Goal: Task Accomplishment & Management: Use online tool/utility

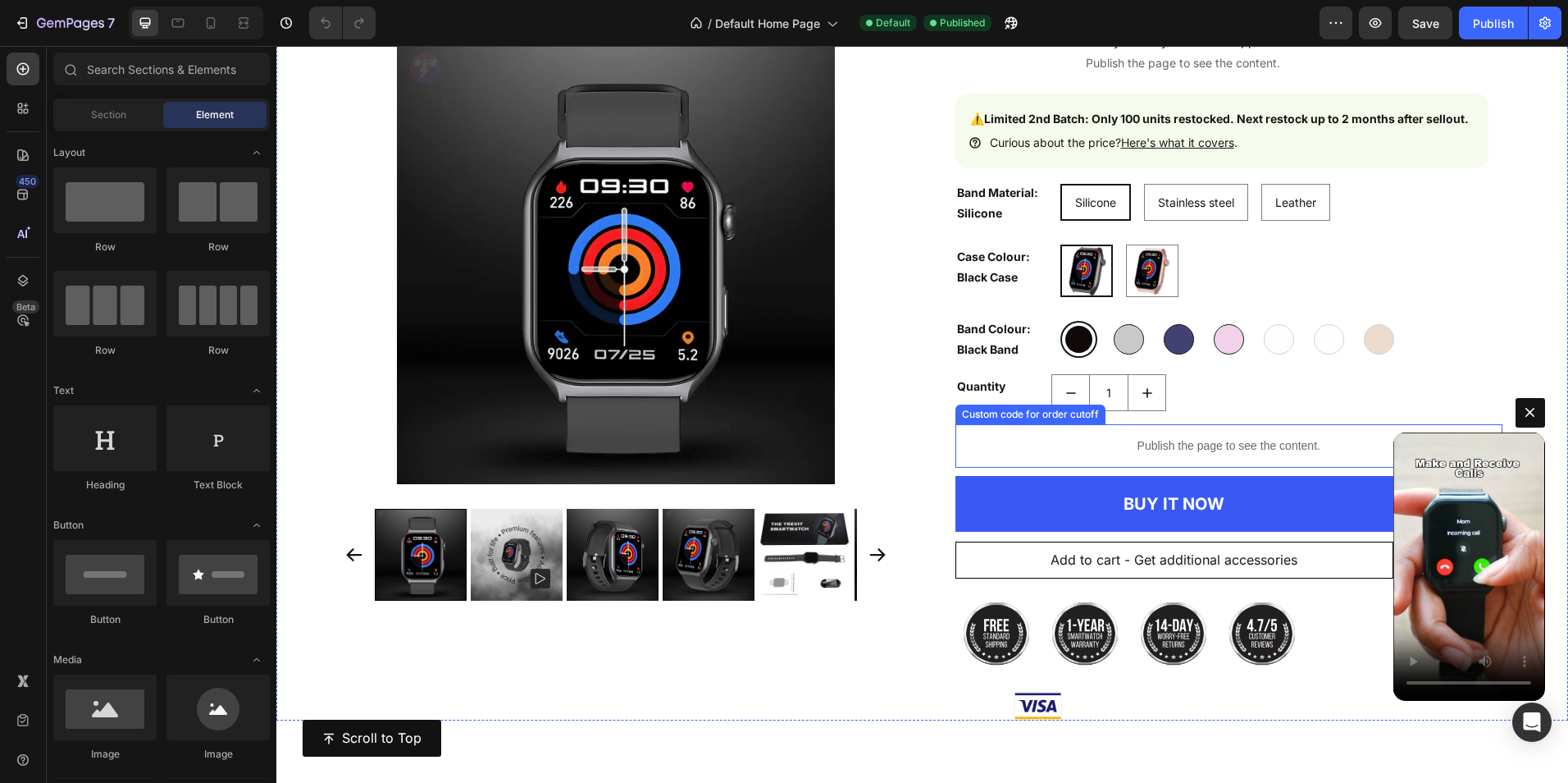
scroll to position [6777, 0]
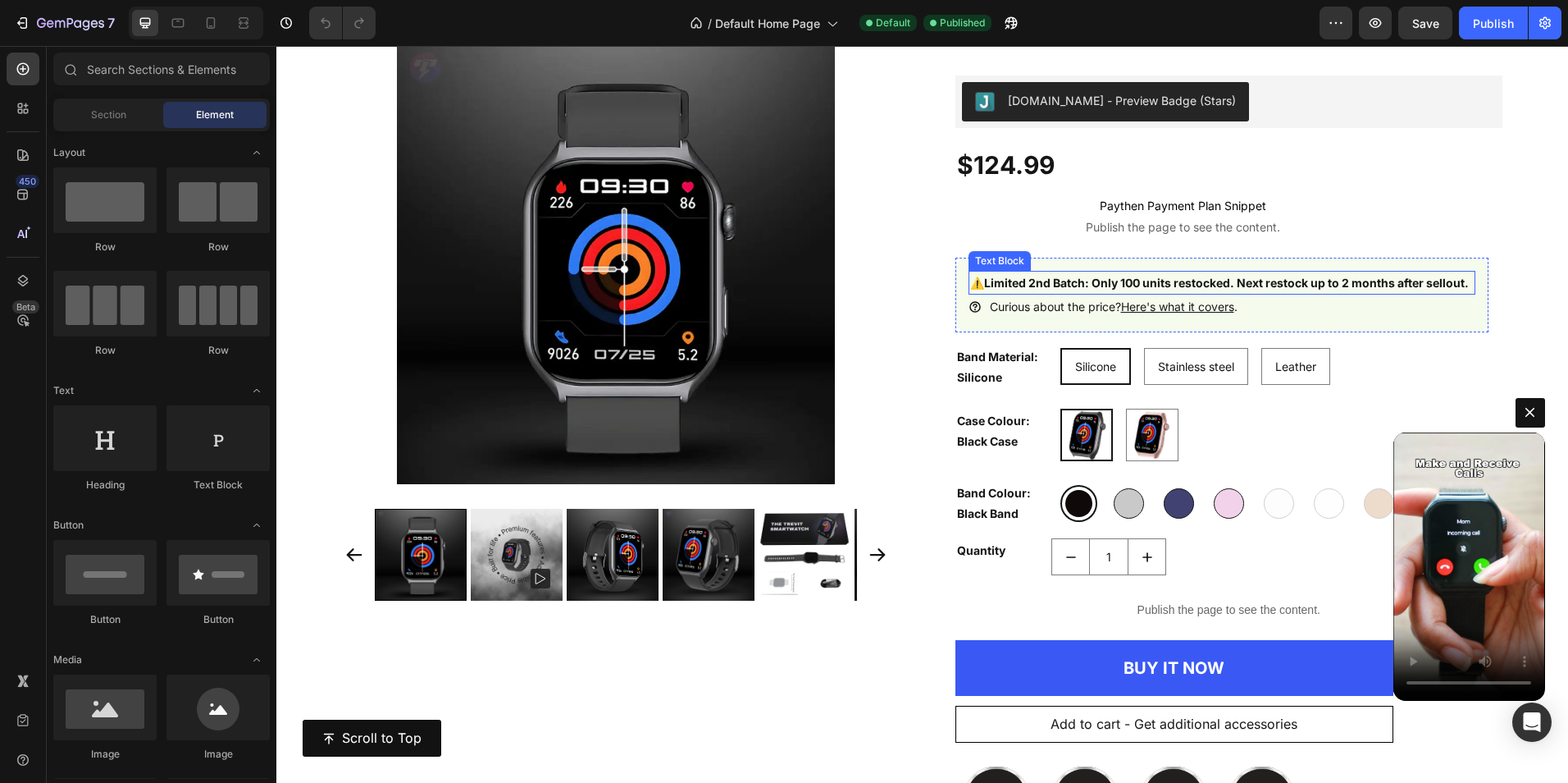
click at [1073, 293] on p "⚠️Limited 2nd Batch: Only 100 units restocked. Next restock up to 2 months afte…" at bounding box center [1219, 283] width 499 height 21
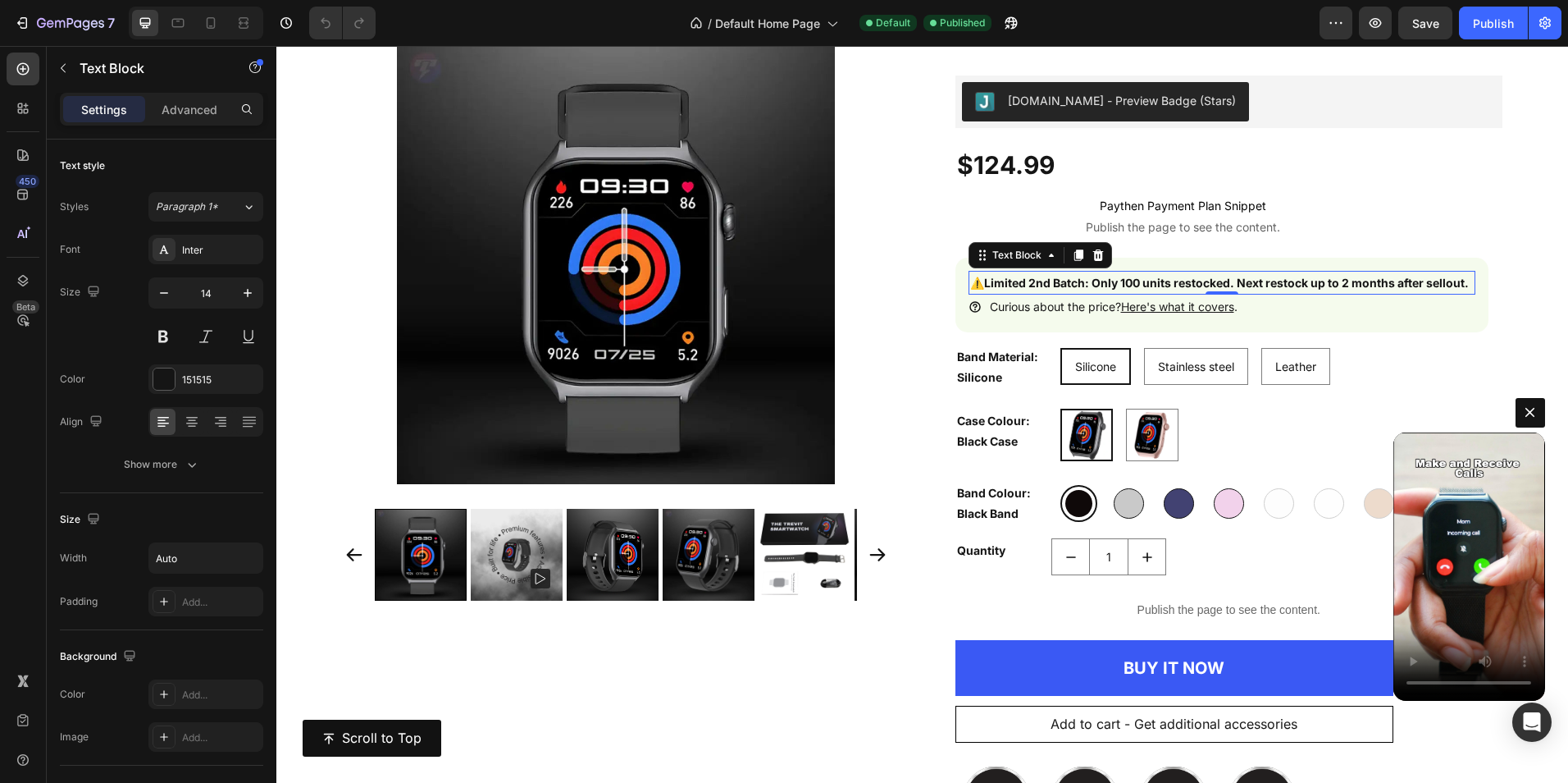
click at [1108, 279] on strong "⚠️Limited 2nd Batch: Only 100 units restocked. Next restock up to 2 months afte…" at bounding box center [1219, 282] width 499 height 14
click at [1090, 286] on strong "⚠️Limited 2nd Batch: Only 100 units restocked. Next restock up to 2 months afte…" at bounding box center [1219, 282] width 499 height 14
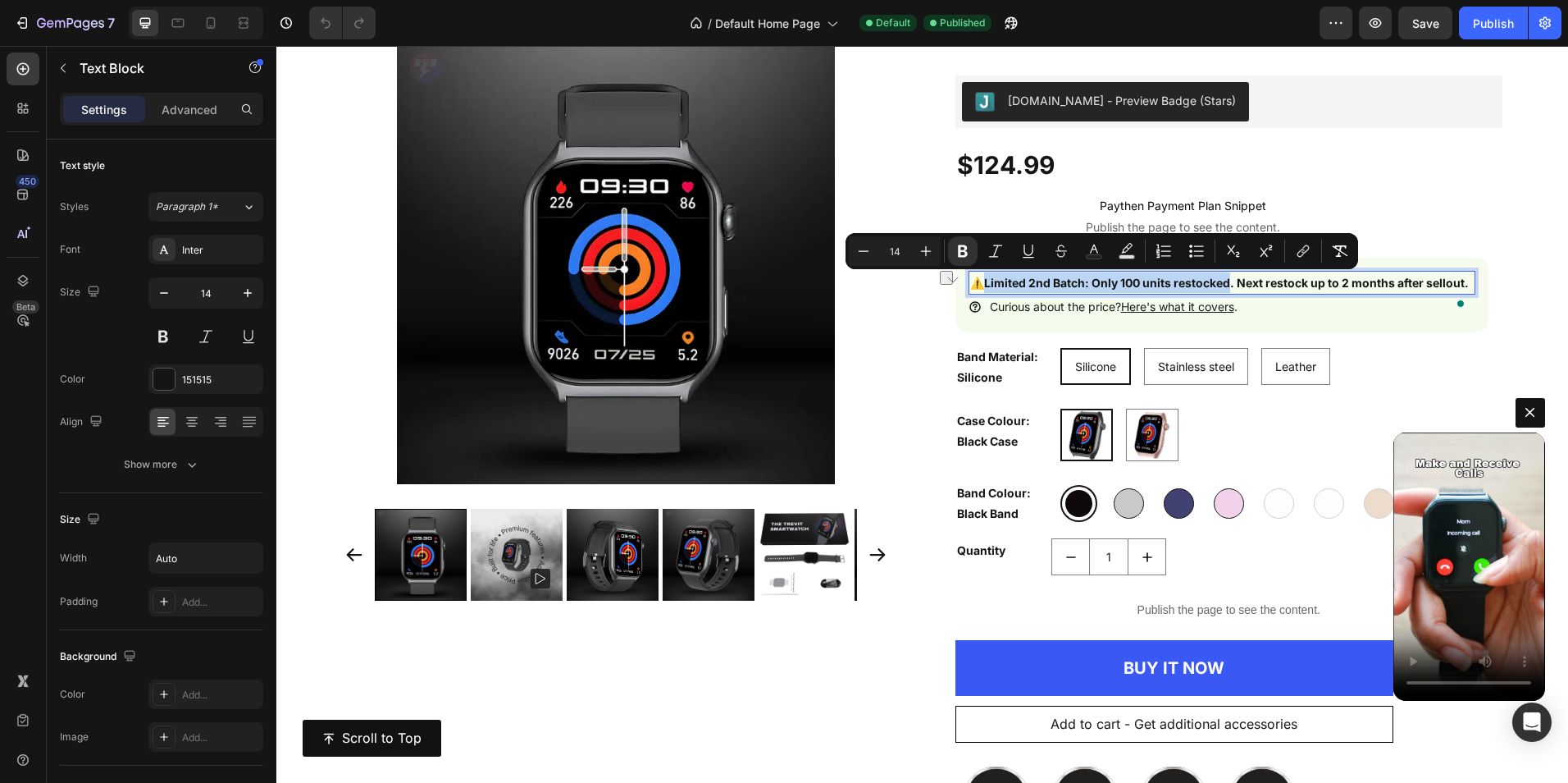
drag, startPoint x: 1224, startPoint y: 286, endPoint x: 982, endPoint y: 282, distance: 242.0
click at [982, 282] on strong "⚠️Limited 2nd Batch: Only 100 units restocked. Next restock up to 2 months afte…" at bounding box center [1219, 282] width 499 height 14
click at [1160, 283] on strong "⚠️Limited 2nd Batch: Only 100 units restocked. Next restock up to 2 months afte…" at bounding box center [1219, 282] width 499 height 14
drag, startPoint x: 1235, startPoint y: 279, endPoint x: 983, endPoint y: 282, distance: 252.0
click at [983, 282] on strong "⚠️Limited 2nd Batch: Only 100 units restocked. Next restock up to 2 months afte…" at bounding box center [1219, 282] width 499 height 14
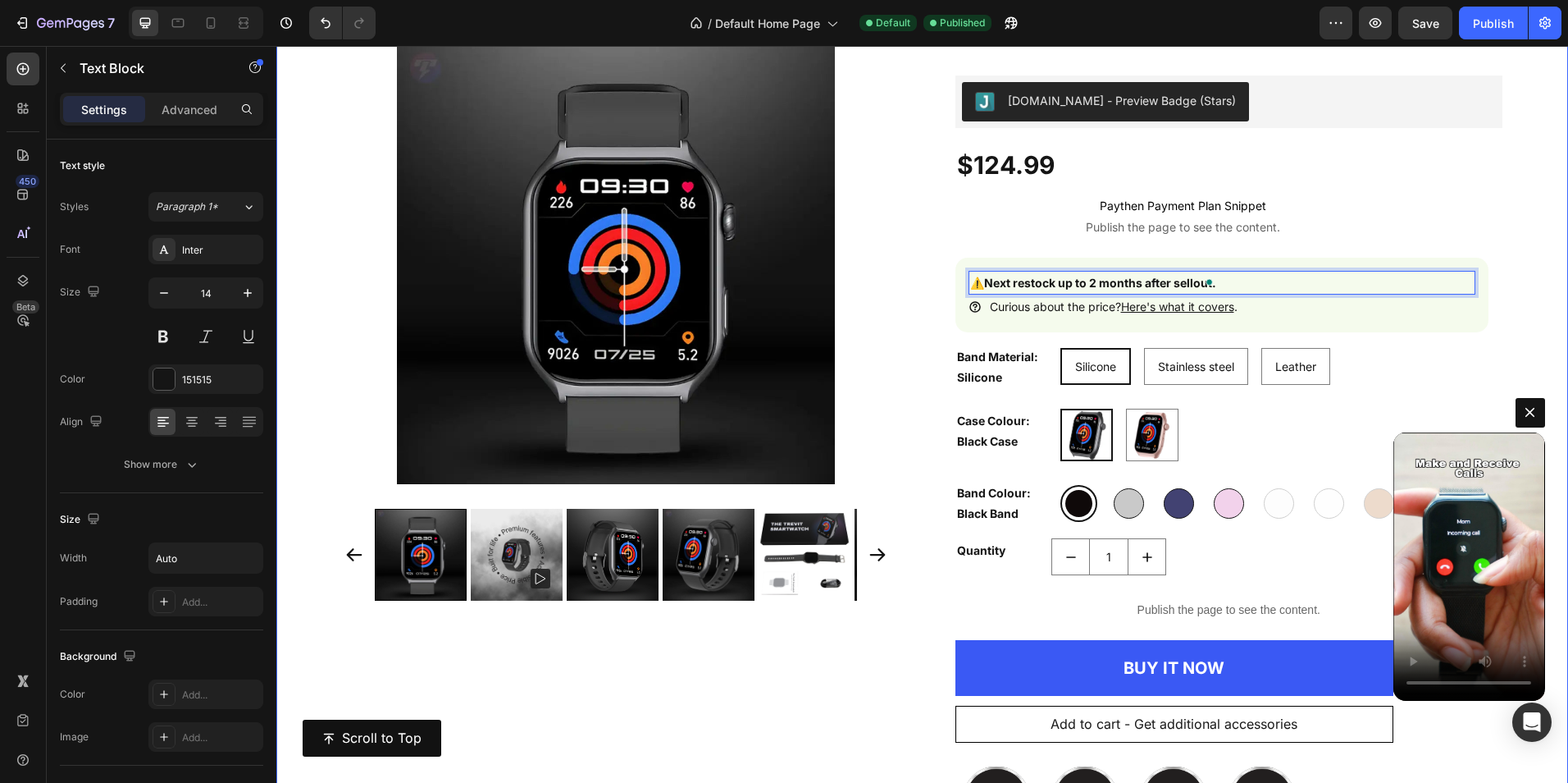
click at [1492, 242] on div "Product Images The Trevit Smartwatch Product Title Judge.me - Preview Badge (St…" at bounding box center [922, 447] width 1292 height 875
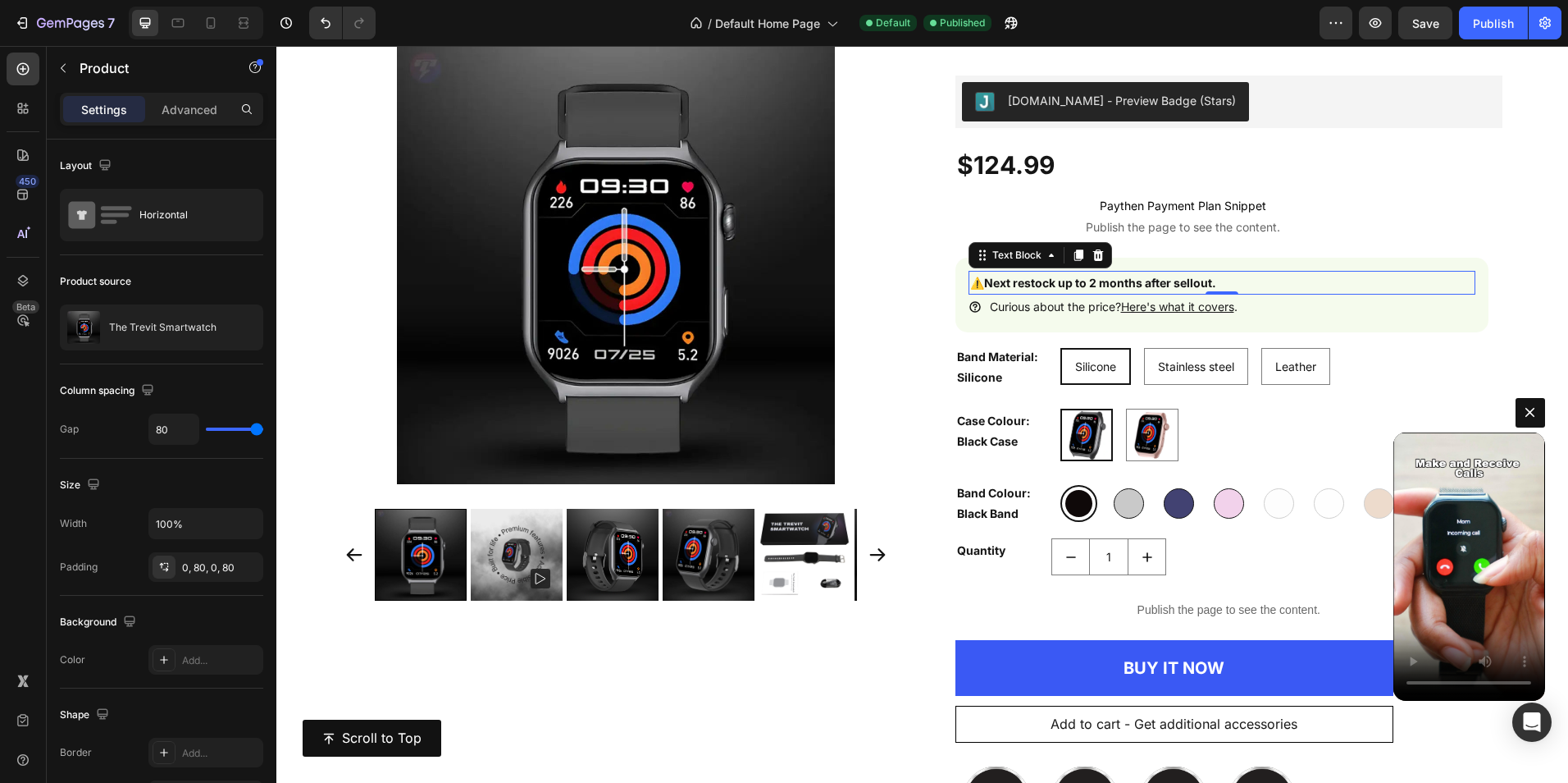
click at [975, 286] on strong "⚠️Next restock up to 2 months after sellout." at bounding box center [1093, 282] width 246 height 14
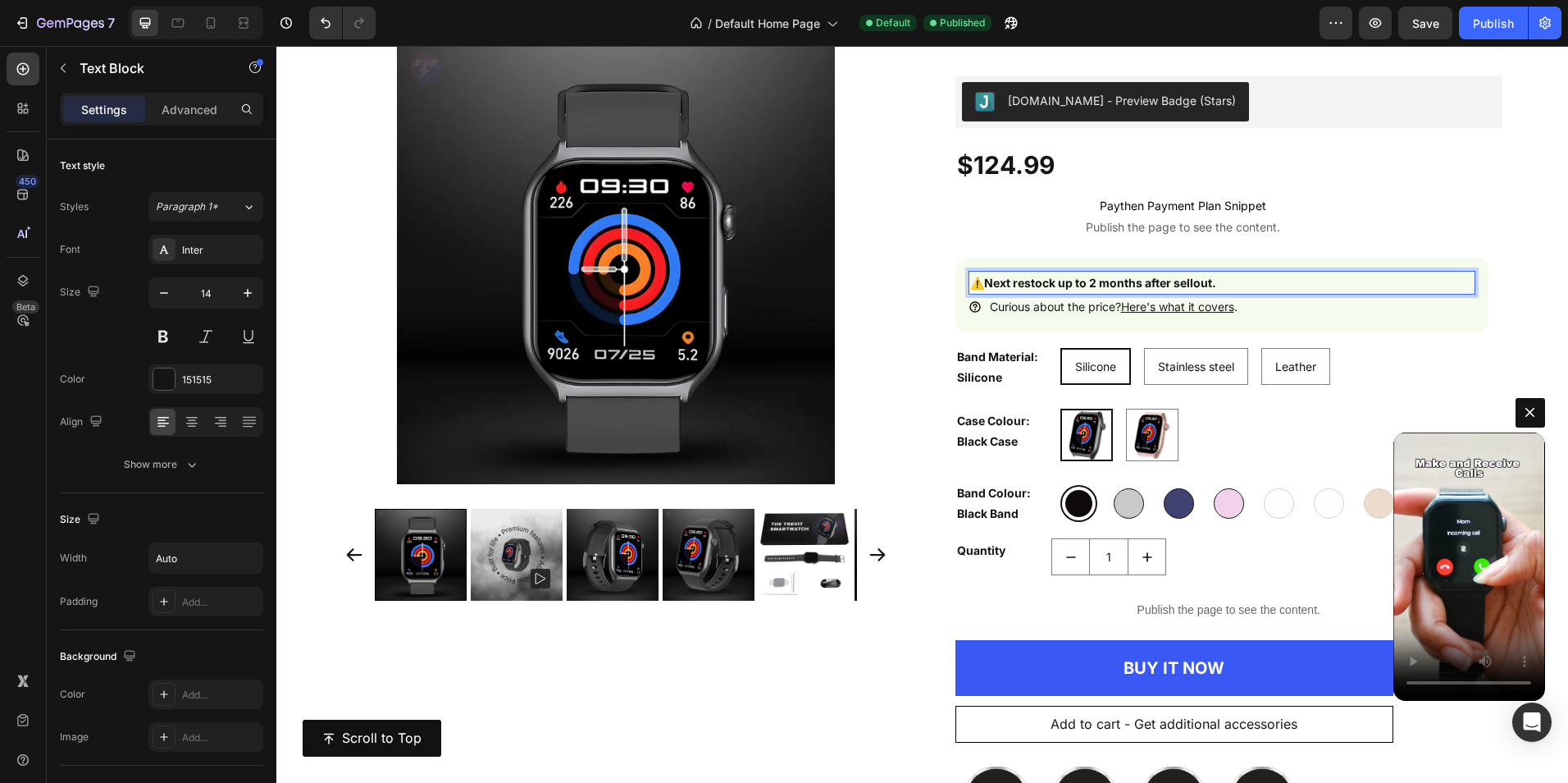
click at [980, 287] on strong "⚠️Next restock up to 2 months after sellout." at bounding box center [1093, 282] width 246 height 14
click at [1490, 260] on div "Product Images The Trevit Smartwatch Product Title Judge.me - Preview Badge (St…" at bounding box center [922, 447] width 1292 height 875
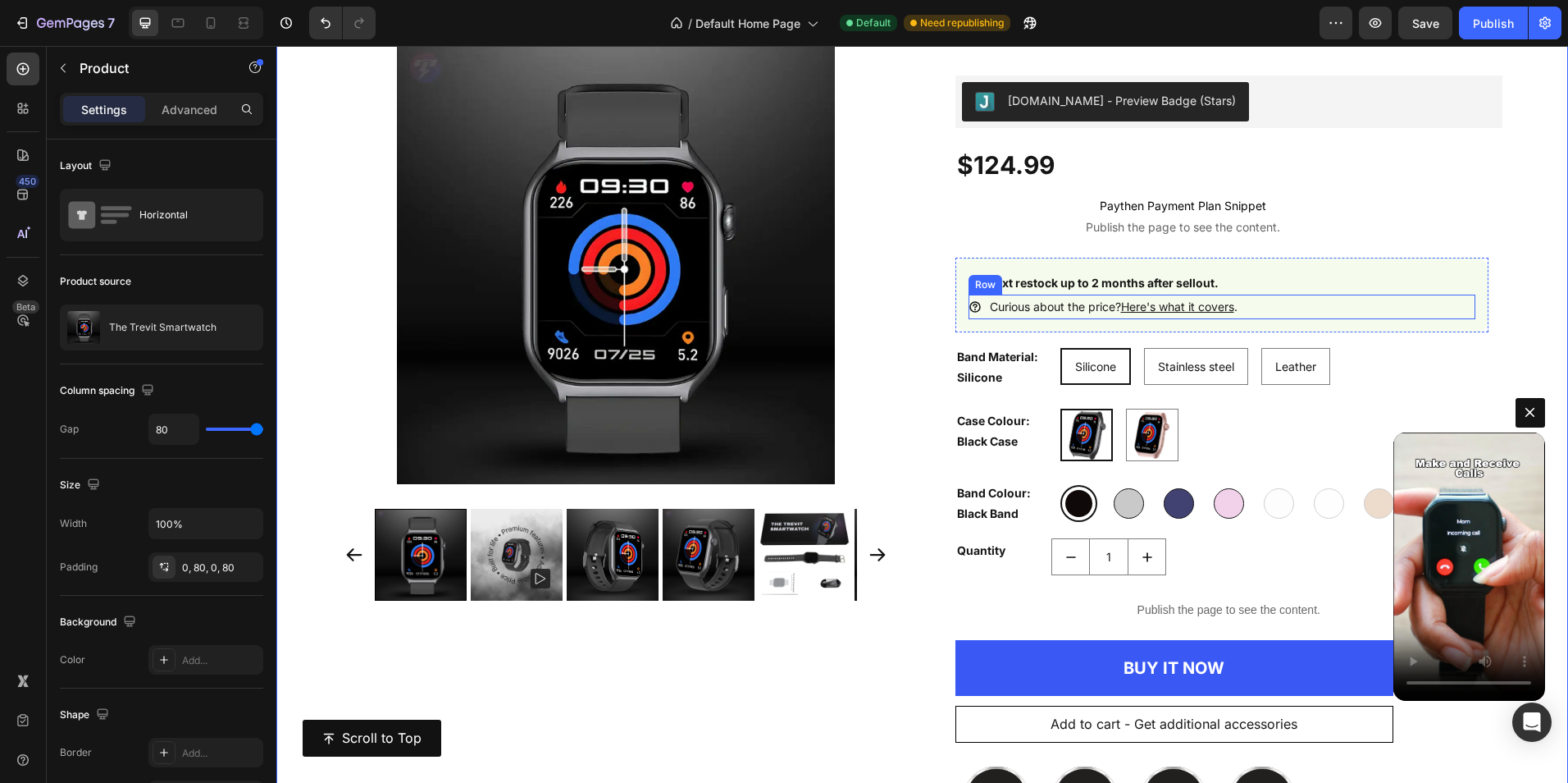
click at [979, 310] on div "Icon Curious about the price? Here's what it covers . Text Block Row" at bounding box center [1222, 306] width 507 height 24
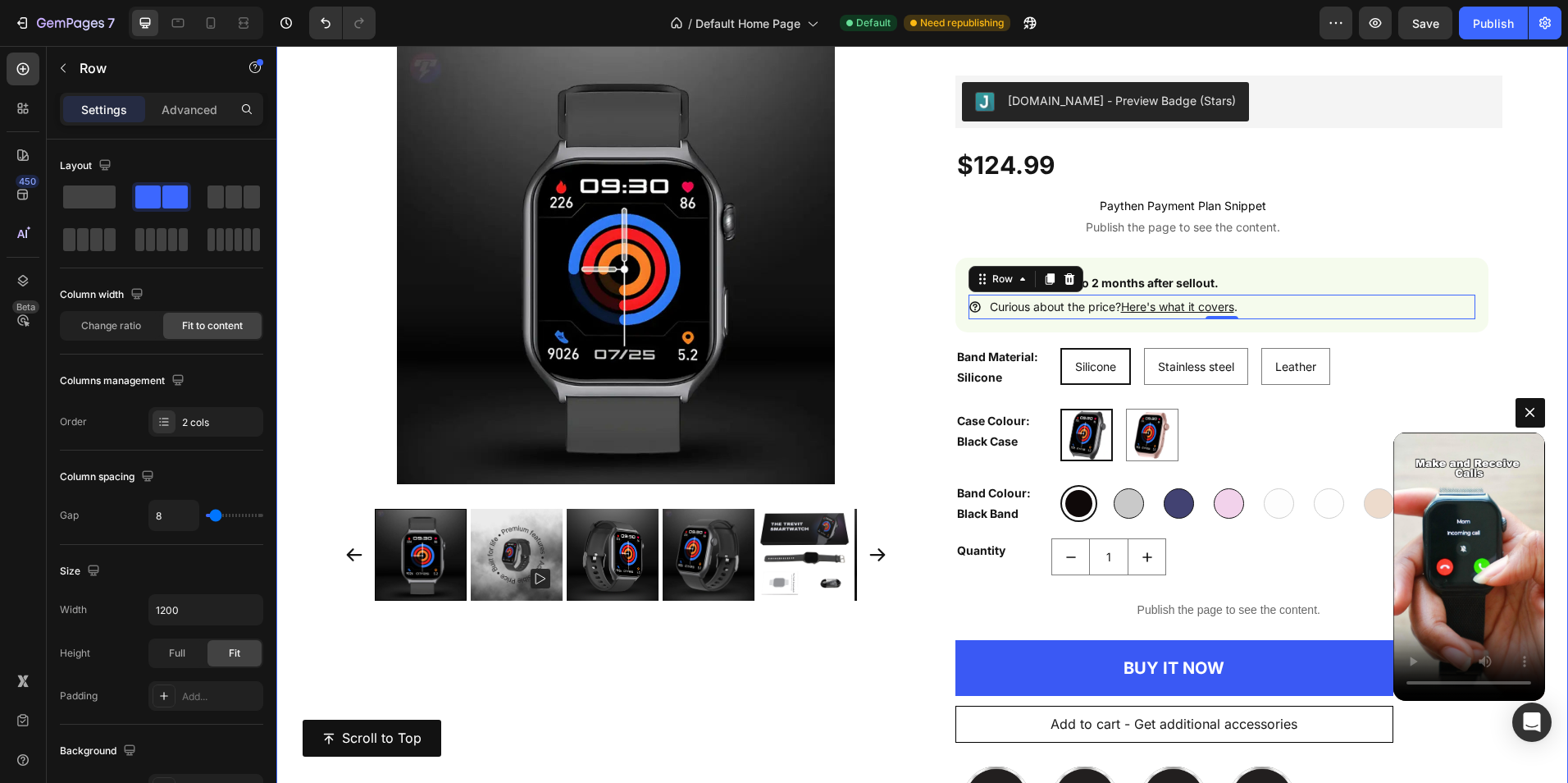
click at [1495, 216] on div "Product Images The Trevit Smartwatch Product Title Judge.me - Preview Badge (St…" at bounding box center [922, 447] width 1292 height 875
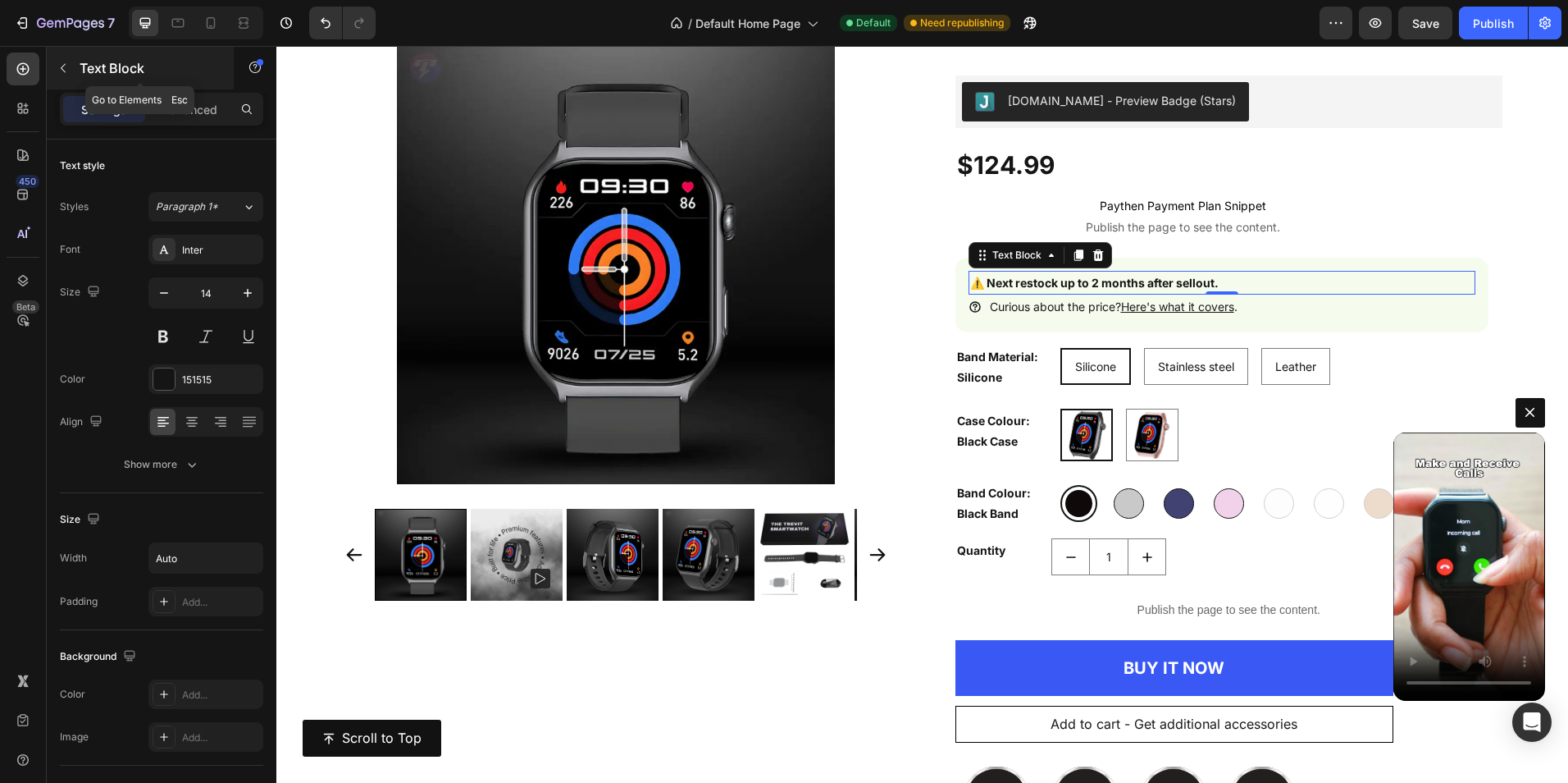
click at [67, 74] on icon "button" at bounding box center [64, 68] width 13 height 13
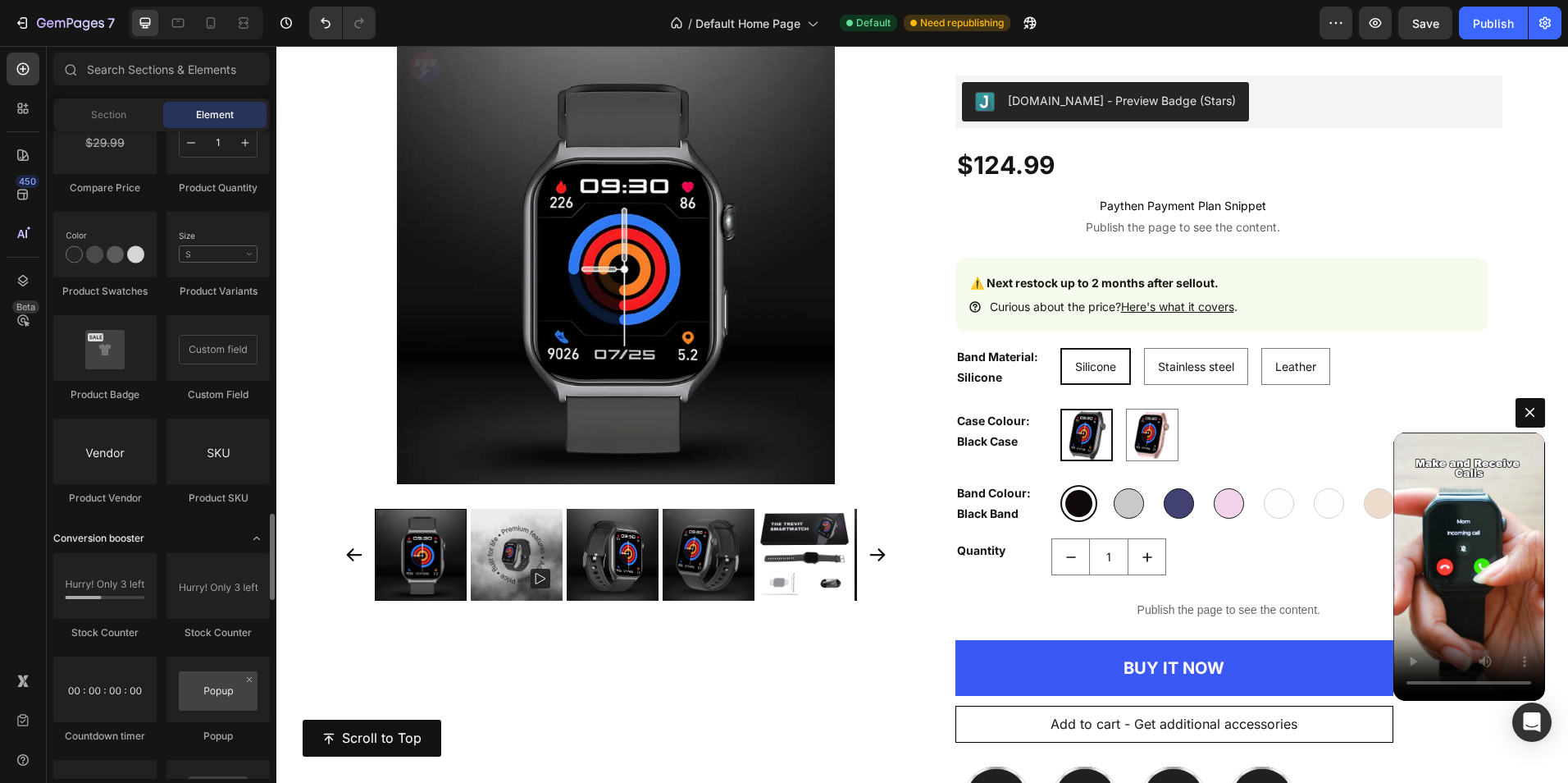
scroll to position [3036, 0]
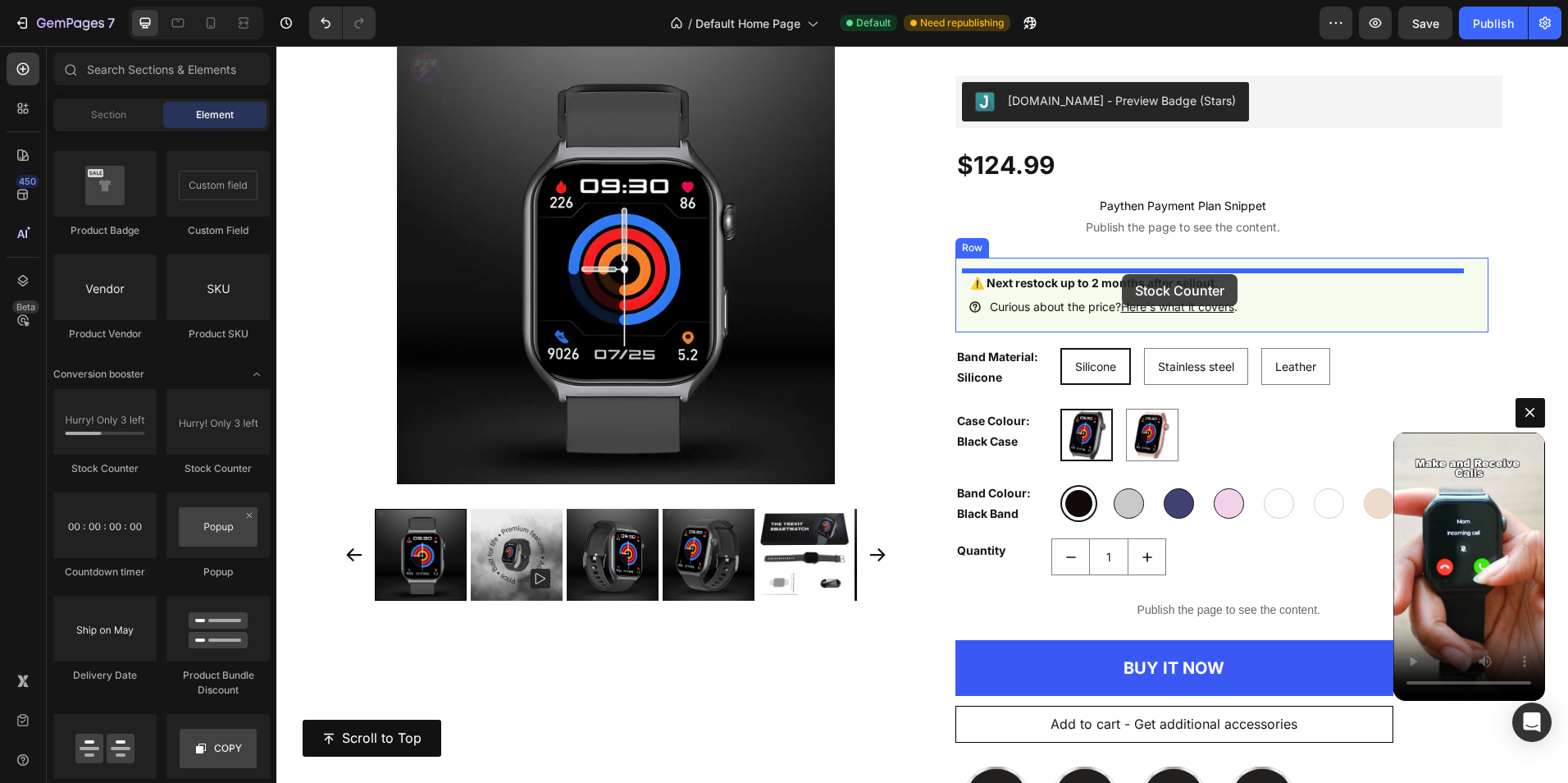
drag, startPoint x: 370, startPoint y: 482, endPoint x: 1122, endPoint y: 274, distance: 780.2
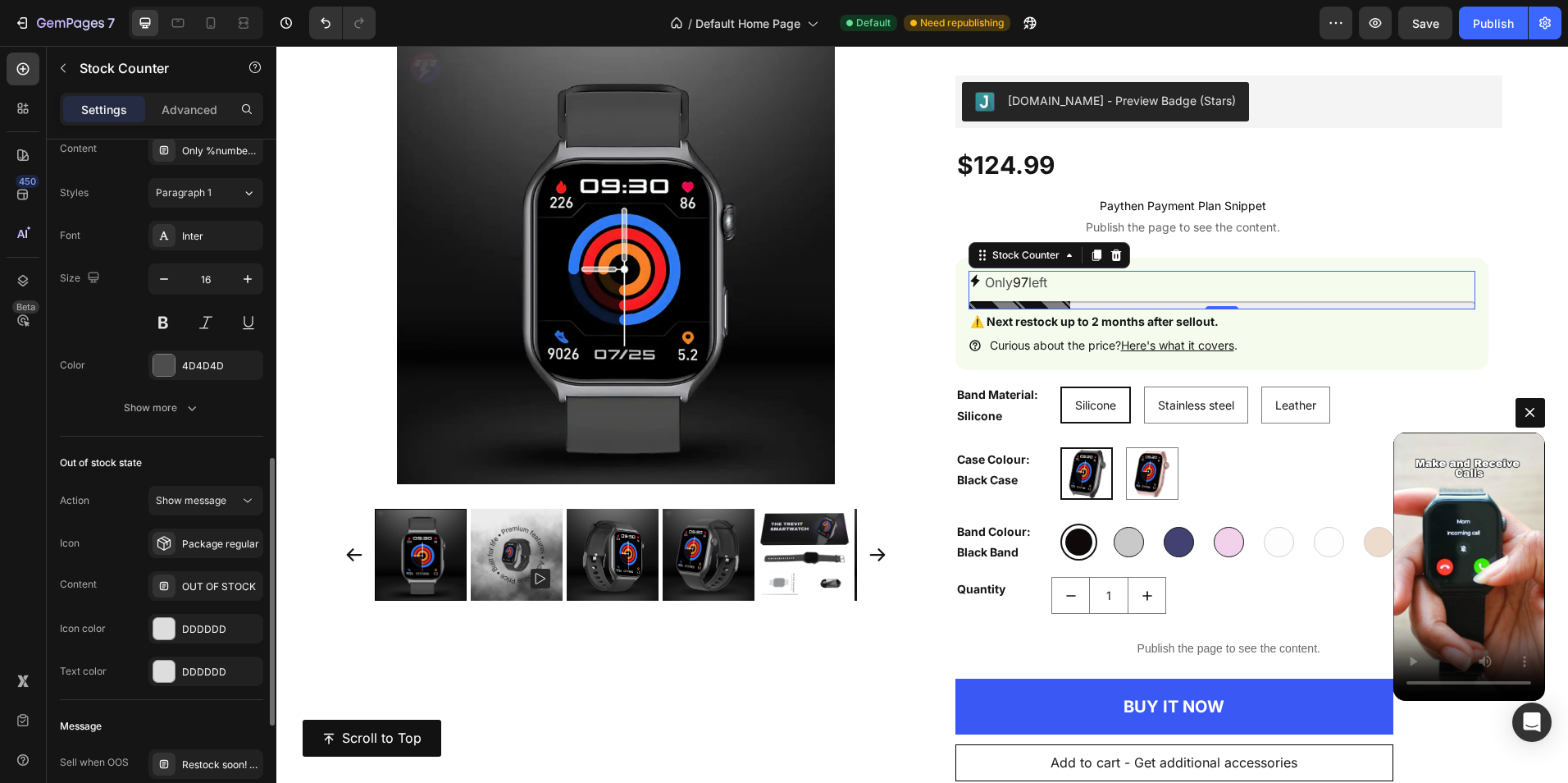
scroll to position [1087, 0]
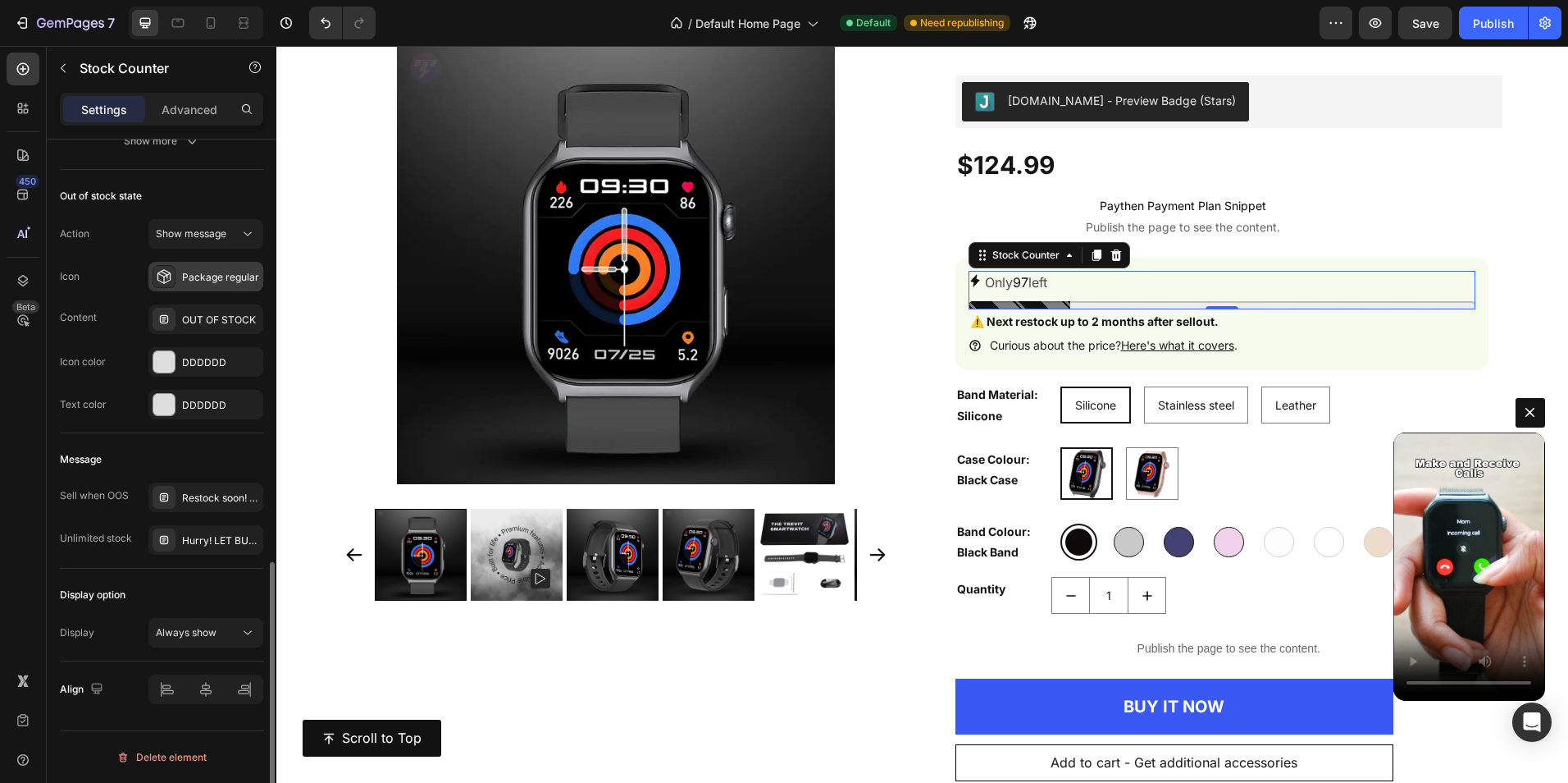
click at [231, 277] on div "Package regular" at bounding box center [220, 277] width 77 height 15
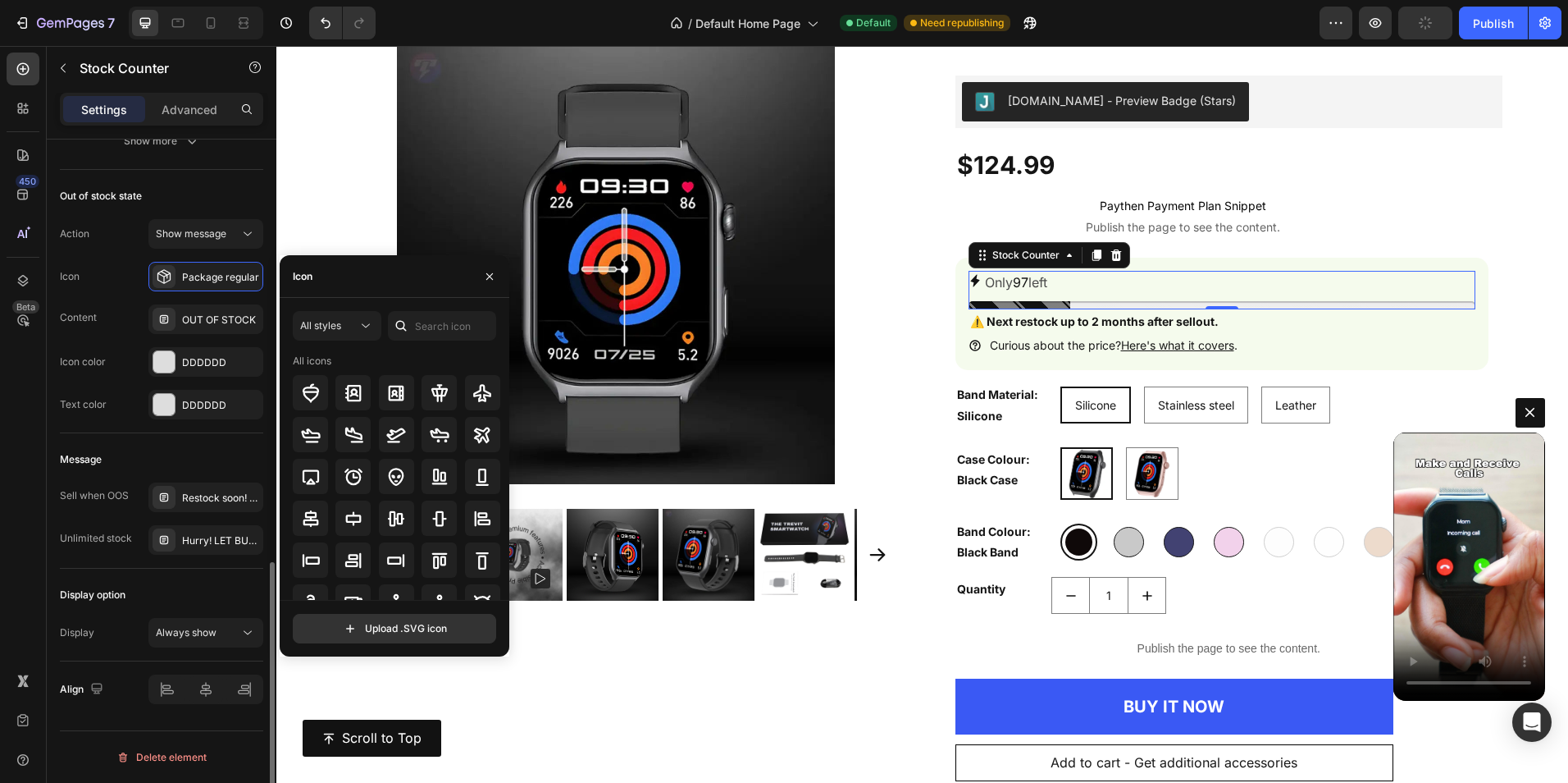
click at [125, 322] on div "Content OUT OF STOCK" at bounding box center [161, 318] width 203 height 29
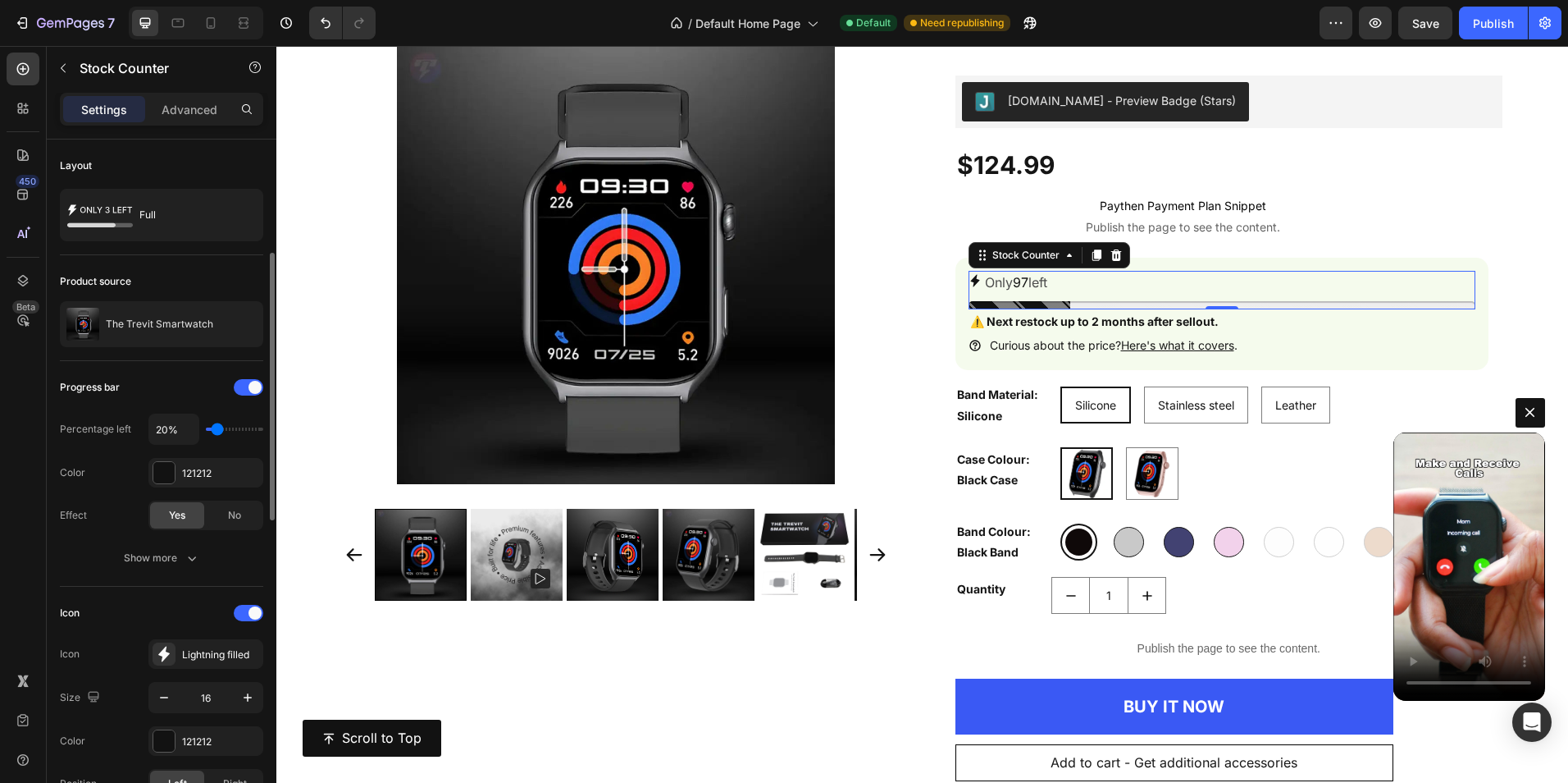
scroll to position [82, 0]
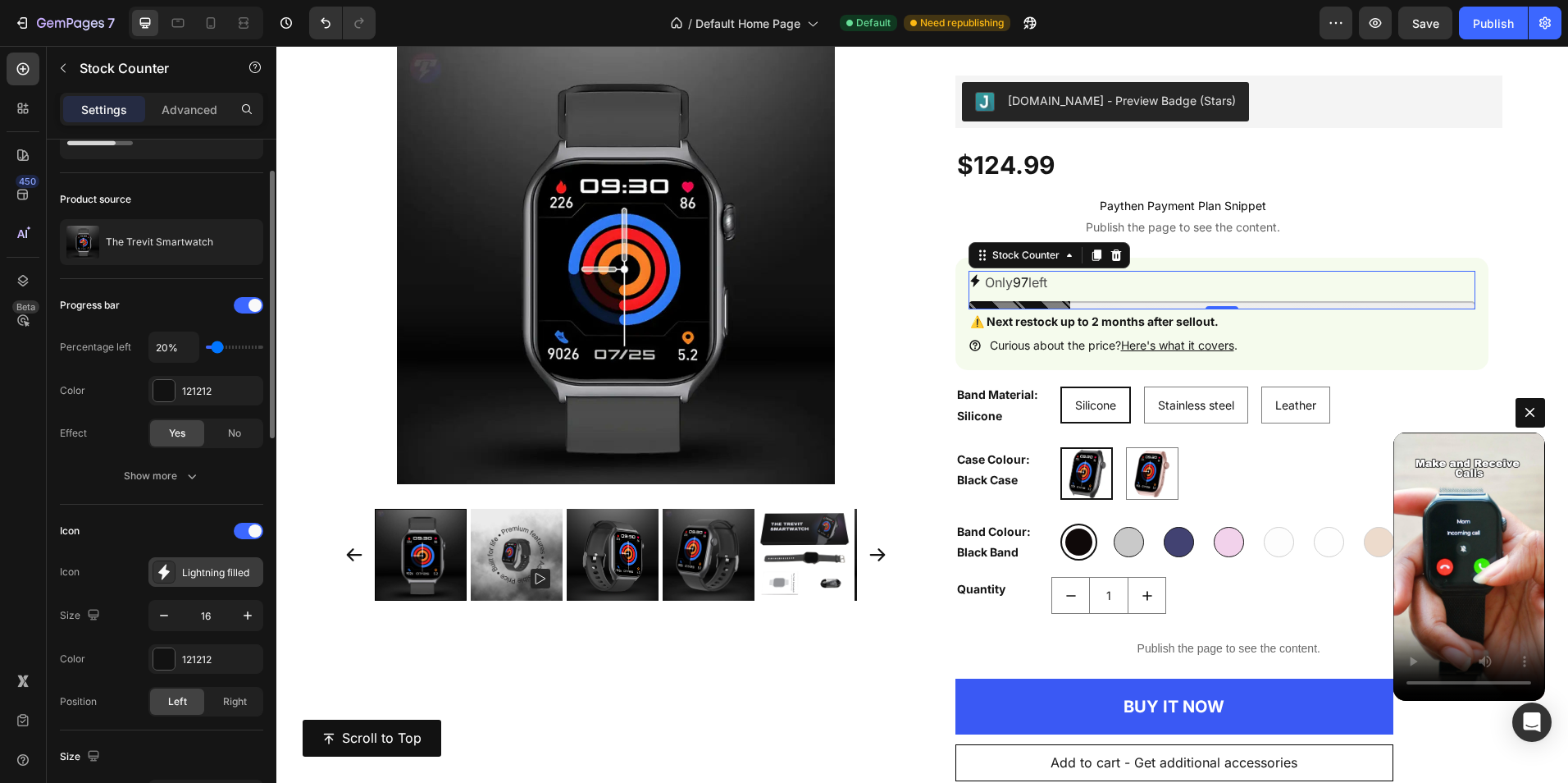
click at [168, 558] on div "Lightning filled" at bounding box center [205, 571] width 115 height 29
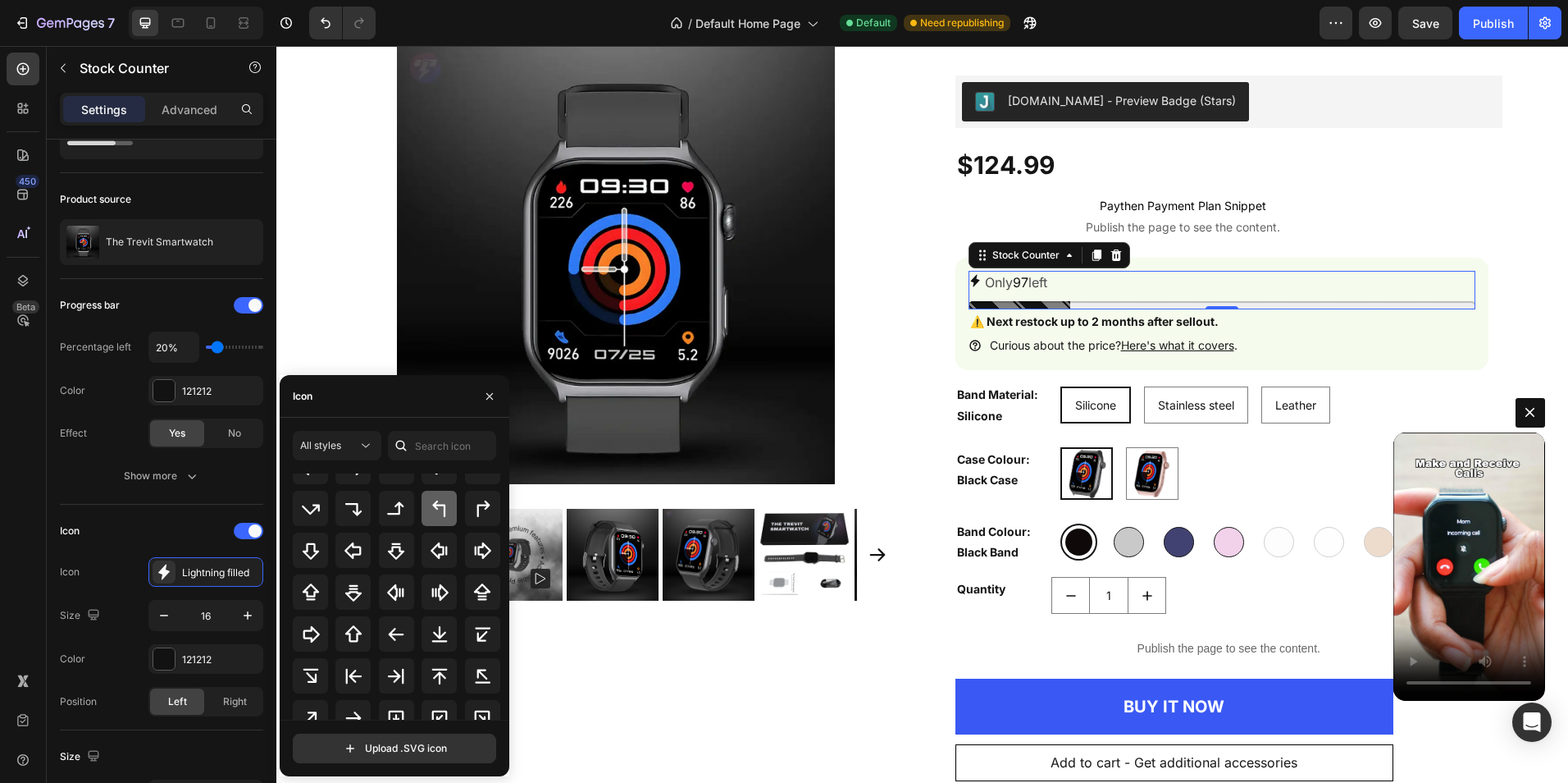
scroll to position [533, 0]
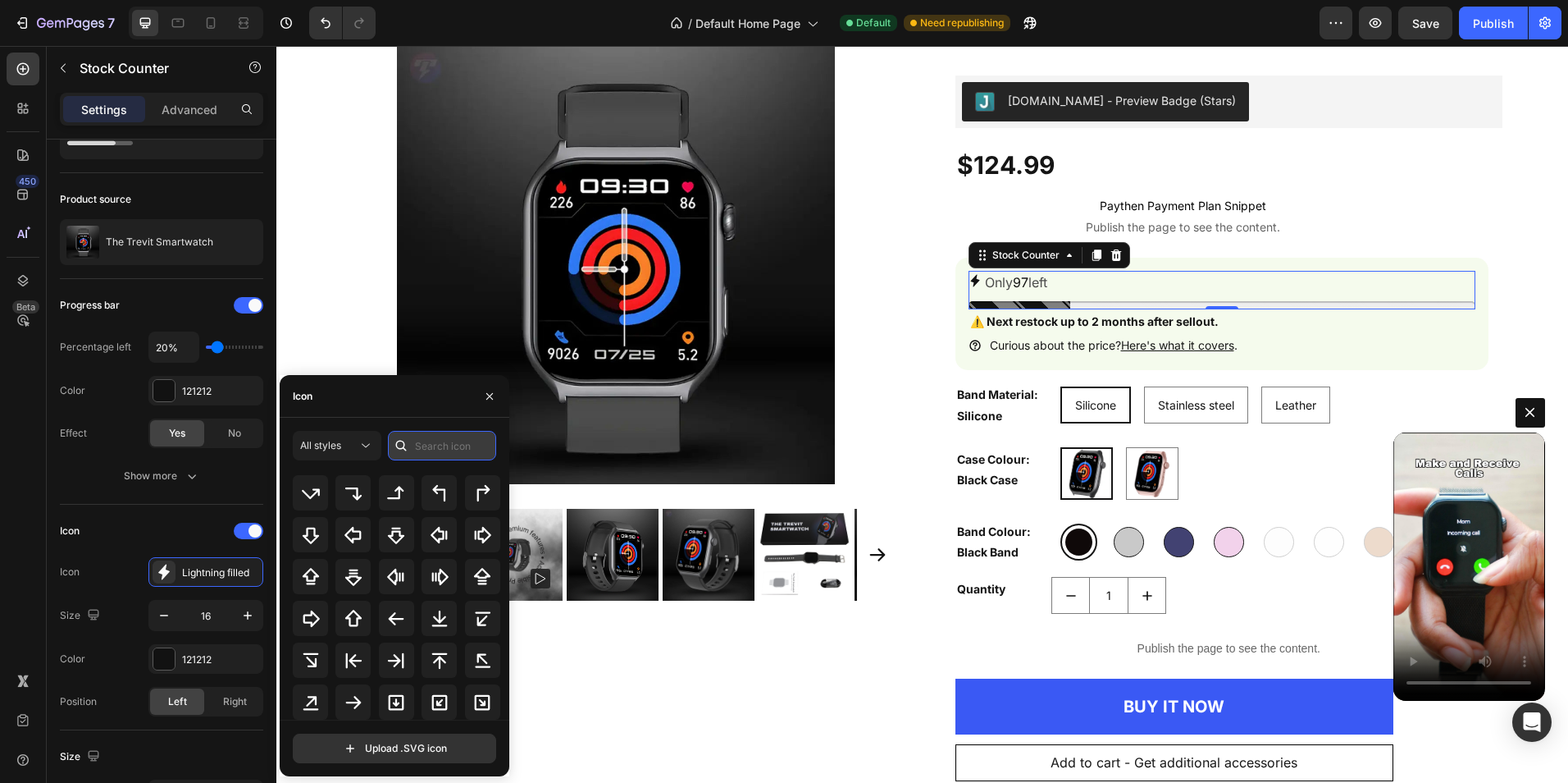
click at [450, 435] on input "text" at bounding box center [442, 445] width 108 height 29
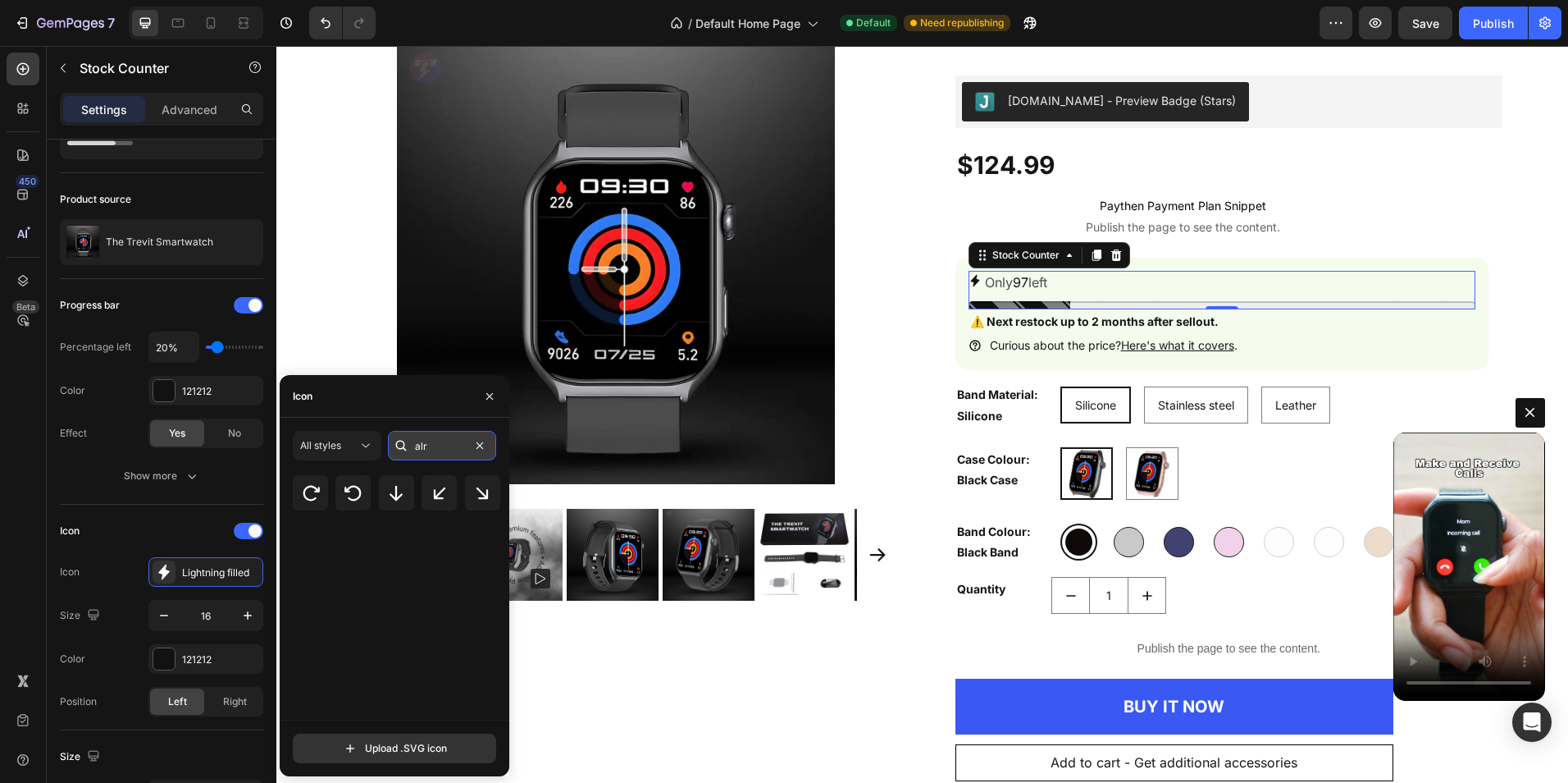
scroll to position [0, 0]
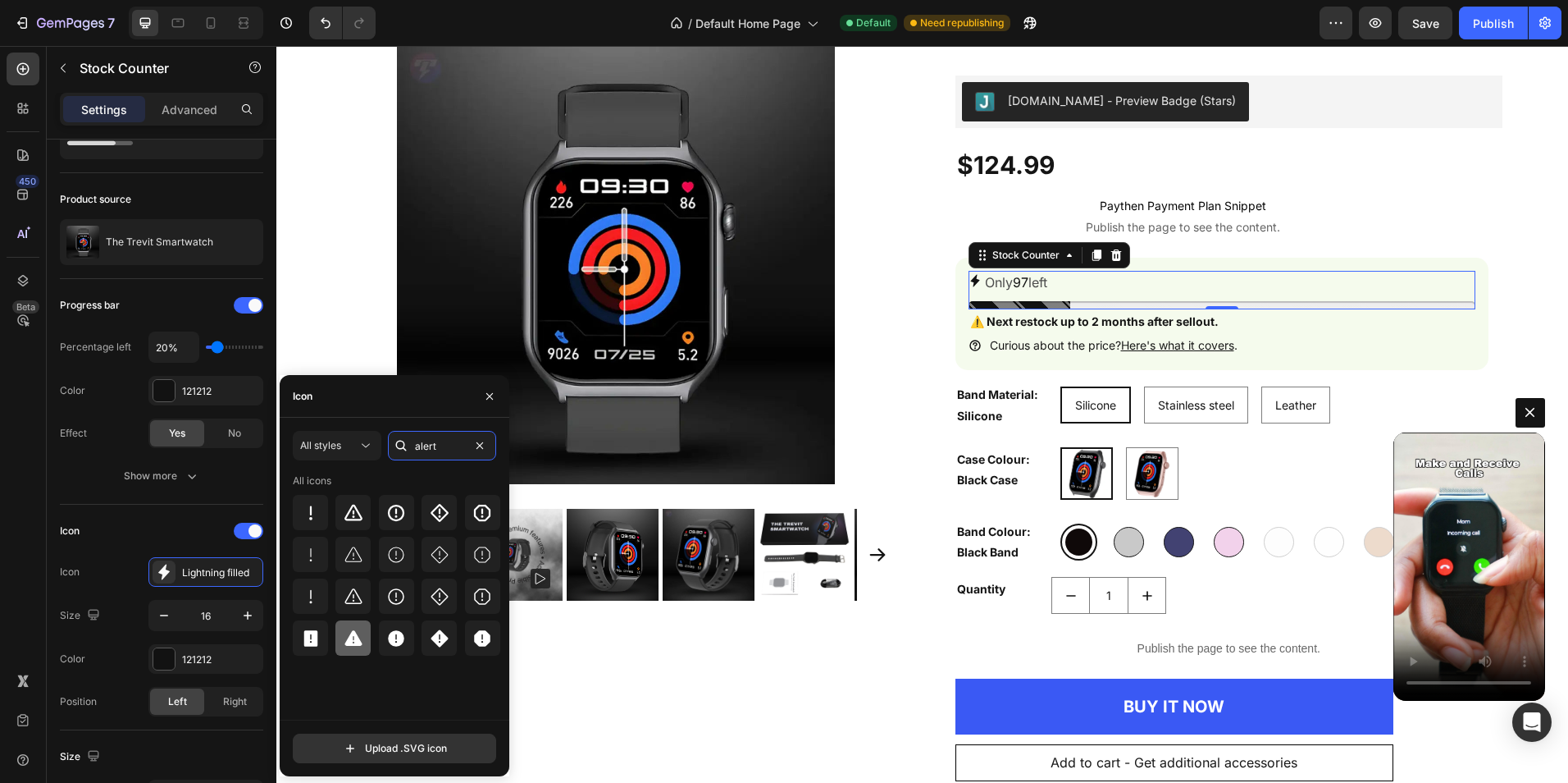
type input "alert"
click at [361, 631] on icon at bounding box center [353, 639] width 20 height 20
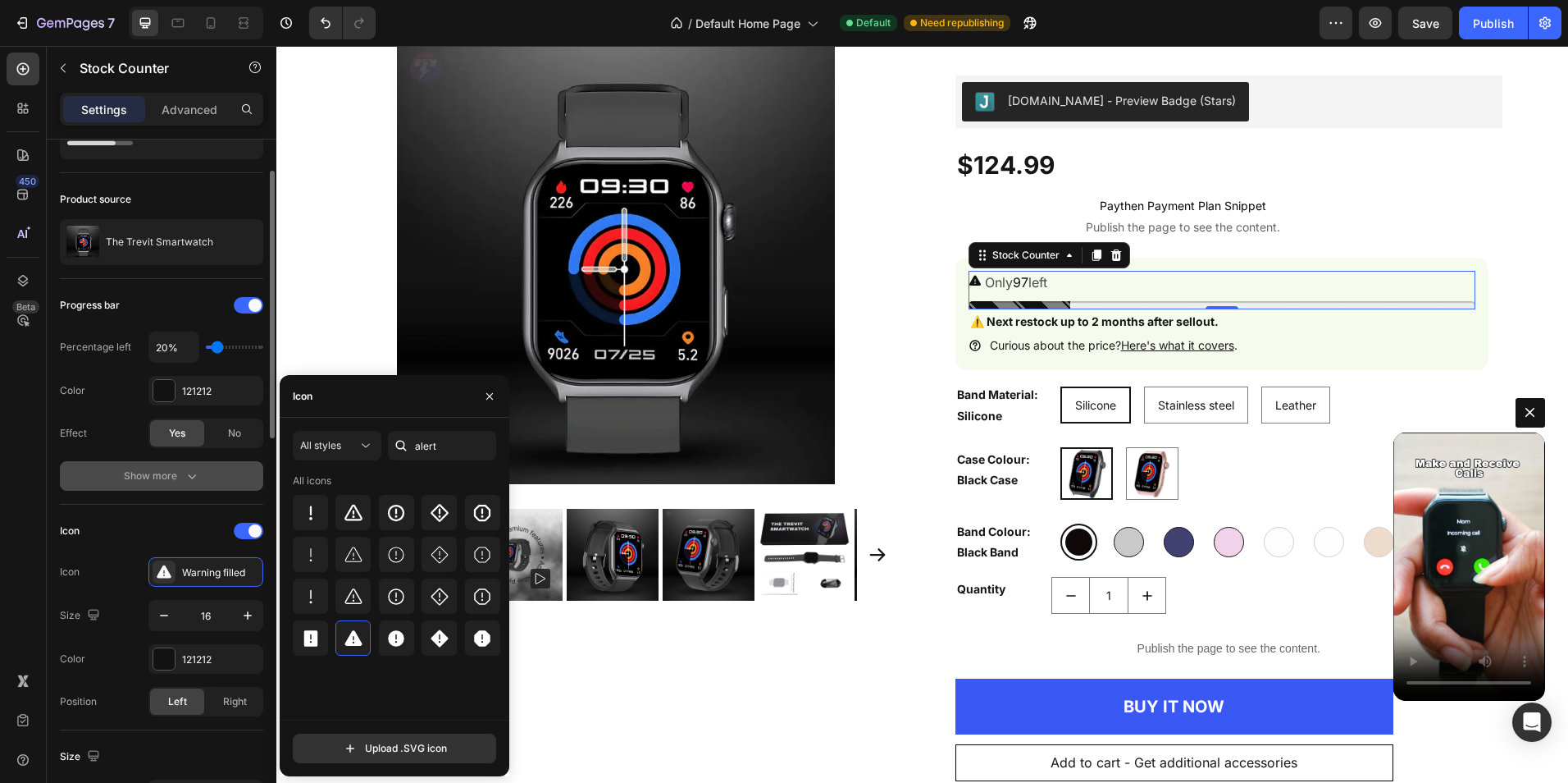
click at [186, 469] on icon "button" at bounding box center [191, 475] width 16 height 16
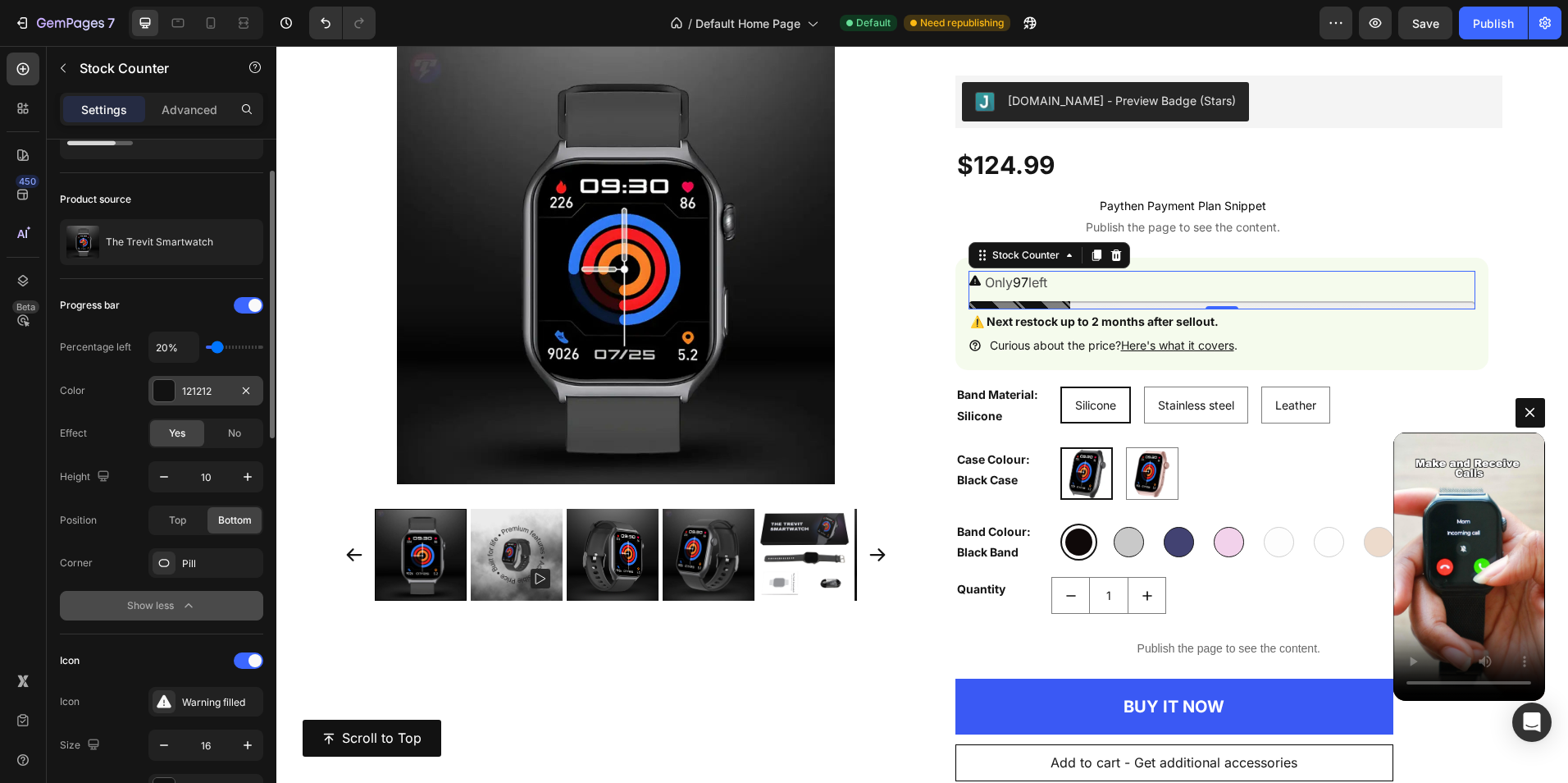
click at [173, 393] on div at bounding box center [163, 391] width 21 height 21
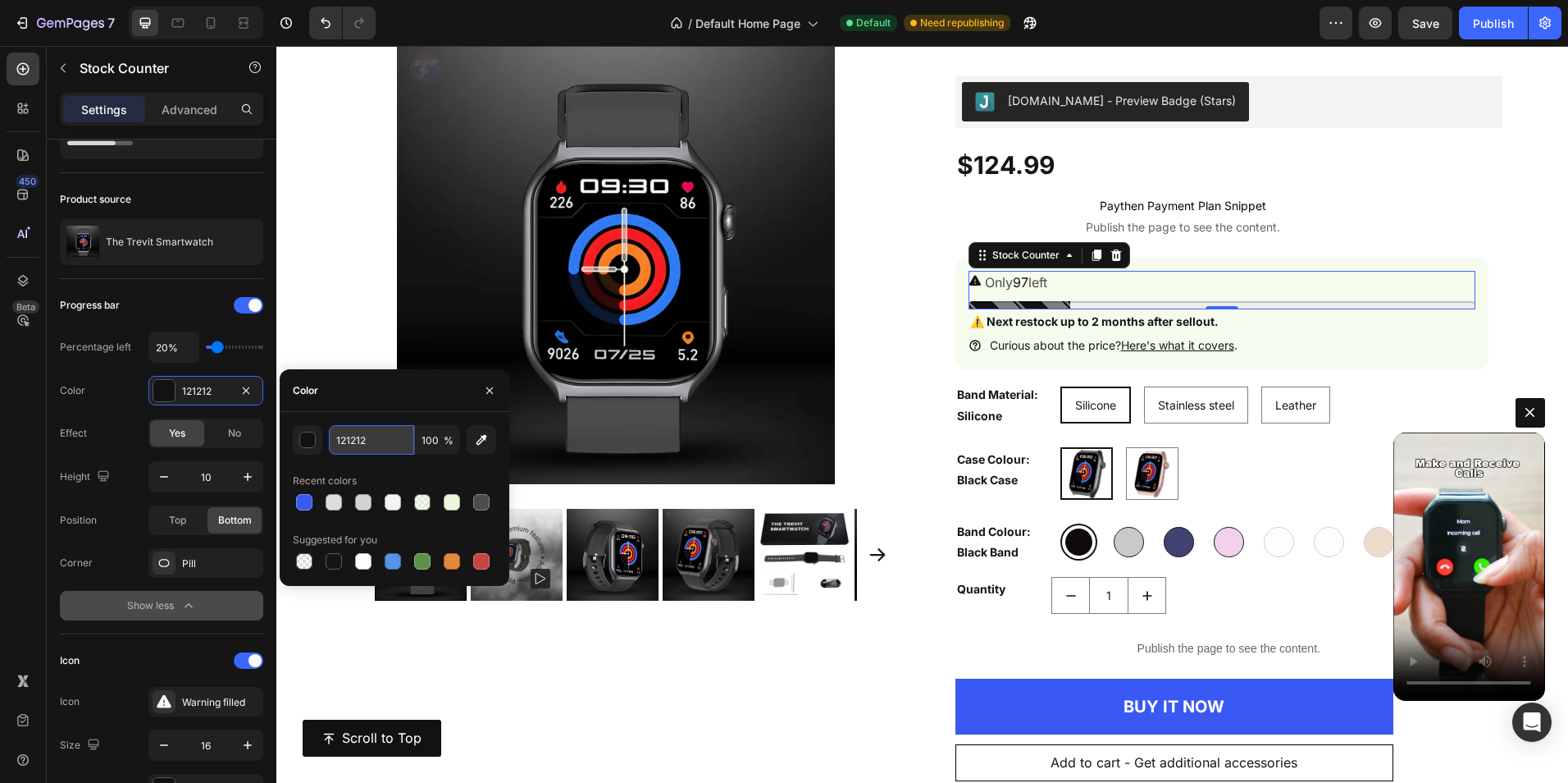
click at [359, 440] on input "121212" at bounding box center [371, 439] width 85 height 29
click at [306, 439] on div "button" at bounding box center [308, 440] width 16 height 16
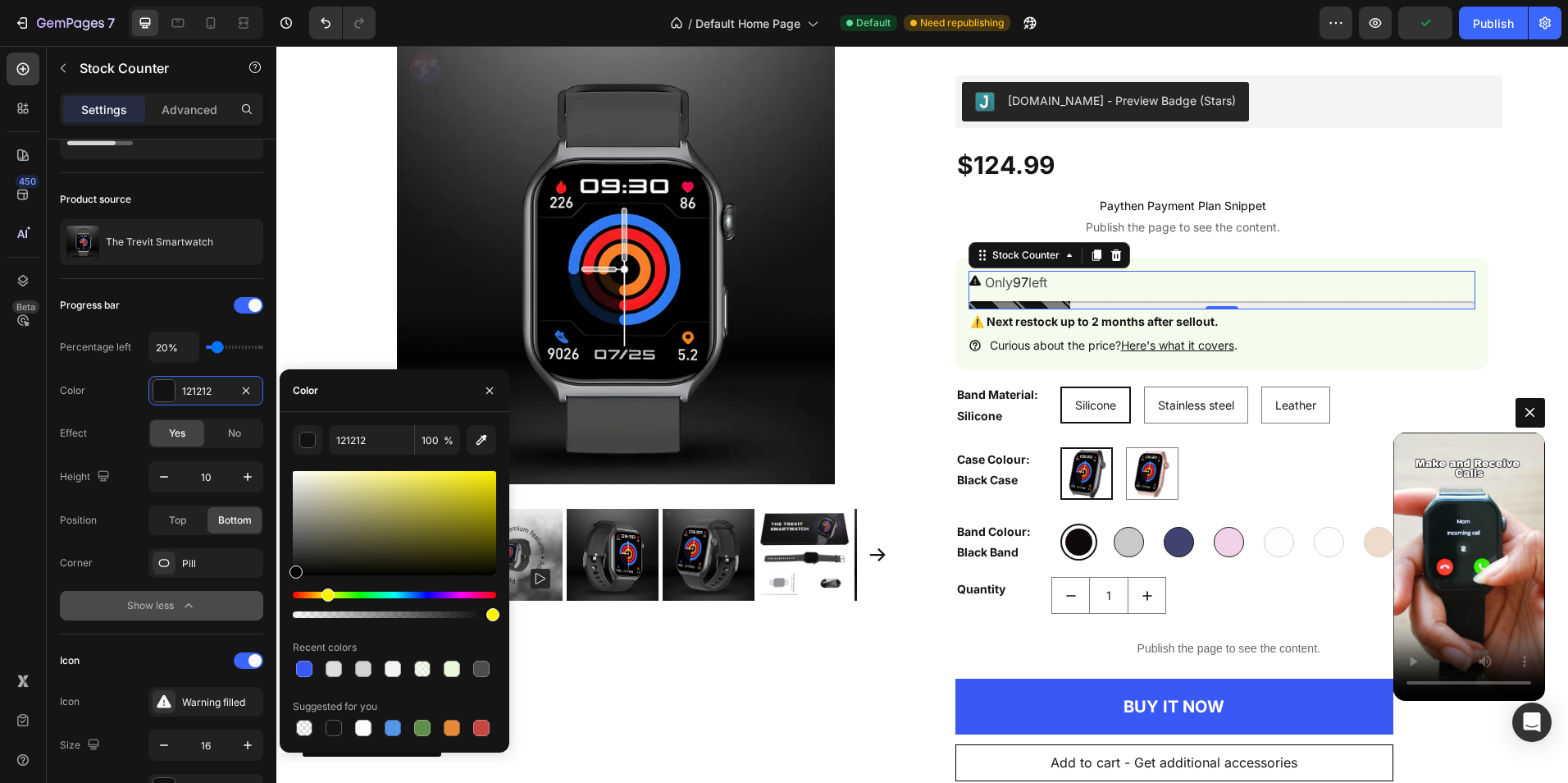
click at [326, 593] on div "Hue" at bounding box center [394, 595] width 203 height 7
click at [317, 594] on div "Hue" at bounding box center [394, 595] width 203 height 7
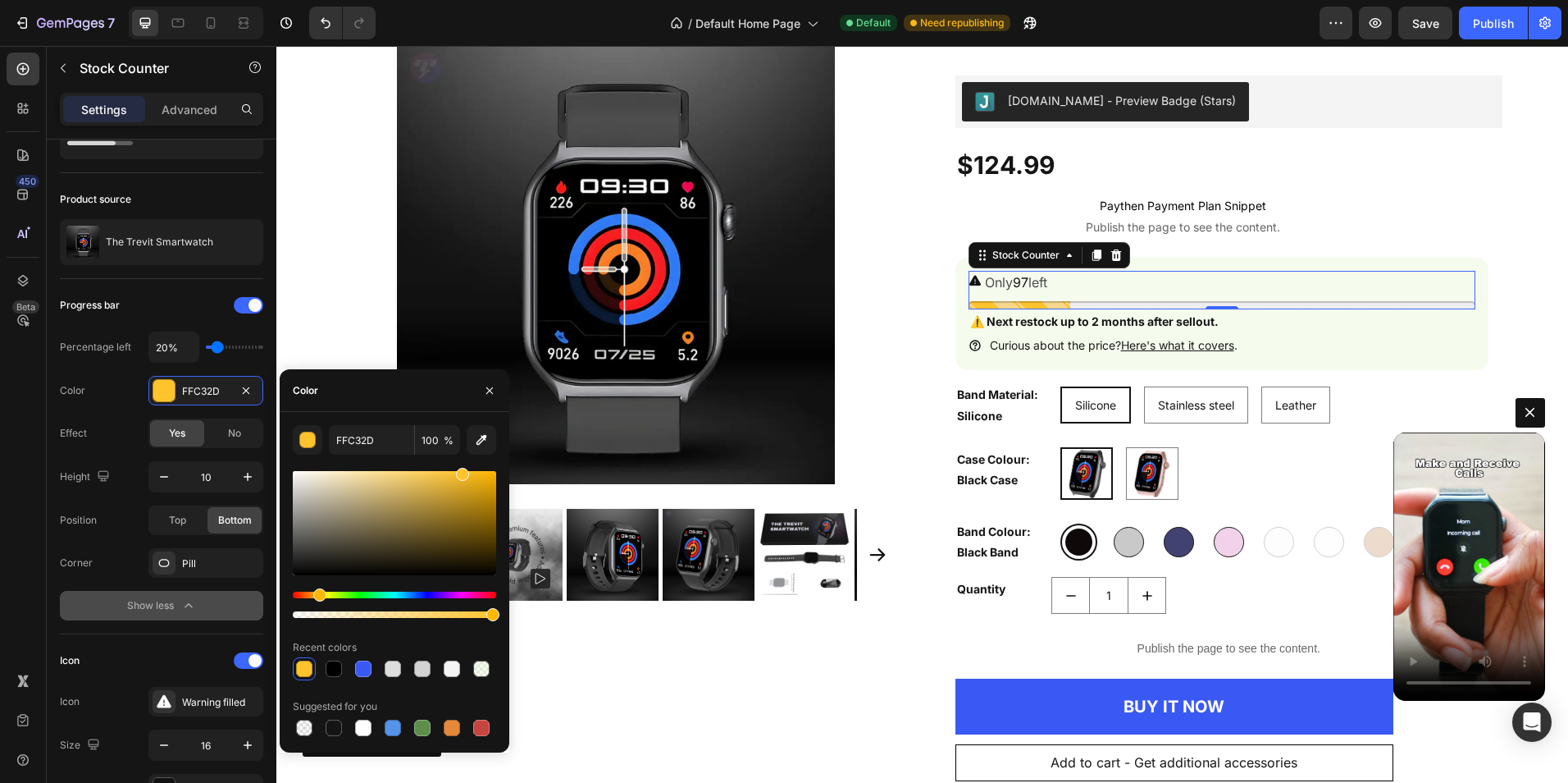
drag, startPoint x: 422, startPoint y: 486, endPoint x: 461, endPoint y: 460, distance: 46.9
click at [461, 460] on div "FFC32D 100 % Recent colors Suggested for you" at bounding box center [394, 582] width 203 height 315
click at [333, 672] on div at bounding box center [333, 668] width 16 height 16
type input "000000"
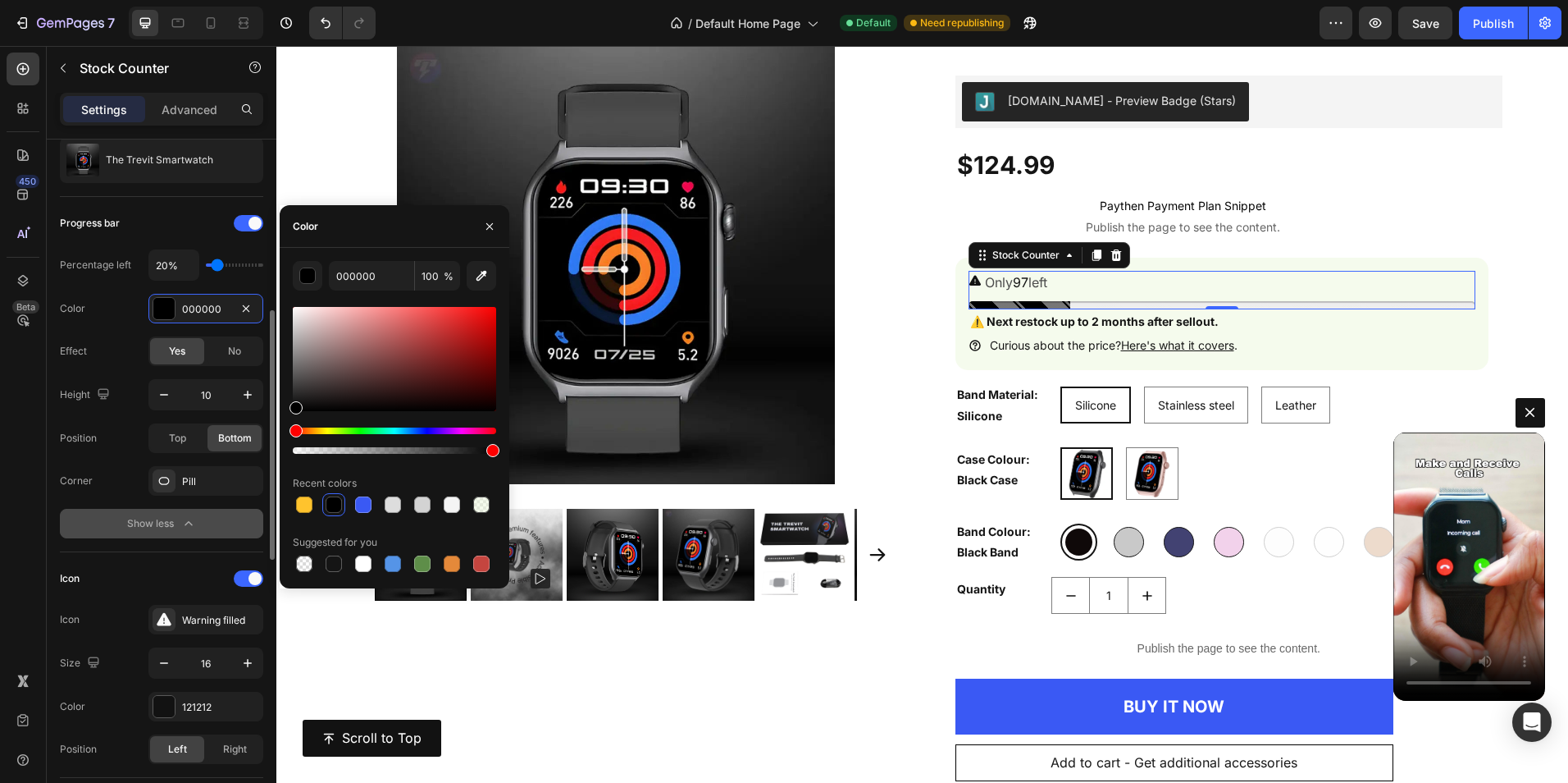
scroll to position [328, 0]
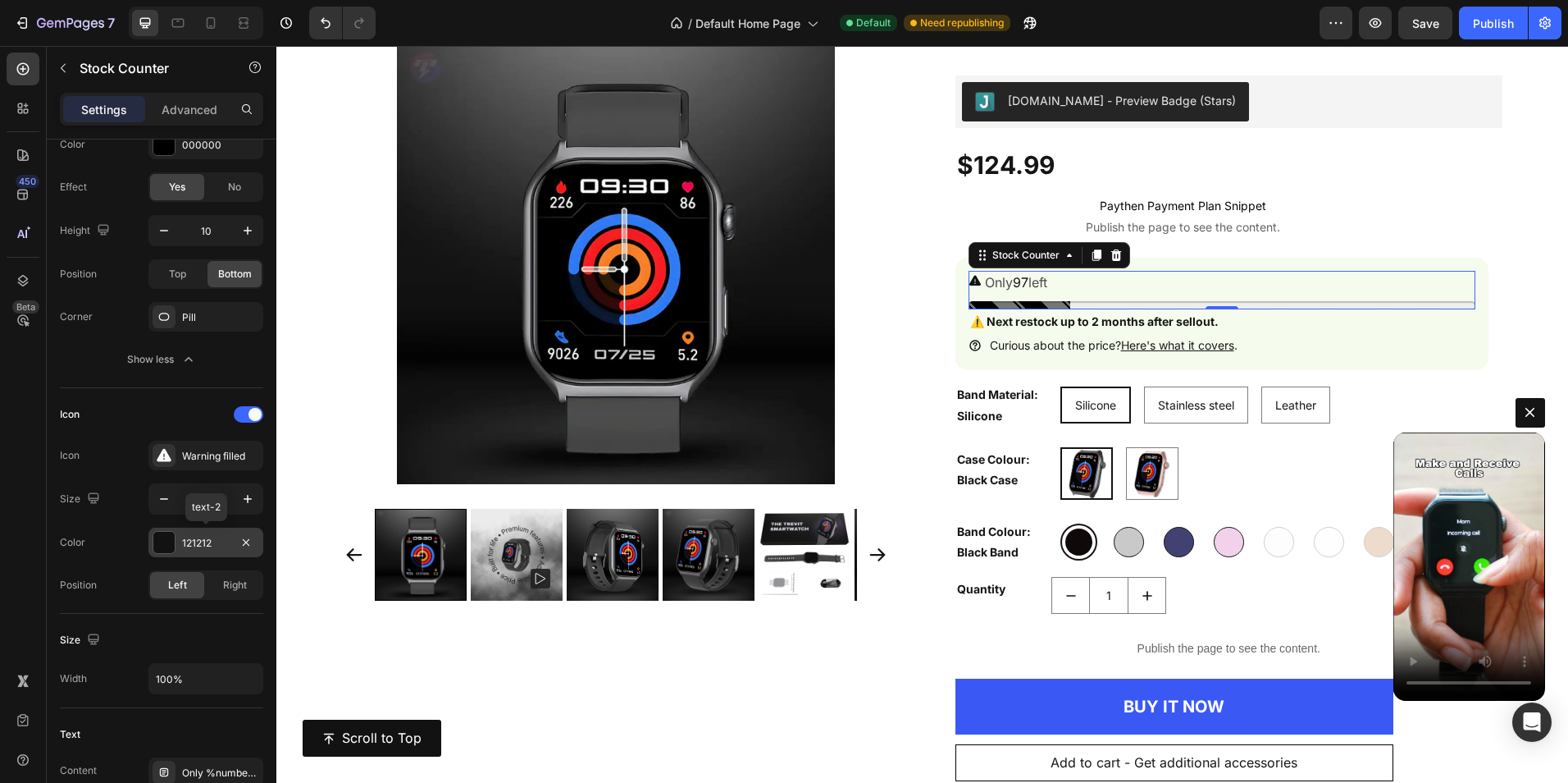
click at [160, 544] on div at bounding box center [163, 543] width 21 height 21
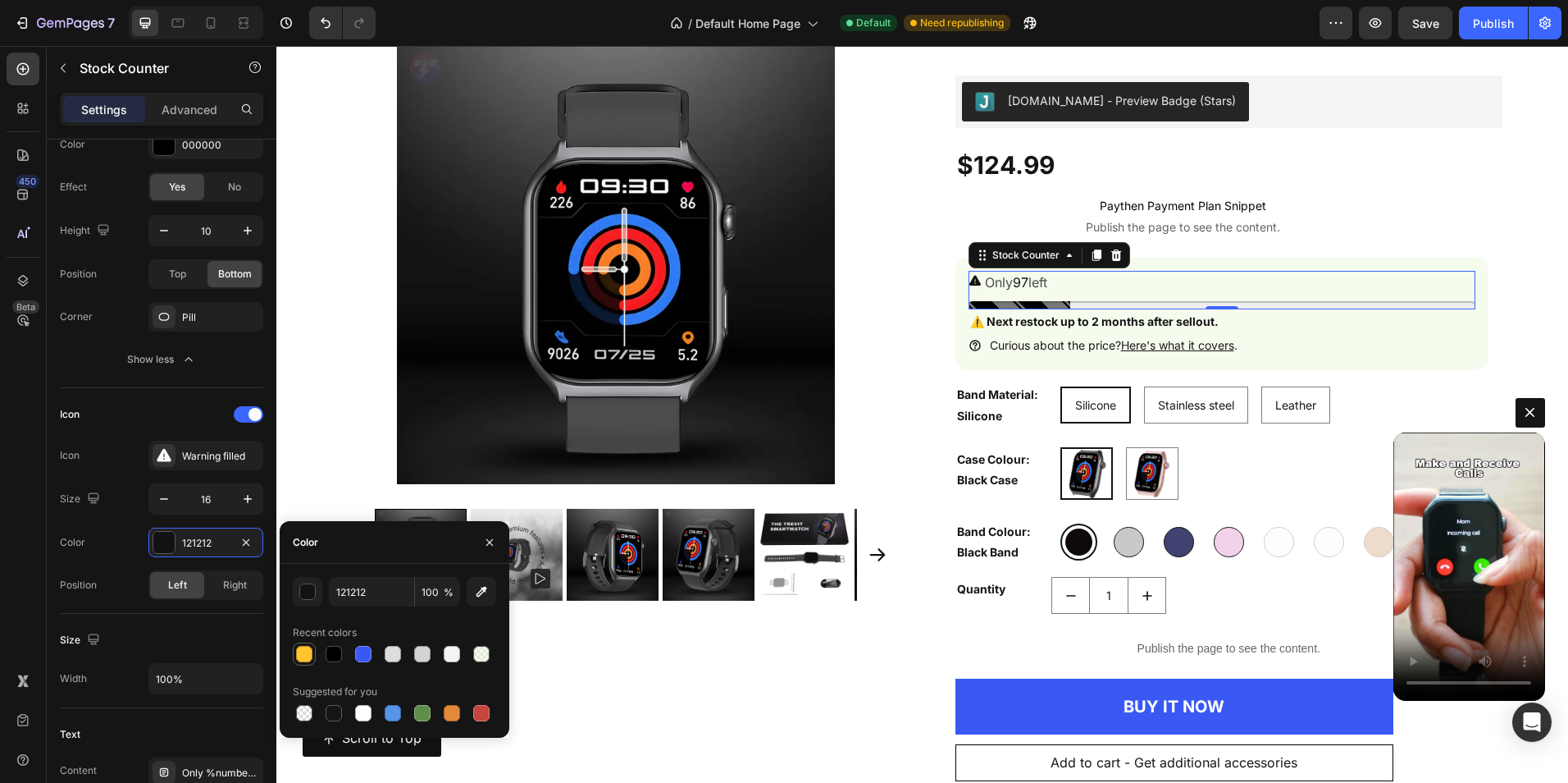
click at [305, 653] on div at bounding box center [304, 654] width 16 height 16
click at [304, 589] on div "button" at bounding box center [308, 592] width 16 height 16
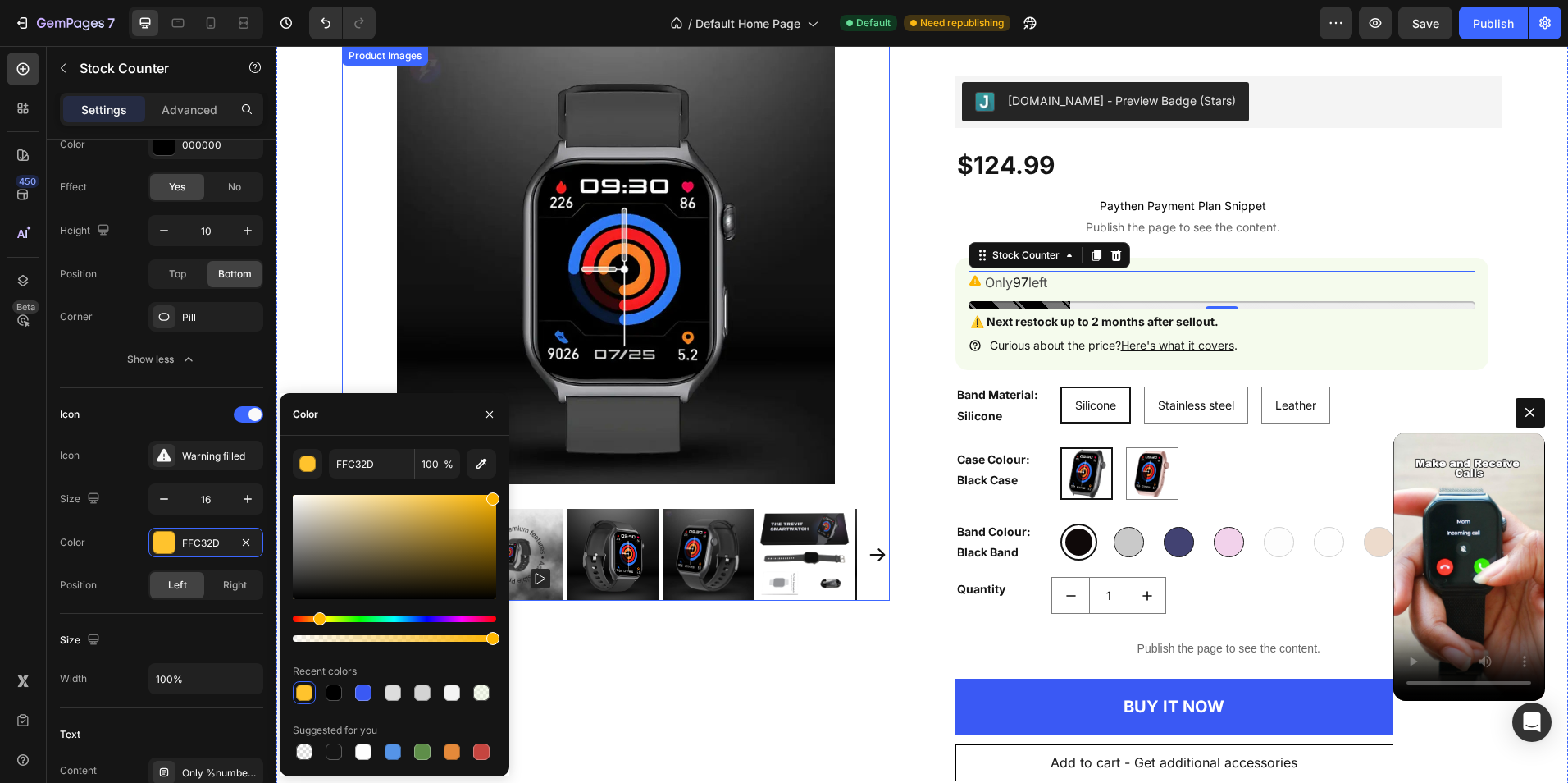
drag, startPoint x: 741, startPoint y: 547, endPoint x: 784, endPoint y: 542, distance: 43.3
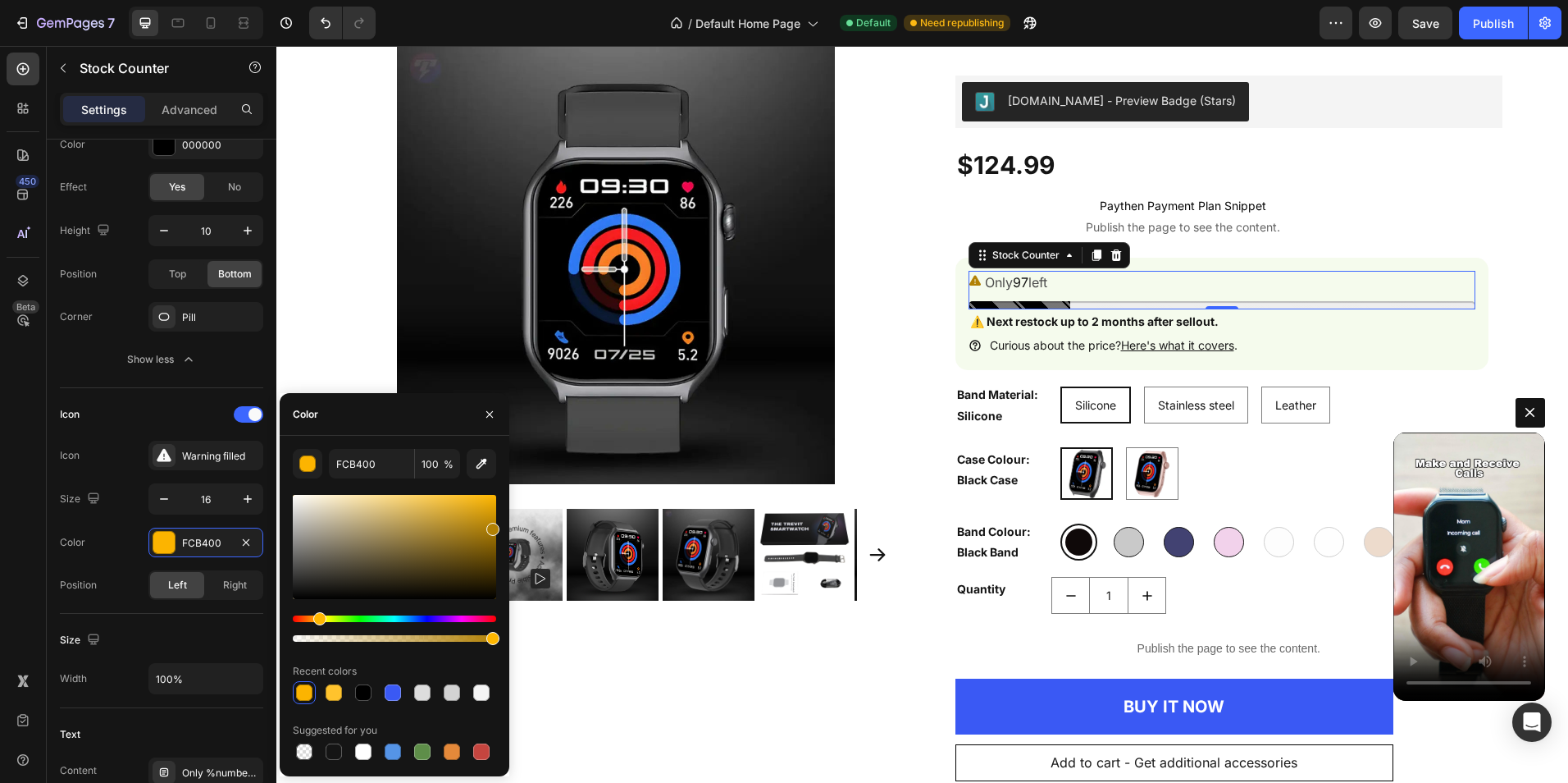
drag, startPoint x: 490, startPoint y: 503, endPoint x: 490, endPoint y: 526, distance: 23.0
click at [490, 526] on div at bounding box center [493, 529] width 13 height 13
drag, startPoint x: 490, startPoint y: 526, endPoint x: 497, endPoint y: 502, distance: 25.0
click at [497, 502] on div at bounding box center [493, 505] width 13 height 13
type input "EDA900"
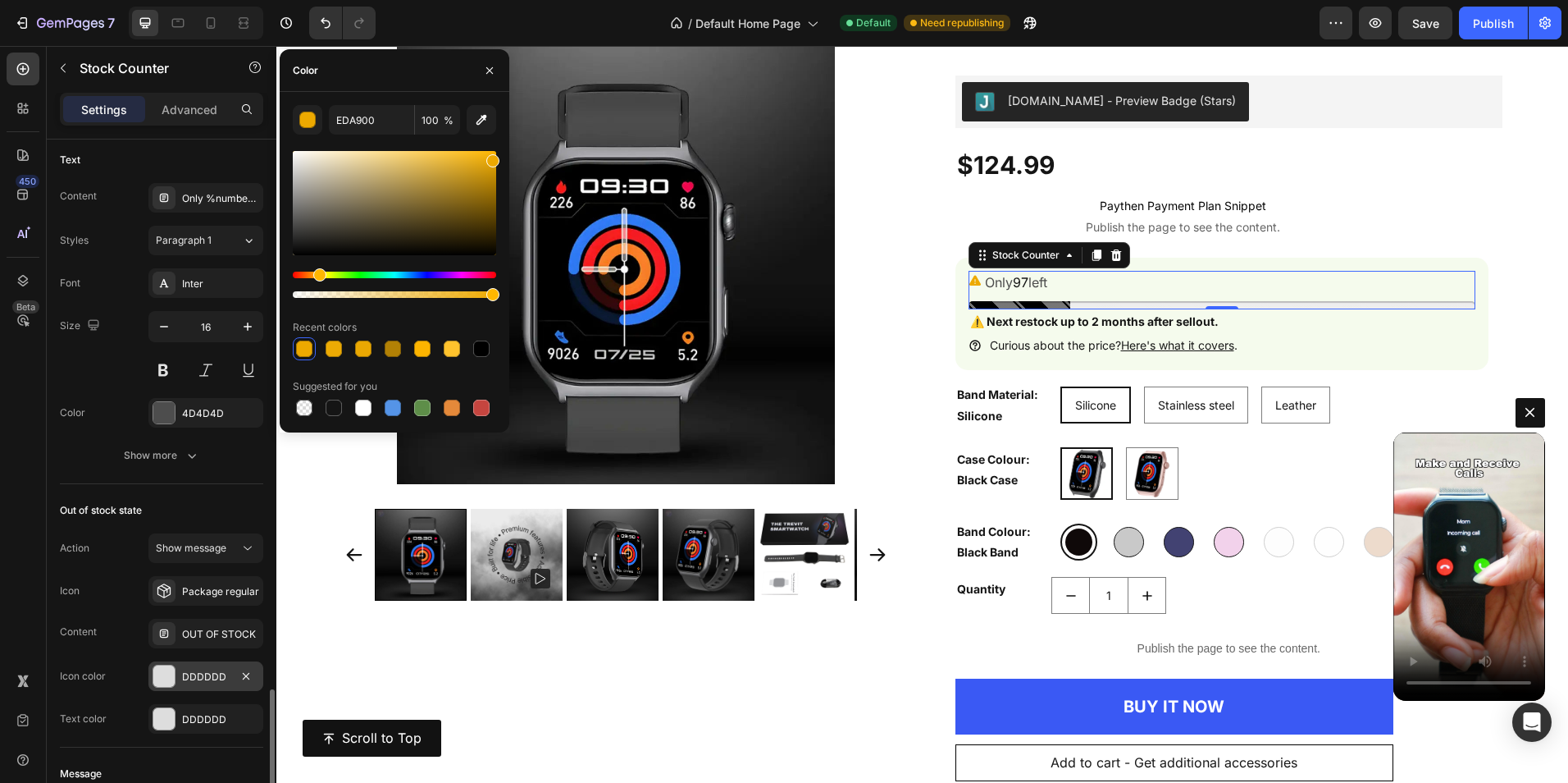
scroll to position [1067, 0]
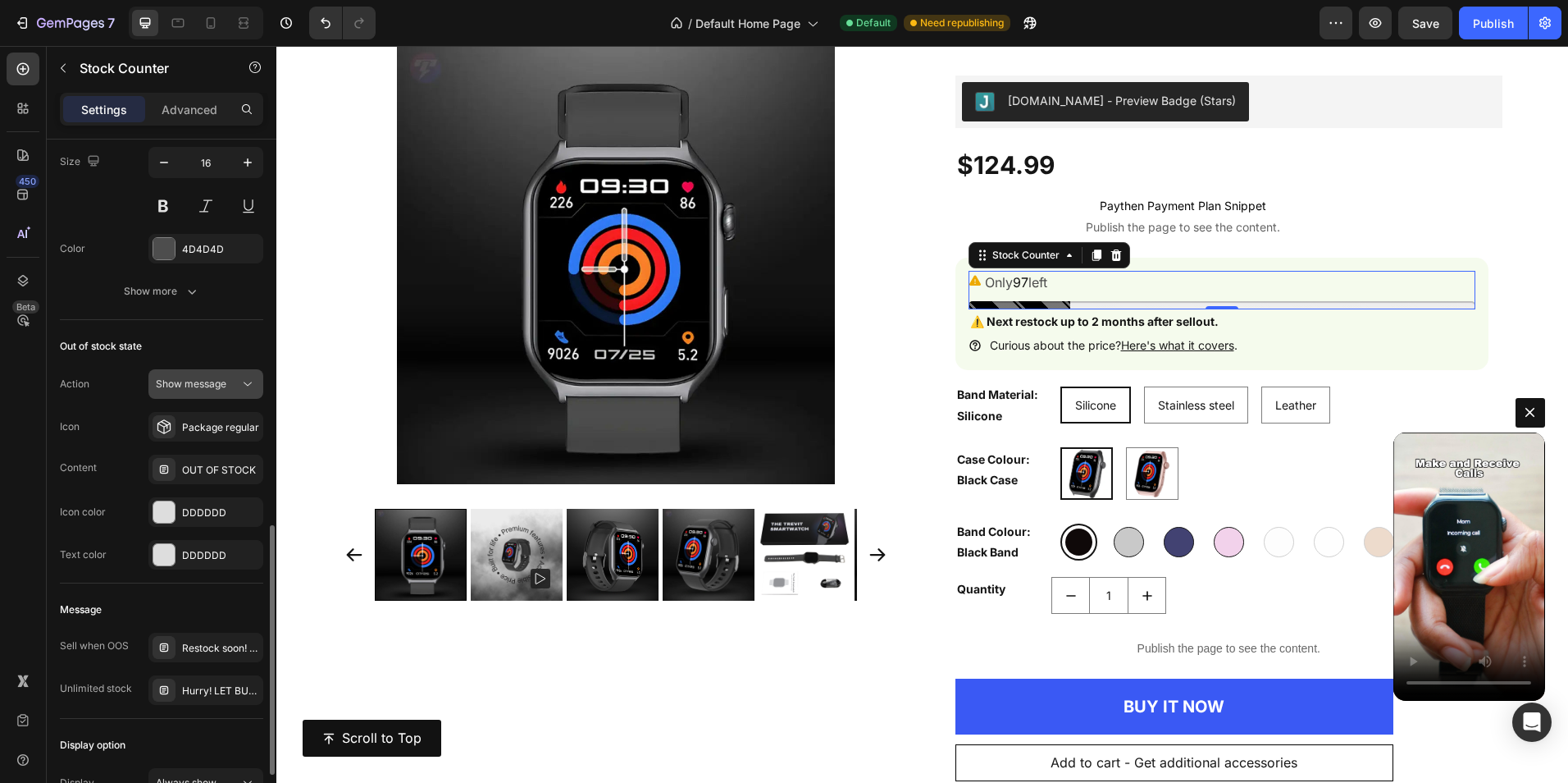
click at [192, 386] on span "Show message" at bounding box center [191, 383] width 70 height 12
click at [198, 330] on div "Out of stock state Action Show message Icon Package regular Content OUT OF STOC…" at bounding box center [161, 451] width 203 height 263
click at [203, 390] on span "Show message" at bounding box center [191, 384] width 70 height 15
click at [198, 449] on span "Hide counter" at bounding box center [185, 456] width 60 height 15
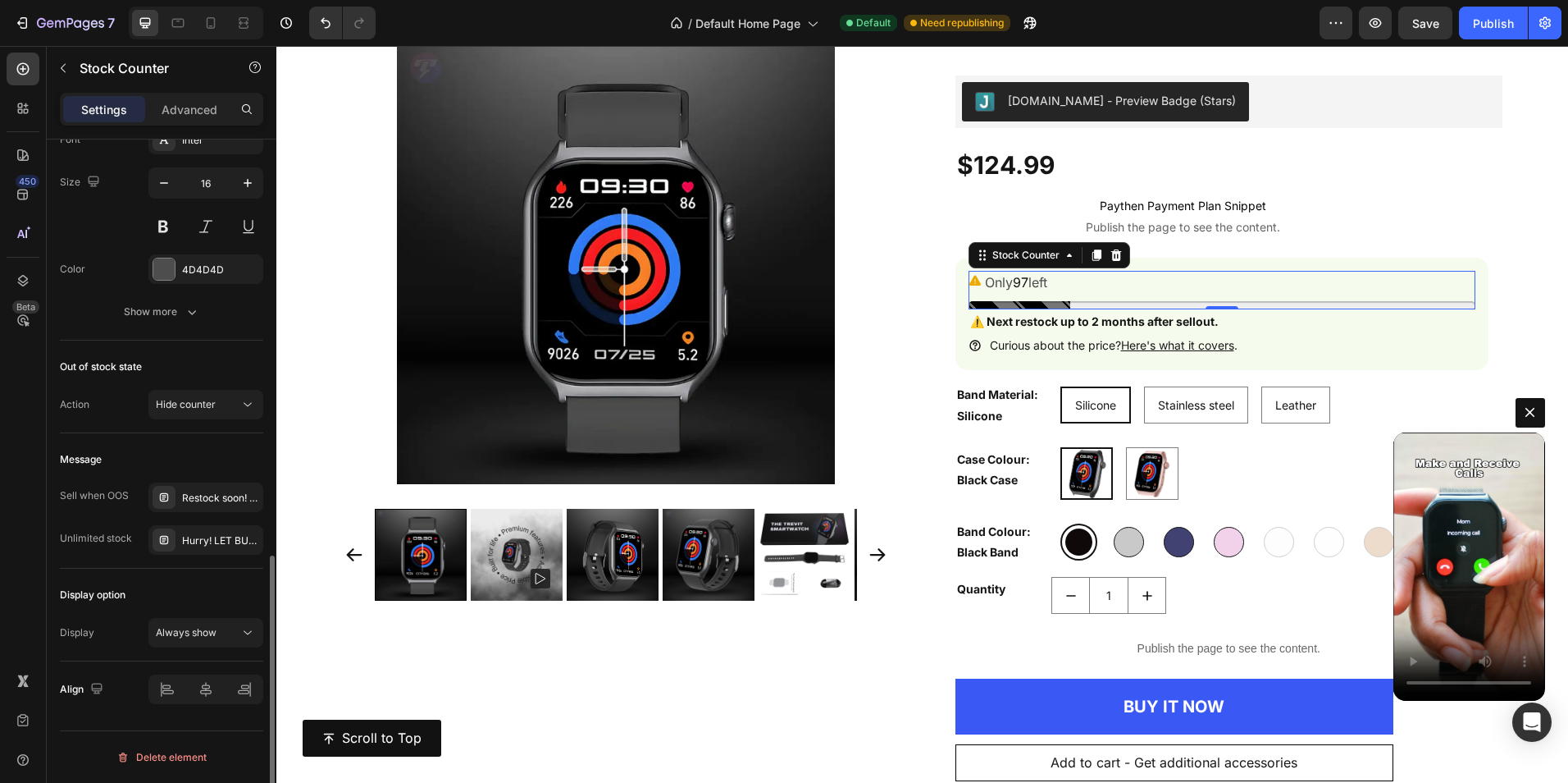
scroll to position [1046, 0]
click at [201, 496] on div "Restock soon! PREORDER NOW" at bounding box center [220, 498] width 77 height 15
click at [184, 442] on div "Message Sell when OOS Restock soon! PREORDER NOW Unlimited stock Hurry! LET BUY…" at bounding box center [161, 501] width 203 height 135
click at [206, 544] on div "Hurry! LET BUY NOW" at bounding box center [220, 541] width 77 height 15
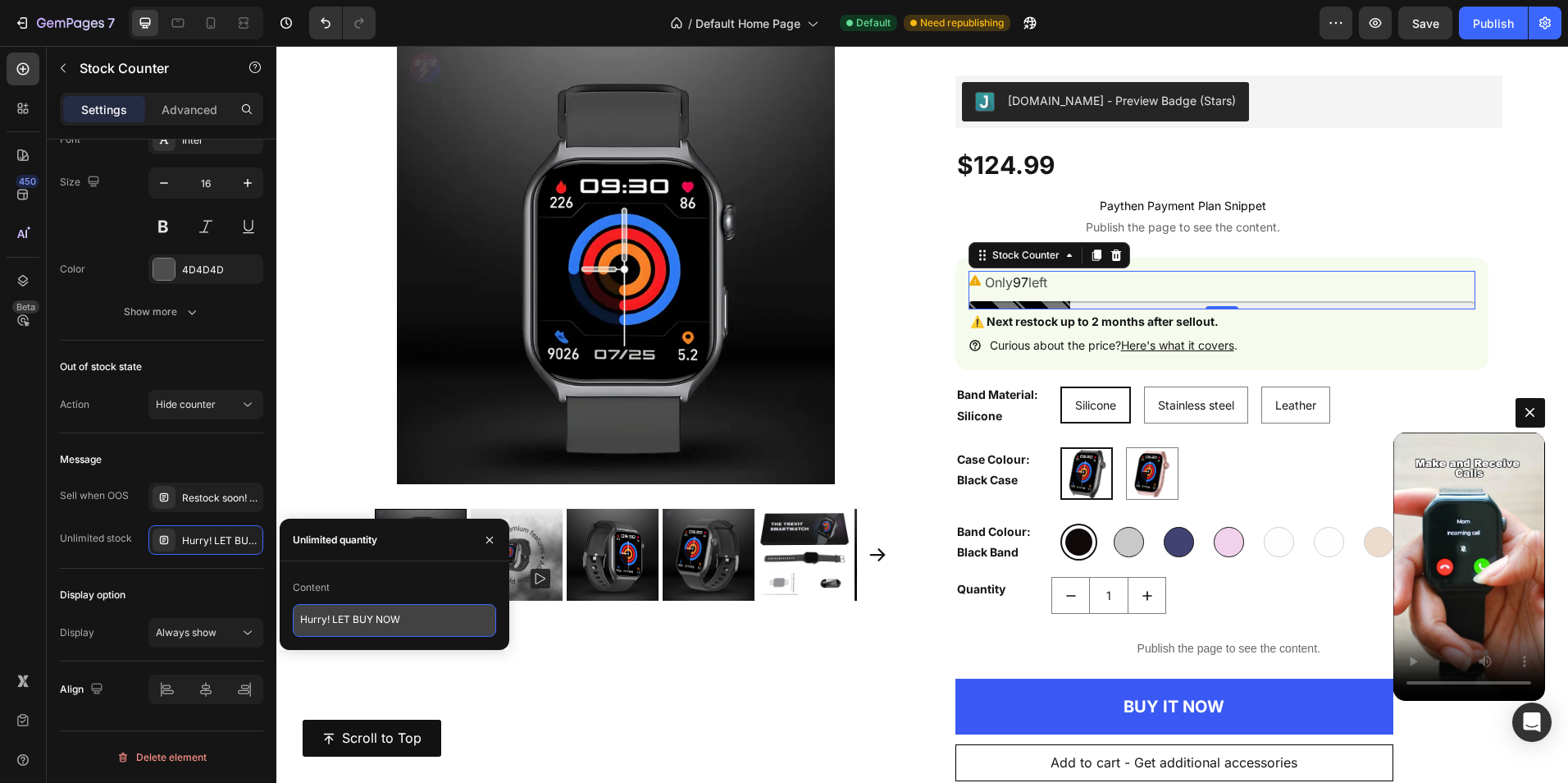
click at [318, 622] on textarea "Hurry! LET BUY NOW" at bounding box center [394, 621] width 203 height 33
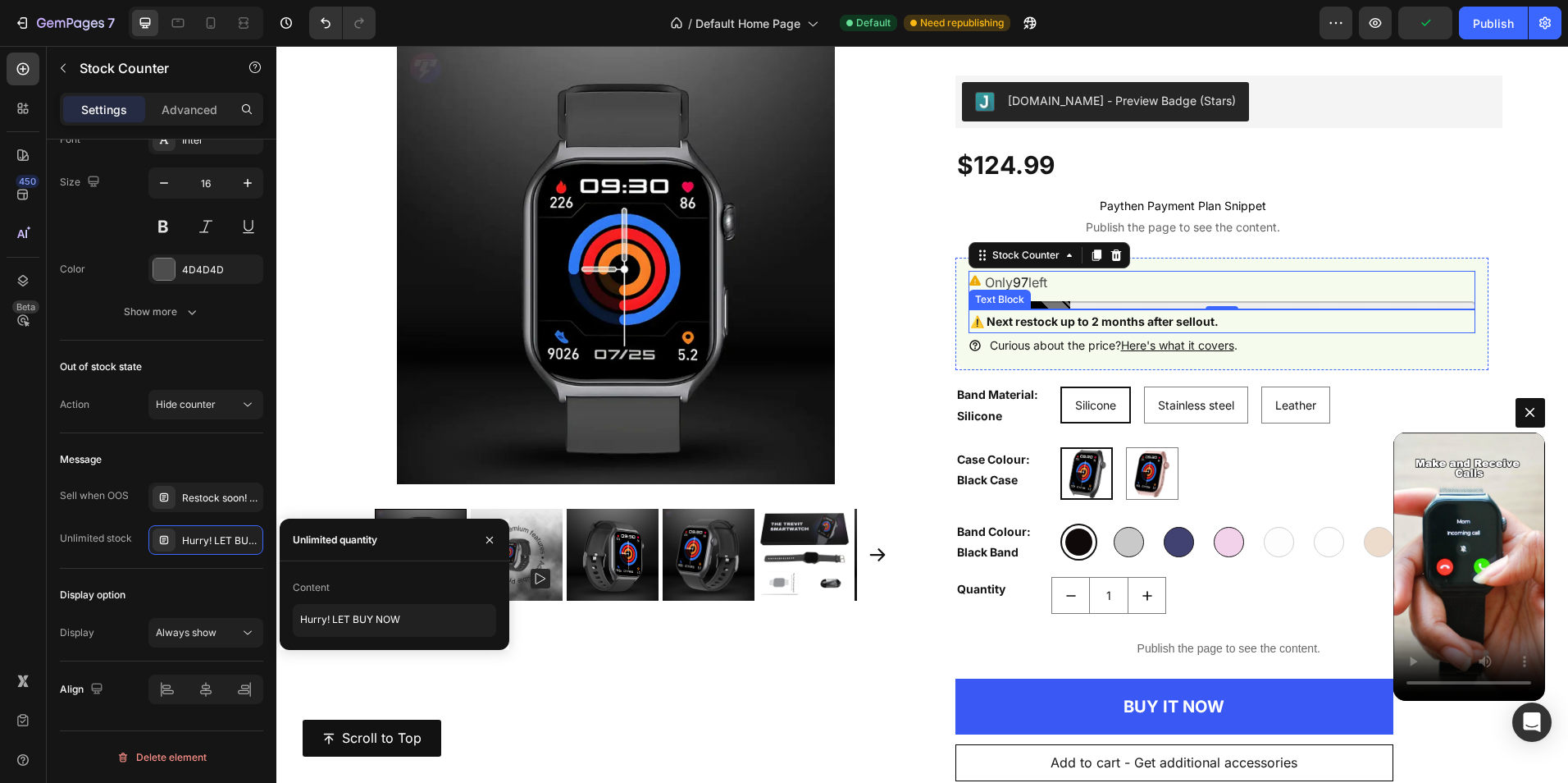
click at [1057, 322] on strong "⚠️ Next restock up to 2 months after sellout." at bounding box center [1095, 321] width 249 height 14
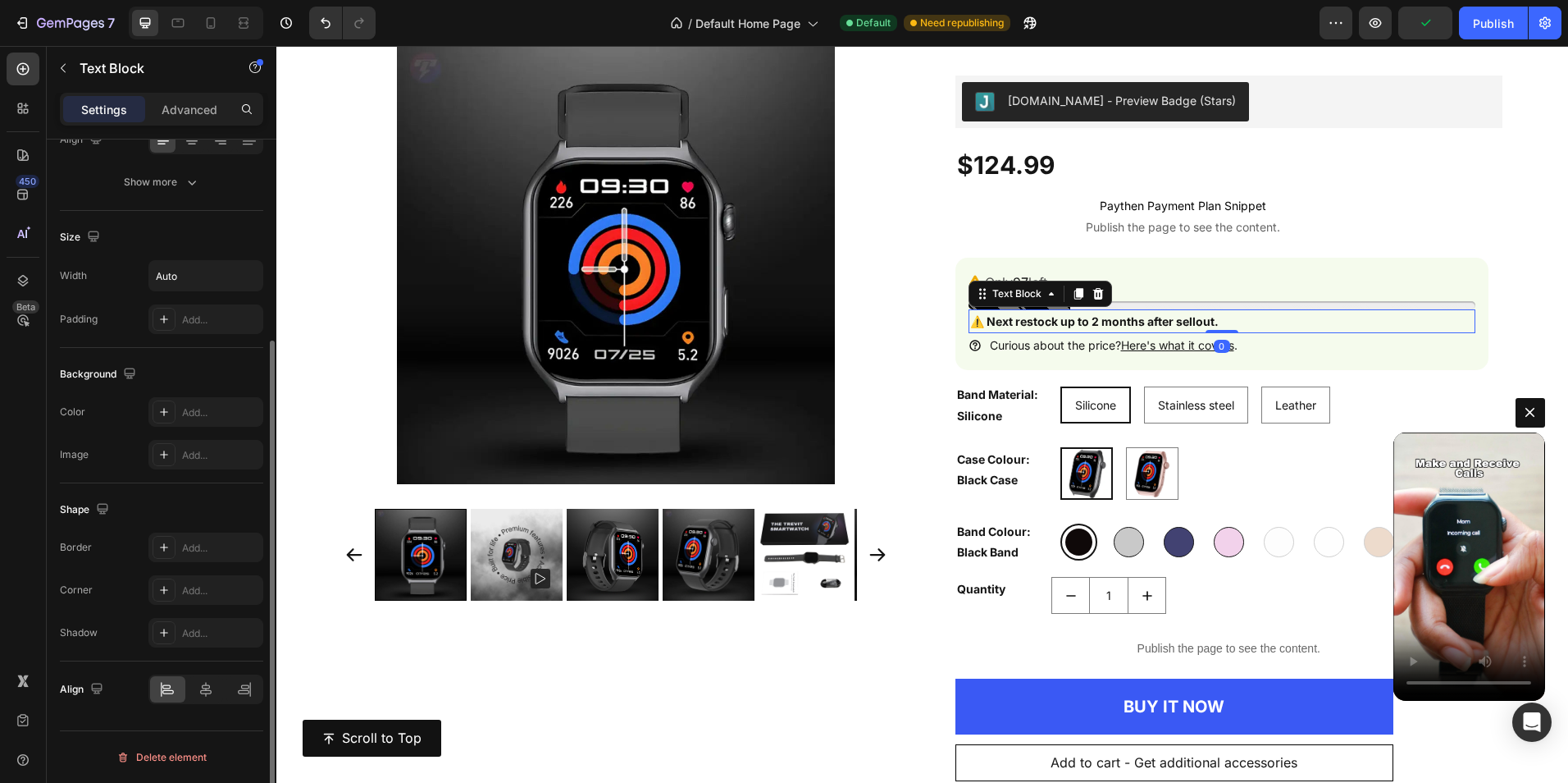
scroll to position [0, 0]
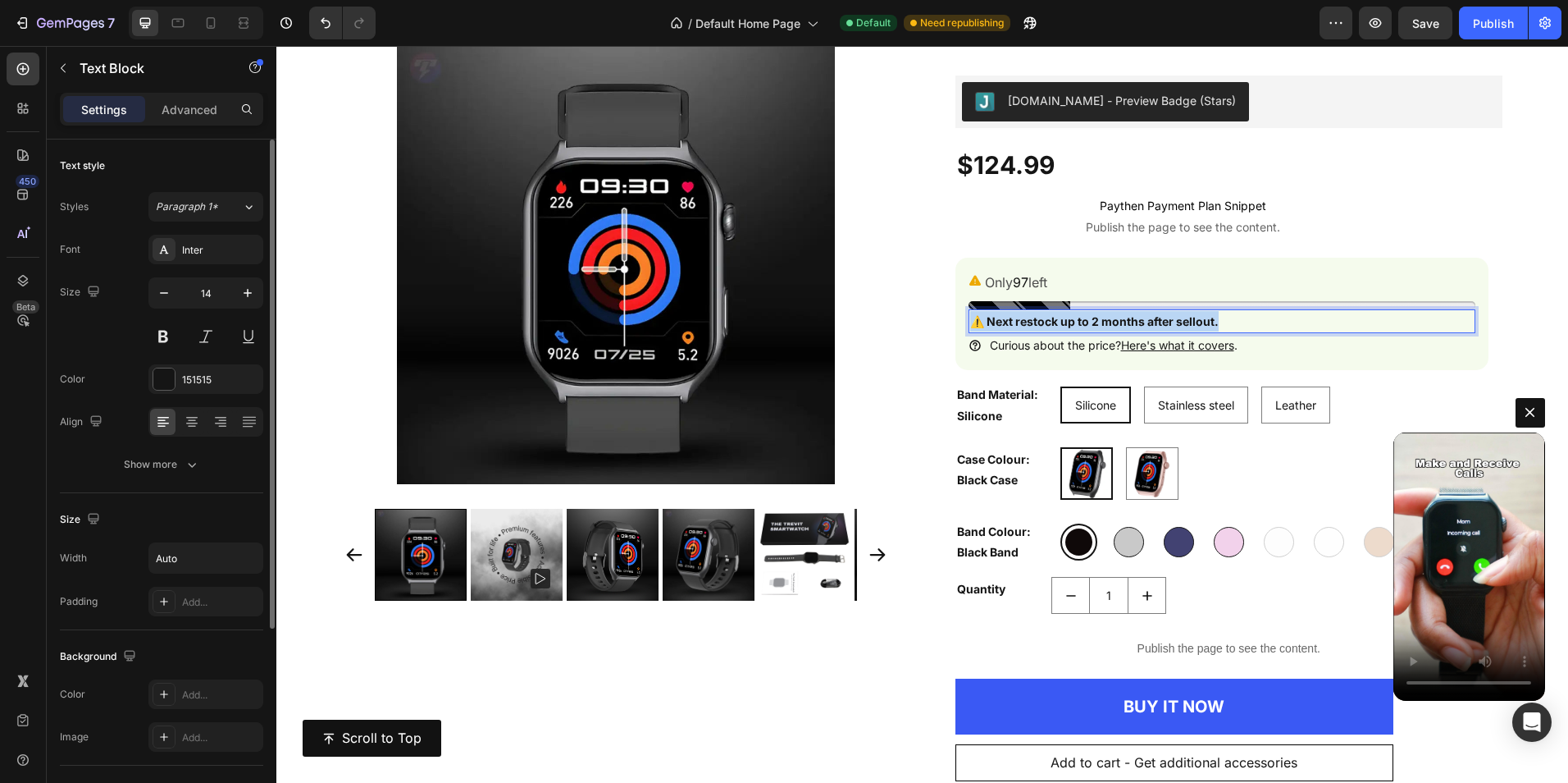
click at [1057, 322] on strong "⚠️ Next restock up to 2 months after sellout." at bounding box center [1095, 321] width 249 height 14
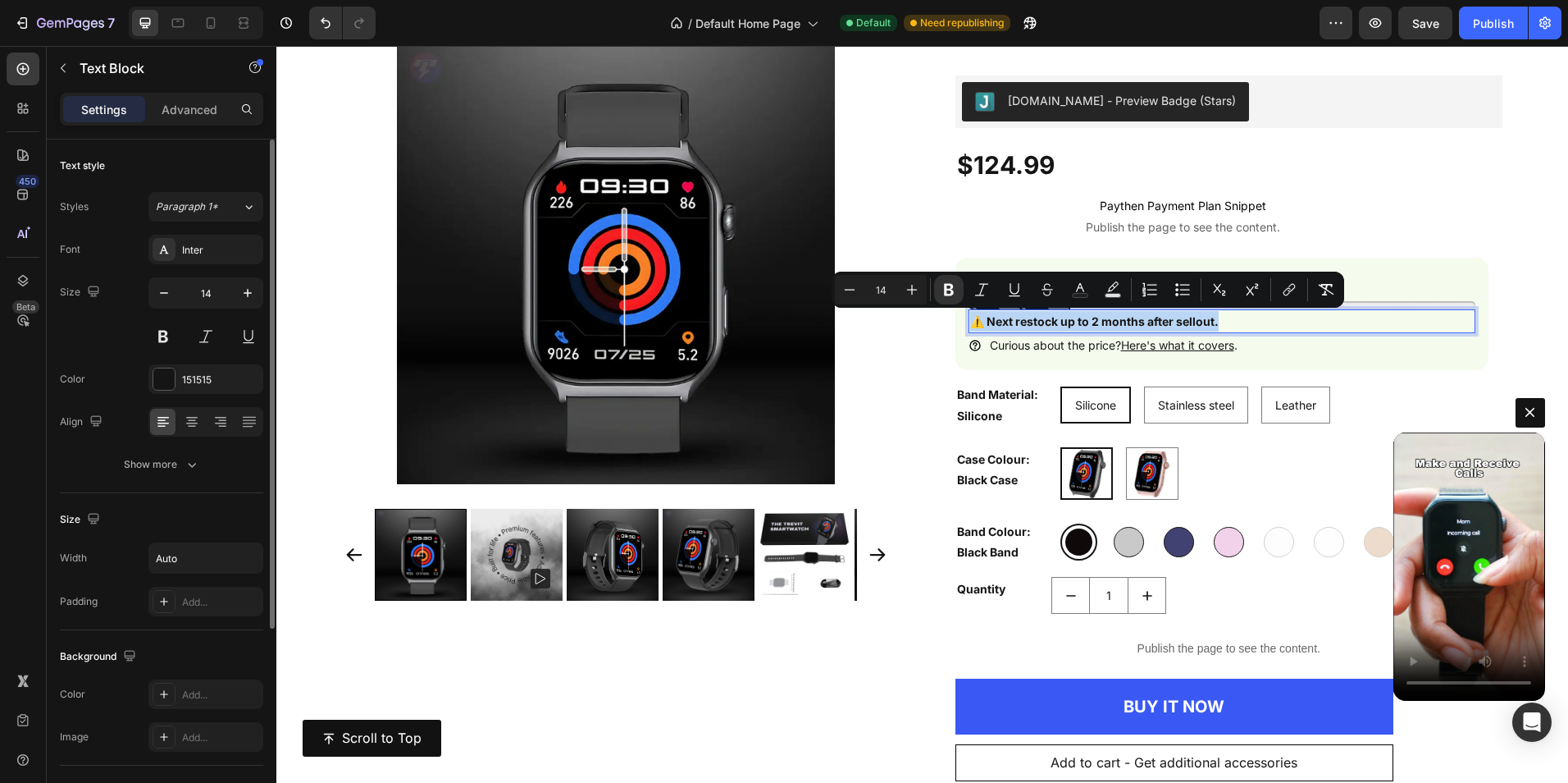
click at [1062, 323] on strong "⚠️ Next restock up to 2 months after sellout." at bounding box center [1095, 321] width 249 height 14
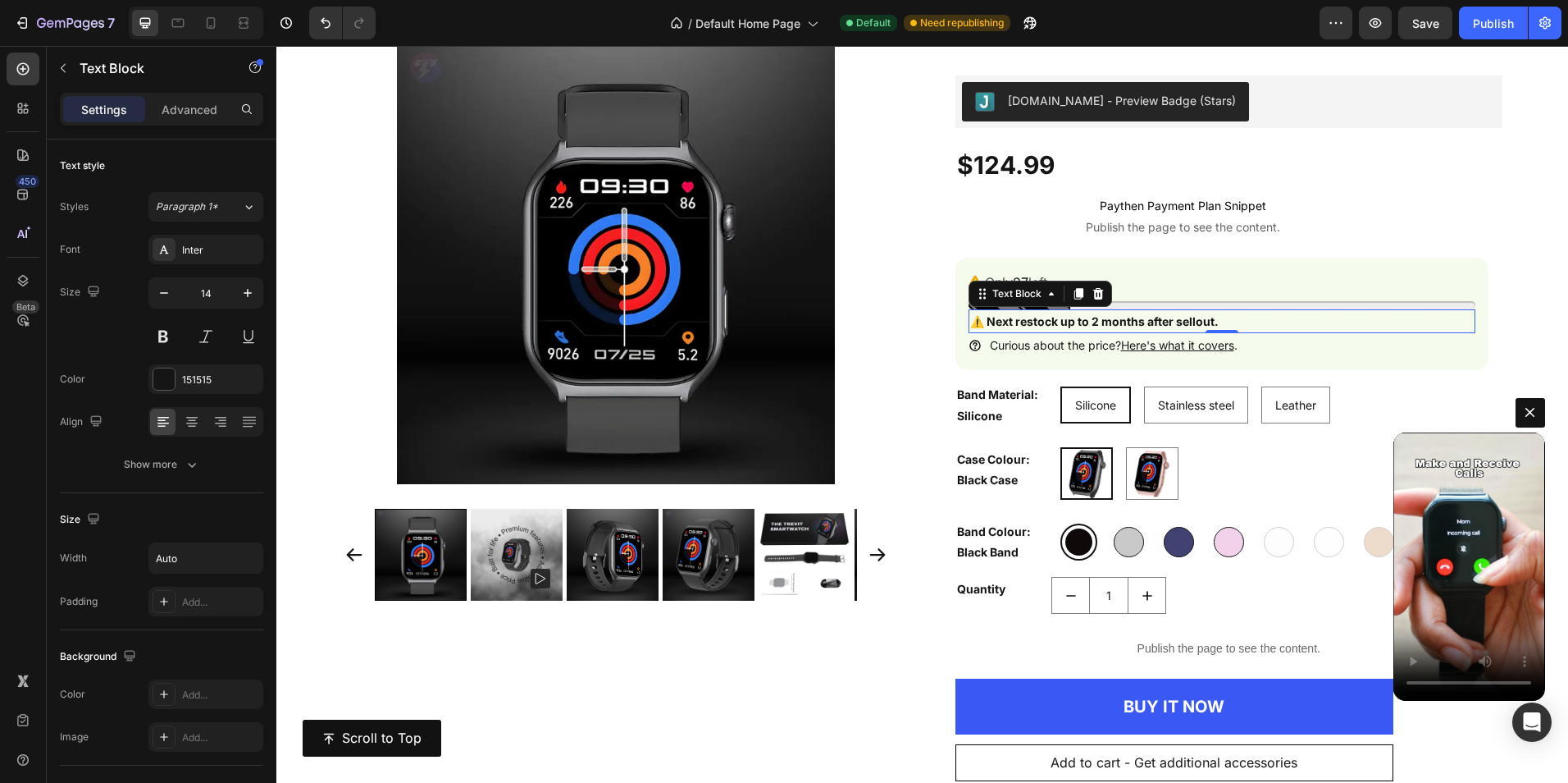
click at [1211, 326] on div "⚠️ Next restock up to 2 months after sellout." at bounding box center [1222, 321] width 507 height 24
click at [1212, 323] on strong "⚠️ Next restock up to 2 months after sellout." at bounding box center [1095, 321] width 249 height 14
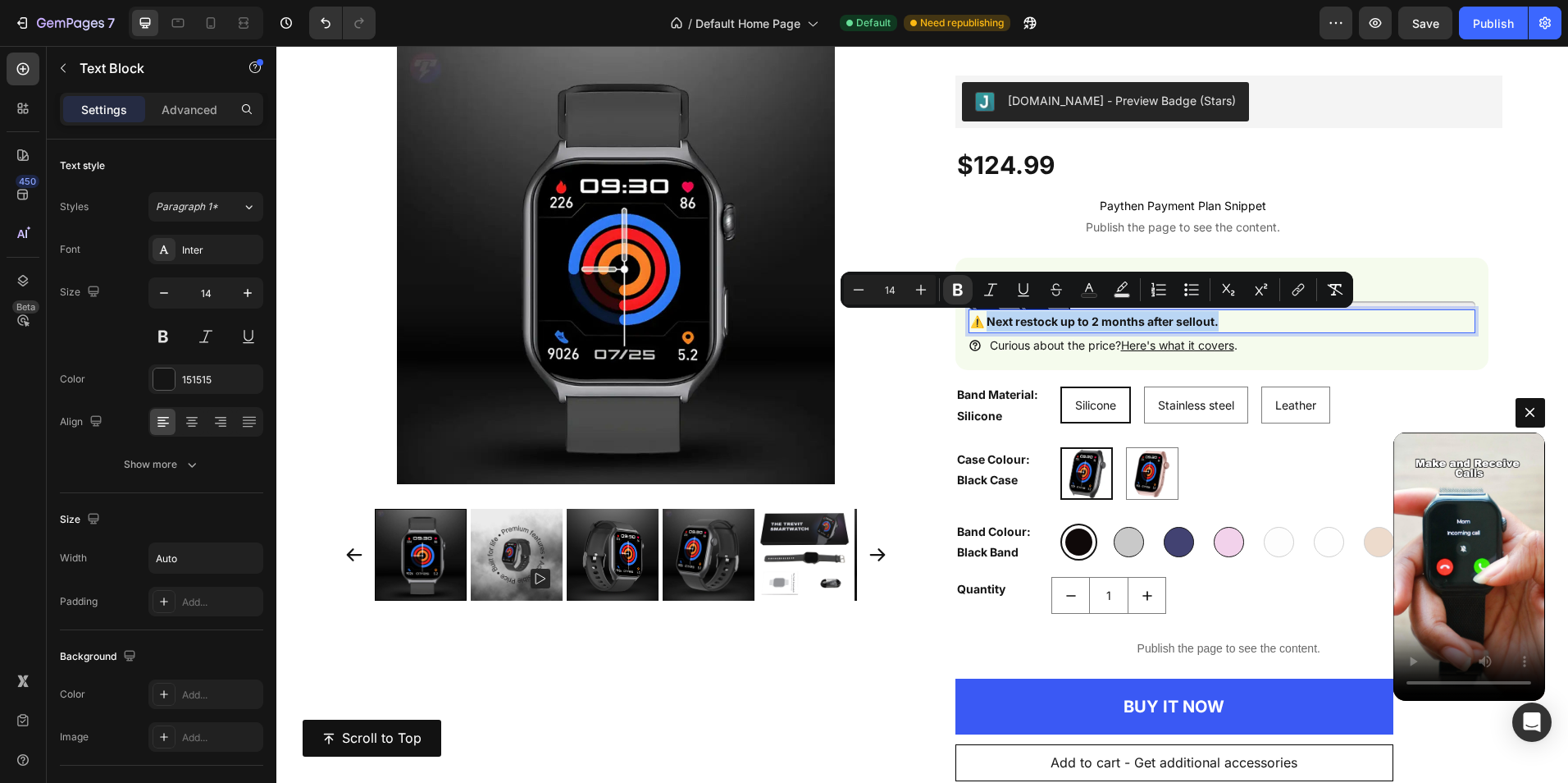
drag, startPoint x: 1215, startPoint y: 322, endPoint x: 984, endPoint y: 322, distance: 231.0
click at [984, 322] on div "⚠️ Next restock up to 2 months after sellout." at bounding box center [1094, 321] width 252 height 24
copy strong "Next restock up to 2 months after sellout."
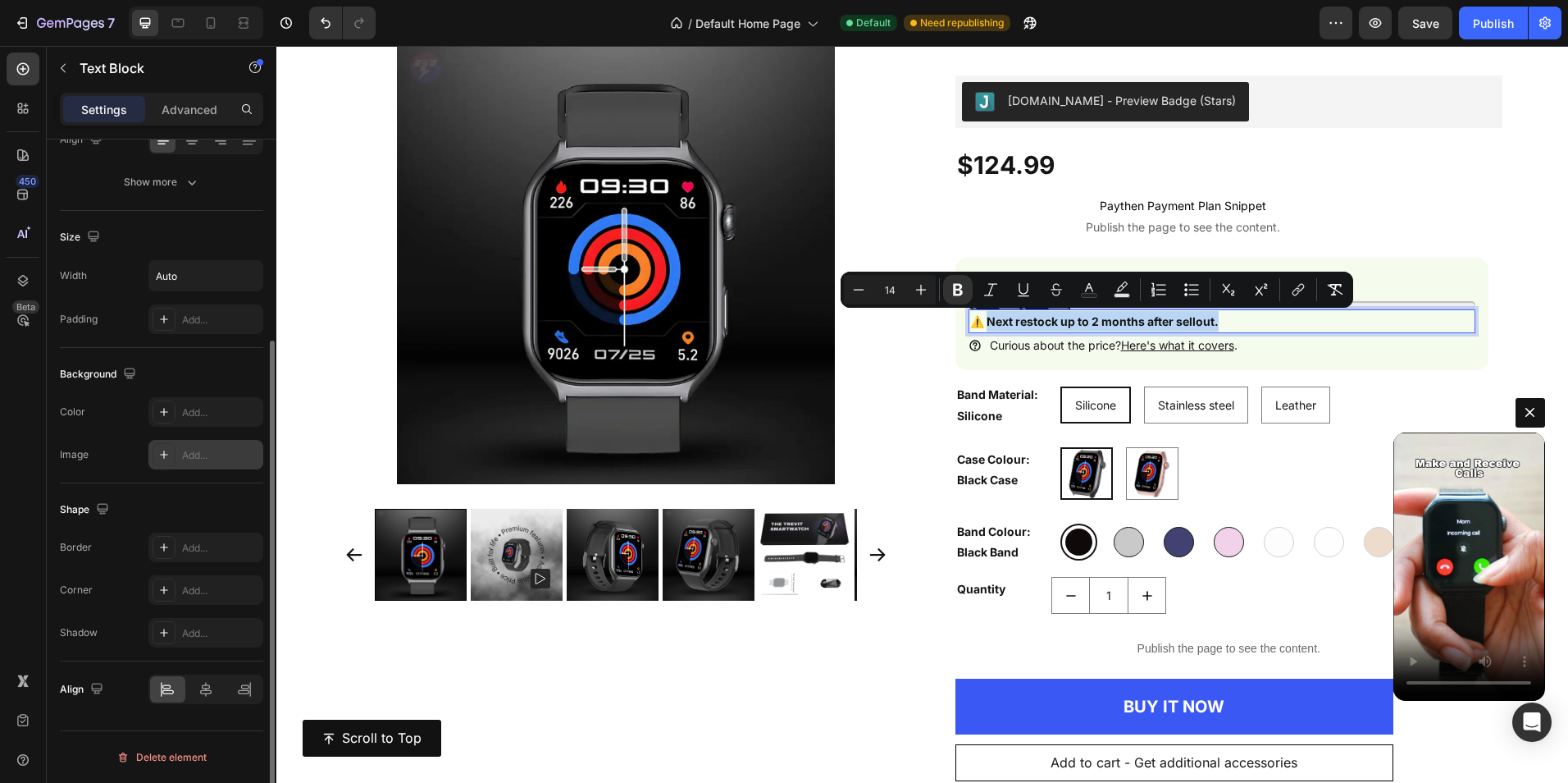
scroll to position [282, 0]
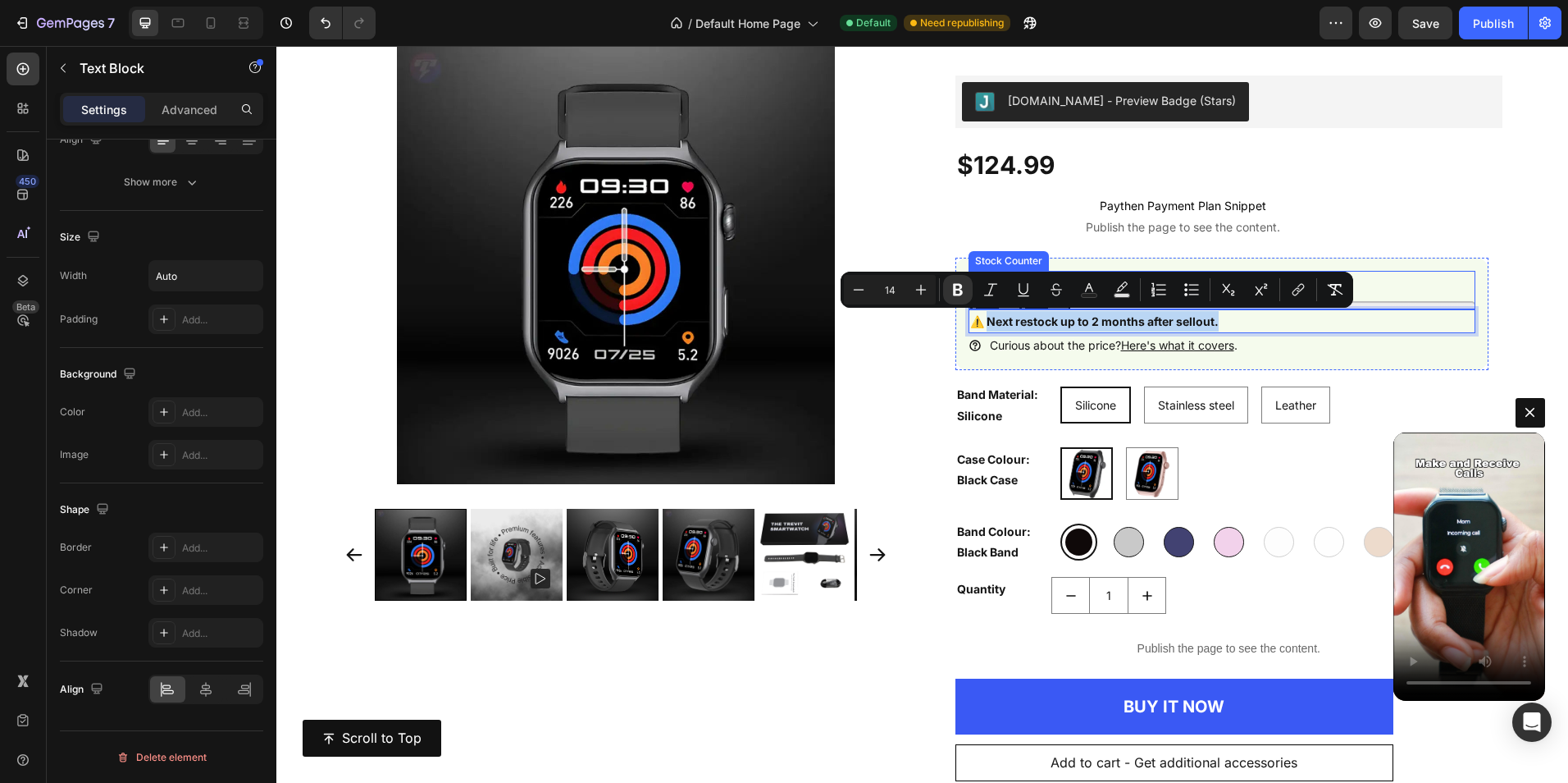
click at [1395, 288] on div "Only 97 left" at bounding box center [1222, 282] width 507 height 24
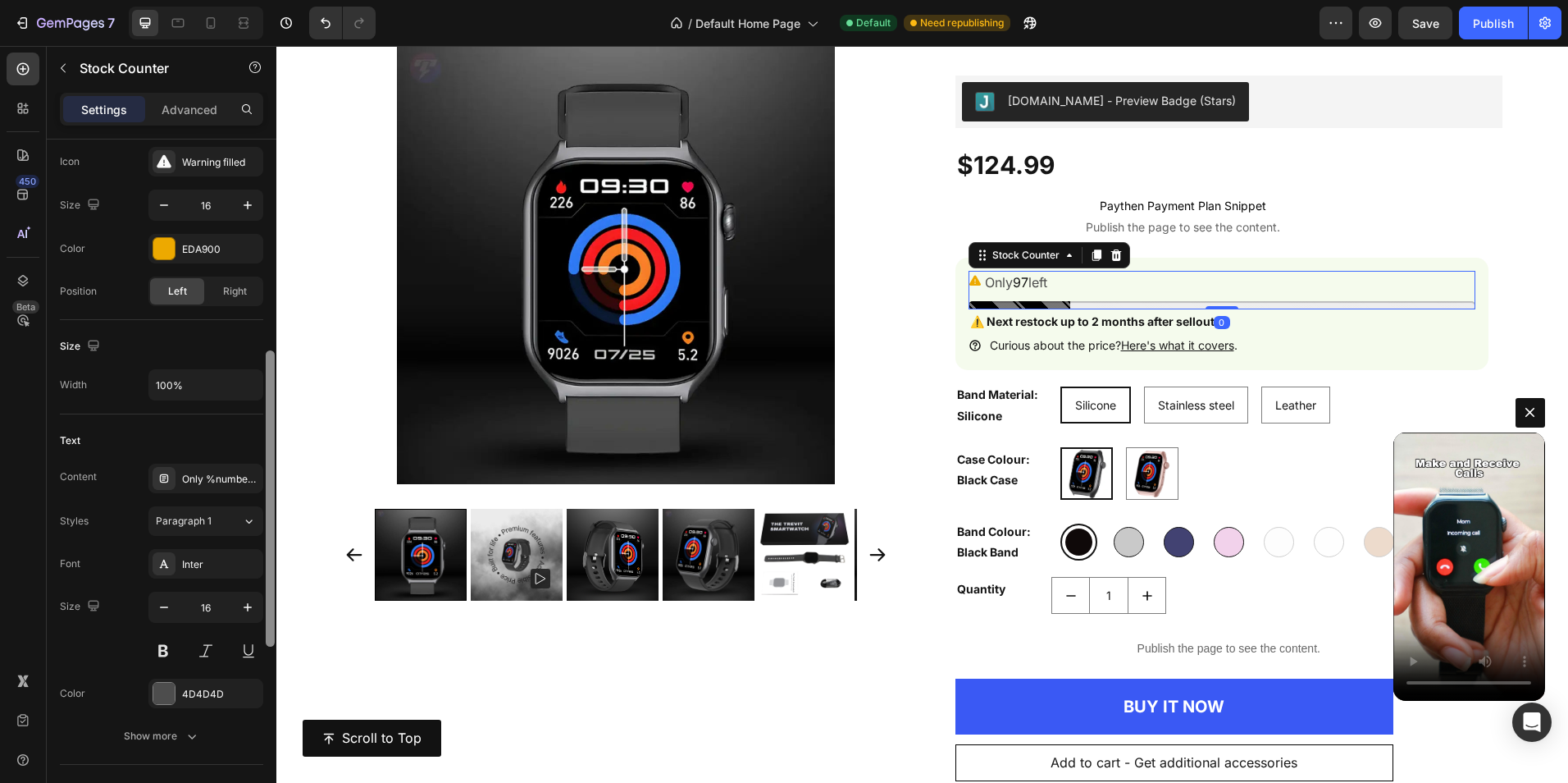
scroll to position [917, 0]
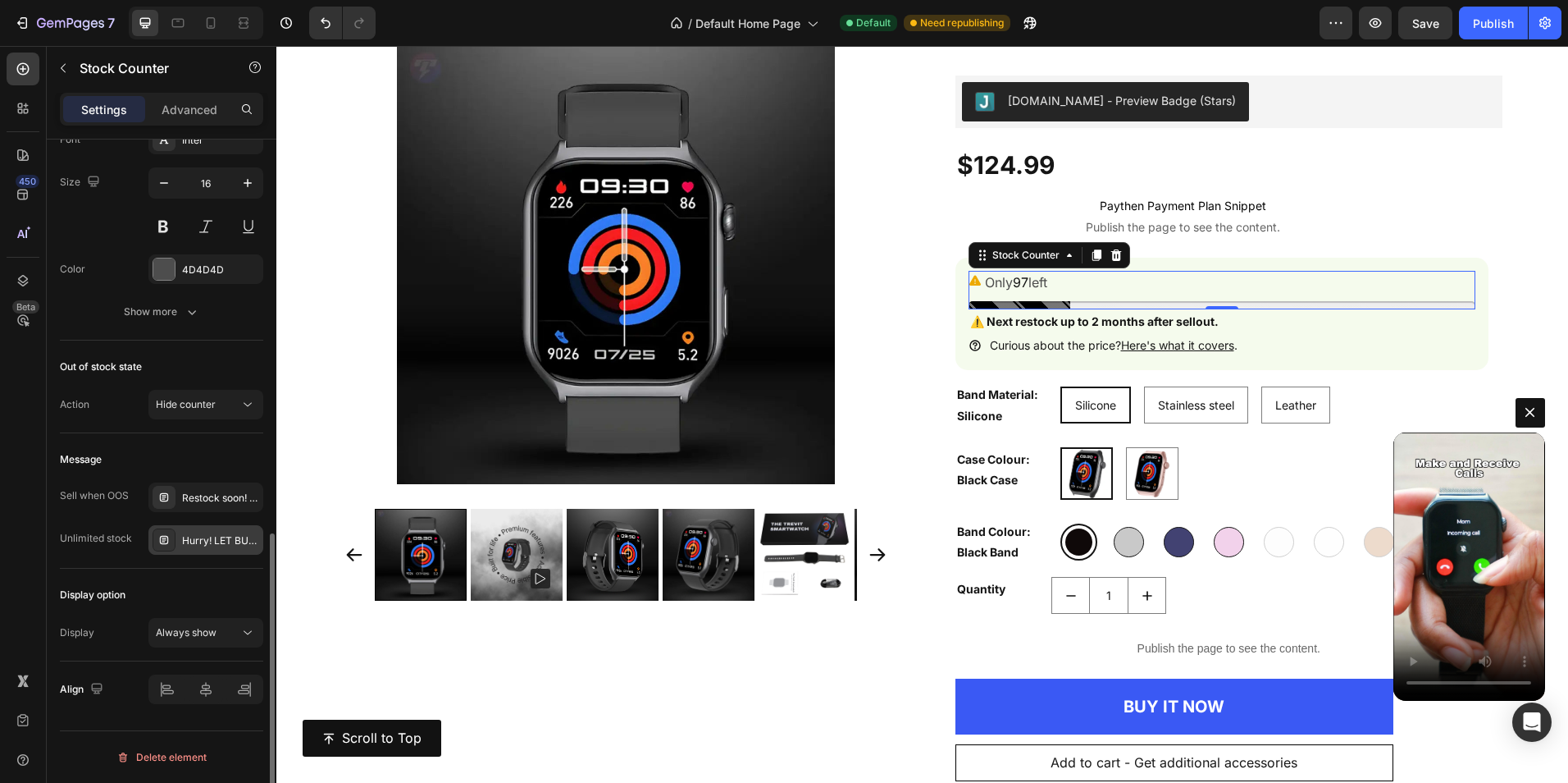
click at [223, 534] on div "Hurry! LET BUY NOW" at bounding box center [220, 541] width 77 height 15
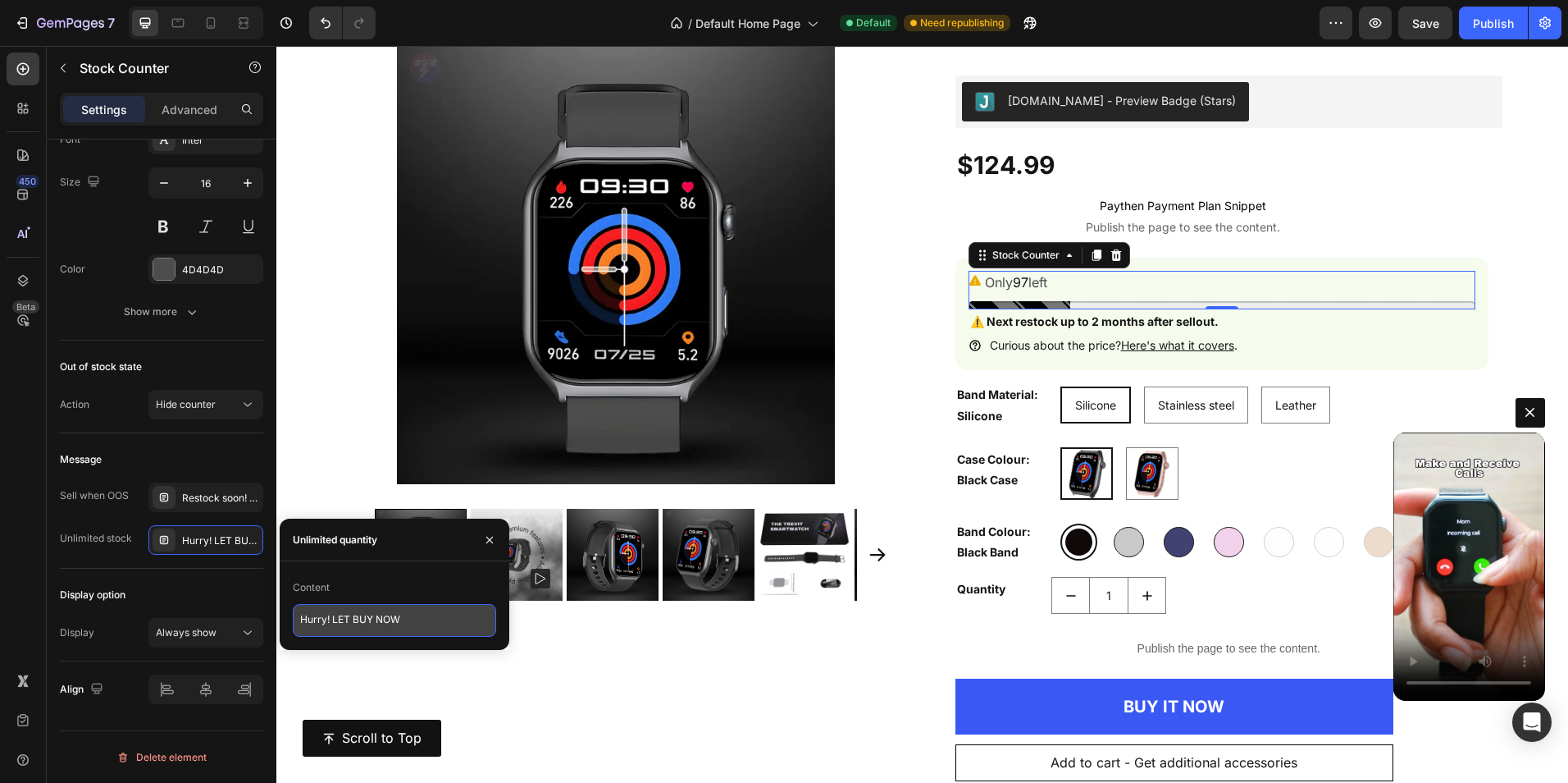
click at [371, 622] on textarea "Hurry! LET BUY NOW" at bounding box center [394, 621] width 203 height 33
paste textarea "Next restock up to 2 months after sellout."
type textarea "Next restock up to 2 months after sellout."
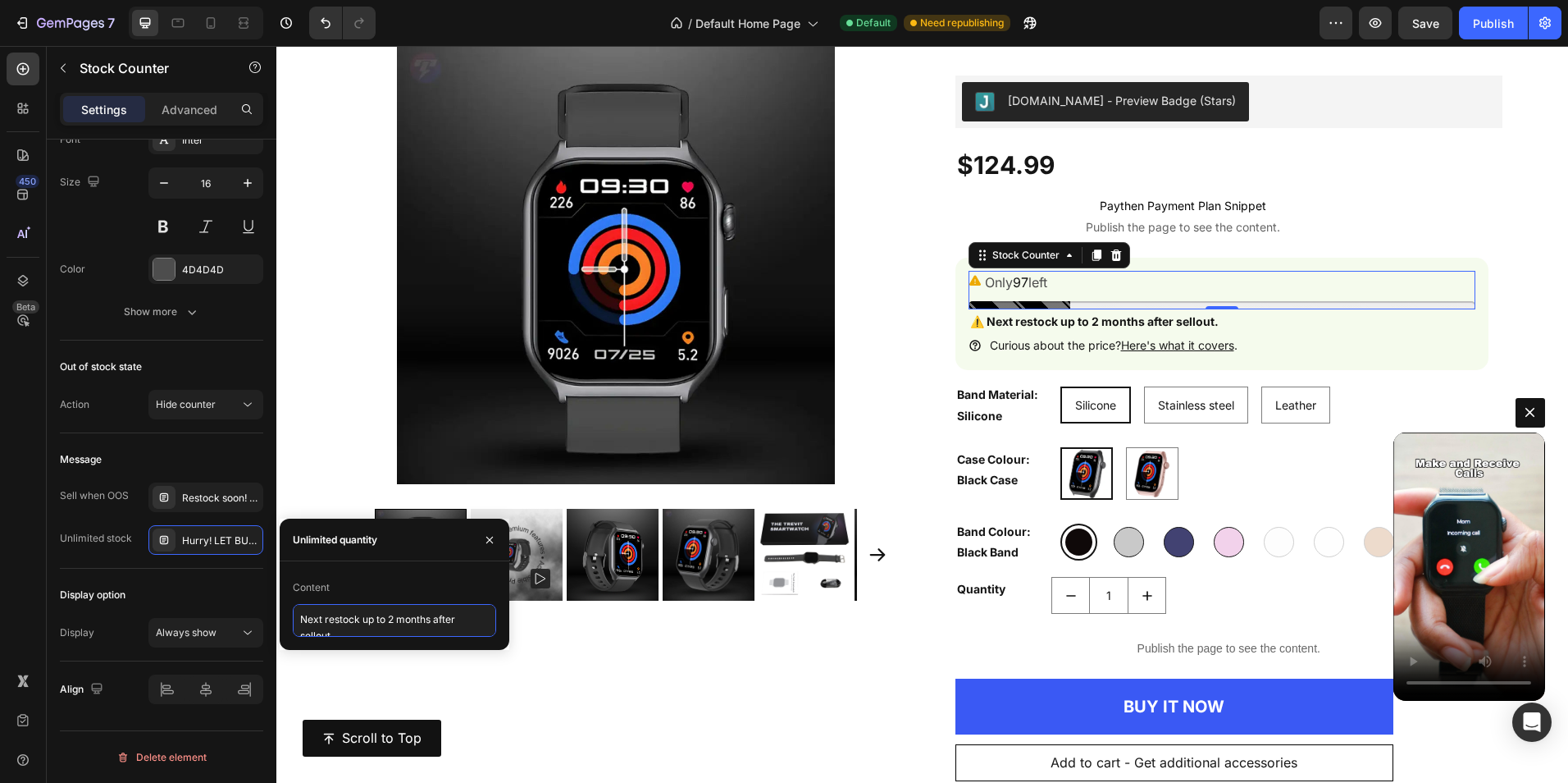
scroll to position [6, 0]
click at [178, 589] on div "Display option" at bounding box center [161, 595] width 203 height 27
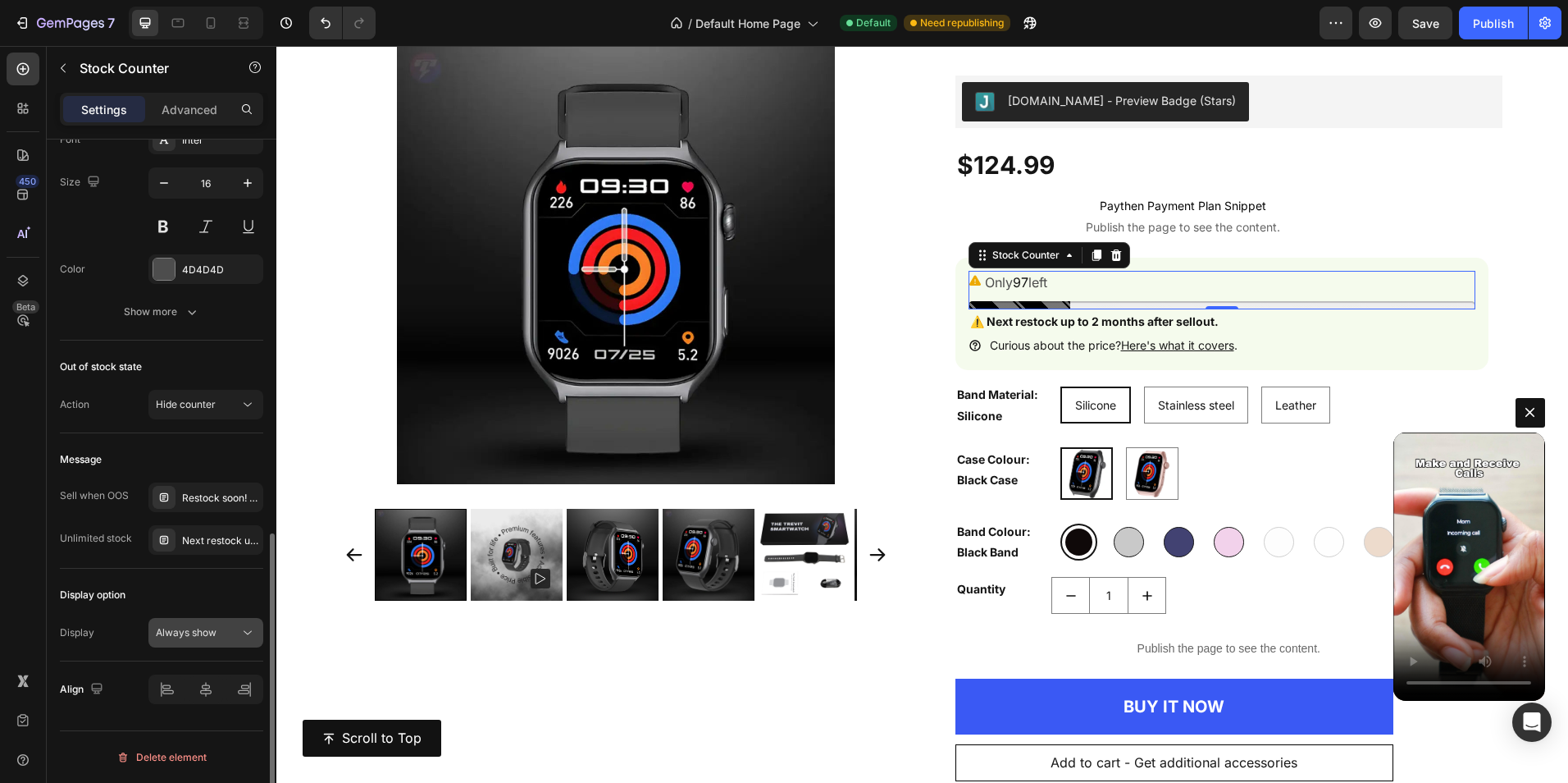
click at [186, 629] on span "Always show" at bounding box center [186, 632] width 61 height 12
click at [201, 588] on div "Display option" at bounding box center [161, 595] width 203 height 27
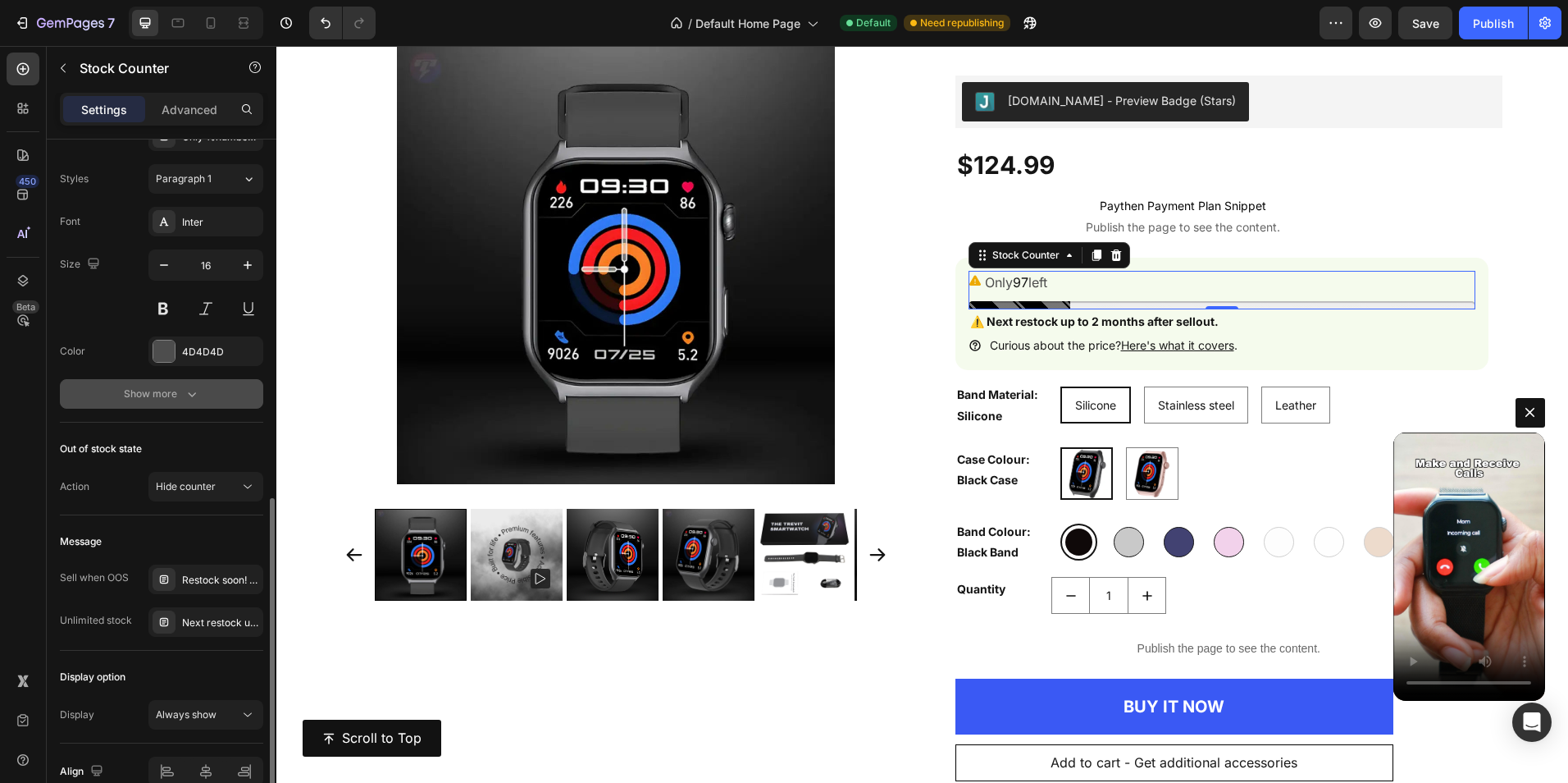
click at [187, 399] on icon "button" at bounding box center [191, 393] width 16 height 16
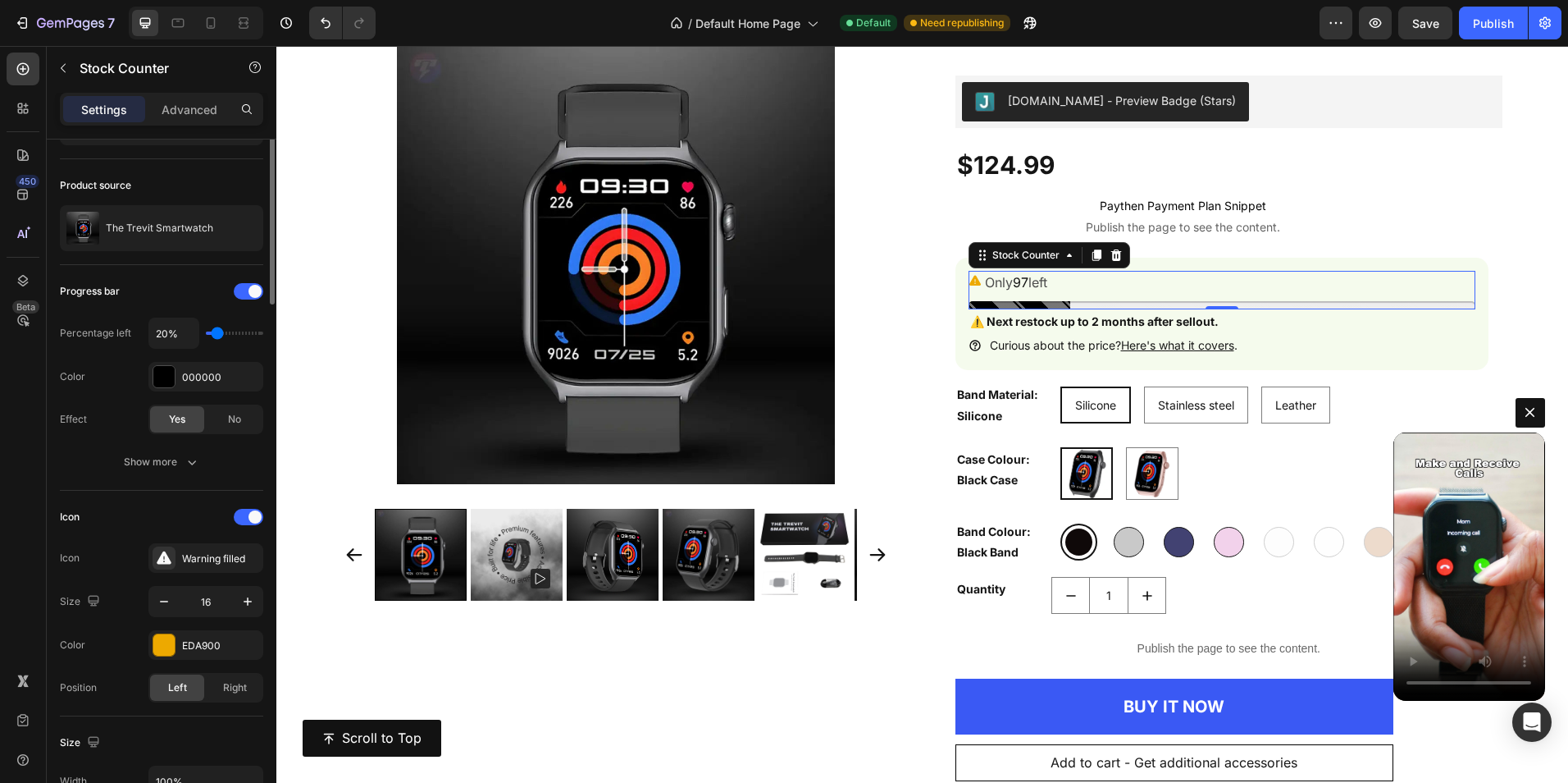
scroll to position [0, 0]
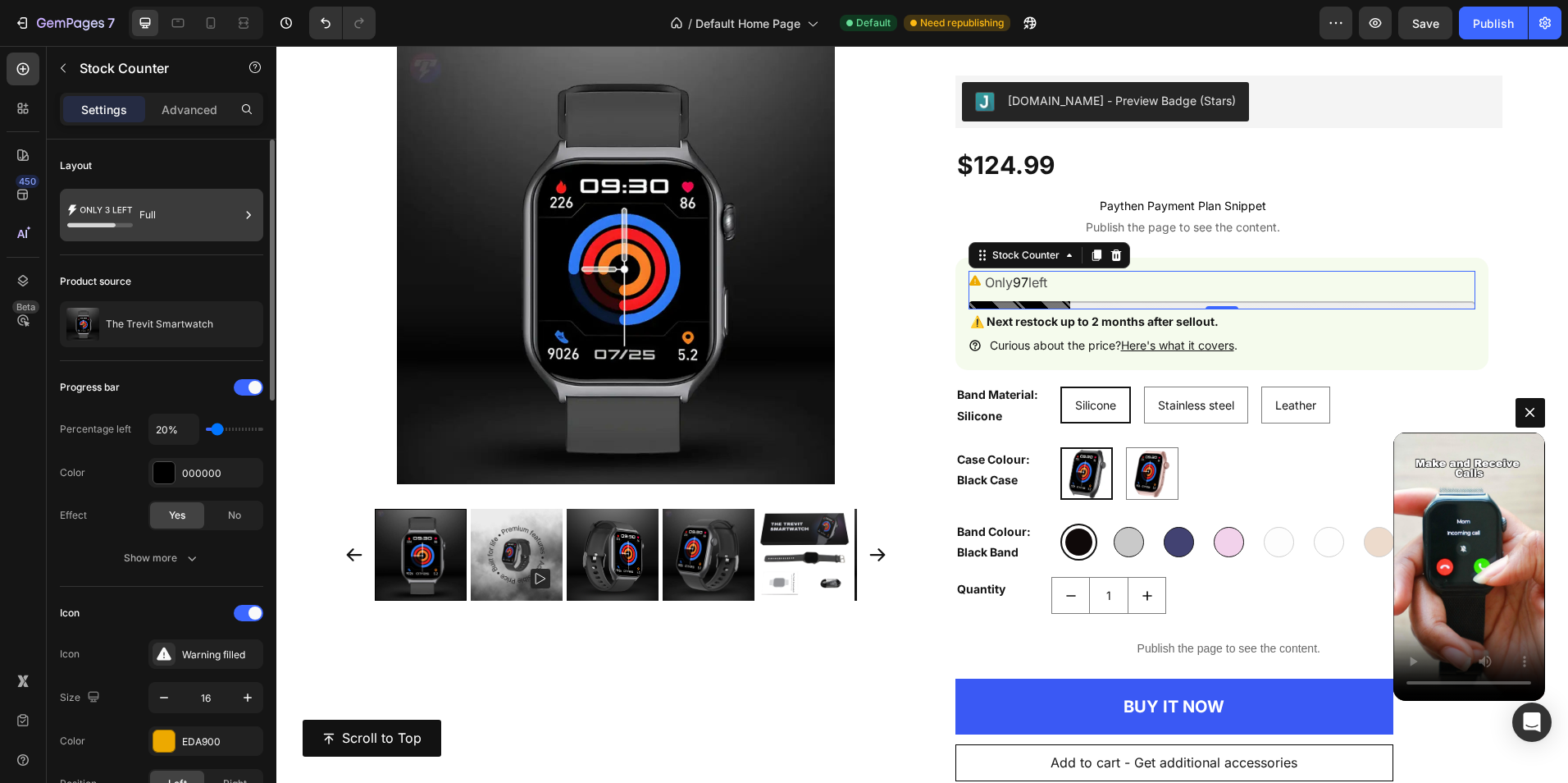
click at [216, 214] on div "Full" at bounding box center [189, 215] width 100 height 38
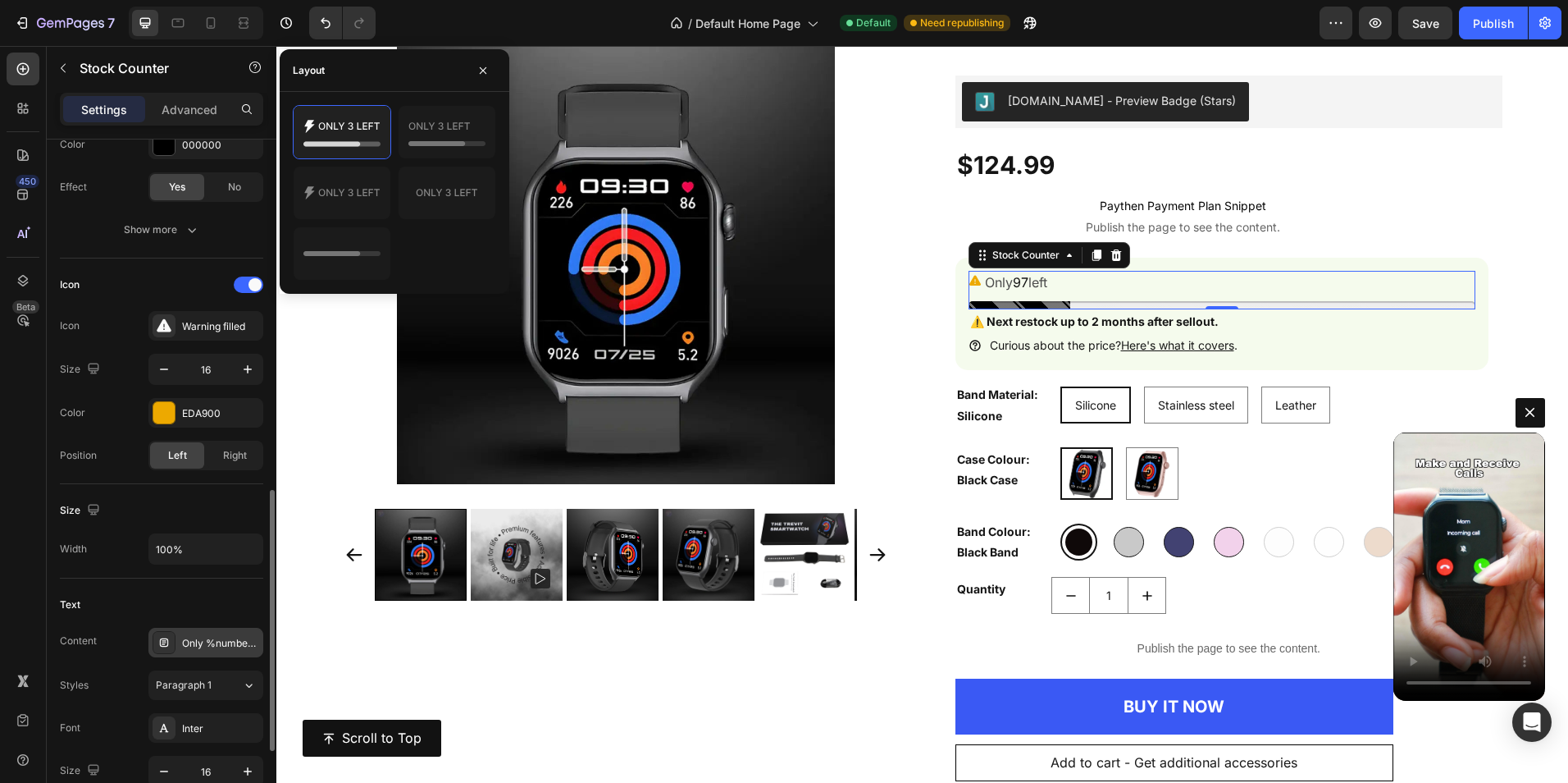
scroll to position [492, 0]
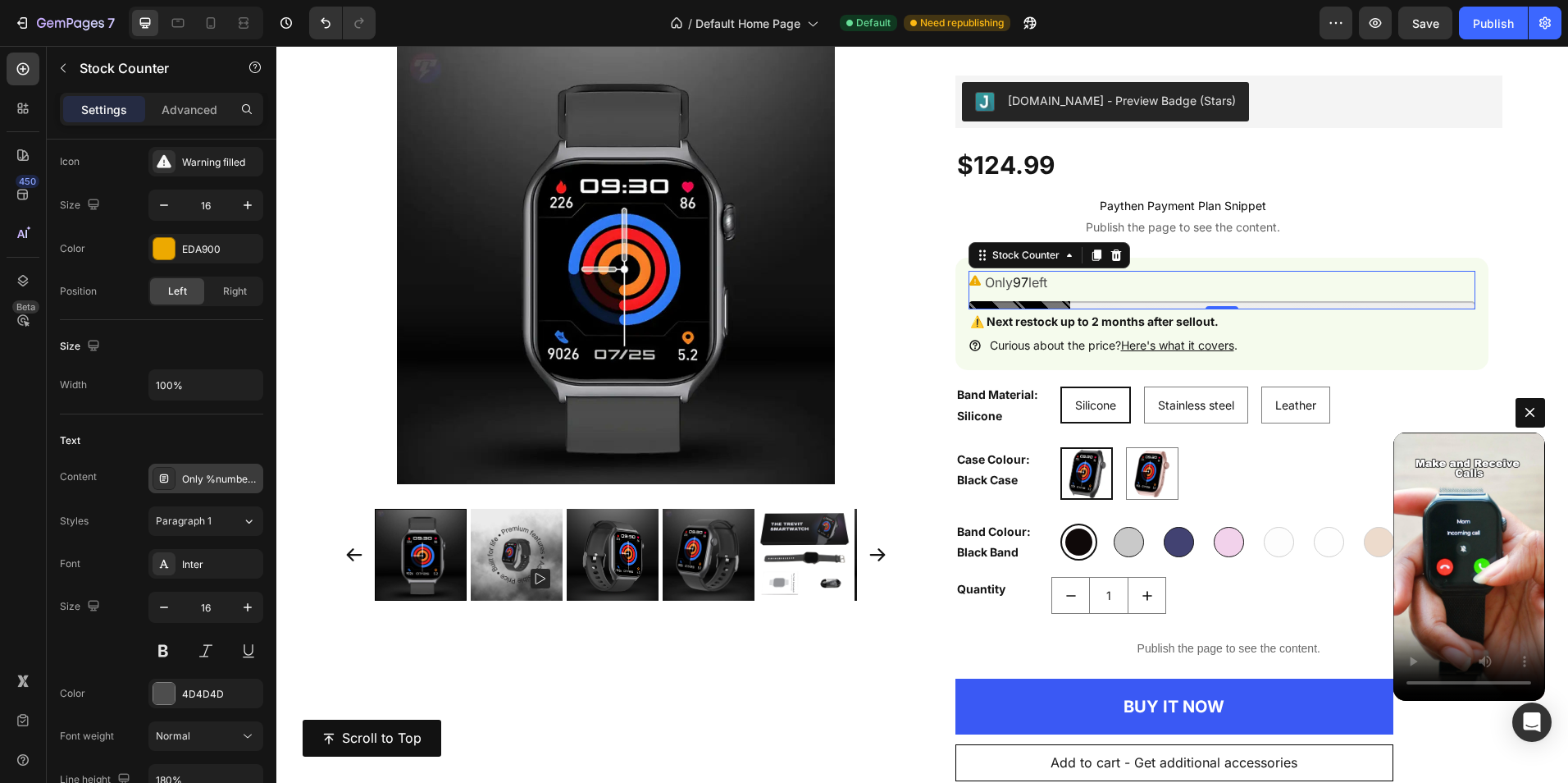
click at [229, 476] on div "Only %number% left" at bounding box center [220, 480] width 77 height 15
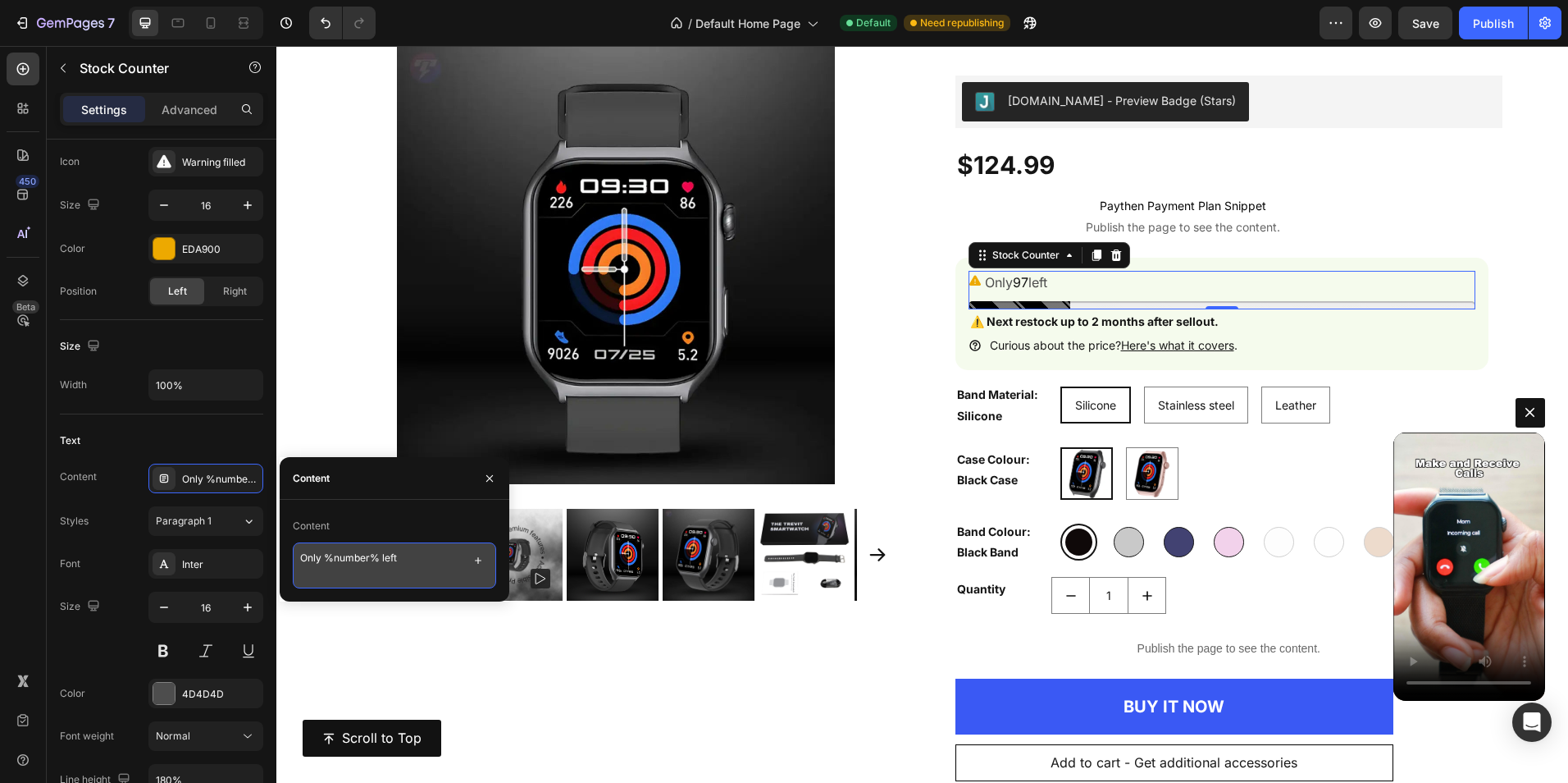
click at [322, 573] on textarea "Only %number% left" at bounding box center [394, 565] width 203 height 46
click at [325, 553] on textarea "Only %number% left" at bounding box center [394, 565] width 203 height 46
paste textarea "Next restock up to 2 months after sellout."
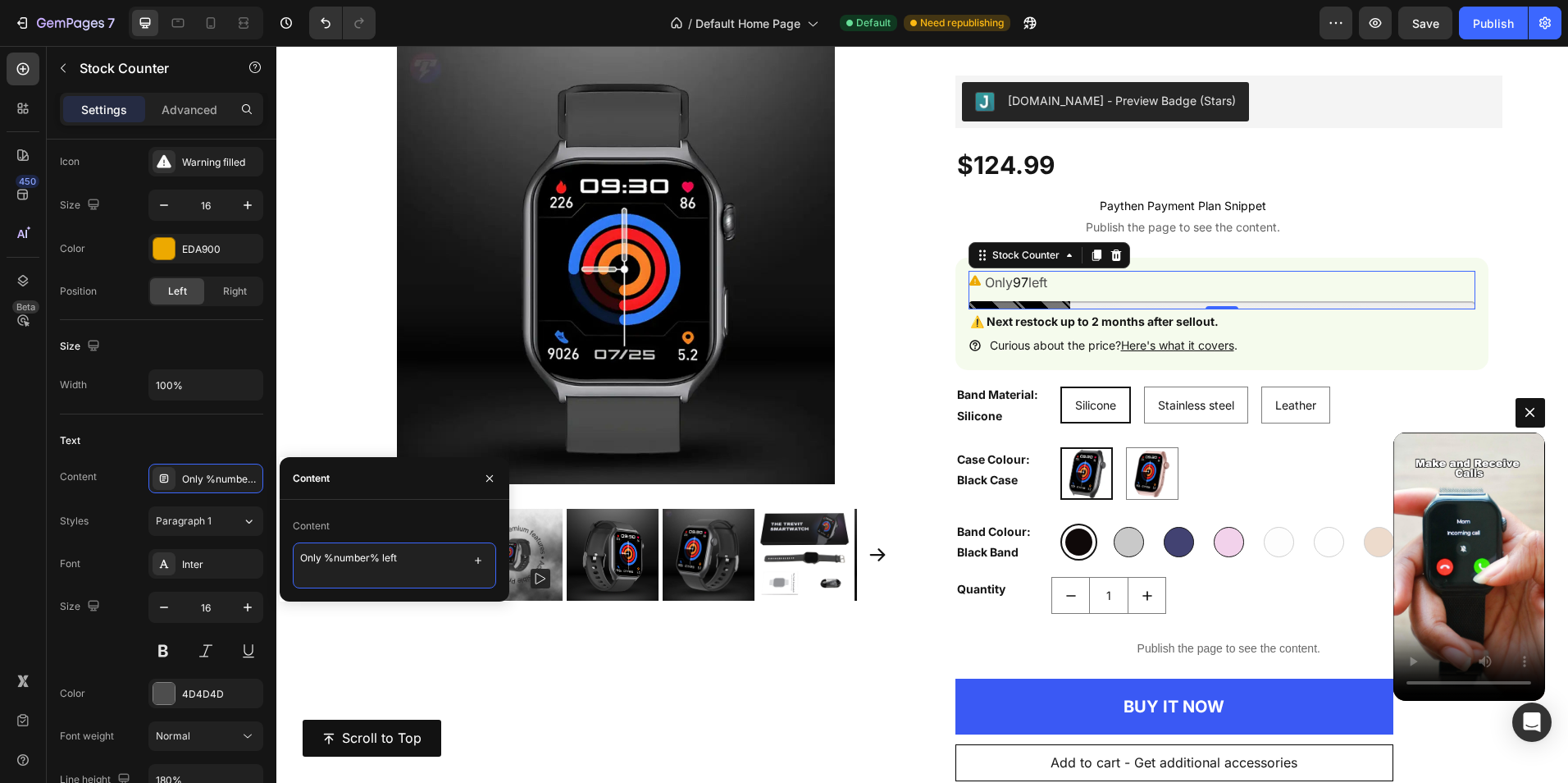
type textarea "Next restock up to 2 months after sellout."
click at [158, 684] on div at bounding box center [163, 693] width 21 height 21
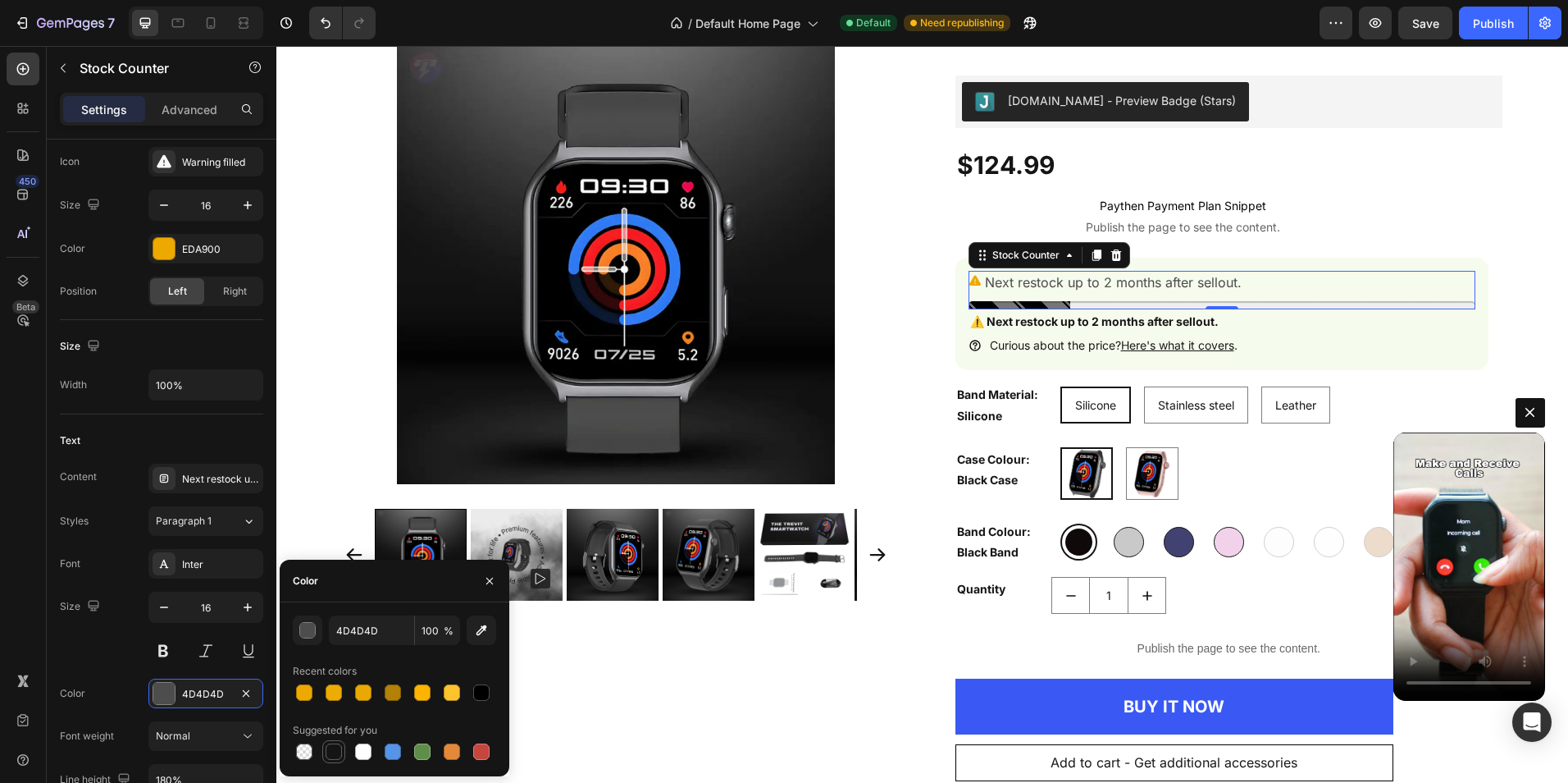
click at [333, 753] on div at bounding box center [333, 751] width 16 height 16
type input "151515"
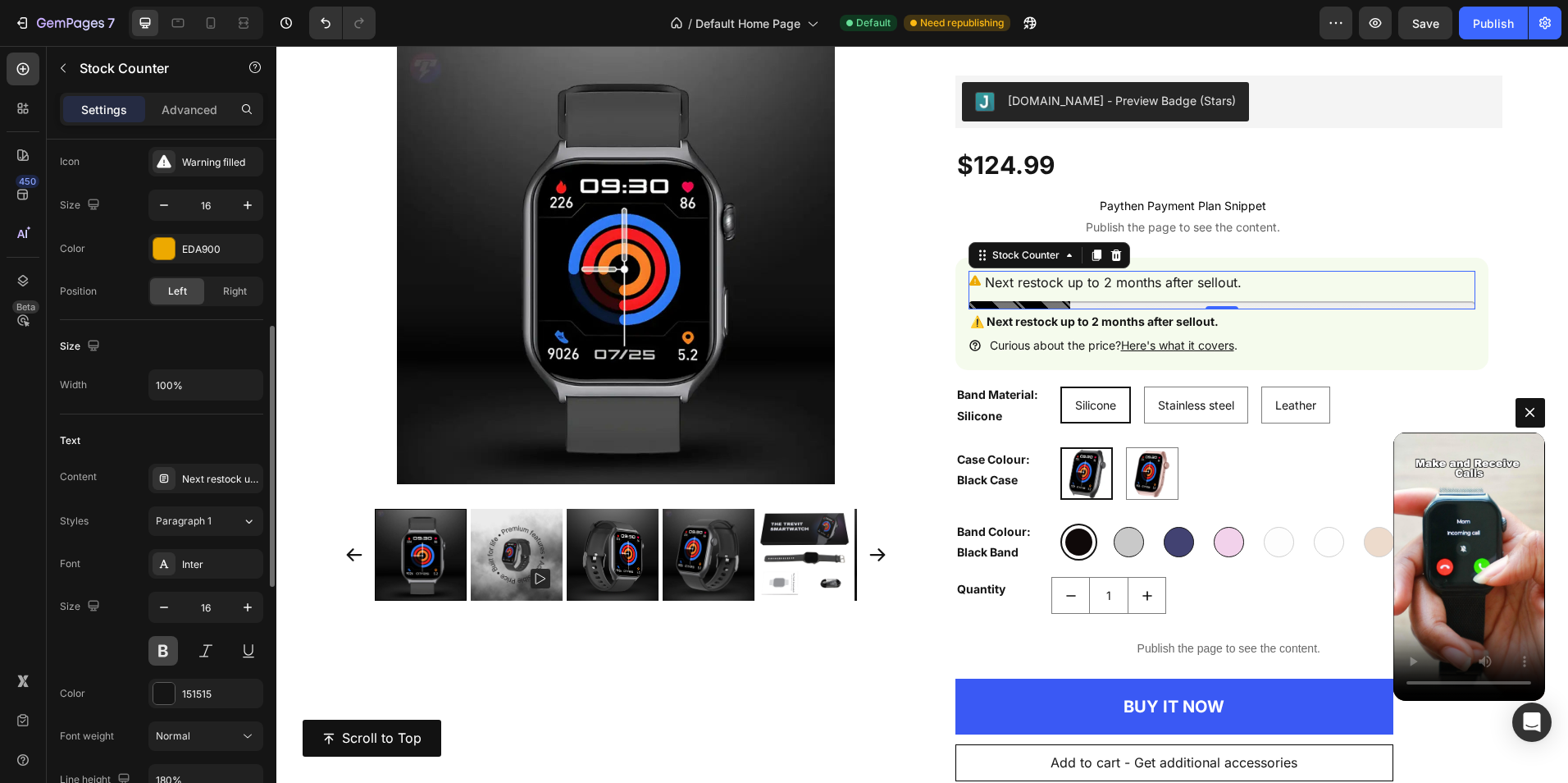
click at [155, 651] on button at bounding box center [162, 650] width 29 height 29
click at [170, 606] on icon "button" at bounding box center [163, 606] width 16 height 16
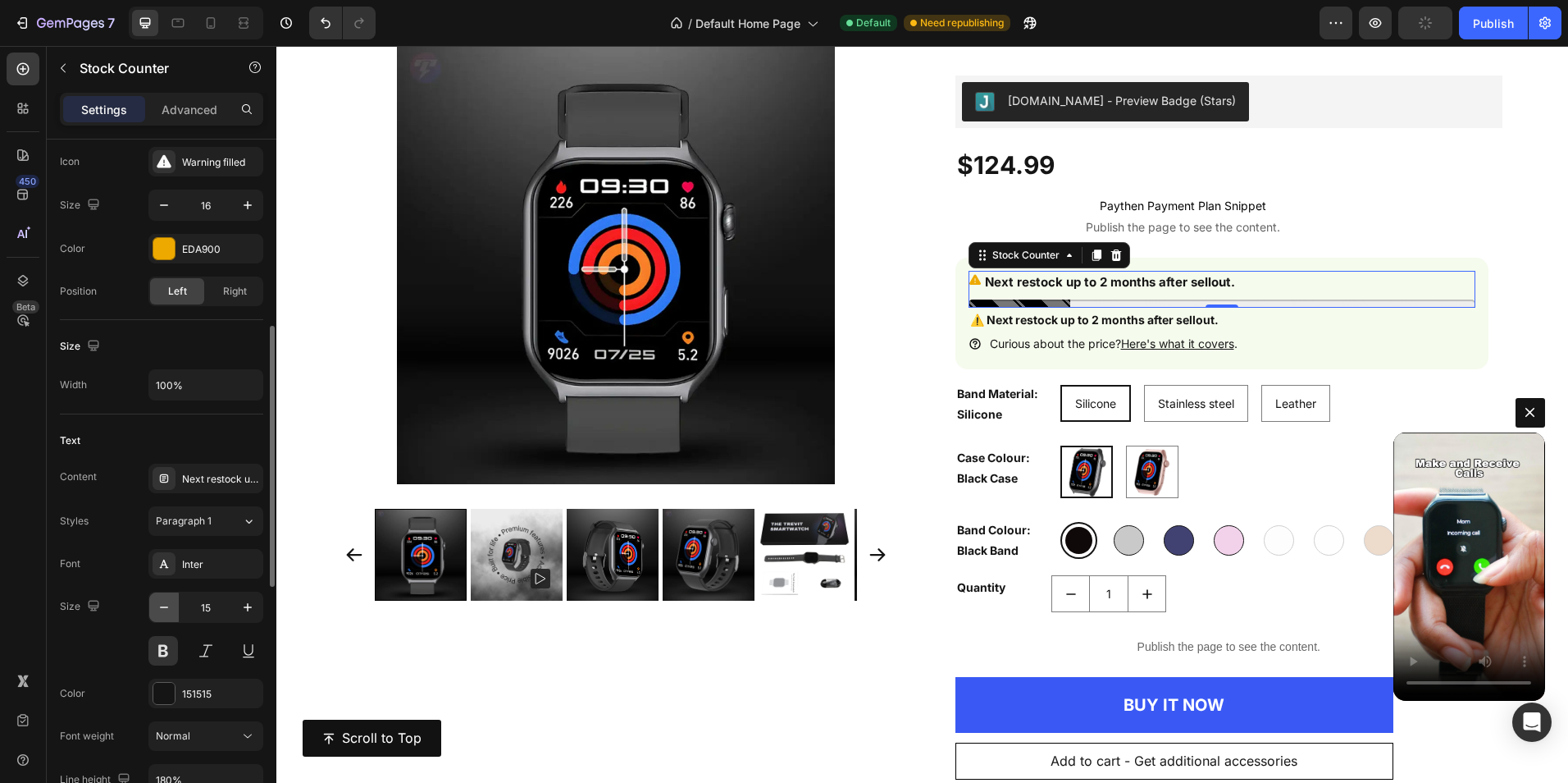
click at [170, 606] on icon "button" at bounding box center [163, 606] width 16 height 16
type input "14"
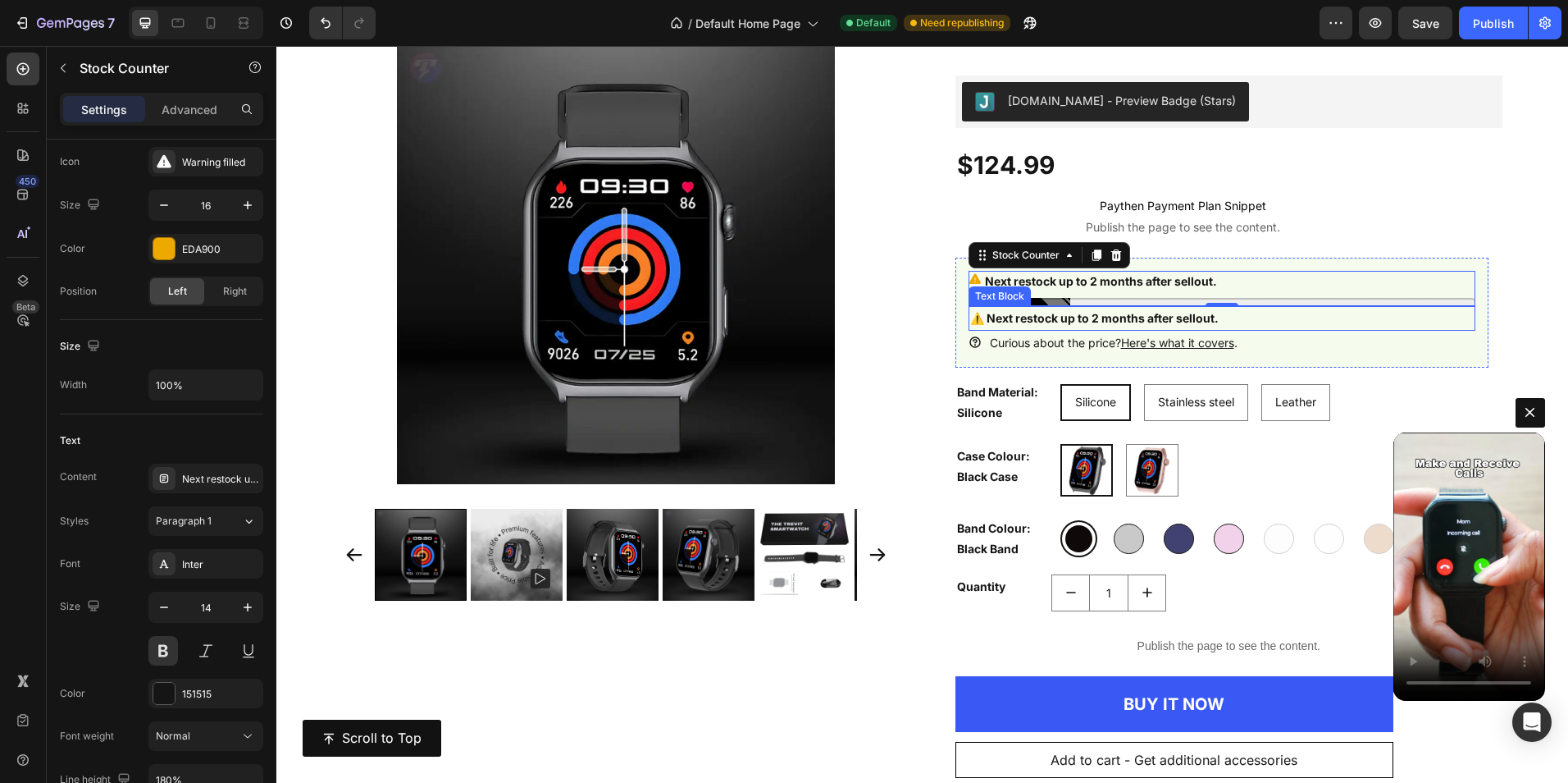
click at [1244, 322] on div "⚠️ Next restock up to 2 months after sellout." at bounding box center [1222, 317] width 507 height 24
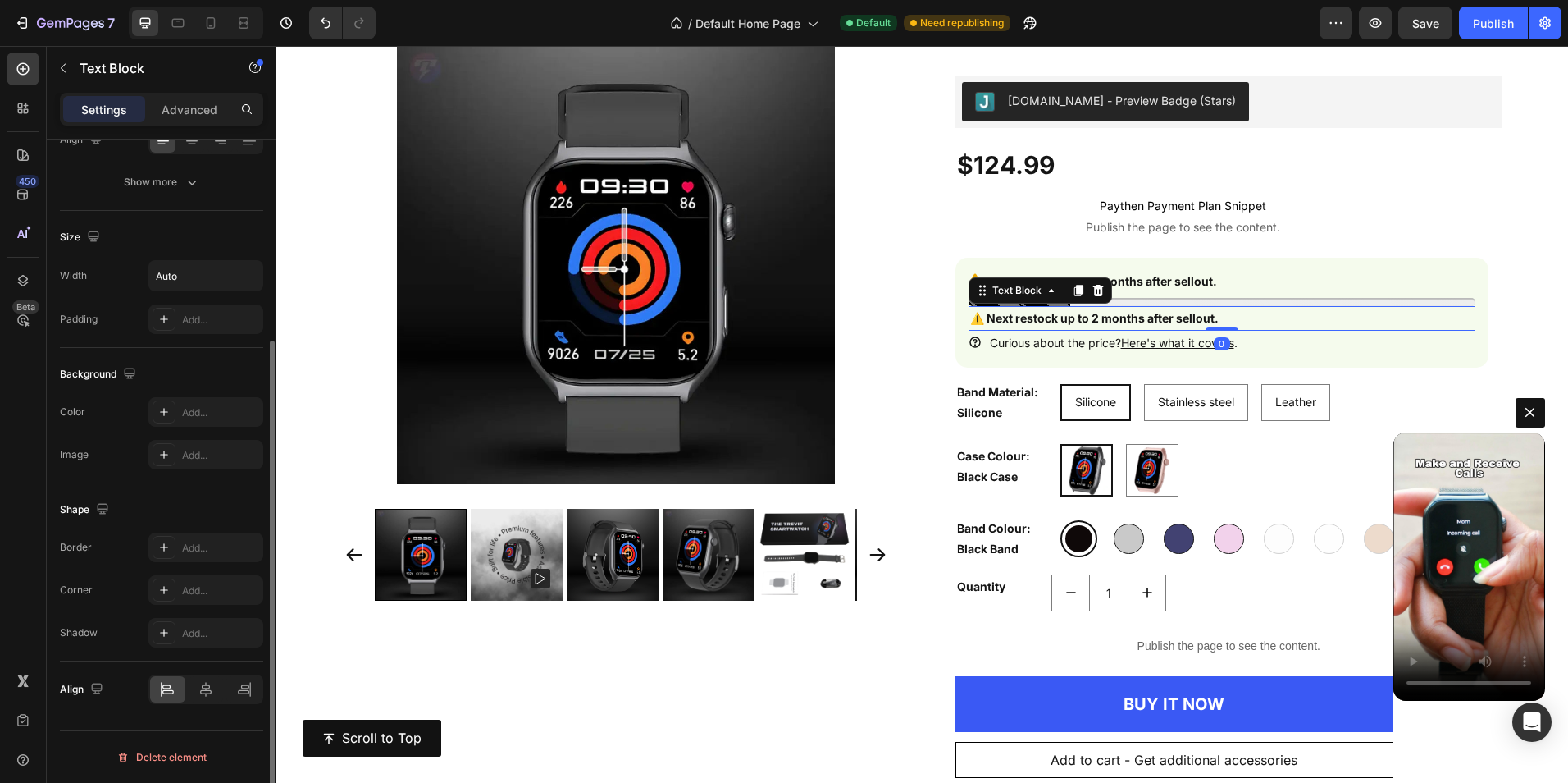
scroll to position [0, 0]
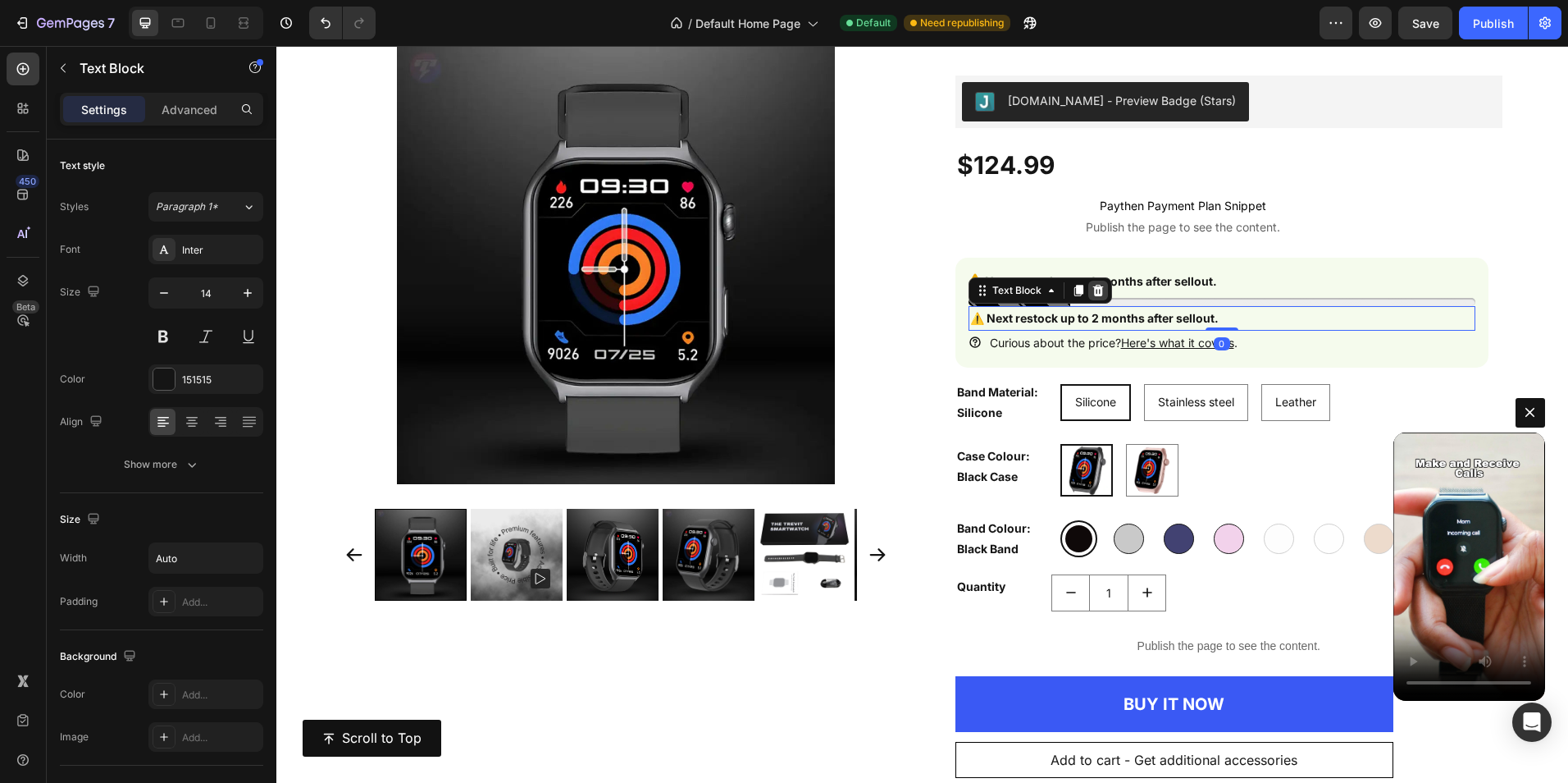
click at [1092, 291] on icon at bounding box center [1098, 291] width 13 height 13
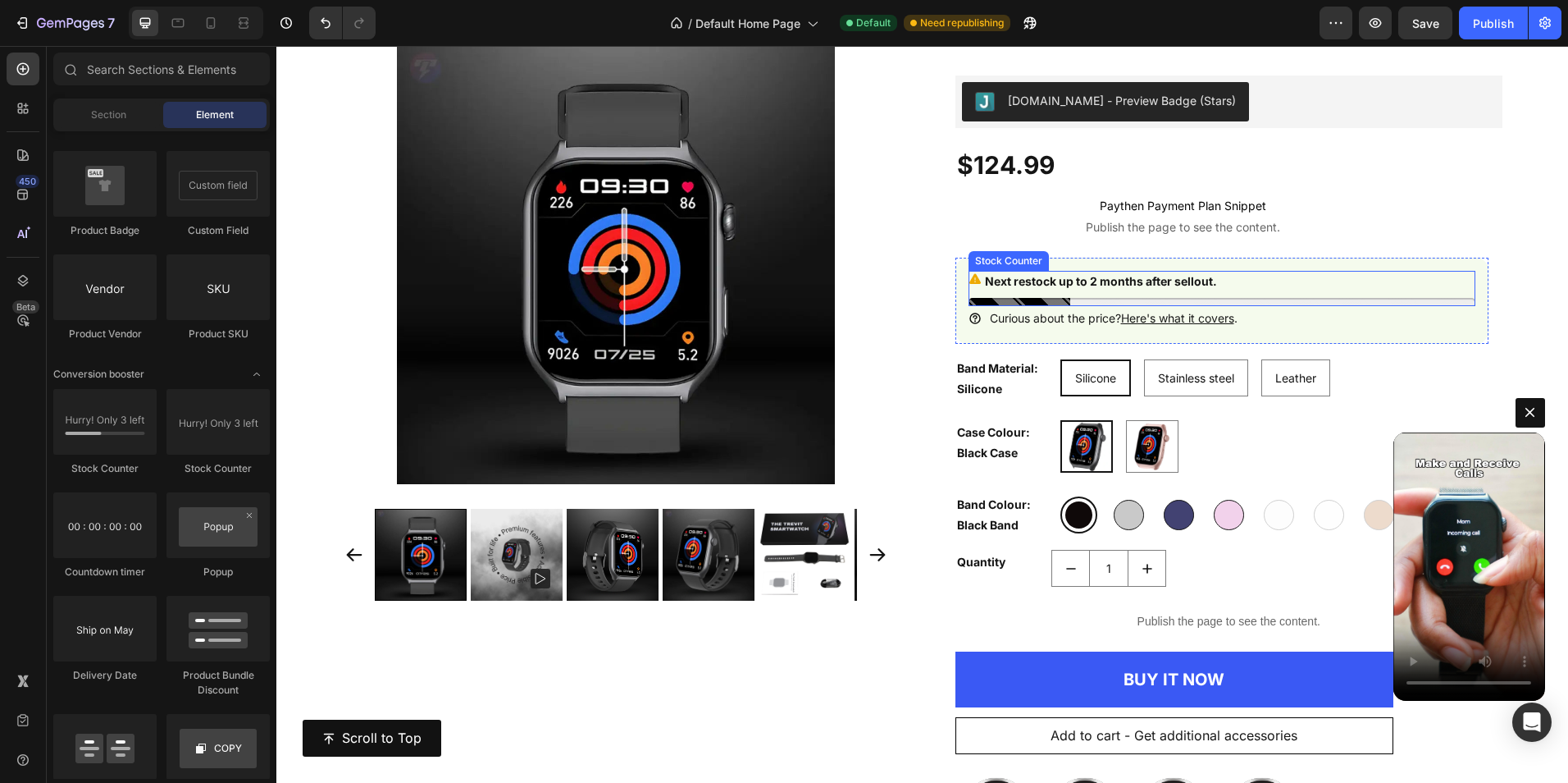
click at [1082, 303] on div at bounding box center [1222, 301] width 507 height 9
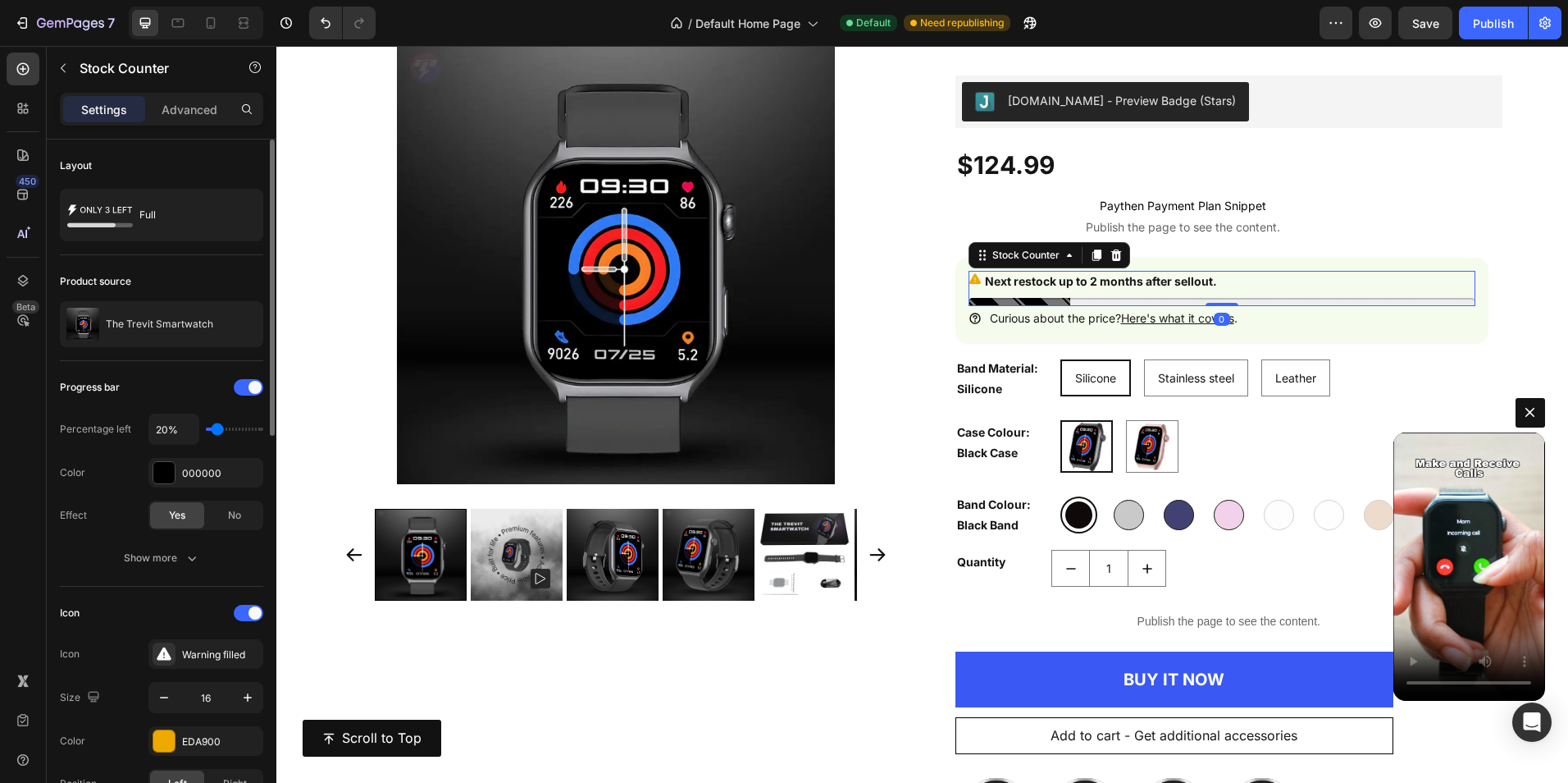
type input "30%"
type input "30"
type input "40%"
type input "40"
type input "50%"
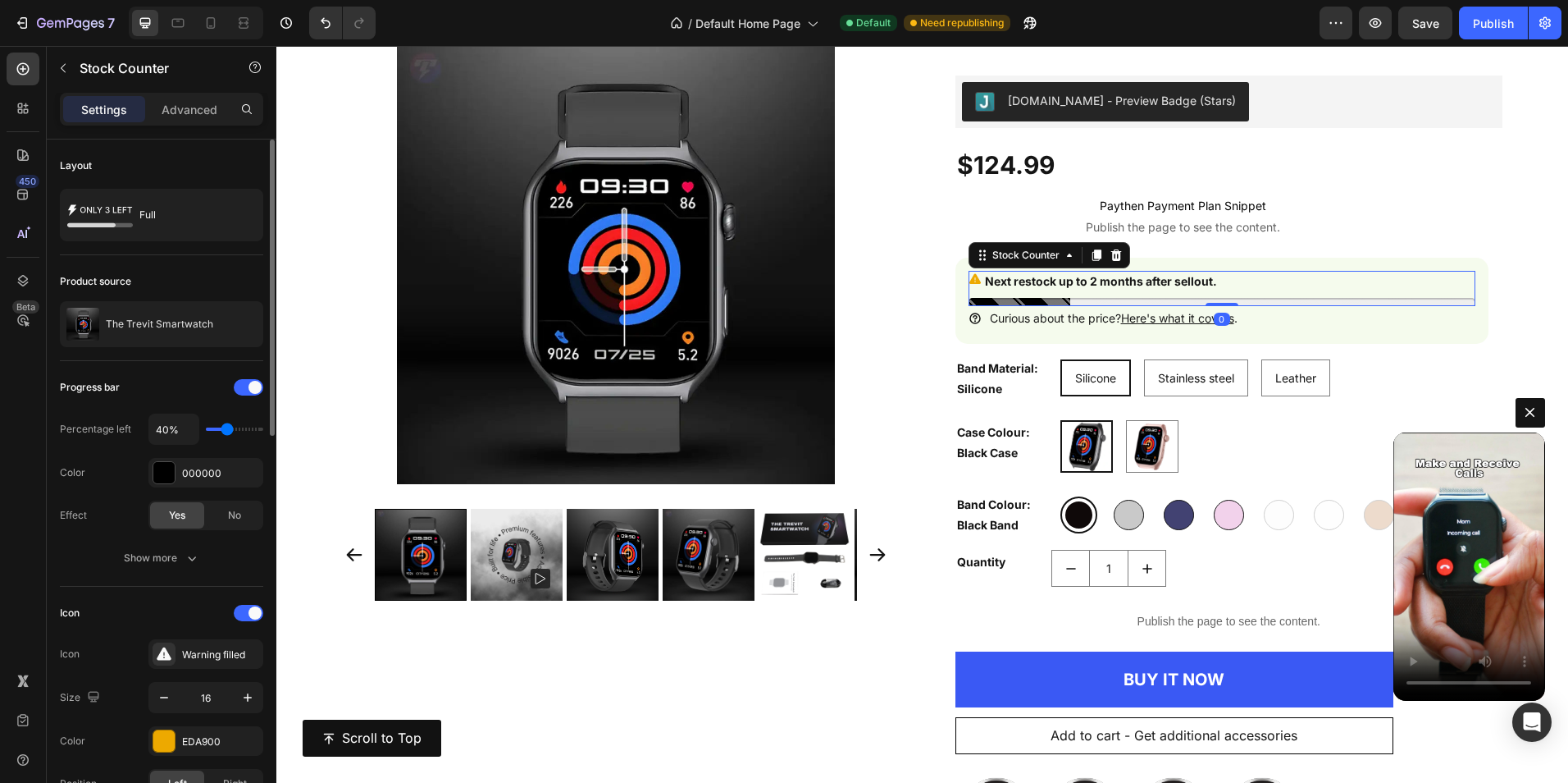
type input "50"
type input "60%"
type input "60"
type input "70%"
type input "70"
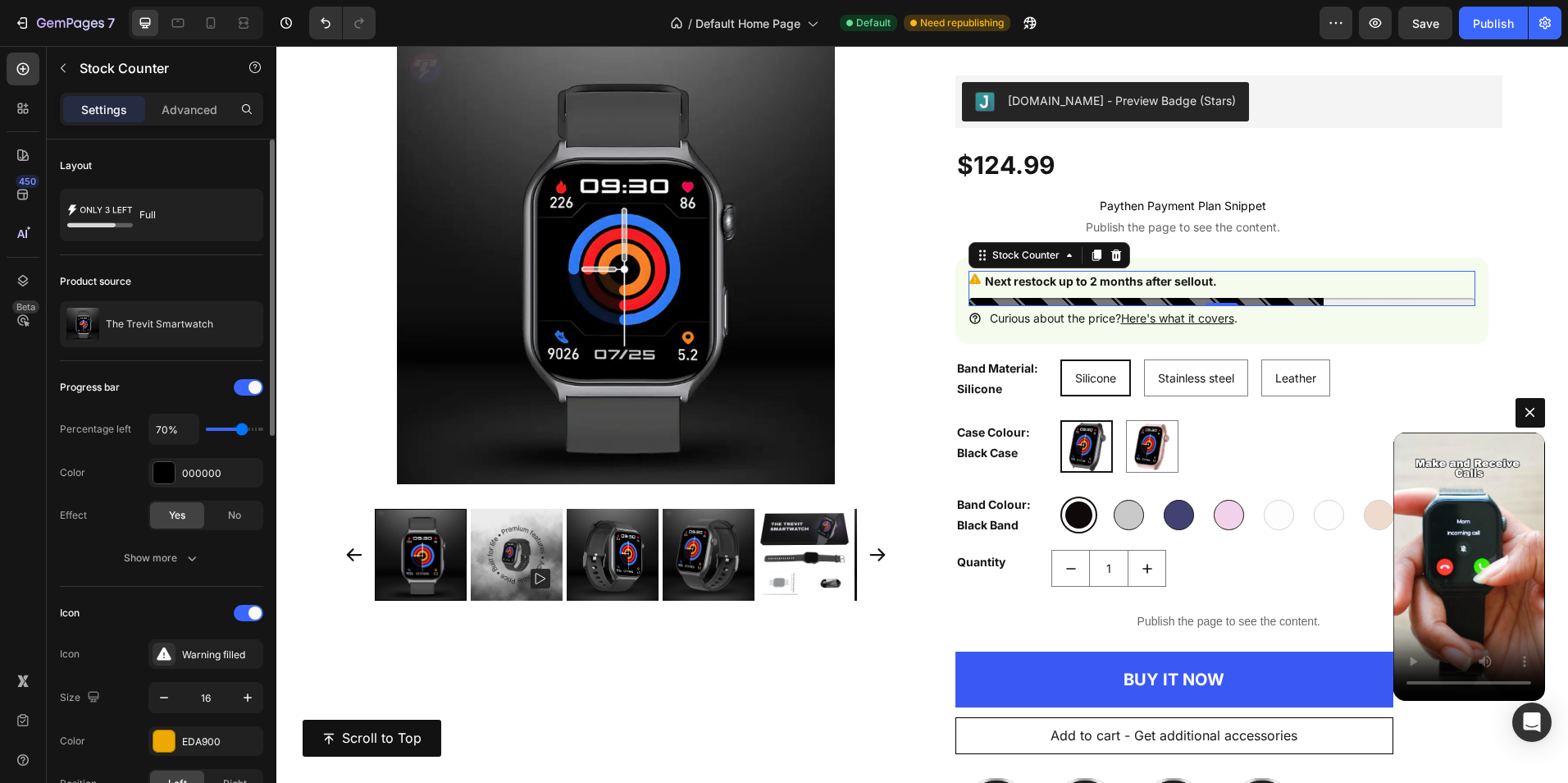
type input "80%"
type input "80"
type input "90%"
drag, startPoint x: 215, startPoint y: 425, endPoint x: 250, endPoint y: 430, distance: 35.4
type input "90"
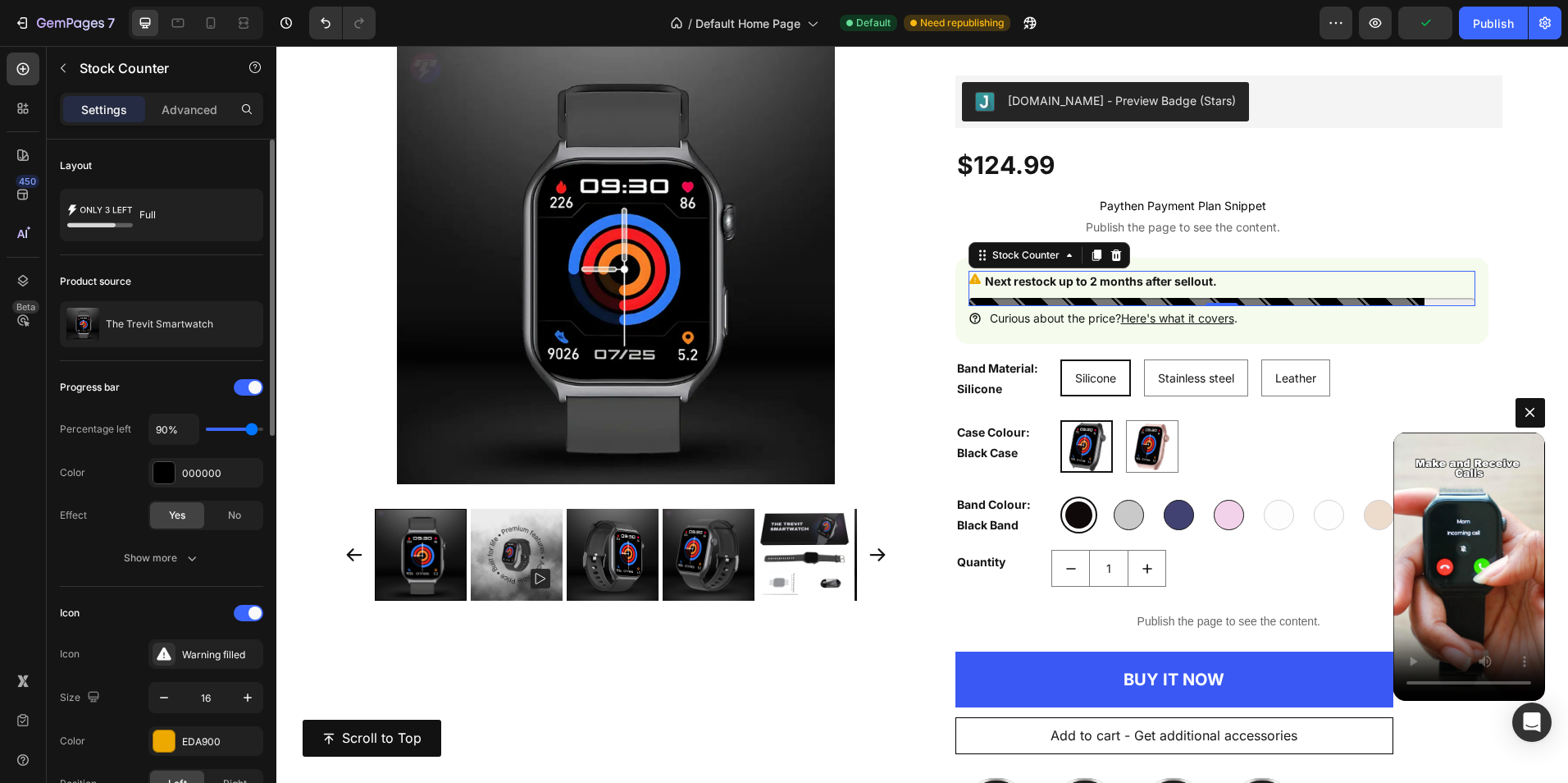
click at [250, 430] on input "range" at bounding box center [235, 429] width 57 height 3
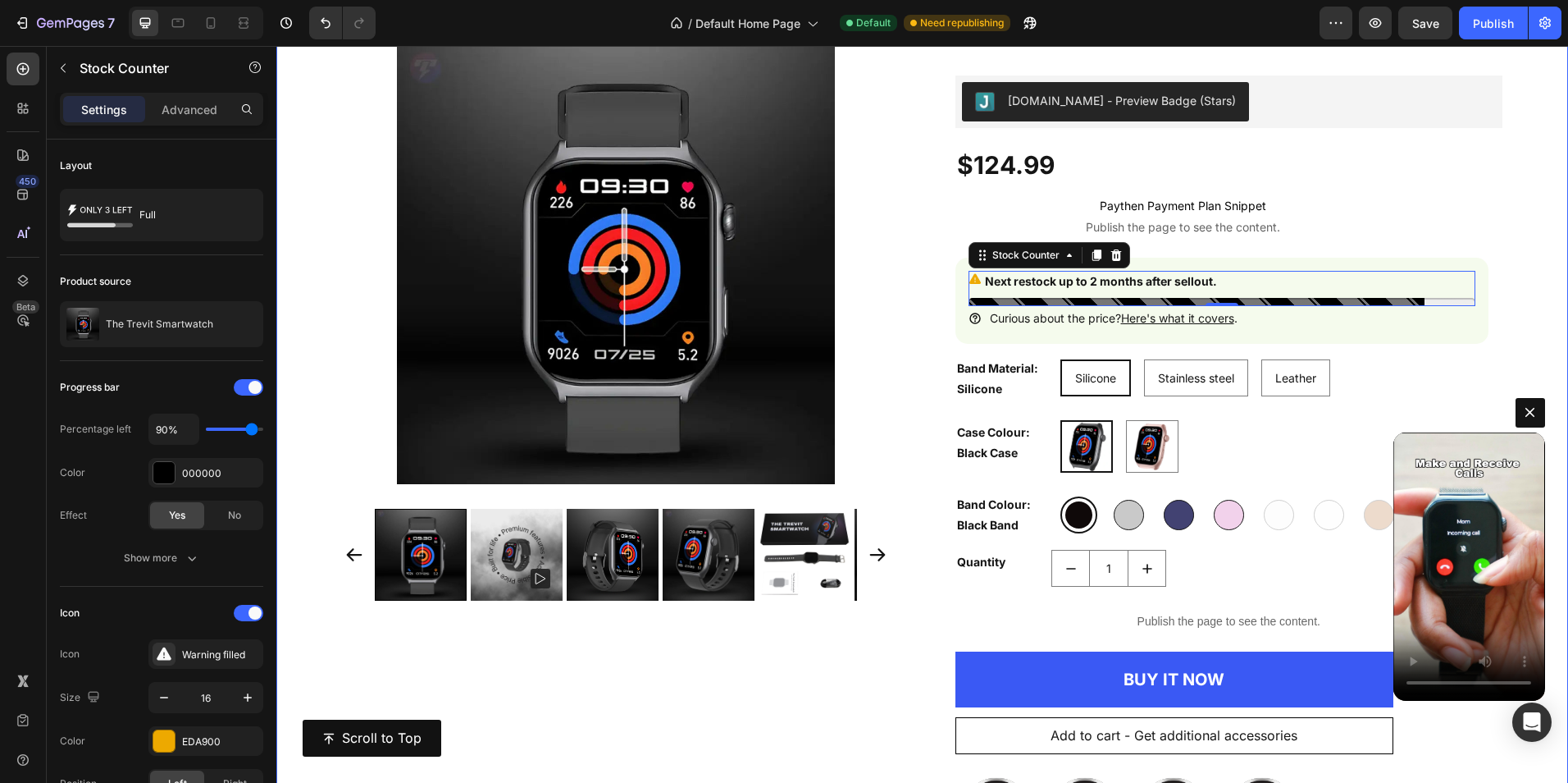
click at [1492, 265] on div "Product Images The Trevit Smartwatch Product Title Judge.me - Preview Badge (St…" at bounding box center [922, 453] width 1292 height 888
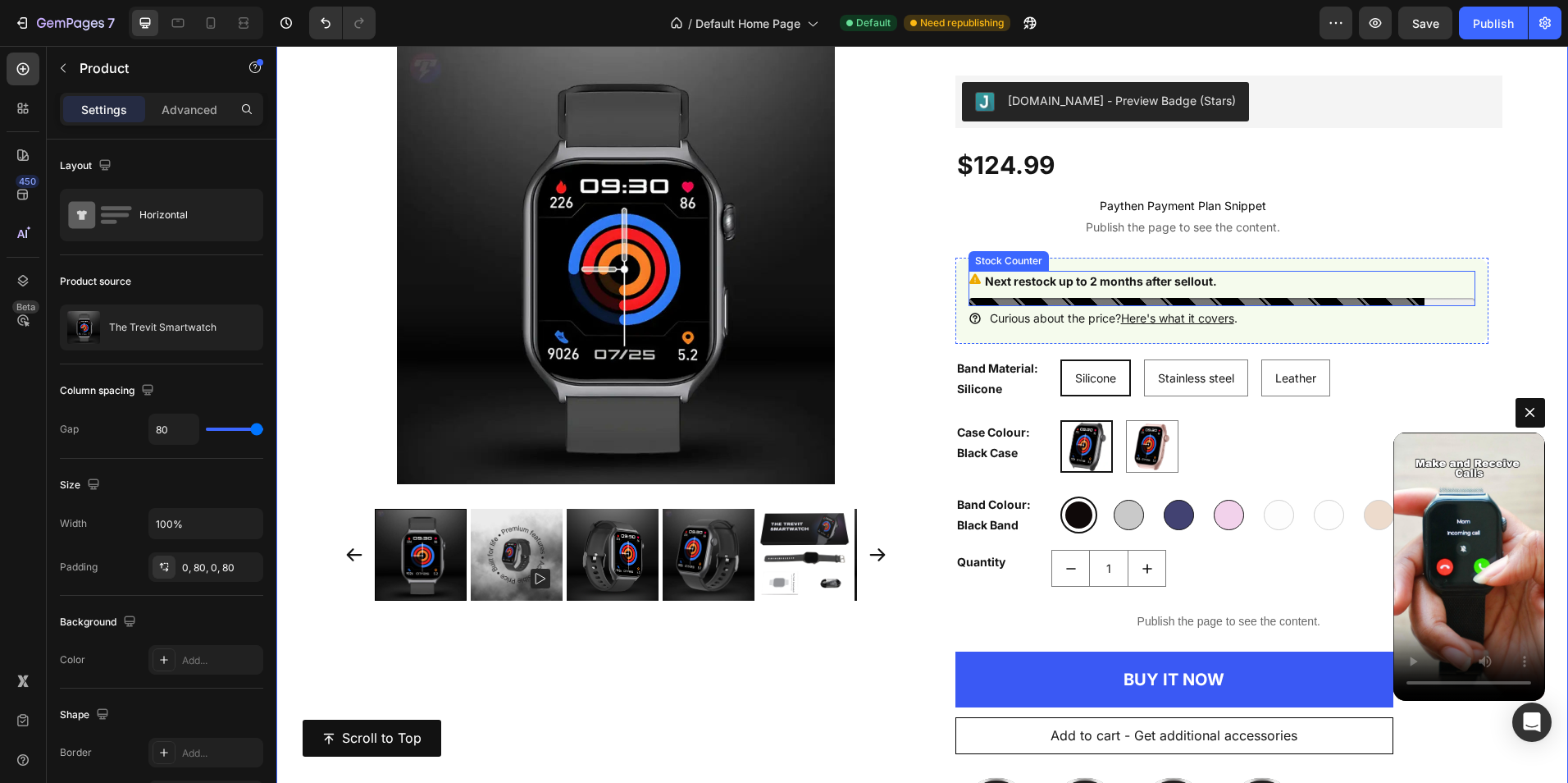
click at [1190, 282] on p "Next restock up to 2 months after sellout." at bounding box center [1101, 281] width 232 height 21
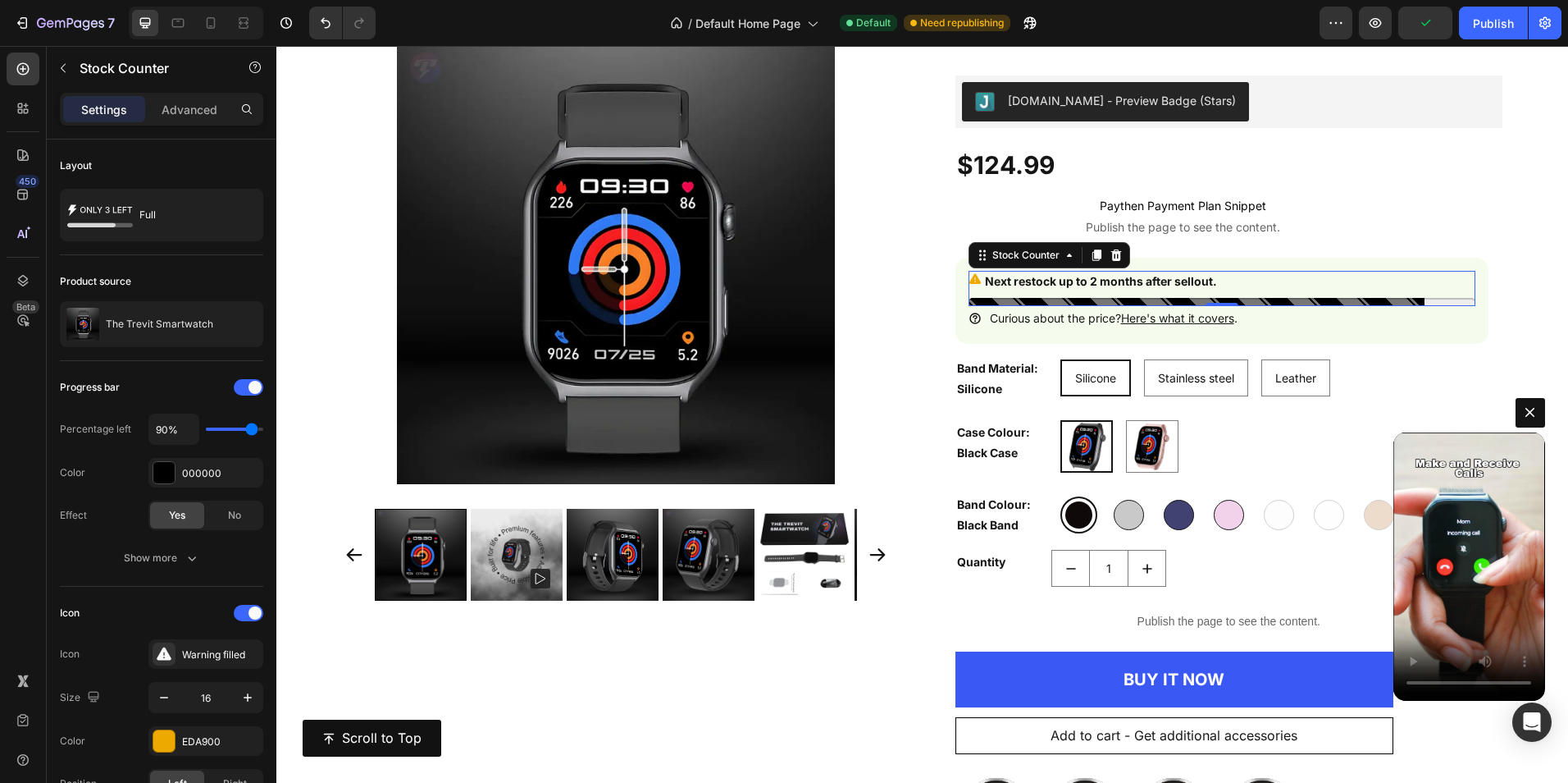
click at [1284, 286] on div "Next restock up to 2 months after sellout." at bounding box center [1222, 281] width 507 height 21
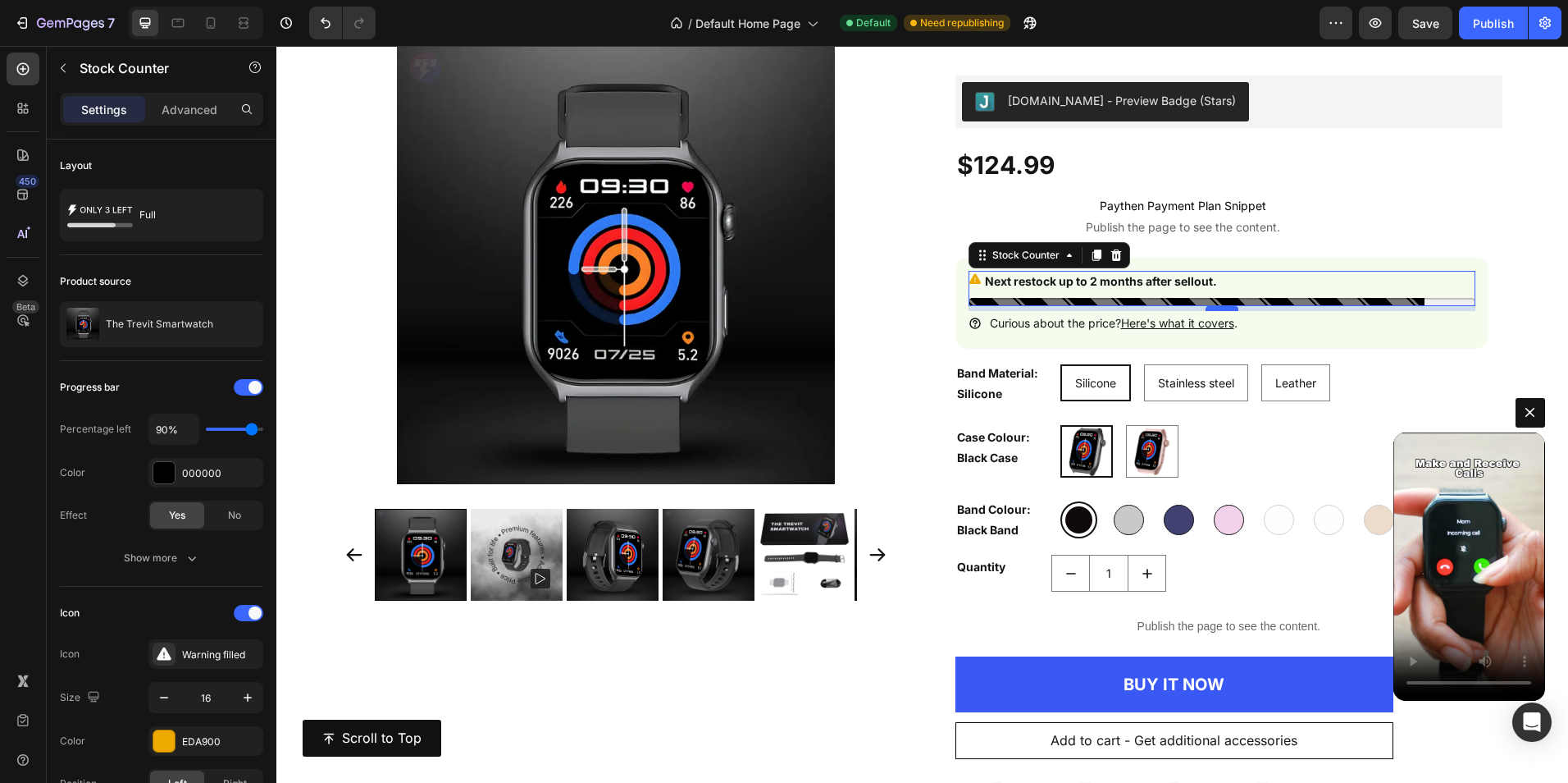
click at [1217, 310] on div at bounding box center [1221, 308] width 33 height 5
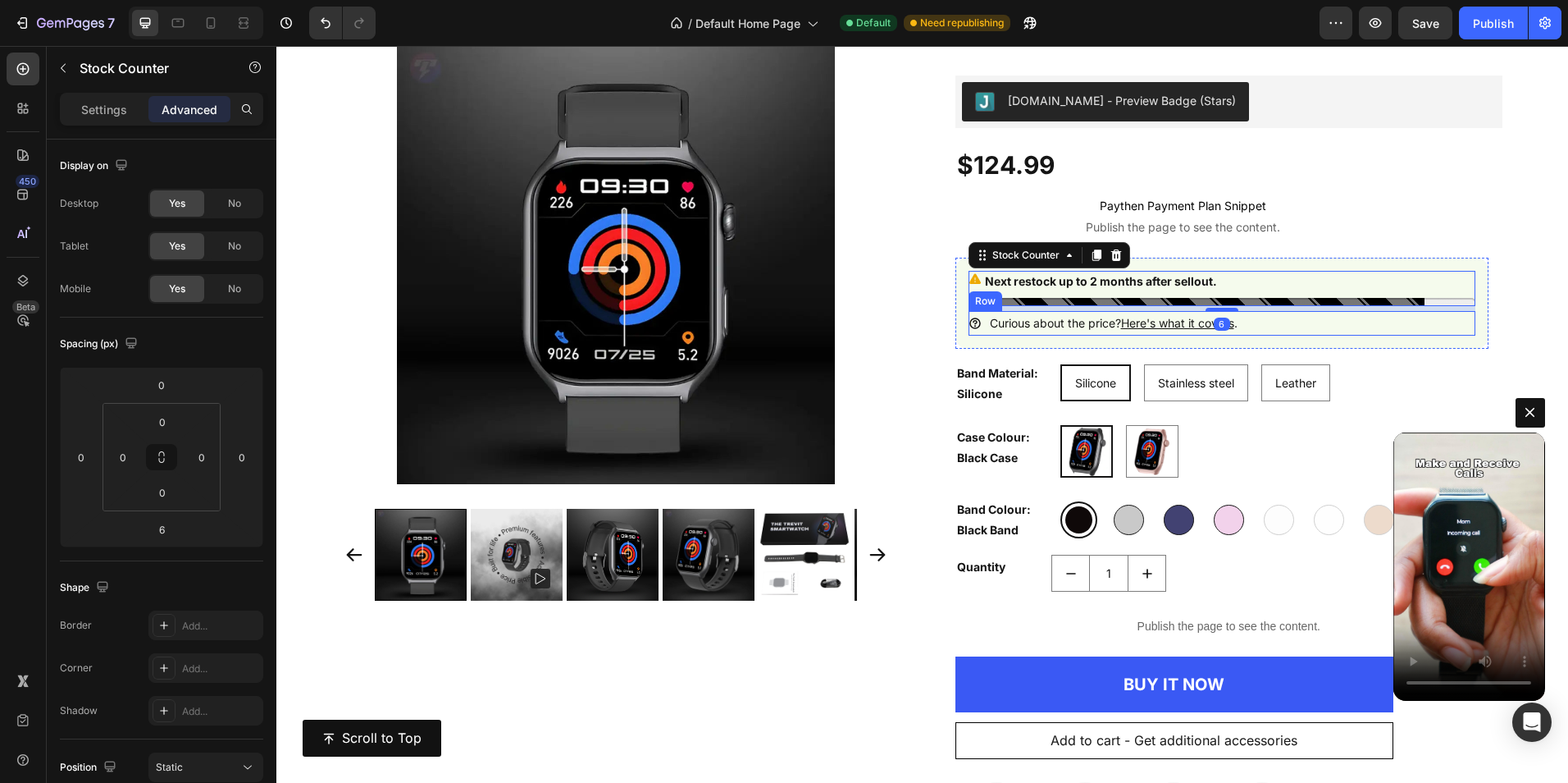
click at [1349, 323] on div "Icon Curious about the price? Here's what it covers . Text Block Row" at bounding box center [1222, 322] width 507 height 24
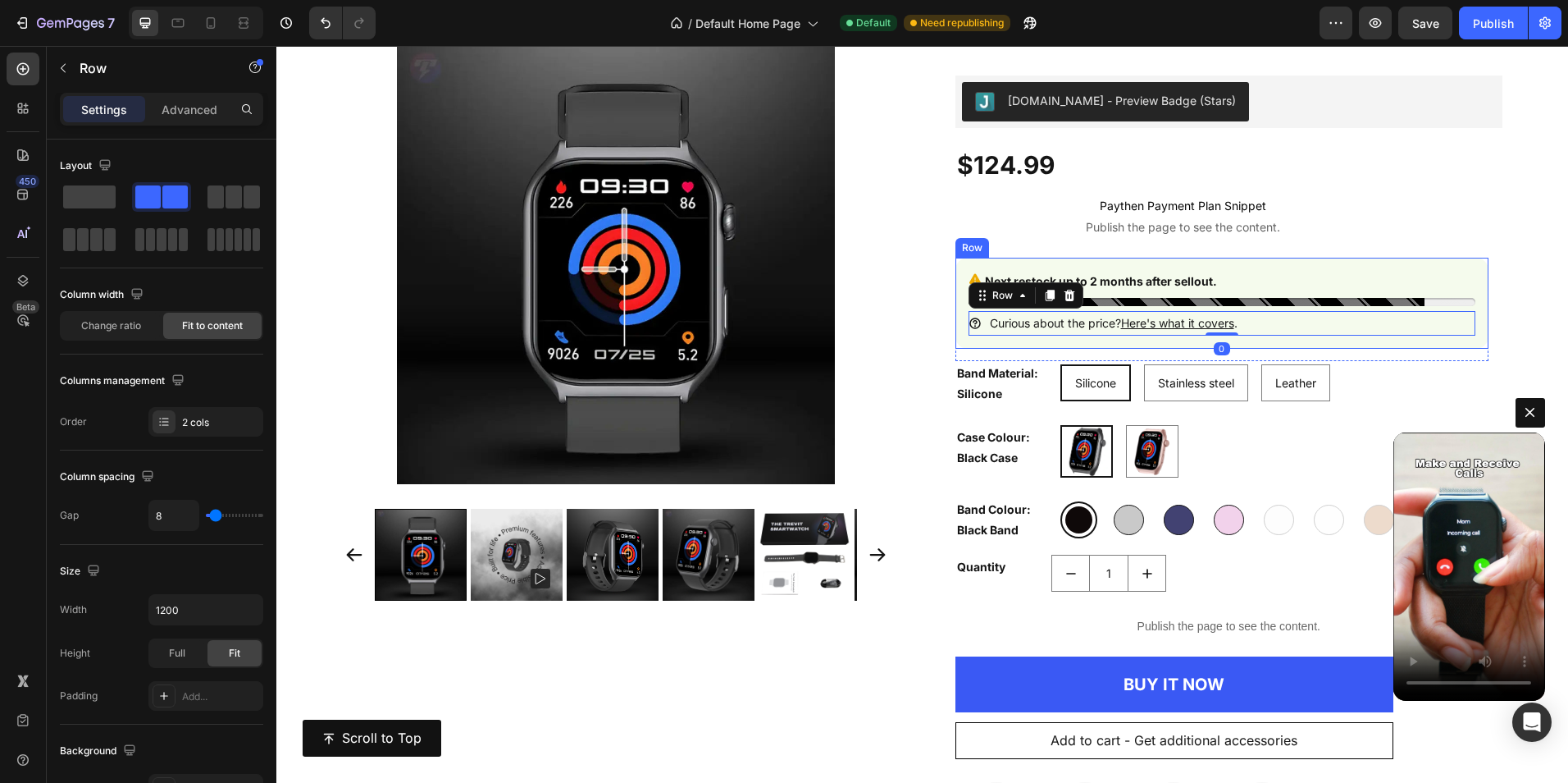
click at [1476, 258] on div "Next restock up to 2 months after sellout. Stock Counter Icon Curious about the…" at bounding box center [1221, 309] width 533 height 103
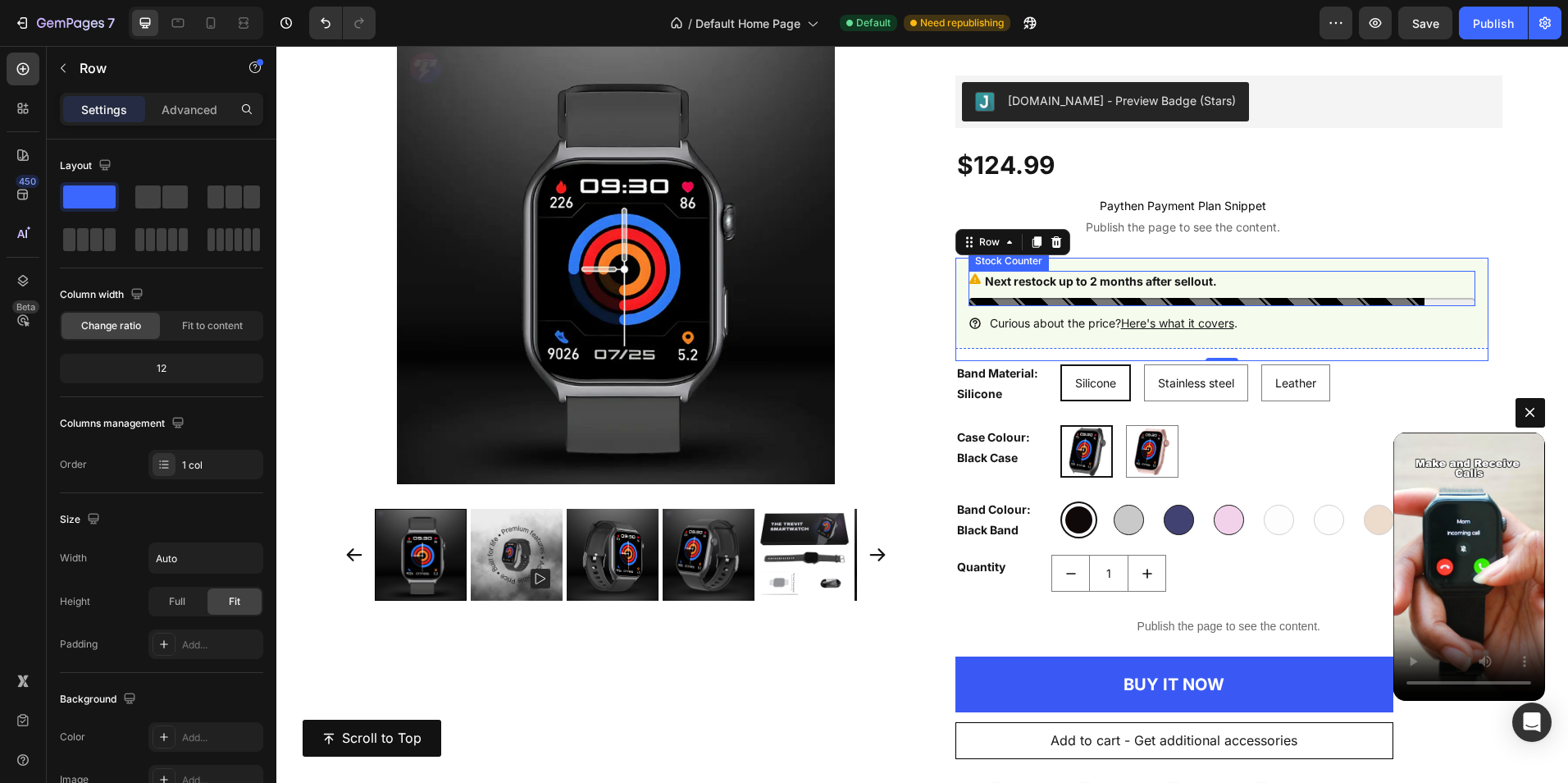
click at [973, 283] on icon at bounding box center [974, 278] width 11 height 10
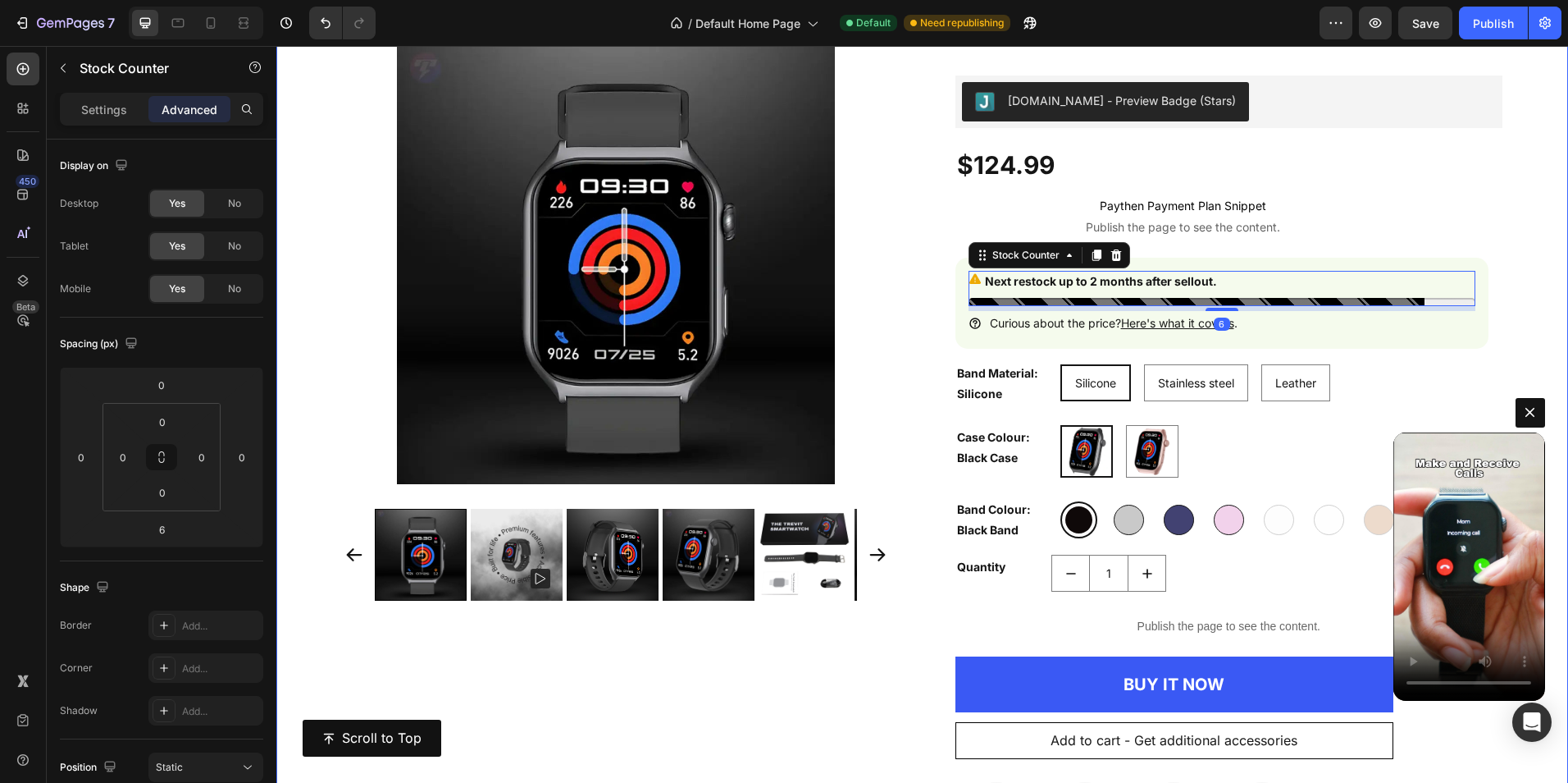
click at [1497, 273] on div "Product Images The Trevit Smartwatch Product Title Judge.me - Preview Badge (St…" at bounding box center [922, 455] width 1292 height 892
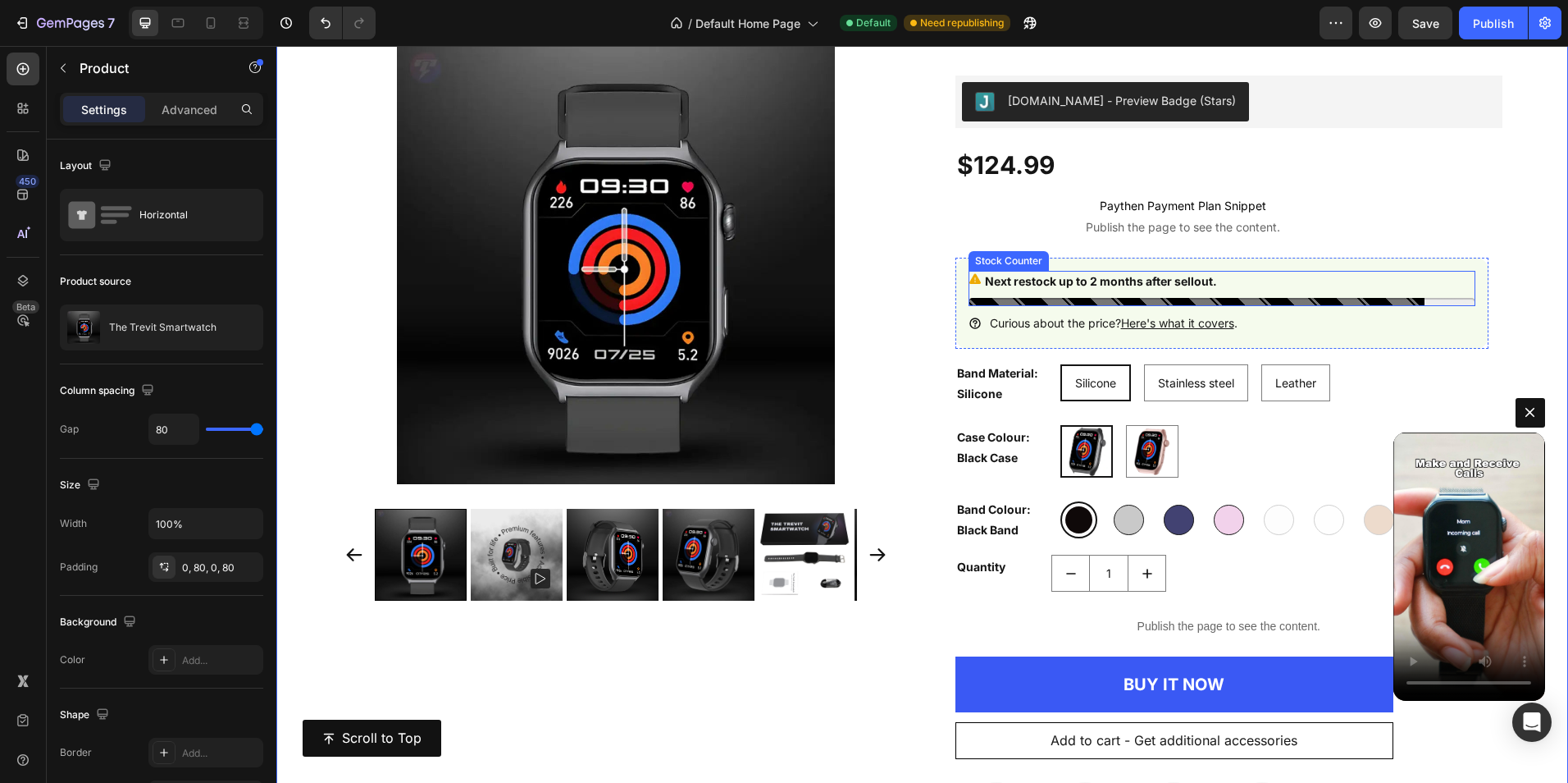
click at [1194, 302] on div at bounding box center [1222, 301] width 507 height 9
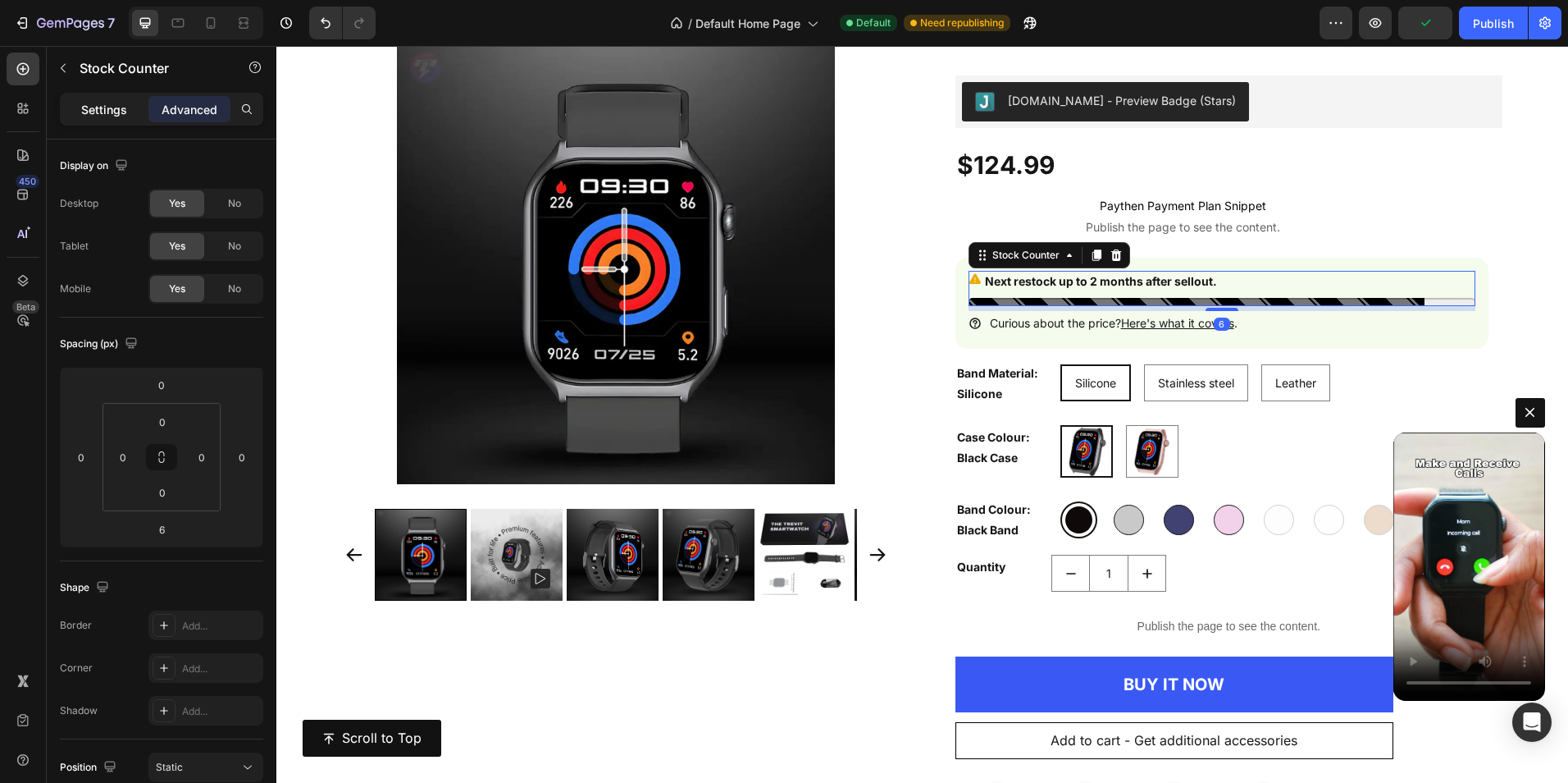
click at [97, 113] on p "Settings" at bounding box center [104, 109] width 46 height 17
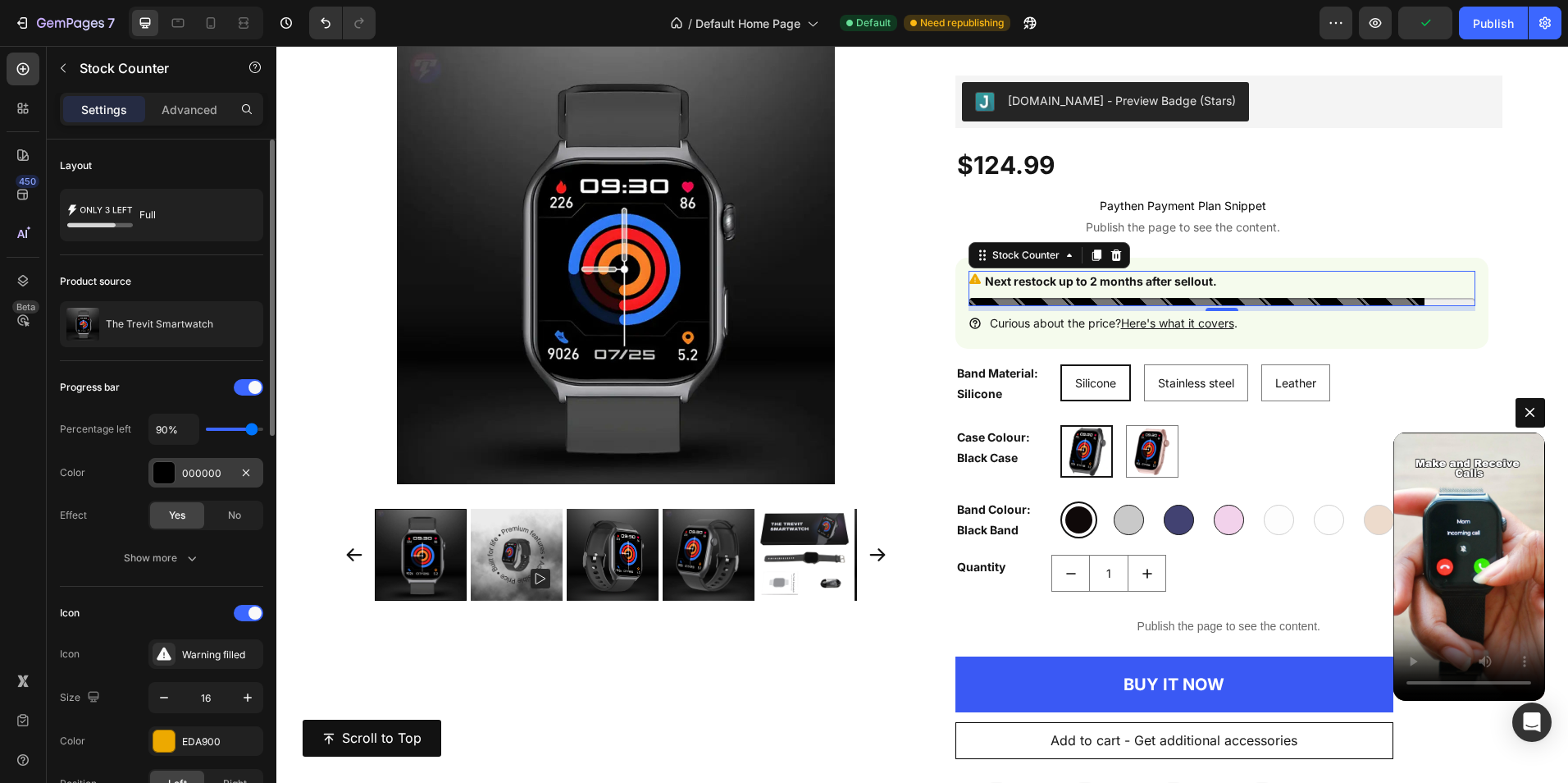
scroll to position [82, 0]
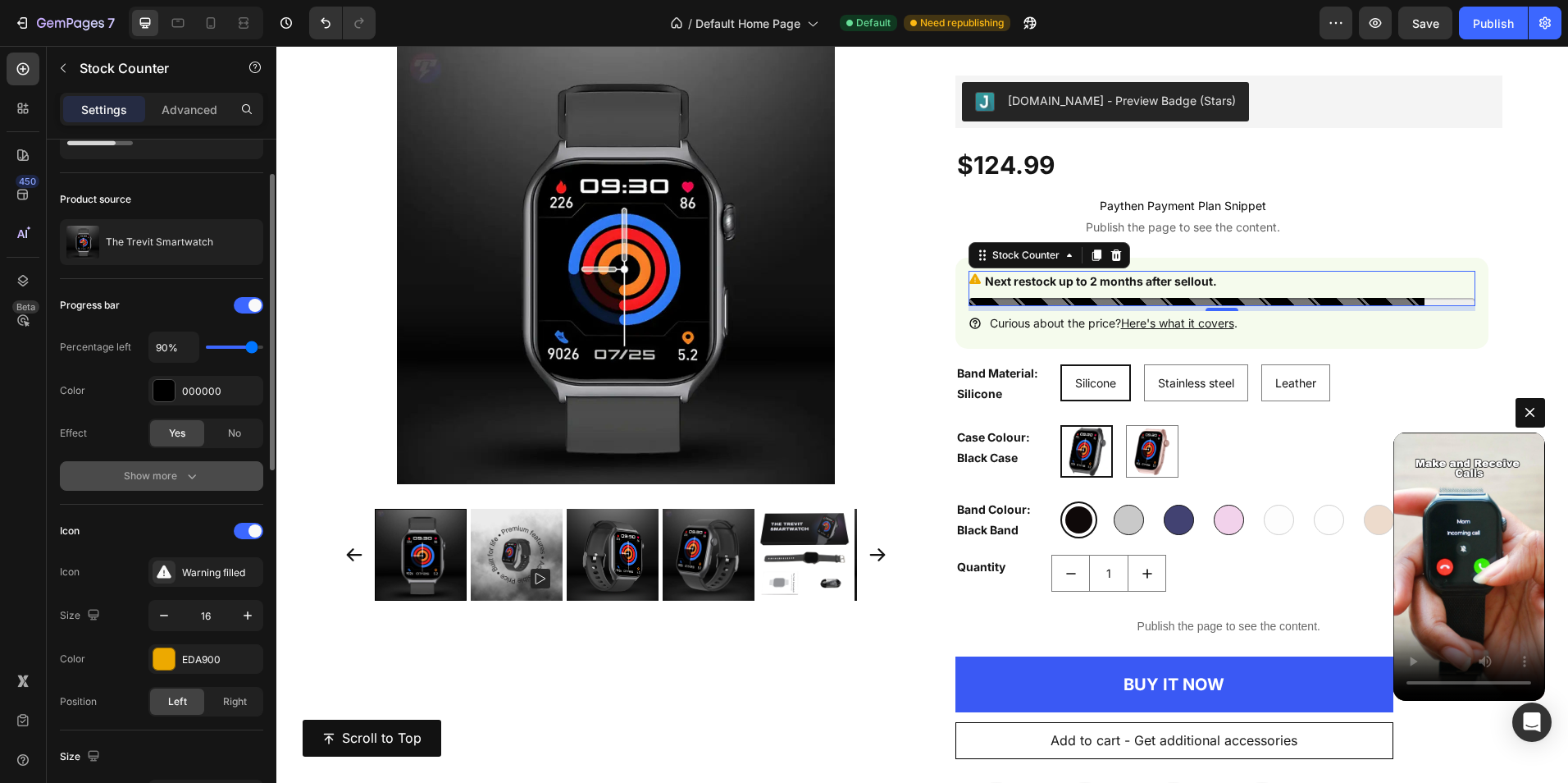
click at [165, 472] on div "Show more" at bounding box center [161, 475] width 76 height 16
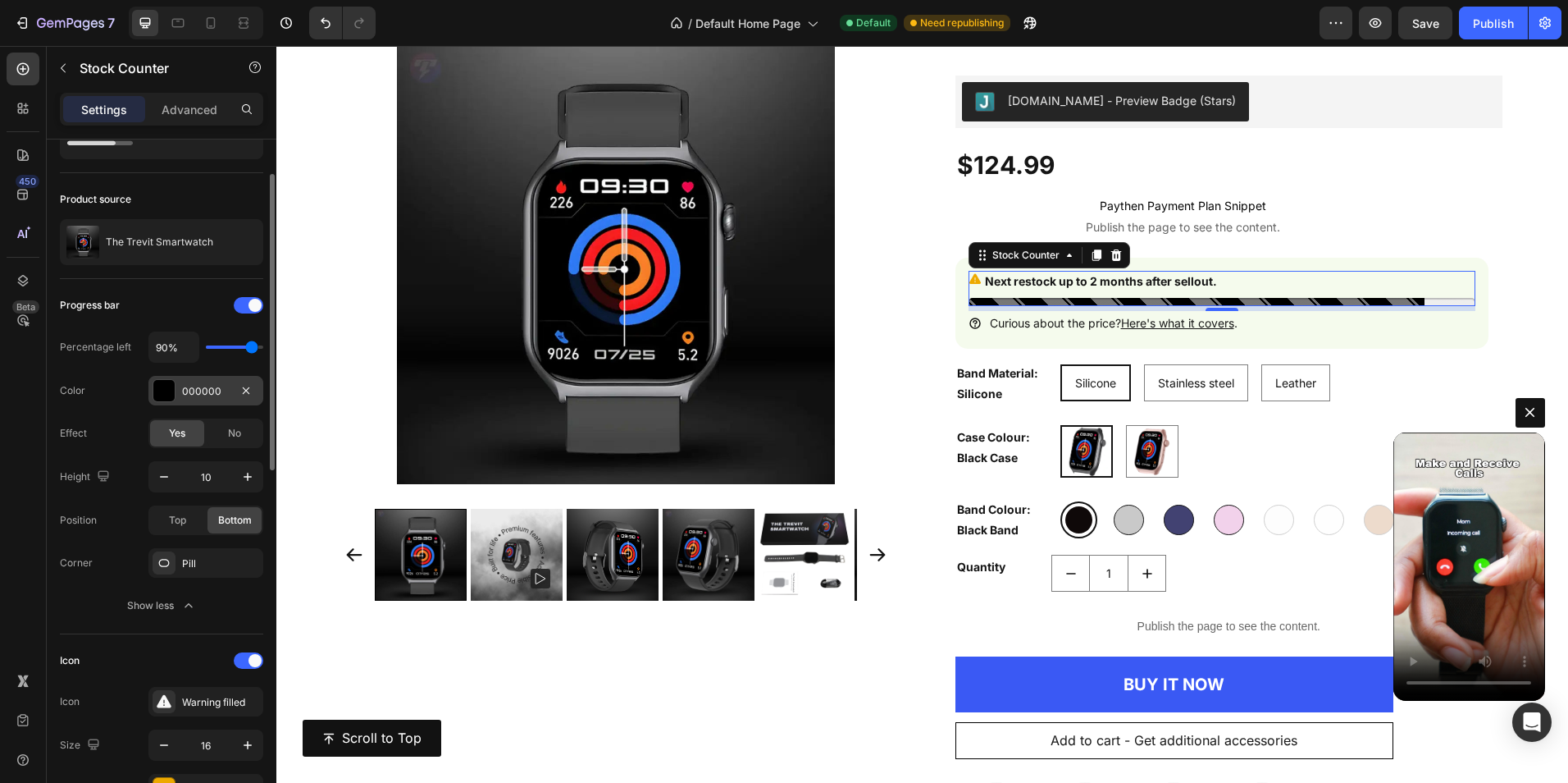
click at [171, 396] on div at bounding box center [163, 391] width 21 height 21
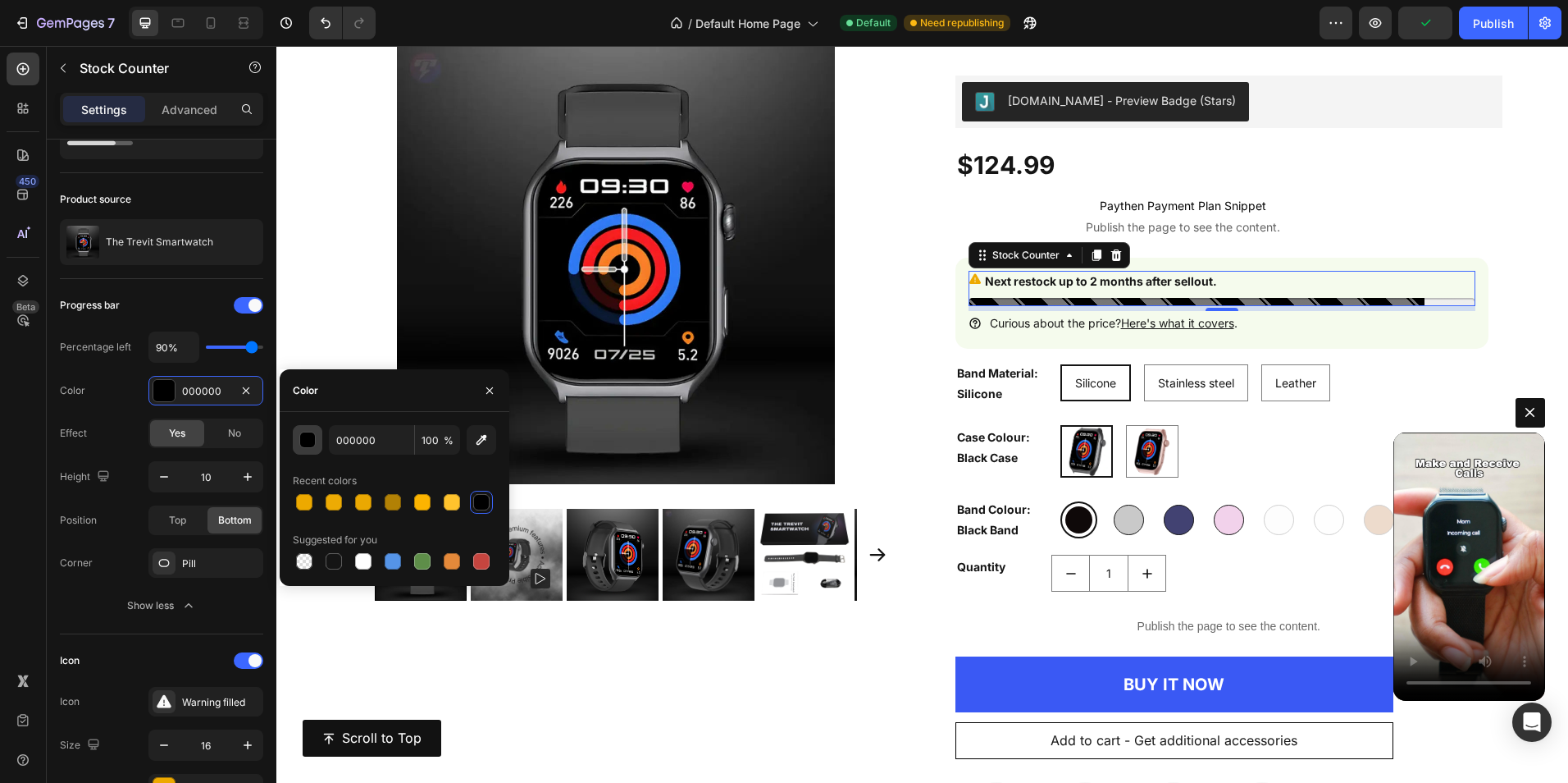
click at [314, 436] on div "button" at bounding box center [308, 440] width 16 height 16
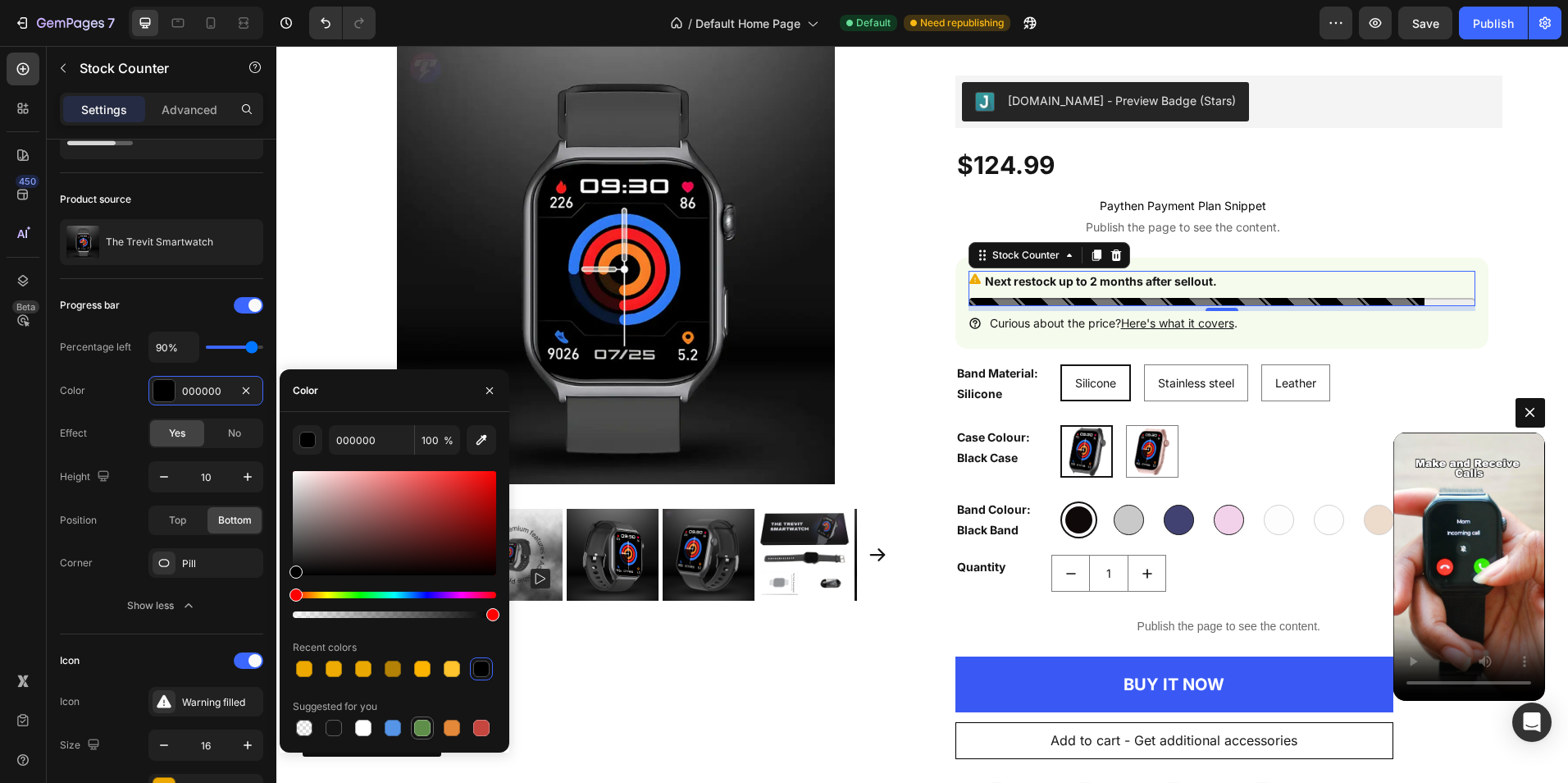
click at [416, 724] on div at bounding box center [422, 727] width 16 height 16
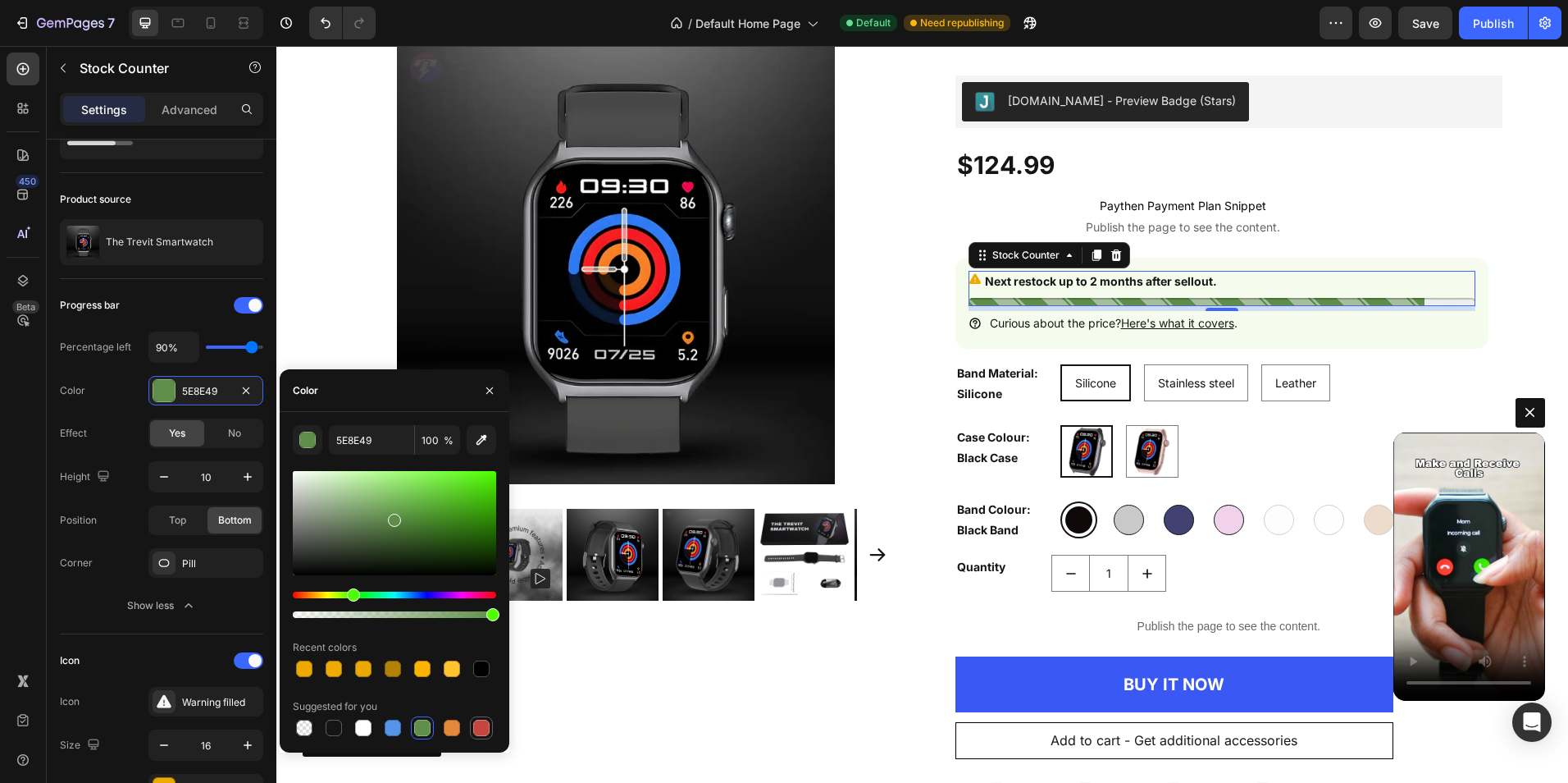
click at [483, 725] on div at bounding box center [481, 727] width 16 height 16
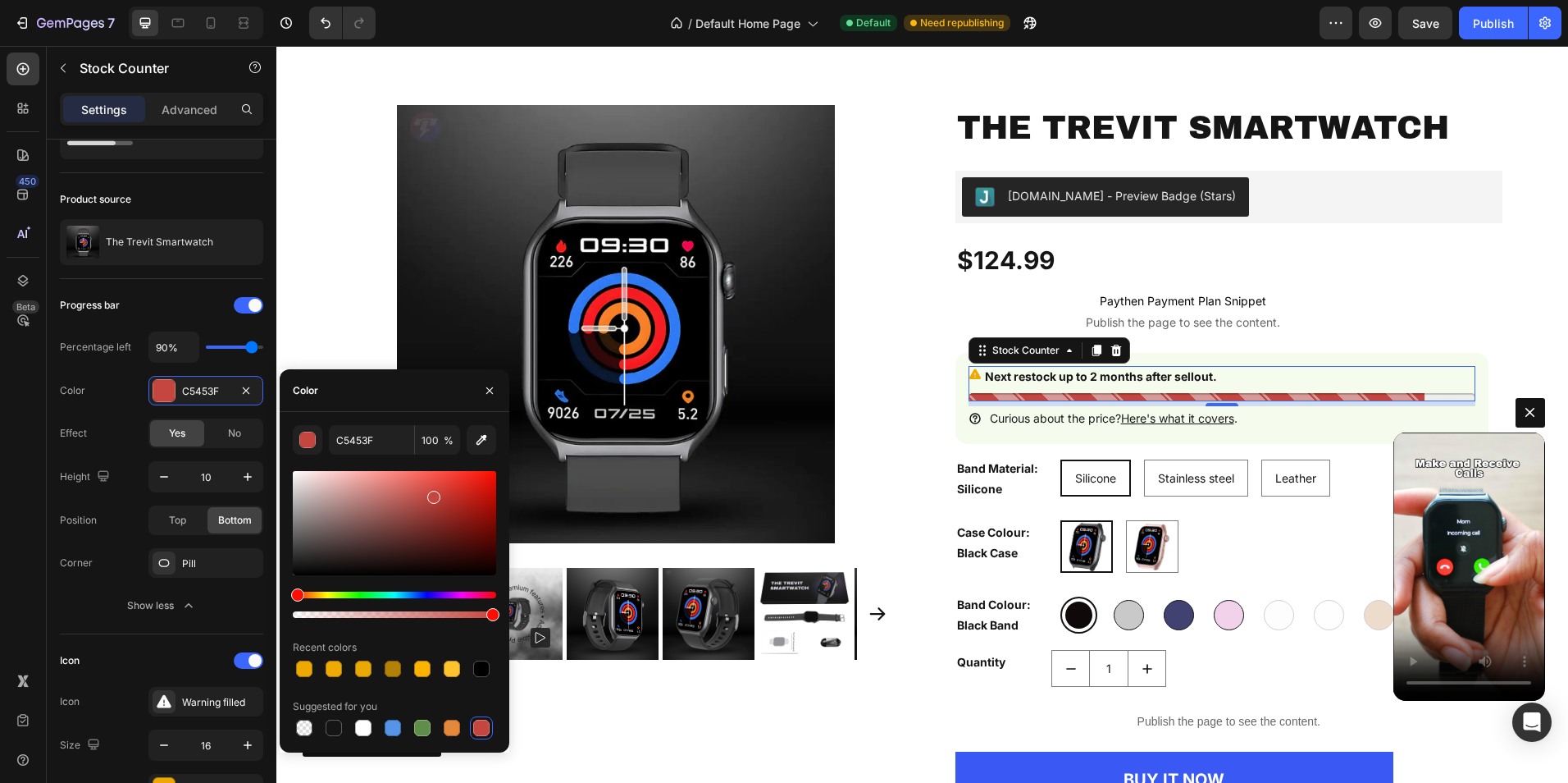
scroll to position [6695, 0]
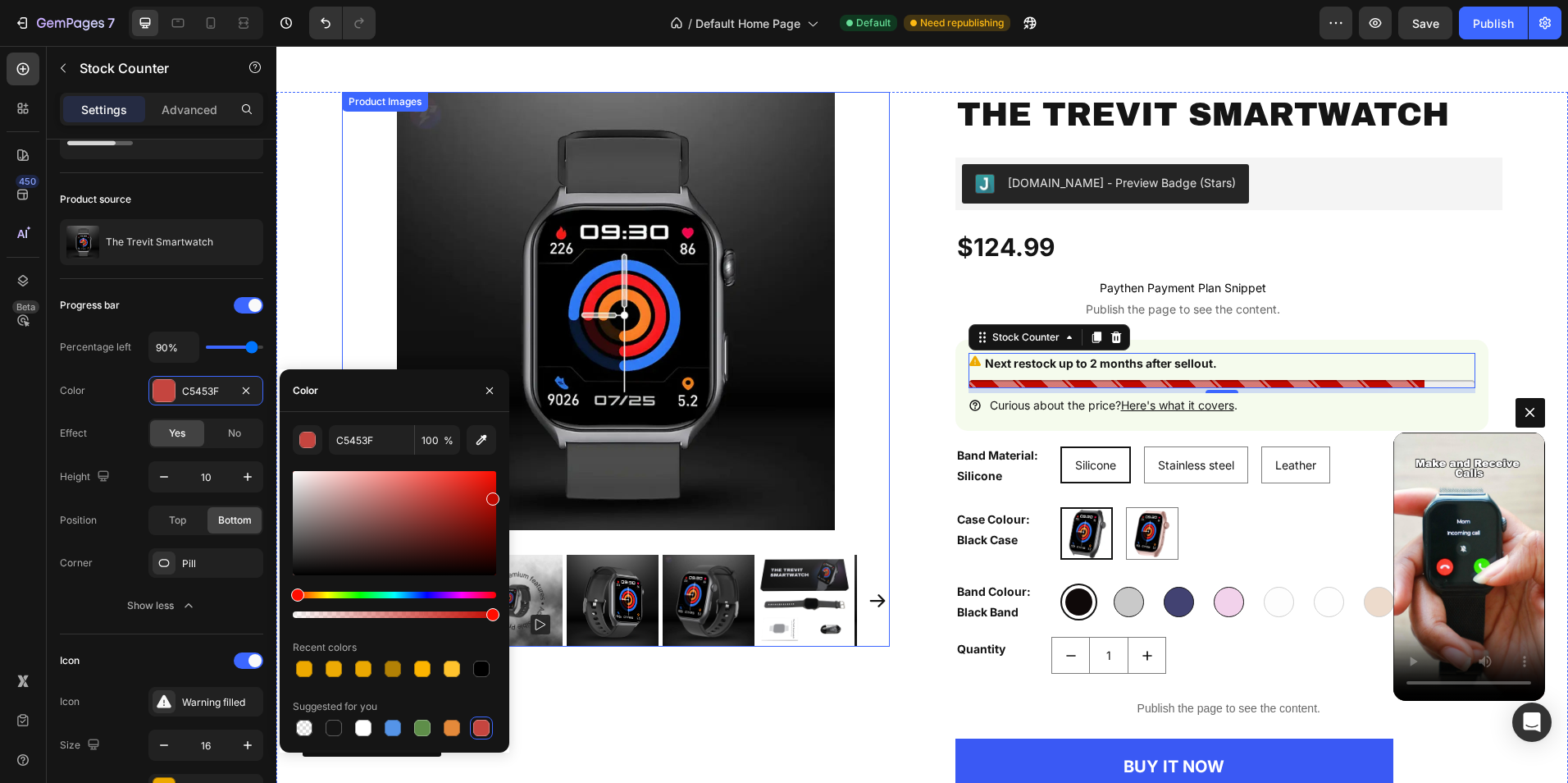
type input "C10900"
drag, startPoint x: 732, startPoint y: 543, endPoint x: 517, endPoint y: 496, distance: 220.1
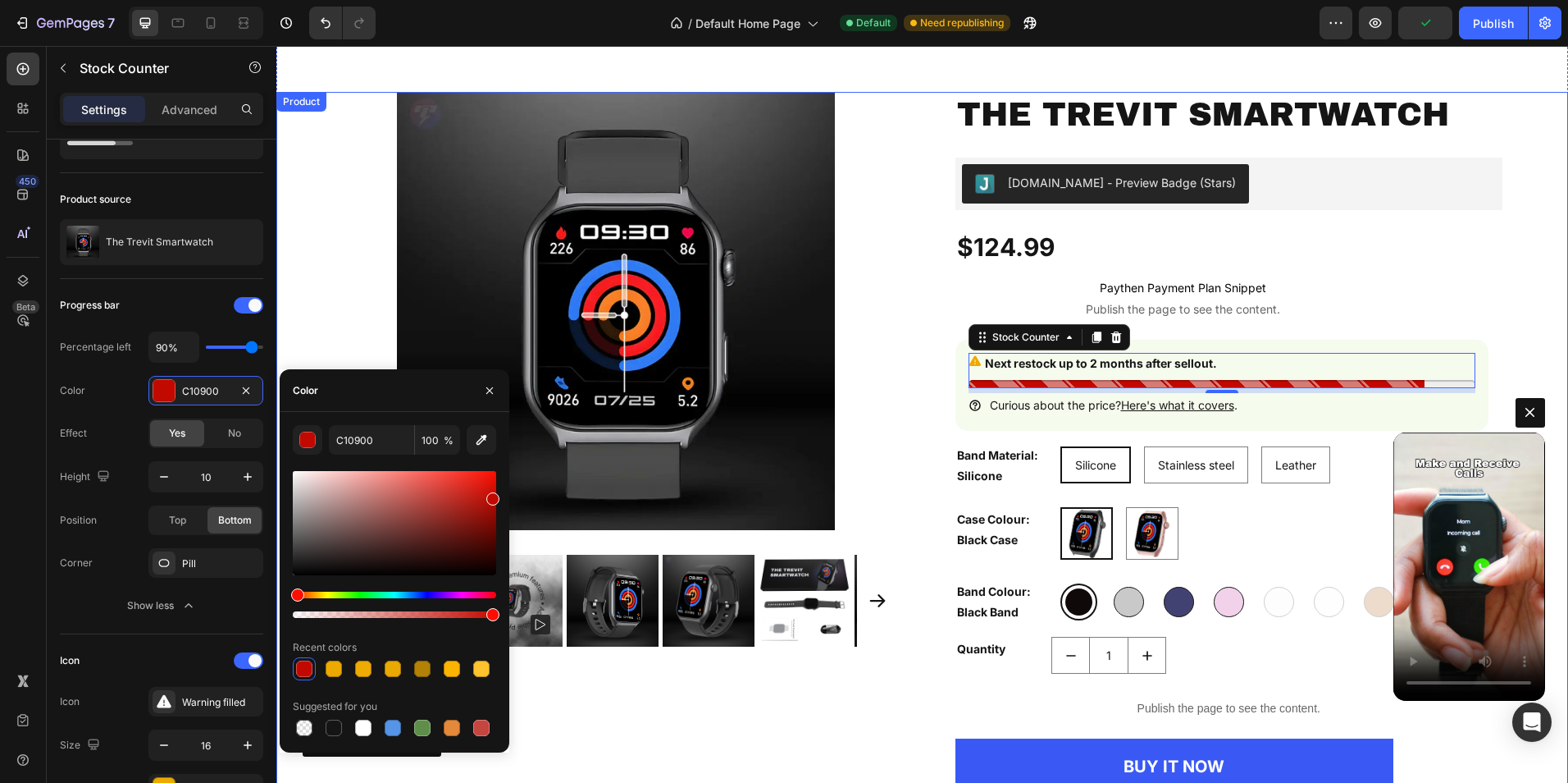
click at [1518, 362] on div "Product Images The Trevit Smartwatch Product Title Judge.me - Preview Badge (St…" at bounding box center [922, 538] width 1292 height 892
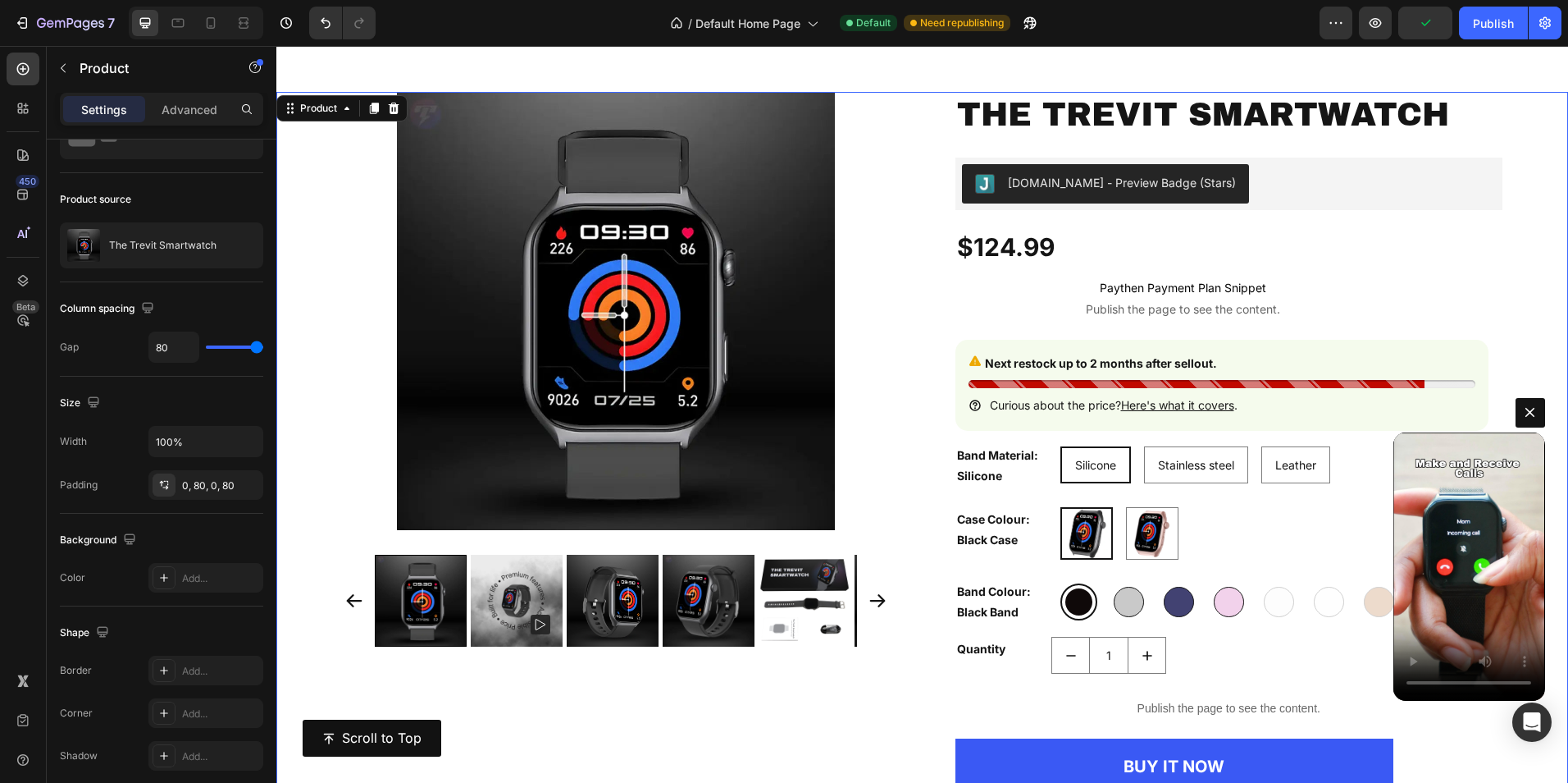
scroll to position [0, 0]
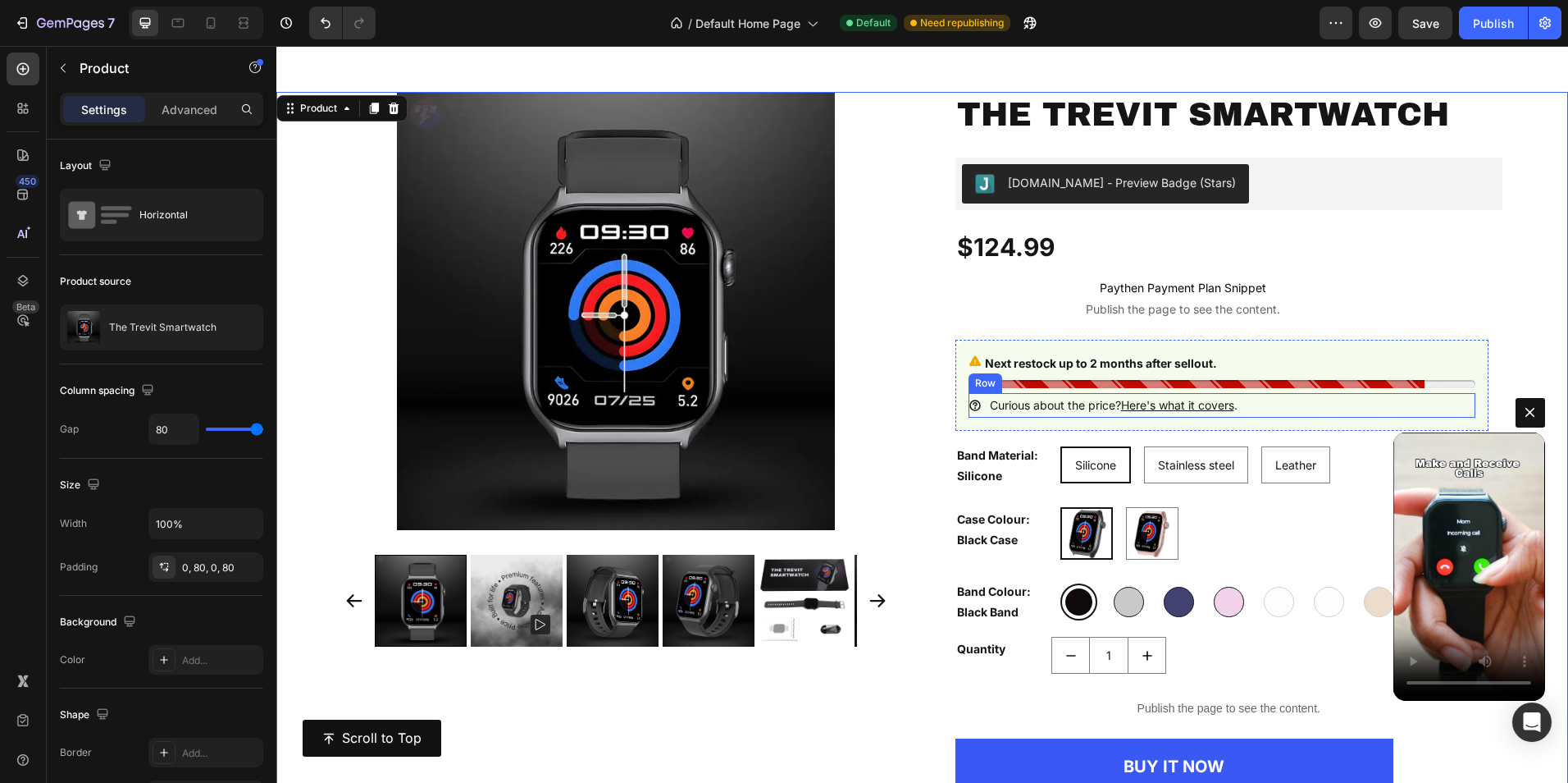
click at [977, 407] on div "Icon Curious about the price? Here's what it covers . Text Block Row" at bounding box center [1222, 405] width 507 height 24
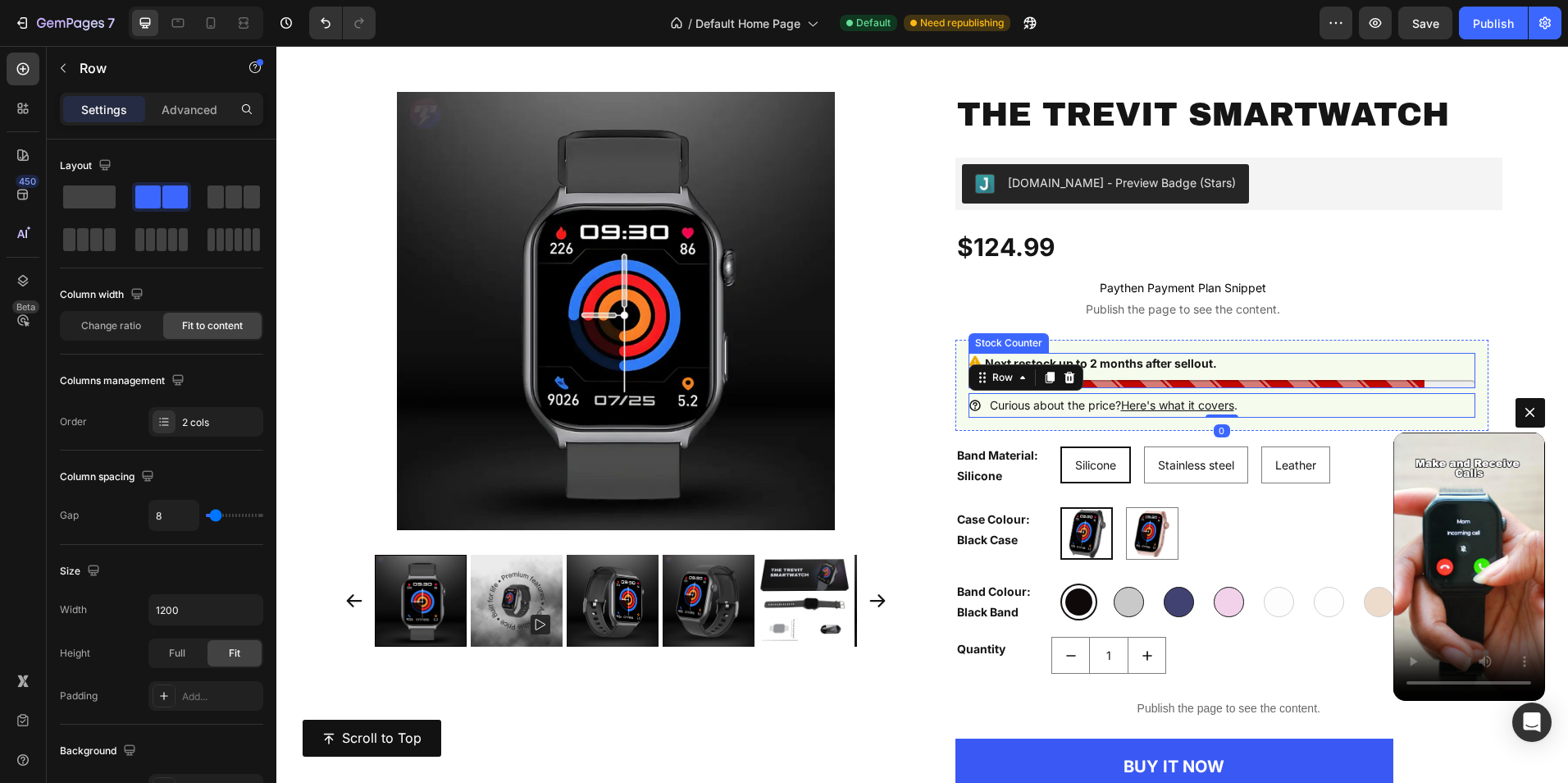
click at [1218, 378] on div "Next restock up to 2 months after sellout." at bounding box center [1222, 370] width 507 height 35
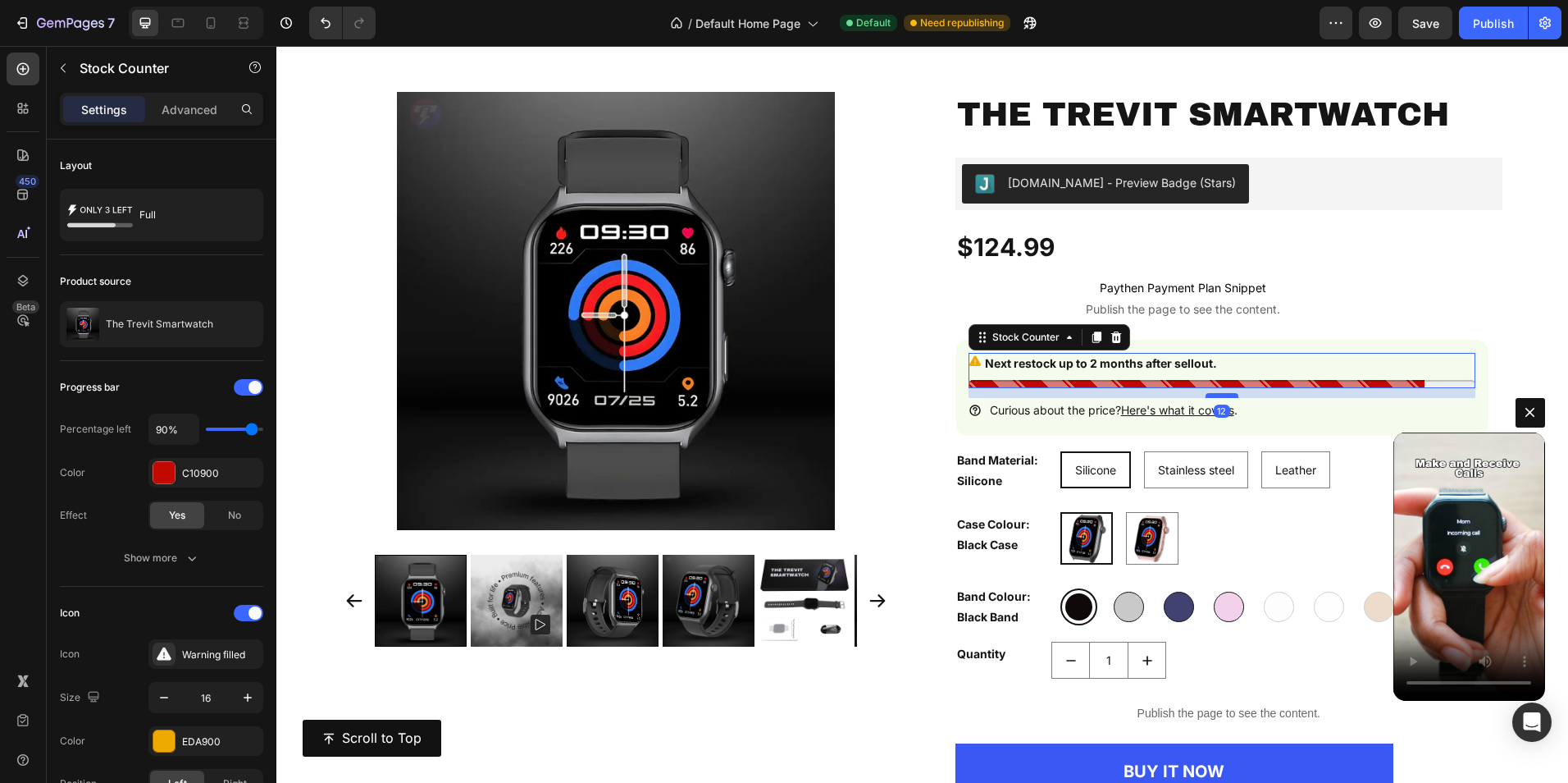
click at [1217, 396] on div at bounding box center [1221, 395] width 33 height 5
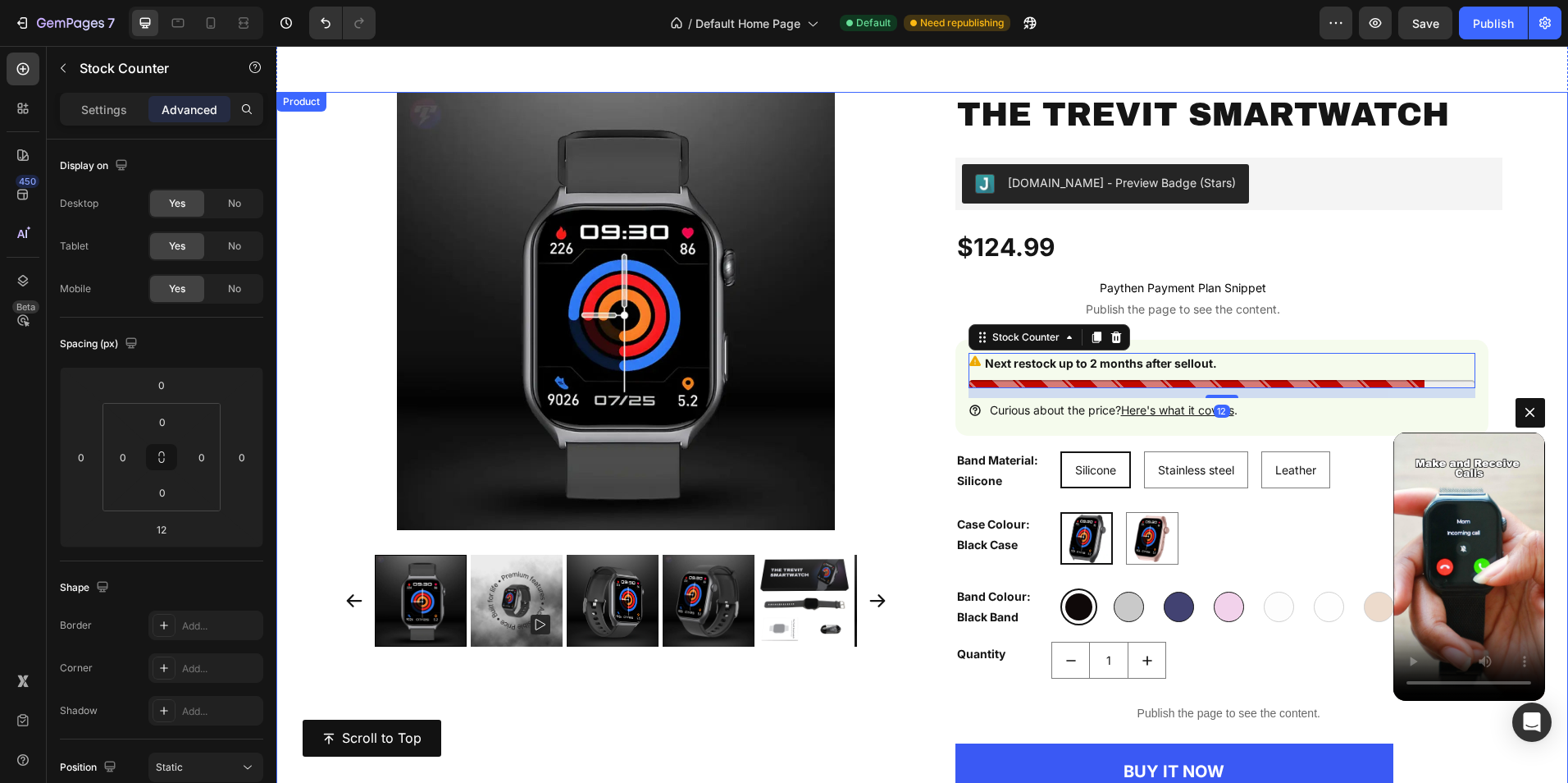
click at [1505, 336] on div "Product Images The Trevit Smartwatch Product Title Judge.me - Preview Badge (St…" at bounding box center [922, 541] width 1292 height 897
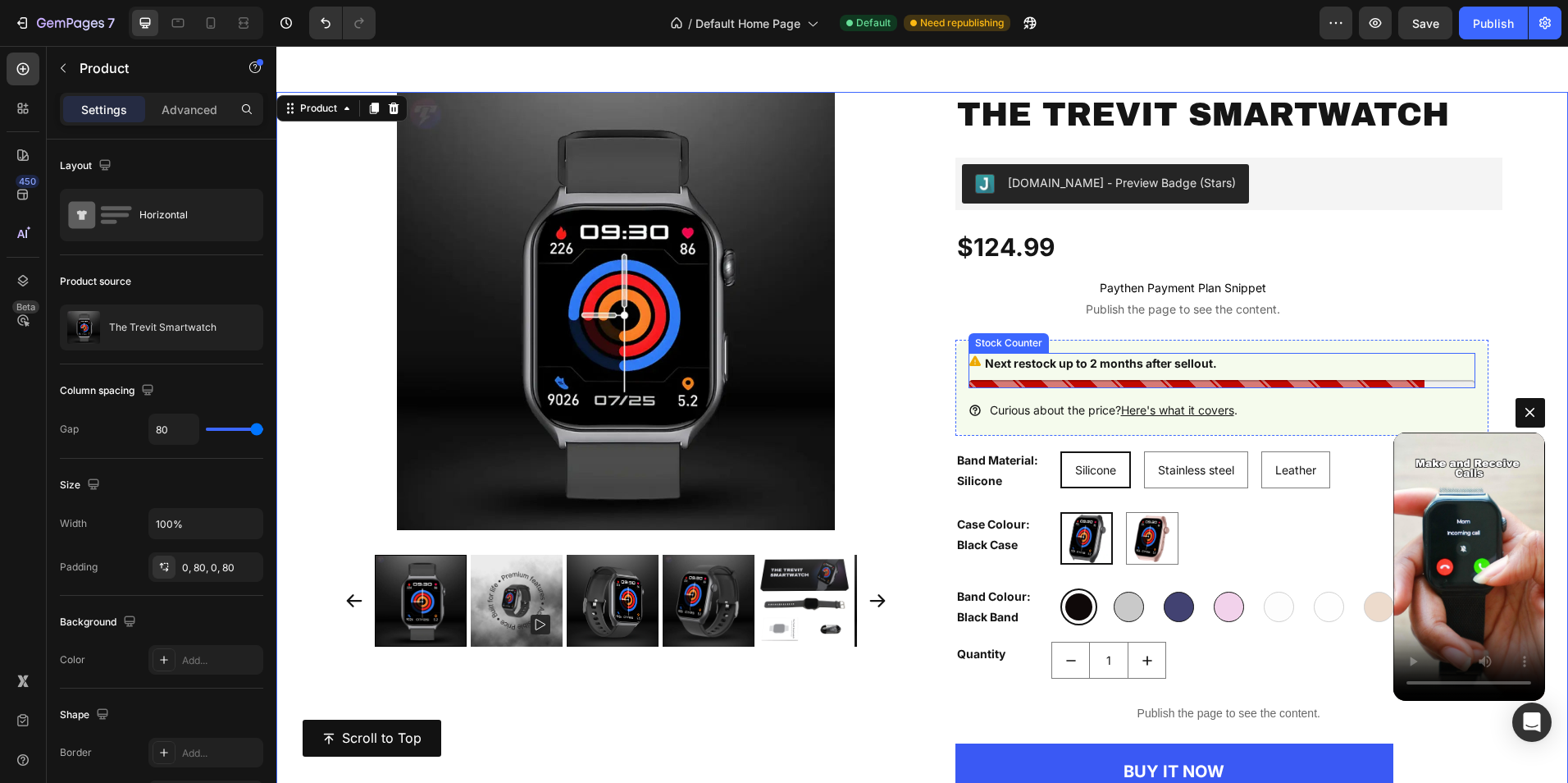
click at [1233, 364] on div "Next restock up to 2 months after sellout." at bounding box center [1222, 363] width 507 height 21
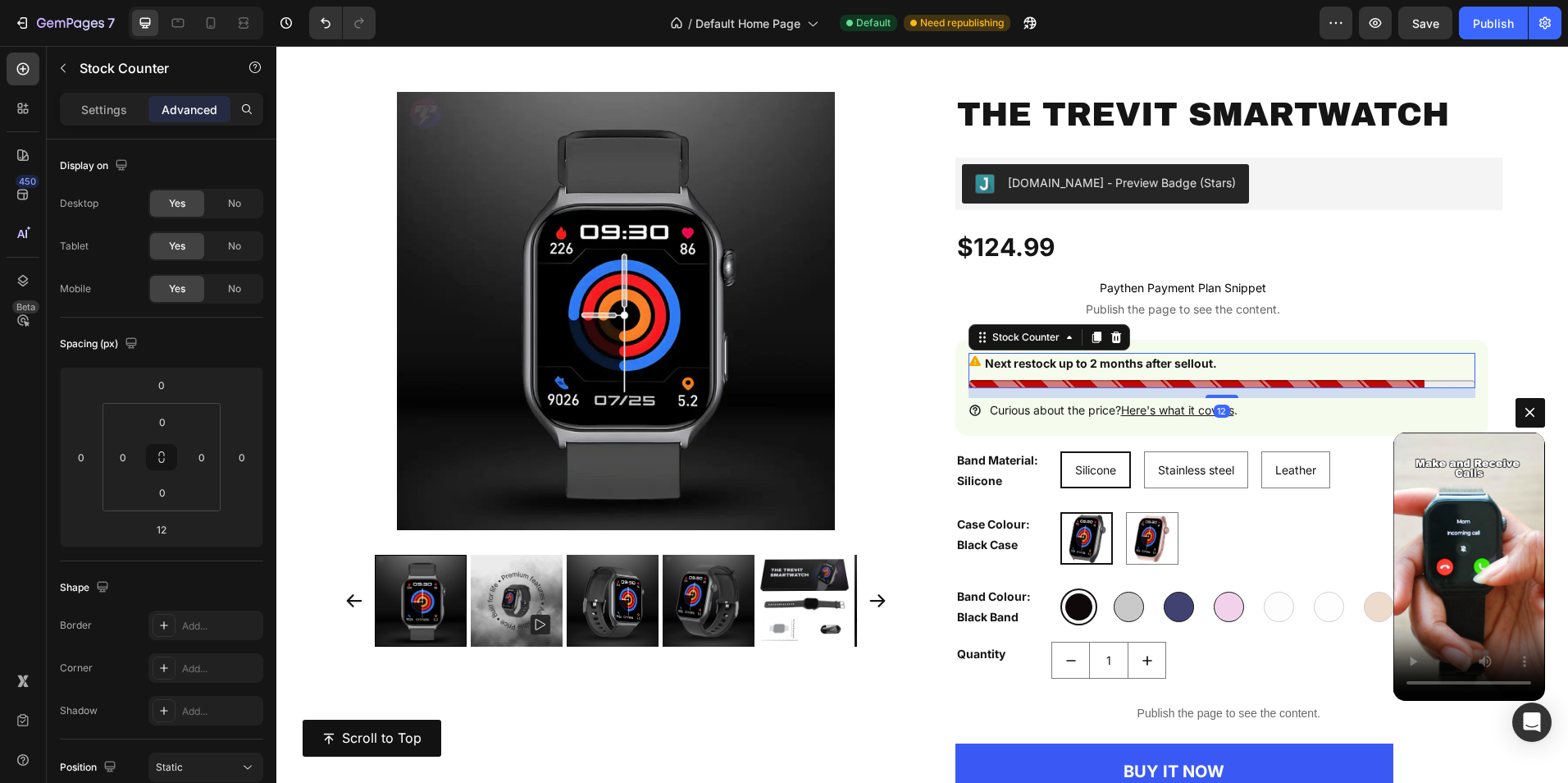
click at [1223, 363] on div "Next restock up to 2 months after sellout." at bounding box center [1222, 363] width 507 height 21
click at [1217, 363] on div "Next restock up to 2 months after sellout." at bounding box center [1222, 363] width 507 height 21
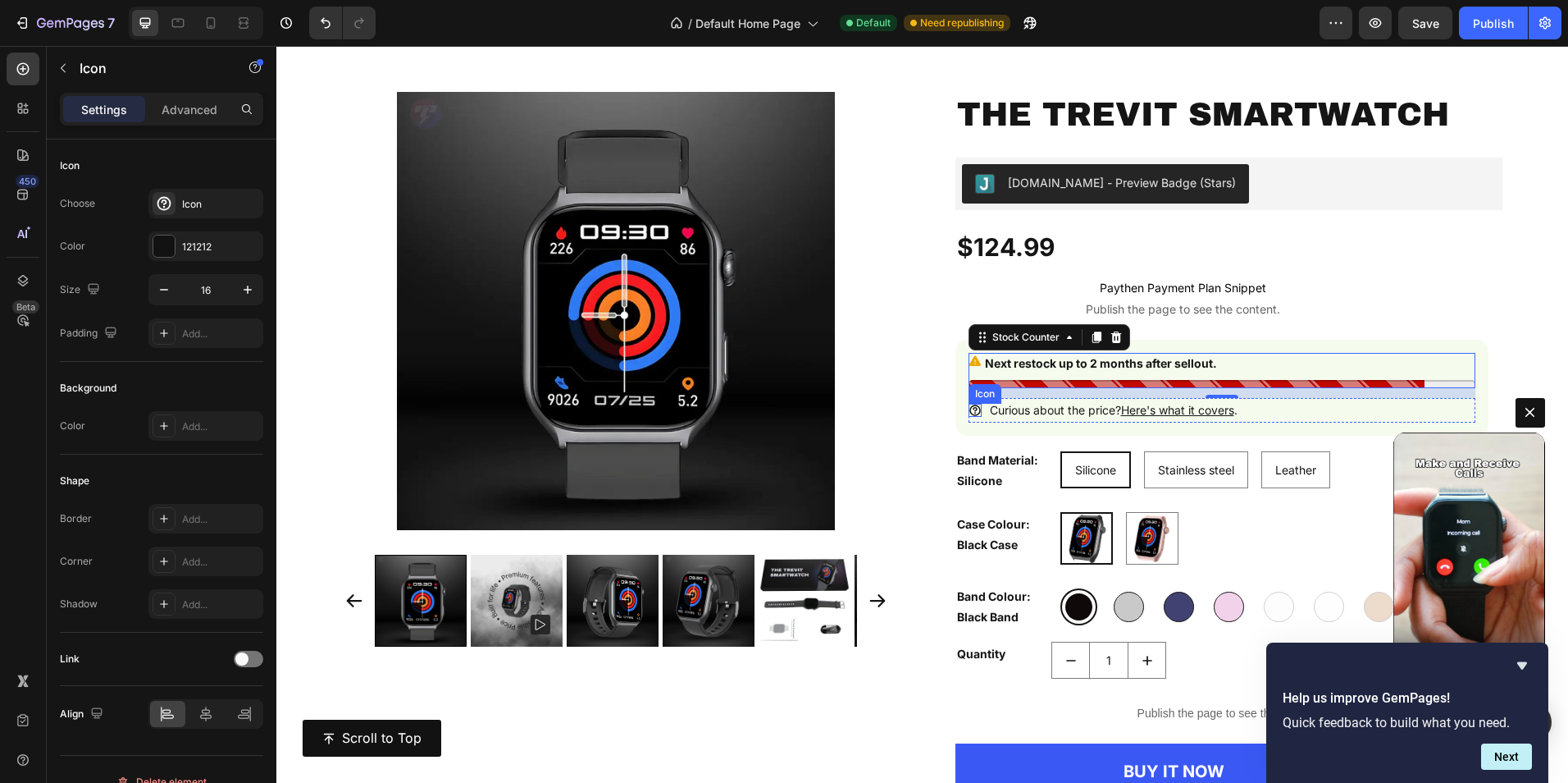
click at [971, 410] on icon at bounding box center [975, 411] width 13 height 13
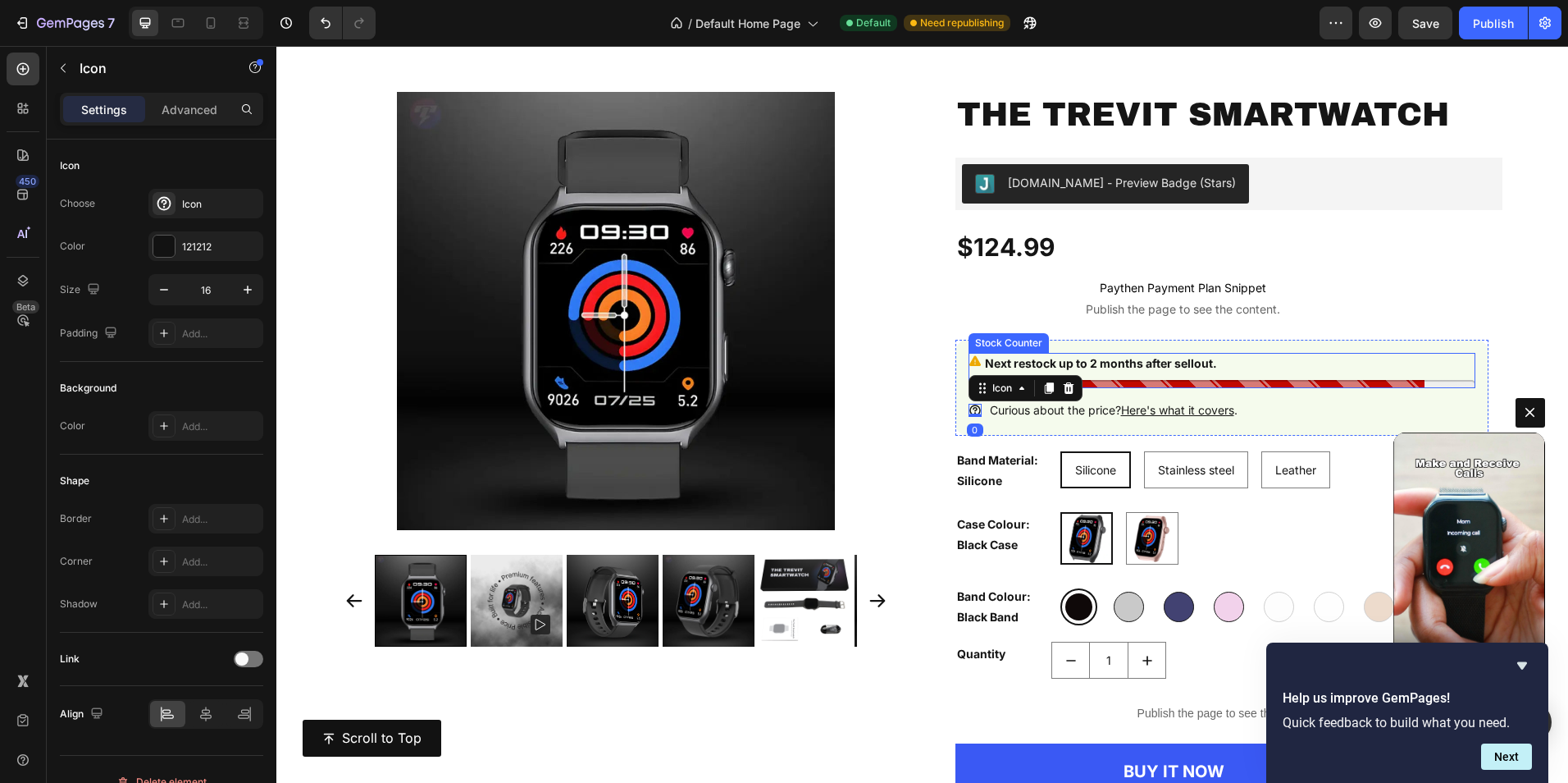
click at [989, 360] on p "Next restock up to 2 months after sellout." at bounding box center [1101, 363] width 232 height 21
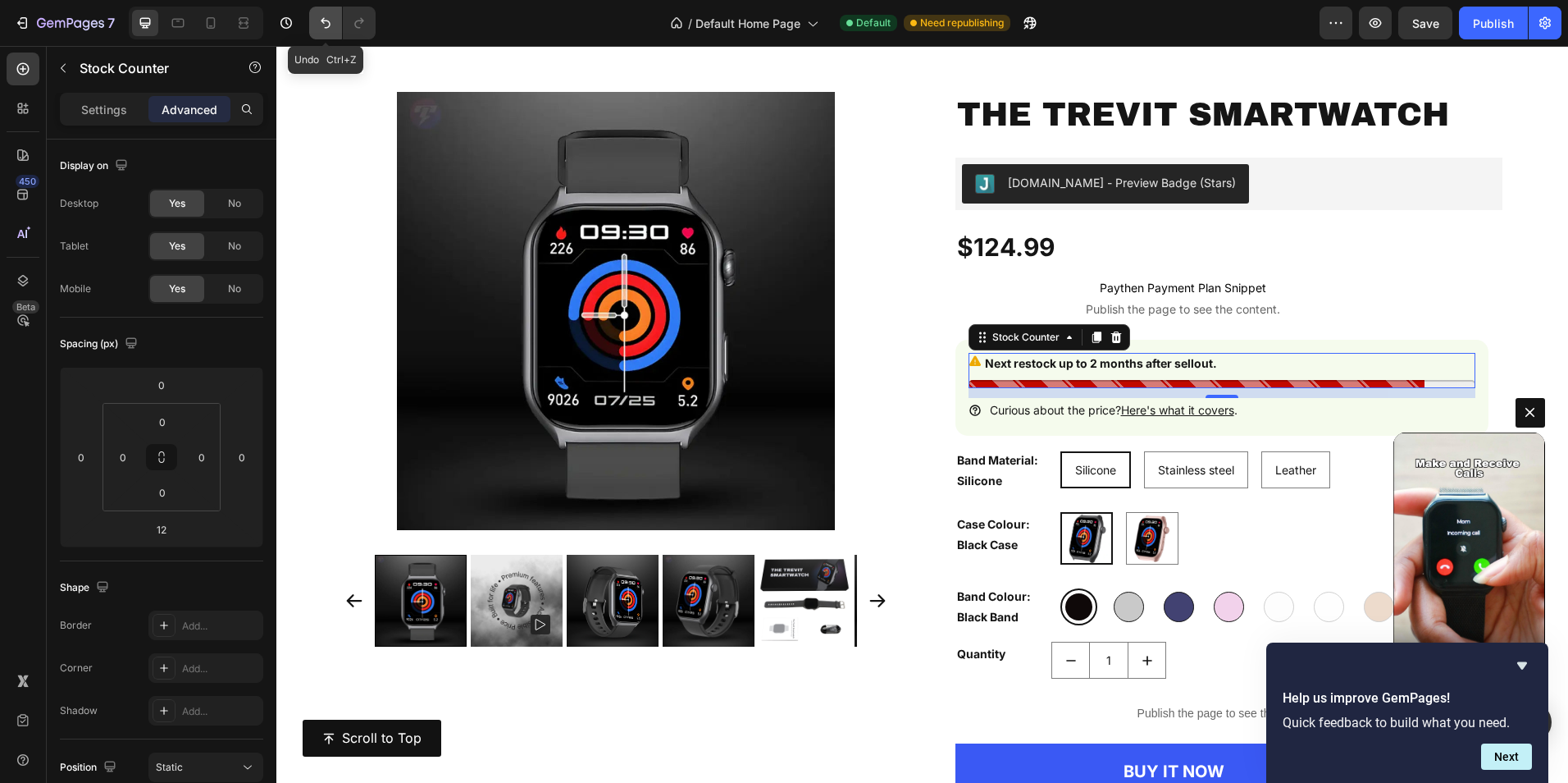
click at [315, 28] on button "Undo/Redo" at bounding box center [326, 23] width 33 height 33
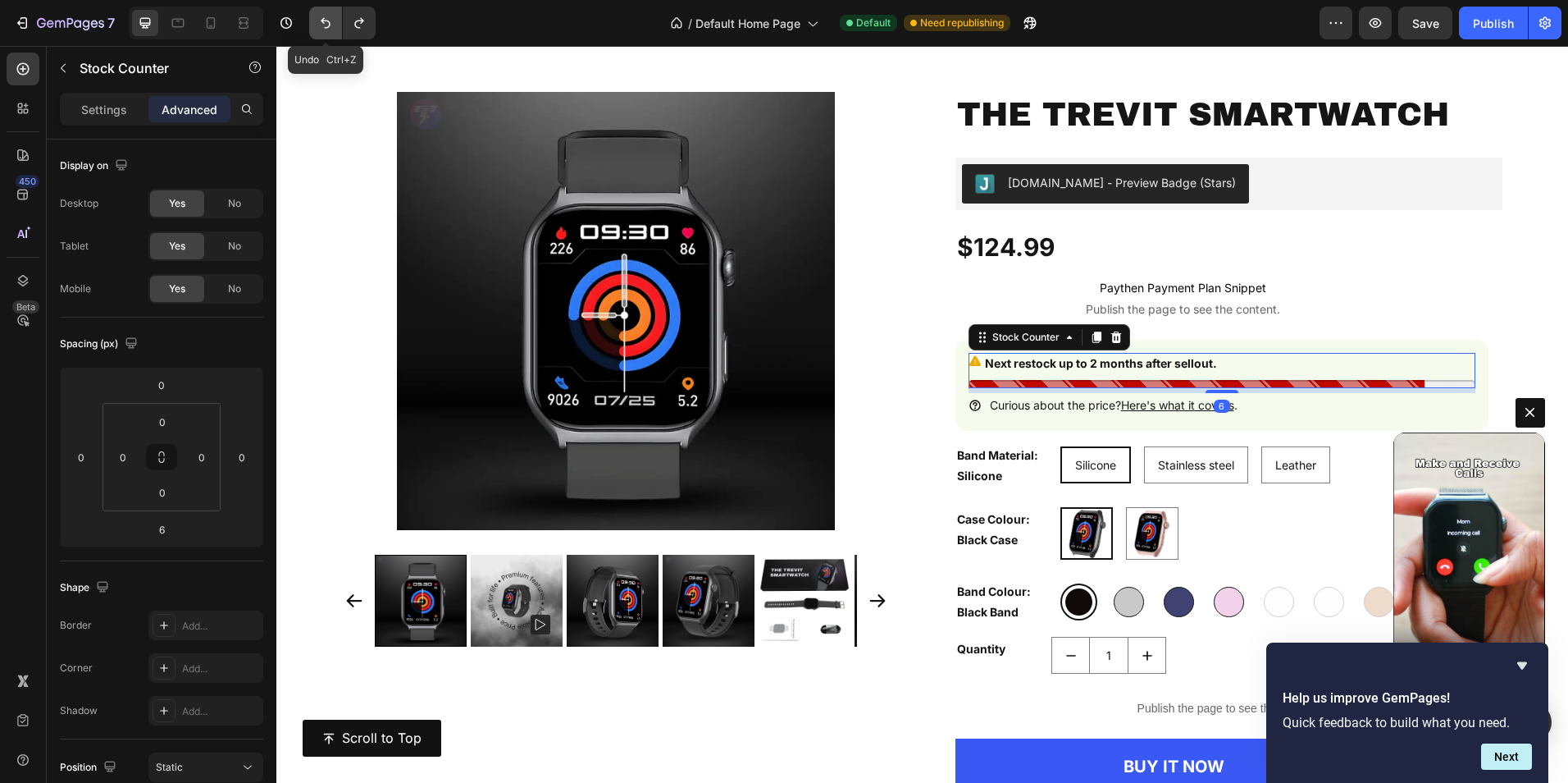
click at [315, 28] on button "Undo/Redo" at bounding box center [326, 23] width 33 height 33
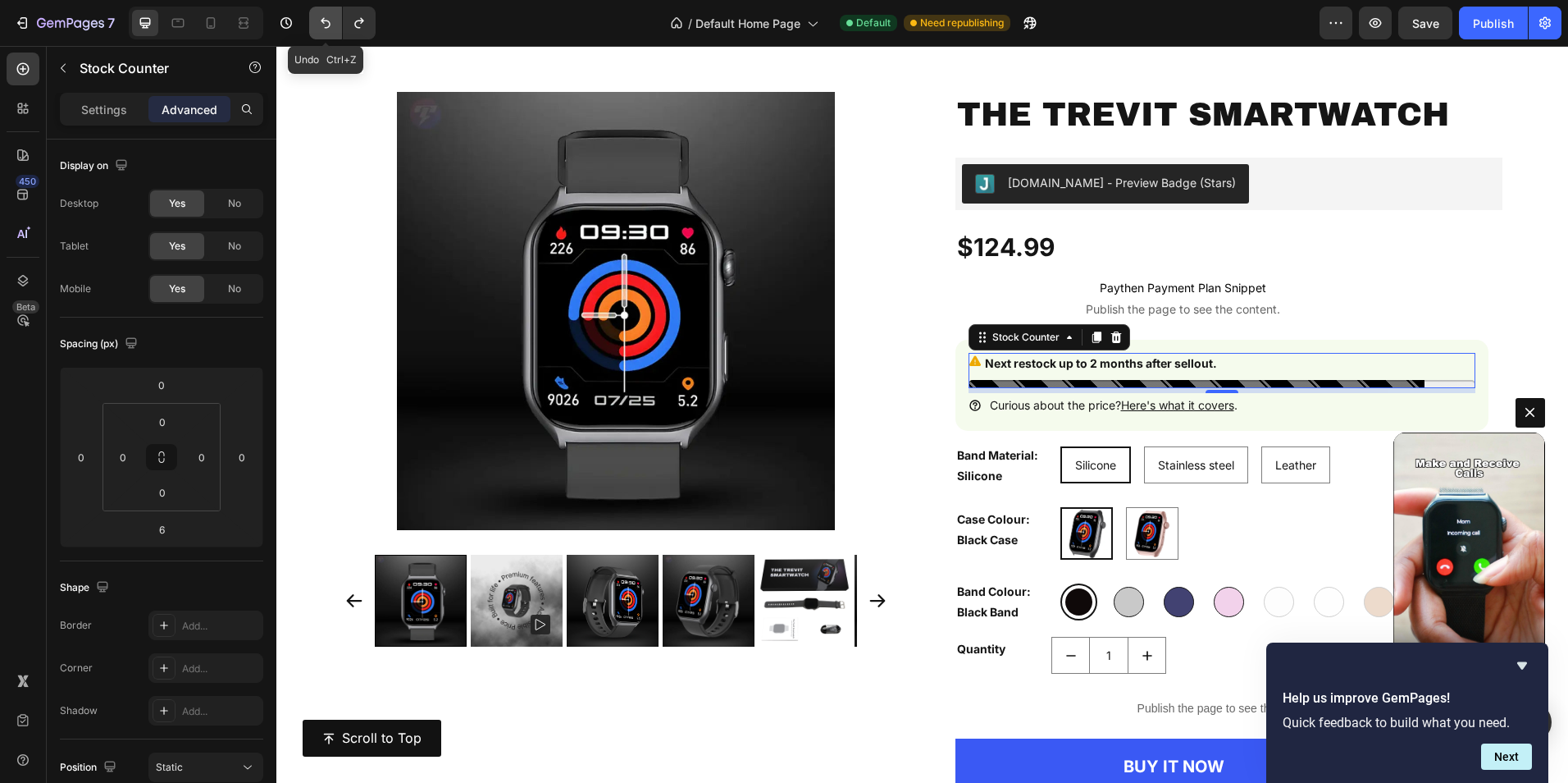
click at [315, 28] on button "Undo/Redo" at bounding box center [326, 23] width 33 height 33
click at [328, 29] on icon "Undo/Redo" at bounding box center [325, 23] width 16 height 16
click at [328, 28] on icon "Undo/Redo" at bounding box center [326, 23] width 9 height 10
type input "0"
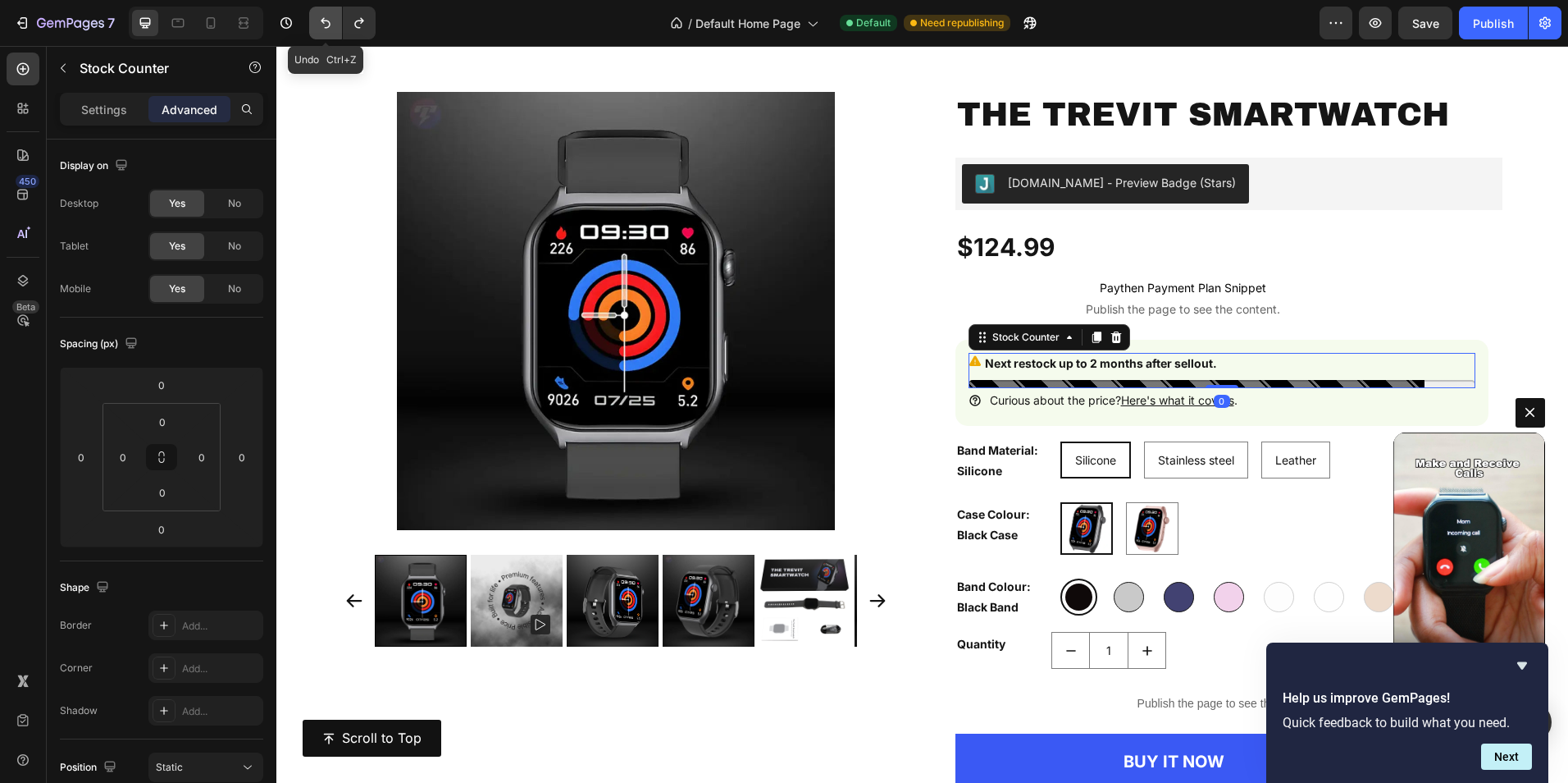
click at [328, 28] on icon "Undo/Redo" at bounding box center [326, 23] width 9 height 10
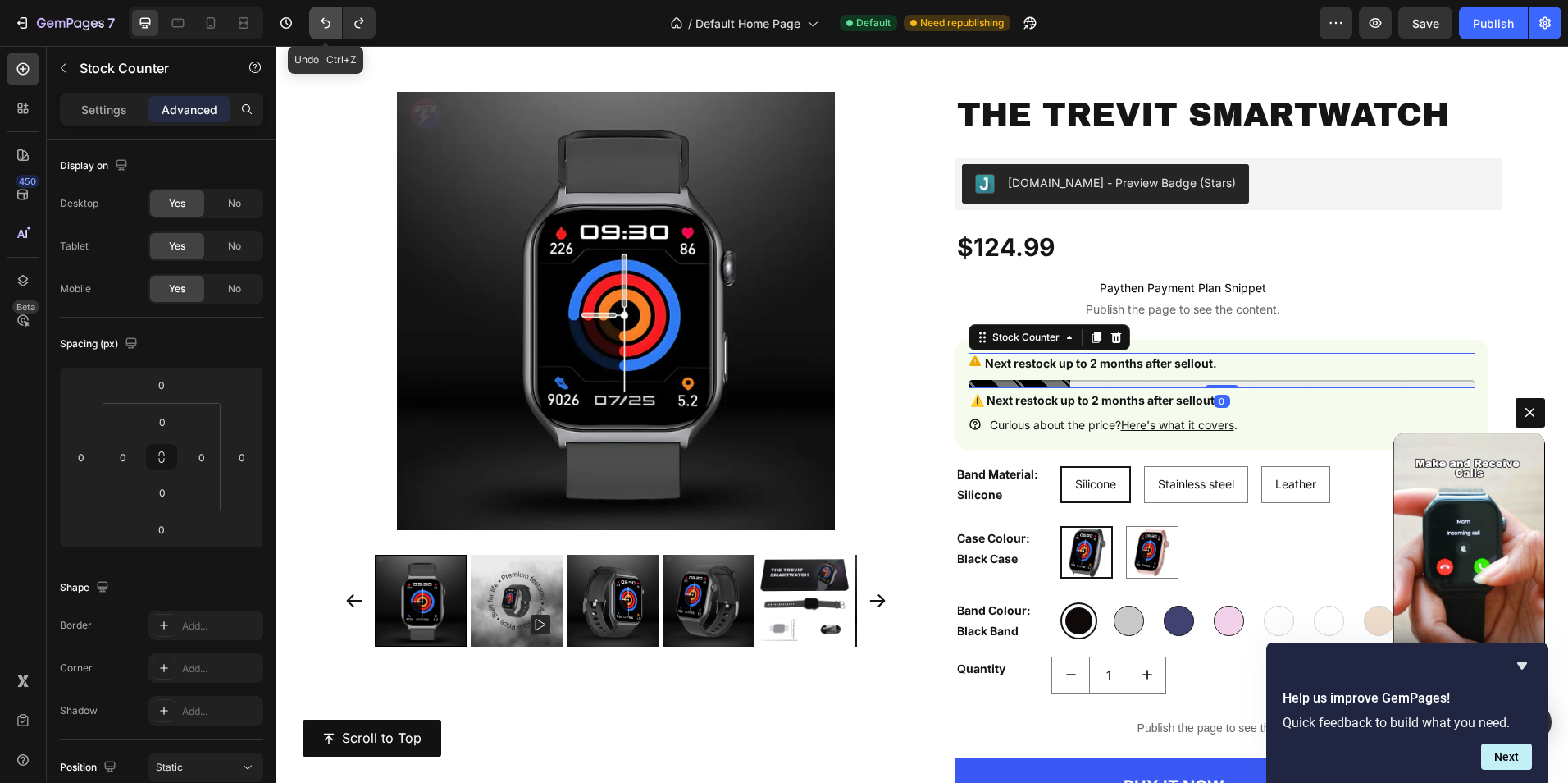
click at [328, 28] on icon "Undo/Redo" at bounding box center [326, 23] width 9 height 10
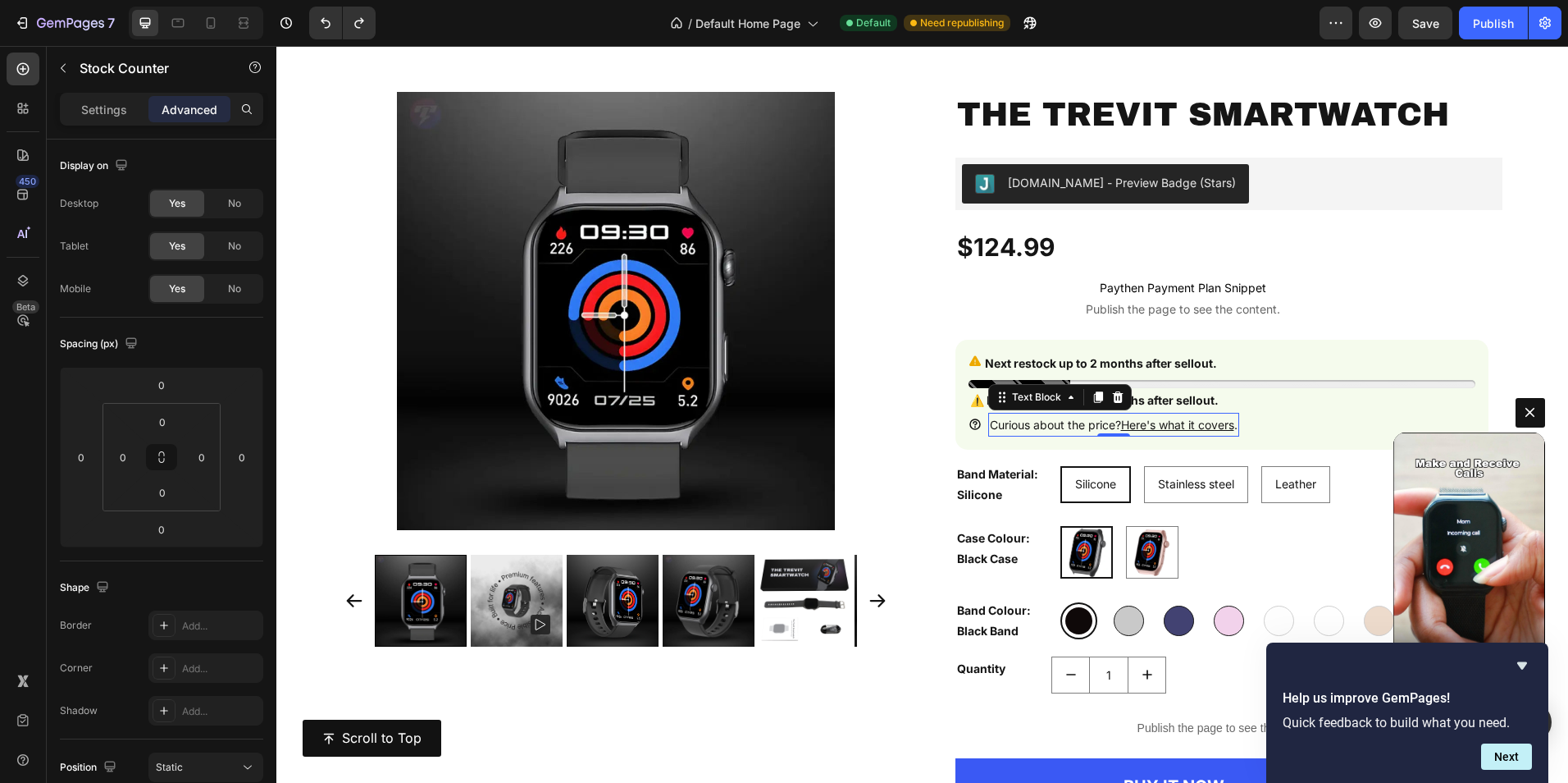
click at [1073, 424] on p "Curious about the price? Here's what it covers ." at bounding box center [1113, 425] width 248 height 21
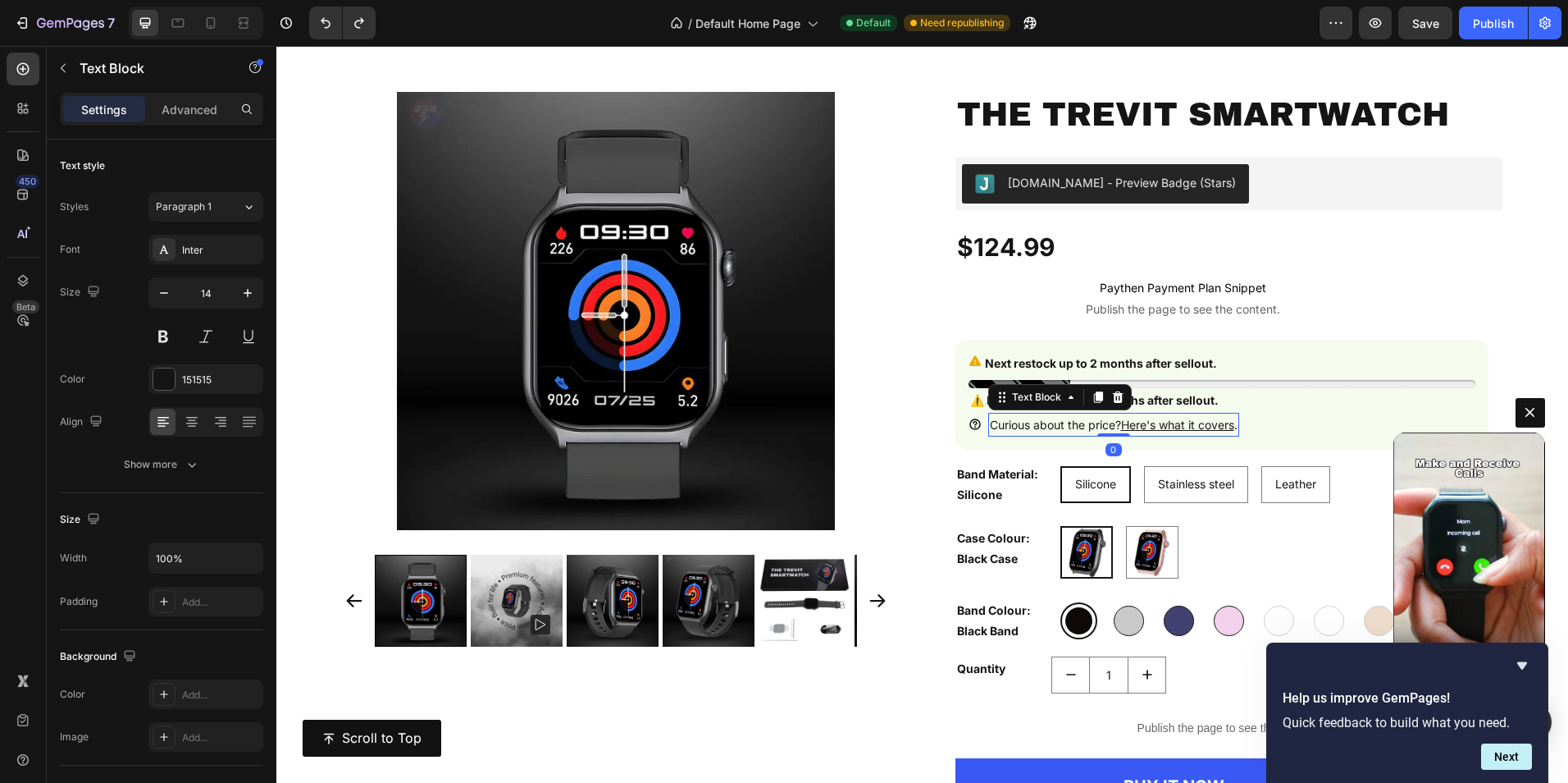
click at [1074, 424] on p "Curious about the price? Here's what it covers ." at bounding box center [1113, 425] width 248 height 21
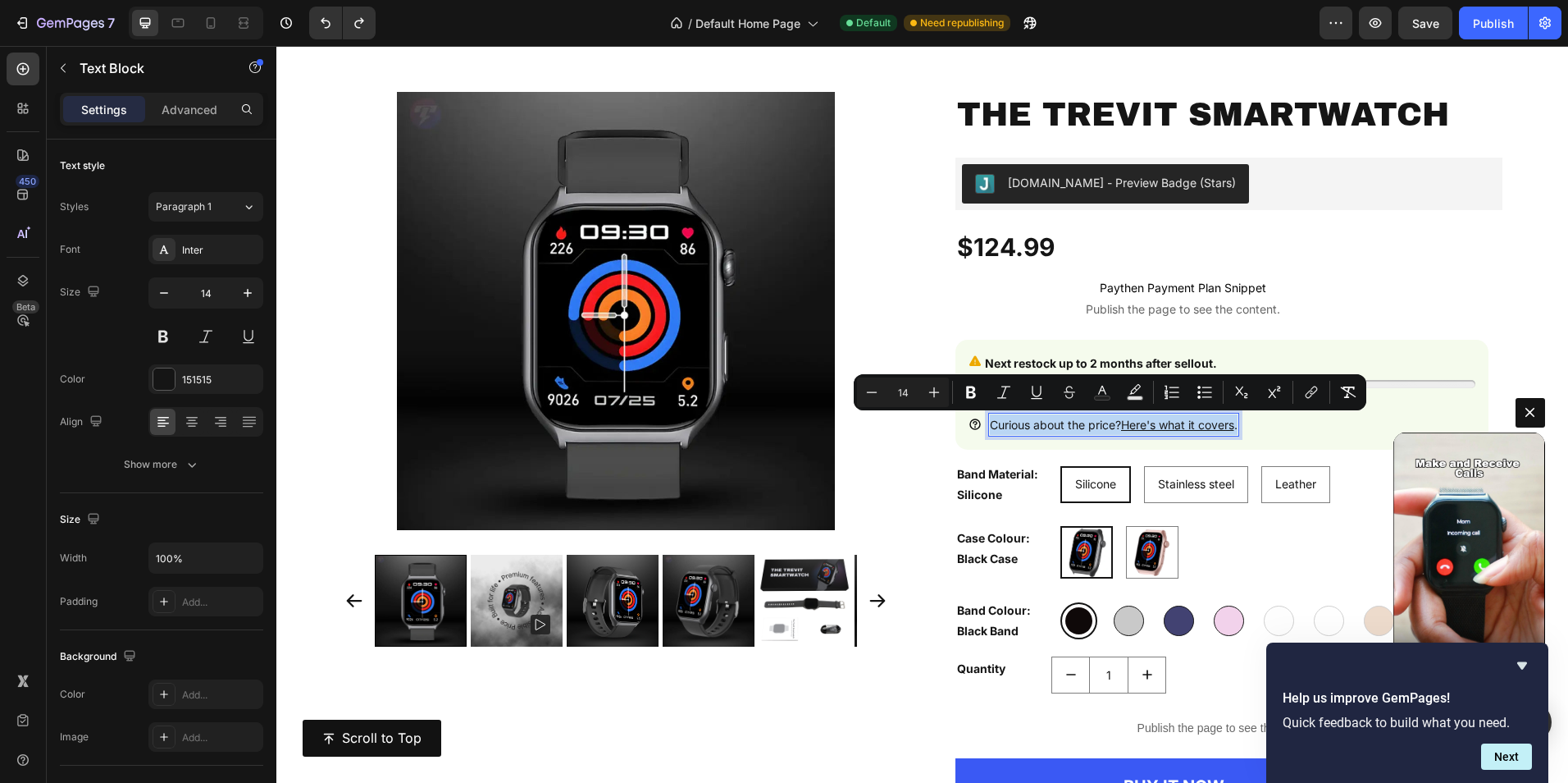
copy p "Curious about the price? Here's what it covers ."
click at [1377, 362] on div "Next restock up to 2 months after sellout." at bounding box center [1222, 363] width 507 height 21
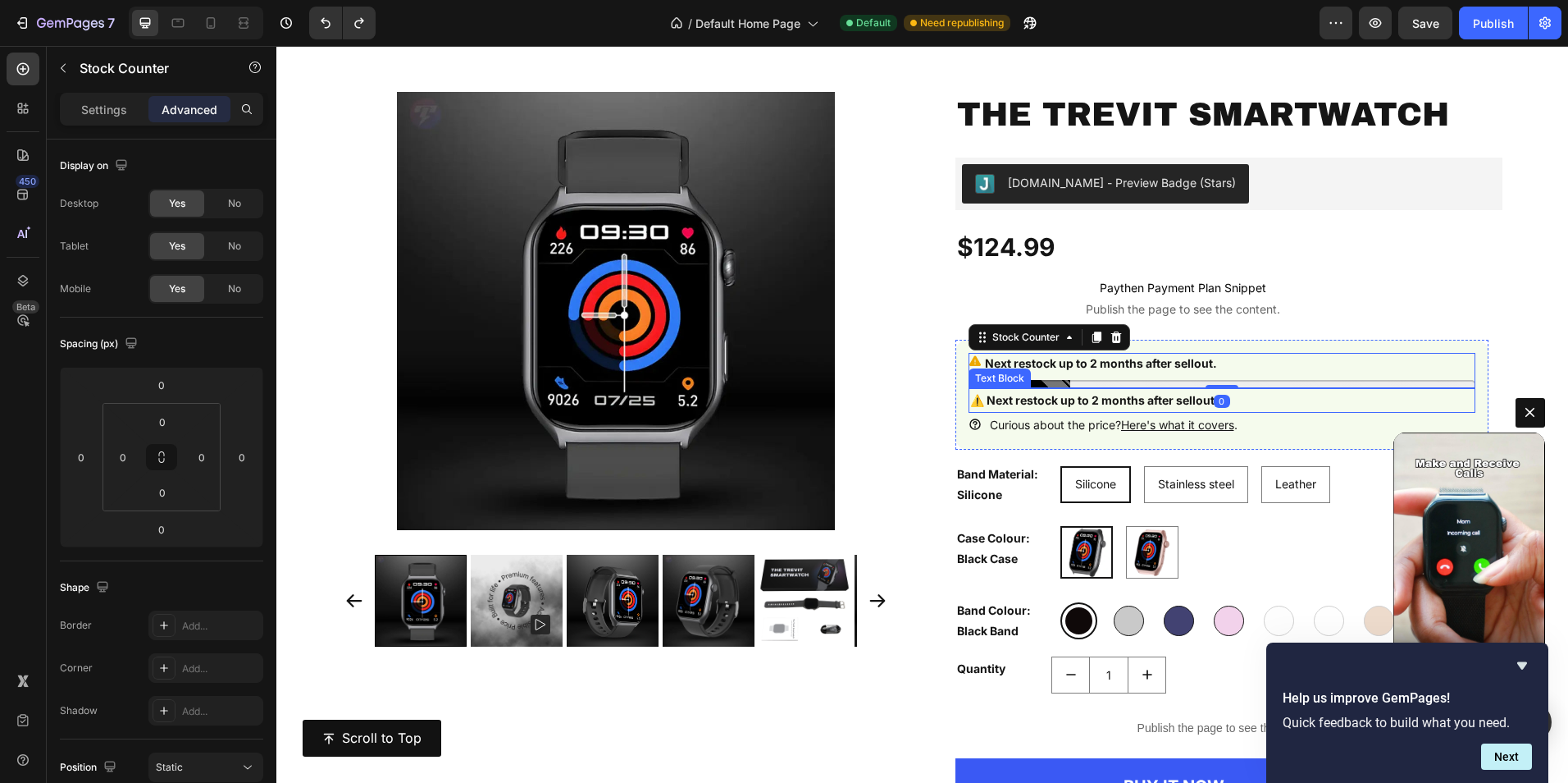
click at [1242, 398] on div "⚠️ Next restock up to 2 months after sellout." at bounding box center [1222, 399] width 507 height 24
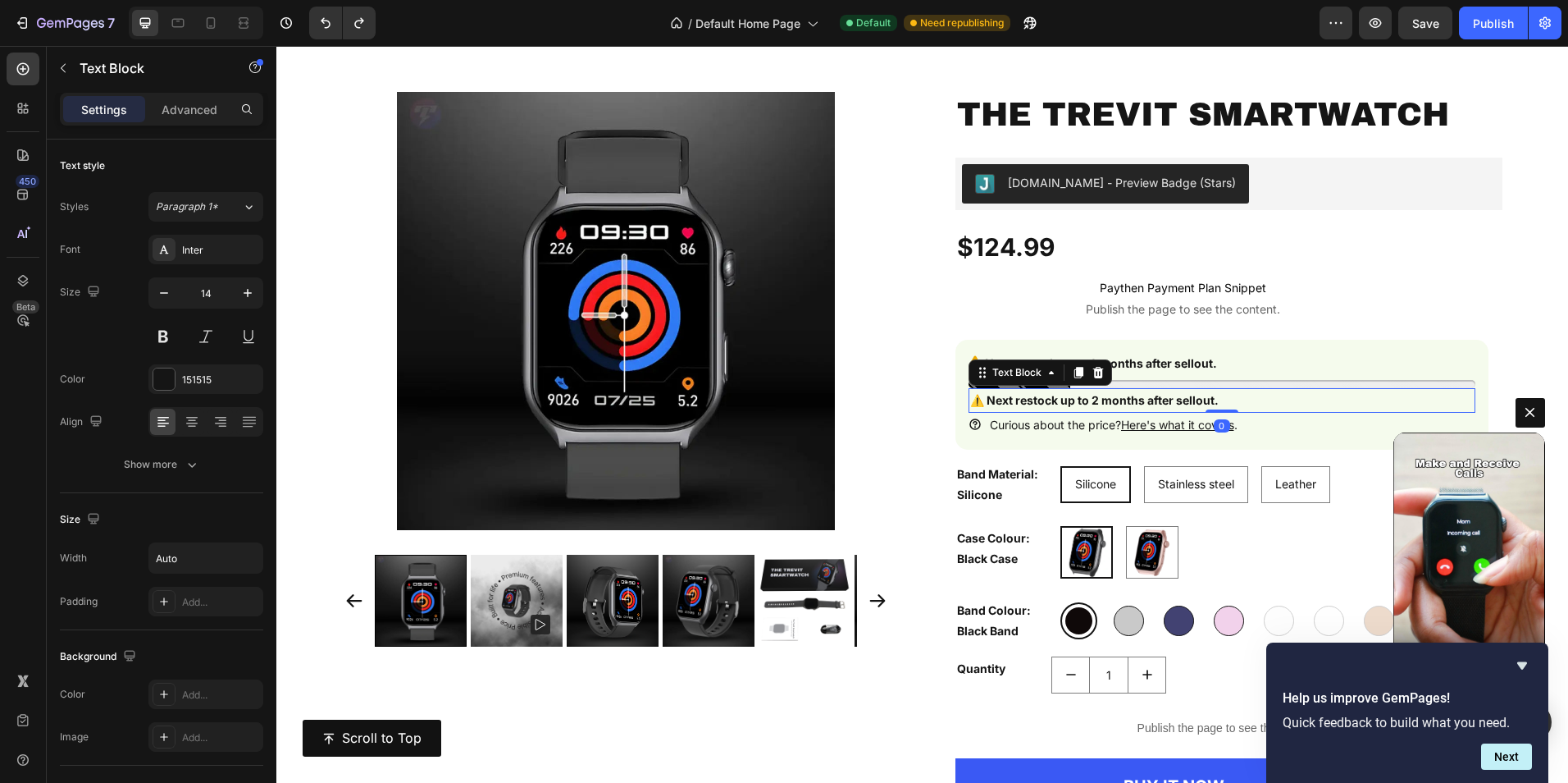
click at [1241, 398] on div "⚠️ Next restock up to 2 months after sellout." at bounding box center [1222, 399] width 507 height 24
click at [1225, 399] on div "⚠️ Next restock up to 2 months after sellout." at bounding box center [1222, 399] width 507 height 24
click at [1217, 400] on div "⚠️ Next restock up to 2 months after sellout." at bounding box center [1222, 399] width 507 height 24
click at [1181, 400] on strong "⚠️ Next restock up to 2 months after sellout." at bounding box center [1095, 400] width 249 height 14
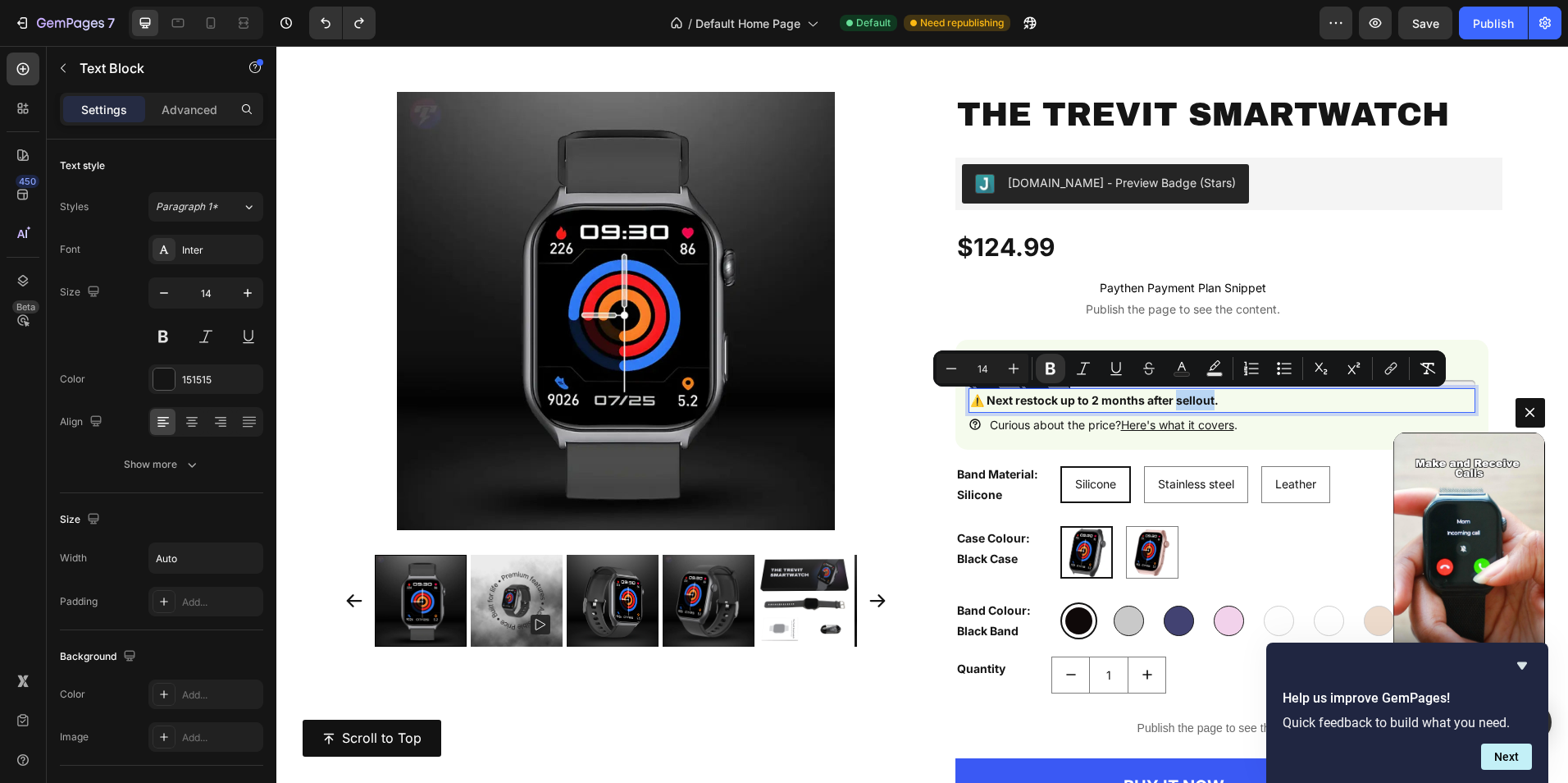
click at [1216, 400] on div "⚠️ Next restock up to 2 months after sellout." at bounding box center [1222, 399] width 507 height 24
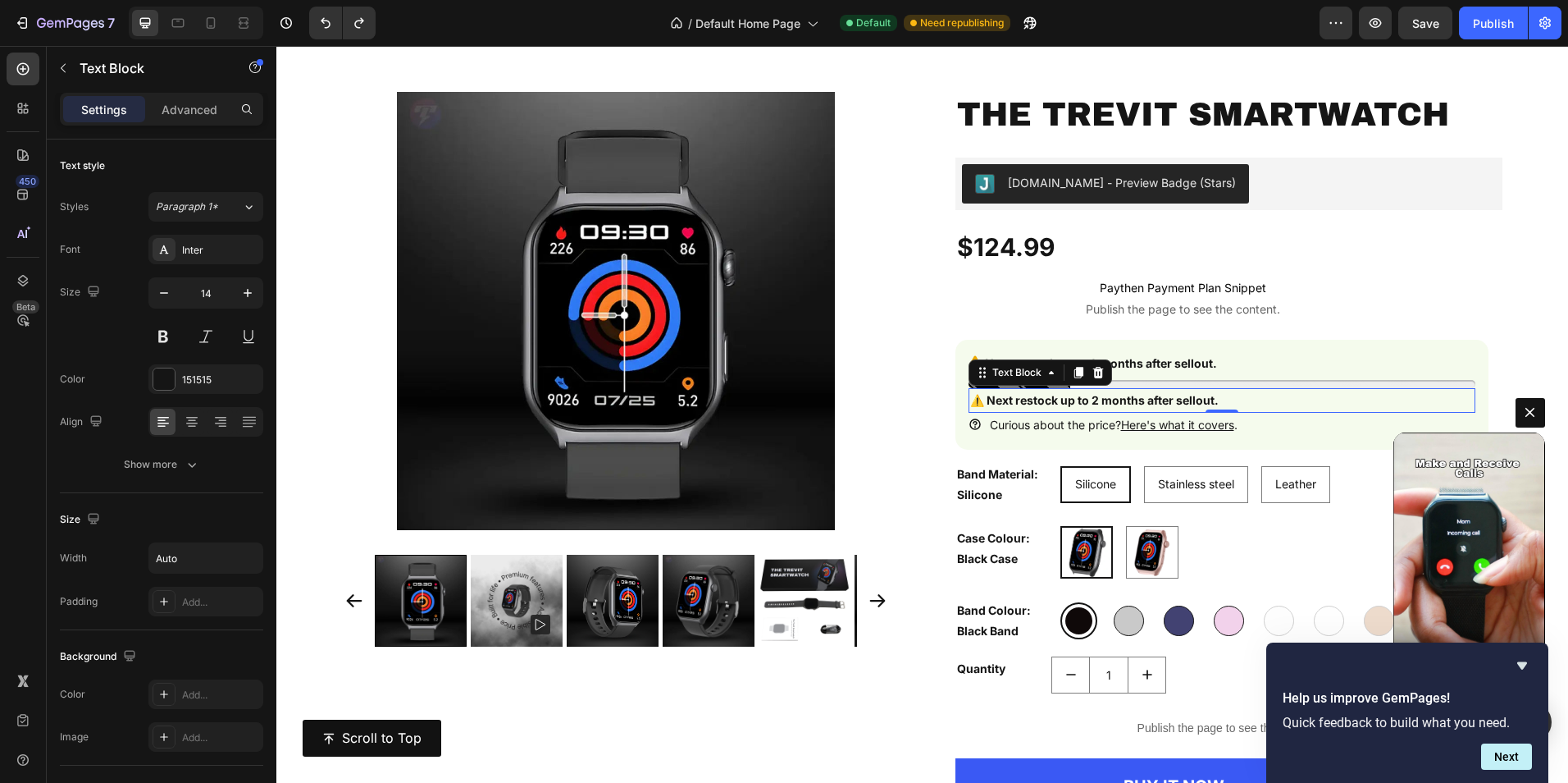
click at [1212, 400] on strong "⚠️ Next restock up to 2 months after sellout." at bounding box center [1095, 400] width 249 height 14
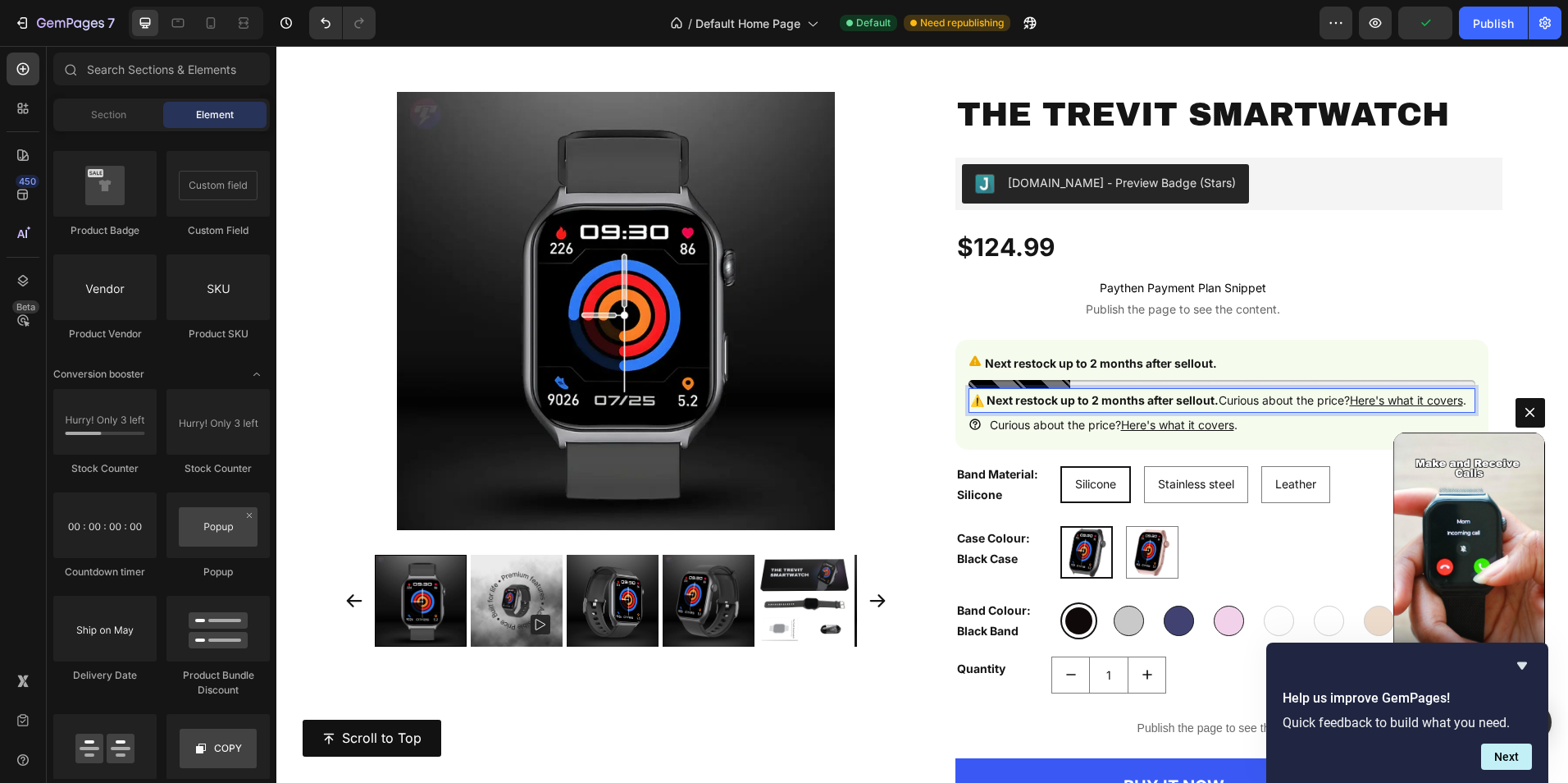
click at [1244, 446] on section "Button Video Section 6" at bounding box center [1477, 558] width 491 height 319
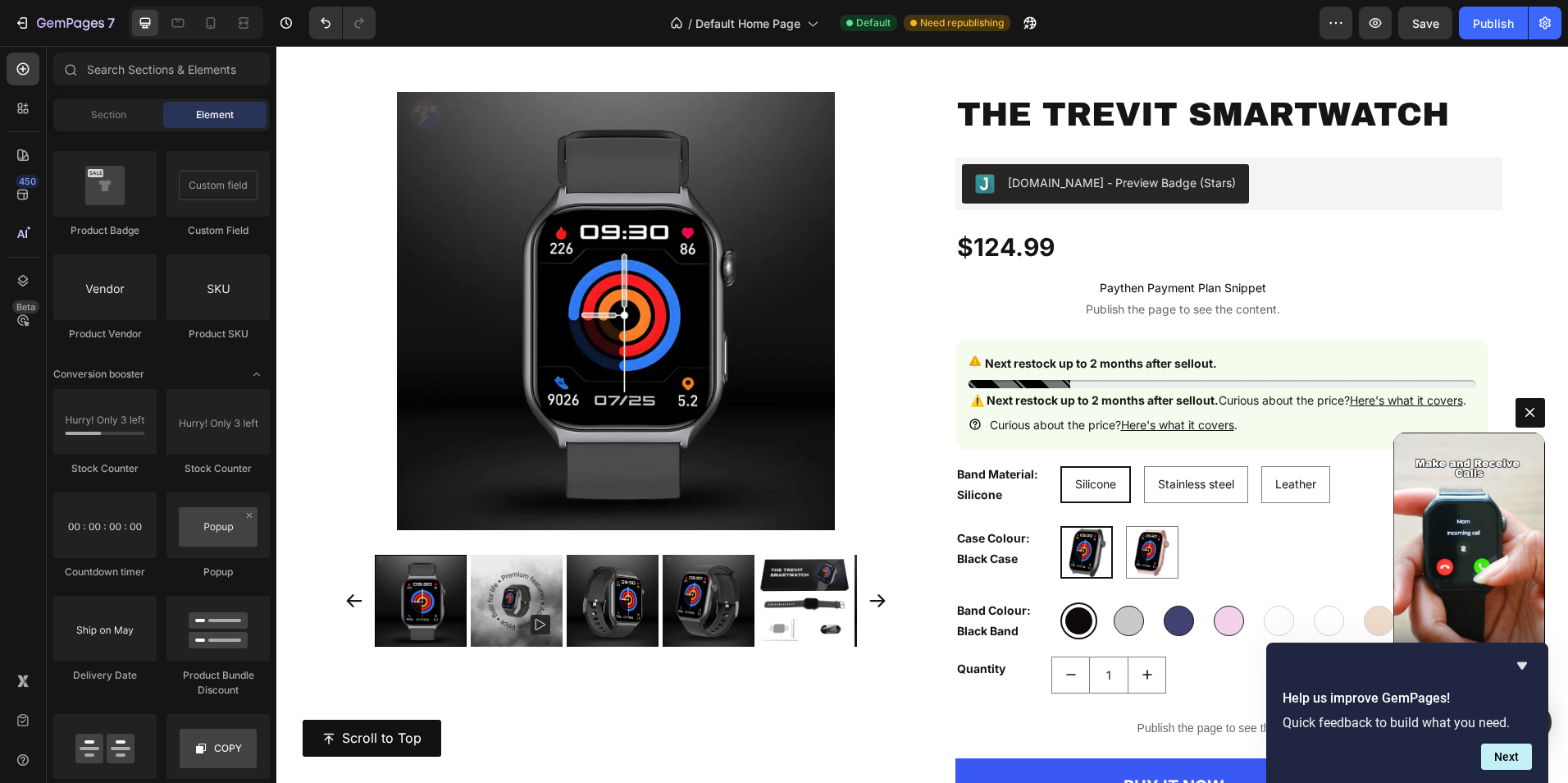
click at [1284, 402] on section "Button Video Section 6" at bounding box center [1477, 558] width 491 height 319
click at [1163, 378] on div "Next restock up to 2 months after sellout." at bounding box center [1222, 370] width 507 height 35
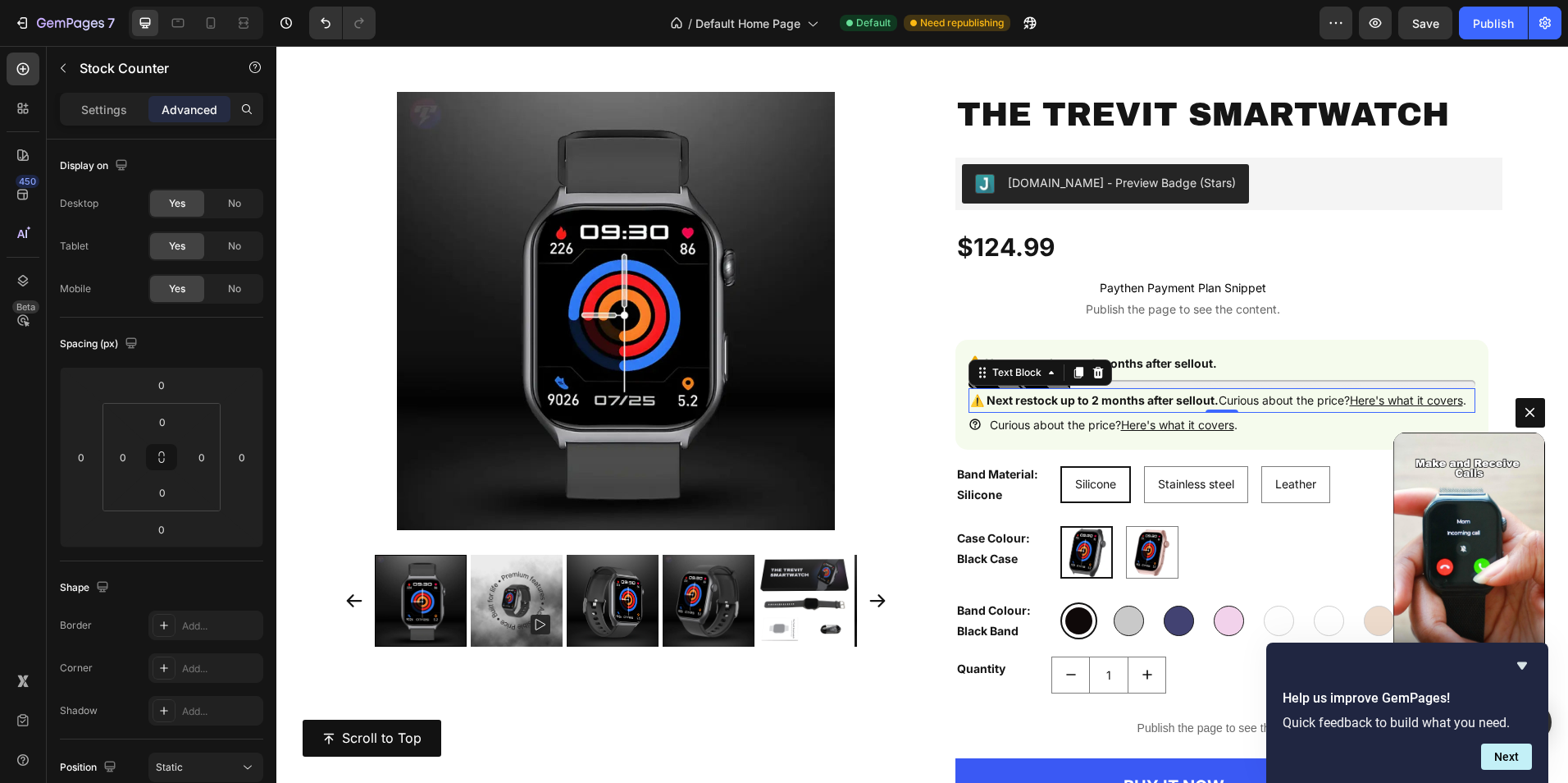
click at [1155, 405] on strong "⚠️ Next restock up to 2 months after sellout." at bounding box center [1095, 400] width 249 height 14
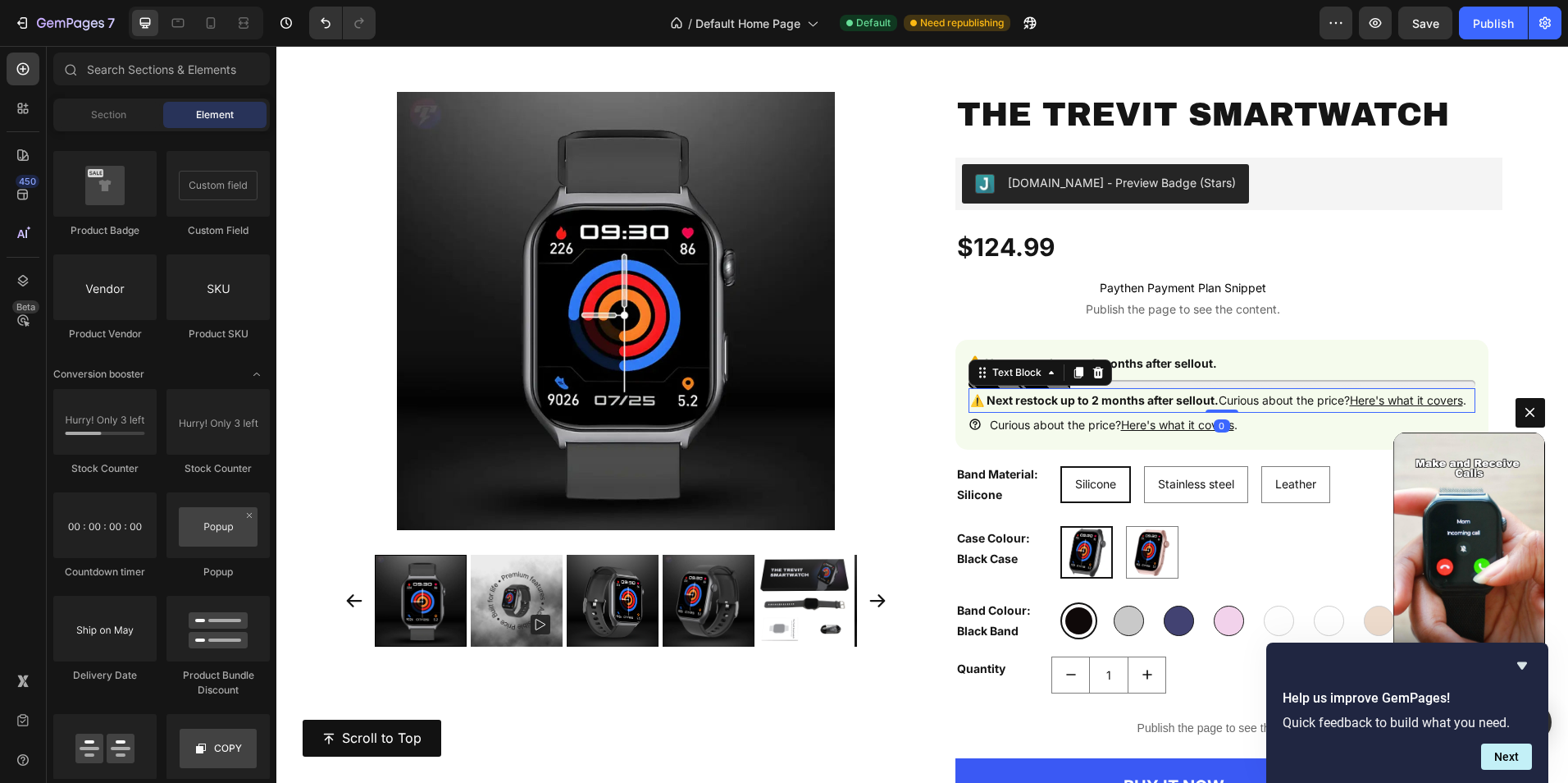
click at [1256, 449] on section "Button Video Section 6" at bounding box center [1477, 558] width 491 height 319
click at [980, 436] on div "Icon Curious about the price? Here's what it covers . Text Block Row" at bounding box center [1222, 424] width 507 height 24
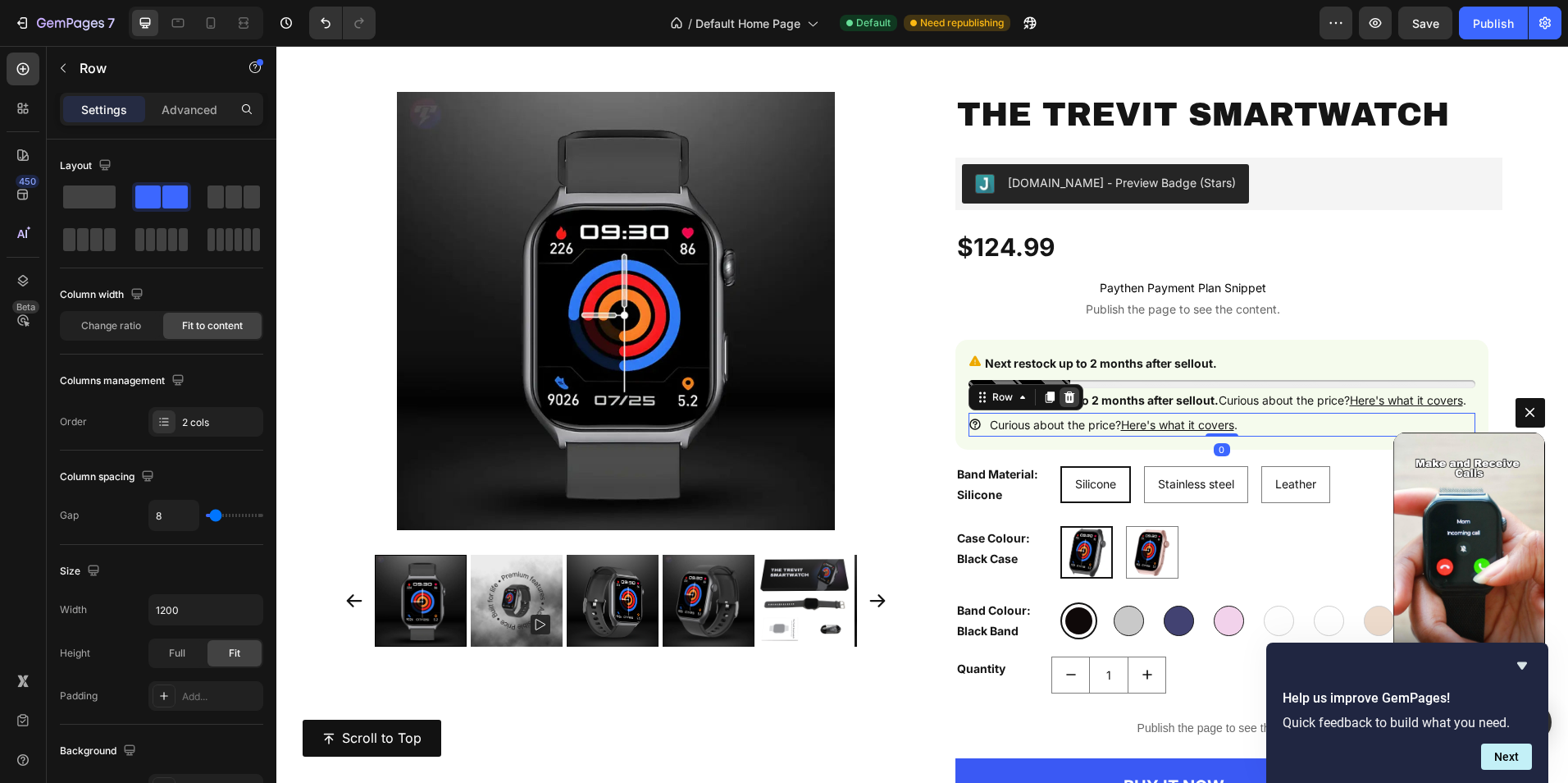
click at [1064, 402] on icon at bounding box center [1068, 396] width 10 height 11
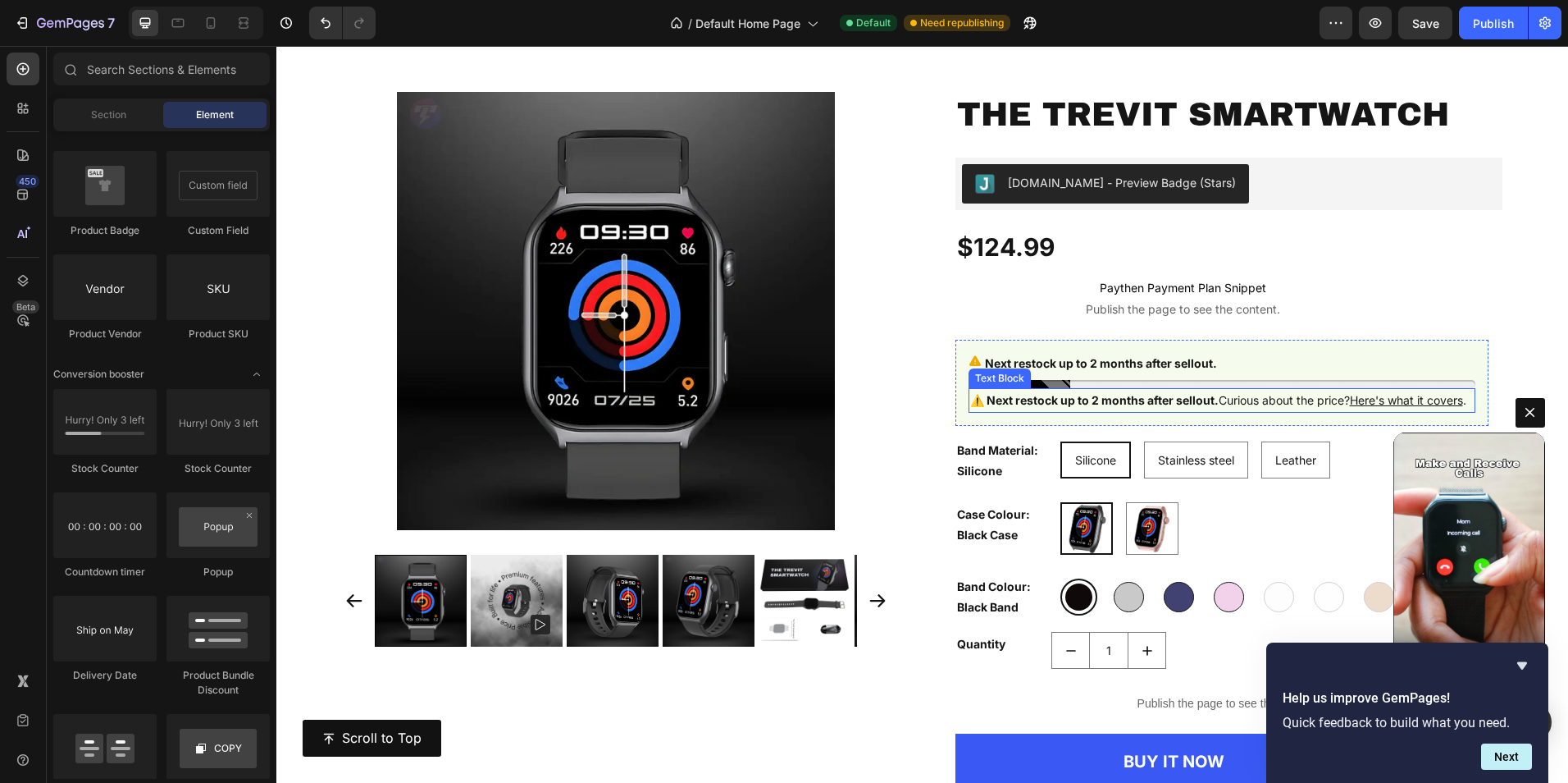
click at [1073, 411] on p "⚠️ Next restock up to 2 months after sellout. Curious about the price? Here's w…" at bounding box center [1219, 400] width 496 height 21
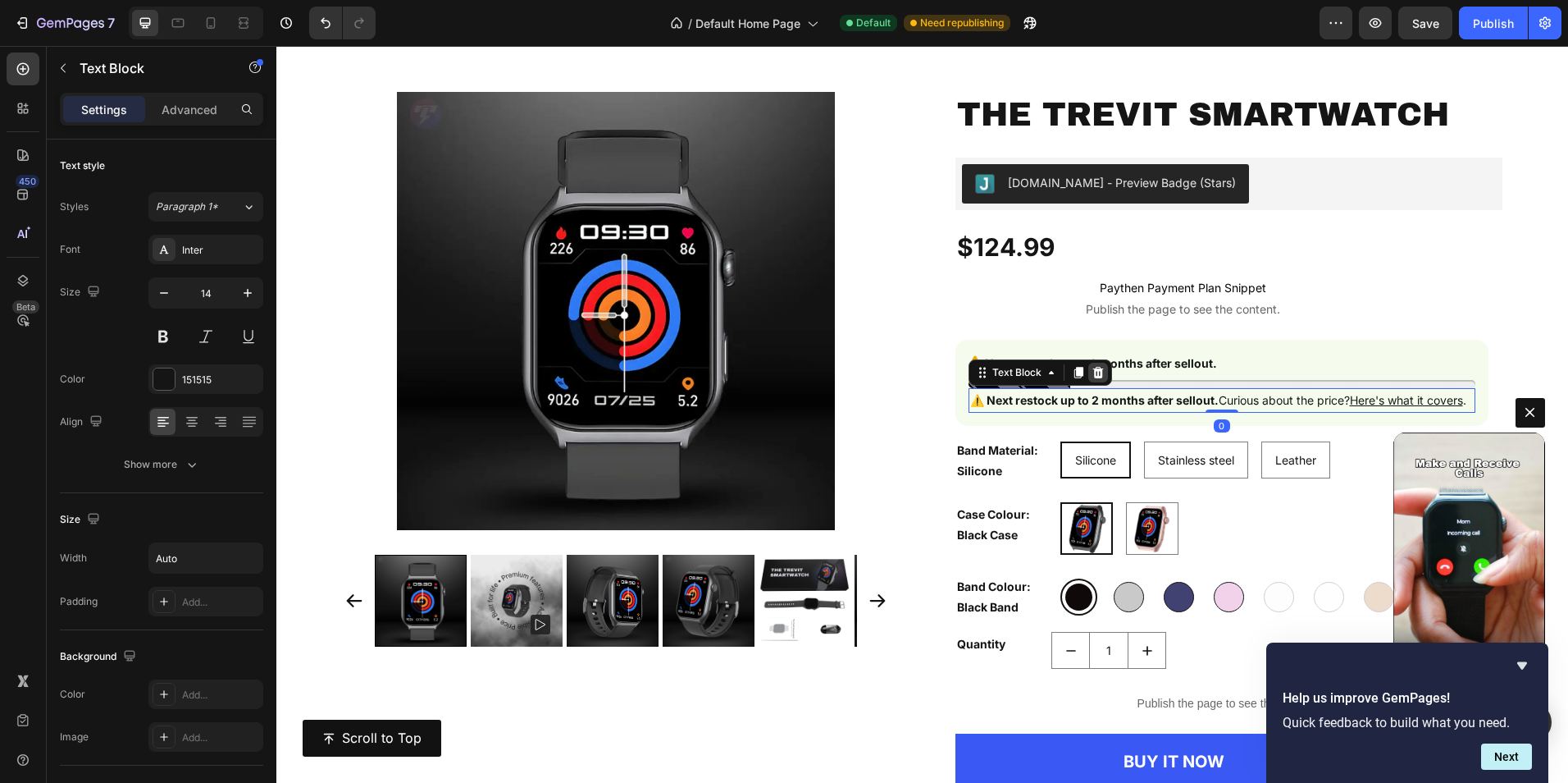
click at [1092, 375] on icon at bounding box center [1097, 372] width 10 height 11
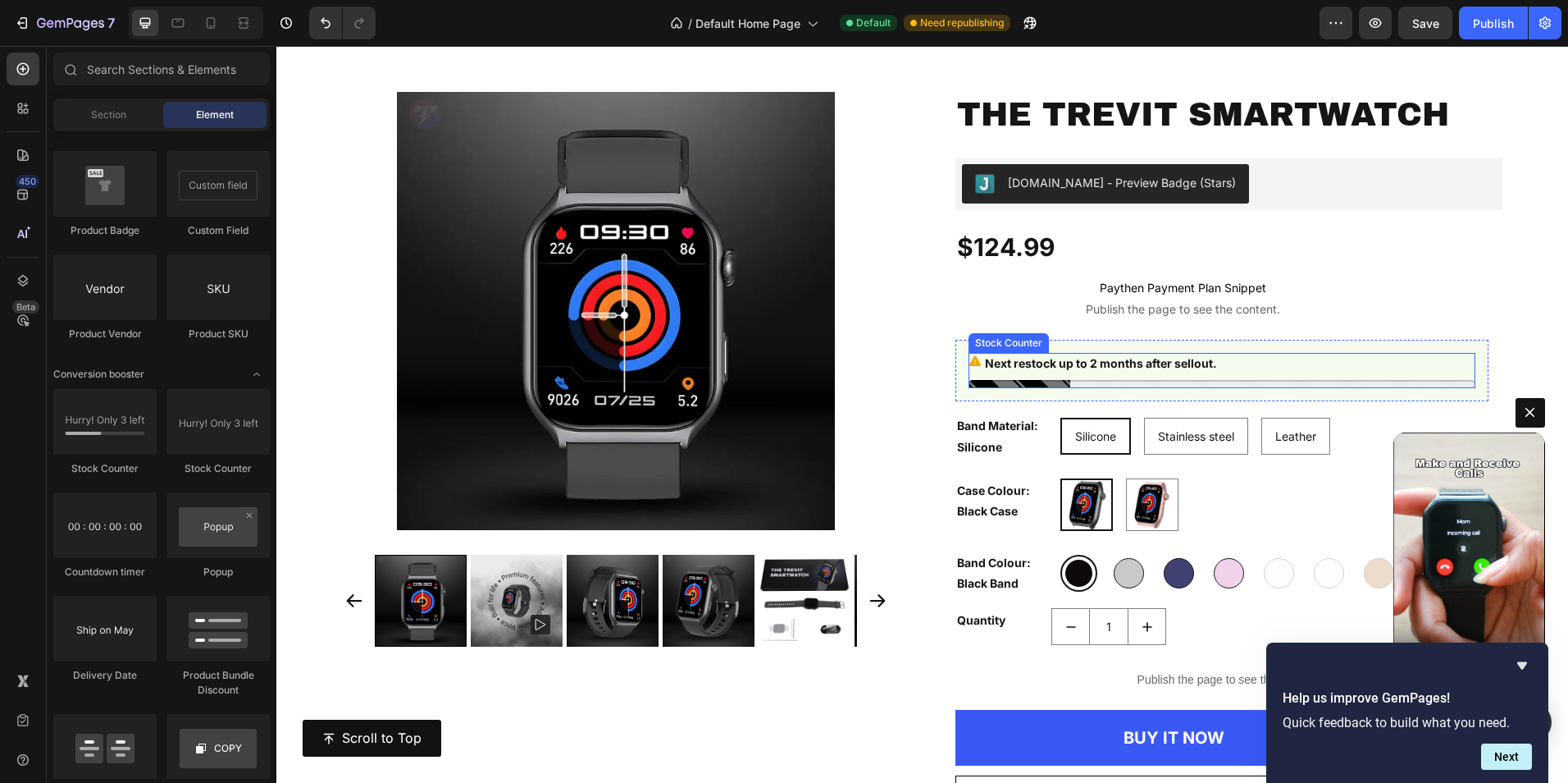
click at [1187, 368] on p "Next restock up to 2 months after sellout." at bounding box center [1101, 363] width 232 height 21
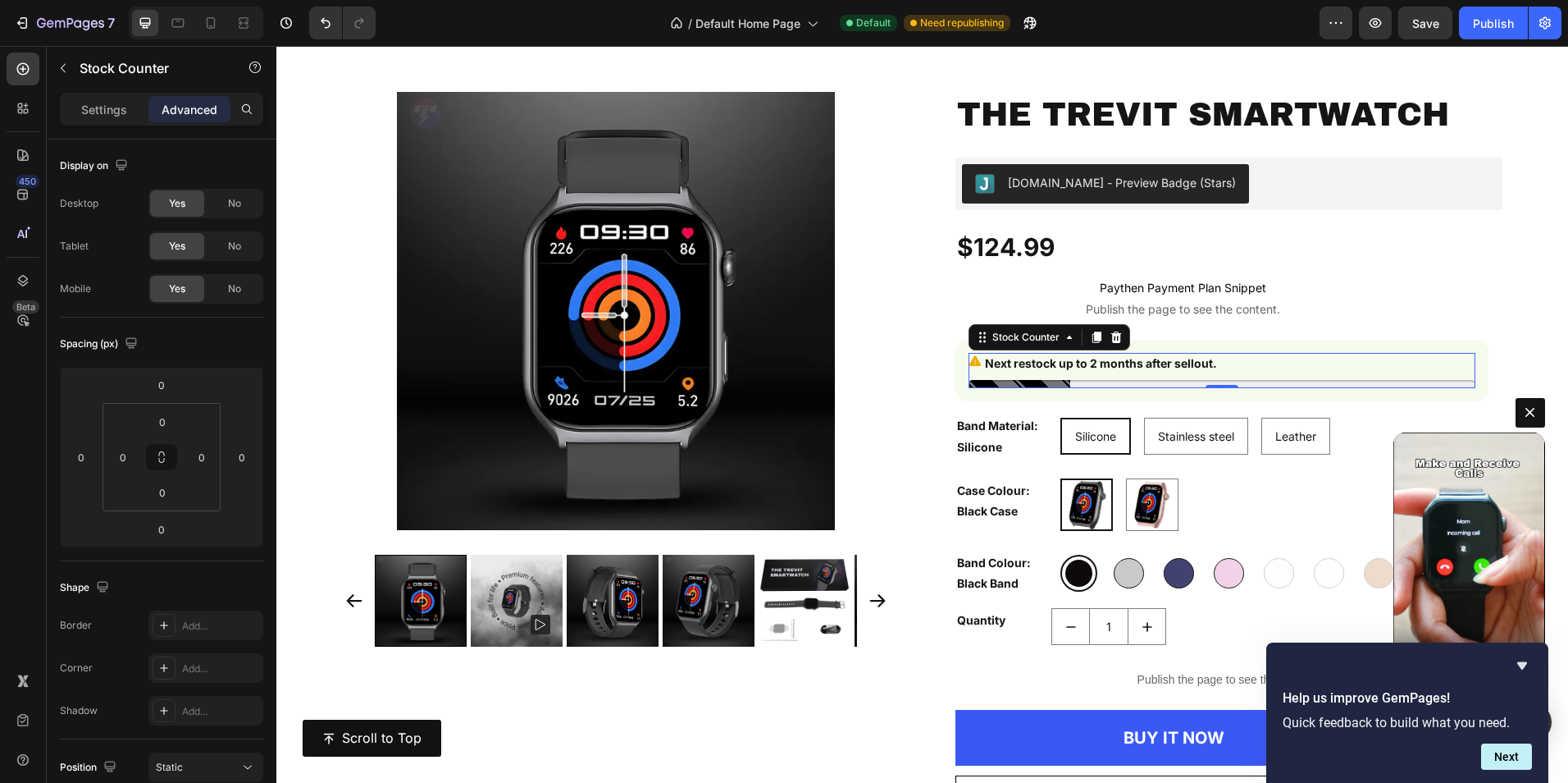
click at [1124, 382] on div at bounding box center [1222, 384] width 507 height 9
click at [1030, 366] on p "Next restock up to 2 months after sellout." at bounding box center [1101, 363] width 232 height 21
click at [81, 108] on div "Settings" at bounding box center [104, 109] width 82 height 27
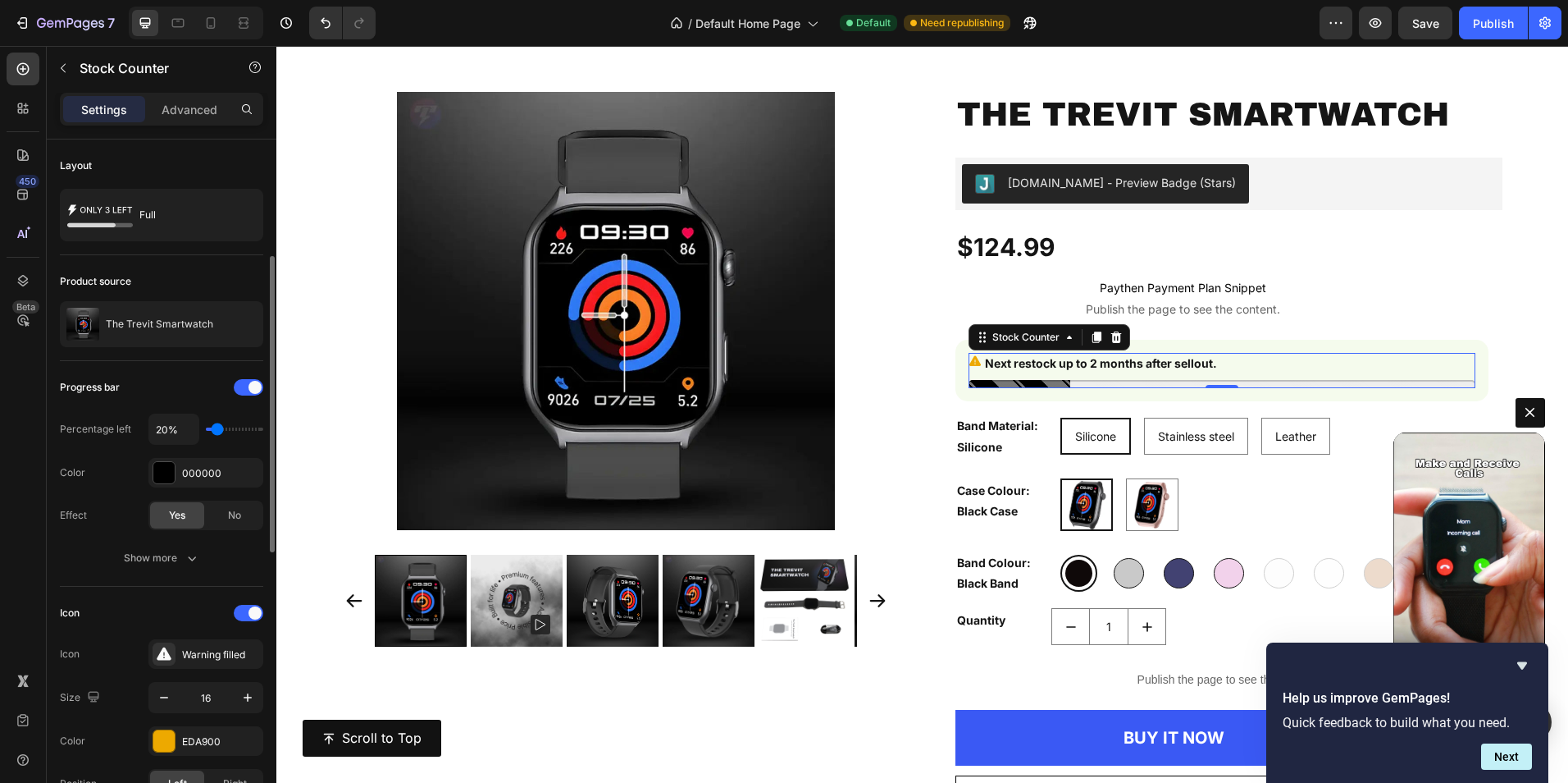
scroll to position [82, 0]
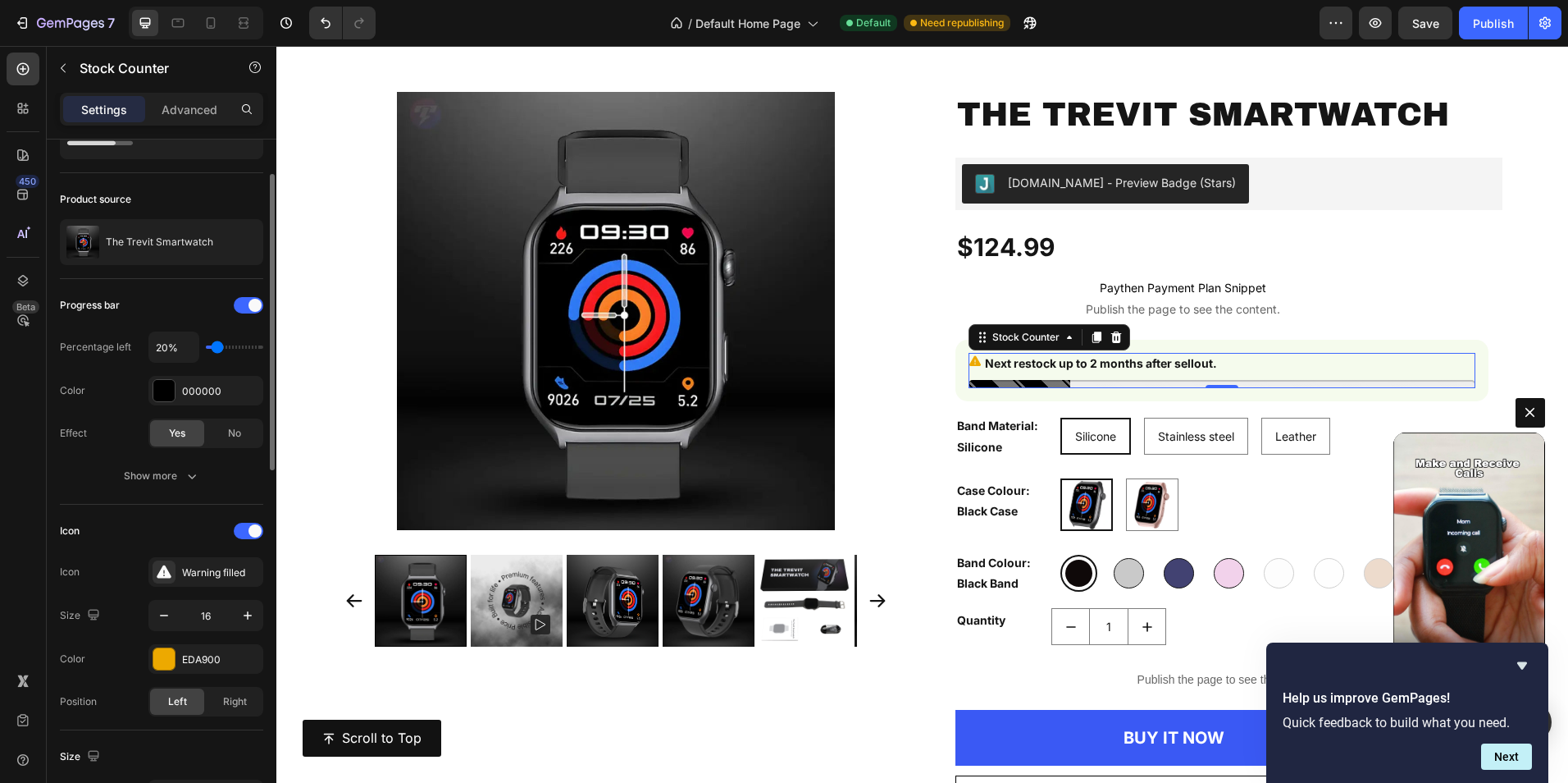
type input "30%"
type input "30"
type input "40%"
type input "40"
type input "50%"
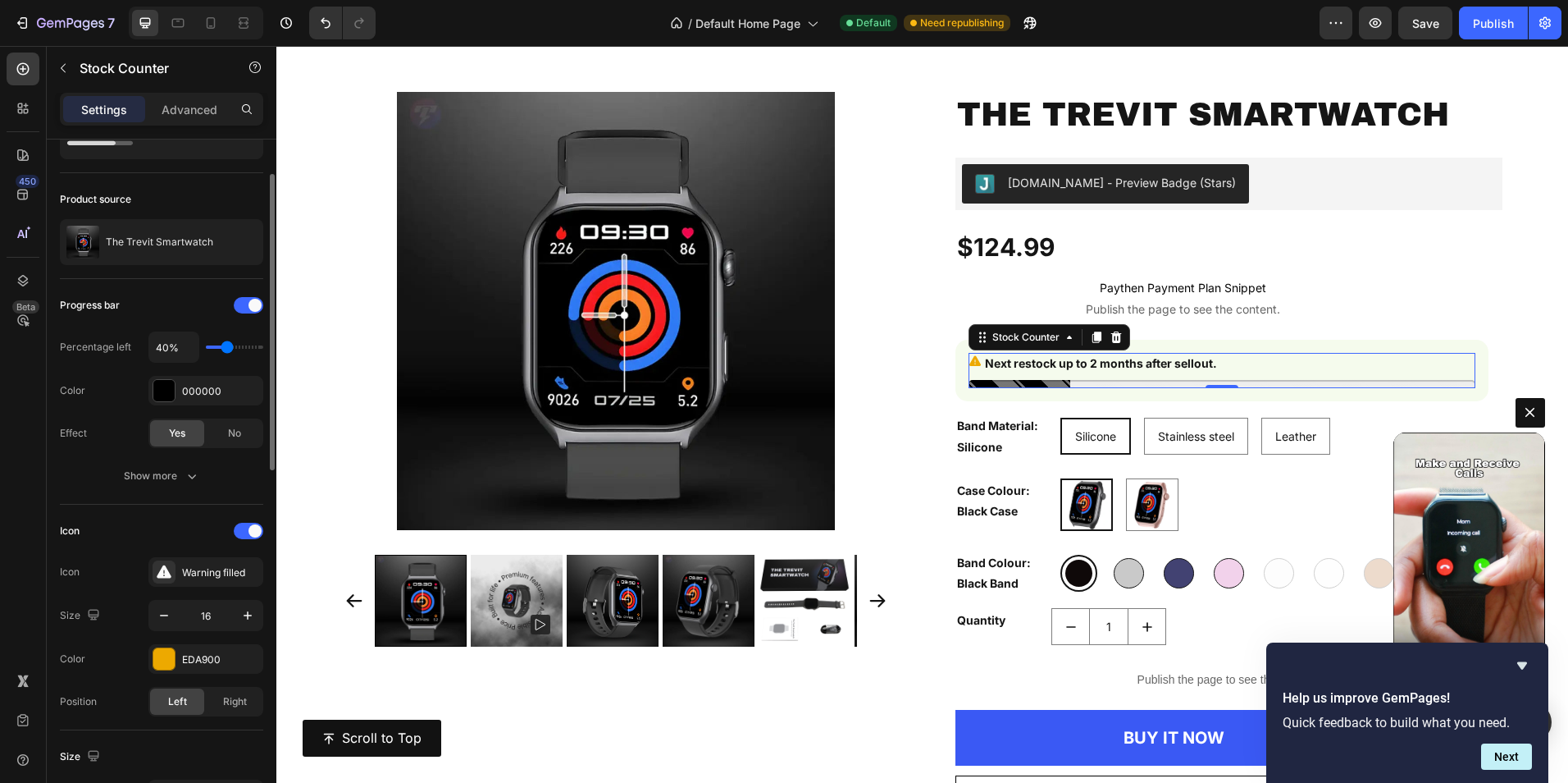
type input "50"
type input "60%"
type input "60"
type input "70%"
type input "70"
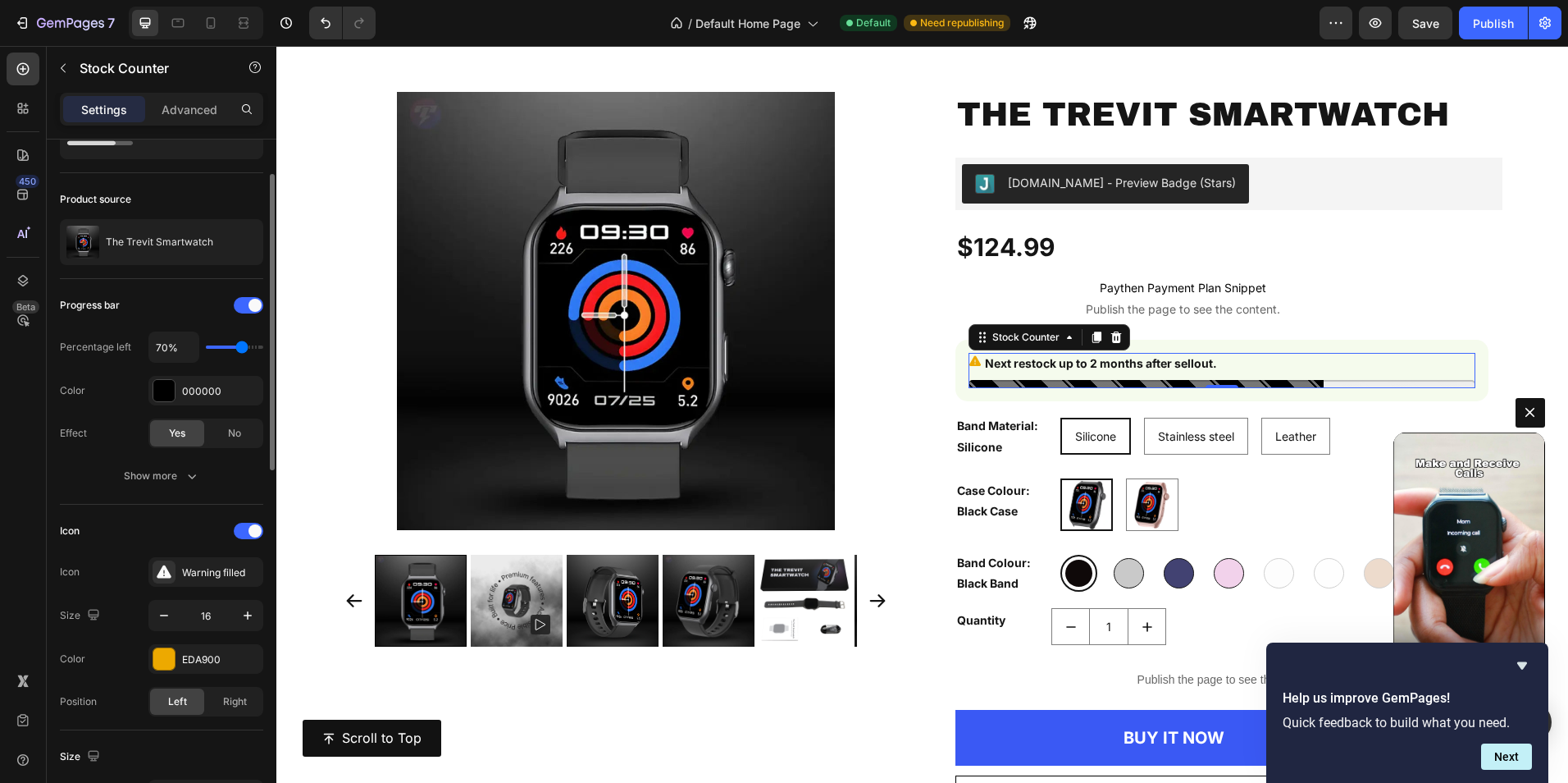
type input "80%"
drag, startPoint x: 219, startPoint y: 346, endPoint x: 246, endPoint y: 351, distance: 27.5
type input "80"
click at [246, 349] on input "range" at bounding box center [235, 347] width 57 height 3
click at [165, 383] on div at bounding box center [163, 391] width 21 height 21
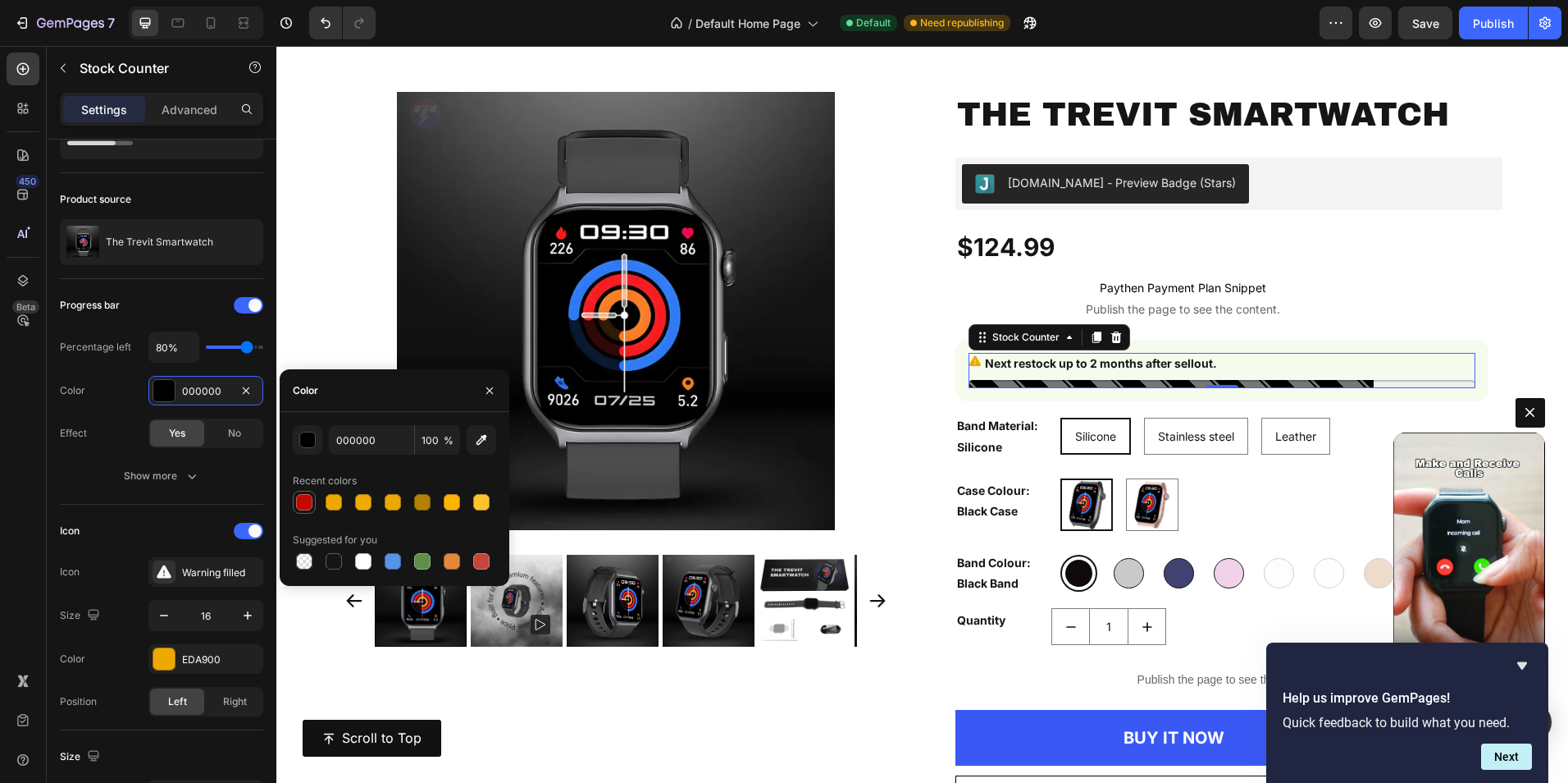
click at [308, 505] on div at bounding box center [304, 502] width 16 height 16
type input "C10900"
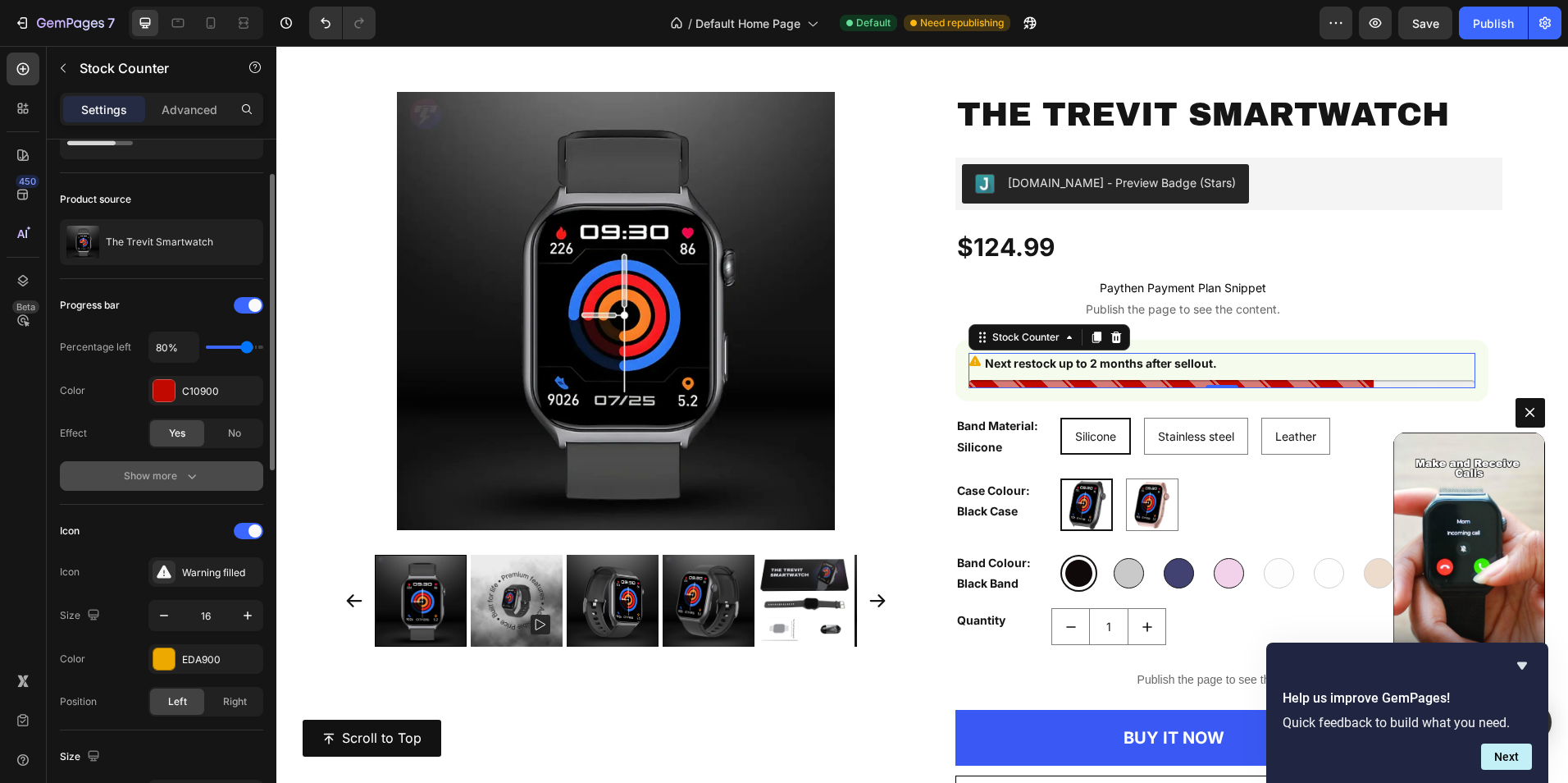
click at [157, 472] on div "Show more" at bounding box center [161, 475] width 76 height 16
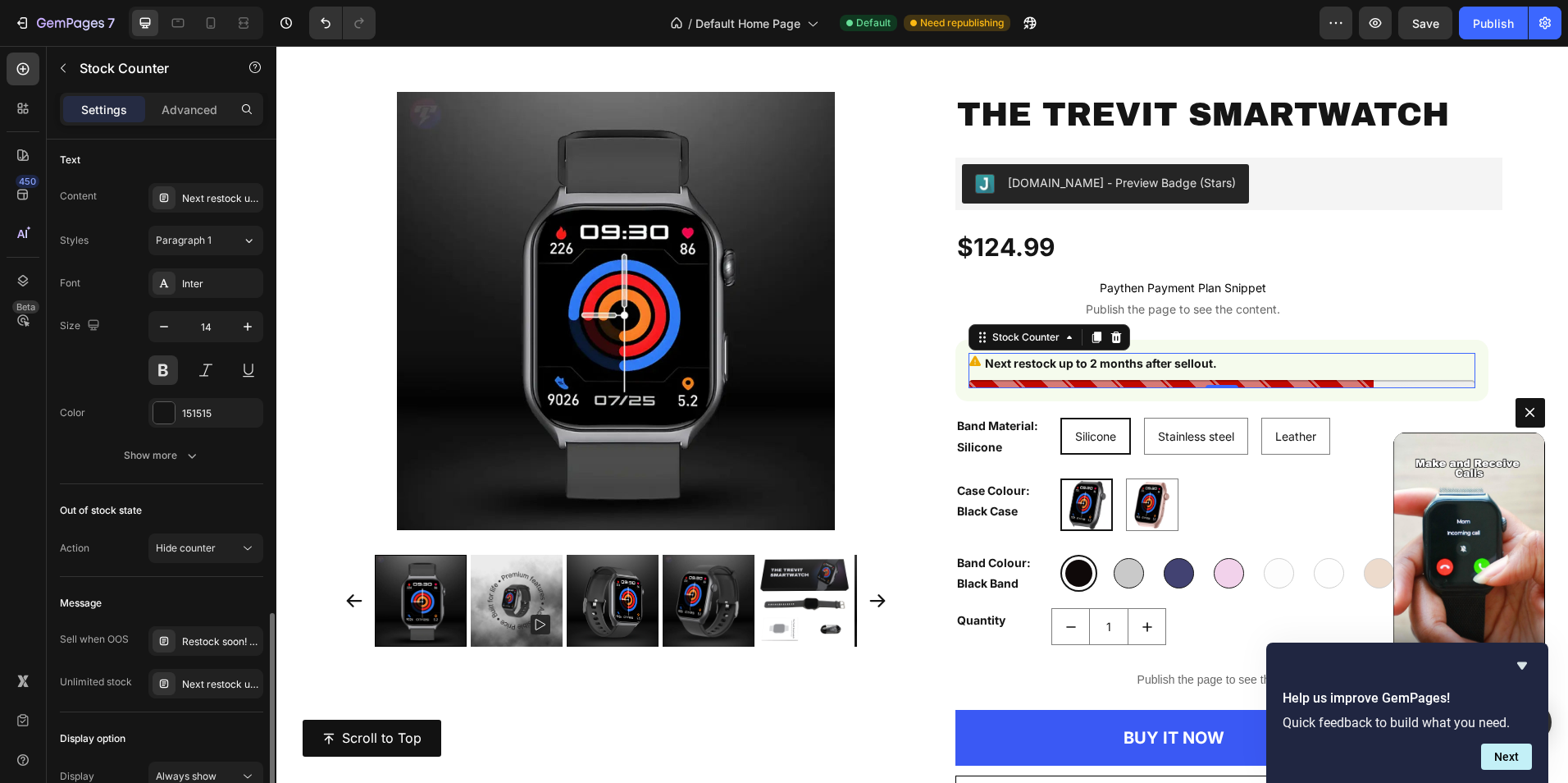
scroll to position [984, 0]
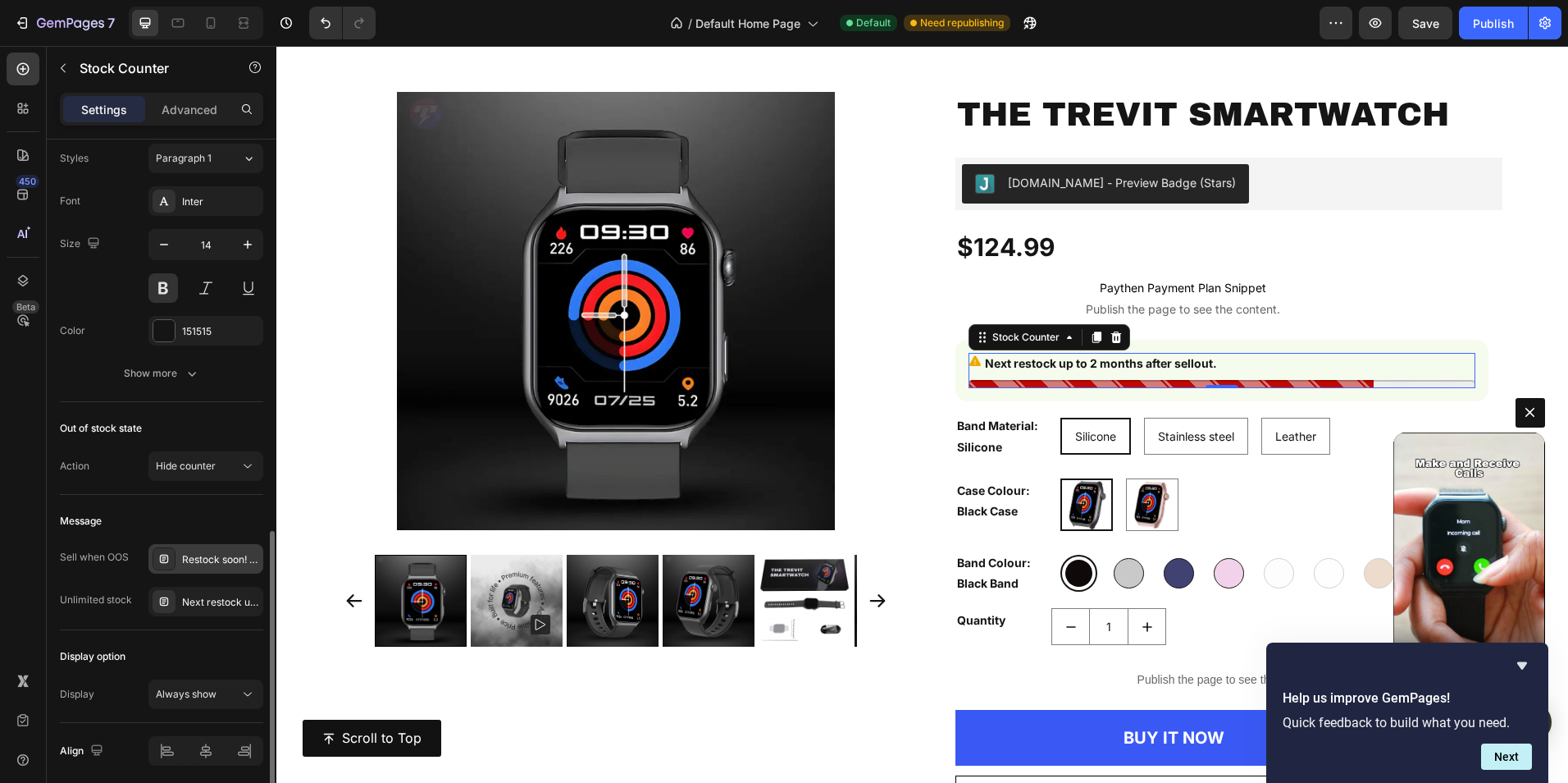
click at [207, 563] on div "Restock soon! PREORDER NOW" at bounding box center [220, 560] width 77 height 15
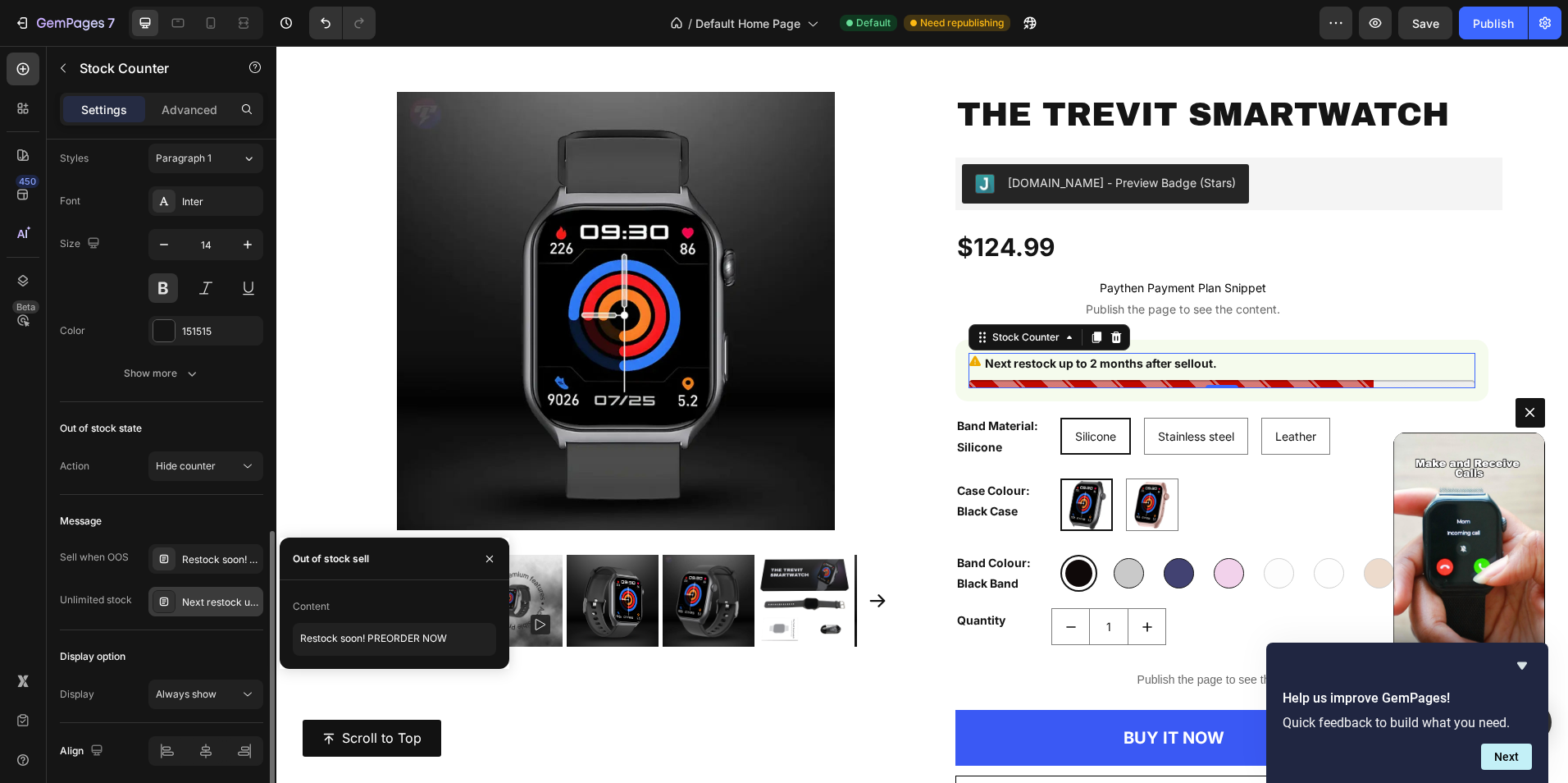
click at [206, 609] on div "Next restock up to 2 months after sellout." at bounding box center [220, 602] width 77 height 15
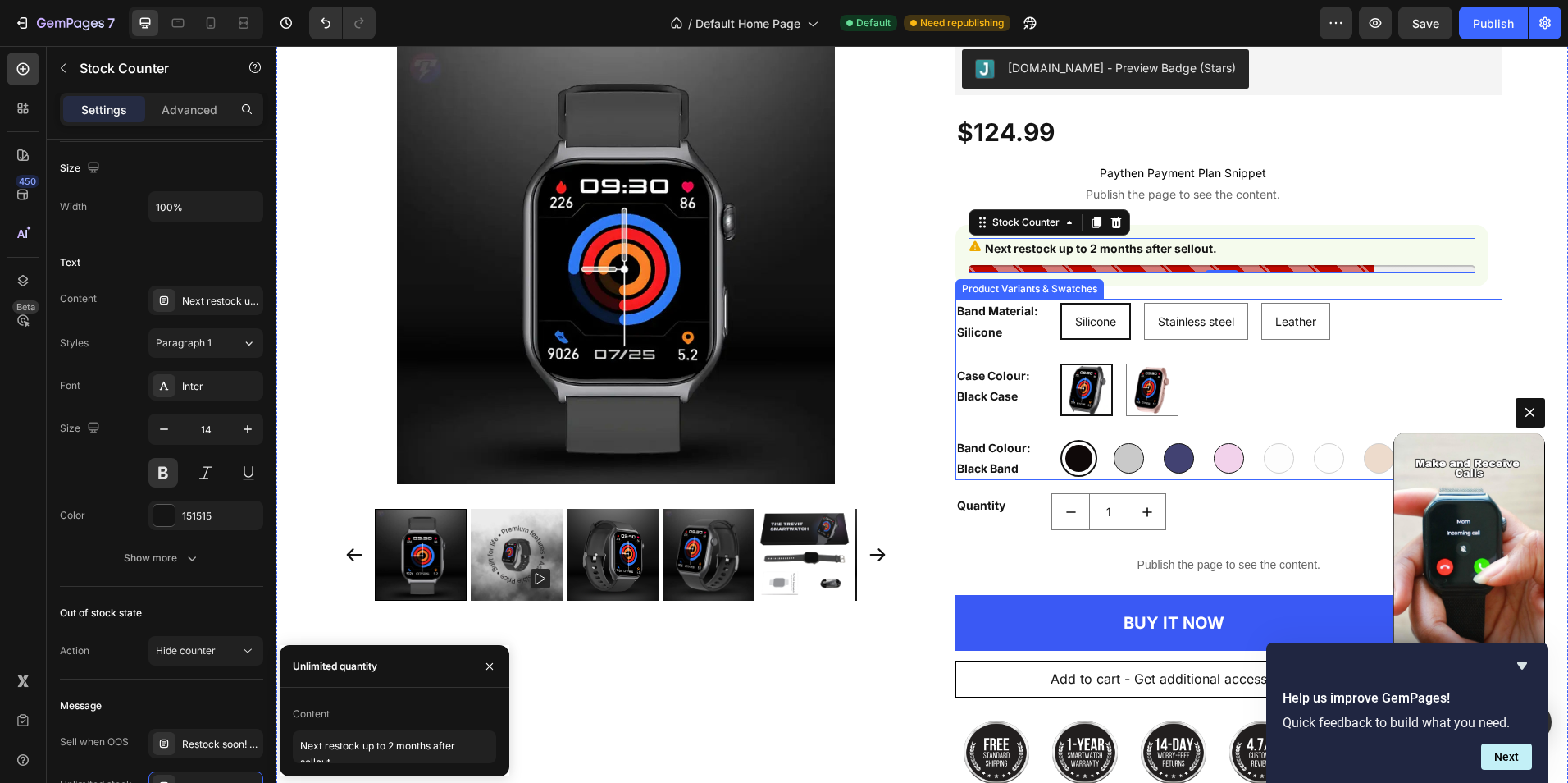
scroll to position [6777, 0]
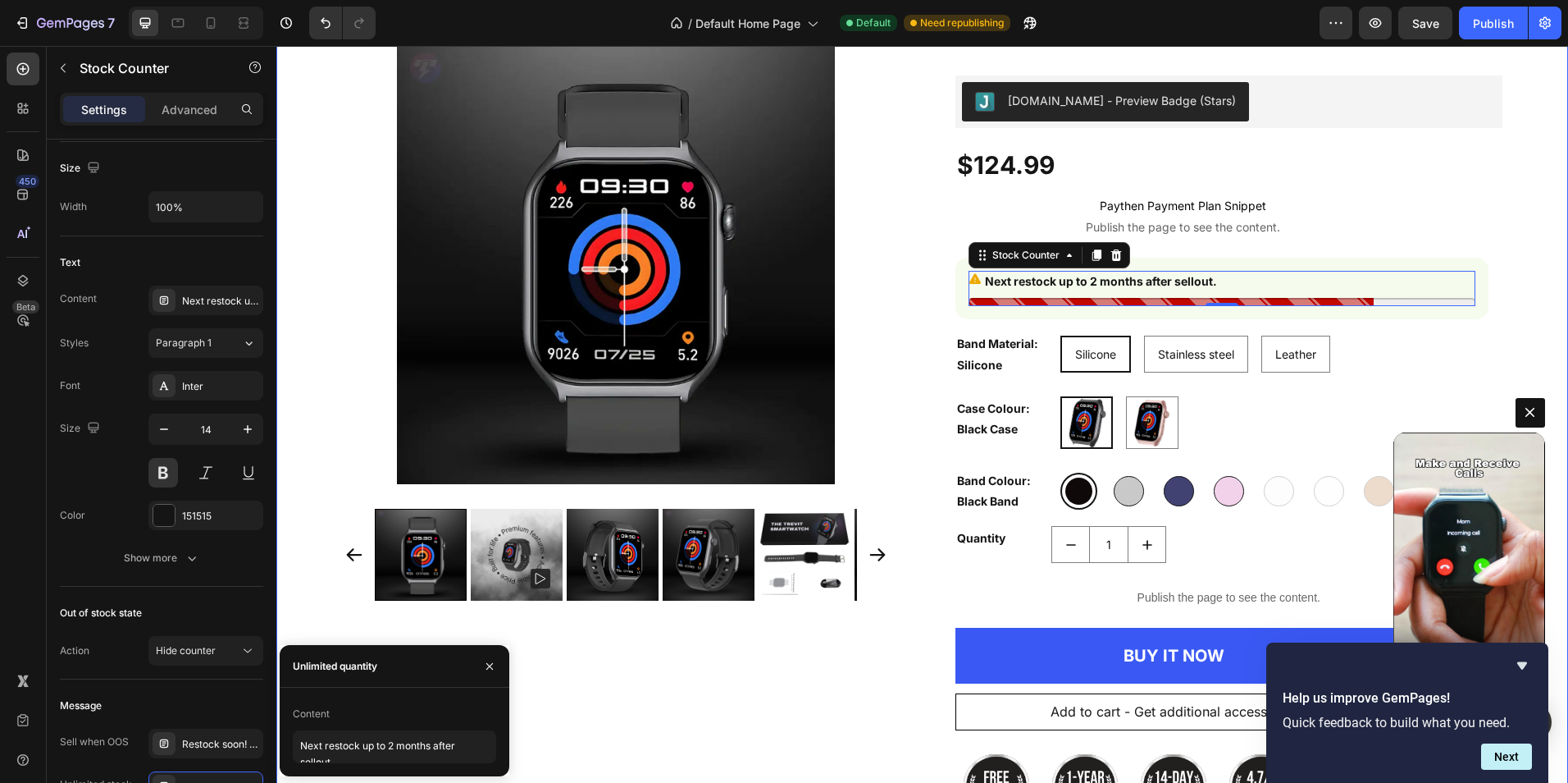
click at [1526, 260] on div "Product Images The Trevit Smartwatch Product Title Judge.me - Preview Badge (St…" at bounding box center [922, 441] width 1292 height 863
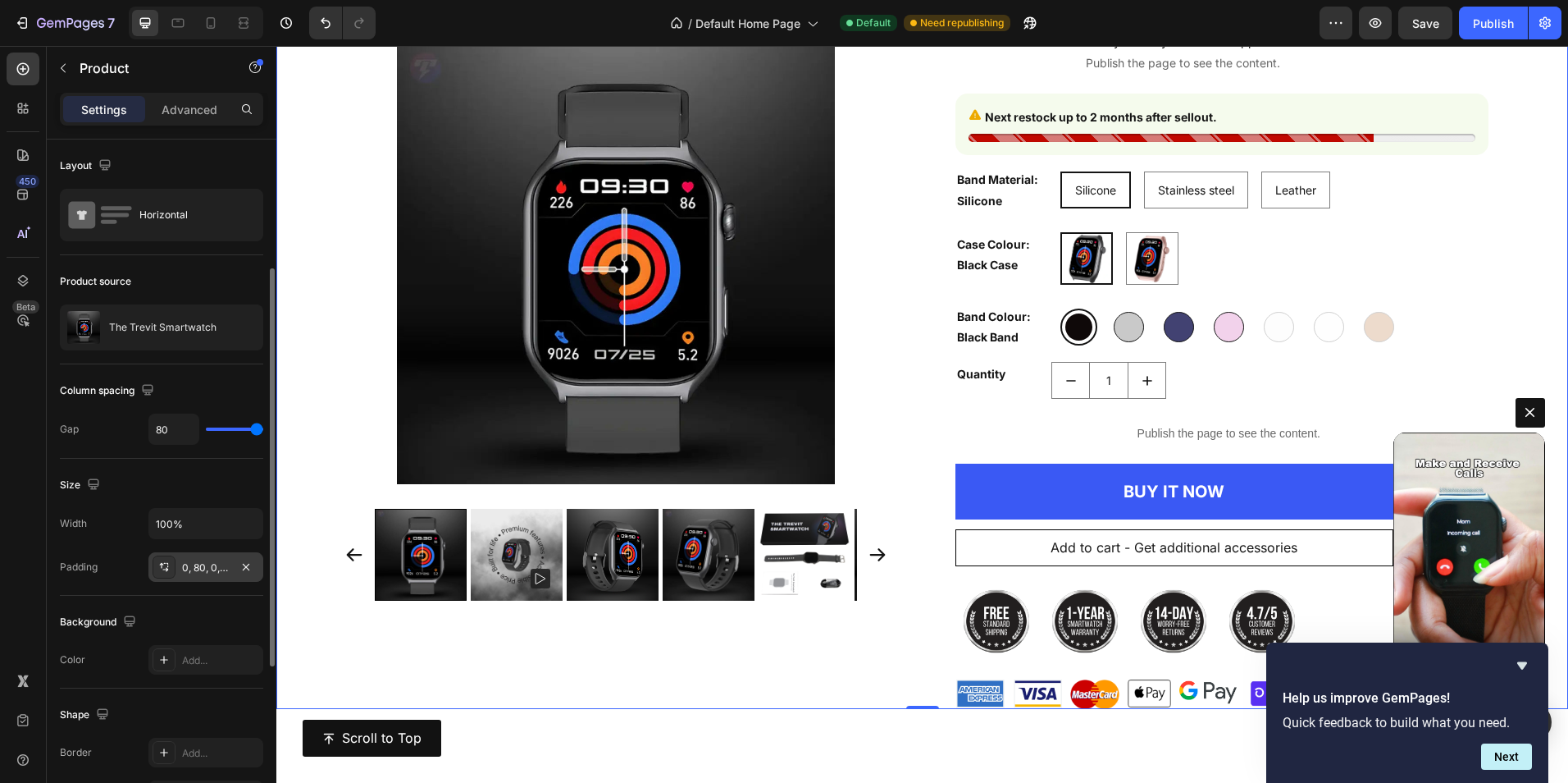
scroll to position [246, 0]
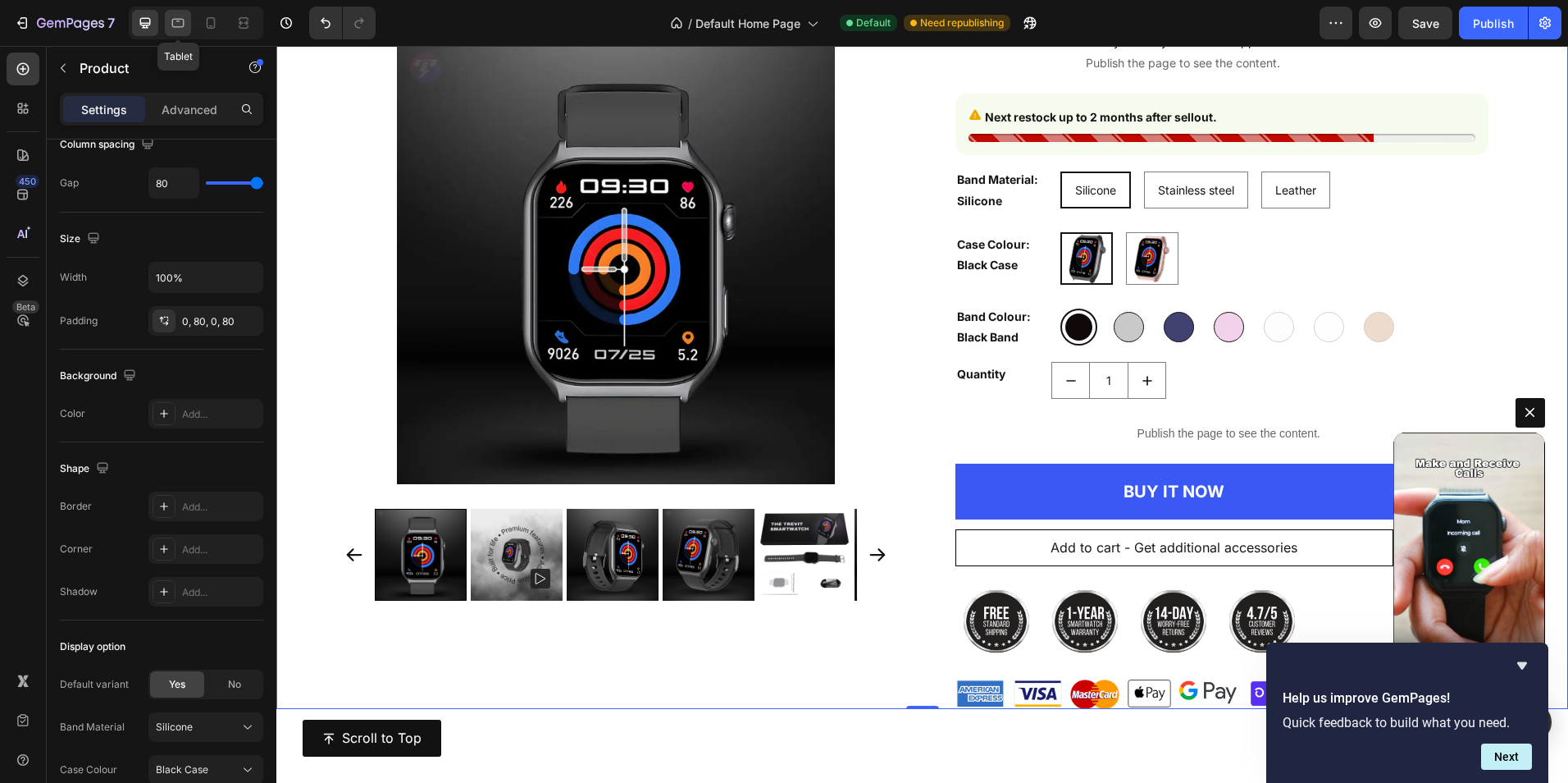
click at [175, 29] on icon at bounding box center [178, 23] width 16 height 16
type input "21"
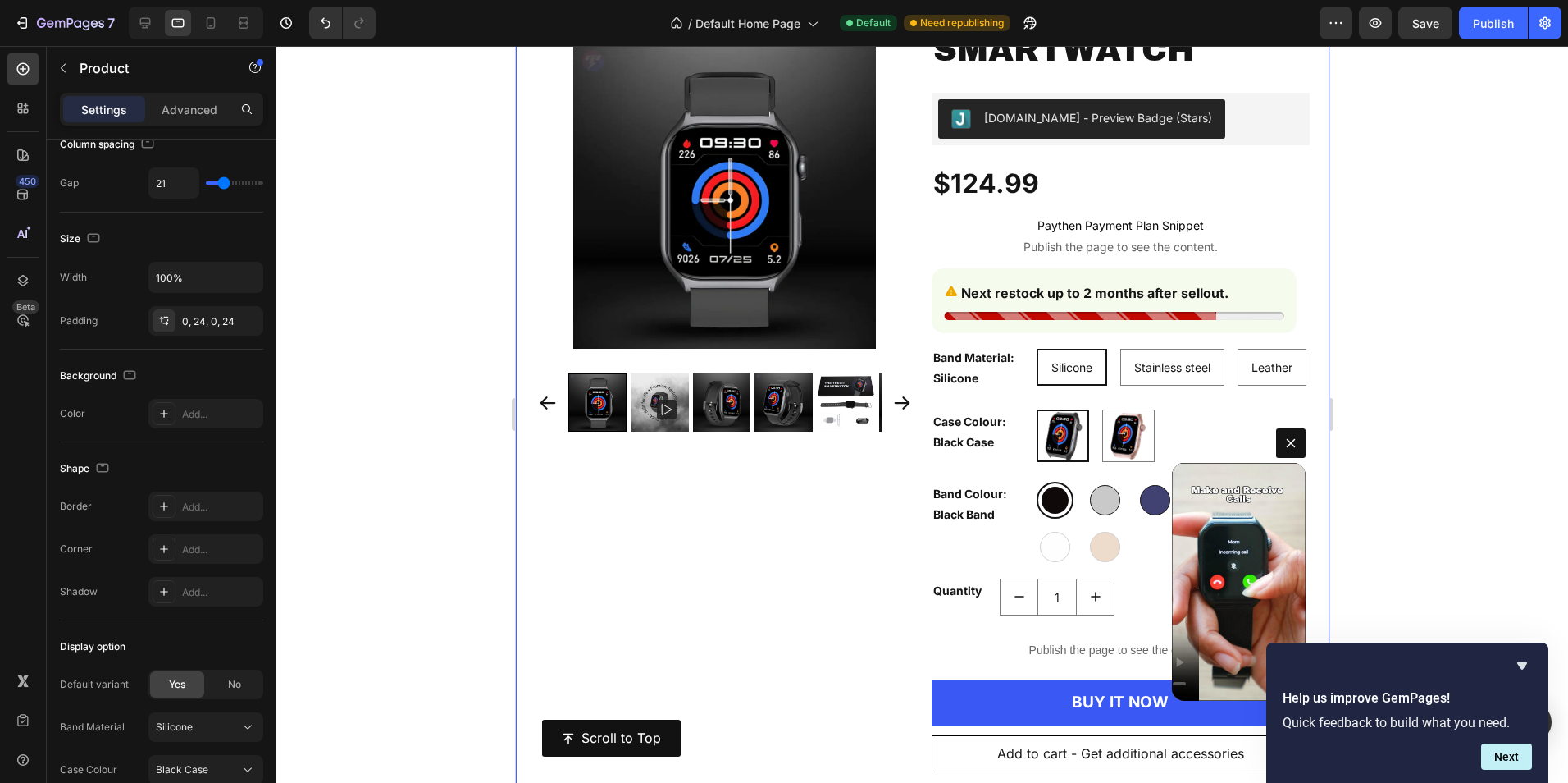
scroll to position [6766, 0]
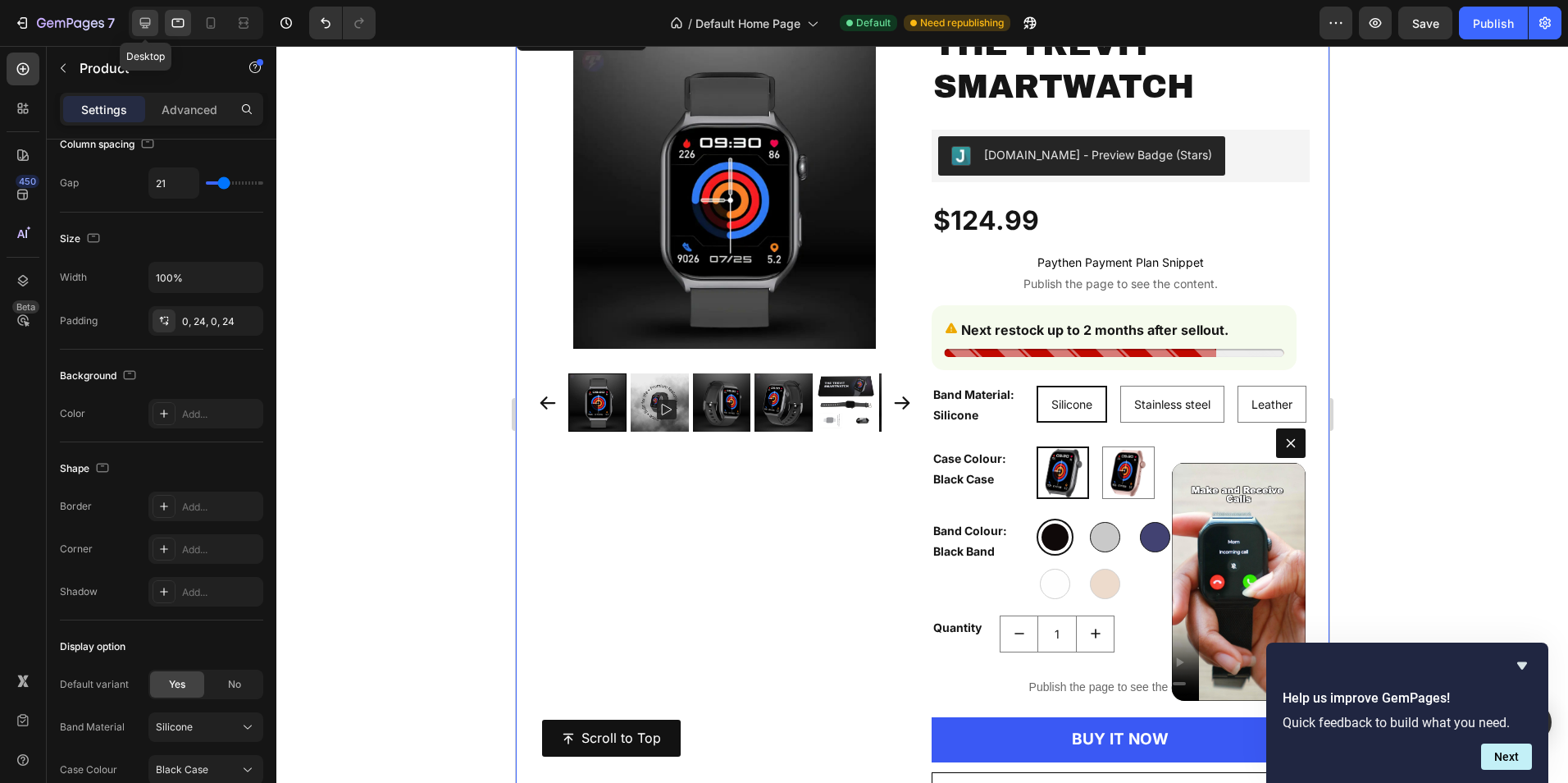
click at [142, 21] on icon at bounding box center [144, 23] width 16 height 16
type input "80"
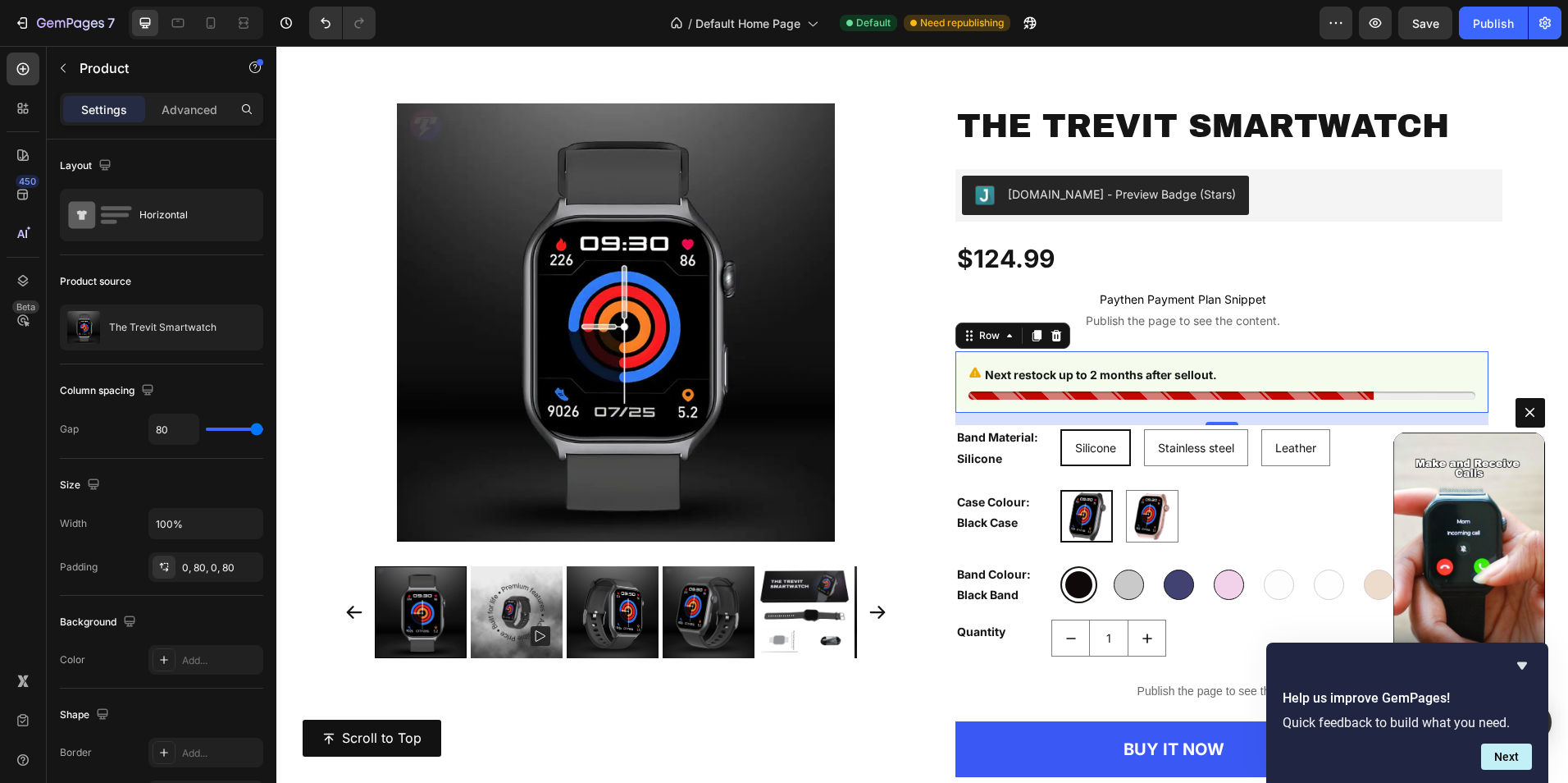
click at [1246, 359] on div "Next restock up to 2 months after sellout. Stock Counter Row 0" at bounding box center [1221, 382] width 533 height 62
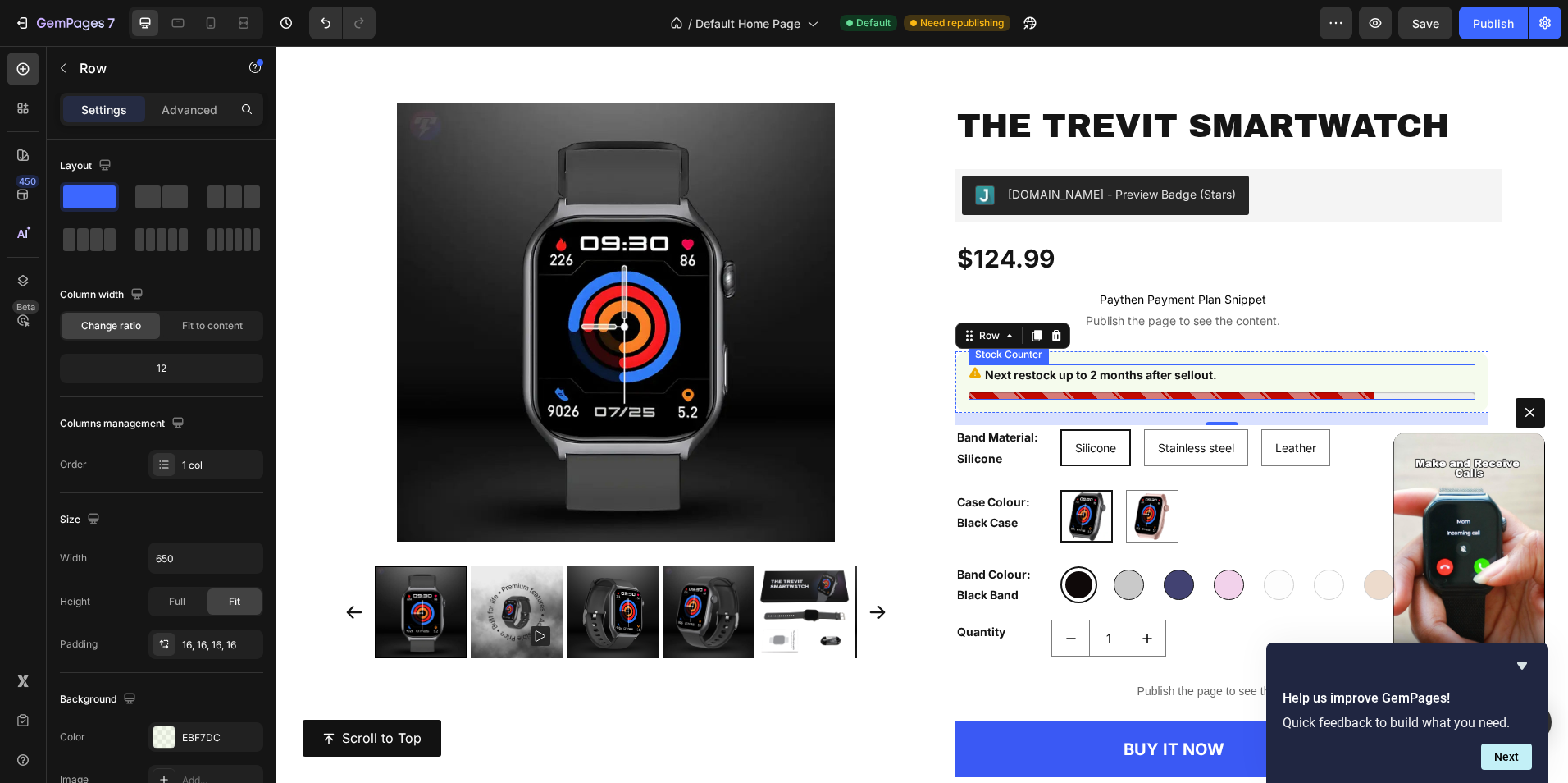
click at [1191, 382] on p "Next restock up to 2 months after sellout." at bounding box center [1101, 374] width 232 height 21
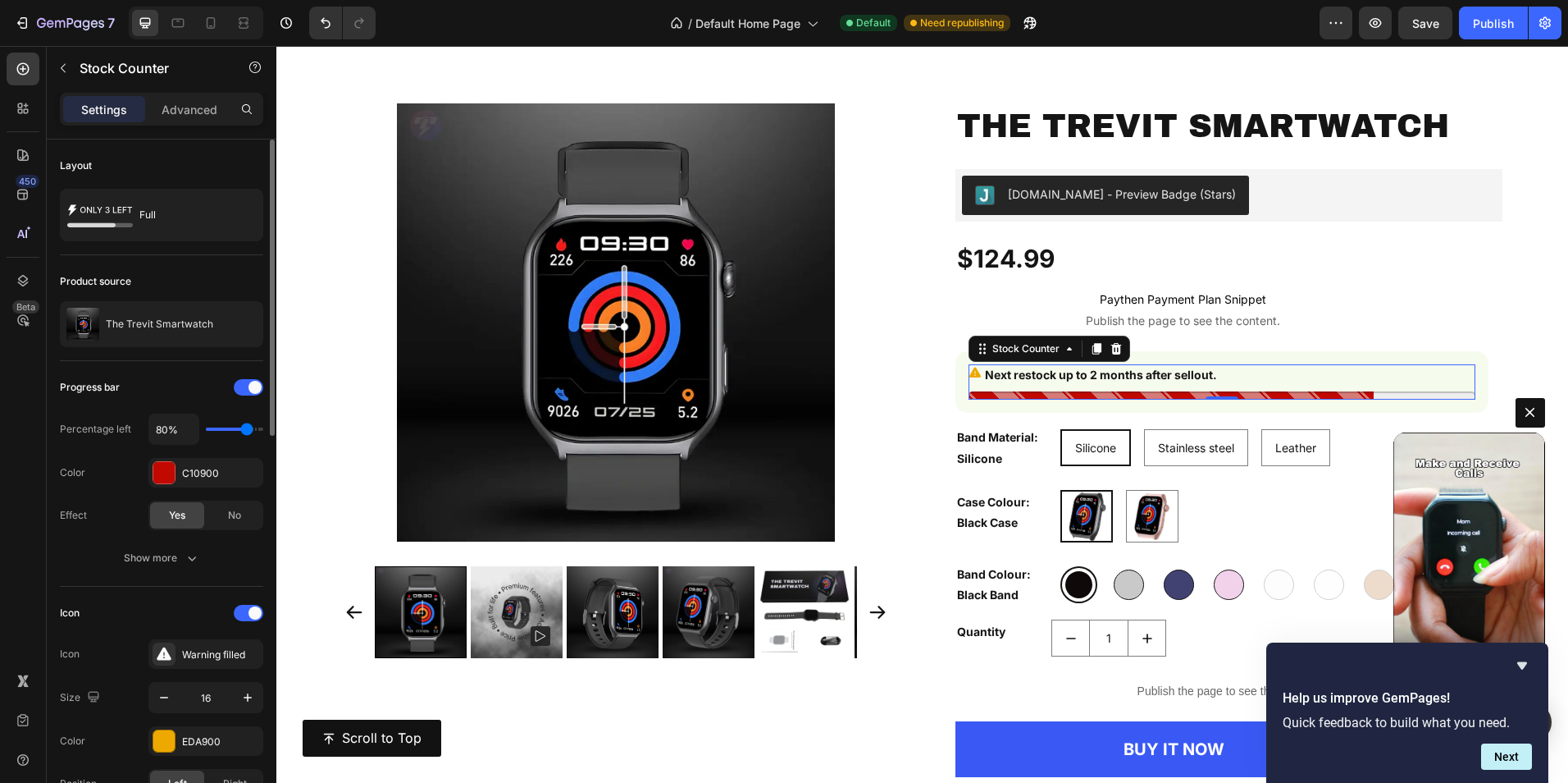
type input "70%"
type input "70"
type input "80%"
type input "80"
type input "90%"
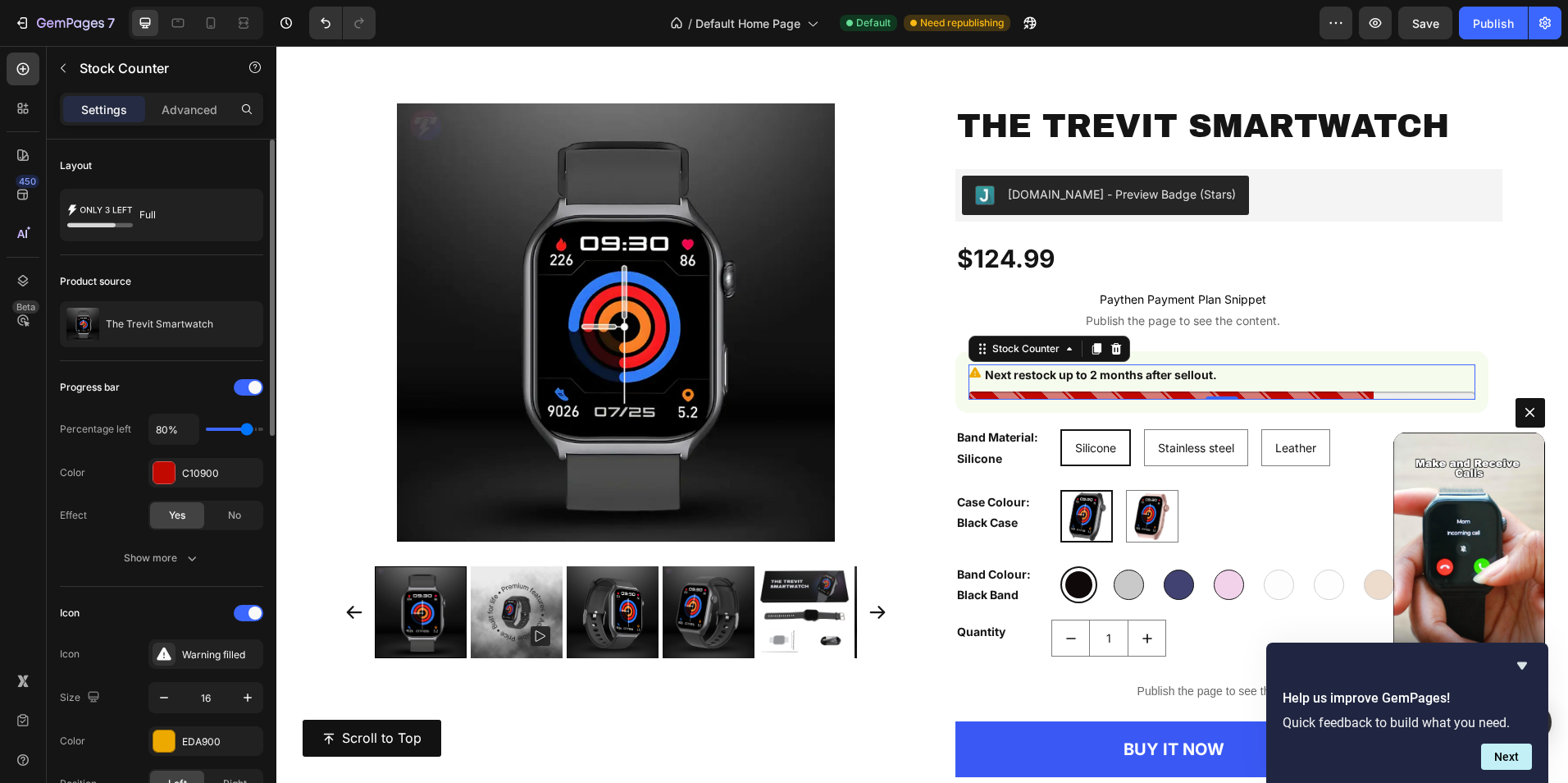
type input "90"
type input "80%"
type input "80"
drag, startPoint x: 243, startPoint y: 430, endPoint x: 236, endPoint y: 432, distance: 7.3
click at [248, 430] on input "range" at bounding box center [235, 429] width 57 height 3
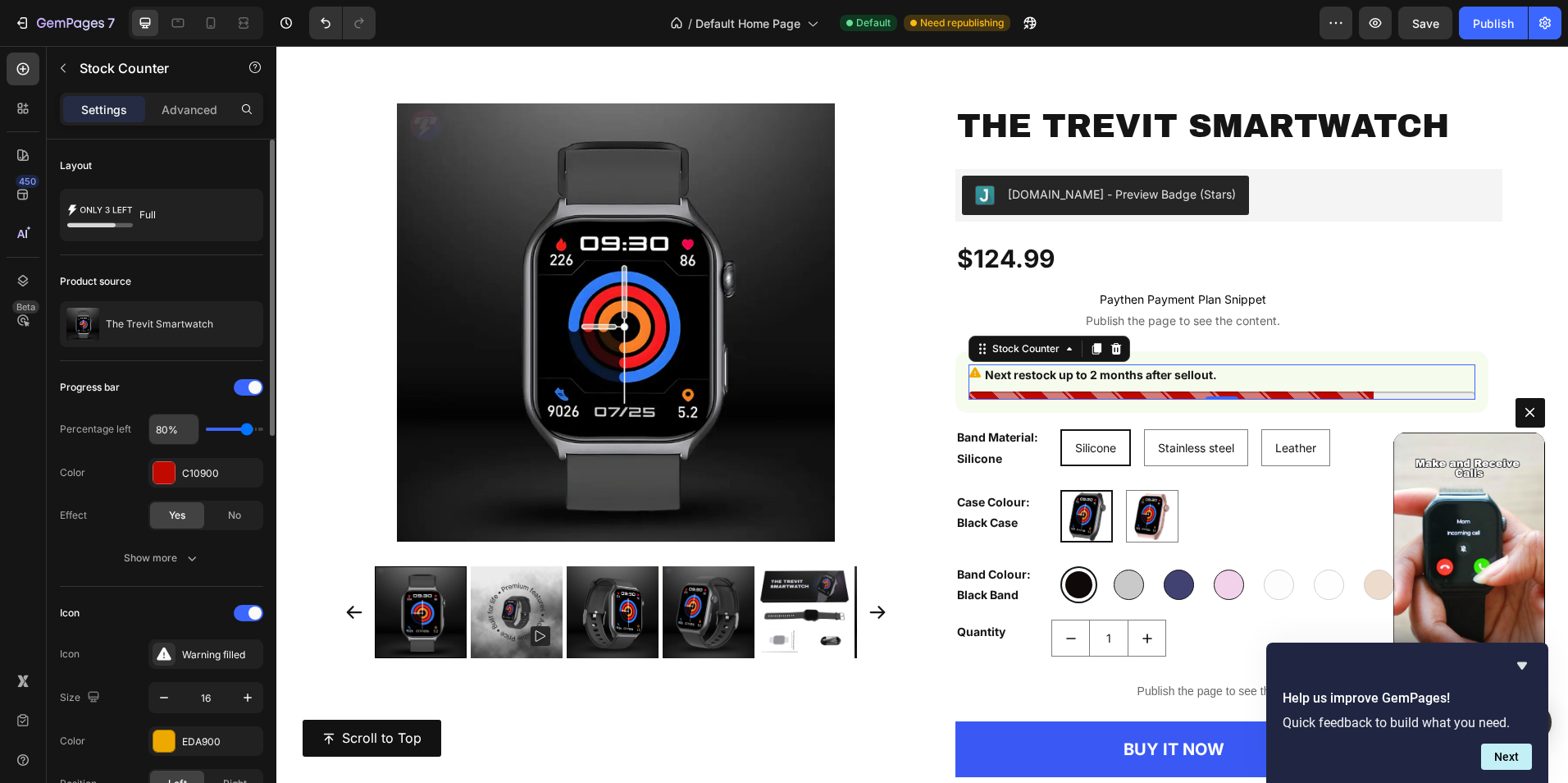
click at [165, 429] on input "80%" at bounding box center [174, 429] width 49 height 29
click at [168, 430] on input "80%" at bounding box center [174, 429] width 49 height 29
type input "8%"
type input "10"
type input "85%"
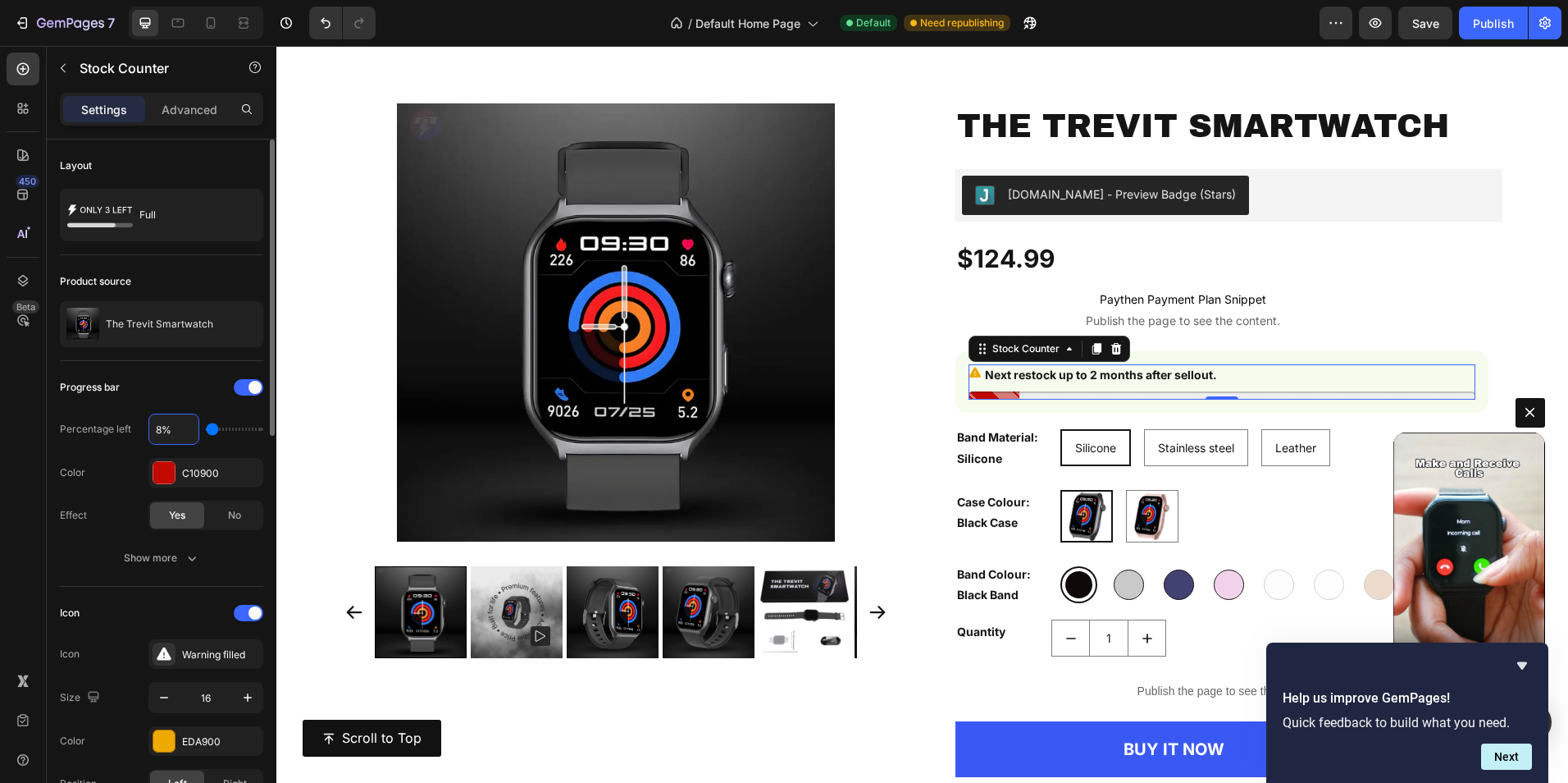
type input "90"
type input "85%"
click at [165, 381] on div "Progress bar" at bounding box center [161, 388] width 203 height 27
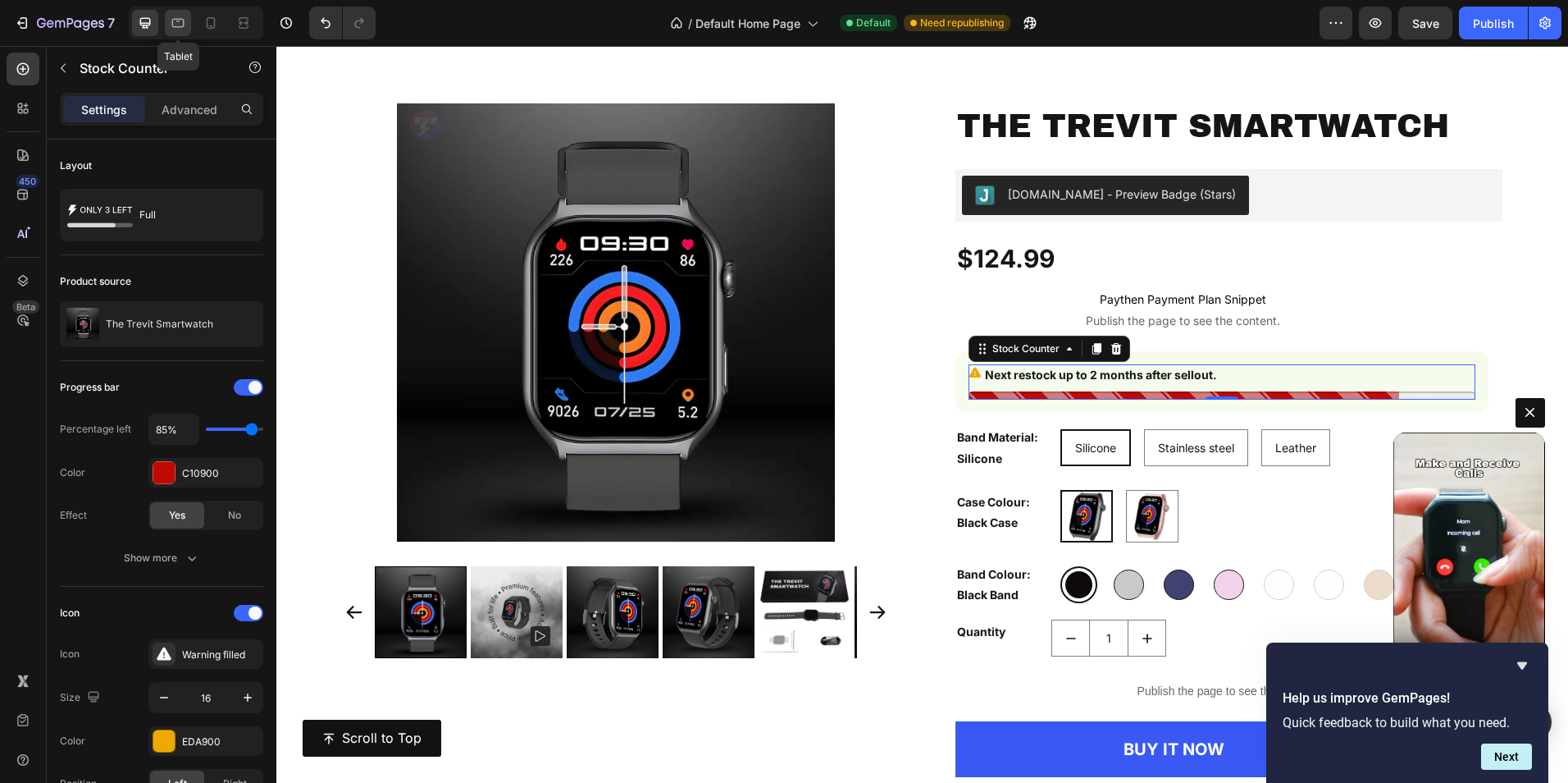
click at [183, 17] on icon at bounding box center [178, 23] width 16 height 16
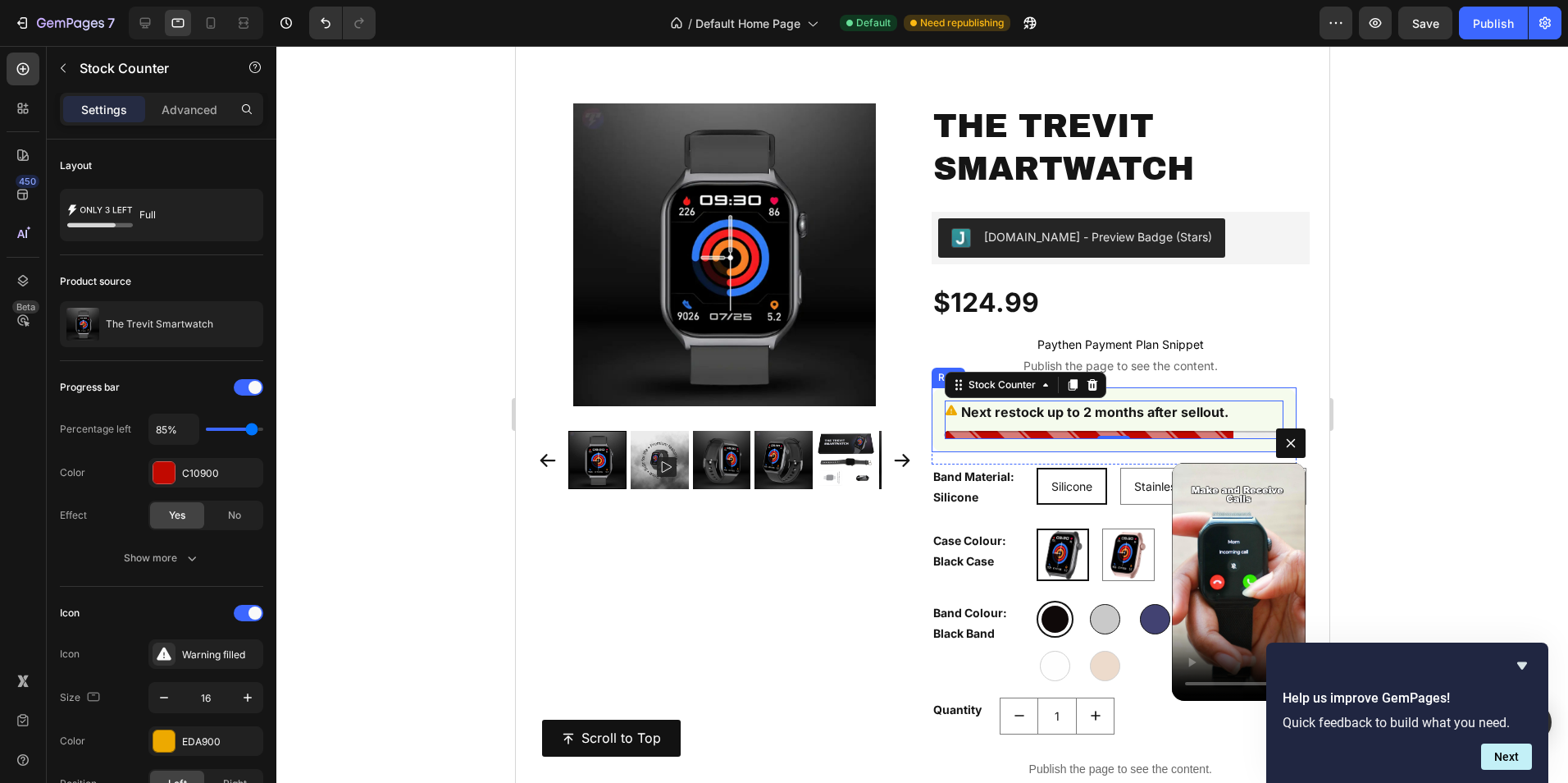
scroll to position [6980, 0]
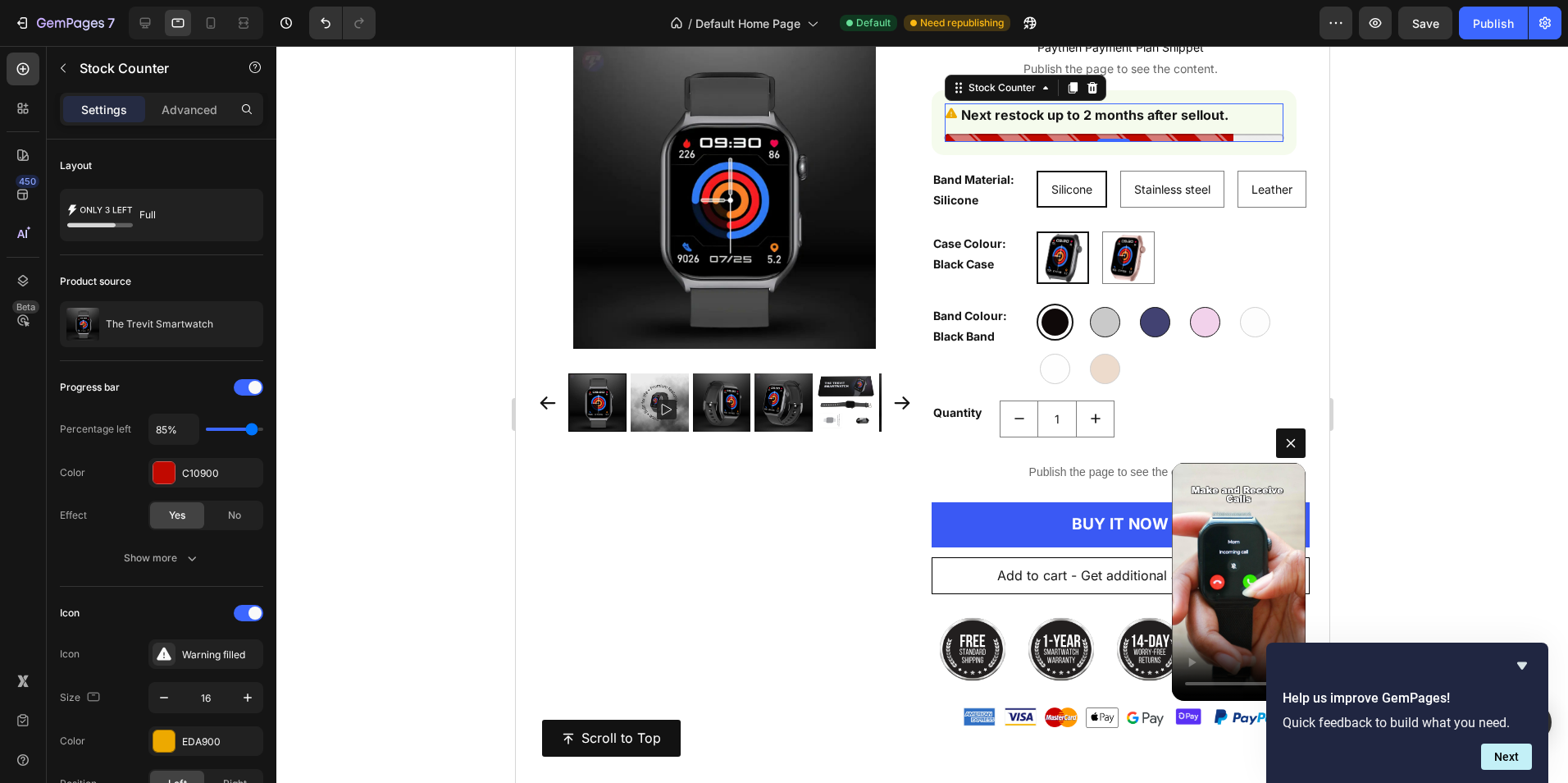
click at [1159, 119] on p "Next restock up to 2 months after sellout." at bounding box center [1094, 115] width 268 height 24
click at [173, 559] on div "Show more" at bounding box center [161, 558] width 76 height 16
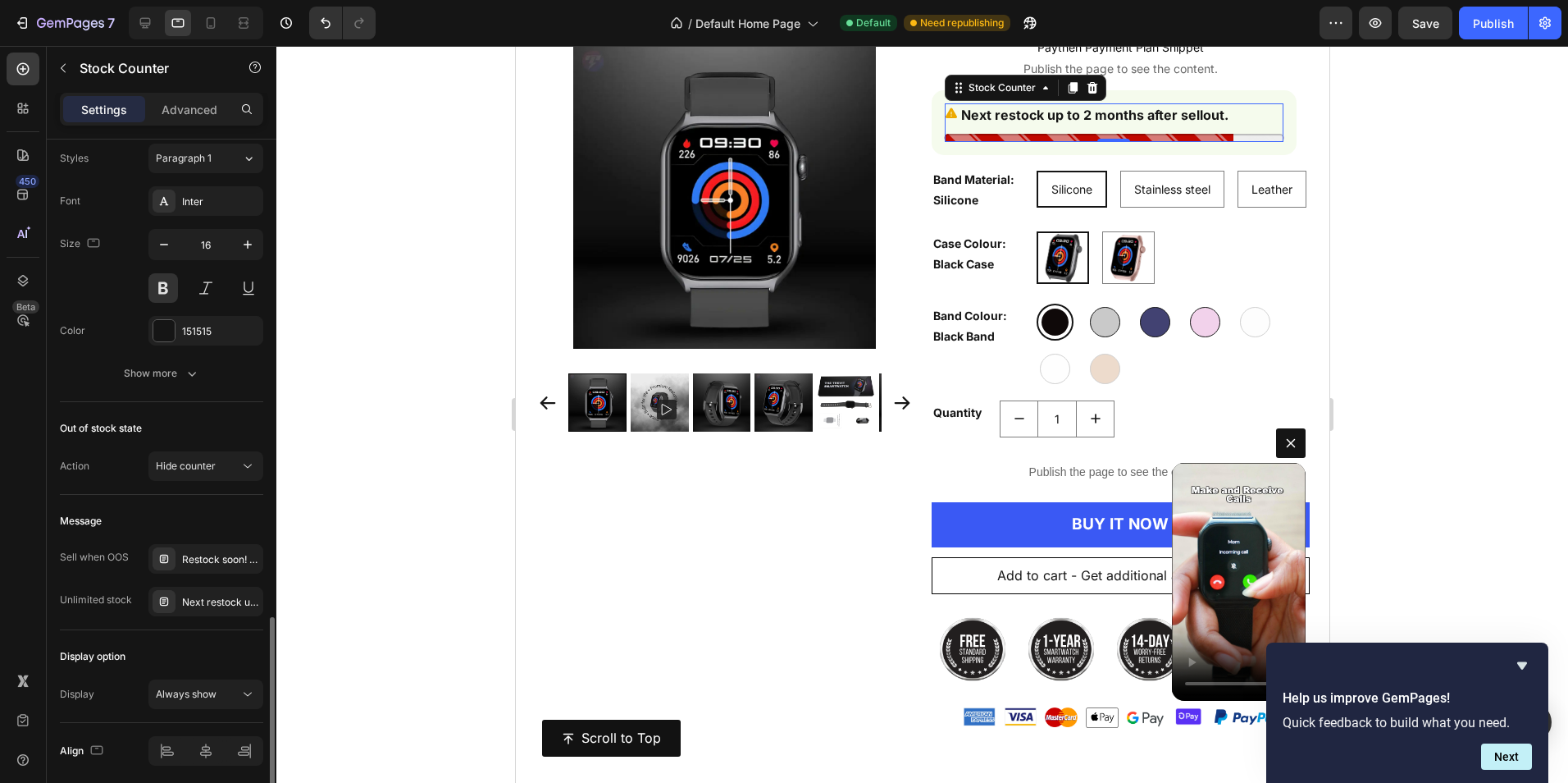
scroll to position [1046, 0]
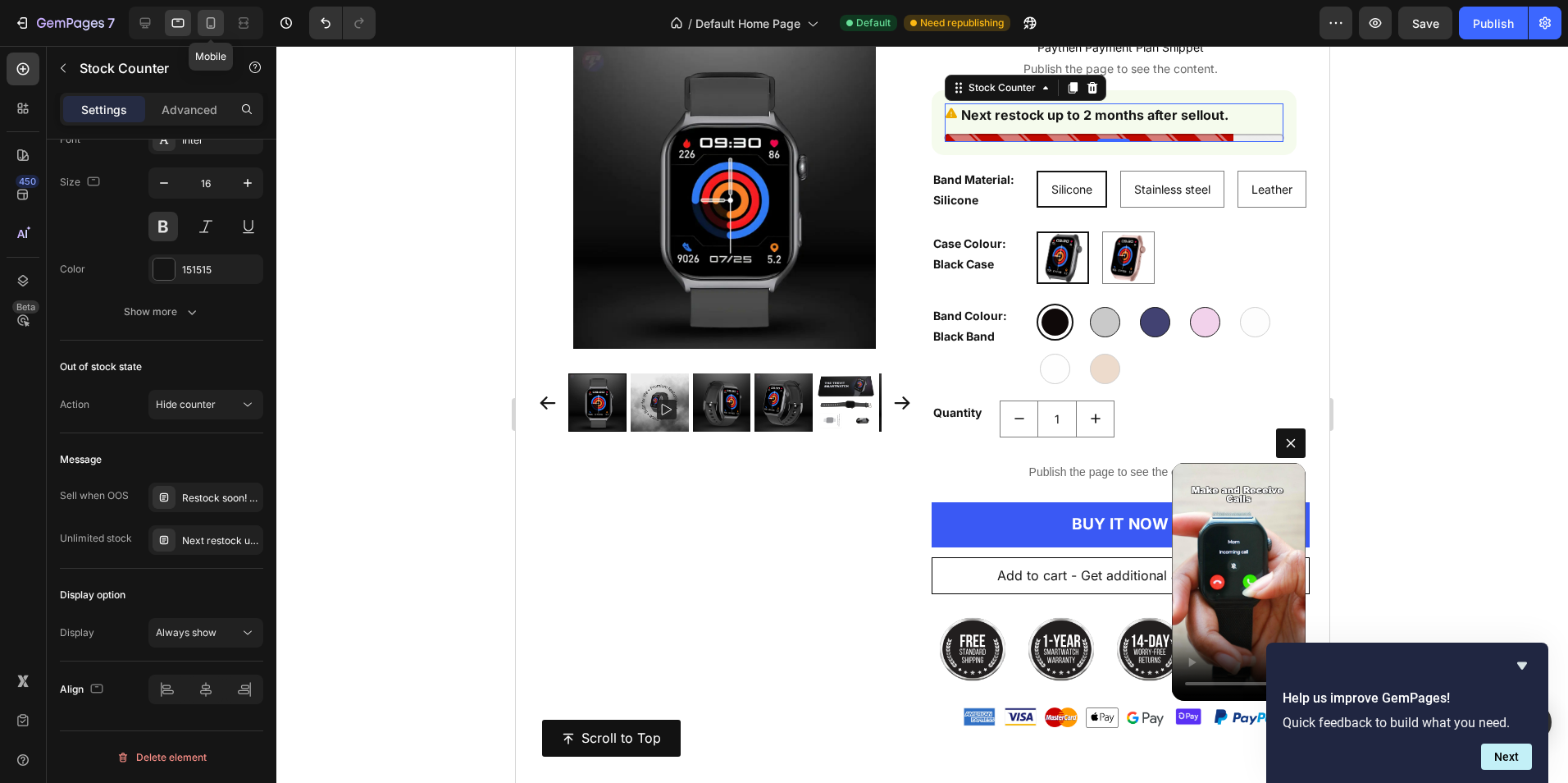
click at [201, 25] on div at bounding box center [211, 23] width 27 height 27
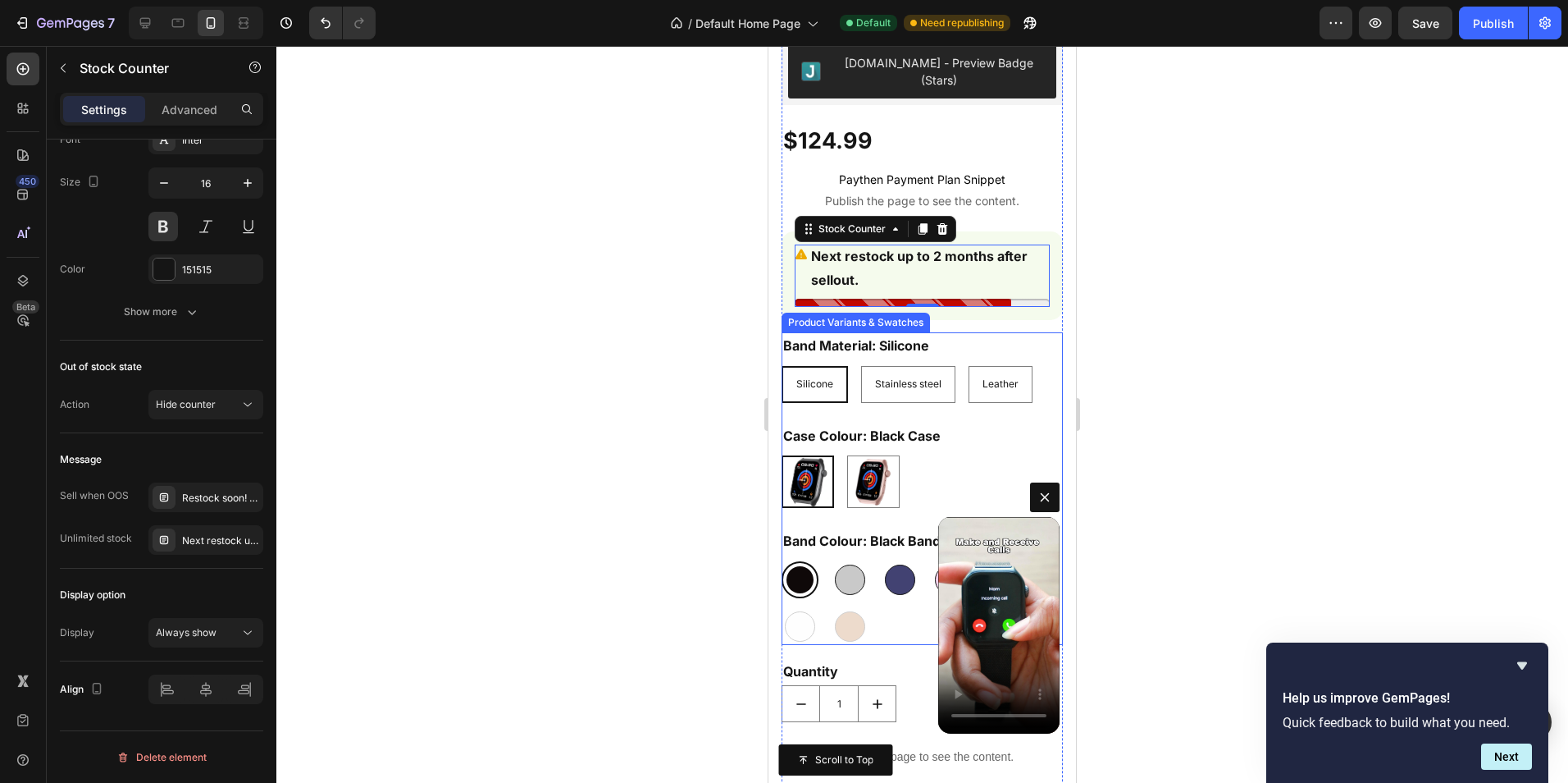
scroll to position [7799, 0]
click at [989, 245] on p "Next restock up to 2 months after sellout." at bounding box center [930, 269] width 238 height 48
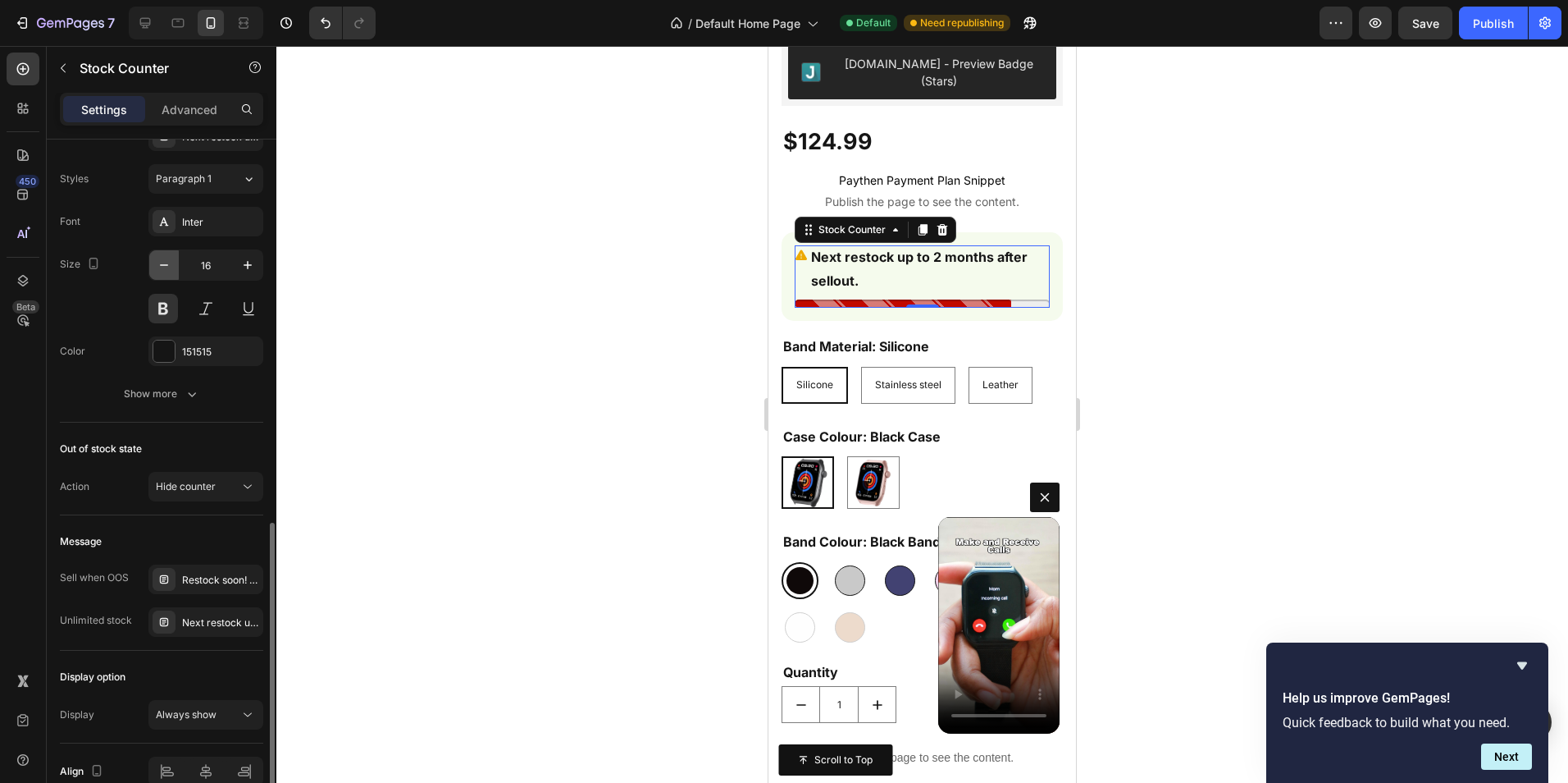
scroll to position [882, 0]
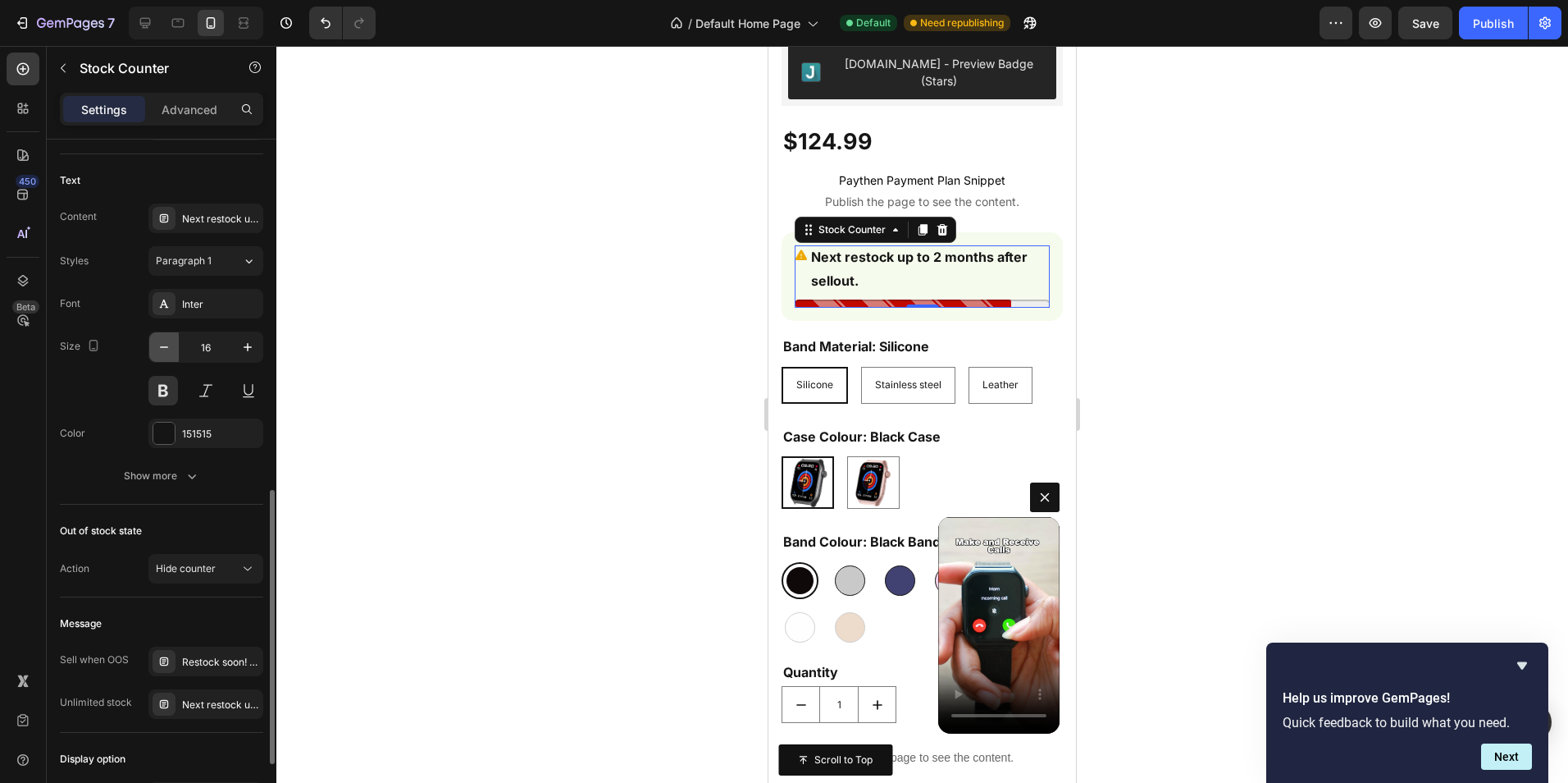
click at [169, 355] on button "button" at bounding box center [163, 347] width 29 height 29
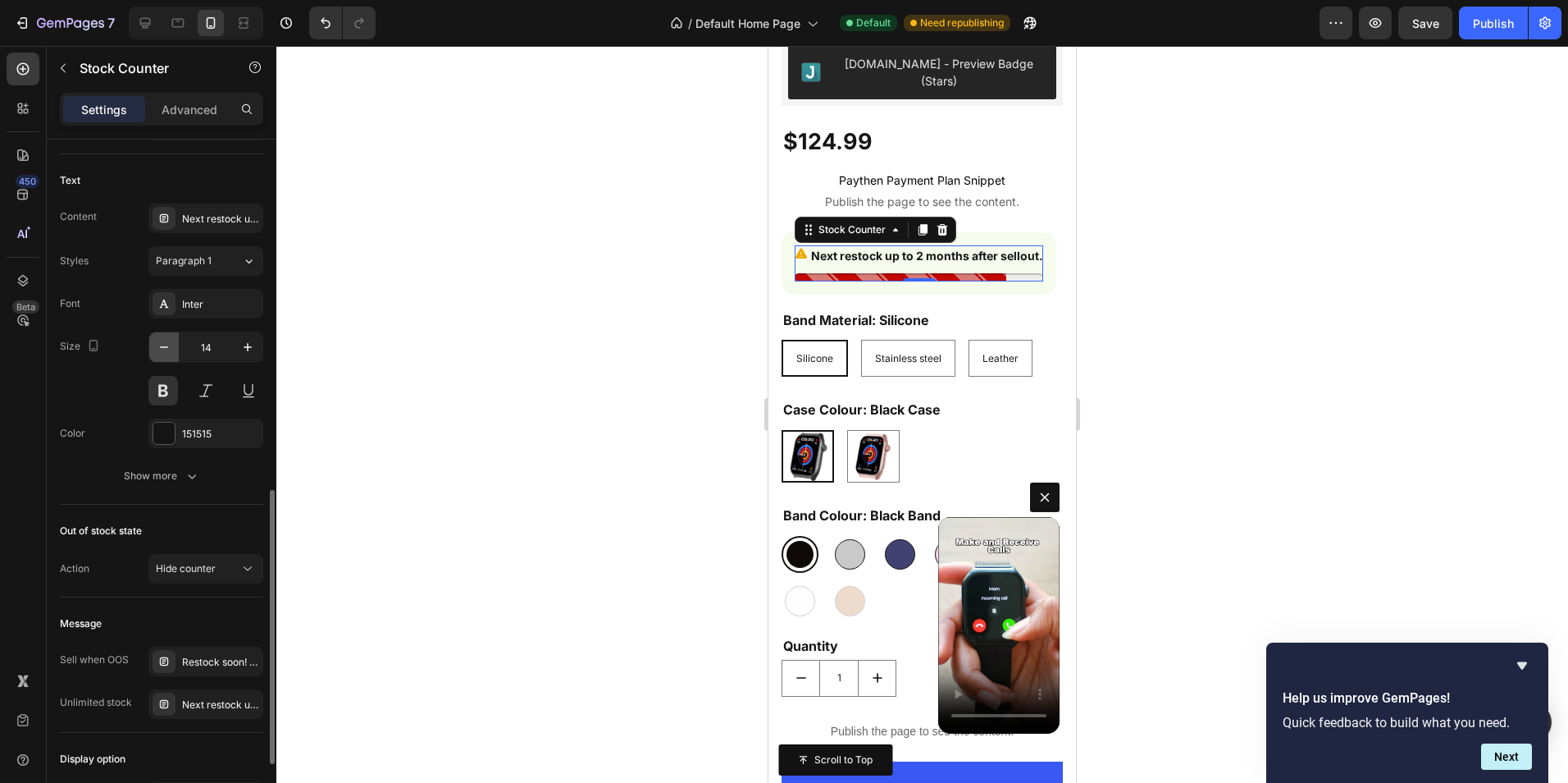
click at [169, 355] on button "button" at bounding box center [163, 347] width 29 height 29
type input "13"
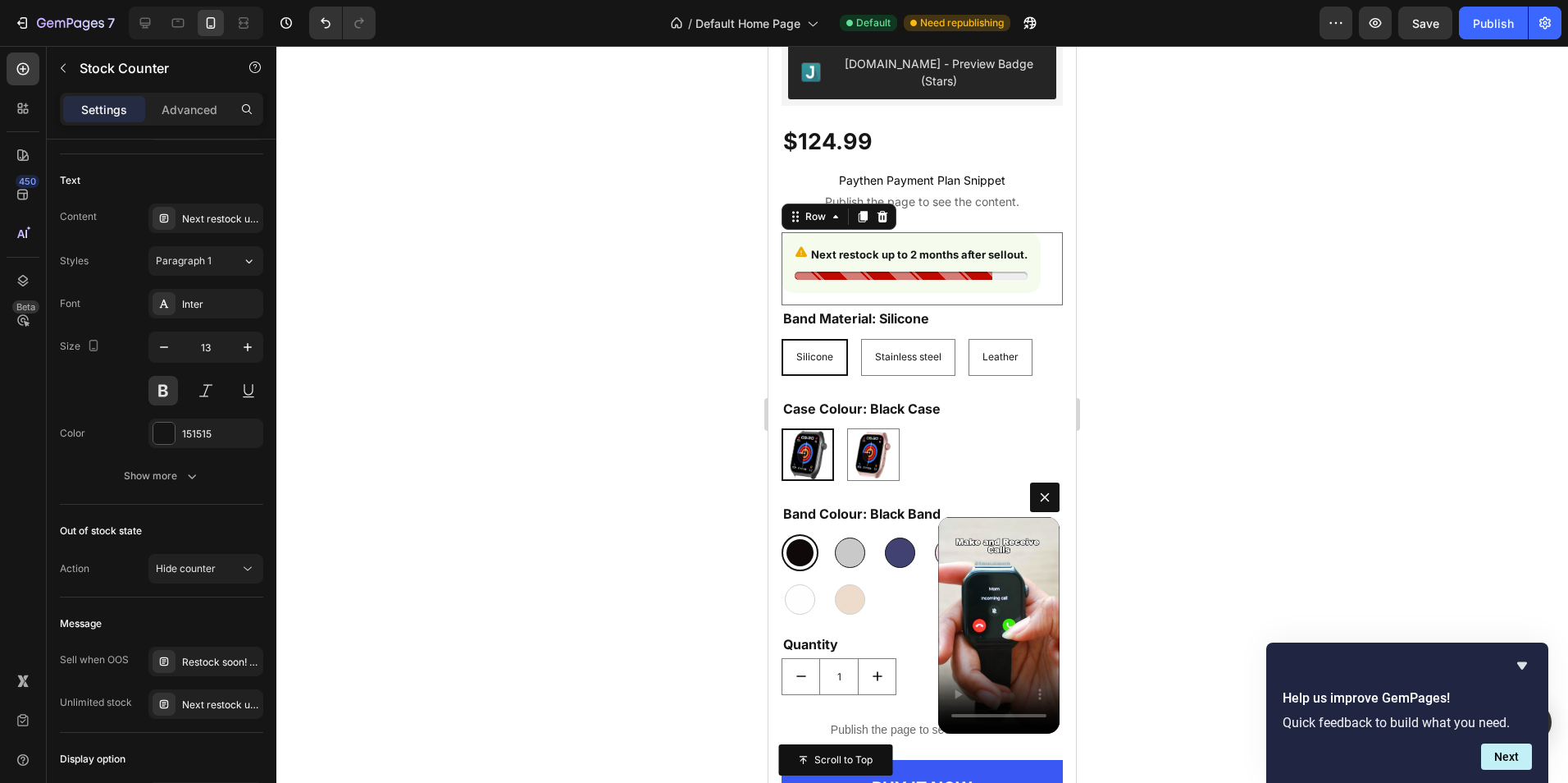
scroll to position [0, 0]
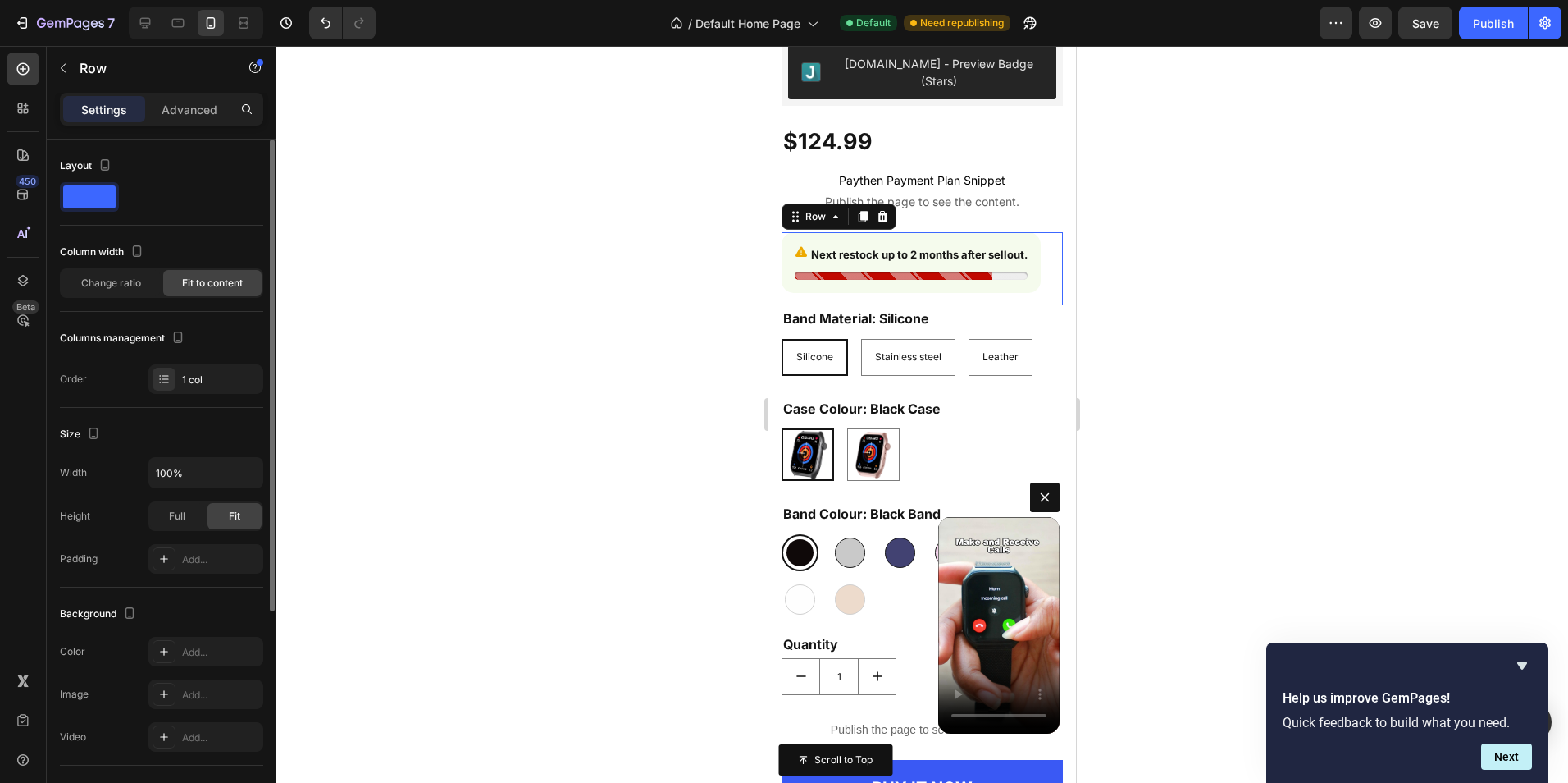
click at [1040, 232] on div "Next restock up to 2 months after sellout. Stock Counter Row Row Row 0" at bounding box center [922, 268] width 281 height 72
click at [202, 114] on p "Advanced" at bounding box center [189, 109] width 56 height 17
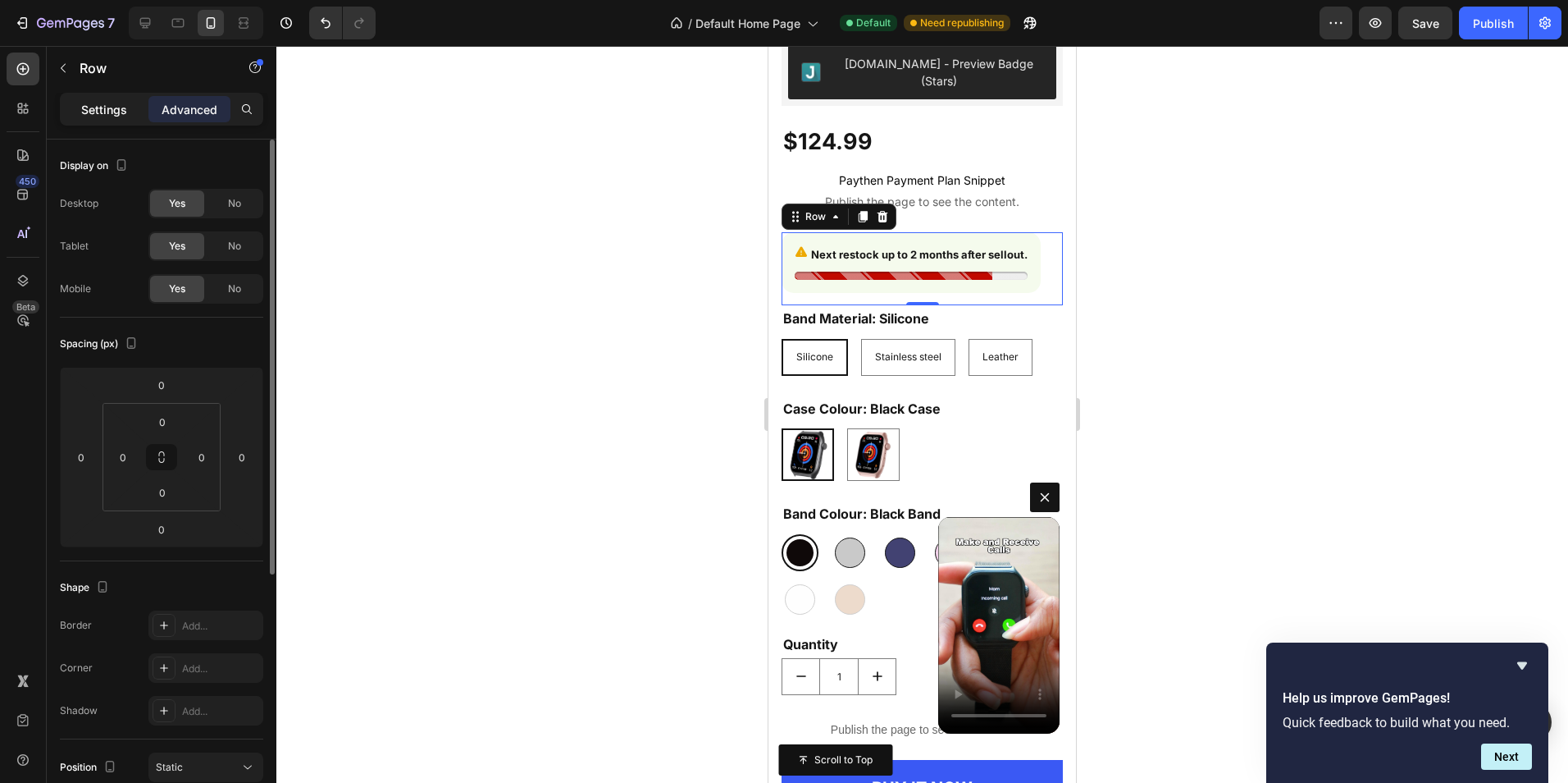
click at [107, 112] on p "Settings" at bounding box center [104, 109] width 46 height 17
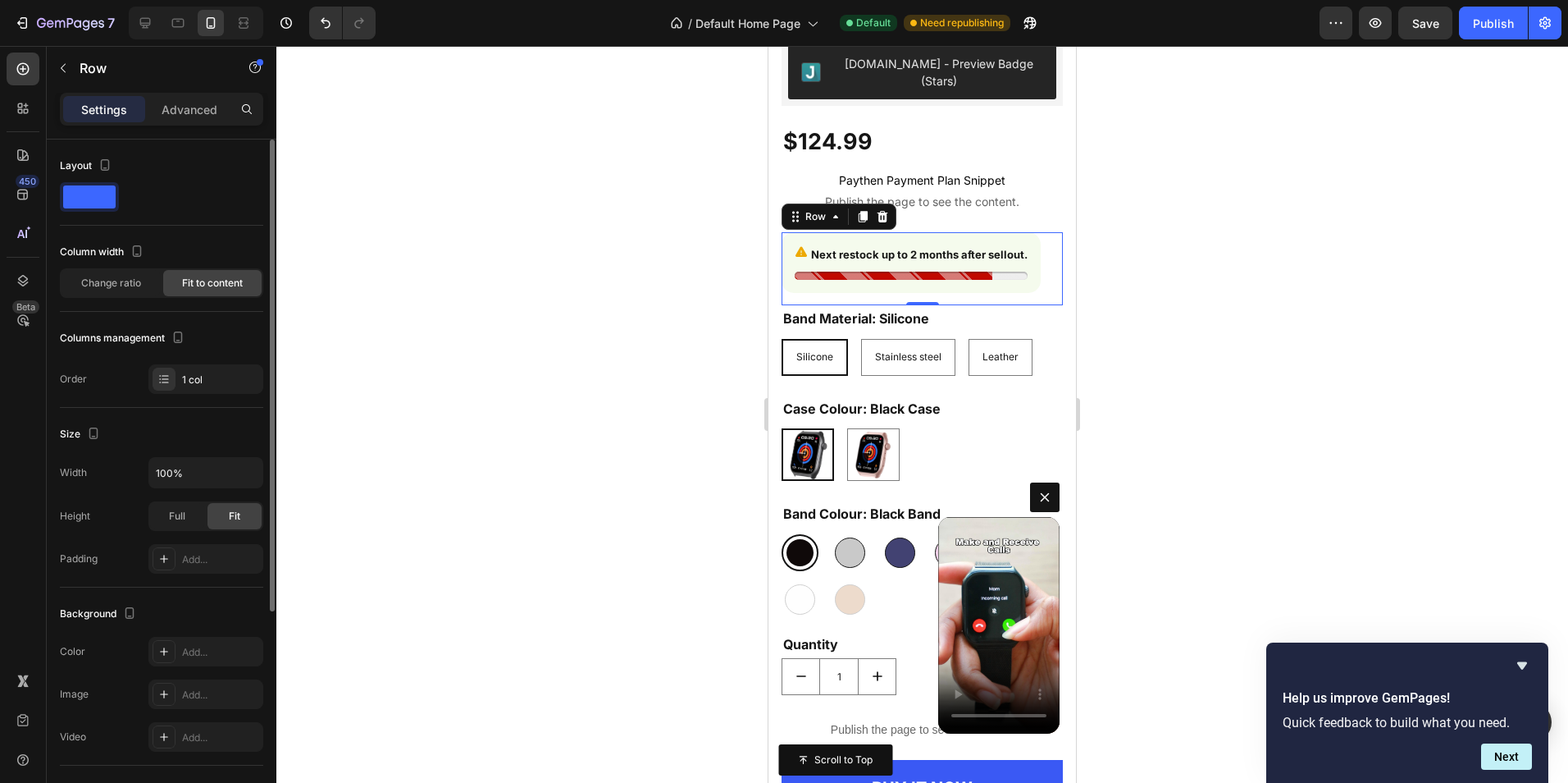
scroll to position [318, 0]
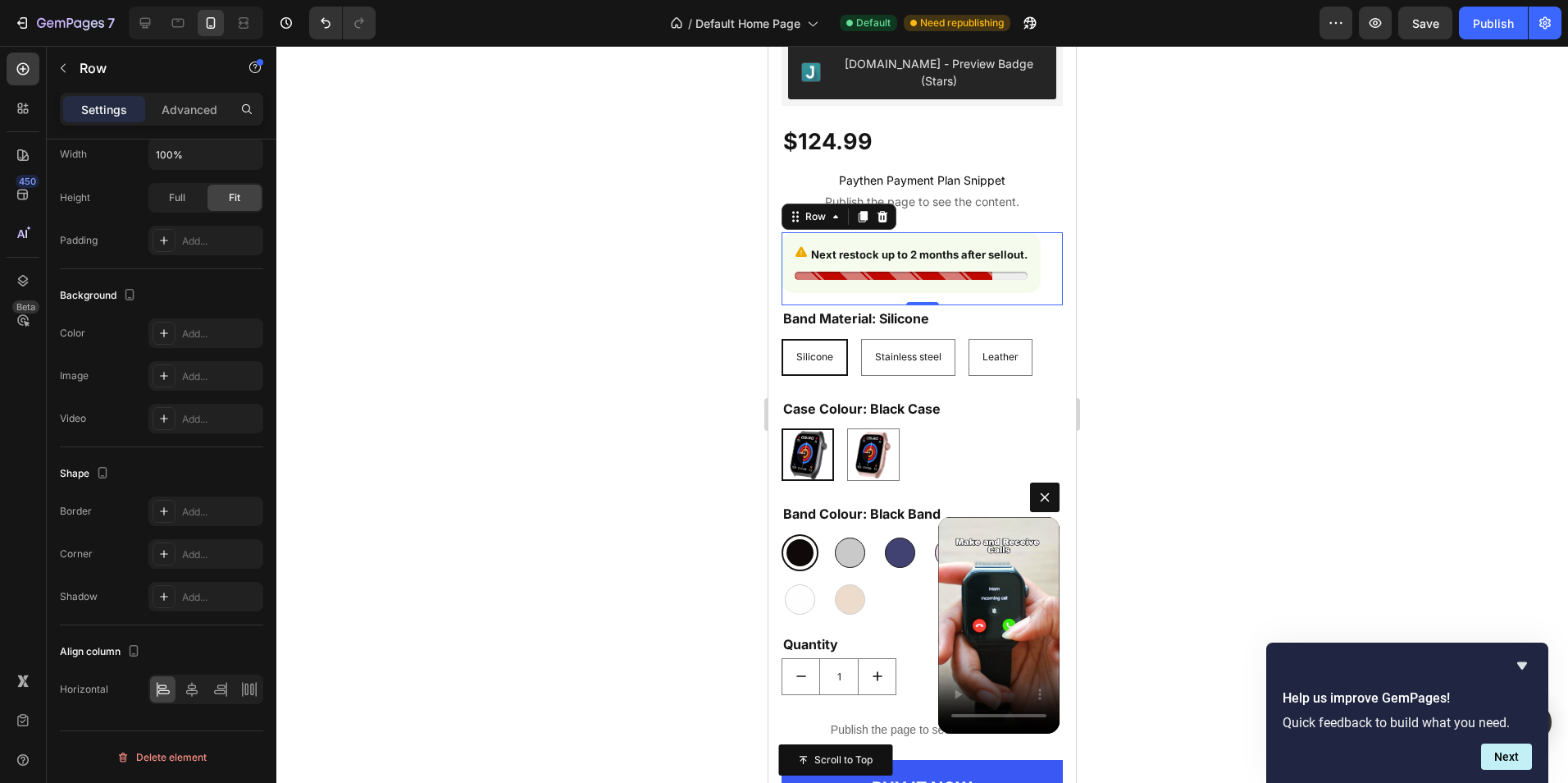
click at [1047, 266] on div "Next restock up to 2 months after sellout. Stock Counter Row Row Row 0" at bounding box center [922, 268] width 281 height 72
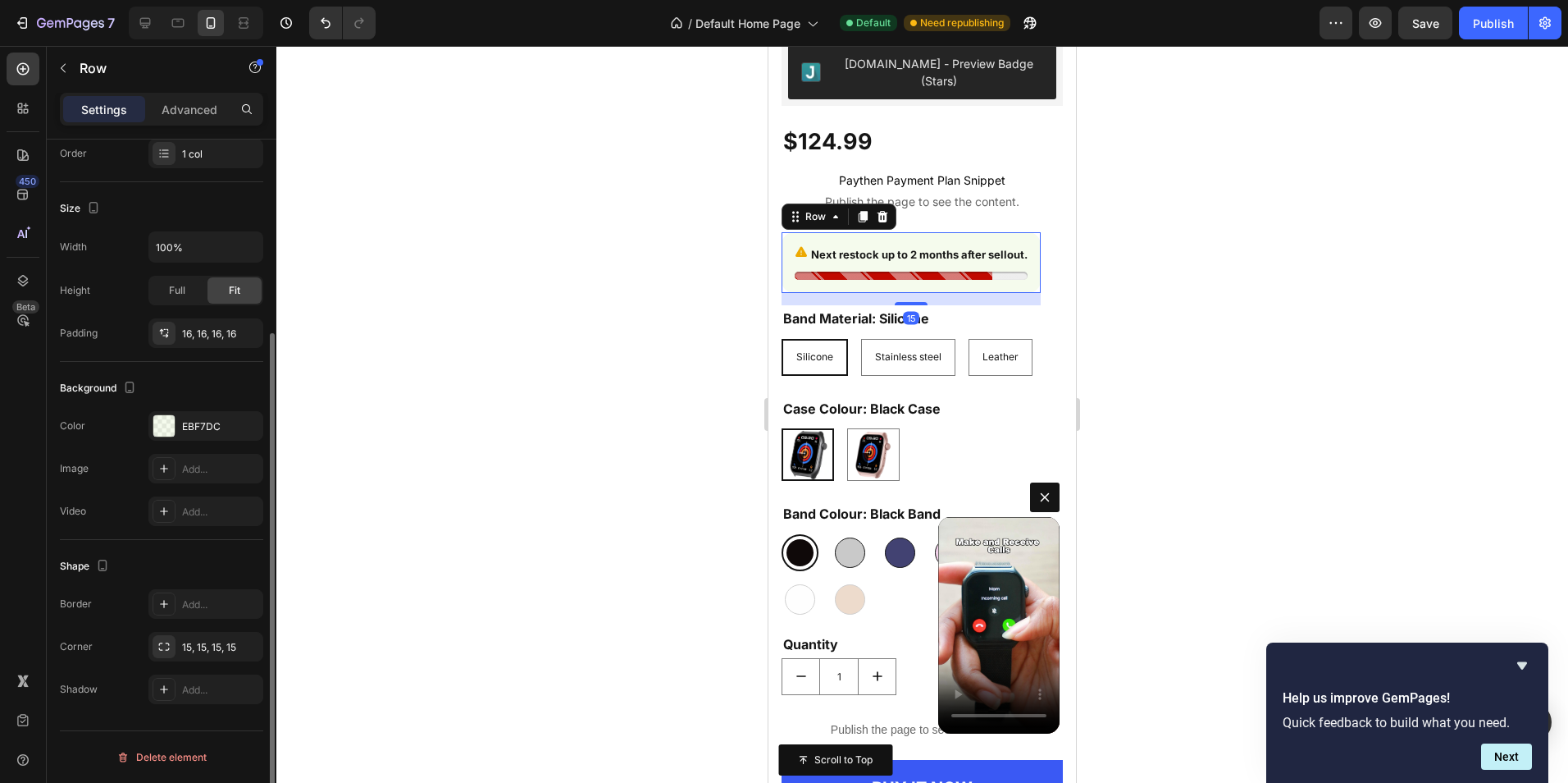
scroll to position [268, 0]
click at [1032, 237] on div "Next restock up to 2 months after sellout. Stock Counter Row 15" at bounding box center [911, 261] width 259 height 60
click at [191, 242] on input "100%" at bounding box center [205, 246] width 113 height 29
click at [245, 245] on icon "button" at bounding box center [247, 246] width 16 height 16
click at [252, 201] on div "Size" at bounding box center [161, 209] width 203 height 27
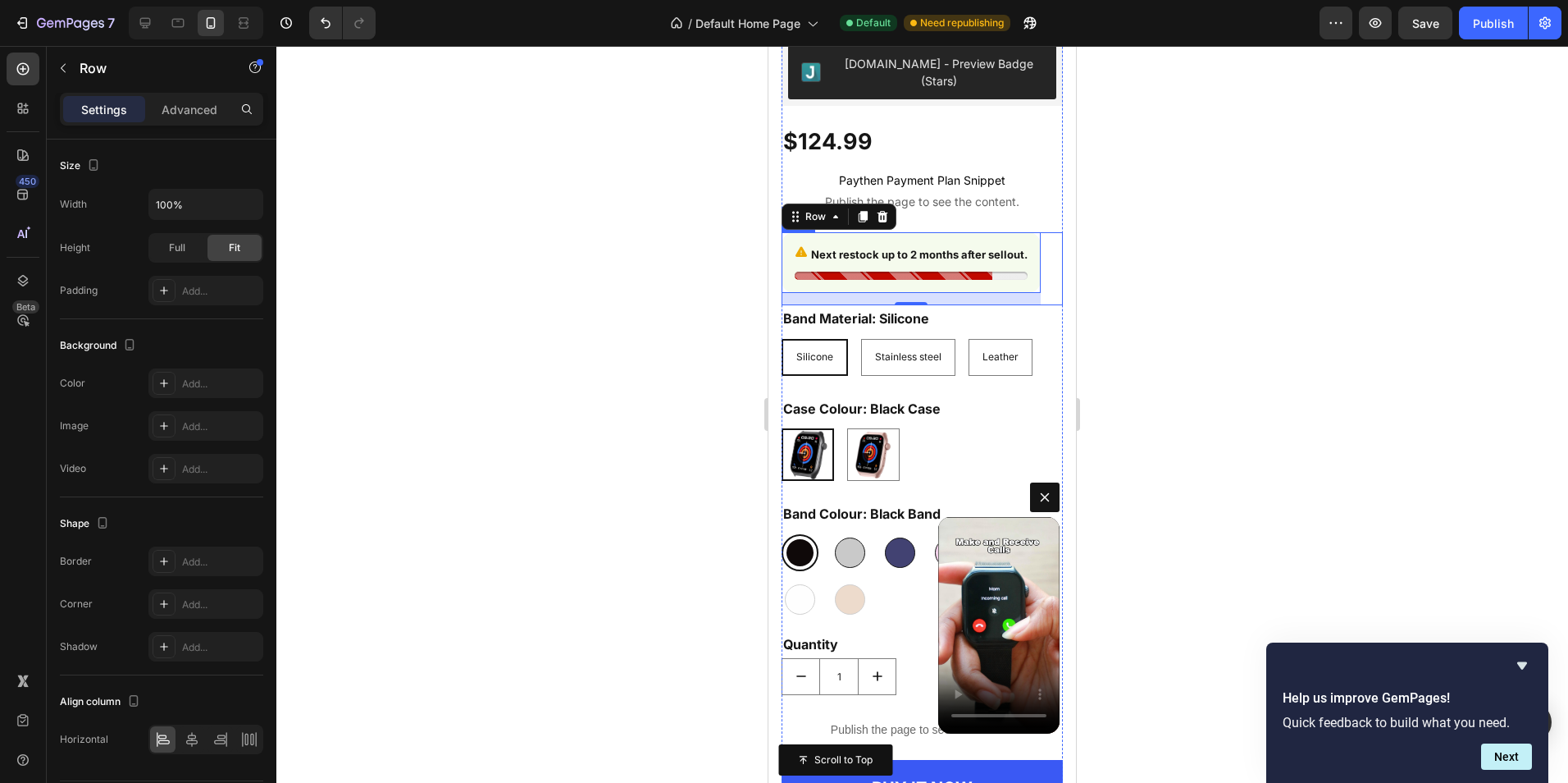
click at [1047, 232] on div "Next restock up to 2 months after sellout. Stock Counter Row 15 Row Row" at bounding box center [922, 268] width 281 height 72
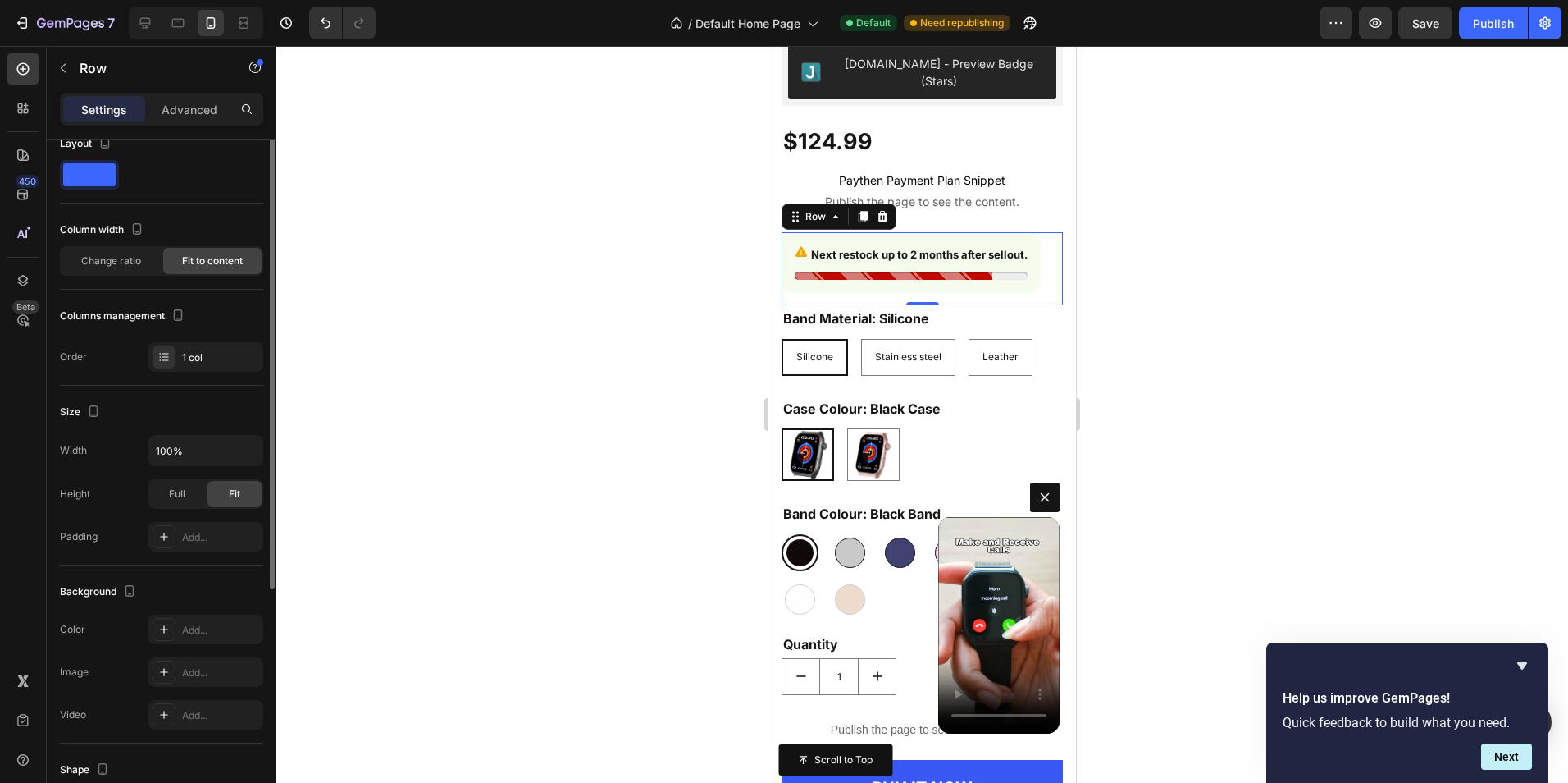
scroll to position [0, 0]
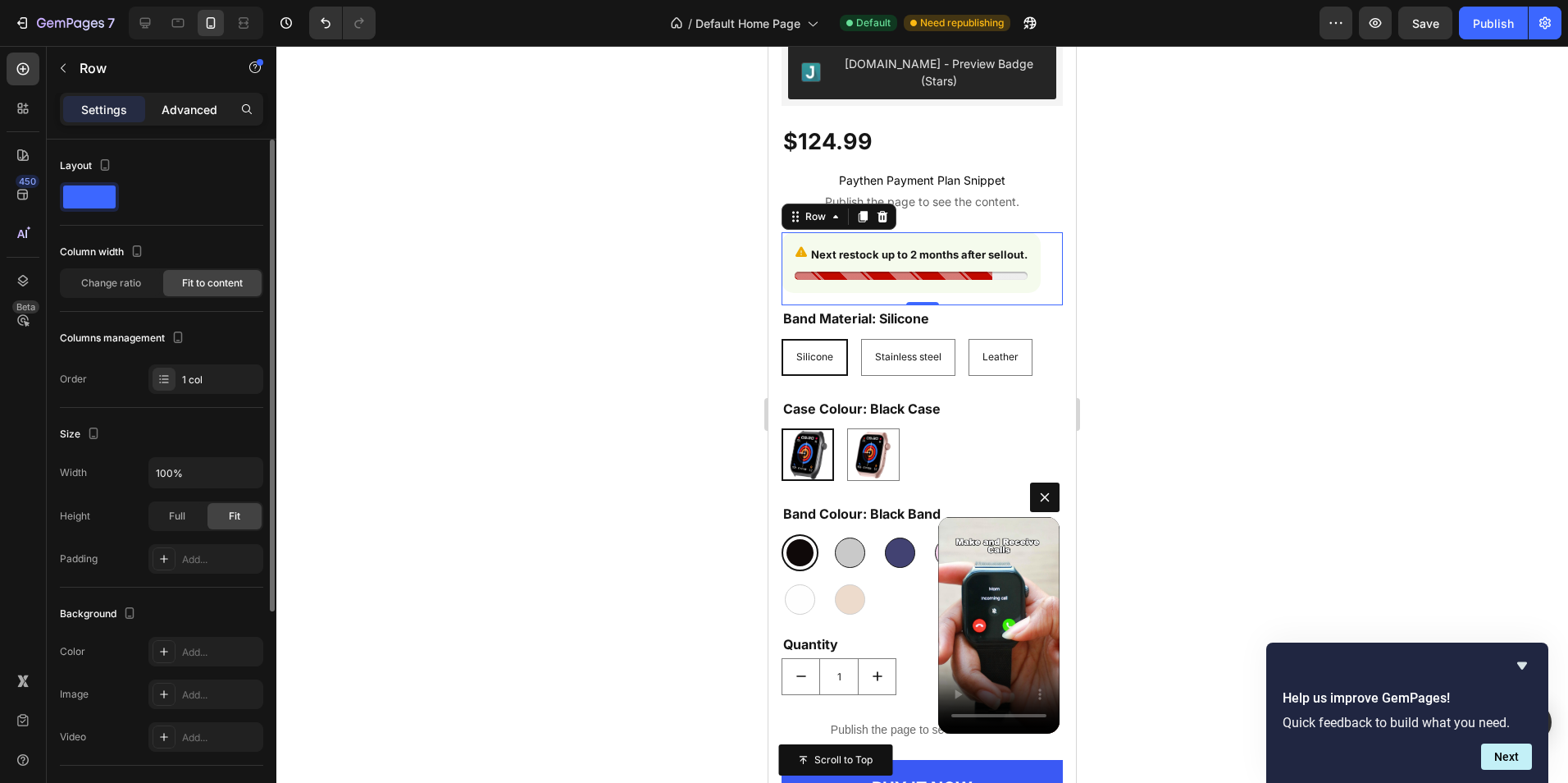
click at [218, 115] on div "Advanced" at bounding box center [189, 109] width 82 height 27
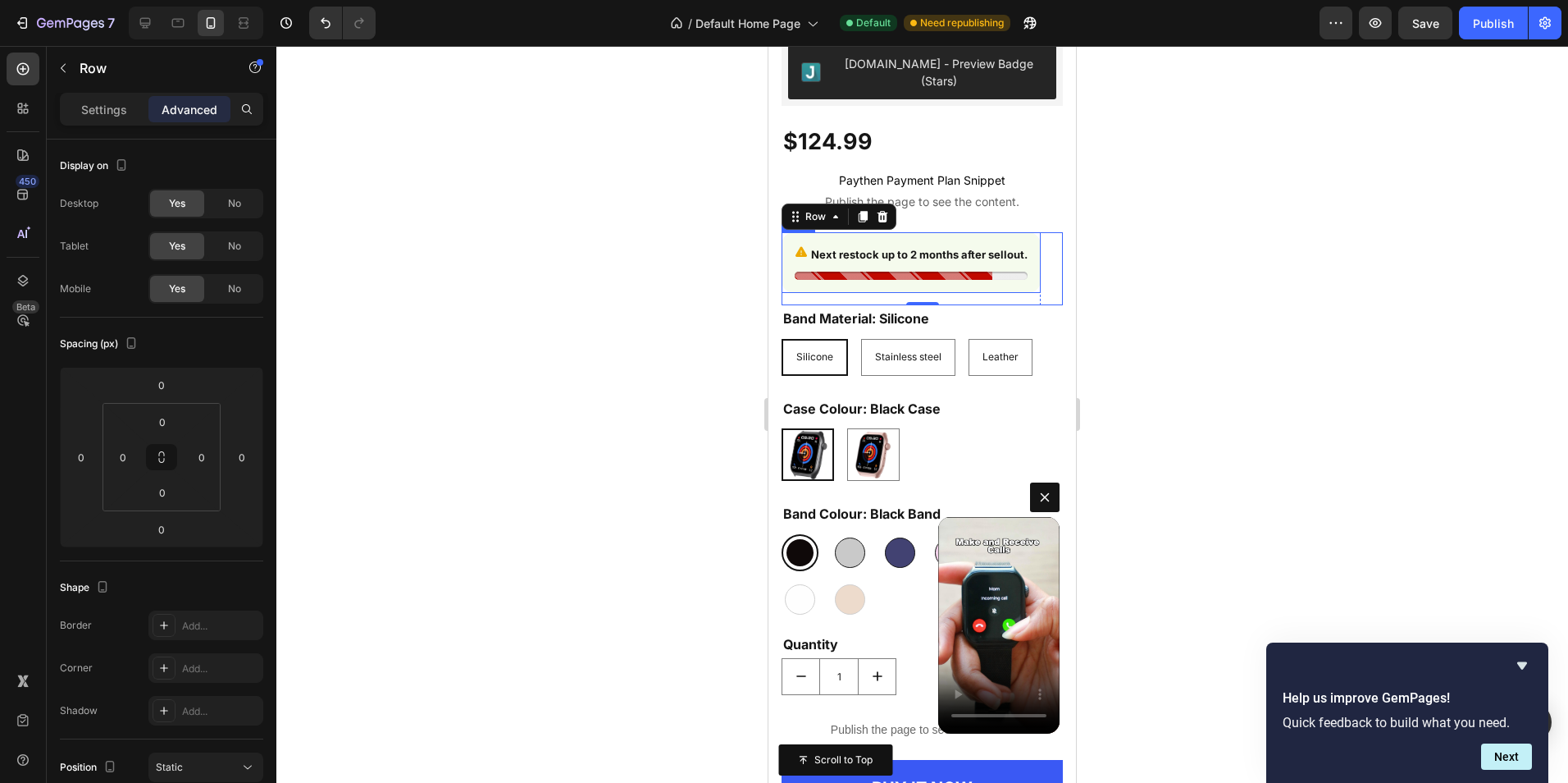
click at [1031, 232] on div "Next restock up to 2 months after sellout. Stock Counter Row" at bounding box center [911, 261] width 259 height 60
click at [208, 462] on input "16" at bounding box center [201, 457] width 25 height 25
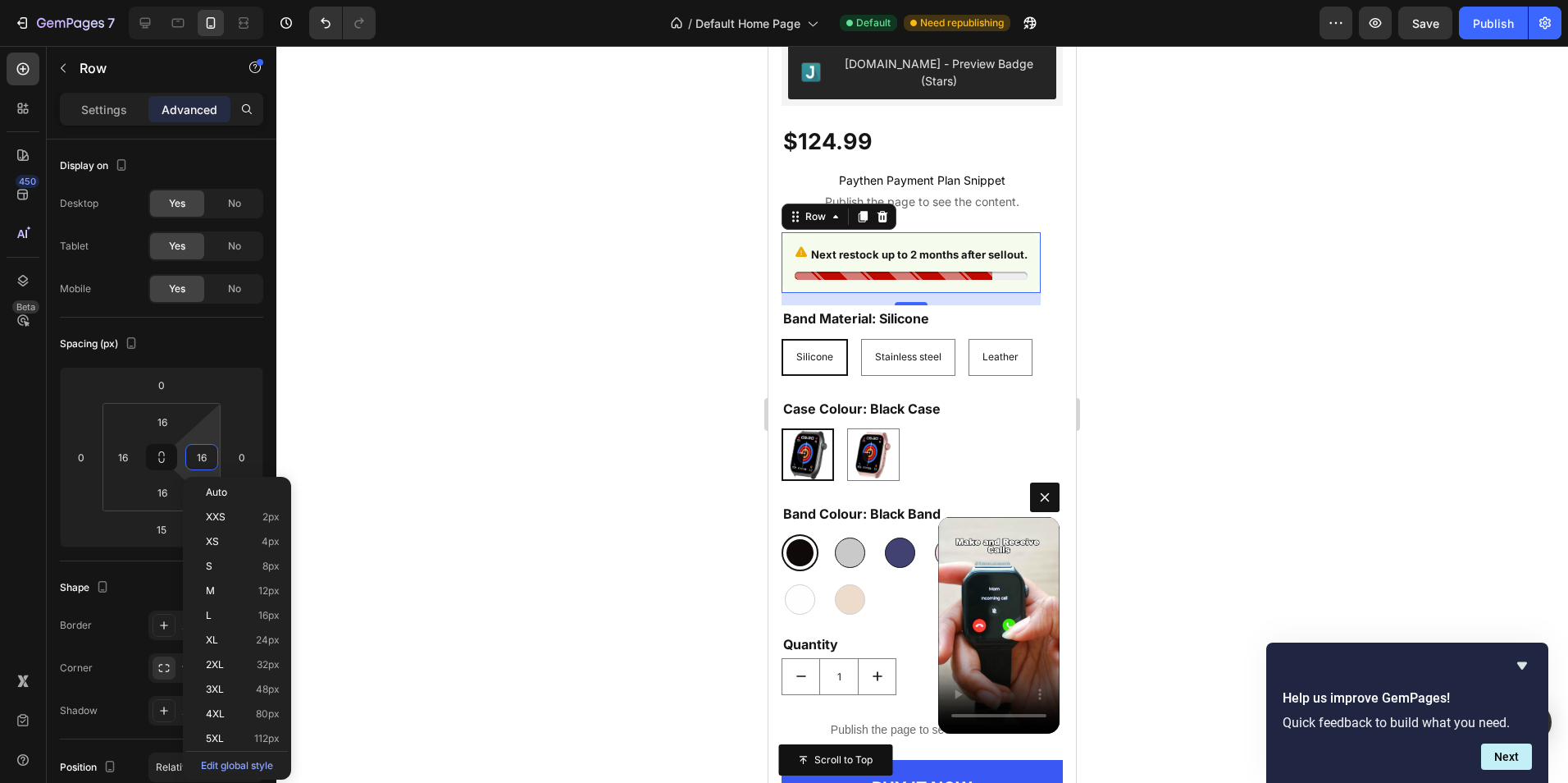
click at [212, 338] on div "Spacing (px)" at bounding box center [161, 344] width 203 height 27
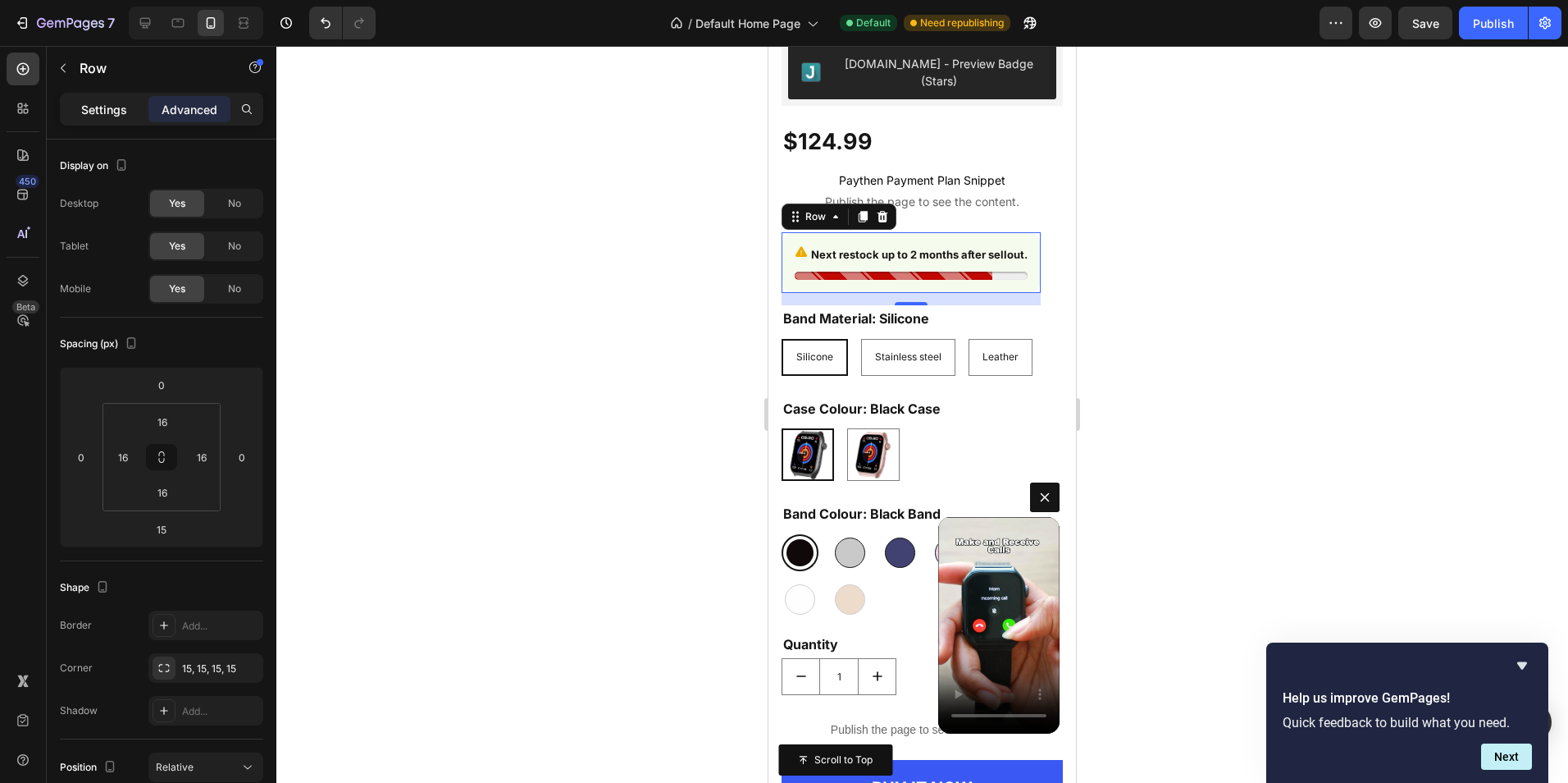
click at [127, 107] on div "Settings" at bounding box center [104, 109] width 82 height 27
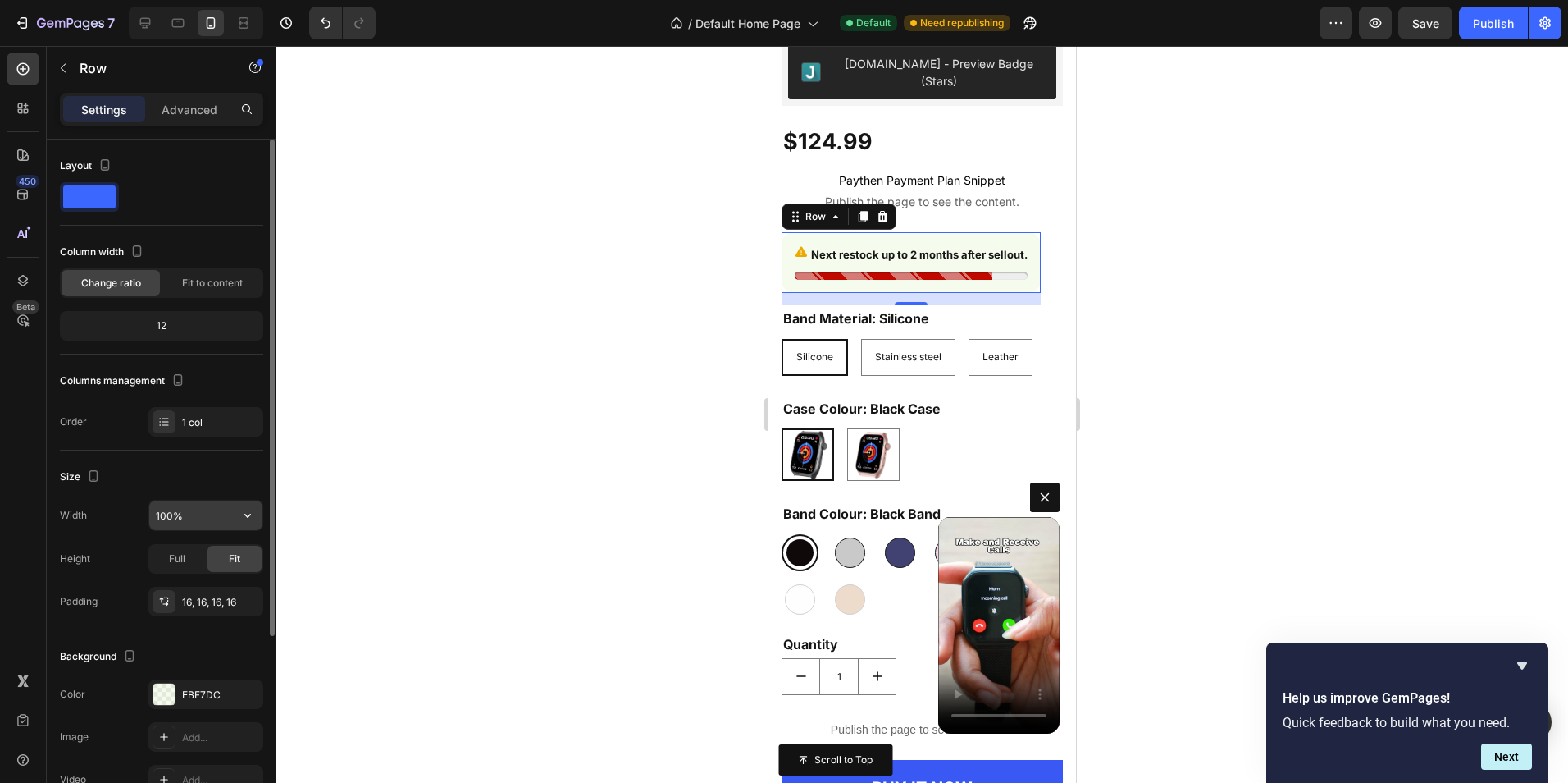
click at [197, 523] on input "100%" at bounding box center [205, 515] width 113 height 29
click at [244, 511] on icon "button" at bounding box center [247, 515] width 16 height 16
click at [239, 472] on div "Size" at bounding box center [161, 477] width 203 height 27
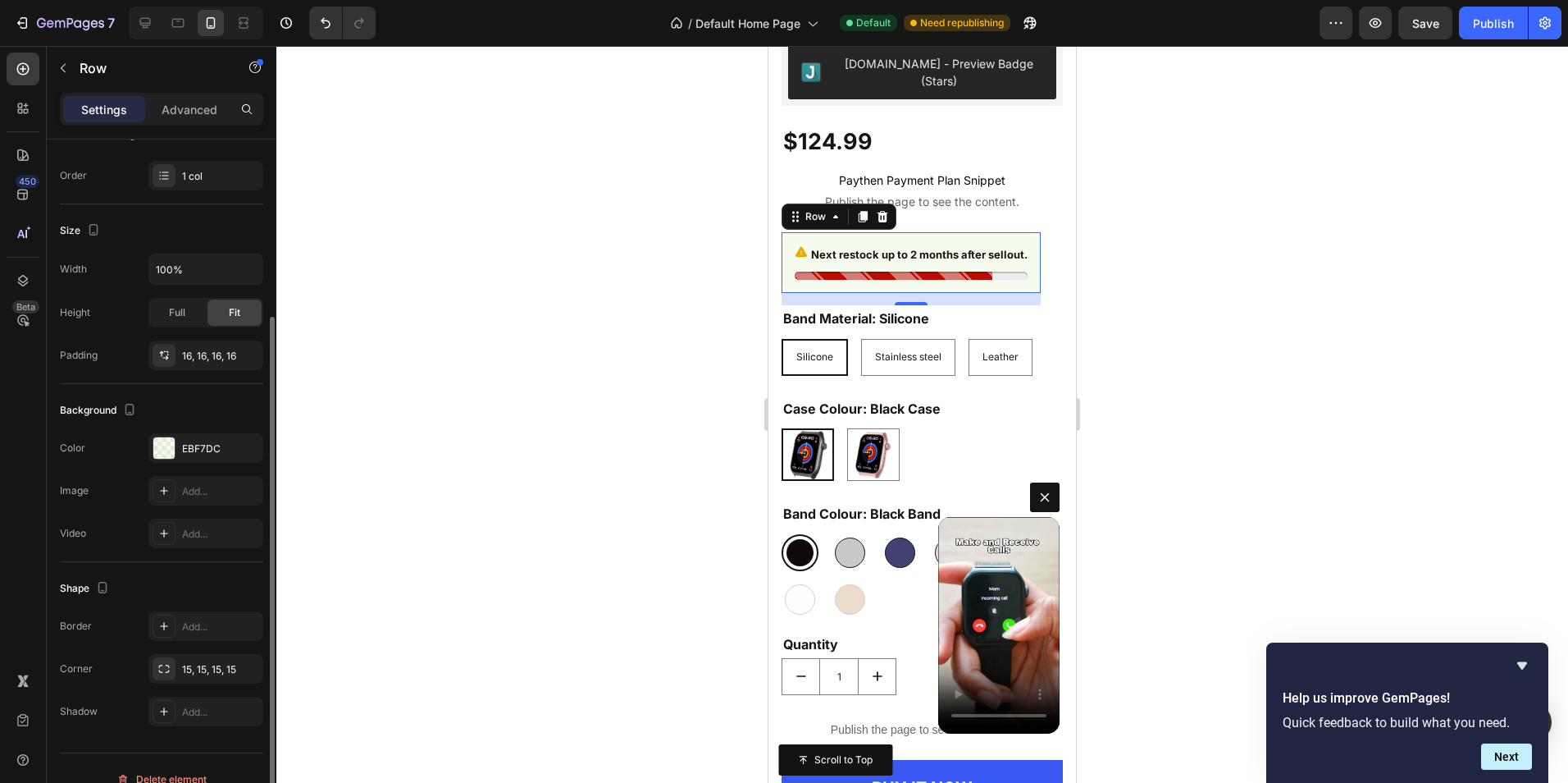
scroll to position [268, 0]
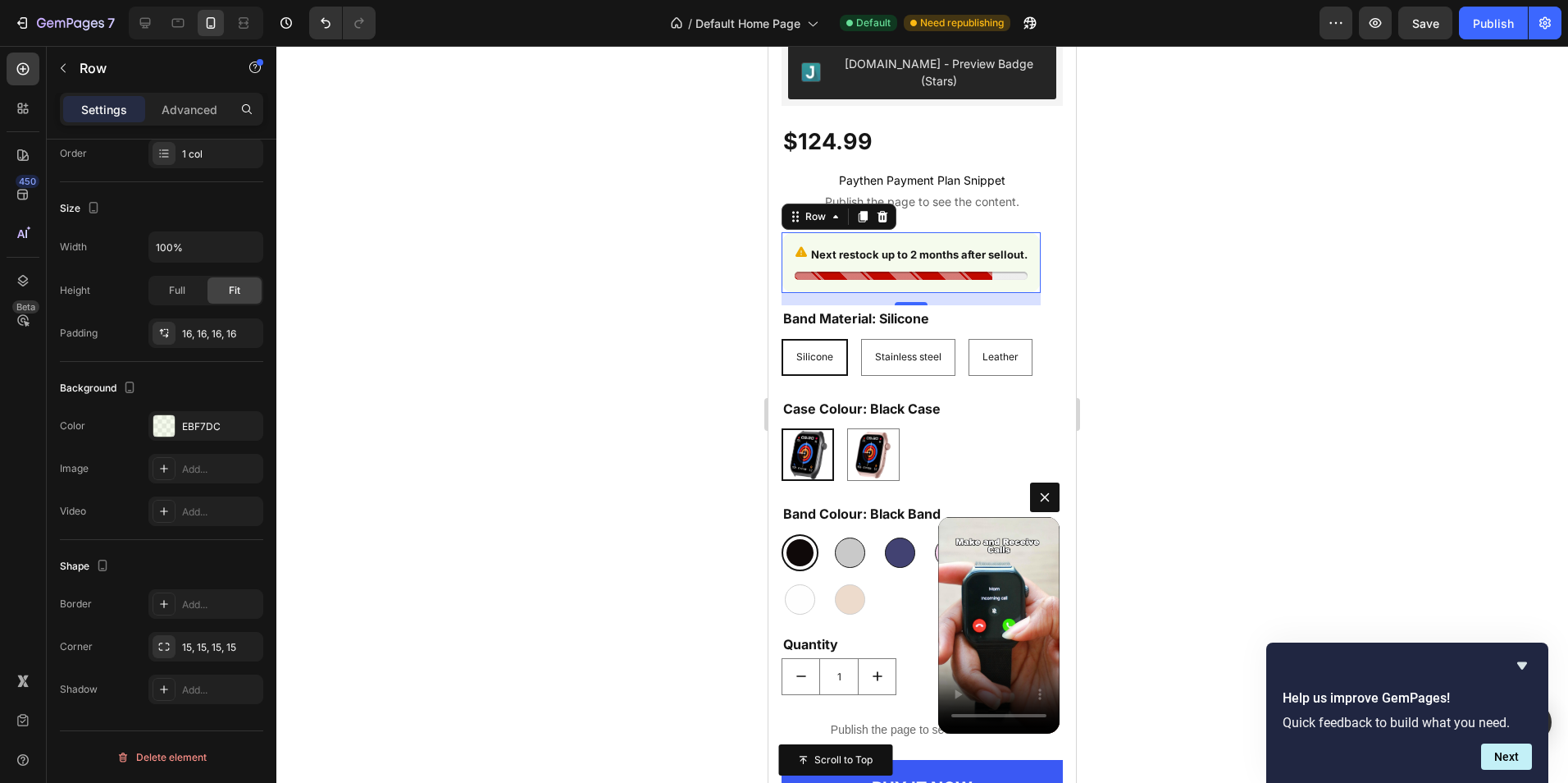
click at [1221, 296] on div at bounding box center [922, 413] width 1292 height 736
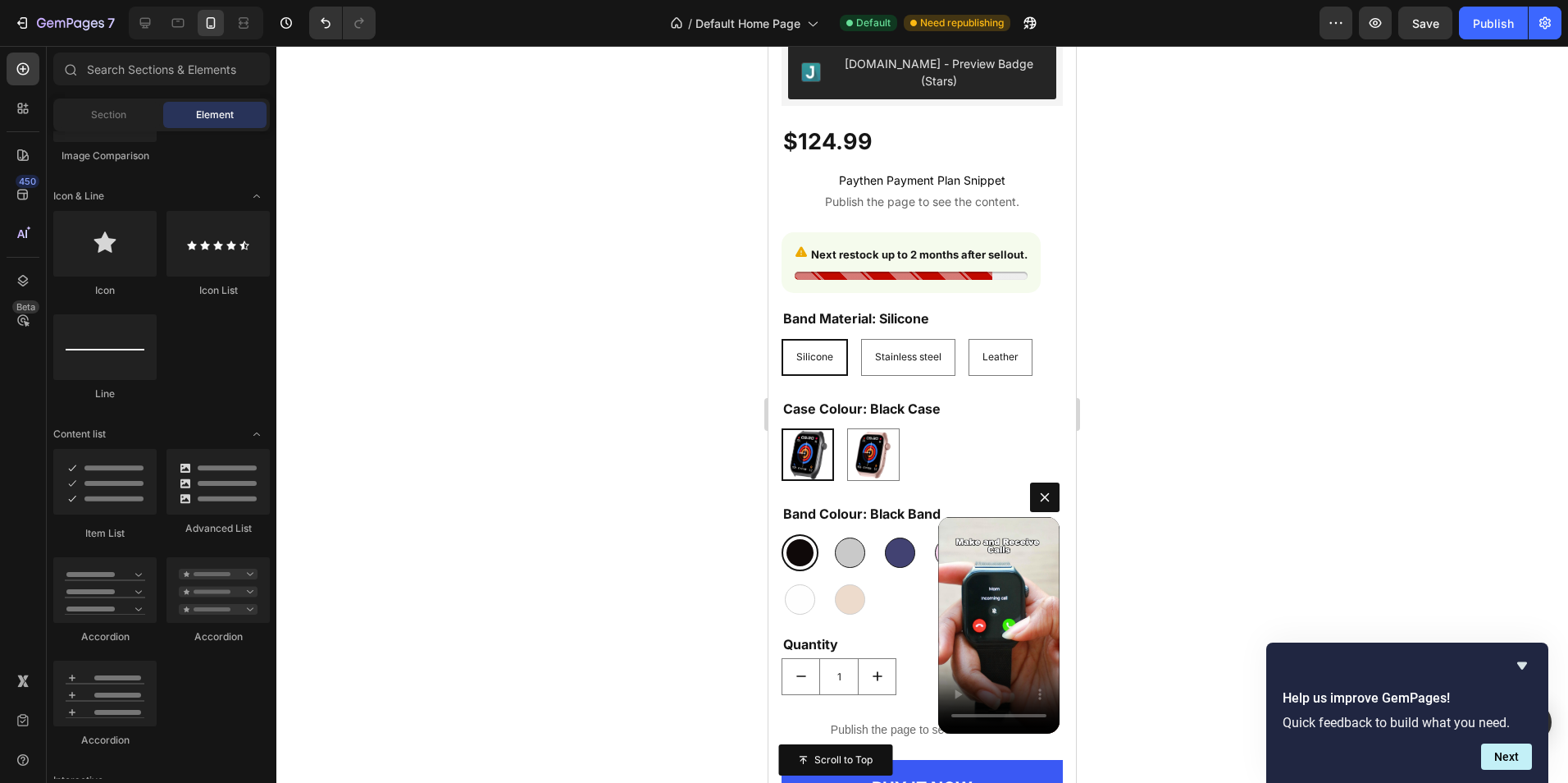
scroll to position [0, 0]
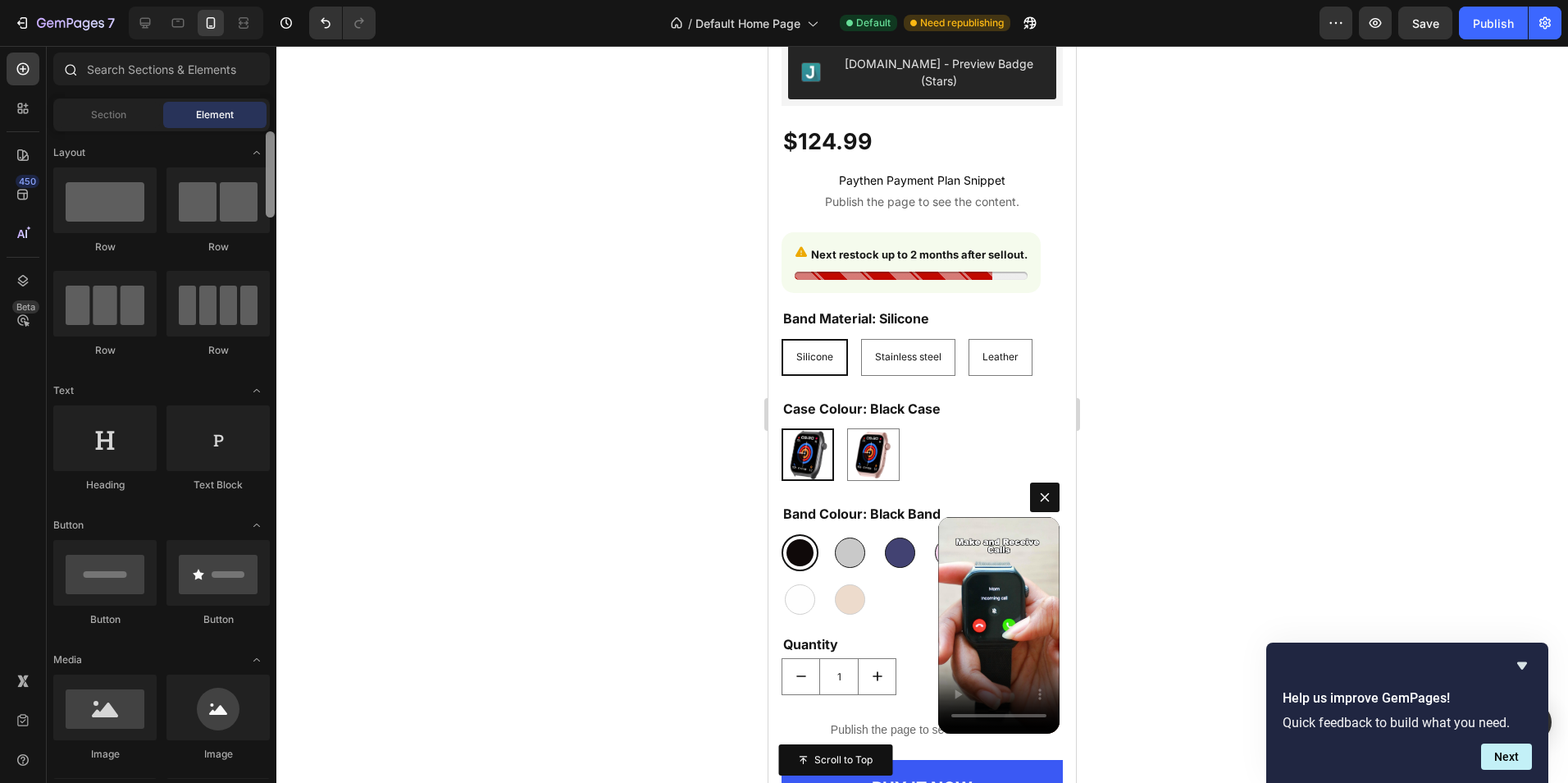
drag, startPoint x: 274, startPoint y: 445, endPoint x: 261, endPoint y: 88, distance: 357.2
click at [261, 88] on div "Sections(18) Elements(83) Section Element Hero Section Product Detail Brands Tr…" at bounding box center [161, 415] width 230 height 726
click at [1565, 238] on div at bounding box center [922, 413] width 1292 height 736
click at [1524, 664] on icon "Hide survey" at bounding box center [1522, 666] width 9 height 8
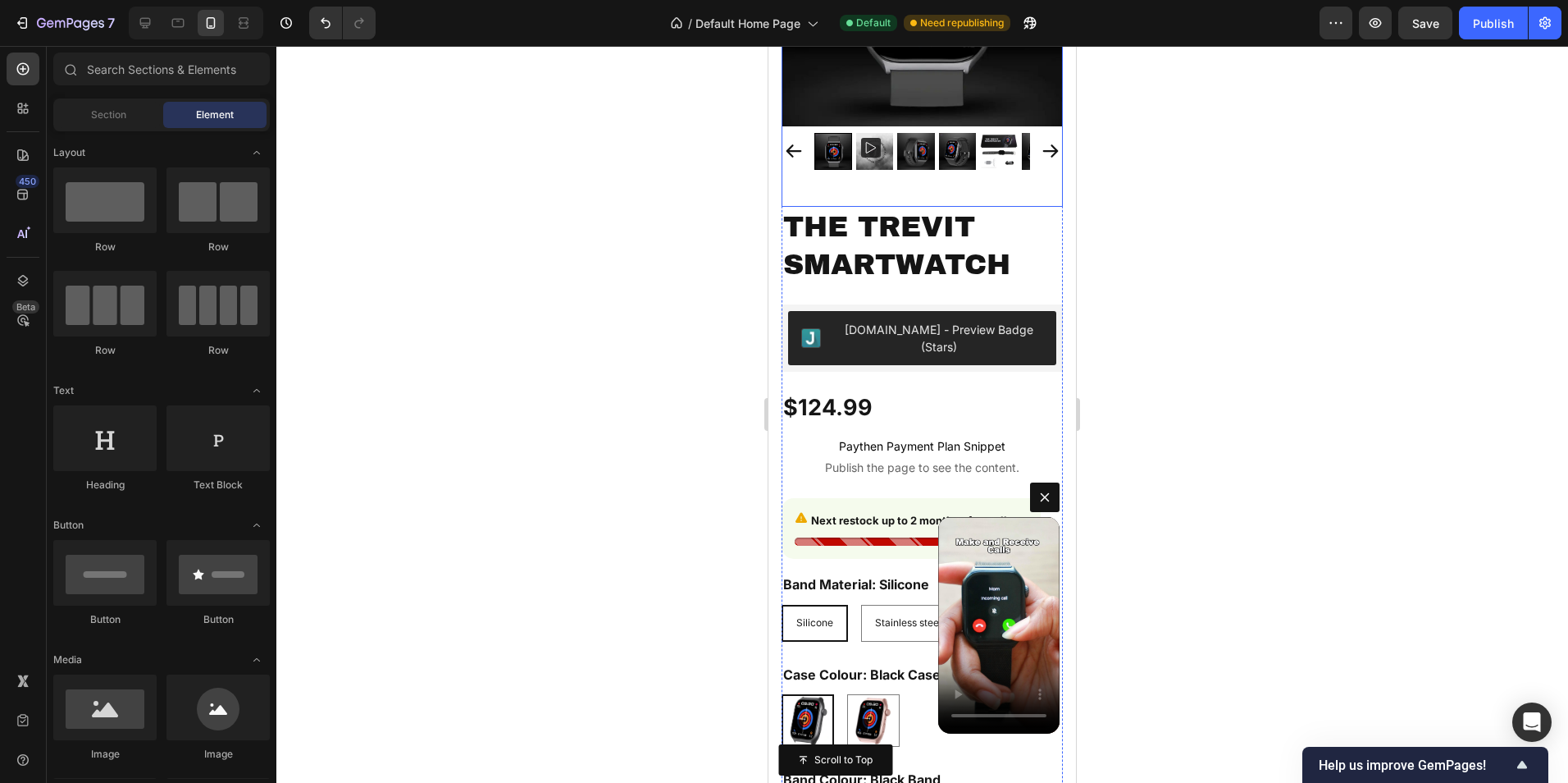
scroll to position [7305, 0]
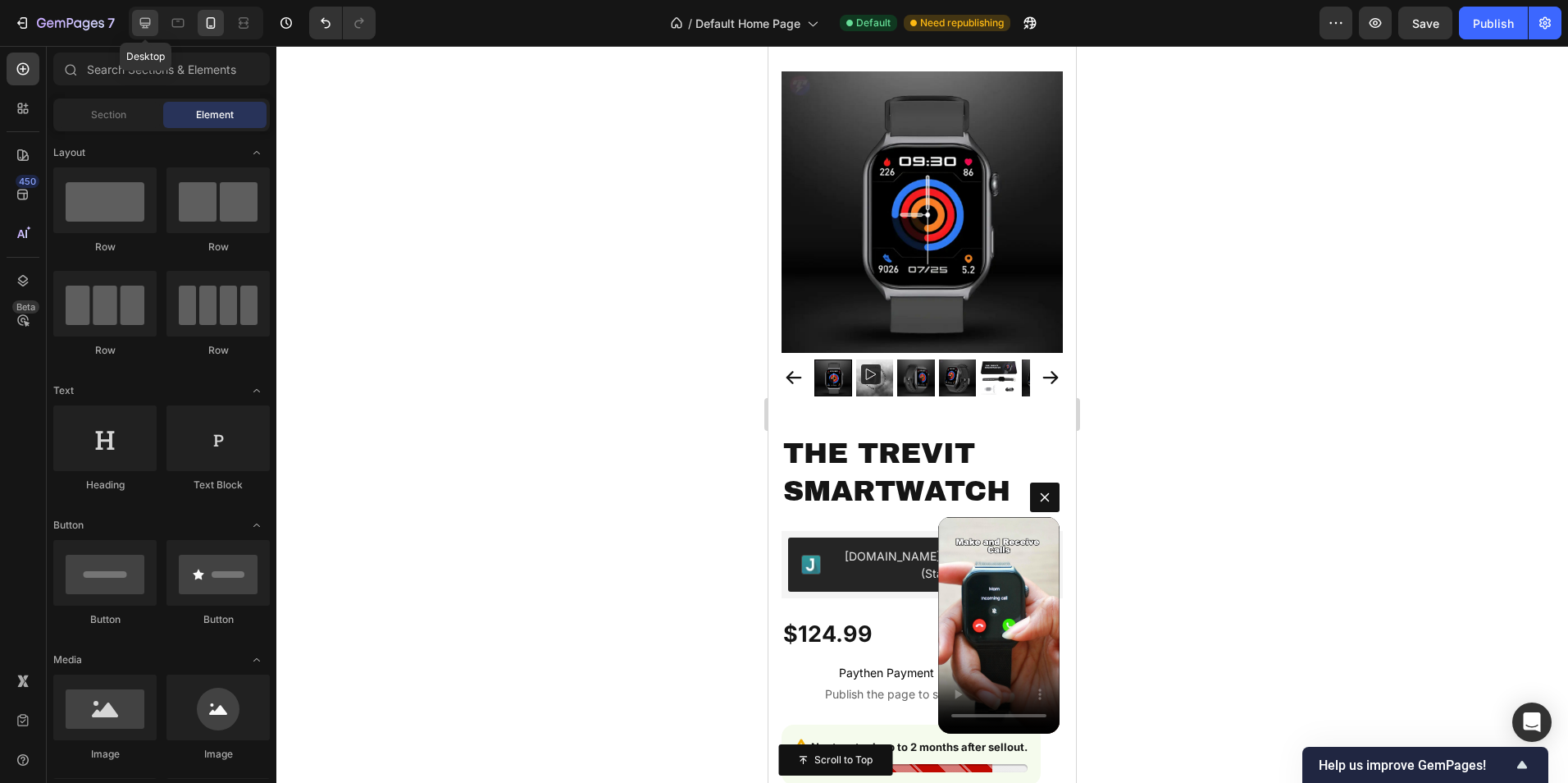
click at [151, 16] on icon at bounding box center [144, 23] width 16 height 16
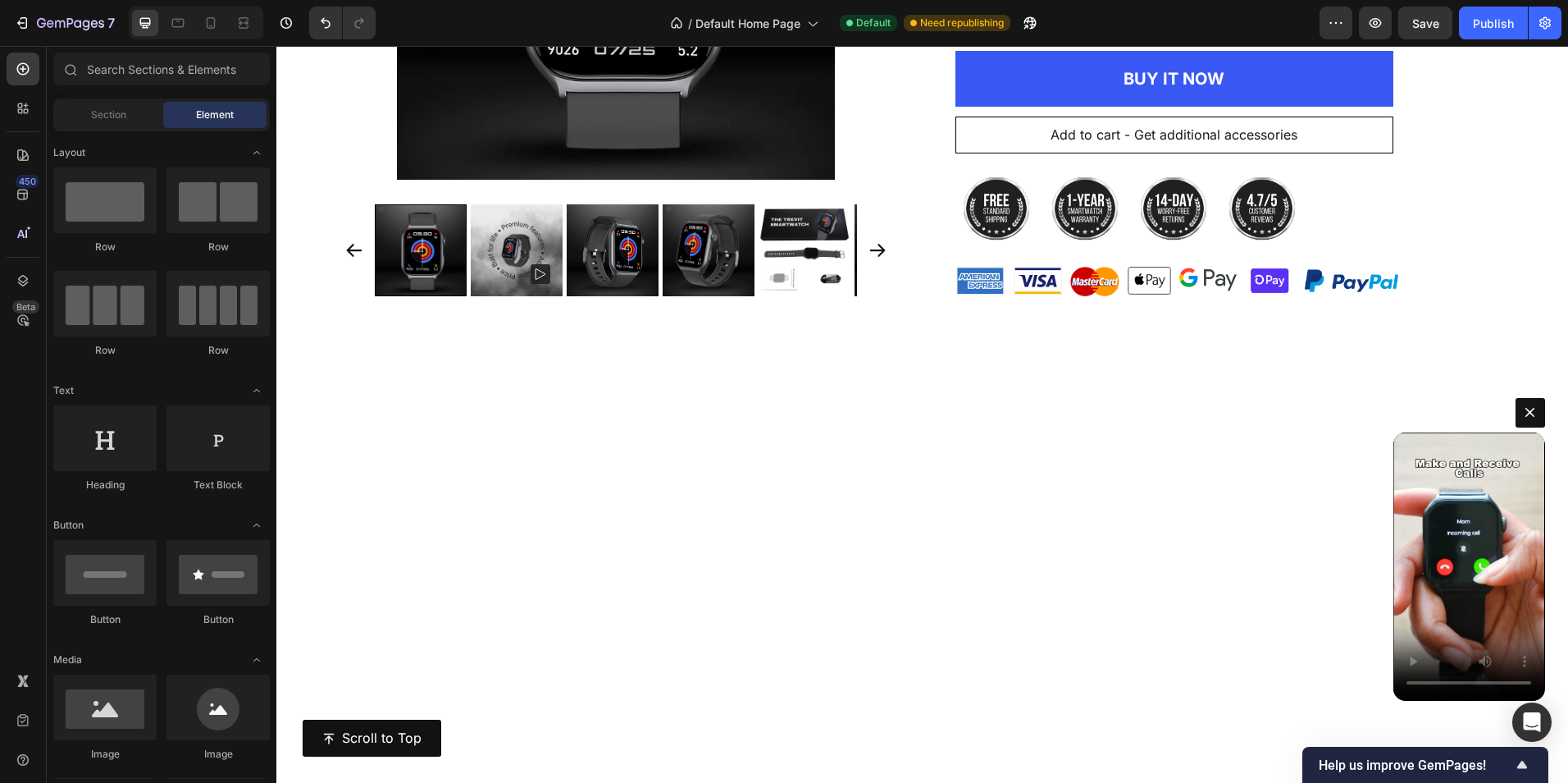
scroll to position [6662, 0]
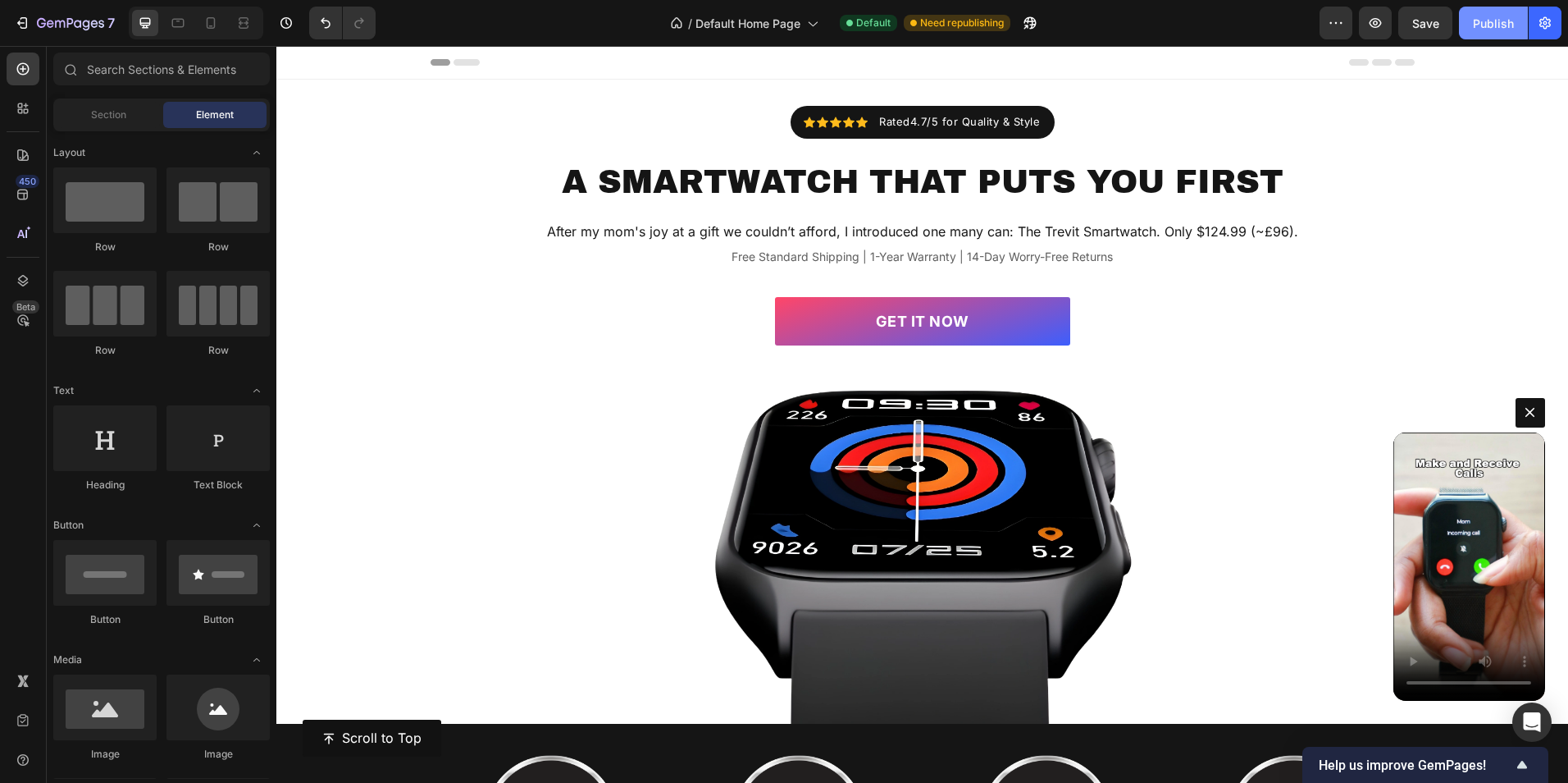
click at [1503, 32] on button "Publish" at bounding box center [1493, 23] width 69 height 33
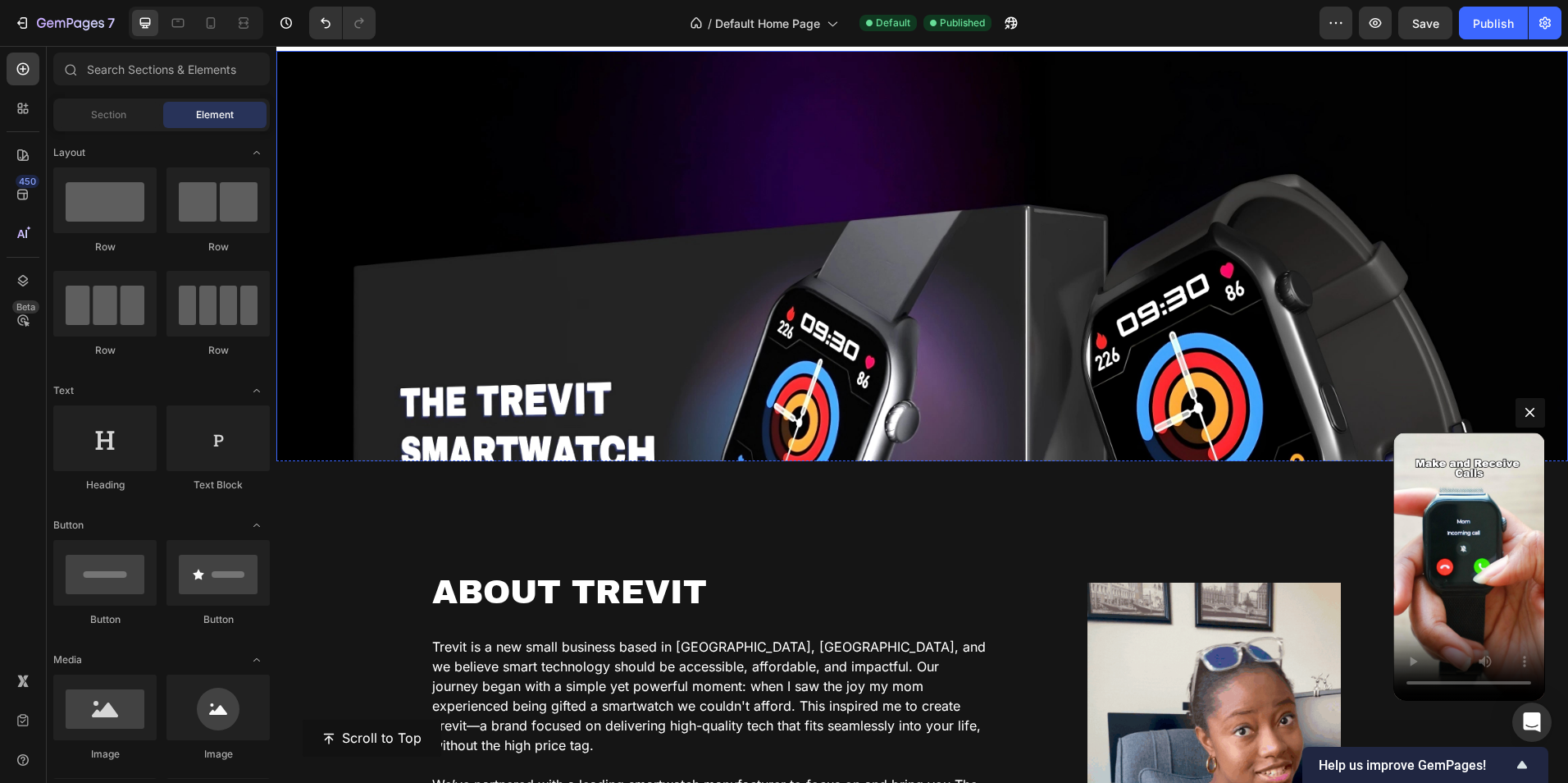
scroll to position [1559, 0]
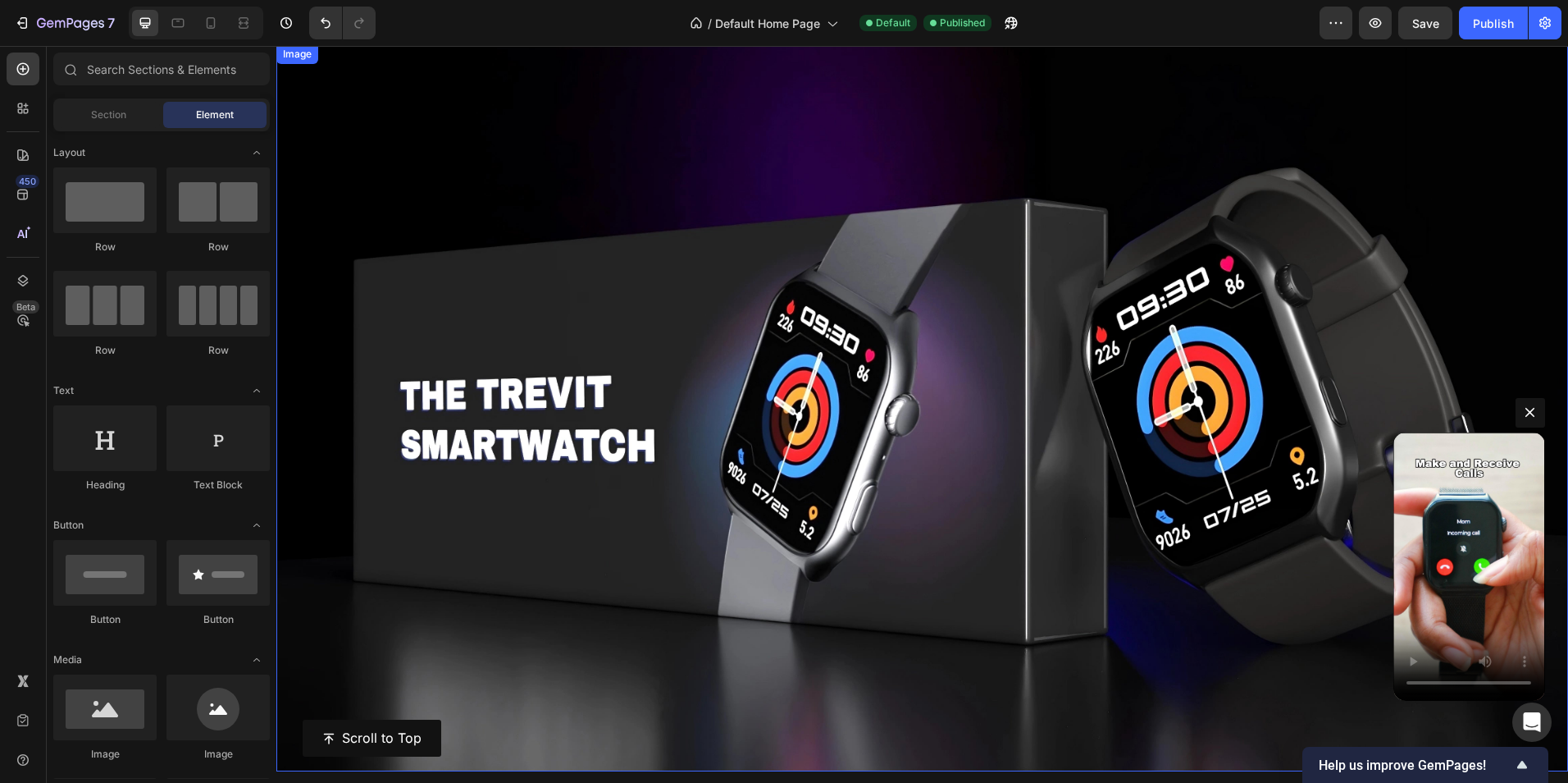
click at [1212, 277] on img at bounding box center [922, 408] width 1292 height 727
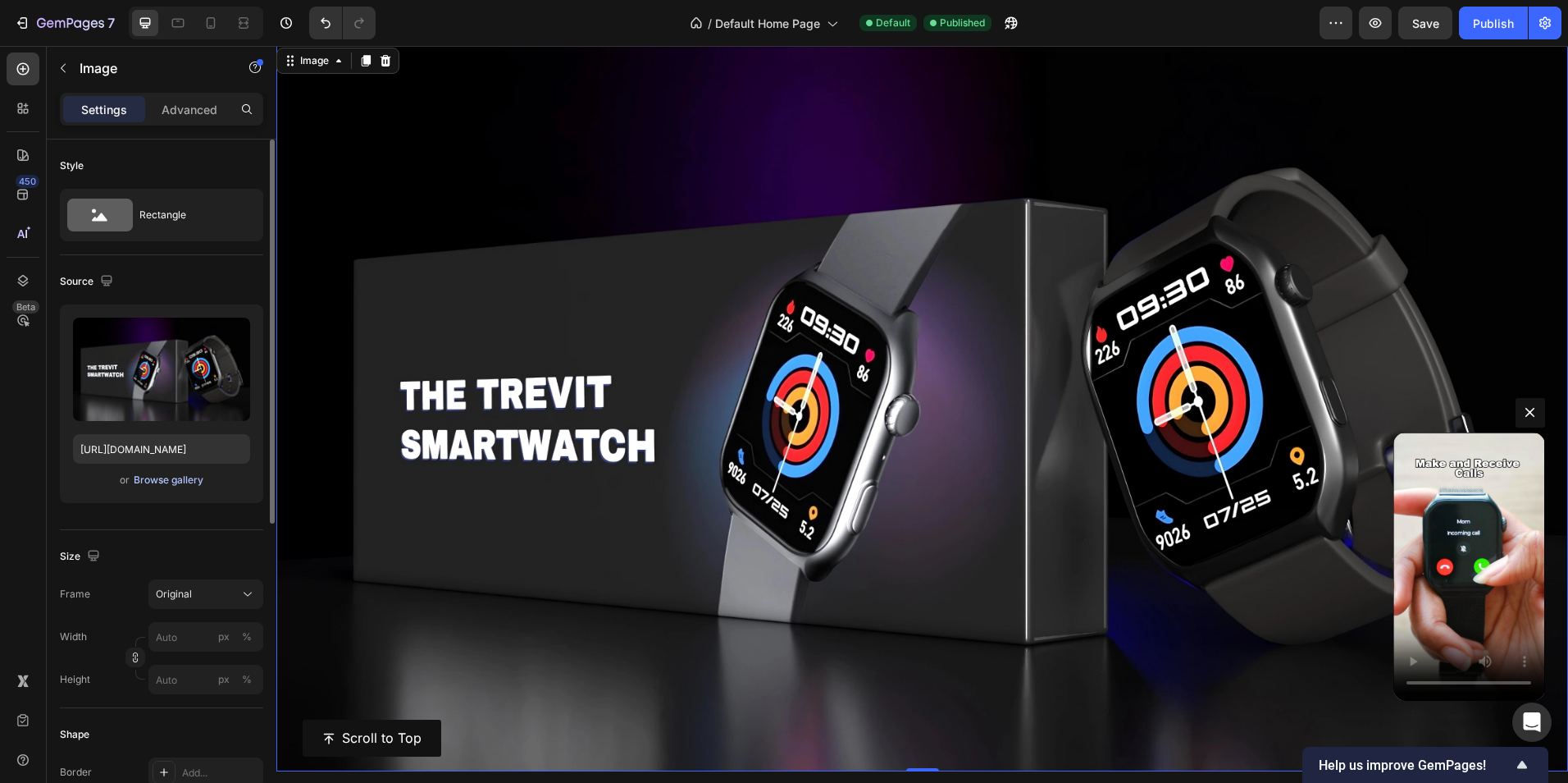
click at [189, 485] on div "Browse gallery" at bounding box center [168, 480] width 69 height 15
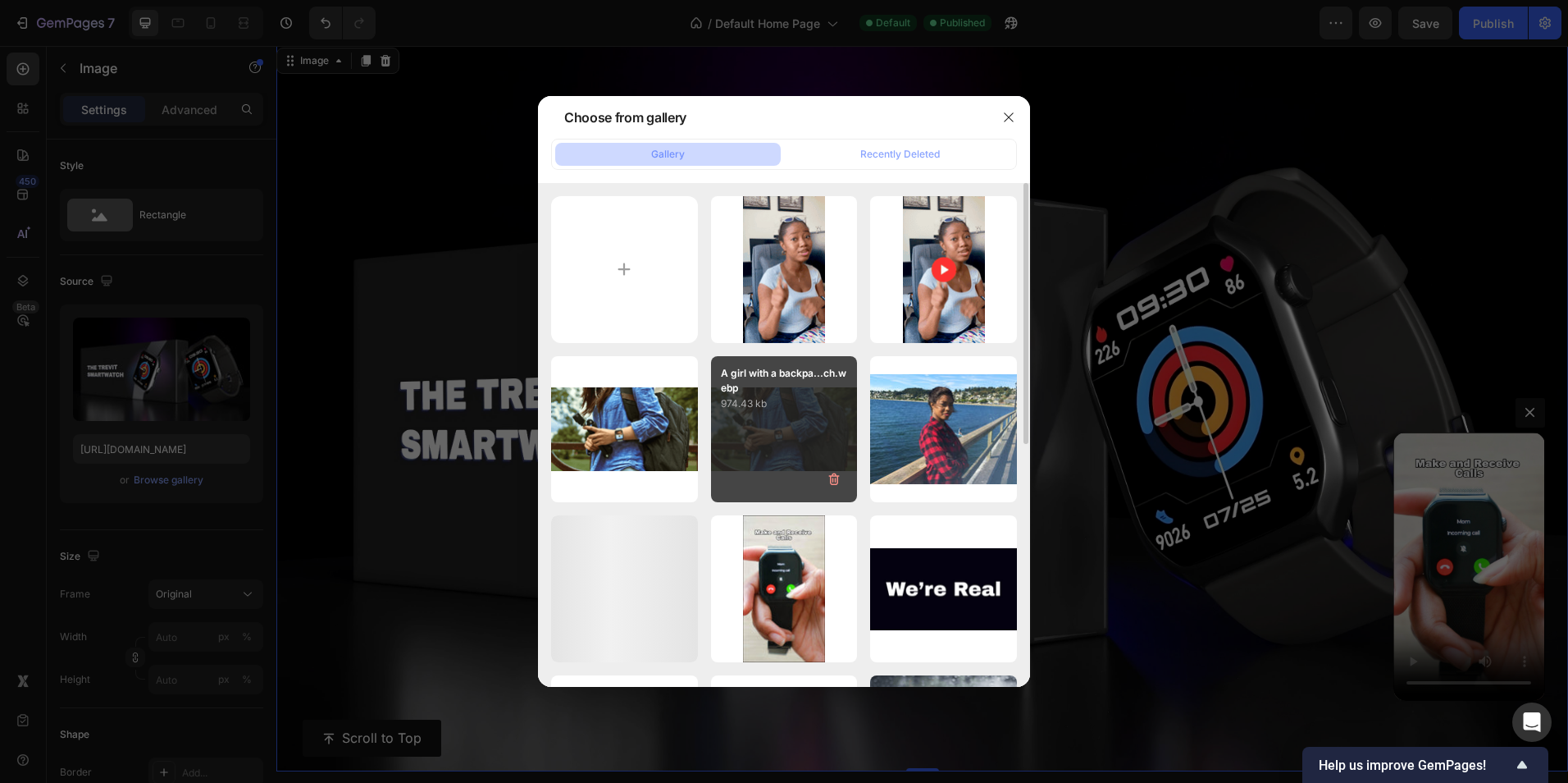
click at [783, 420] on div "A girl with a backpa...ch.webp 974.43 kb" at bounding box center [784, 430] width 147 height 147
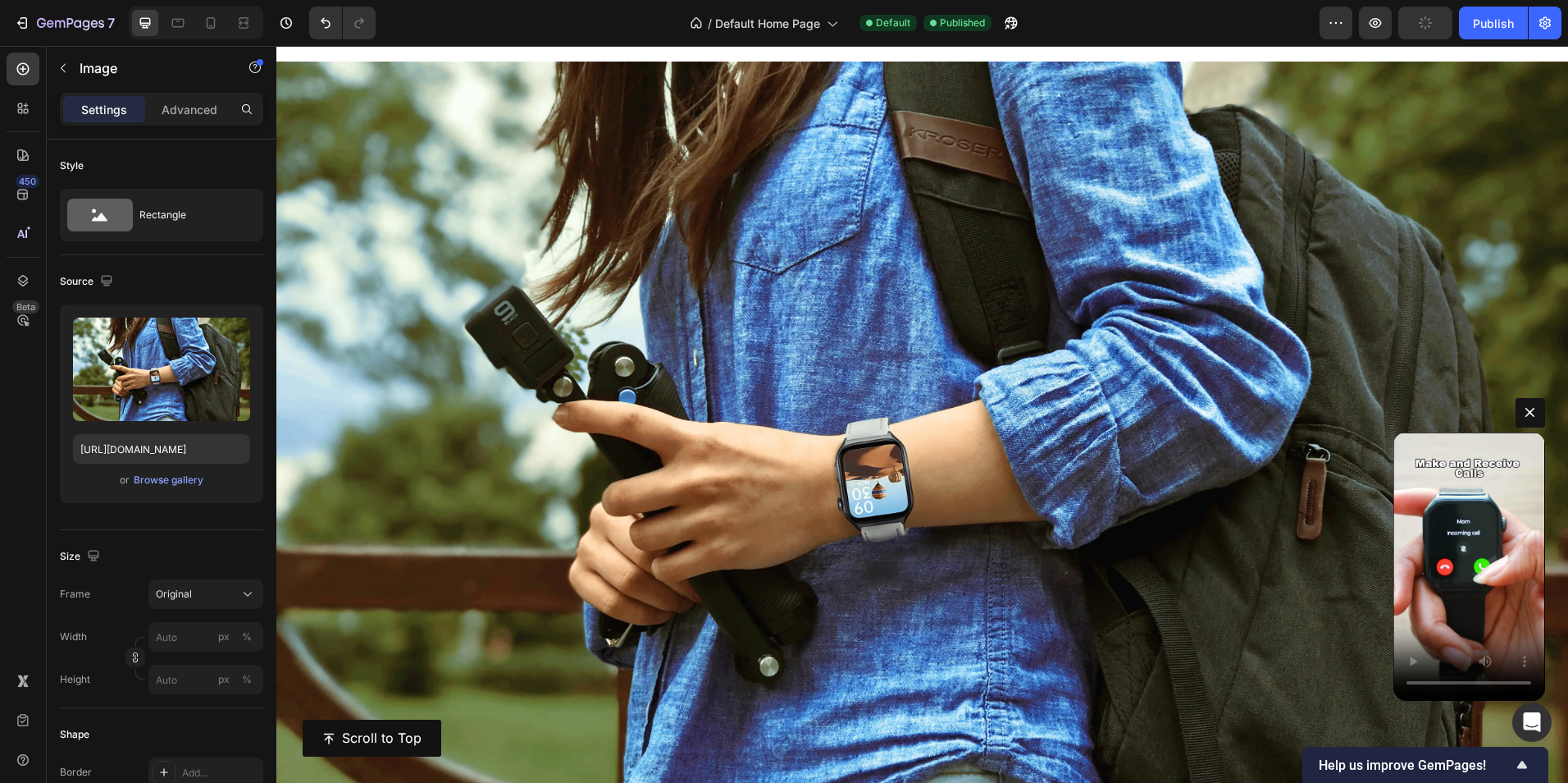
scroll to position [1641, 0]
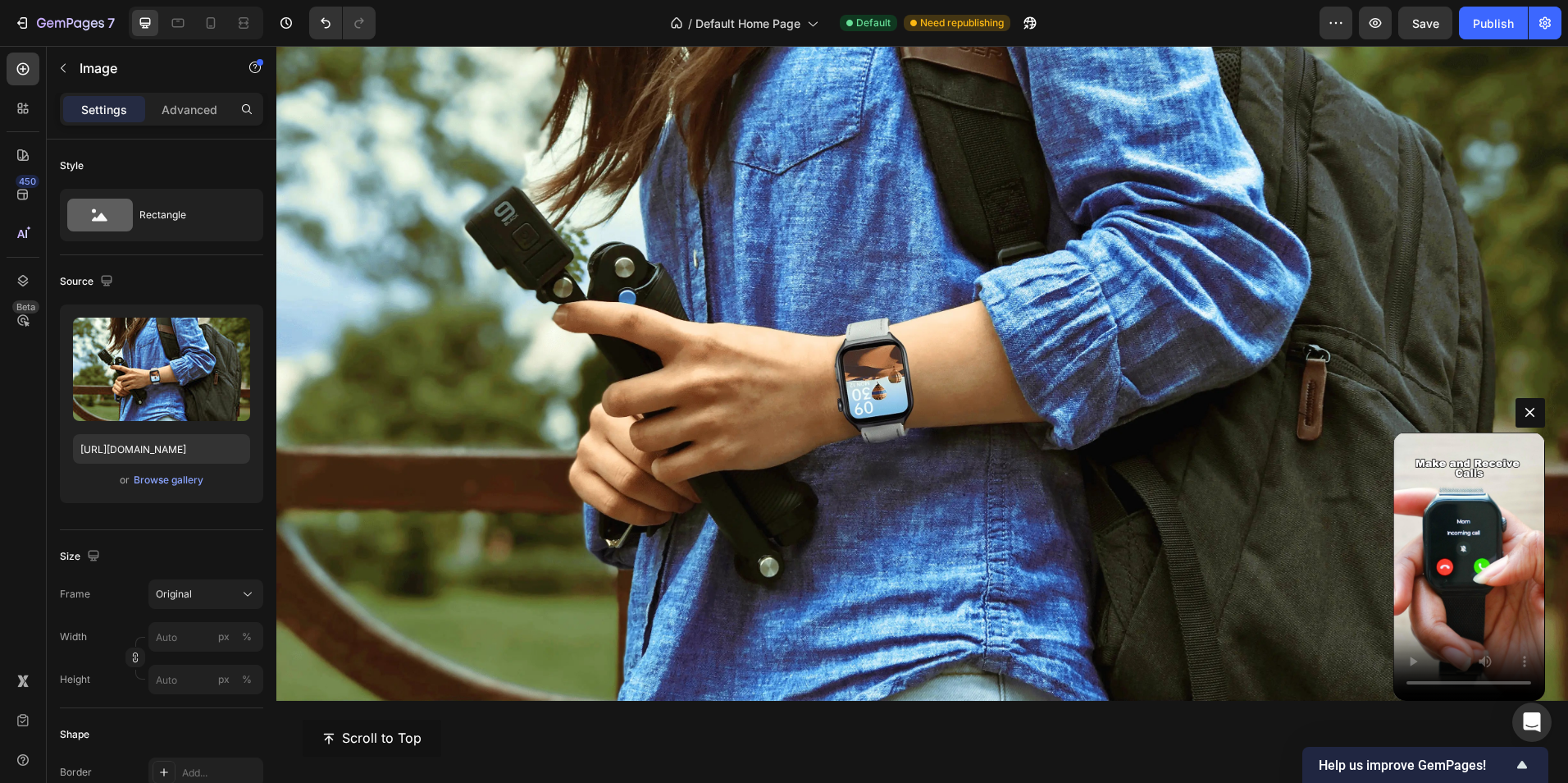
click at [634, 246] on img at bounding box center [922, 331] width 1292 height 738
click at [160, 477] on div "Browse gallery" at bounding box center [168, 480] width 69 height 15
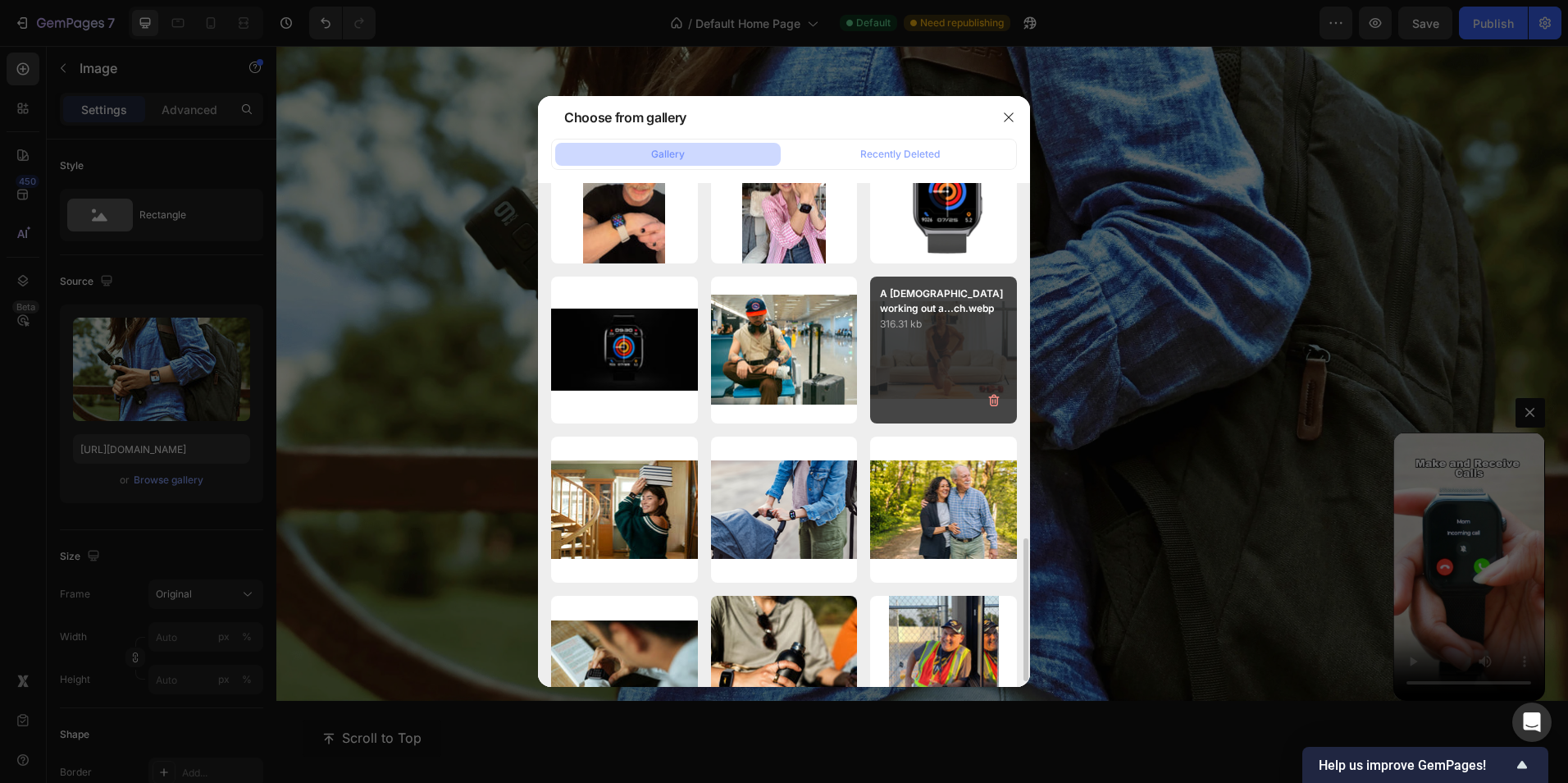
scroll to position [1042, 0]
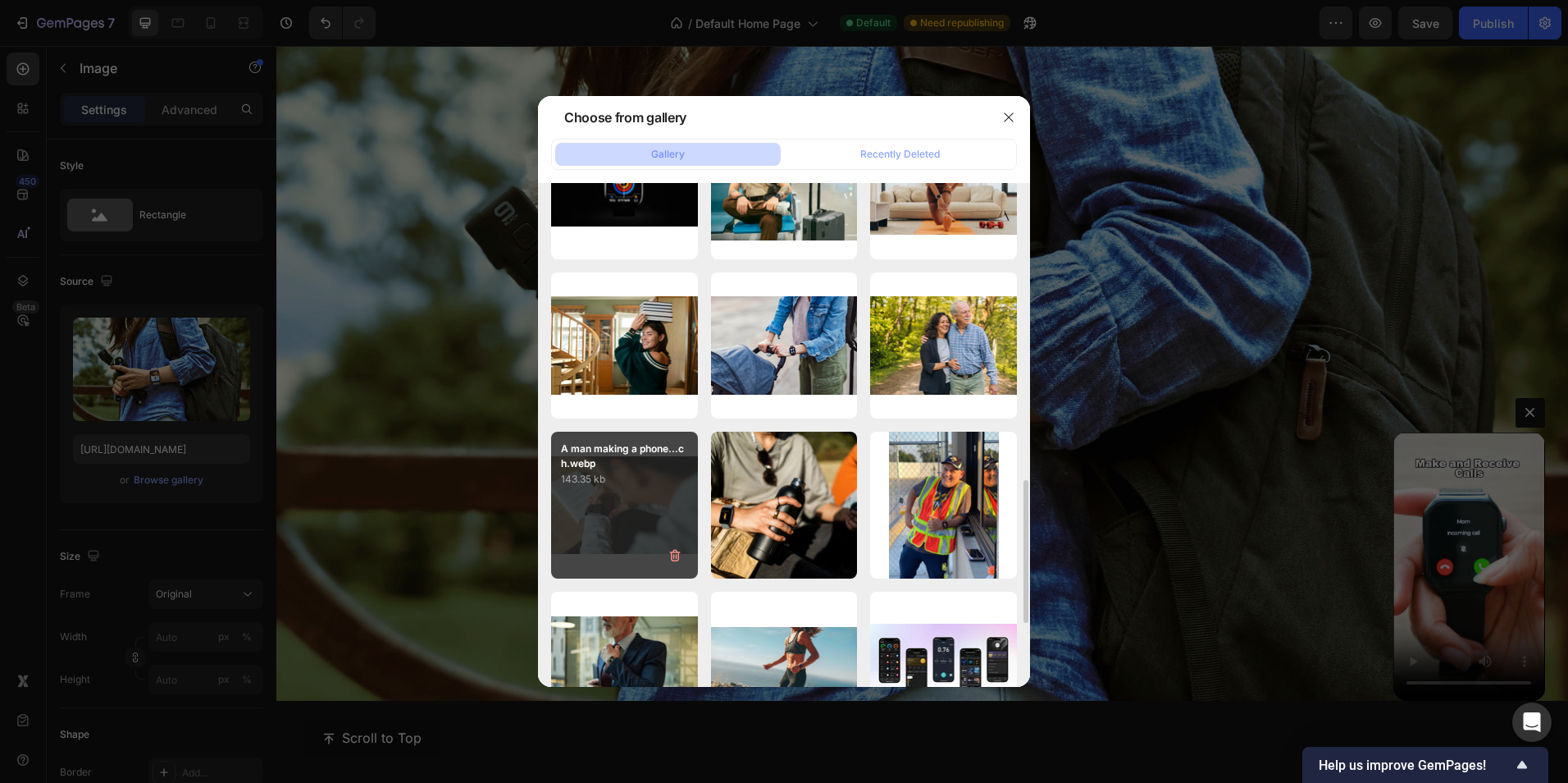
click at [652, 527] on div "A man making a phone...ch.webp 143.35 kb" at bounding box center [624, 505] width 147 height 147
type input "[URL][DOMAIN_NAME]"
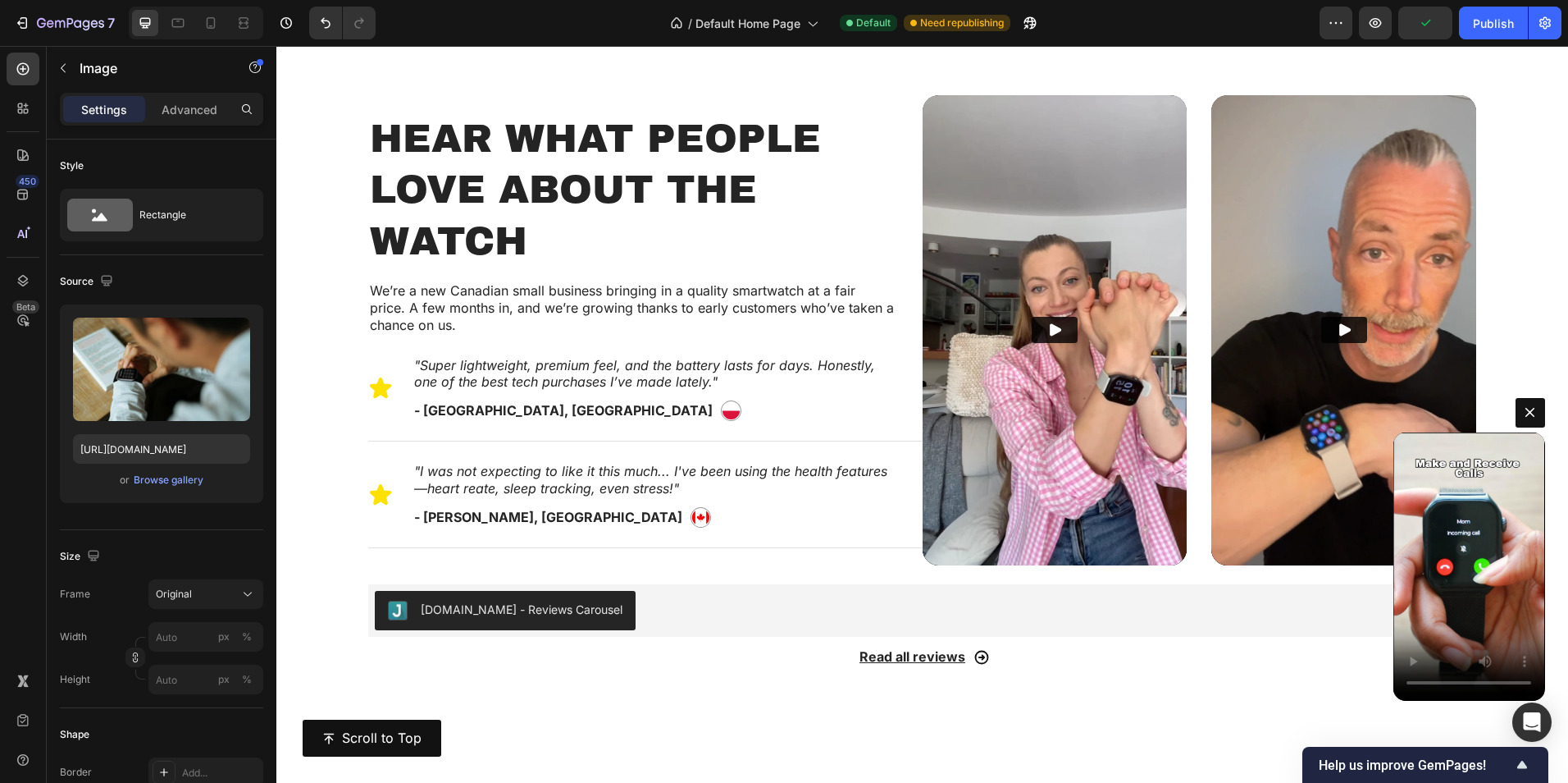
scroll to position [903, 0]
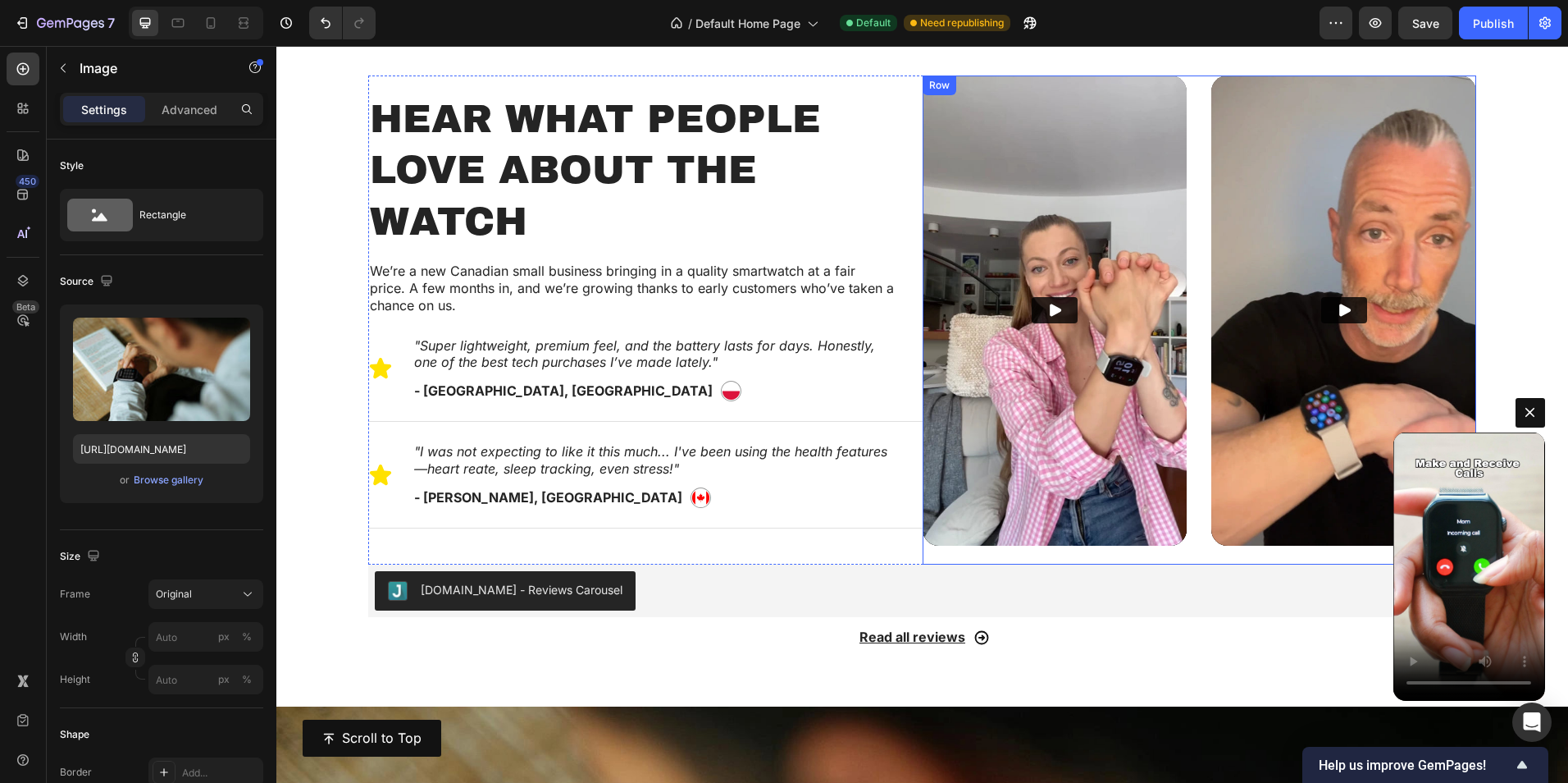
click at [981, 550] on div "Video" at bounding box center [1055, 320] width 265 height 490
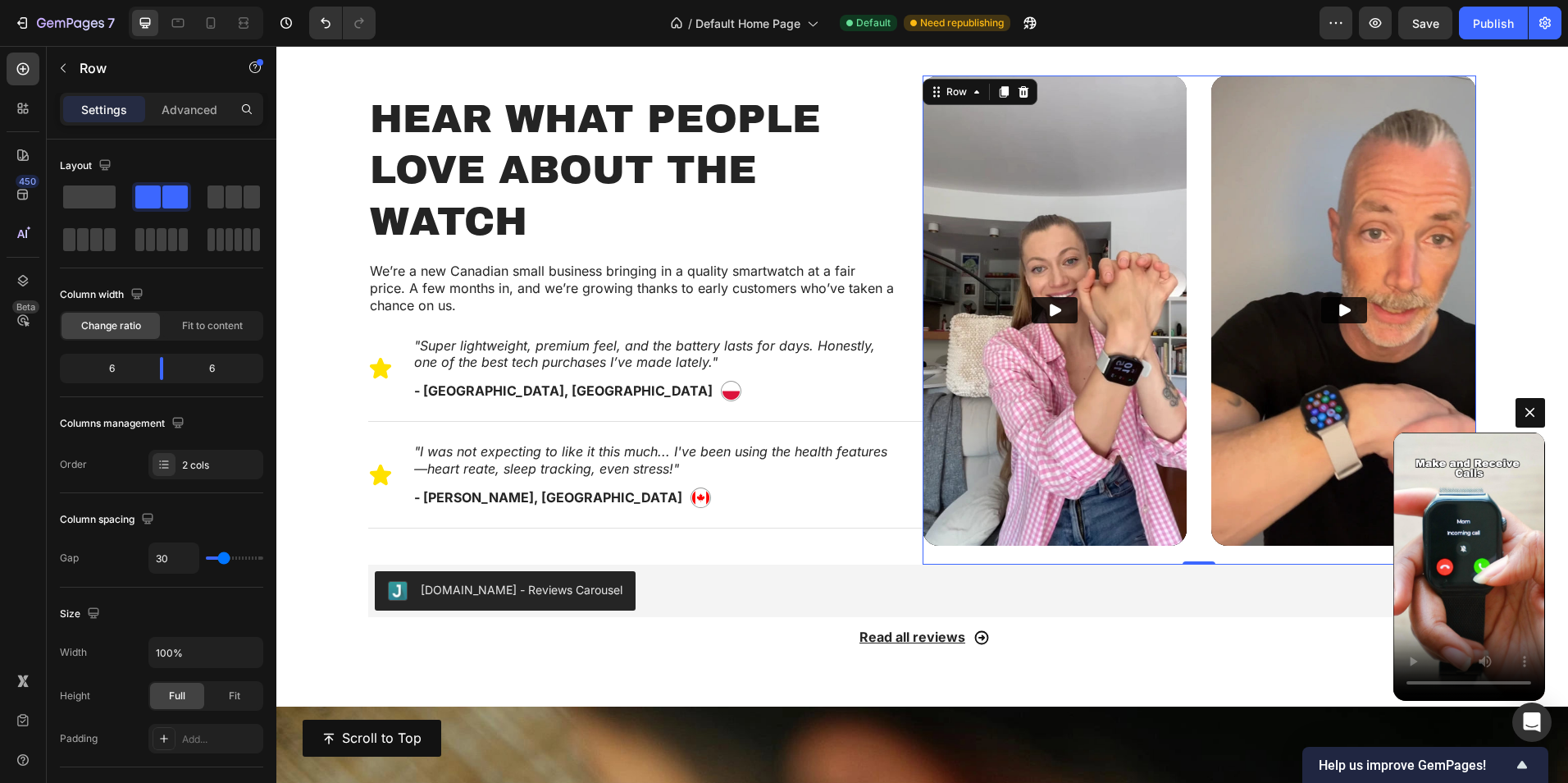
click at [954, 553] on div "Video" at bounding box center [1055, 320] width 265 height 490
click at [233, 207] on span at bounding box center [233, 197] width 16 height 23
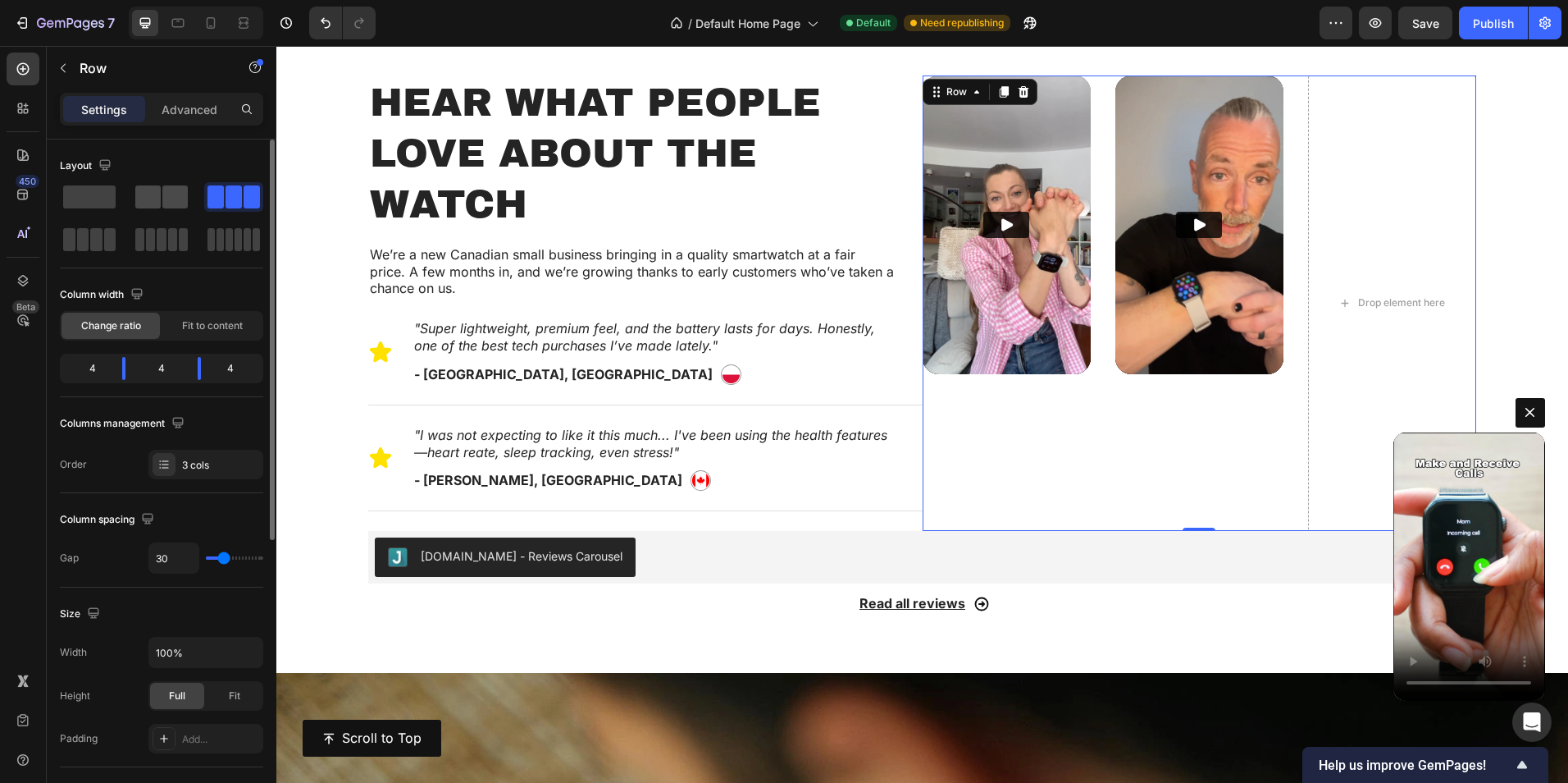
click at [158, 198] on span at bounding box center [147, 197] width 26 height 23
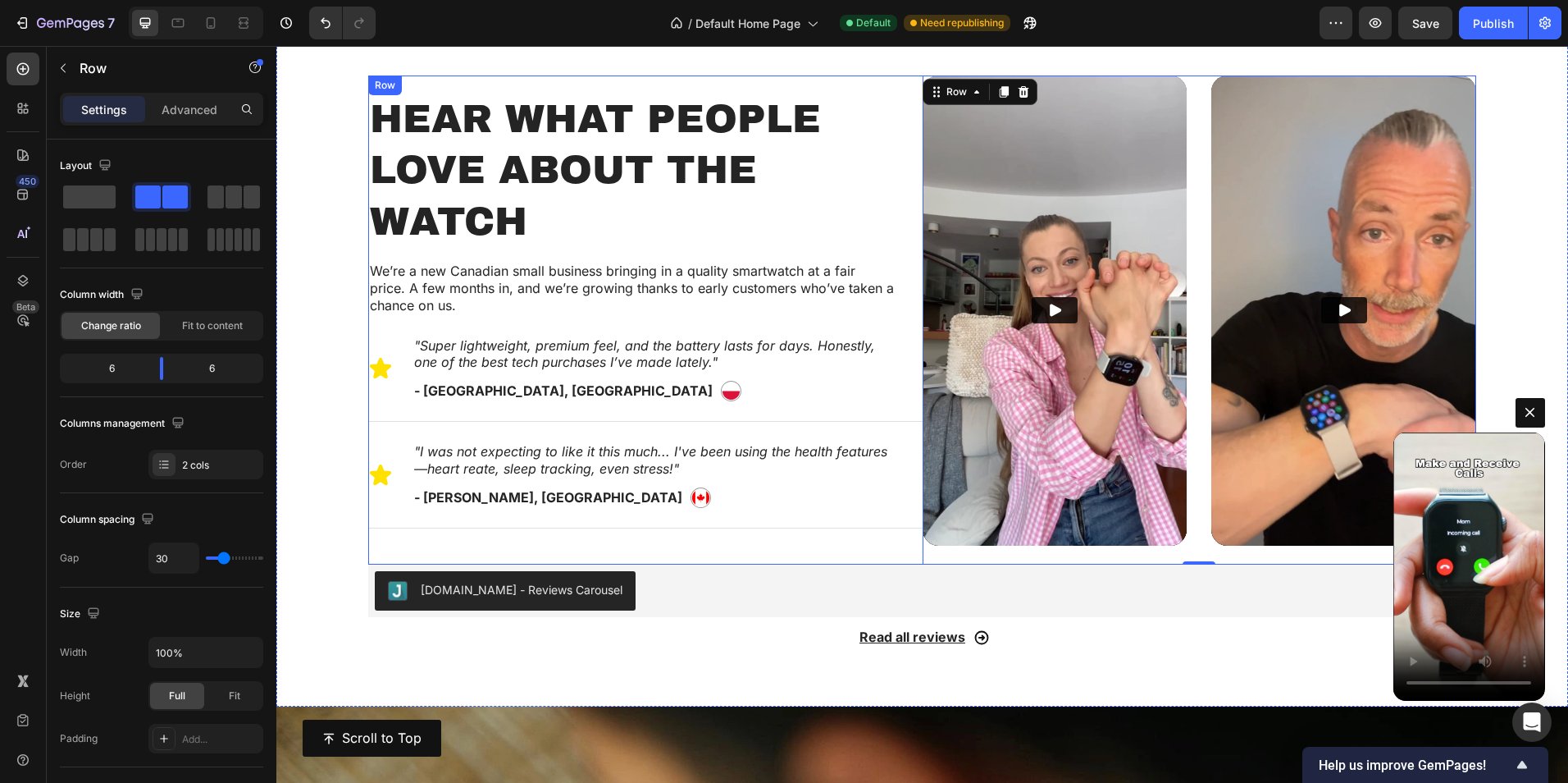
scroll to position [268, 0]
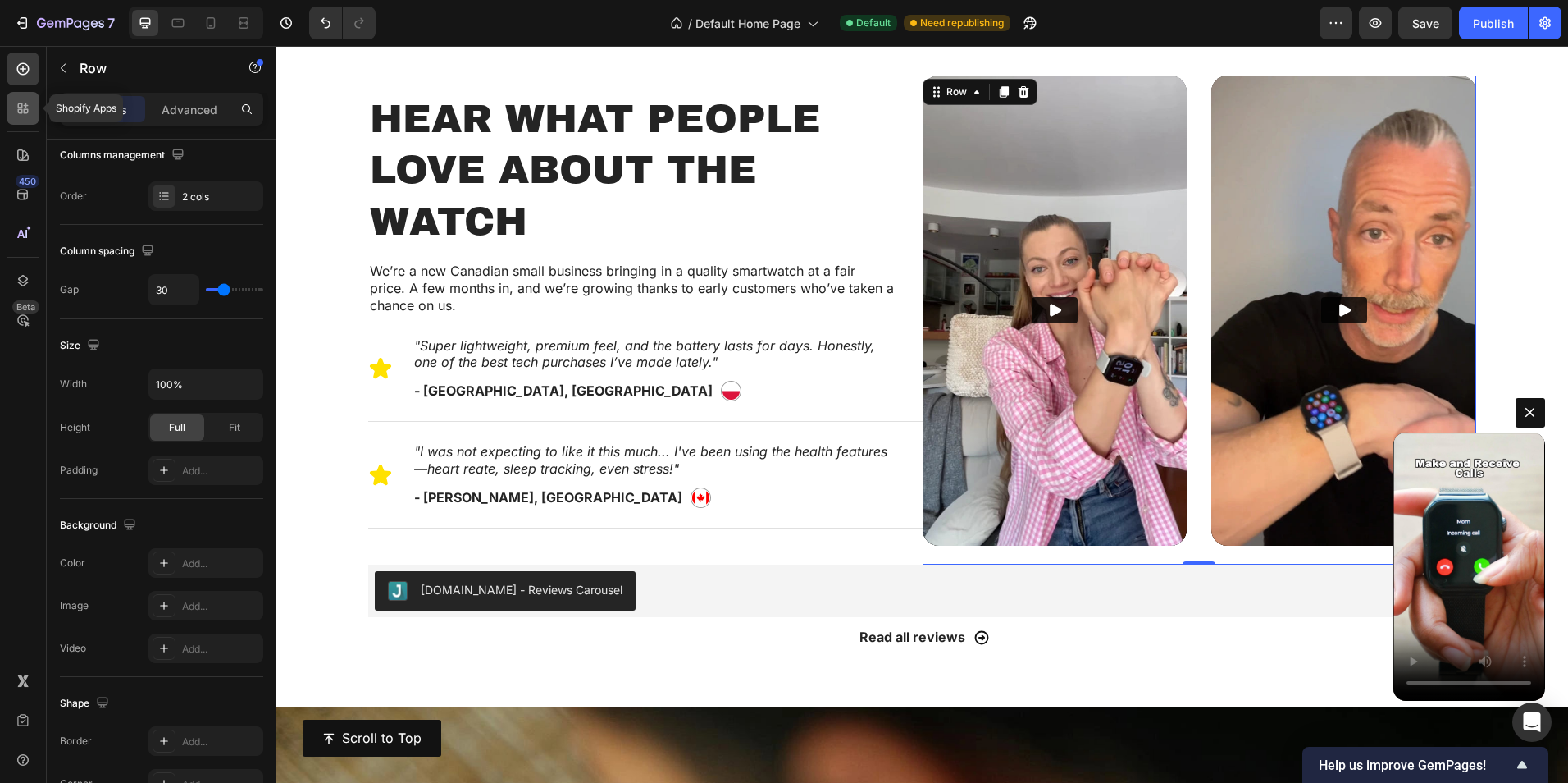
click at [22, 105] on icon at bounding box center [20, 105] width 5 height 5
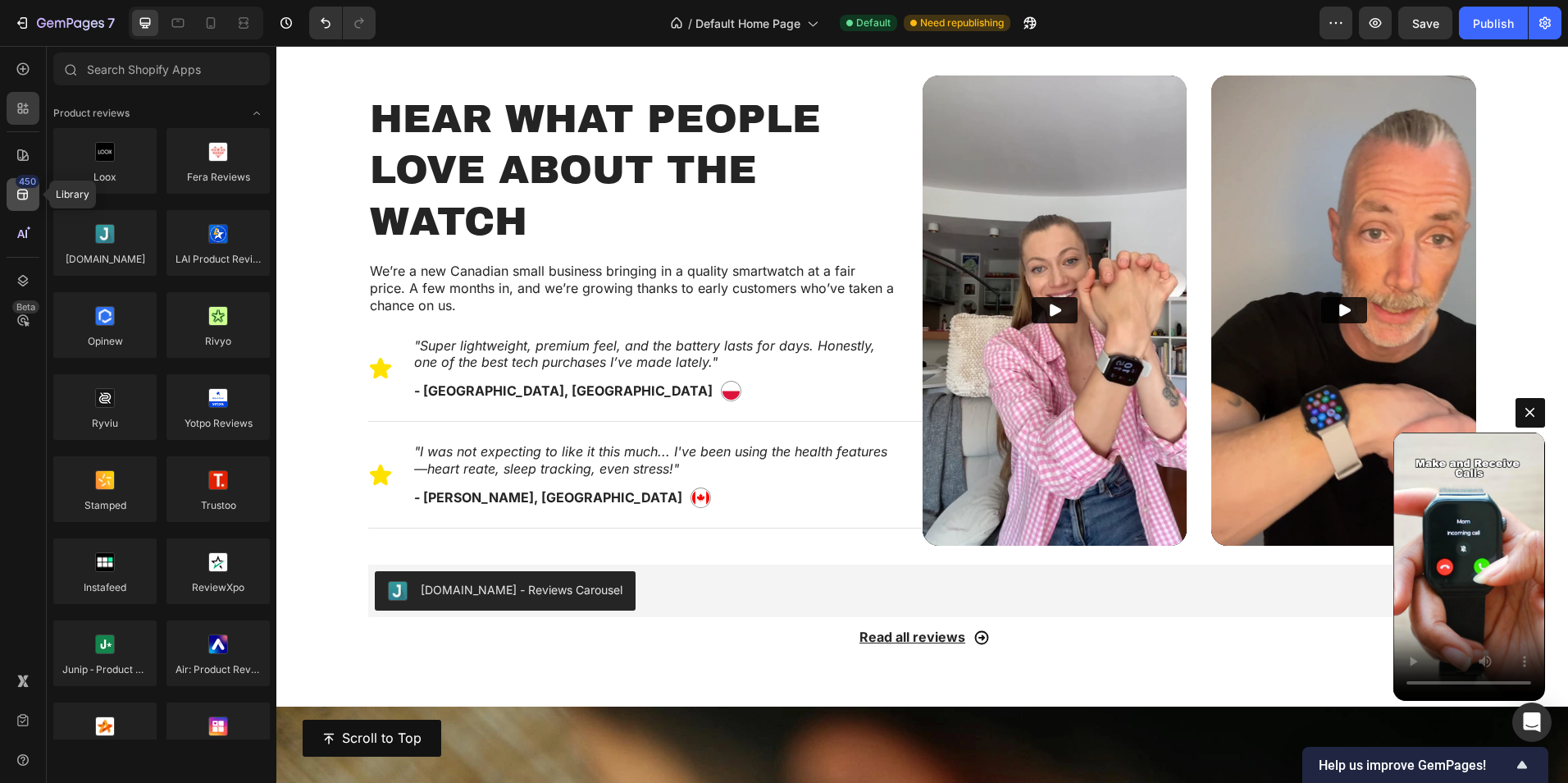
click at [25, 204] on div "450" at bounding box center [23, 194] width 33 height 33
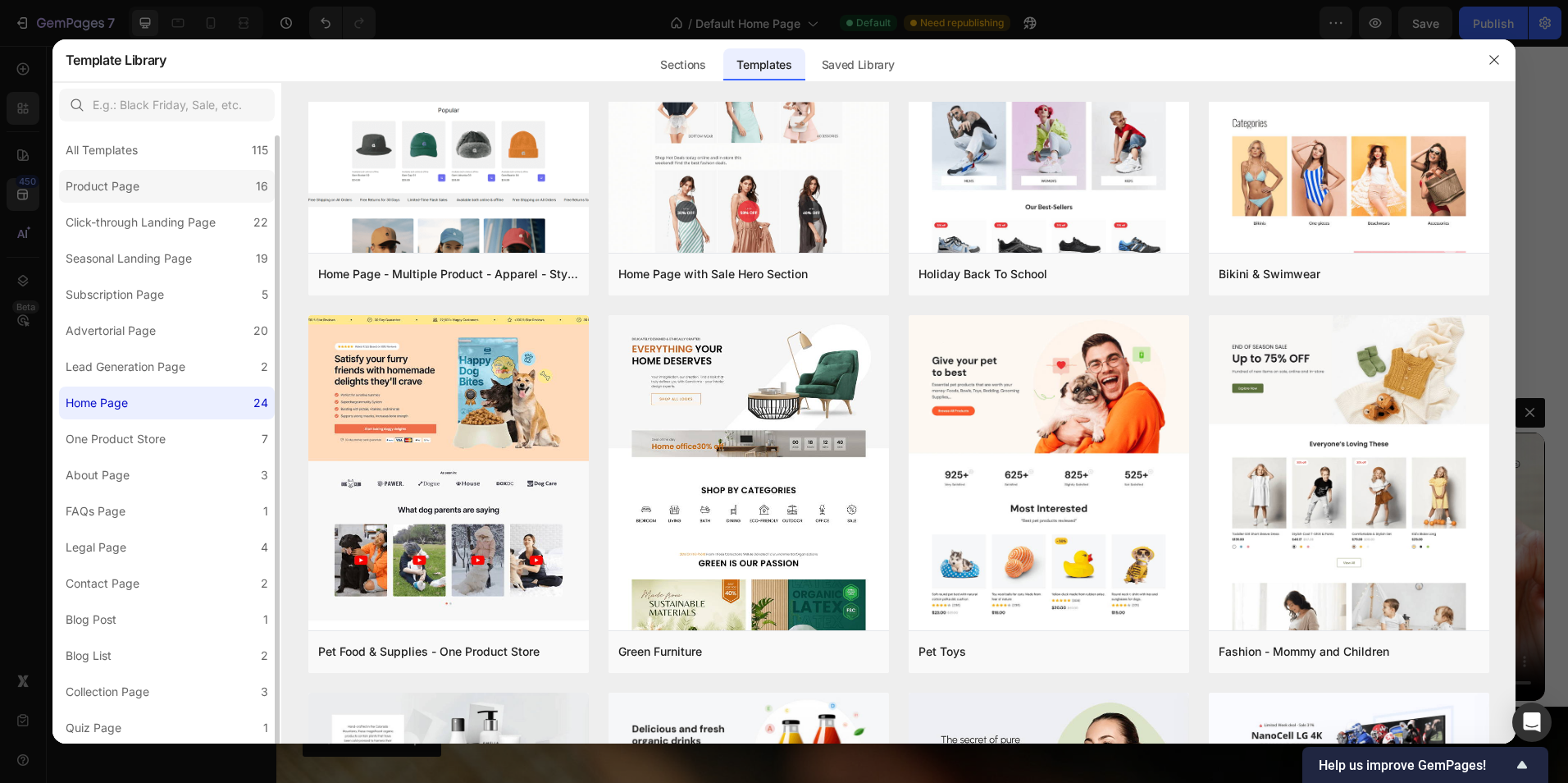
scroll to position [0, 0]
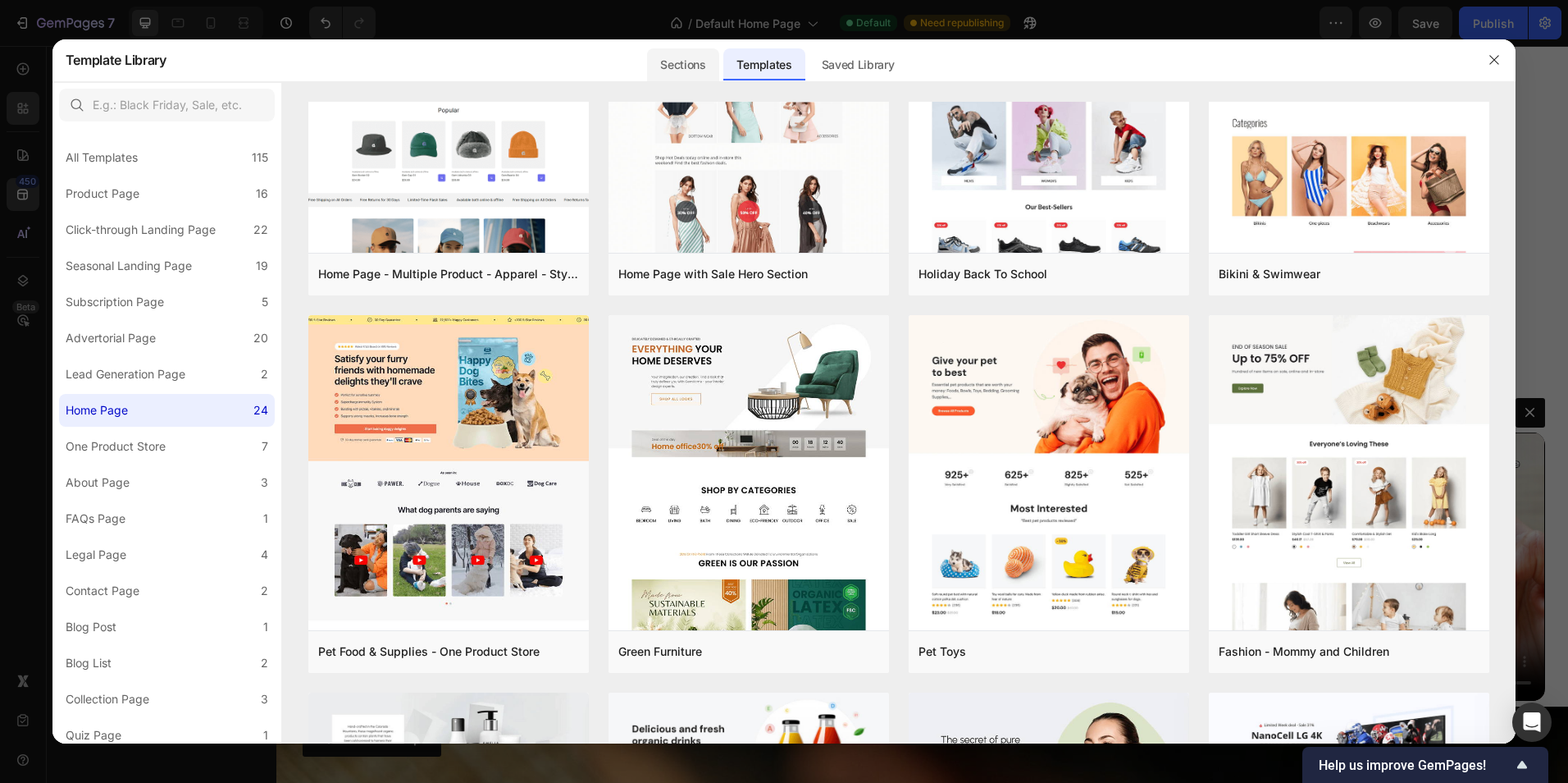
click at [694, 60] on div "Sections" at bounding box center [682, 65] width 71 height 33
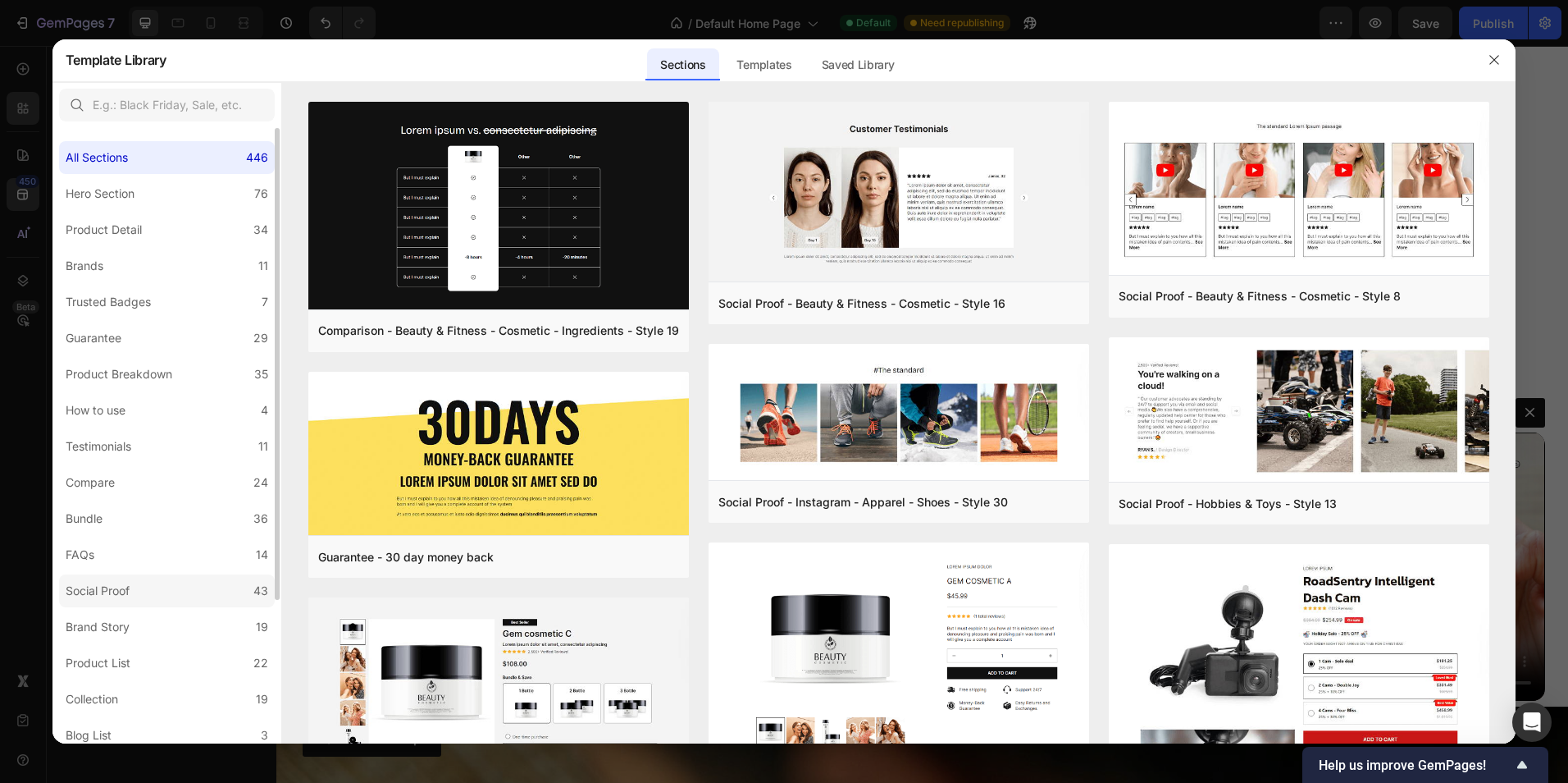
click at [149, 596] on label "Social Proof 43" at bounding box center [166, 591] width 216 height 33
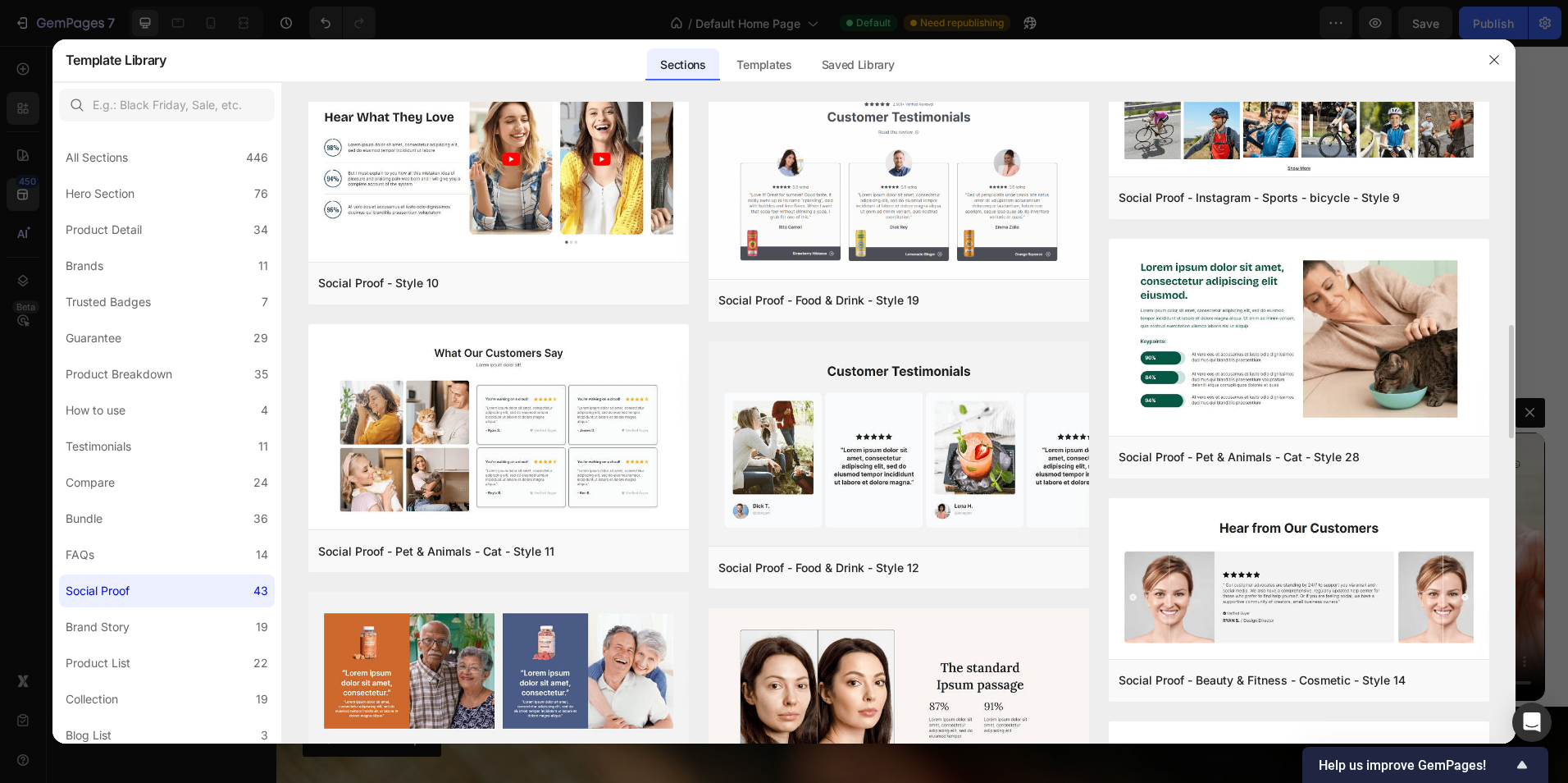
scroll to position [1018, 0]
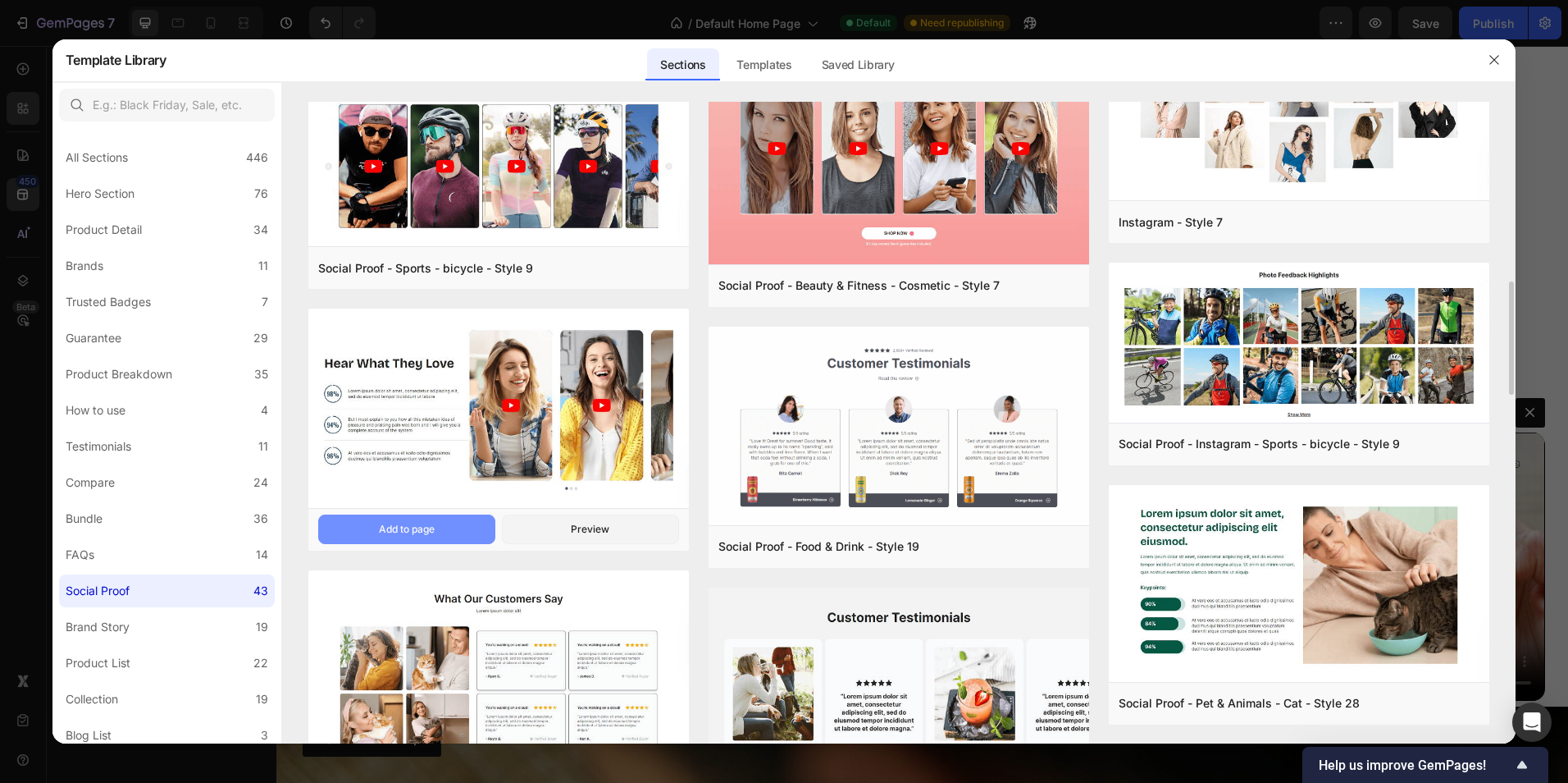
click at [425, 534] on div "Add to page" at bounding box center [406, 529] width 56 height 15
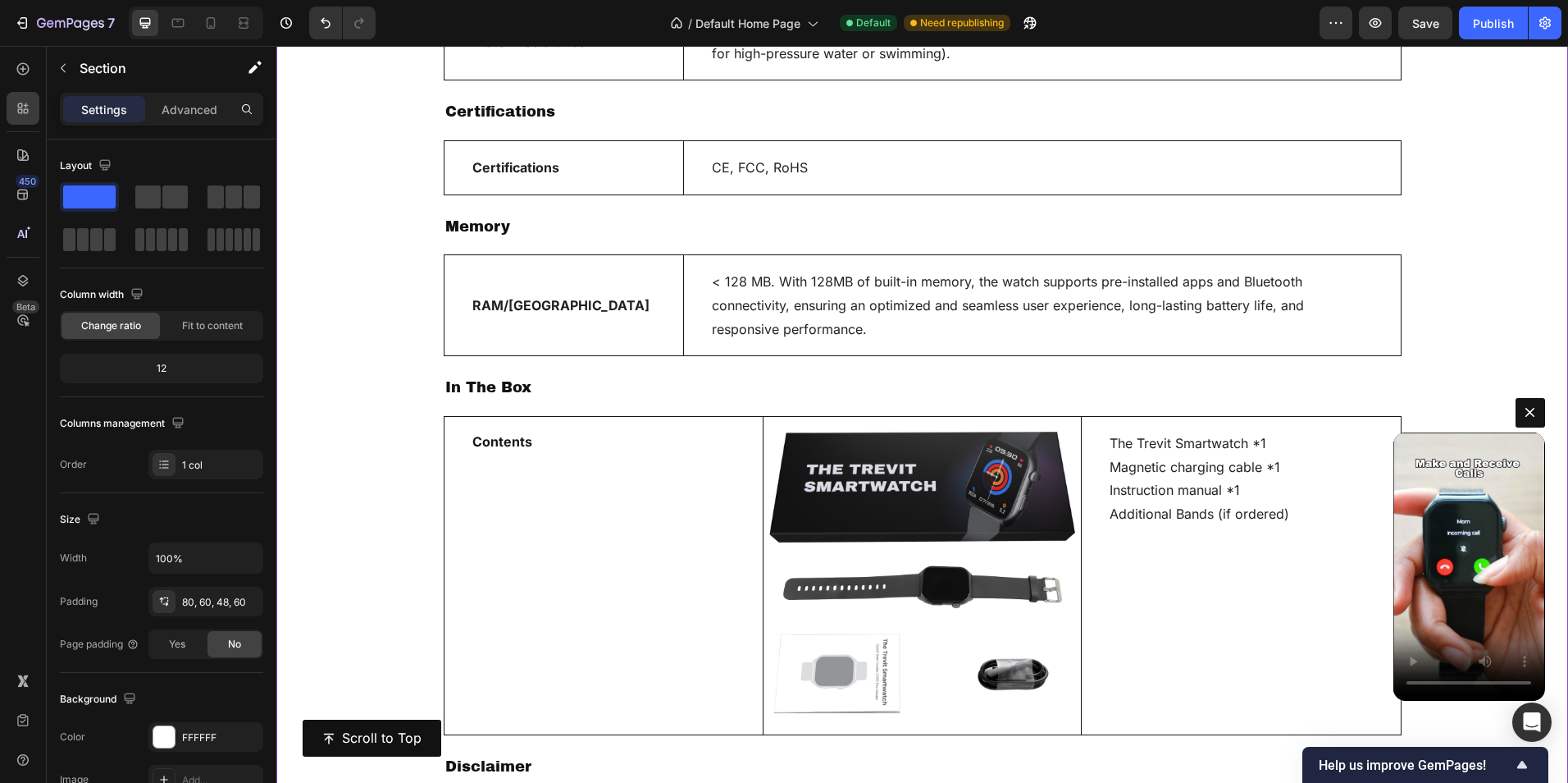
scroll to position [12347, 0]
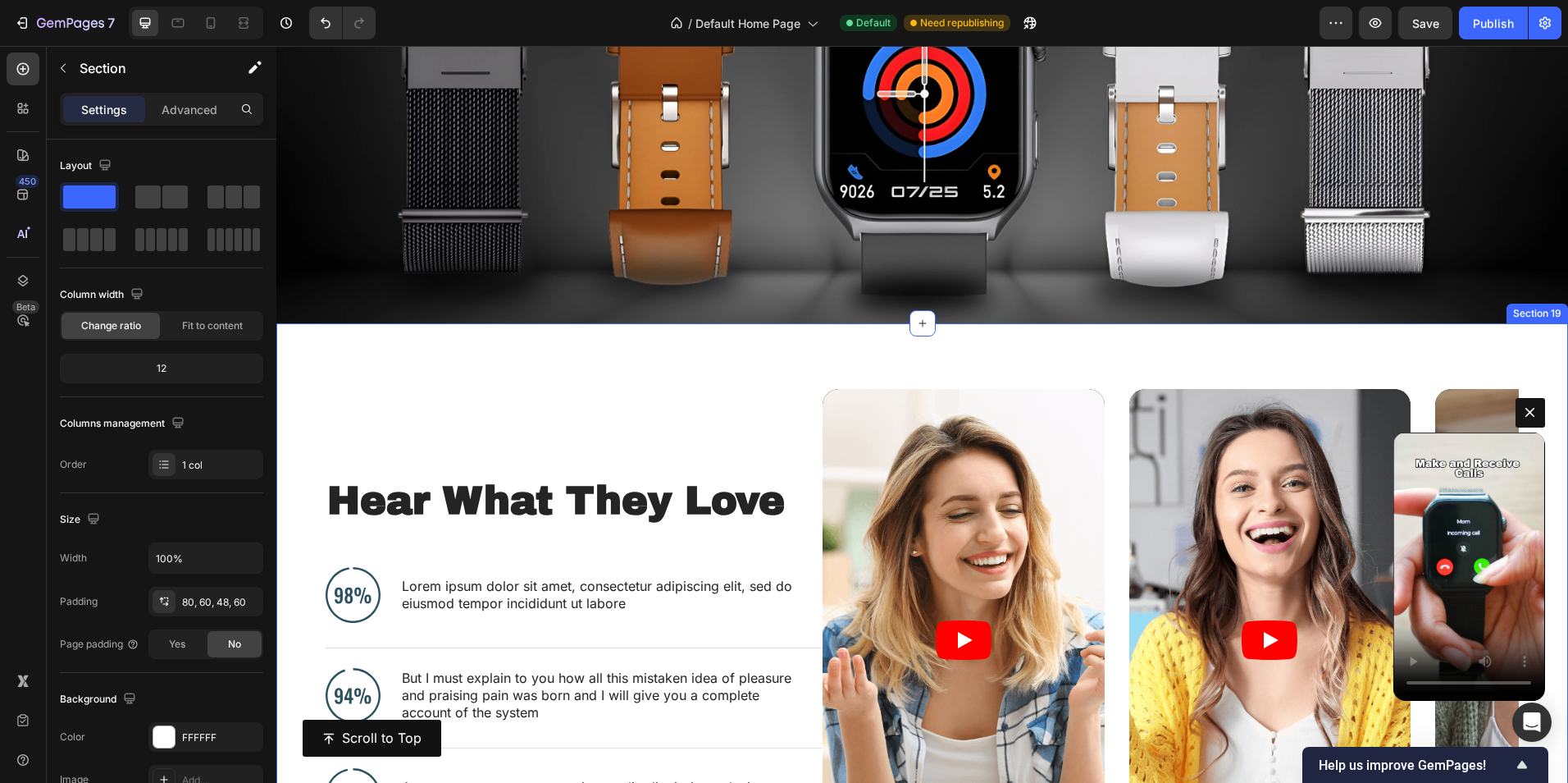
click at [296, 352] on div "Hear What They Love Heading Image Lorem ipsum dolor sit amet, consectetur adipi…" at bounding box center [922, 650] width 1292 height 654
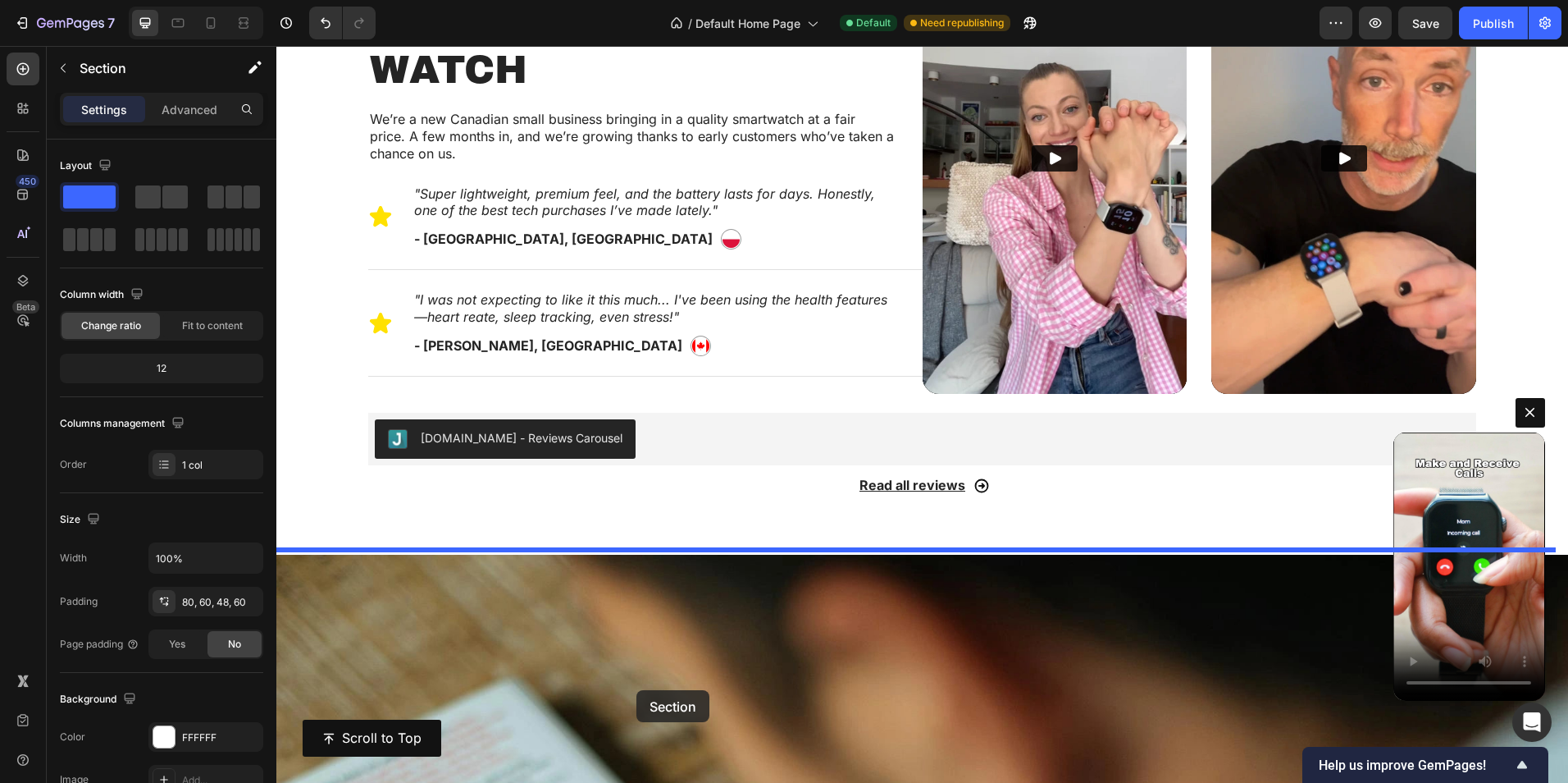
scroll to position [1062, 0]
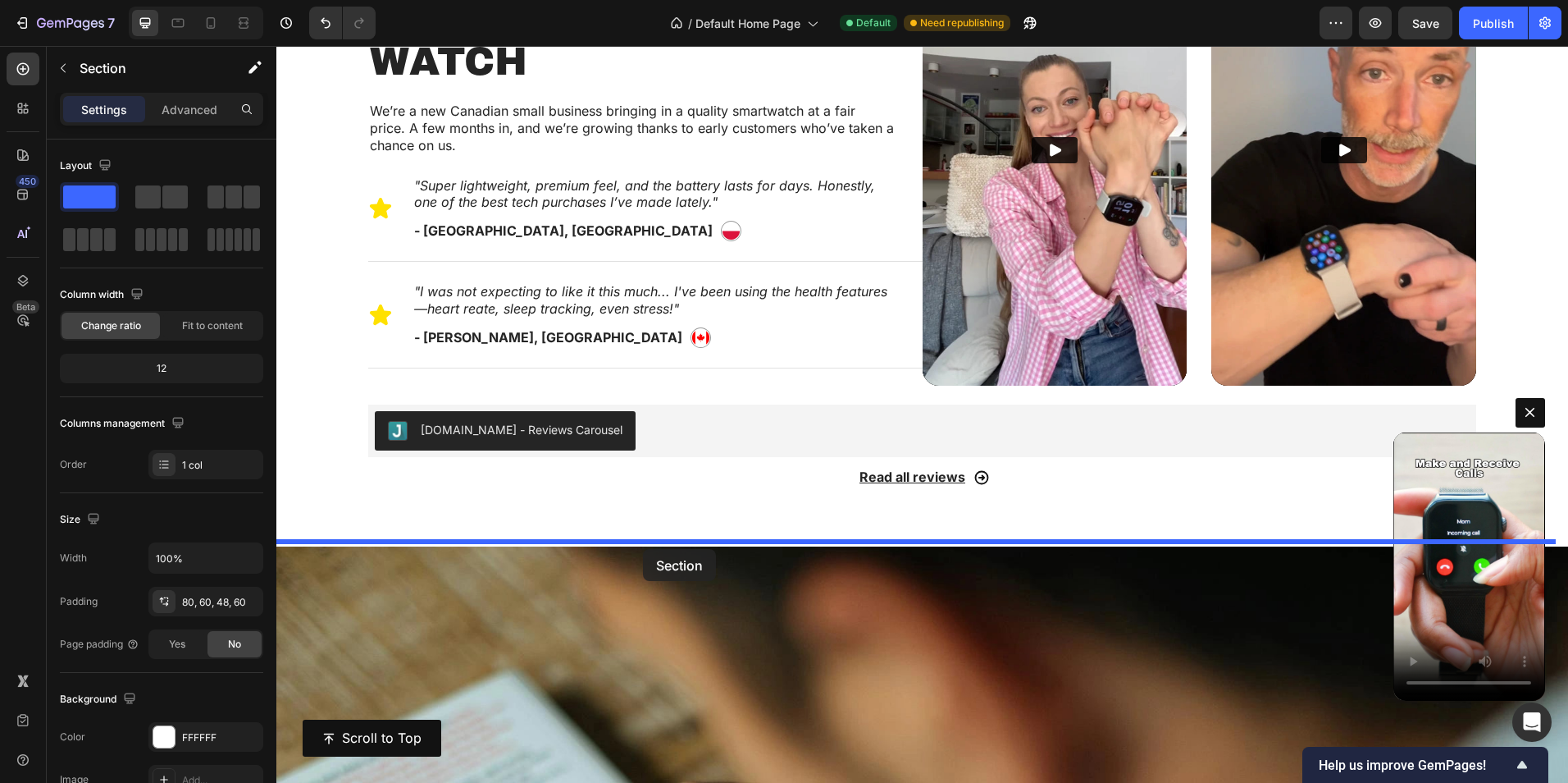
drag, startPoint x: 340, startPoint y: 370, endPoint x: 643, endPoint y: 549, distance: 351.9
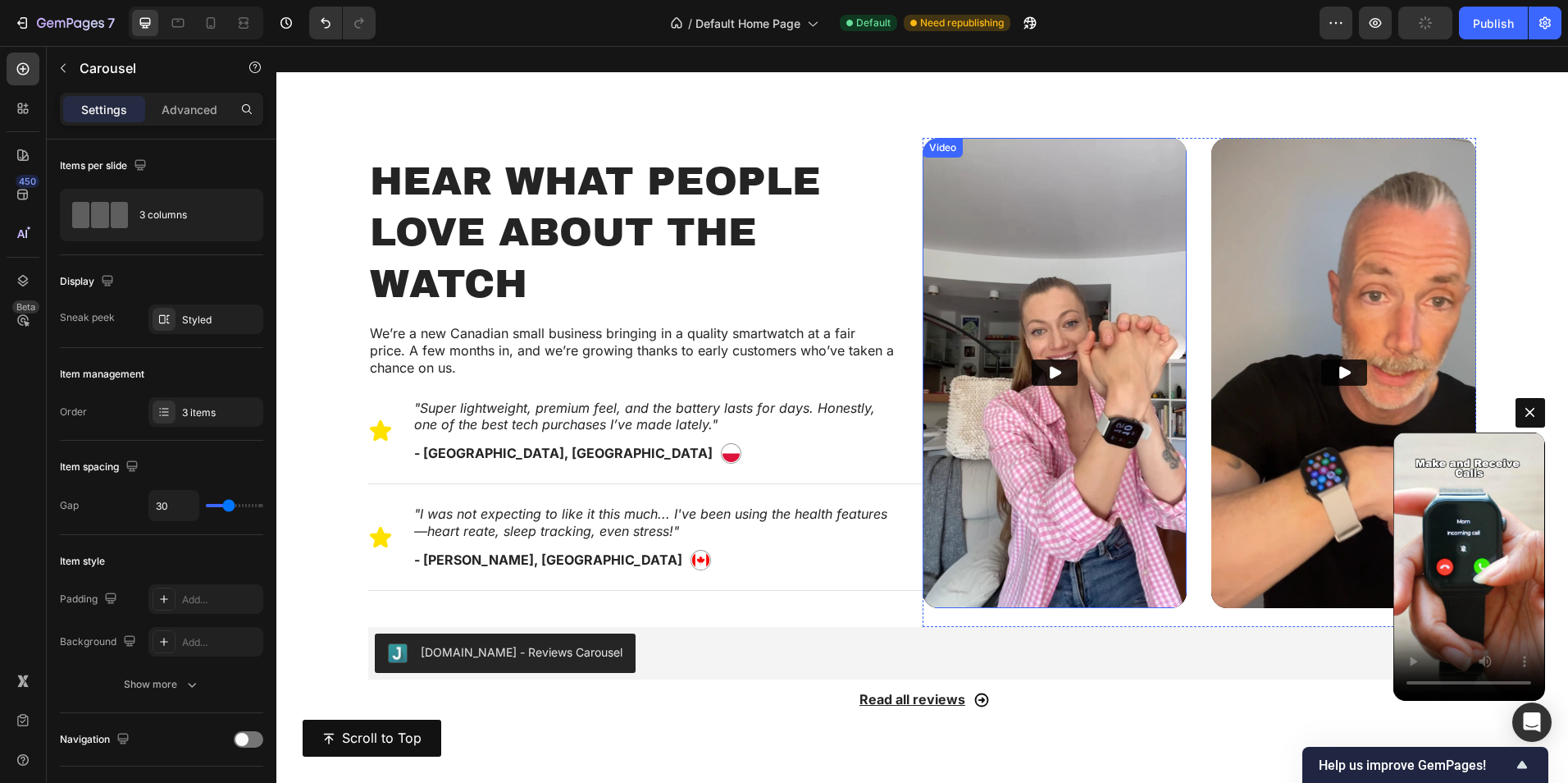
scroll to position [816, 0]
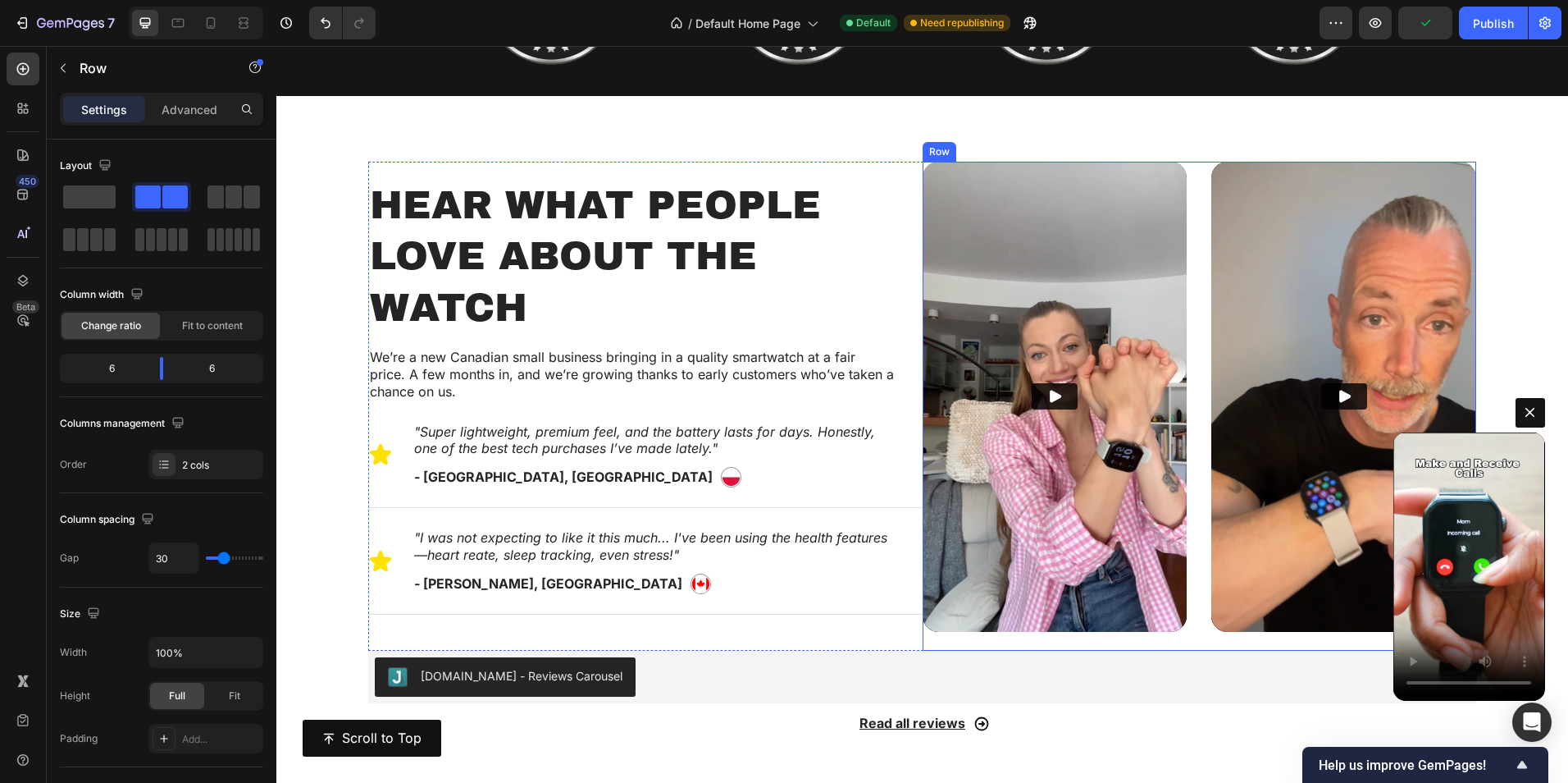
click at [1190, 220] on div "Video Video Row" at bounding box center [1200, 407] width 555 height 490
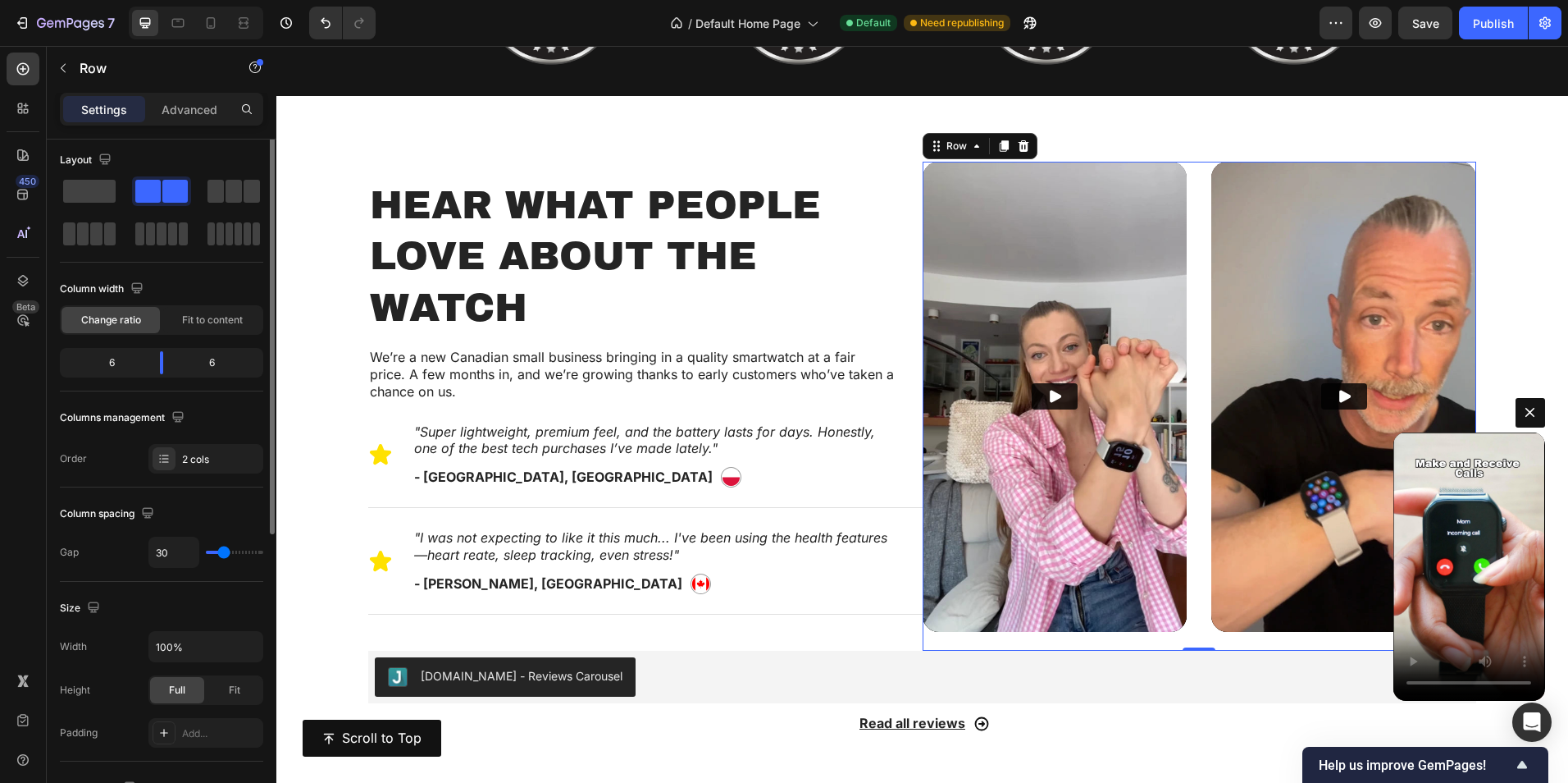
scroll to position [0, 0]
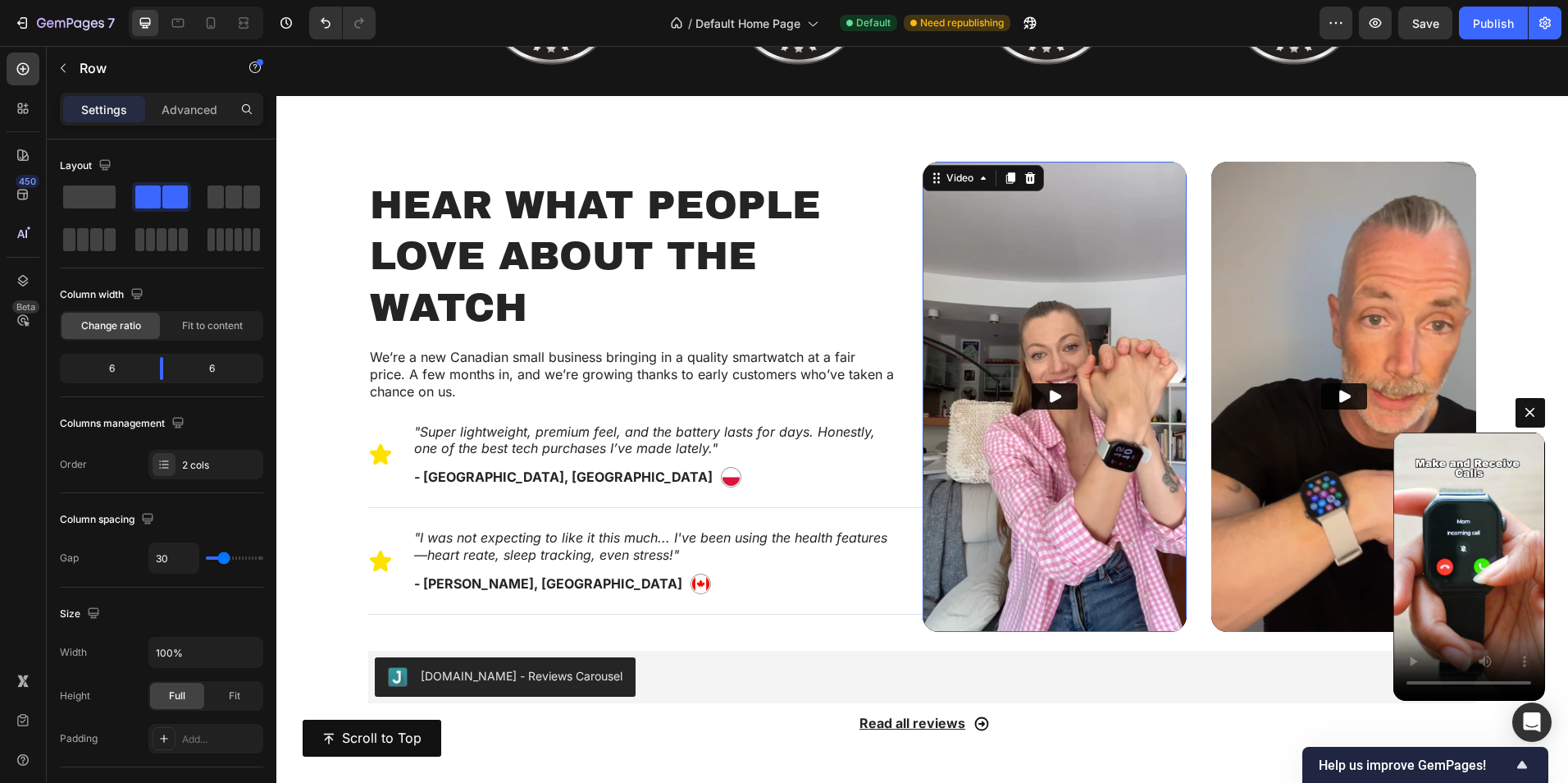
click at [1133, 336] on img at bounding box center [1055, 397] width 265 height 471
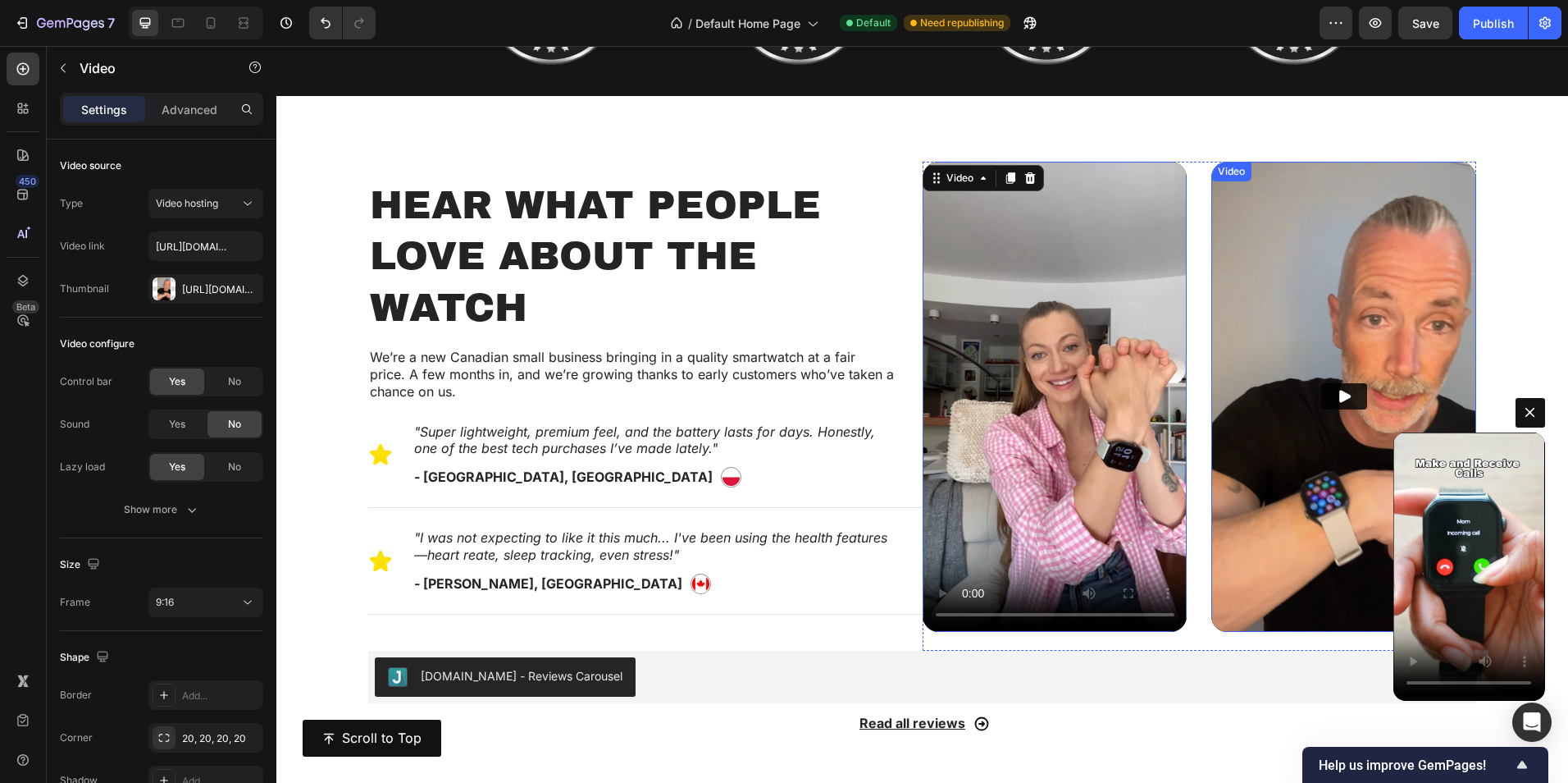
click at [1252, 322] on img at bounding box center [1344, 397] width 265 height 471
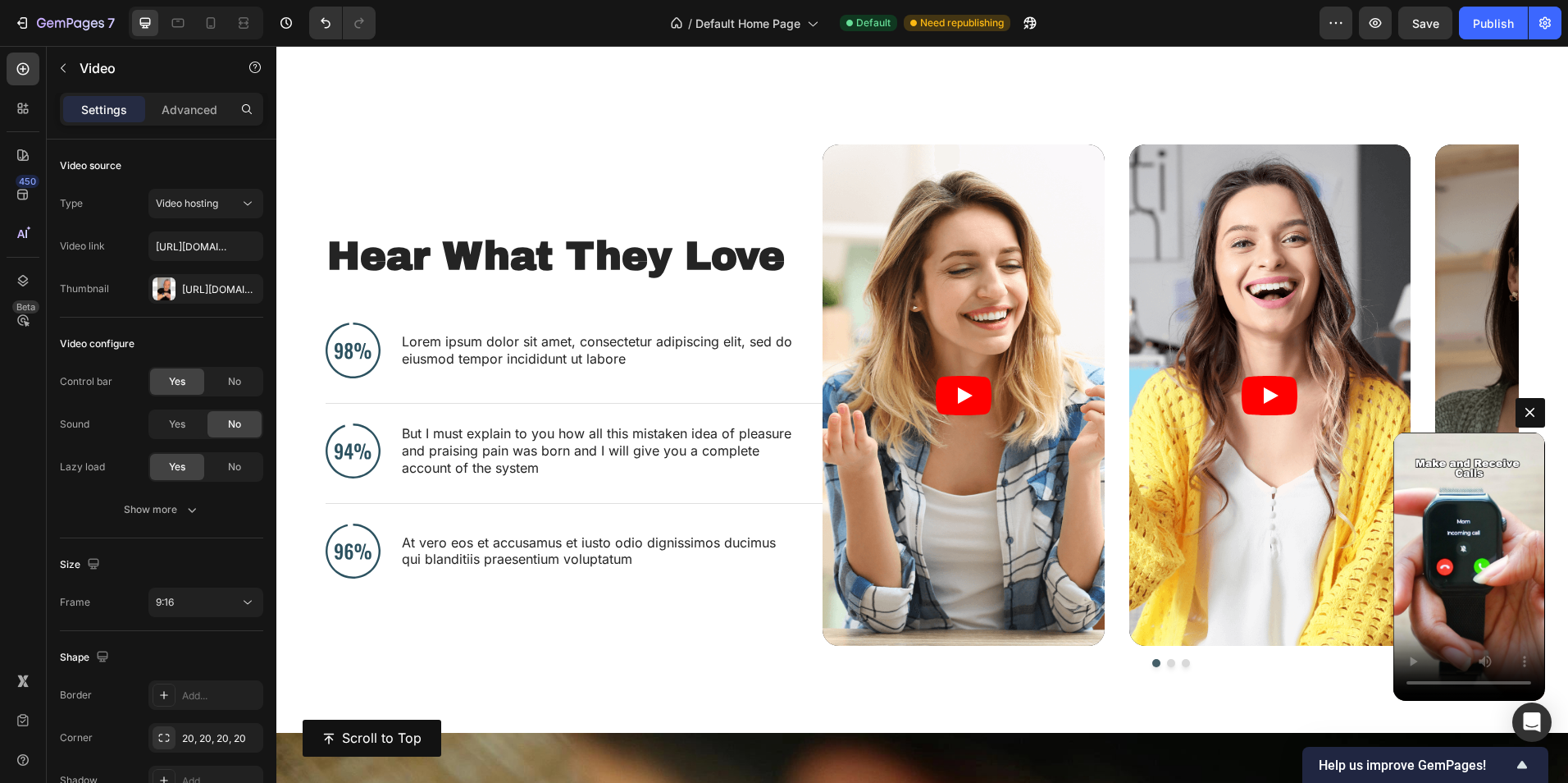
scroll to position [1637, 0]
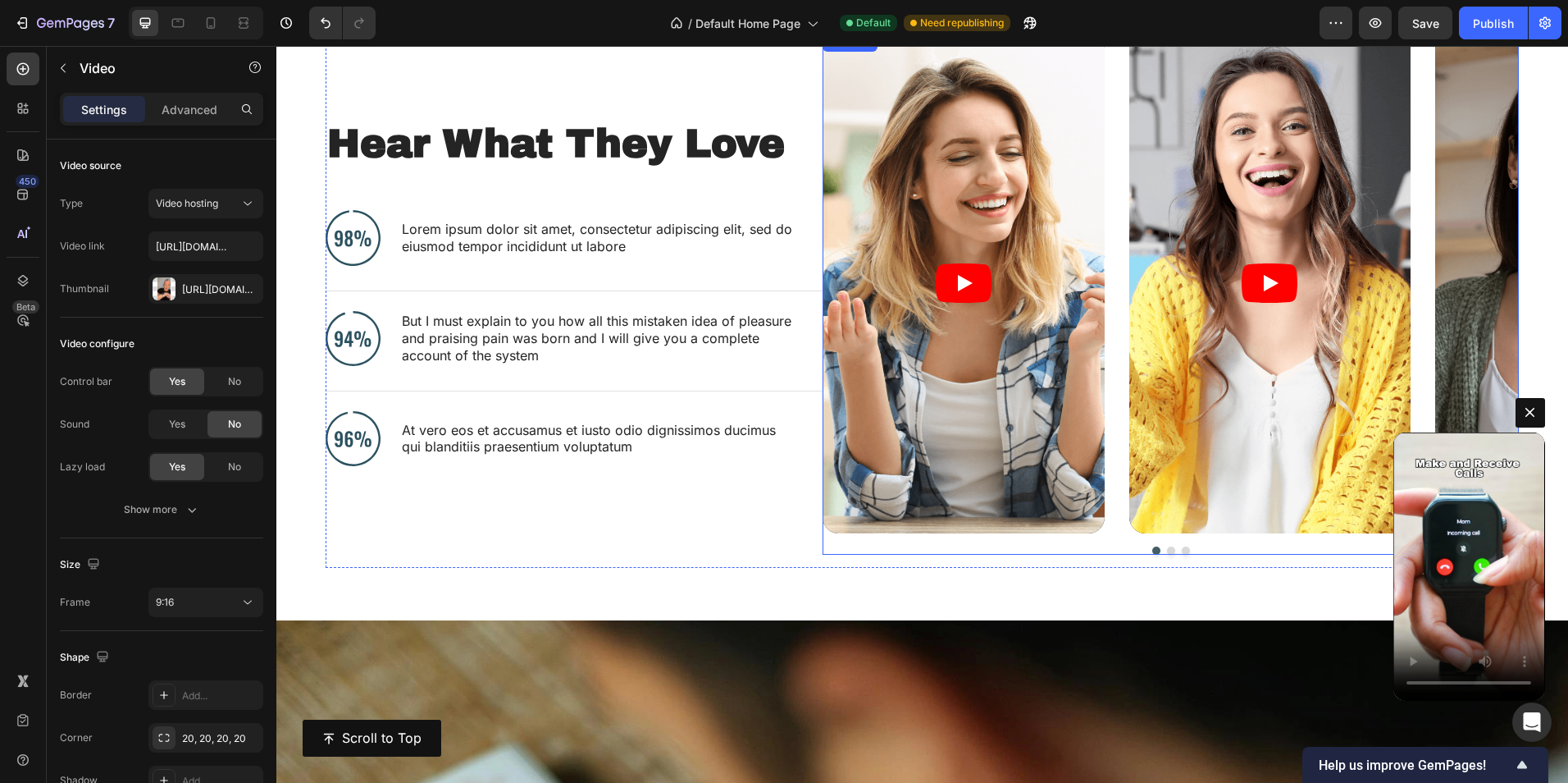
click at [1108, 334] on div "Video Video Video" at bounding box center [1170, 283] width 696 height 502
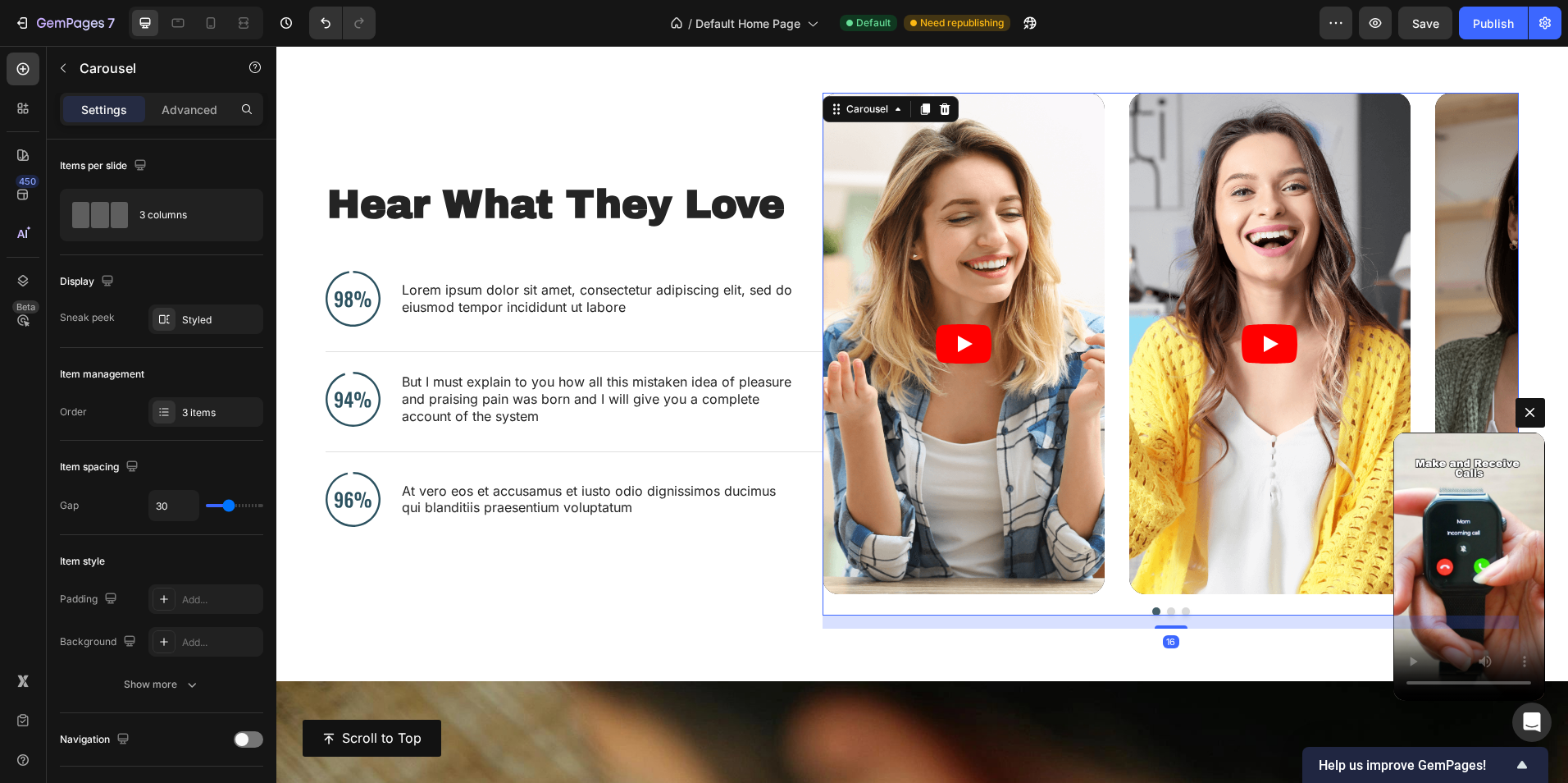
scroll to position [1308, 0]
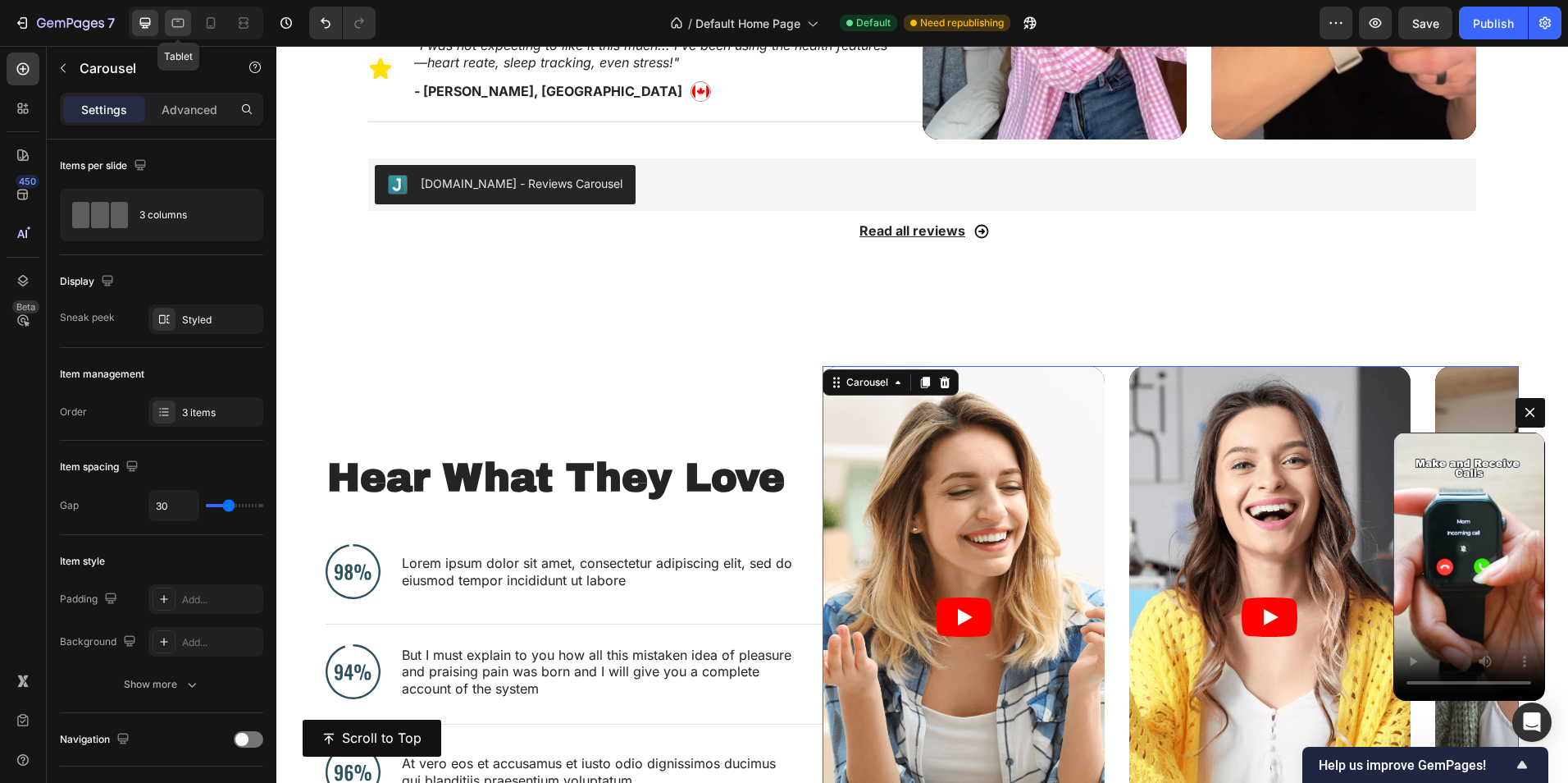
click at [173, 24] on icon at bounding box center [178, 23] width 12 height 9
type input "100%"
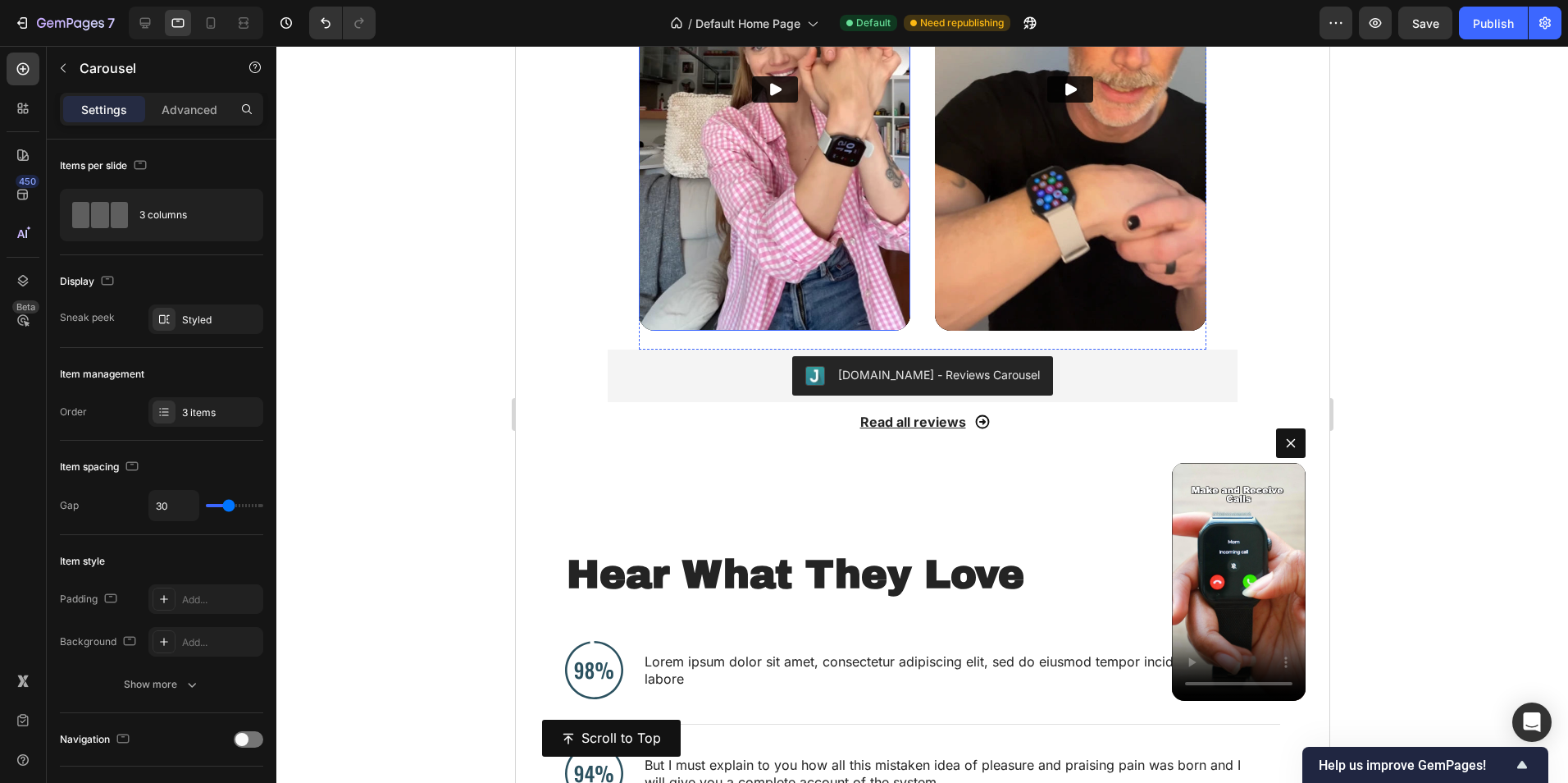
scroll to position [1543, 0]
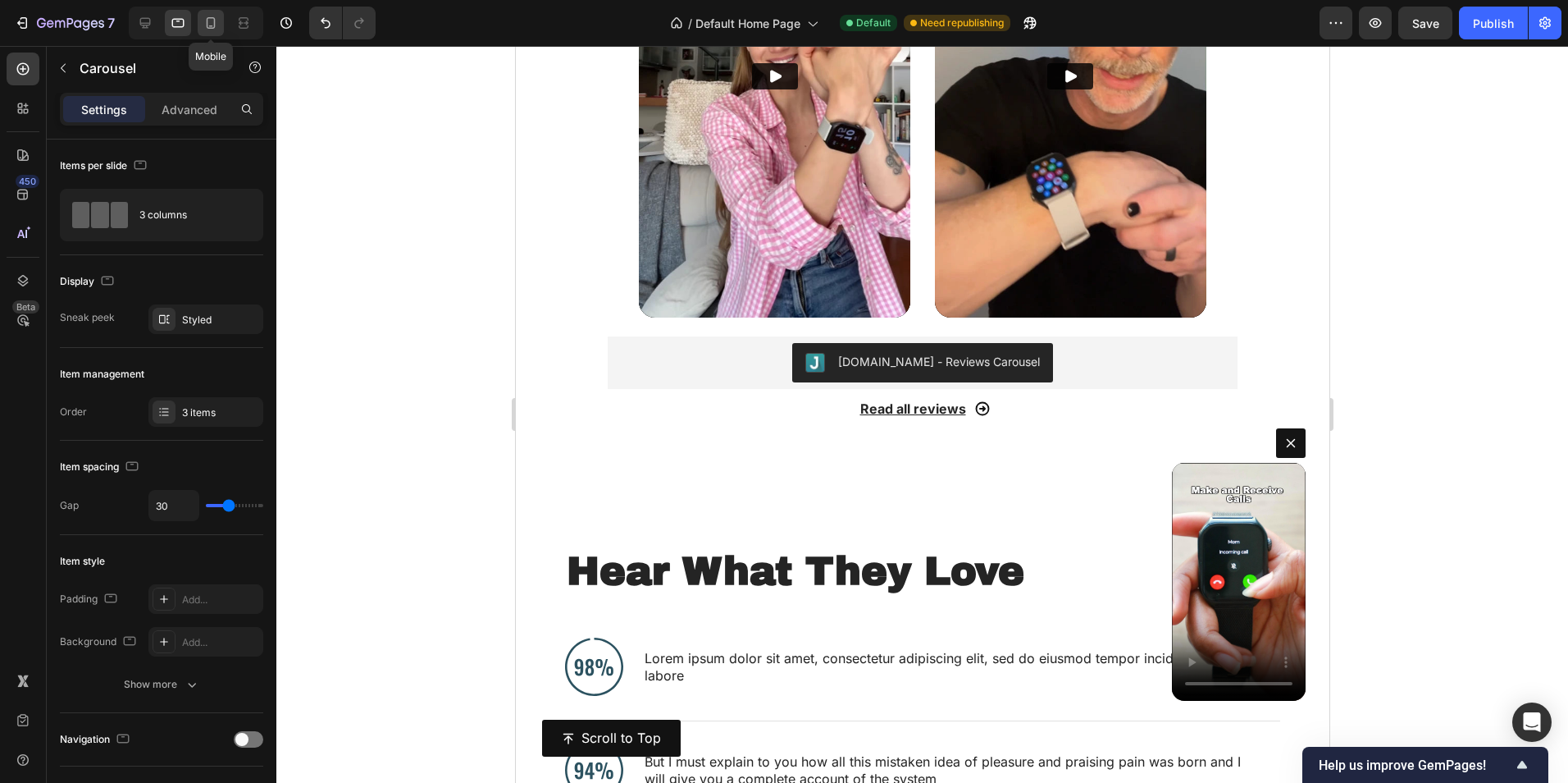
click at [213, 27] on icon at bounding box center [210, 23] width 16 height 16
type input "24"
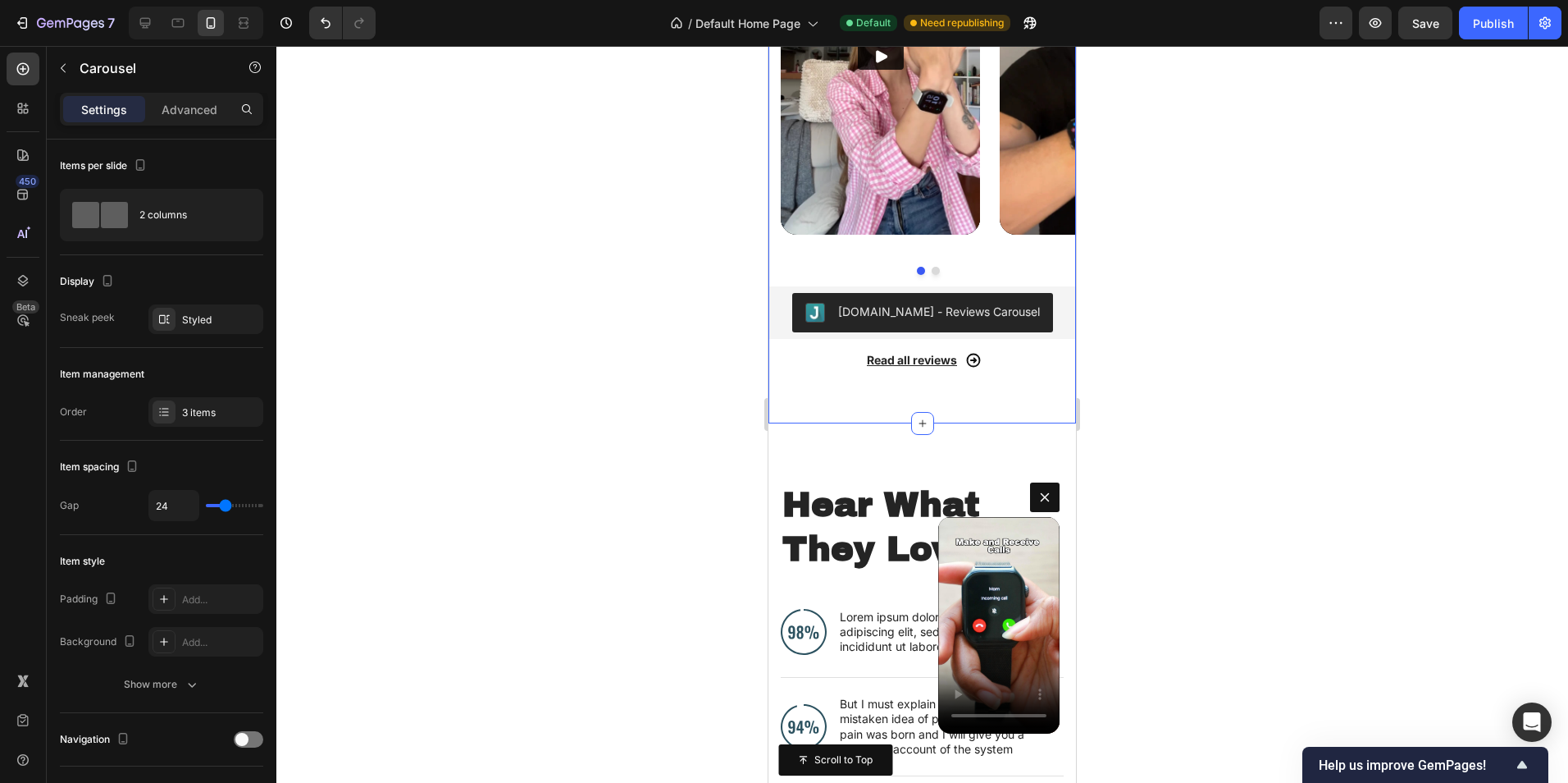
scroll to position [1423, 0]
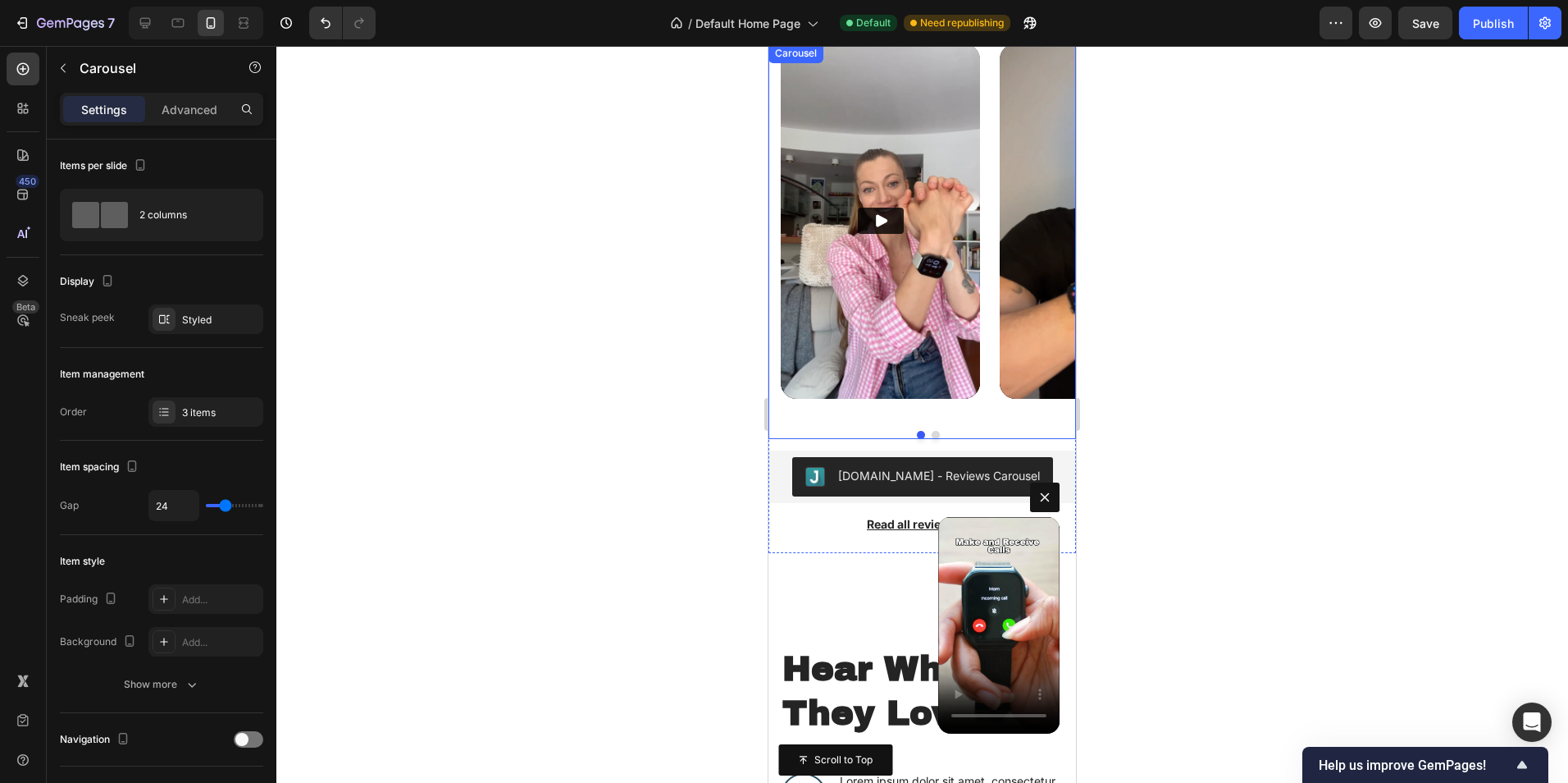
click at [945, 428] on div "Video Video Carousel" at bounding box center [922, 241] width 308 height 395
click at [181, 117] on p "Advanced" at bounding box center [189, 109] width 56 height 17
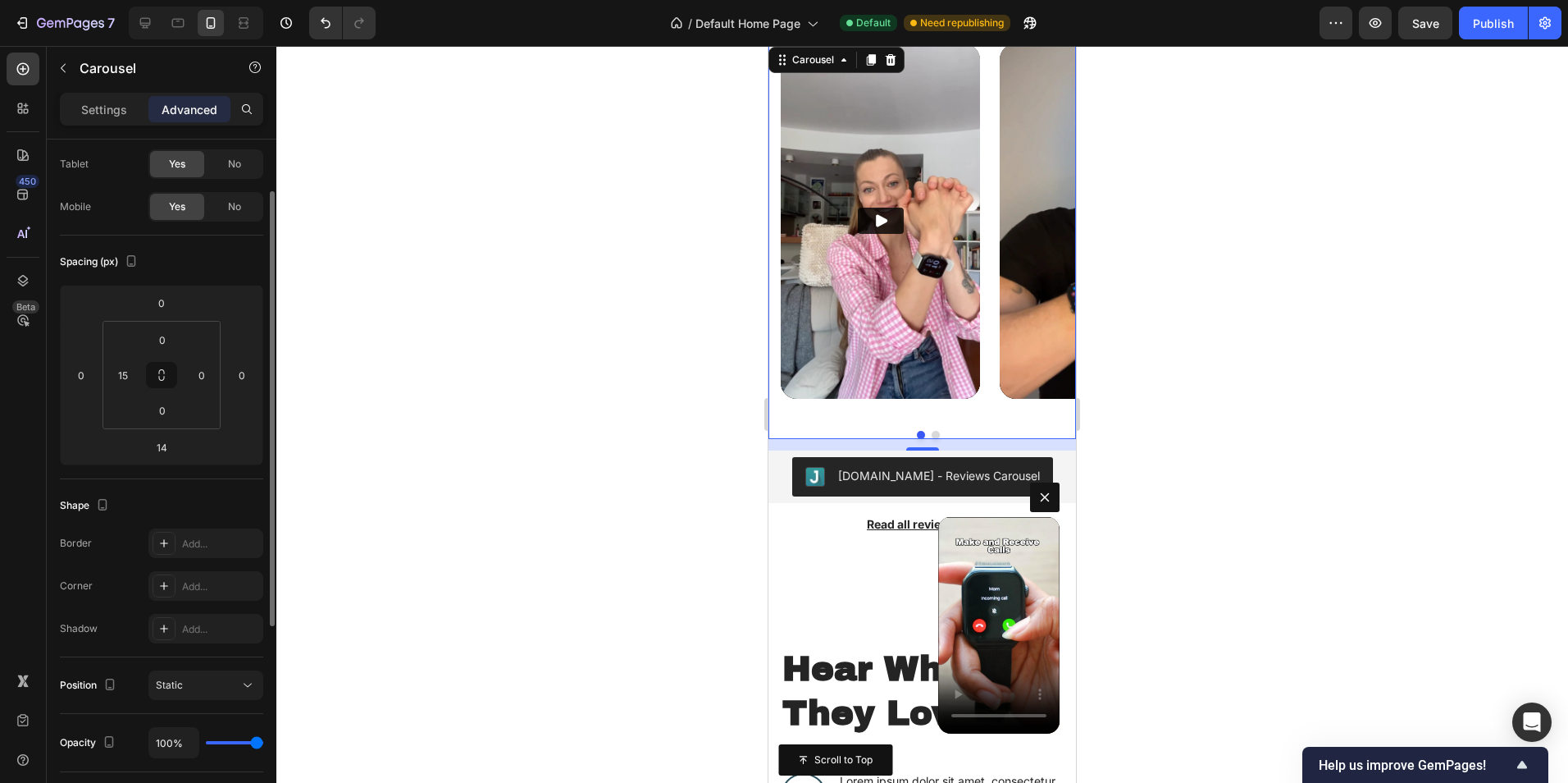
scroll to position [0, 0]
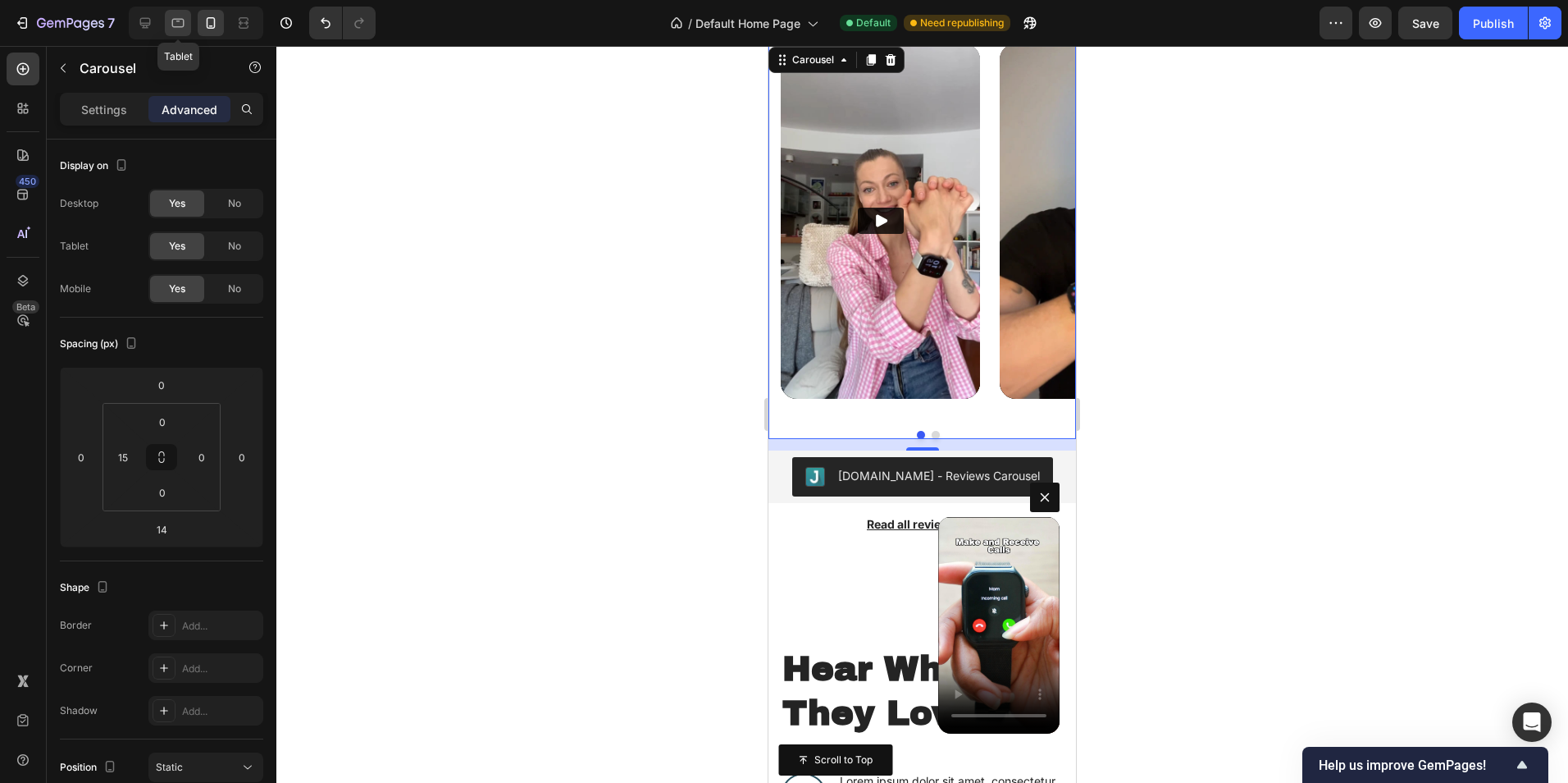
click at [175, 29] on icon at bounding box center [178, 23] width 16 height 16
type input "16"
type input "0"
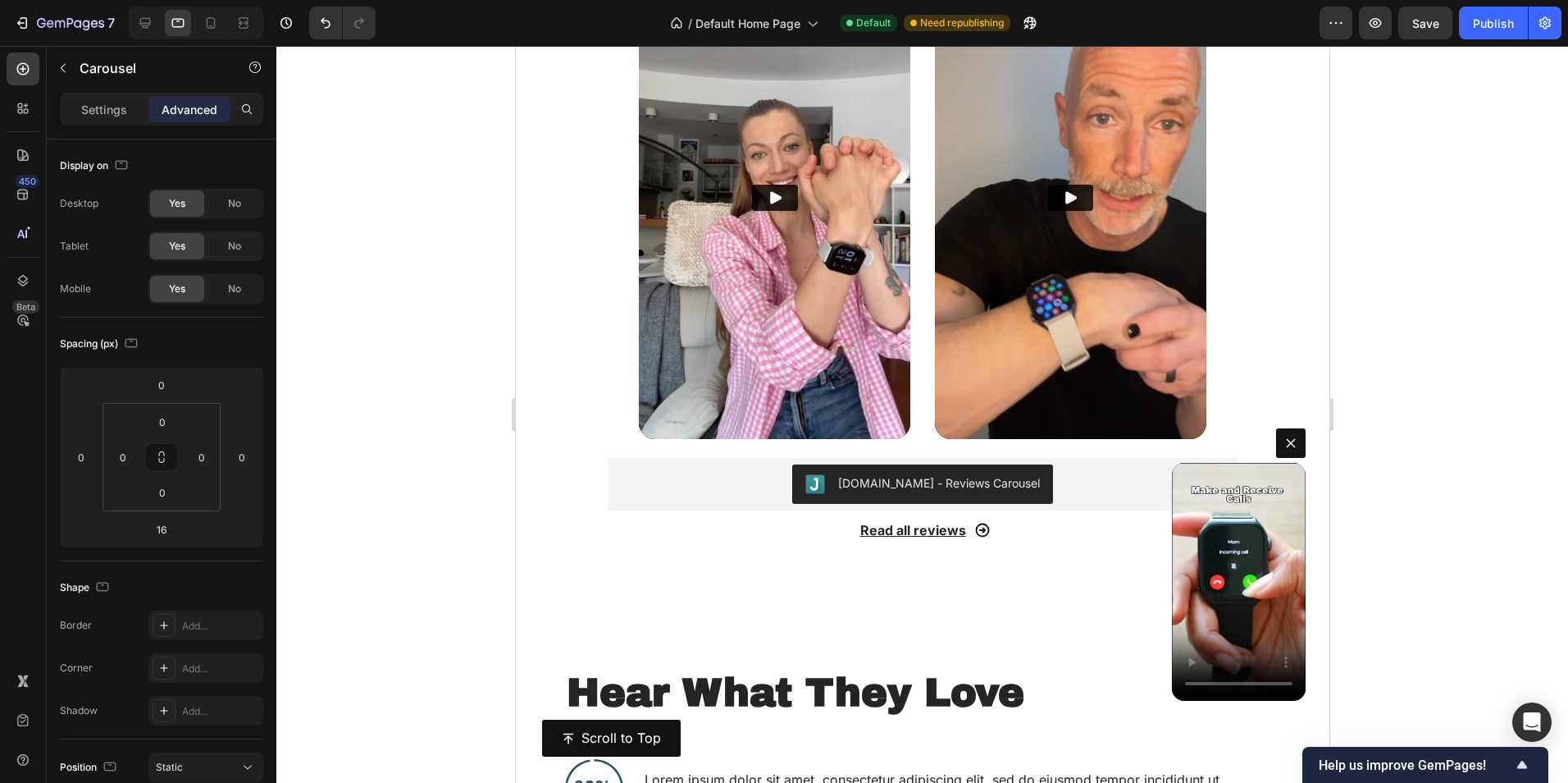
scroll to position [1365, 0]
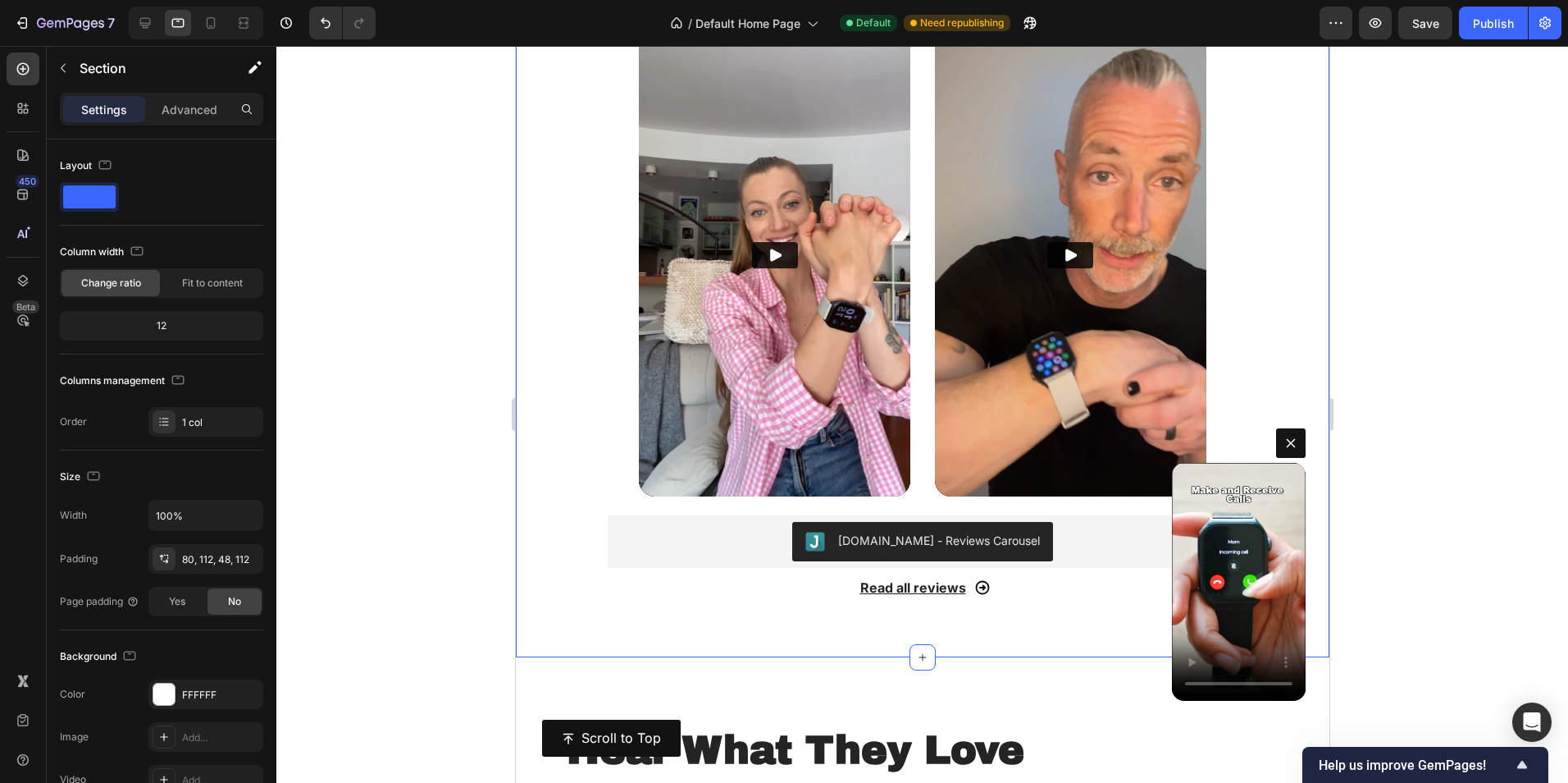
click at [569, 401] on div "HEAR WHAT PEOPLE LOVE ABOUT THE WATCH Heading We’re a new Canadian small busine…" at bounding box center [921, 103] width 814 height 1110
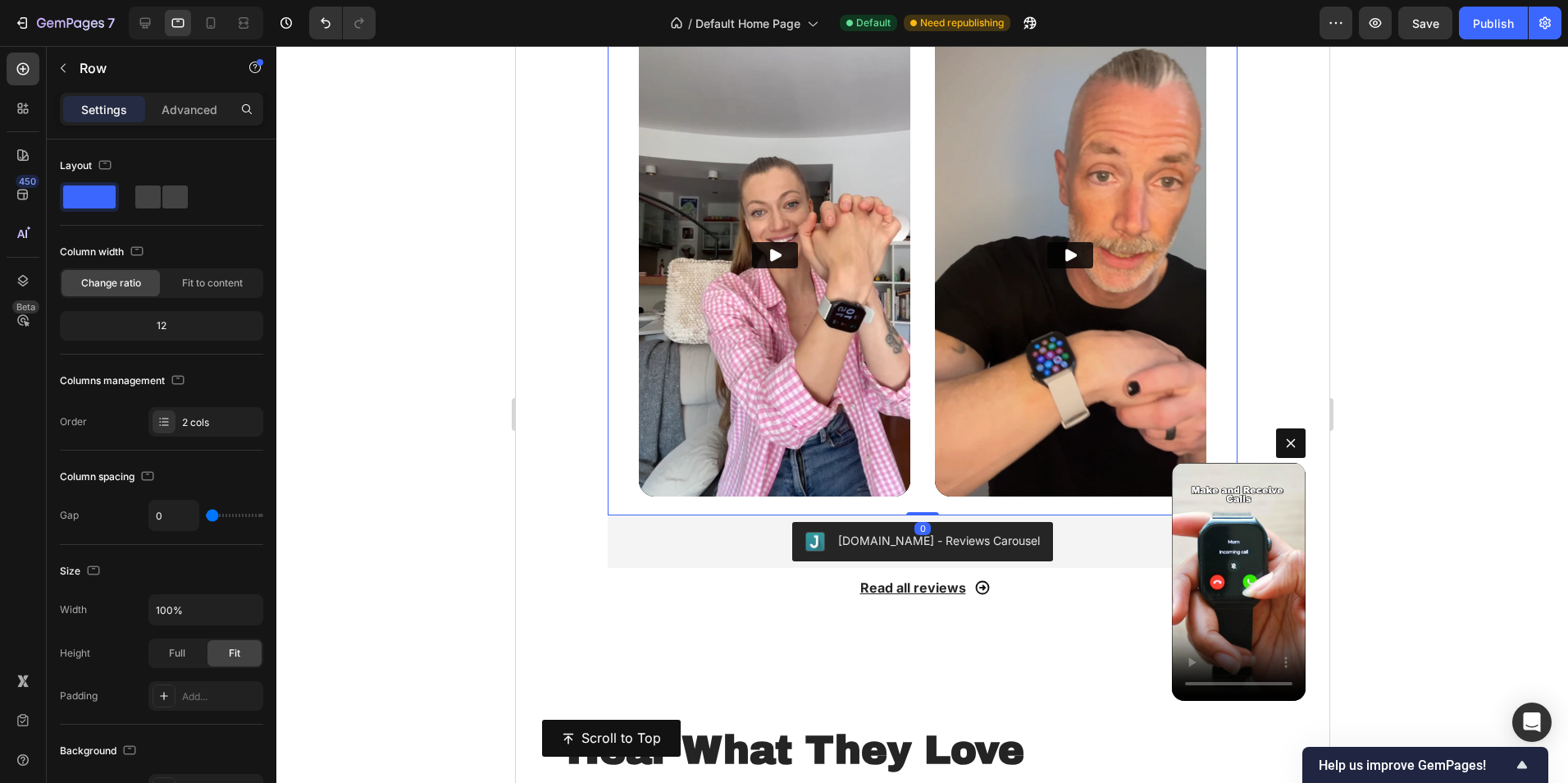
click at [621, 467] on div "Video Video Row" at bounding box center [921, 265] width 630 height 502
click at [914, 439] on div "Video Video Row" at bounding box center [921, 265] width 567 height 502
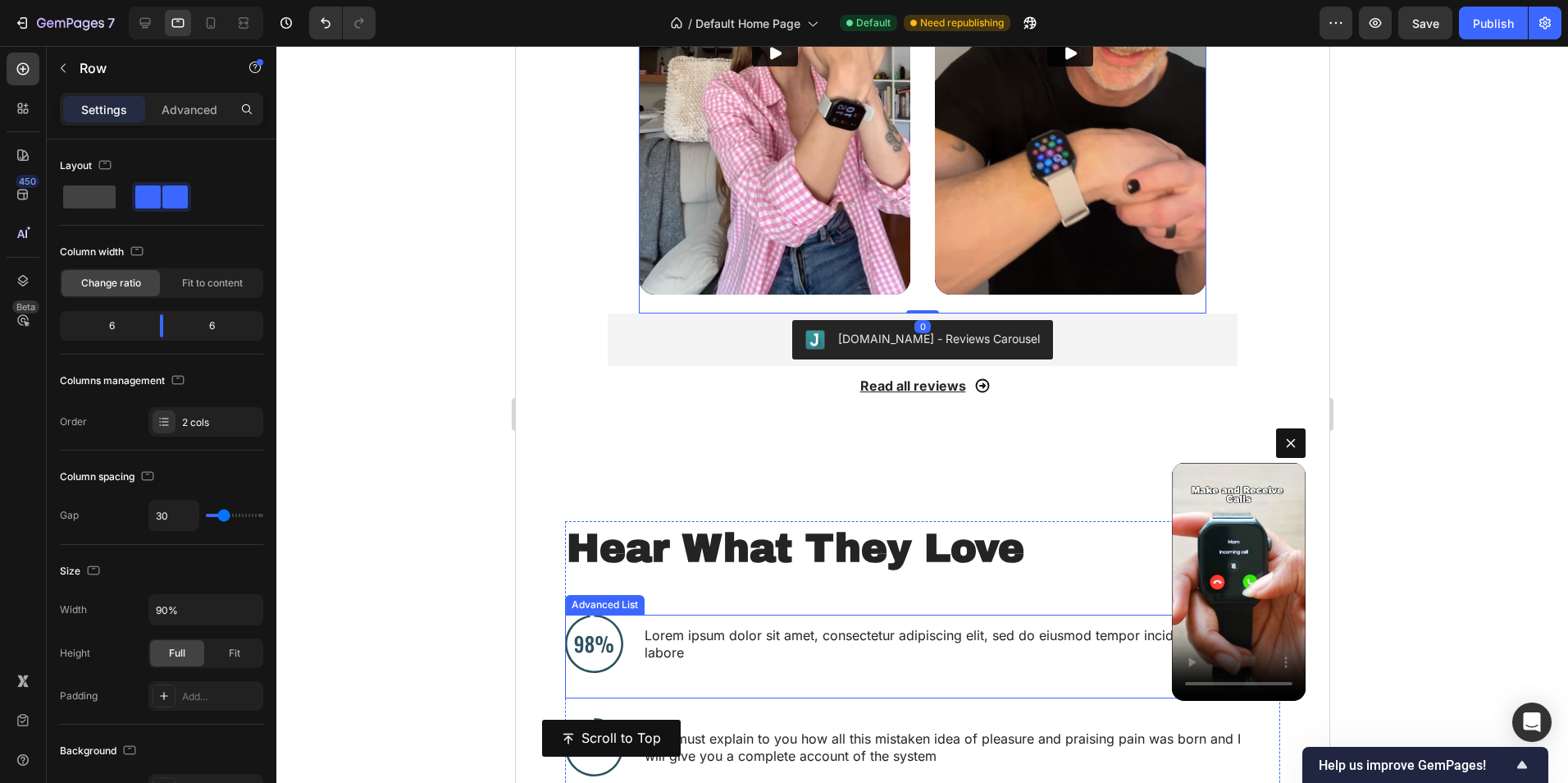
scroll to position [1775, 0]
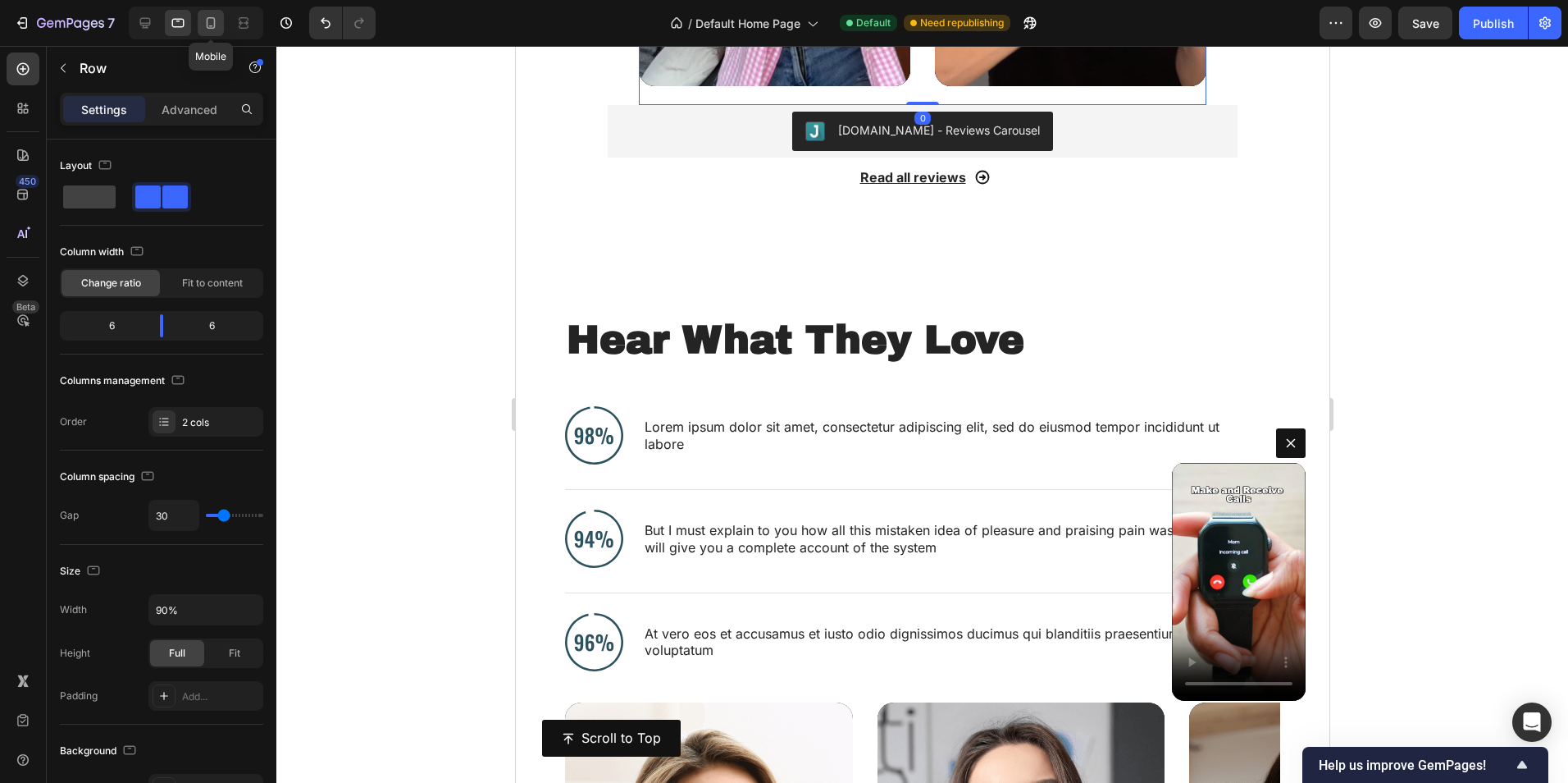
click at [201, 20] on div at bounding box center [211, 23] width 27 height 27
type input "100%"
type input "0"
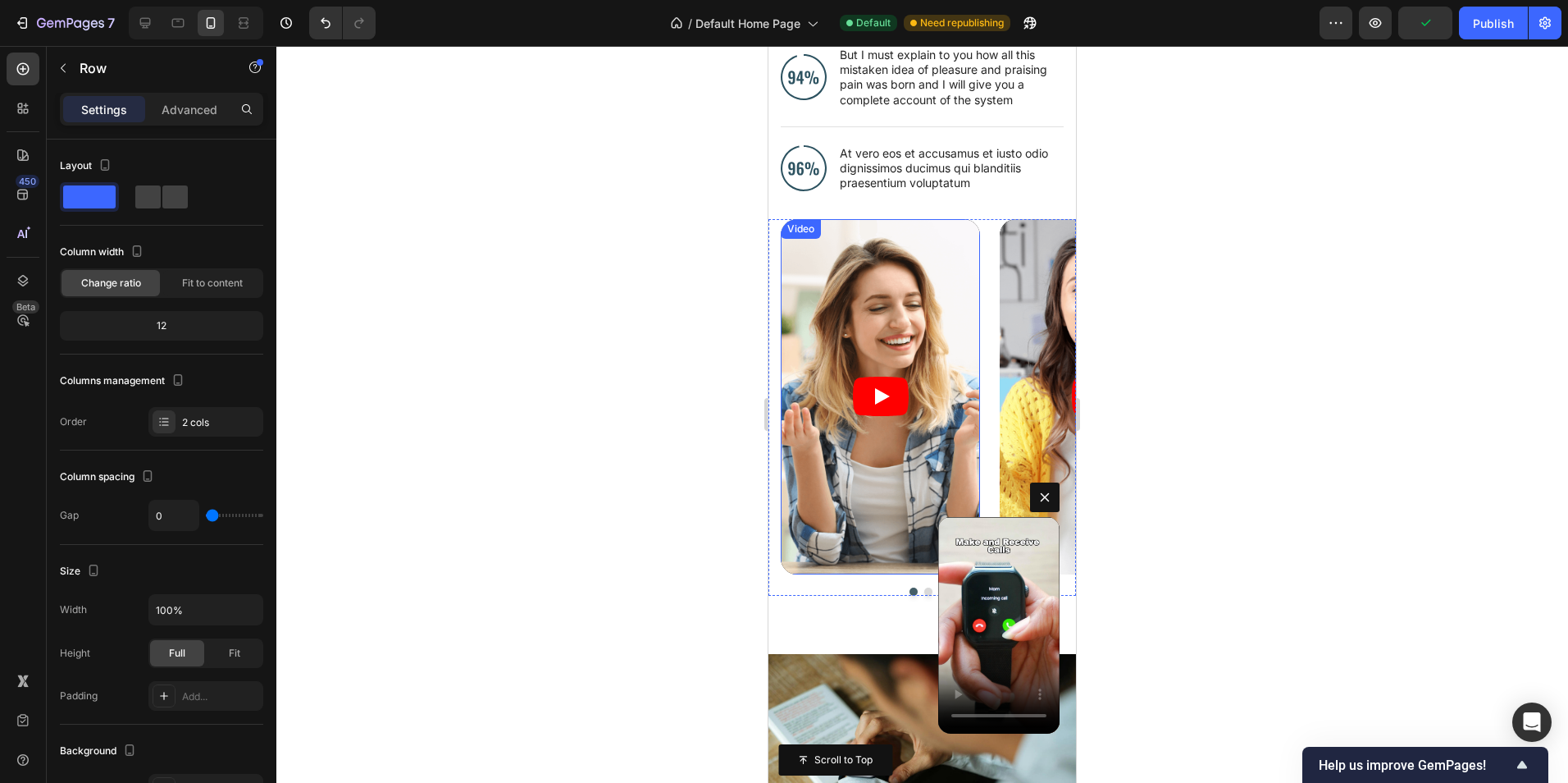
scroll to position [2187, 0]
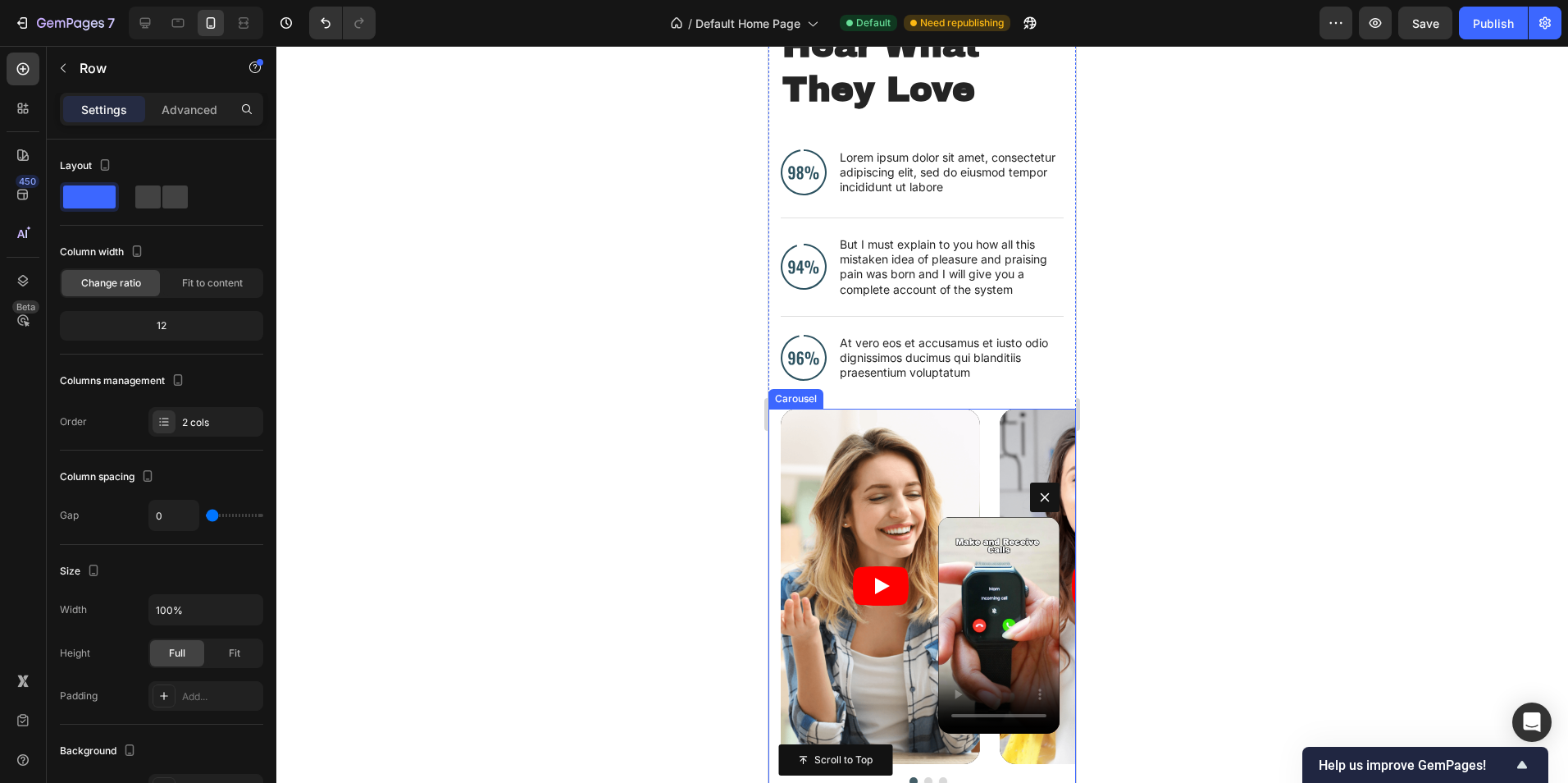
click at [984, 418] on div "Video Video Video" at bounding box center [928, 586] width 295 height 355
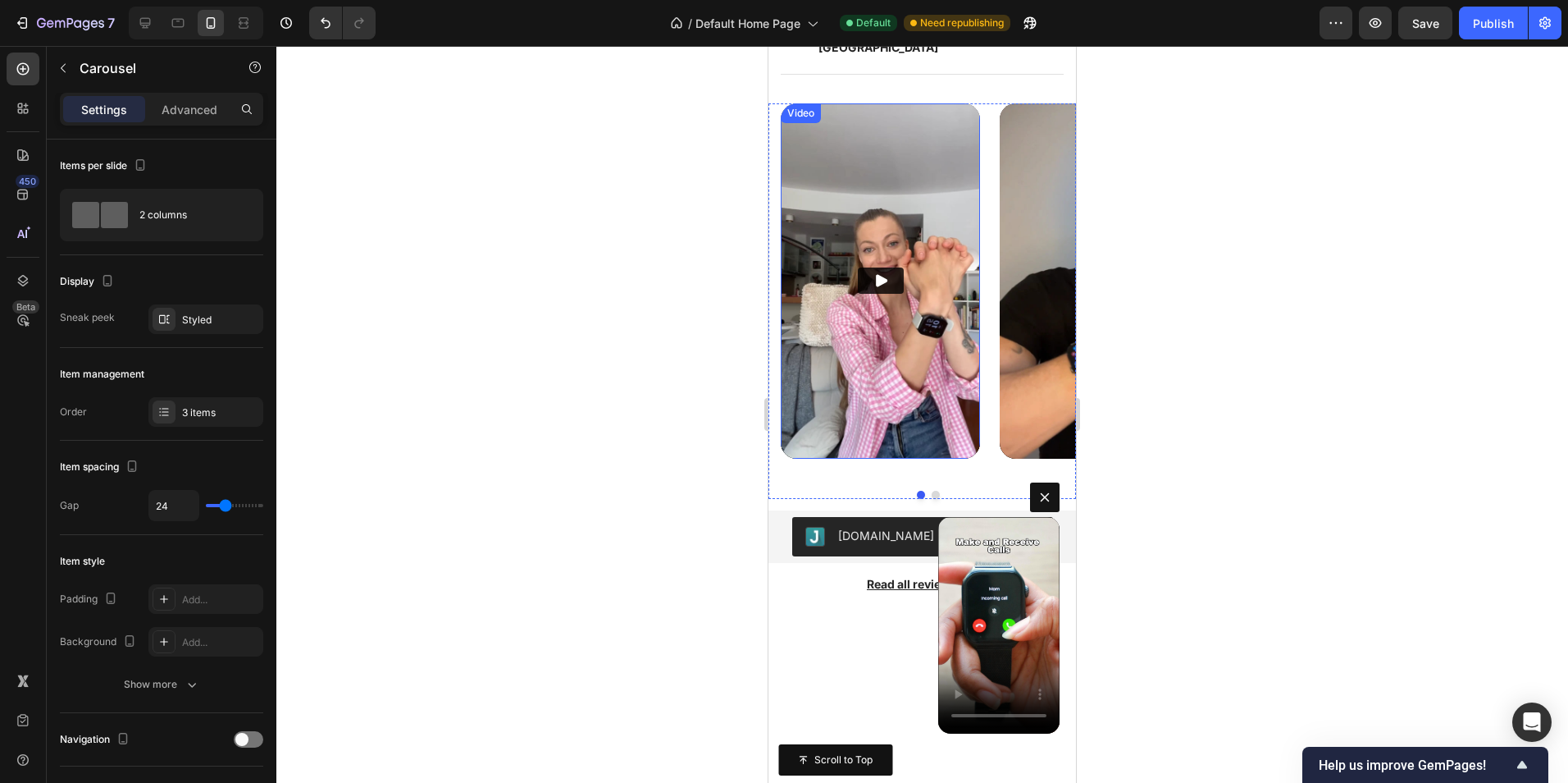
scroll to position [1039, 0]
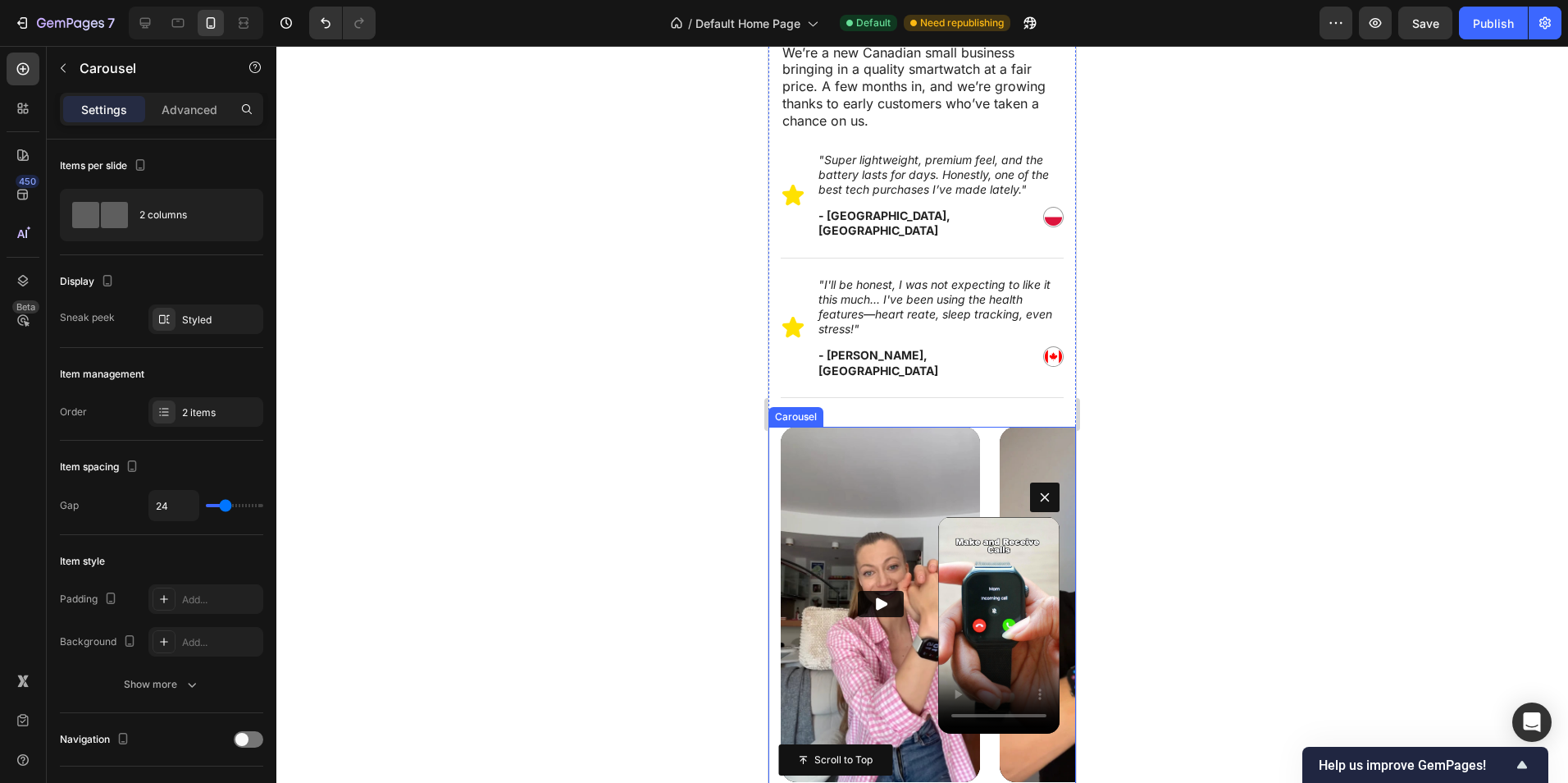
click at [984, 437] on div "Video Video" at bounding box center [928, 614] width 295 height 374
click at [874, 417] on icon at bounding box center [871, 411] width 9 height 11
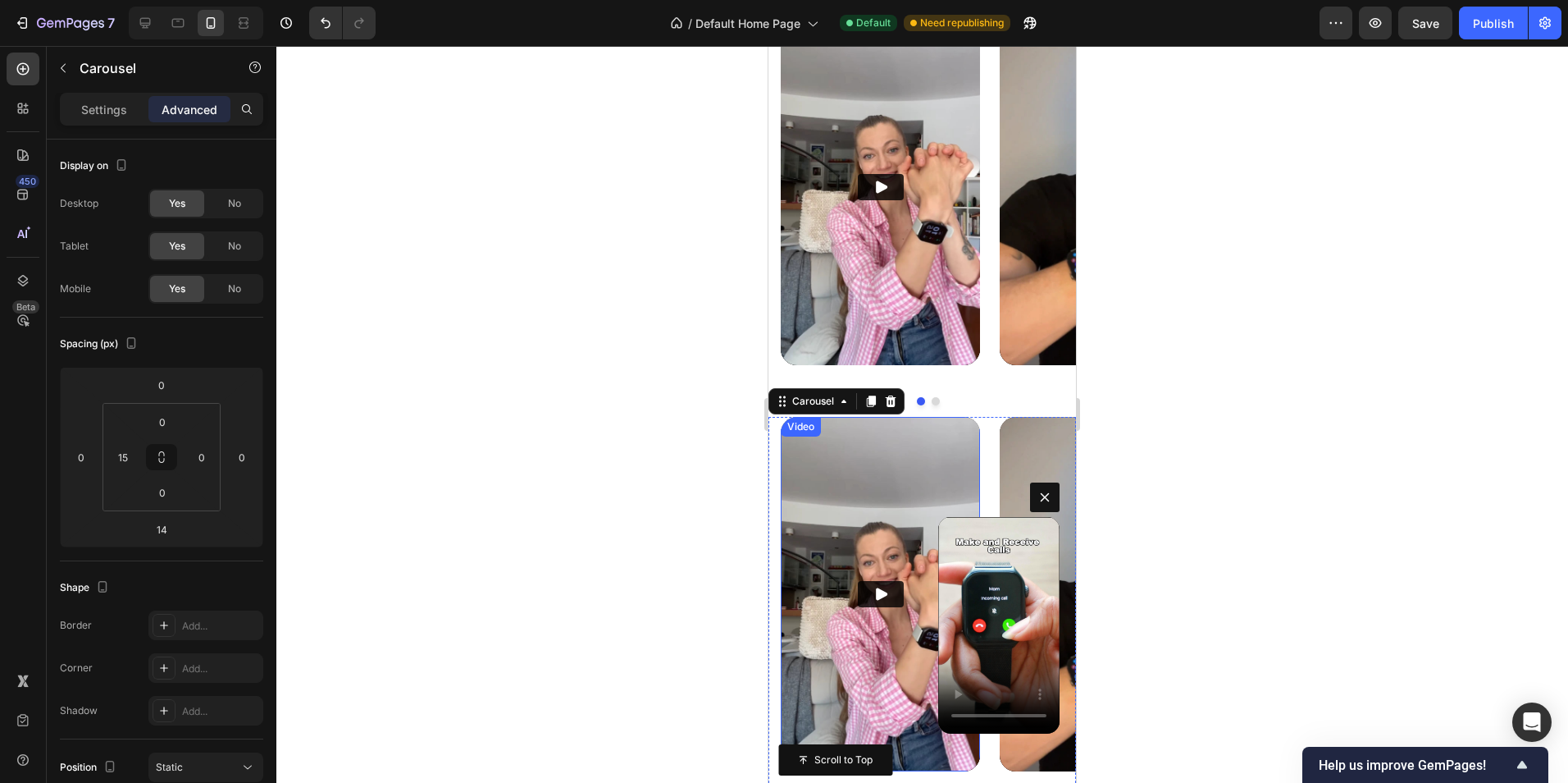
scroll to position [1365, 0]
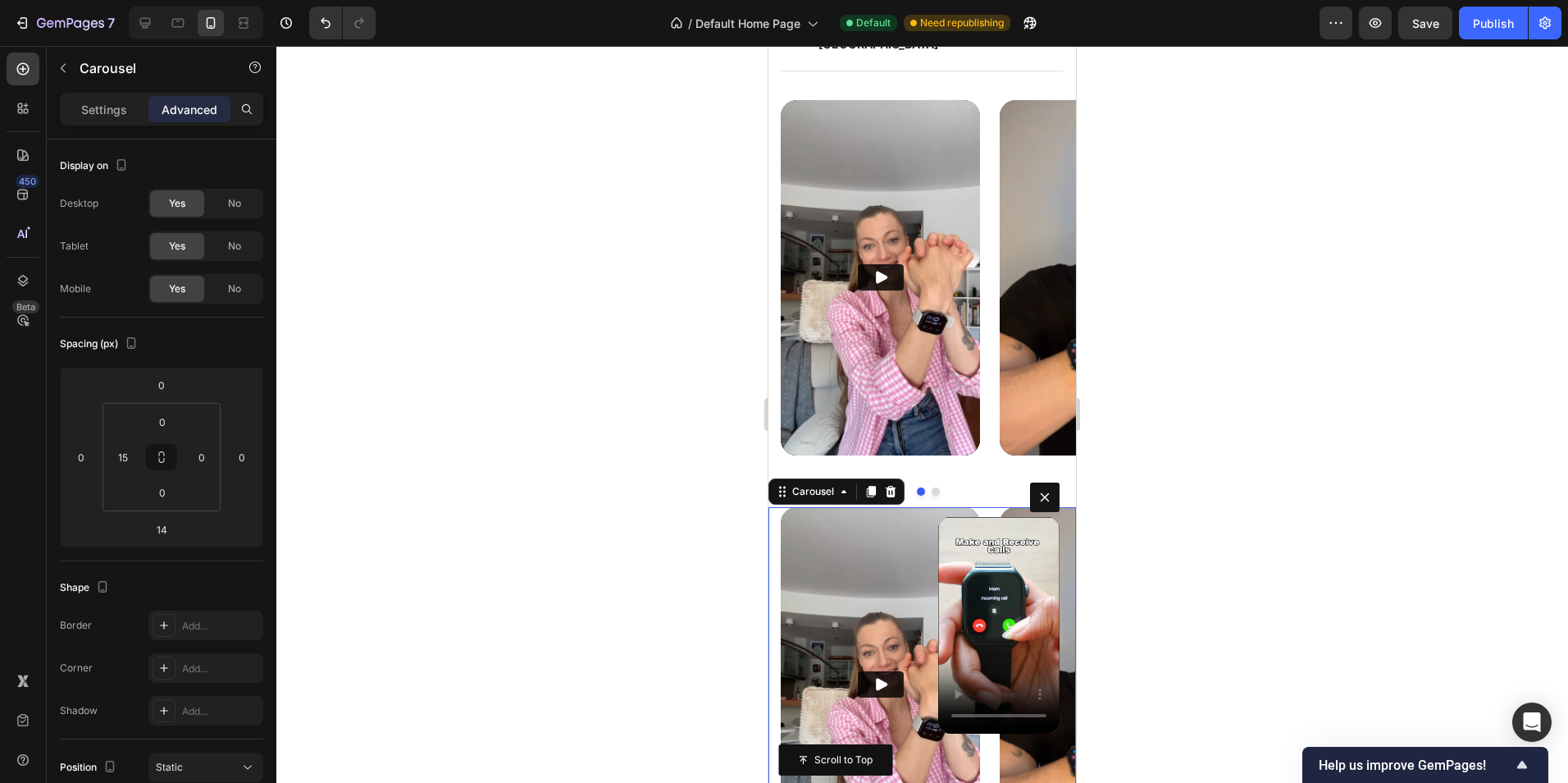
click at [779, 524] on div "Video Video Carousel 14" at bounding box center [922, 705] width 308 height 395
click at [776, 117] on div "Video Video Carousel" at bounding box center [922, 297] width 308 height 395
click at [152, 17] on icon at bounding box center [144, 23] width 16 height 16
type input "30"
type input "16"
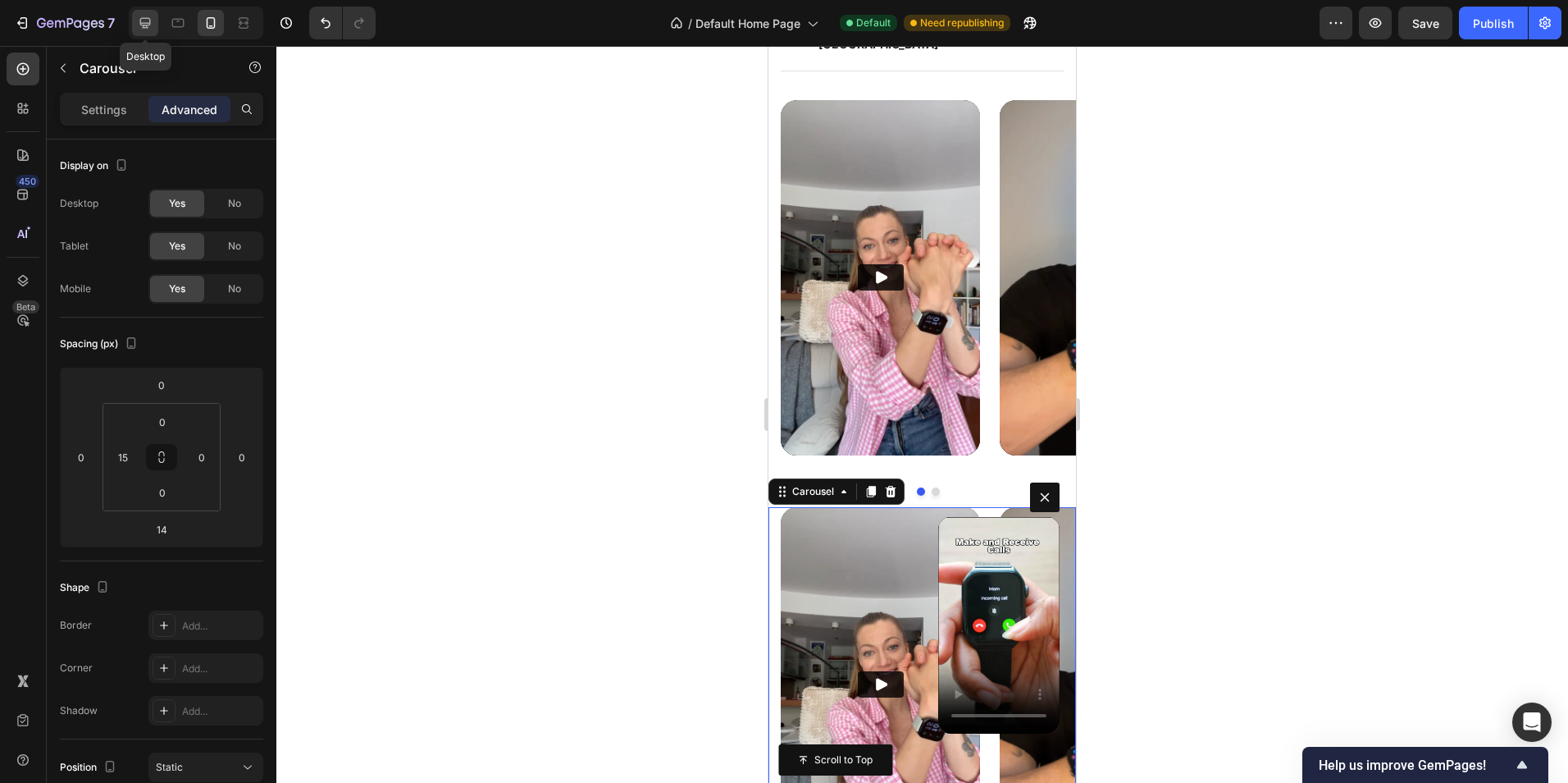
type input "0"
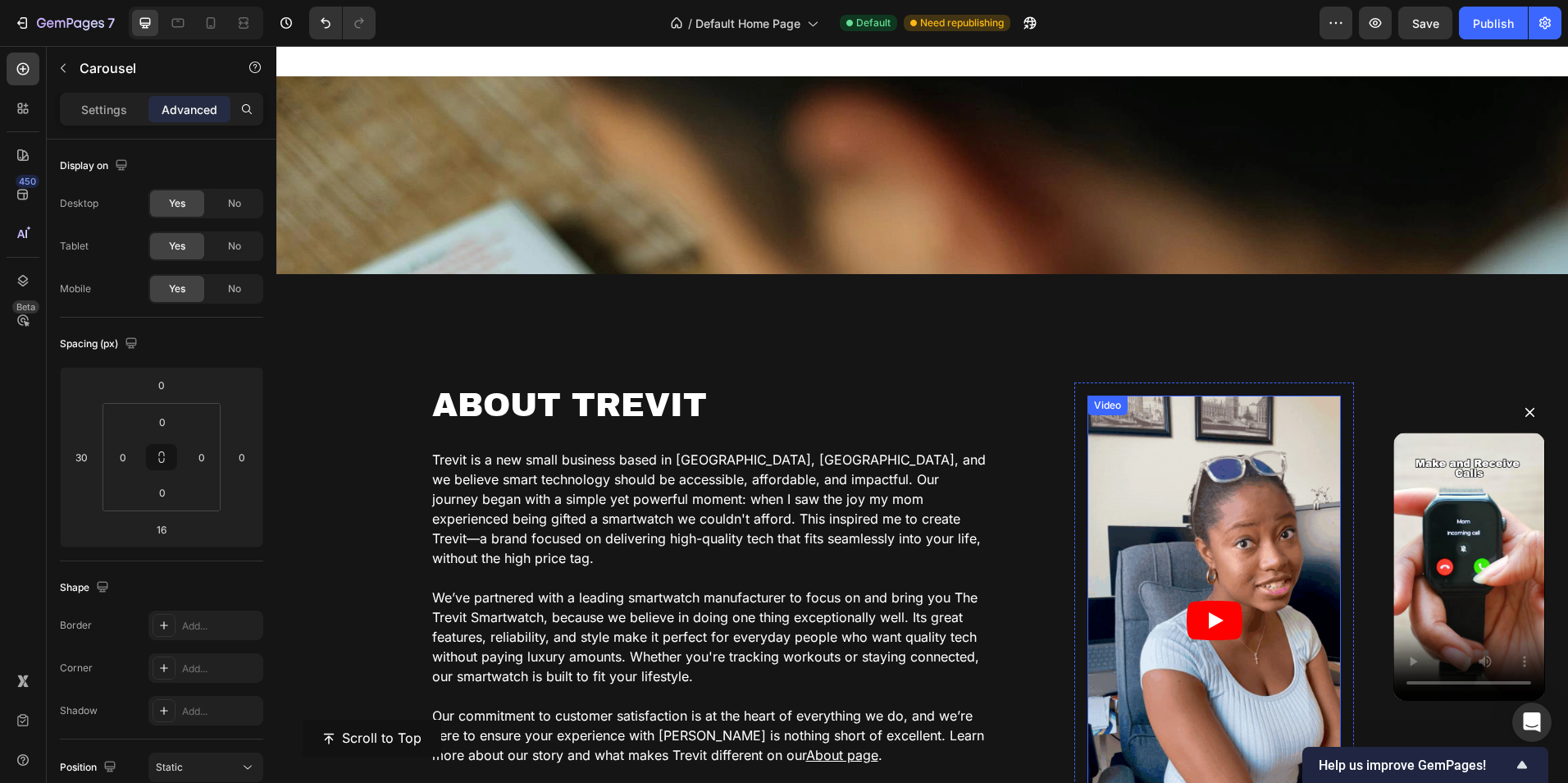
scroll to position [2047, 0]
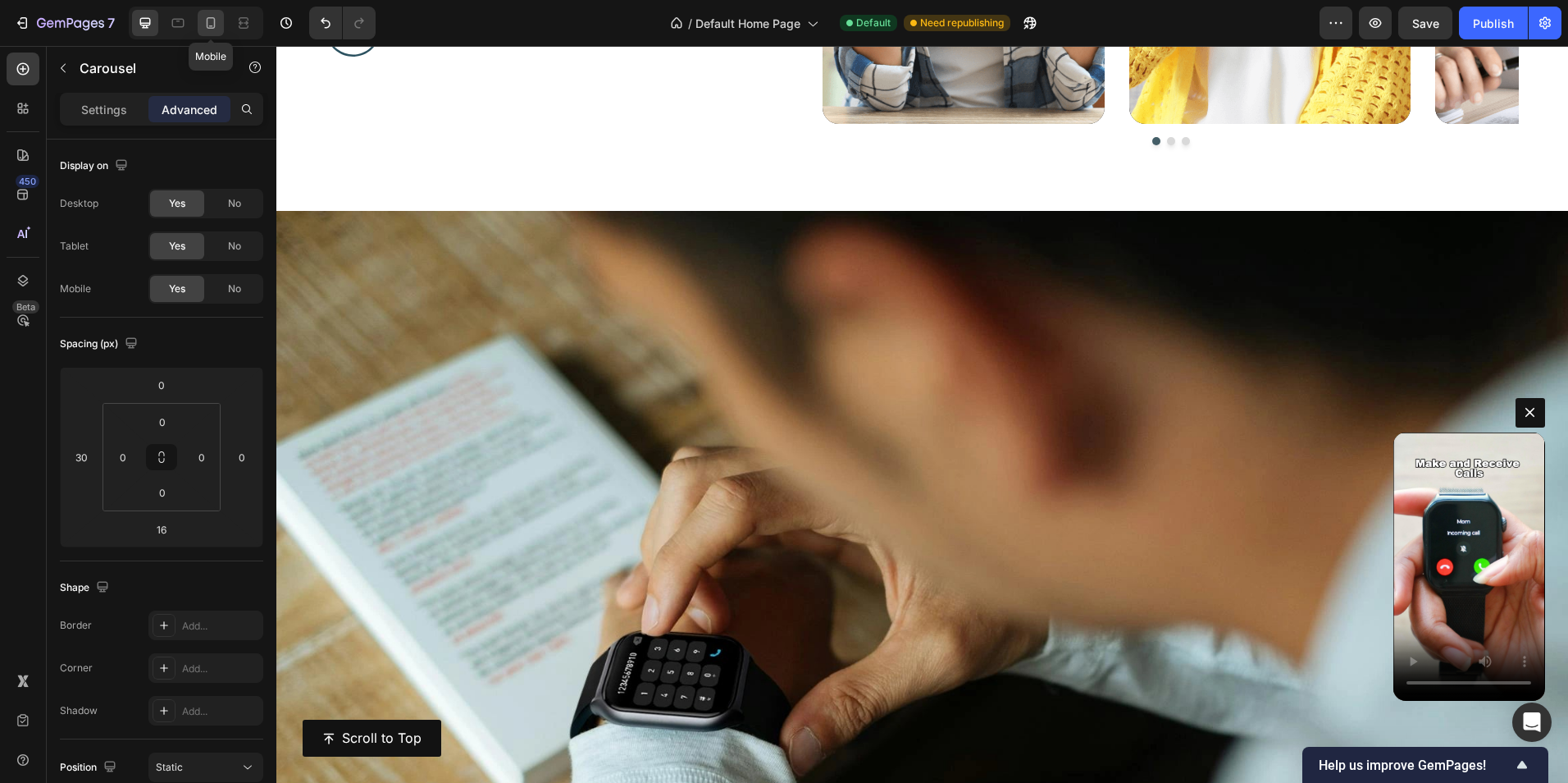
click at [219, 20] on icon at bounding box center [210, 23] width 16 height 16
type input "0"
type input "14"
type input "15"
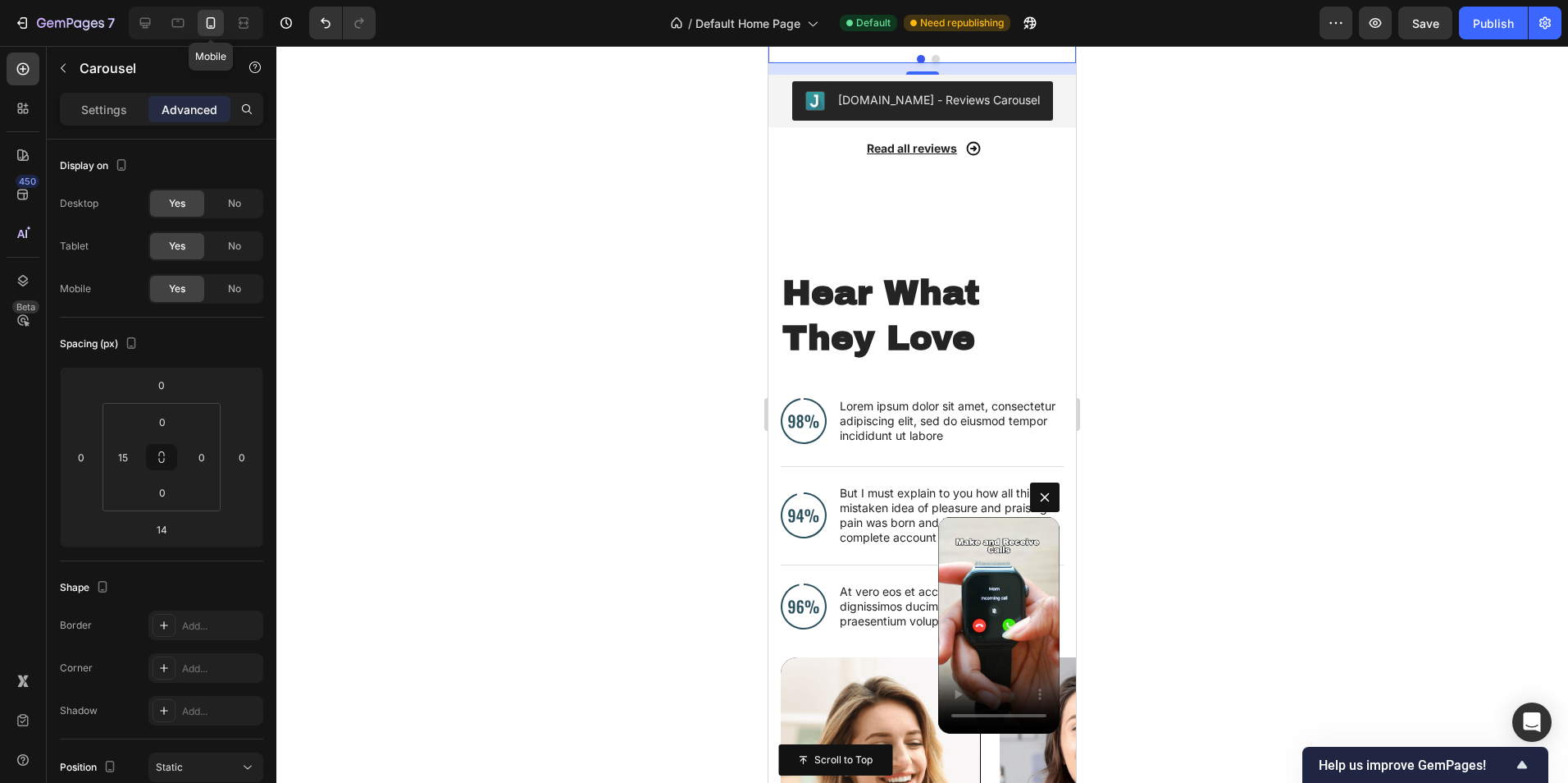
scroll to position [1776, 0]
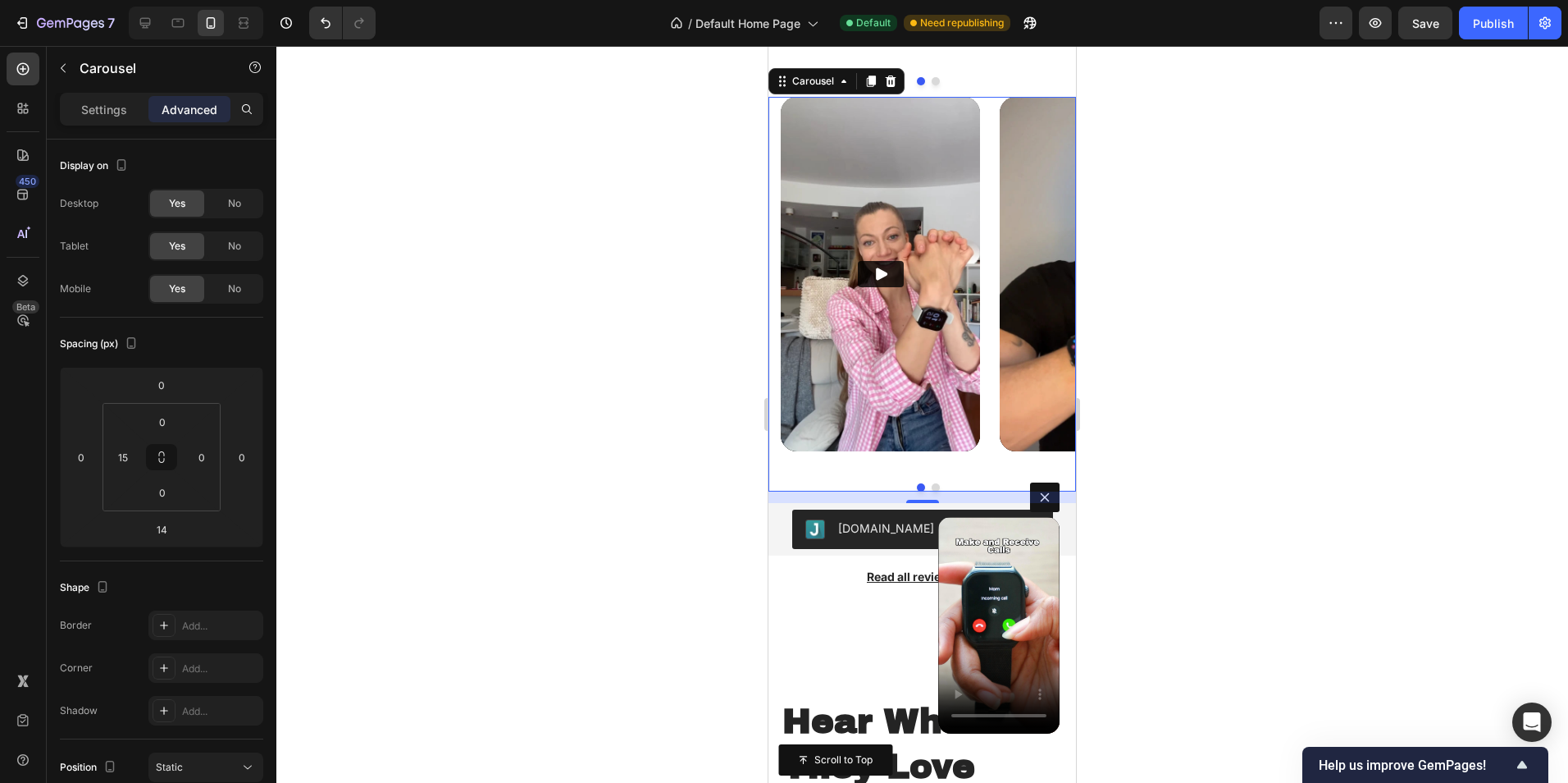
click at [773, 127] on div "Video Video Carousel 14" at bounding box center [922, 295] width 308 height 395
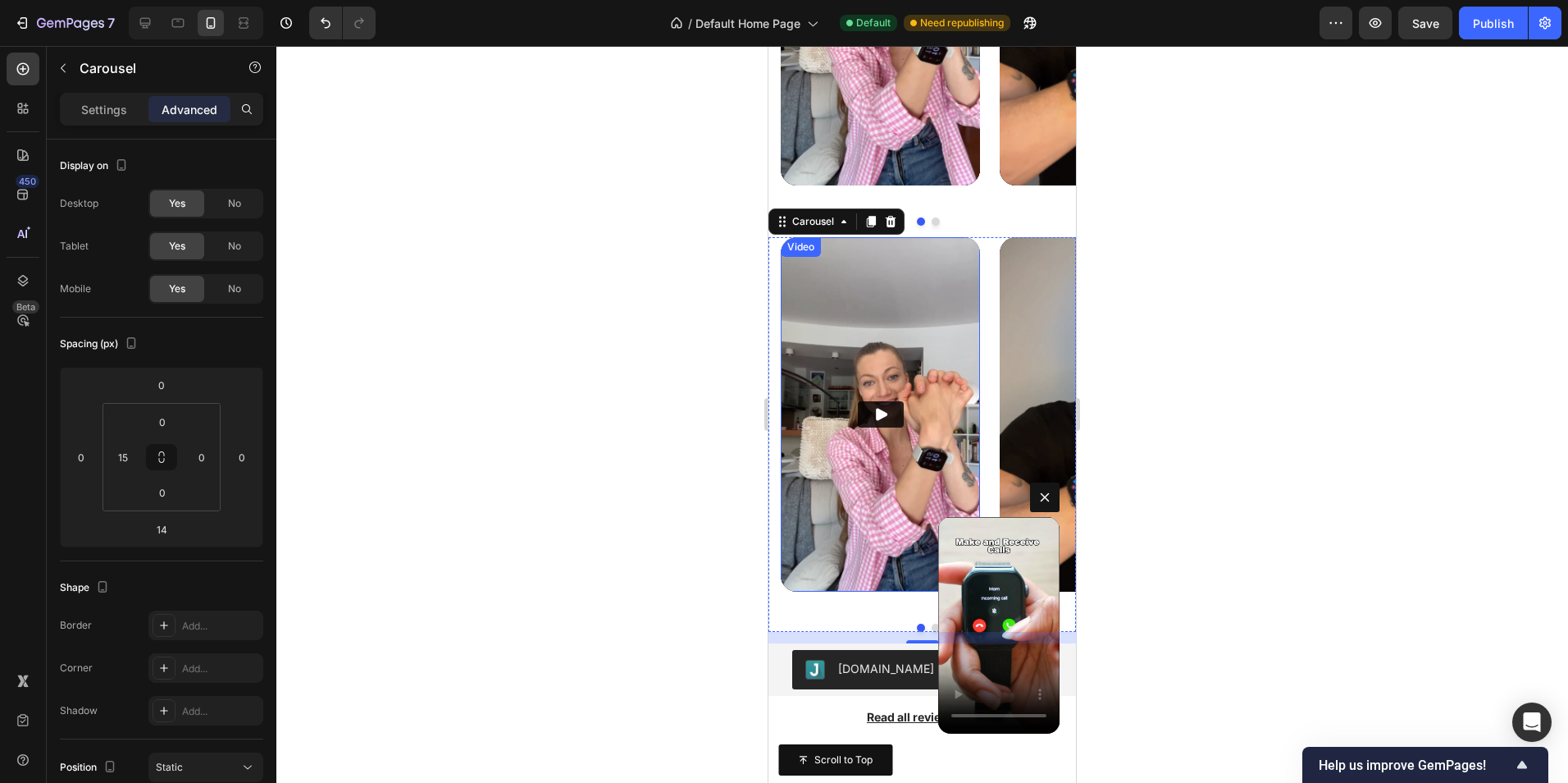
scroll to position [1612, 0]
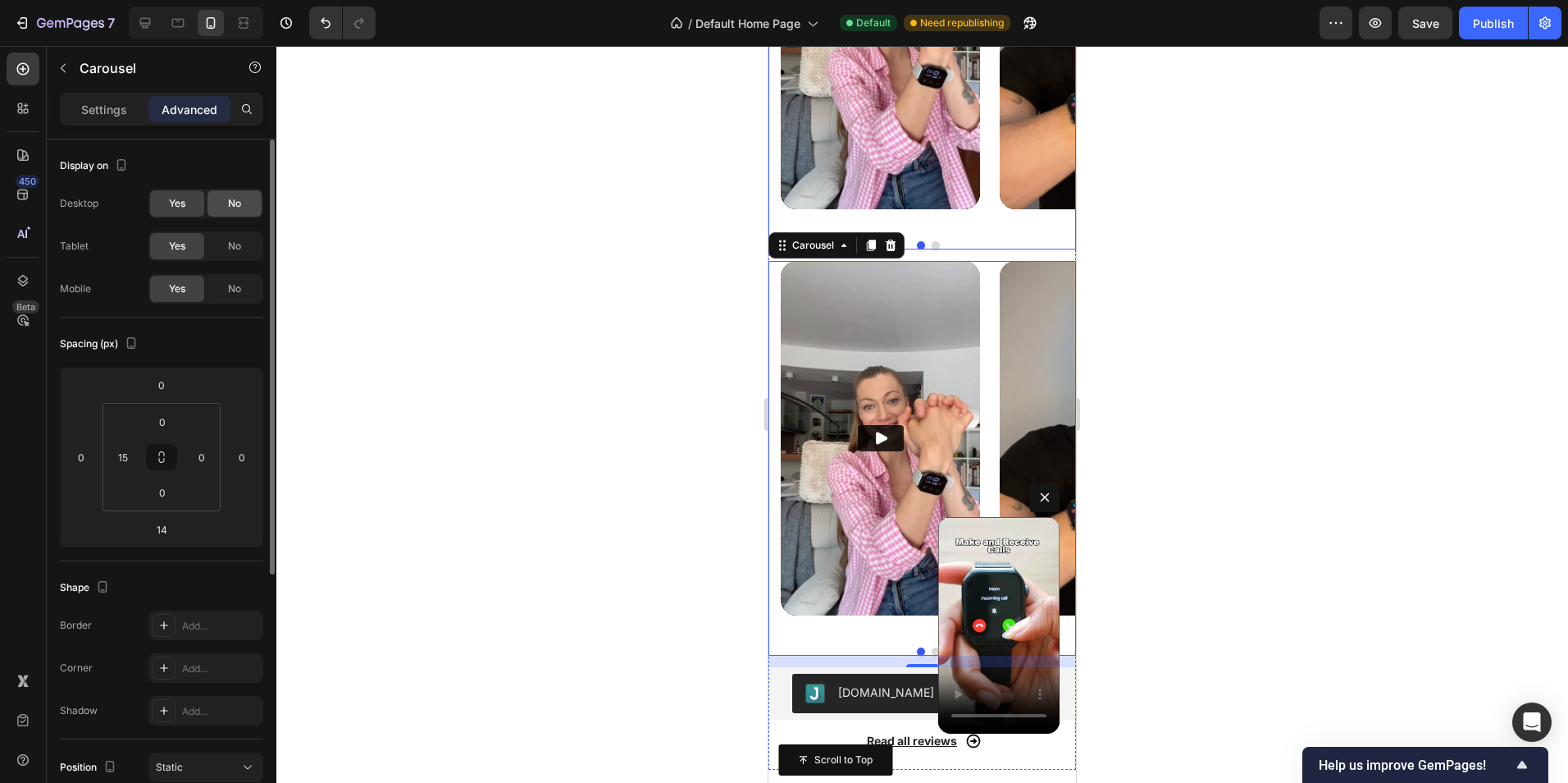
click at [225, 192] on div "No" at bounding box center [234, 203] width 54 height 27
click at [189, 201] on div "Yes" at bounding box center [177, 203] width 54 height 27
click at [226, 240] on div "No" at bounding box center [234, 246] width 54 height 27
click at [179, 243] on span "Yes" at bounding box center [177, 246] width 16 height 15
click at [234, 286] on span "No" at bounding box center [235, 289] width 13 height 15
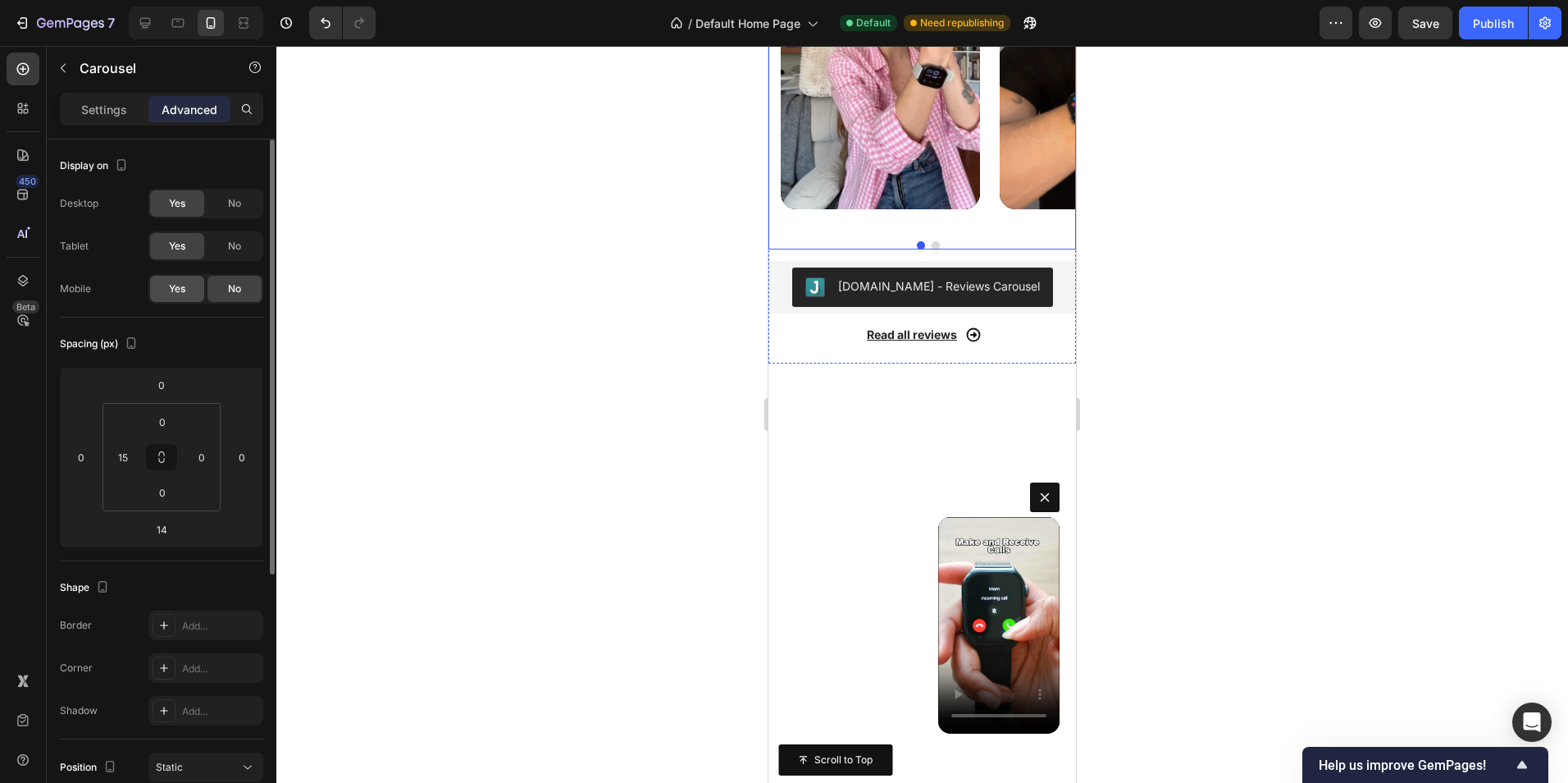
click at [173, 288] on span "Yes" at bounding box center [177, 289] width 16 height 15
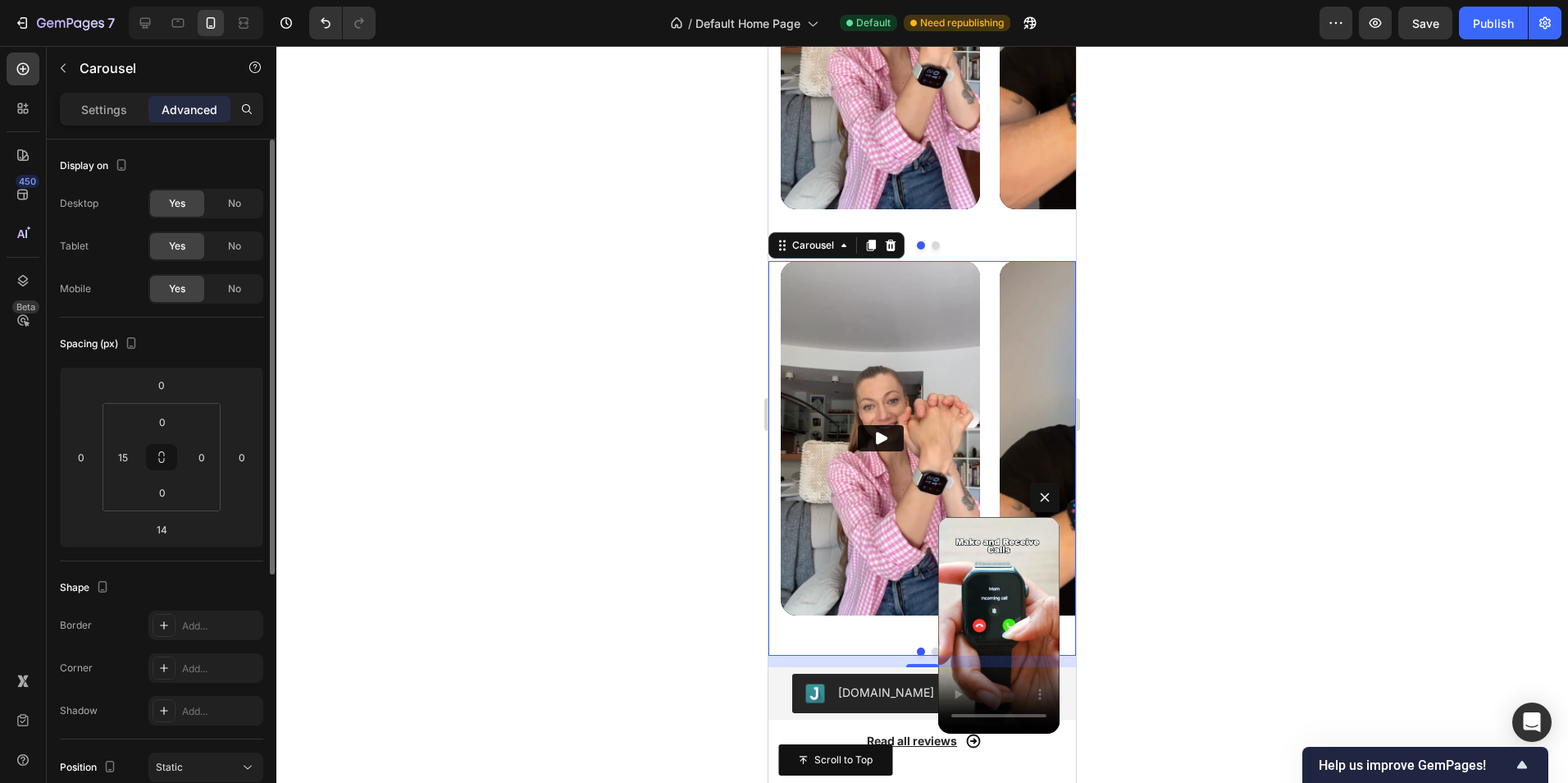
click at [233, 273] on div "Desktop Yes No Tablet Yes No Mobile Yes No" at bounding box center [161, 246] width 203 height 115
click at [236, 281] on span "No" at bounding box center [235, 289] width 13 height 15
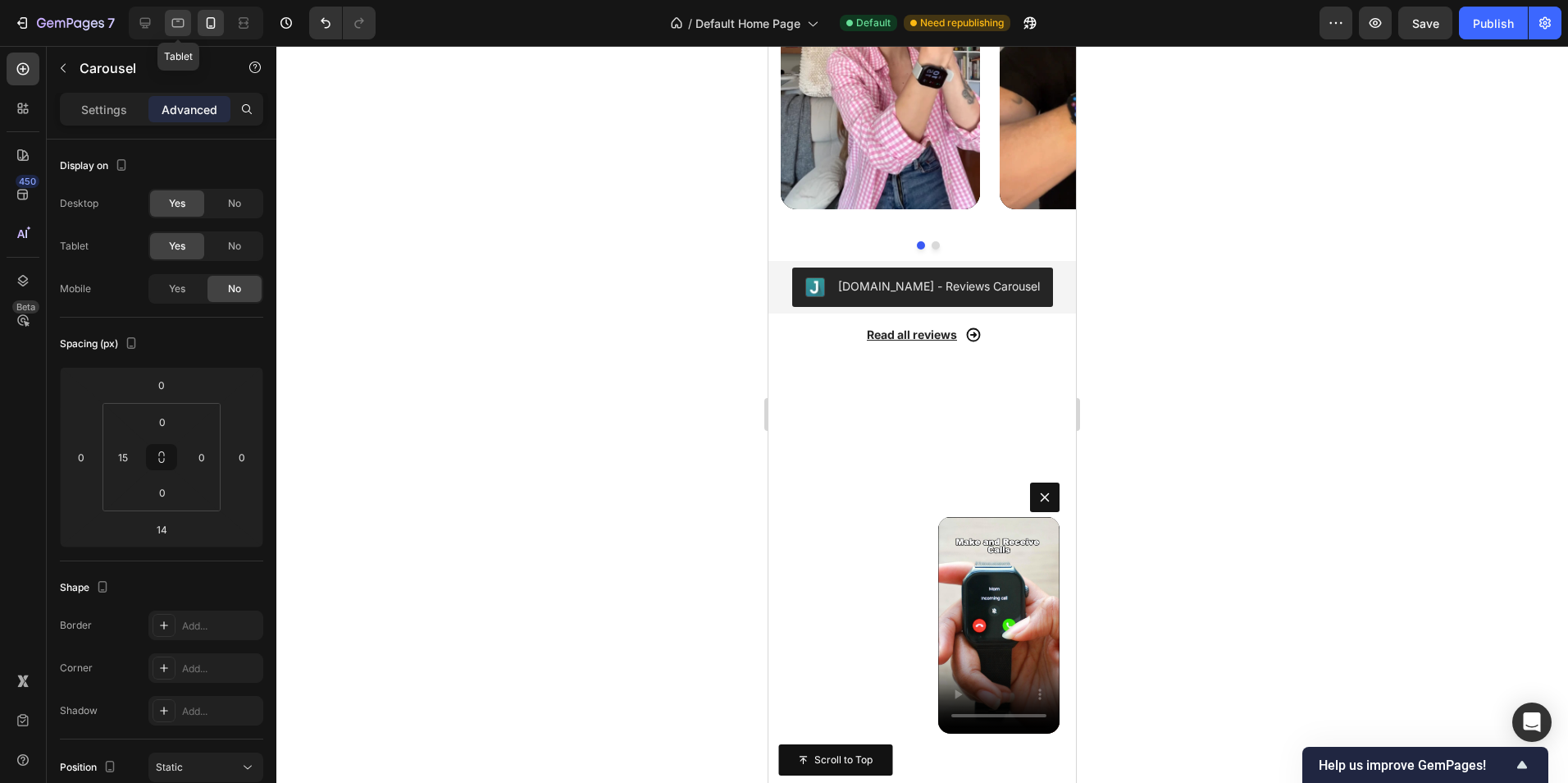
click at [174, 28] on icon at bounding box center [178, 23] width 16 height 16
type input "16"
type input "0"
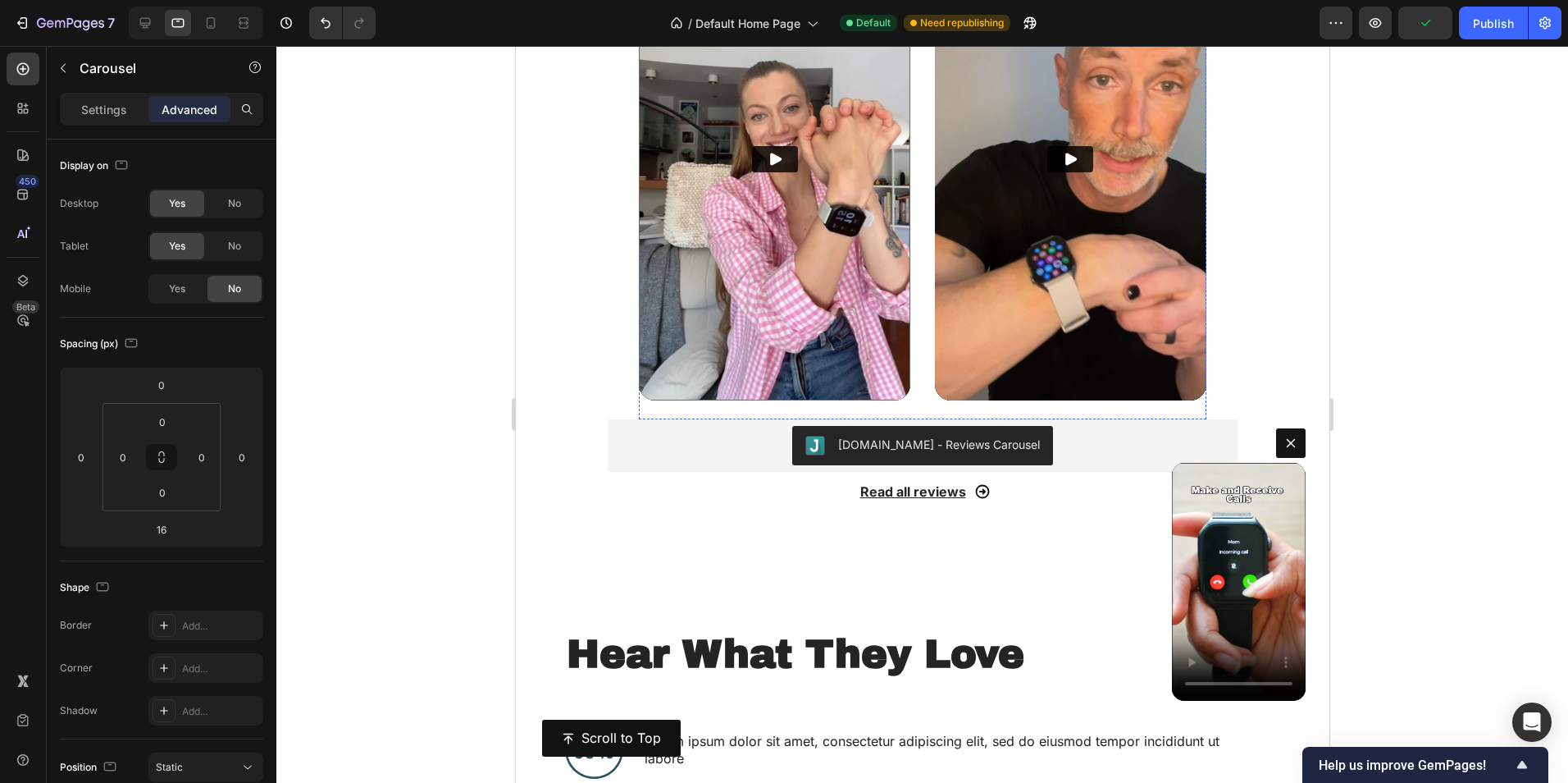
scroll to position [1329, 0]
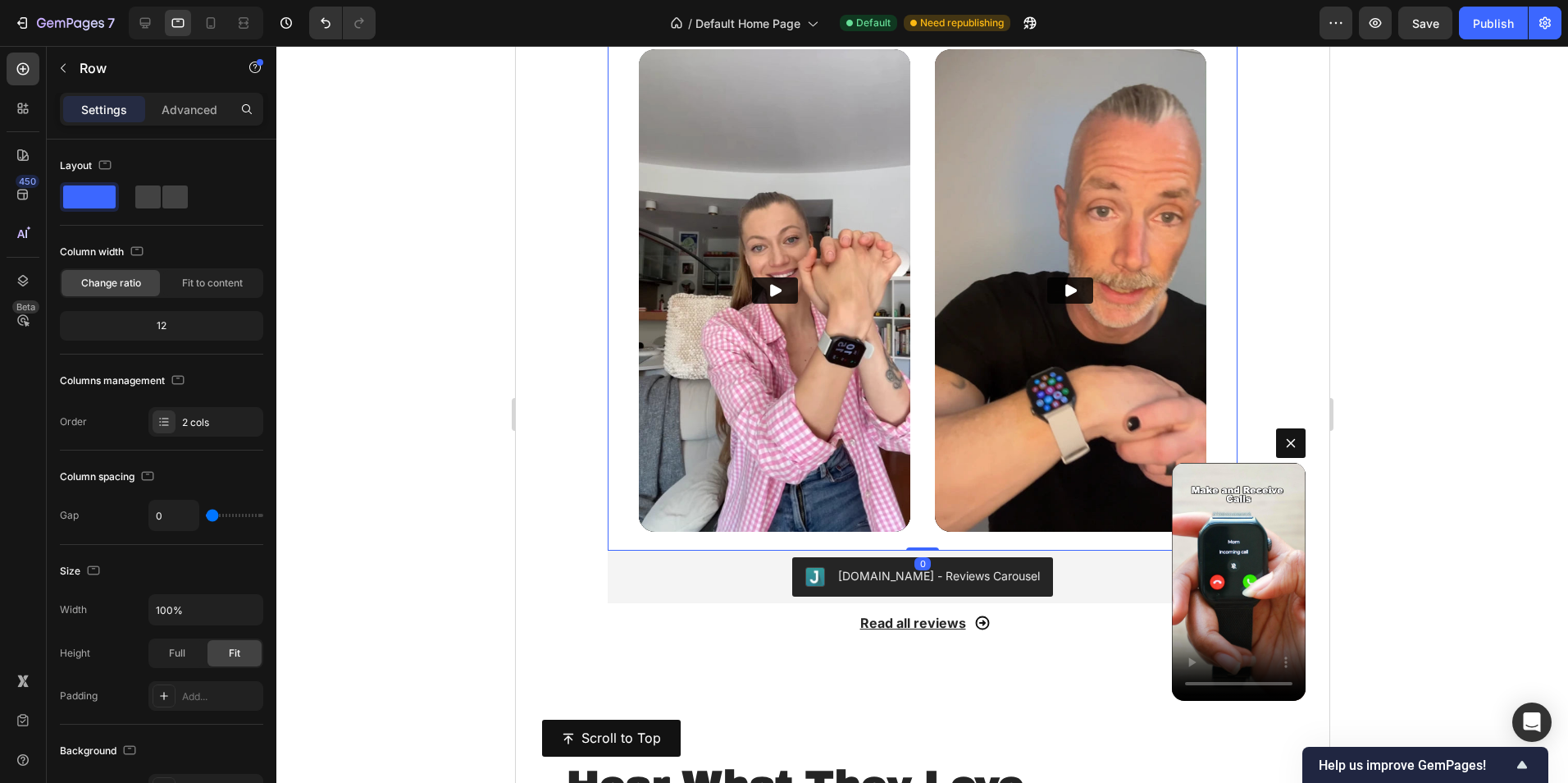
click at [616, 223] on div "Video Video Row" at bounding box center [921, 300] width 630 height 502
click at [198, 112] on p "Advanced" at bounding box center [189, 109] width 56 height 17
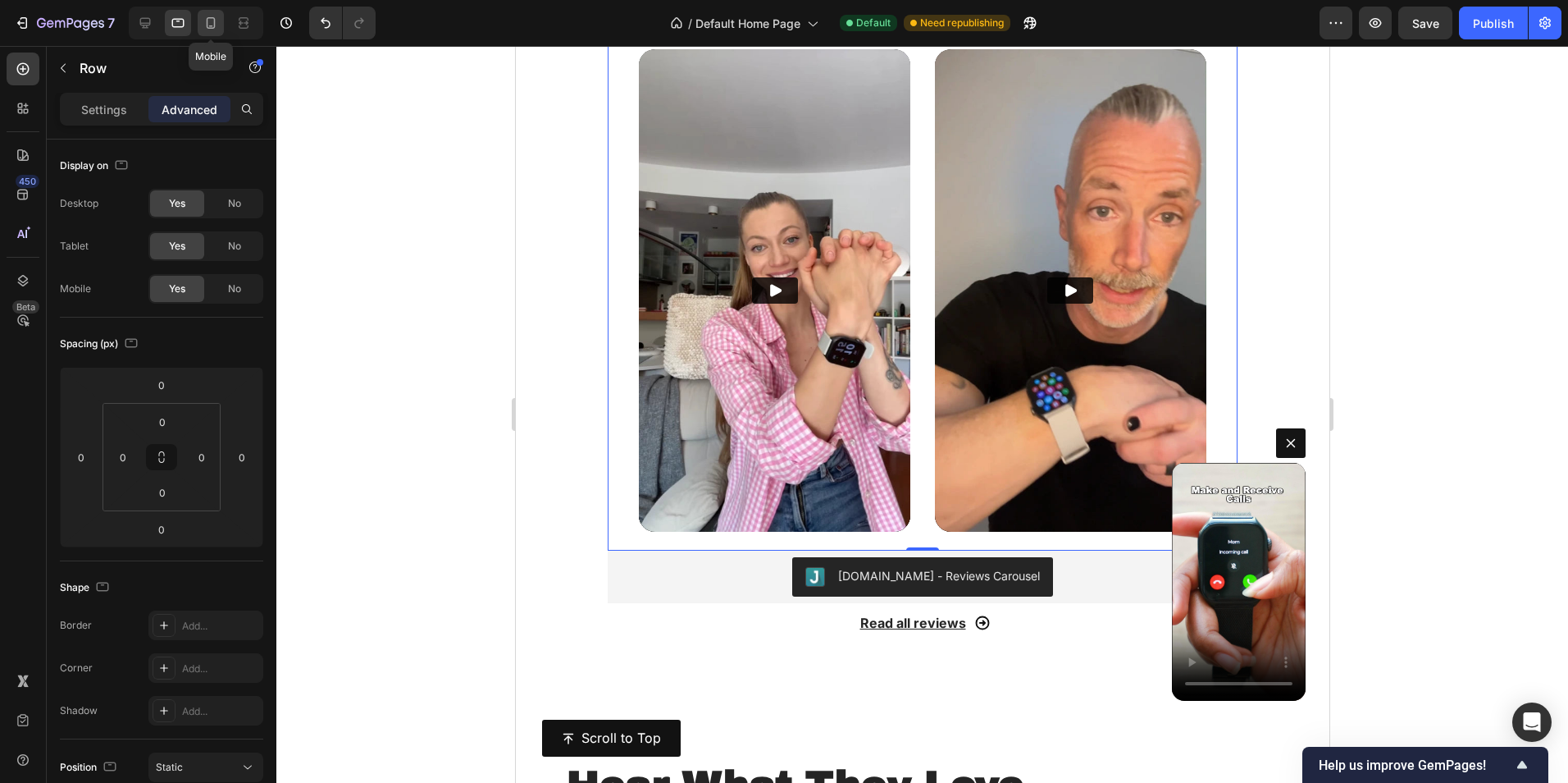
click at [215, 32] on div at bounding box center [211, 23] width 27 height 27
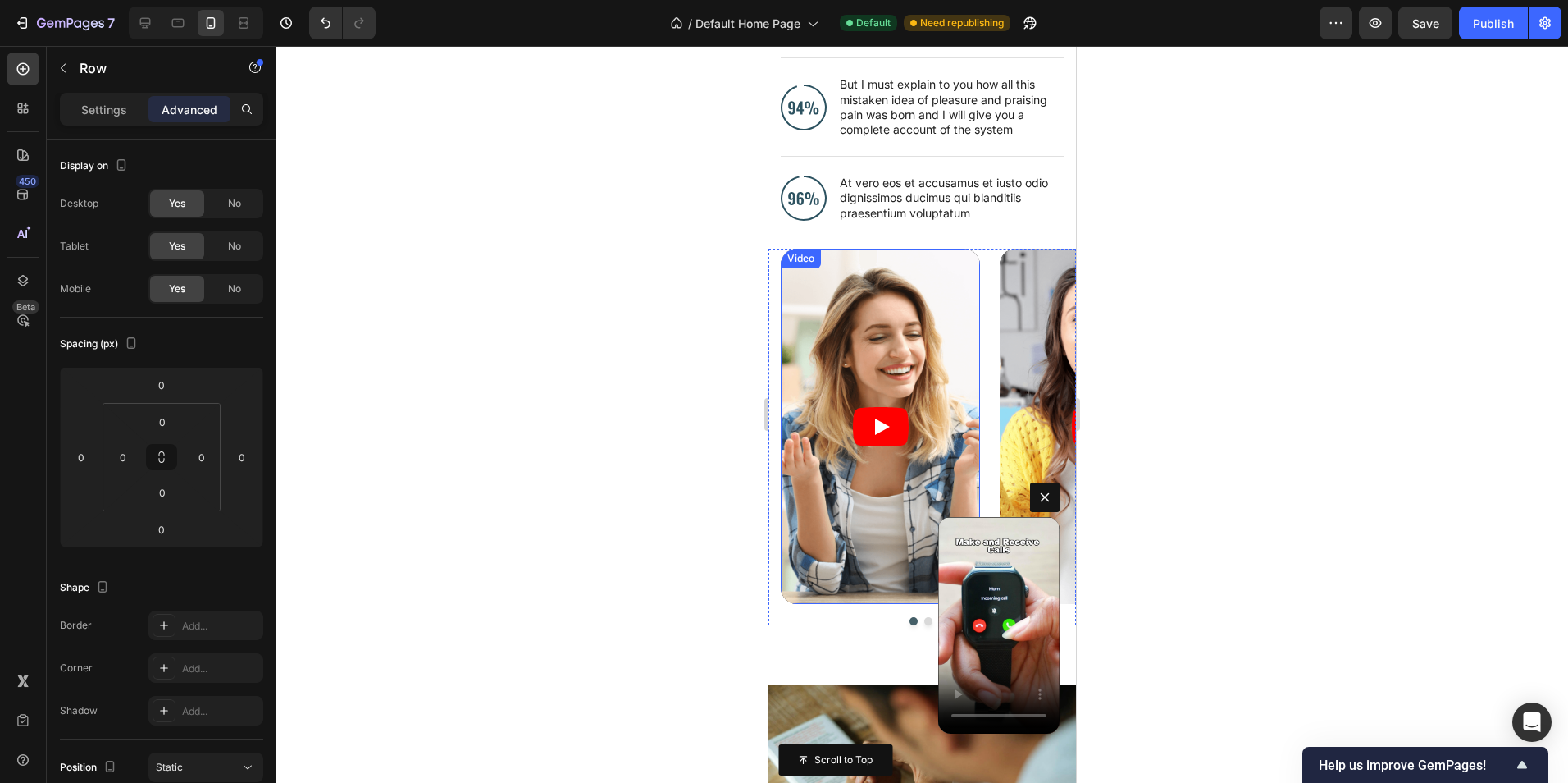
scroll to position [2211, 0]
click at [776, 264] on div "Video Video Video Carousel 14" at bounding box center [922, 438] width 308 height 376
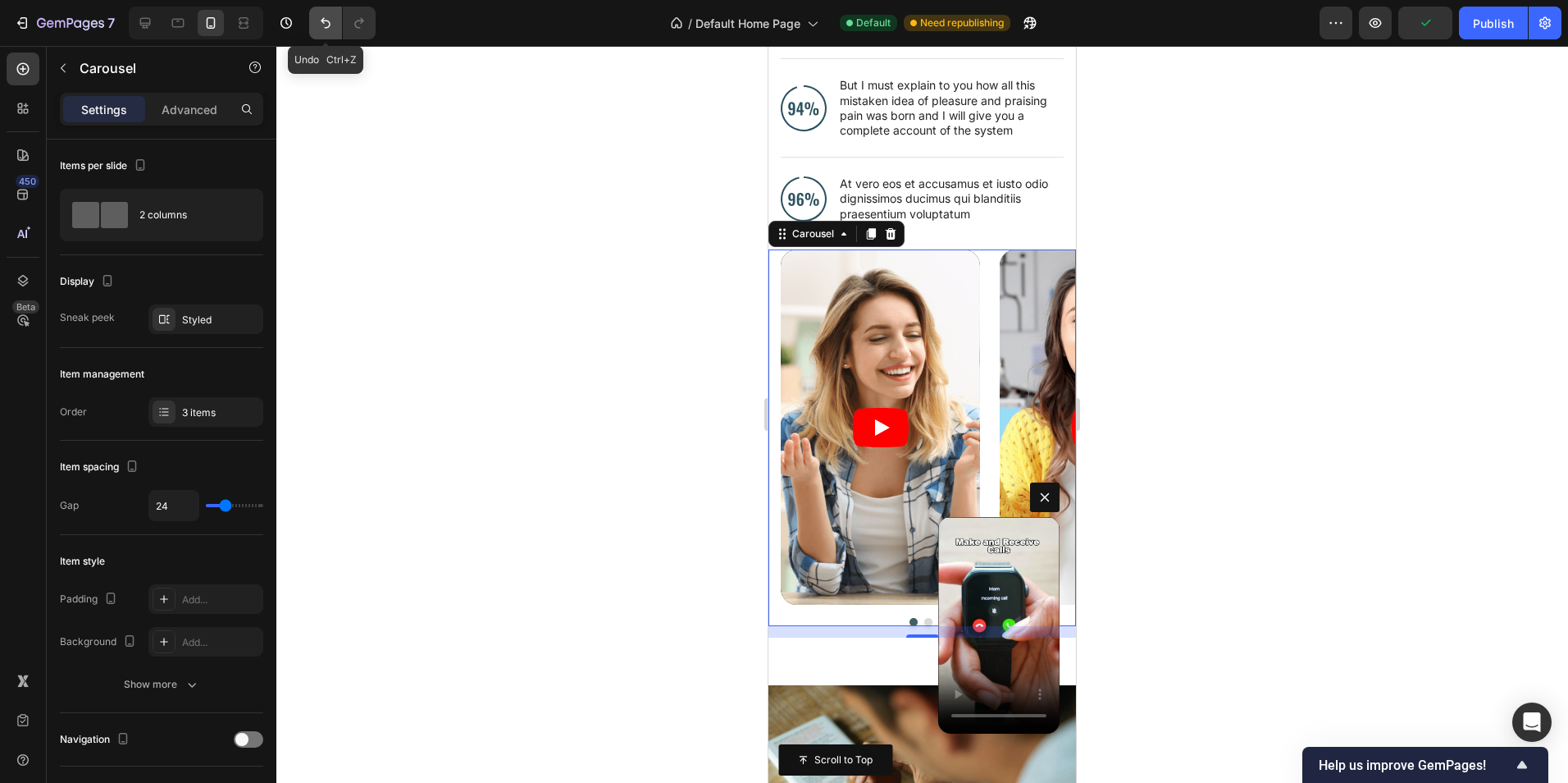
click at [314, 30] on button "Undo/Redo" at bounding box center [326, 23] width 33 height 33
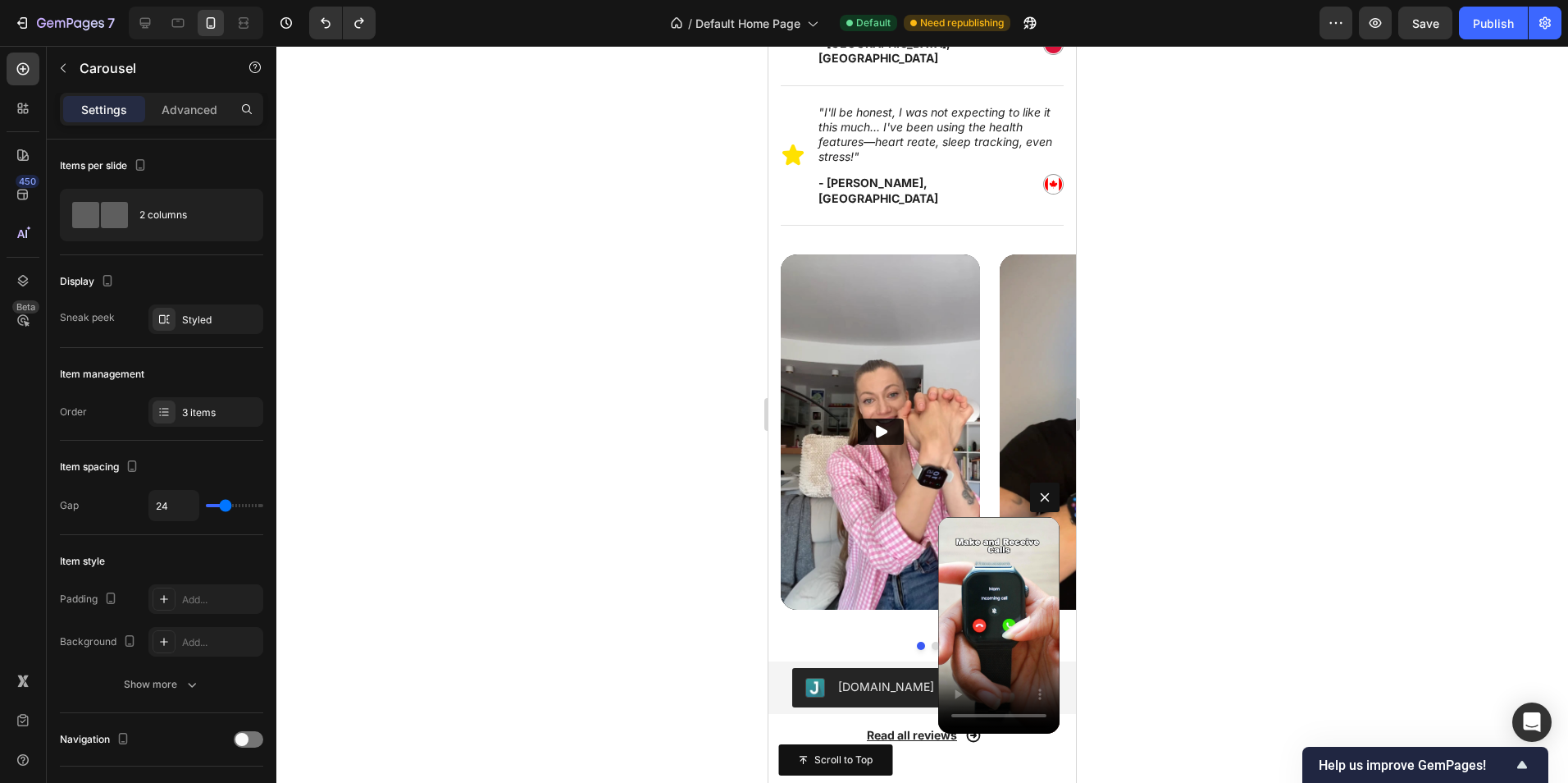
scroll to position [1249, 0]
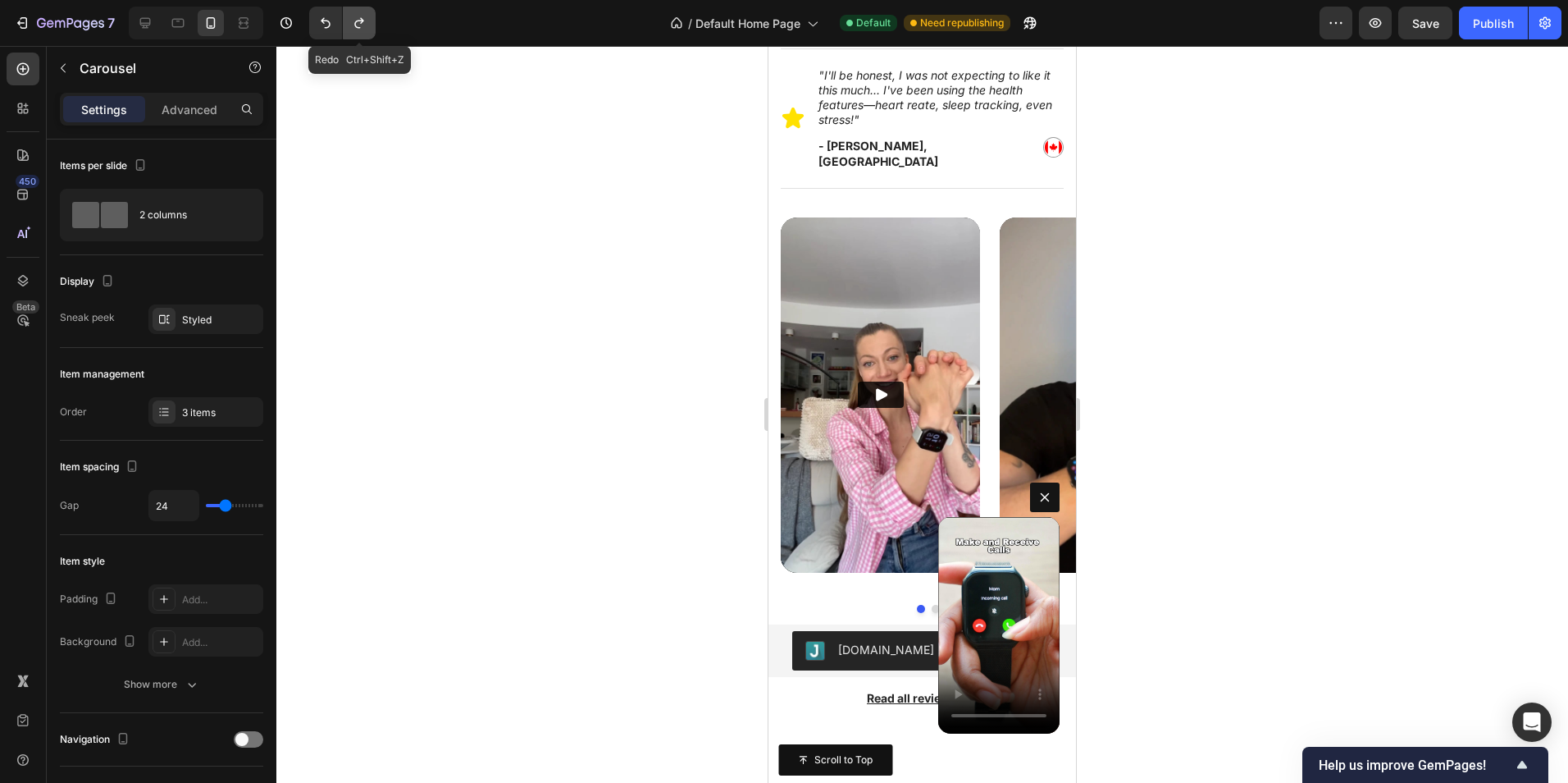
click at [355, 17] on icon "Undo/Redo" at bounding box center [359, 23] width 16 height 16
click at [336, 29] on button "Undo/Redo" at bounding box center [326, 23] width 33 height 33
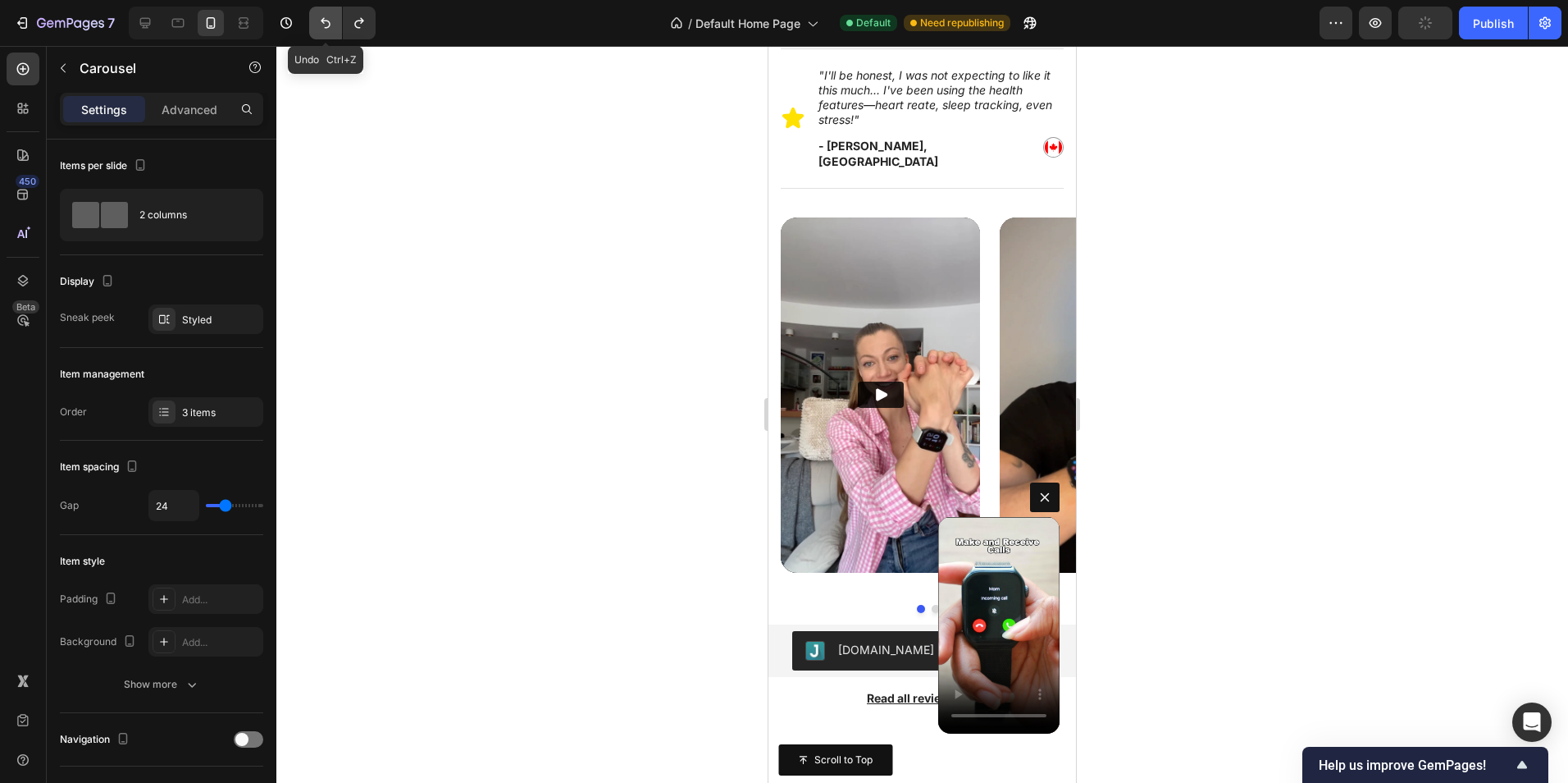
click at [332, 28] on icon "Undo/Redo" at bounding box center [325, 23] width 16 height 16
click at [330, 29] on icon "Undo/Redo" at bounding box center [325, 23] width 16 height 16
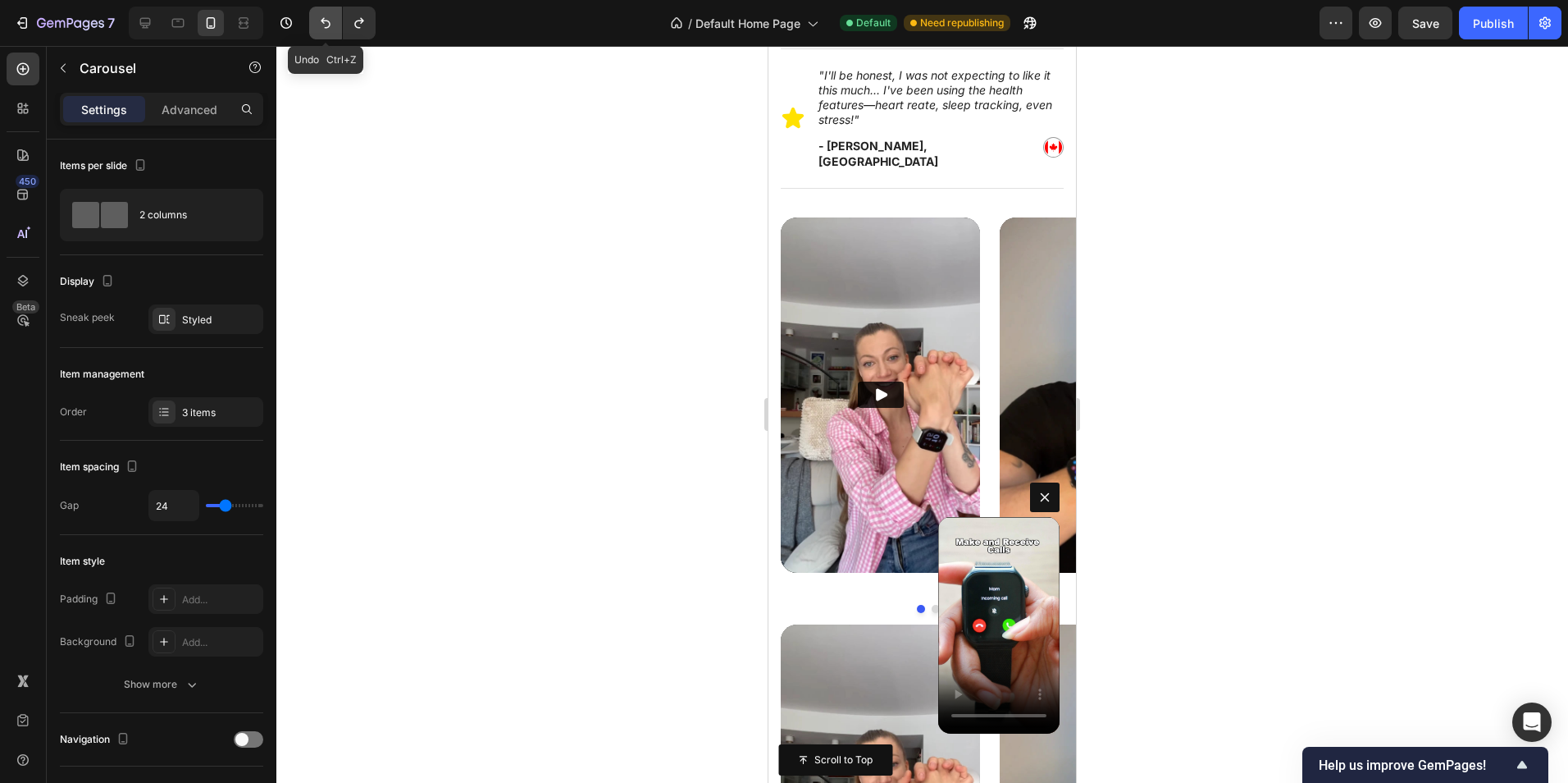
click at [329, 25] on icon "Undo/Redo" at bounding box center [325, 23] width 16 height 16
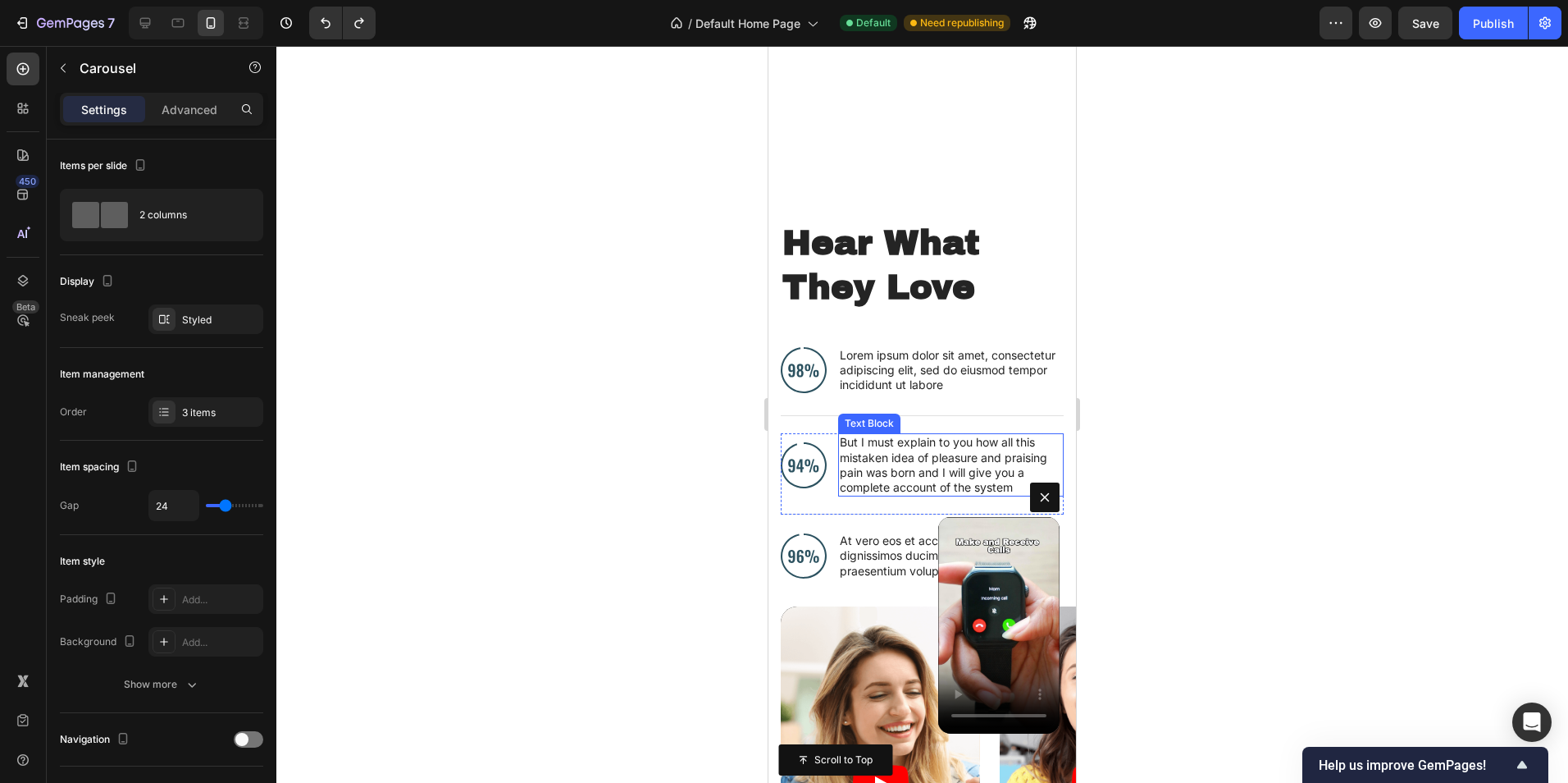
scroll to position [2069, 0]
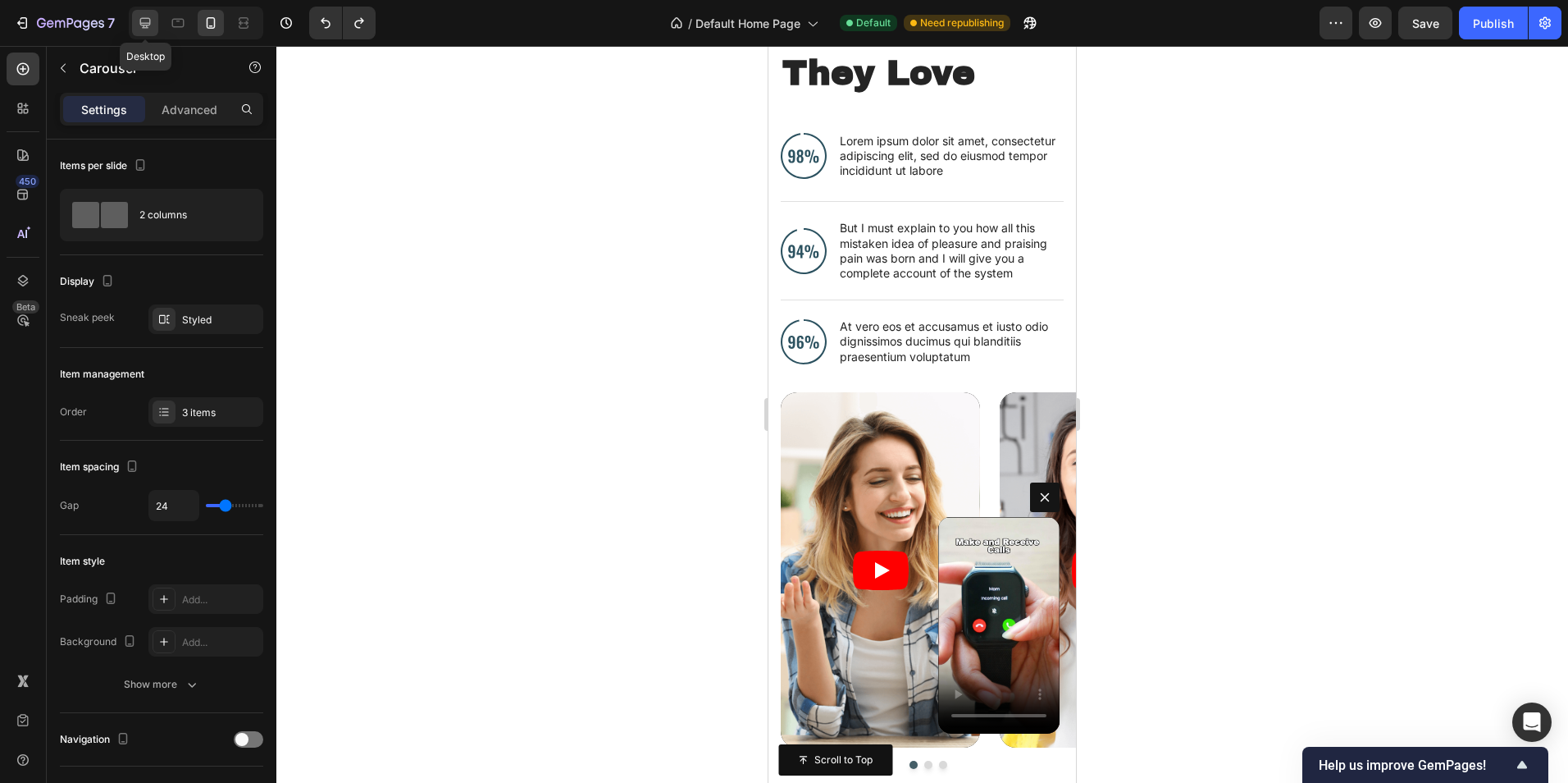
click at [152, 27] on icon at bounding box center [144, 23] width 16 height 16
type input "30"
type input "1200"
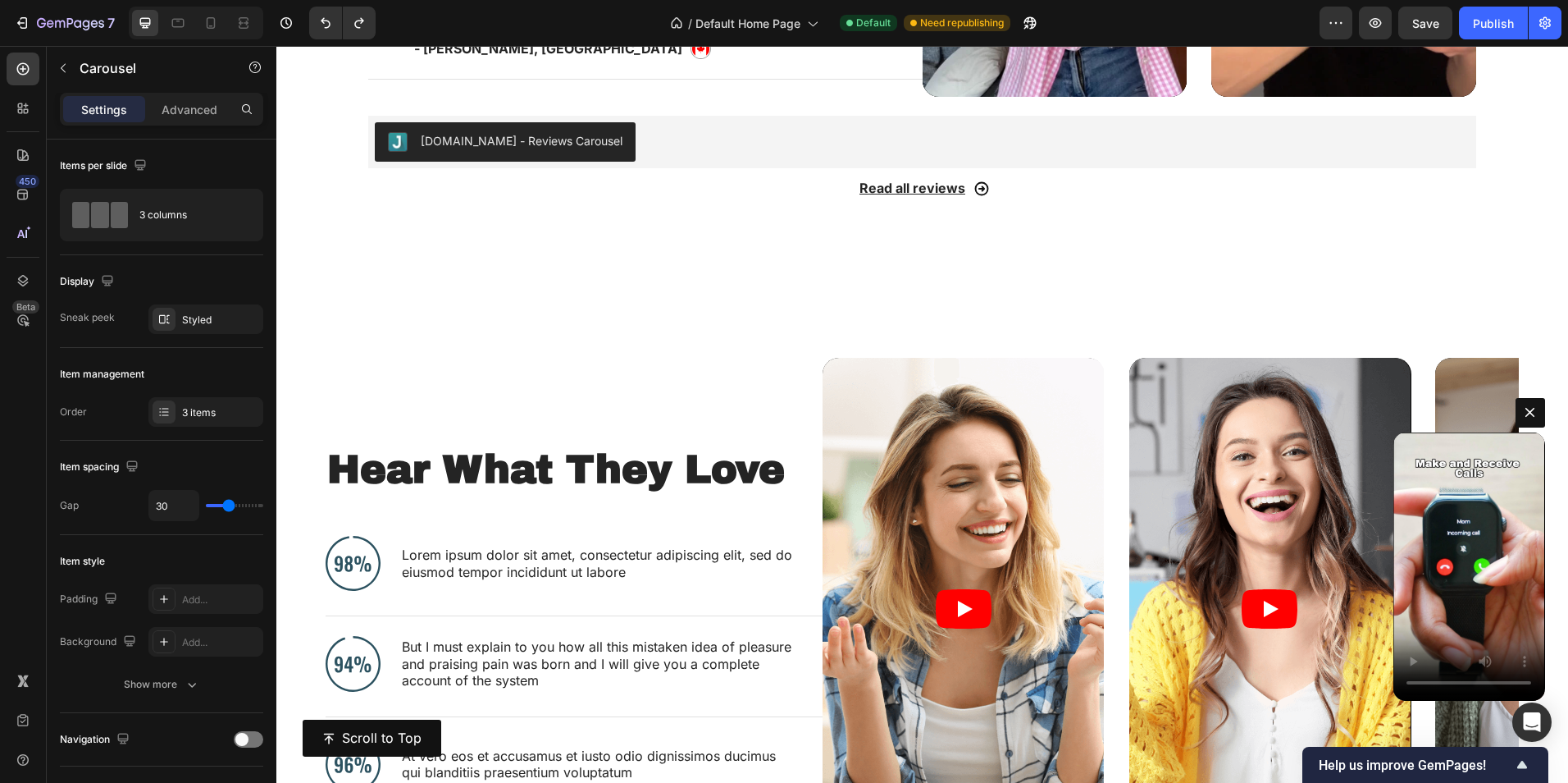
scroll to position [1278, 0]
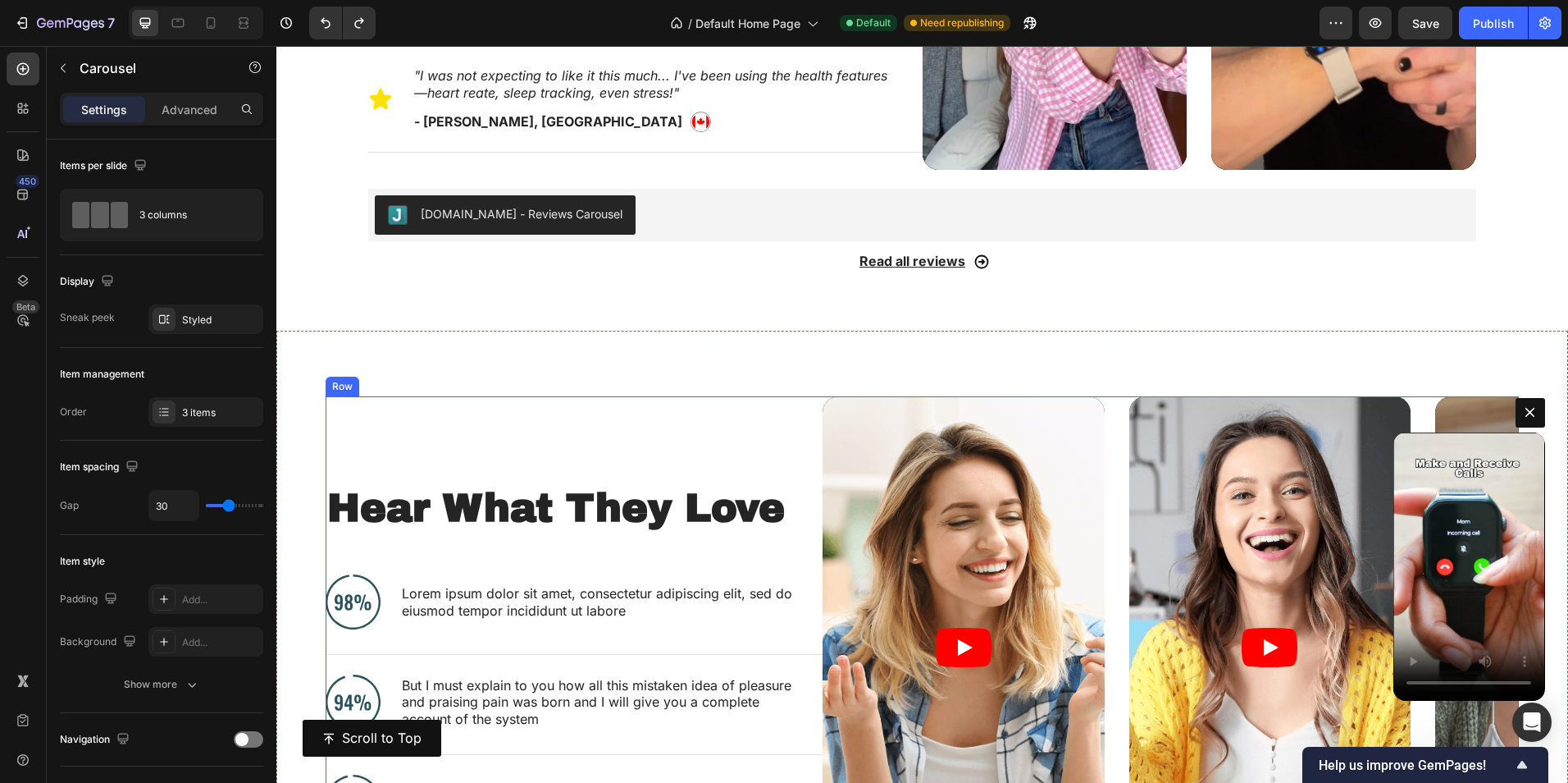
click at [777, 426] on div "Hear What They Love Heading Image Lorem ipsum dolor sit amet, consectetur adipi…" at bounding box center [574, 664] width 497 height 536
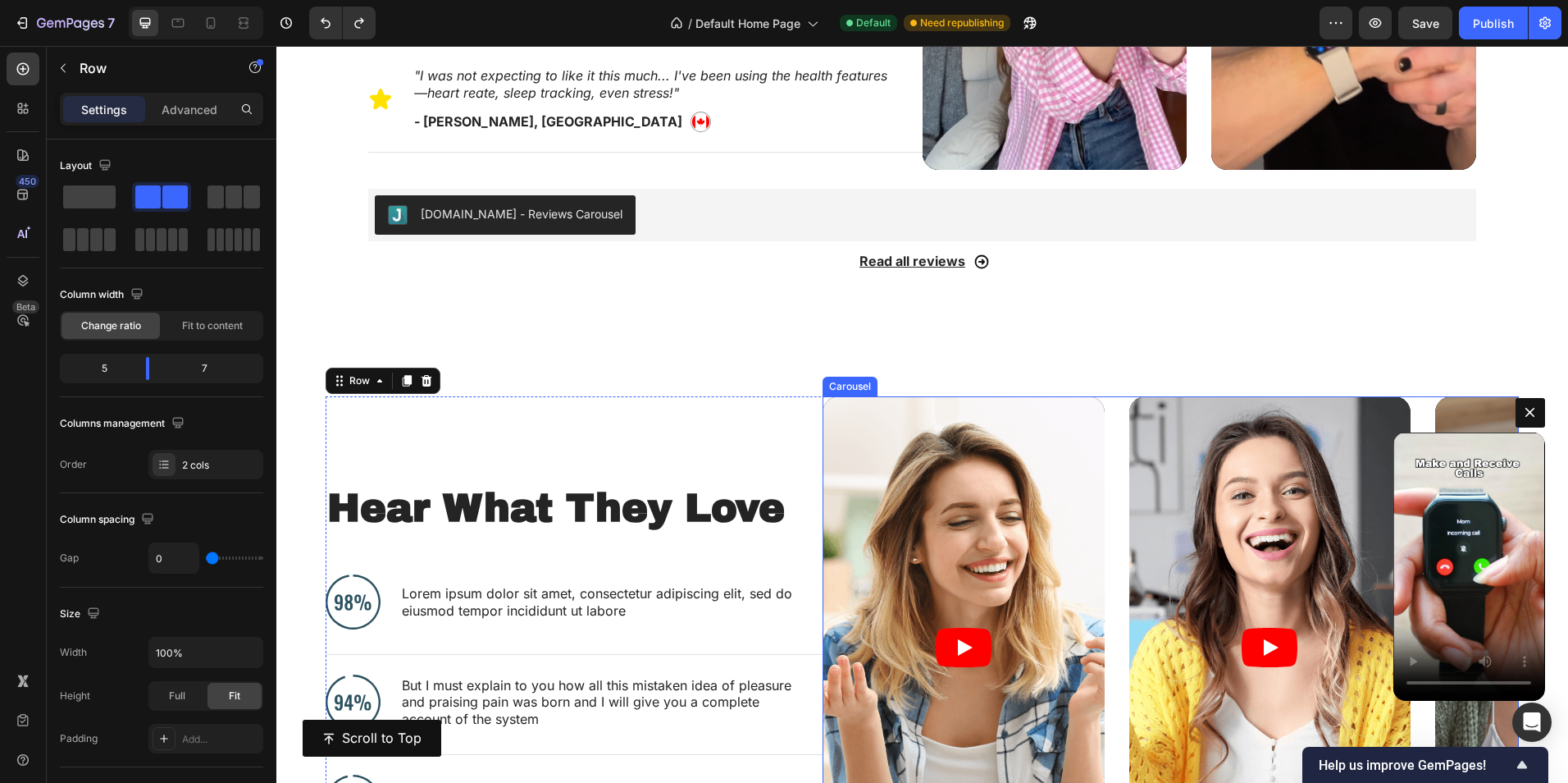
click at [1113, 430] on div "Video Video Video" at bounding box center [1170, 647] width 696 height 502
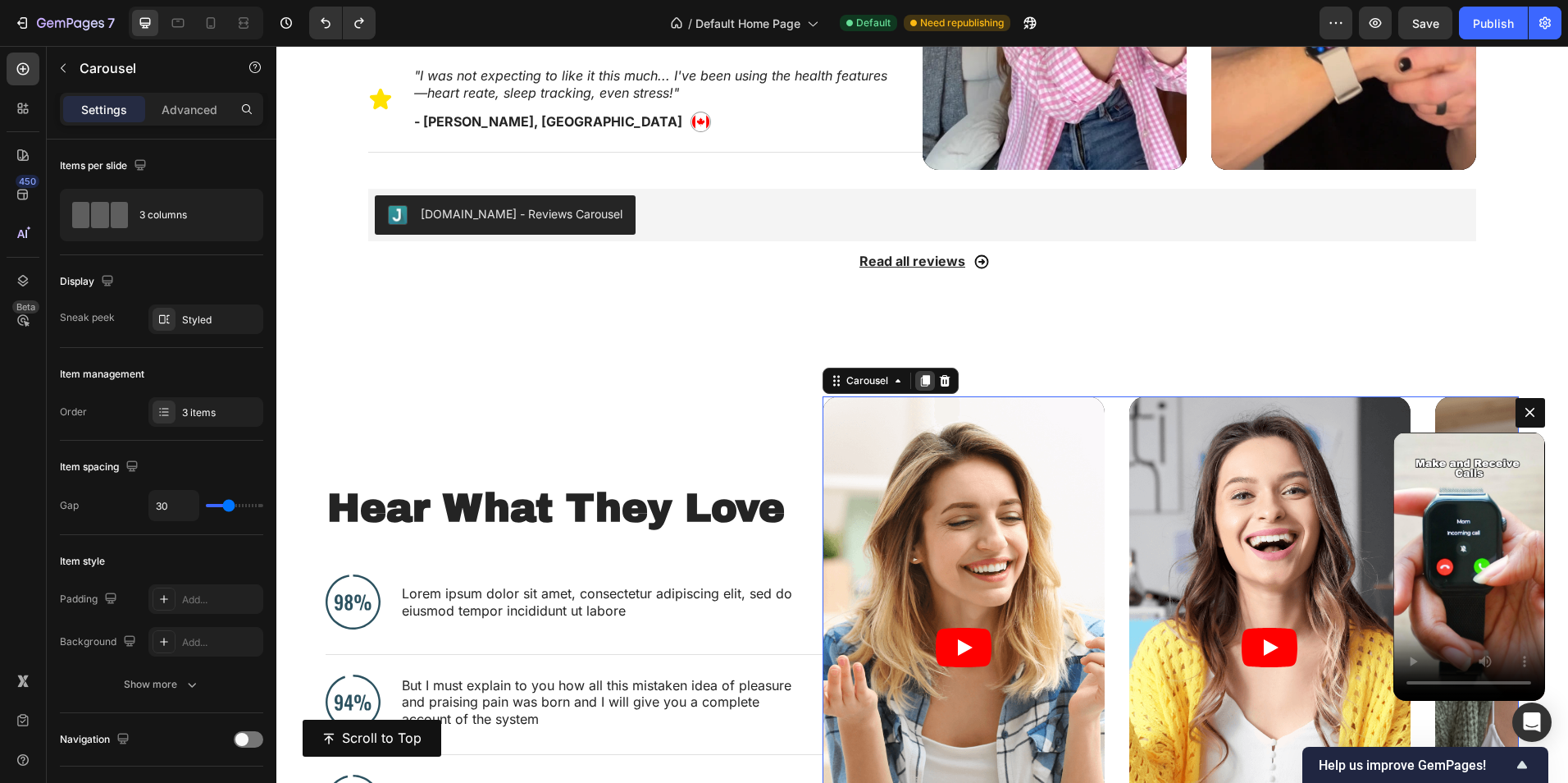
click at [921, 376] on icon at bounding box center [925, 381] width 9 height 11
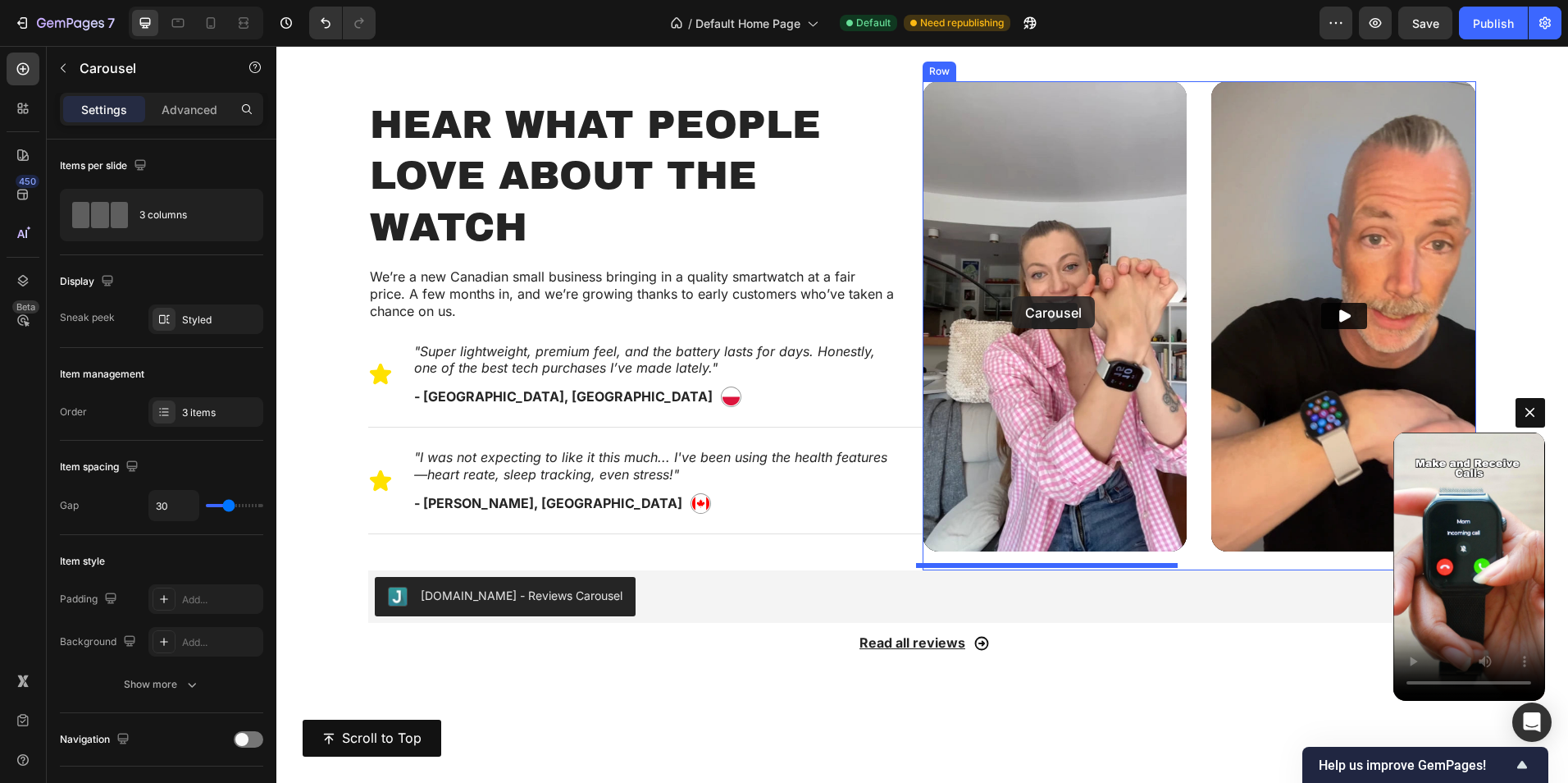
scroll to position [624, 0]
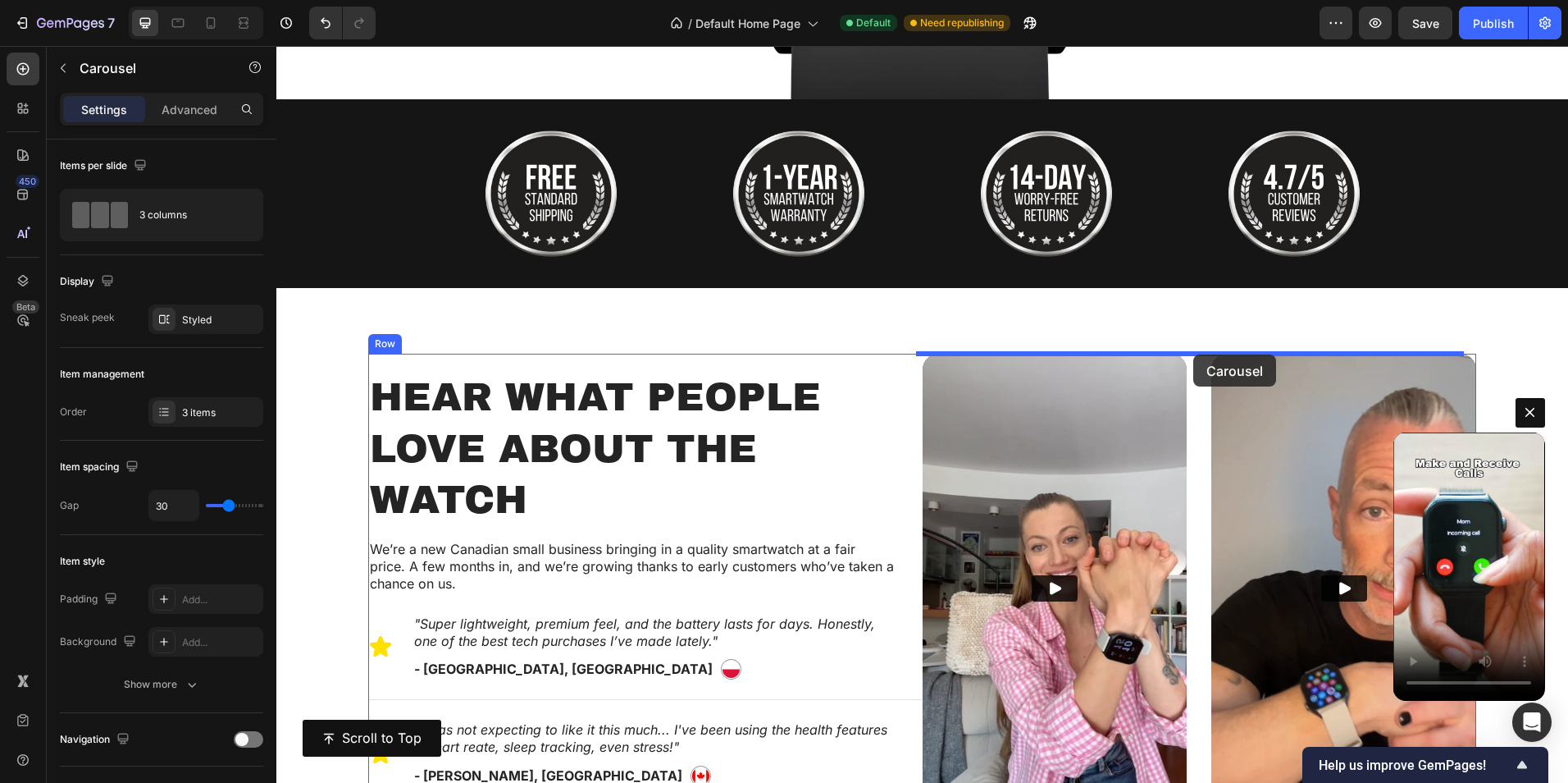
drag, startPoint x: 843, startPoint y: 414, endPoint x: 1194, endPoint y: 354, distance: 356.1
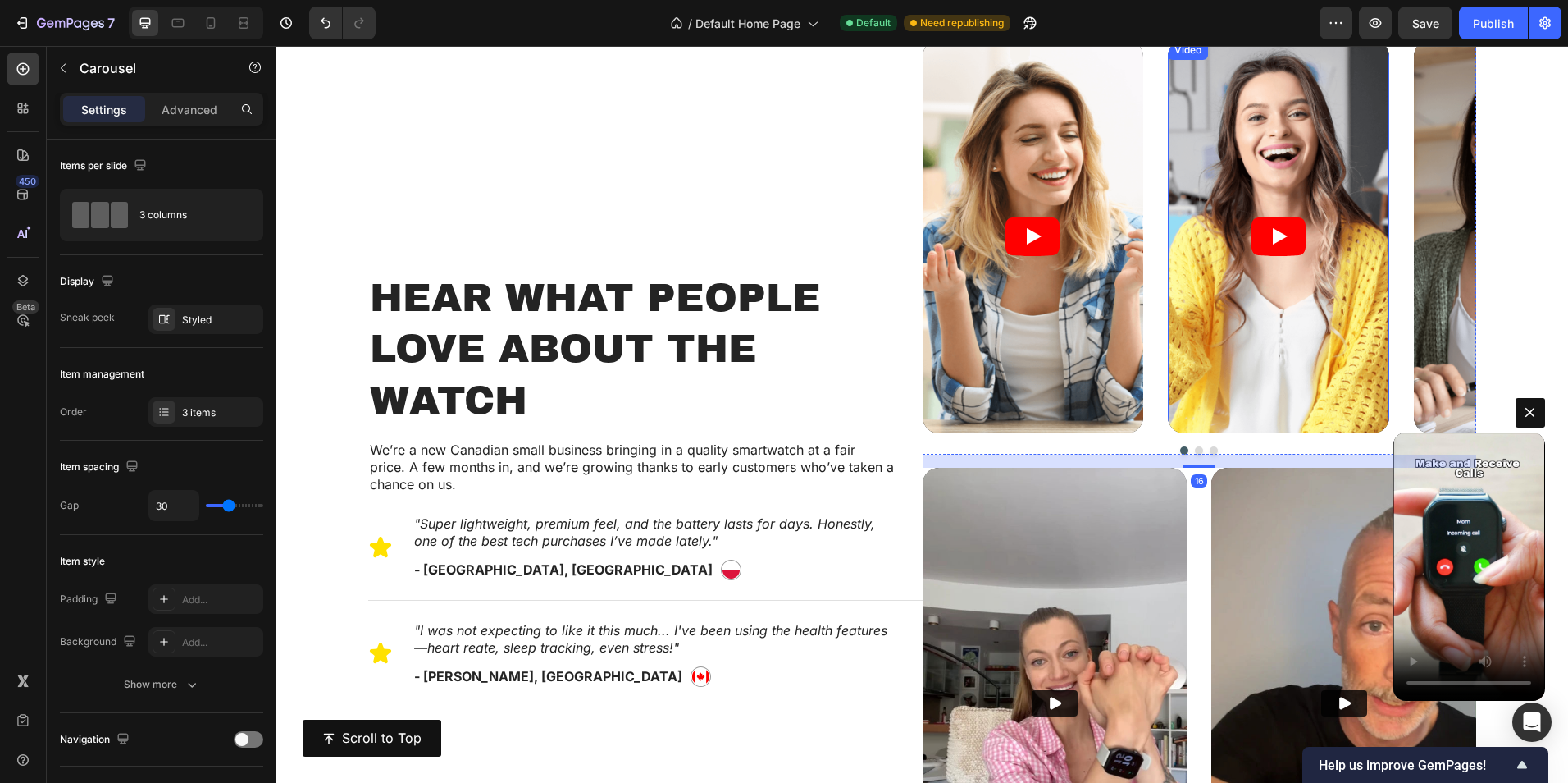
scroll to position [1035, 0]
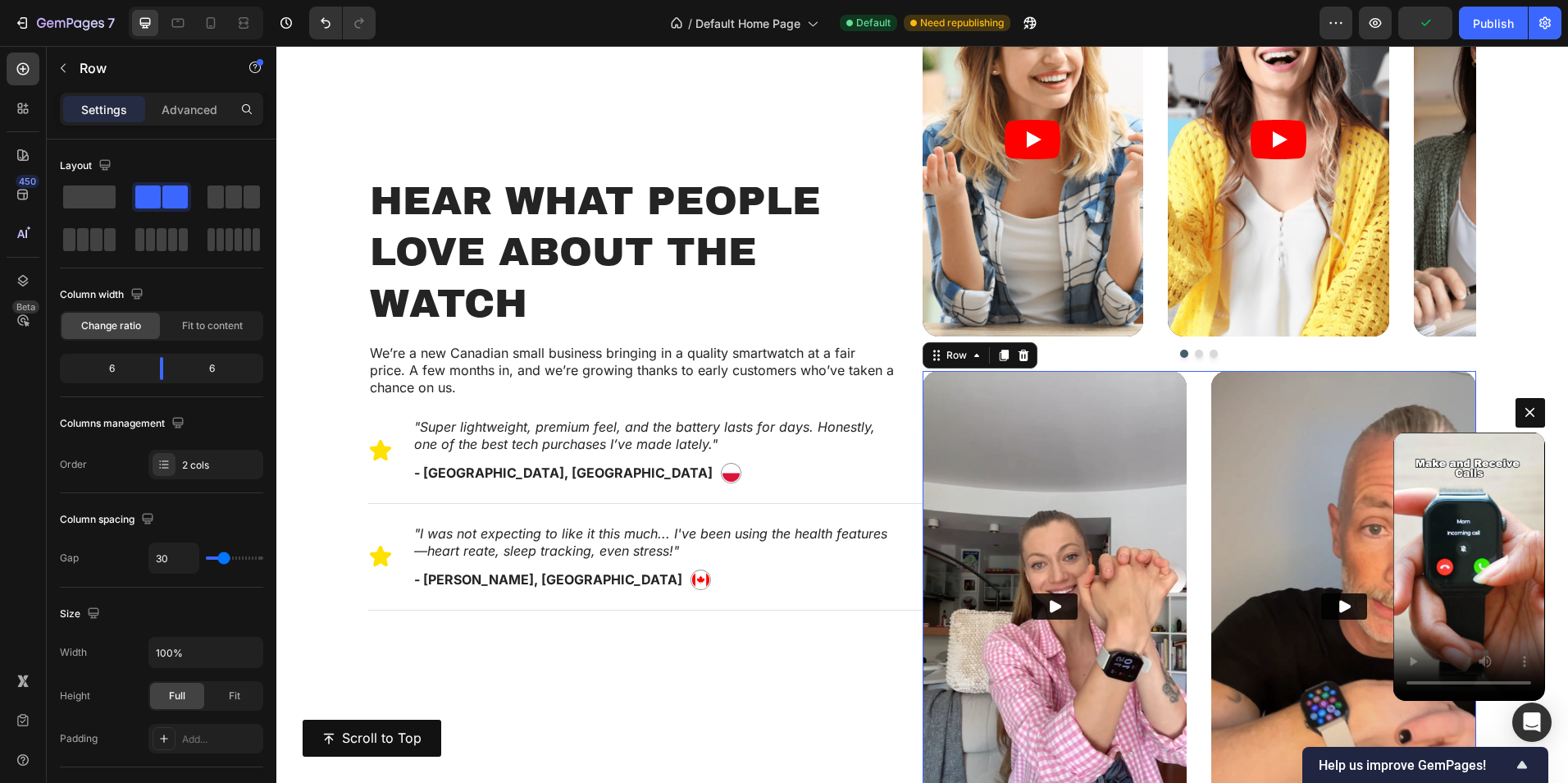
click at [1192, 445] on div "Video Video Row 0" at bounding box center [1200, 616] width 555 height 490
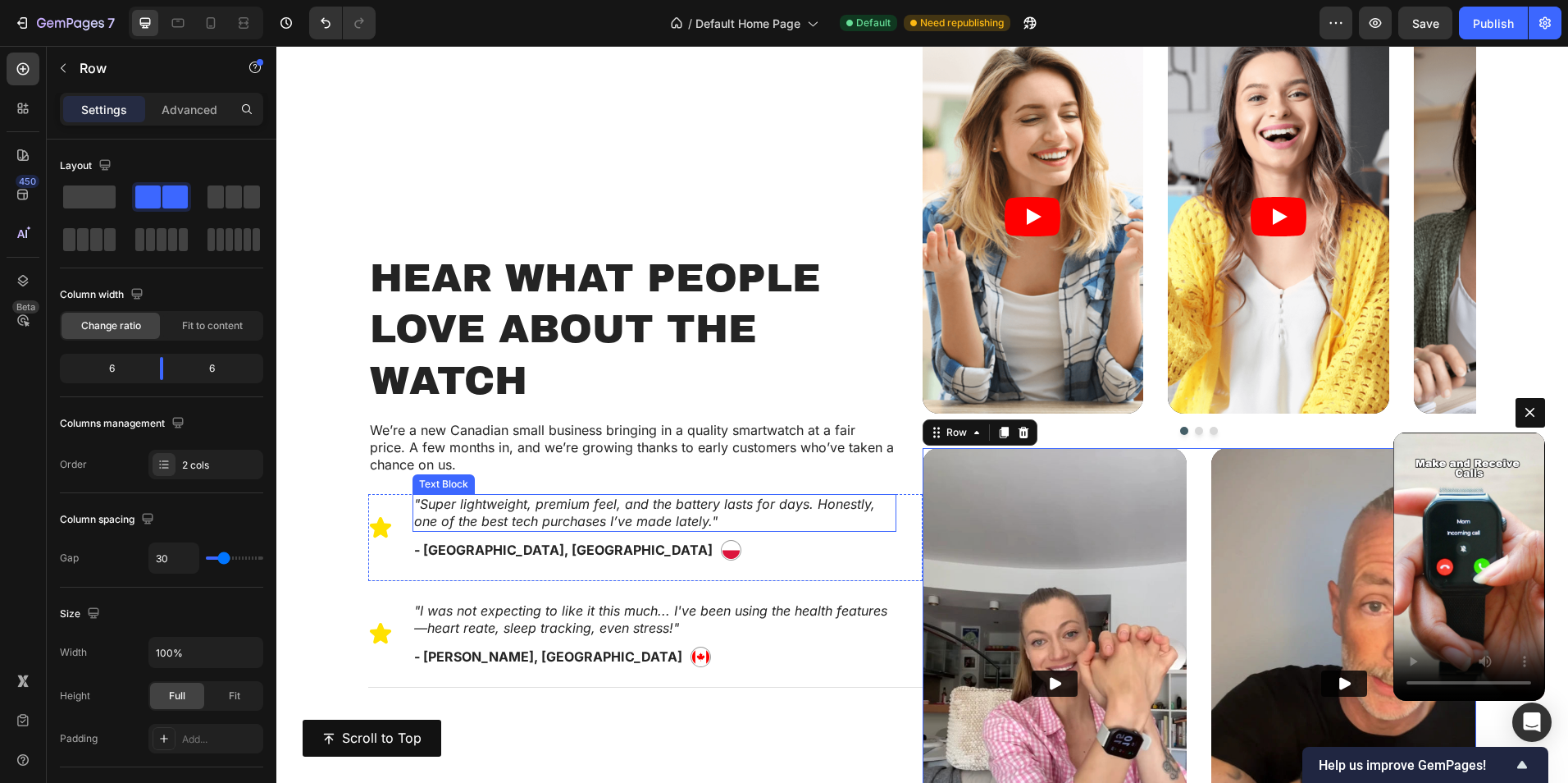
scroll to position [953, 0]
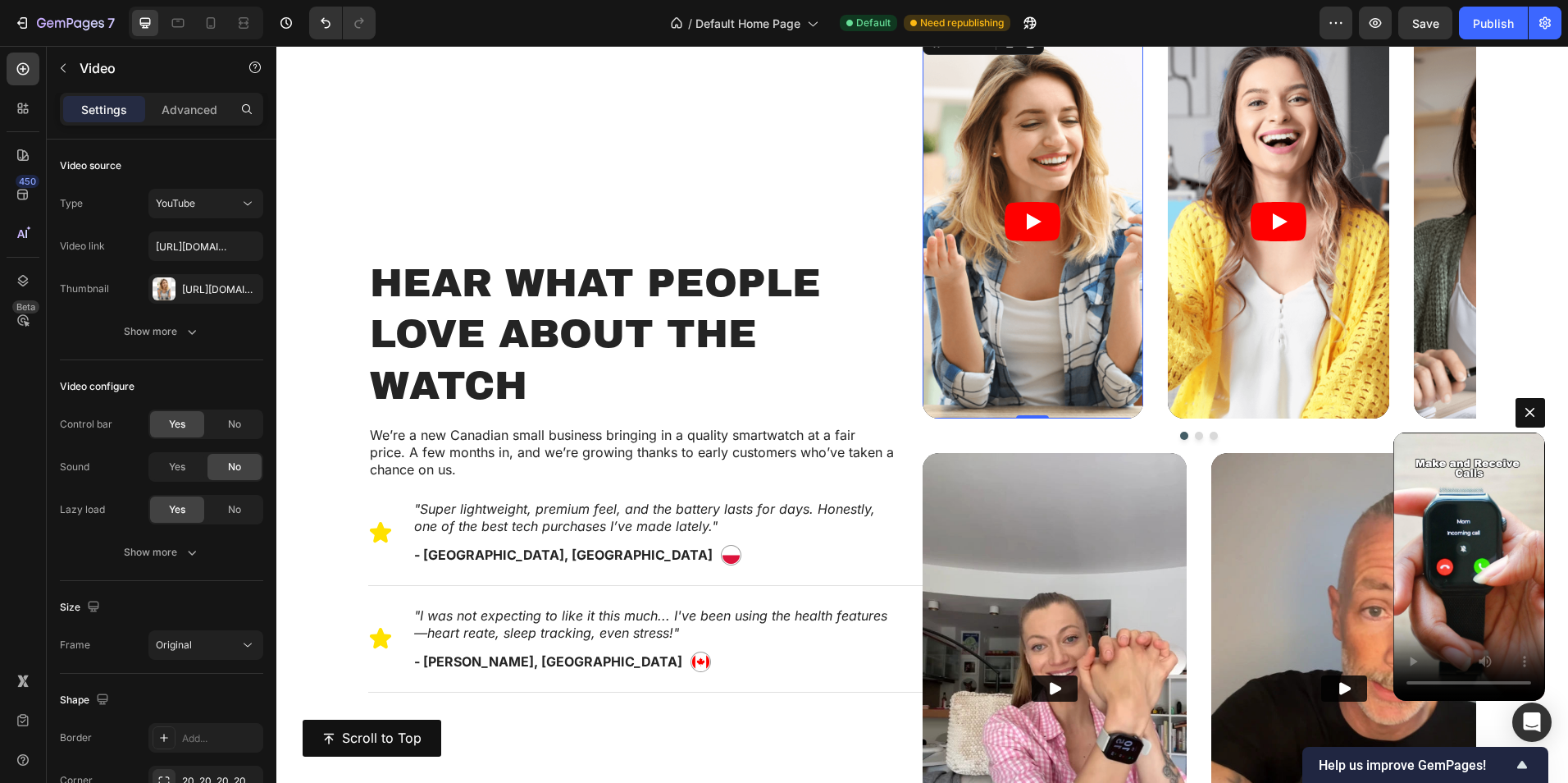
click at [1010, 298] on article at bounding box center [1033, 222] width 221 height 394
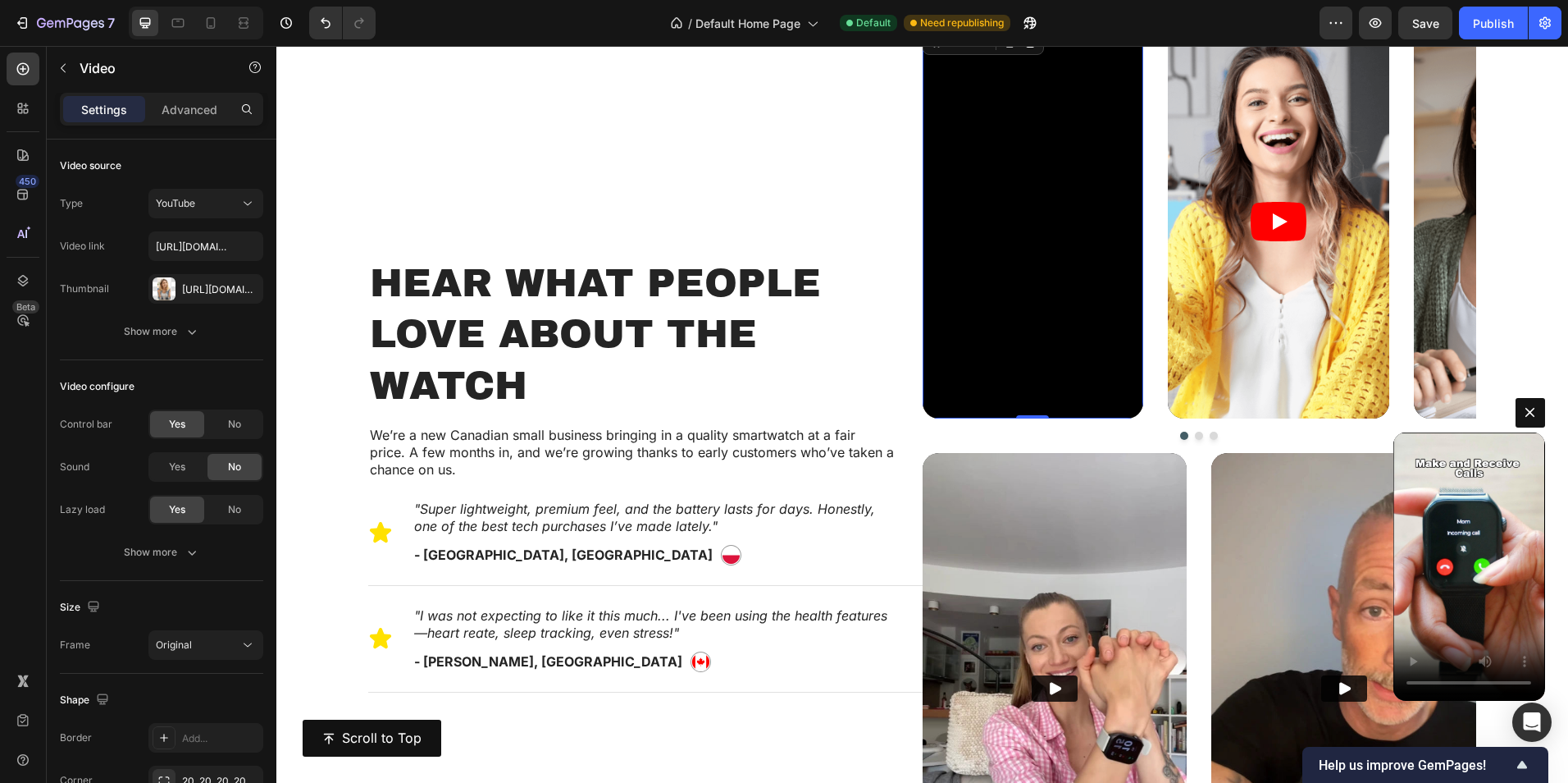
scroll to position [707, 0]
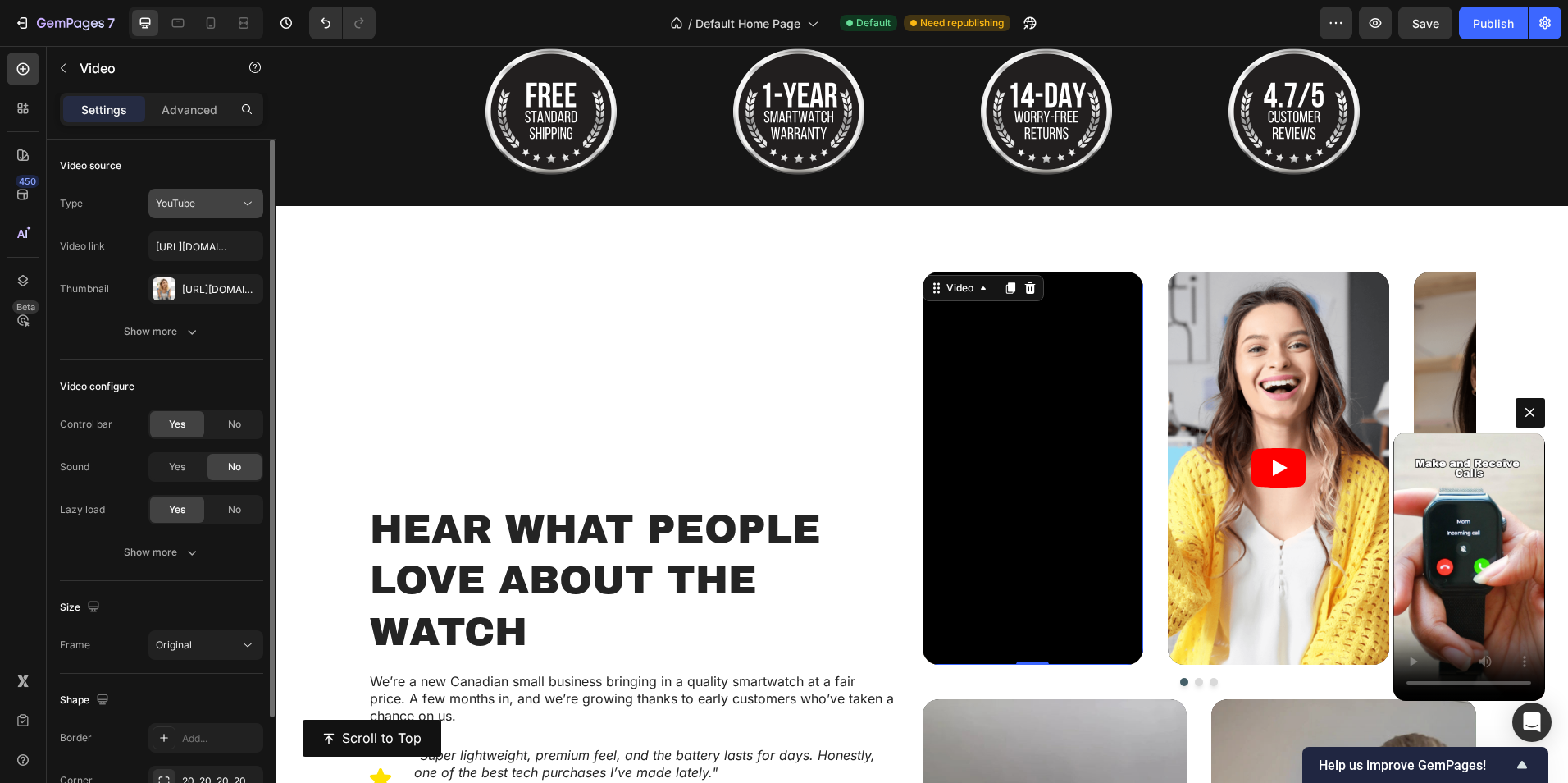
click at [194, 205] on span "YouTube" at bounding box center [175, 202] width 39 height 12
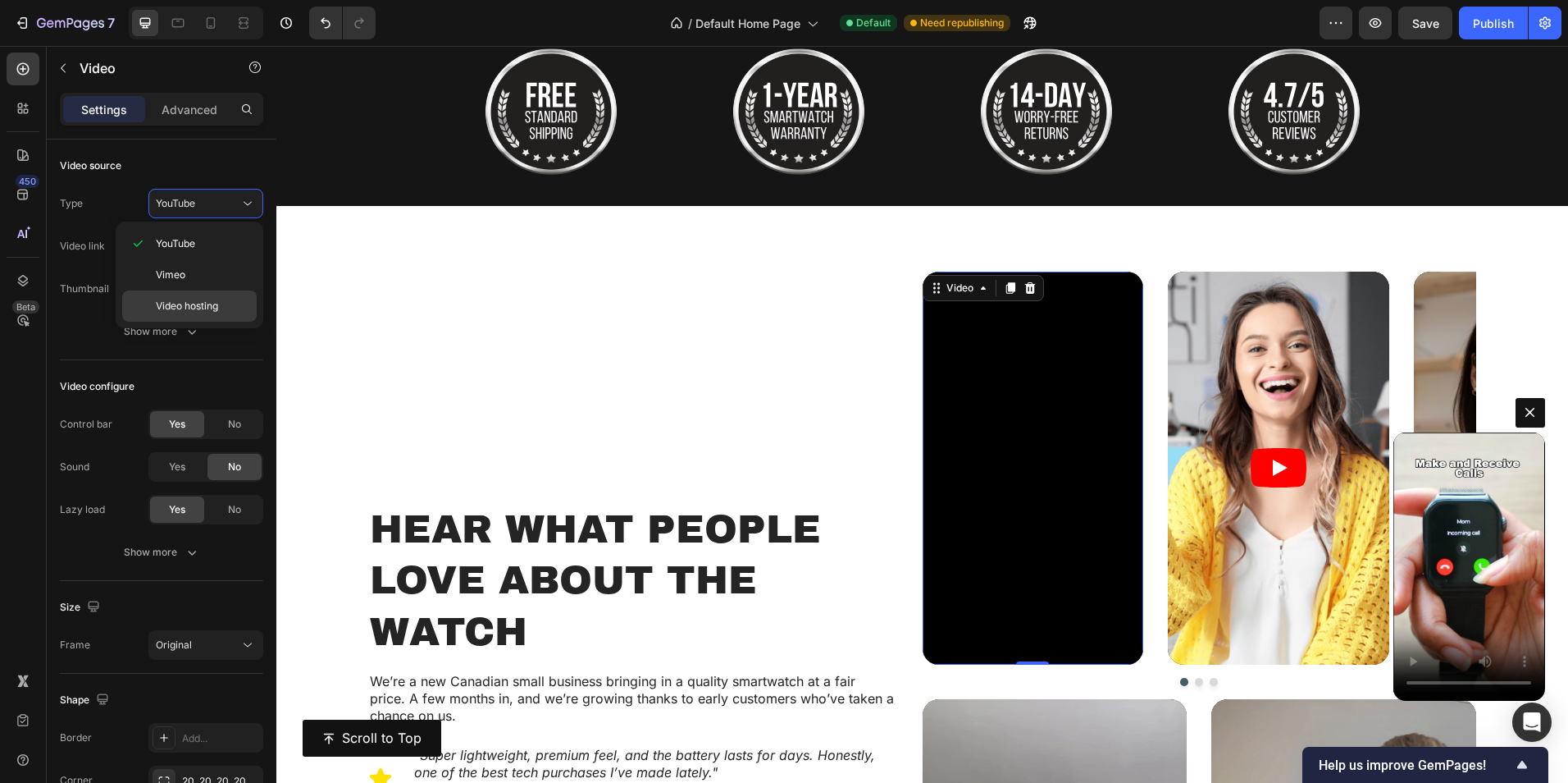
click at [200, 300] on span "Video hosting" at bounding box center [187, 306] width 63 height 15
type input "[URL][DOMAIN_NAME]"
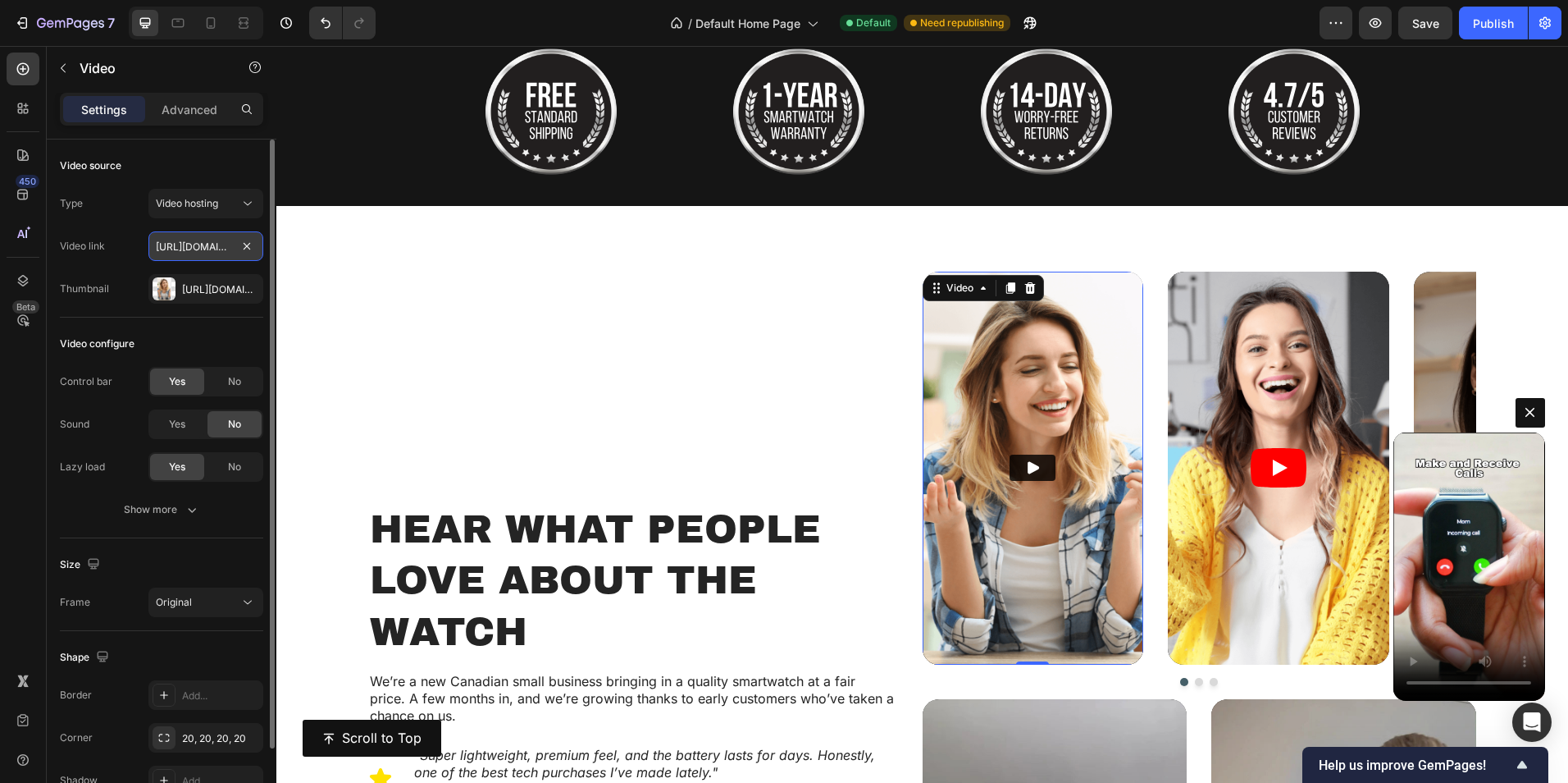
click at [215, 250] on input "[URL][DOMAIN_NAME]" at bounding box center [205, 246] width 115 height 29
click at [217, 296] on div "[URL][DOMAIN_NAME]" at bounding box center [206, 290] width 47 height 15
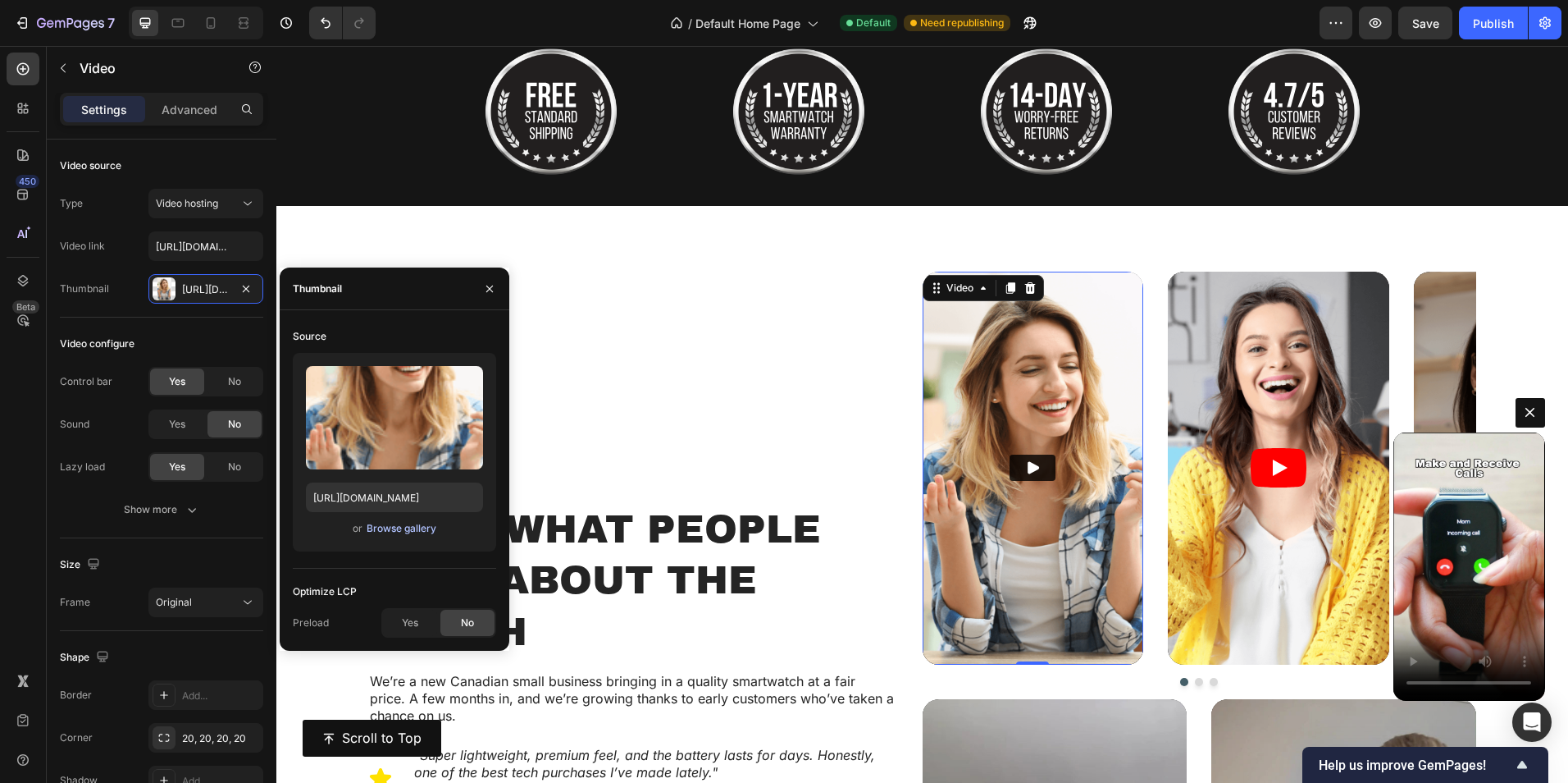
click at [384, 532] on div "Browse gallery" at bounding box center [401, 528] width 69 height 15
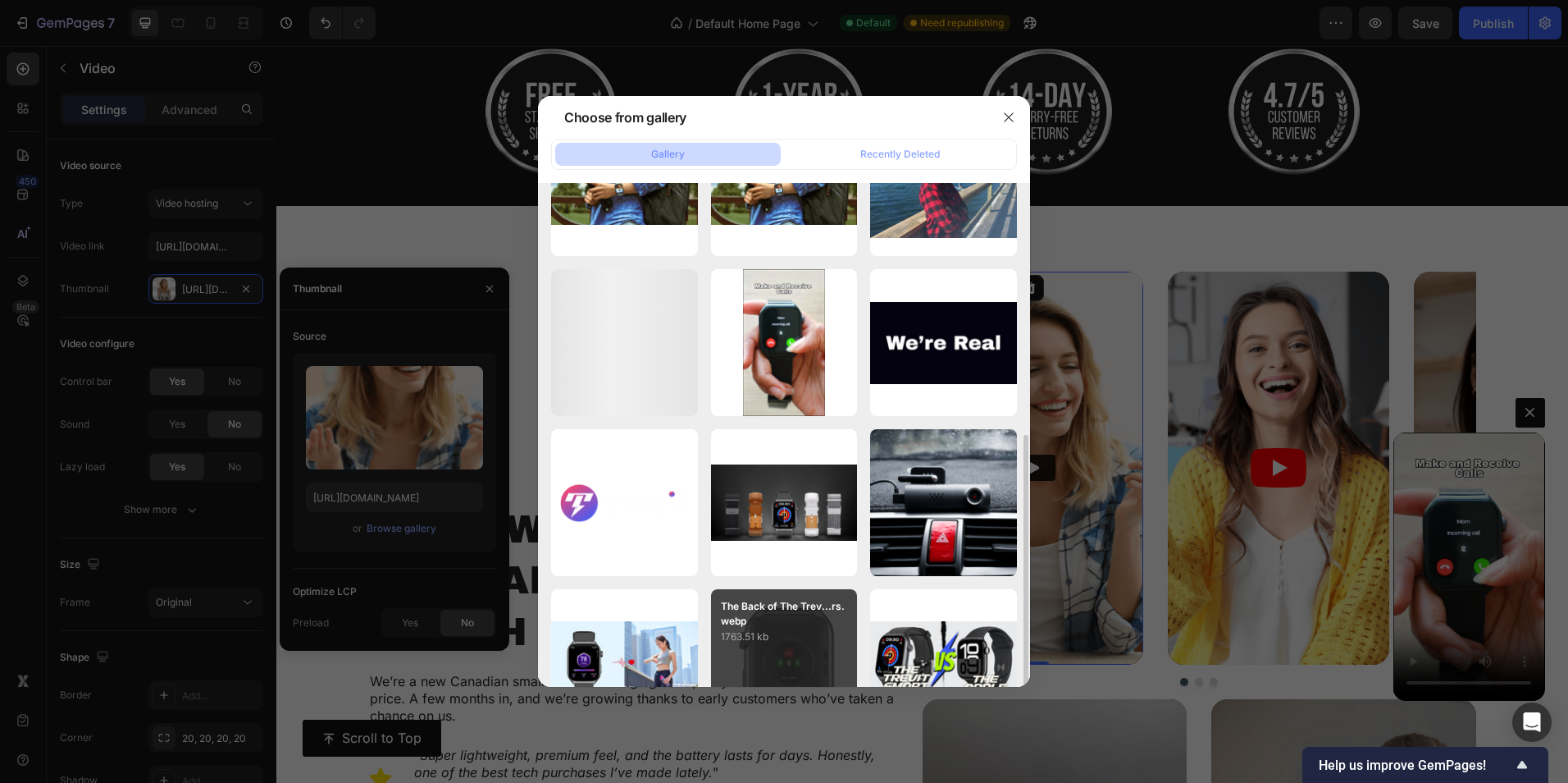
scroll to position [657, 0]
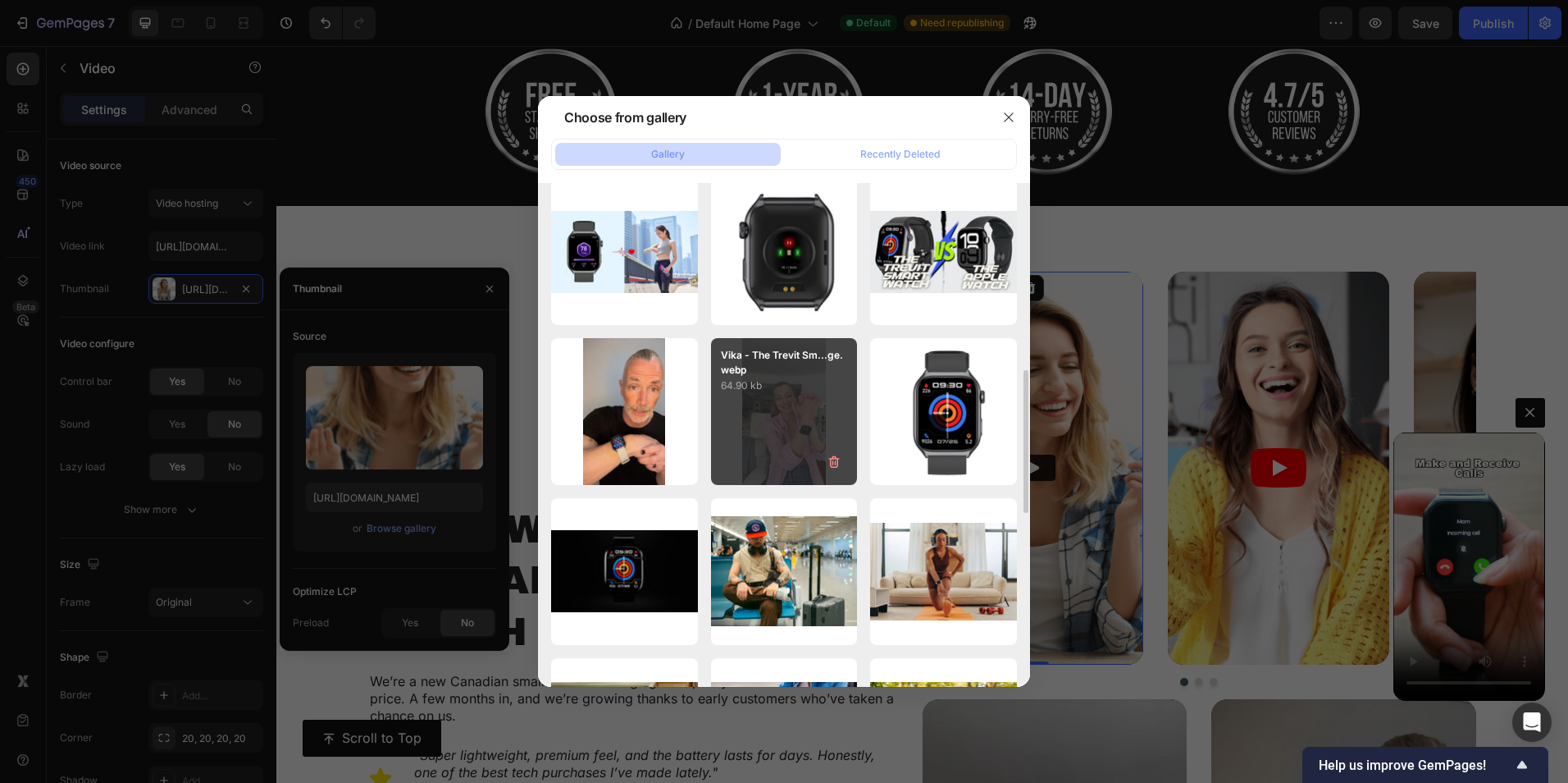
click at [787, 418] on div "Vika - The Trevit Sm...ge.webp 64.90 kb" at bounding box center [784, 411] width 147 height 147
type input "[URL][DOMAIN_NAME]"
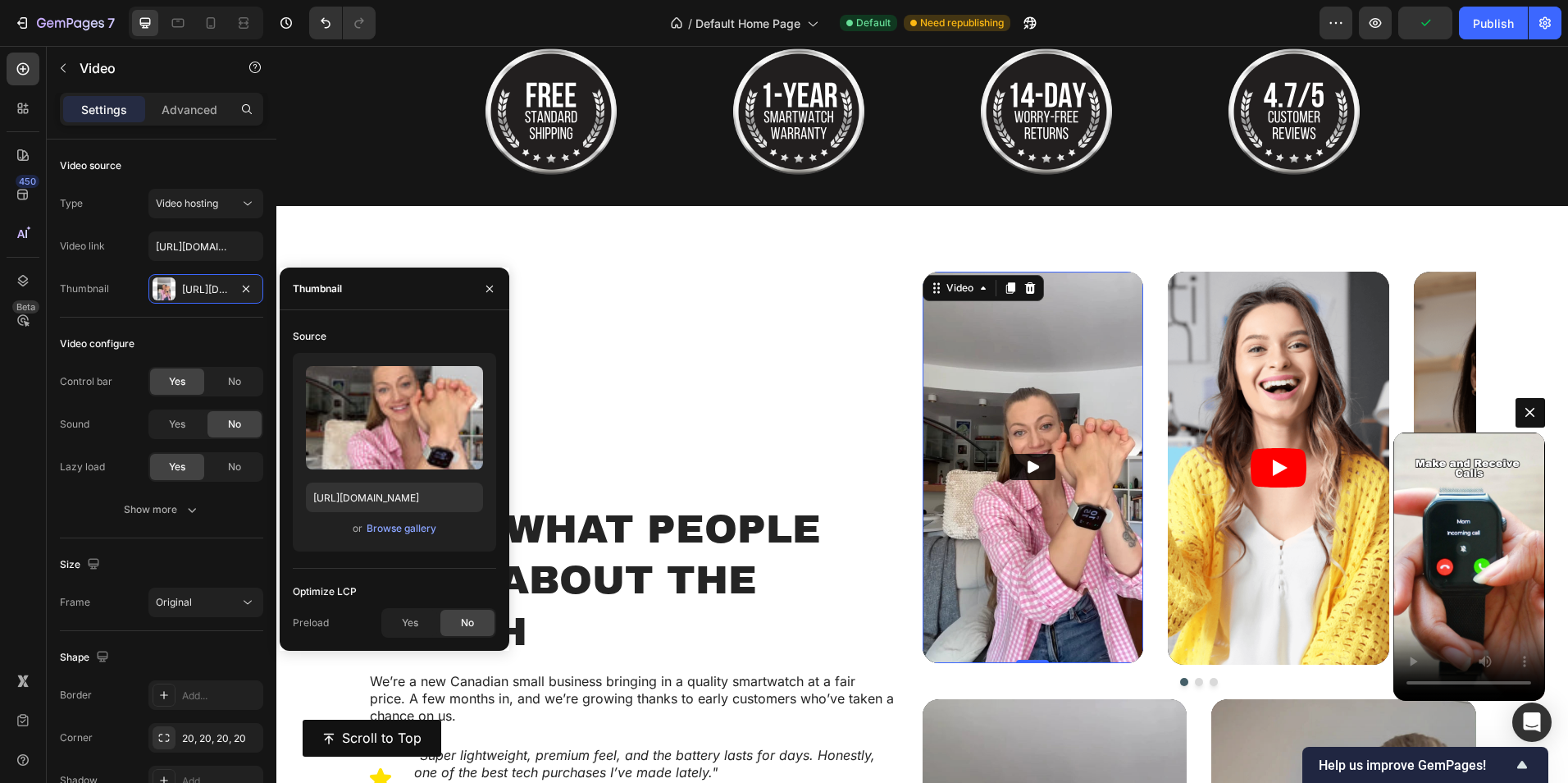
scroll to position [1035, 0]
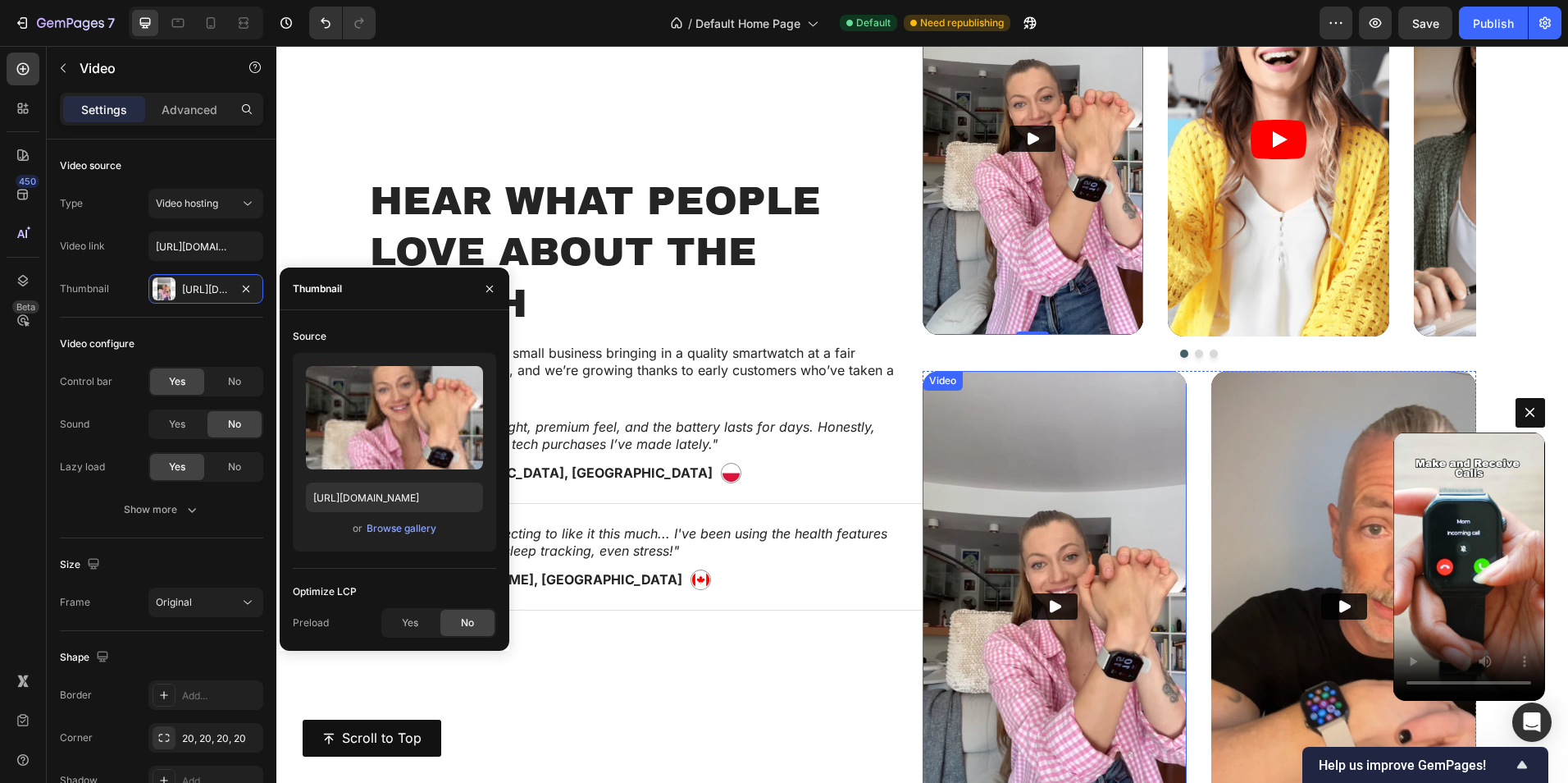
click at [936, 418] on img at bounding box center [1055, 606] width 265 height 471
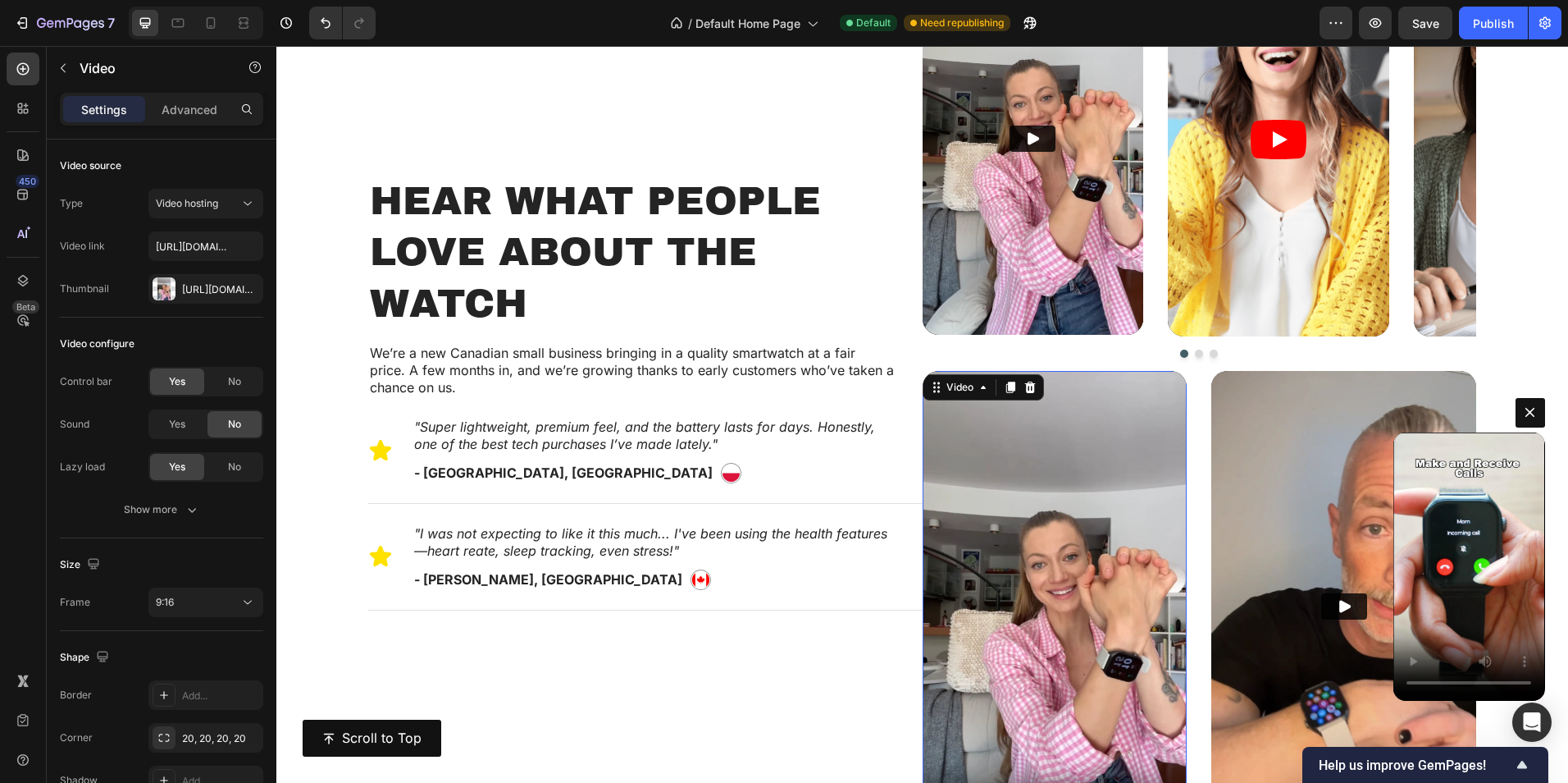
click at [1040, 434] on video at bounding box center [1055, 606] width 265 height 471
click at [195, 250] on input "[URL][DOMAIN_NAME]" at bounding box center [205, 246] width 115 height 29
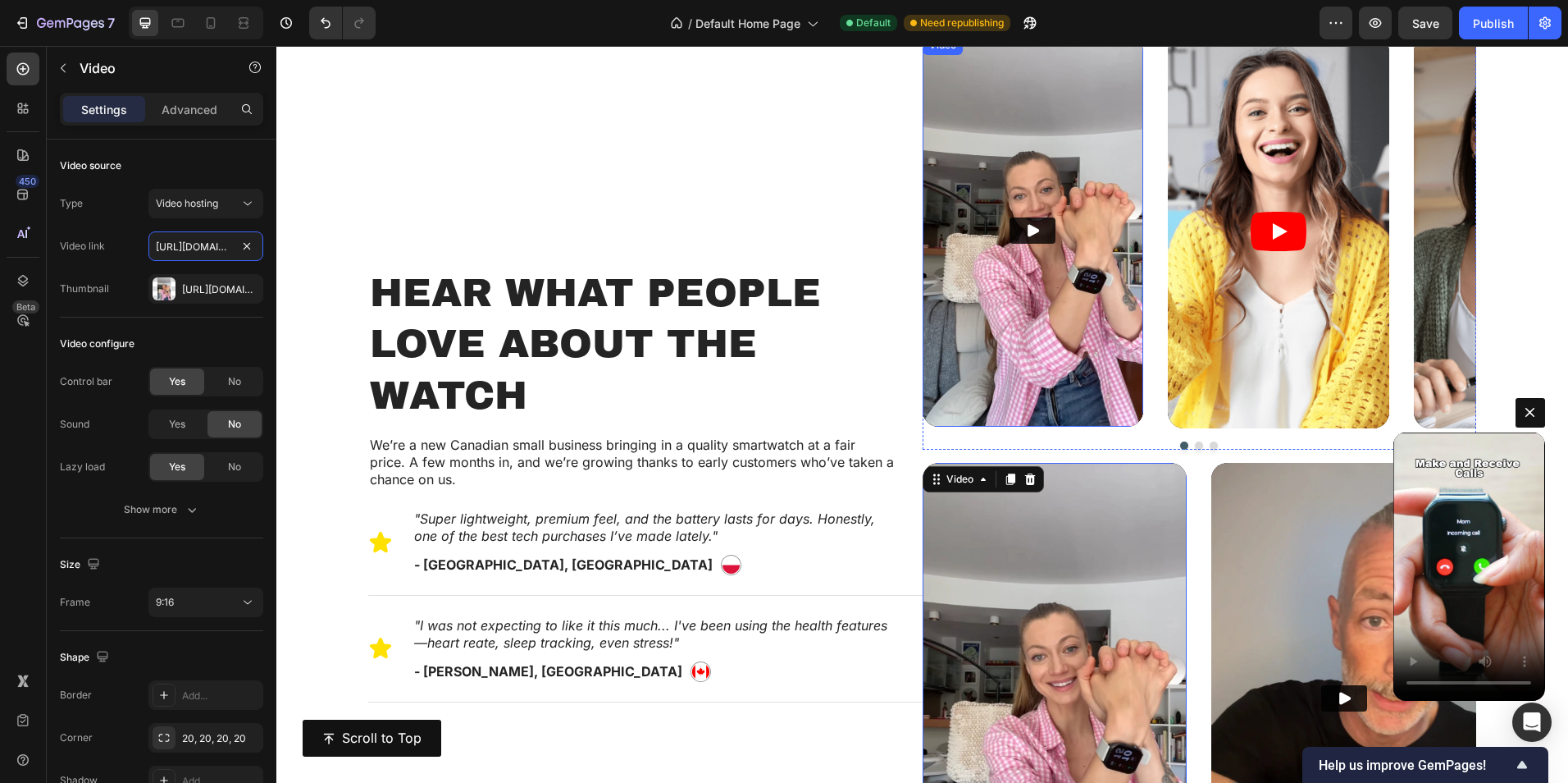
scroll to position [870, 0]
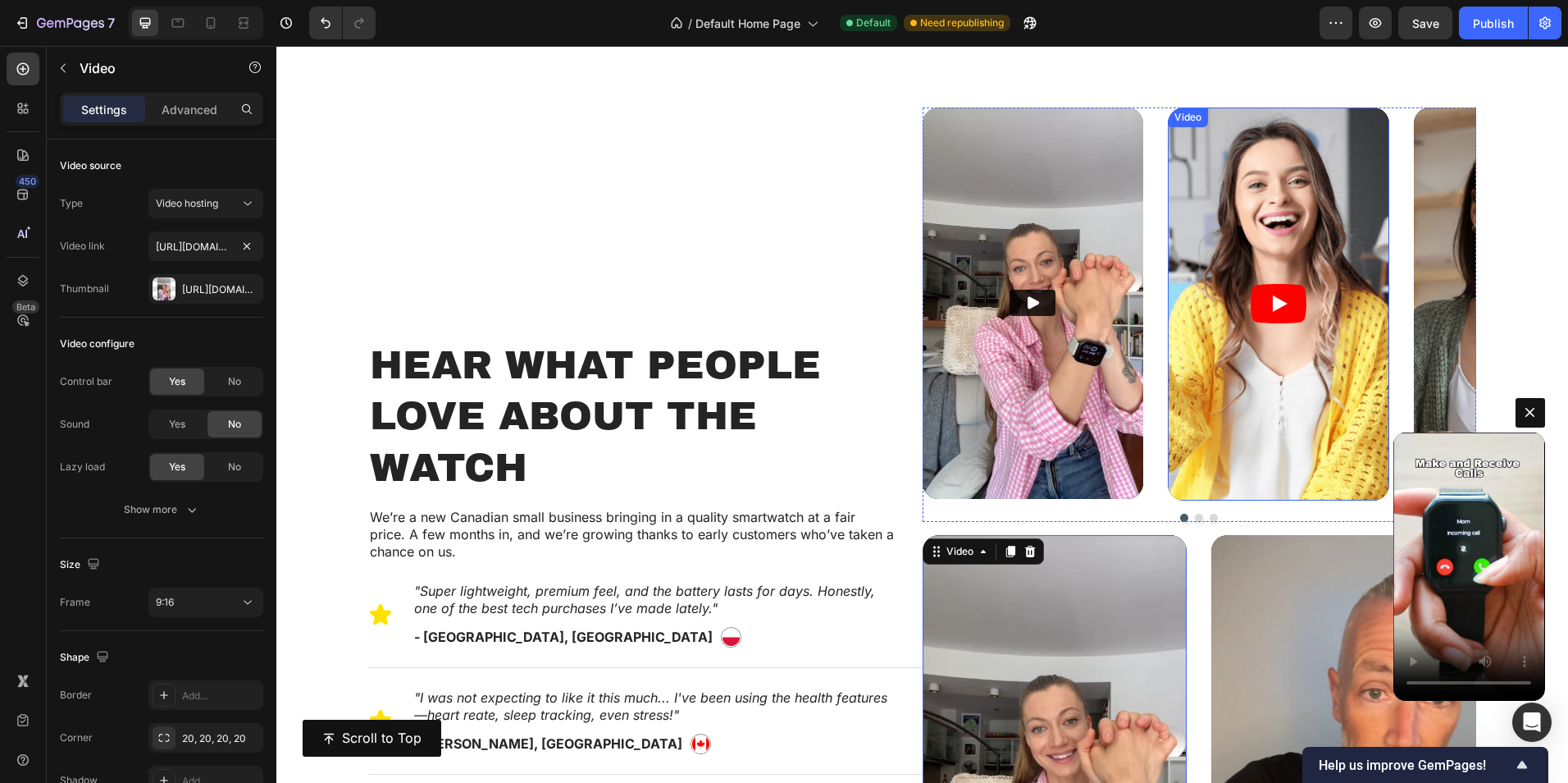
click at [1262, 220] on article at bounding box center [1278, 304] width 221 height 394
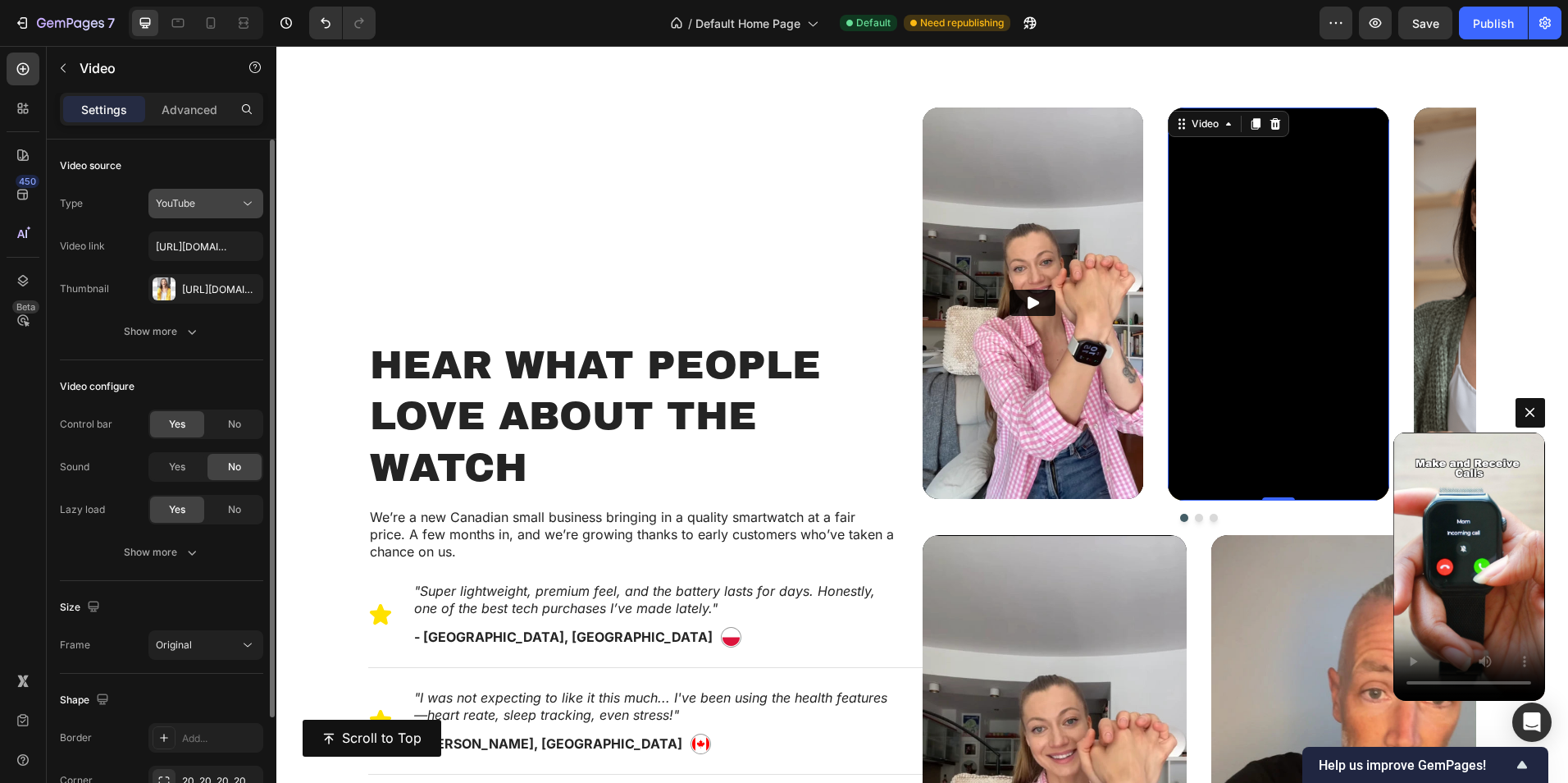
click at [164, 202] on span "YouTube" at bounding box center [175, 202] width 39 height 12
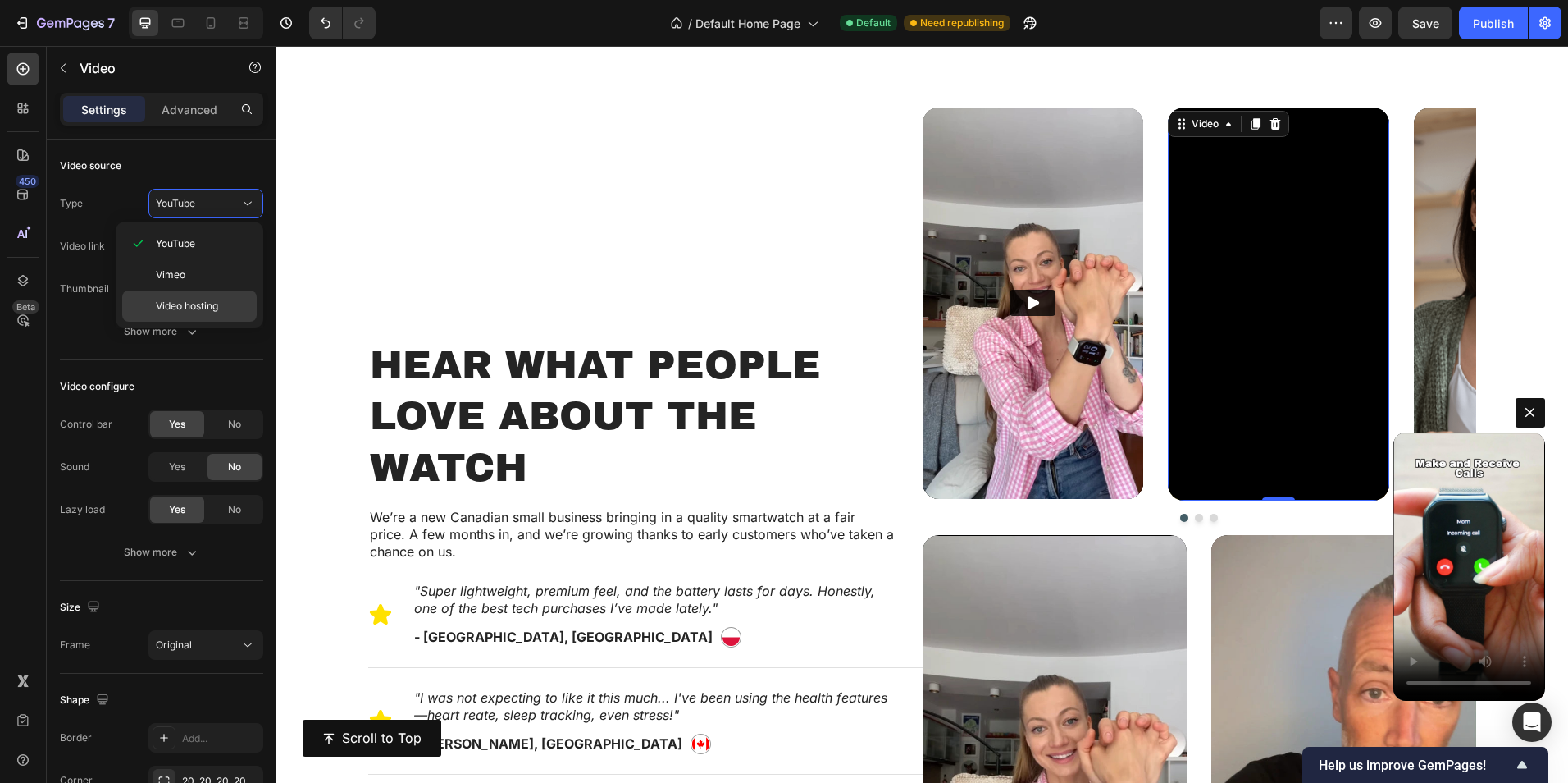
click at [191, 299] on span "Video hosting" at bounding box center [187, 306] width 63 height 15
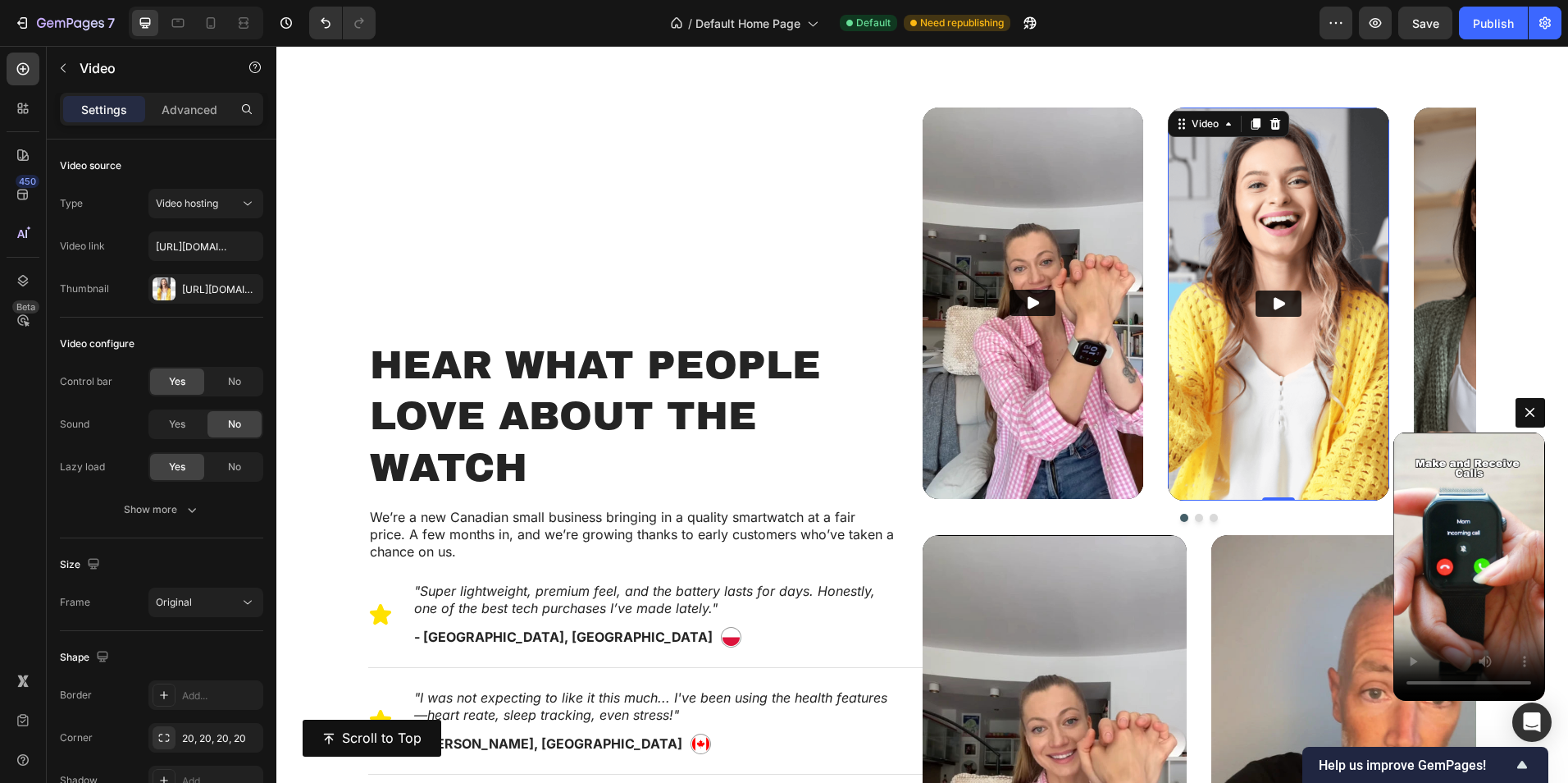
click at [1199, 199] on img at bounding box center [1278, 304] width 221 height 394
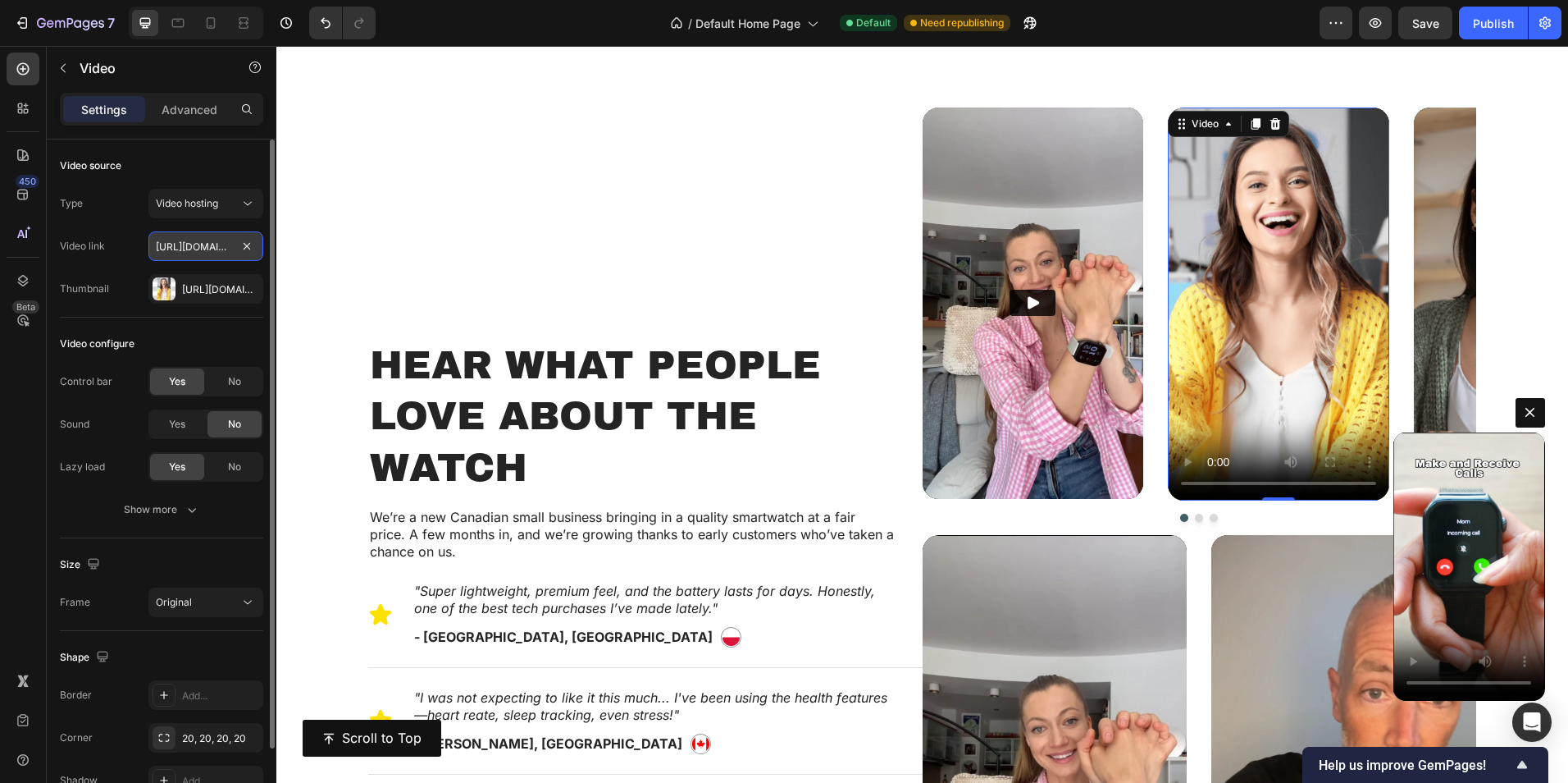
click at [199, 239] on input "[URL][DOMAIN_NAME]" at bounding box center [205, 246] width 115 height 29
paste input "[DOMAIN_NAME][URL]"
type input "[URL][DOMAIN_NAME]"
click at [213, 292] on div "[URL][DOMAIN_NAME]" at bounding box center [206, 290] width 47 height 15
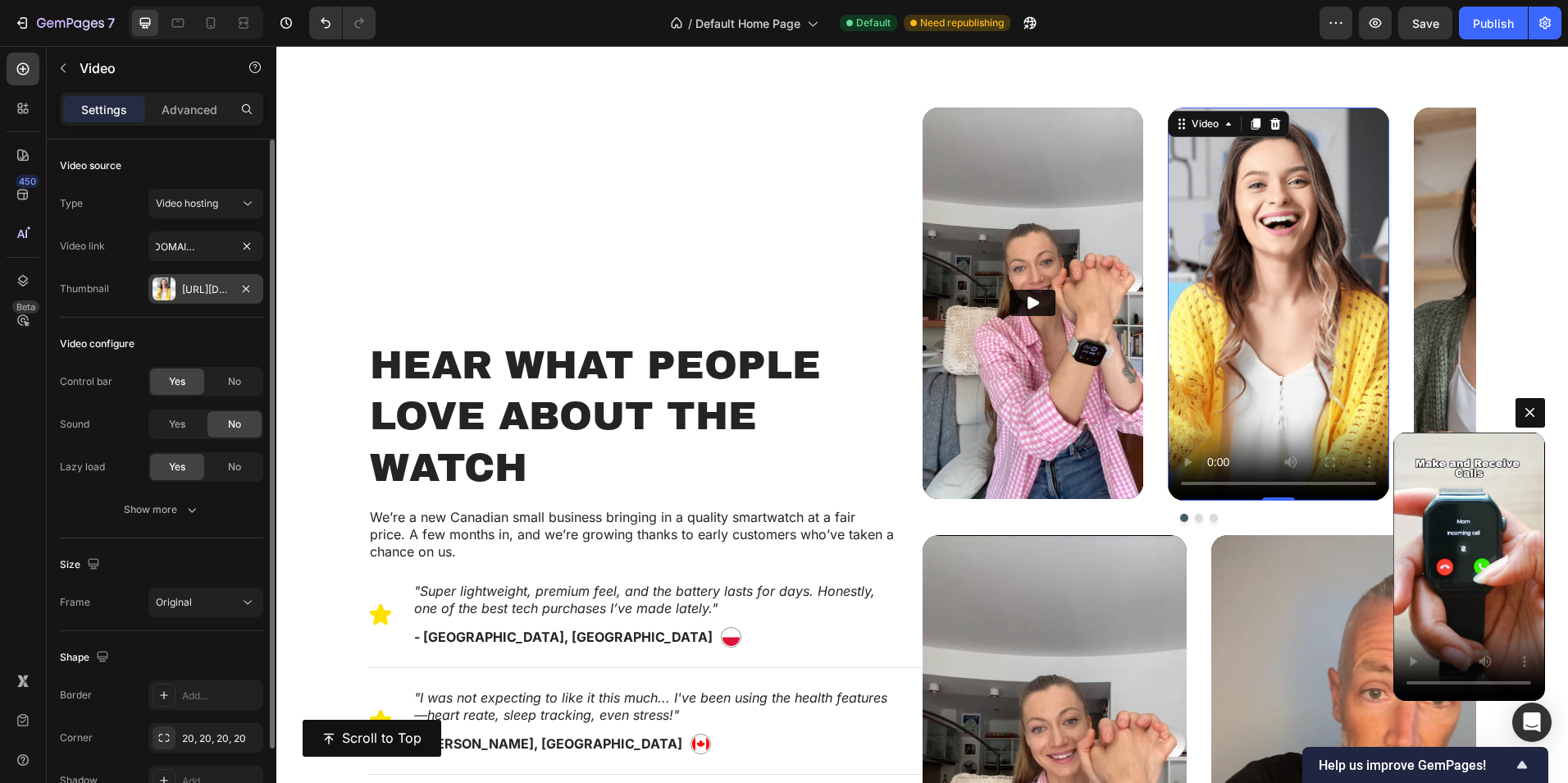
scroll to position [0, 0]
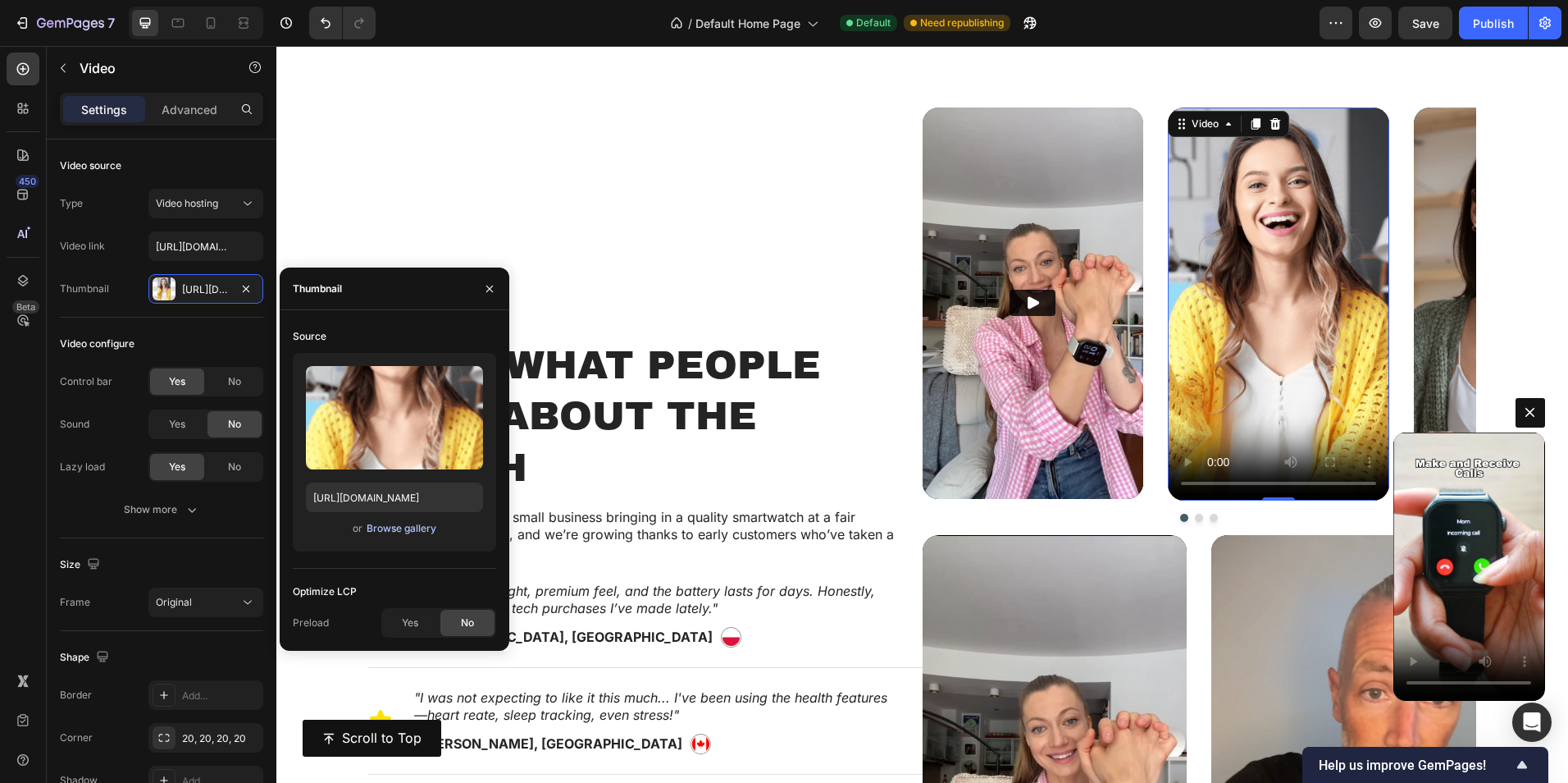
click at [389, 523] on div "Browse gallery" at bounding box center [401, 528] width 69 height 15
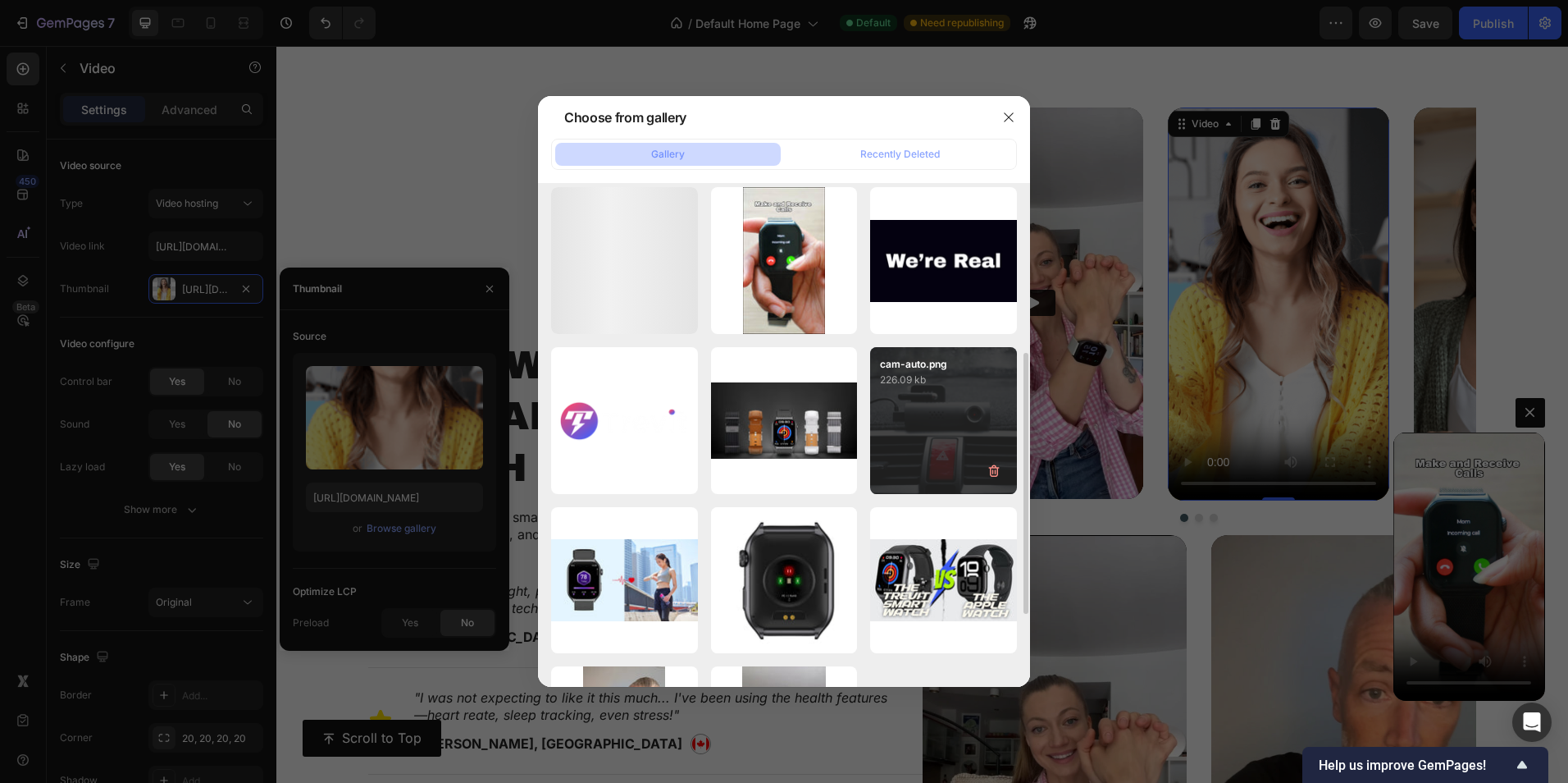
scroll to position [492, 0]
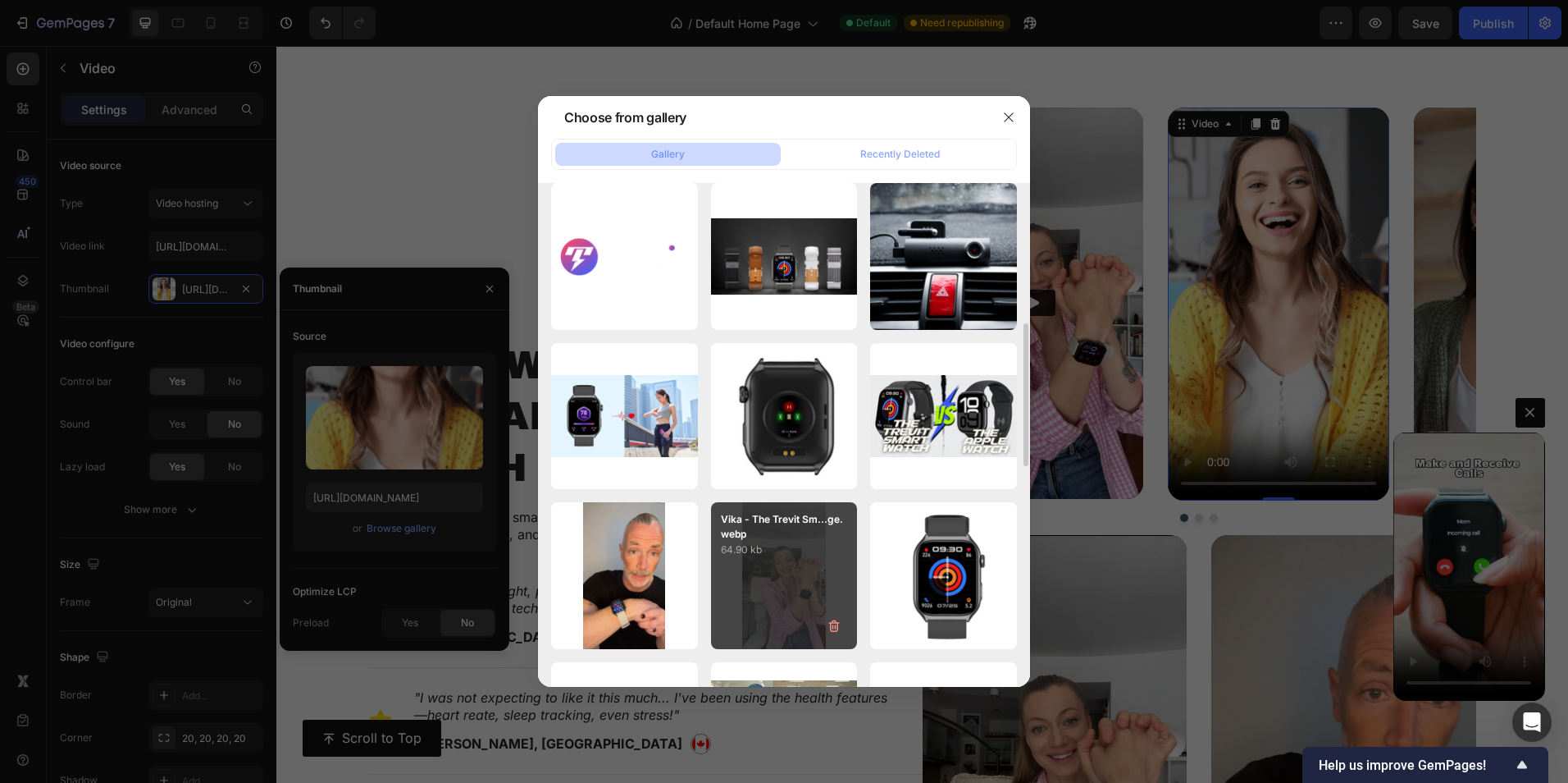
click at [773, 560] on div "Vika - The Trevit Sm...ge.webp 64.90 kb" at bounding box center [784, 576] width 147 height 147
type input "[URL][DOMAIN_NAME]"
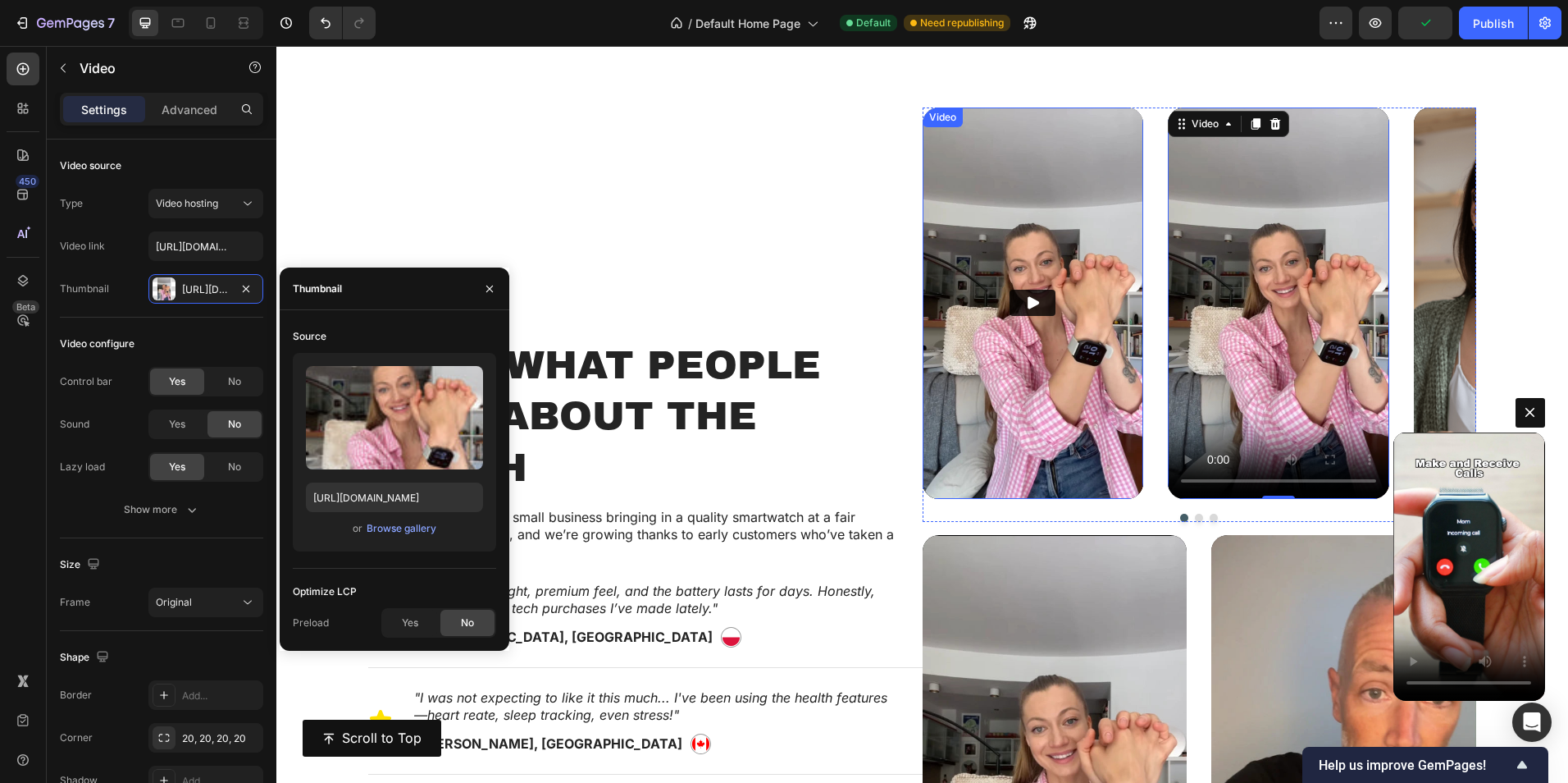
click at [1040, 165] on img at bounding box center [1033, 303] width 221 height 392
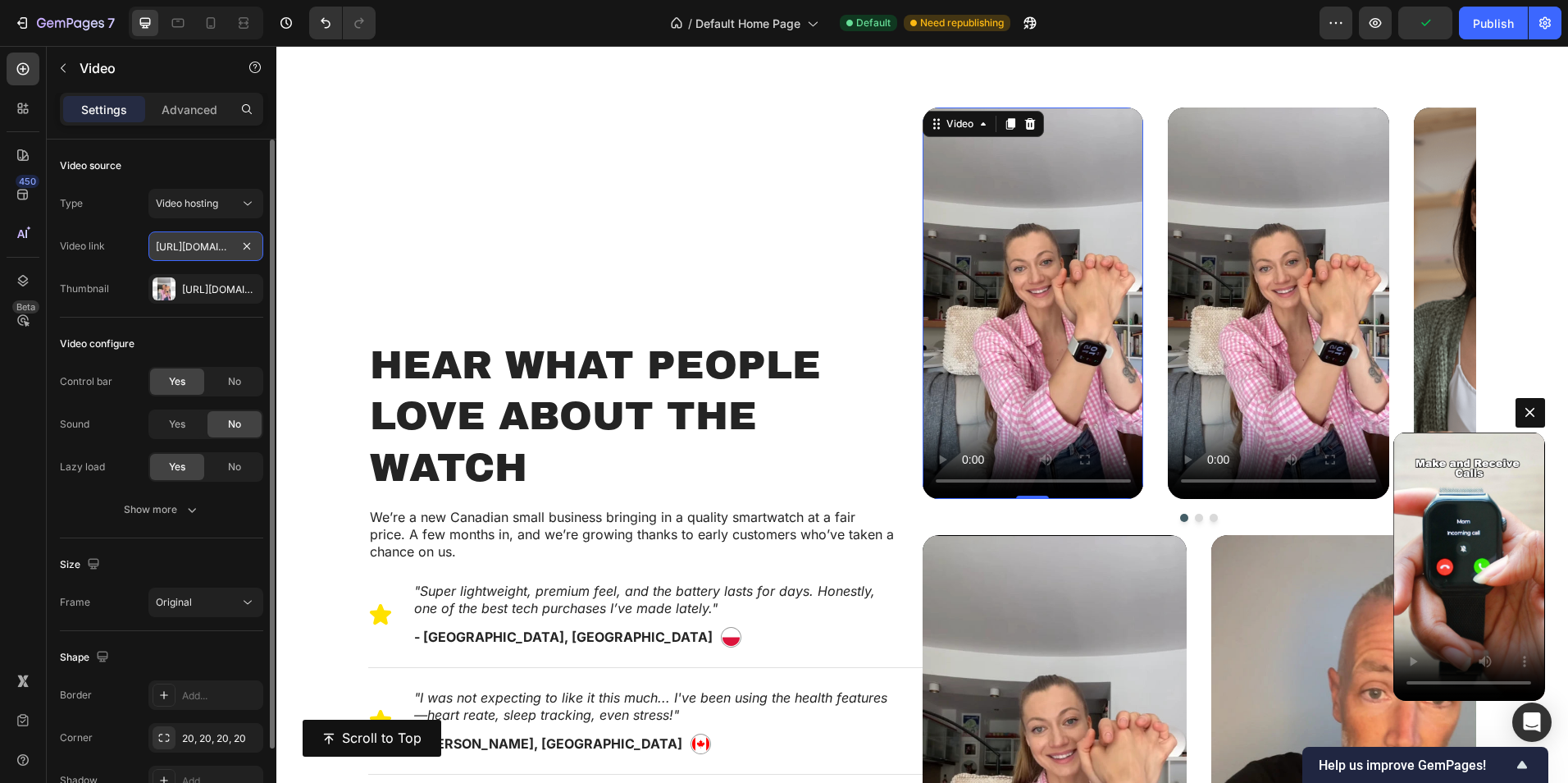
click at [191, 248] on input "[URL][DOMAIN_NAME]" at bounding box center [205, 246] width 115 height 29
click at [215, 292] on div "[URL][DOMAIN_NAME]" at bounding box center [206, 290] width 47 height 15
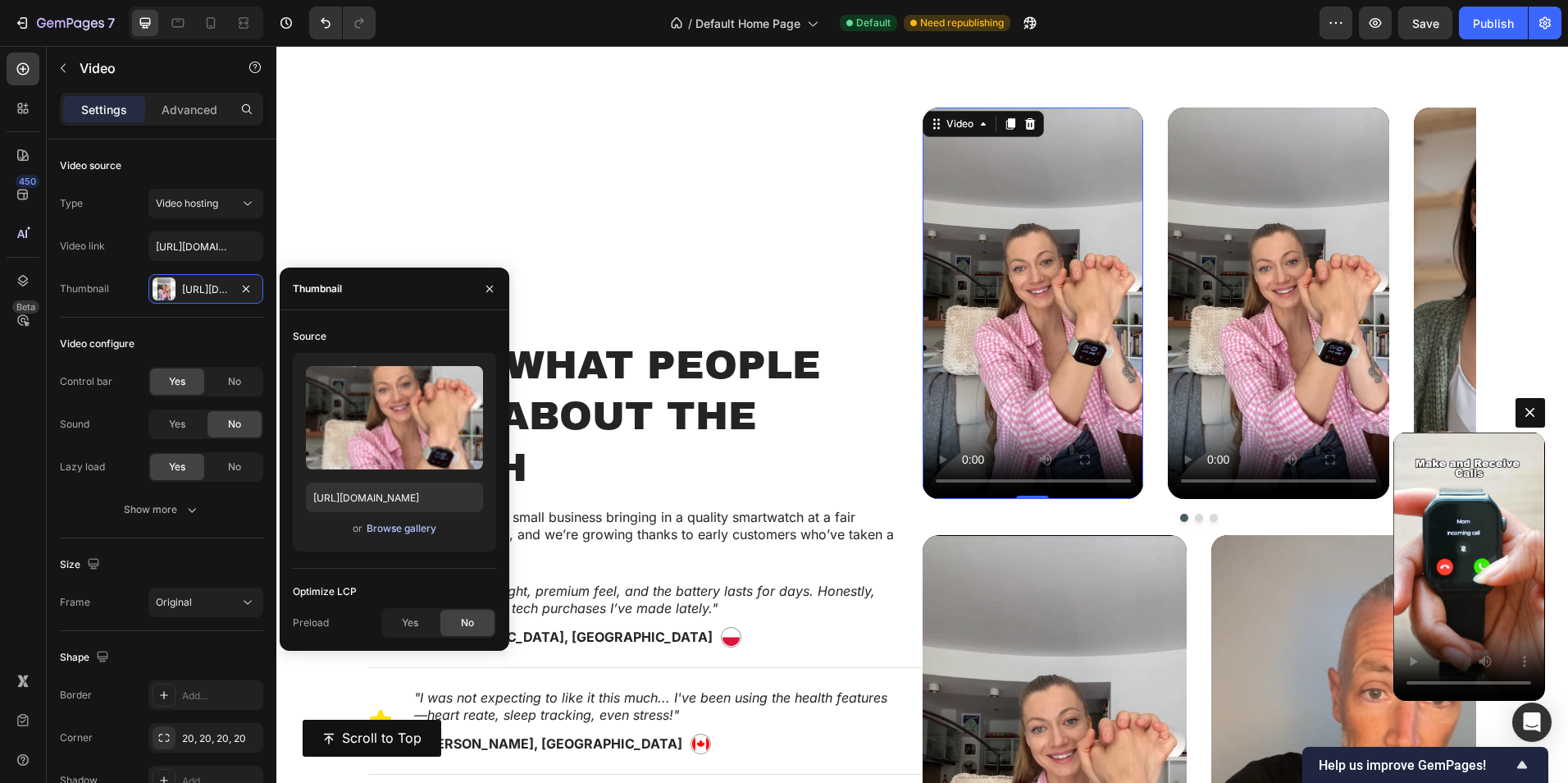
click at [380, 528] on div "Browse gallery" at bounding box center [401, 528] width 69 height 15
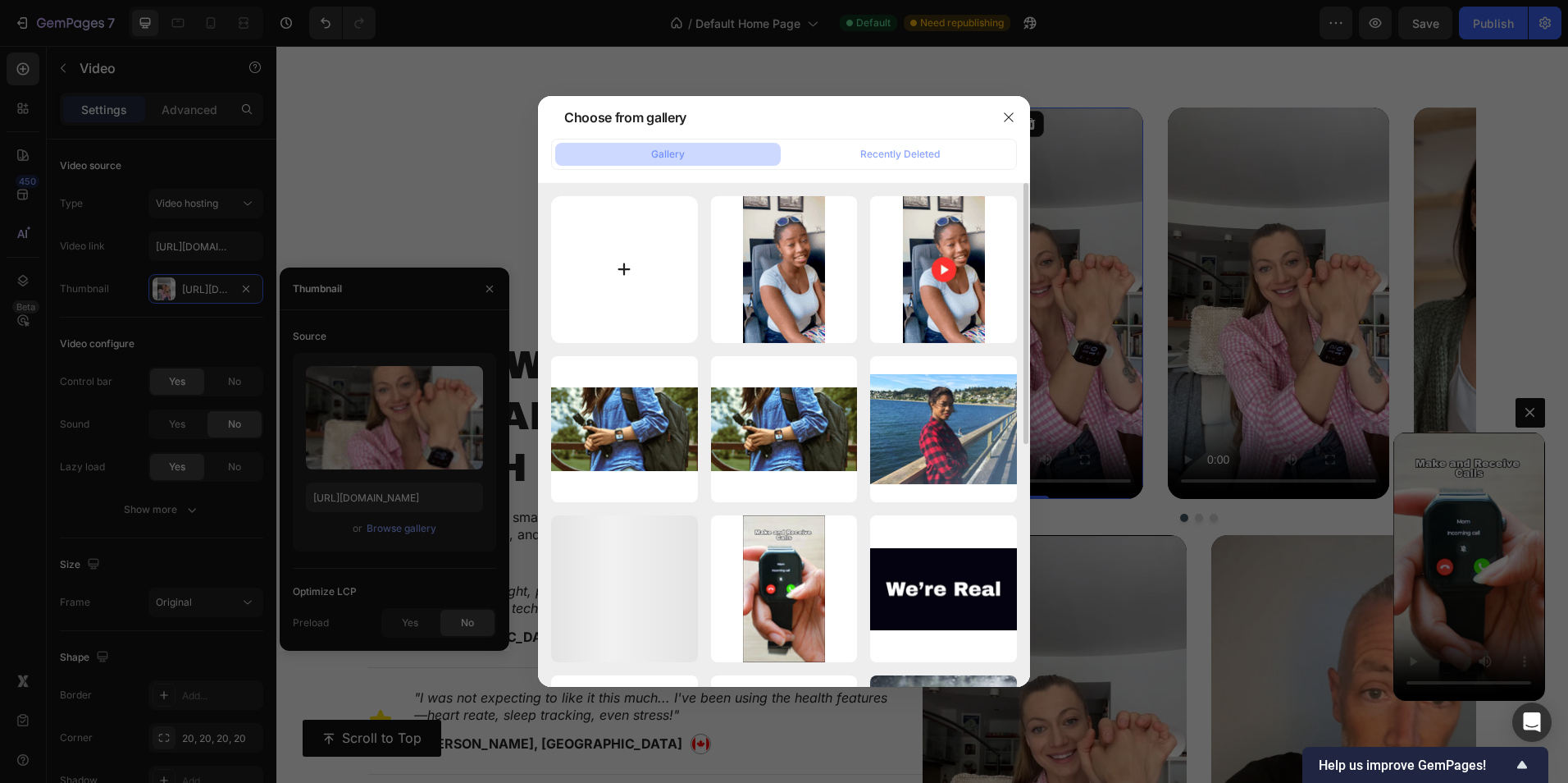
click at [634, 268] on input "file" at bounding box center [624, 269] width 147 height 147
type input "C:\fakepath\Jaida Cover.png"
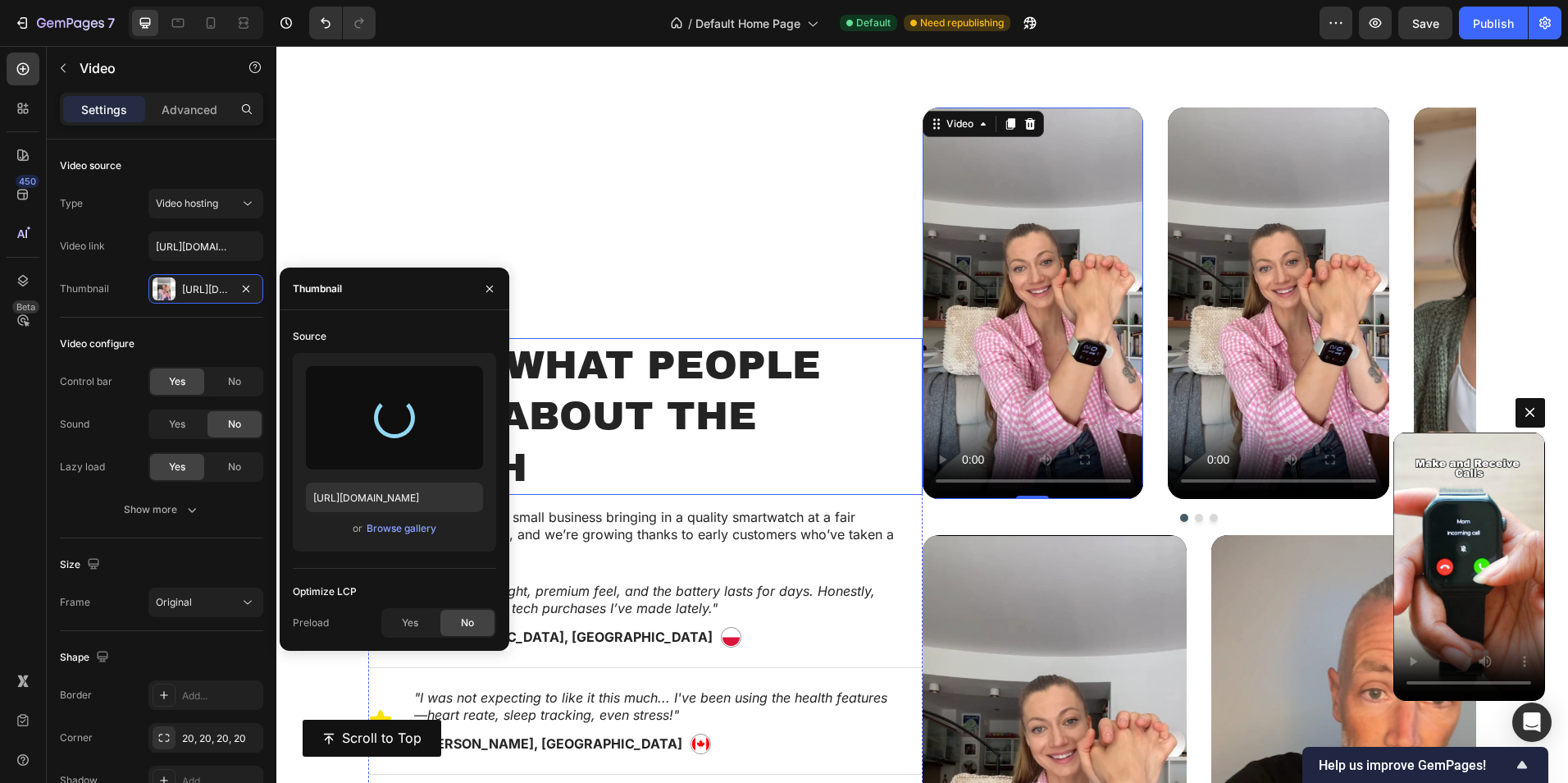
type input "[URL][DOMAIN_NAME]"
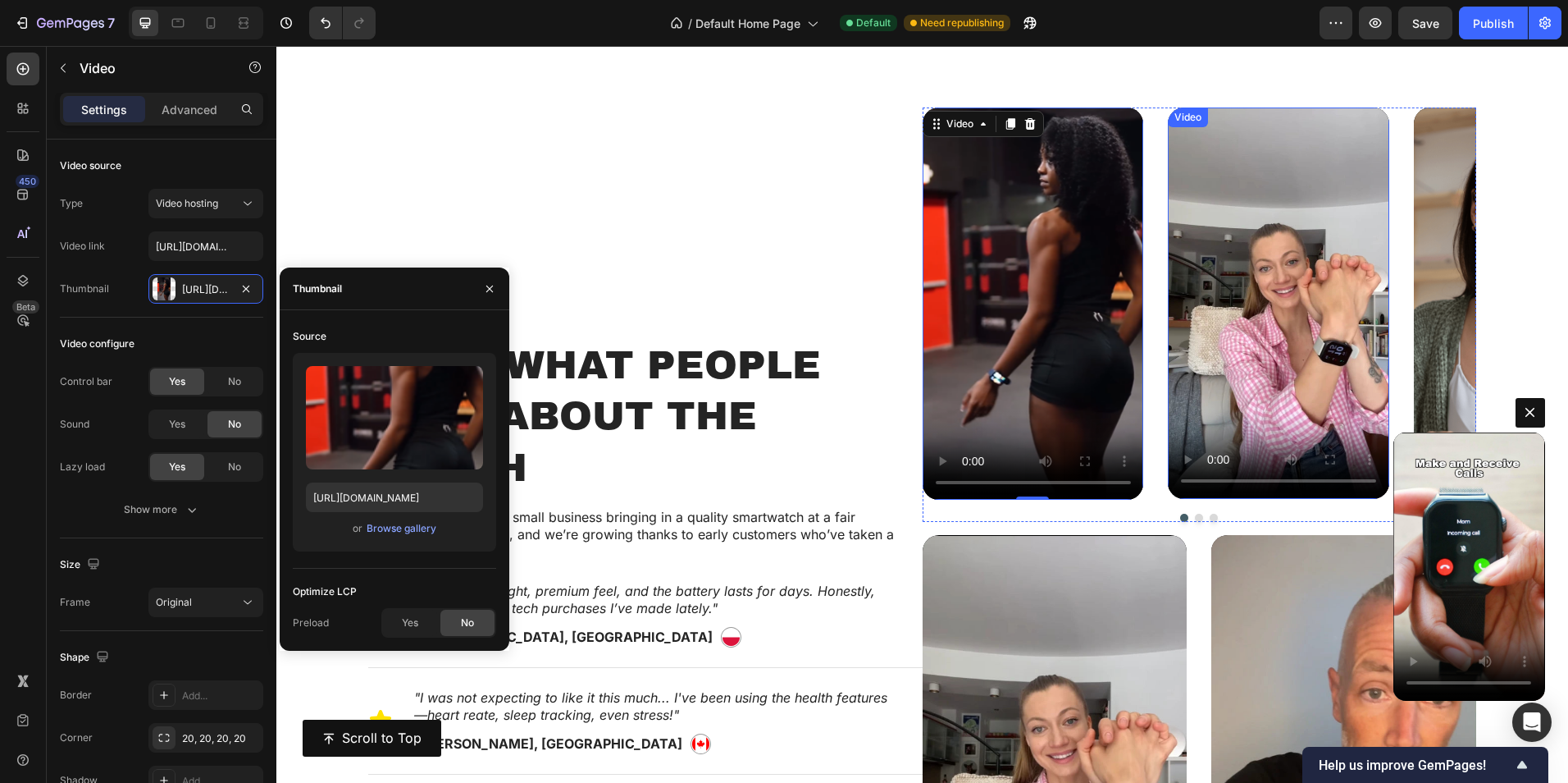
click at [1271, 261] on video at bounding box center [1278, 303] width 221 height 392
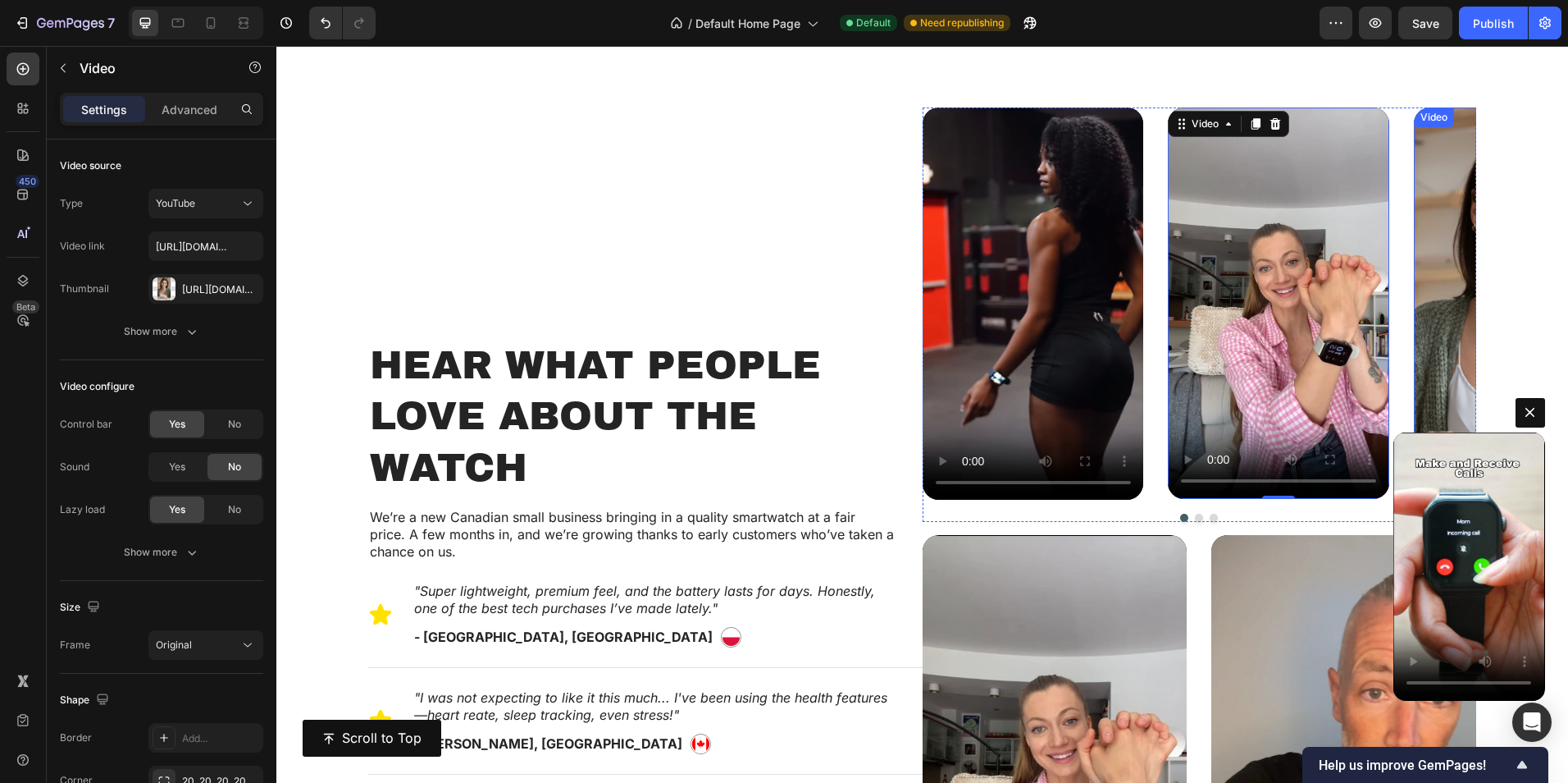
click at [1420, 243] on article at bounding box center [1524, 304] width 221 height 394
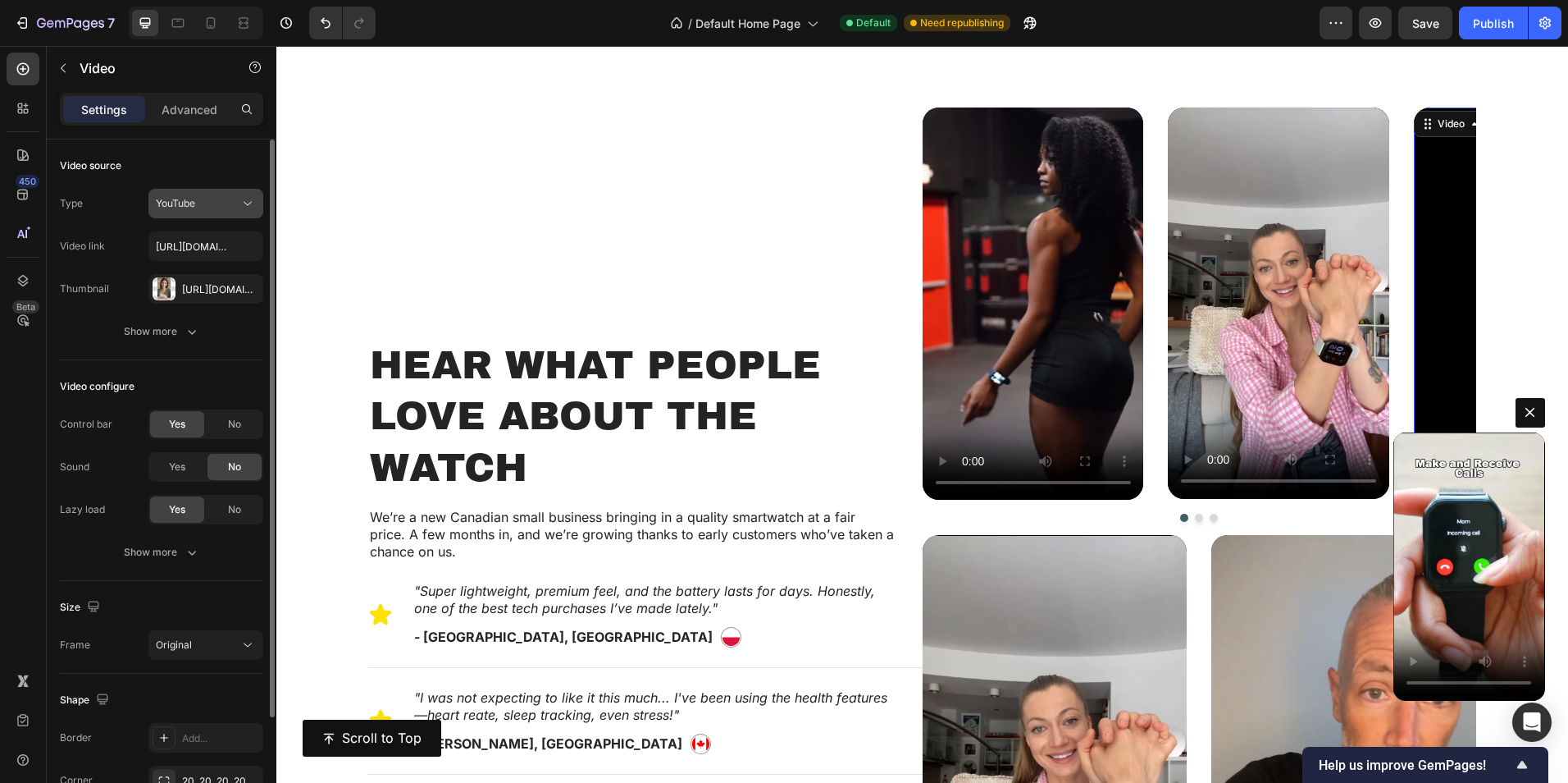
click at [187, 195] on button "YouTube" at bounding box center [205, 203] width 115 height 29
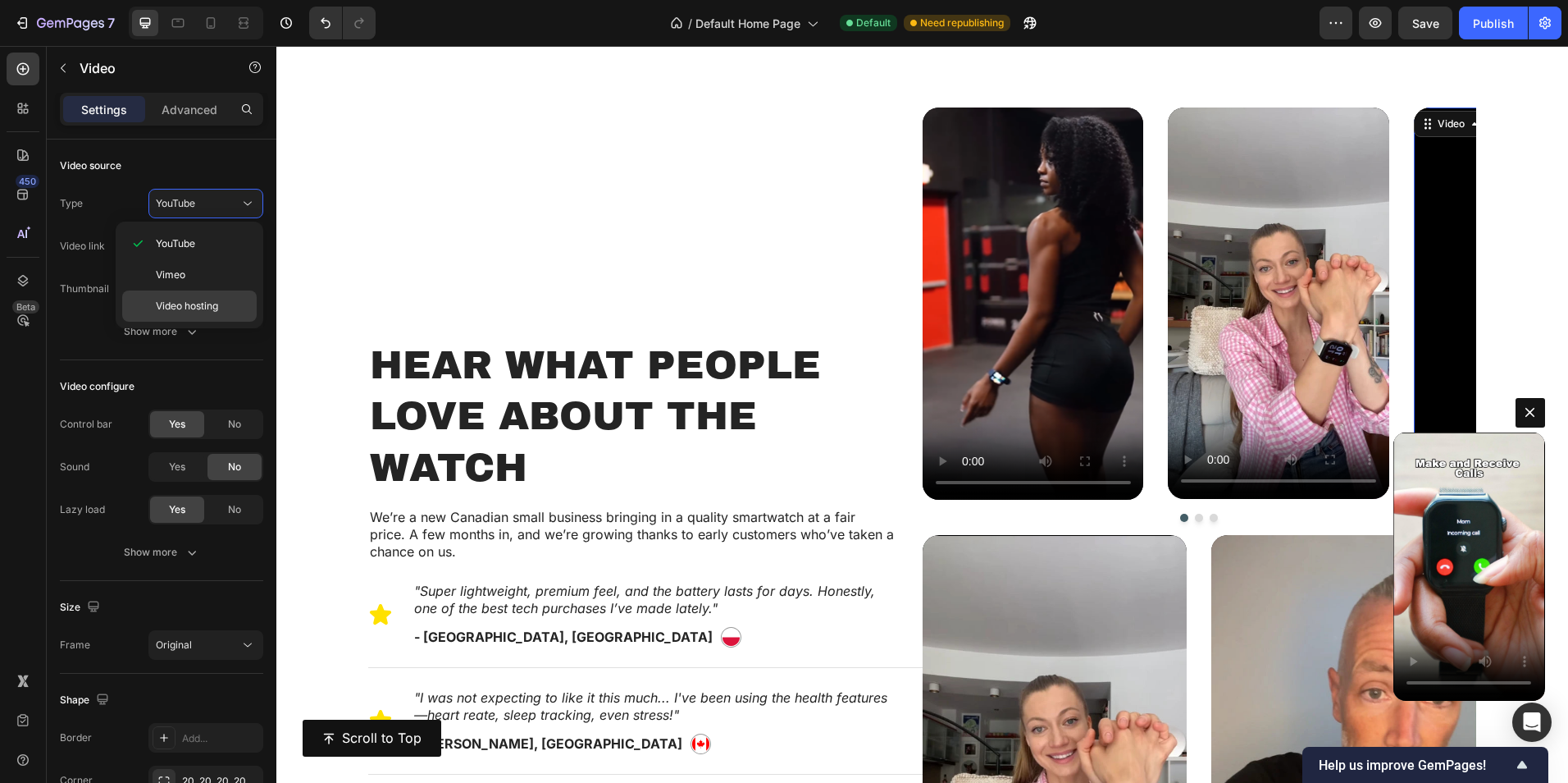
click at [190, 296] on div "Video hosting" at bounding box center [190, 306] width 135 height 31
type input "[URL][DOMAIN_NAME]"
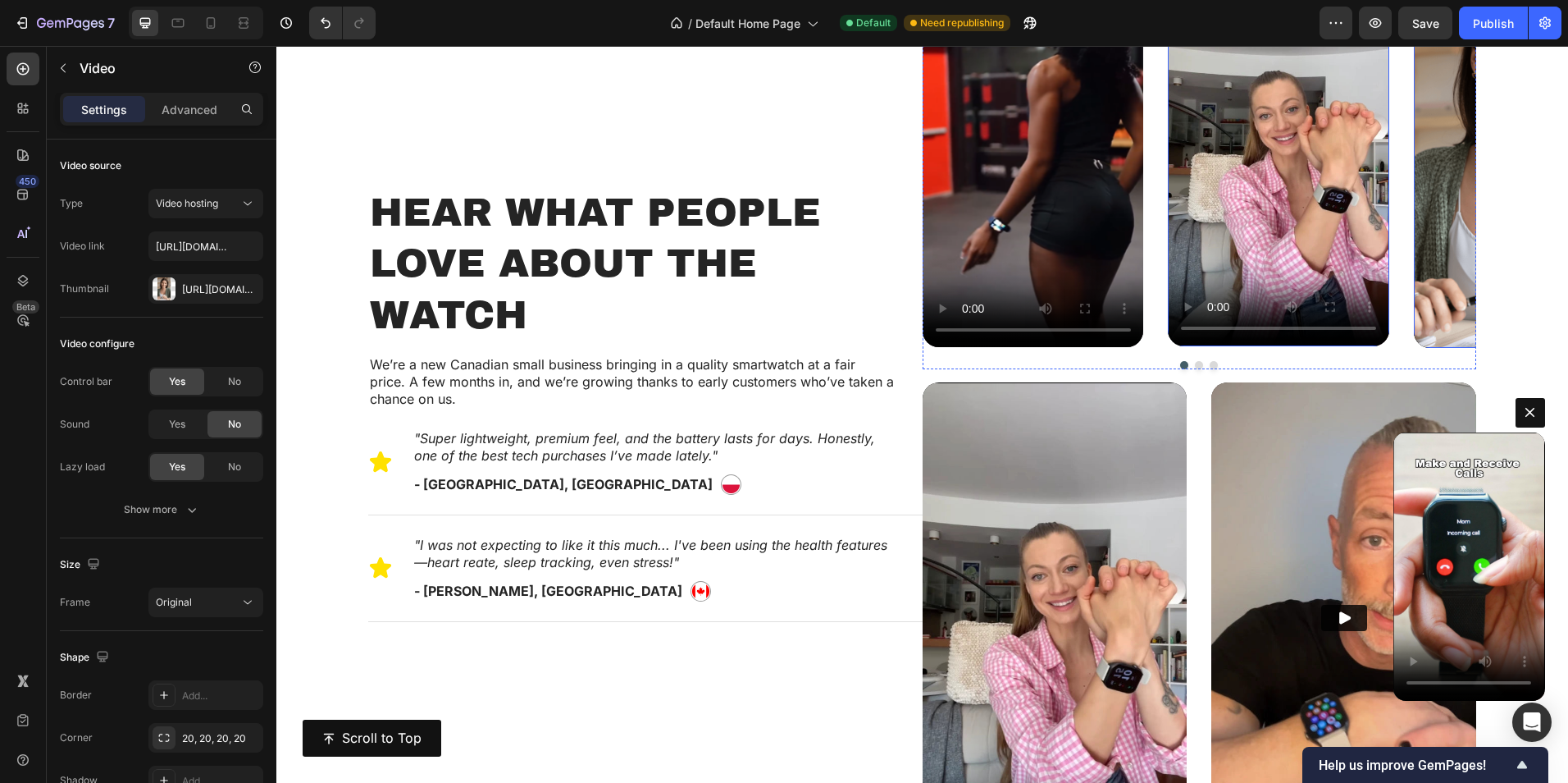
scroll to position [1035, 0]
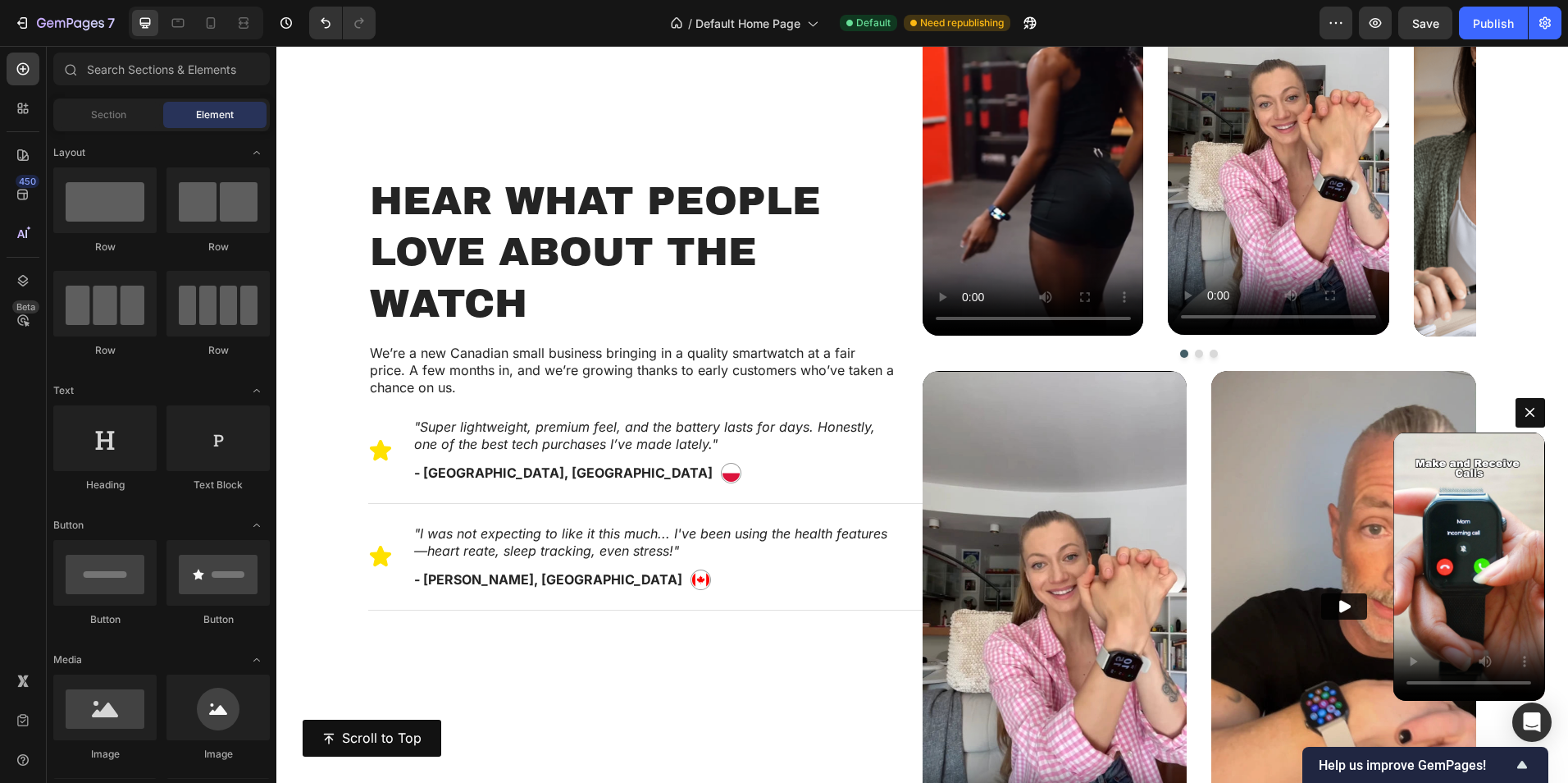
click at [1269, 449] on section "Button Video Section 6" at bounding box center [1477, 558] width 491 height 319
click at [1250, 467] on section "Button Video Section 6" at bounding box center [1477, 558] width 491 height 319
click at [1247, 465] on section "Button Video Section 6" at bounding box center [1477, 558] width 491 height 319
click at [1212, 403] on img at bounding box center [1344, 606] width 265 height 471
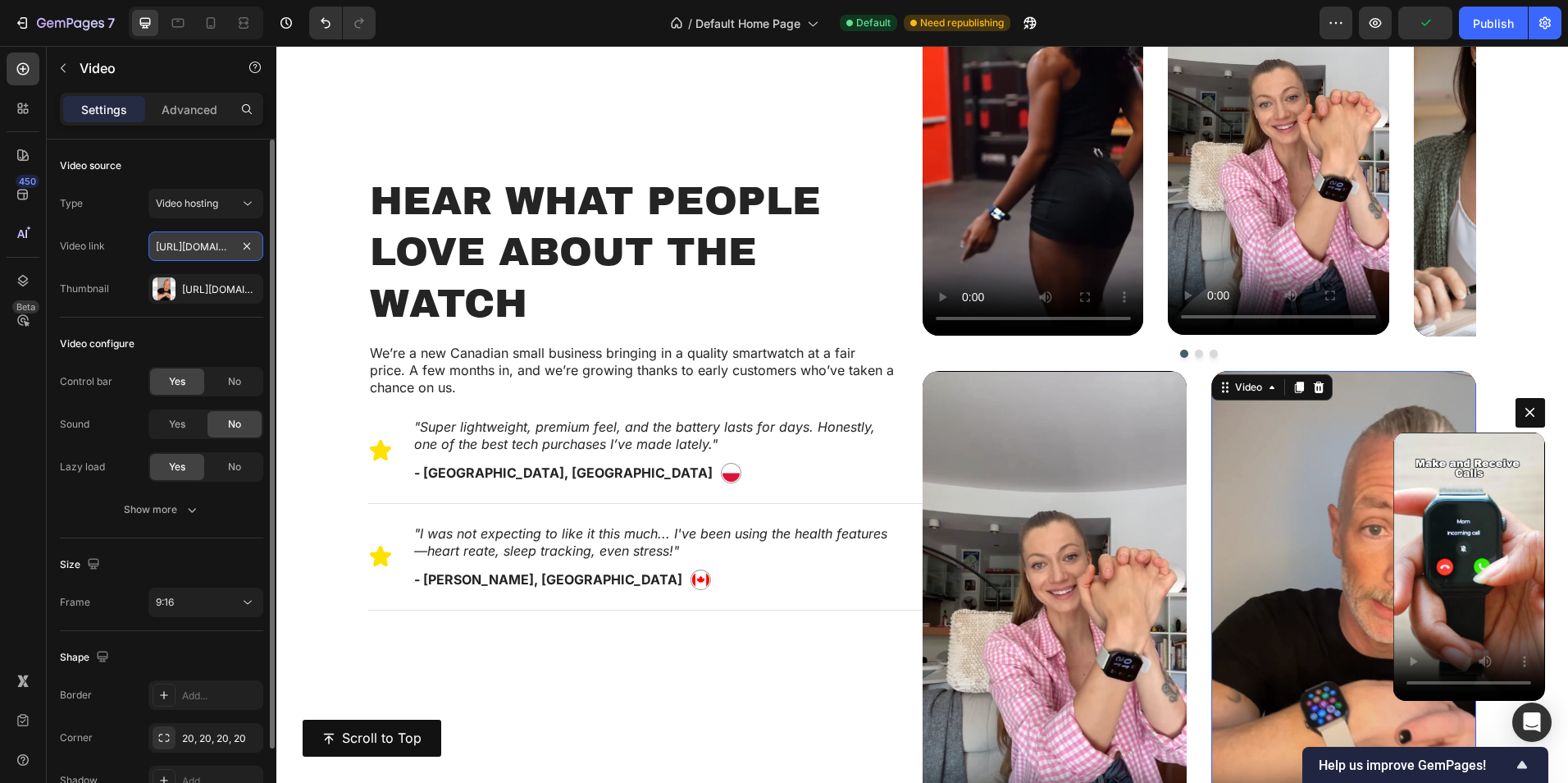
click at [180, 246] on input "[URL][DOMAIN_NAME]" at bounding box center [205, 246] width 115 height 29
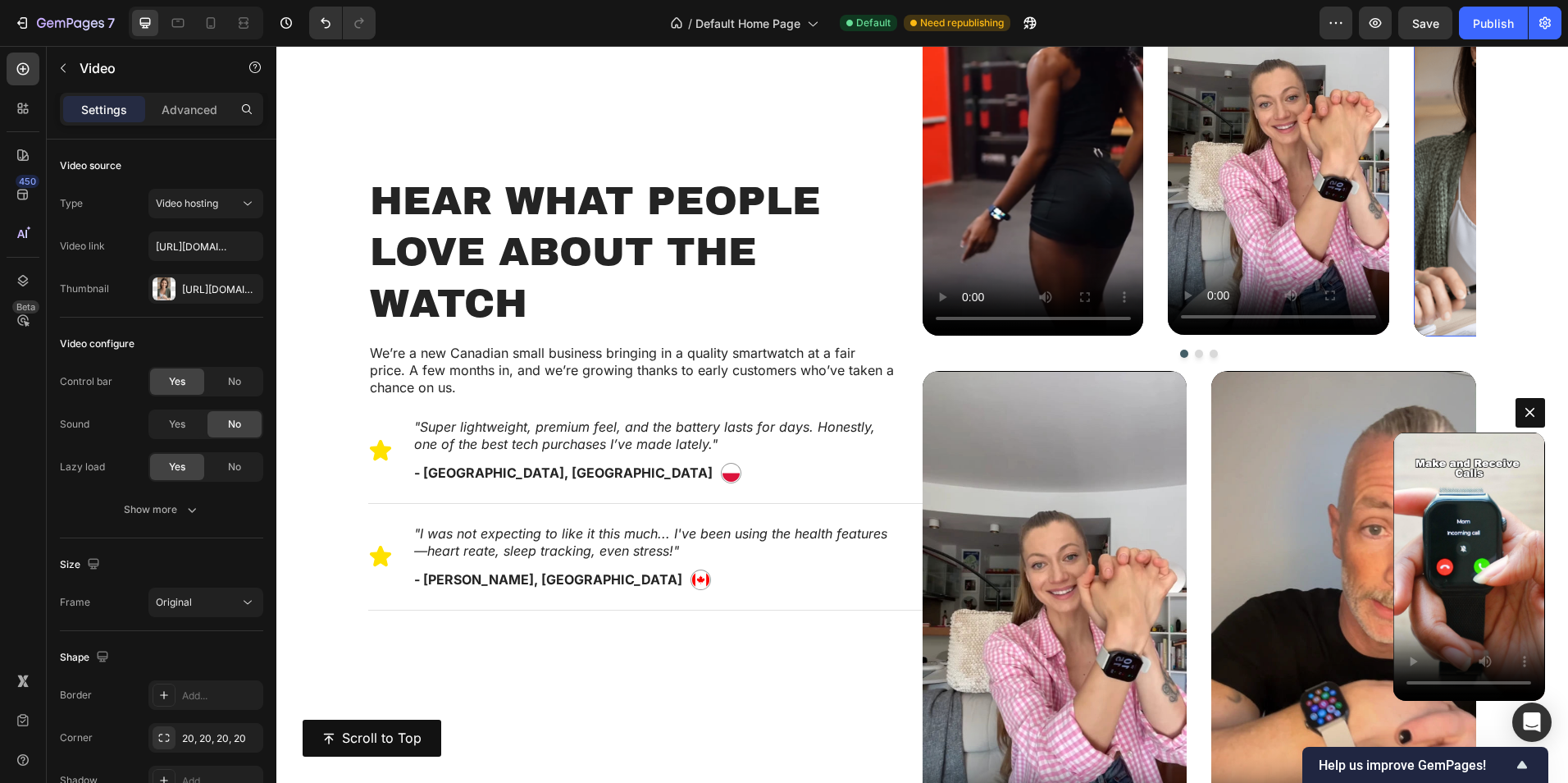
click at [1423, 189] on img at bounding box center [1524, 140] width 221 height 394
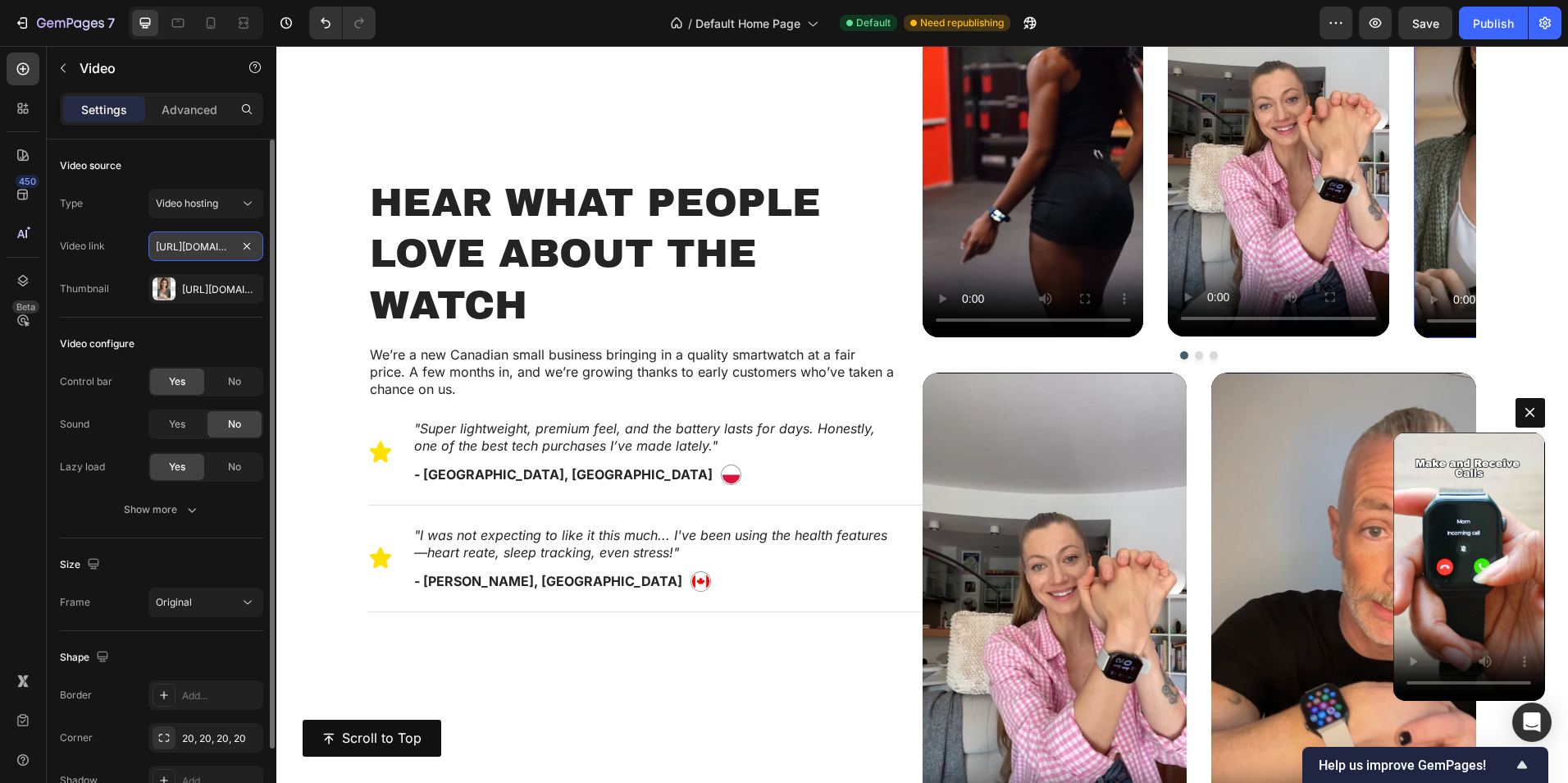
click at [178, 242] on input "[URL][DOMAIN_NAME]" at bounding box center [205, 246] width 115 height 29
paste input "[DOMAIN_NAME][URL]"
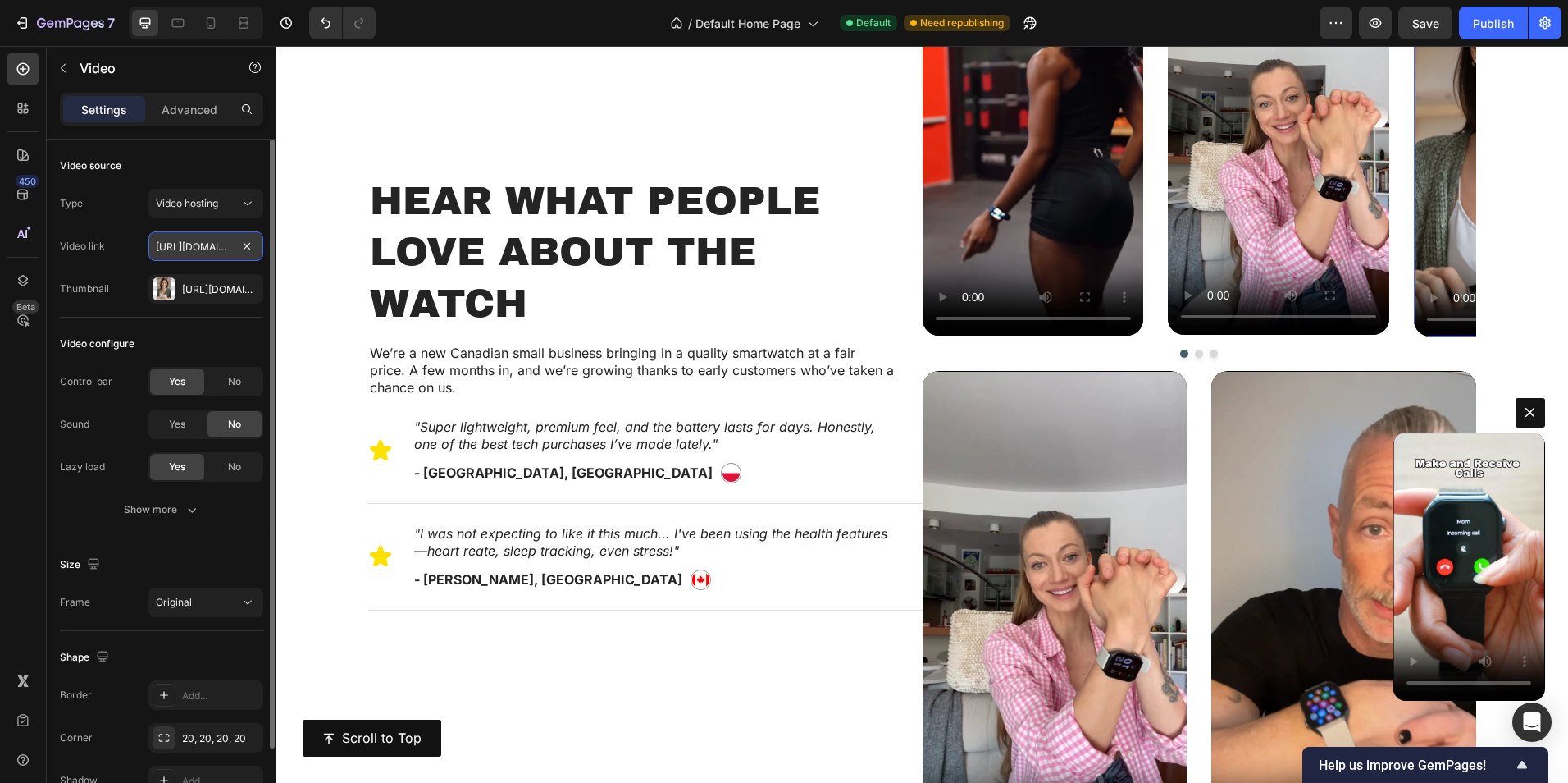
scroll to position [0, 305]
type input "[URL][DOMAIN_NAME]"
click at [206, 294] on div "[URL][DOMAIN_NAME]" at bounding box center [206, 290] width 47 height 15
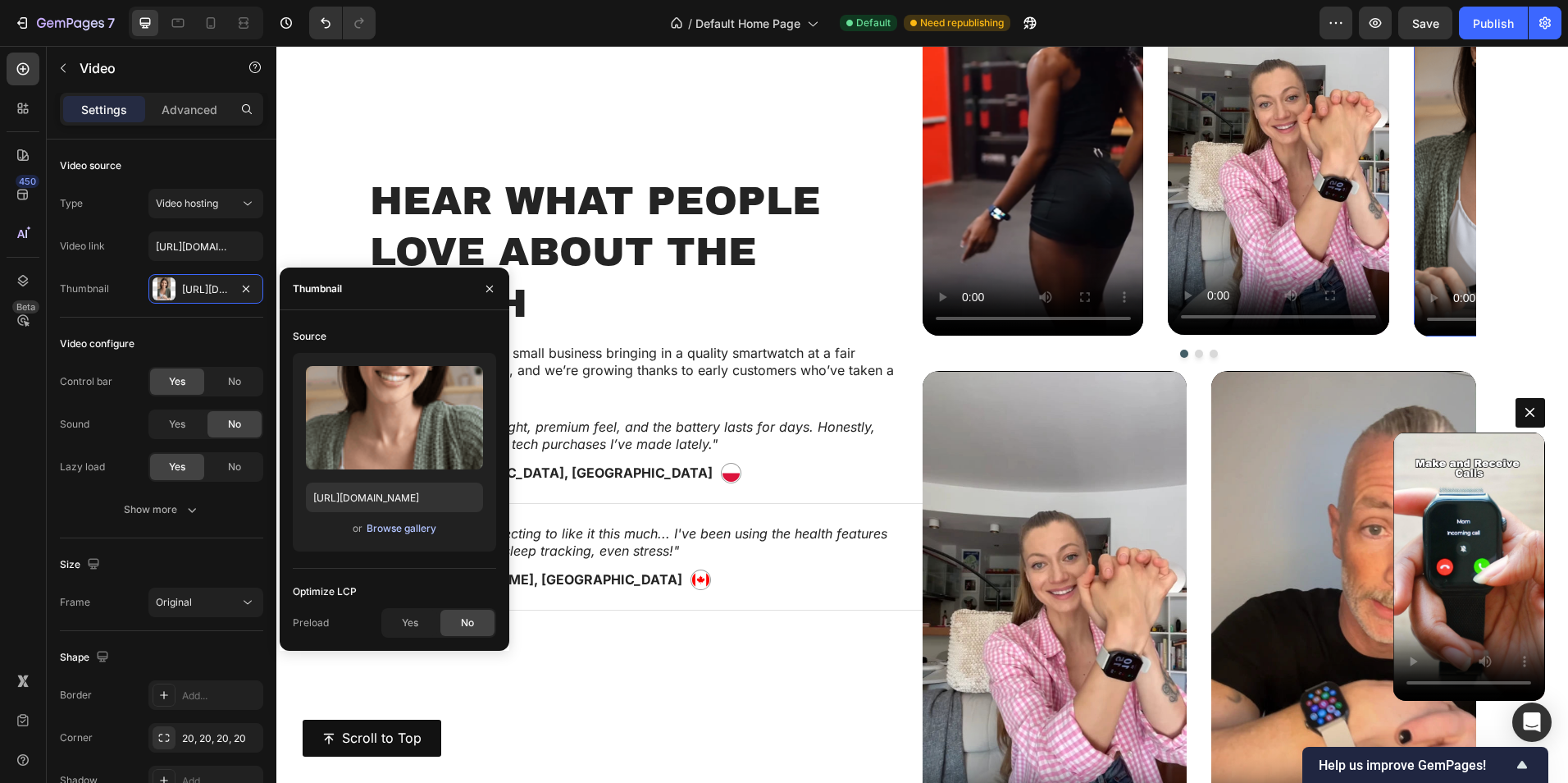
click at [398, 527] on div "Browse gallery" at bounding box center [401, 528] width 69 height 15
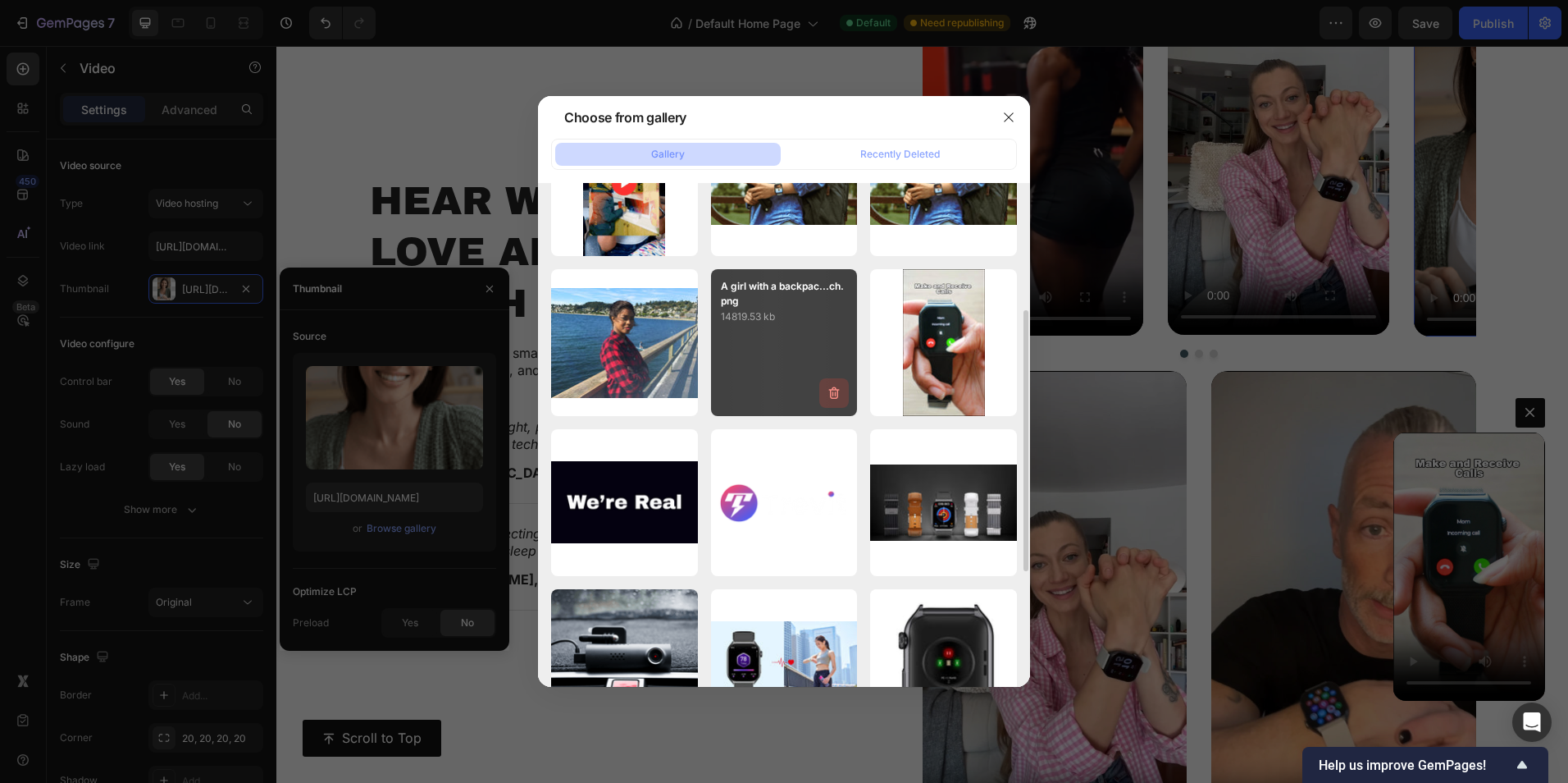
scroll to position [492, 0]
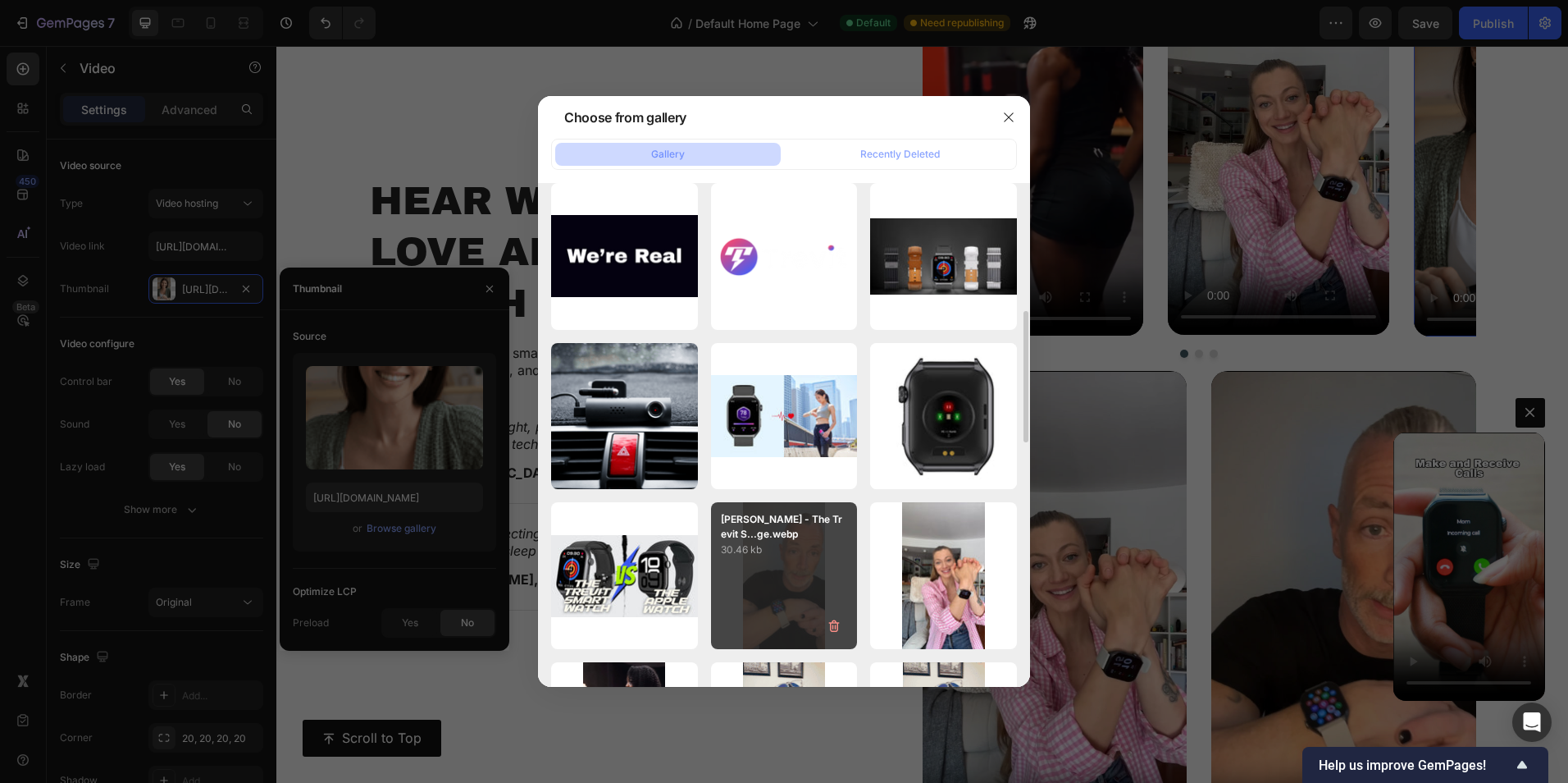
click at [801, 570] on div "[PERSON_NAME] - The Trevit S...ge.webp 30.46 kb" at bounding box center [784, 576] width 147 height 147
type input "[URL][DOMAIN_NAME]"
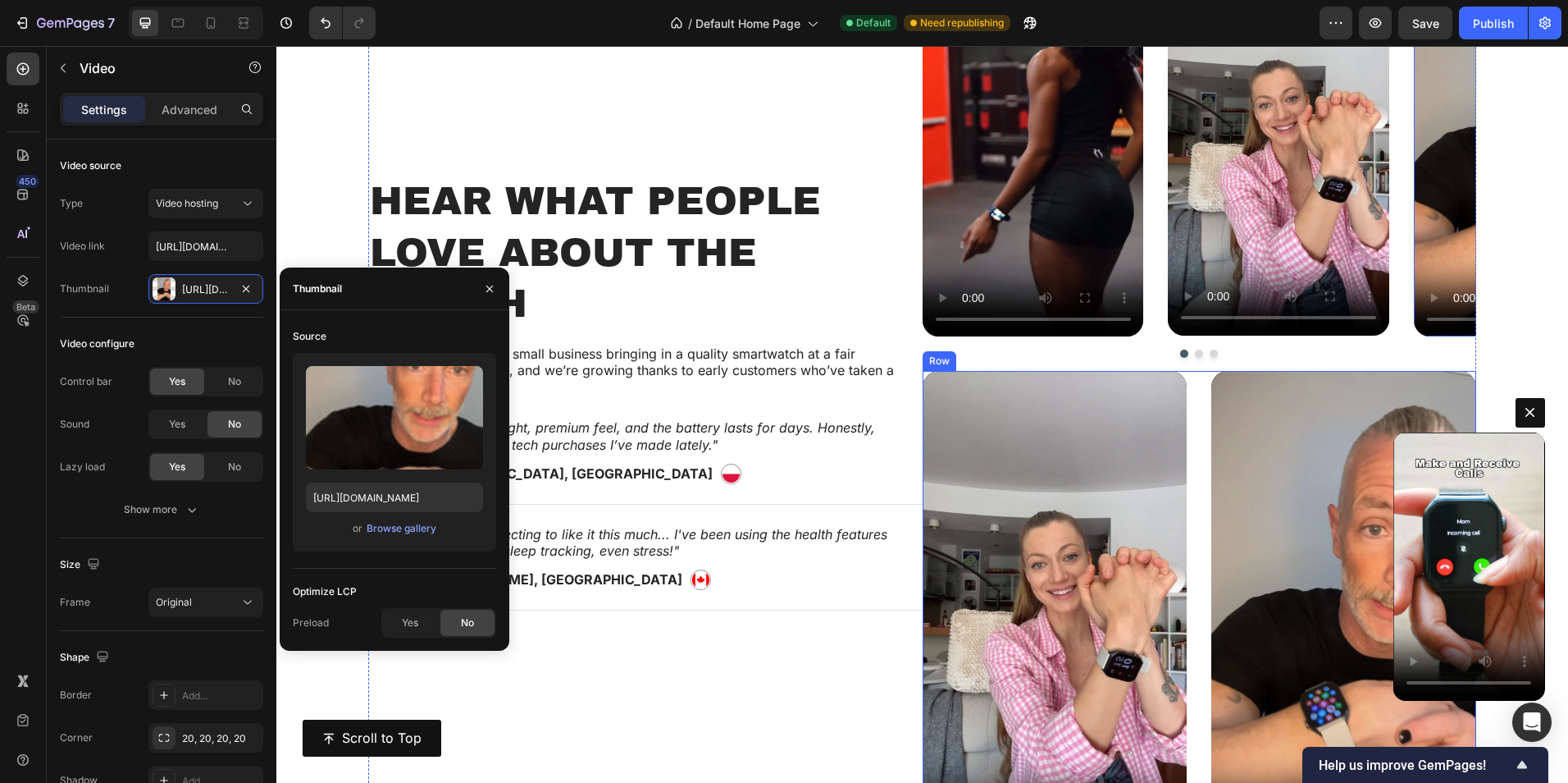
scroll to position [788, 0]
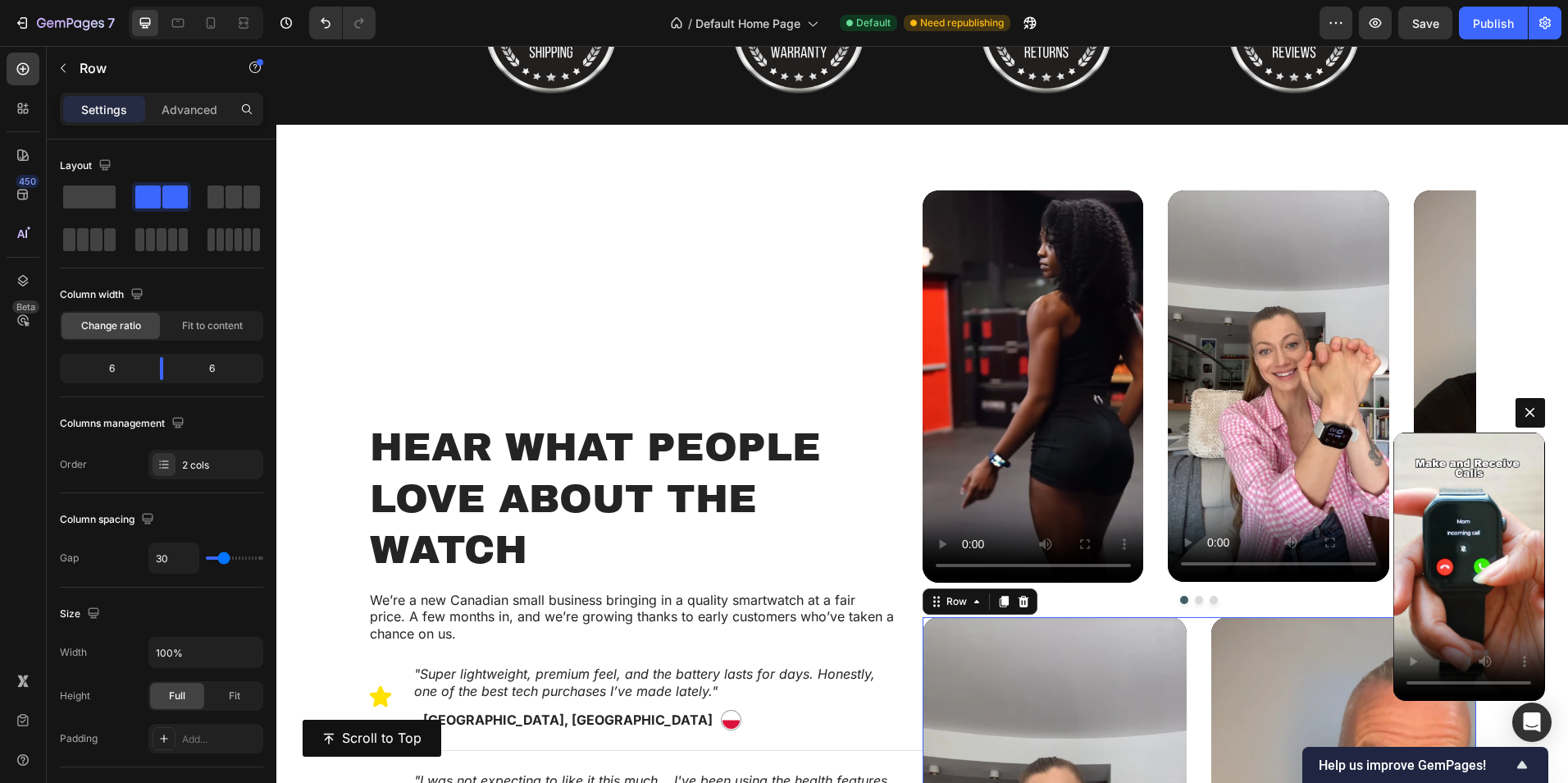
click at [1025, 602] on div at bounding box center [1023, 602] width 20 height 20
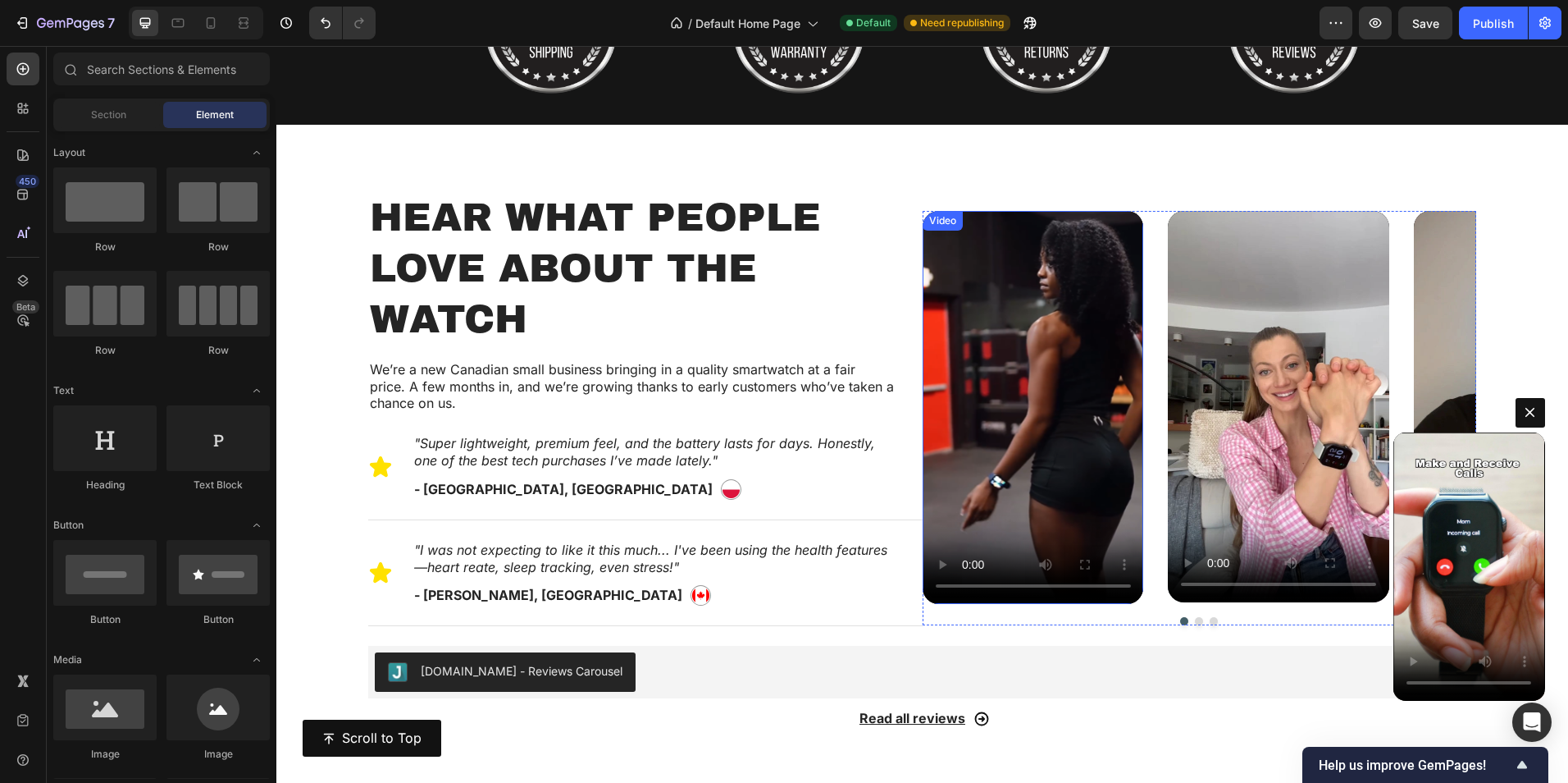
click at [1049, 260] on video at bounding box center [1033, 408] width 221 height 393
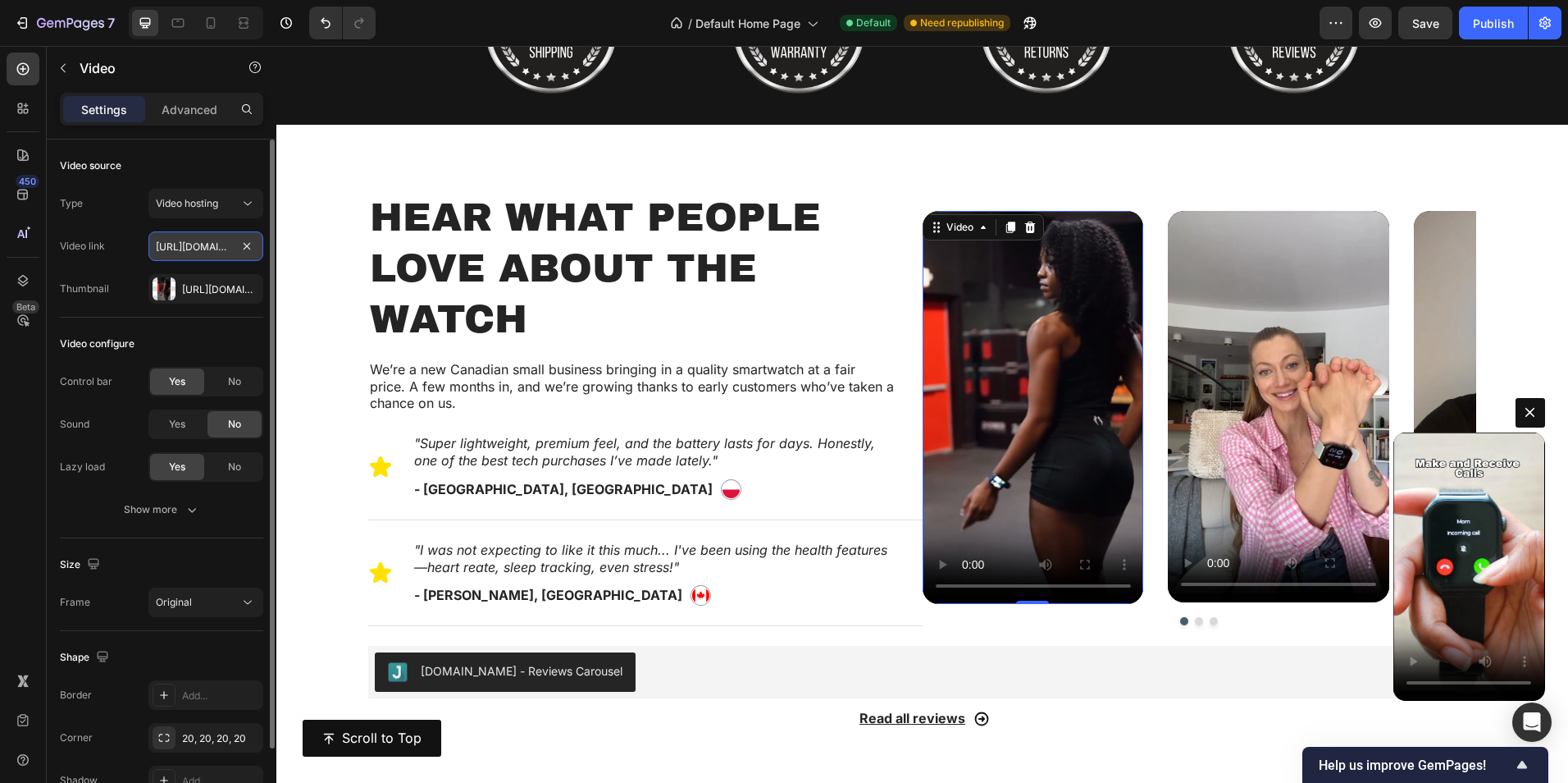
click at [181, 256] on input "[URL][DOMAIN_NAME]" at bounding box center [205, 246] width 115 height 29
paste input "[DOMAIN_NAME][URL]"
type input "[URL][DOMAIN_NAME]"
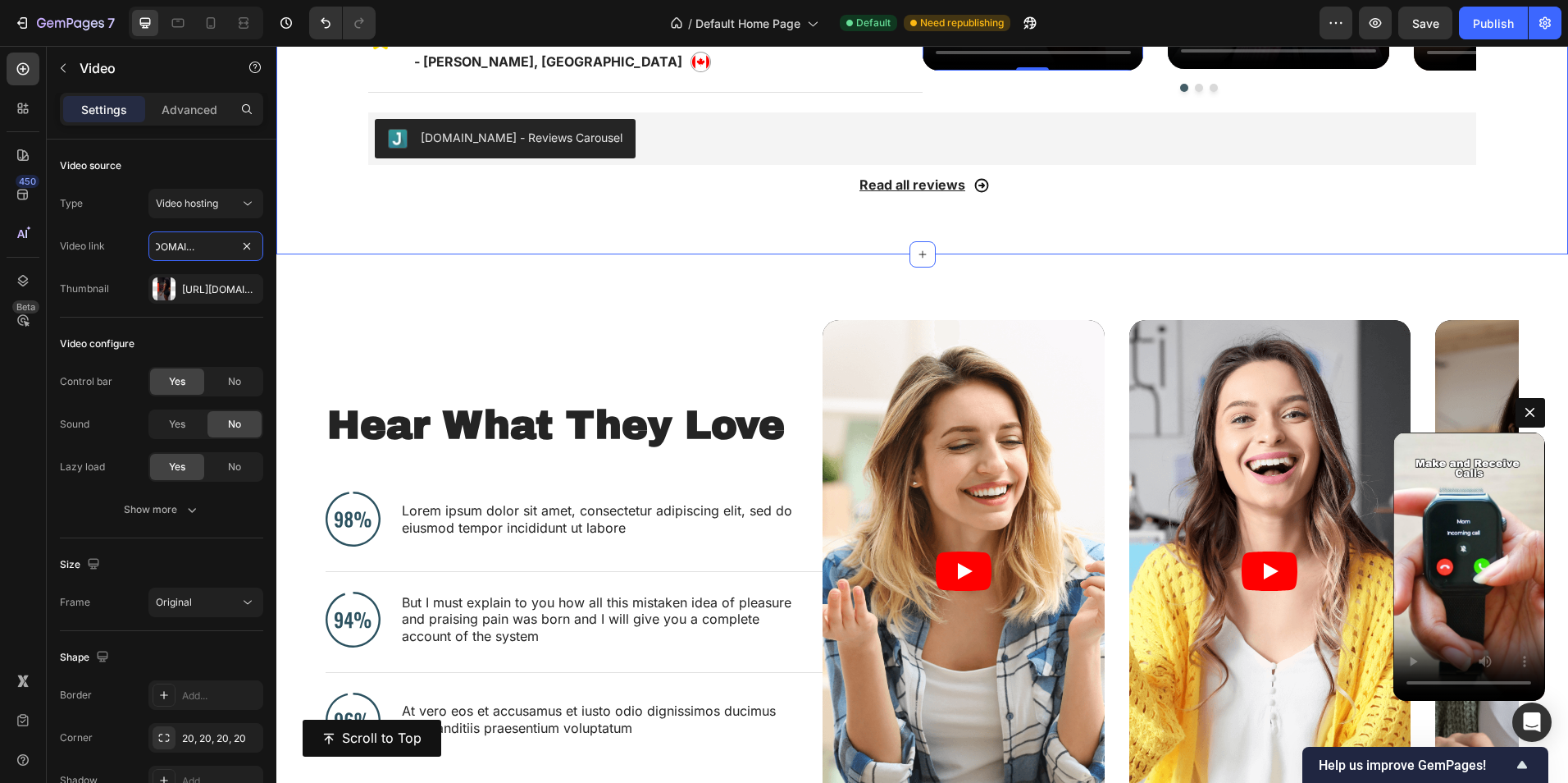
scroll to position [1363, 0]
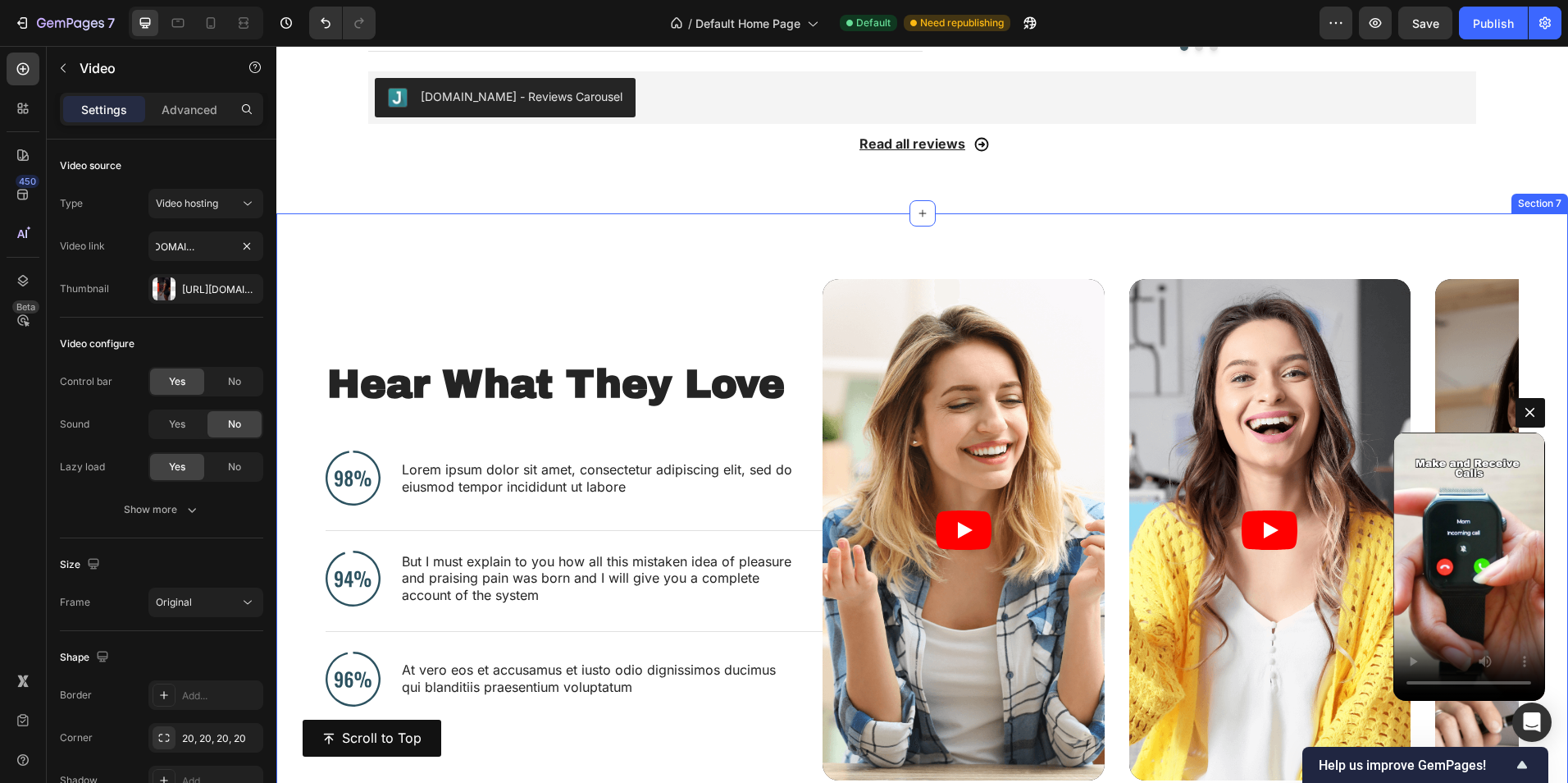
click at [787, 238] on div "Hear What They Love Heading Image Lorem ipsum dolor sit amet, consectetur adipi…" at bounding box center [922, 534] width 1292 height 640
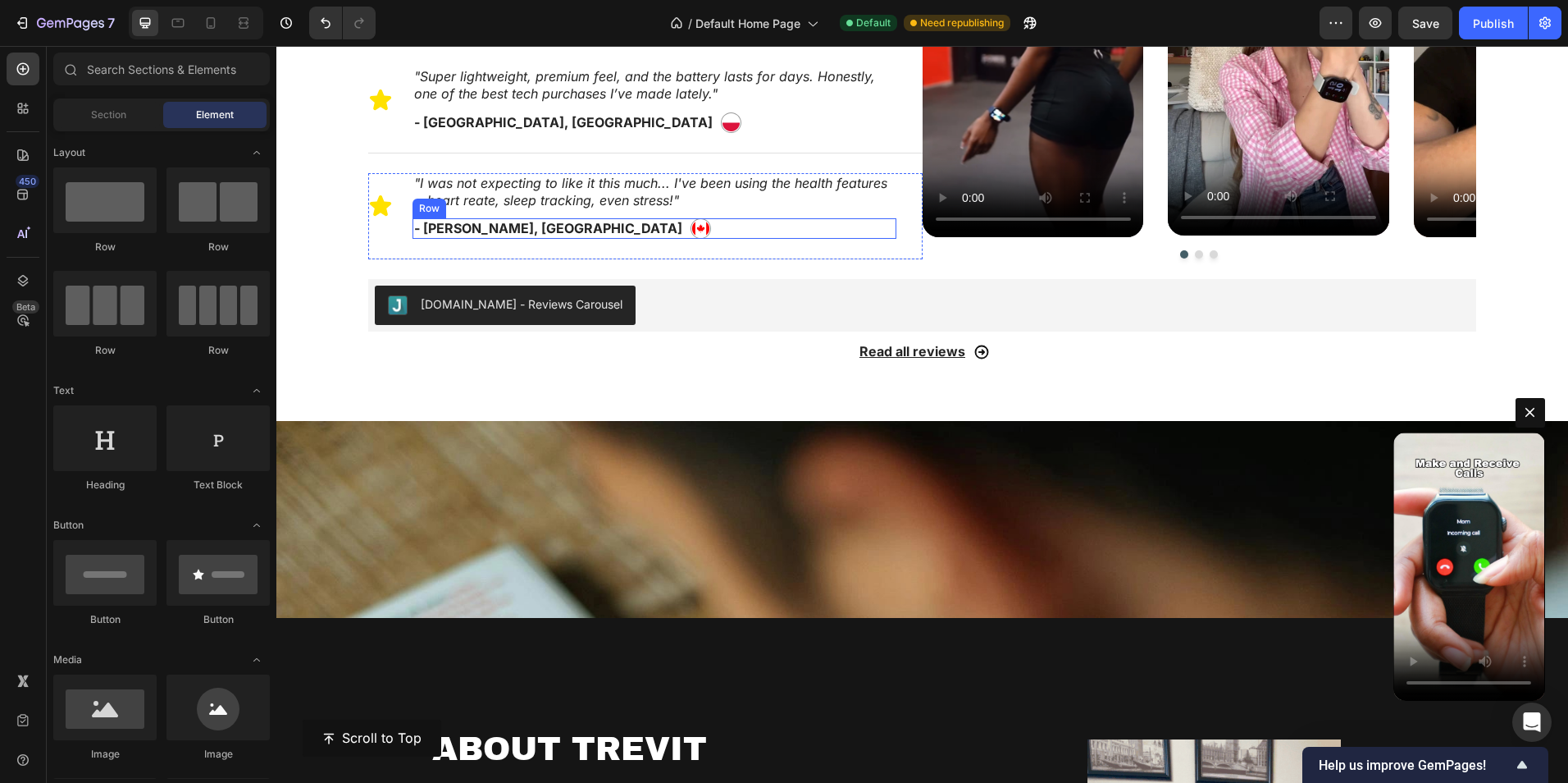
scroll to position [1198, 0]
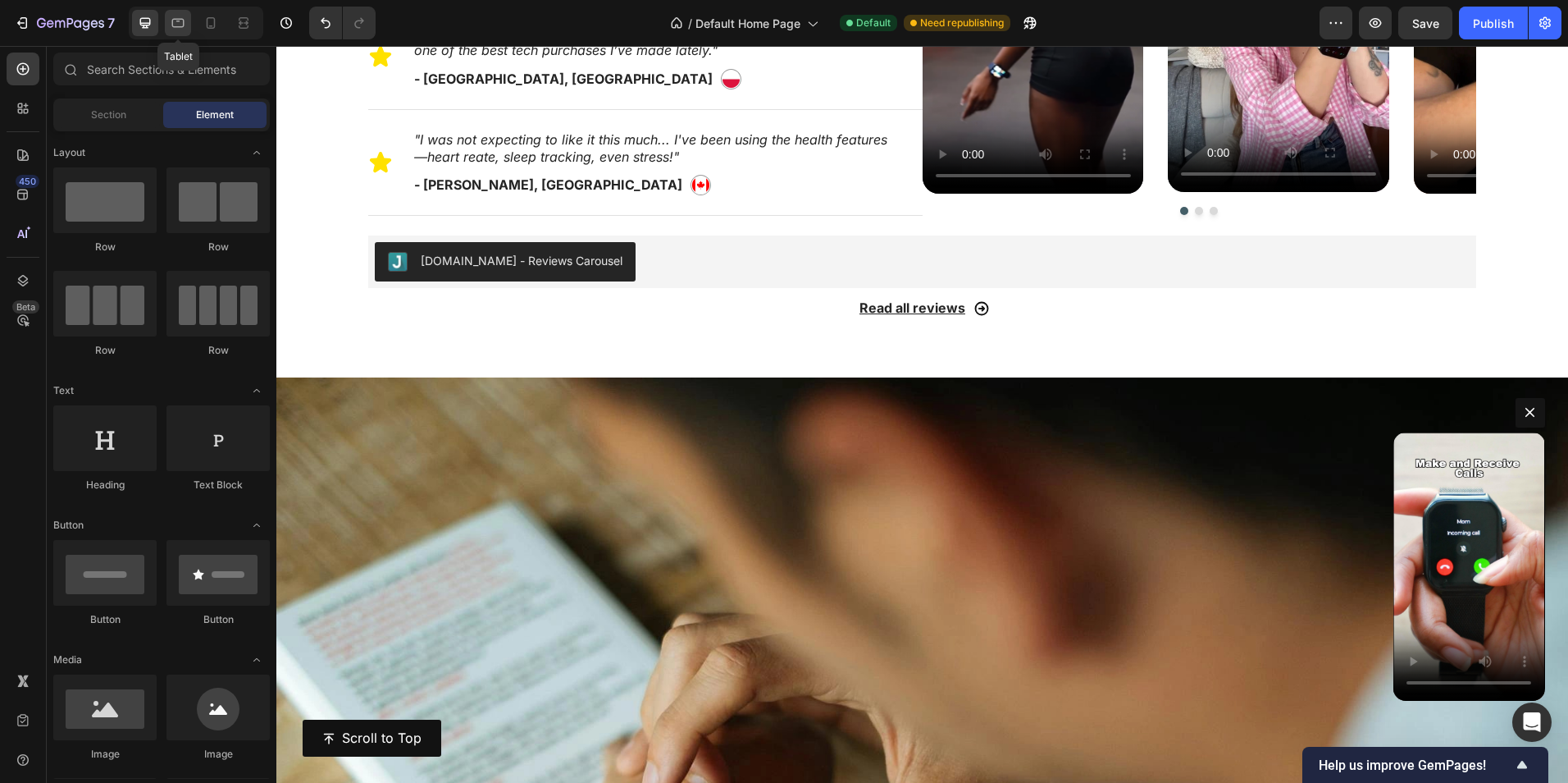
click at [170, 23] on icon at bounding box center [178, 23] width 16 height 16
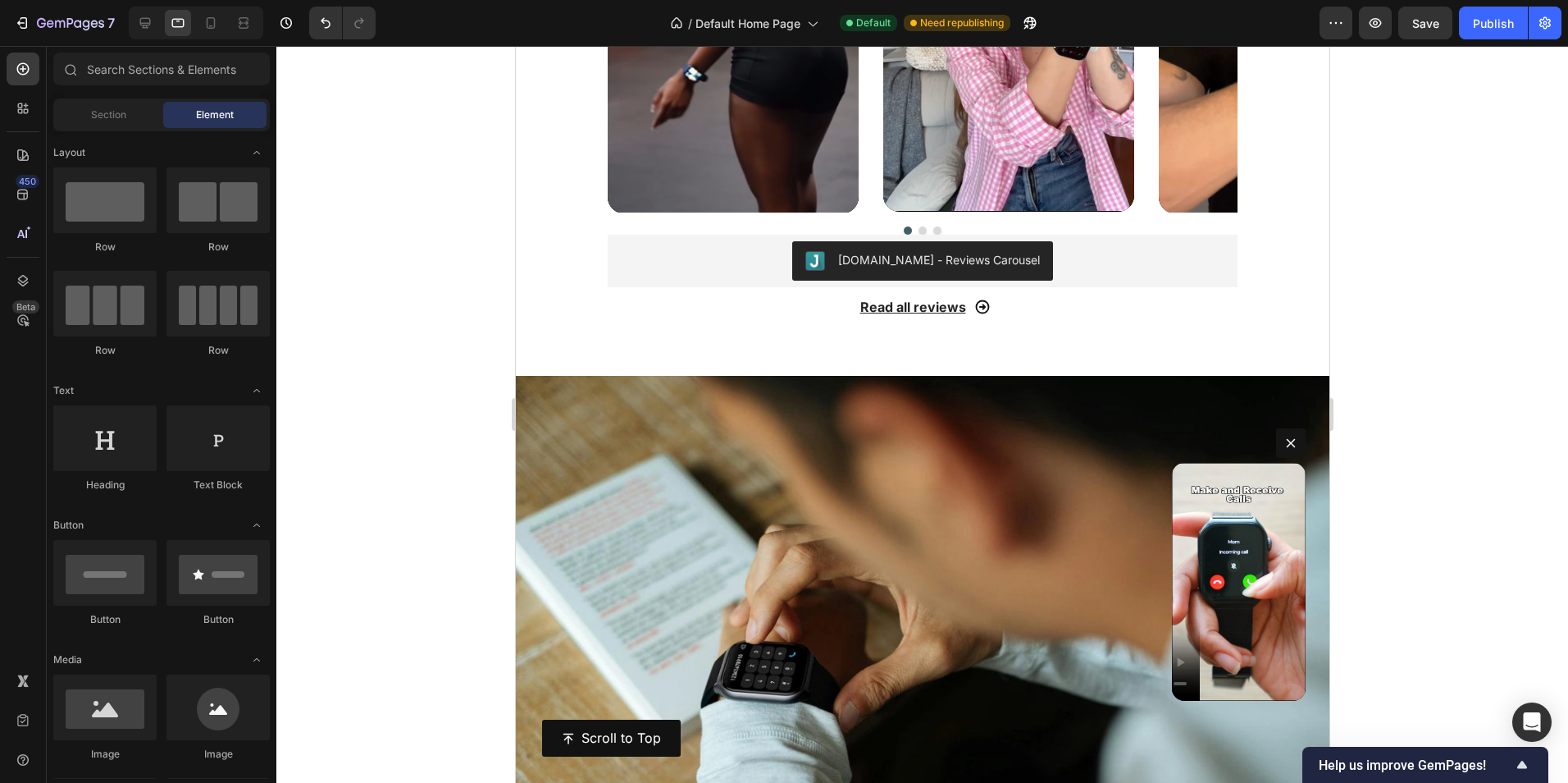
scroll to position [1940, 0]
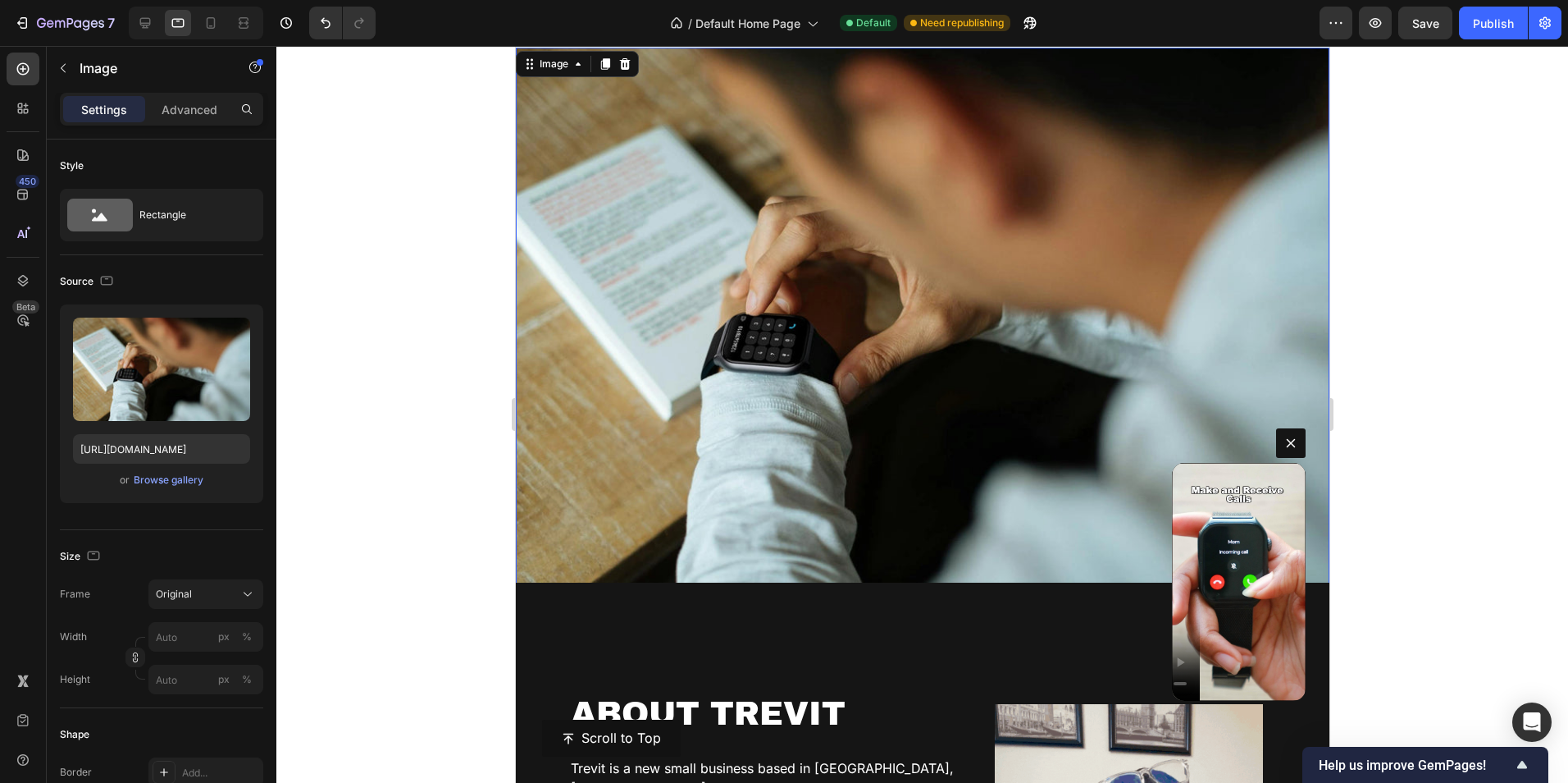
click at [818, 341] on img at bounding box center [921, 319] width 814 height 544
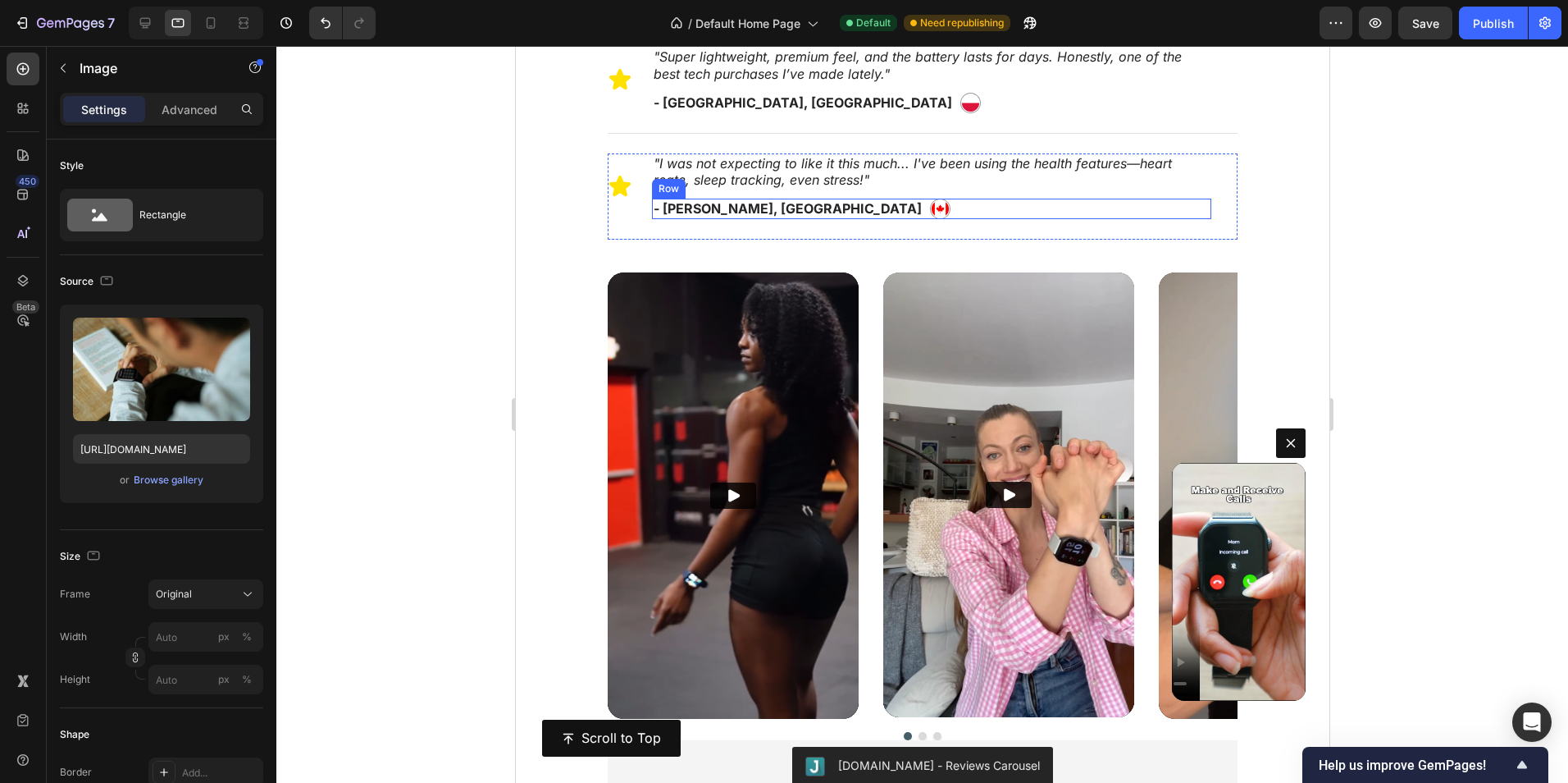
scroll to position [1201, 0]
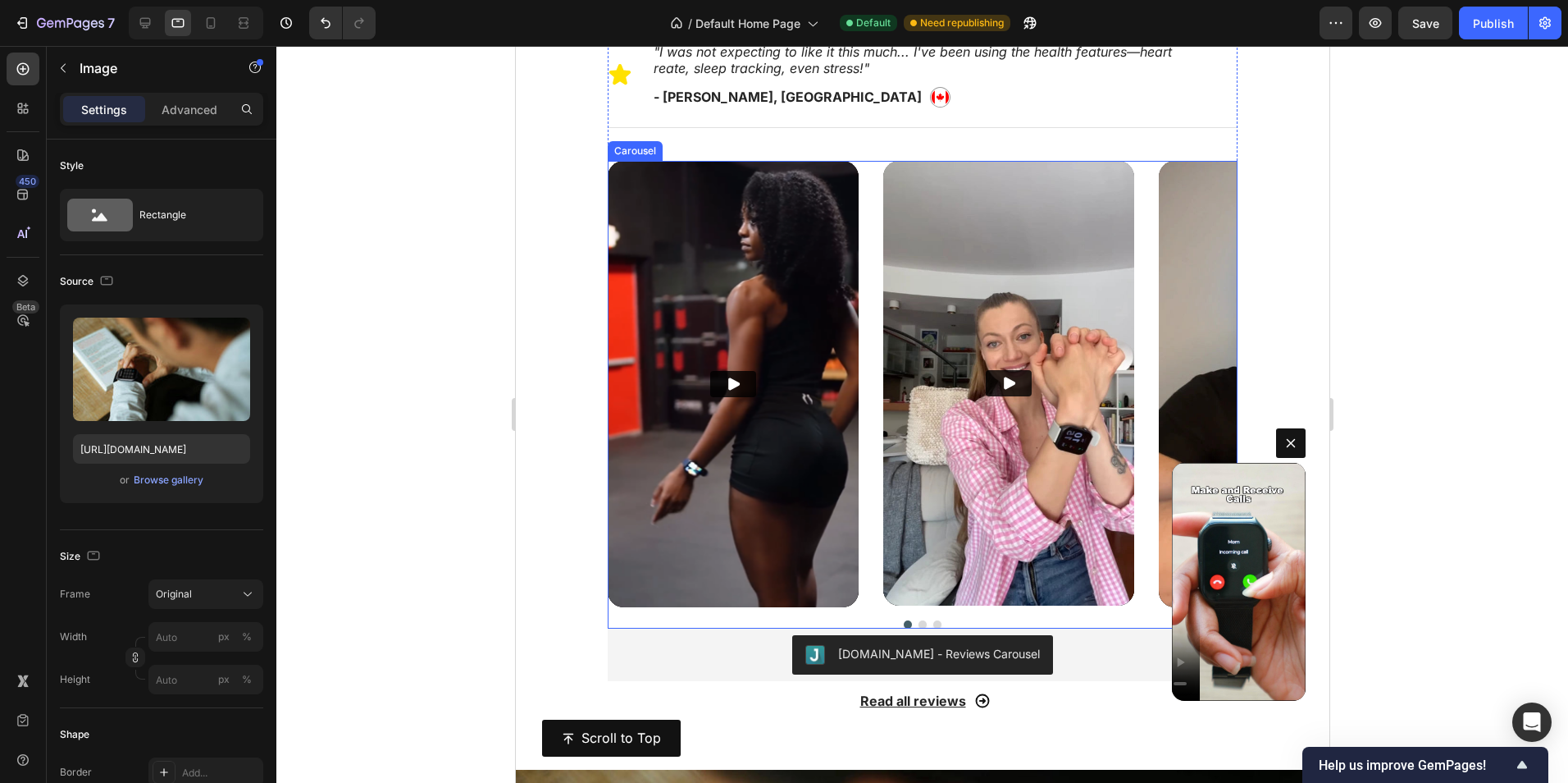
click at [965, 621] on div at bounding box center [921, 624] width 630 height 9
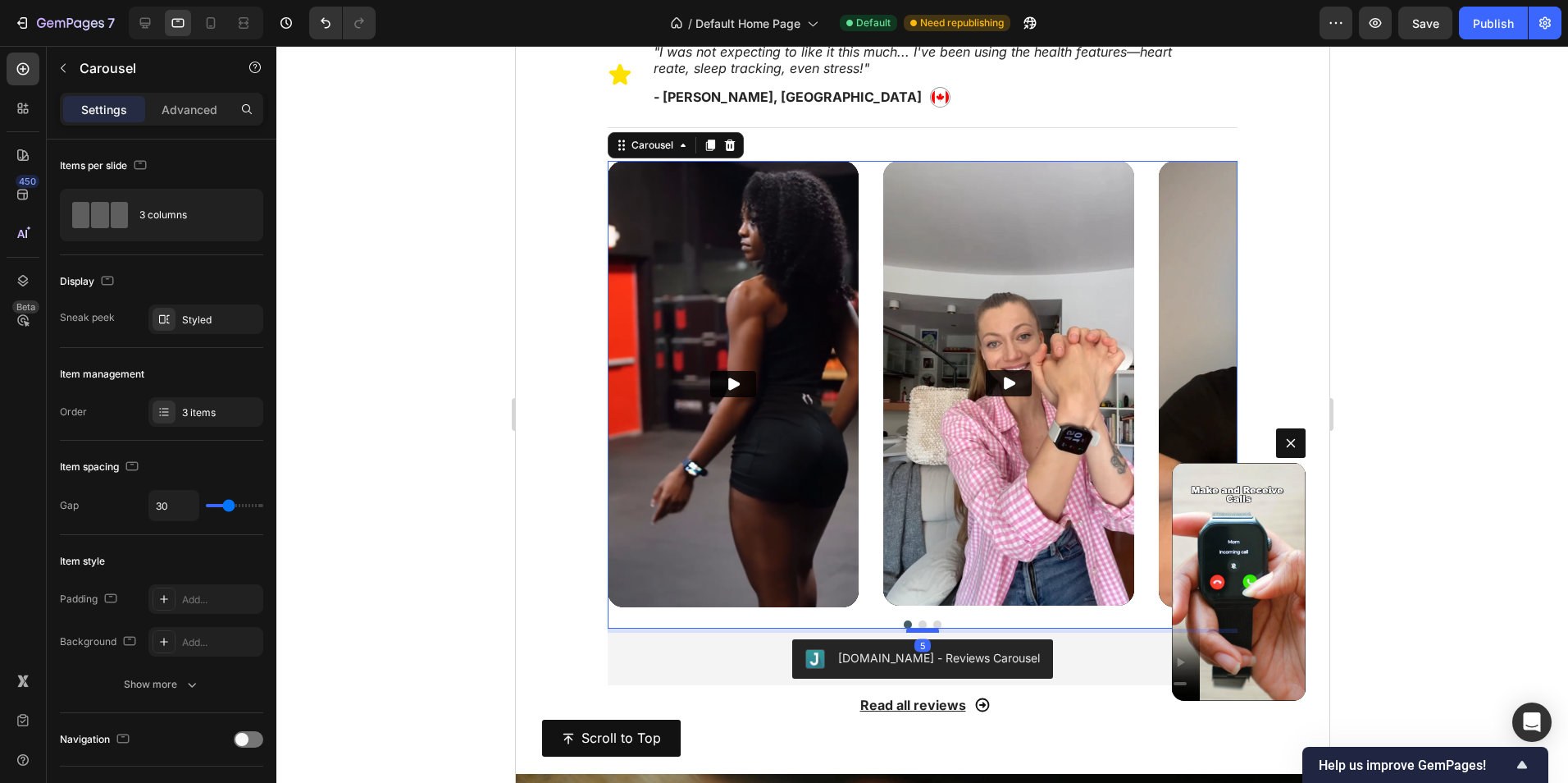
click at [928, 628] on div at bounding box center [921, 630] width 33 height 5
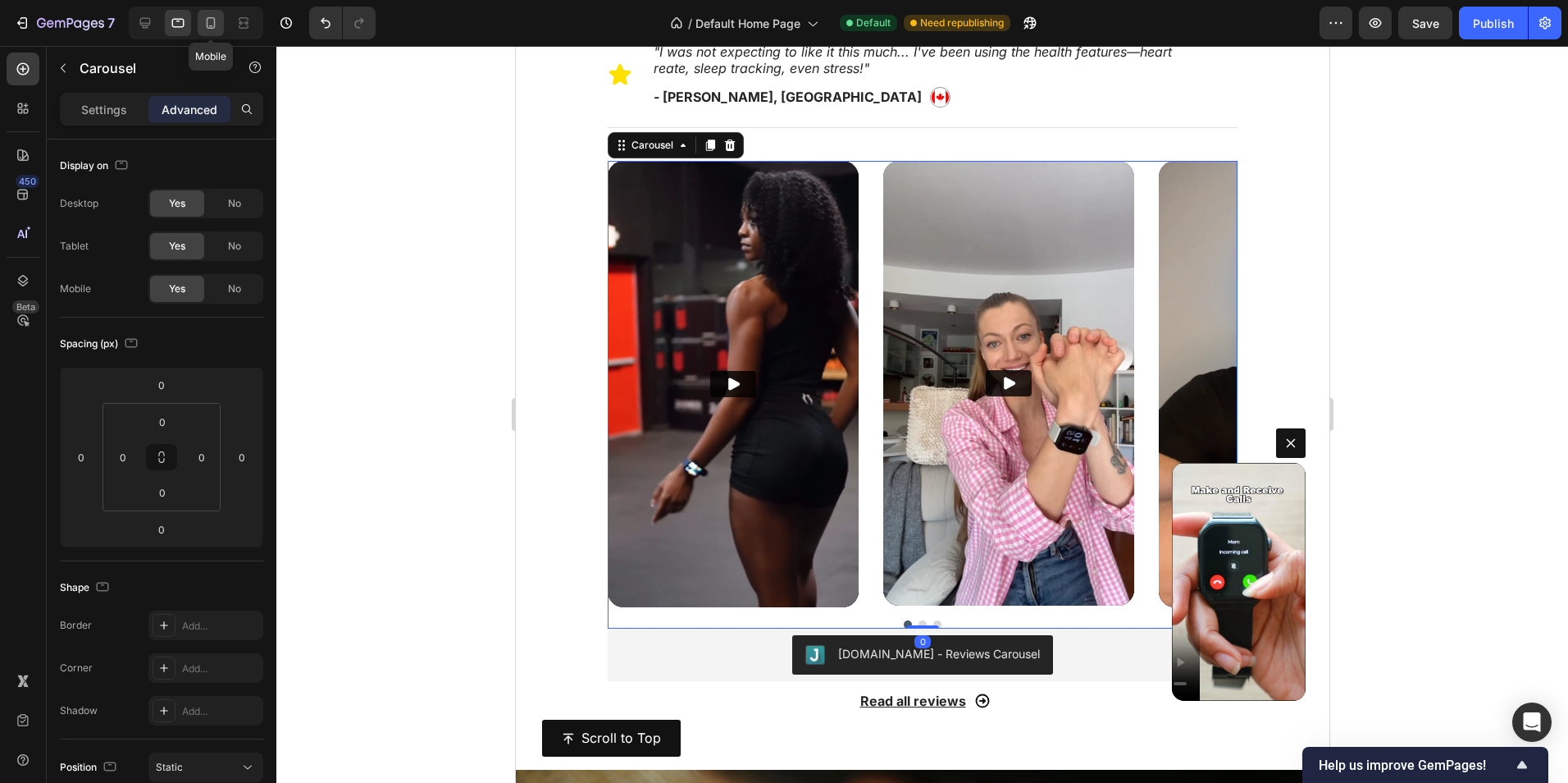
click at [210, 27] on icon at bounding box center [211, 27] width 4 height 2
type input "14"
type input "15"
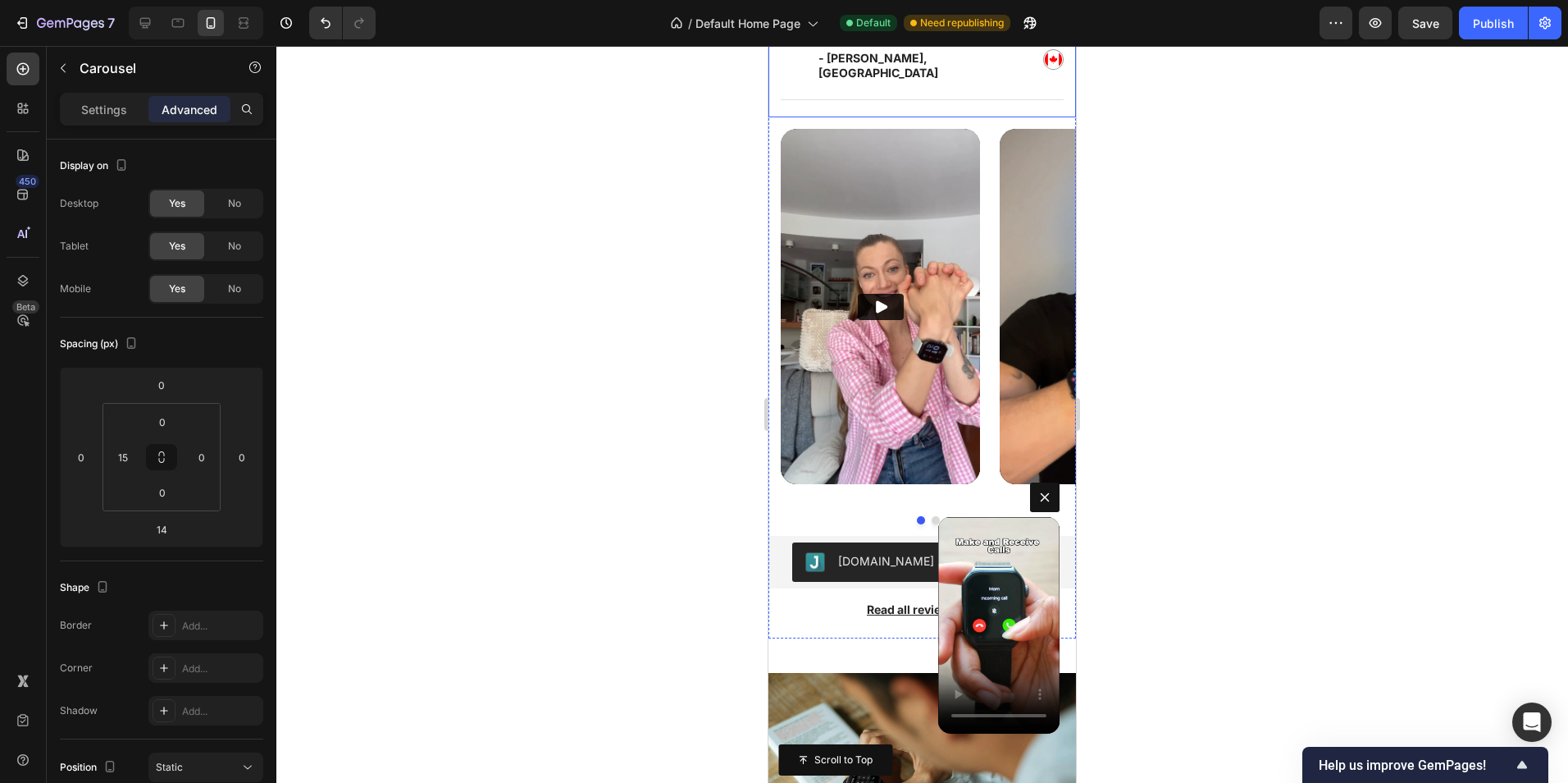
scroll to position [1285, 0]
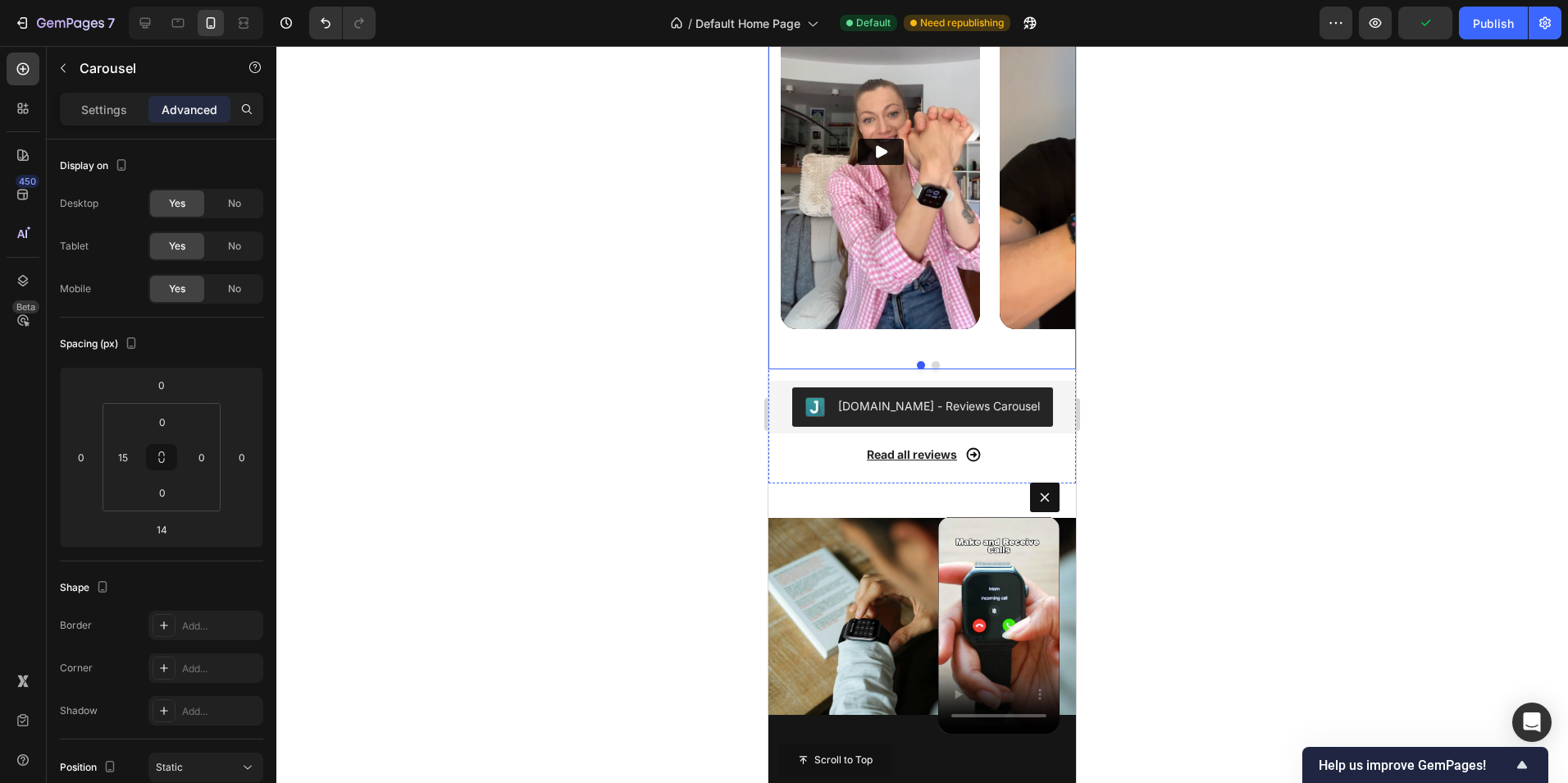
click at [993, 207] on div "Video Video" at bounding box center [928, 161] width 295 height 374
click at [180, 22] on icon at bounding box center [178, 23] width 16 height 16
type input "16"
type input "0"
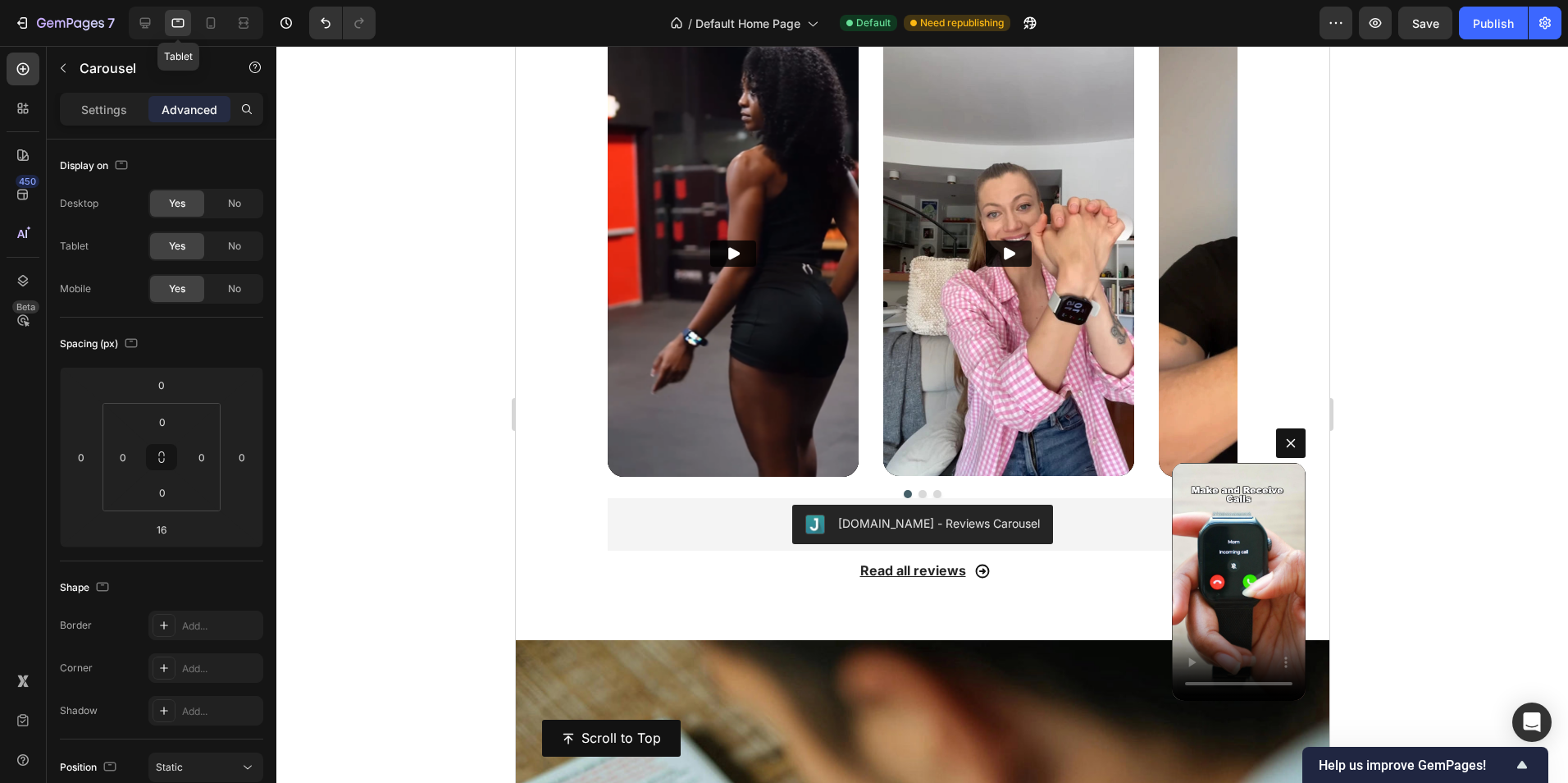
scroll to position [1083, 0]
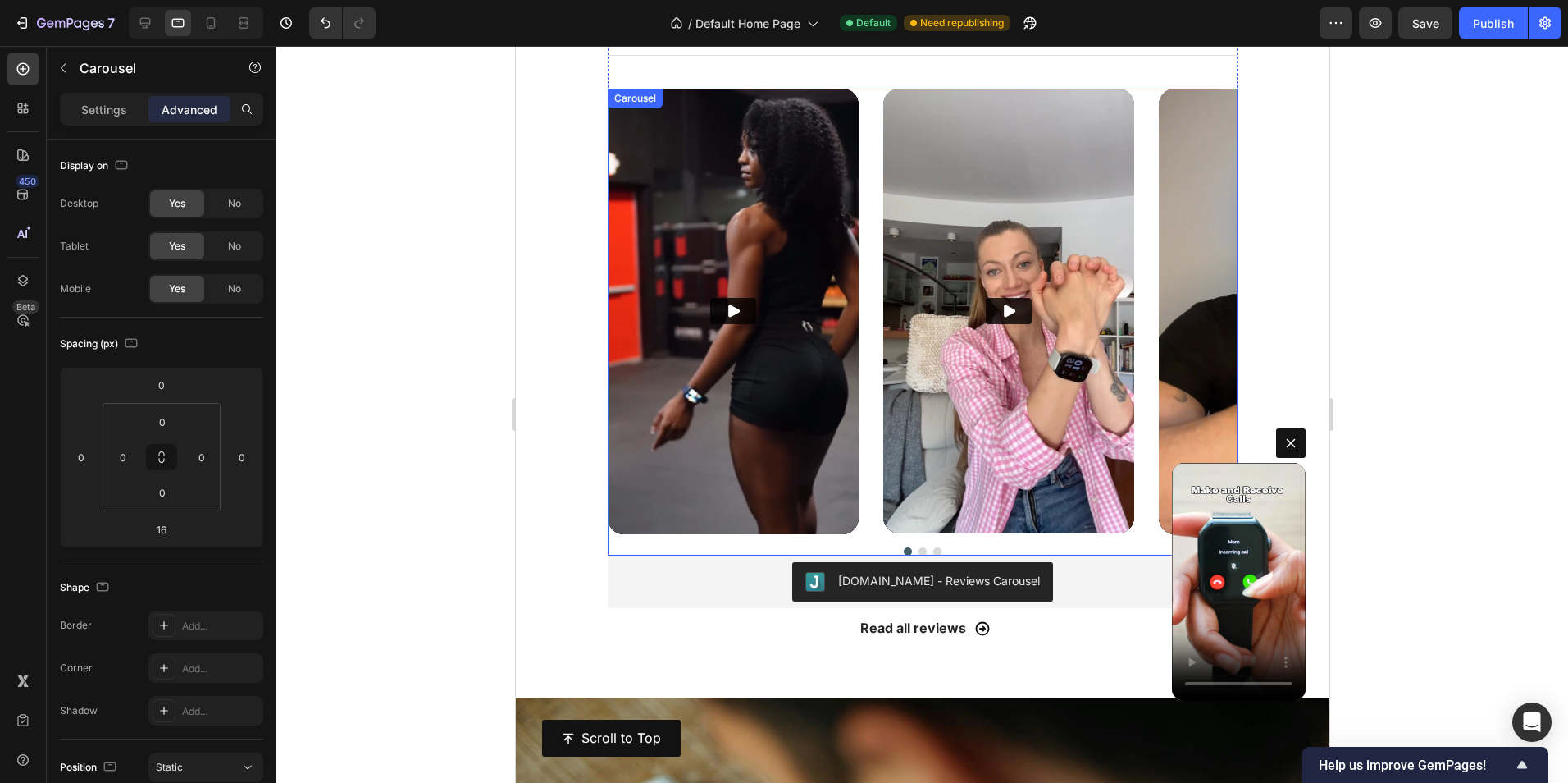
click at [867, 178] on div "Video Video Video" at bounding box center [921, 311] width 630 height 446
click at [869, 132] on div "Video Video Video" at bounding box center [921, 311] width 630 height 446
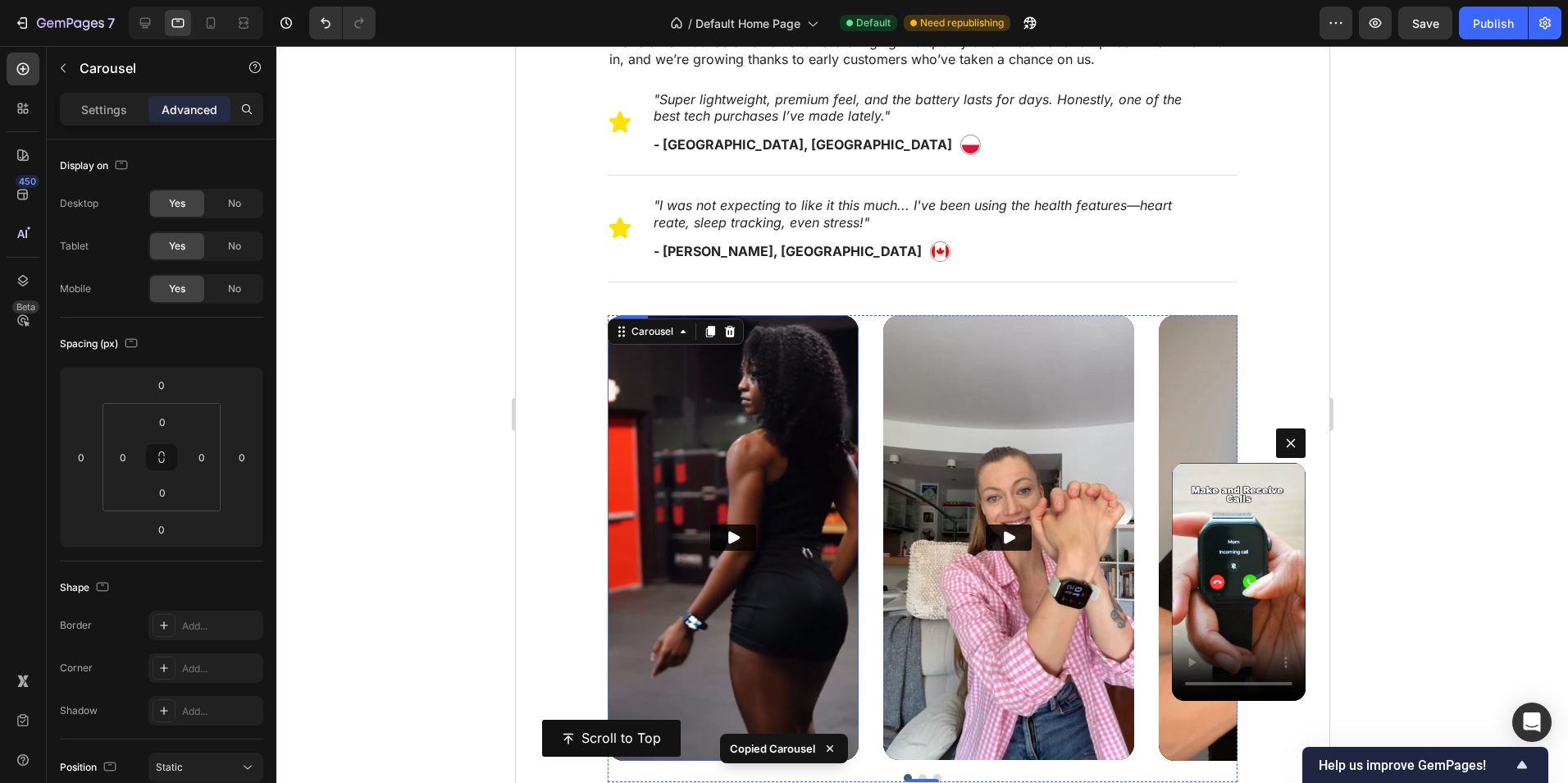
scroll to position [837, 0]
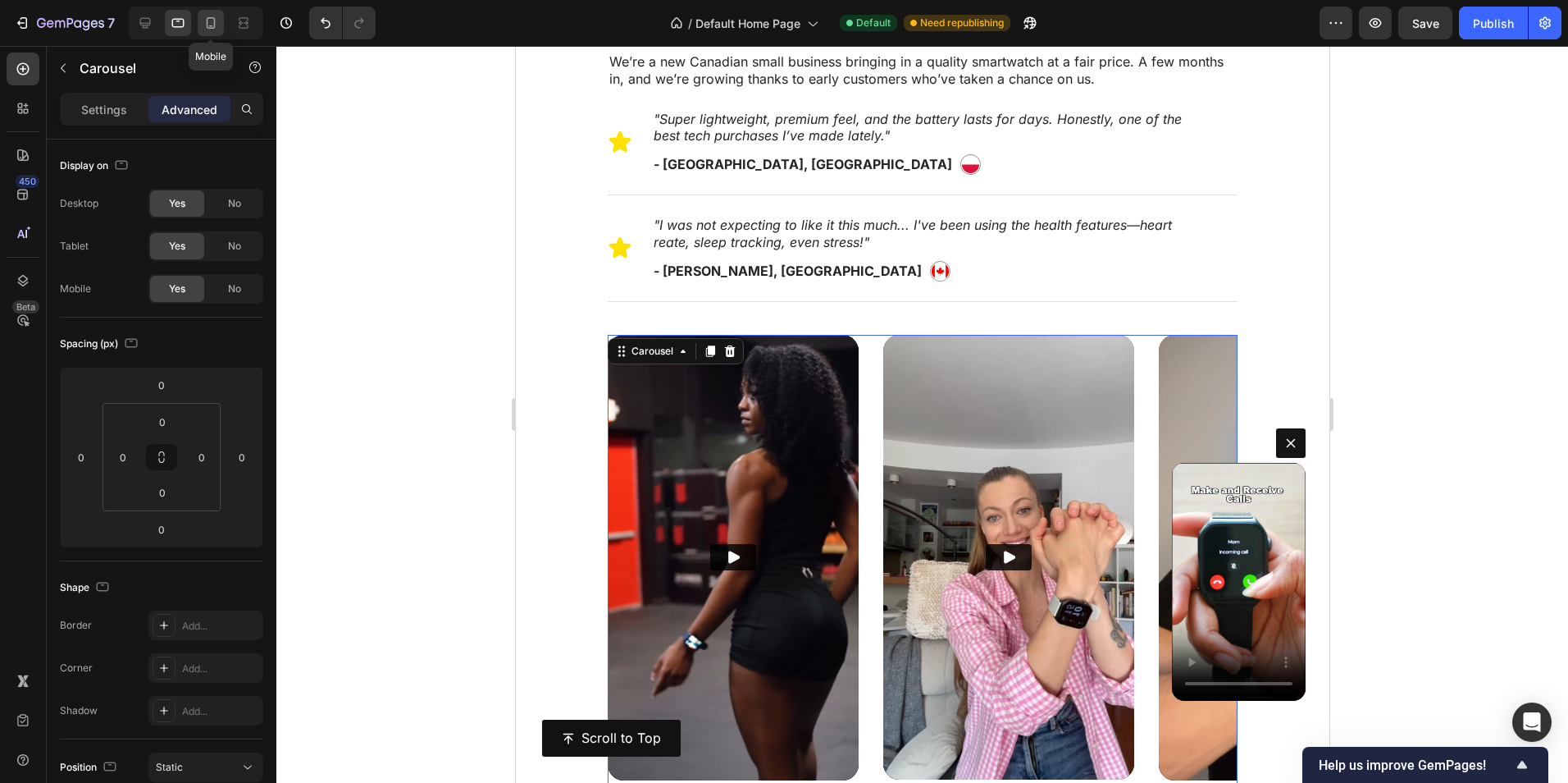
click at [209, 27] on icon at bounding box center [210, 23] width 16 height 16
type input "14"
type input "15"
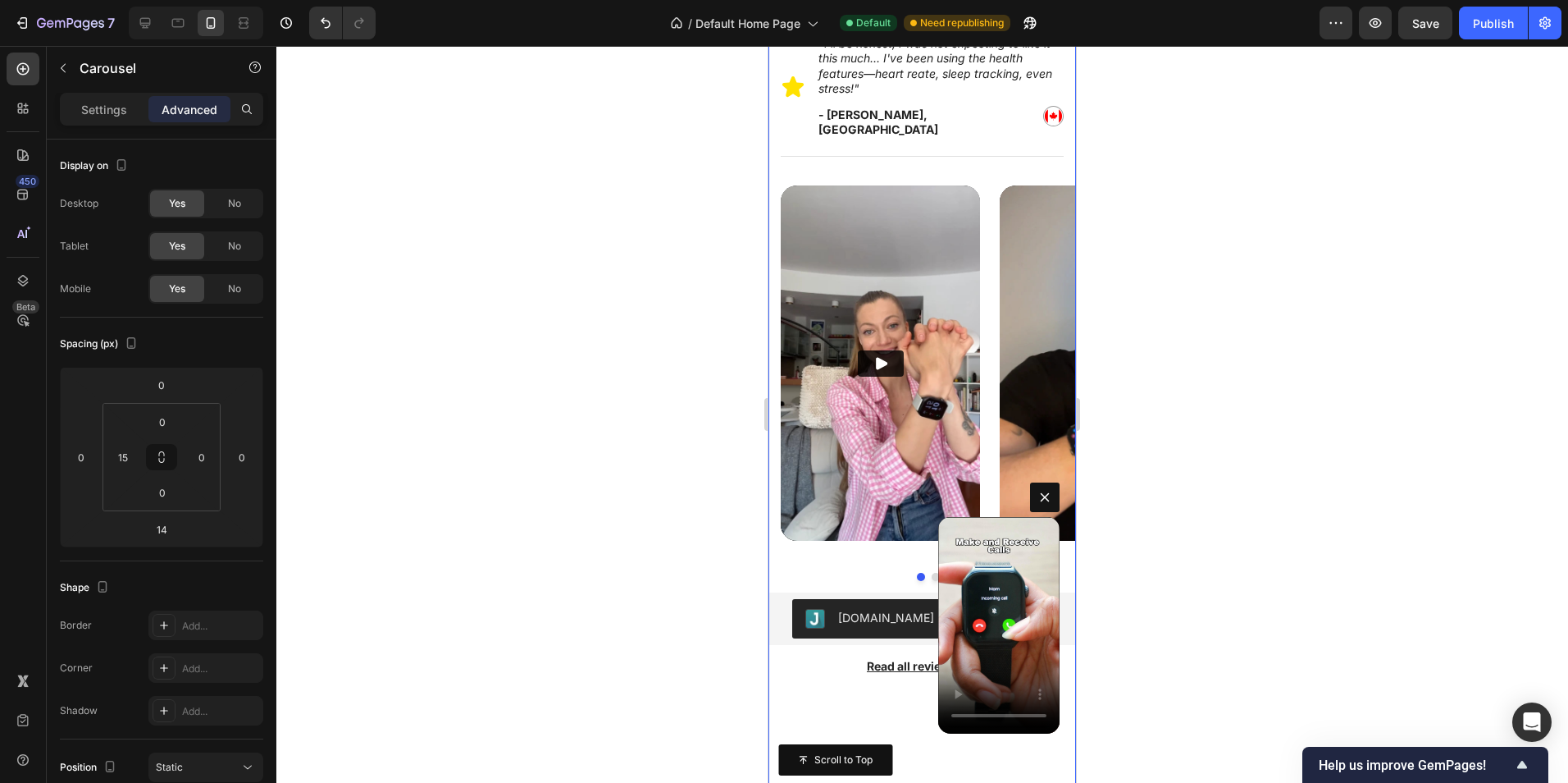
scroll to position [1043, 0]
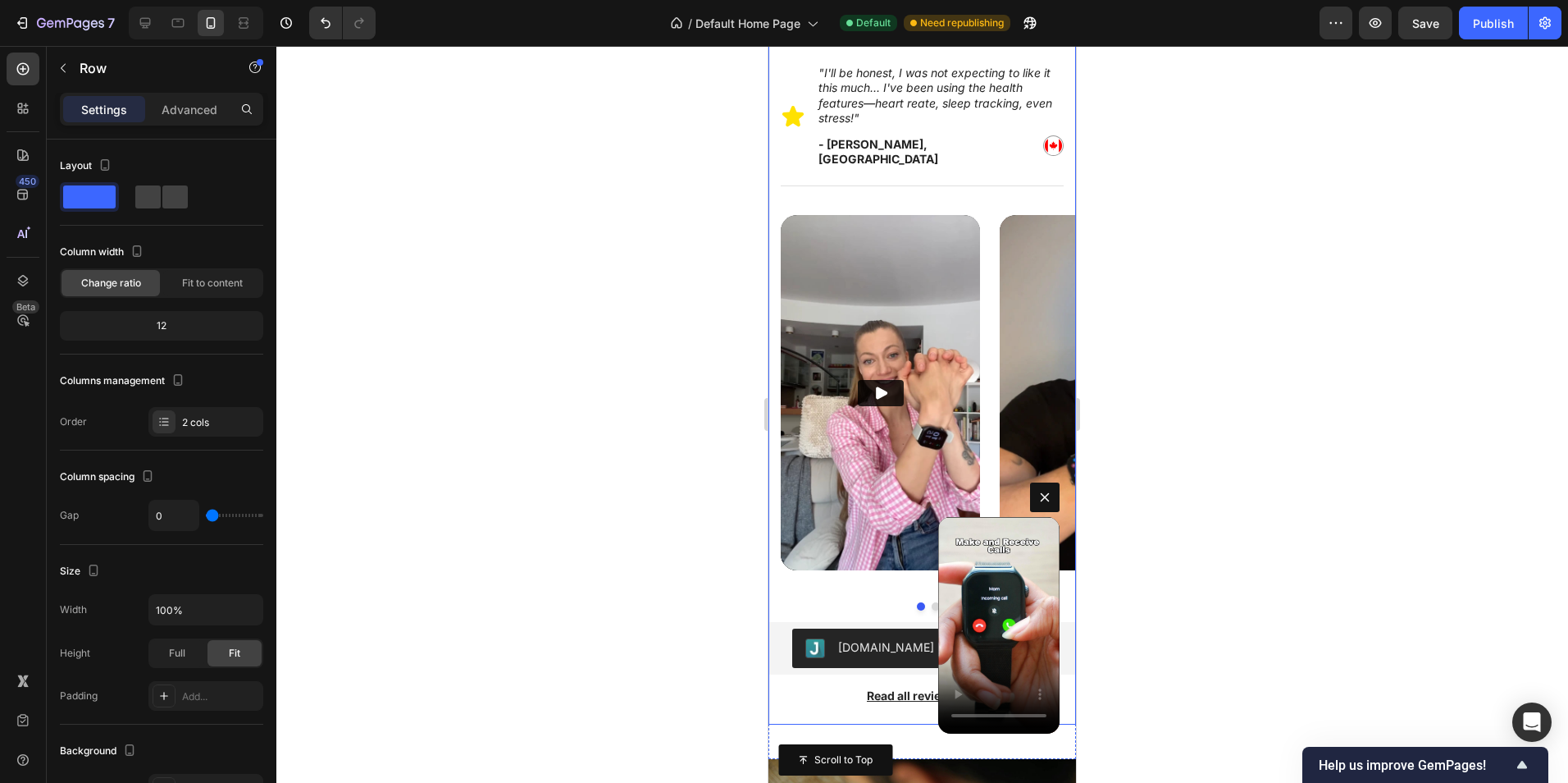
click at [777, 233] on div "Video Video Carousel" at bounding box center [922, 412] width 308 height 395
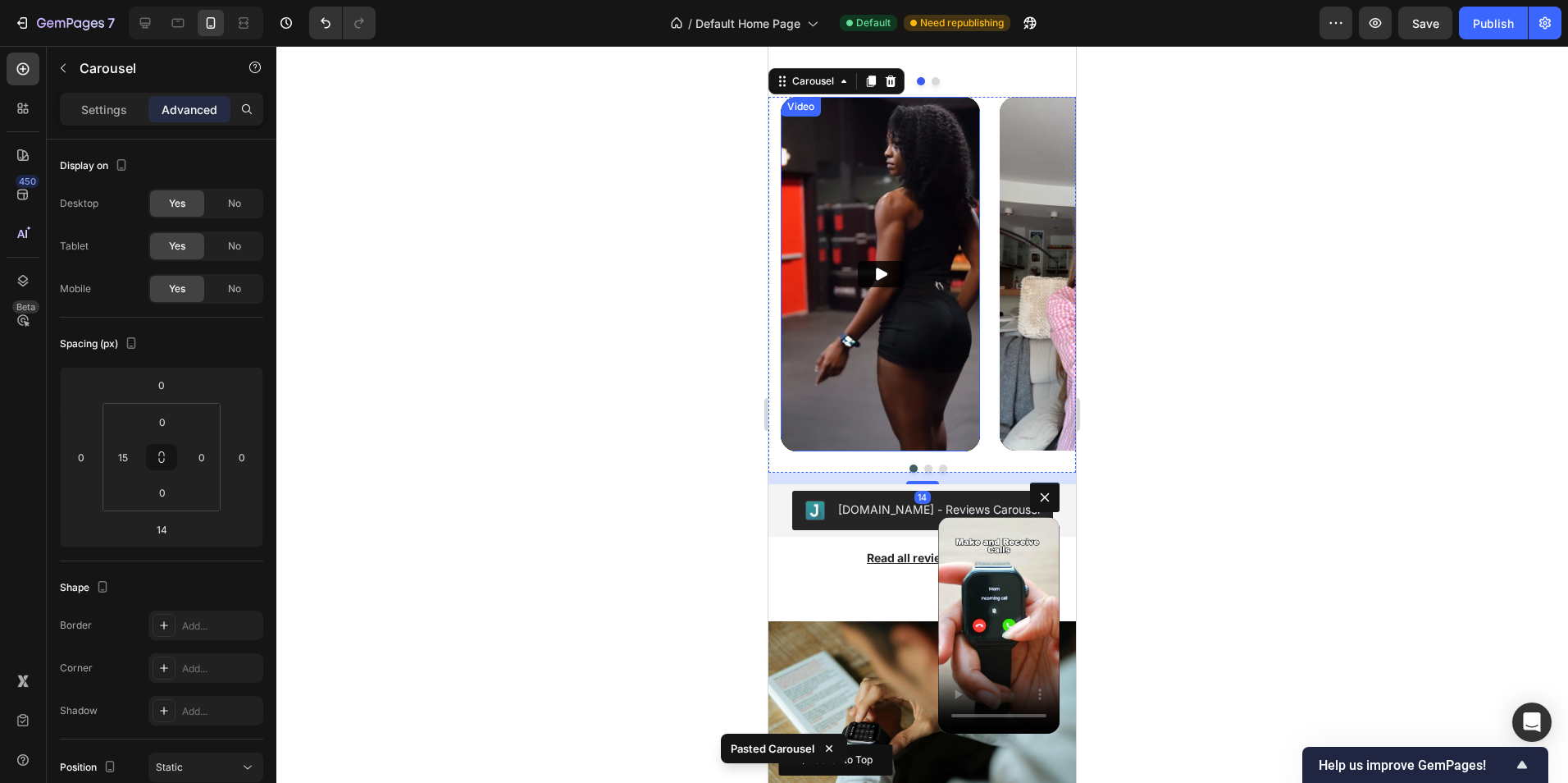
scroll to position [1322, 0]
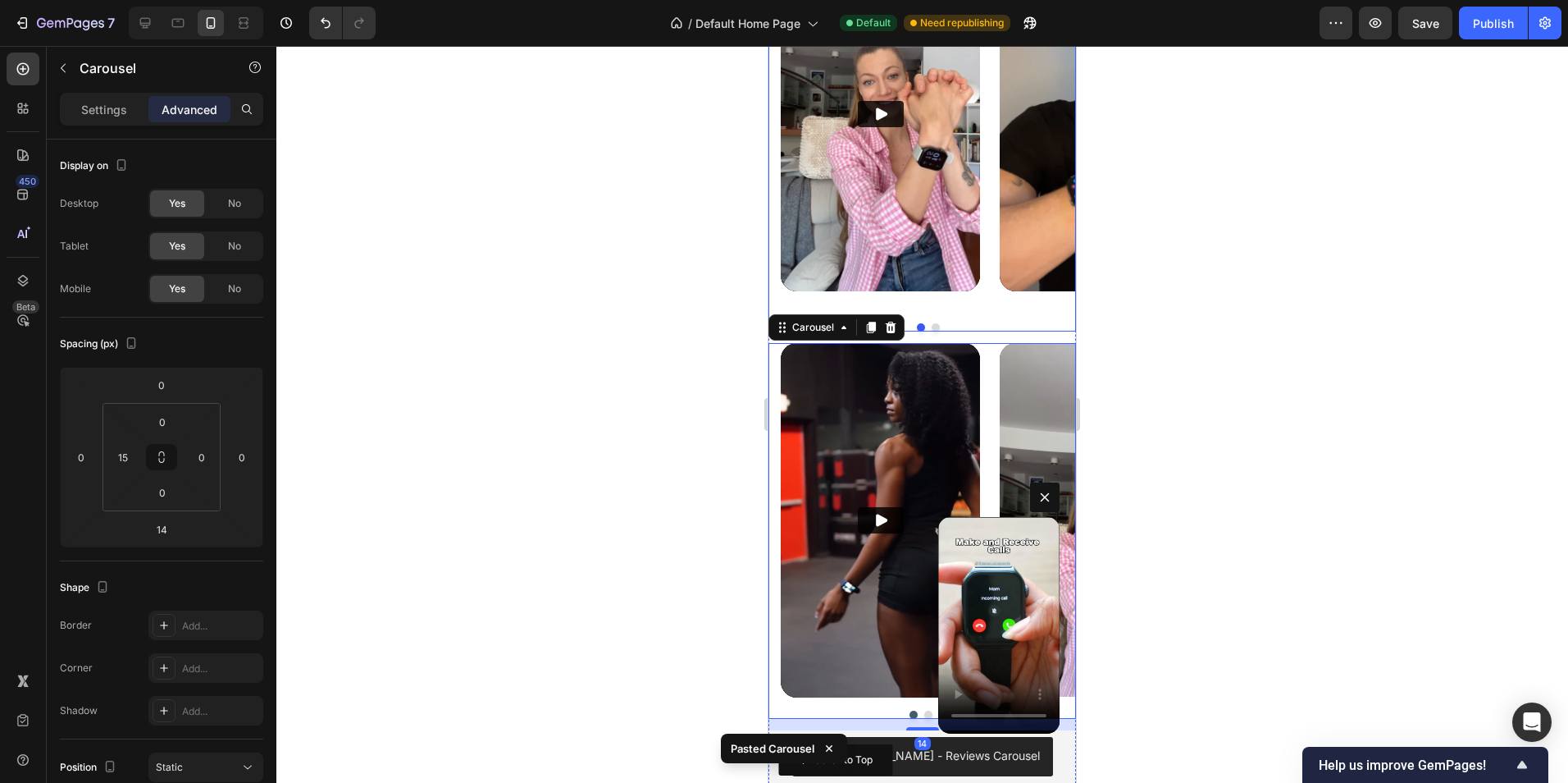
click at [980, 310] on div "Video" at bounding box center [880, 124] width 199 height 374
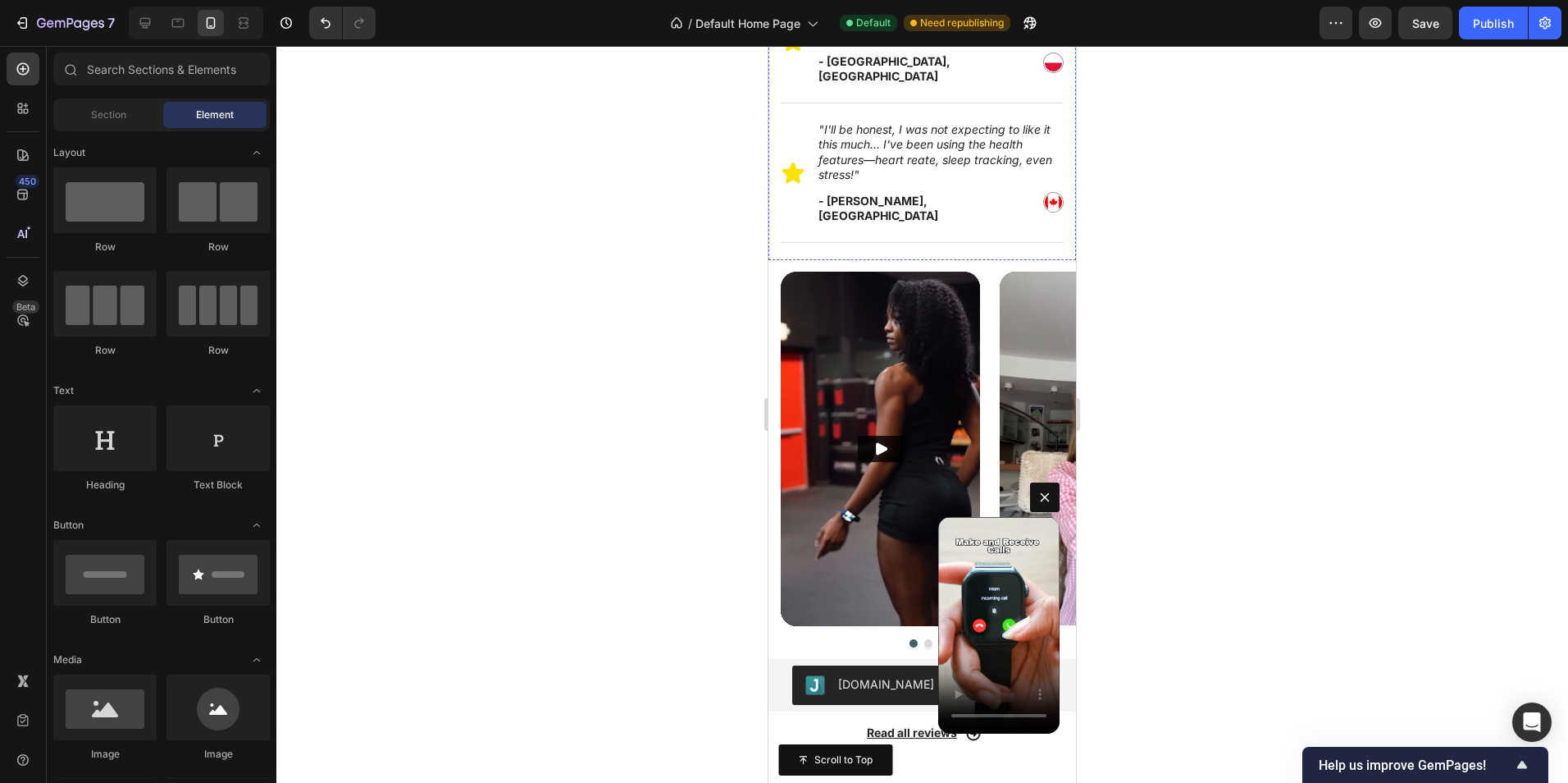
scroll to position [1067, 0]
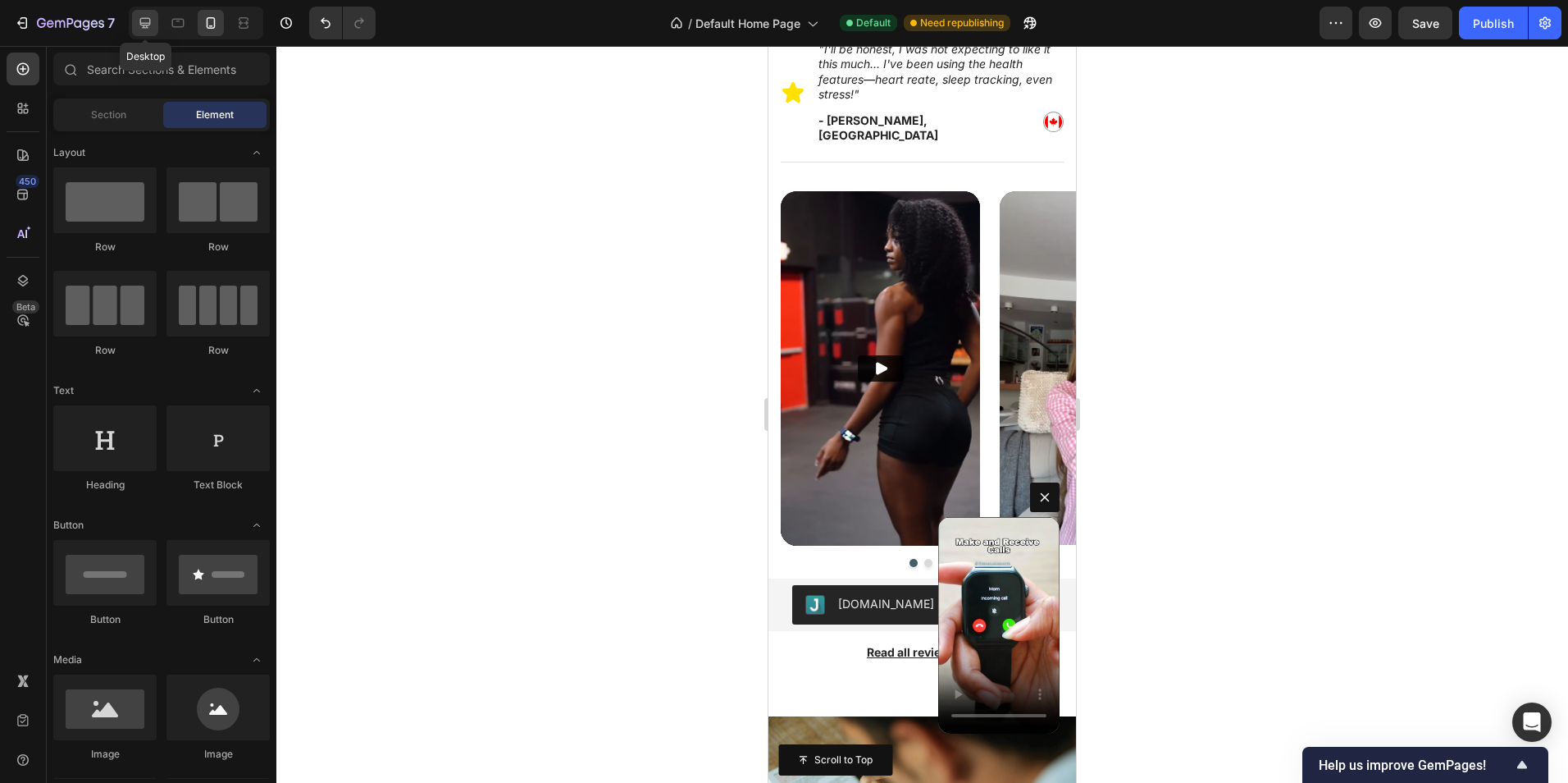
click at [153, 28] on icon at bounding box center [144, 23] width 16 height 16
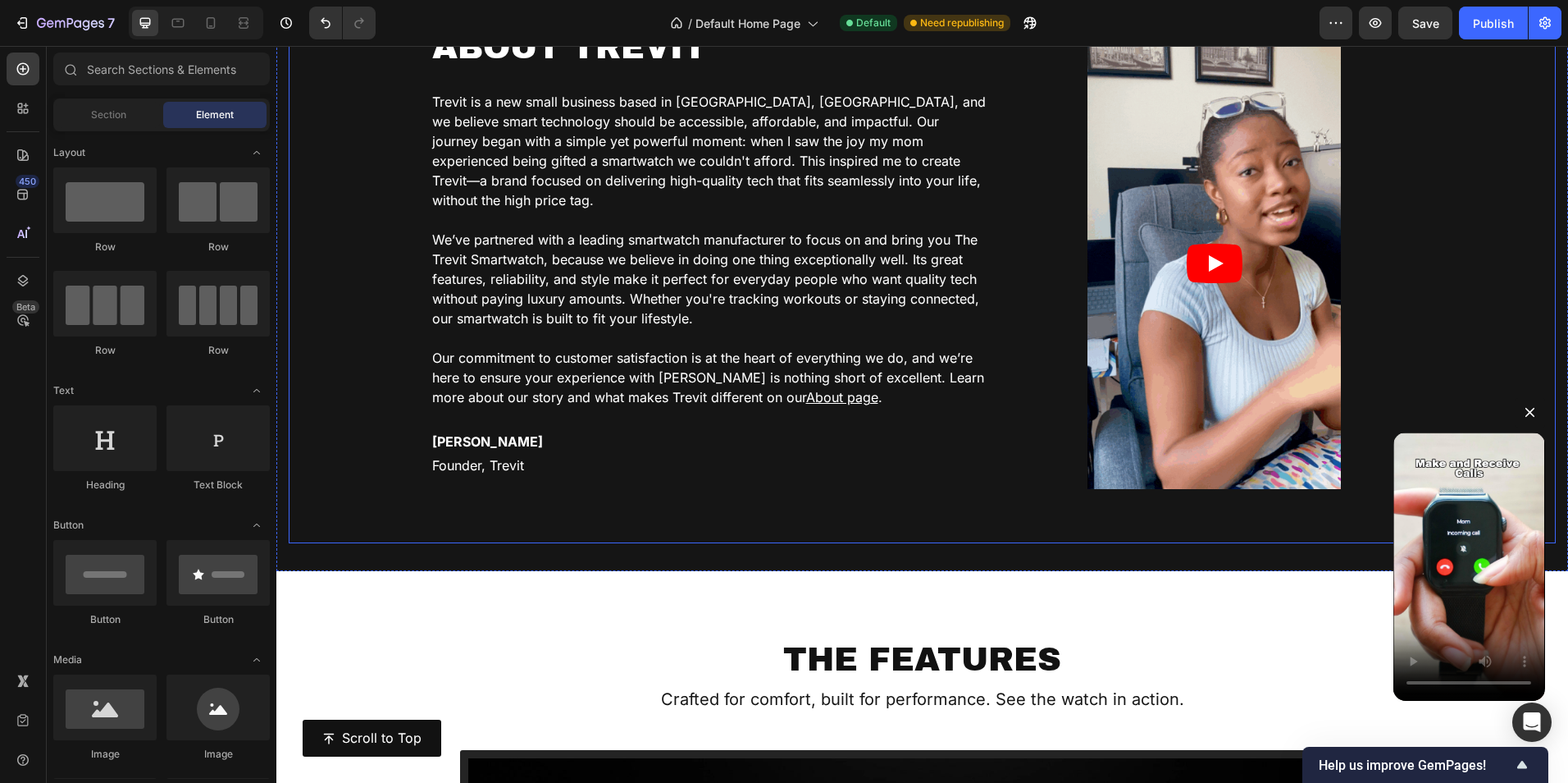
scroll to position [2431, 0]
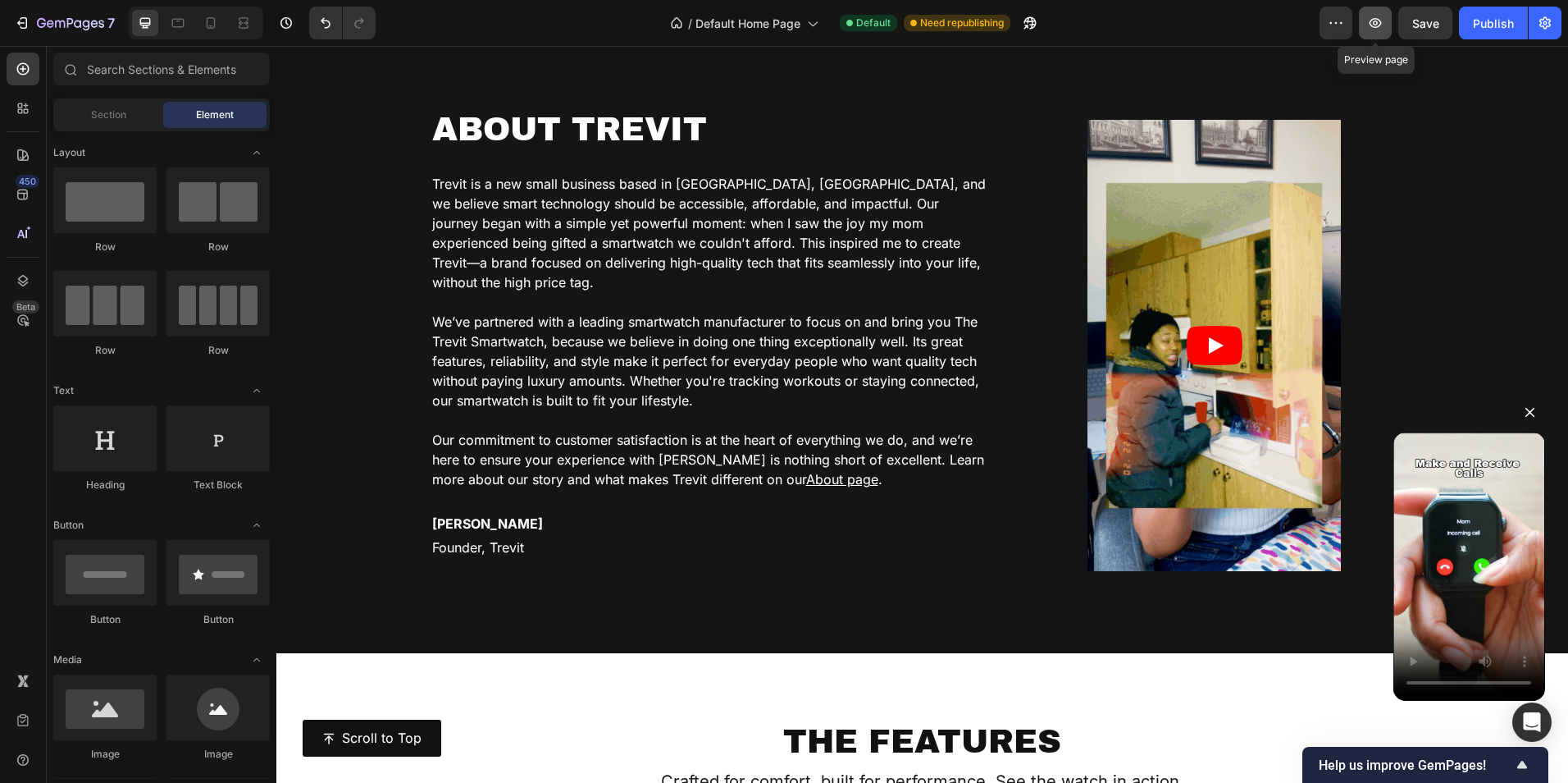
click at [1380, 25] on icon "button" at bounding box center [1375, 23] width 16 height 16
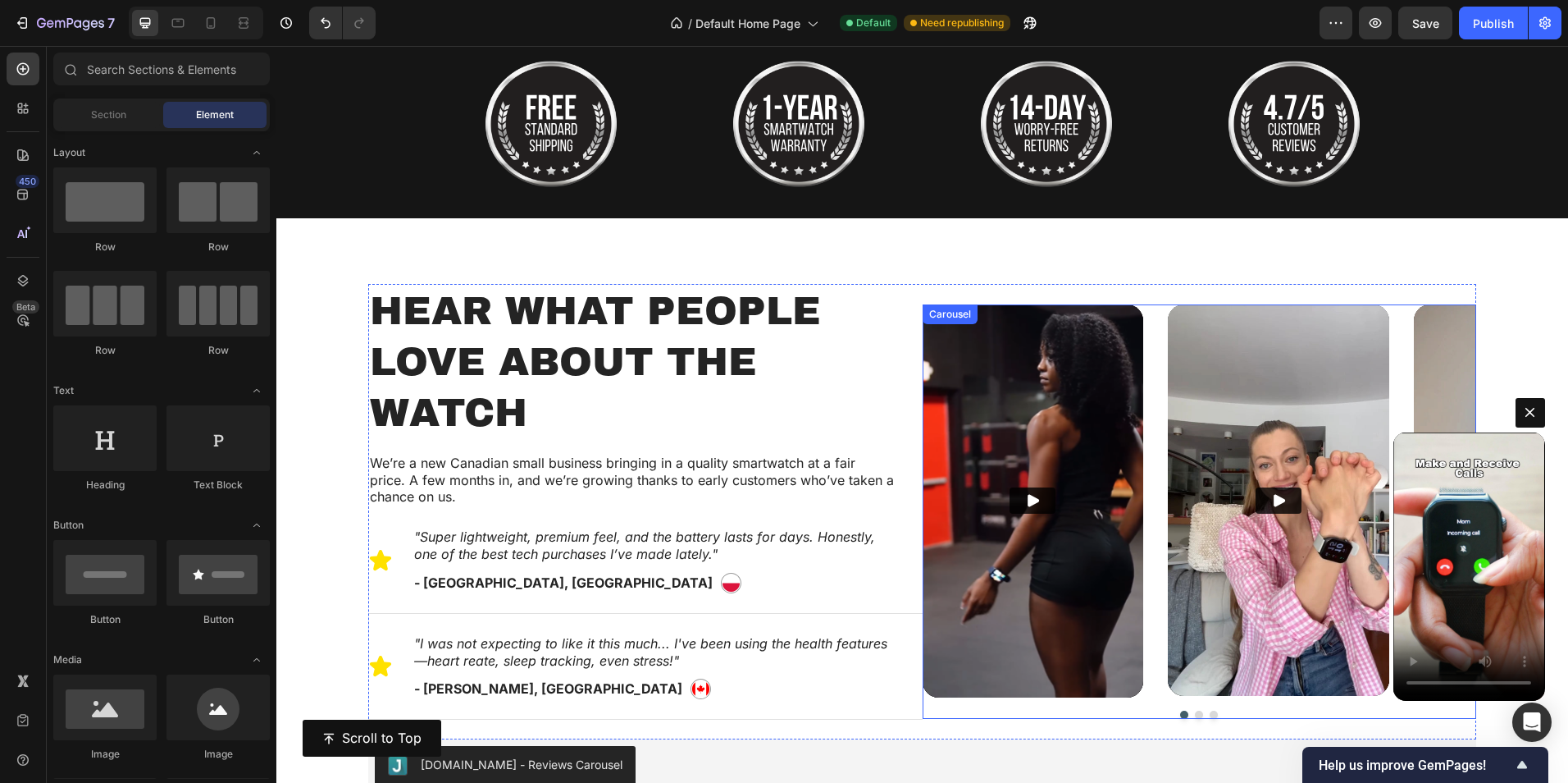
scroll to position [707, 0]
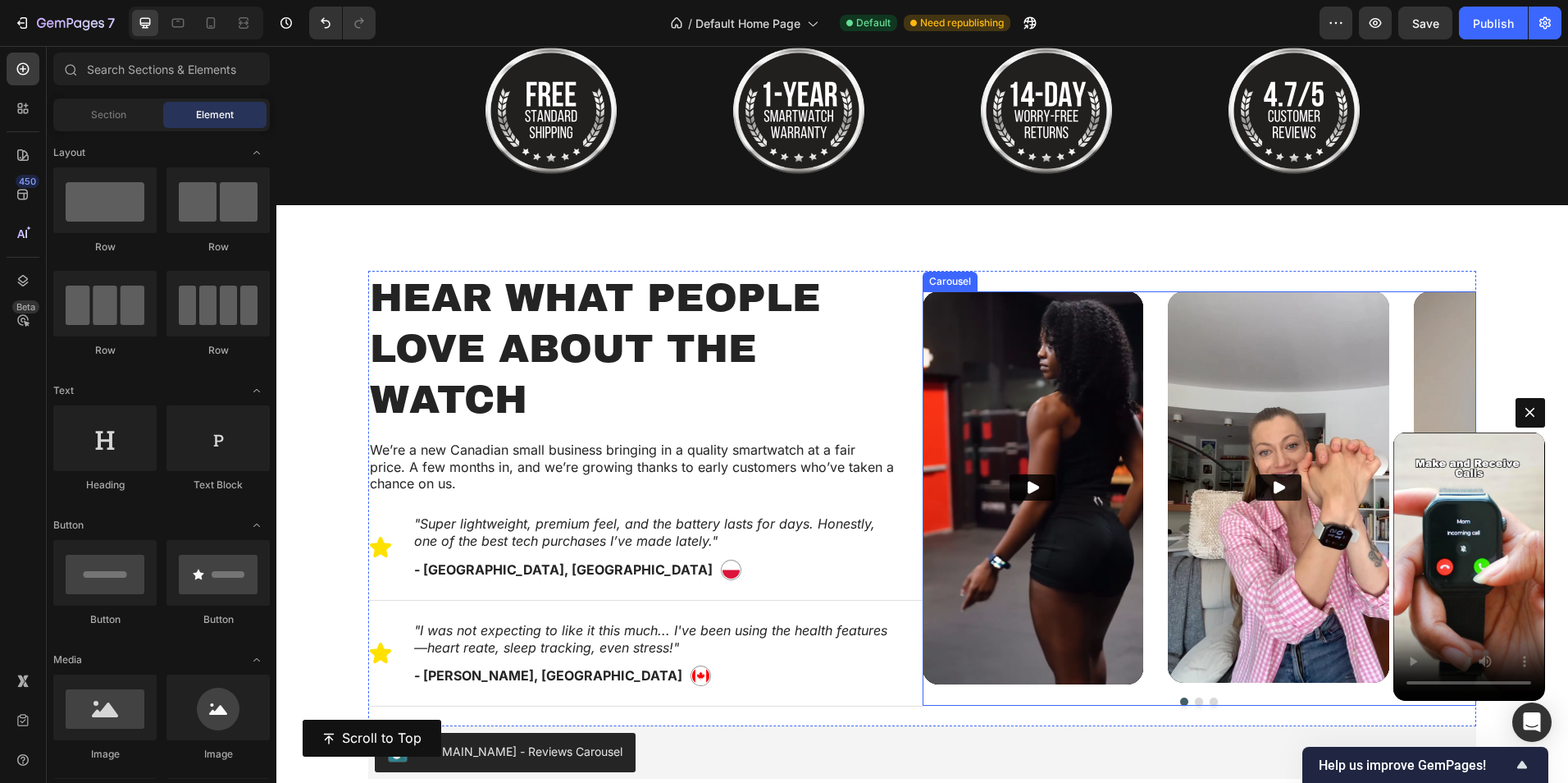
click at [1131, 697] on div at bounding box center [1200, 701] width 555 height 9
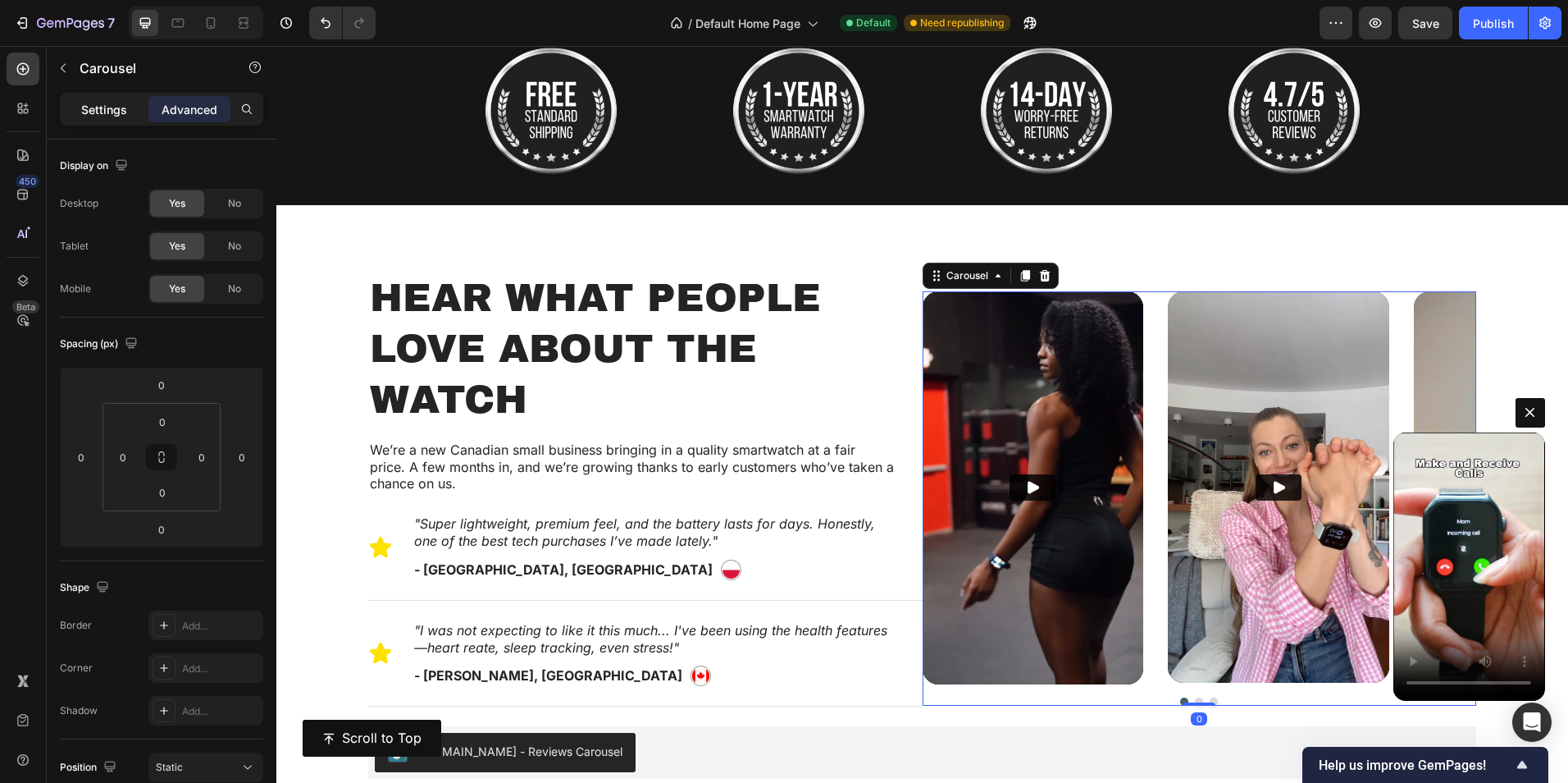
click at [129, 107] on div "Settings" at bounding box center [104, 109] width 82 height 27
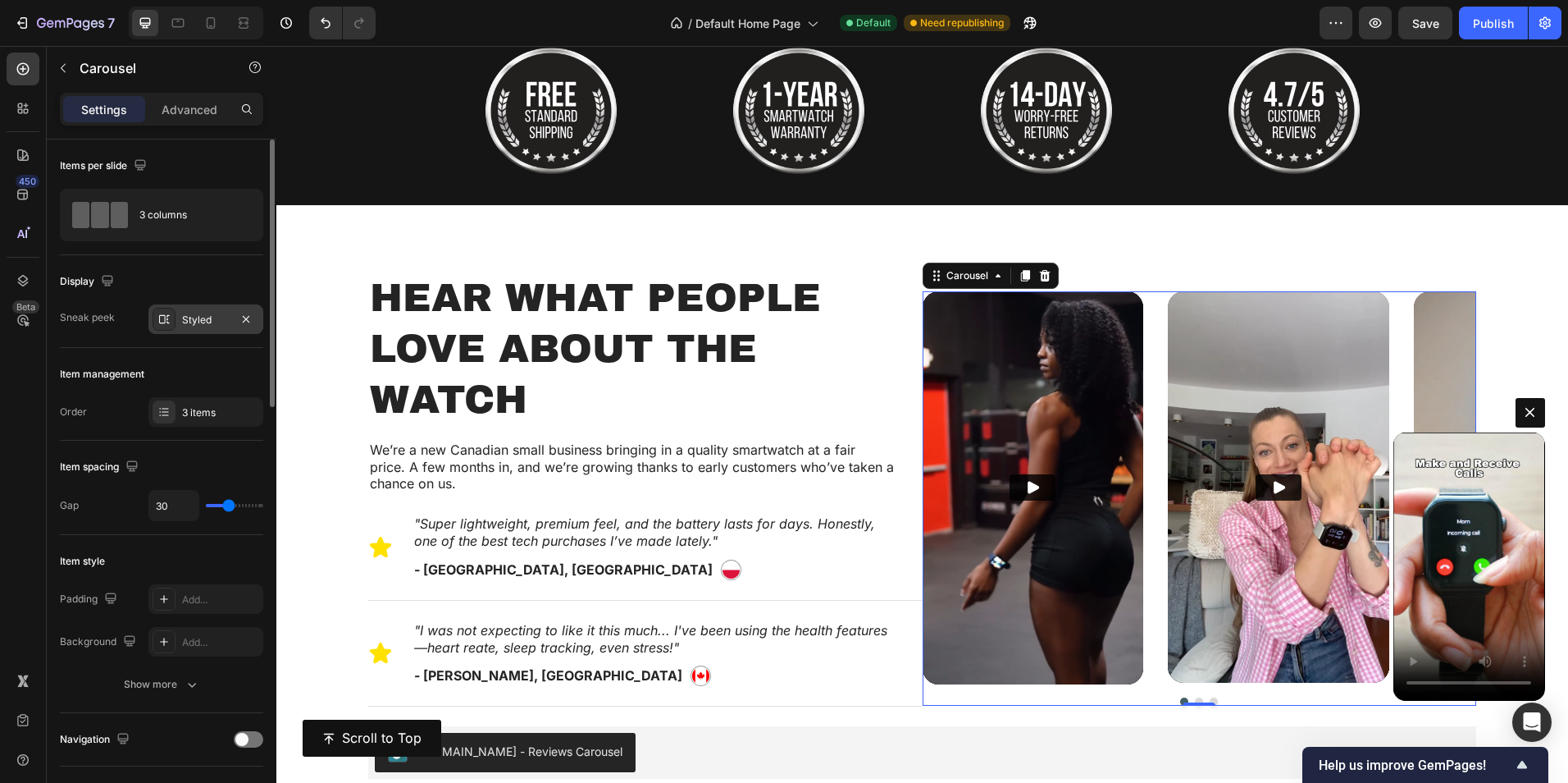
click at [207, 327] on div "Styled" at bounding box center [206, 320] width 47 height 15
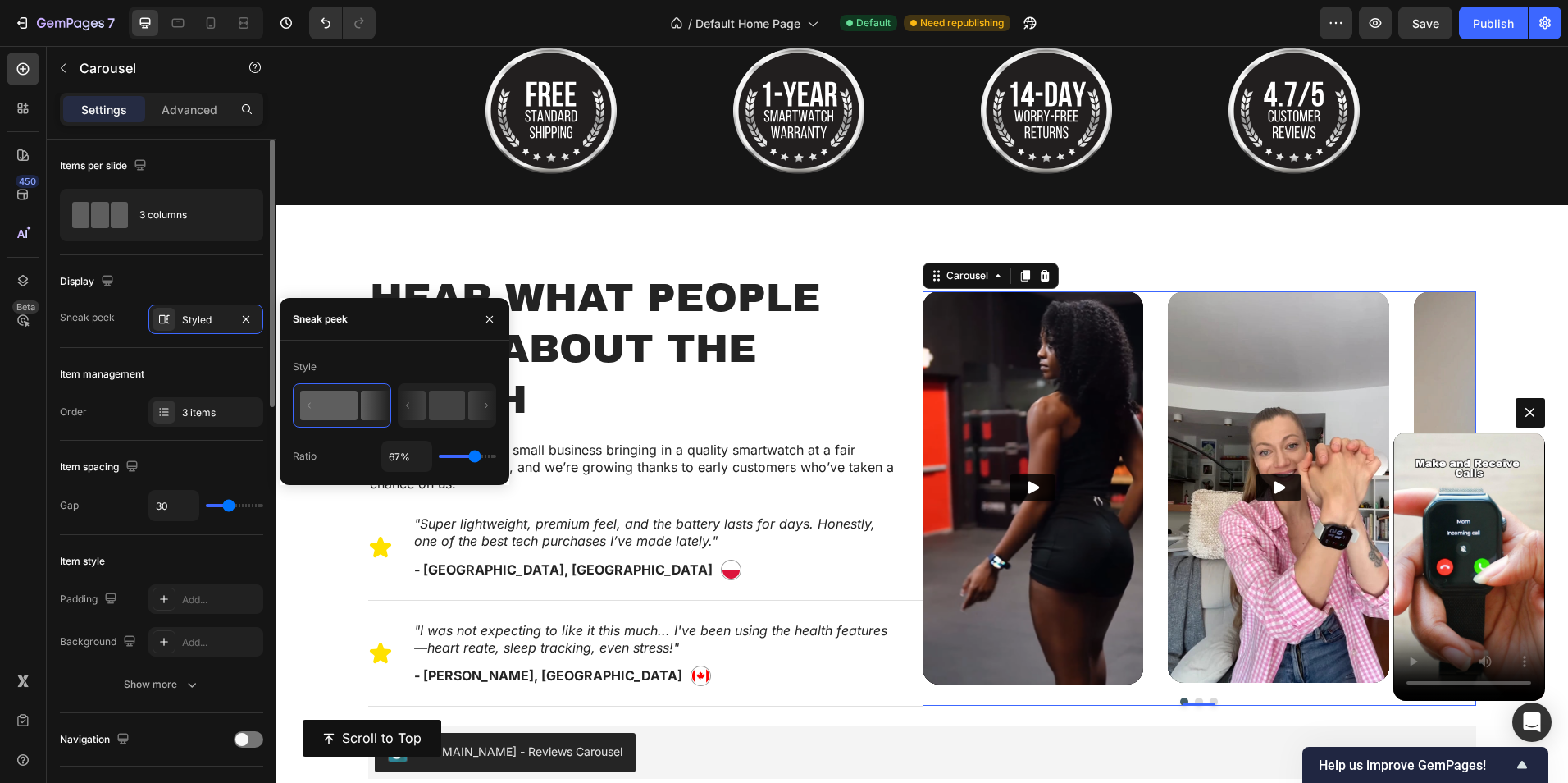
click at [174, 359] on div "Item management Order 3 items" at bounding box center [161, 394] width 203 height 93
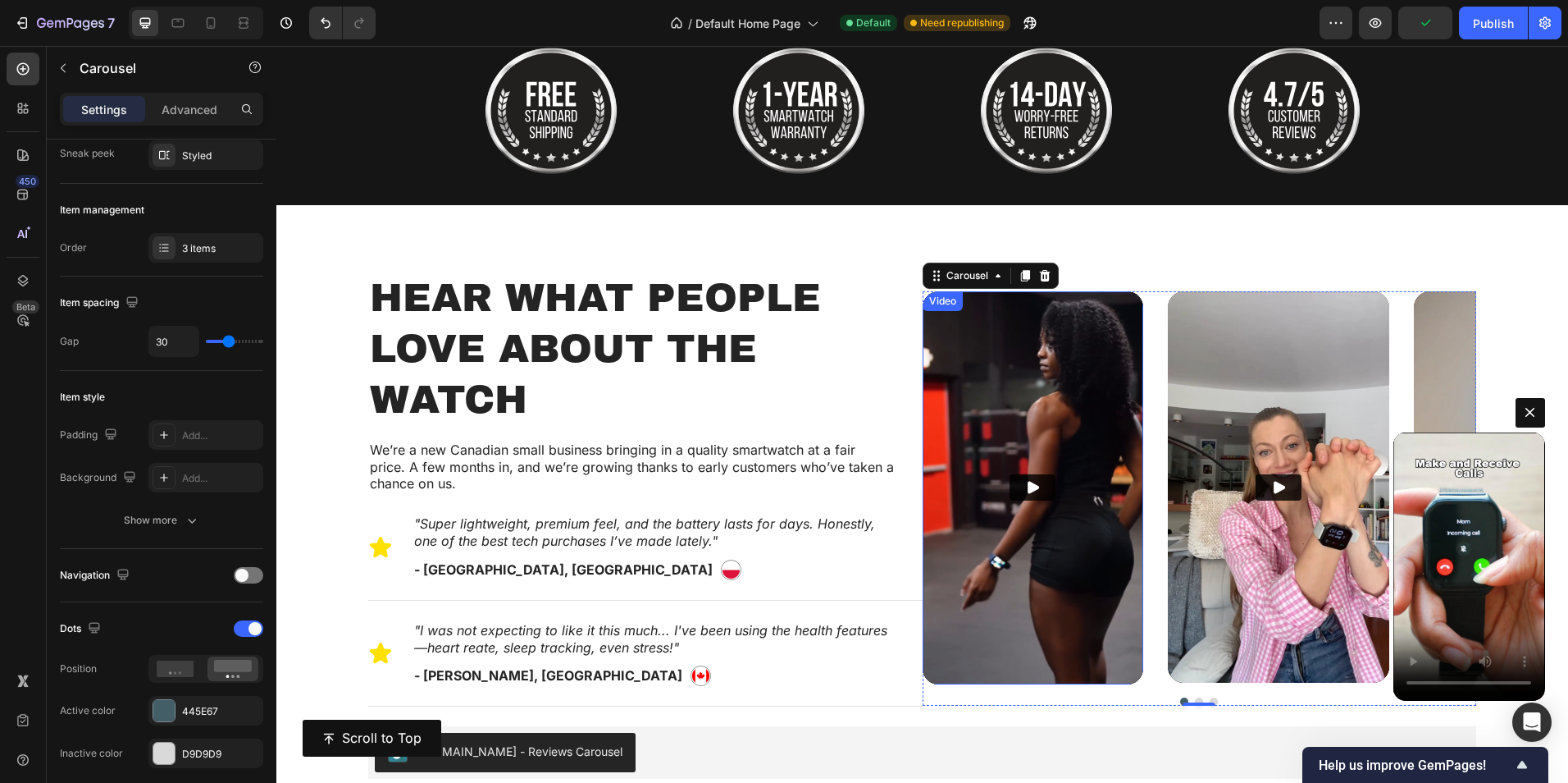
scroll to position [790, 0]
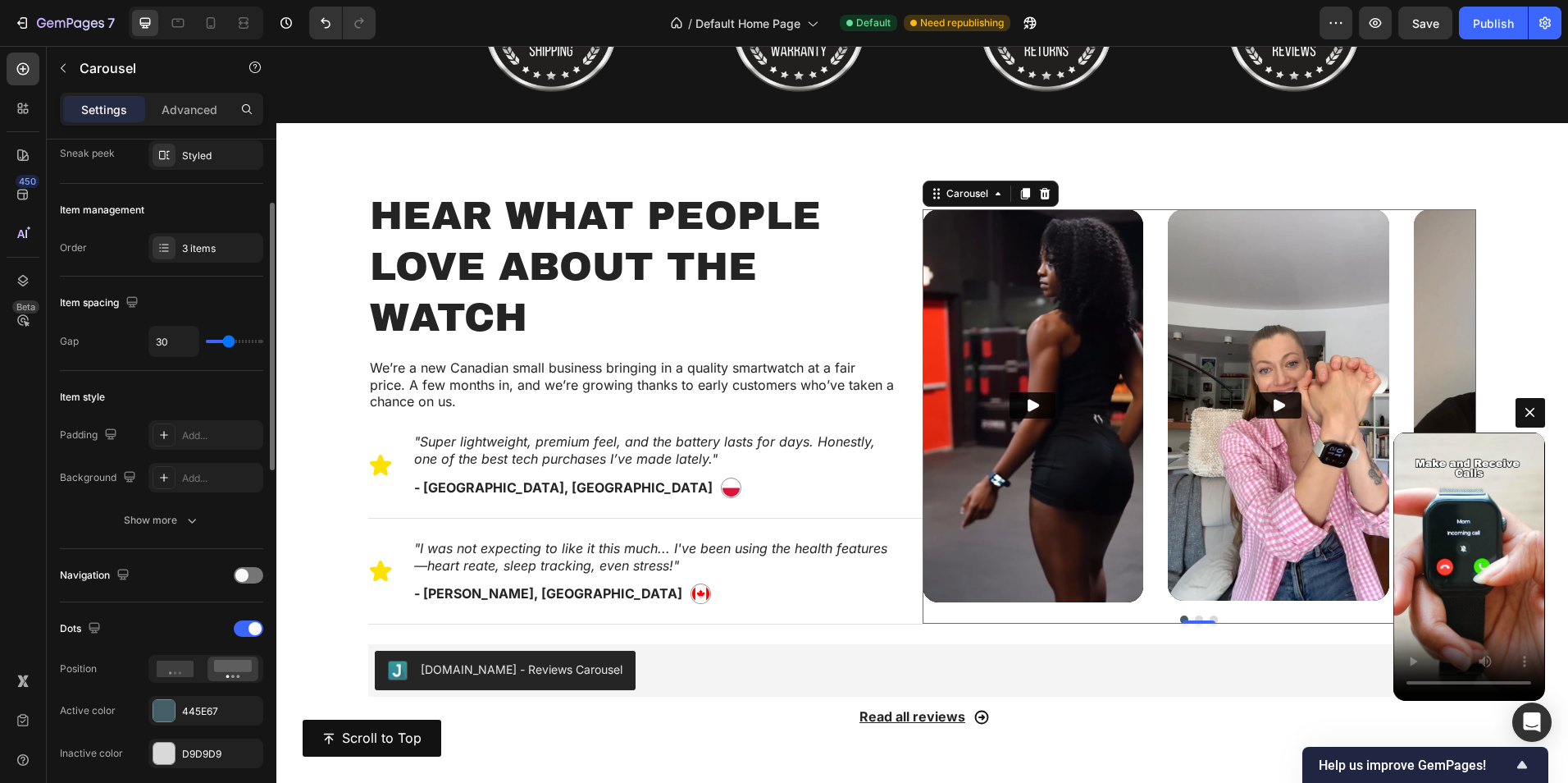
type input "18"
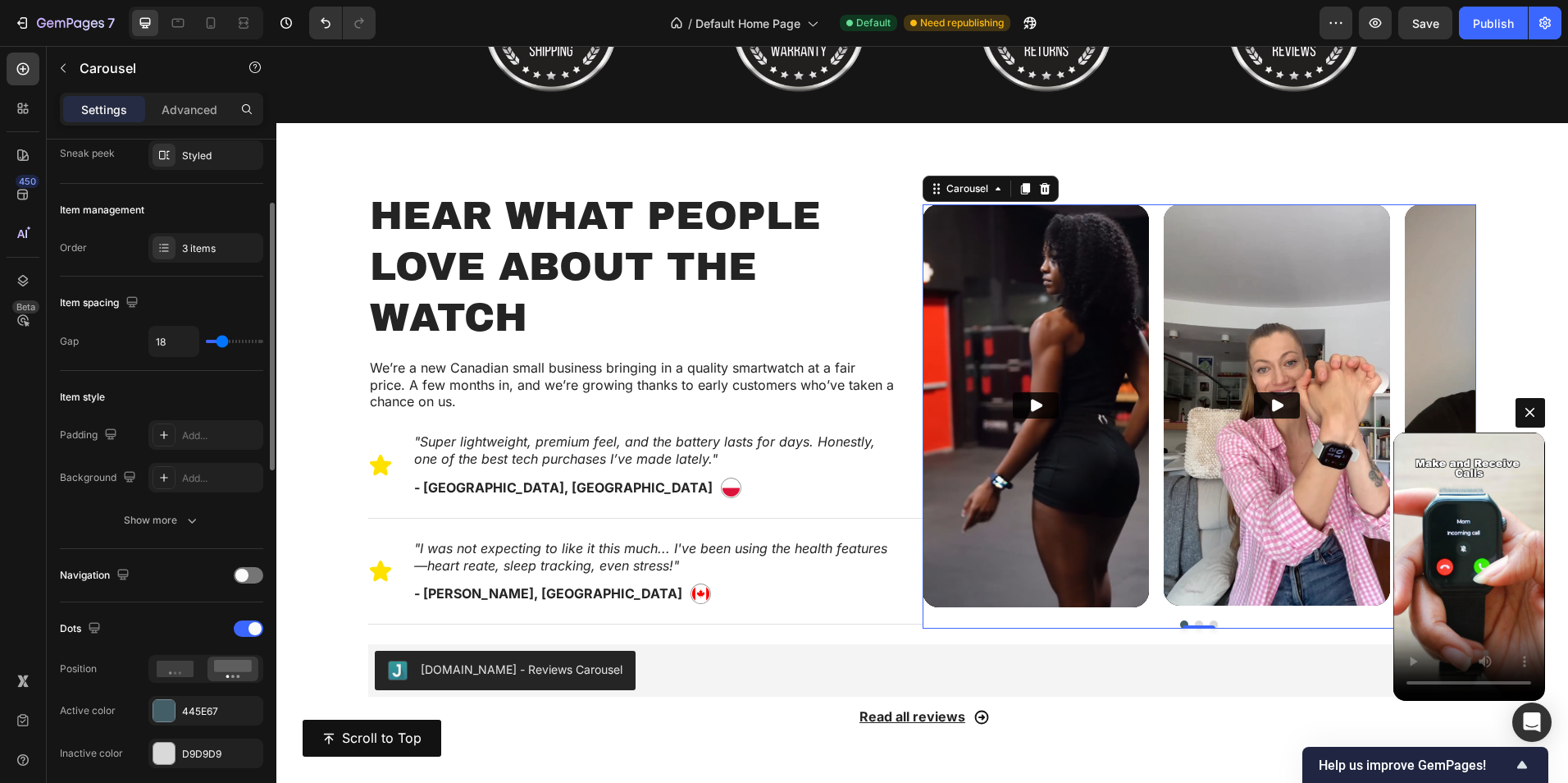
type input "16"
type input "13"
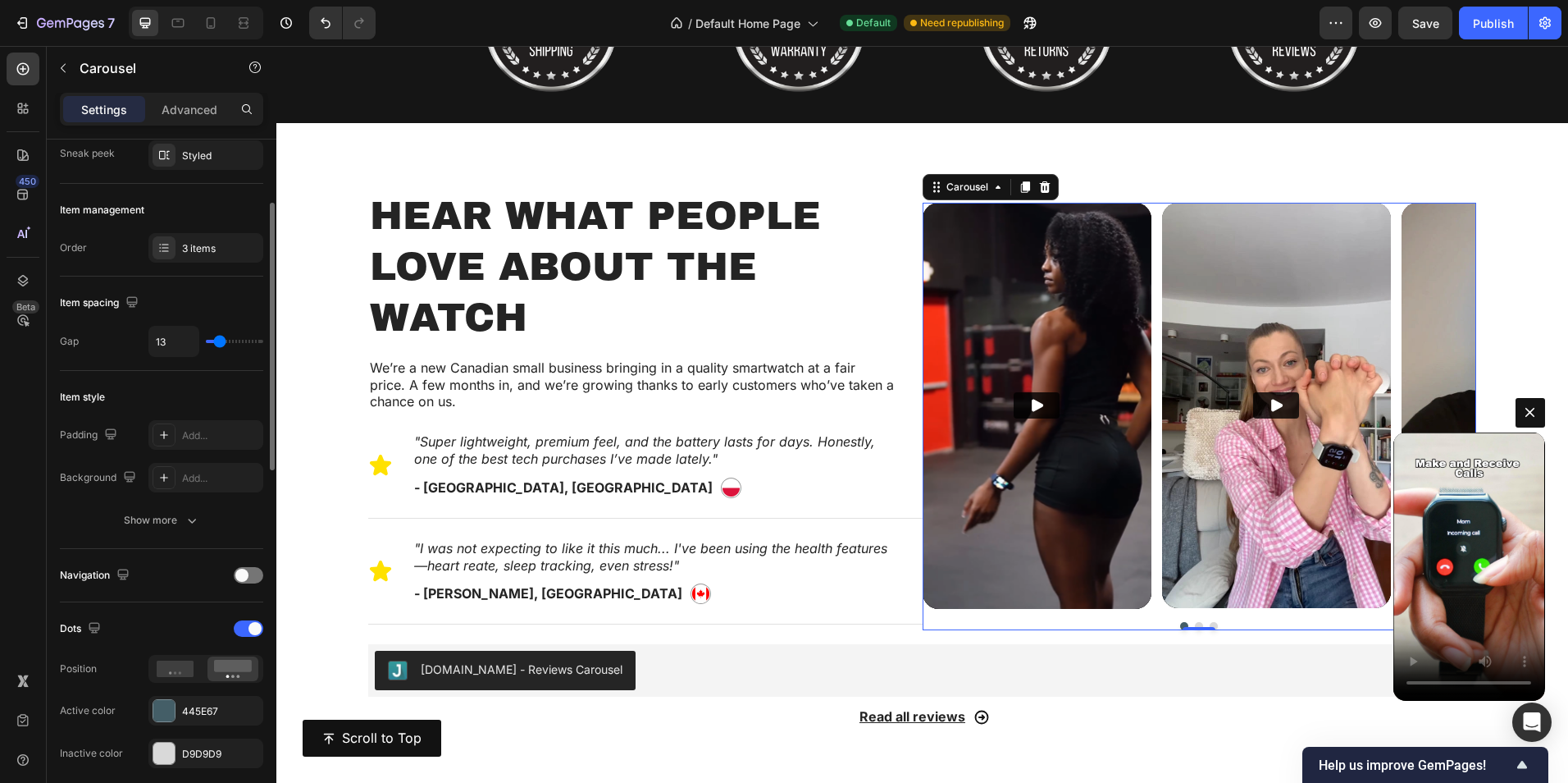
type input "15"
type input "16"
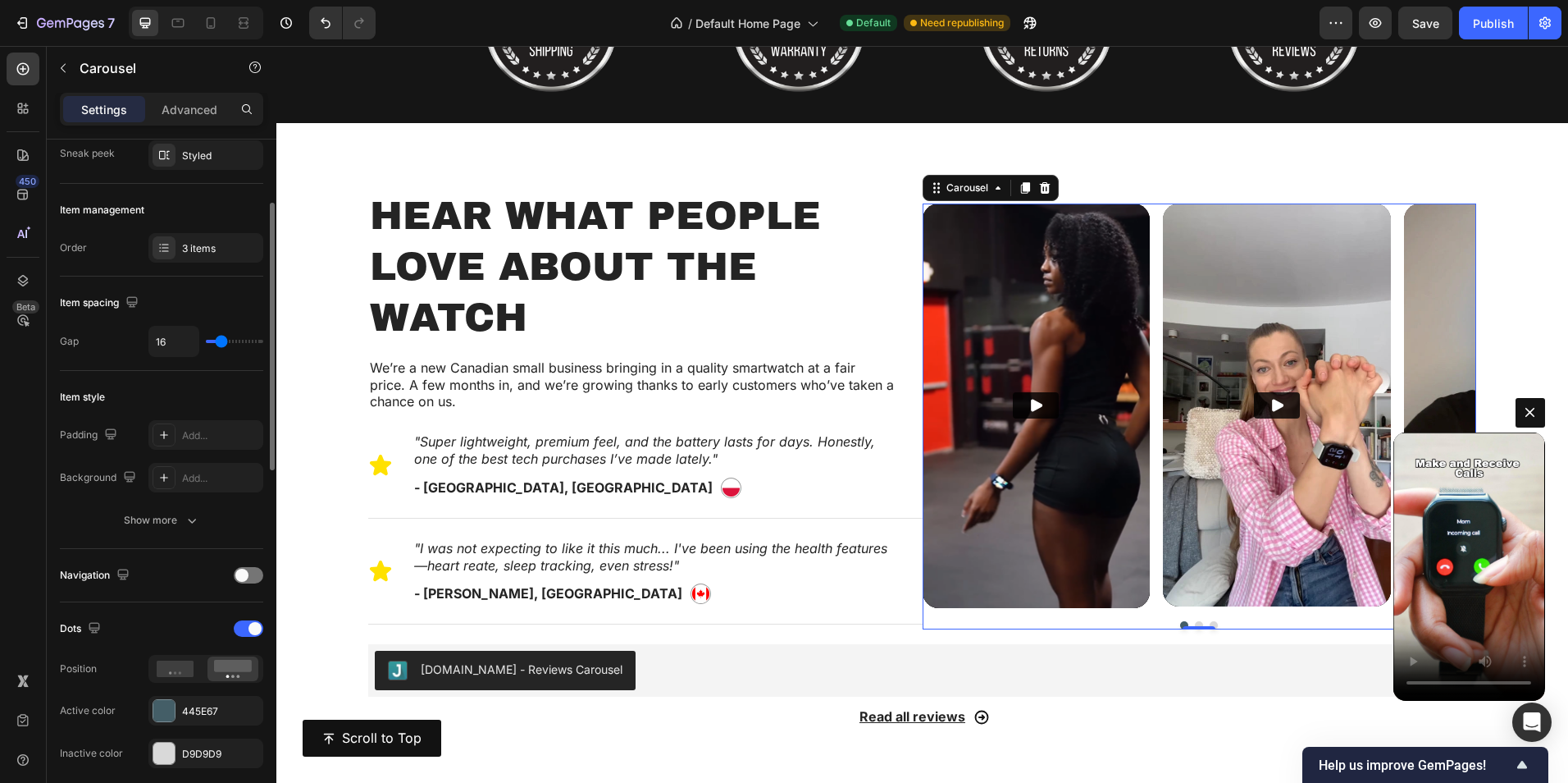
type input "16"
click at [221, 343] on input "range" at bounding box center [235, 341] width 57 height 3
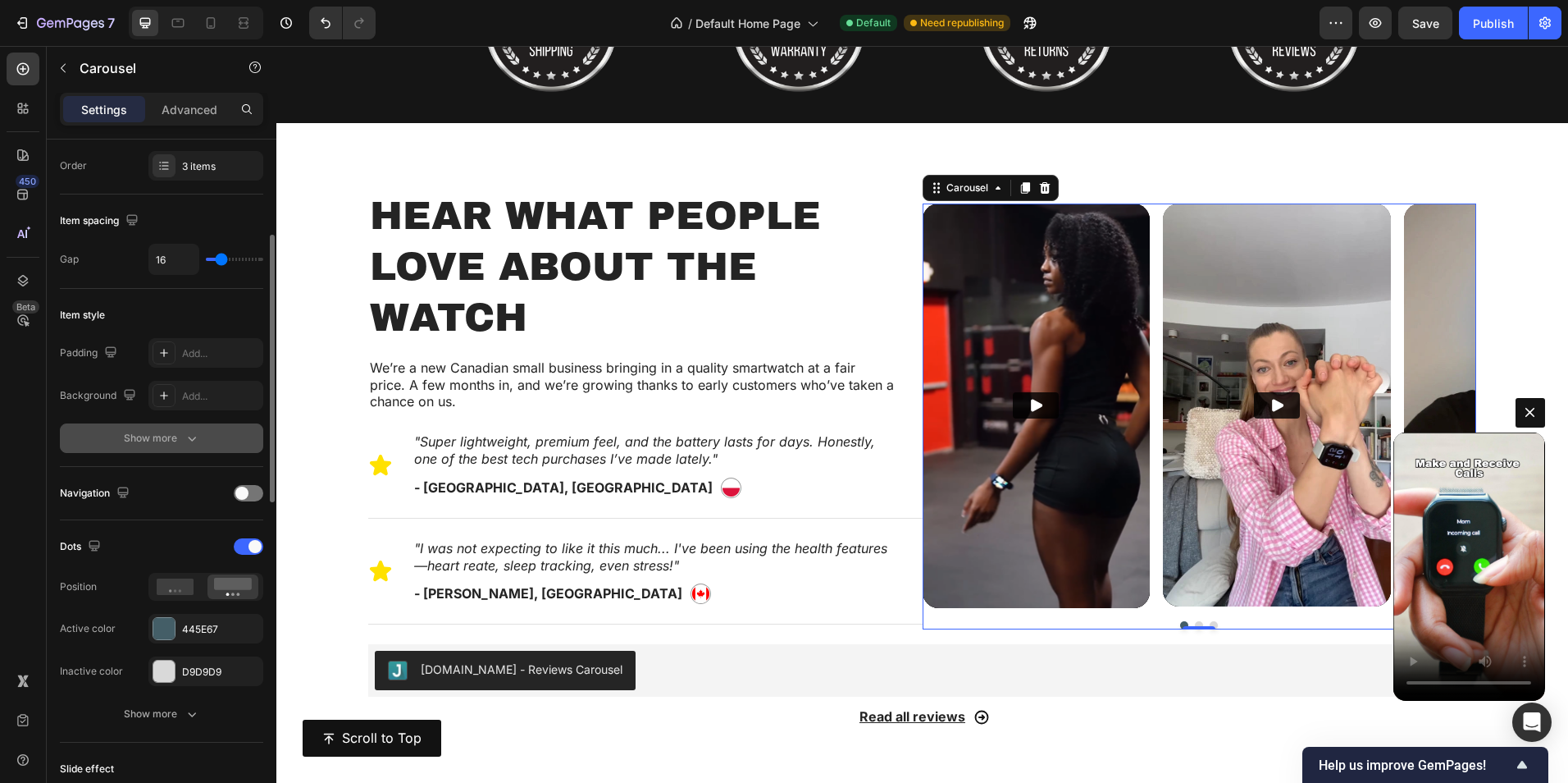
scroll to position [328, 0]
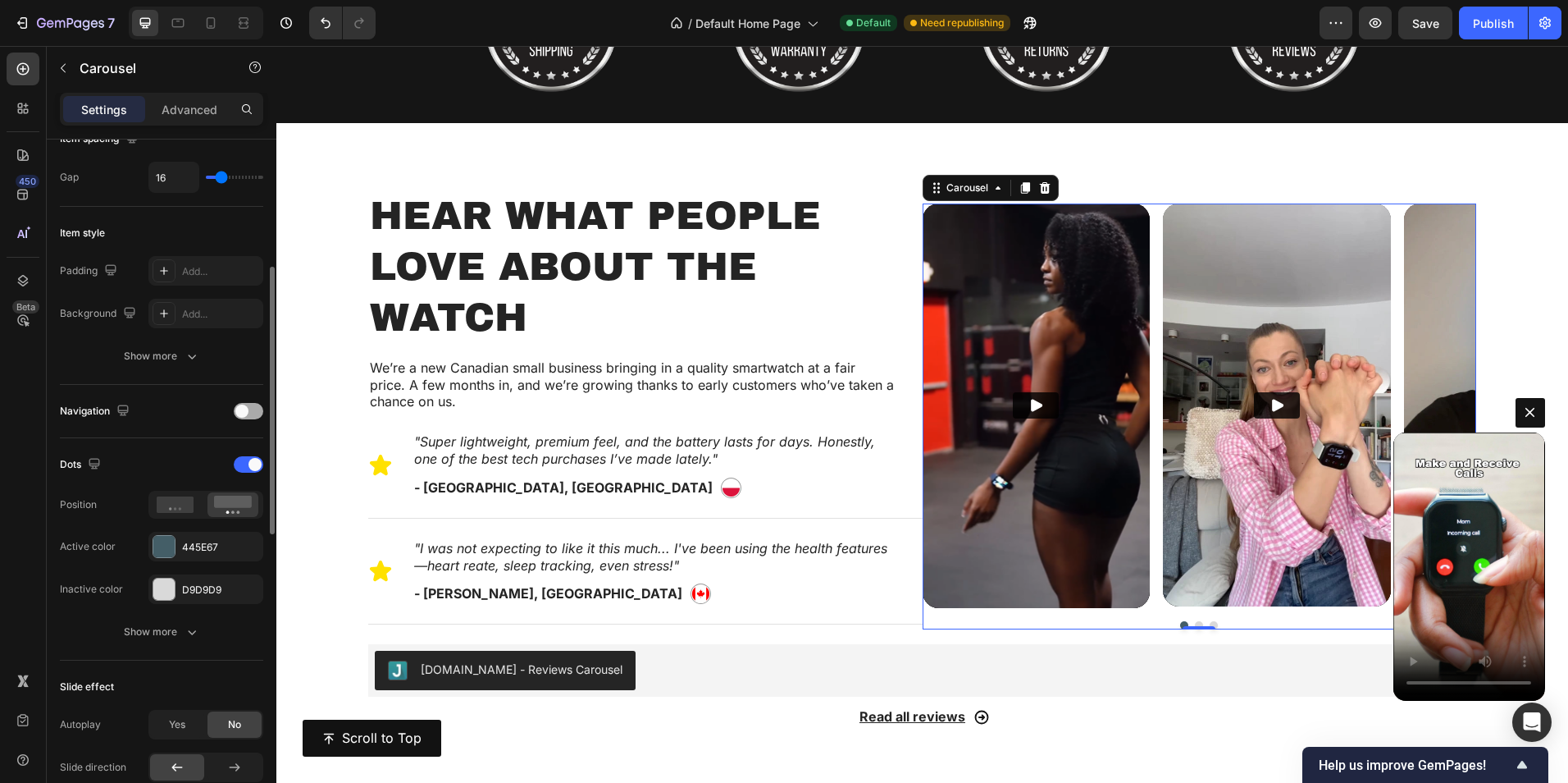
click at [251, 414] on div at bounding box center [248, 411] width 29 height 16
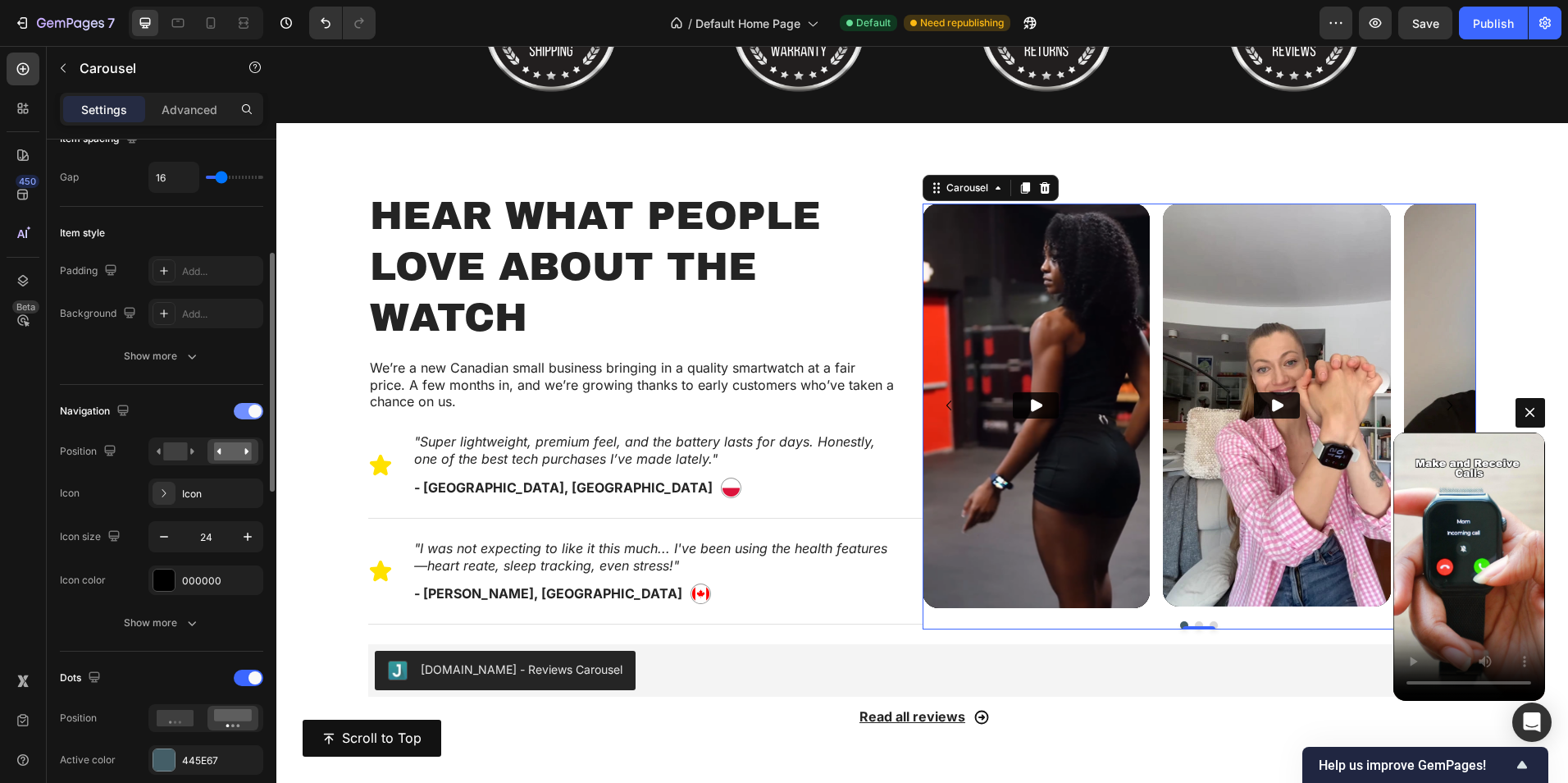
click at [251, 414] on span at bounding box center [255, 411] width 13 height 13
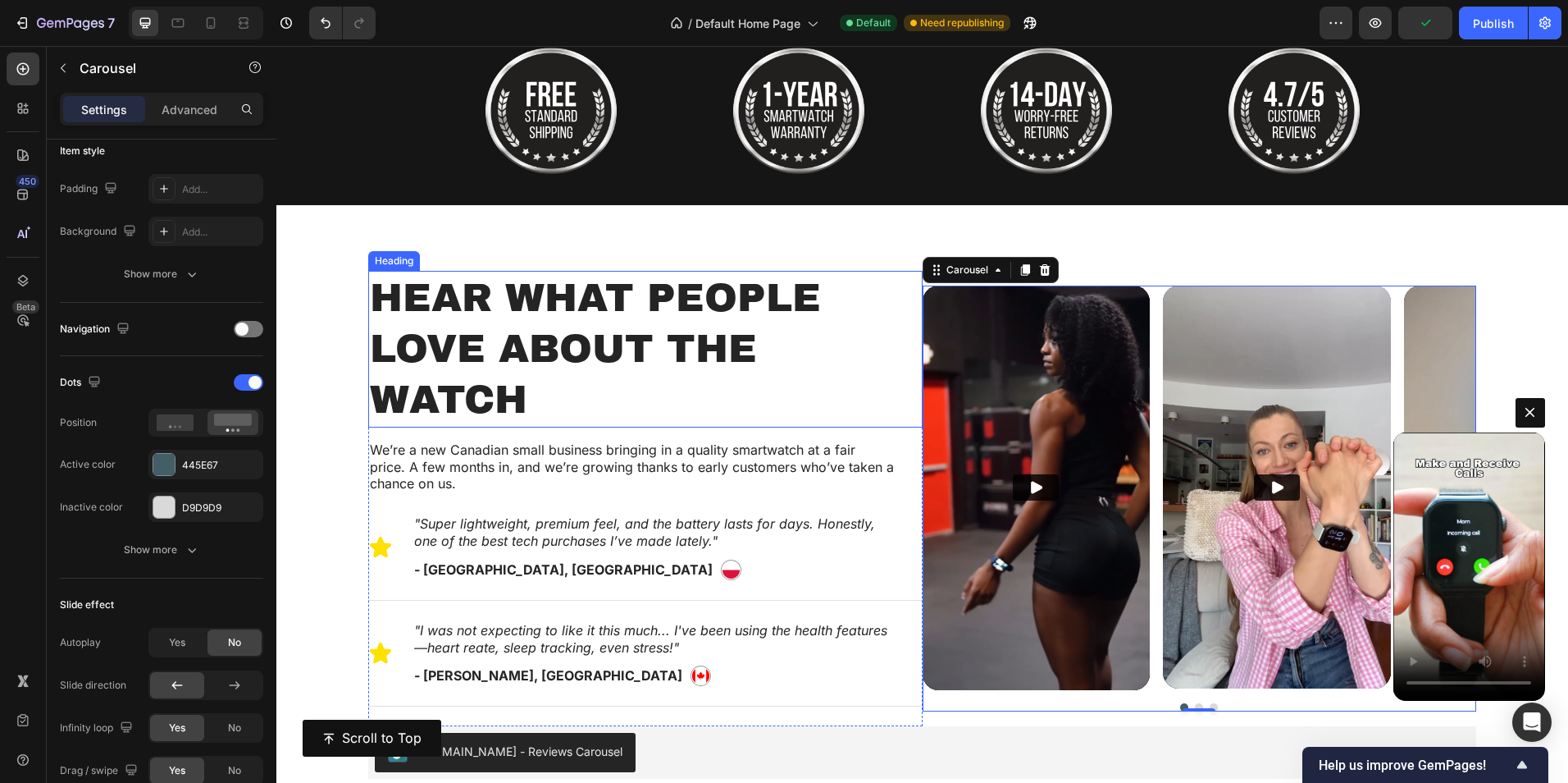
scroll to position [790, 0]
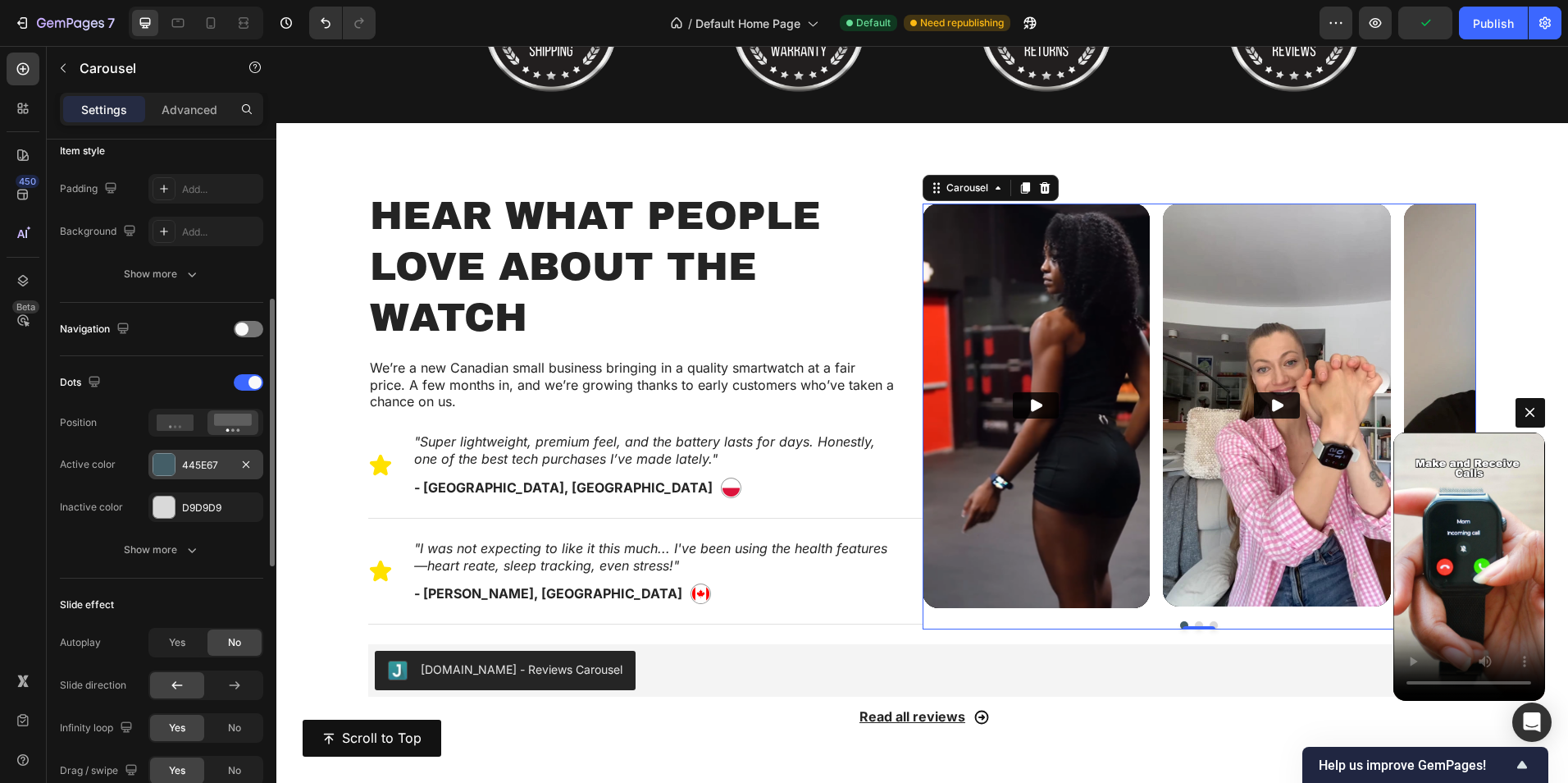
click at [166, 464] on div at bounding box center [163, 465] width 21 height 21
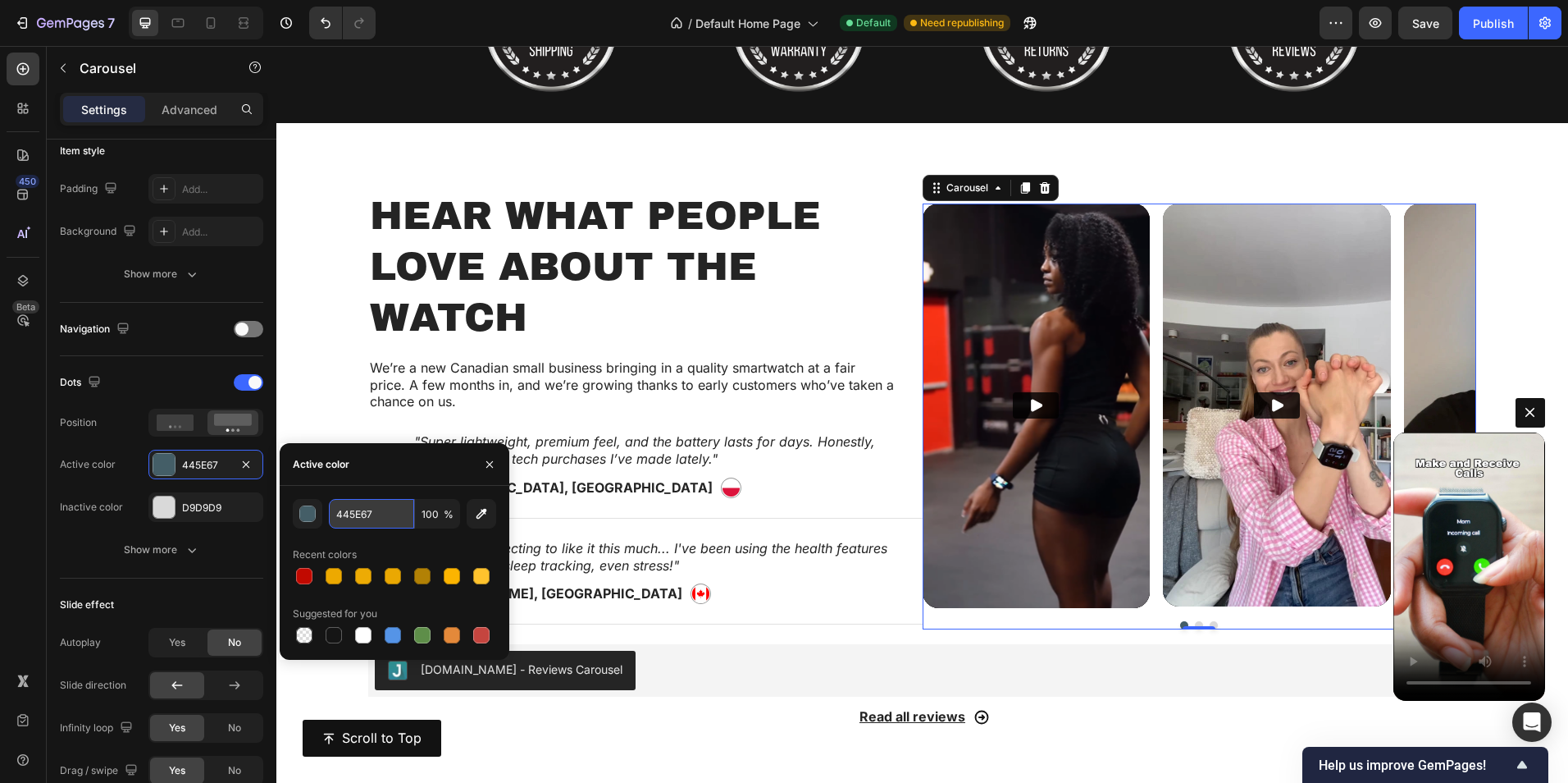
click at [357, 513] on input "445E67" at bounding box center [371, 513] width 85 height 29
click at [355, 523] on input "445E67" at bounding box center [371, 513] width 85 height 29
paste input "3a59f4"
click at [395, 490] on div "3a59f4 100 % Recent colors Suggested for you" at bounding box center [394, 572] width 230 height 174
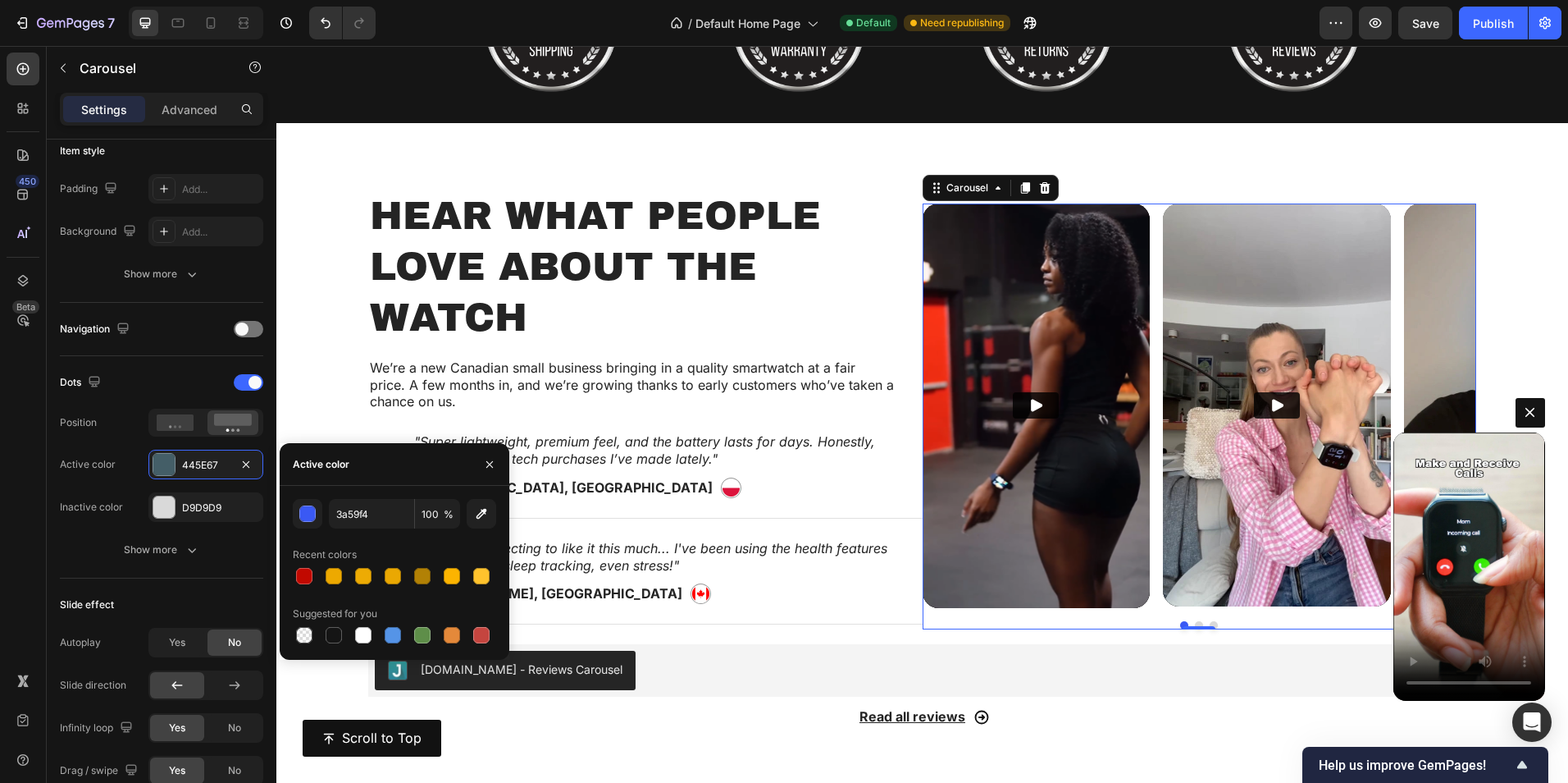
type input "3A59F4"
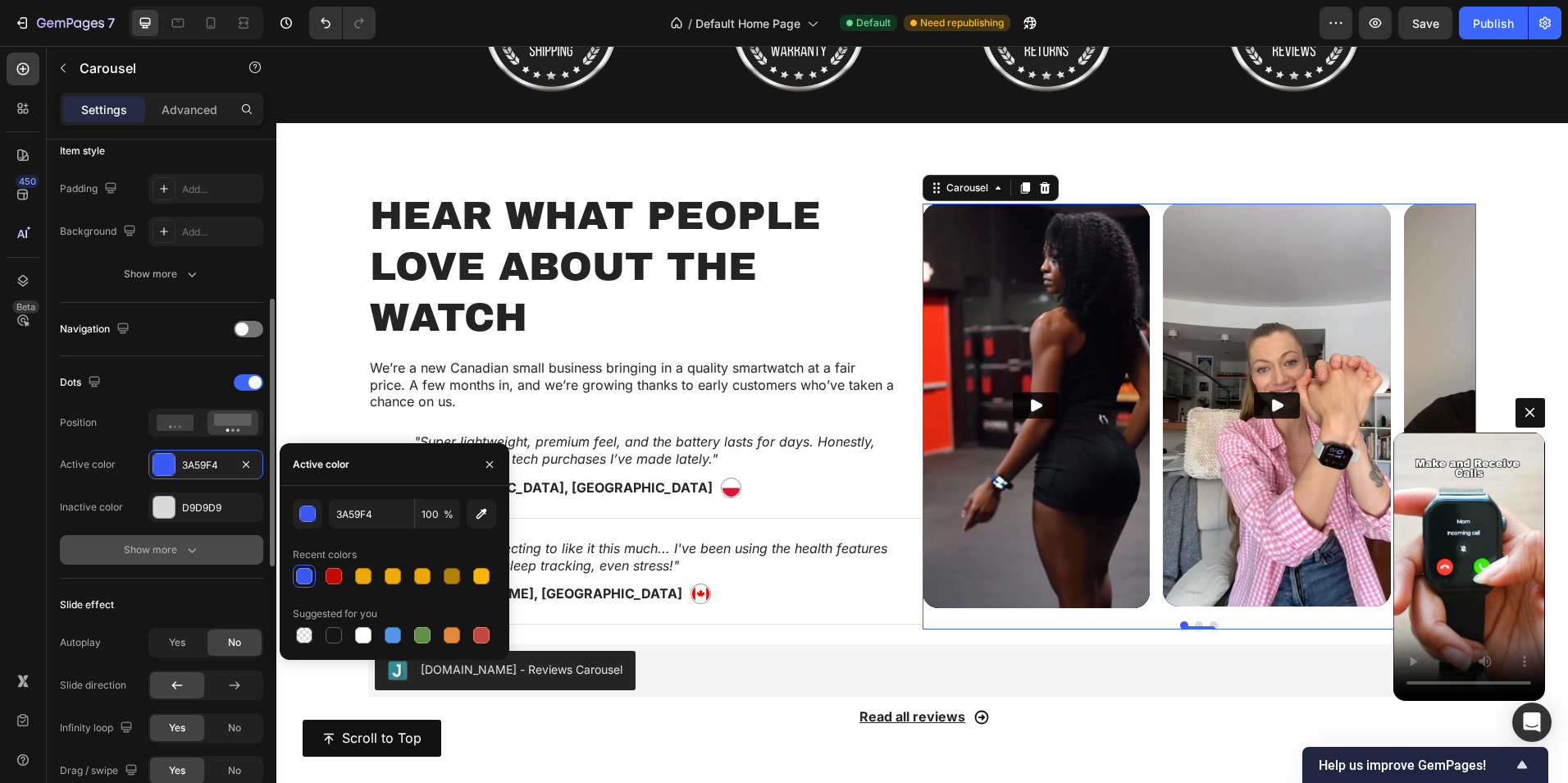
click at [153, 541] on button "Show more" at bounding box center [161, 549] width 203 height 29
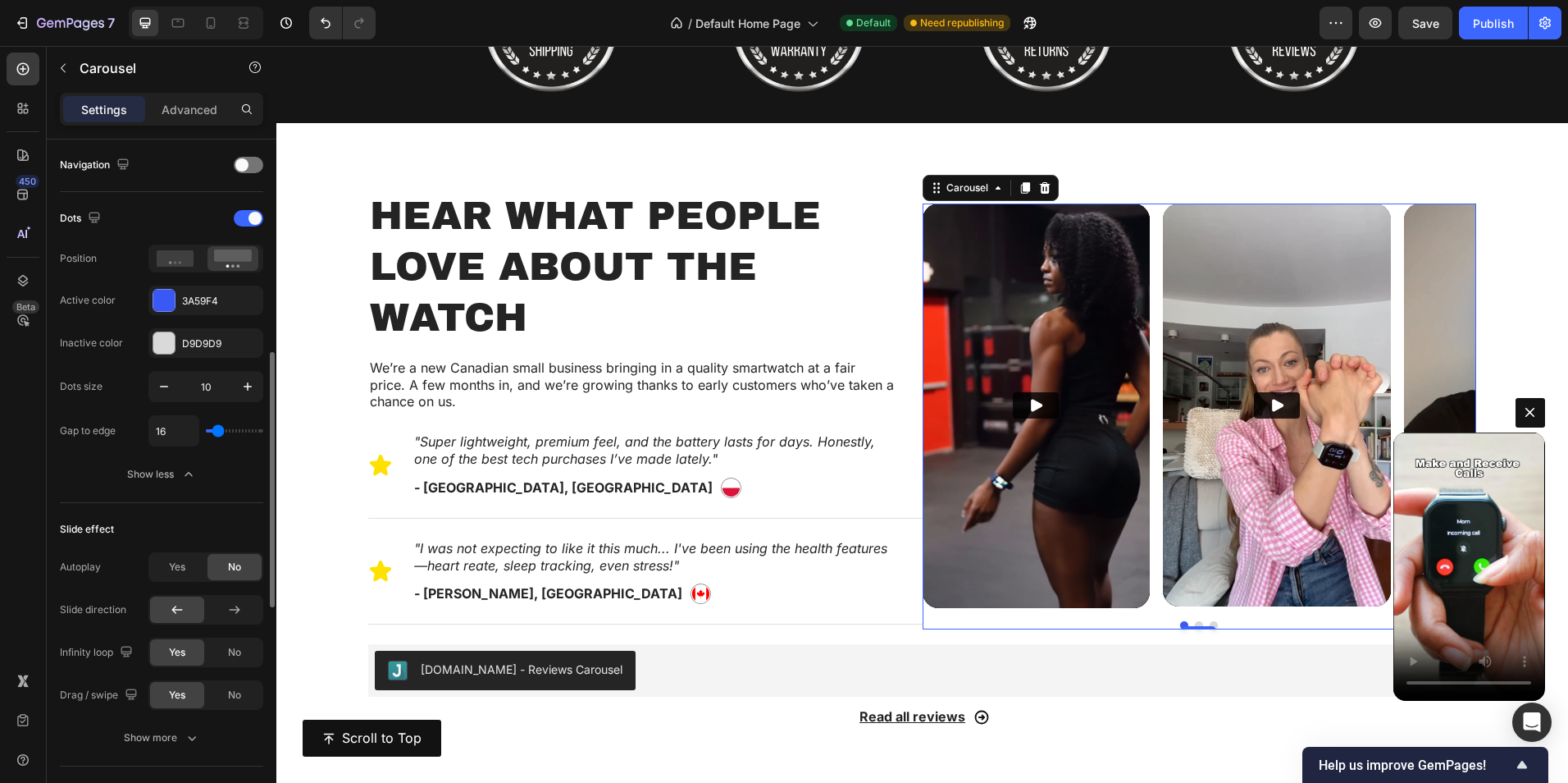
scroll to position [657, 0]
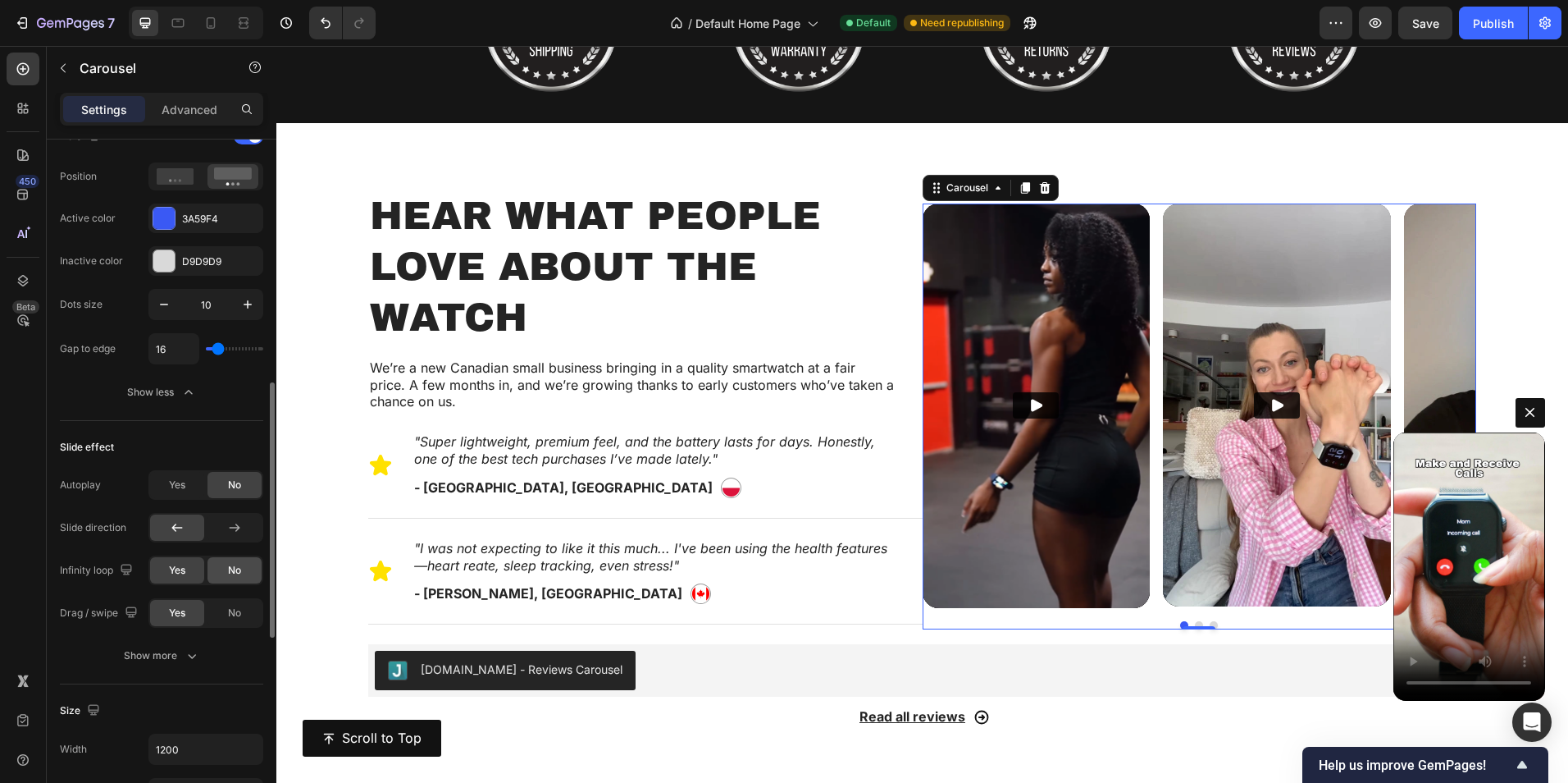
click at [231, 574] on span "No" at bounding box center [235, 570] width 13 height 15
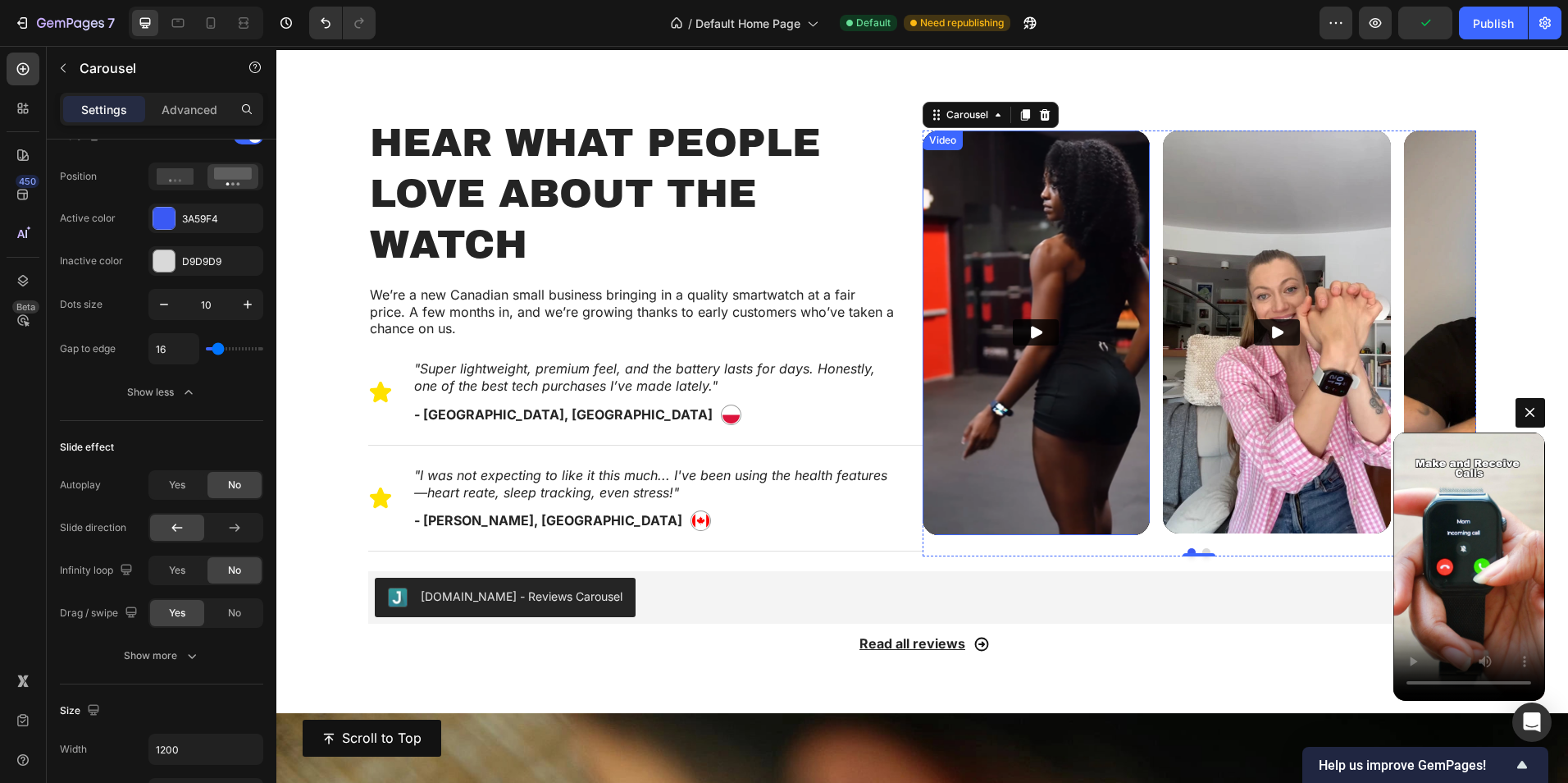
scroll to position [871, 0]
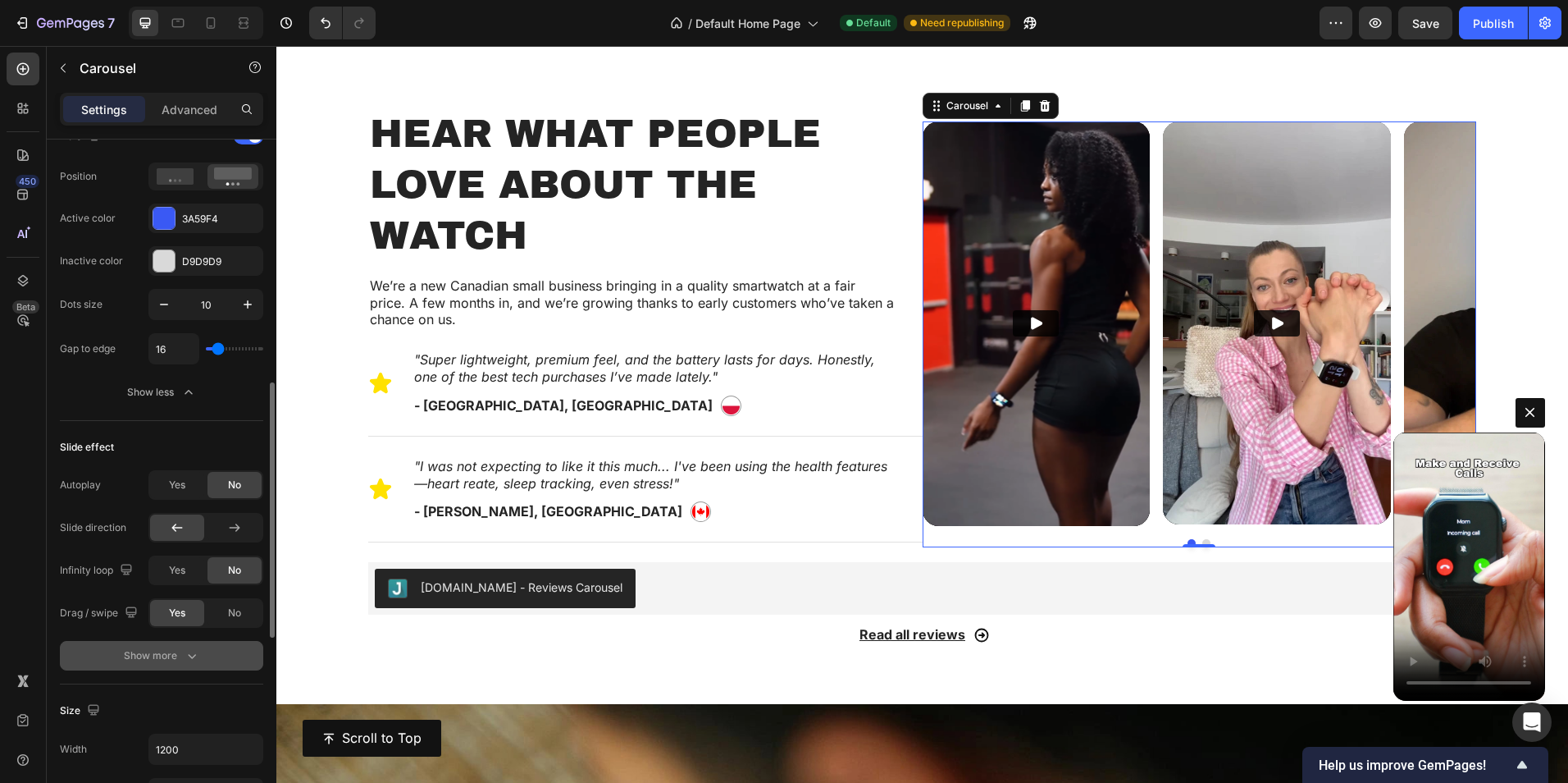
click at [185, 654] on icon "button" at bounding box center [191, 655] width 16 height 16
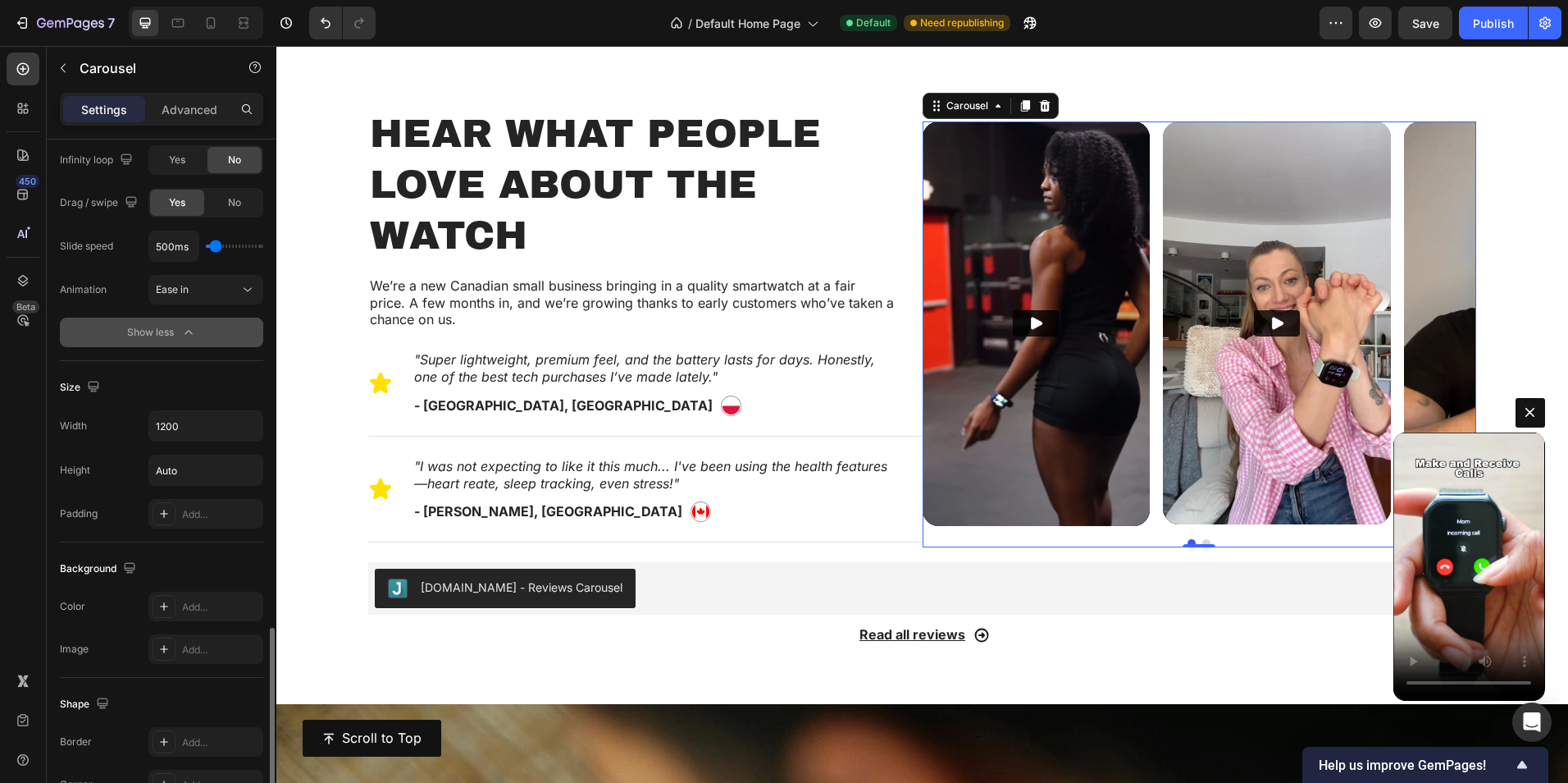
scroll to position [1261, 0]
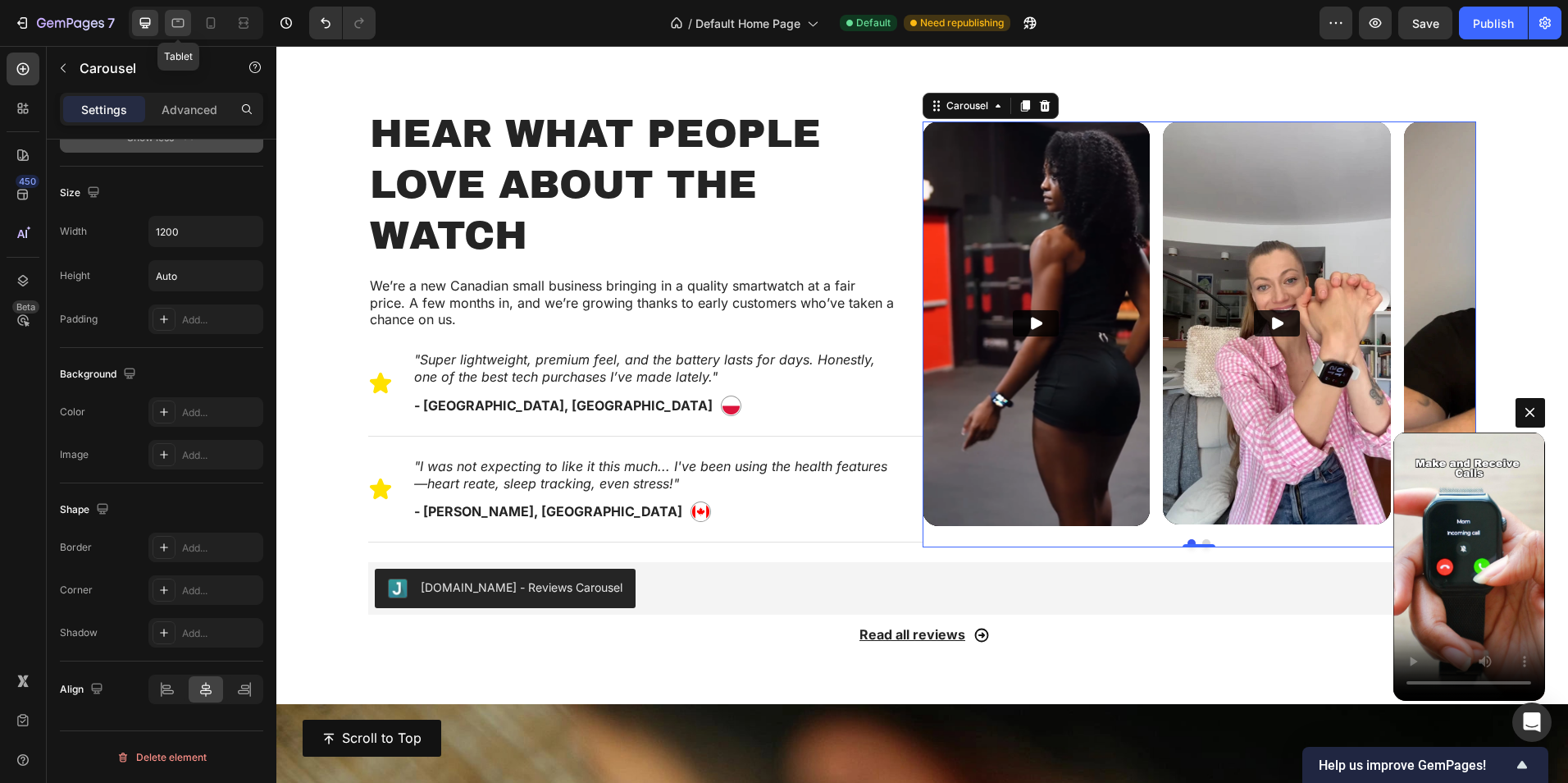
click at [186, 25] on icon at bounding box center [178, 23] width 16 height 16
type input "100%"
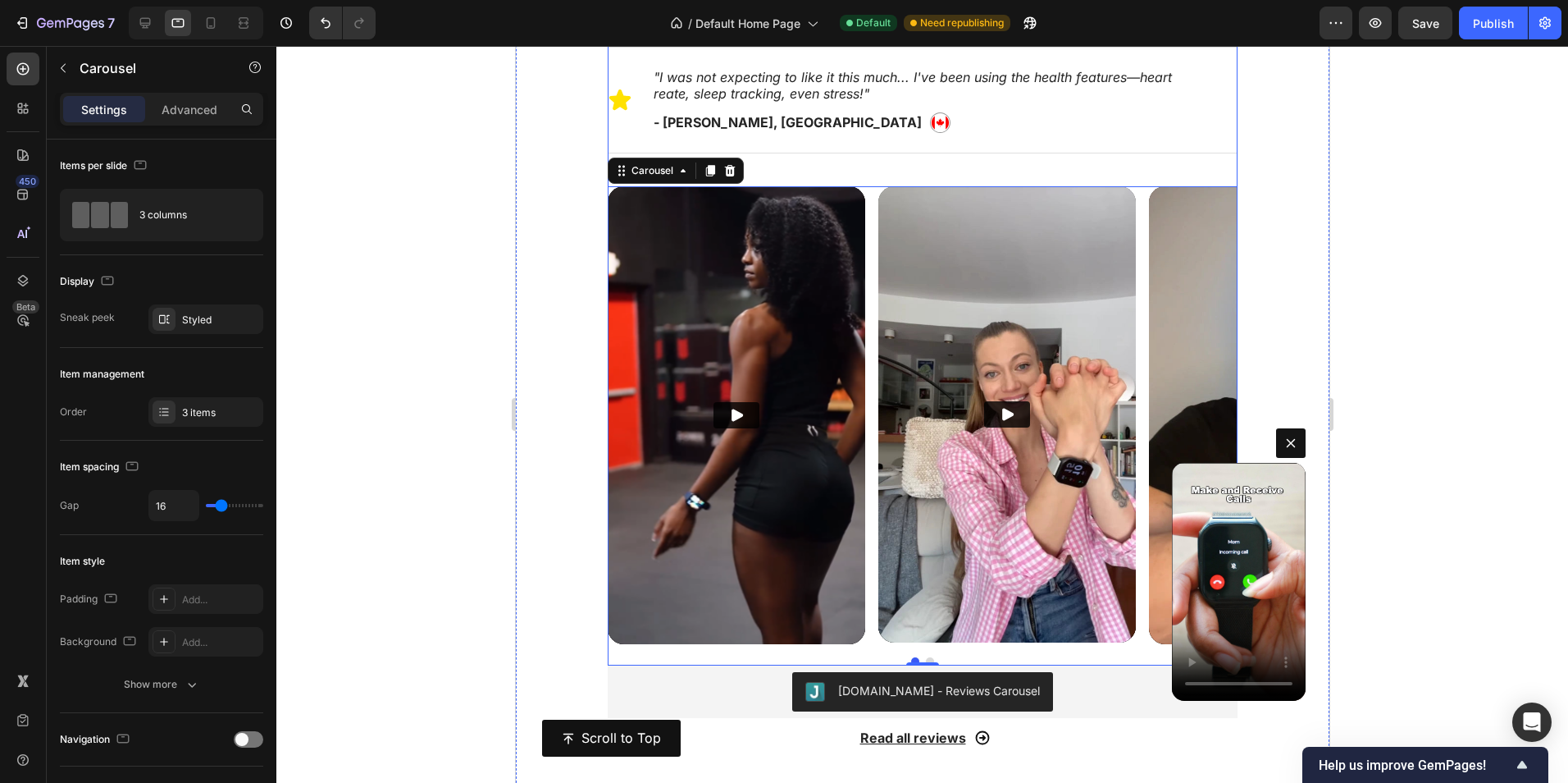
scroll to position [1194, 0]
click at [875, 233] on div "Video Video Video" at bounding box center [921, 414] width 630 height 458
click at [209, 30] on icon at bounding box center [210, 23] width 16 height 16
type input "24"
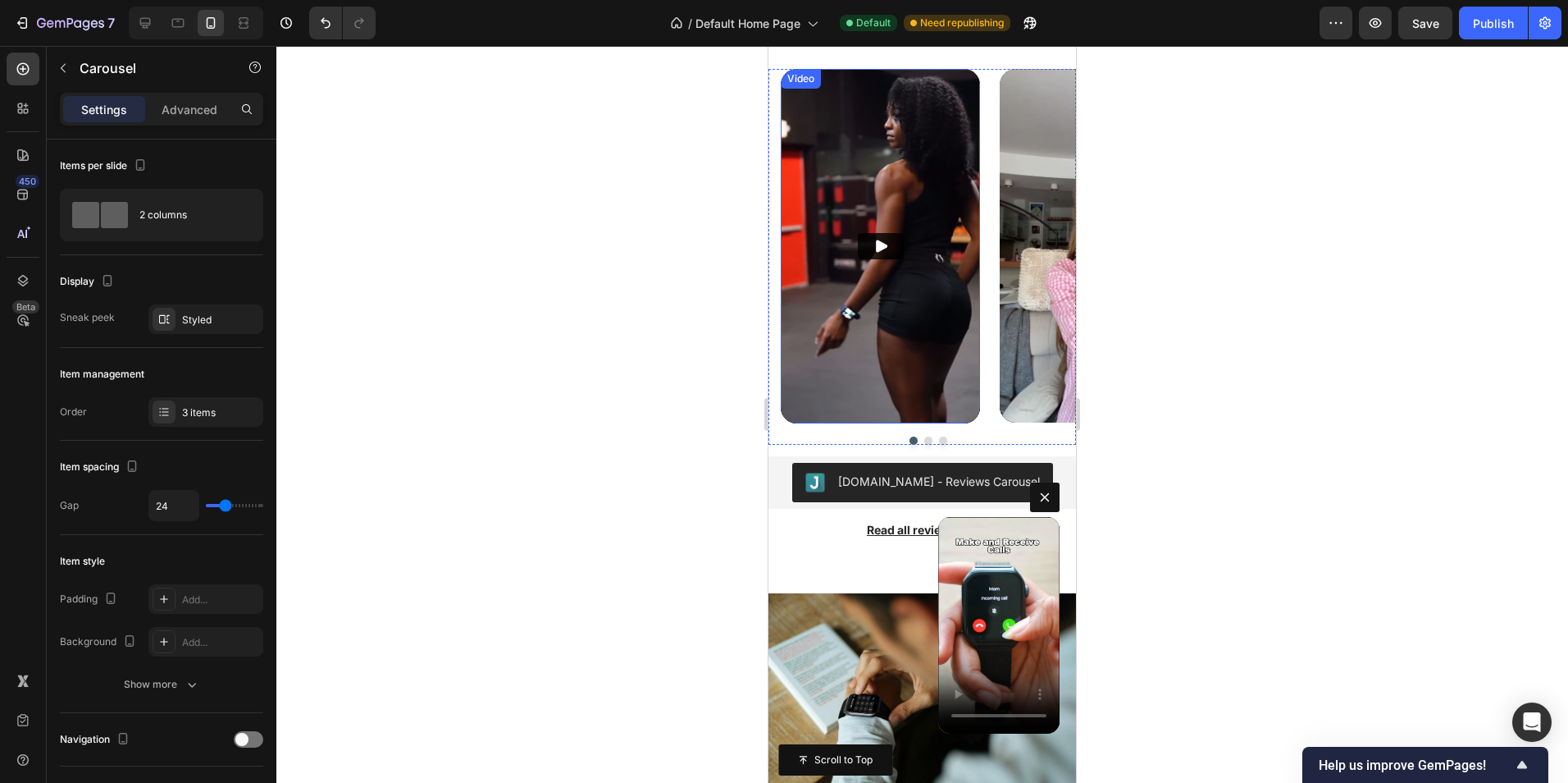
scroll to position [1379, 0]
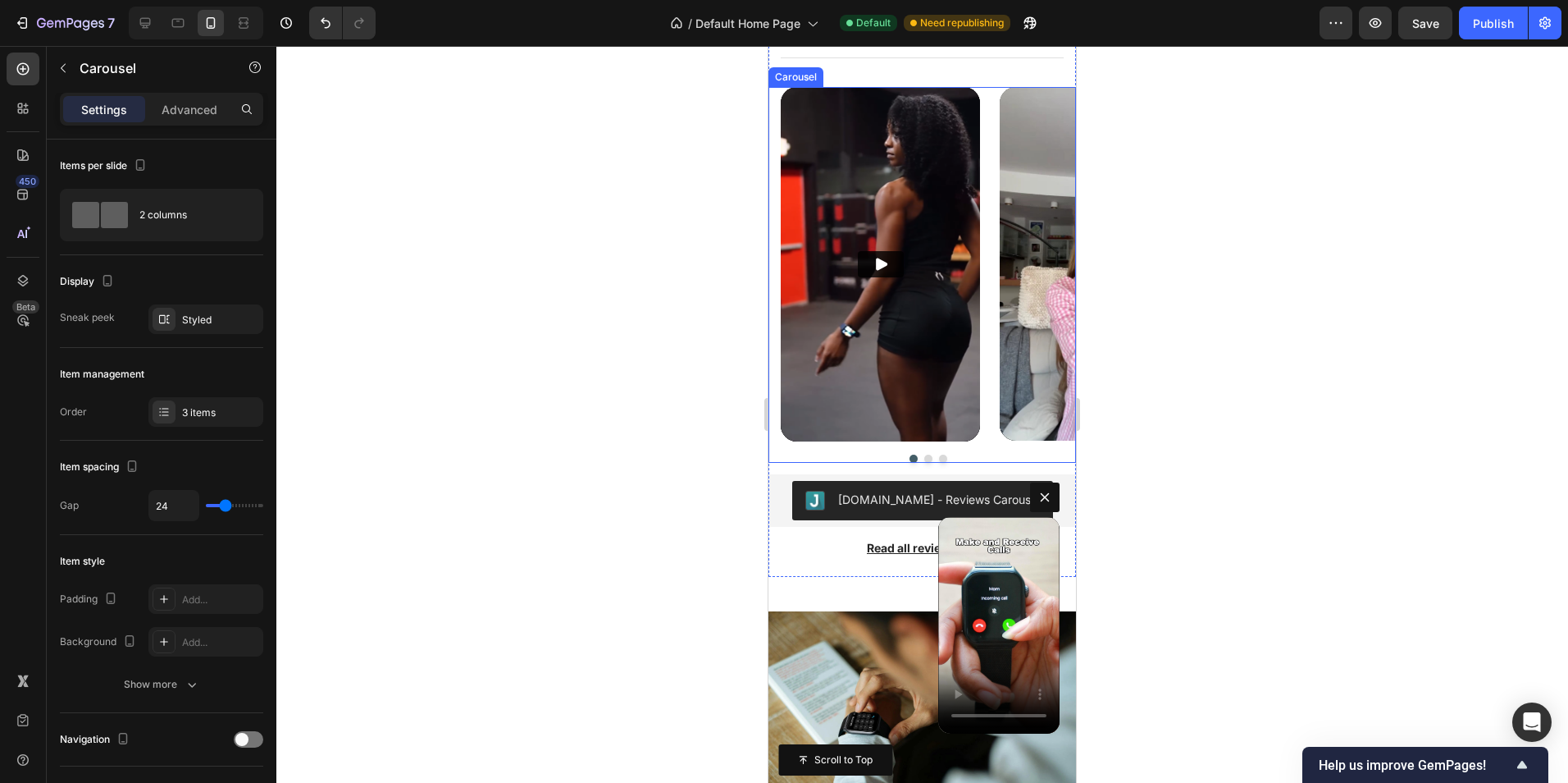
click at [992, 150] on div "Video Video Video" at bounding box center [928, 264] width 295 height 354
type input "15"
type input "13"
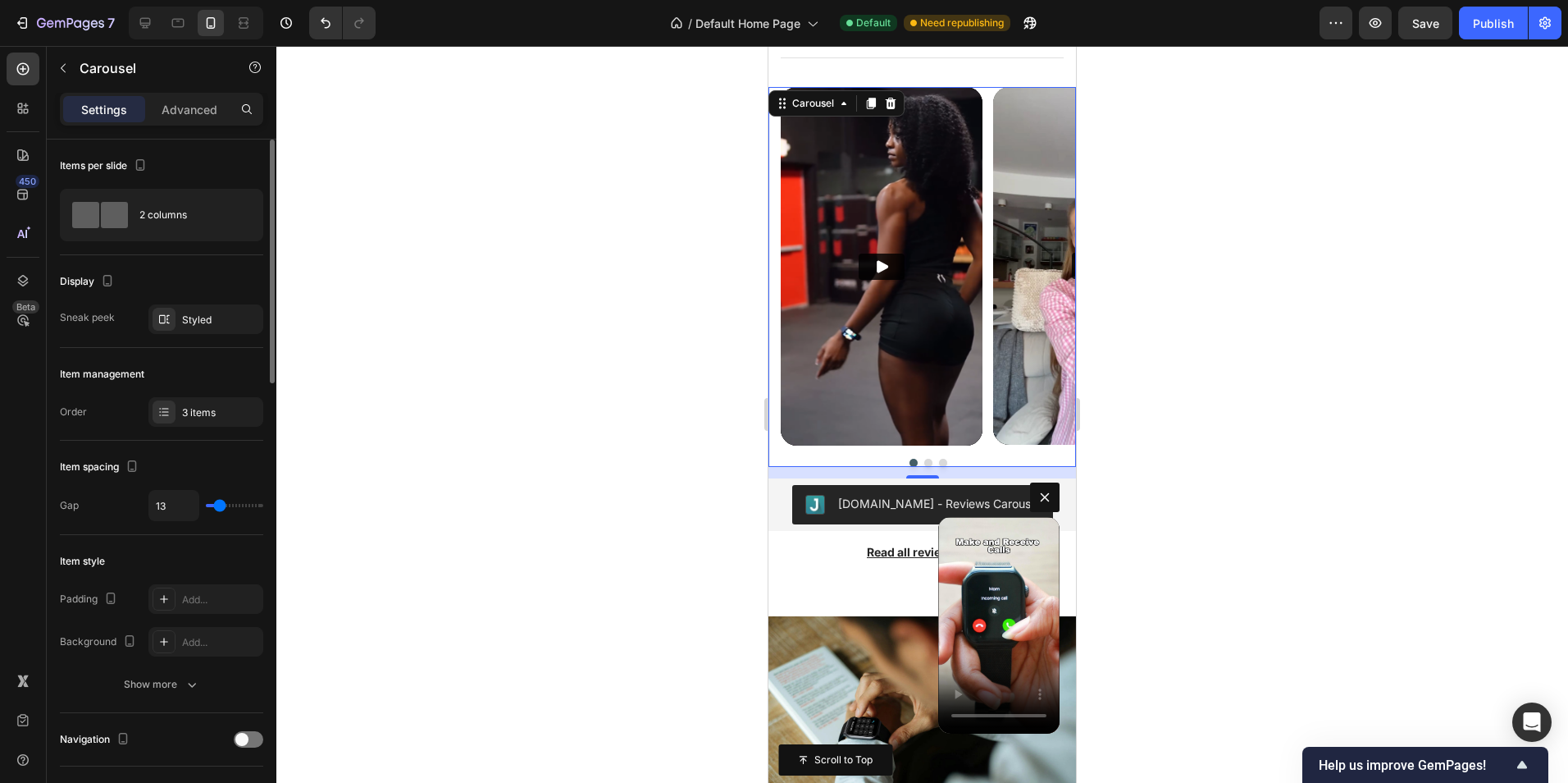
type input "12"
click at [219, 504] on input "range" at bounding box center [235, 505] width 57 height 3
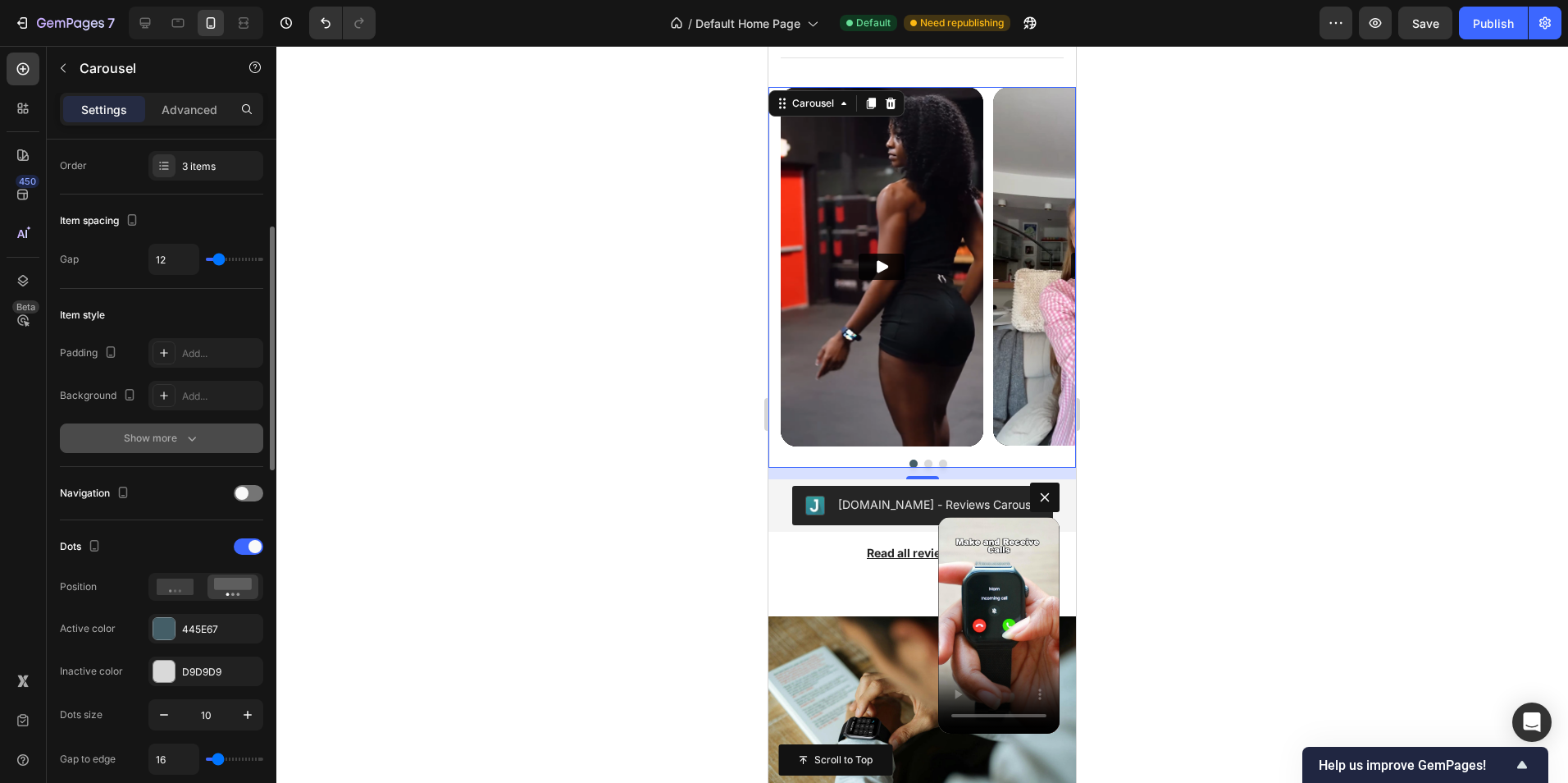
scroll to position [328, 0]
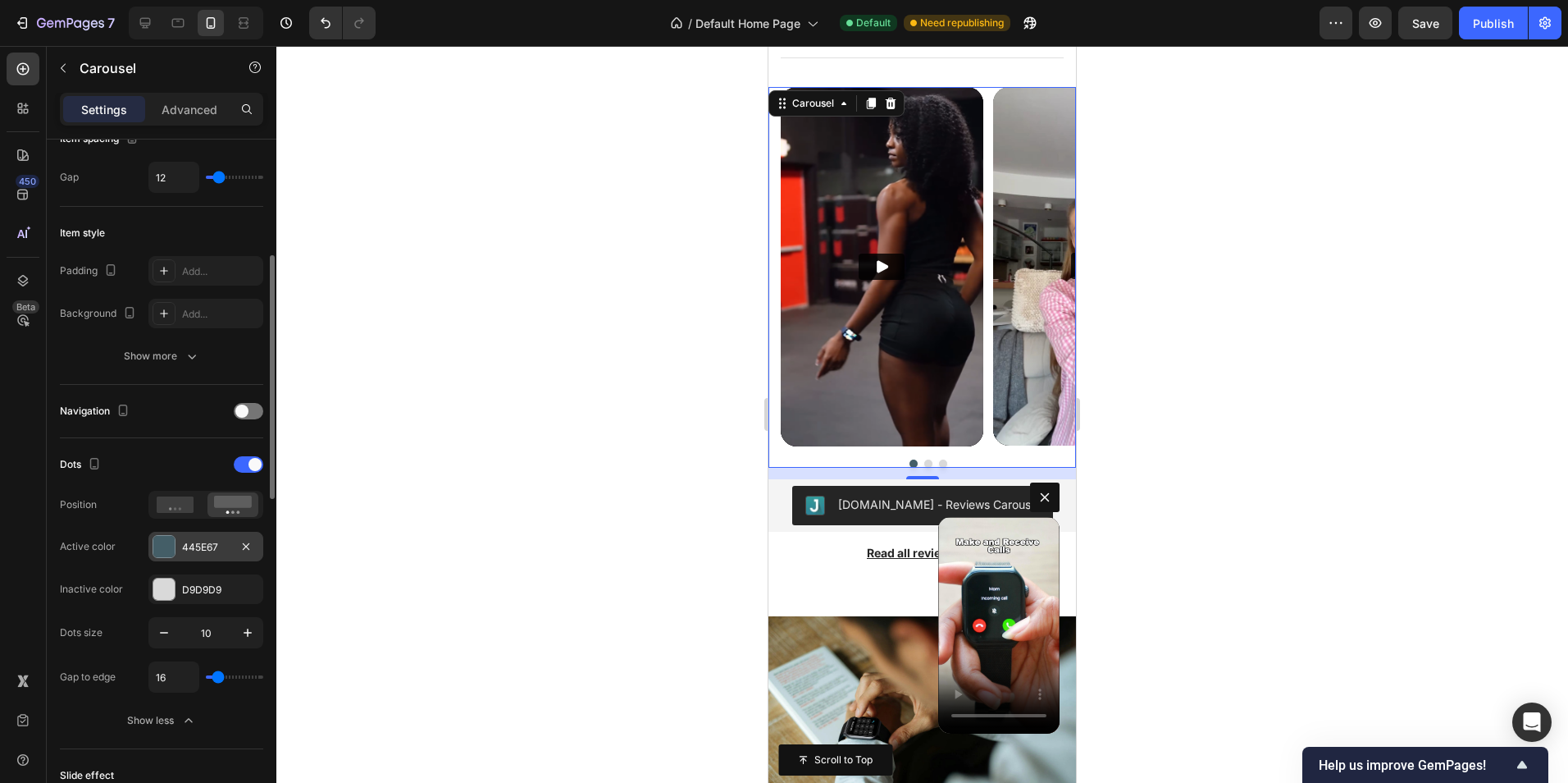
click at [194, 551] on div "445E67" at bounding box center [206, 547] width 47 height 15
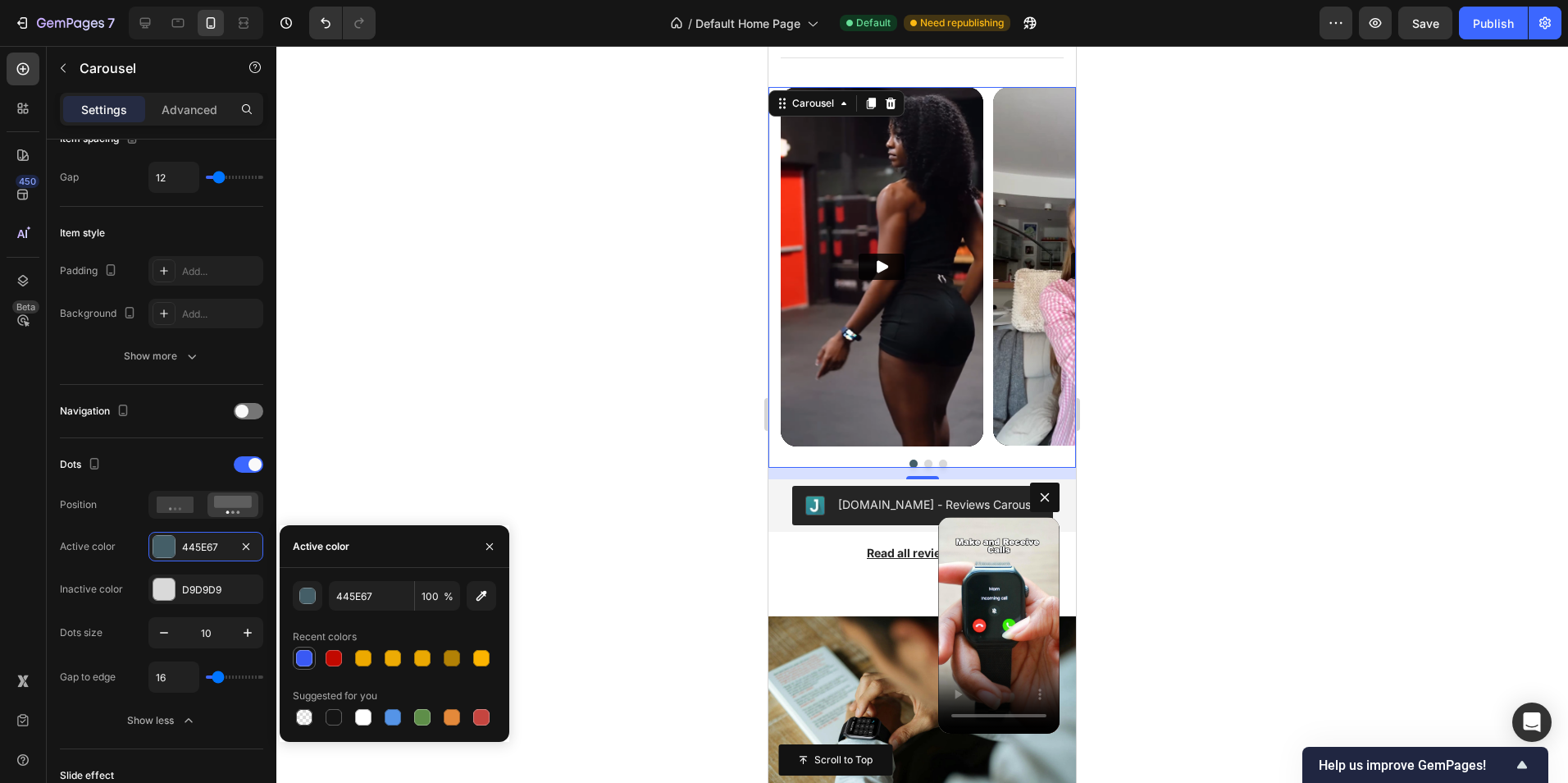
click at [307, 653] on div at bounding box center [304, 658] width 16 height 16
type input "3A59F4"
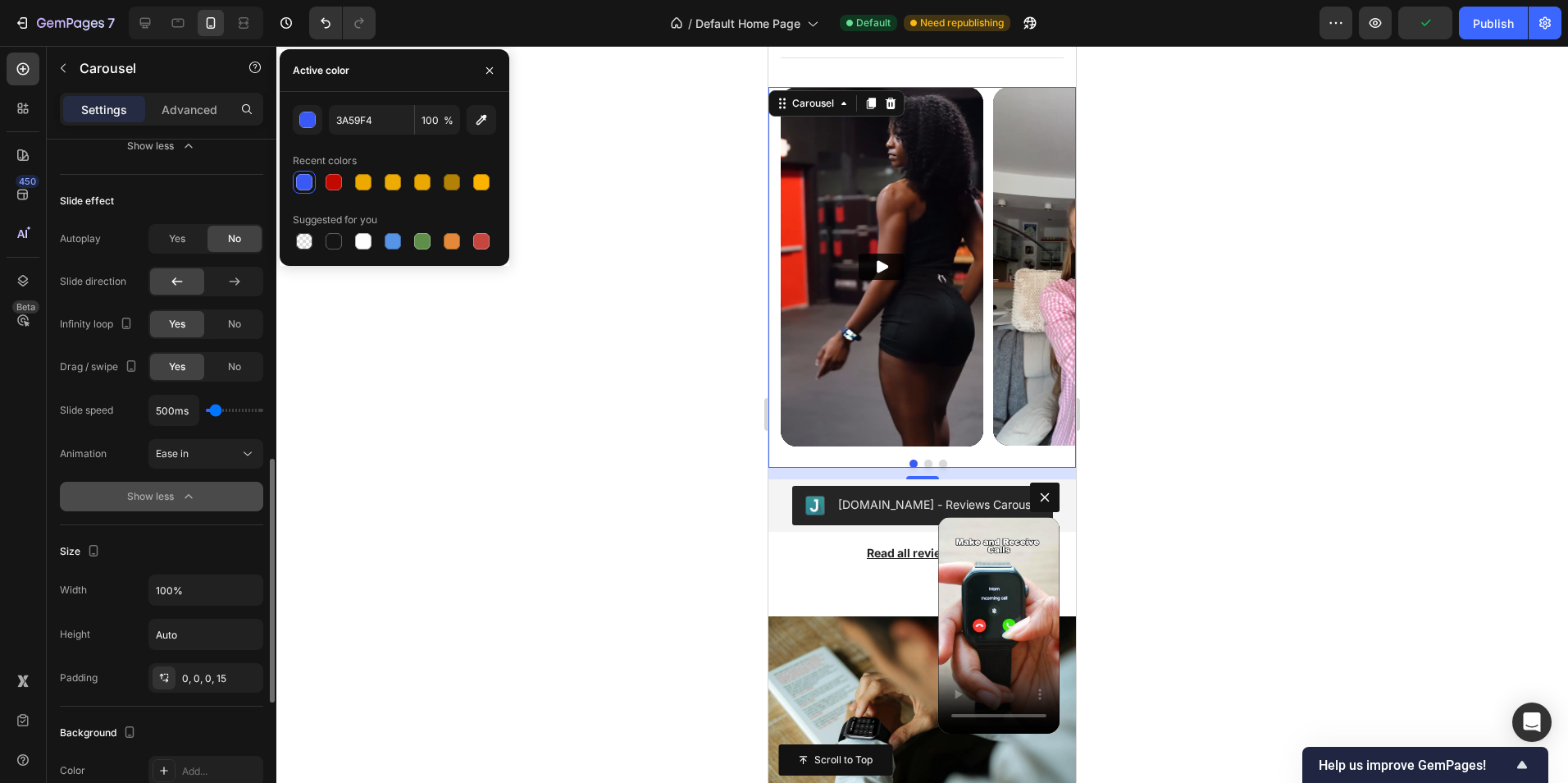
scroll to position [821, 0]
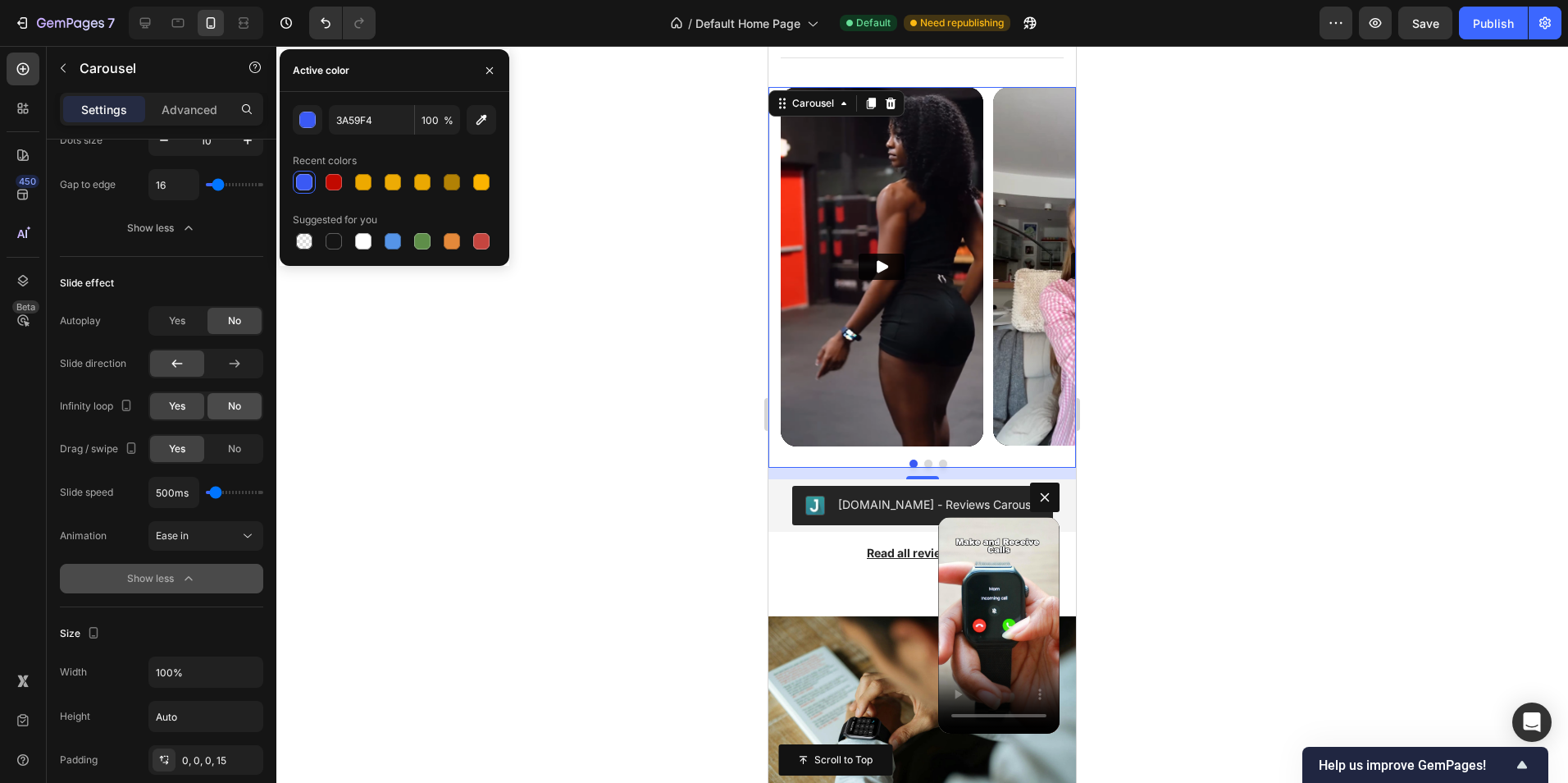
click at [233, 412] on span "No" at bounding box center [235, 407] width 13 height 15
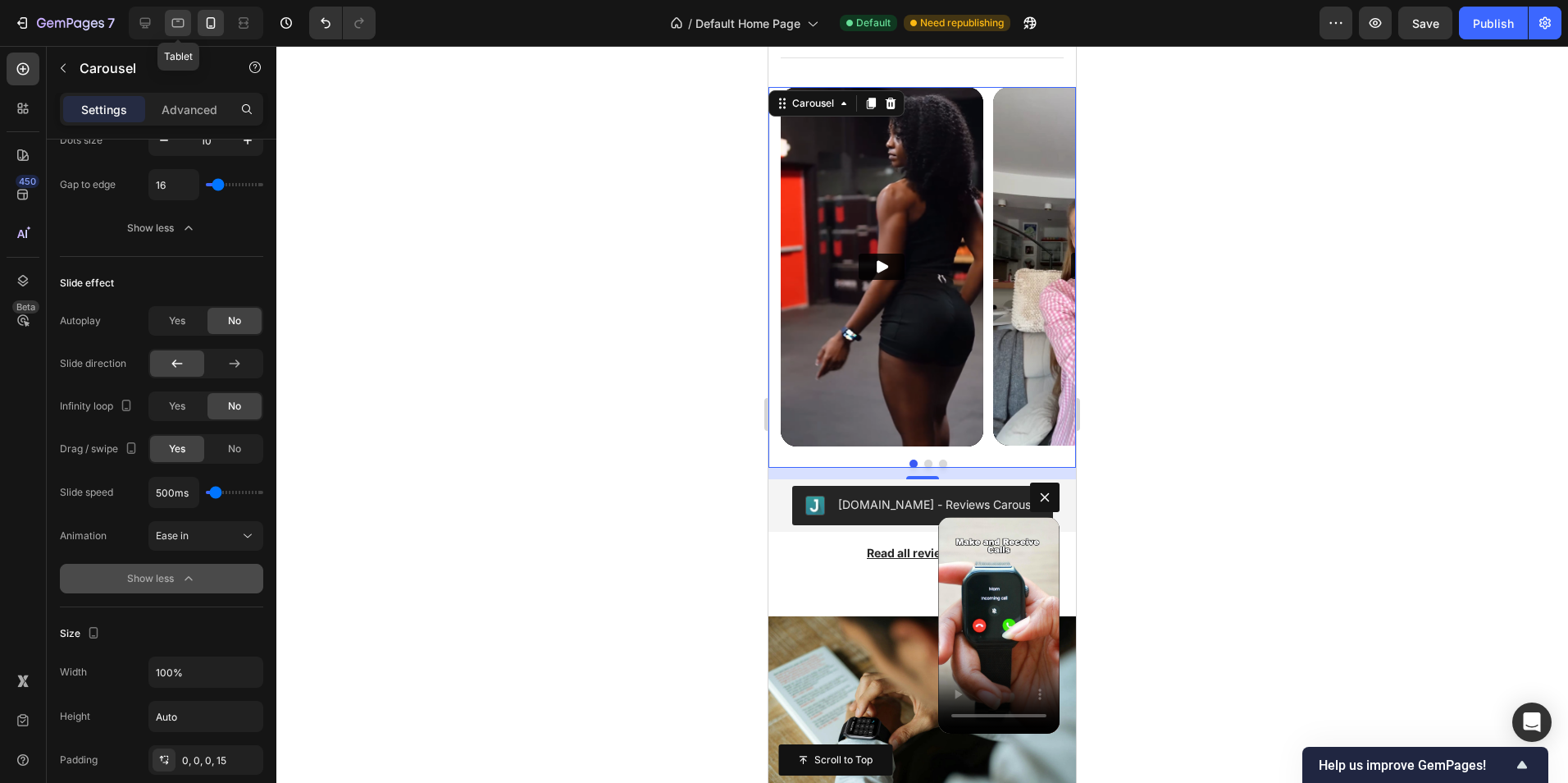
click at [183, 18] on icon at bounding box center [178, 23] width 16 height 16
type input "30"
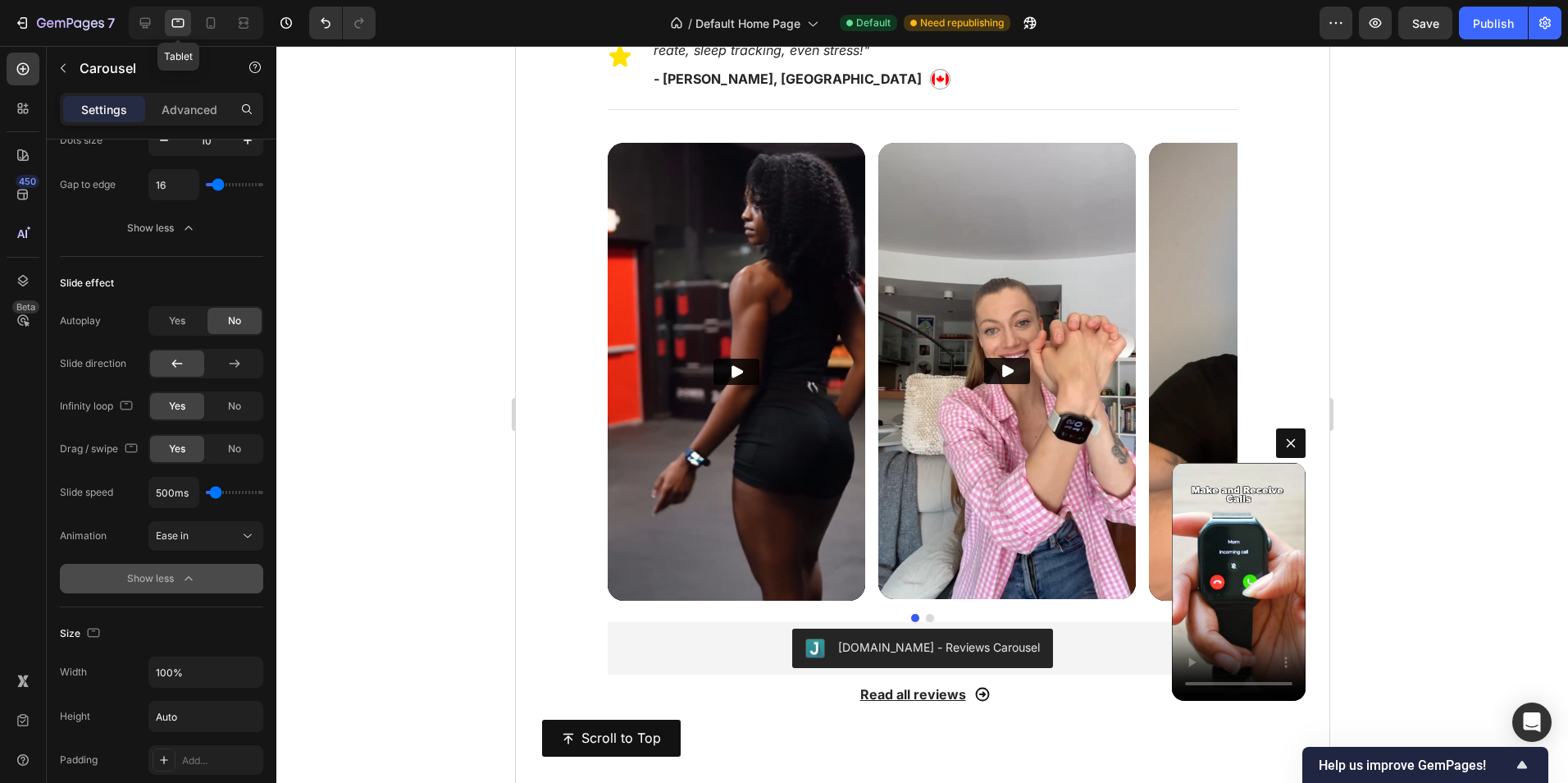
scroll to position [1178, 0]
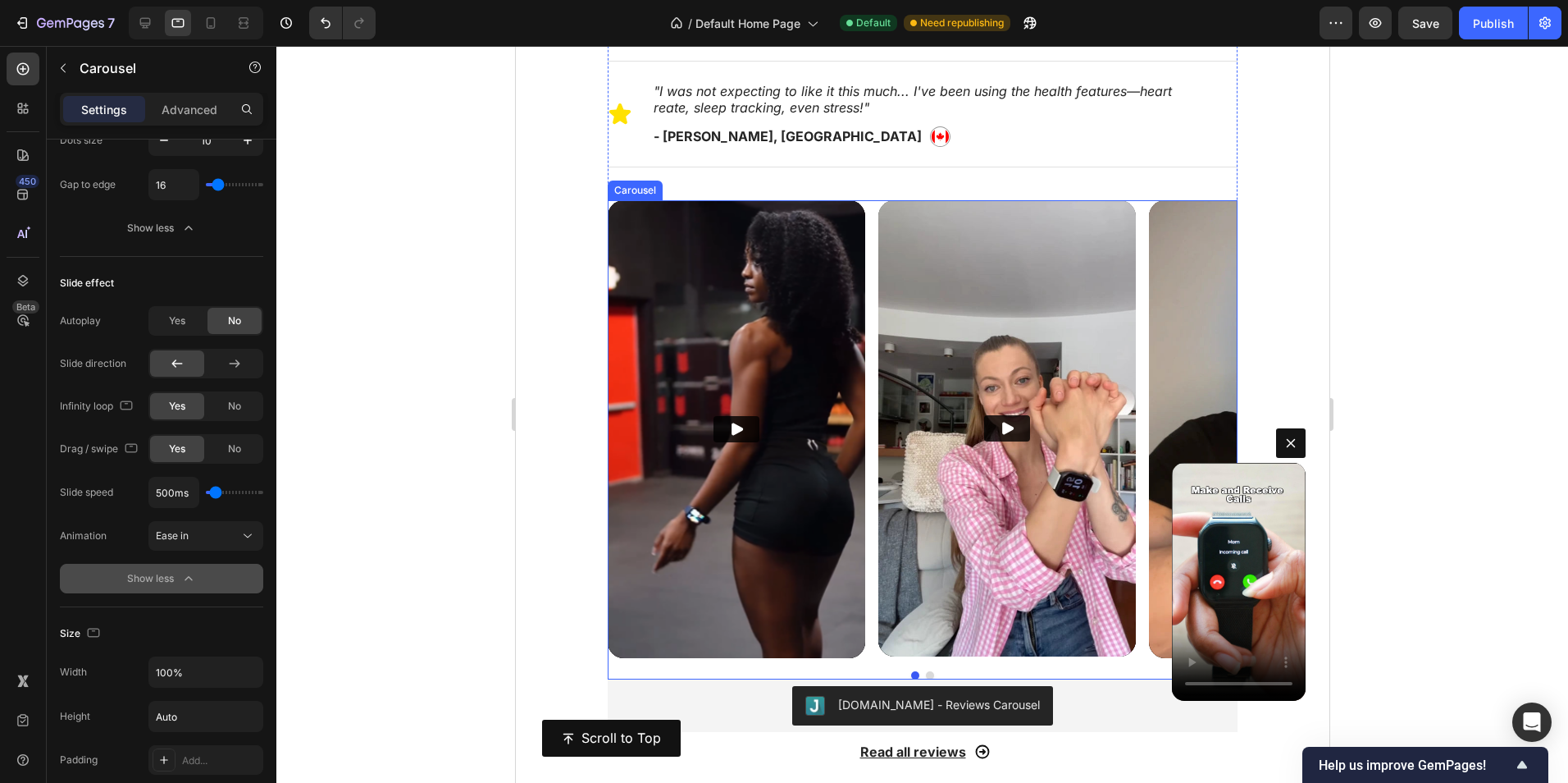
click at [875, 235] on div "Video Video Video" at bounding box center [921, 430] width 630 height 458
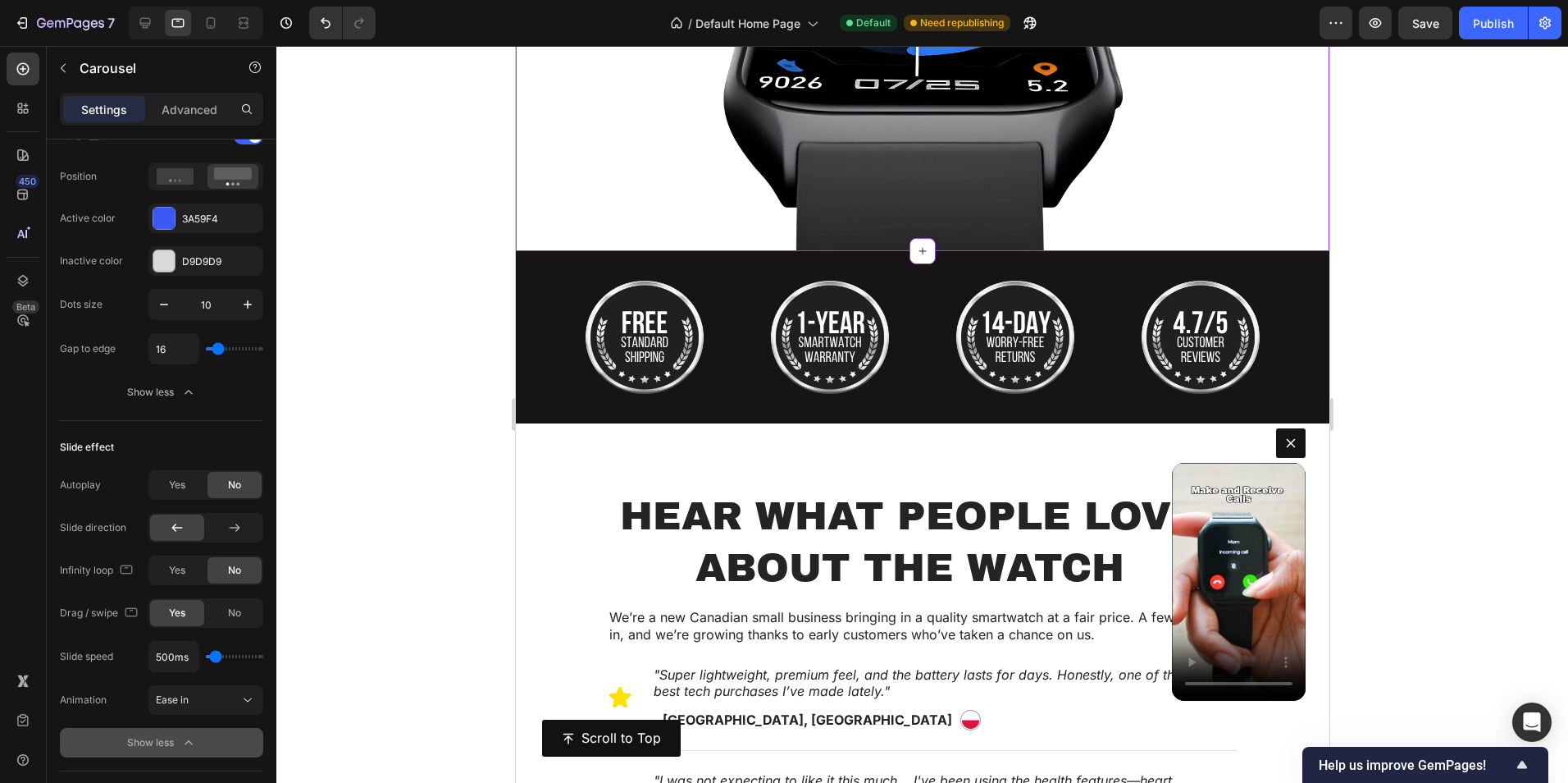
scroll to position [492, 0]
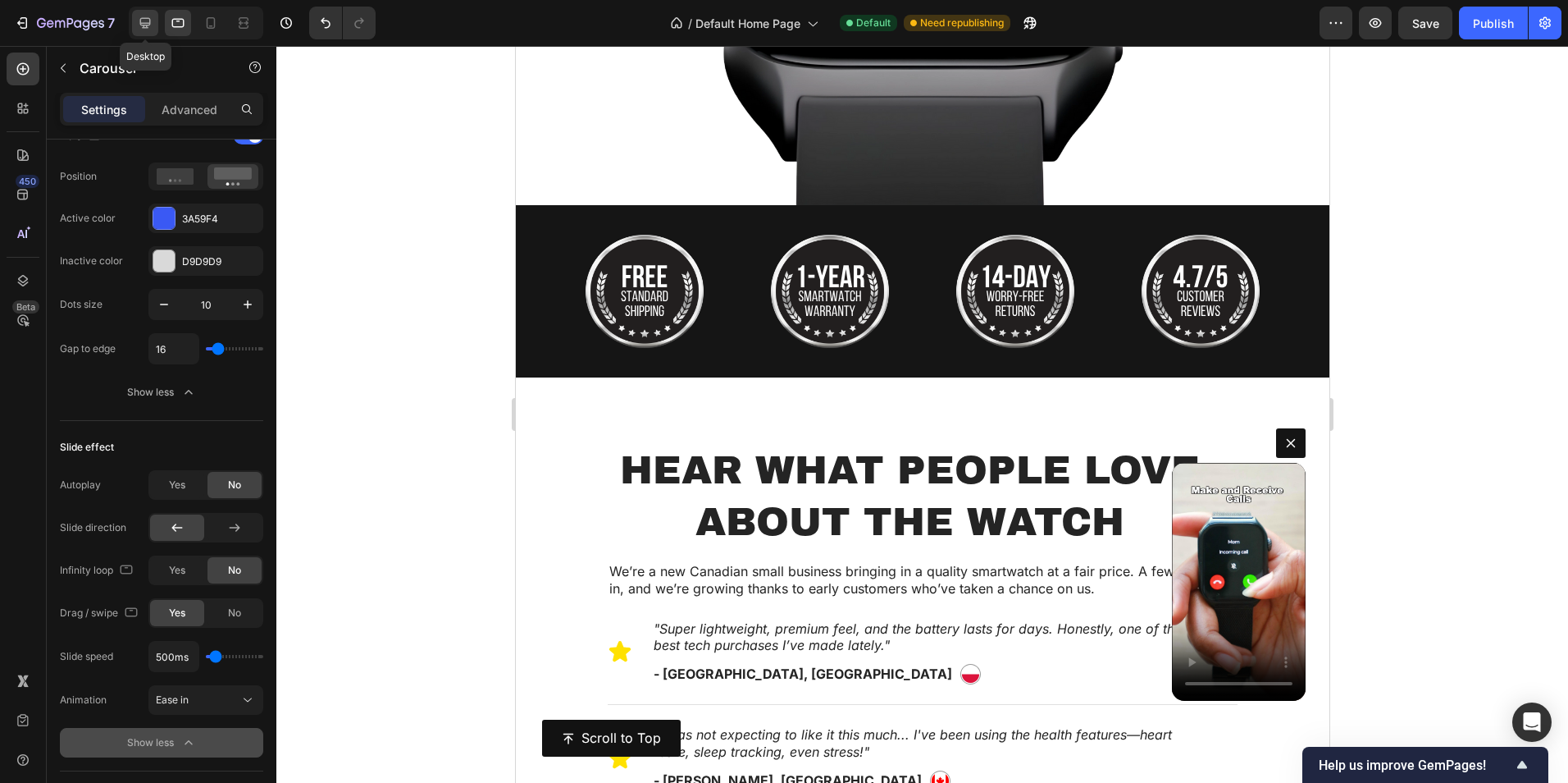
click at [150, 31] on div at bounding box center [145, 23] width 27 height 27
type input "1200"
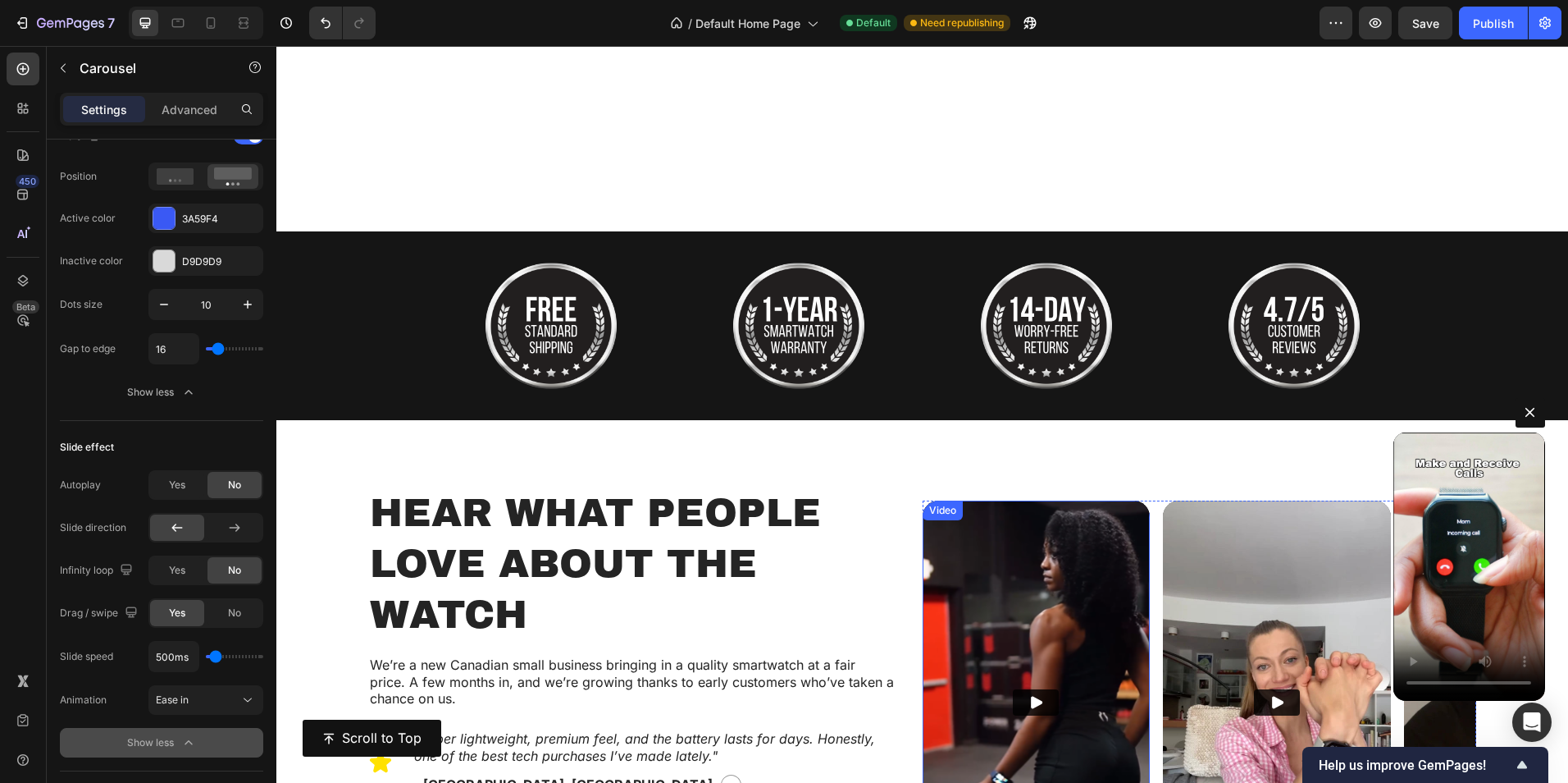
scroll to position [848, 0]
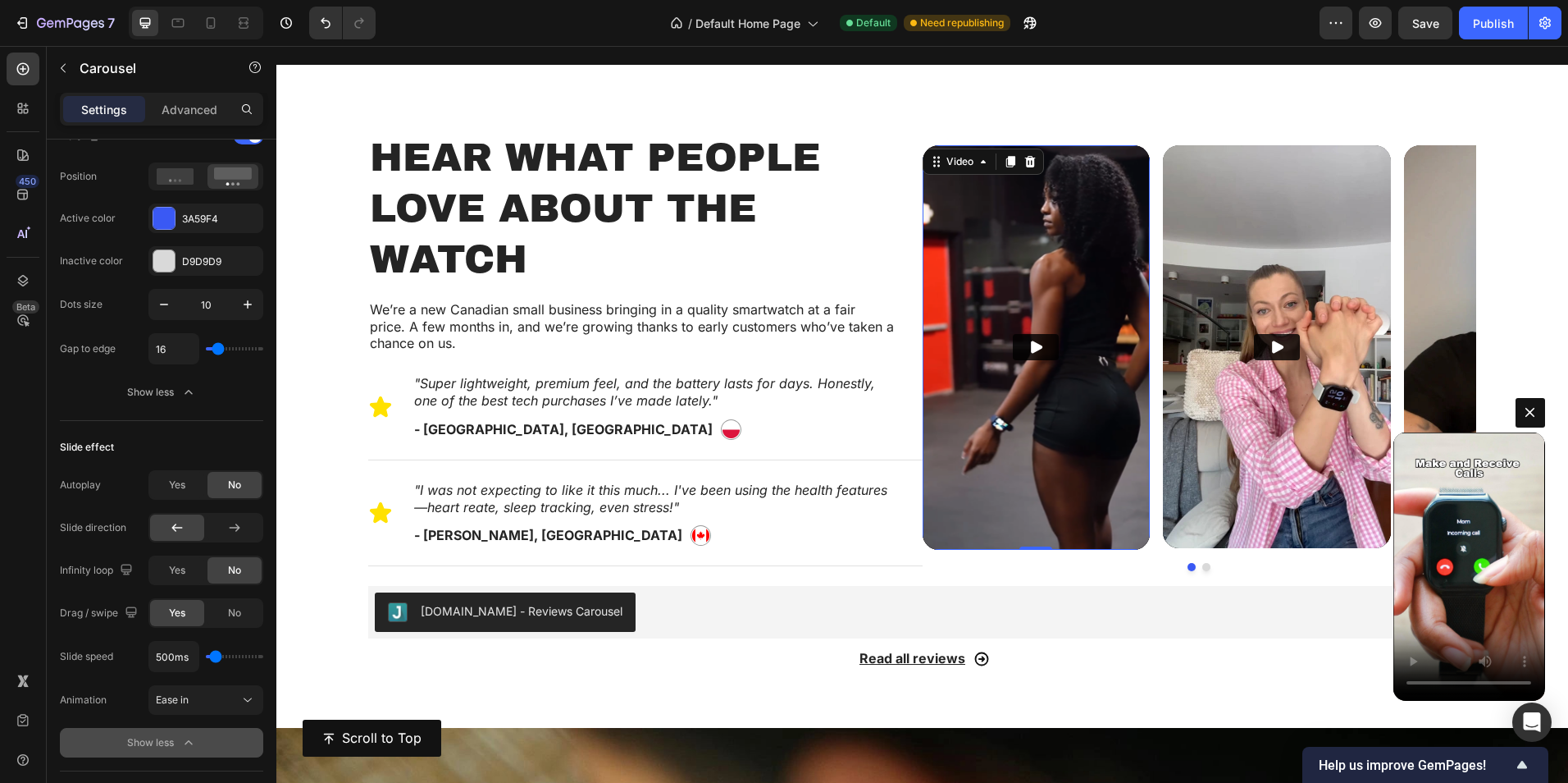
click at [979, 398] on img at bounding box center [1037, 348] width 228 height 405
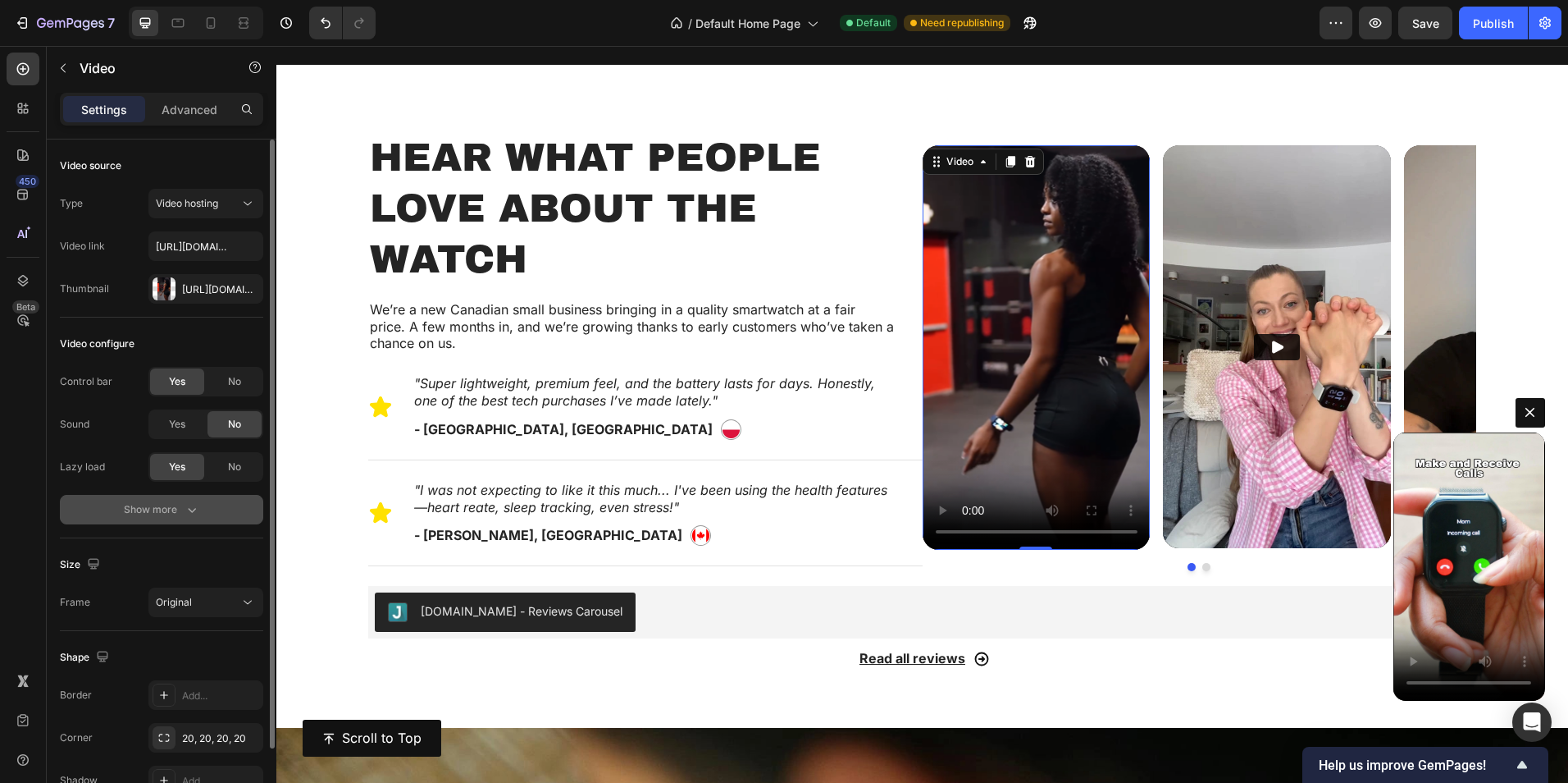
click at [179, 505] on div "Show more" at bounding box center [161, 509] width 76 height 16
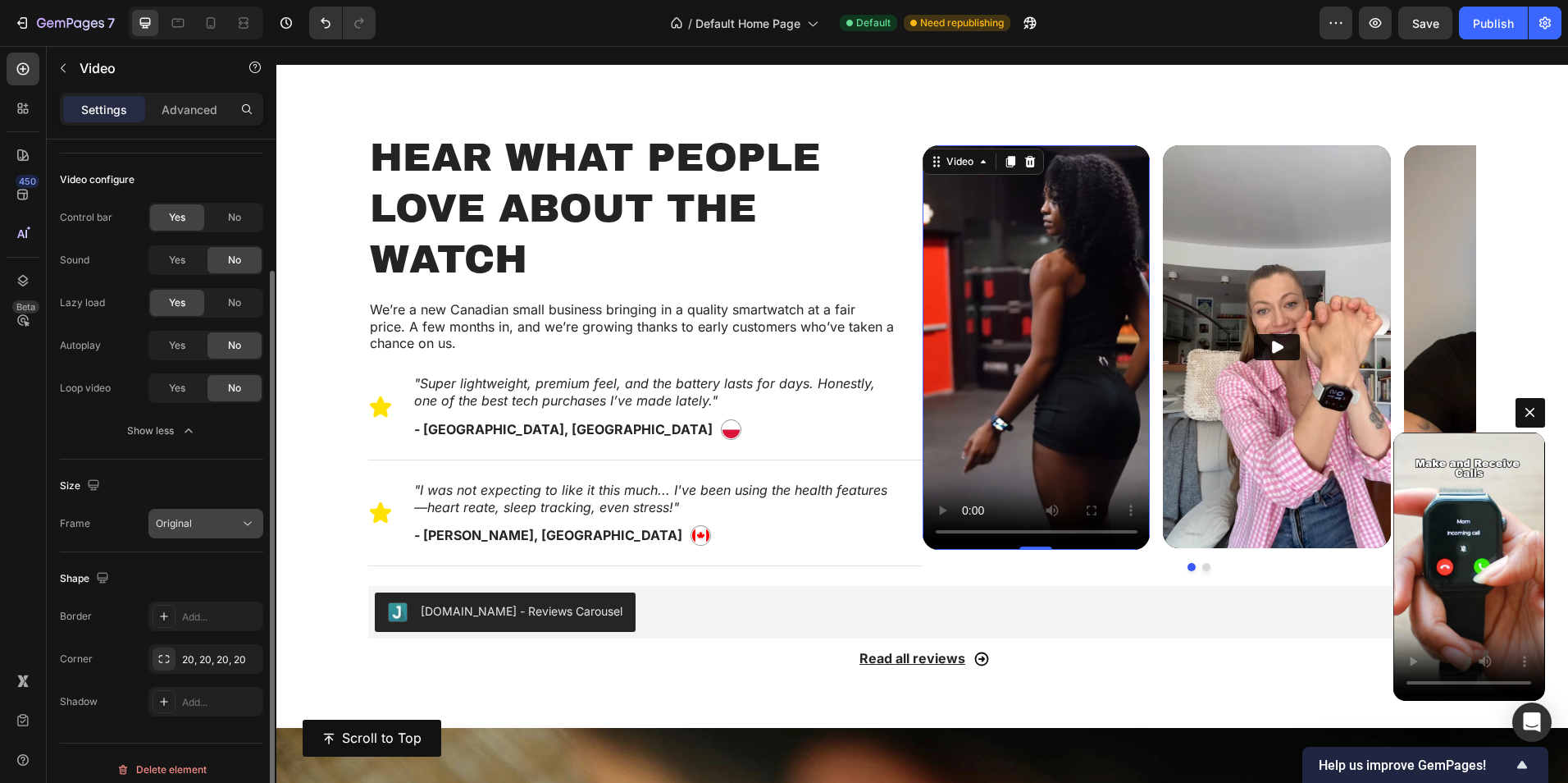
scroll to position [177, 0]
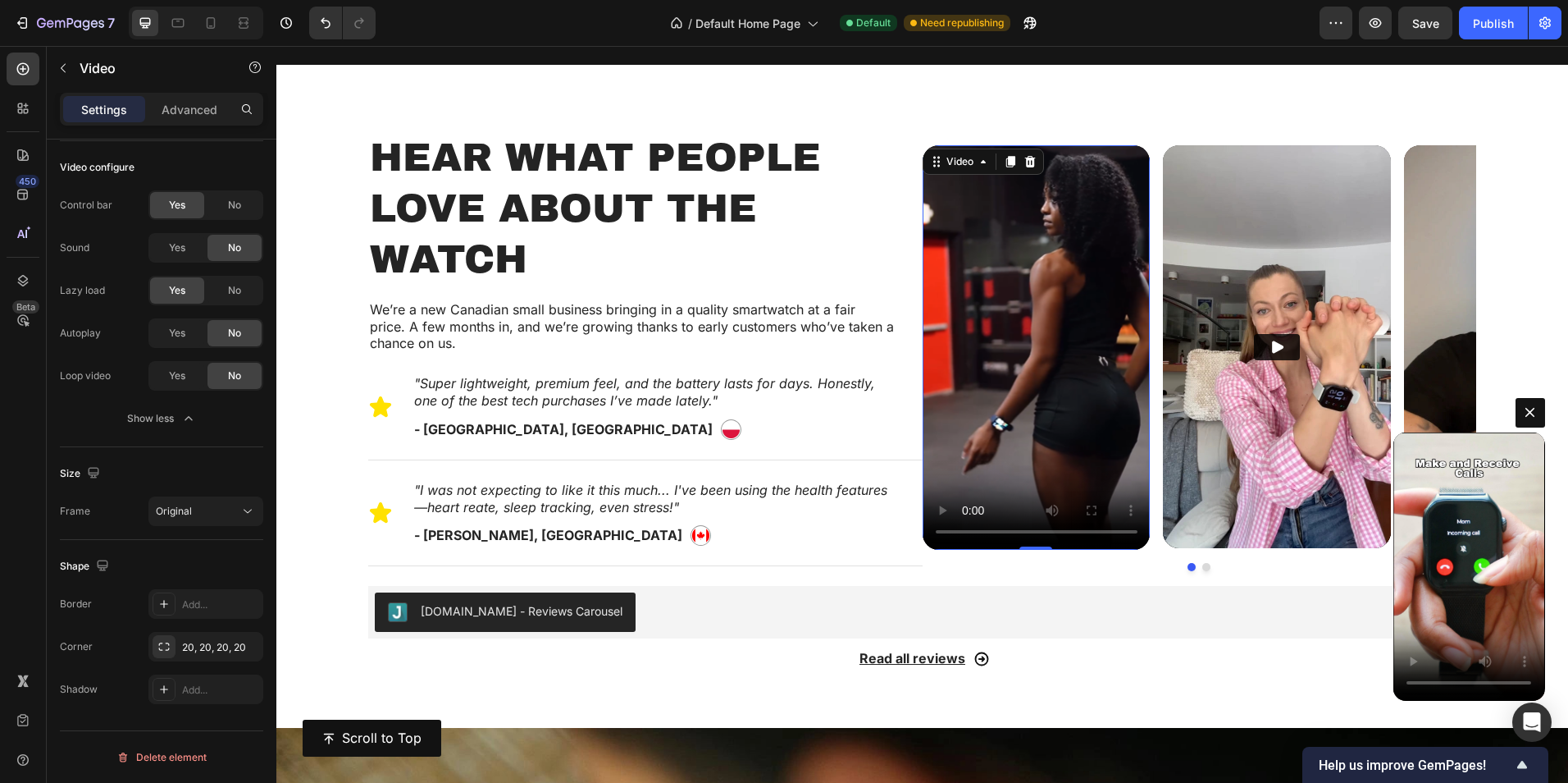
click at [1036, 391] on video at bounding box center [1037, 348] width 228 height 405
click at [1028, 264] on video at bounding box center [1037, 348] width 228 height 405
click at [1071, 215] on video at bounding box center [1037, 348] width 228 height 405
click at [1182, 235] on img at bounding box center [1277, 347] width 228 height 403
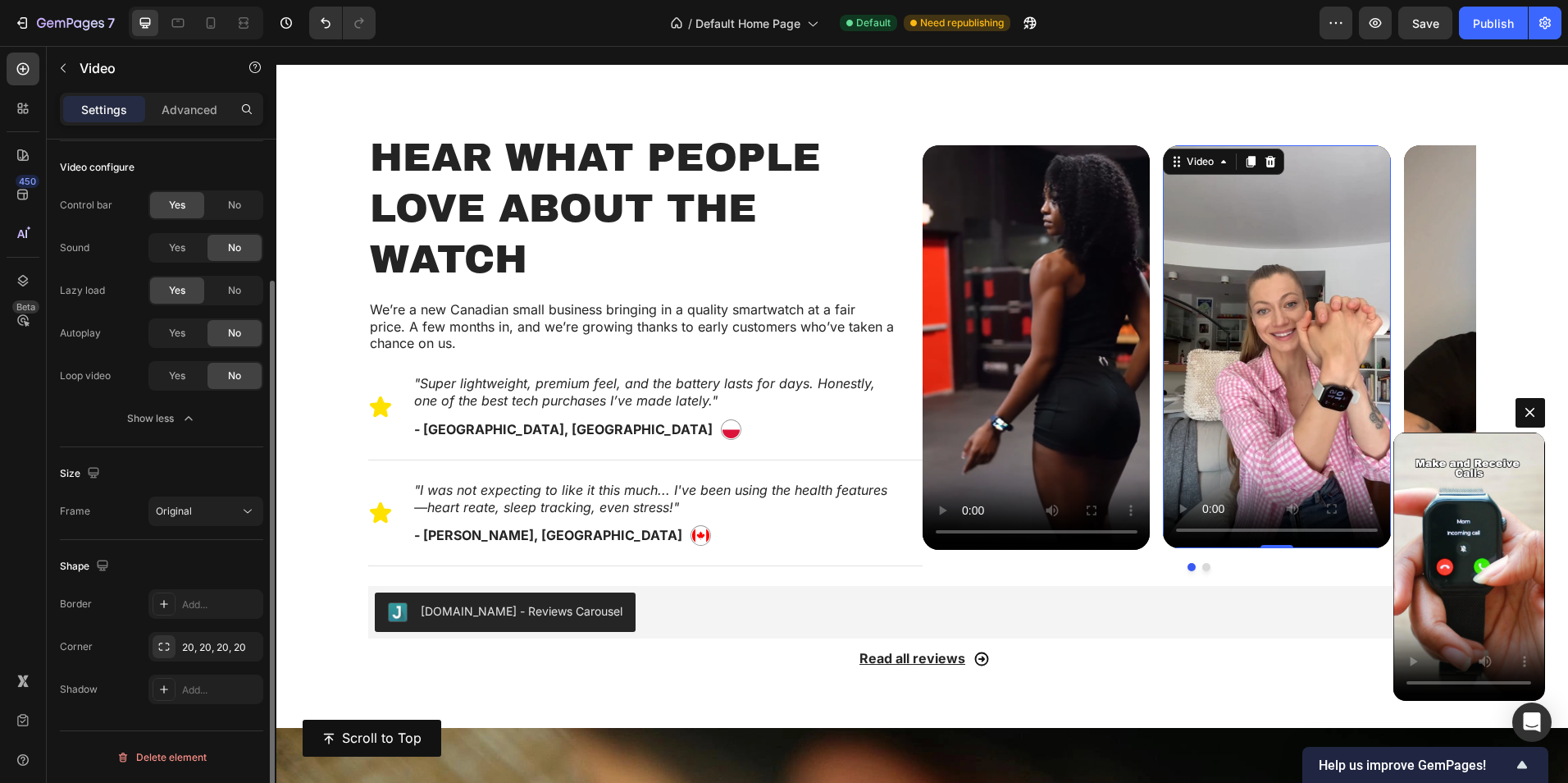
scroll to position [0, 0]
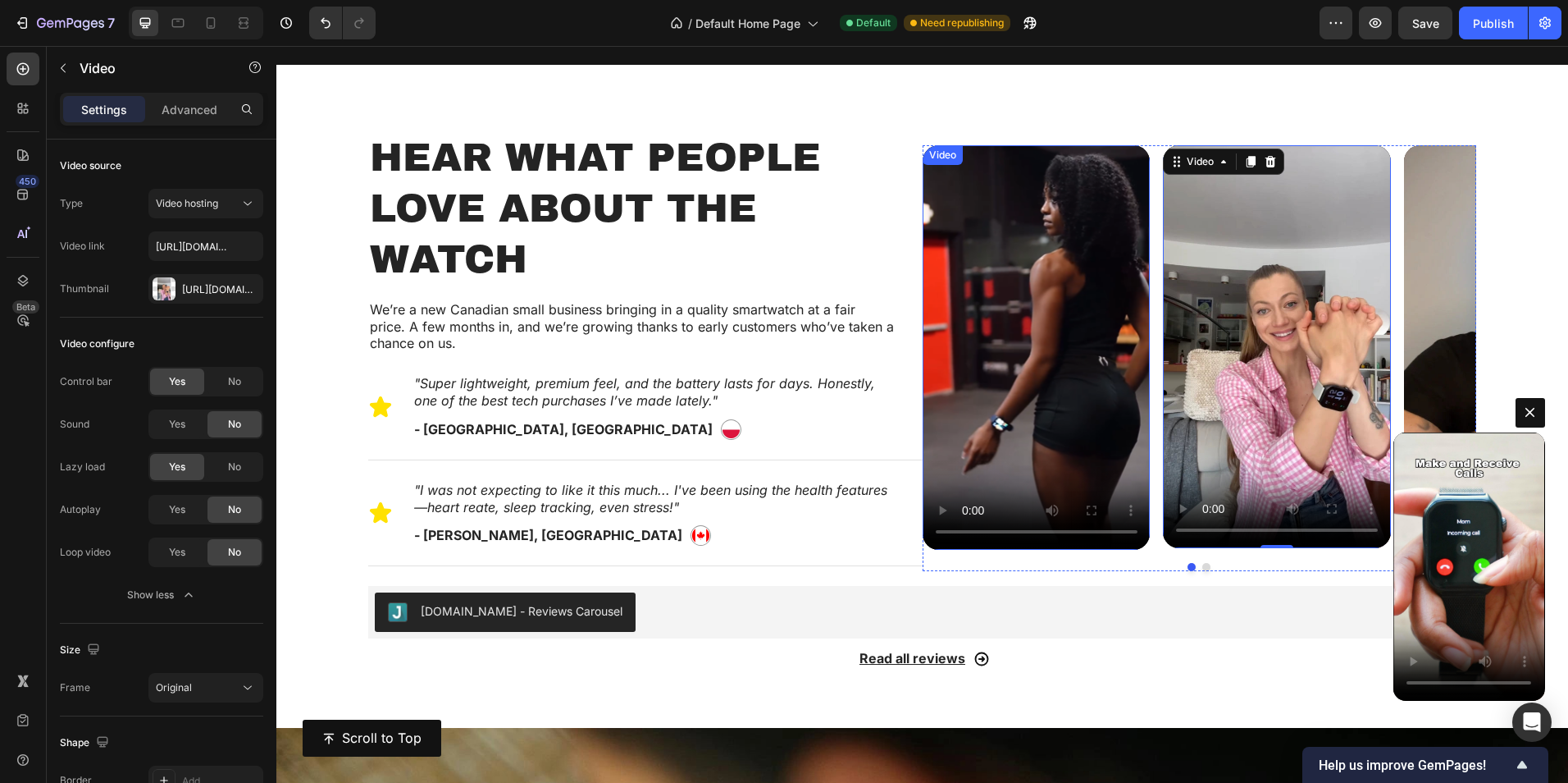
click at [1075, 173] on video at bounding box center [1037, 348] width 228 height 405
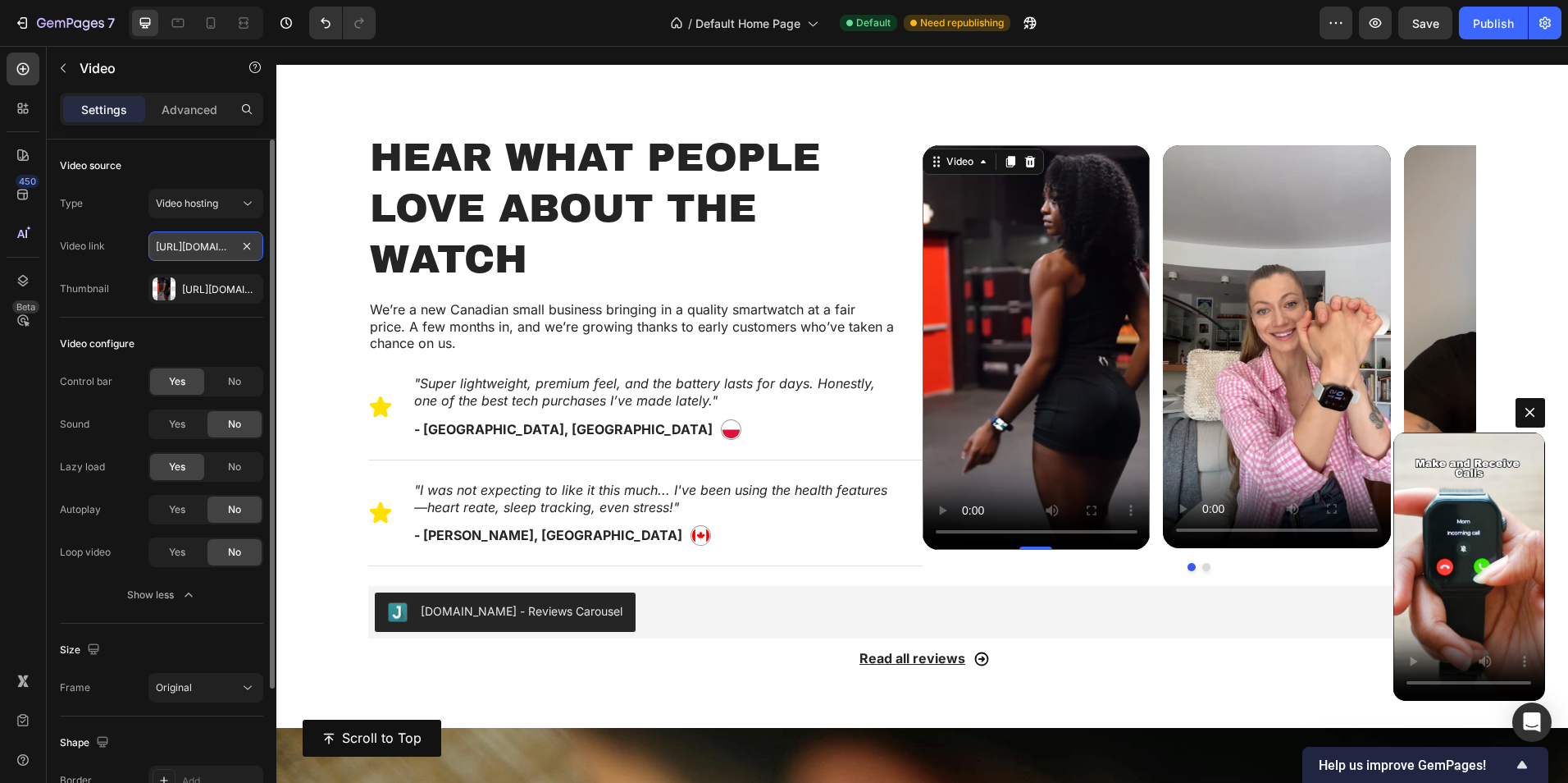
click at [198, 254] on input "[URL][DOMAIN_NAME]" at bounding box center [205, 246] width 115 height 29
type input "[URL][DOMAIN_NAME]"
click at [122, 268] on div "Type Video hosting Video link [URL][DOMAIN_NAME] Thumbnail [URL][DOMAIN_NAME]" at bounding box center [161, 246] width 203 height 115
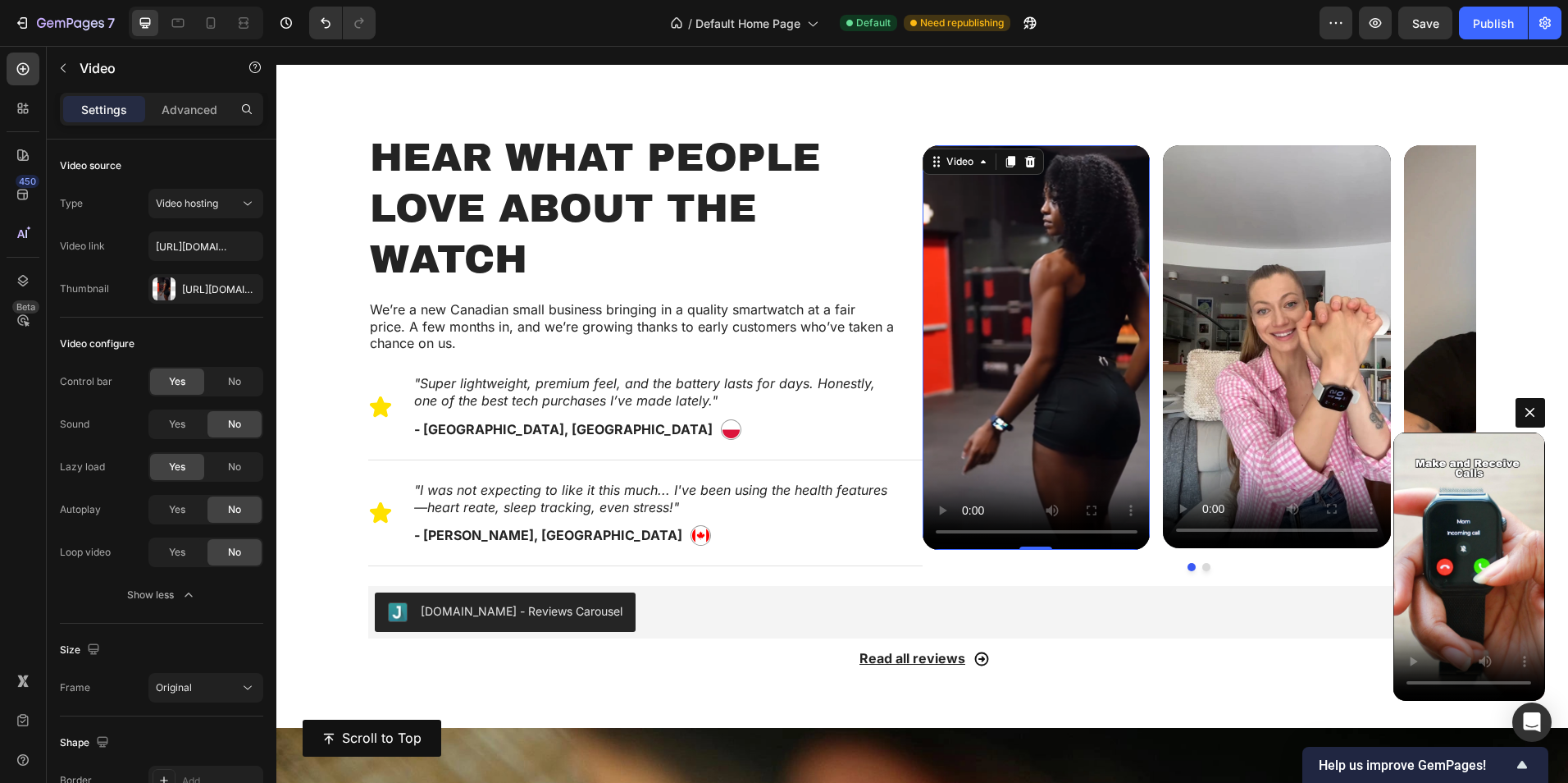
click at [1049, 273] on video at bounding box center [1037, 348] width 228 height 405
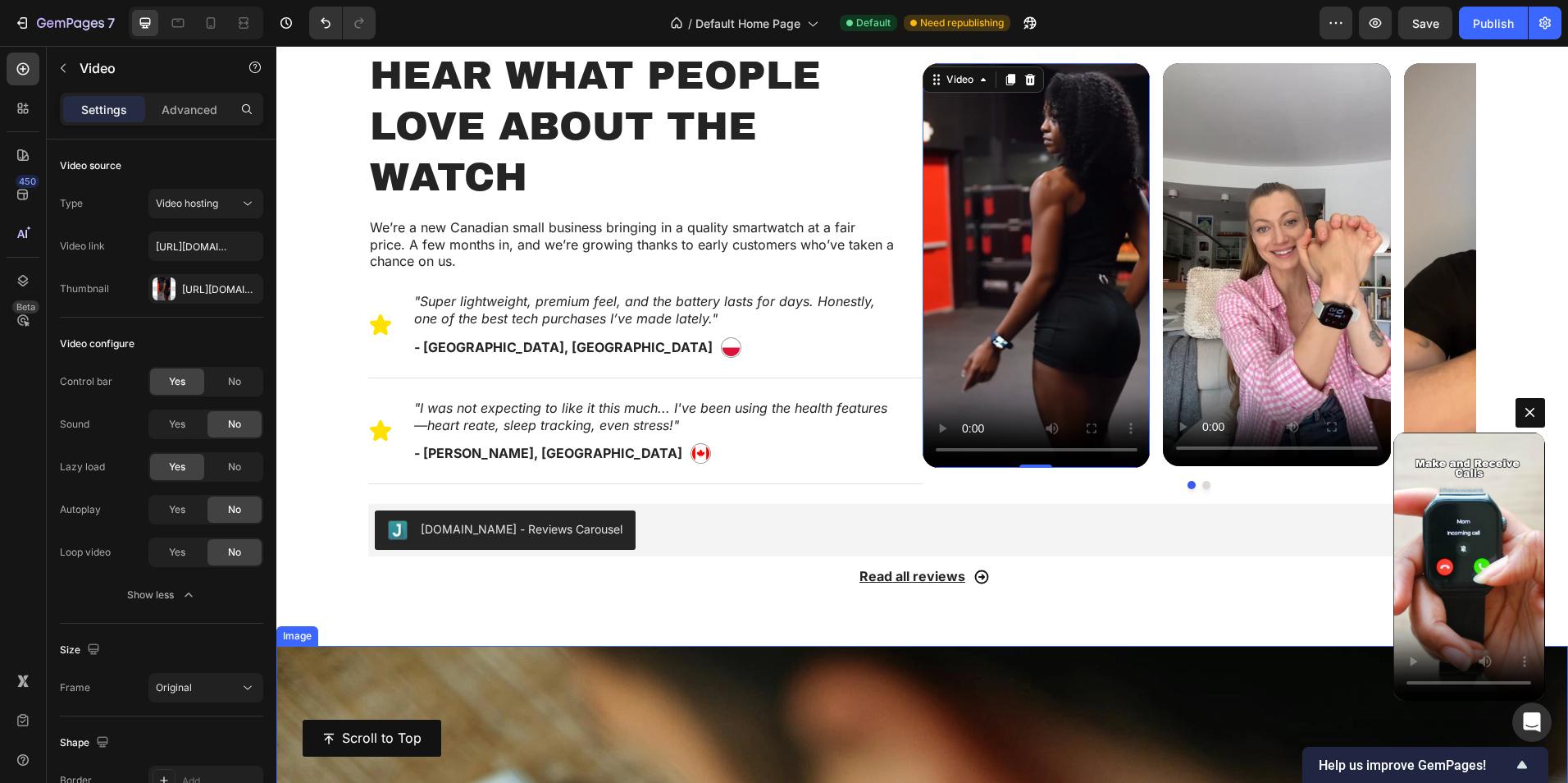
scroll to position [1340, 0]
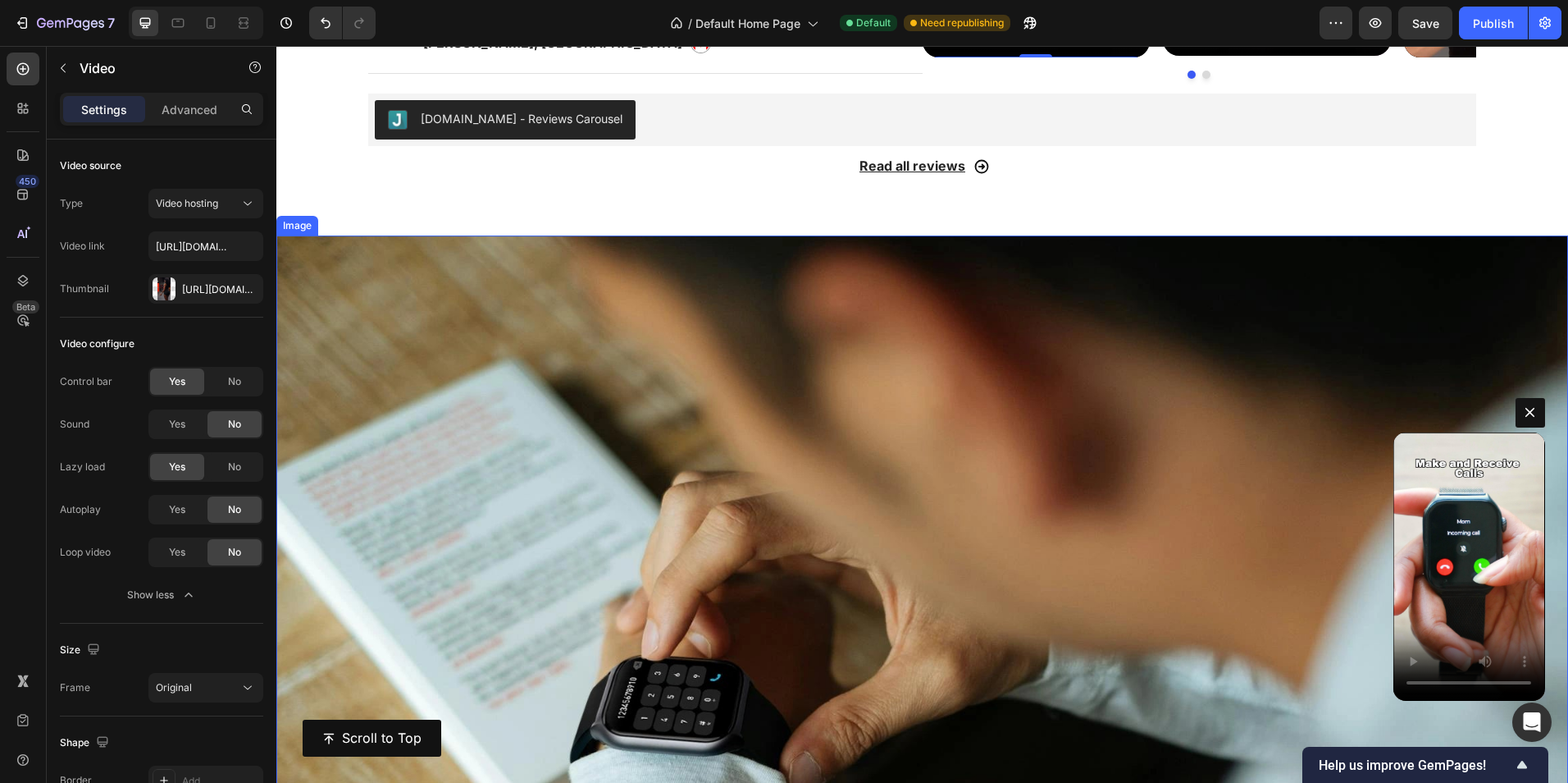
click at [558, 377] on img at bounding box center [922, 666] width 1292 height 862
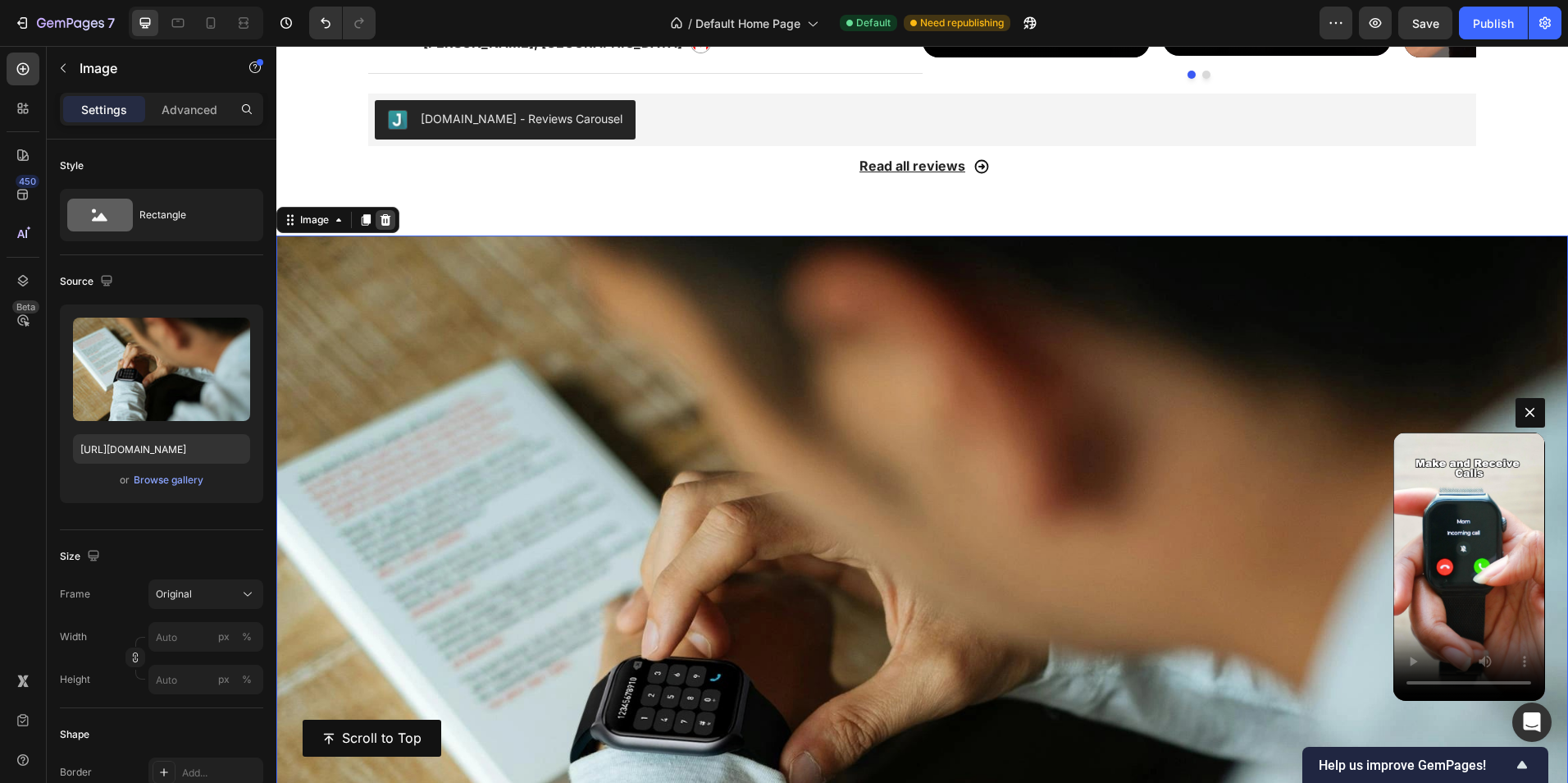
click at [390, 214] on icon at bounding box center [386, 220] width 13 height 13
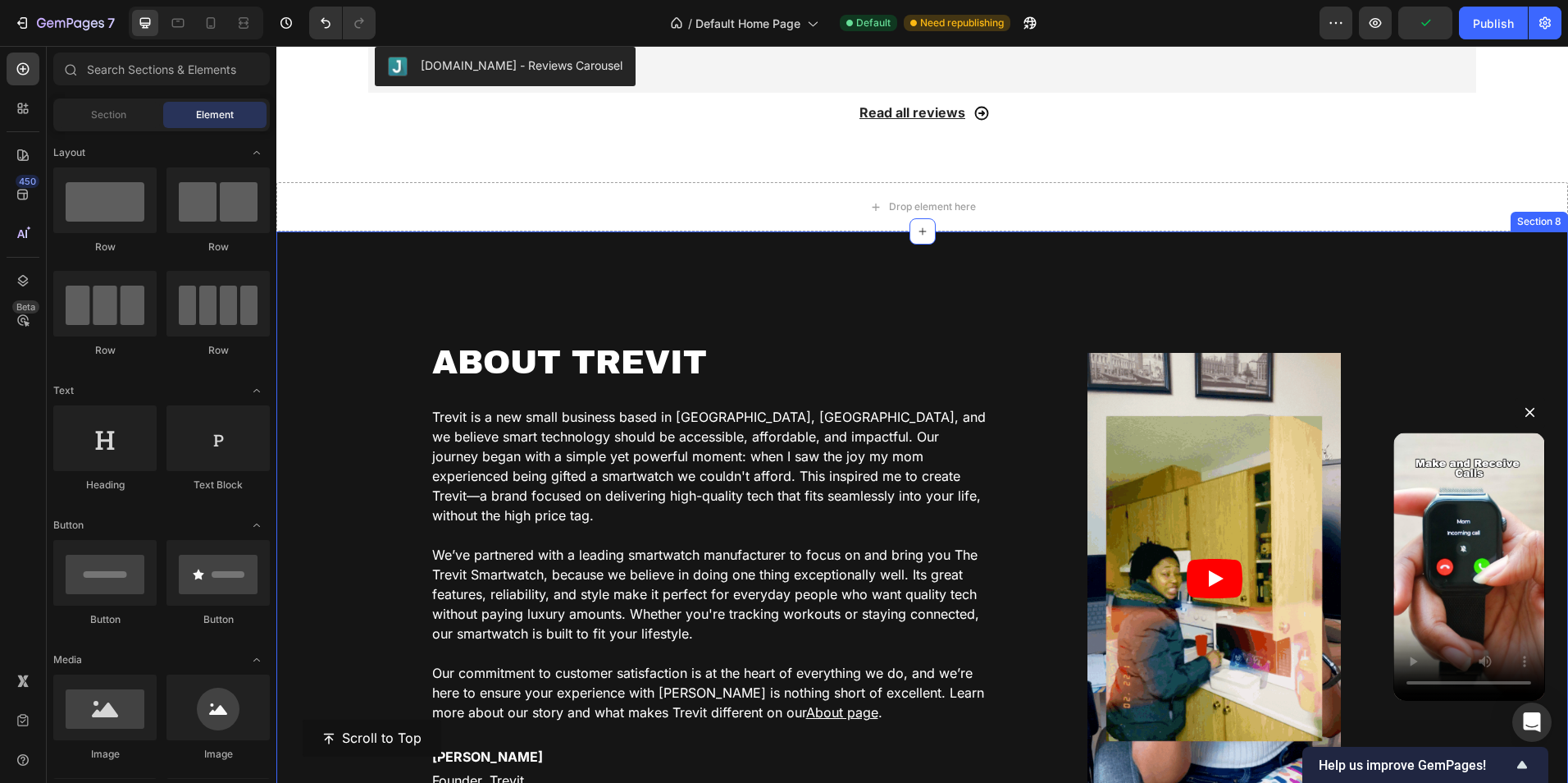
scroll to position [1586, 0]
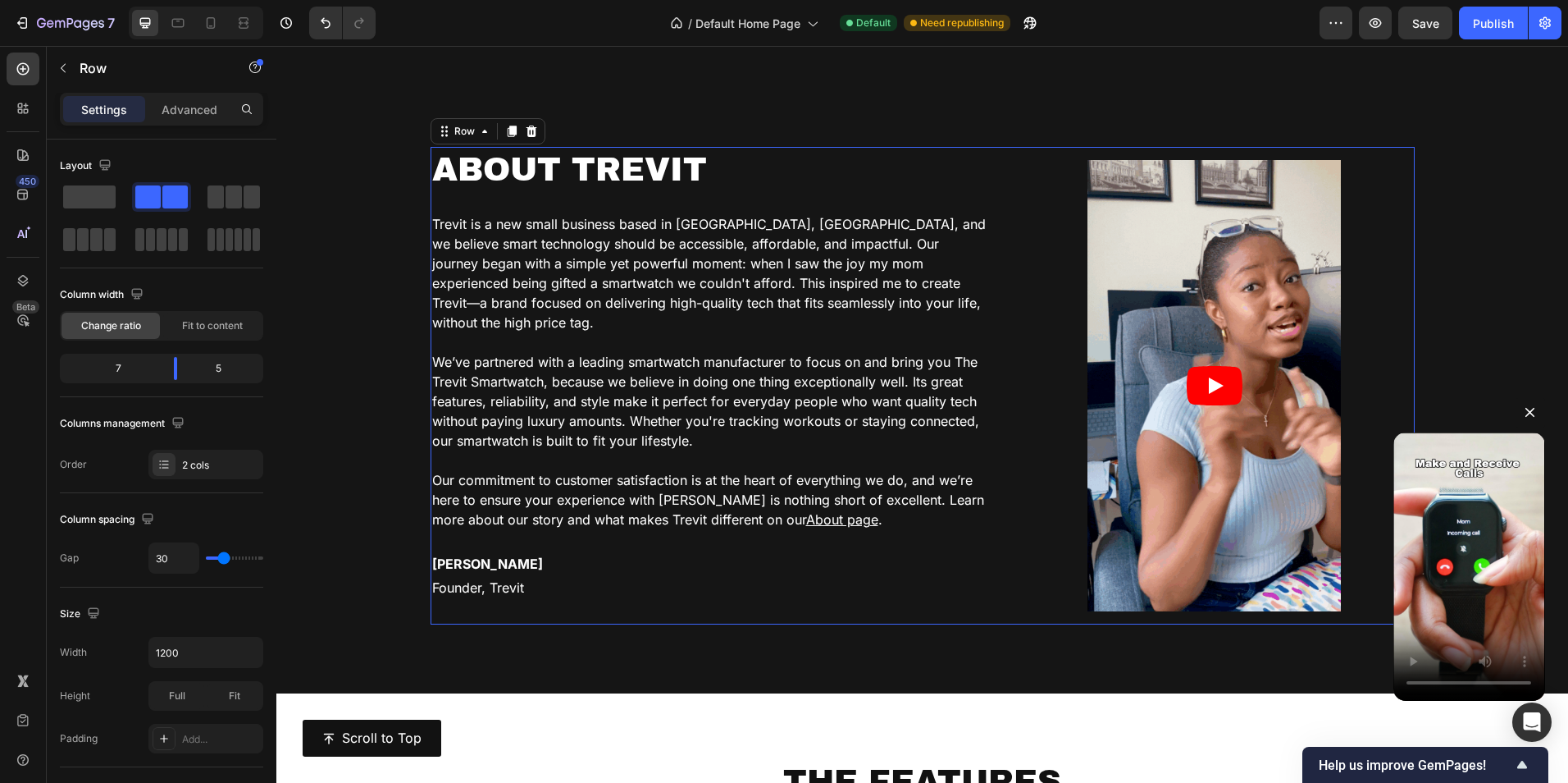
click at [1003, 389] on div "Video Row ABOUT TREVIT Heading Trevit is a new small business based in [GEOGRAP…" at bounding box center [922, 386] width 984 height 478
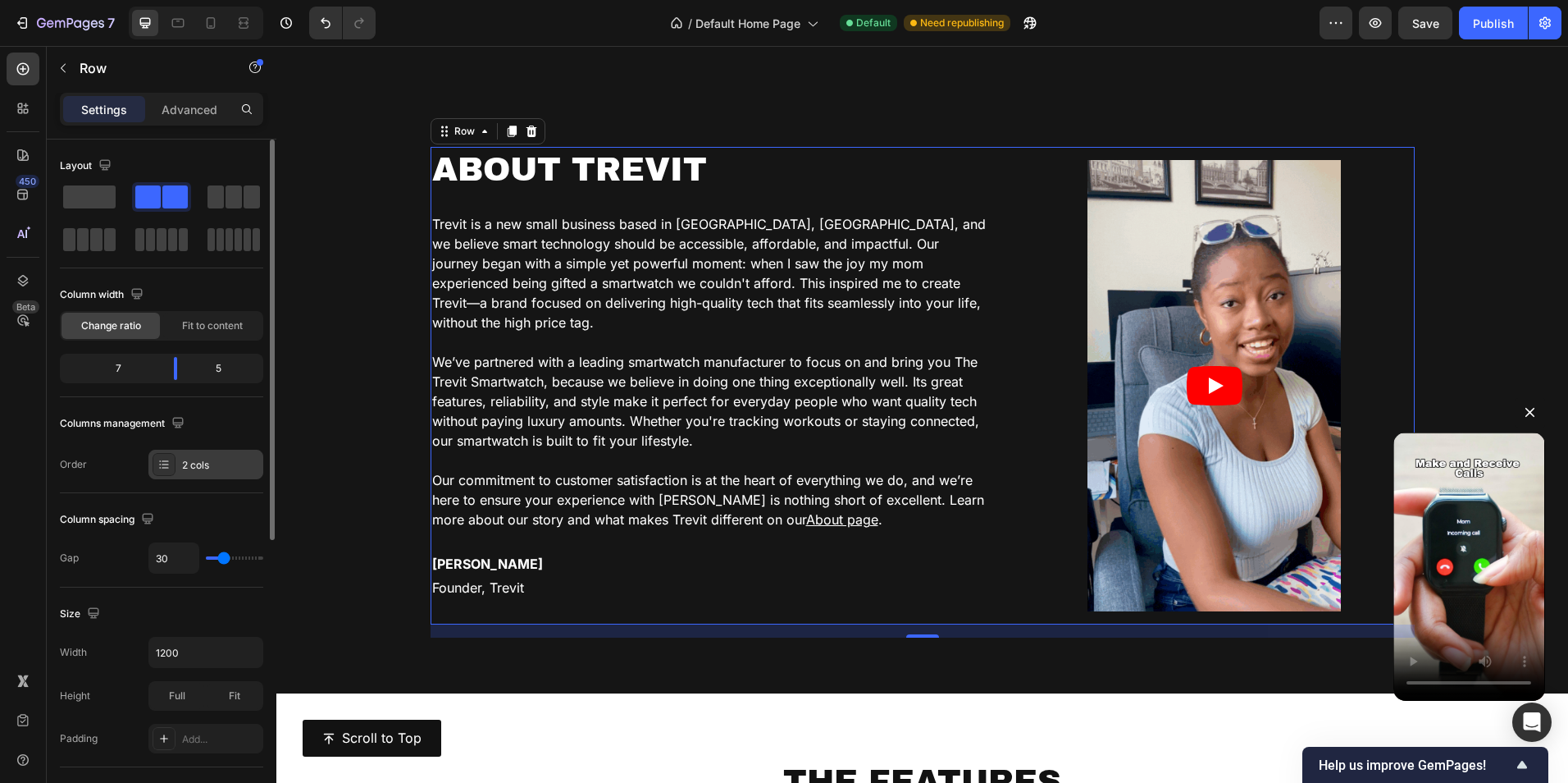
click at [166, 464] on icon at bounding box center [164, 465] width 13 height 13
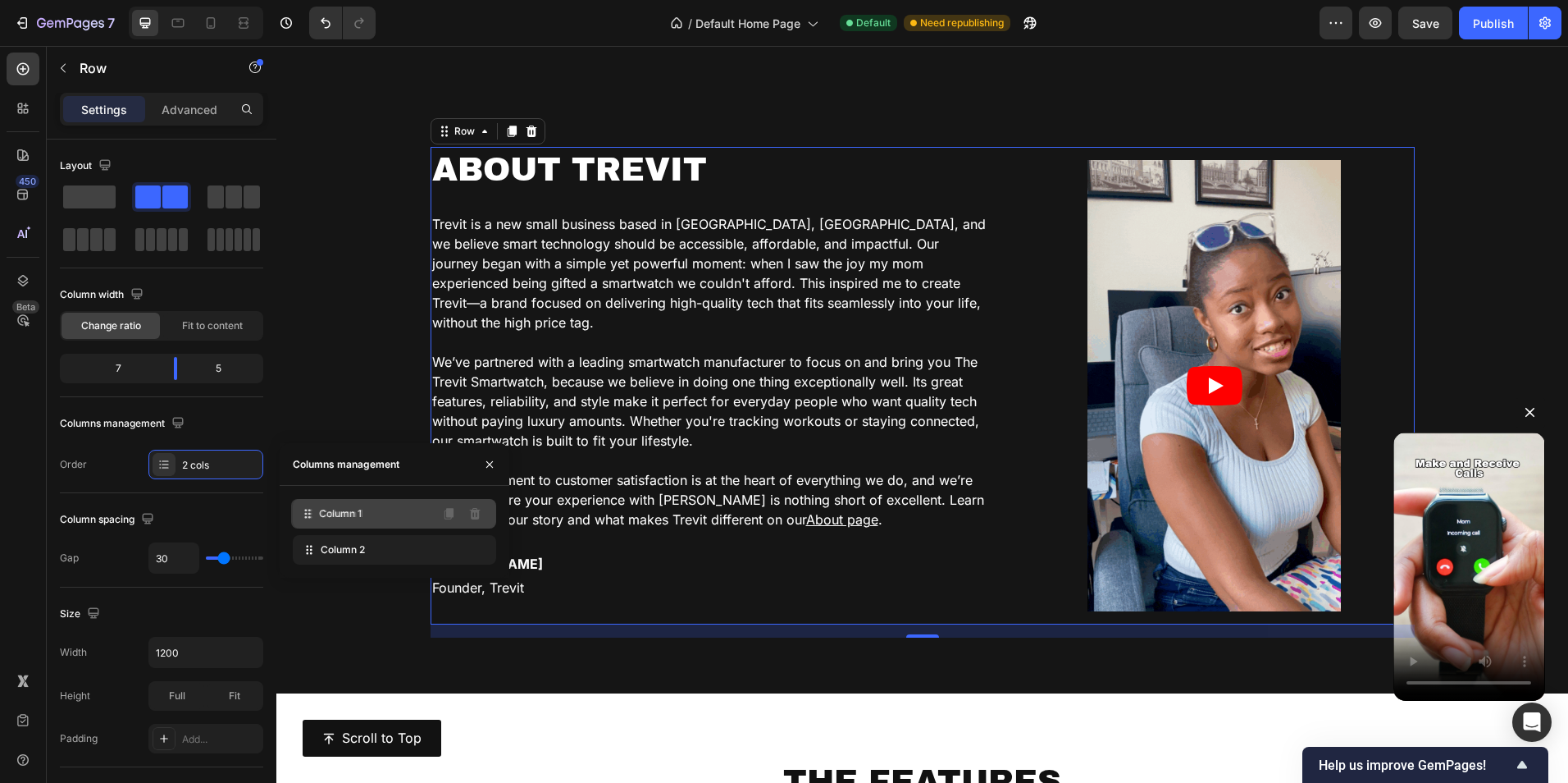
drag, startPoint x: 333, startPoint y: 552, endPoint x: 332, endPoint y: 516, distance: 36.0
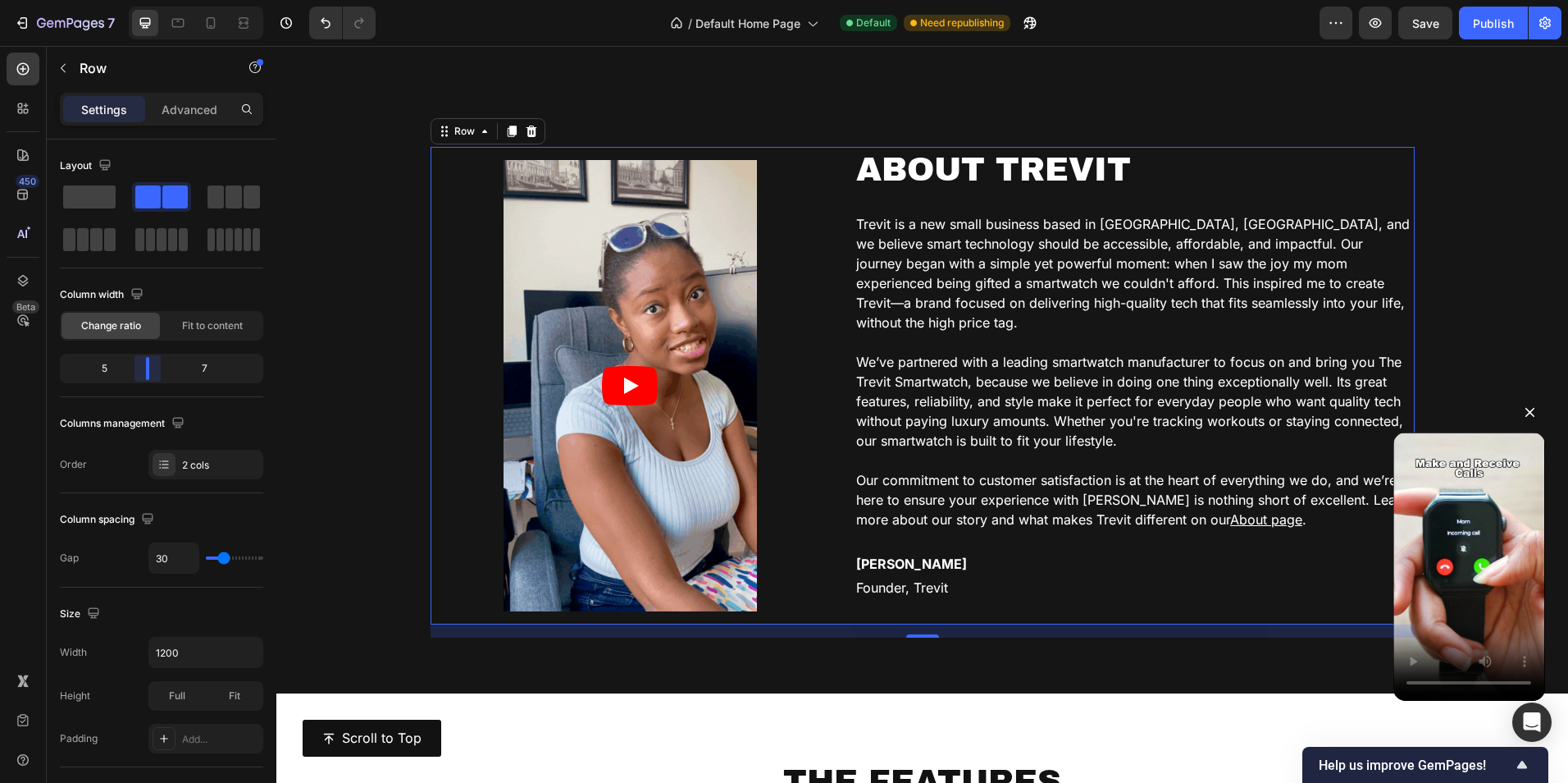
drag, startPoint x: 172, startPoint y: 372, endPoint x: 147, endPoint y: 372, distance: 25.0
click at [147, 0] on body "7 Version history / Default Home Page Default Need republishing Preview Save Pu…" at bounding box center [784, 0] width 1568 height 0
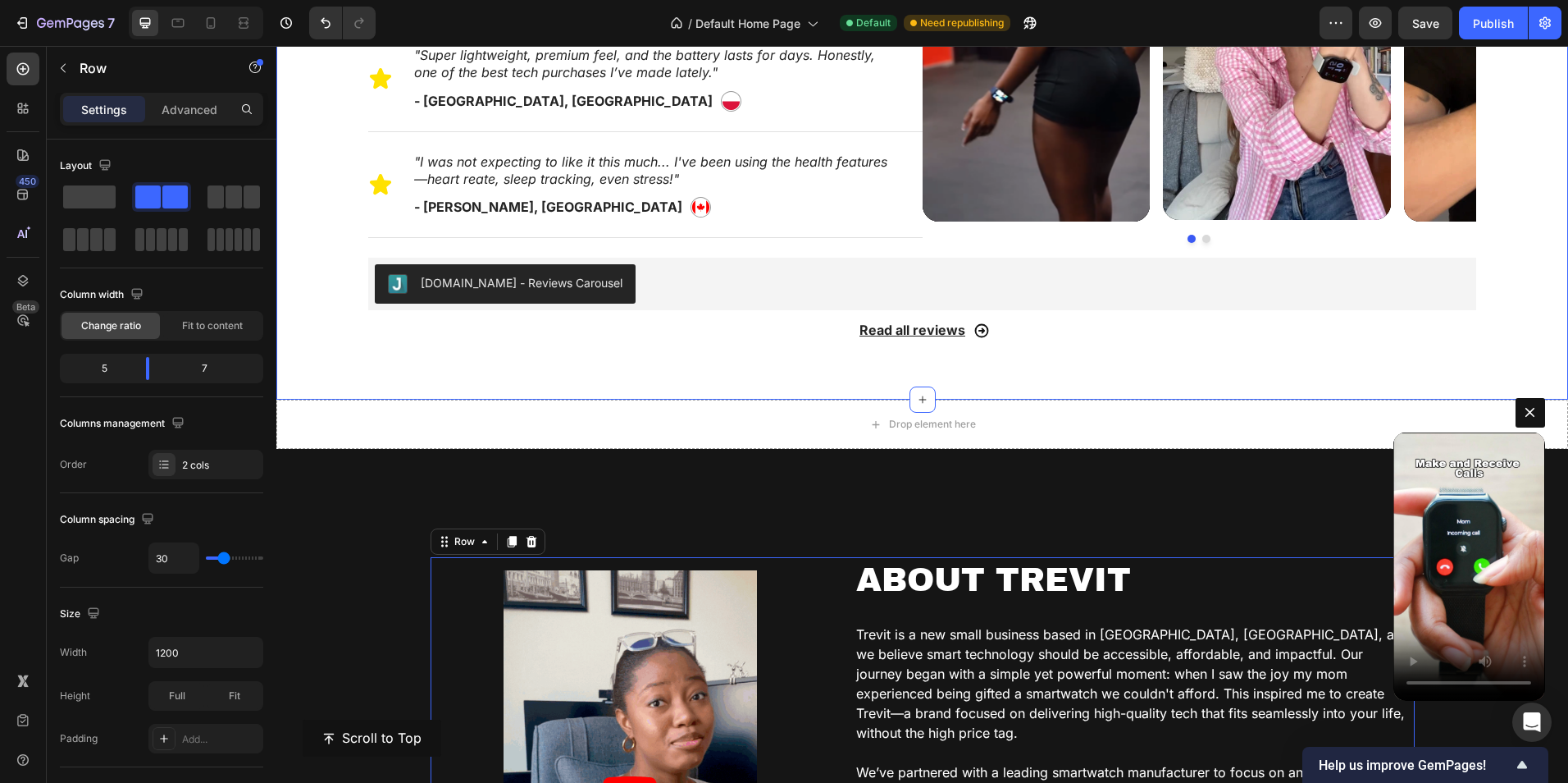
scroll to position [1258, 0]
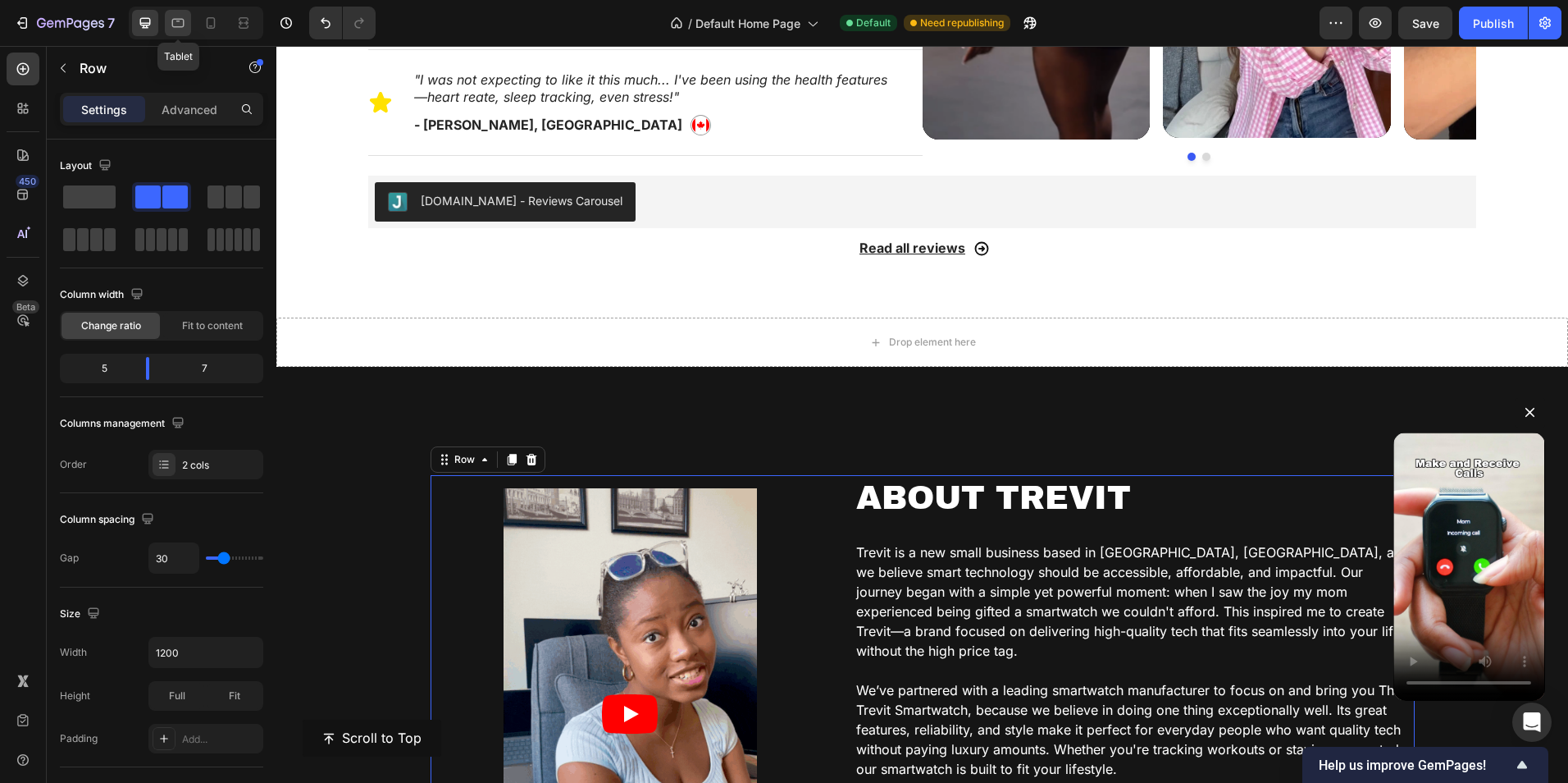
click at [183, 21] on icon at bounding box center [178, 23] width 16 height 16
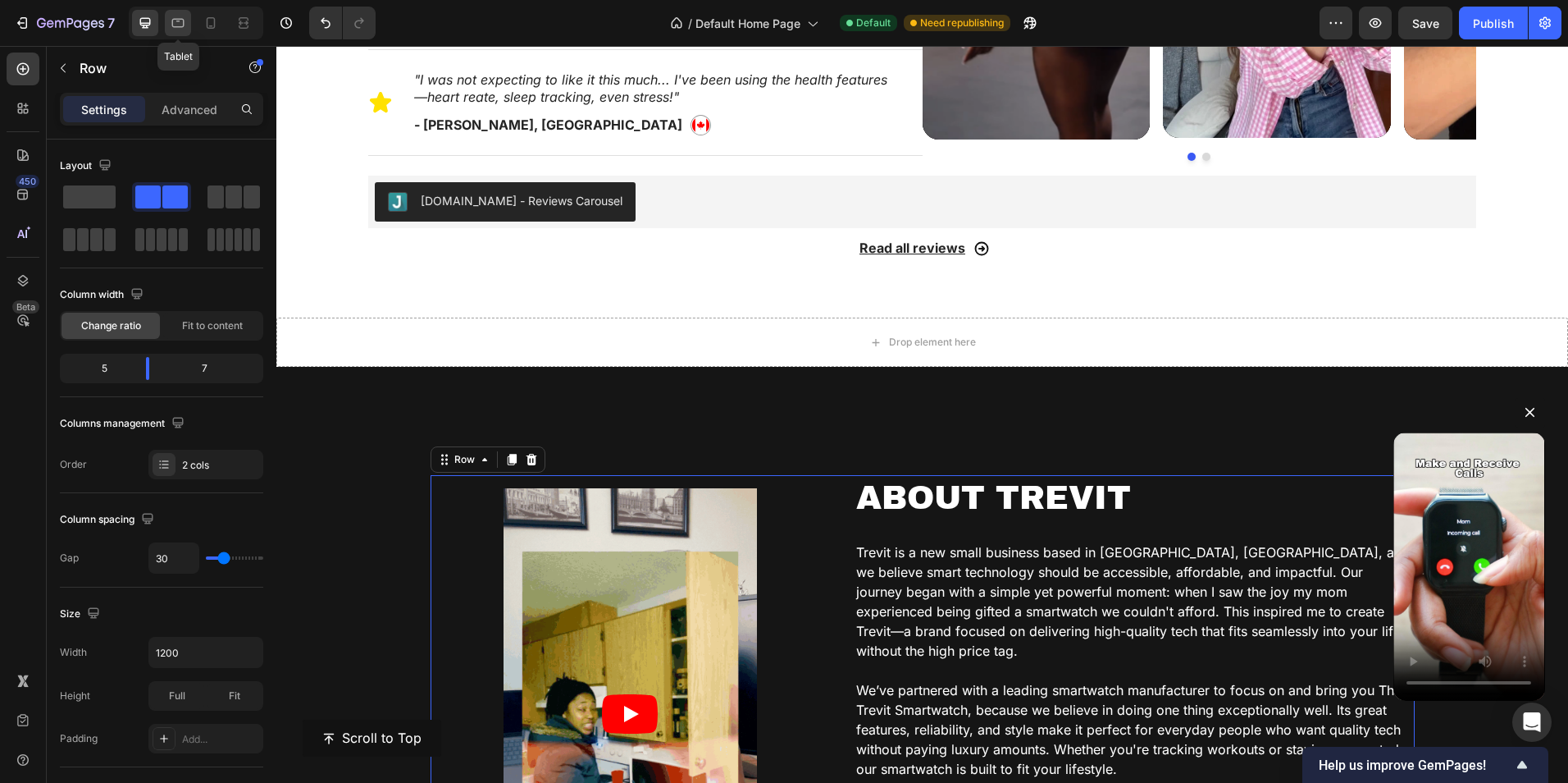
type input "0"
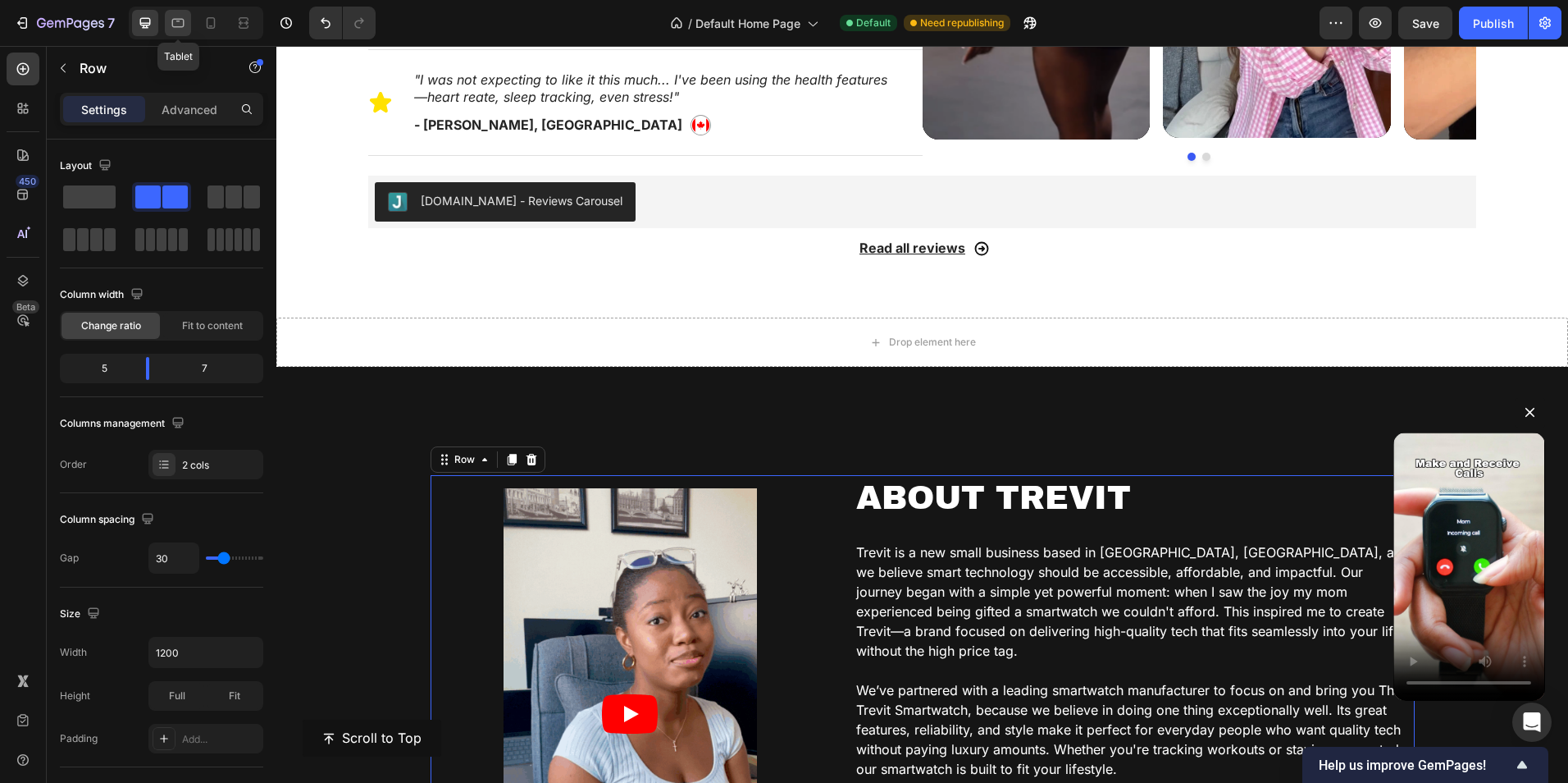
type input "0"
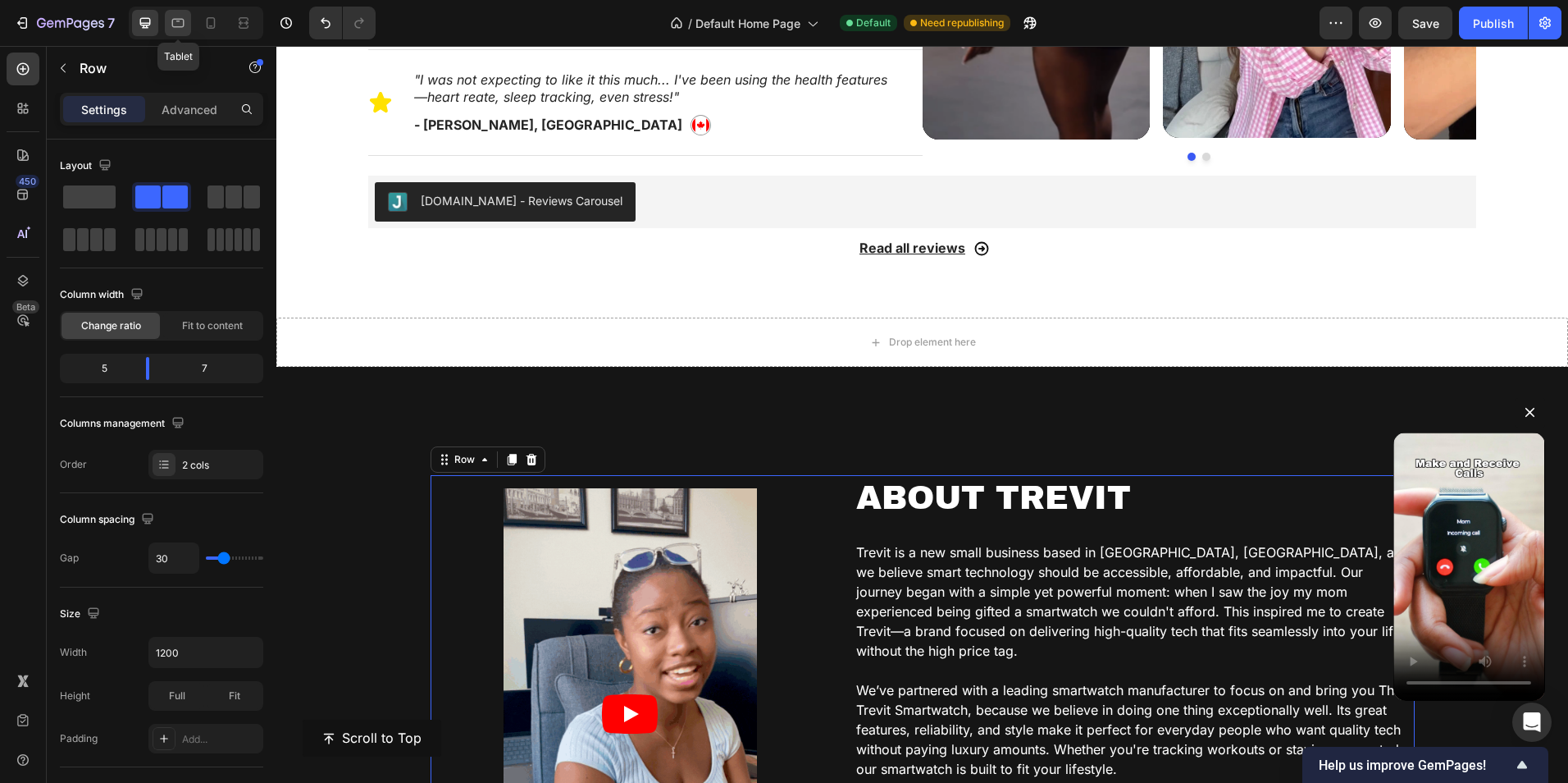
type input "100%"
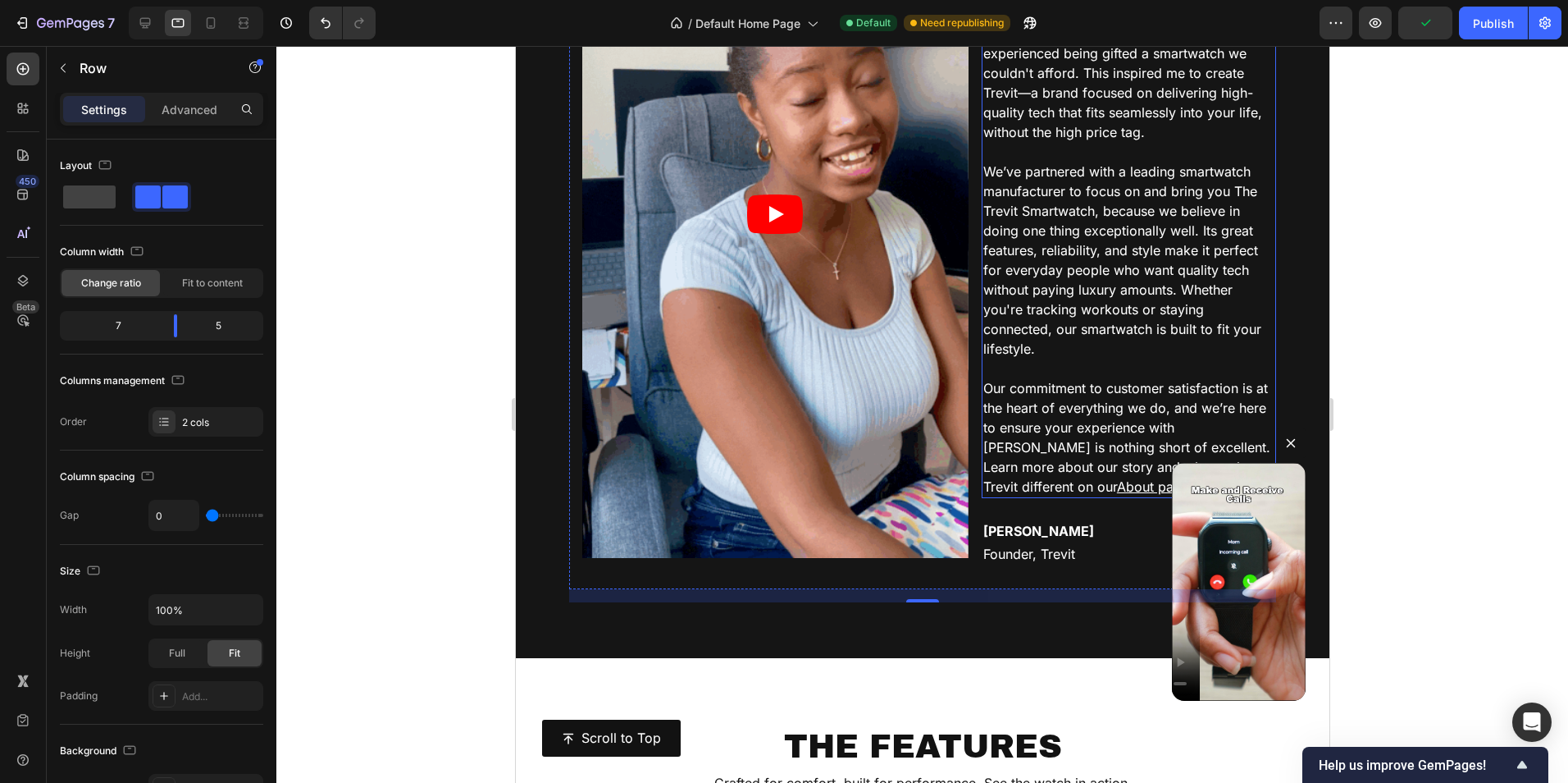
scroll to position [2218, 0]
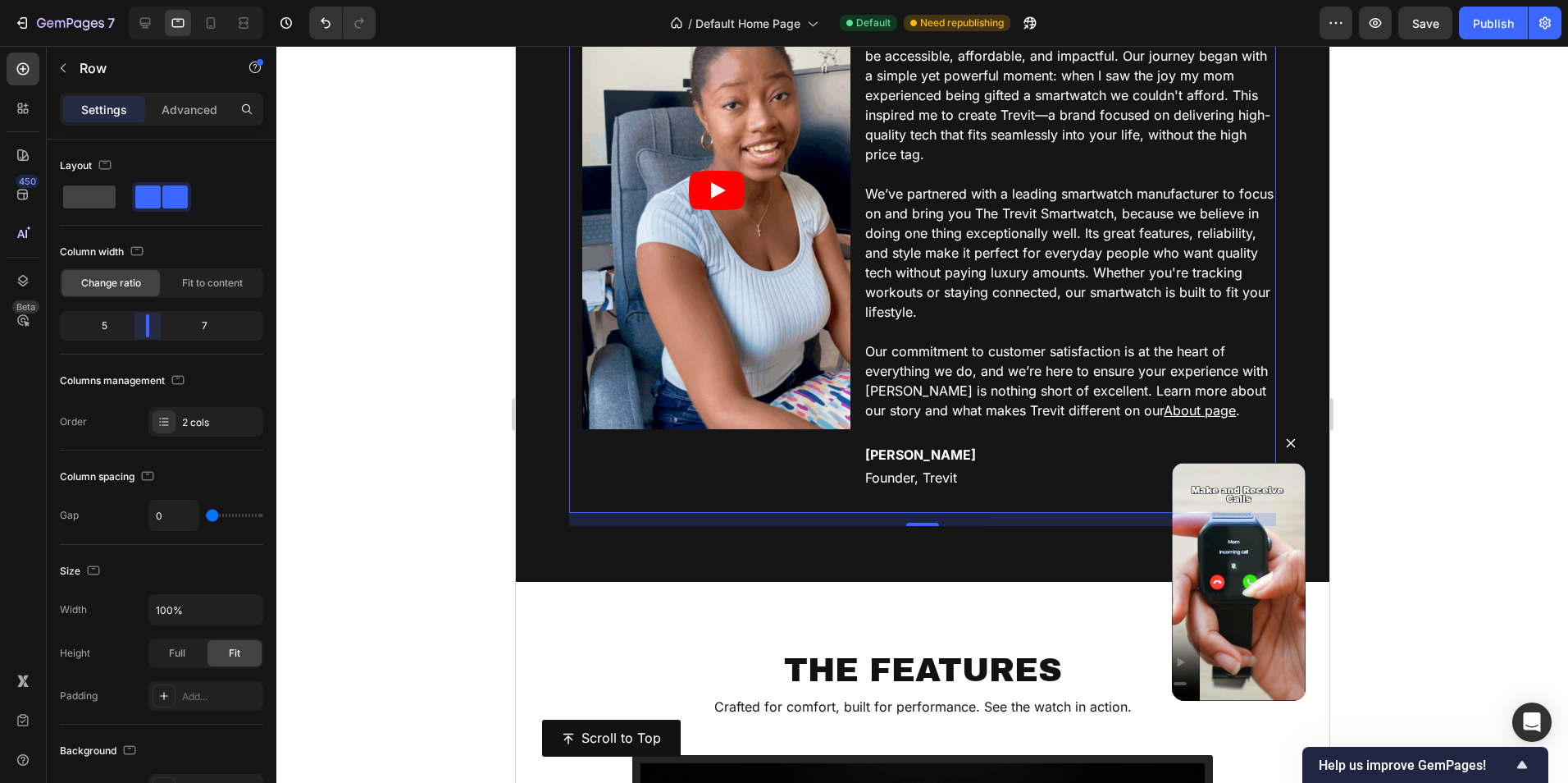
drag, startPoint x: 170, startPoint y: 328, endPoint x: 143, endPoint y: 321, distance: 27.9
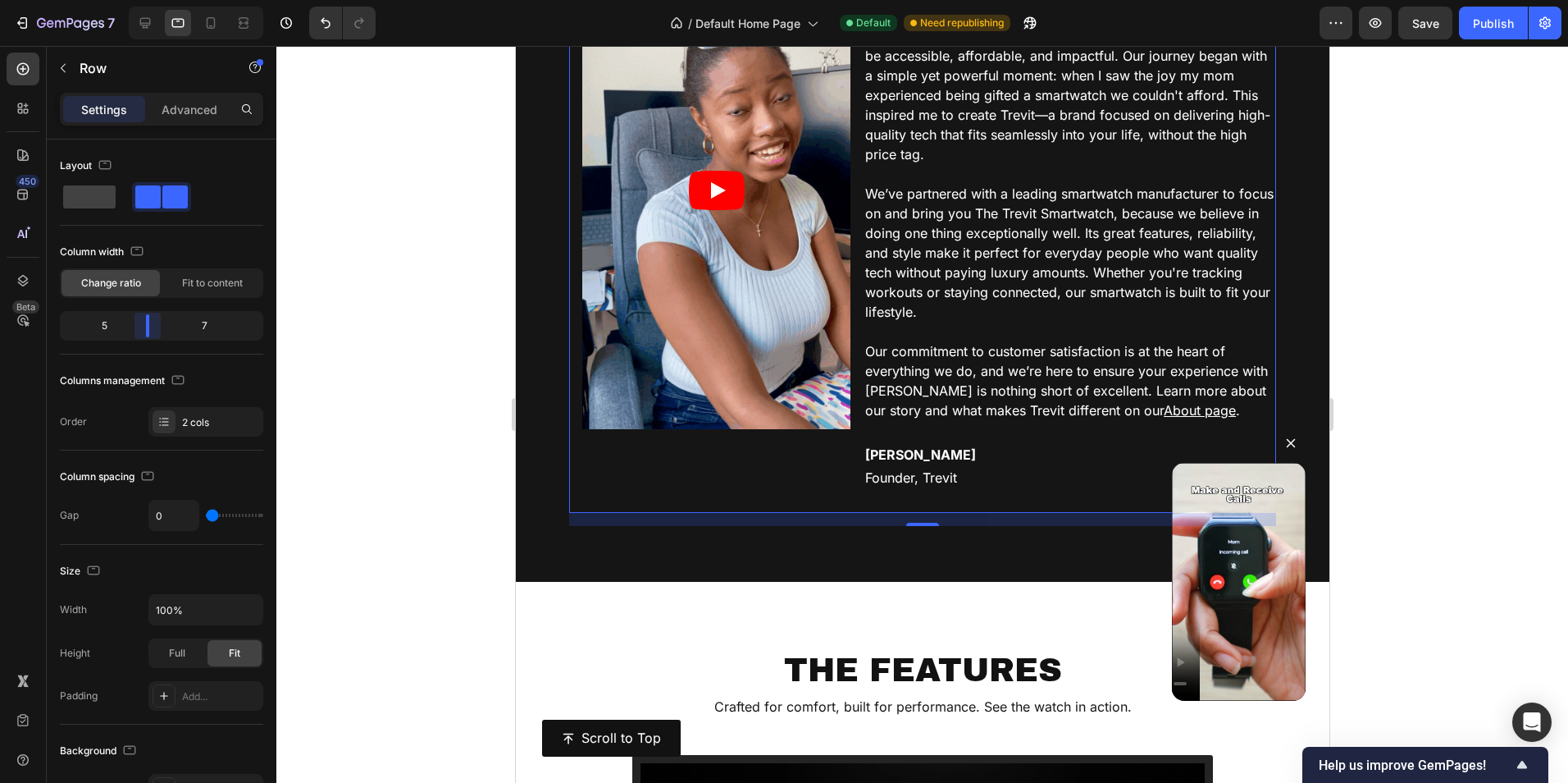
click at [143, 0] on body "7 Version history / Default Home Page Default Need republishing Preview Save Pu…" at bounding box center [784, 0] width 1568 height 0
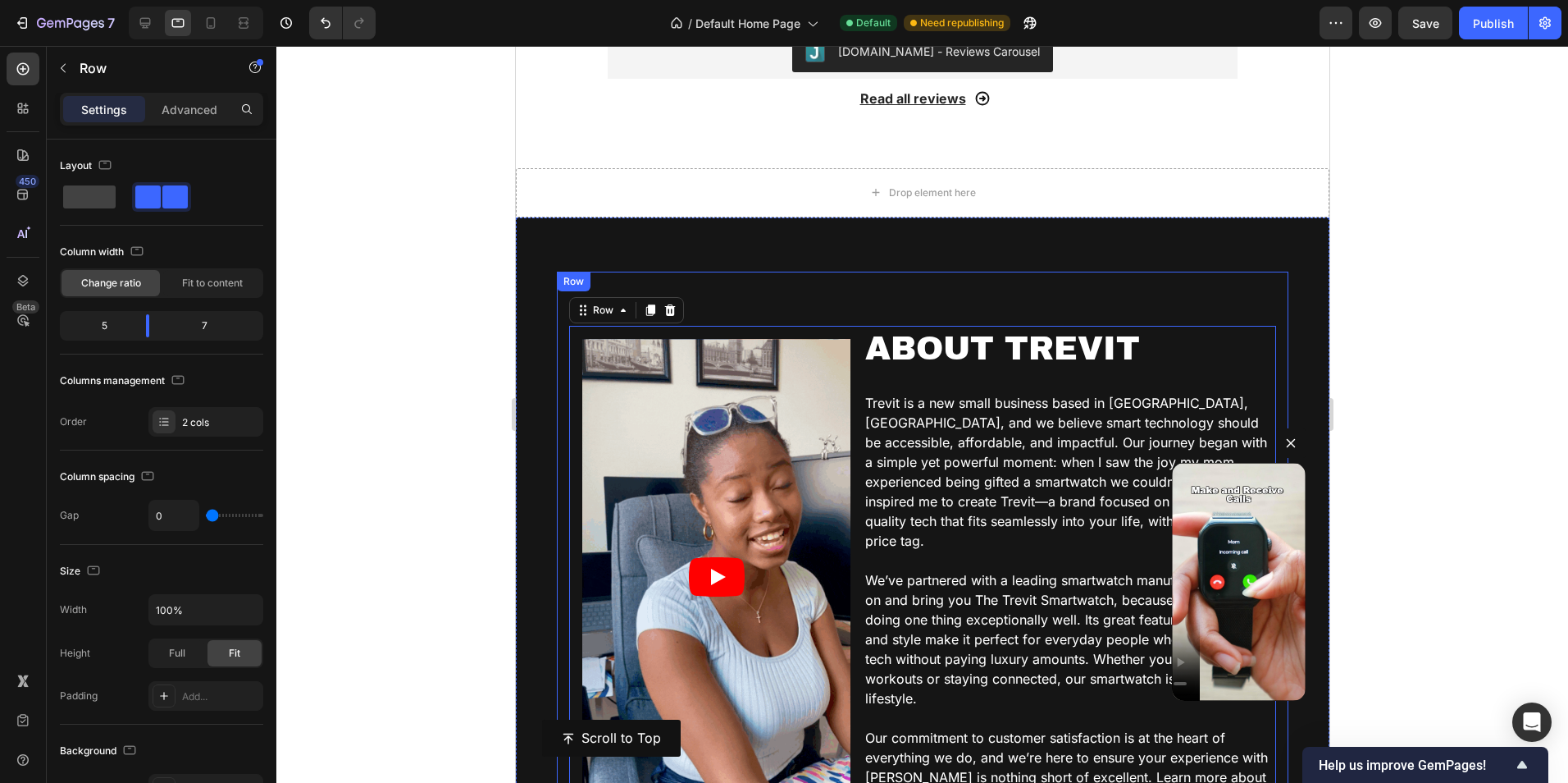
scroll to position [1890, 0]
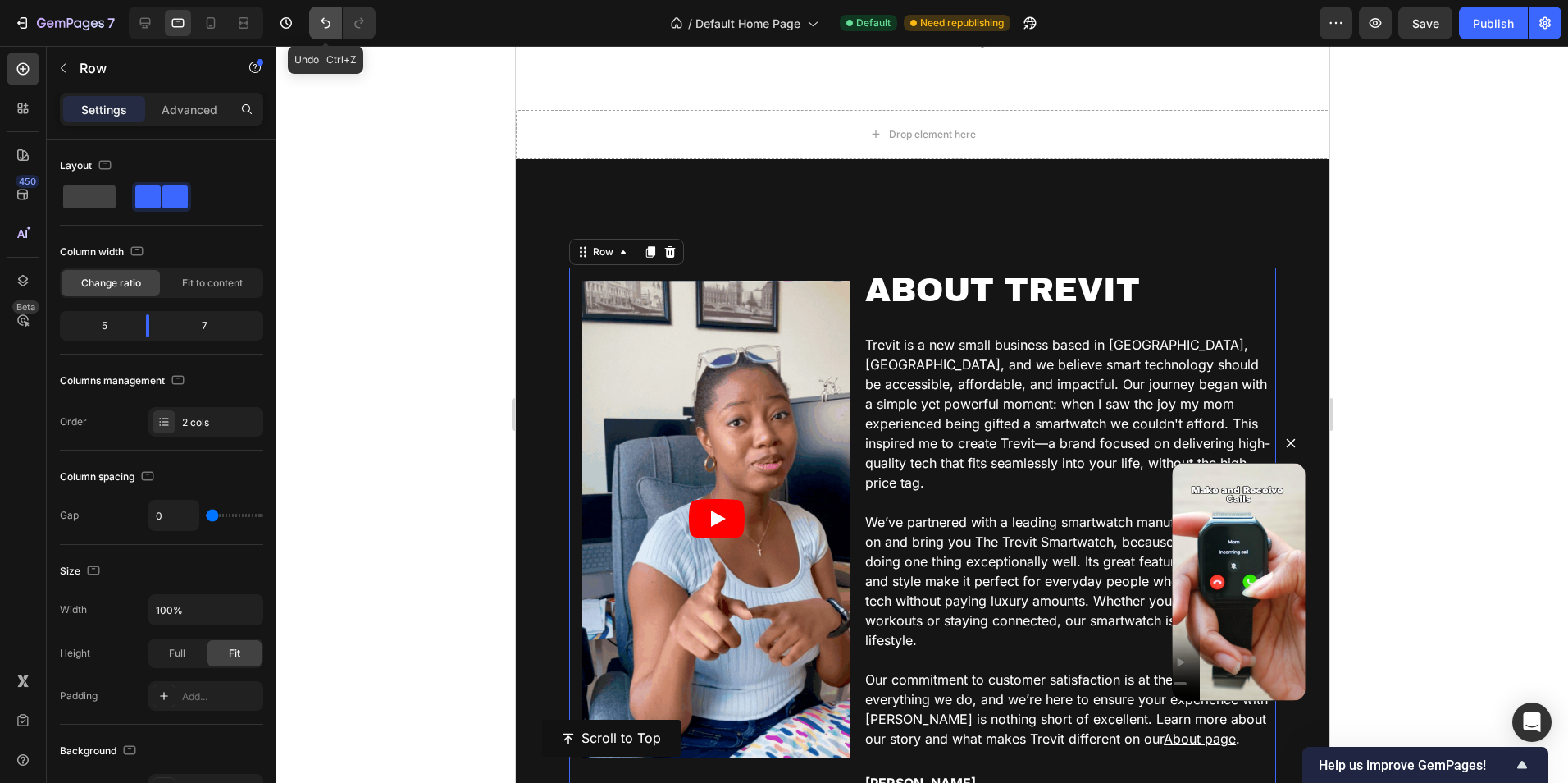
click at [328, 33] on button "Undo/Redo" at bounding box center [326, 23] width 33 height 33
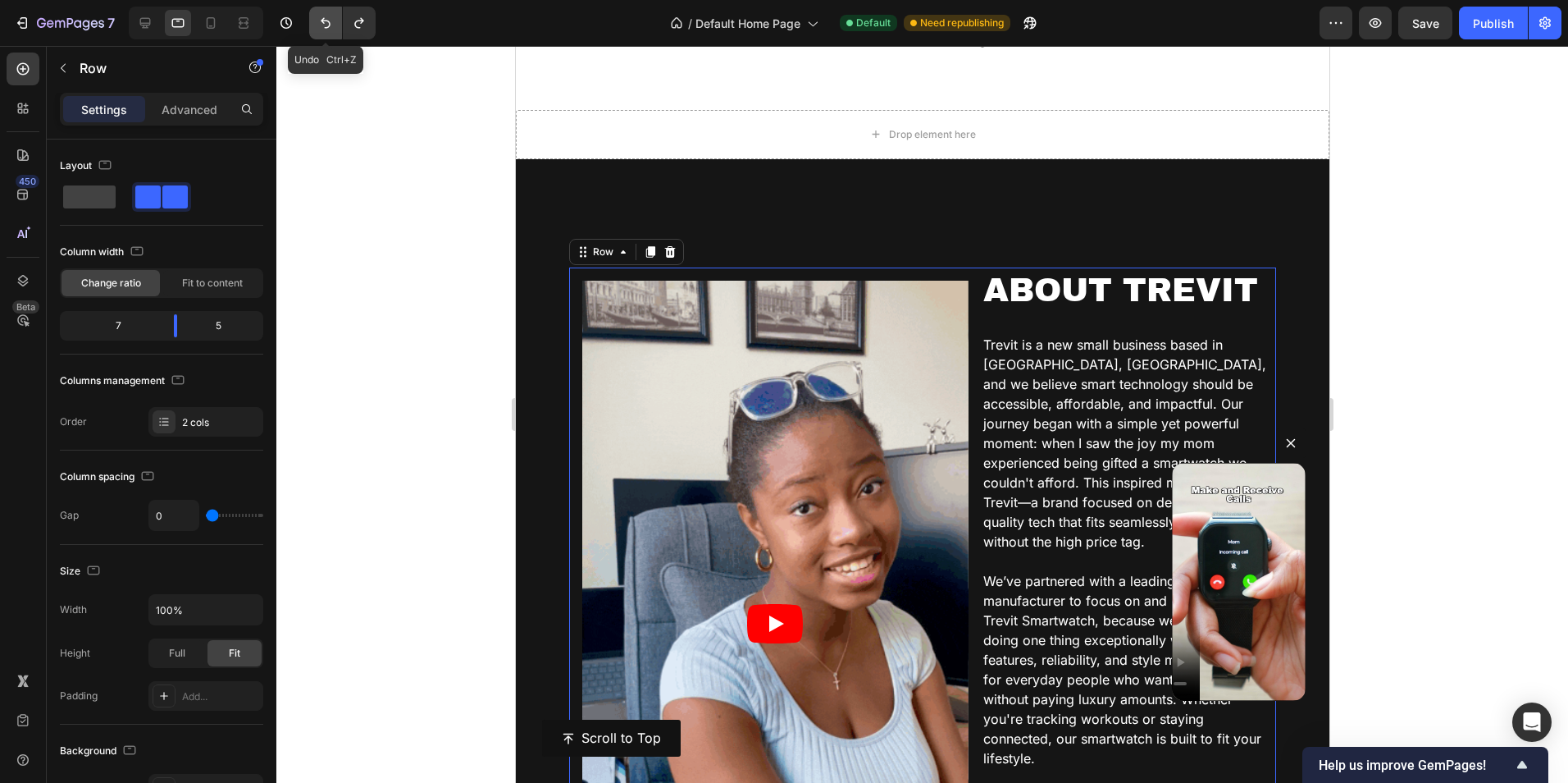
click at [328, 33] on button "Undo/Redo" at bounding box center [326, 23] width 33 height 33
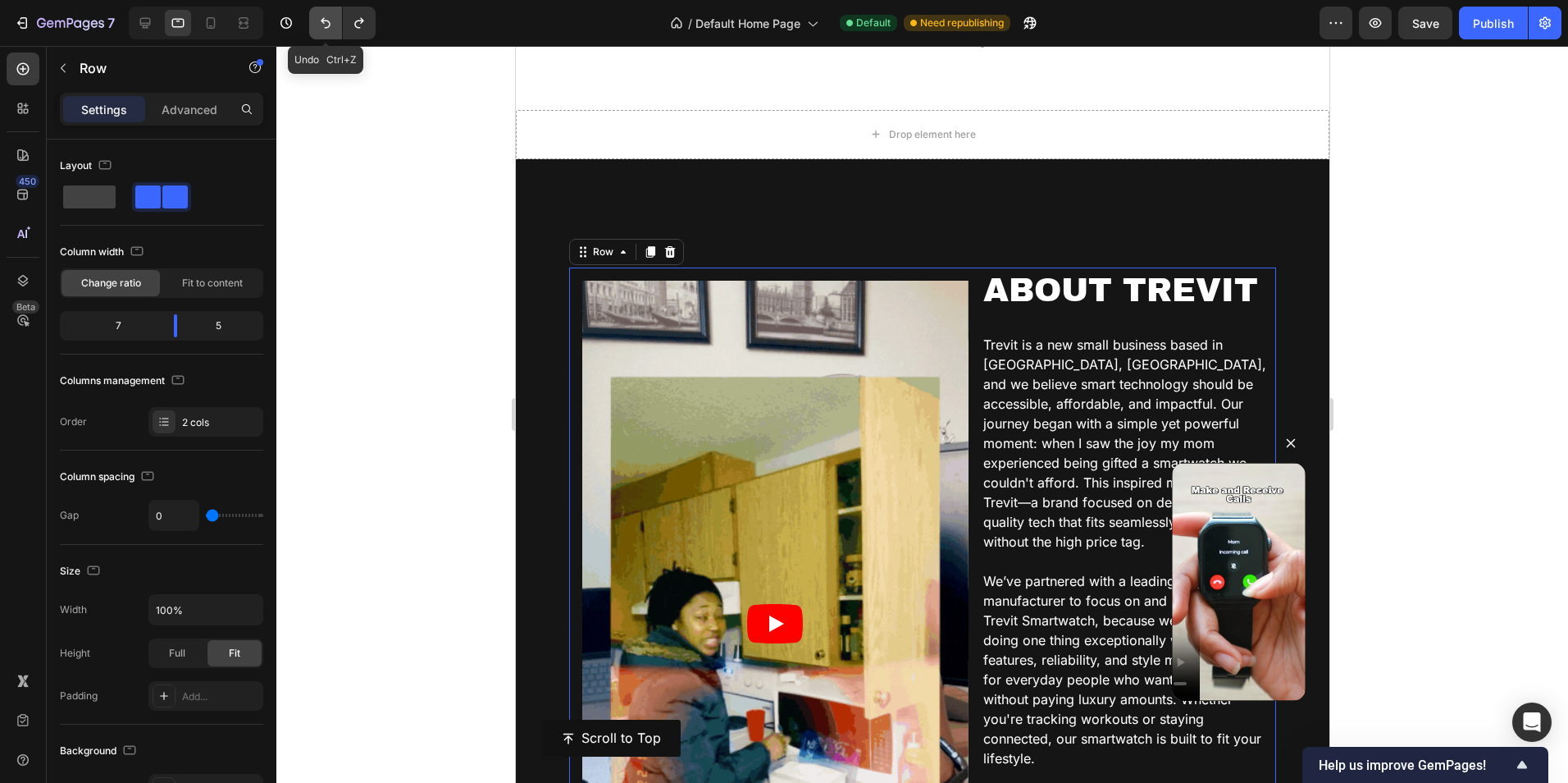
click at [322, 22] on icon "Undo/Redo" at bounding box center [326, 23] width 9 height 10
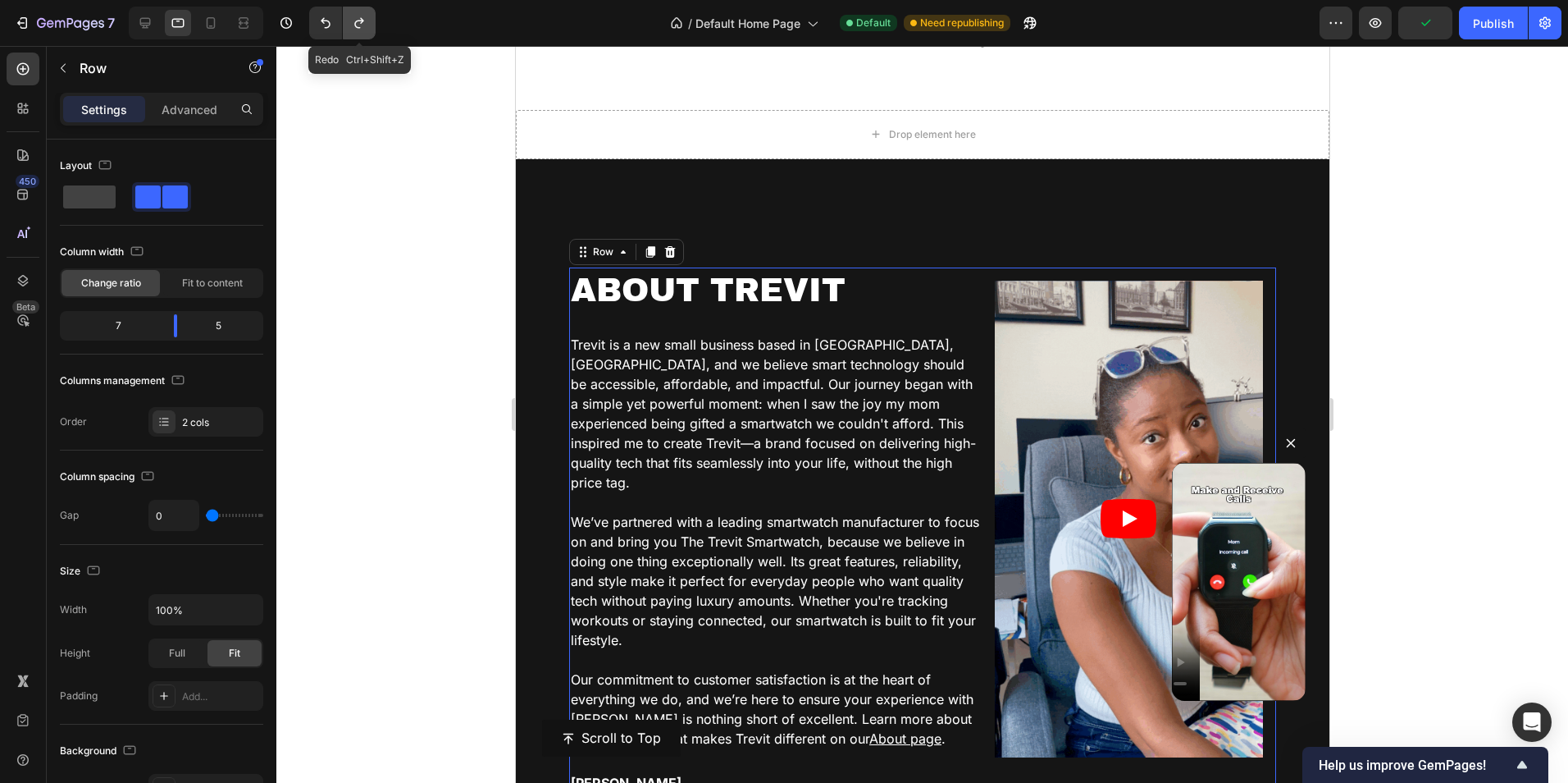
click at [350, 20] on button "Undo/Redo" at bounding box center [359, 23] width 33 height 33
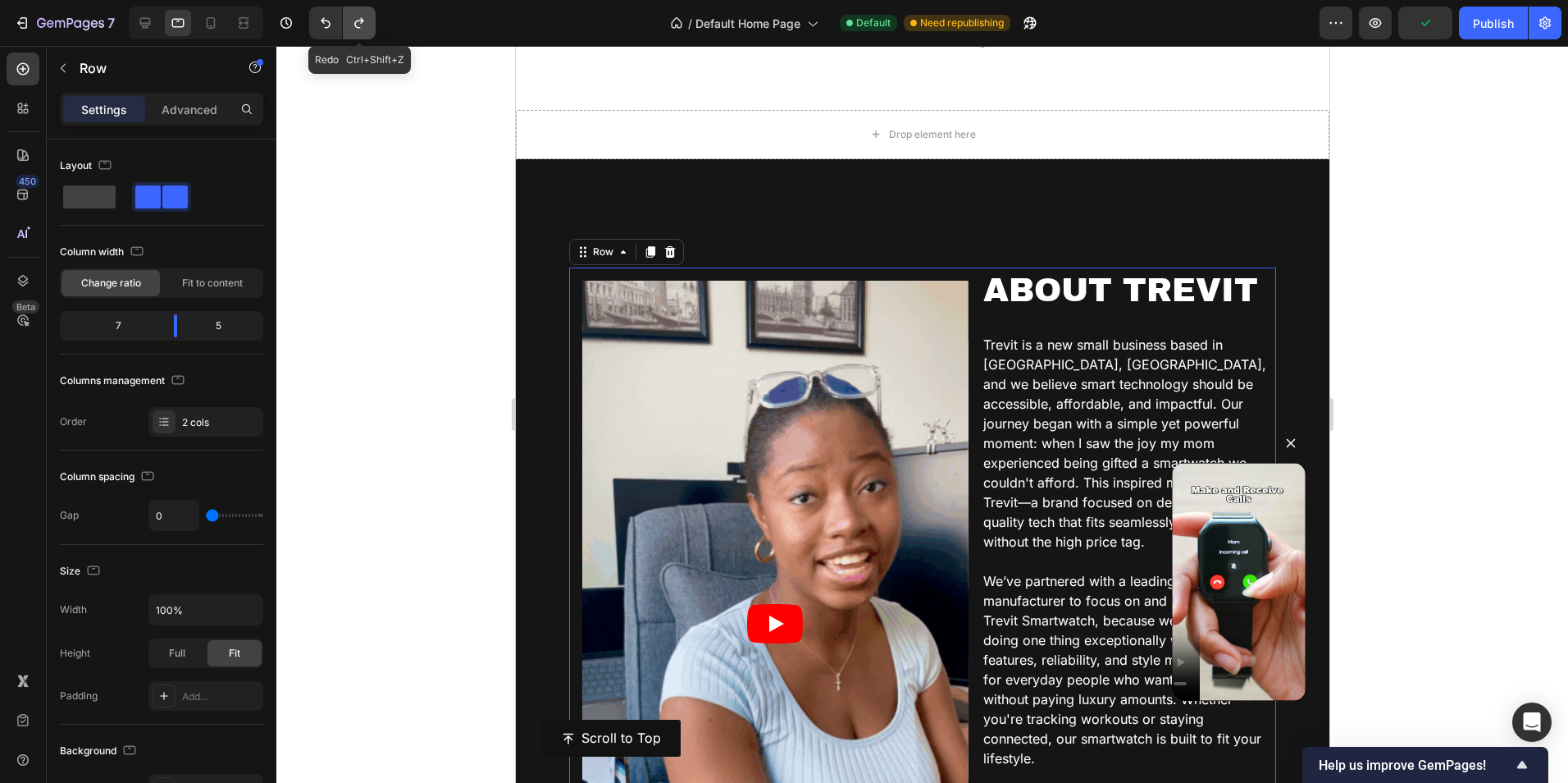
click at [350, 20] on button "Undo/Redo" at bounding box center [359, 23] width 33 height 33
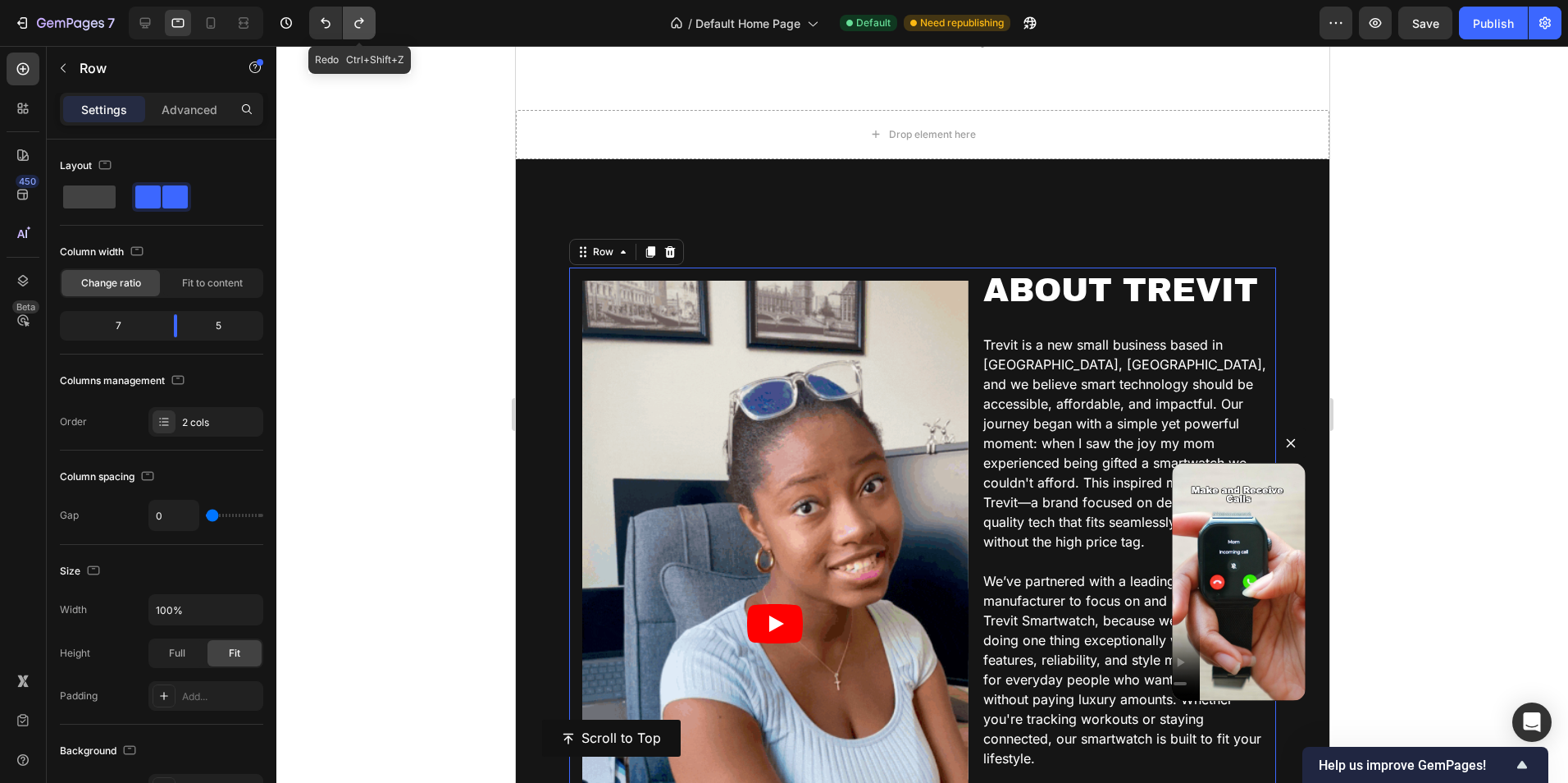
click at [358, 22] on icon "Undo/Redo" at bounding box center [359, 23] width 16 height 16
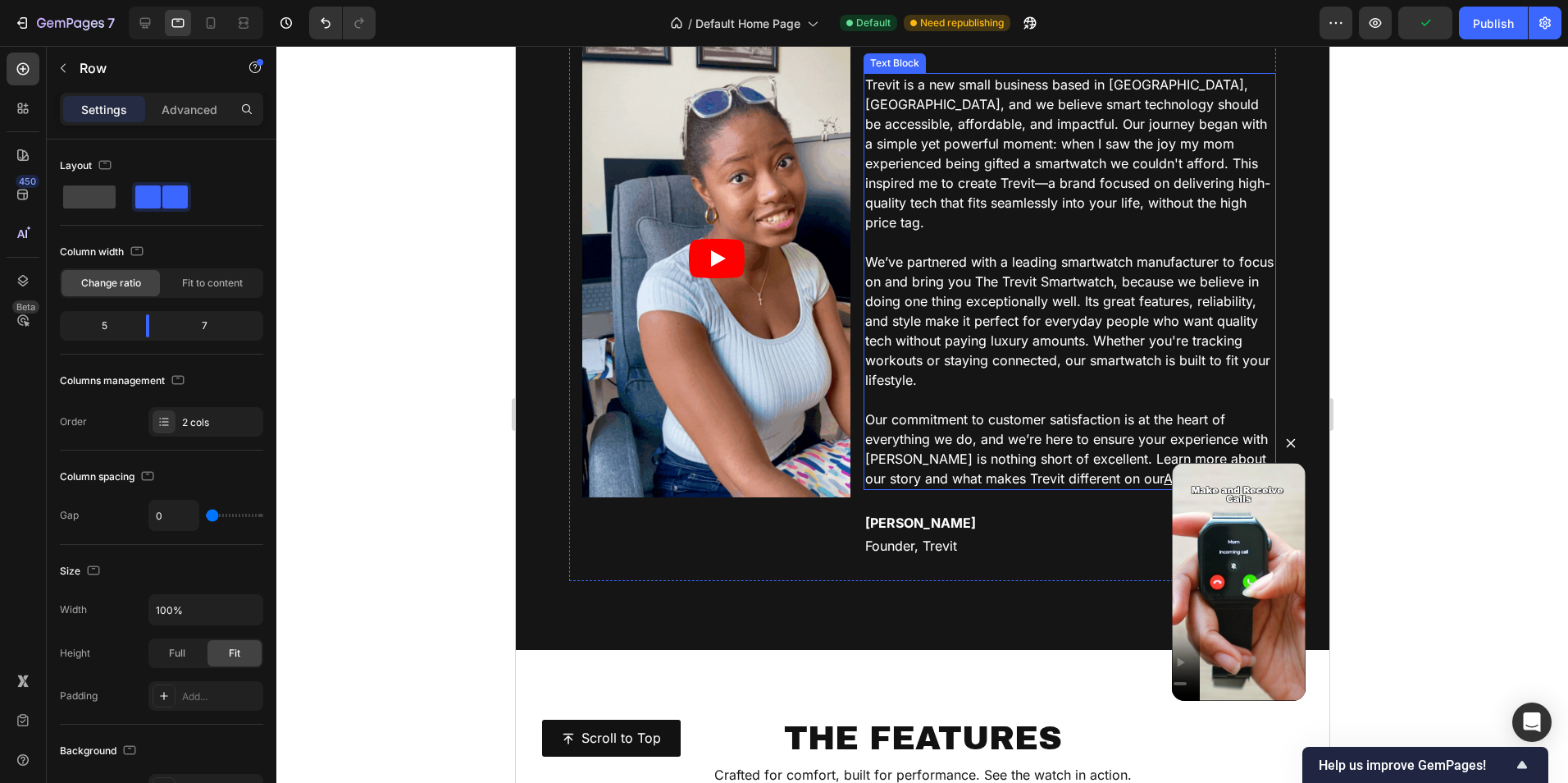
scroll to position [2136, 0]
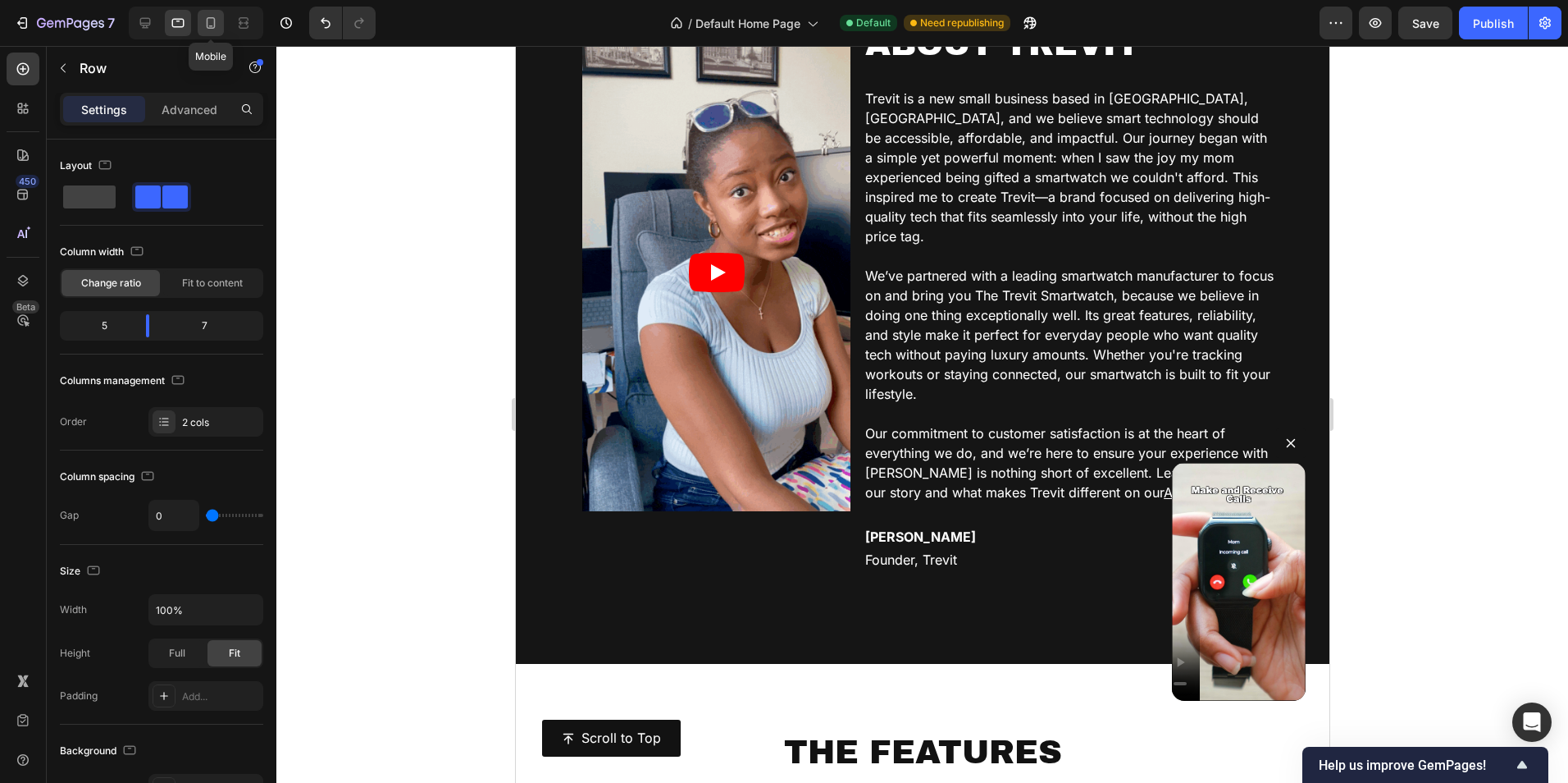
click at [203, 29] on icon at bounding box center [210, 23] width 16 height 16
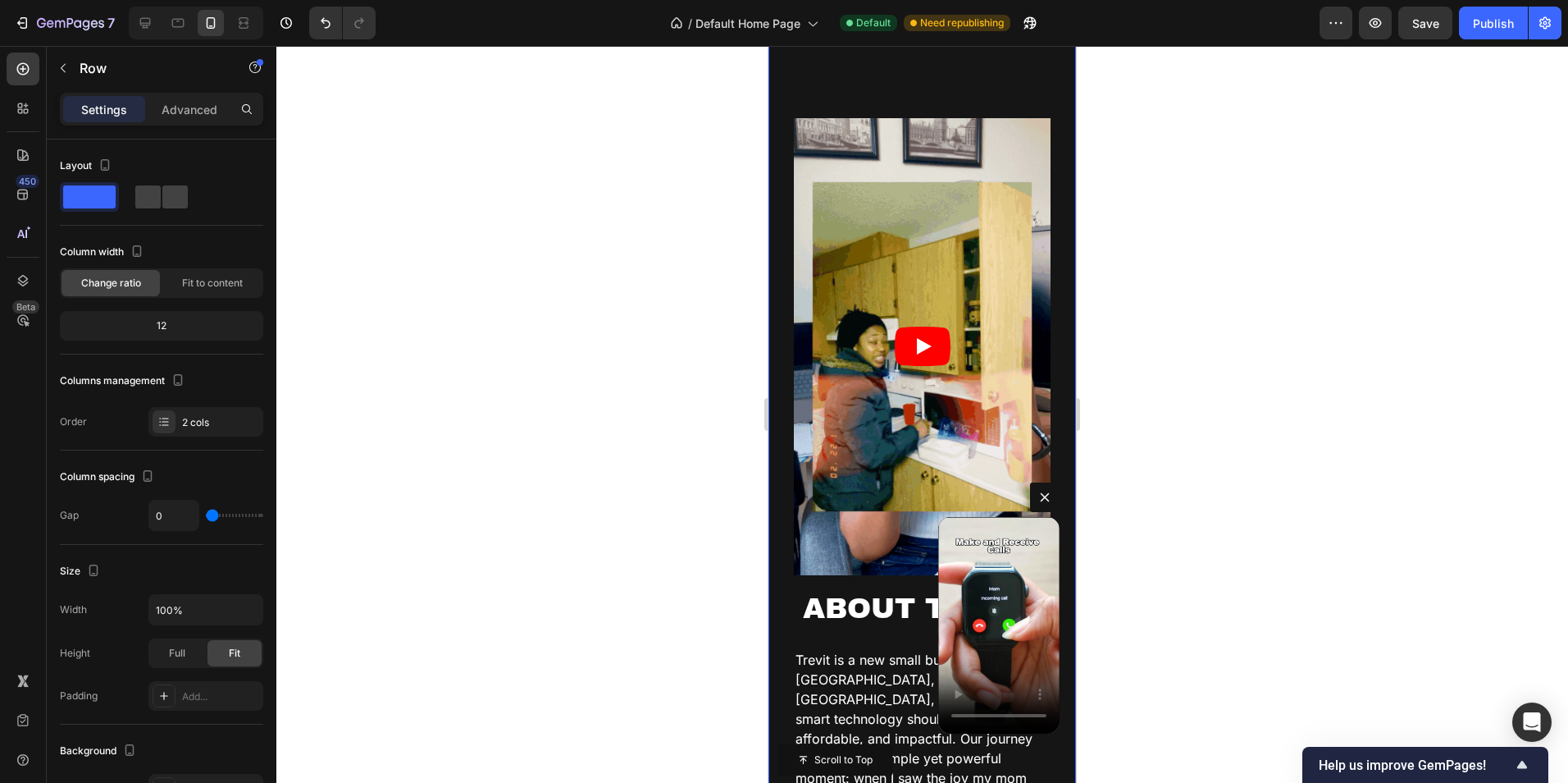
scroll to position [2036, 0]
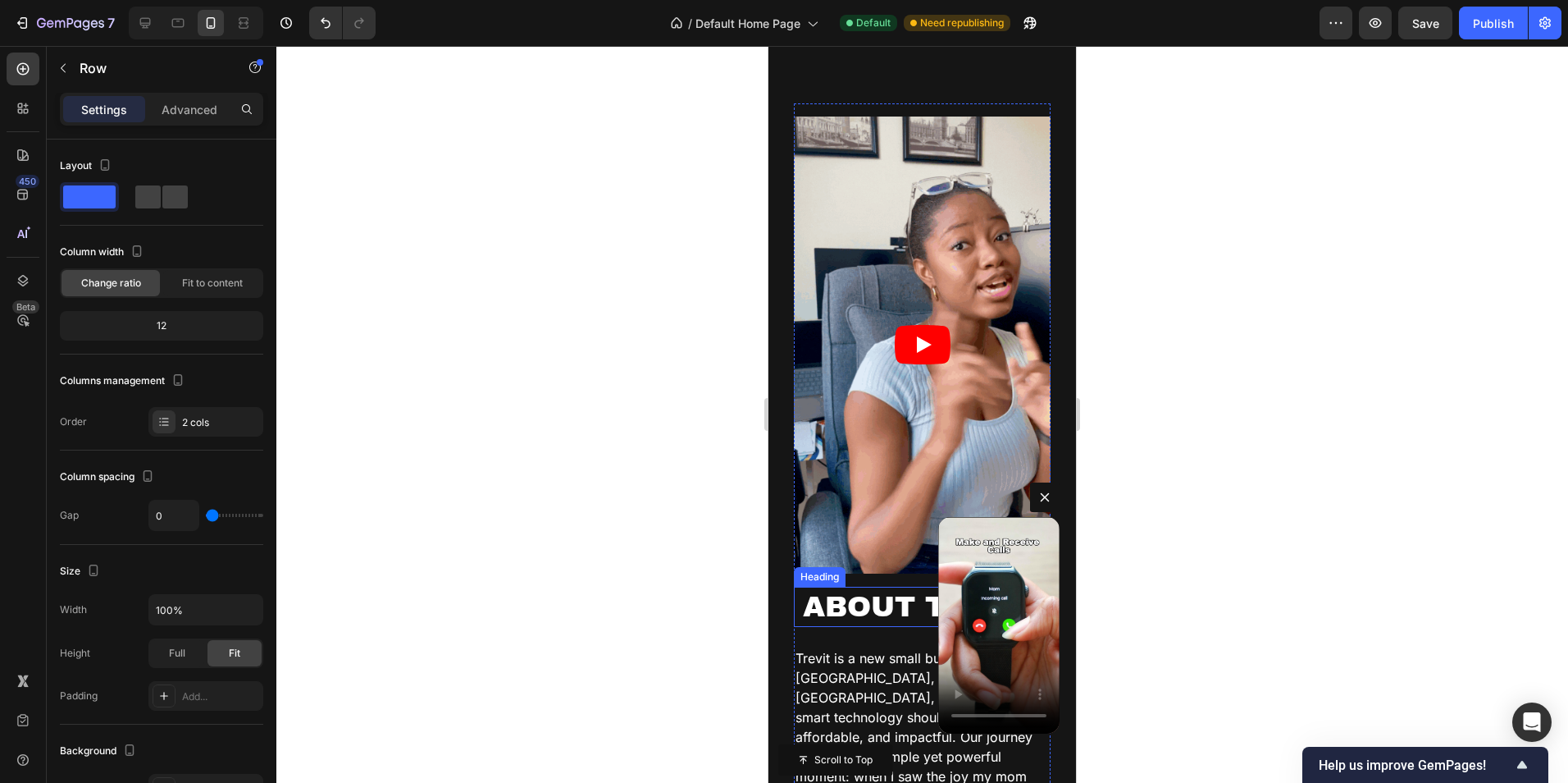
click at [863, 586] on h2 "ABOUT TREVIT" at bounding box center [922, 606] width 256 height 41
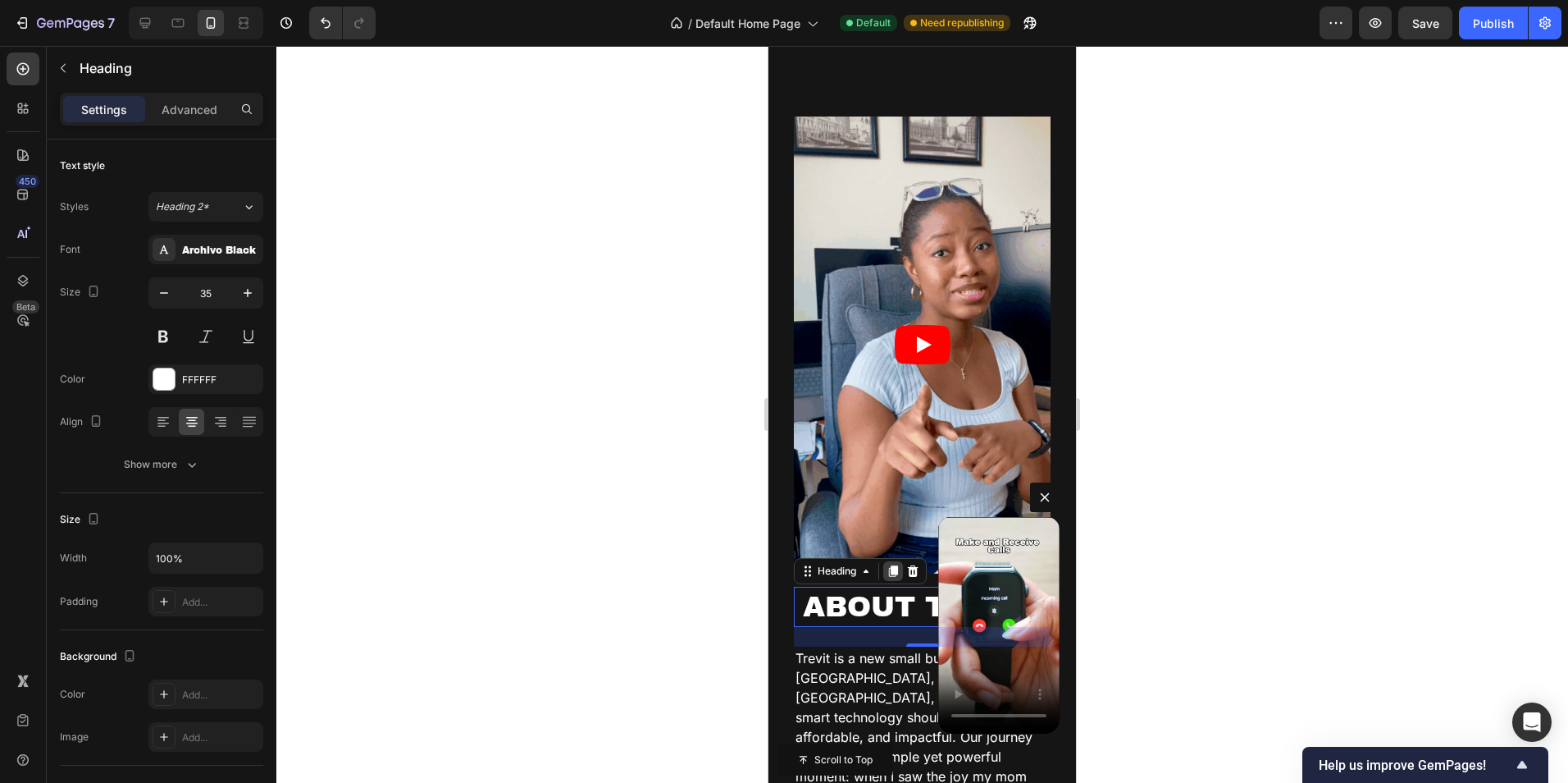
click at [887, 564] on icon at bounding box center [894, 571] width 13 height 13
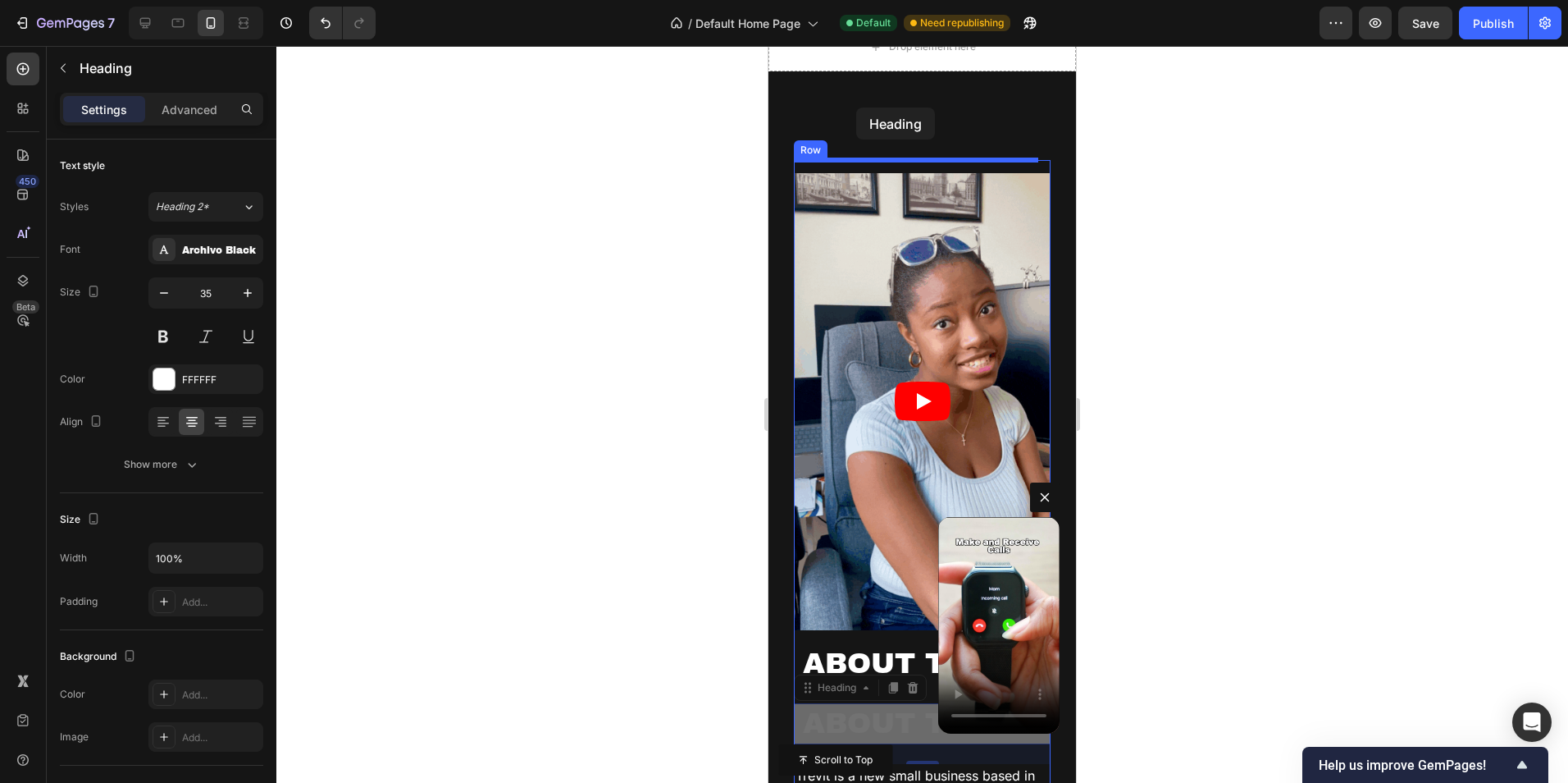
scroll to position [1975, 0]
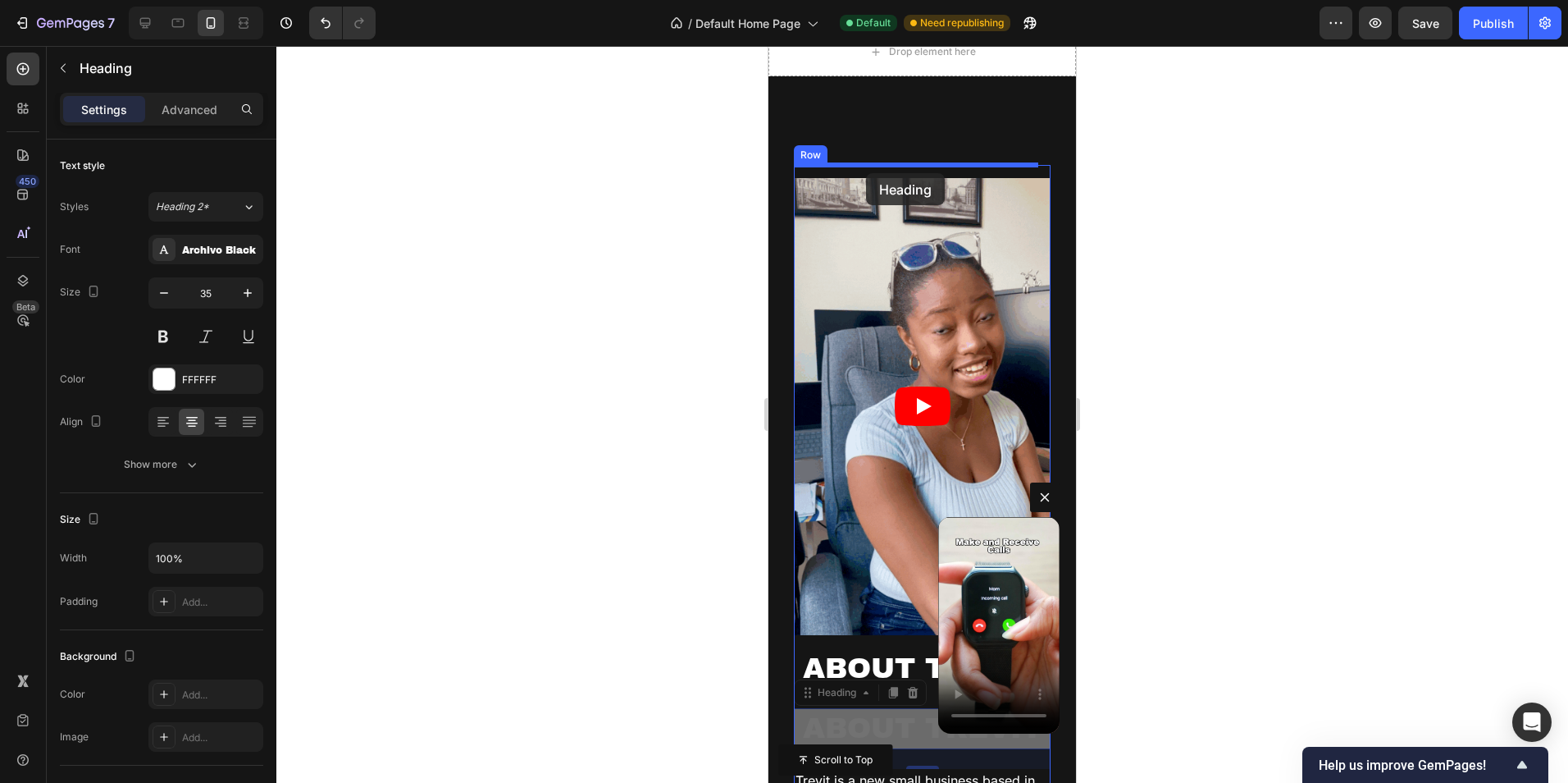
drag, startPoint x: 842, startPoint y: 617, endPoint x: 866, endPoint y: 173, distance: 444.6
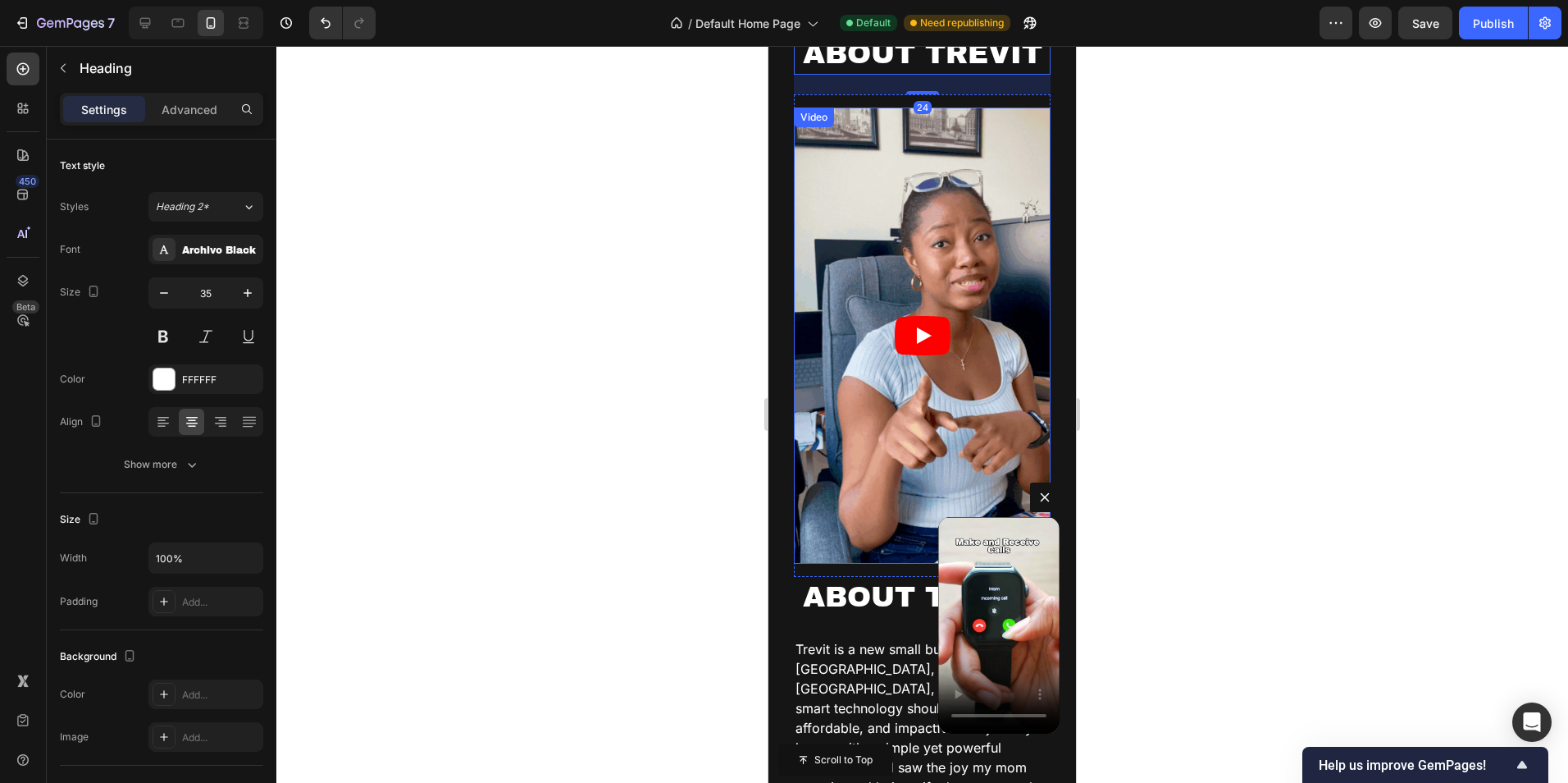
scroll to position [2138, 0]
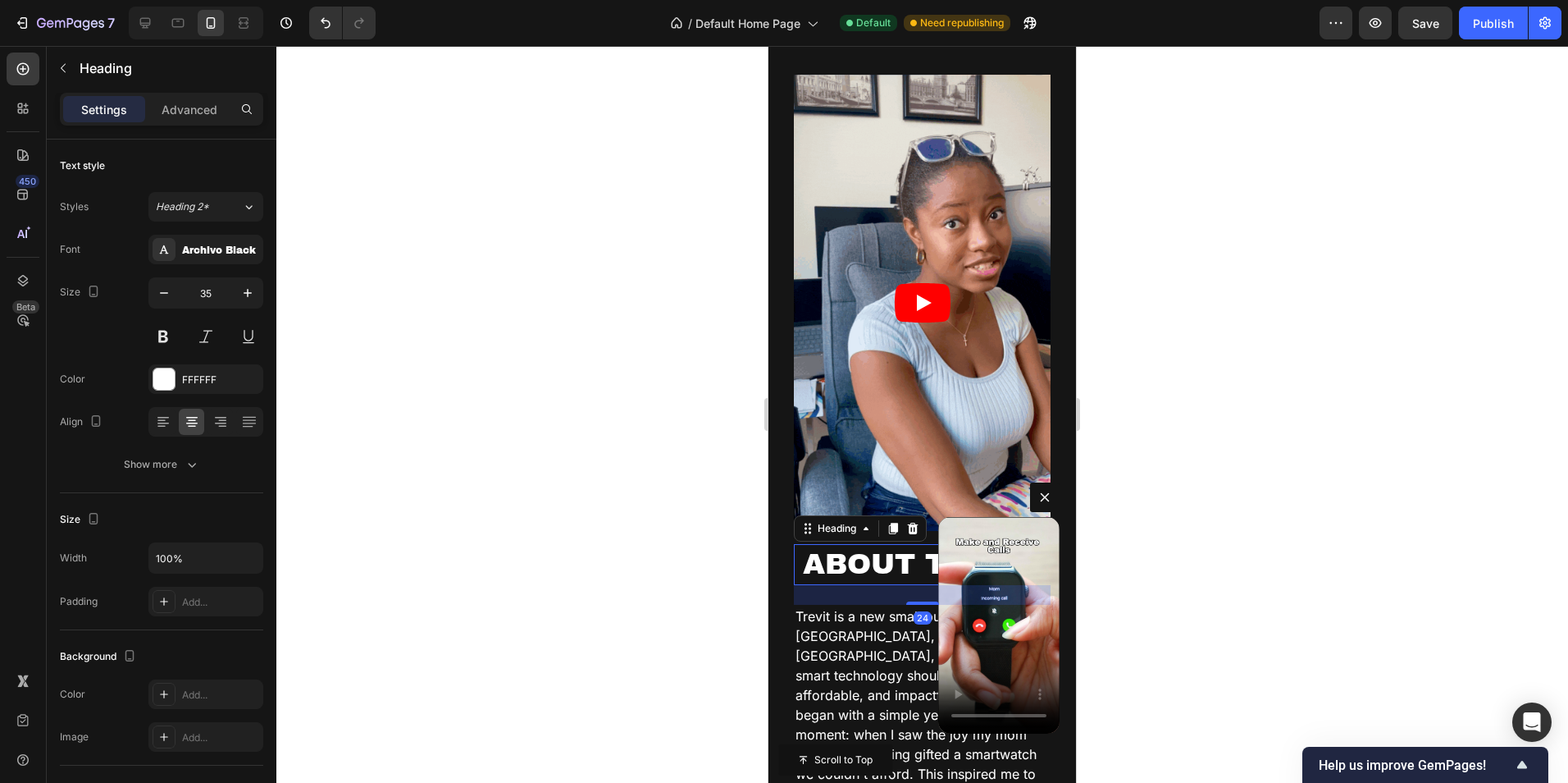
click at [849, 546] on h2 "ABOUT TREVIT" at bounding box center [922, 564] width 256 height 41
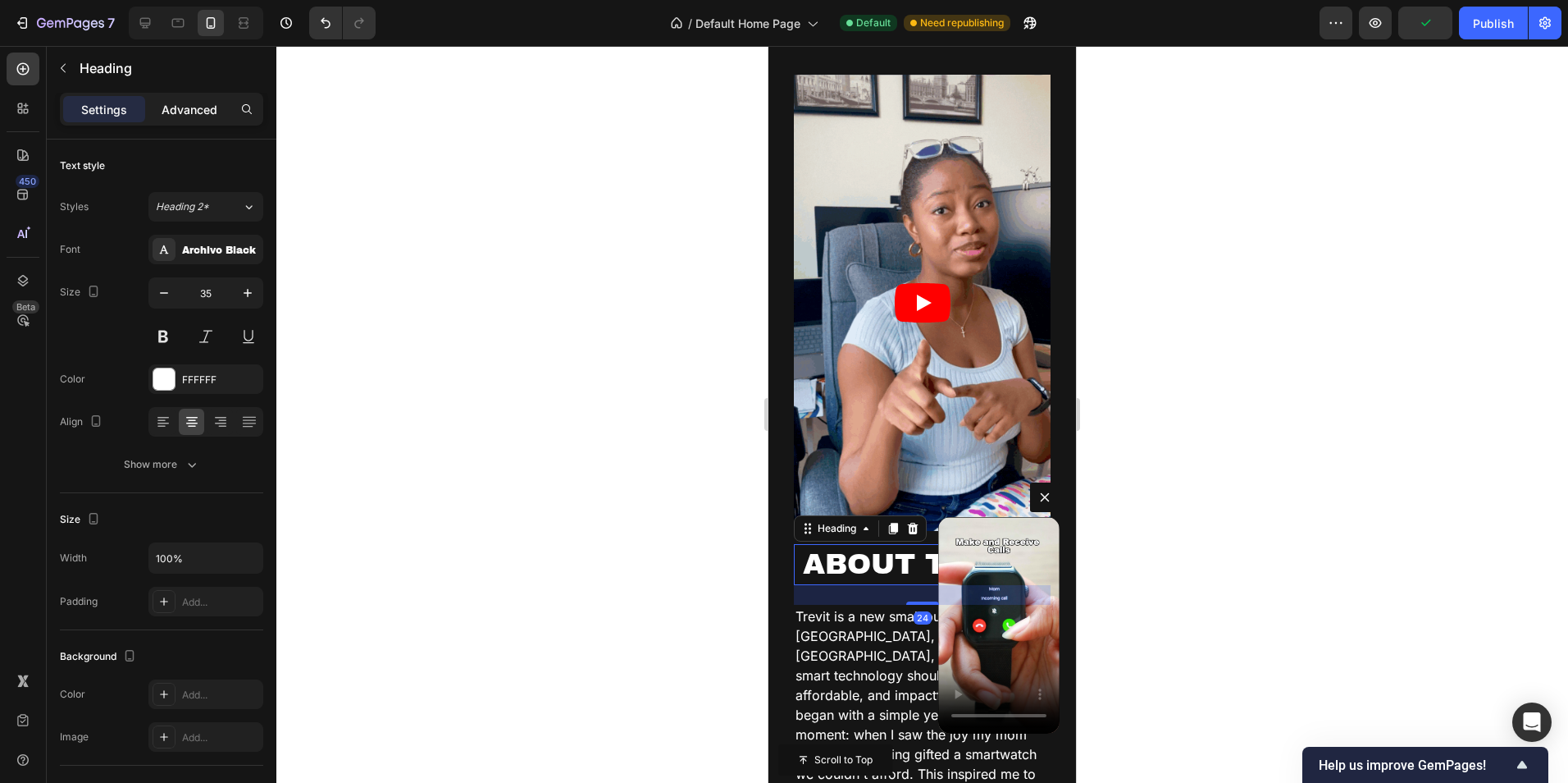
click at [206, 118] on div "Advanced" at bounding box center [189, 109] width 82 height 27
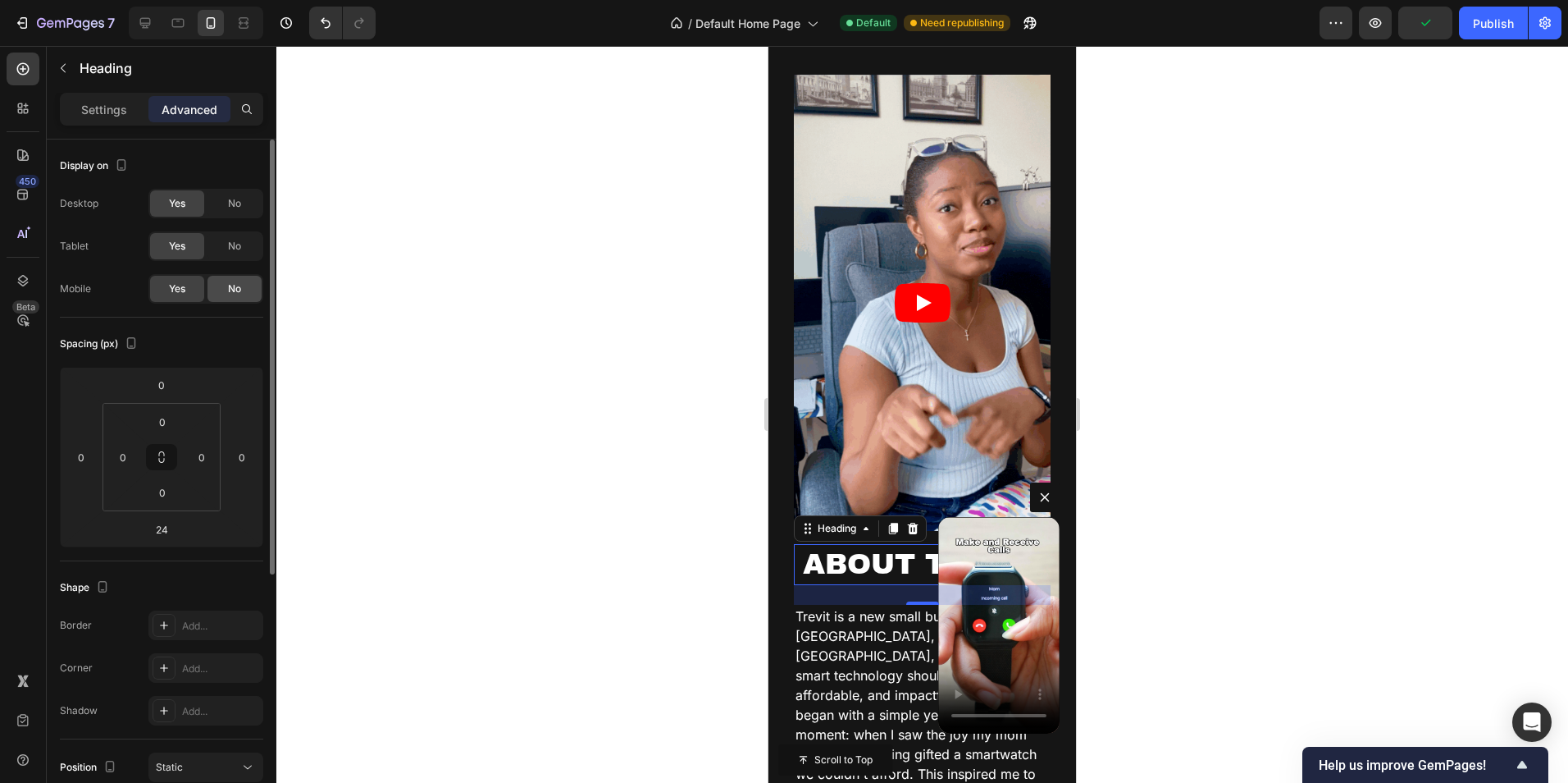
click at [231, 281] on span "No" at bounding box center [235, 289] width 13 height 15
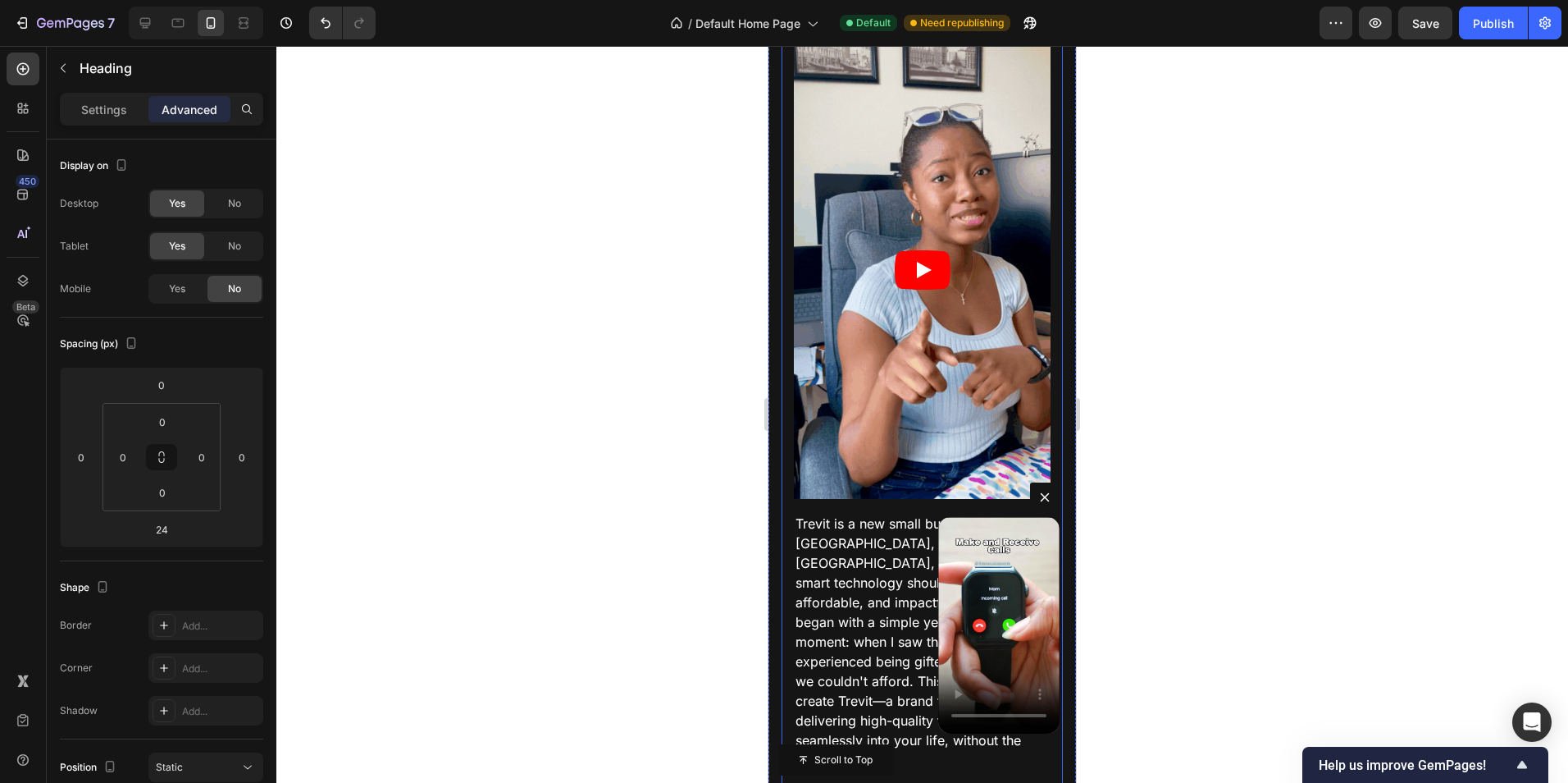
scroll to position [1503, 0]
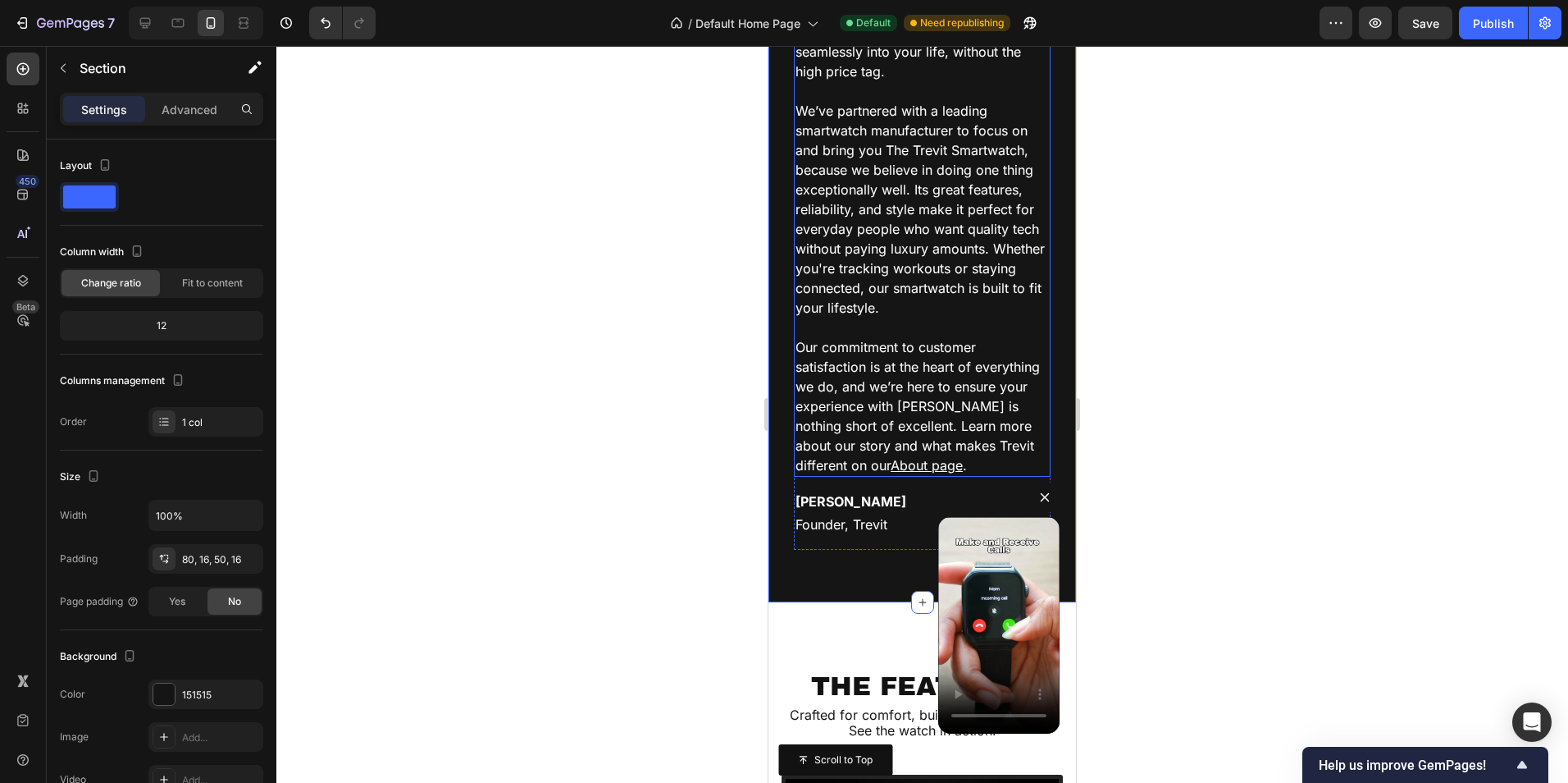
scroll to position [2817, 0]
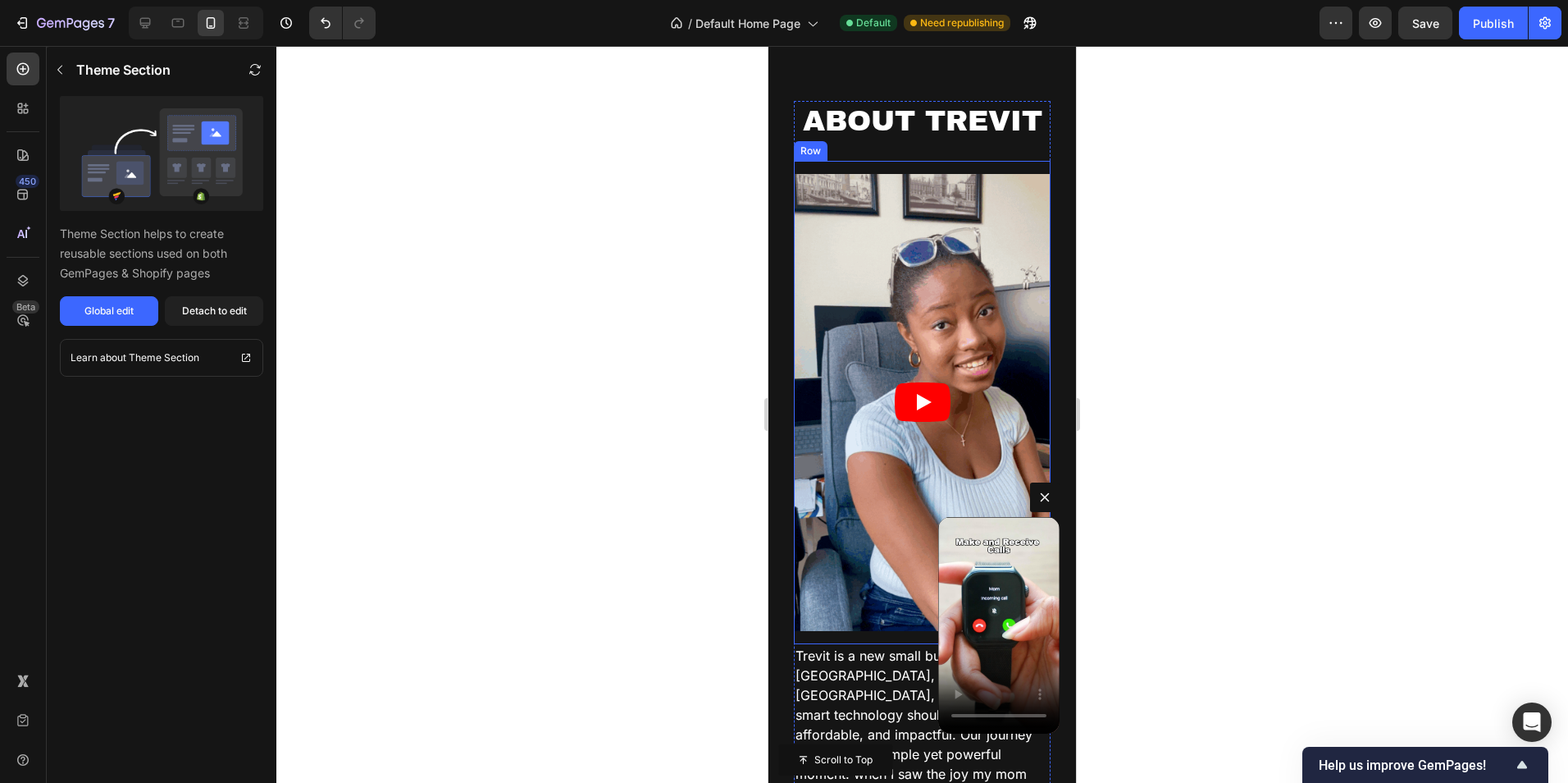
scroll to position [1749, 0]
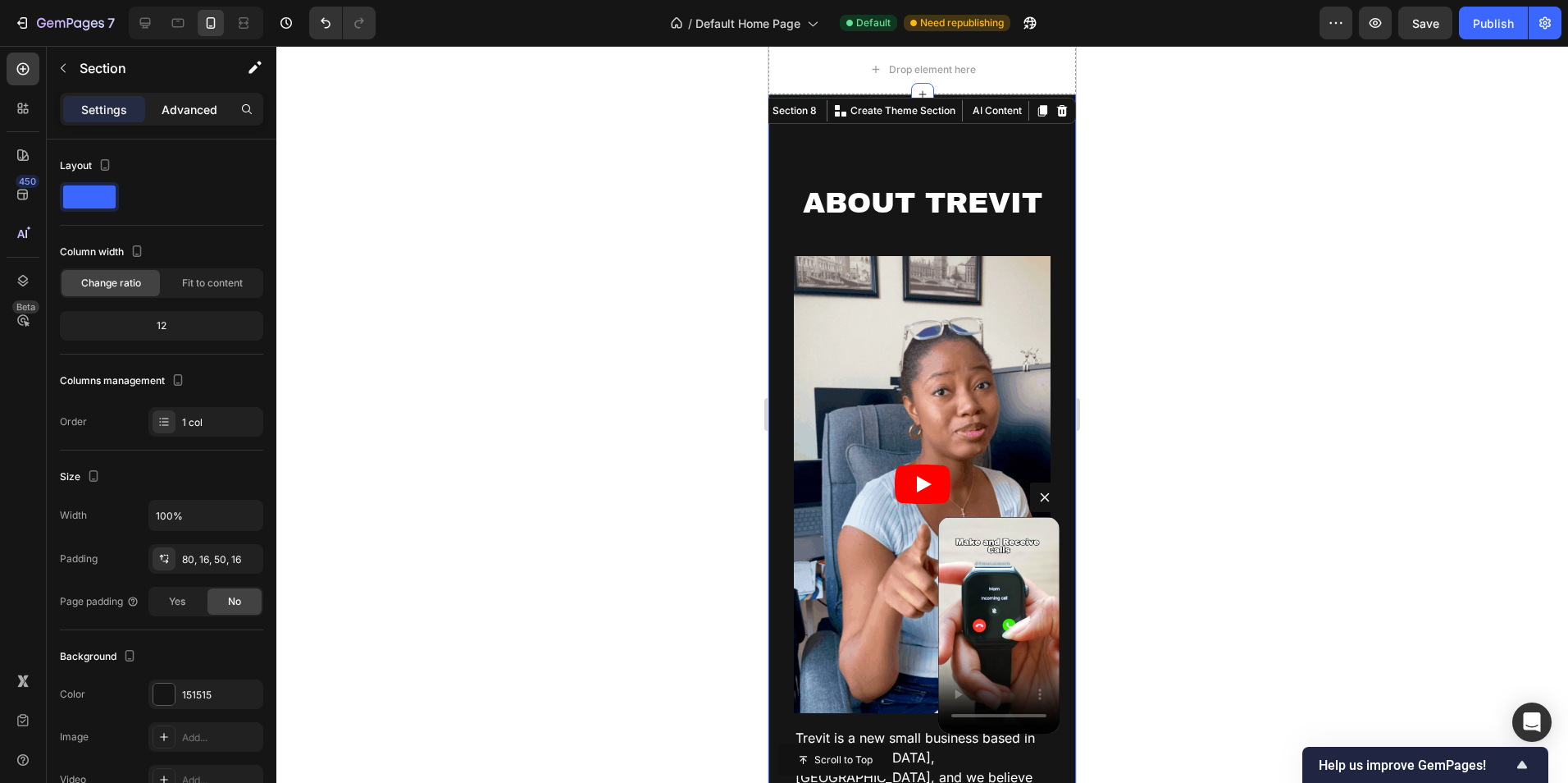
click at [196, 99] on div "Advanced" at bounding box center [189, 109] width 82 height 27
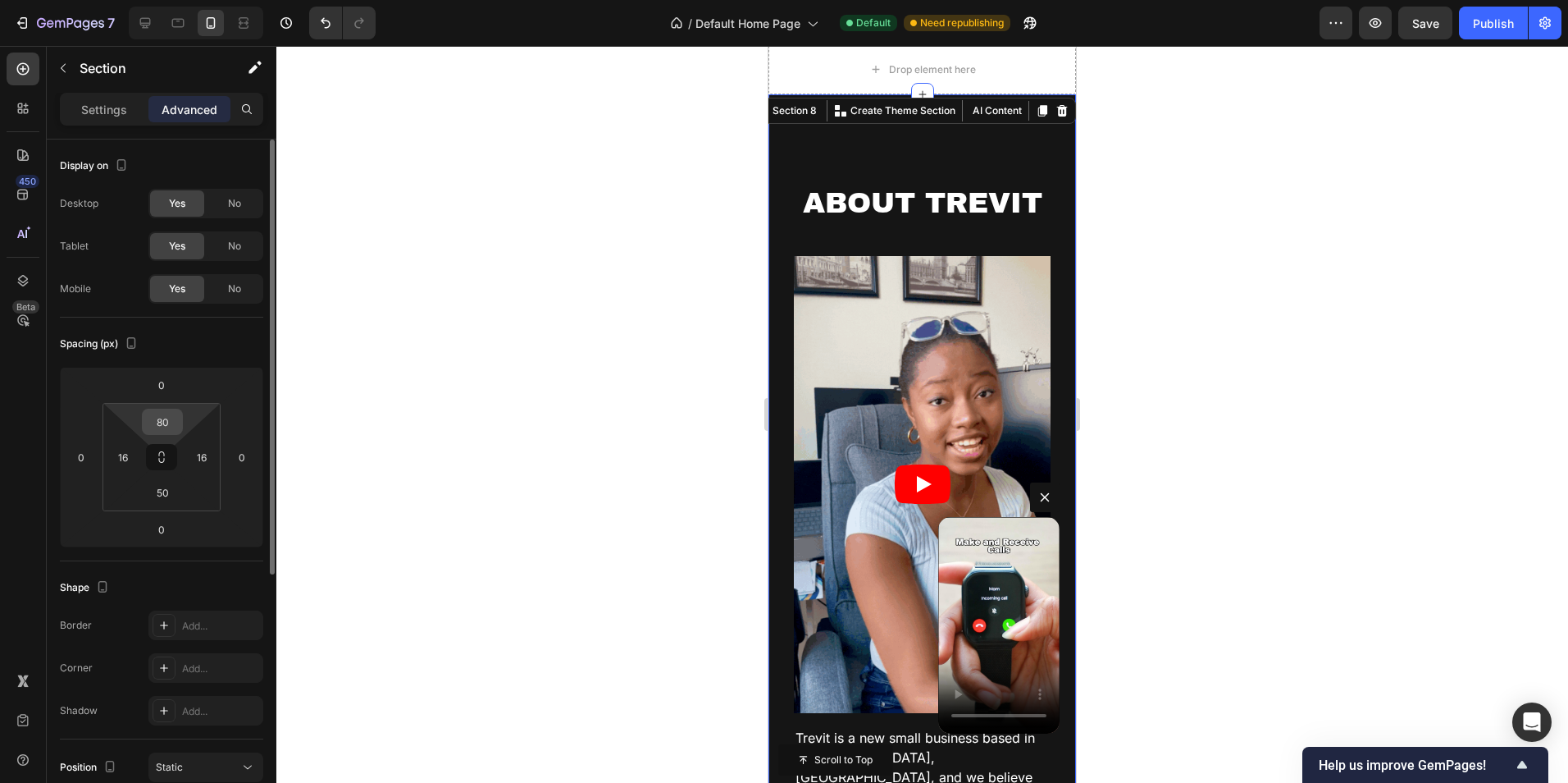
click at [173, 420] on input "80" at bounding box center [162, 422] width 33 height 25
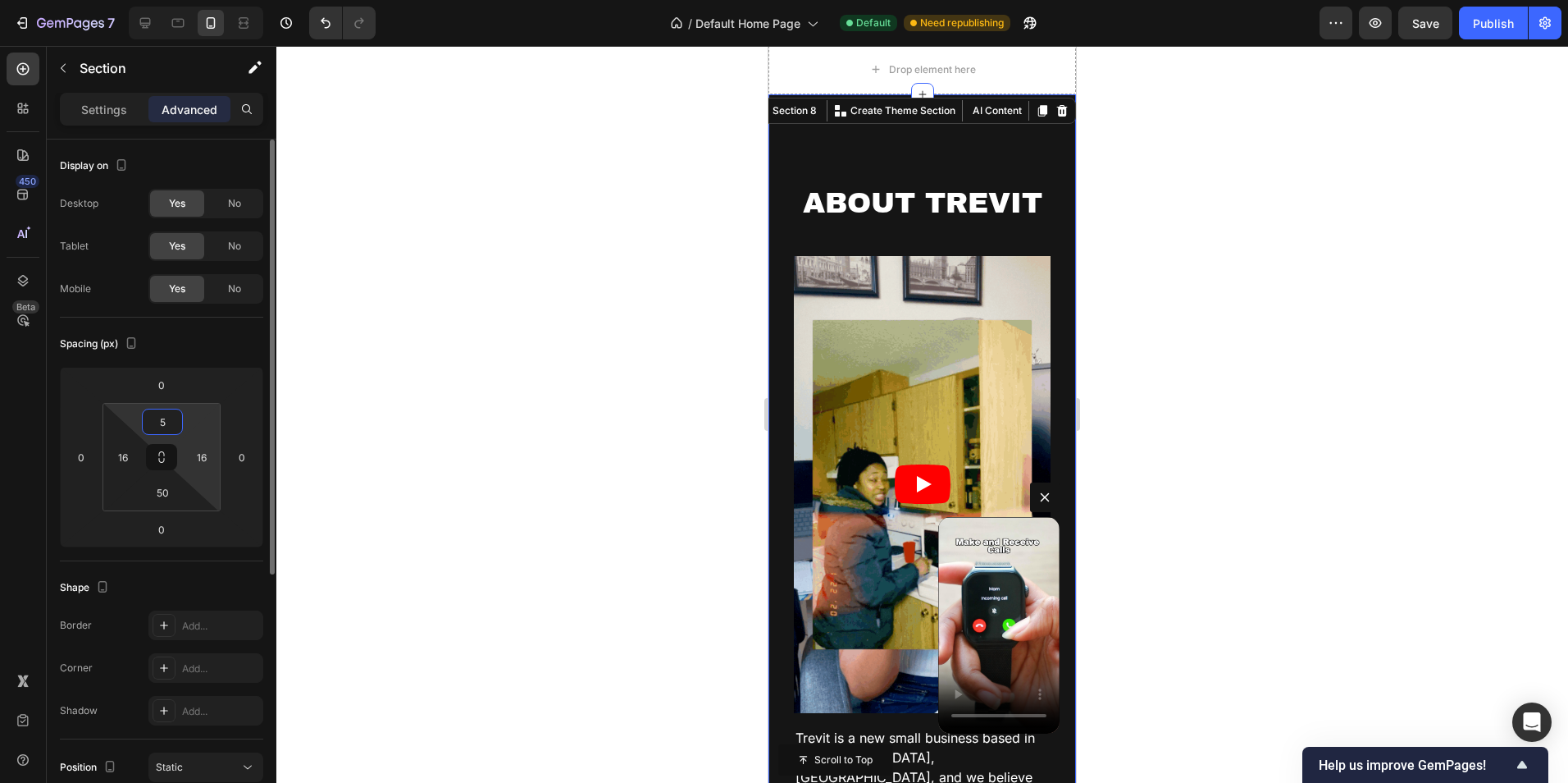
type input "50"
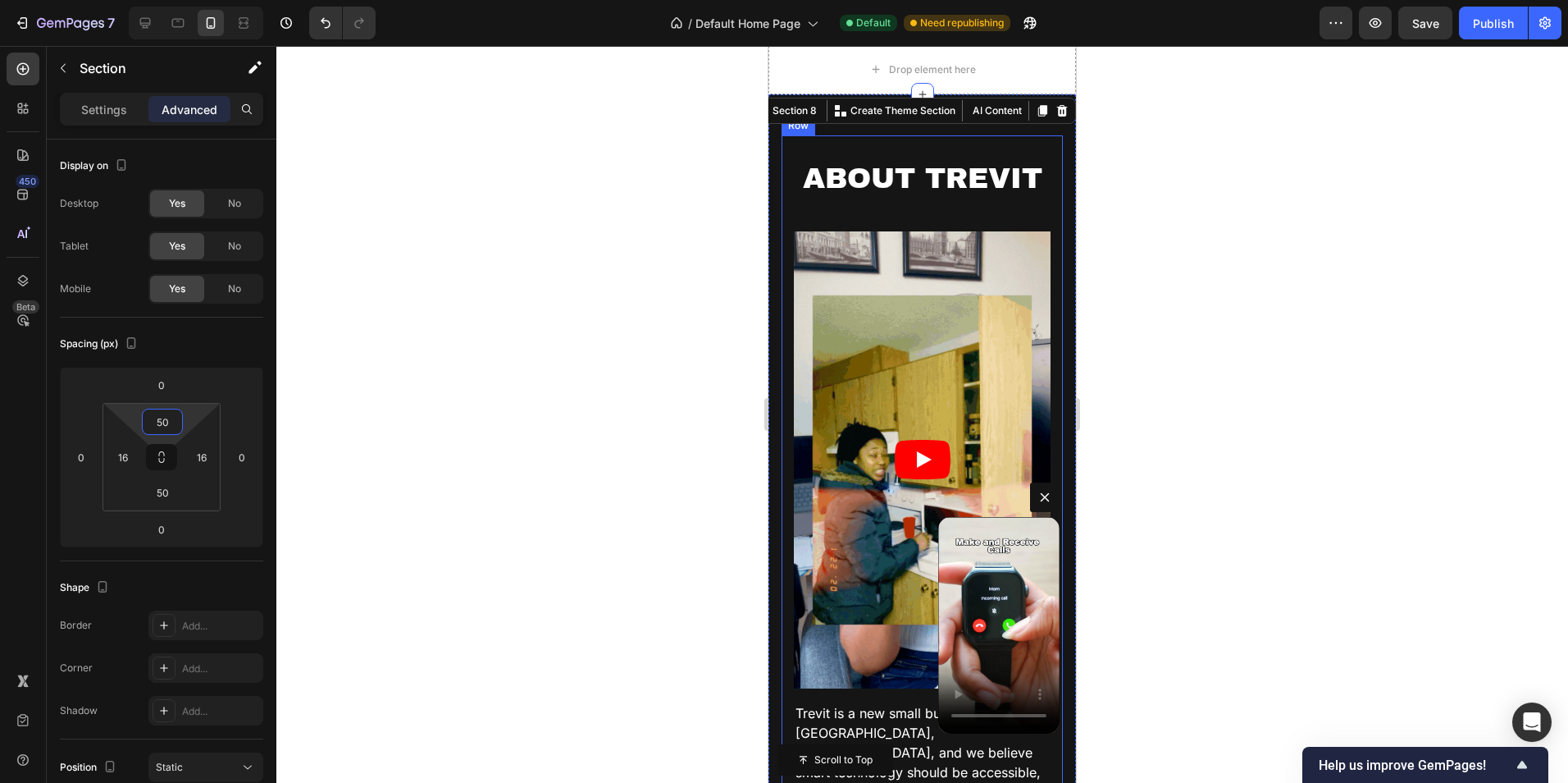
click at [851, 139] on div "ABOUT TREVIT Heading Video Row ABOUT TREVIT Heading Trevit is a new small busin…" at bounding box center [922, 787] width 281 height 1305
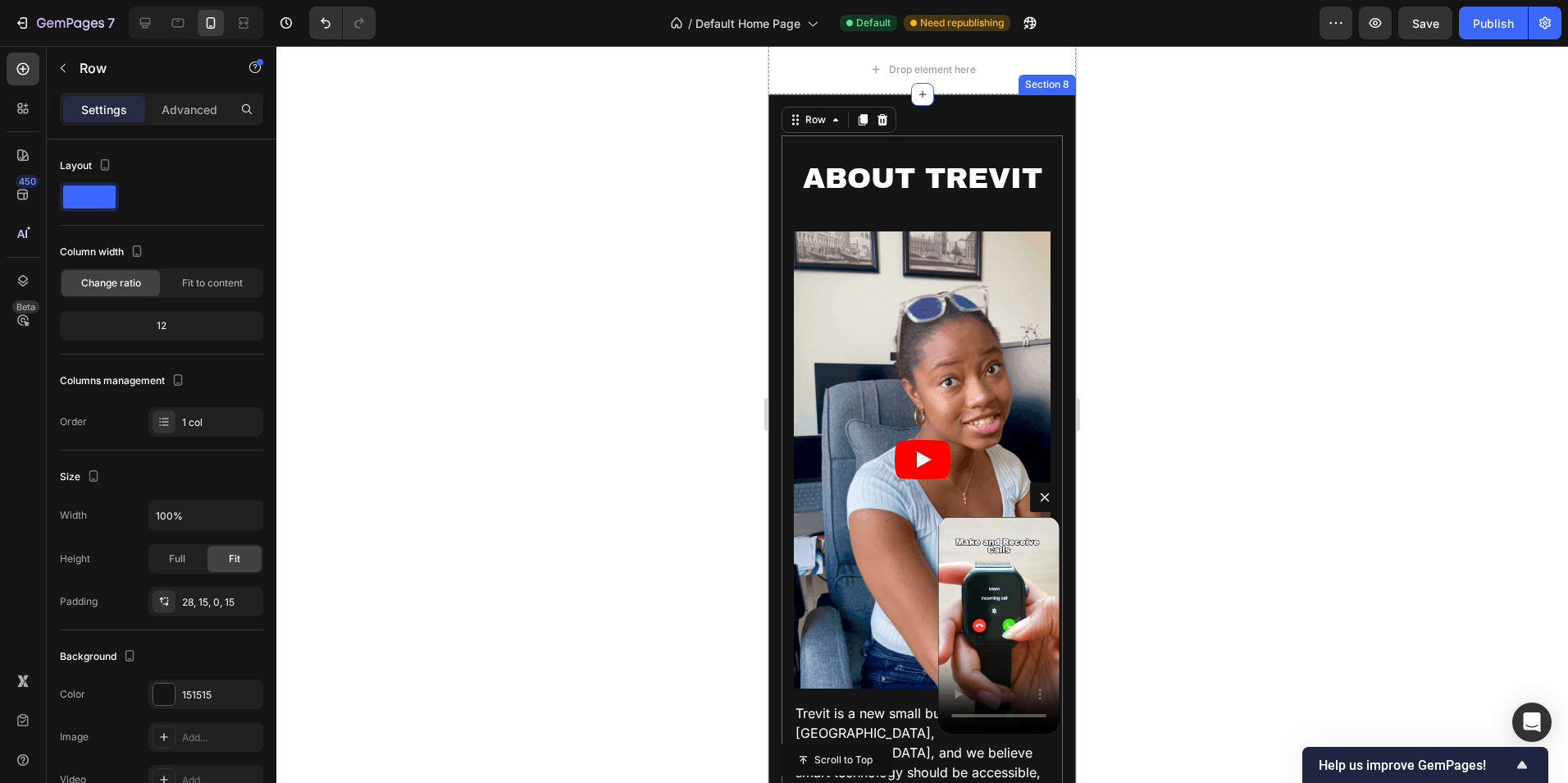
click at [1024, 119] on div "ABOUT TREVIT Heading Video Row ABOUT TREVIT Heading Trevit is a new small busin…" at bounding box center [922, 787] width 308 height 1386
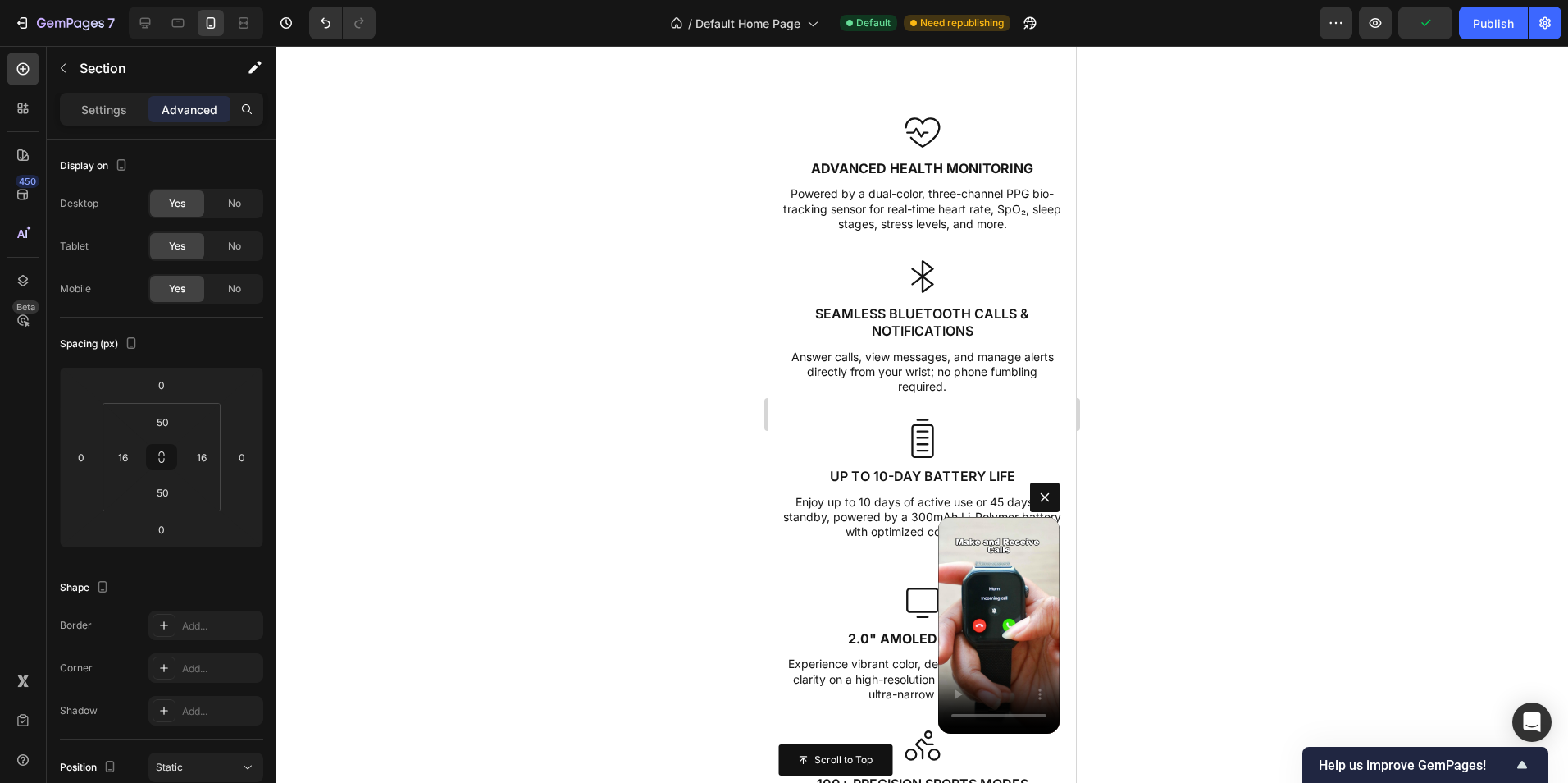
scroll to position [3473, 0]
click at [165, 28] on div at bounding box center [179, 23] width 27 height 27
type input "66"
type input "50"
type input "34"
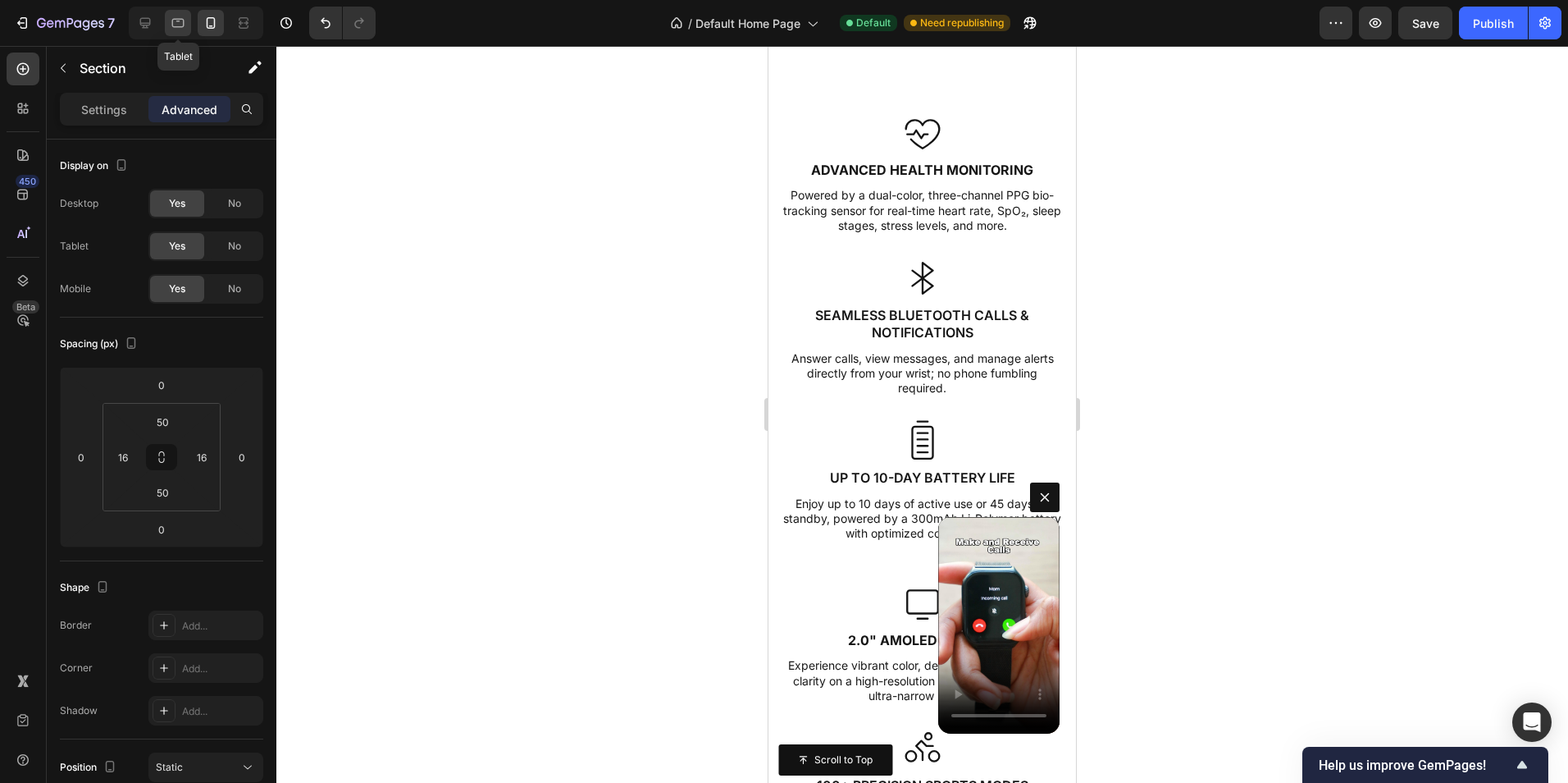
type input "50"
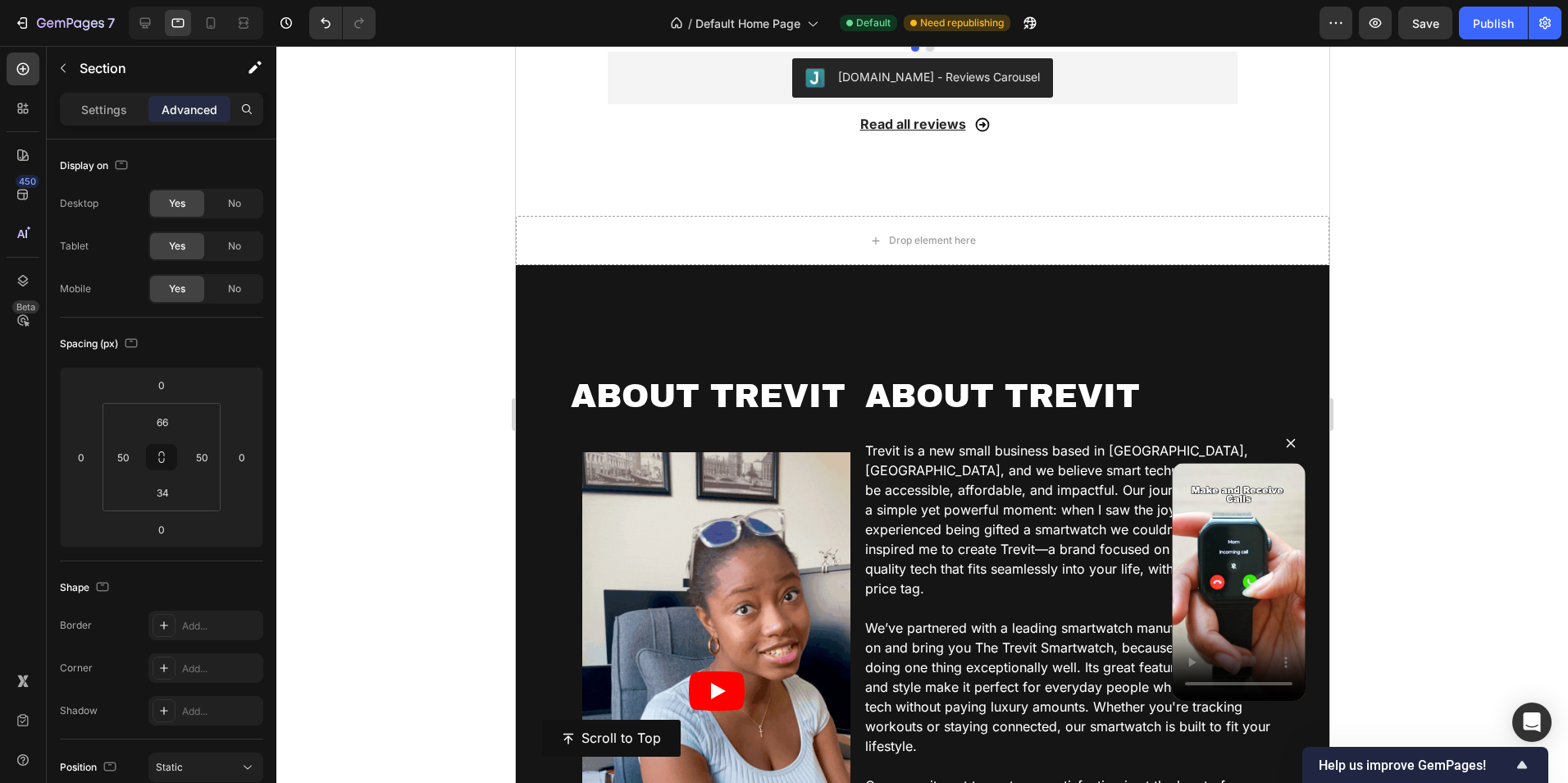
scroll to position [1596, 0]
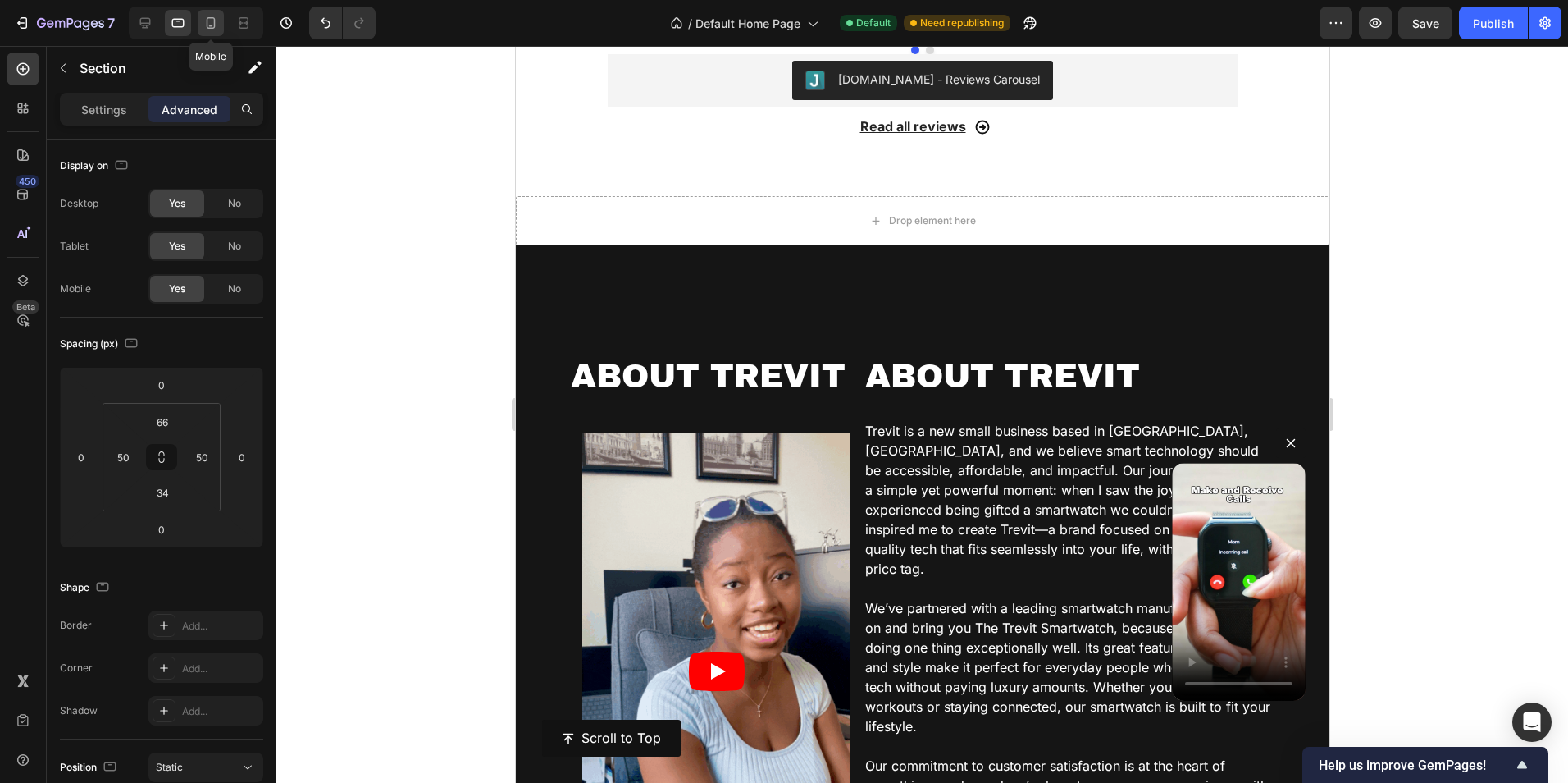
click at [211, 29] on icon at bounding box center [211, 23] width 9 height 11
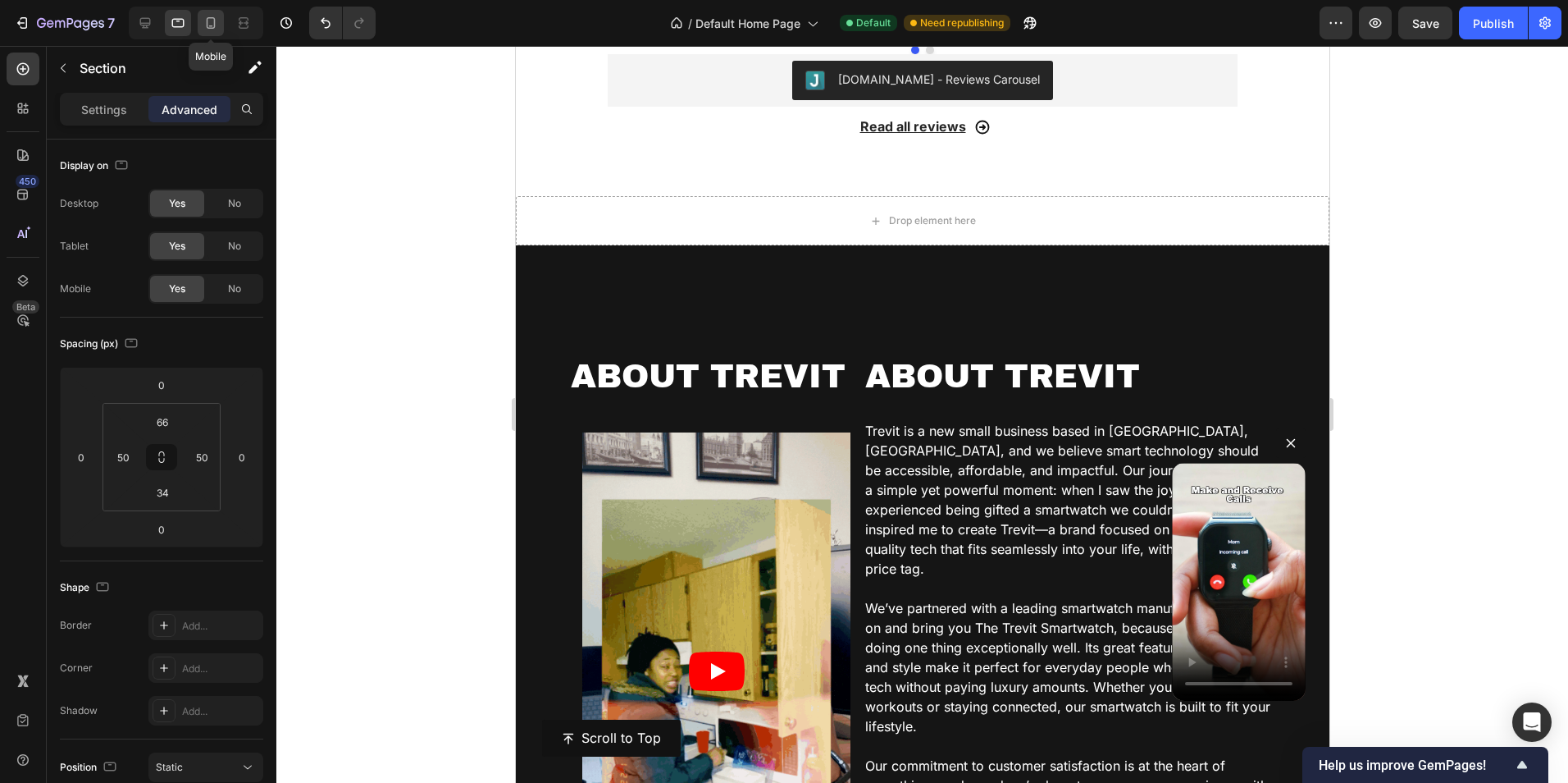
type input "50"
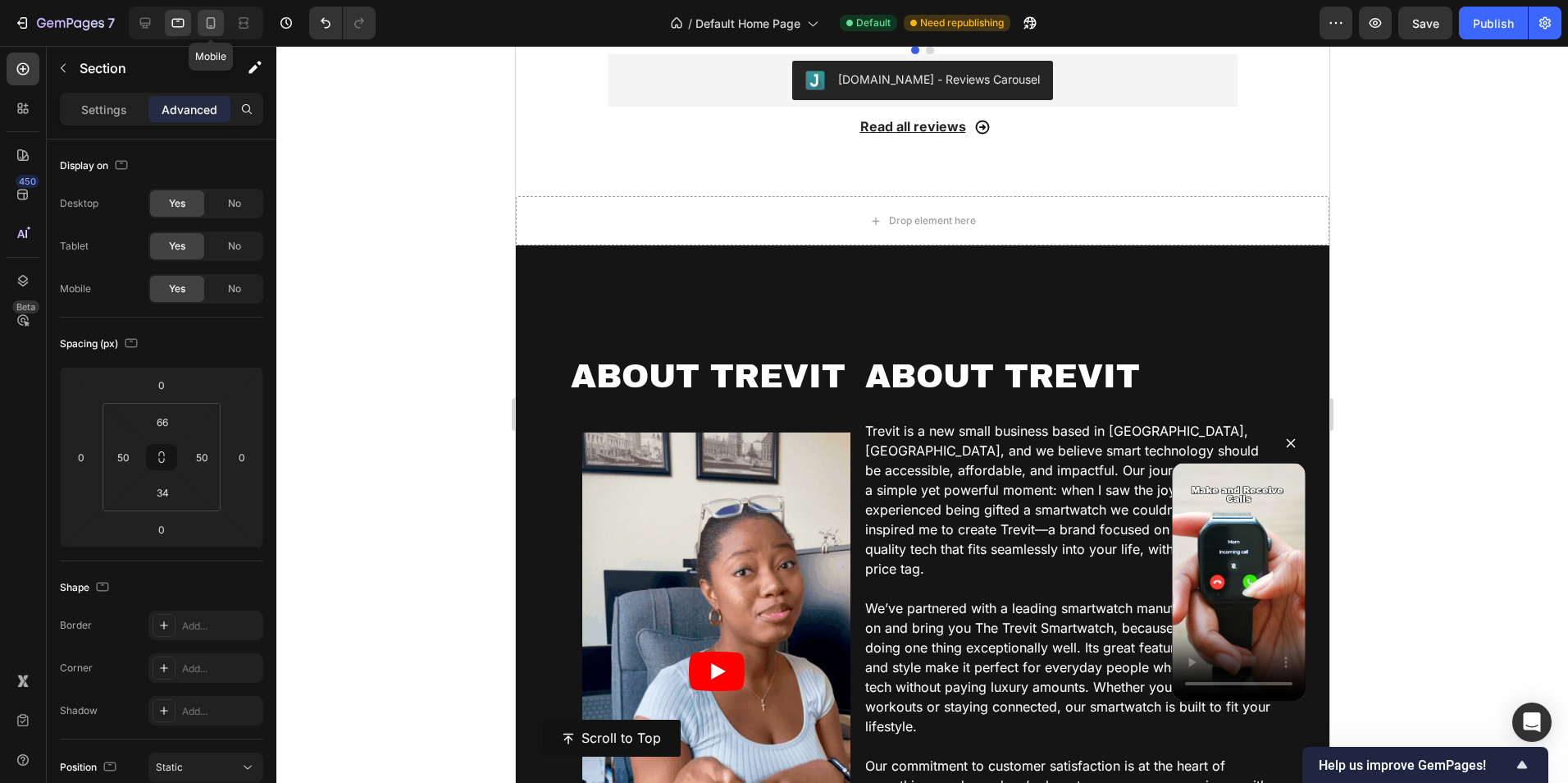
type input "16"
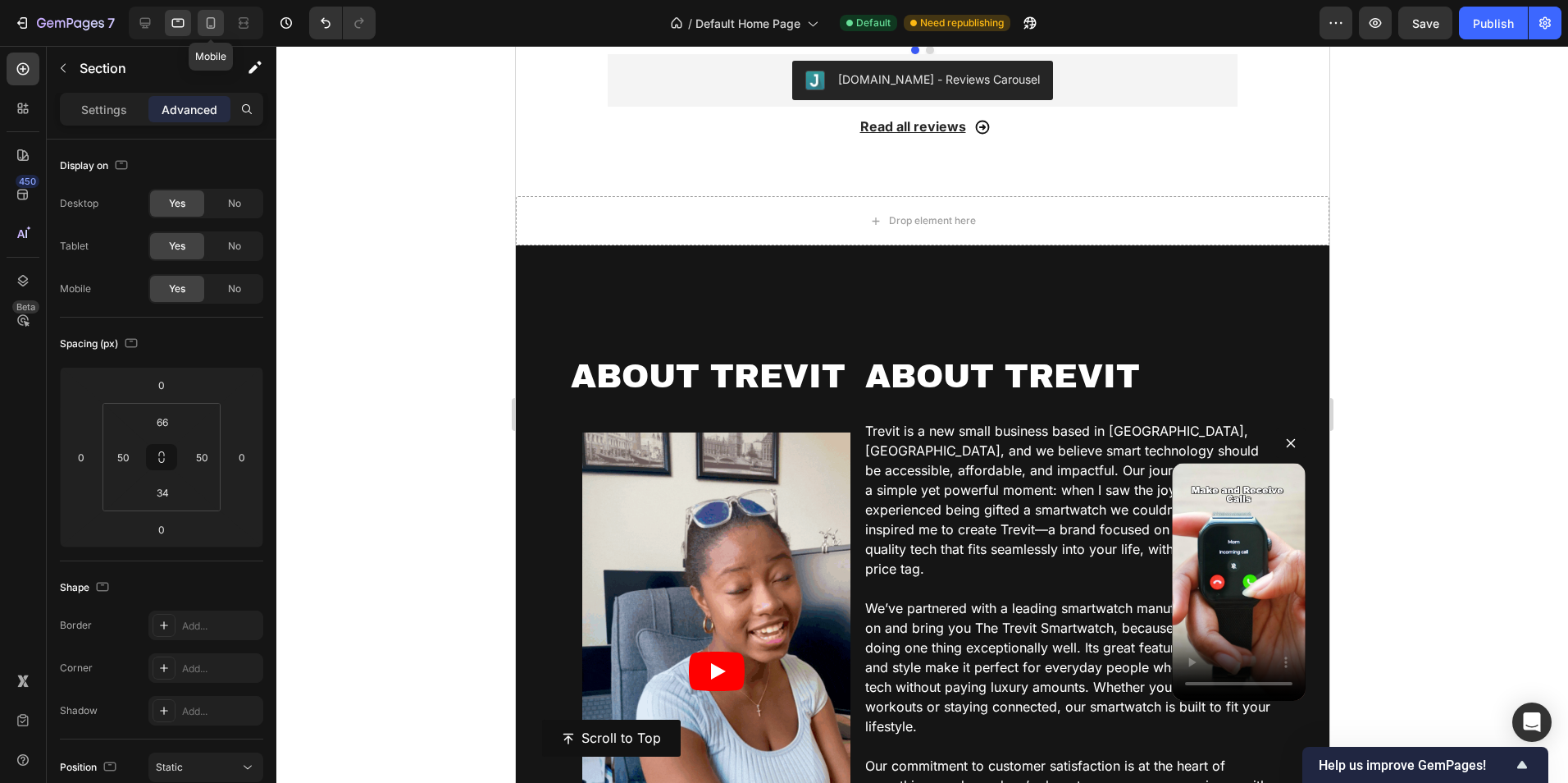
type input "50"
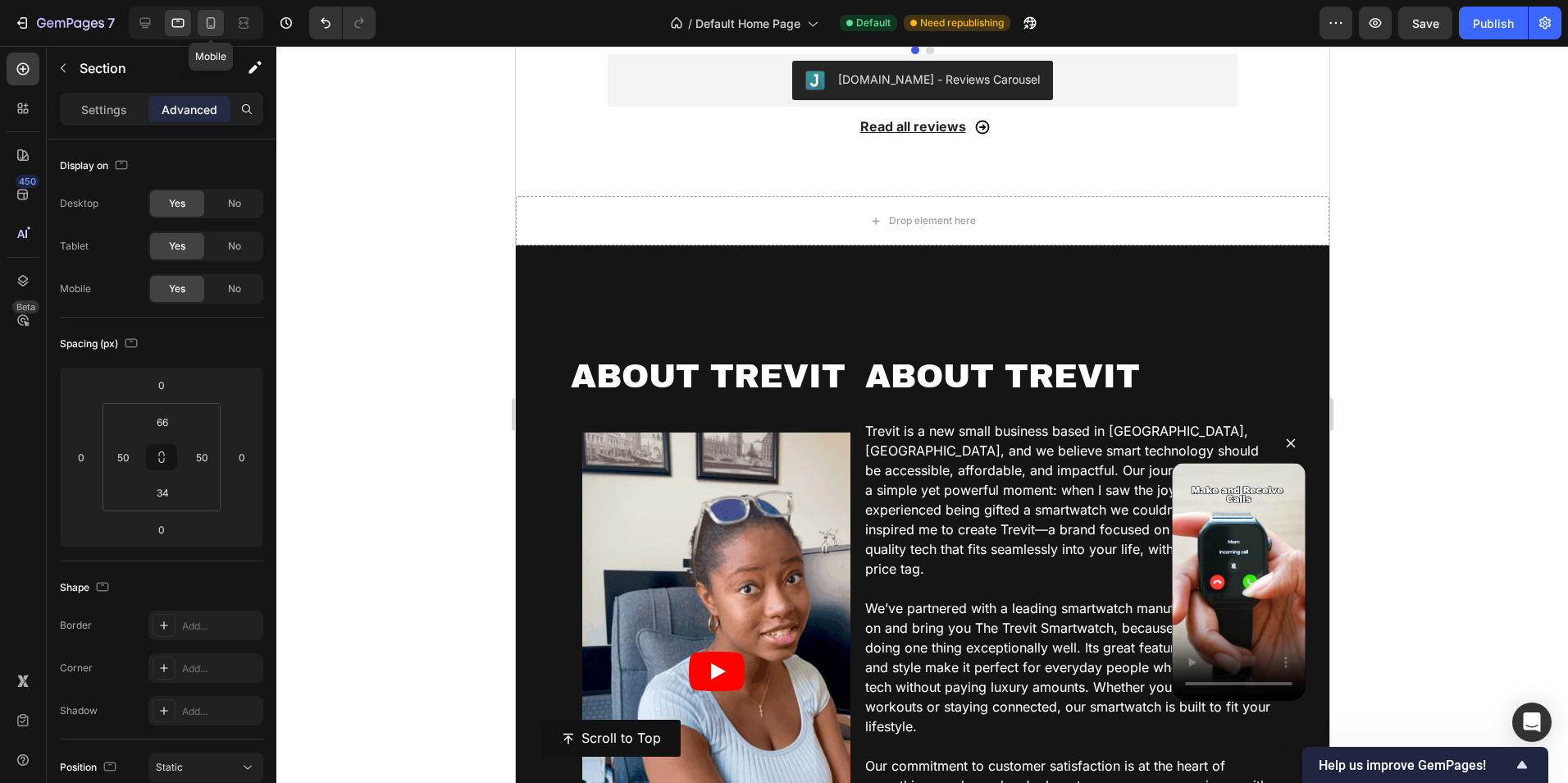
type input "16"
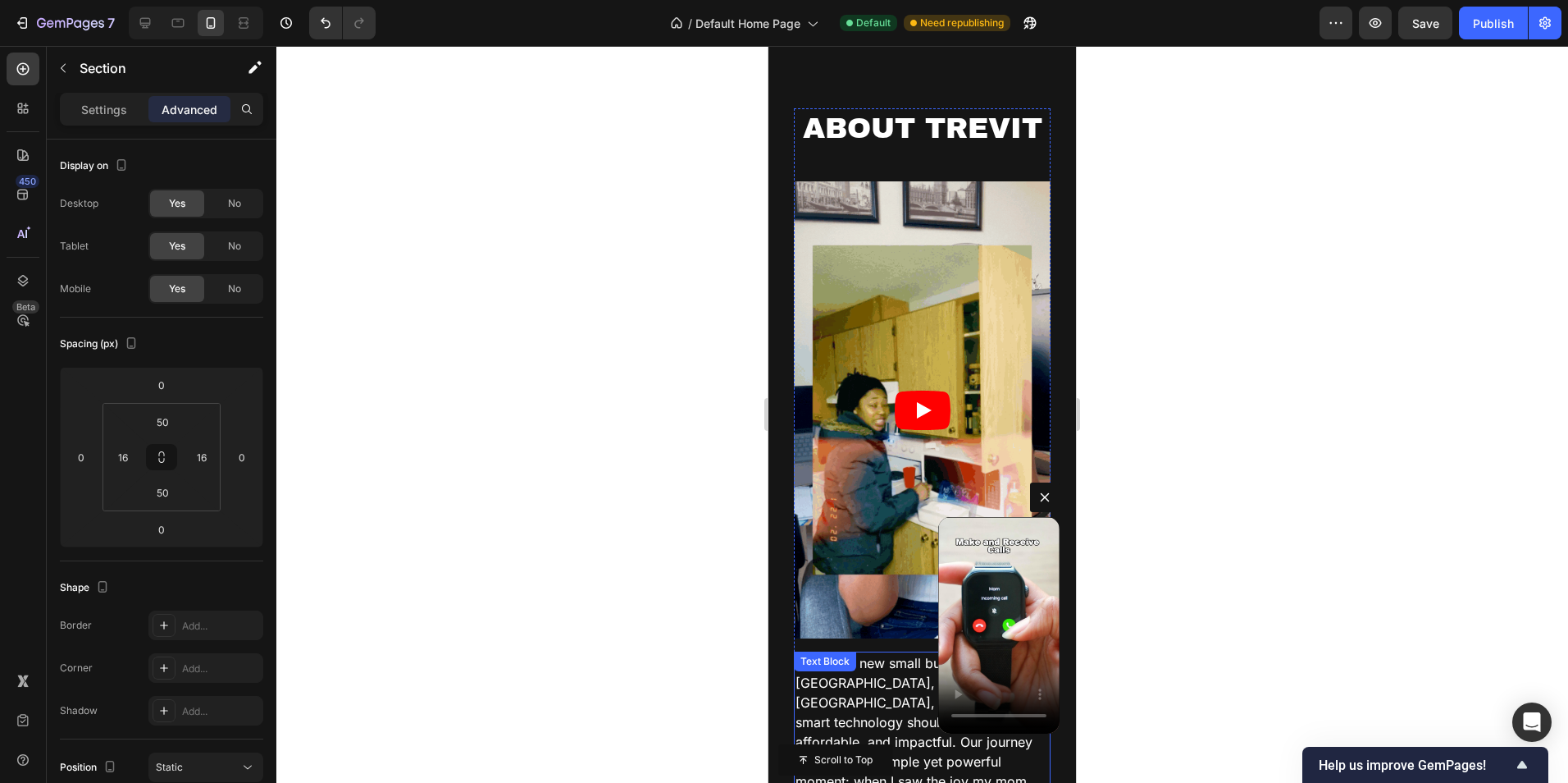
scroll to position [1875, 0]
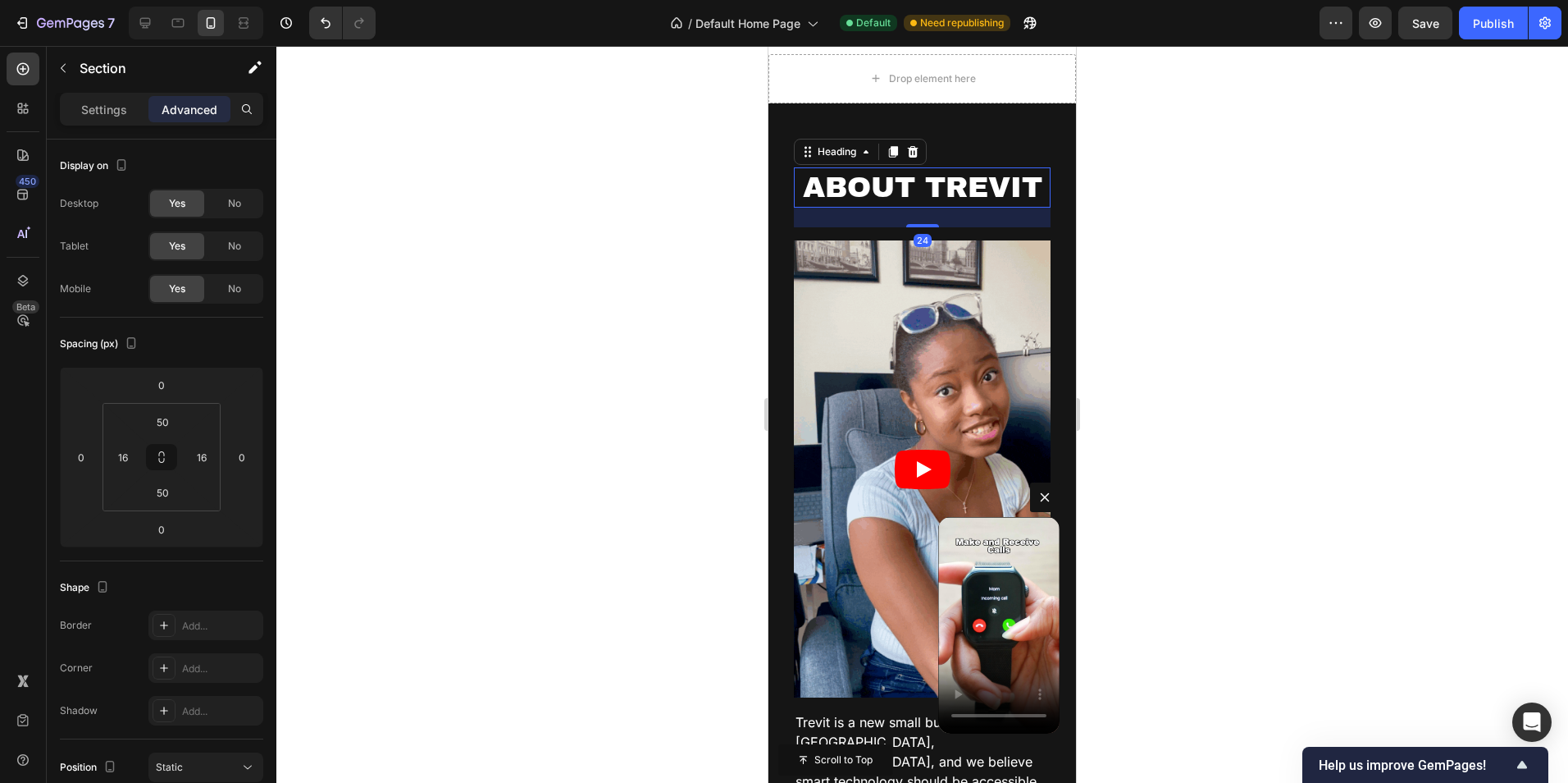
click at [844, 191] on h2 "ABOUT TREVIT" at bounding box center [922, 187] width 256 height 41
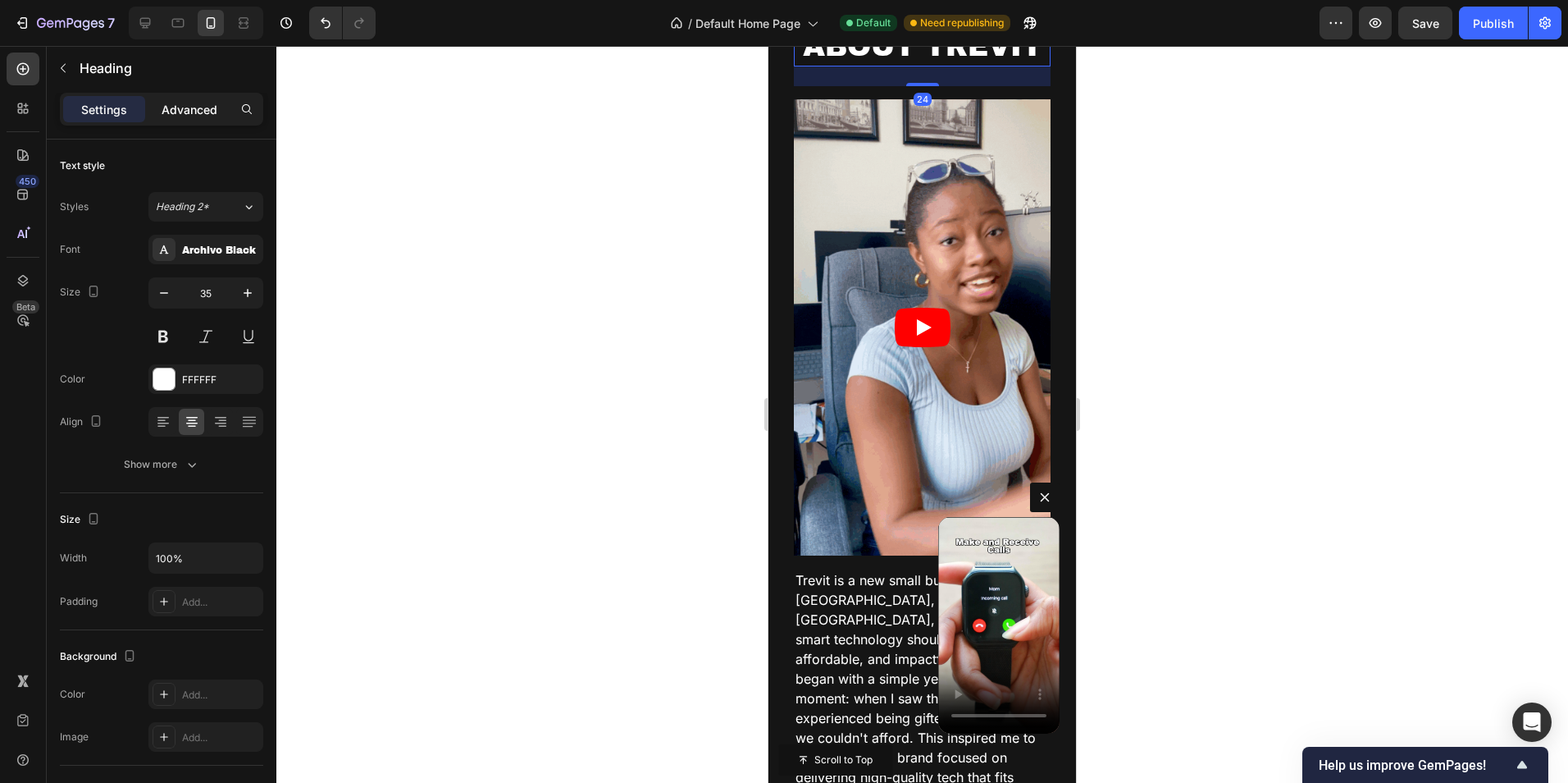
click at [194, 106] on p "Advanced" at bounding box center [189, 109] width 56 height 17
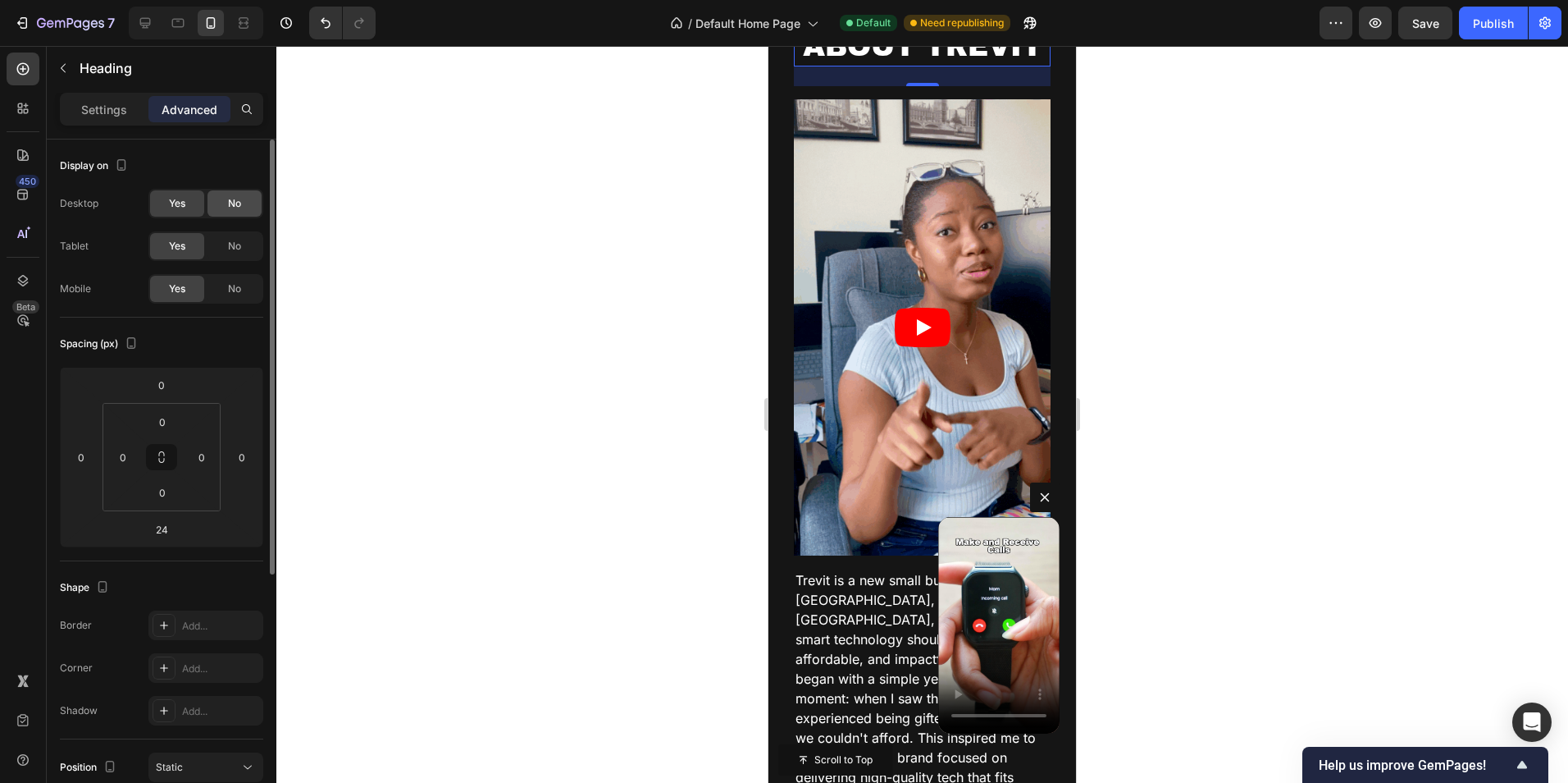
click at [233, 204] on span "No" at bounding box center [235, 203] width 13 height 15
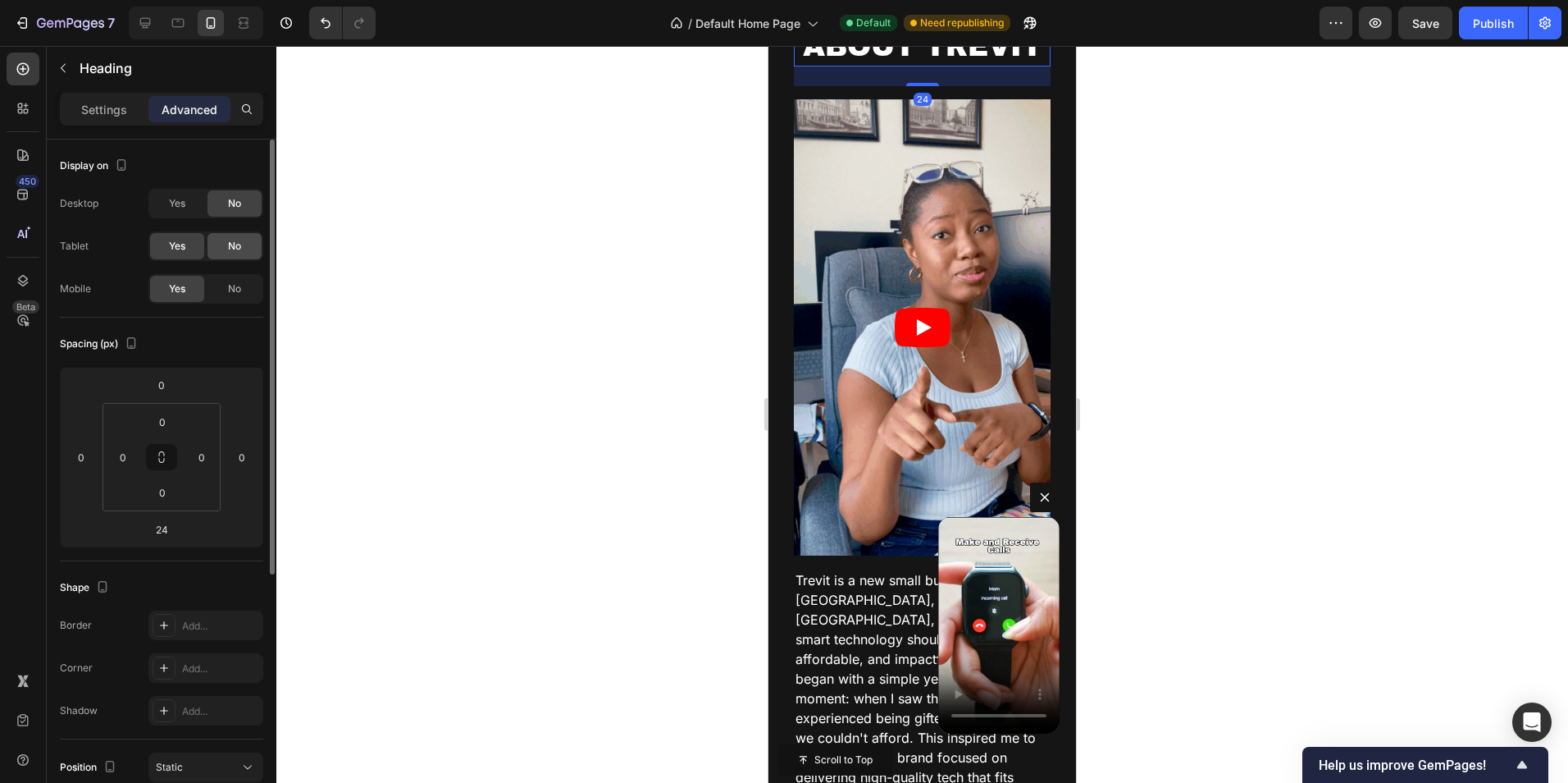
click at [234, 246] on span "No" at bounding box center [235, 246] width 13 height 15
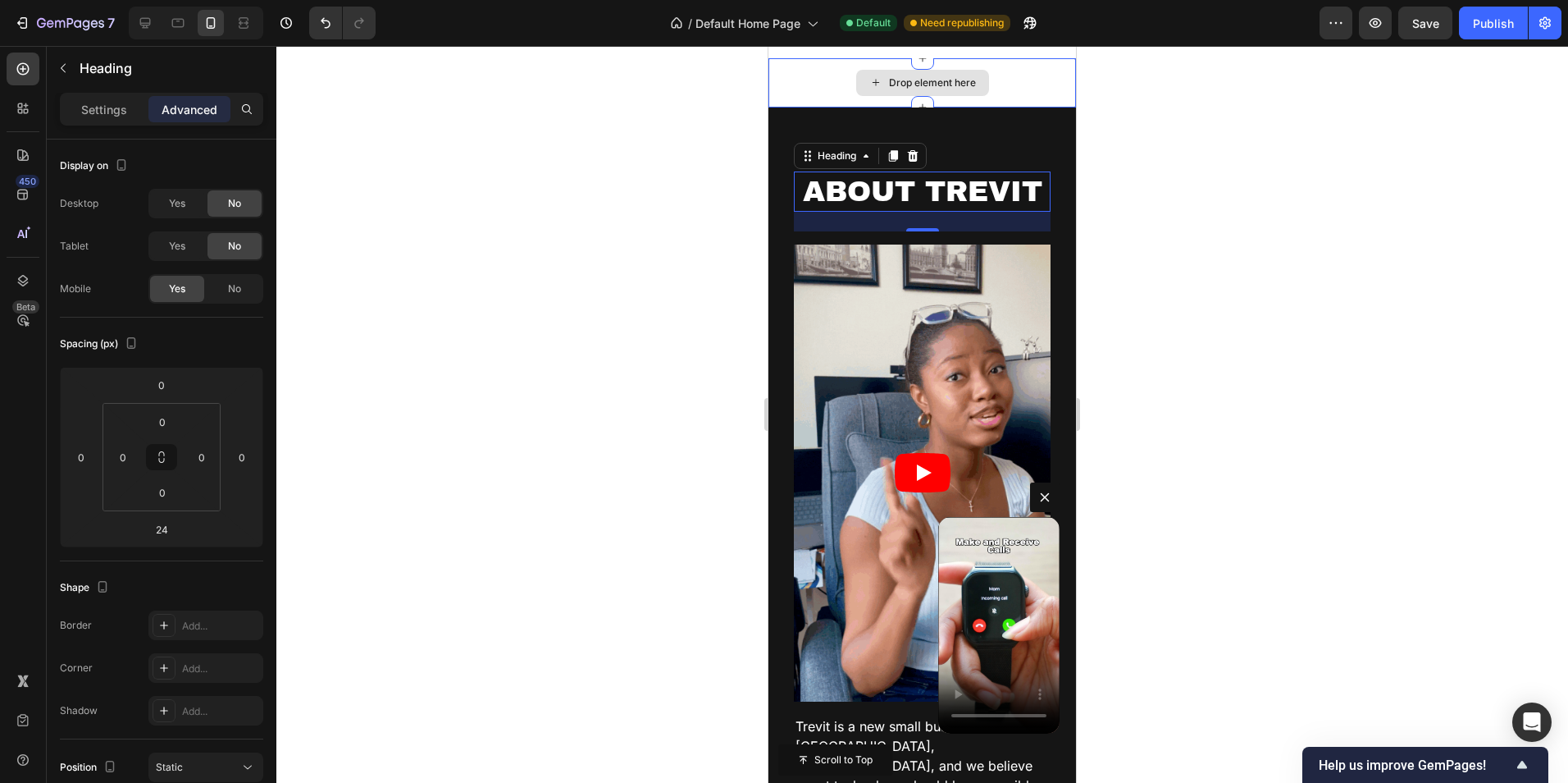
scroll to position [1711, 0]
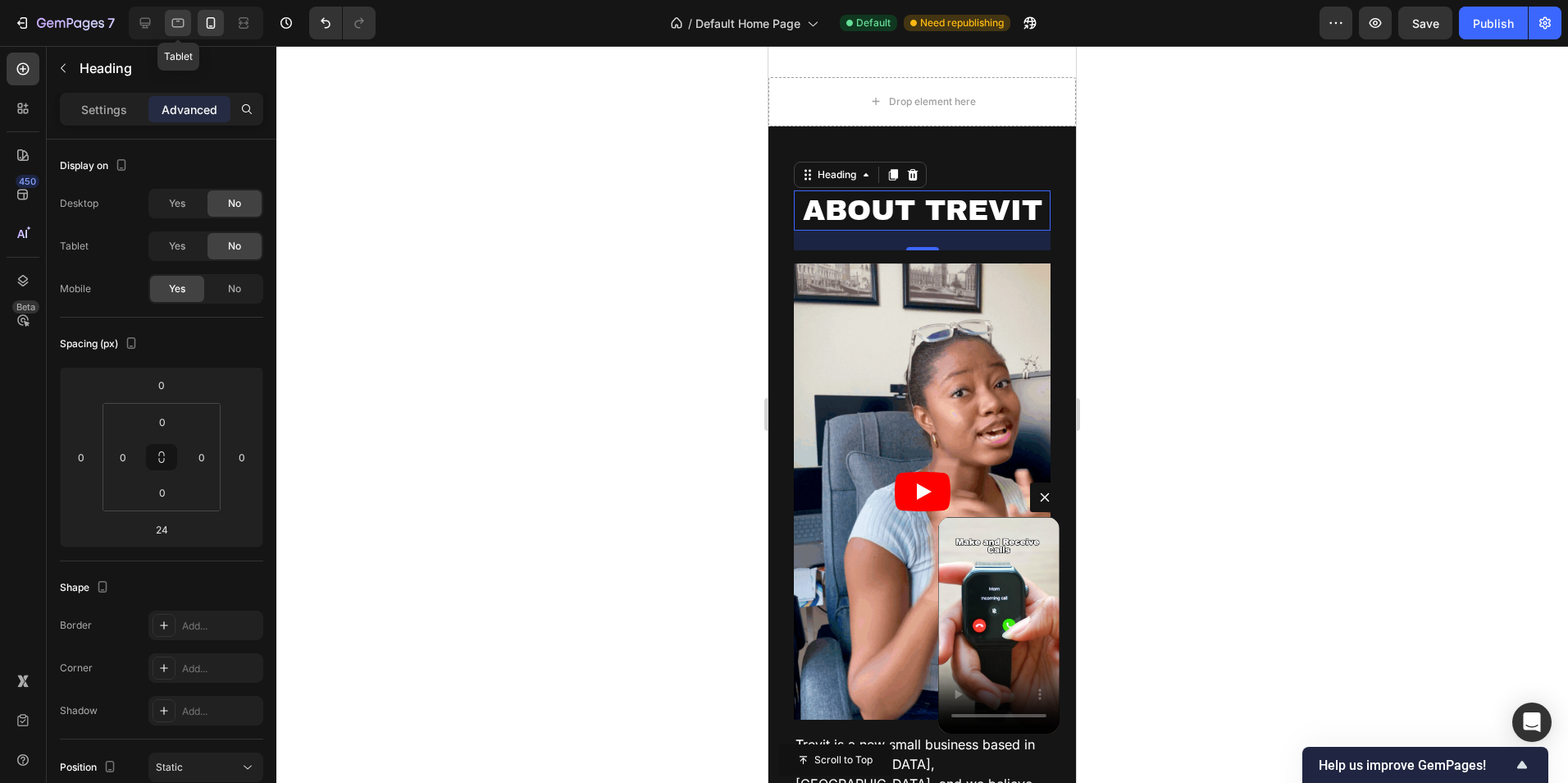
click at [186, 26] on icon at bounding box center [178, 23] width 16 height 16
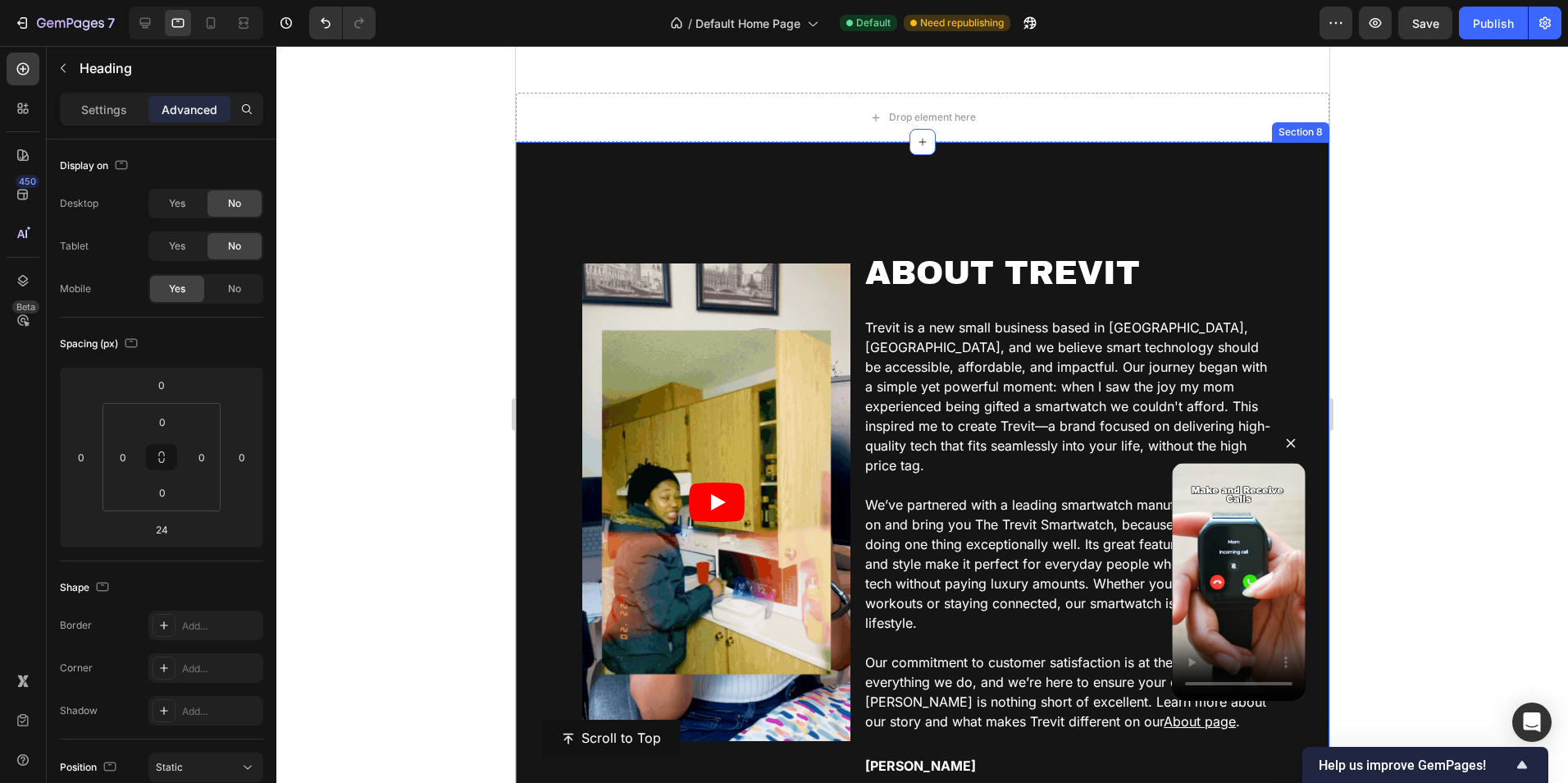
scroll to position [1756, 0]
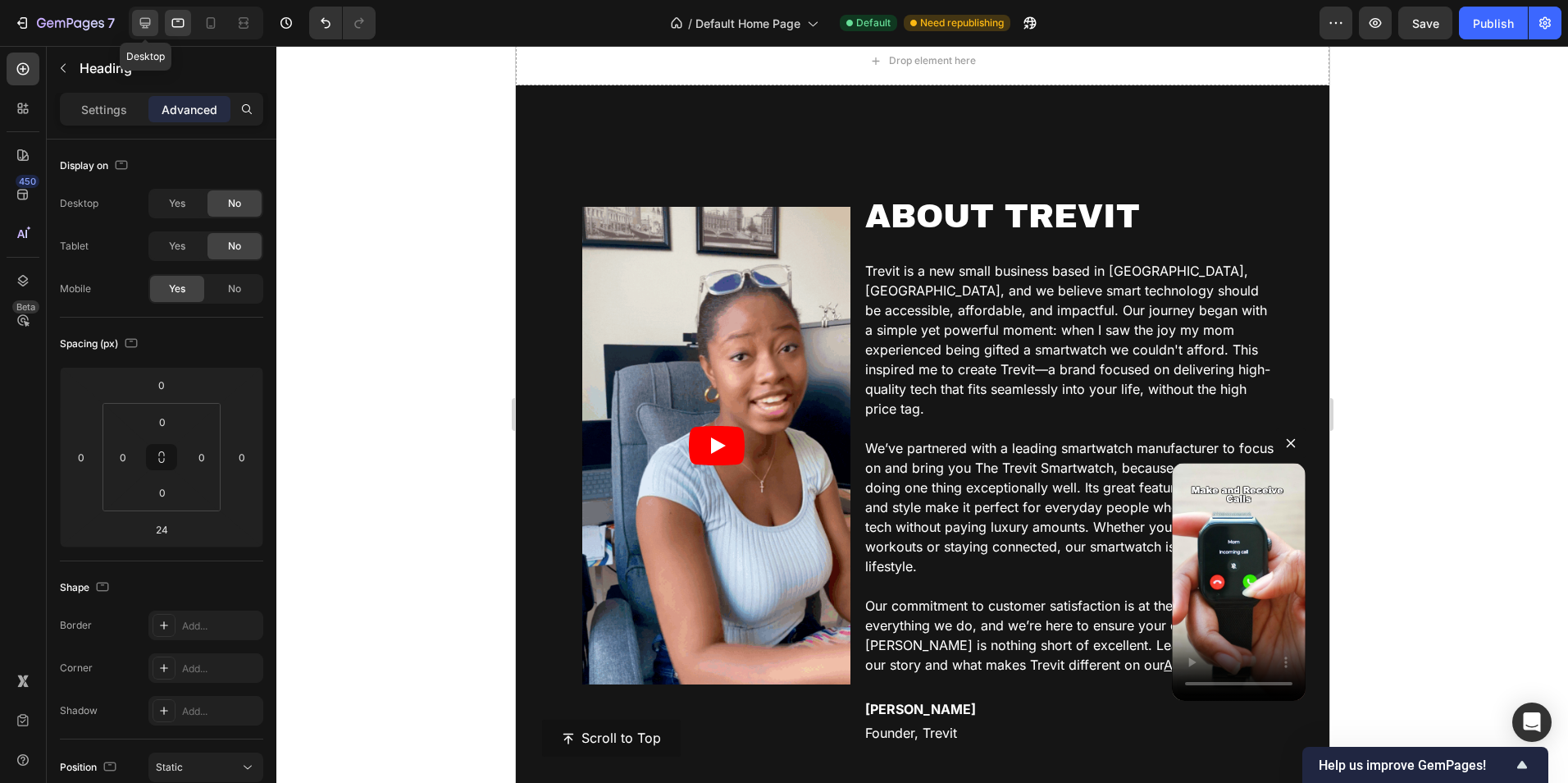
click at [145, 27] on icon at bounding box center [145, 23] width 10 height 10
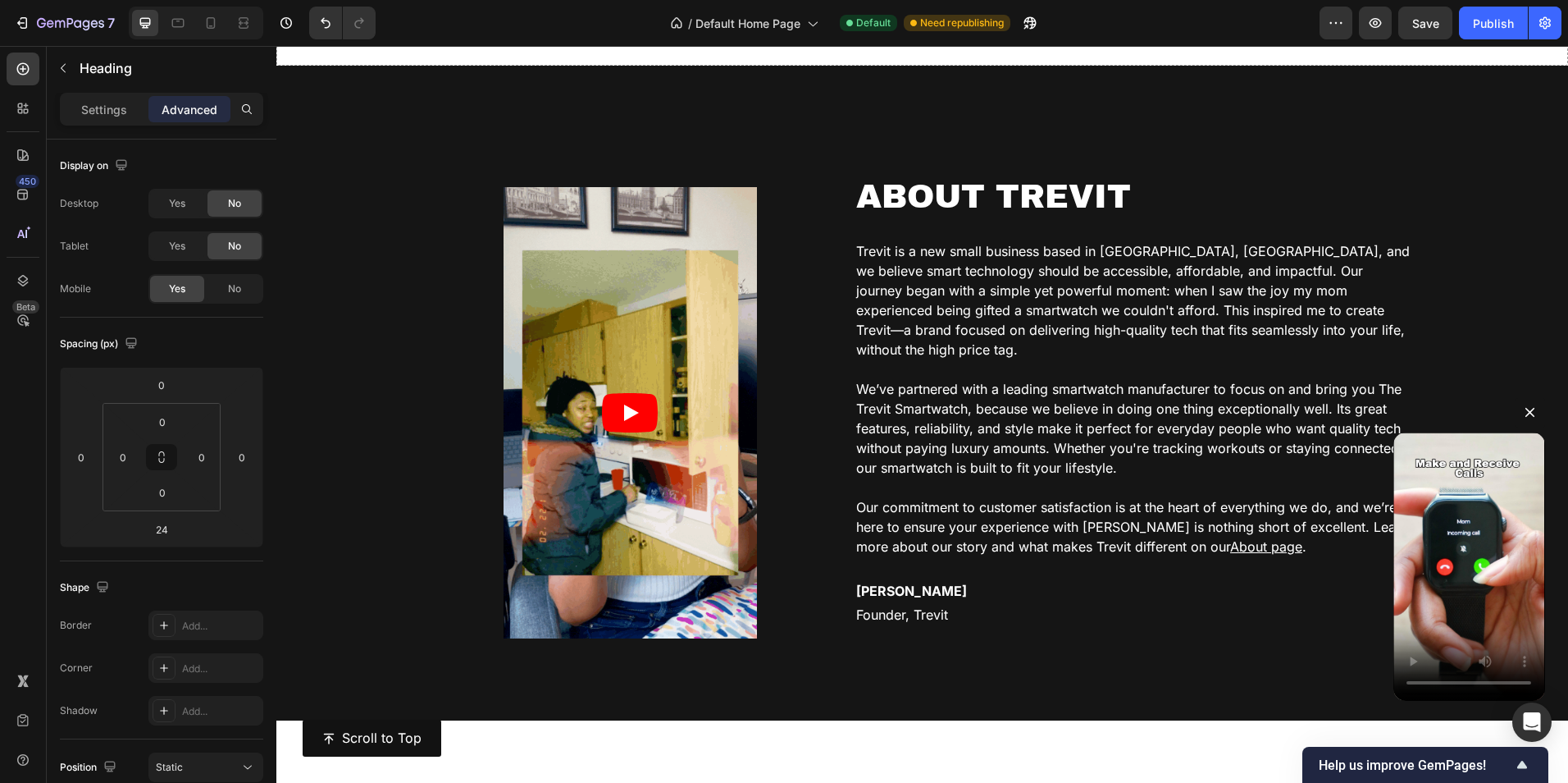
scroll to position [1231, 0]
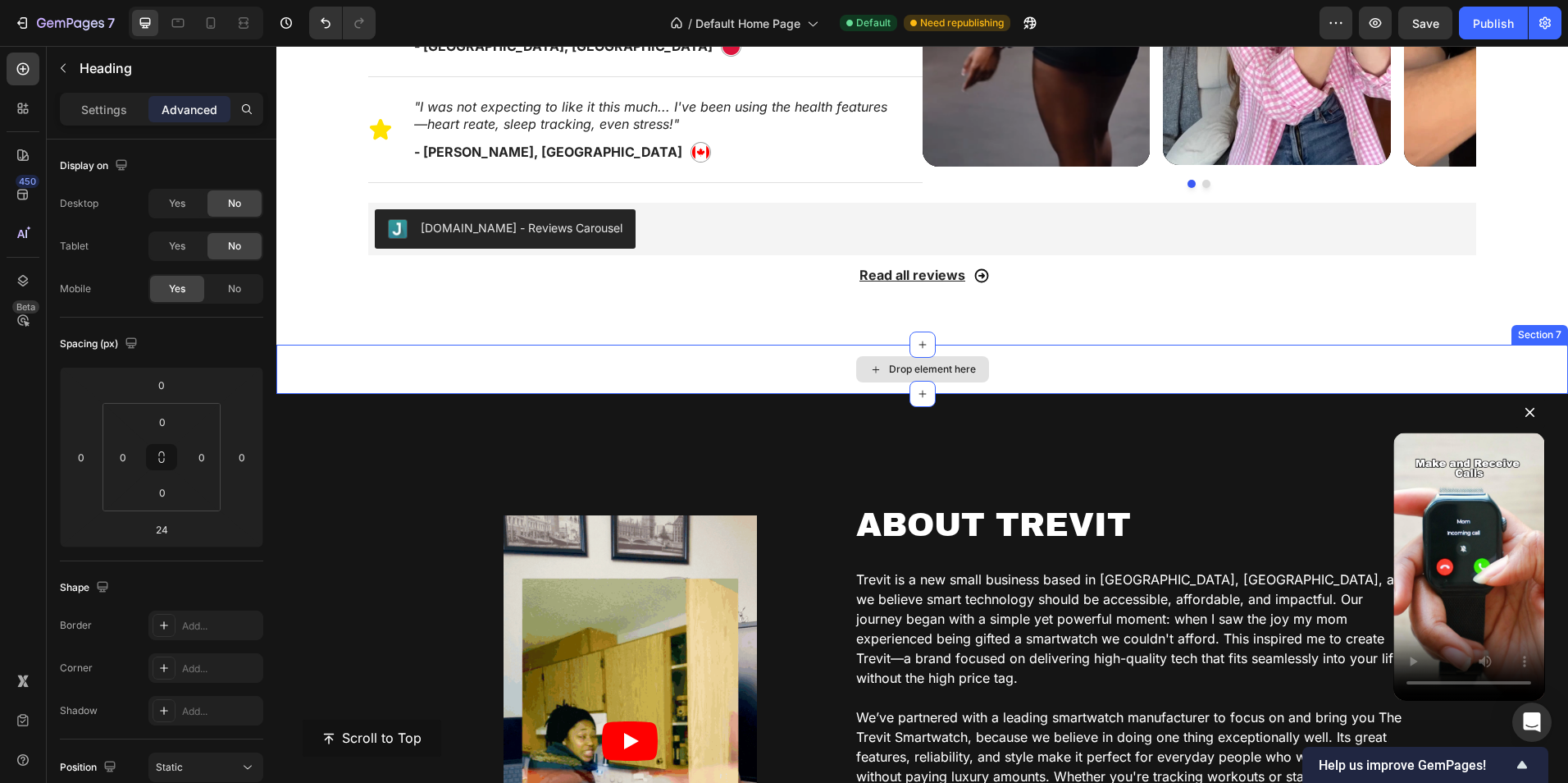
click at [538, 360] on div "Drop element here" at bounding box center [922, 370] width 1292 height 49
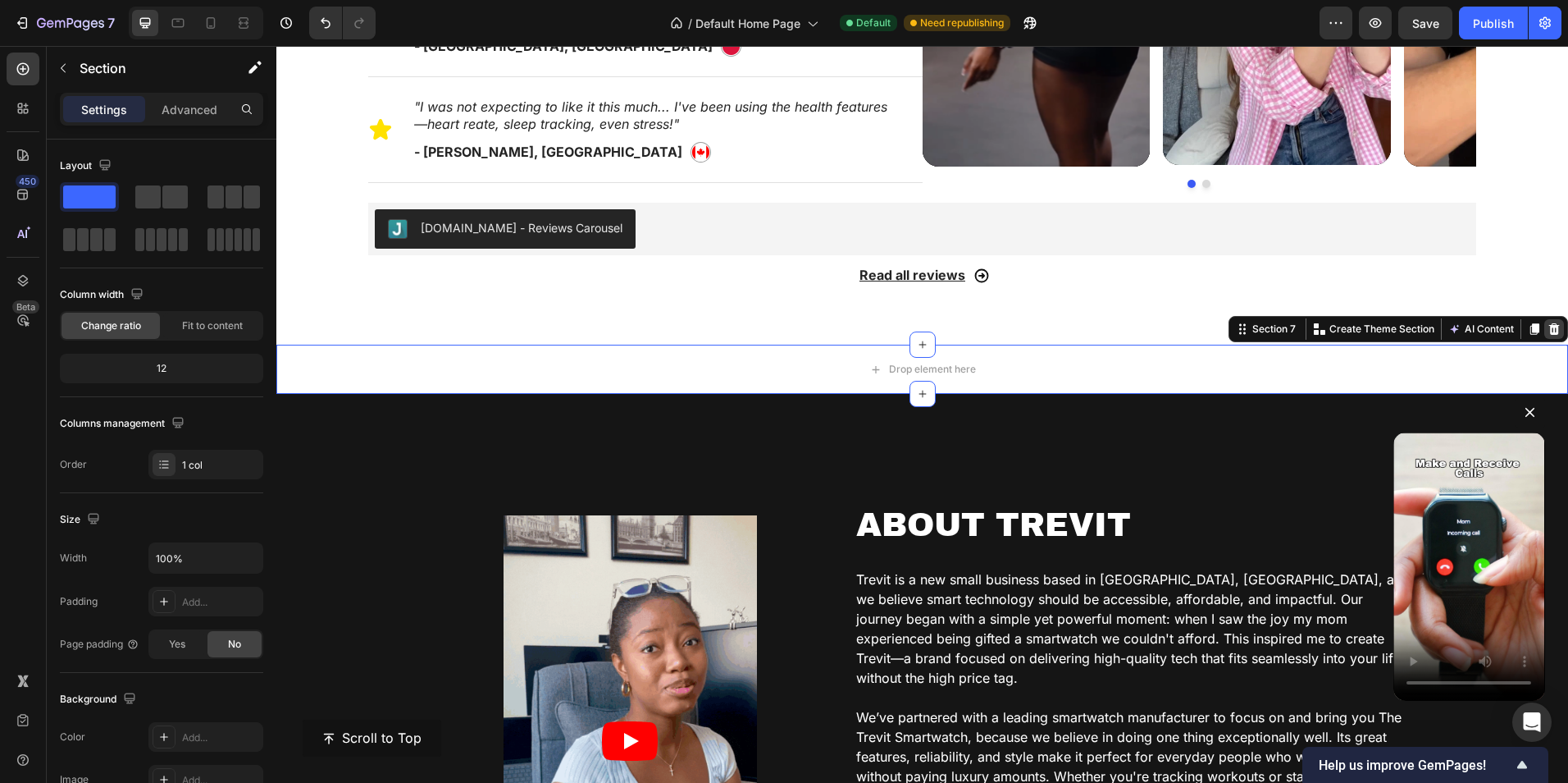
click at [1549, 326] on icon at bounding box center [1554, 329] width 10 height 11
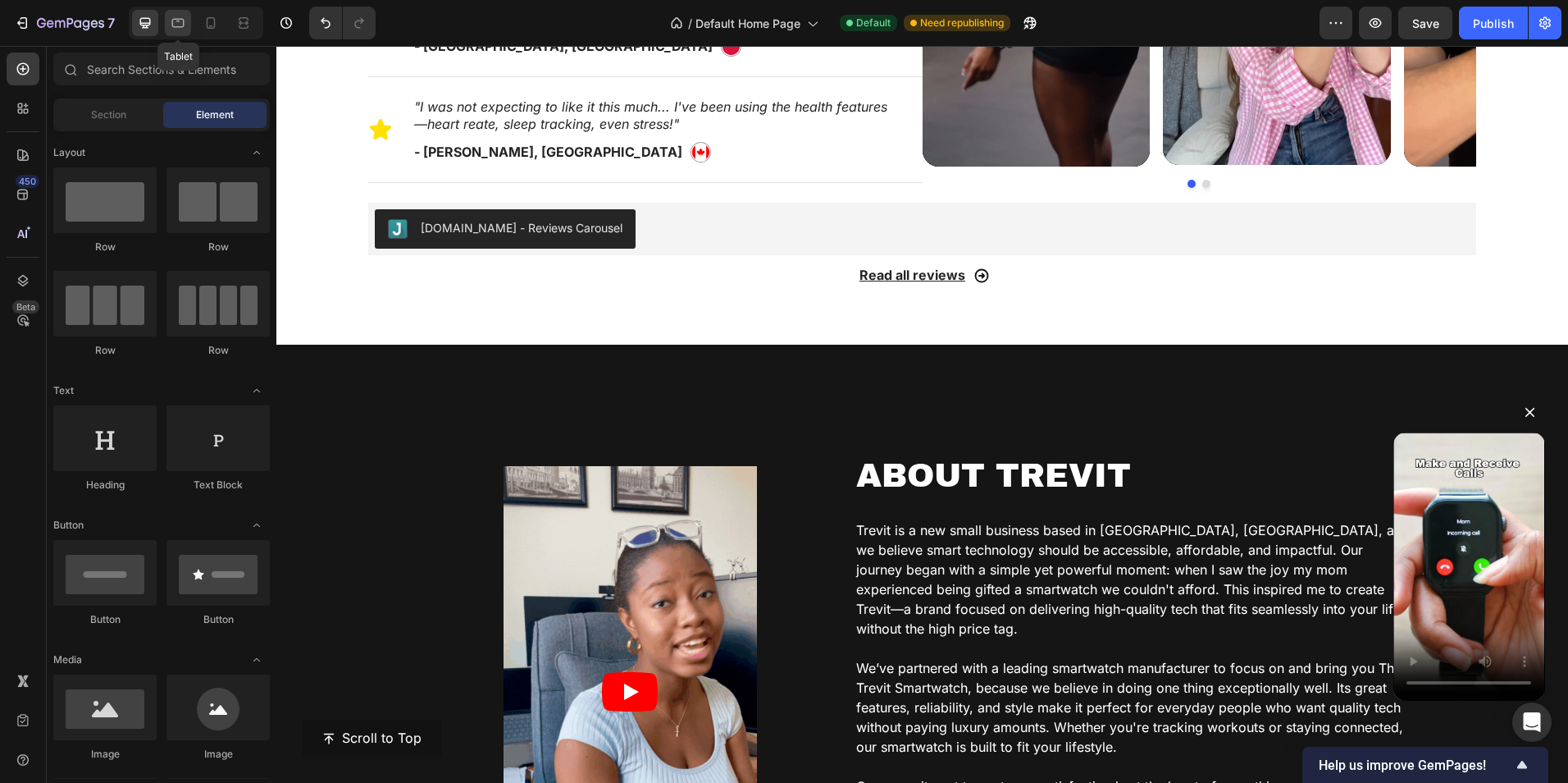
click at [182, 27] on icon at bounding box center [178, 23] width 12 height 9
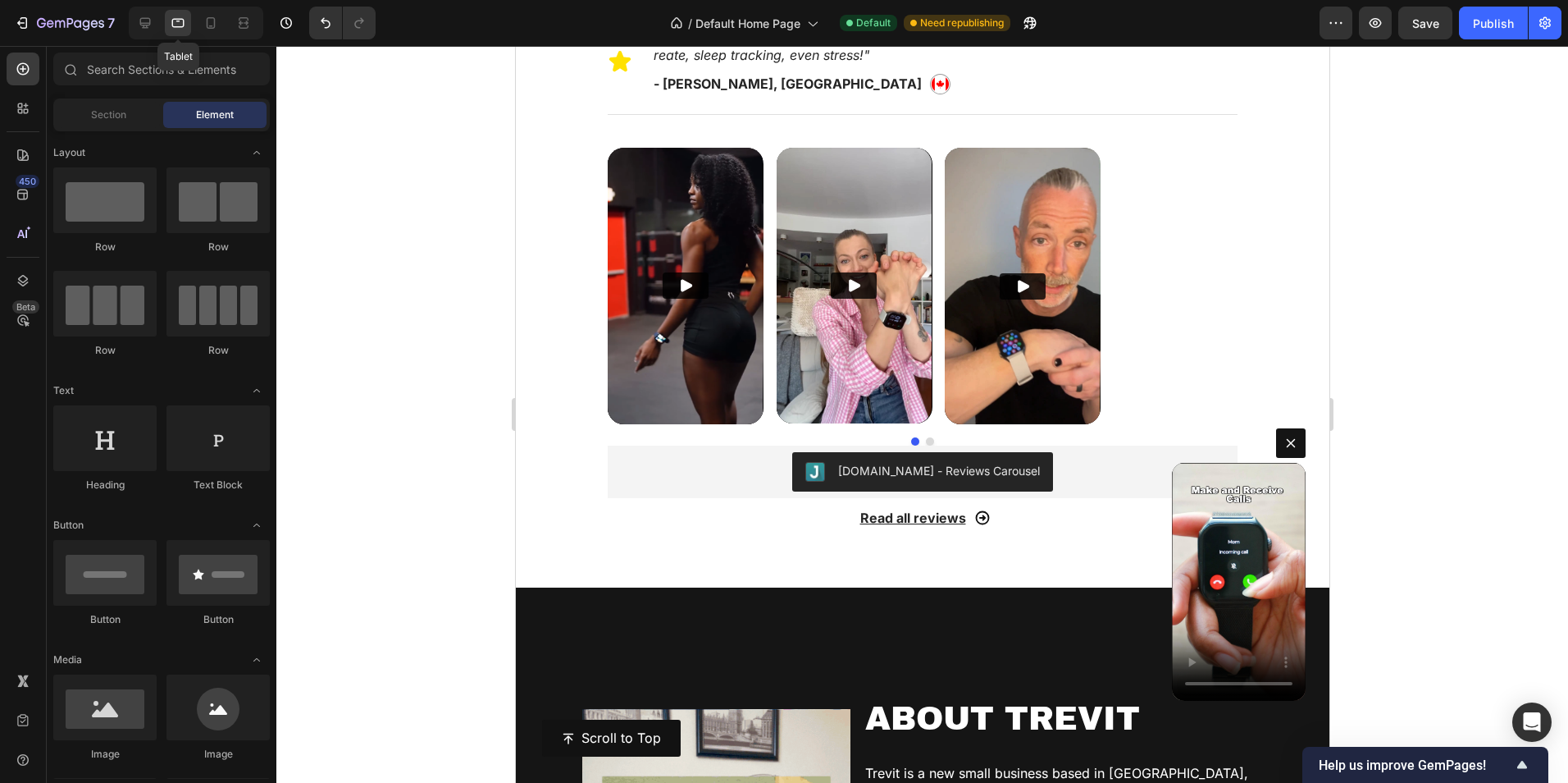
scroll to position [1316, 0]
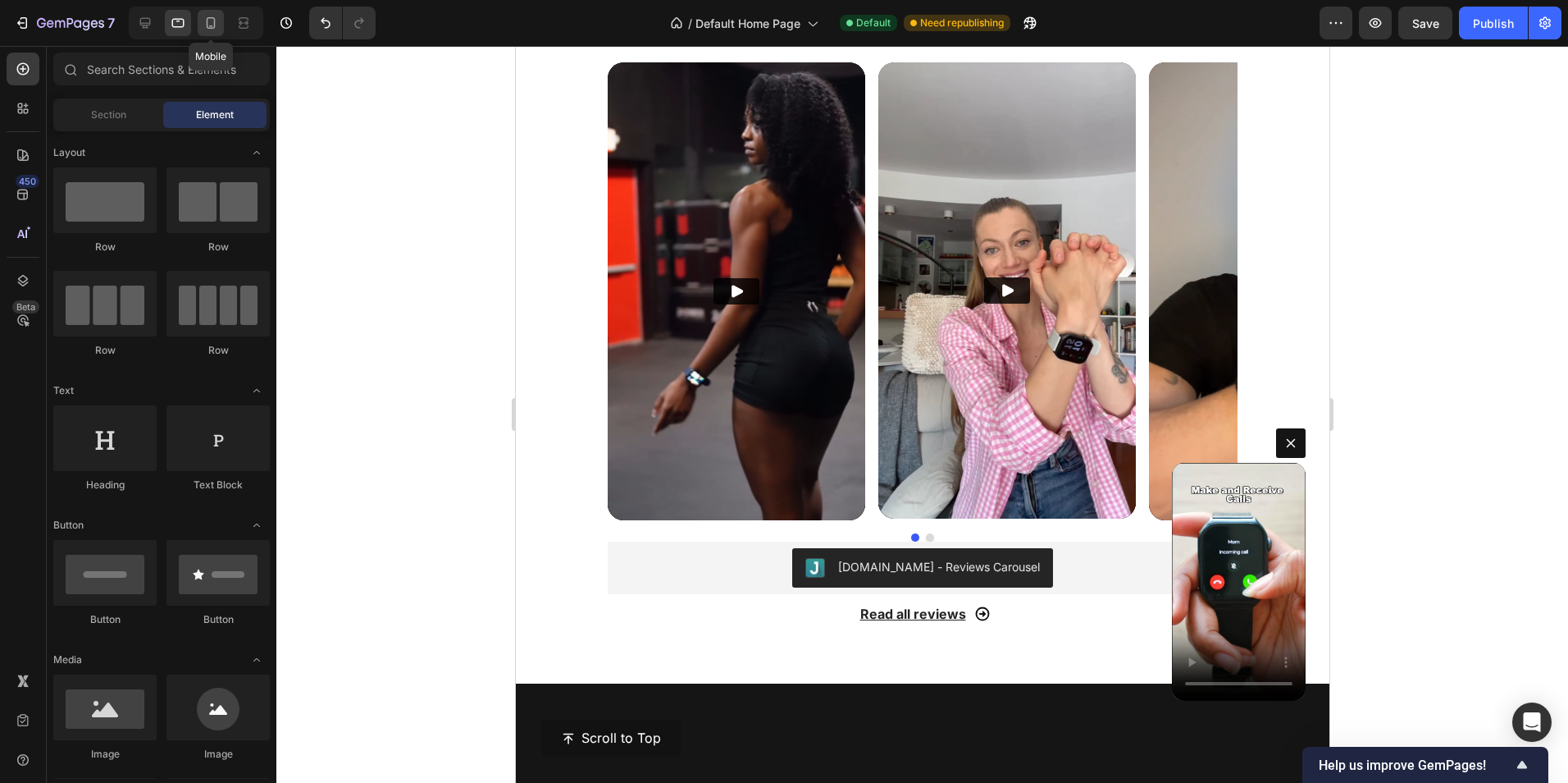
click at [205, 26] on icon at bounding box center [210, 23] width 16 height 16
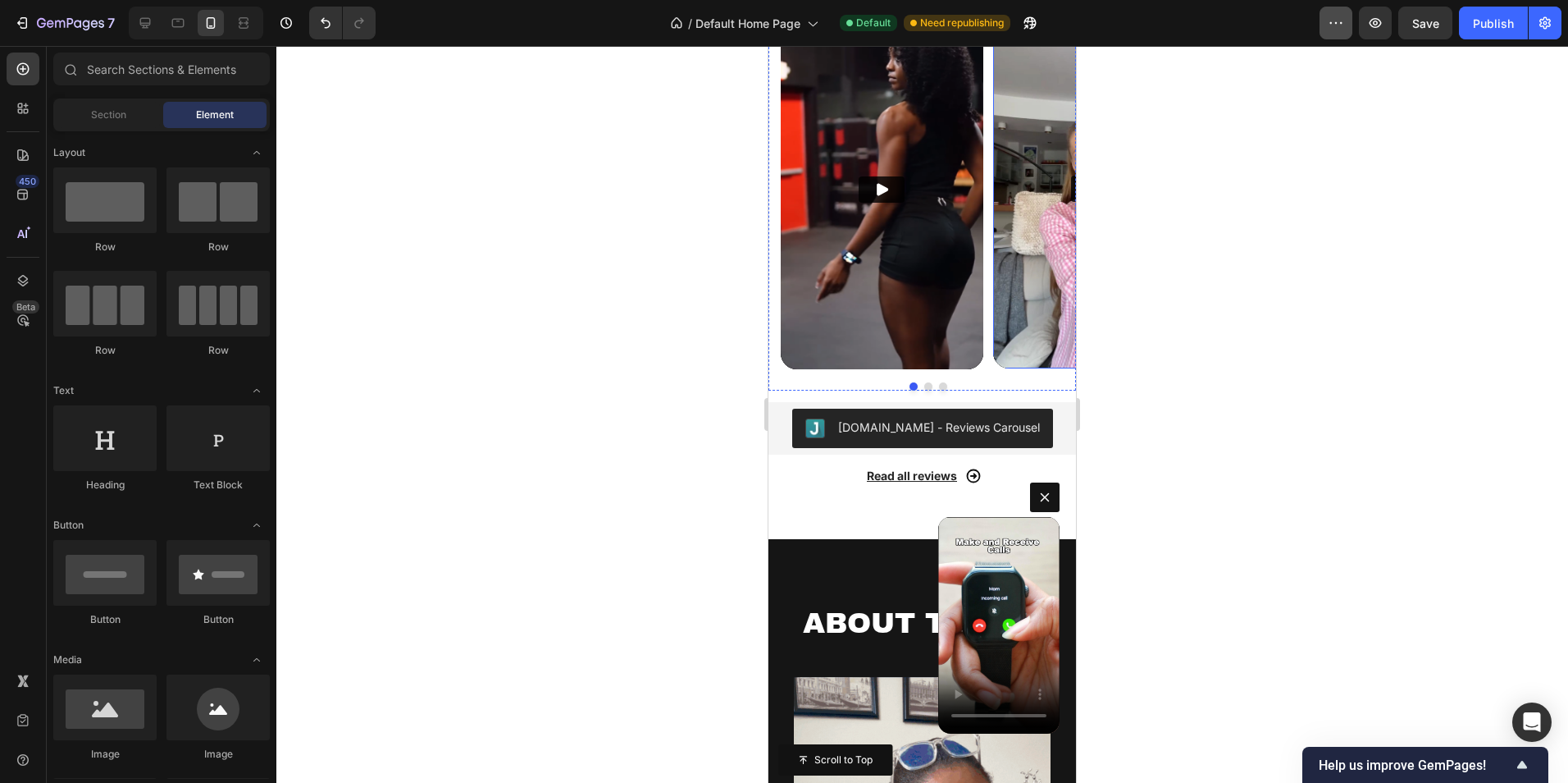
scroll to position [1318, 0]
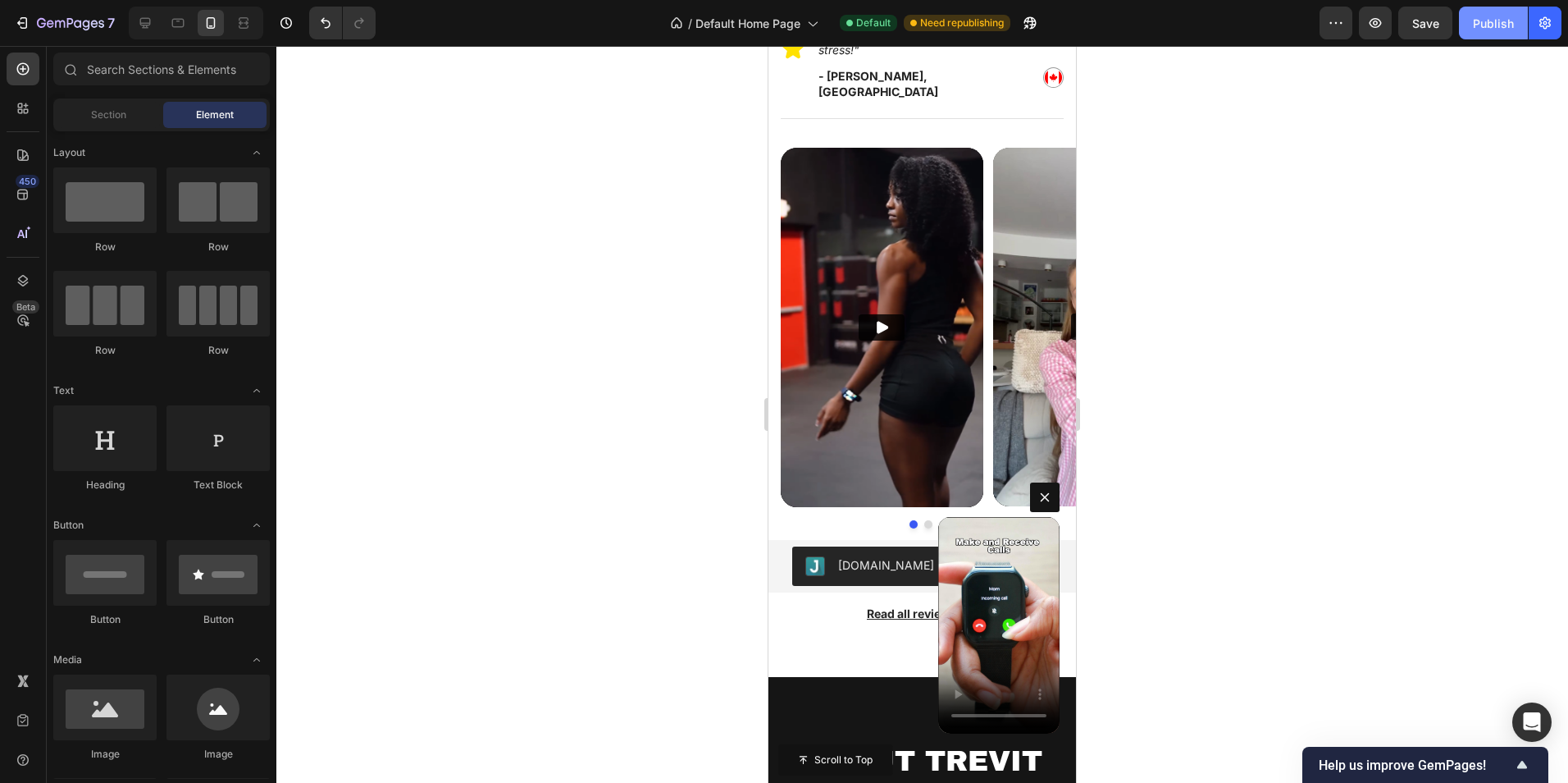
click at [1475, 20] on div "Publish" at bounding box center [1493, 24] width 41 height 17
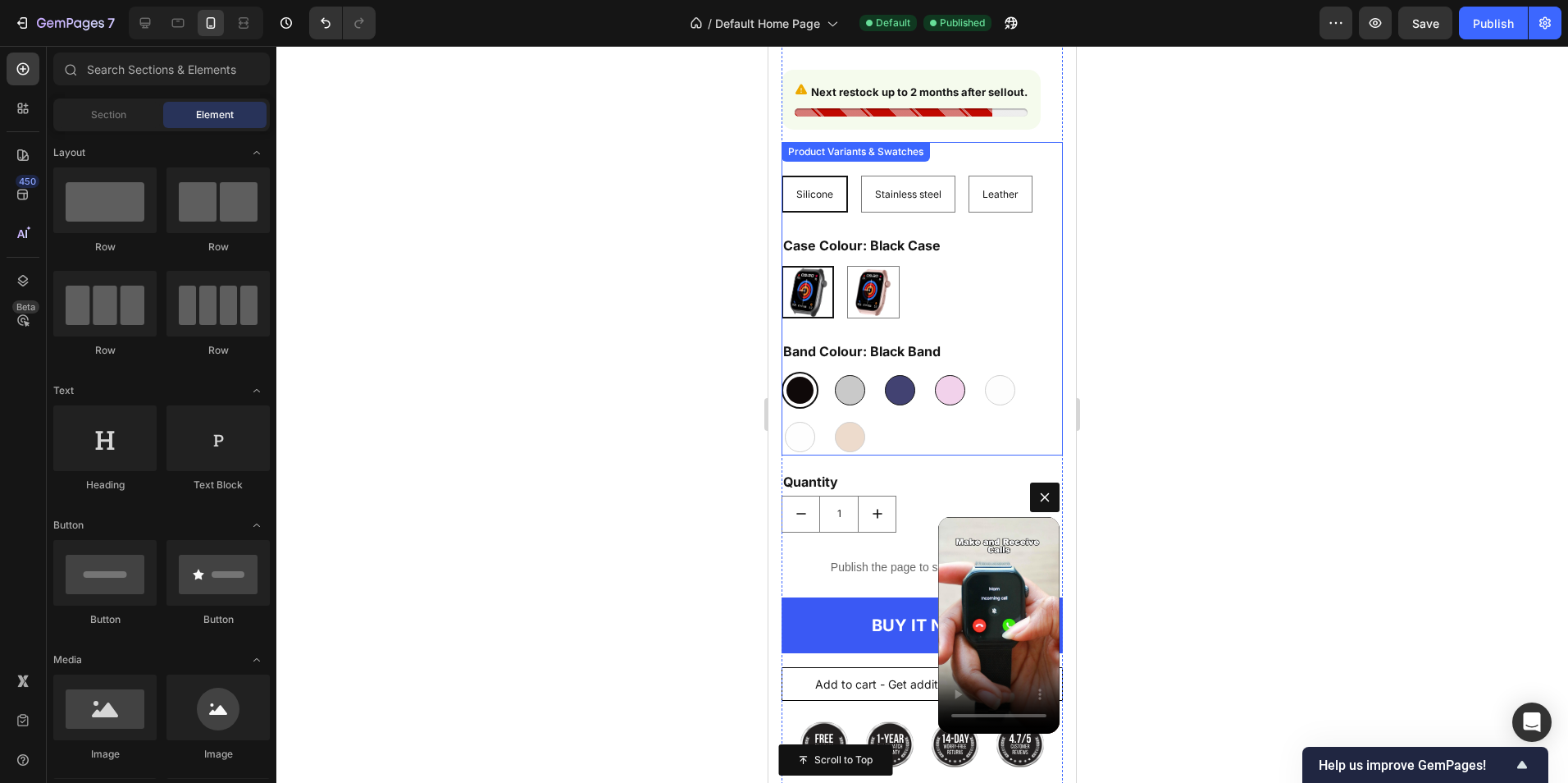
scroll to position [9278, 0]
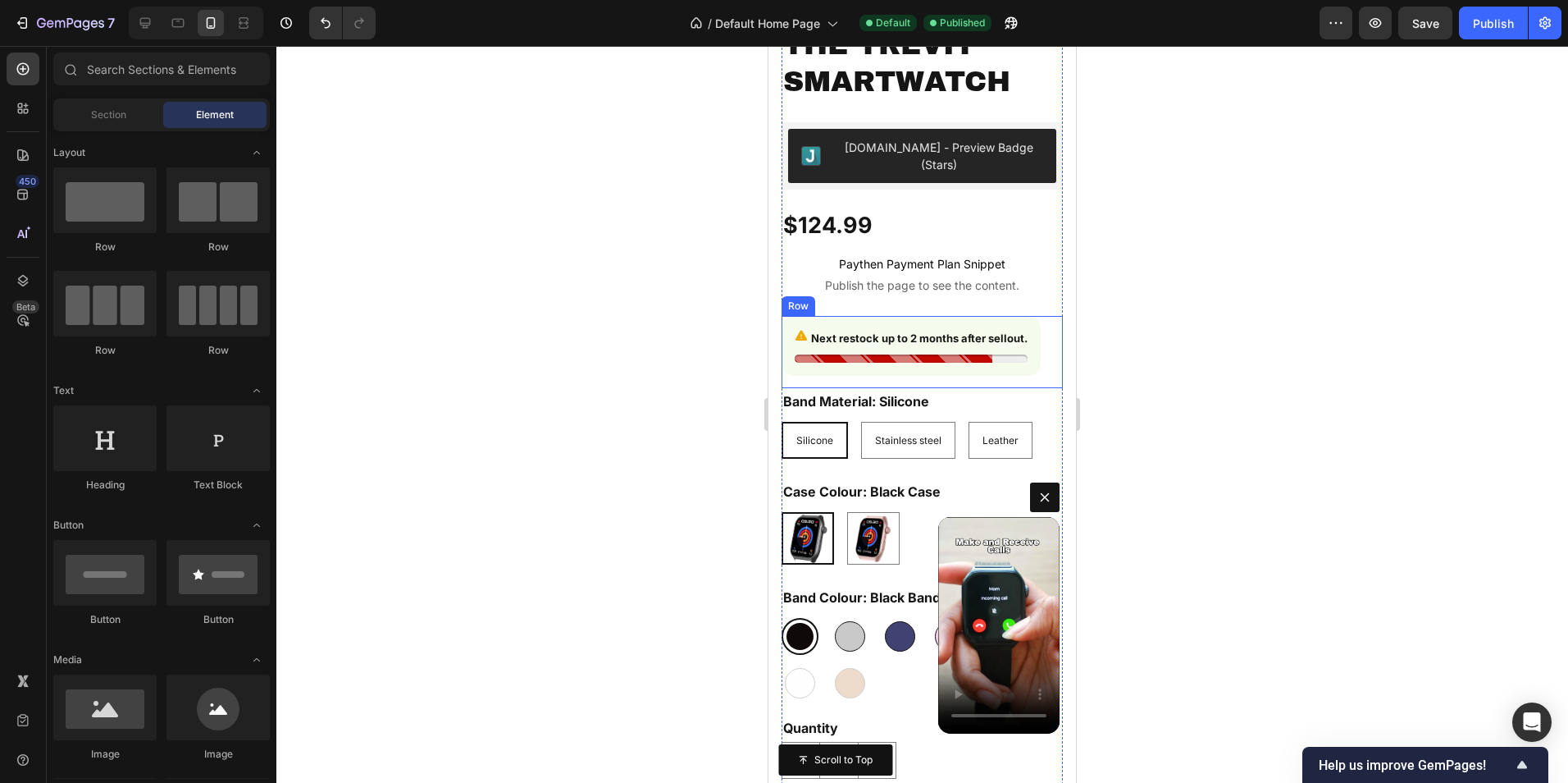
click at [1045, 315] on div "Next restock up to 2 months after sellout. Stock Counter Row Row Row" at bounding box center [922, 352] width 281 height 72
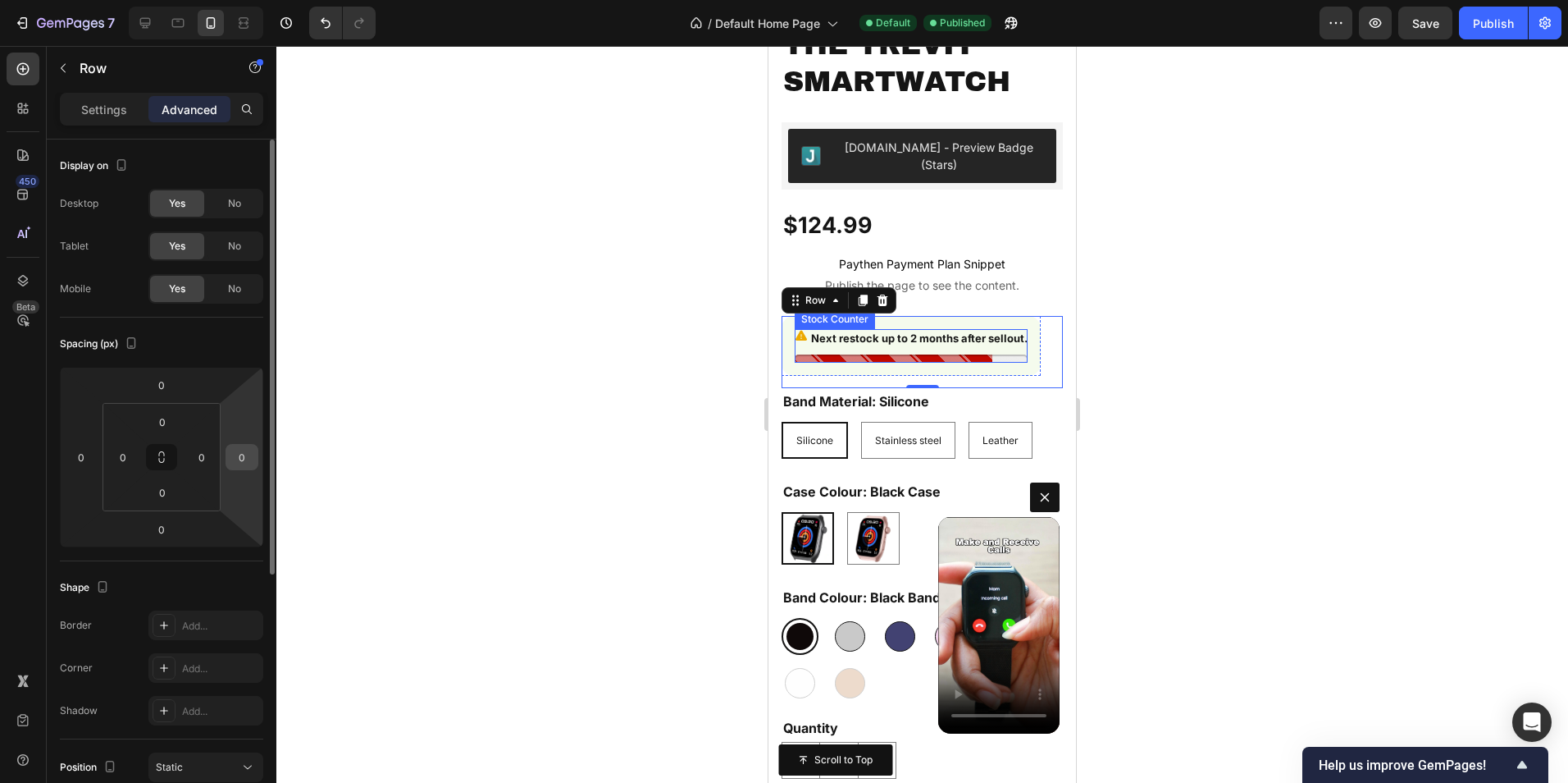
click at [239, 456] on input "0" at bounding box center [242, 457] width 25 height 25
click at [1044, 352] on div "Next restock up to 2 months after sellout. Stock Counter Row Row Row 0" at bounding box center [922, 352] width 281 height 72
click at [207, 461] on input "0" at bounding box center [201, 457] width 25 height 25
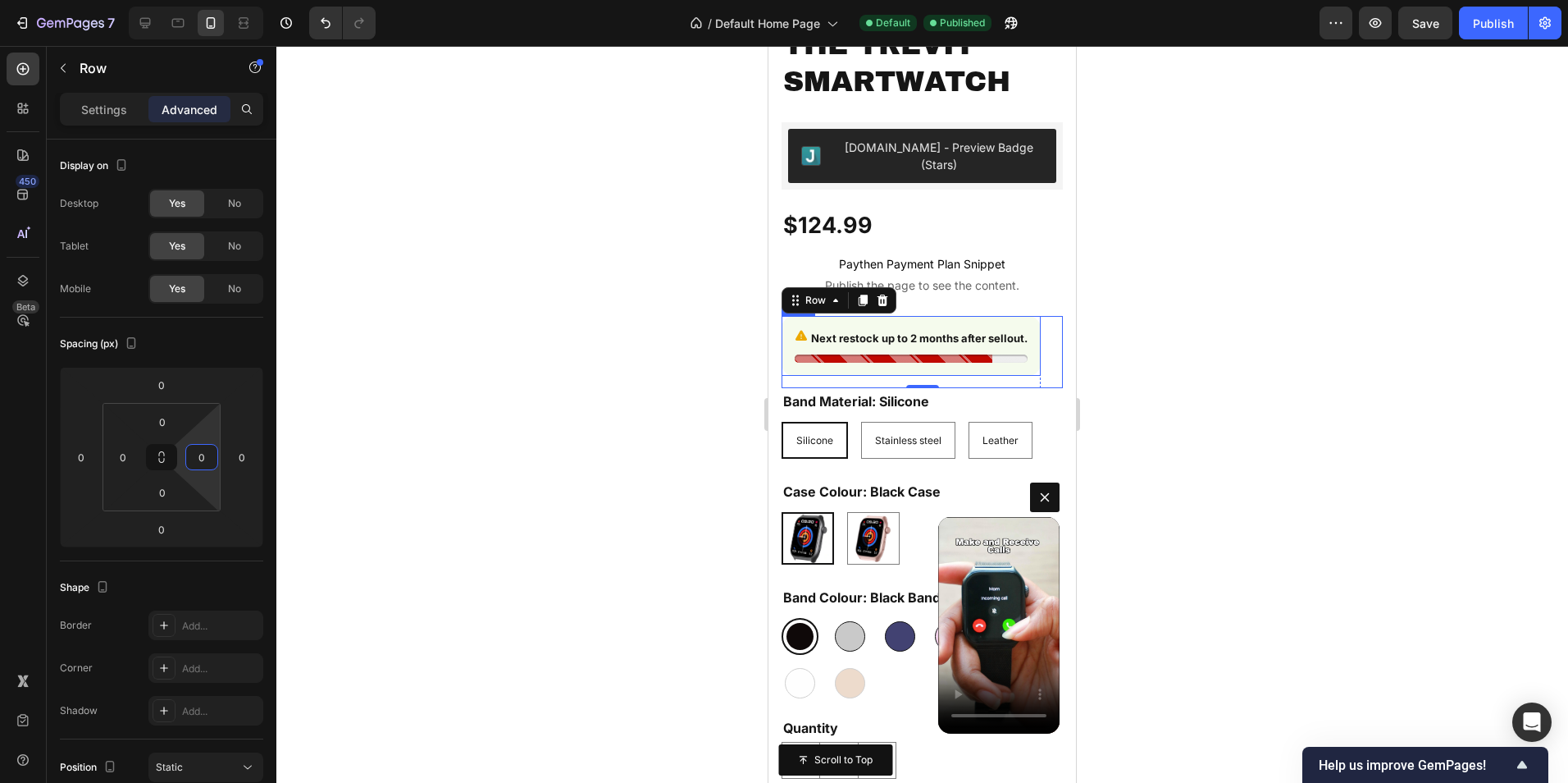
click at [1029, 315] on div "Next restock up to 2 months after sellout. Stock Counter Row" at bounding box center [911, 345] width 259 height 60
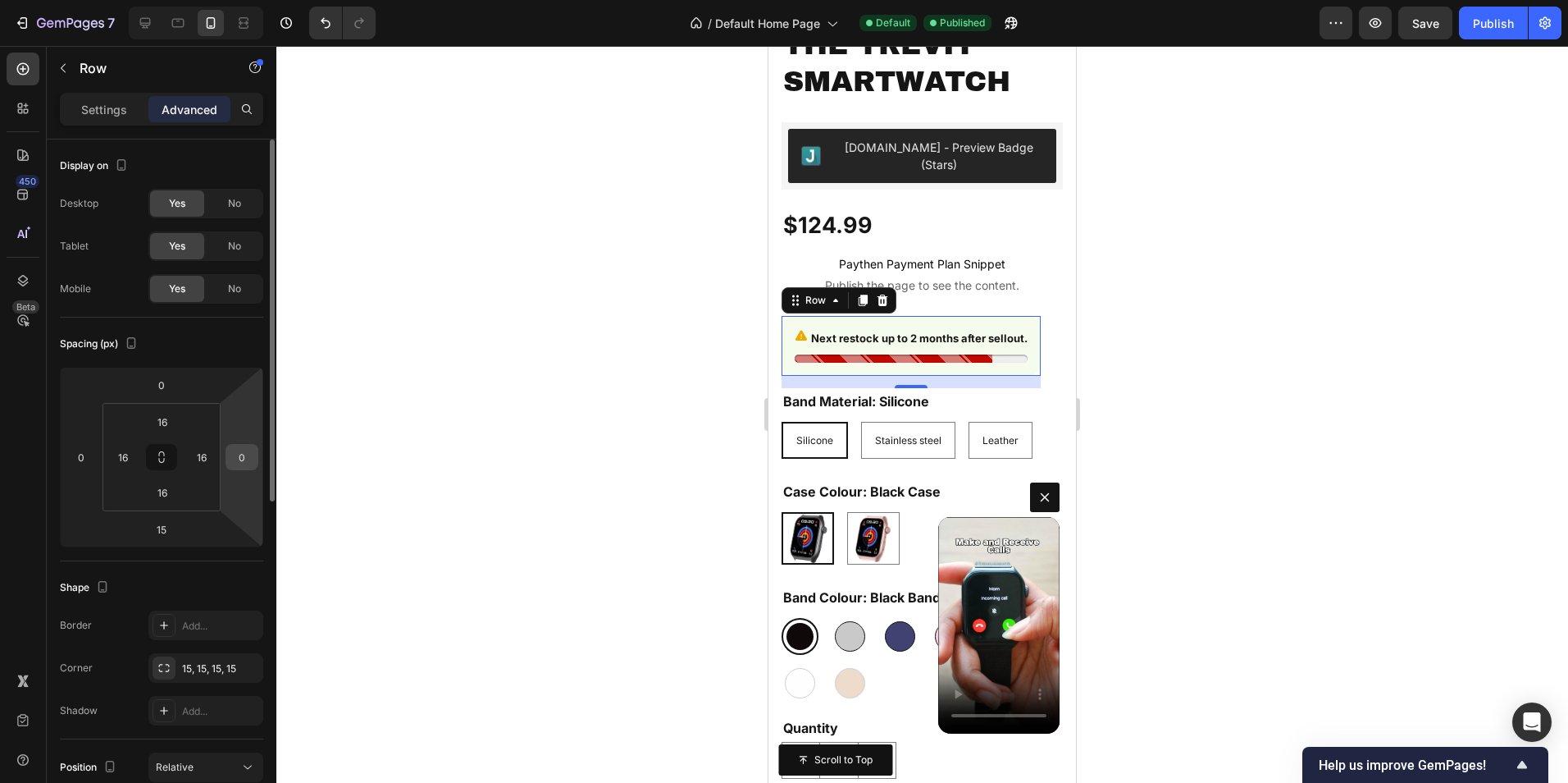
click at [248, 449] on input "0" at bounding box center [242, 457] width 25 height 25
click at [1041, 315] on div "Next restock up to 2 months after sellout. Stock Counter Row 15 Row Row" at bounding box center [922, 352] width 281 height 72
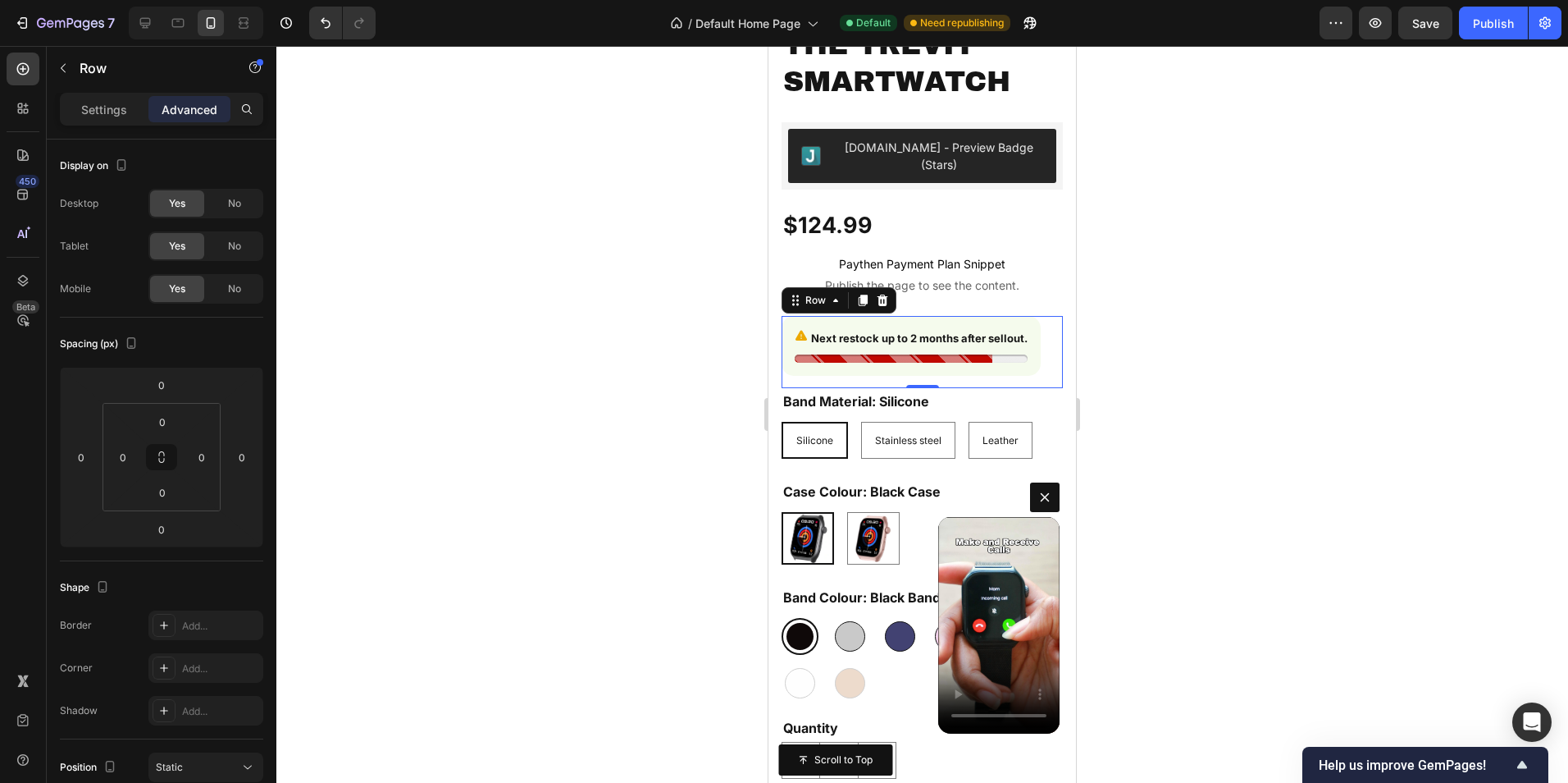
click at [1042, 315] on div "Next restock up to 2 months after sellout. Stock Counter Row Row Row 0" at bounding box center [922, 352] width 281 height 72
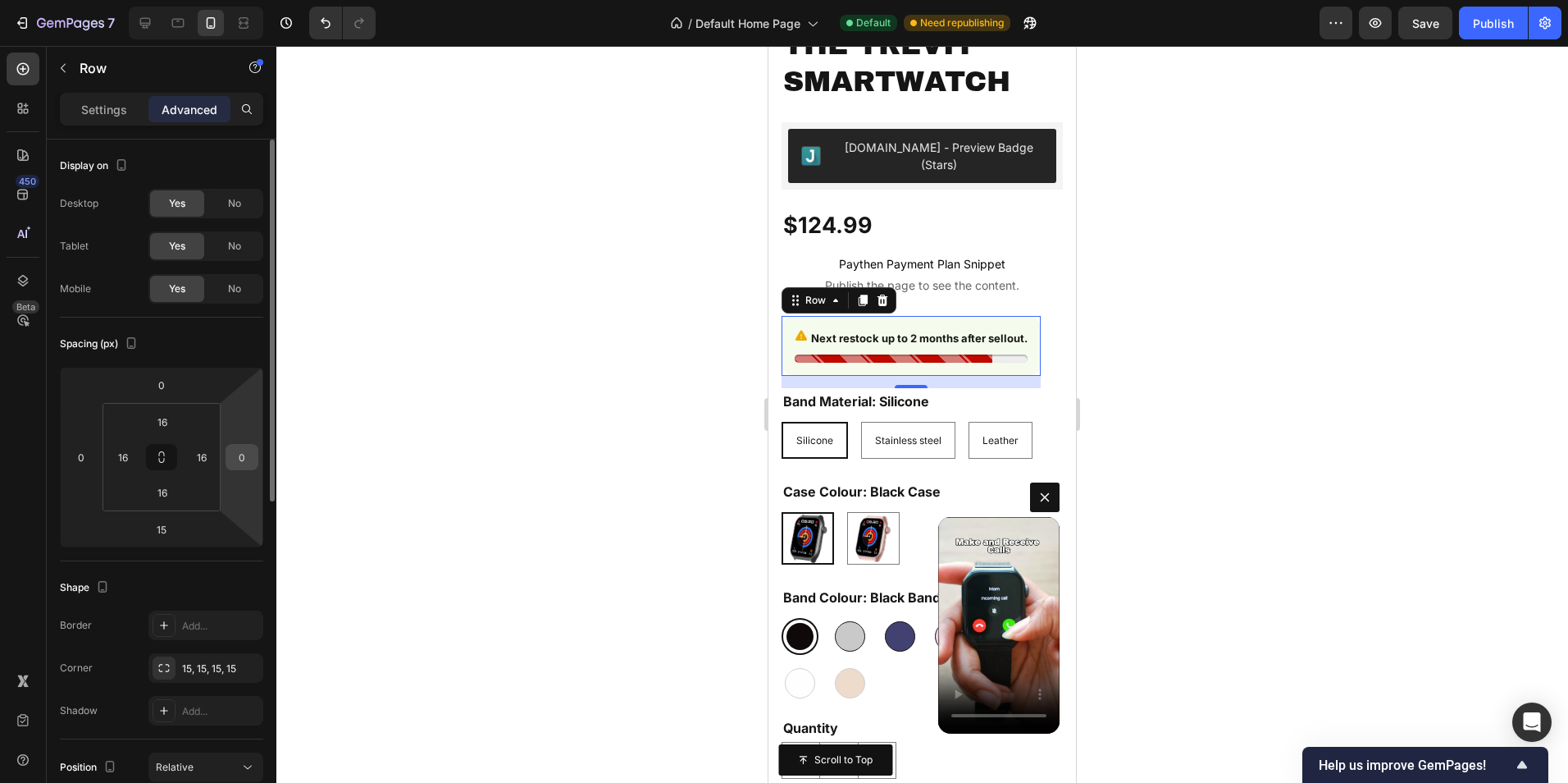
click at [241, 456] on input "0" at bounding box center [242, 457] width 25 height 25
click at [1042, 315] on div "Next restock up to 2 months after sellout. Stock Counter Row 15 Row Row" at bounding box center [922, 352] width 281 height 72
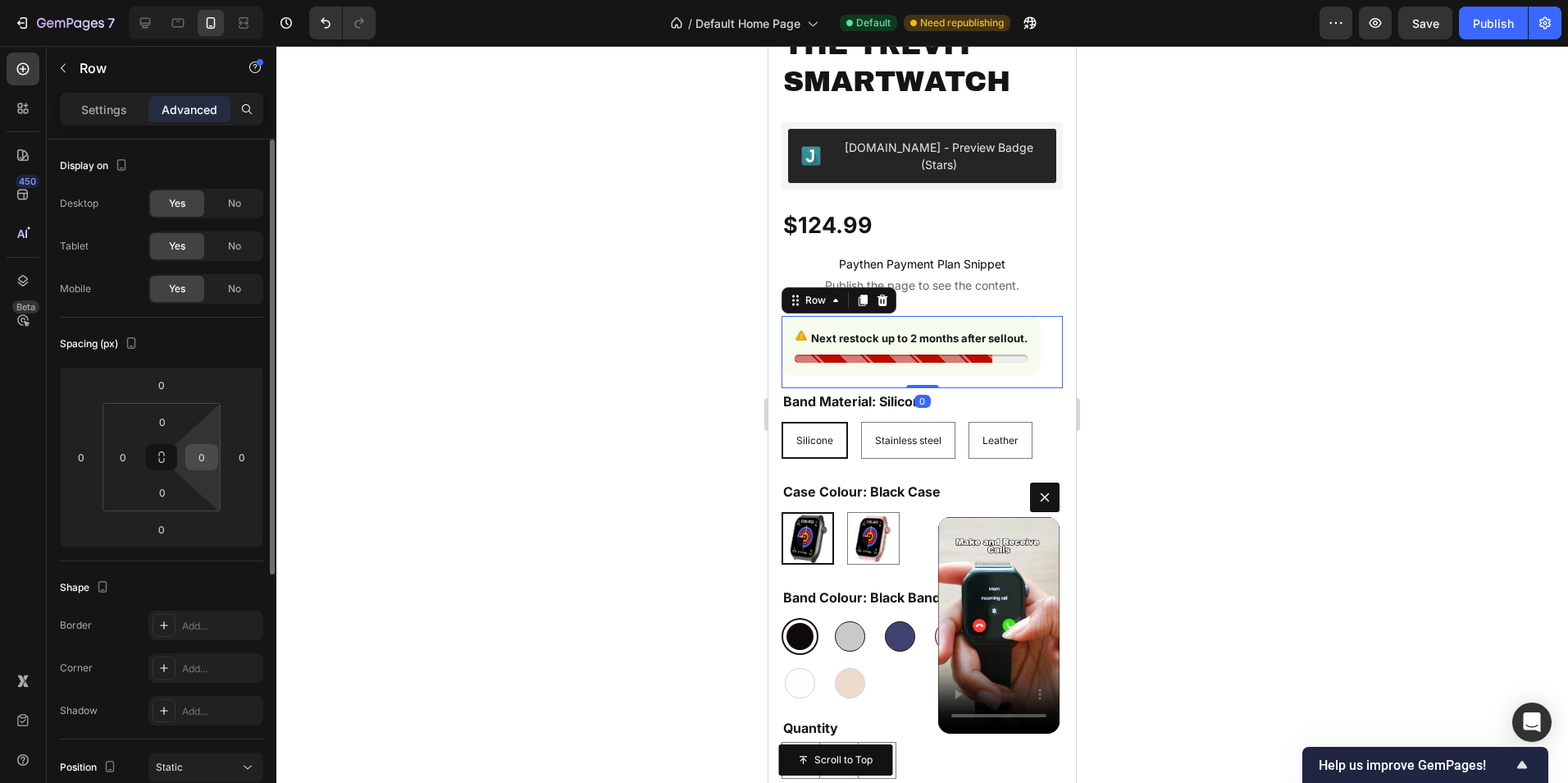
click at [207, 457] on input "0" at bounding box center [201, 457] width 25 height 25
click at [788, 339] on div "Next restock up to 2 months after sellout. Stock Counter Row" at bounding box center [911, 345] width 259 height 60
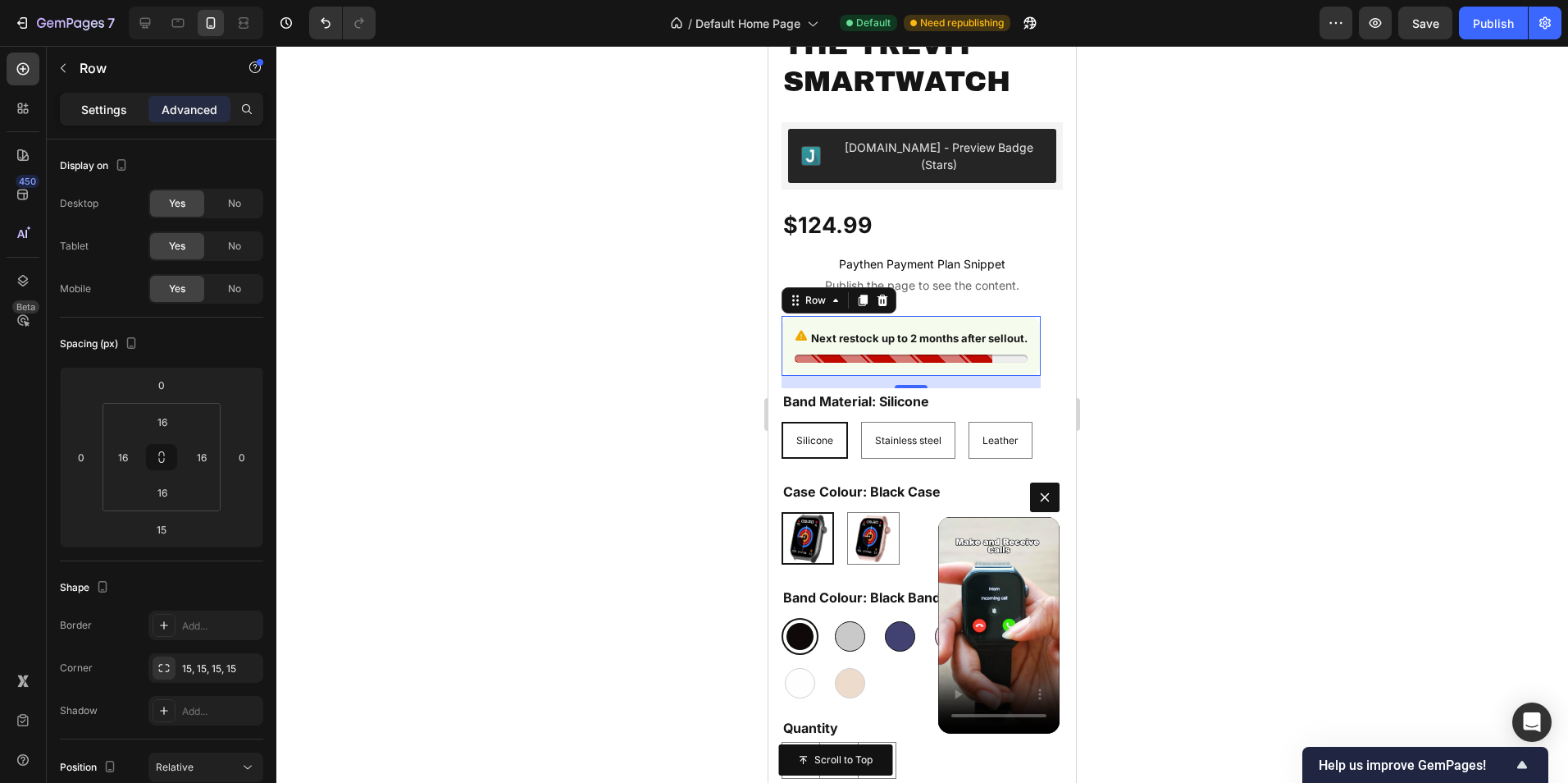
click at [114, 104] on p "Settings" at bounding box center [104, 109] width 46 height 17
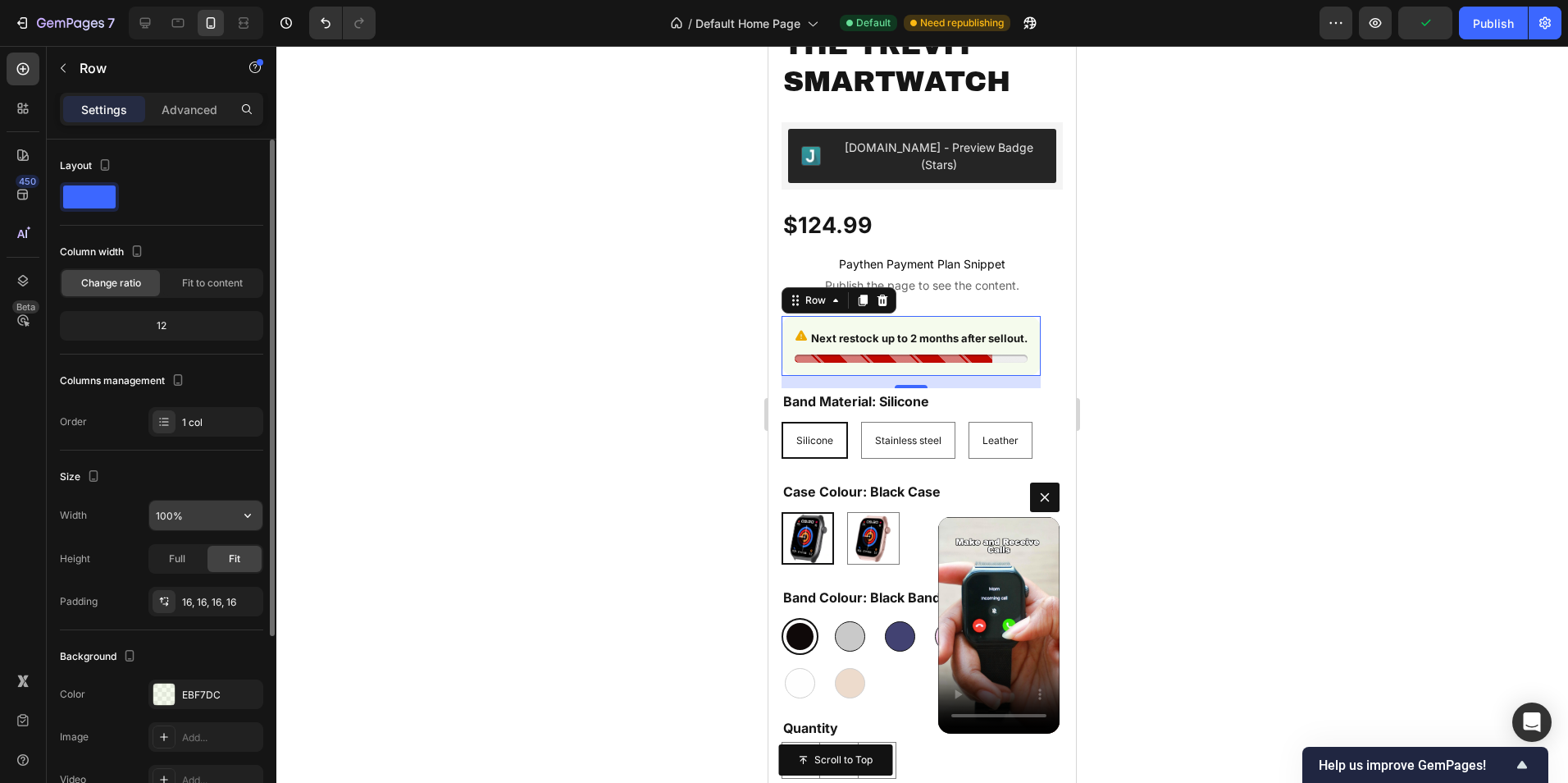
click at [171, 525] on input "100%" at bounding box center [205, 515] width 113 height 29
click at [245, 516] on icon "button" at bounding box center [247, 515] width 16 height 16
click at [190, 518] on input "100%" at bounding box center [205, 515] width 113 height 29
click at [165, 518] on input "100%" at bounding box center [205, 515] width 113 height 29
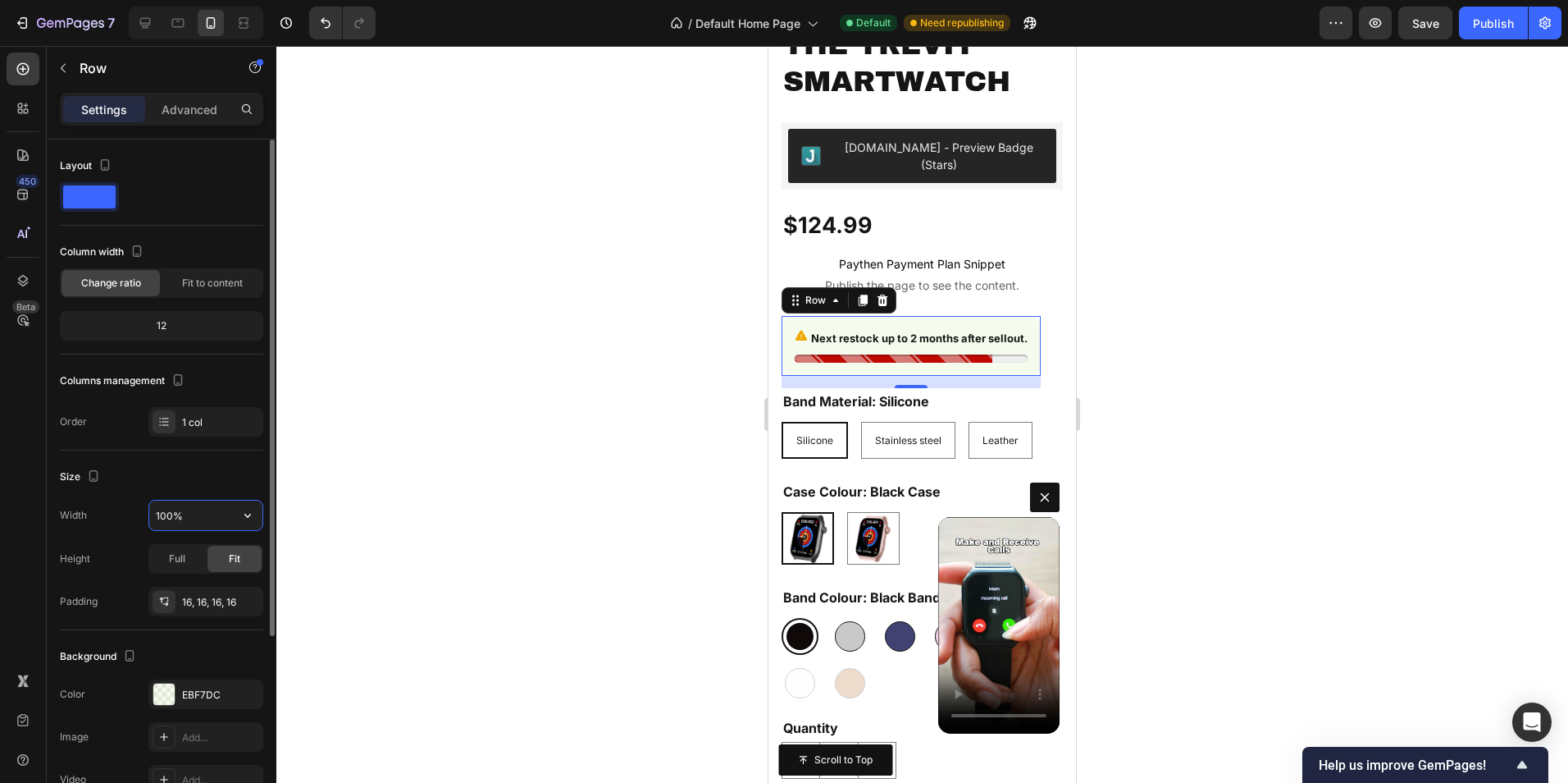
click at [165, 518] on input "100%" at bounding box center [205, 515] width 113 height 29
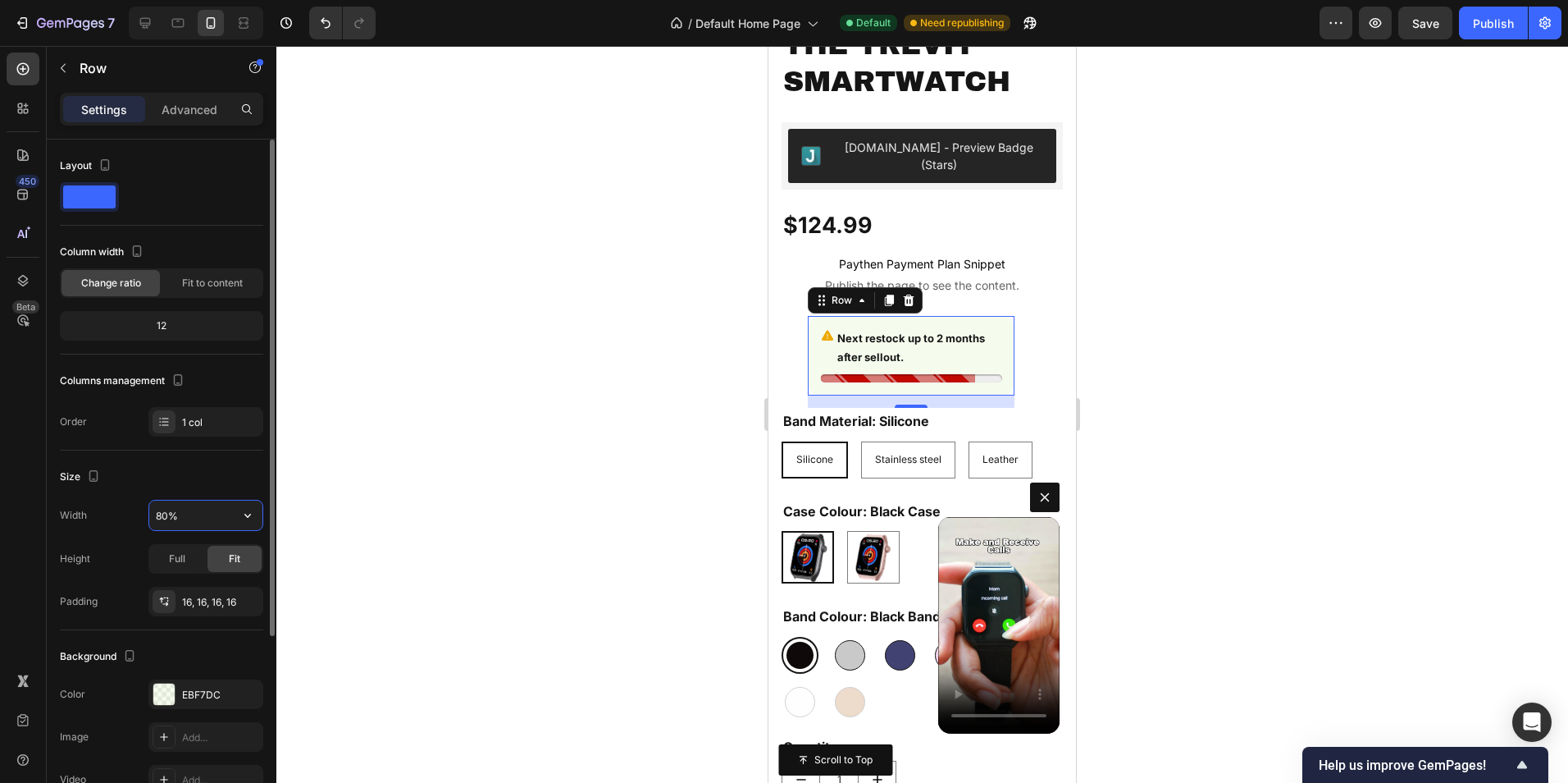
click at [169, 514] on input "80%" at bounding box center [205, 515] width 113 height 29
click at [161, 514] on input "80%" at bounding box center [205, 515] width 113 height 29
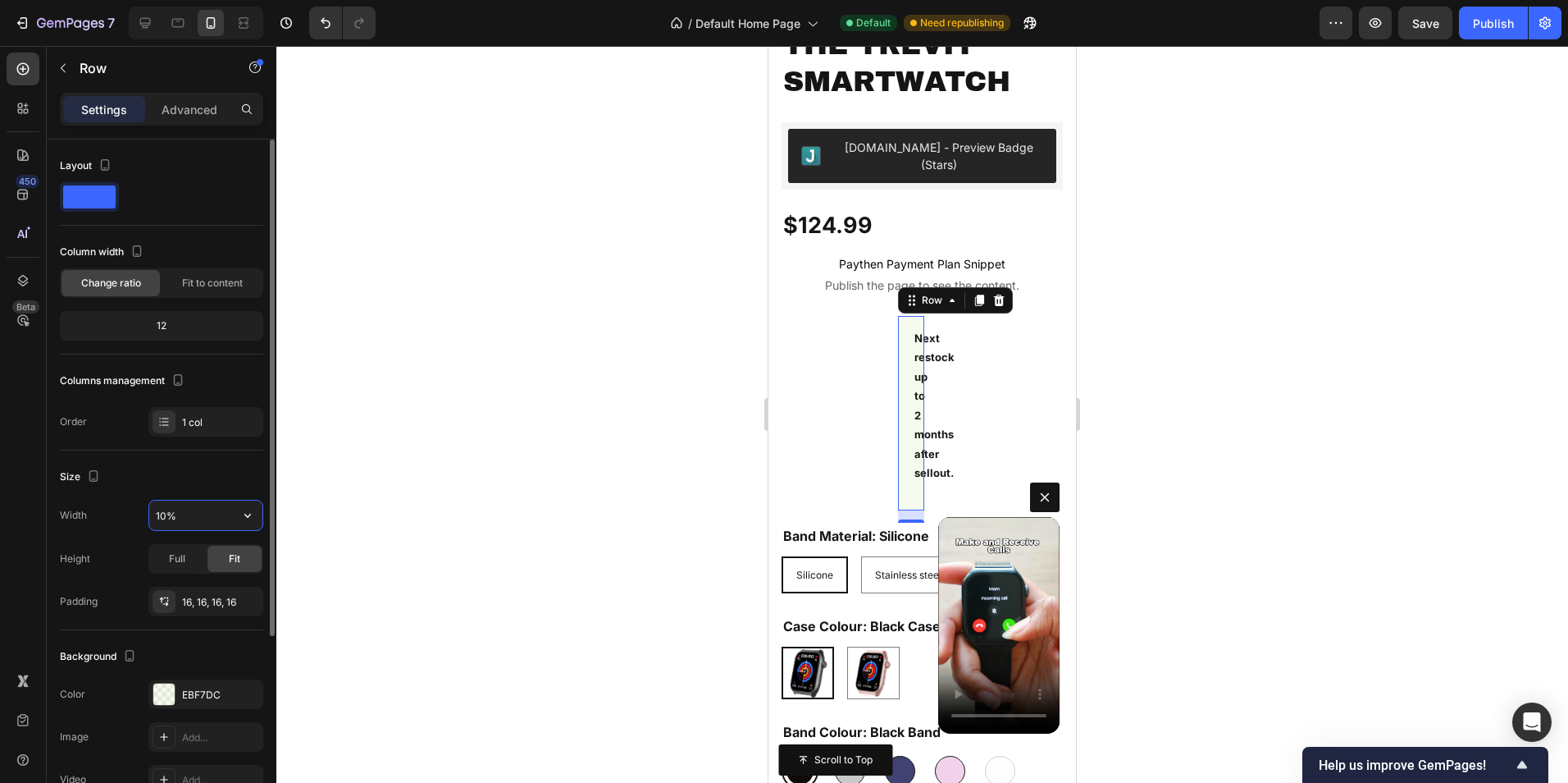
type input "100%"
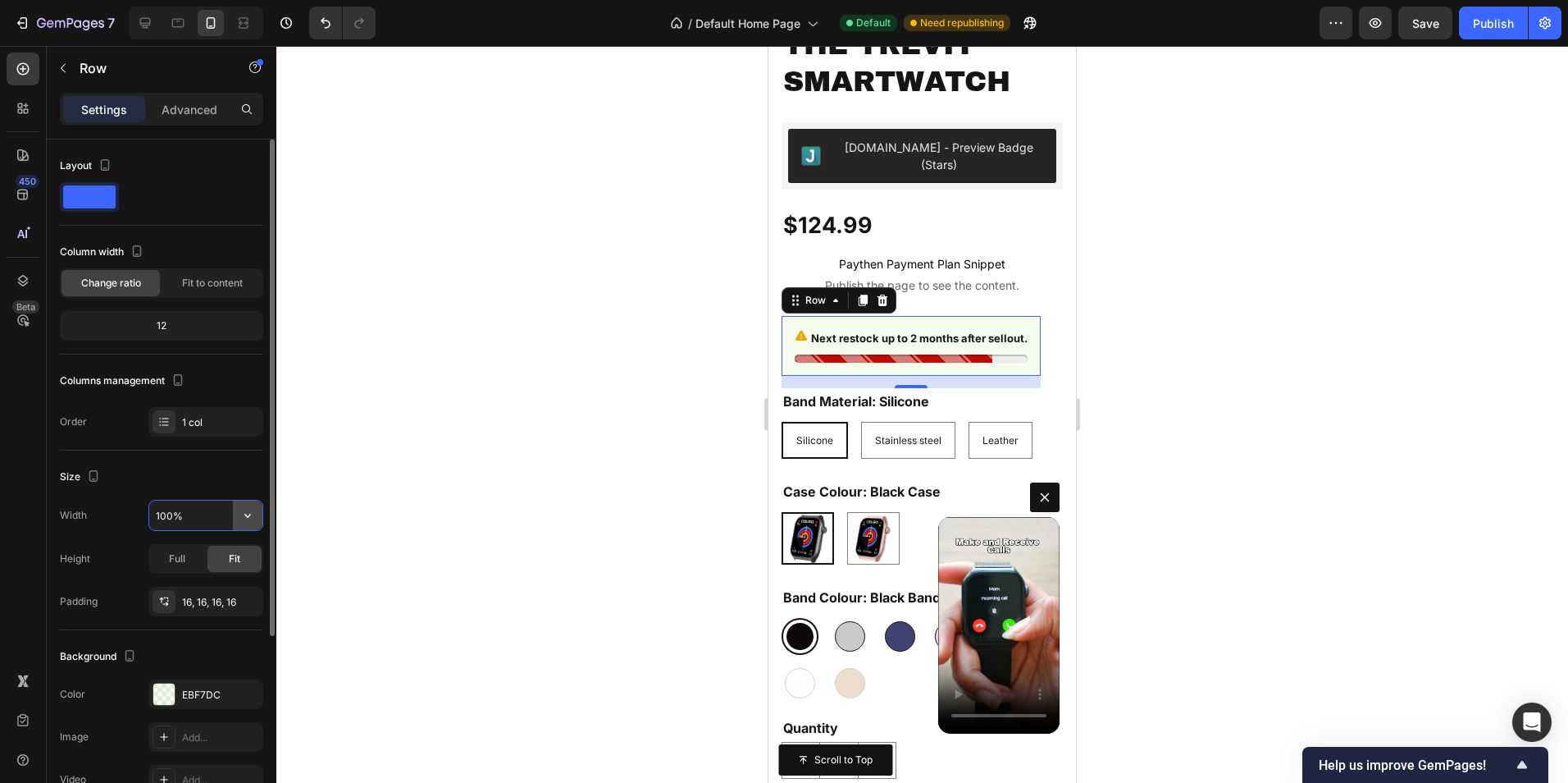
click at [249, 516] on icon "button" at bounding box center [247, 516] width 7 height 4
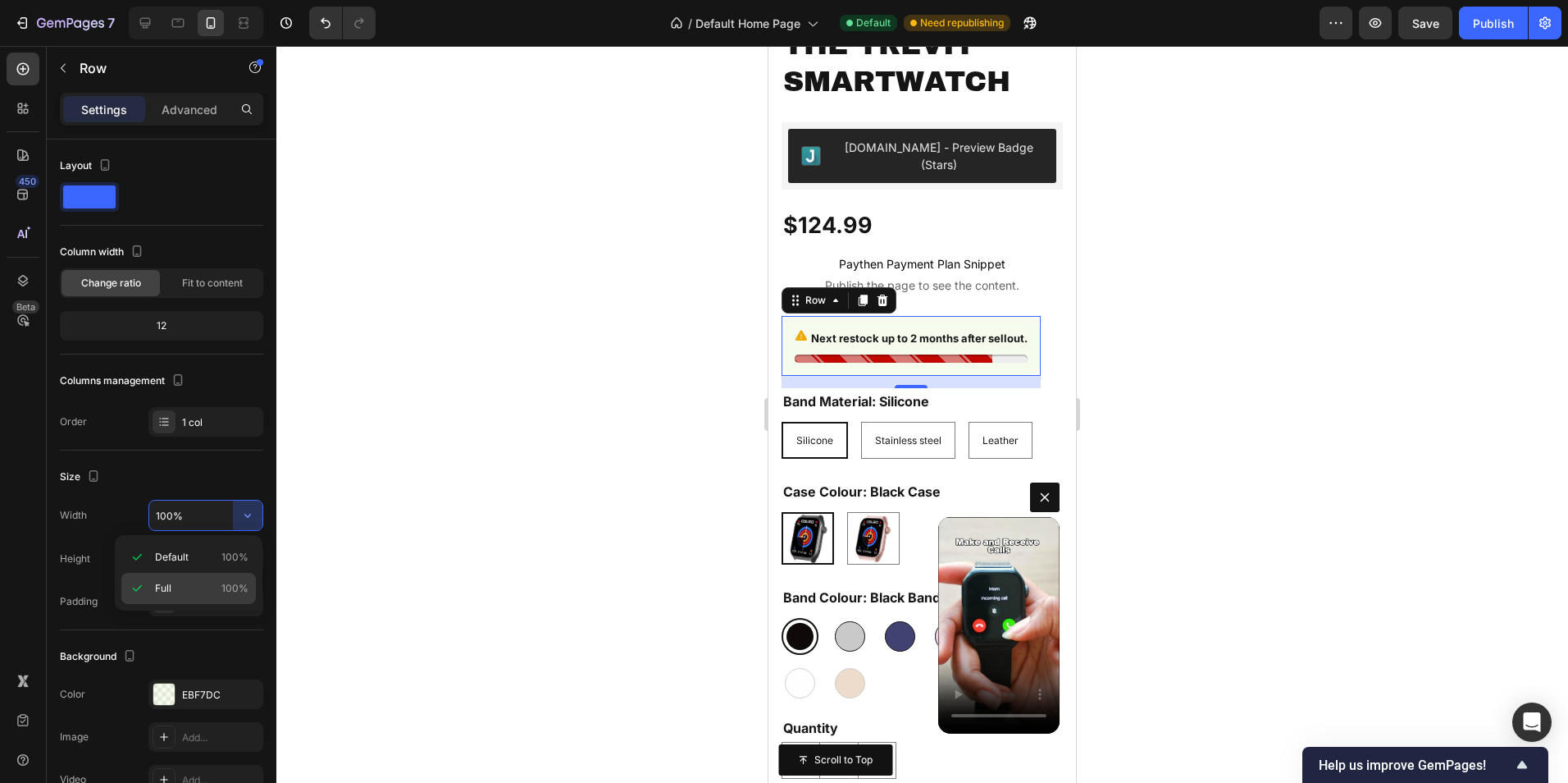
click at [140, 590] on icon at bounding box center [137, 588] width 16 height 16
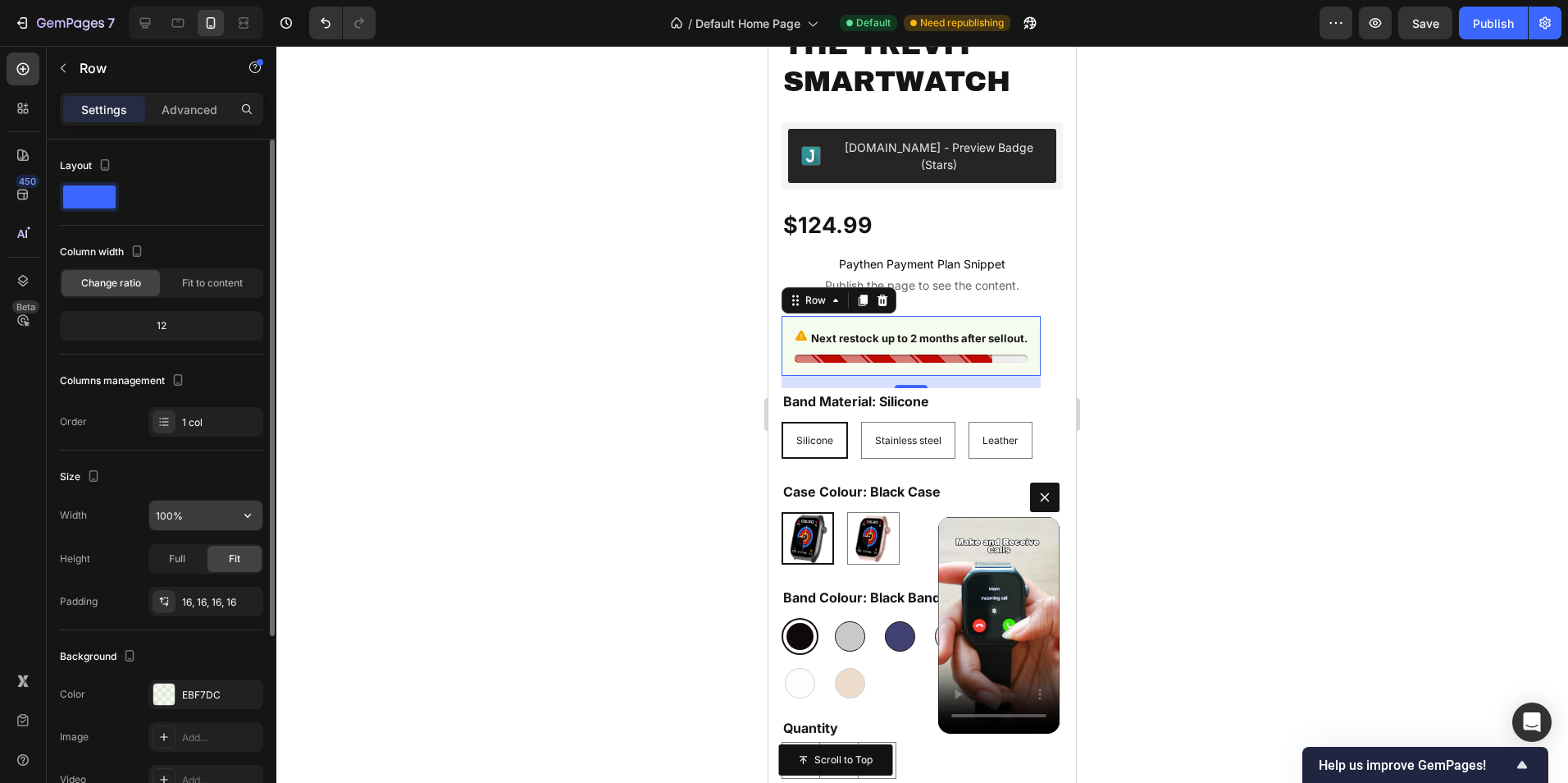
click at [191, 521] on input "100%" at bounding box center [205, 515] width 113 height 29
click at [242, 514] on icon "button" at bounding box center [247, 515] width 16 height 16
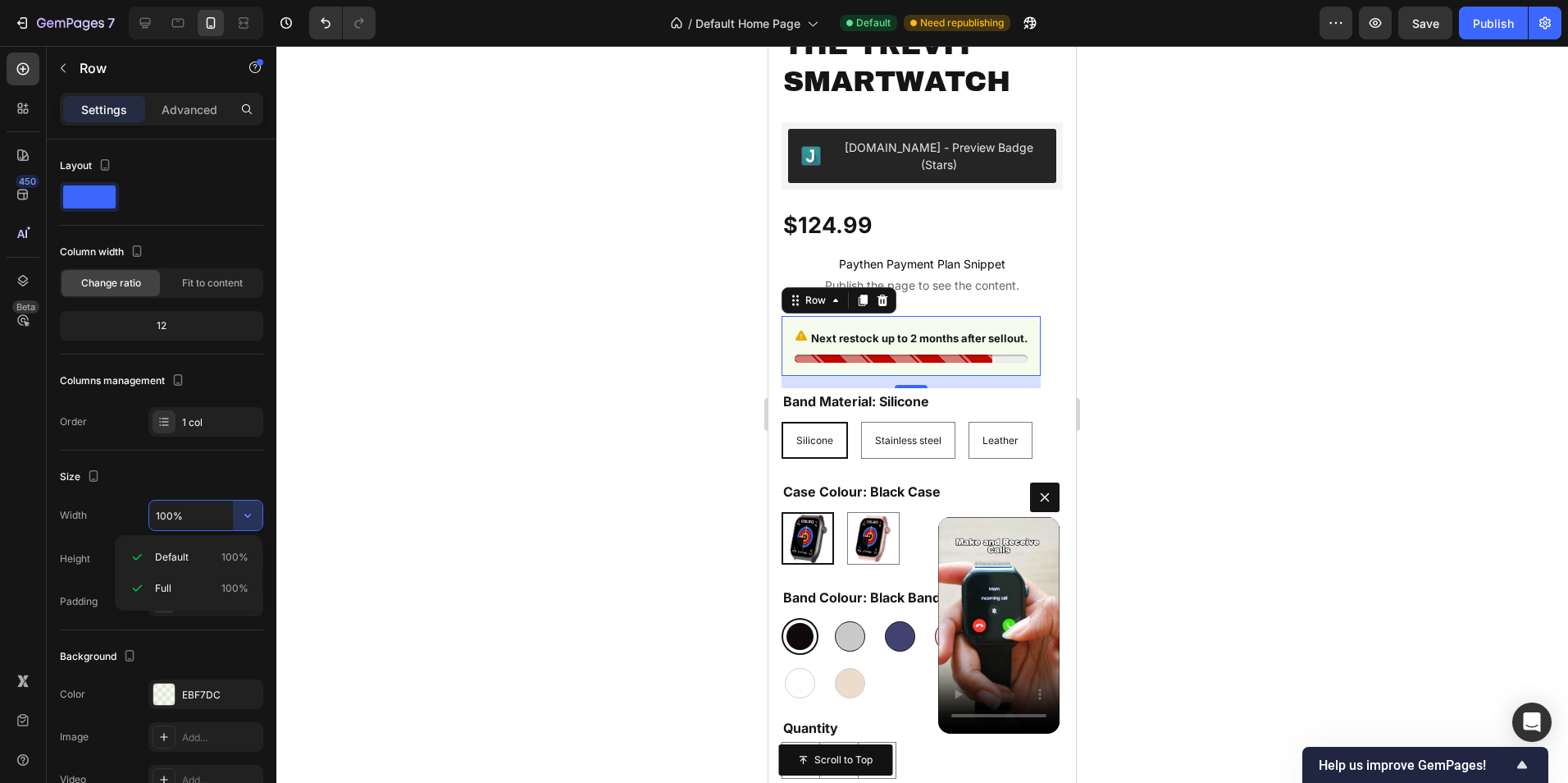
click at [119, 557] on div "Default 100% Full 100%" at bounding box center [188, 572] width 147 height 75
click at [142, 558] on icon at bounding box center [137, 557] width 16 height 16
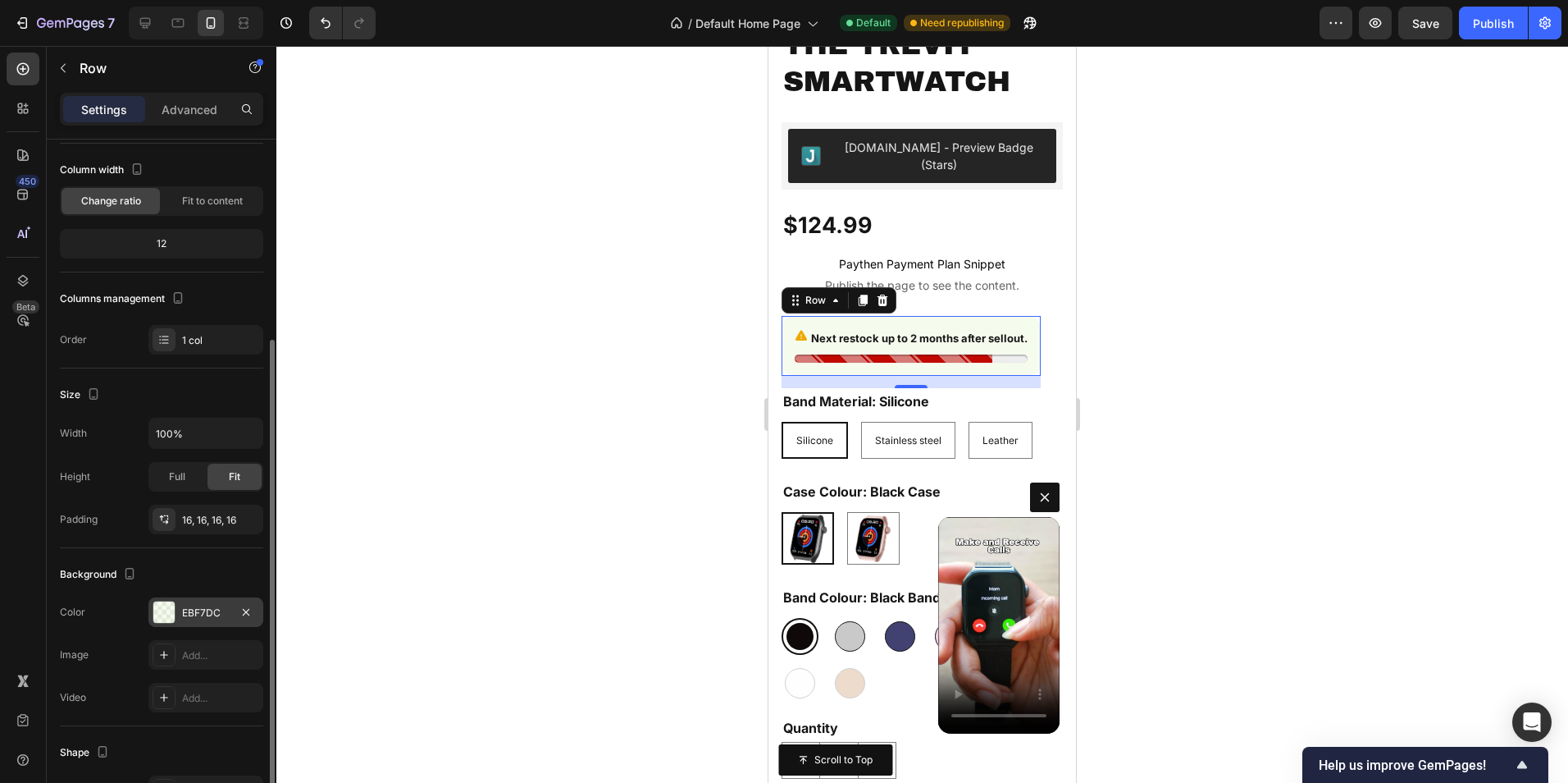
scroll to position [164, 0]
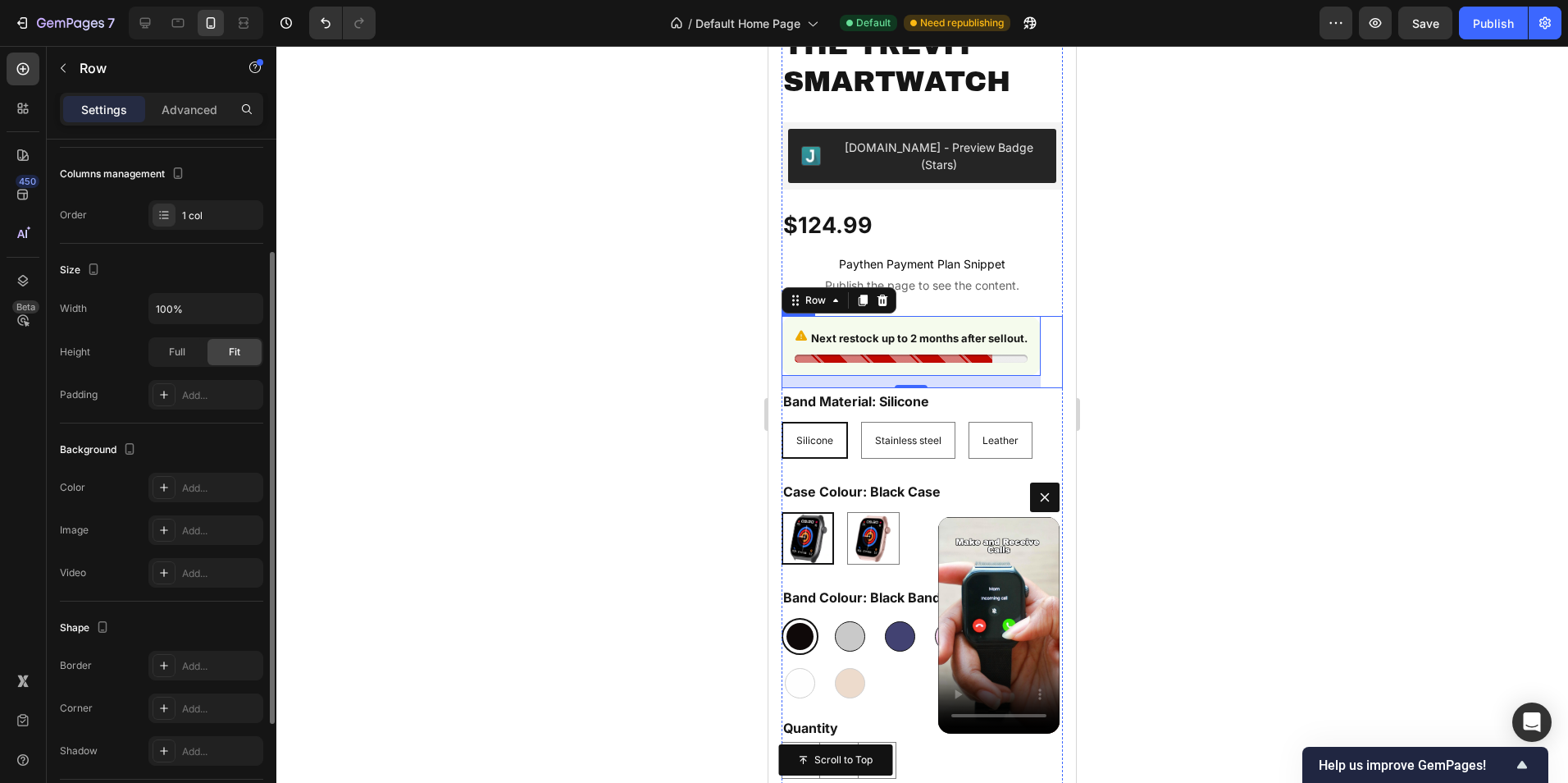
click at [1043, 320] on div "Next restock up to 2 months after sellout. Stock Counter Row 15 Row Row" at bounding box center [922, 352] width 281 height 72
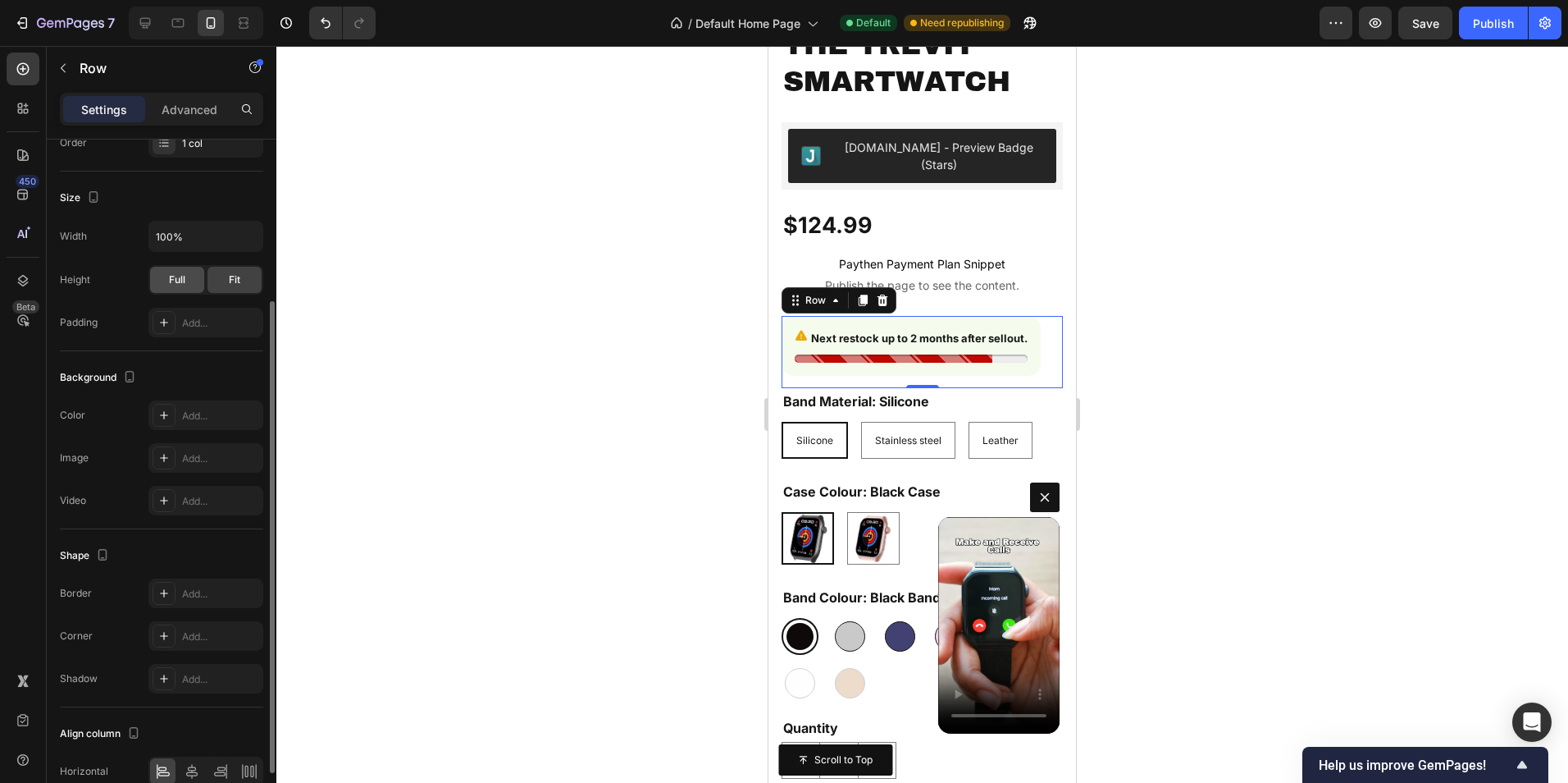
scroll to position [154, 0]
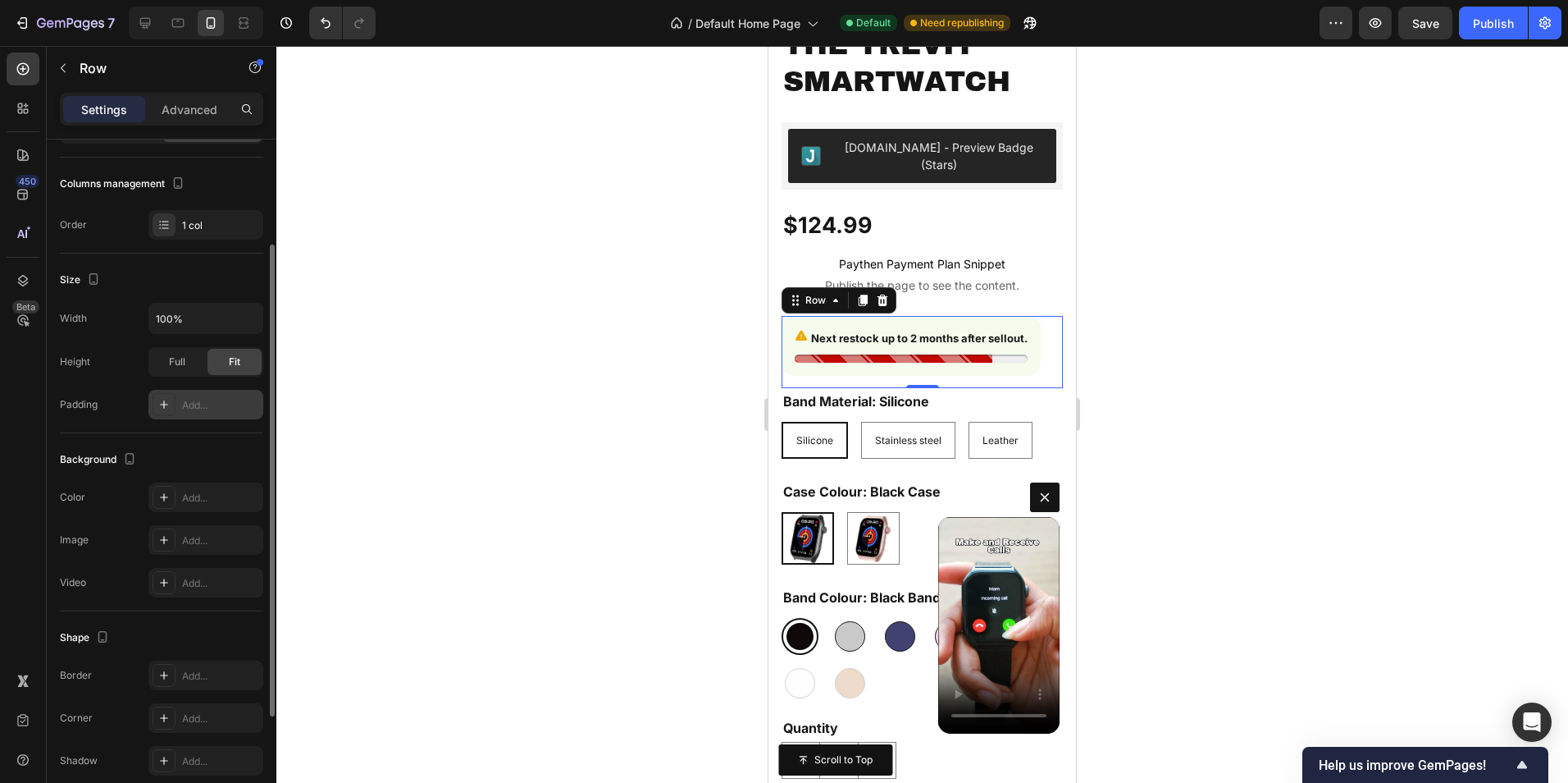
click at [186, 398] on div "Add..." at bounding box center [220, 406] width 77 height 15
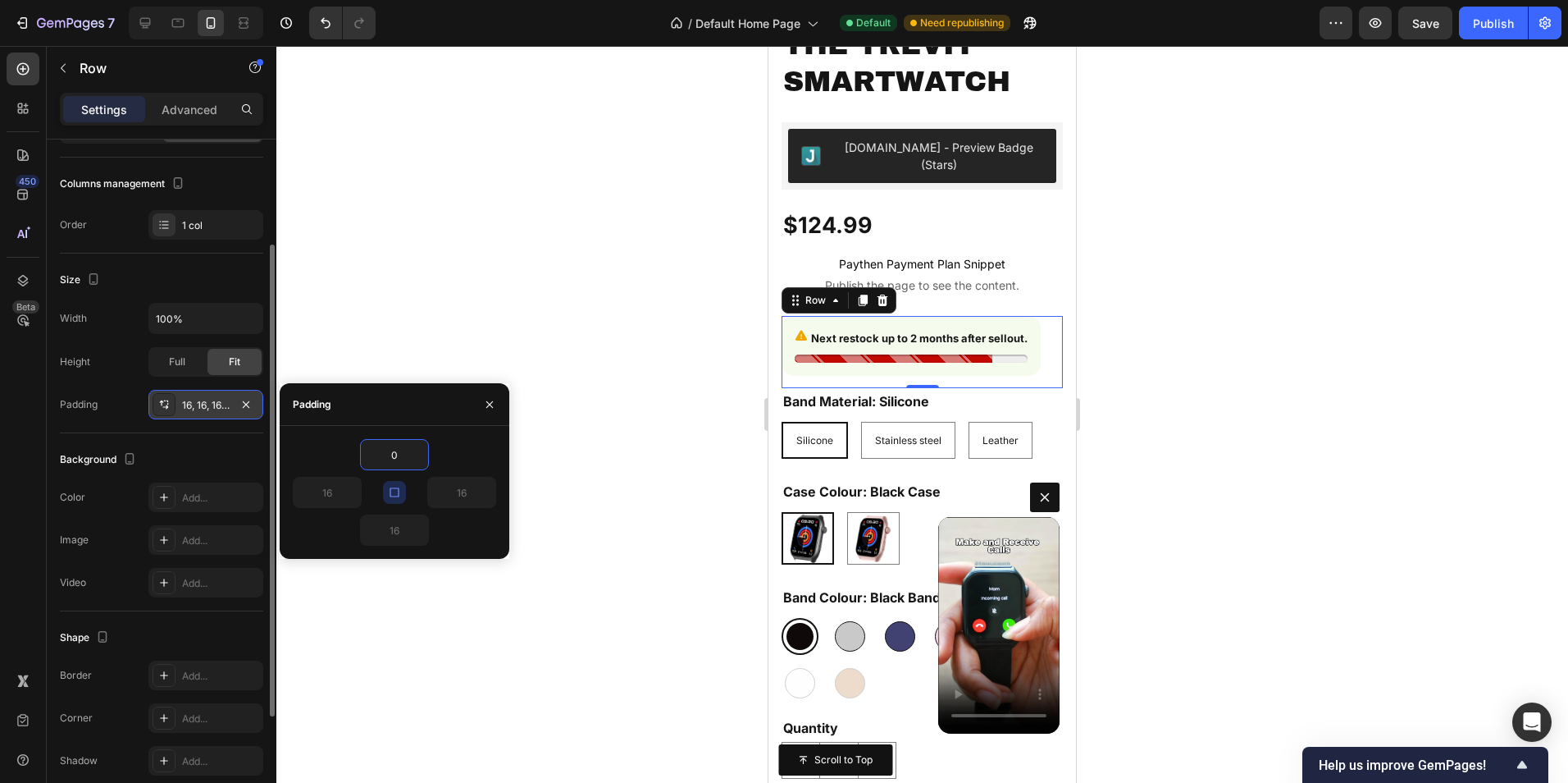
type input "0"
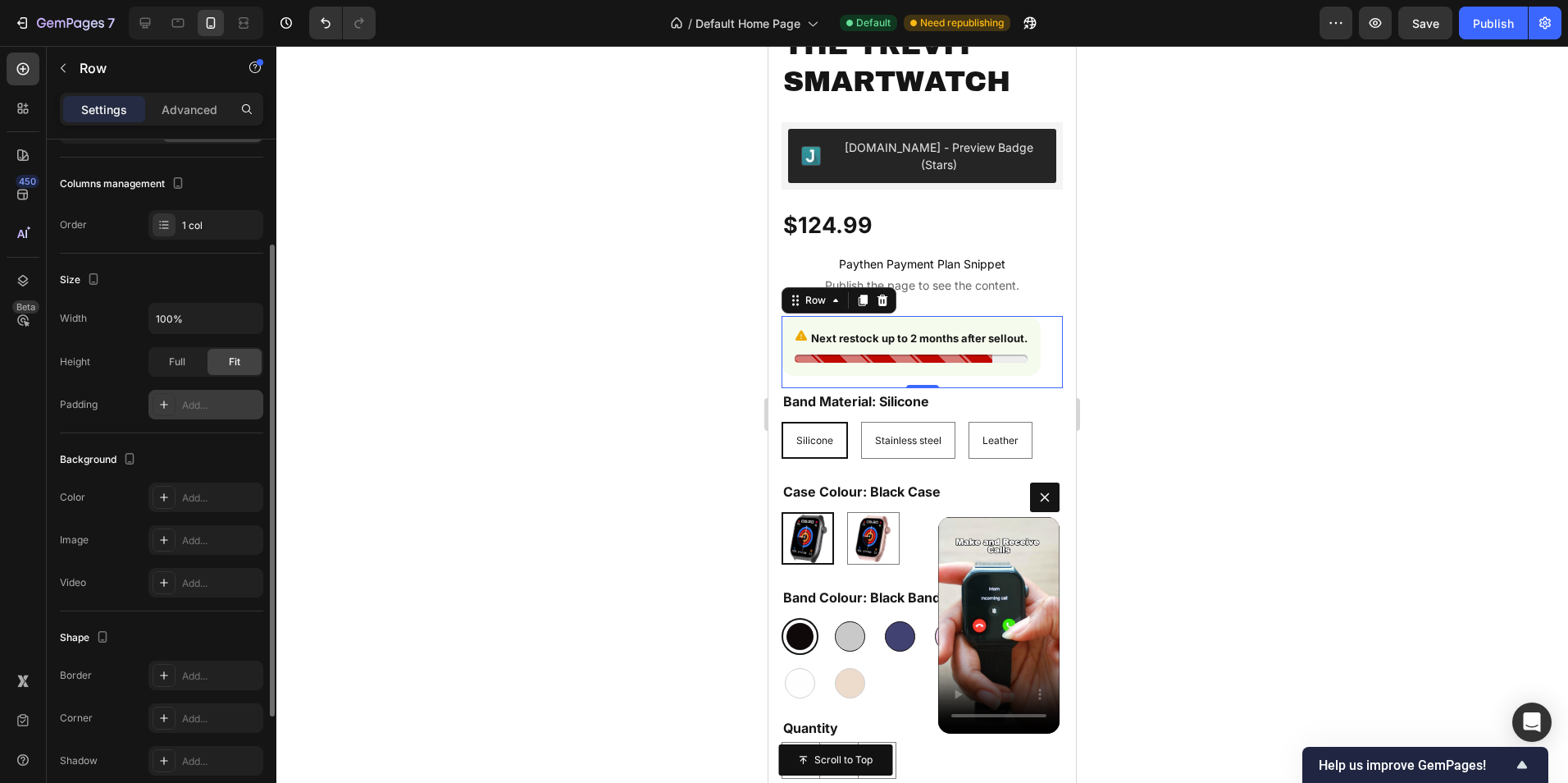
click at [1047, 315] on div "Next restock up to 2 months after sellout. Stock Counter Row Row Row 0" at bounding box center [922, 352] width 281 height 72
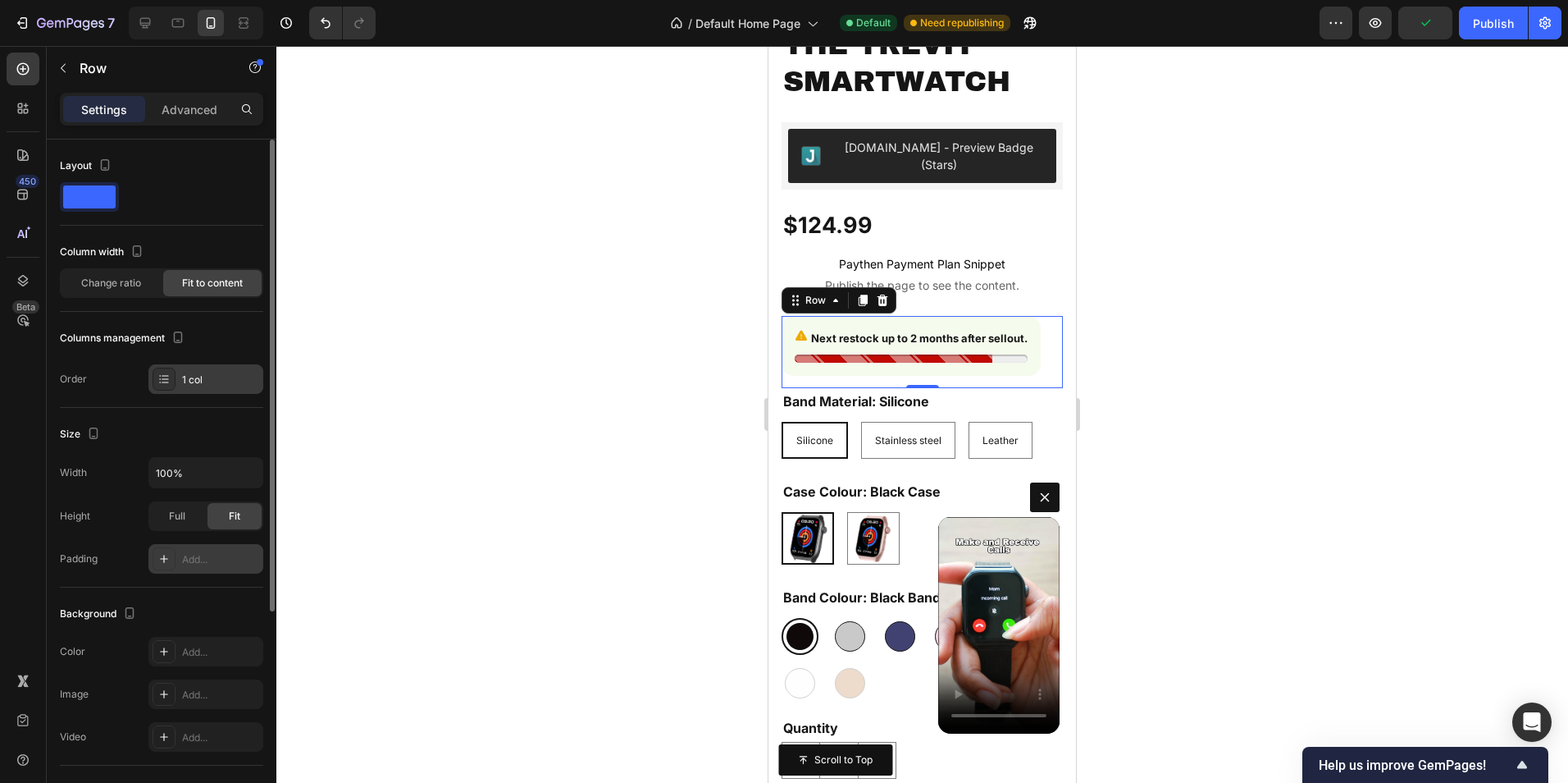
scroll to position [0, 0]
click at [207, 379] on div "1 col" at bounding box center [220, 380] width 77 height 15
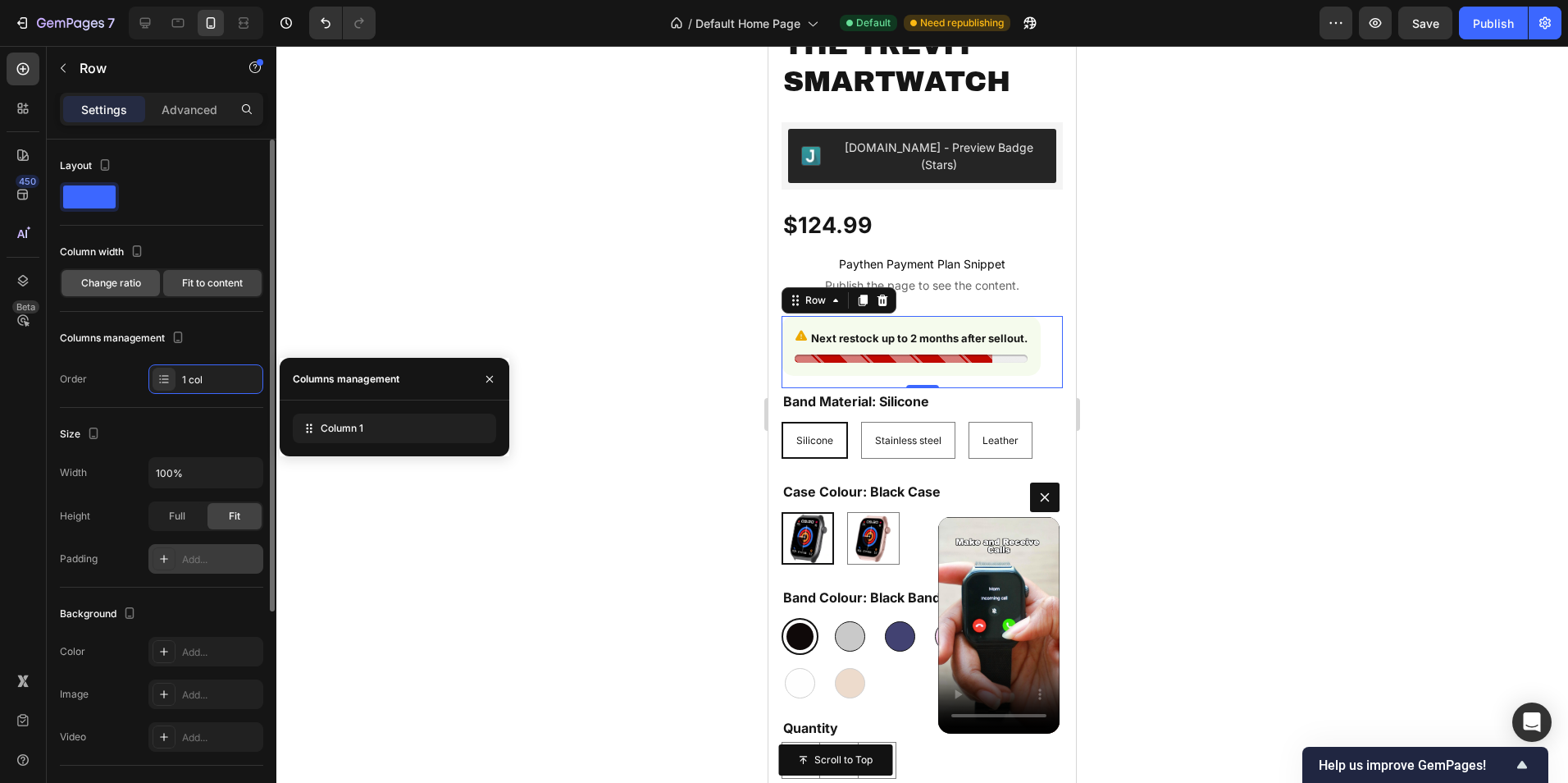
click at [123, 295] on div "Change ratio" at bounding box center [111, 283] width 99 height 27
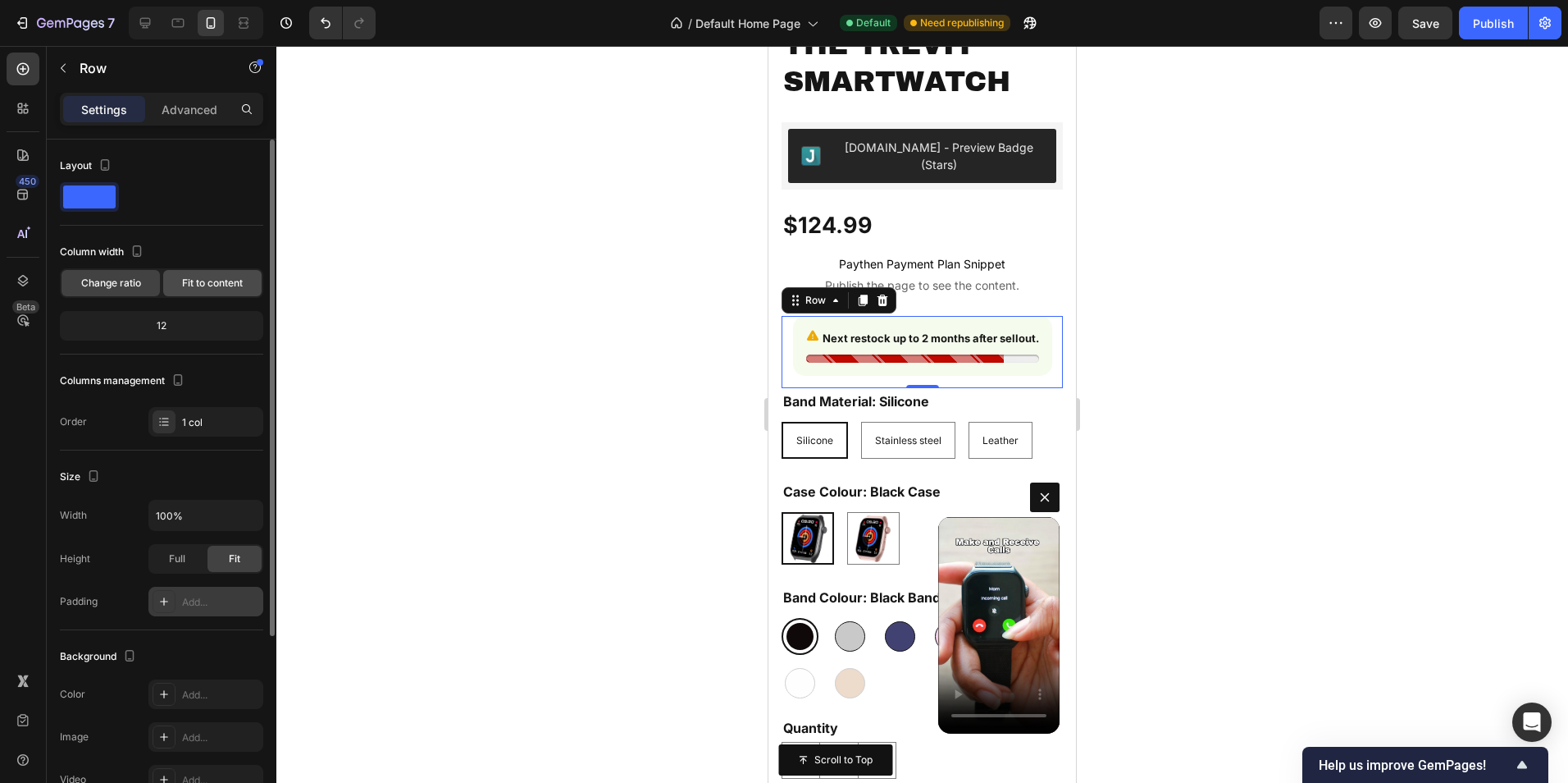
click at [207, 292] on div "Fit to content" at bounding box center [213, 283] width 99 height 27
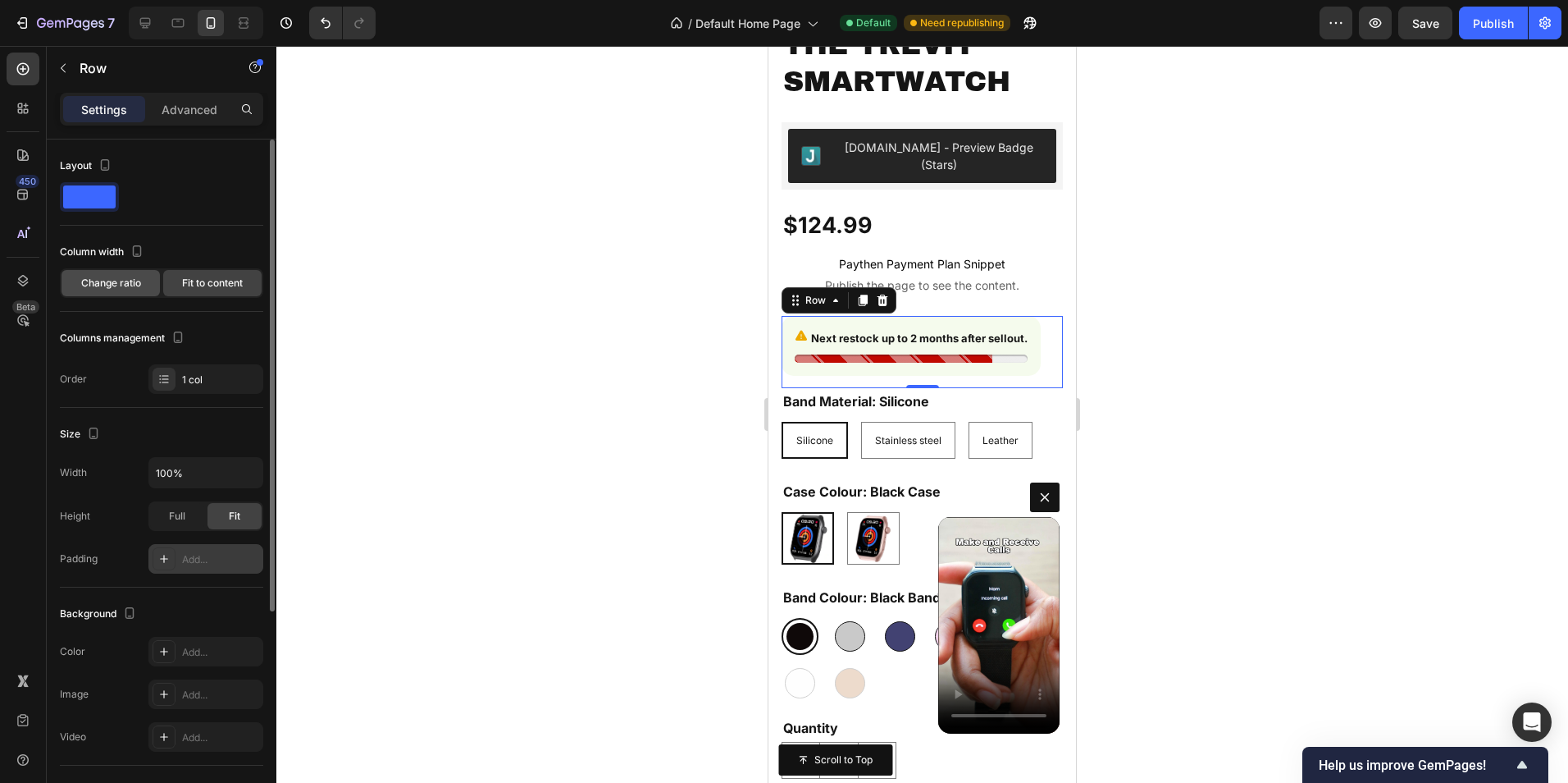
click at [119, 290] on span "Change ratio" at bounding box center [110, 283] width 60 height 15
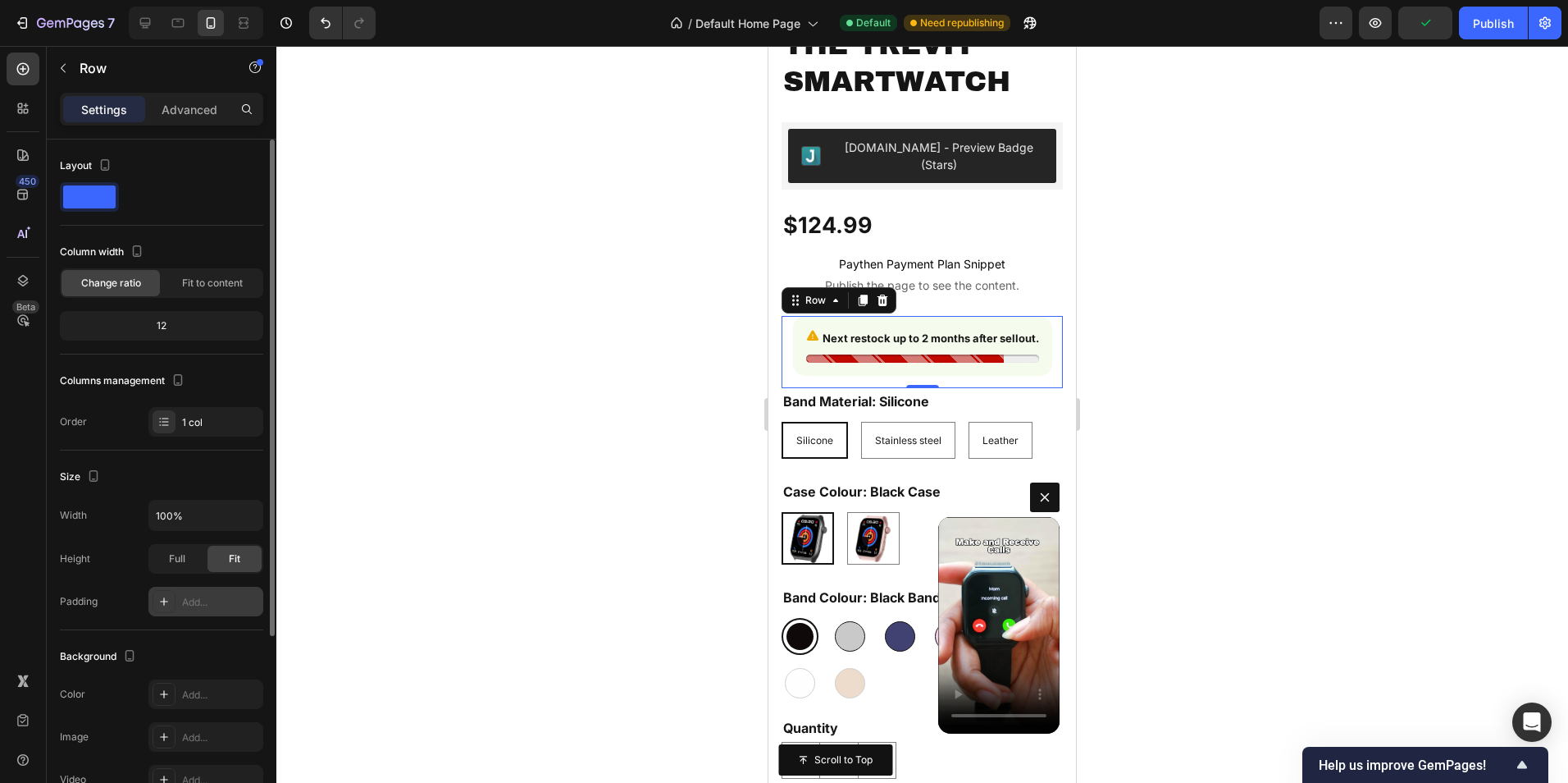
click at [145, 324] on div "12" at bounding box center [161, 326] width 197 height 23
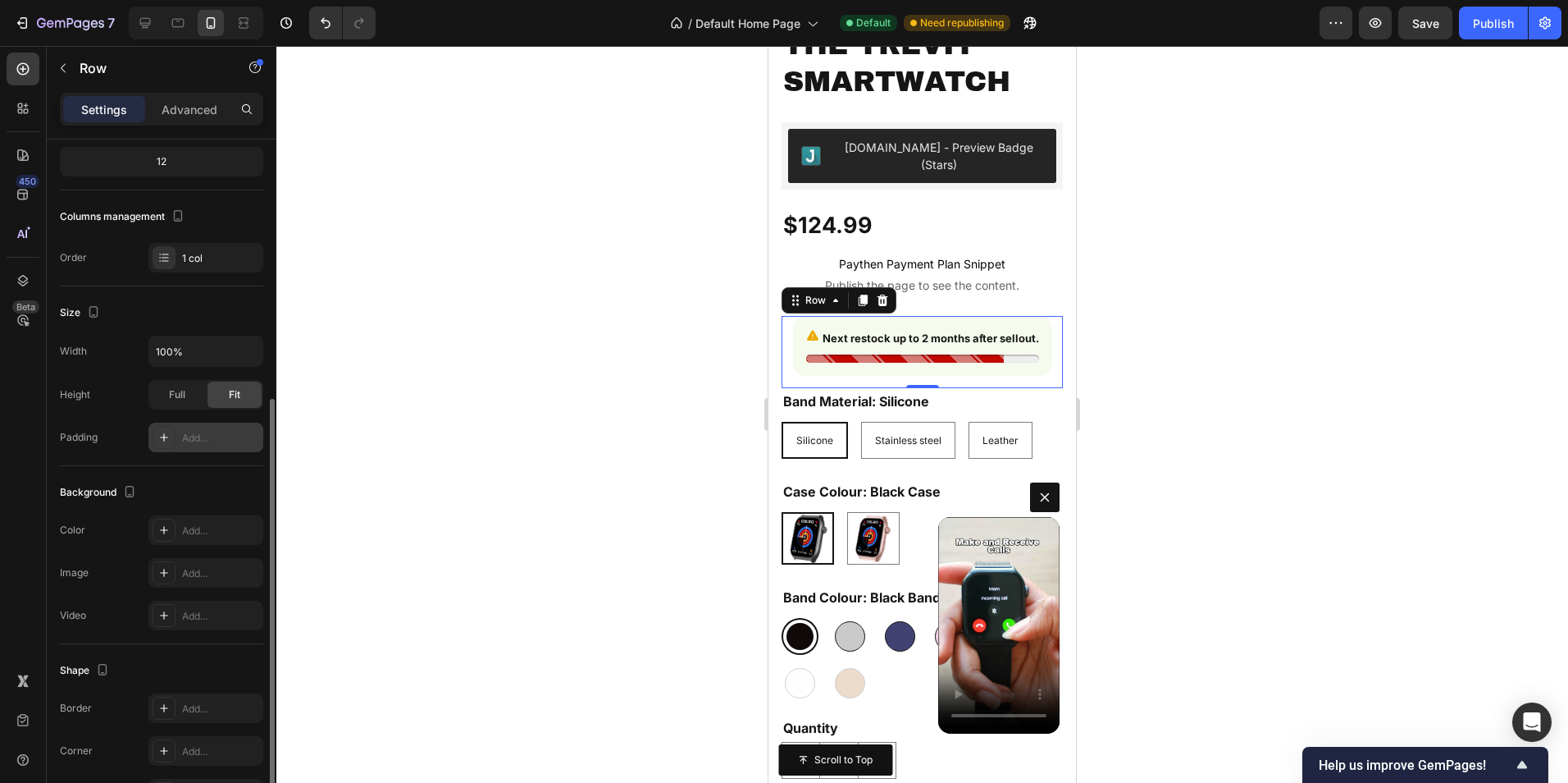
scroll to position [268, 0]
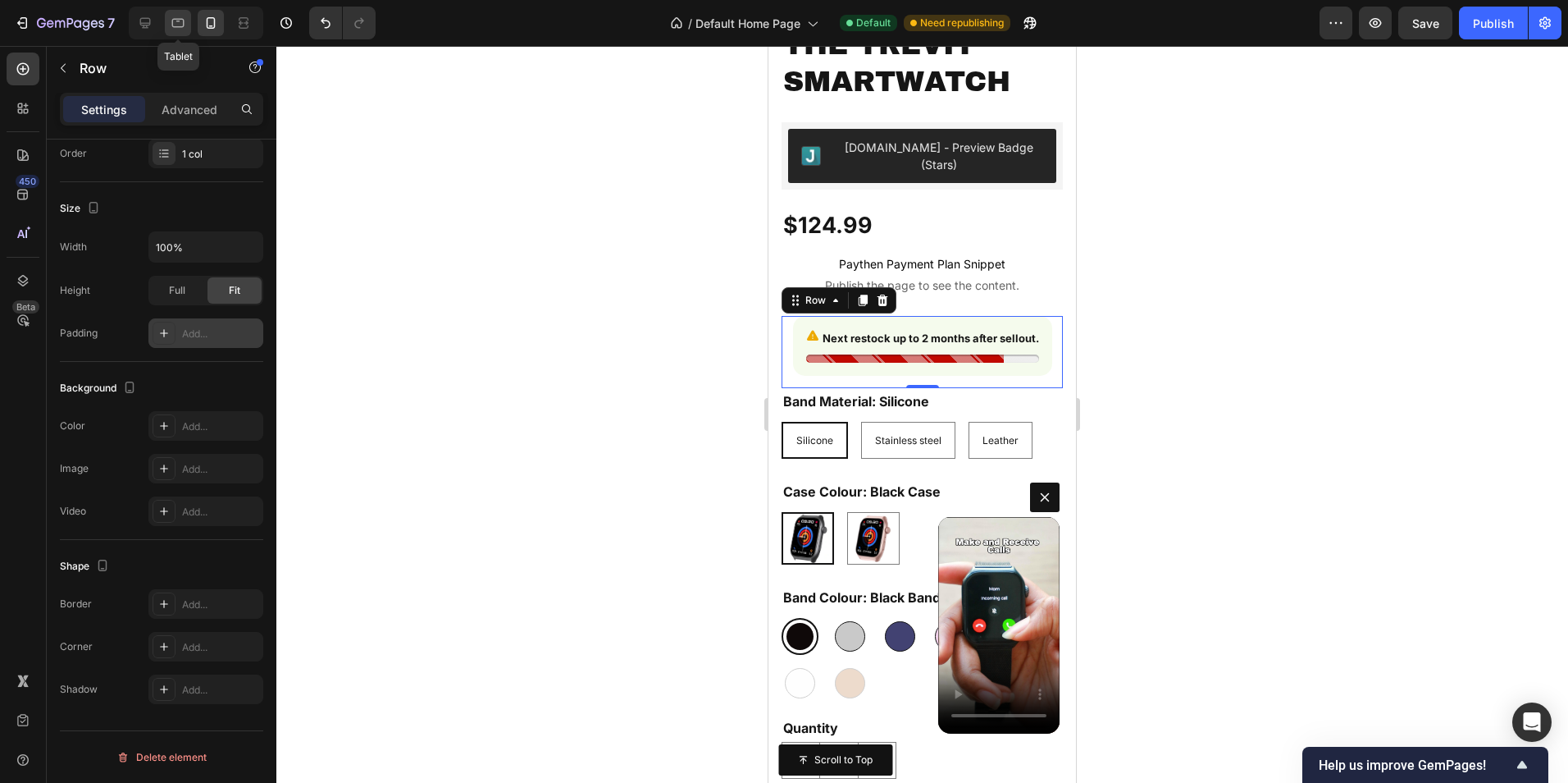
click at [189, 20] on div at bounding box center [179, 23] width 27 height 27
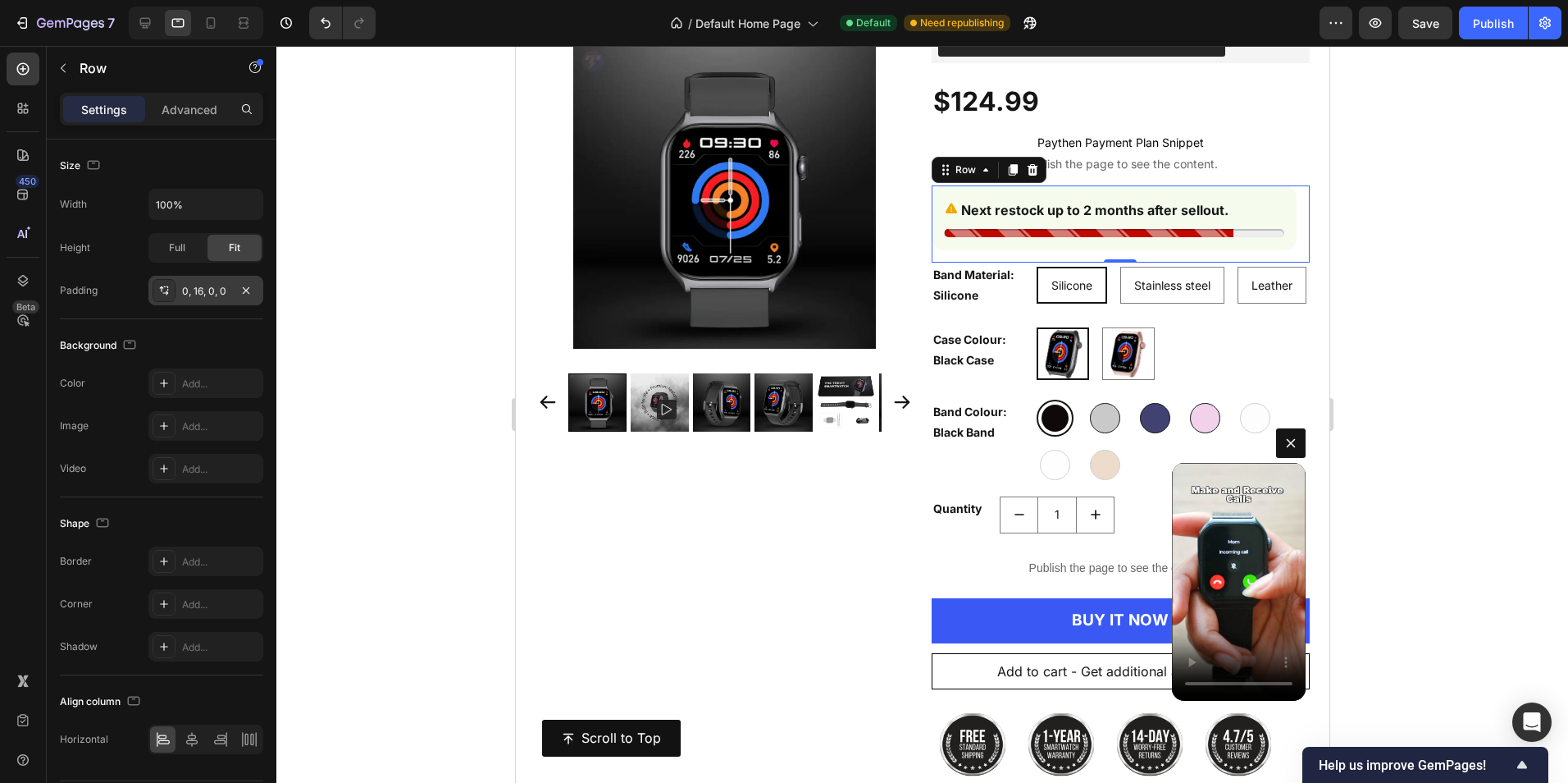
scroll to position [8954, 0]
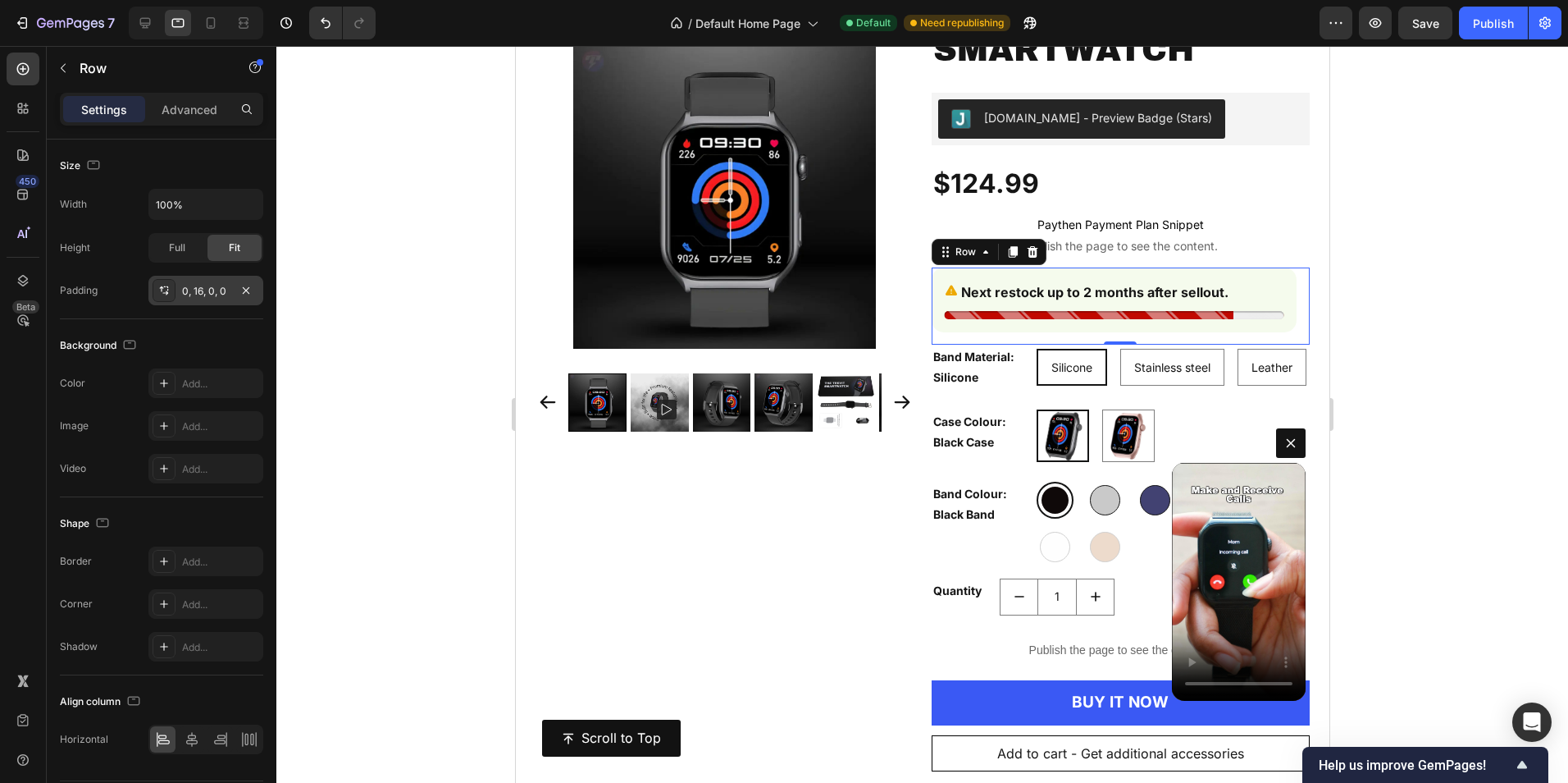
click at [1376, 225] on div at bounding box center [922, 413] width 1292 height 736
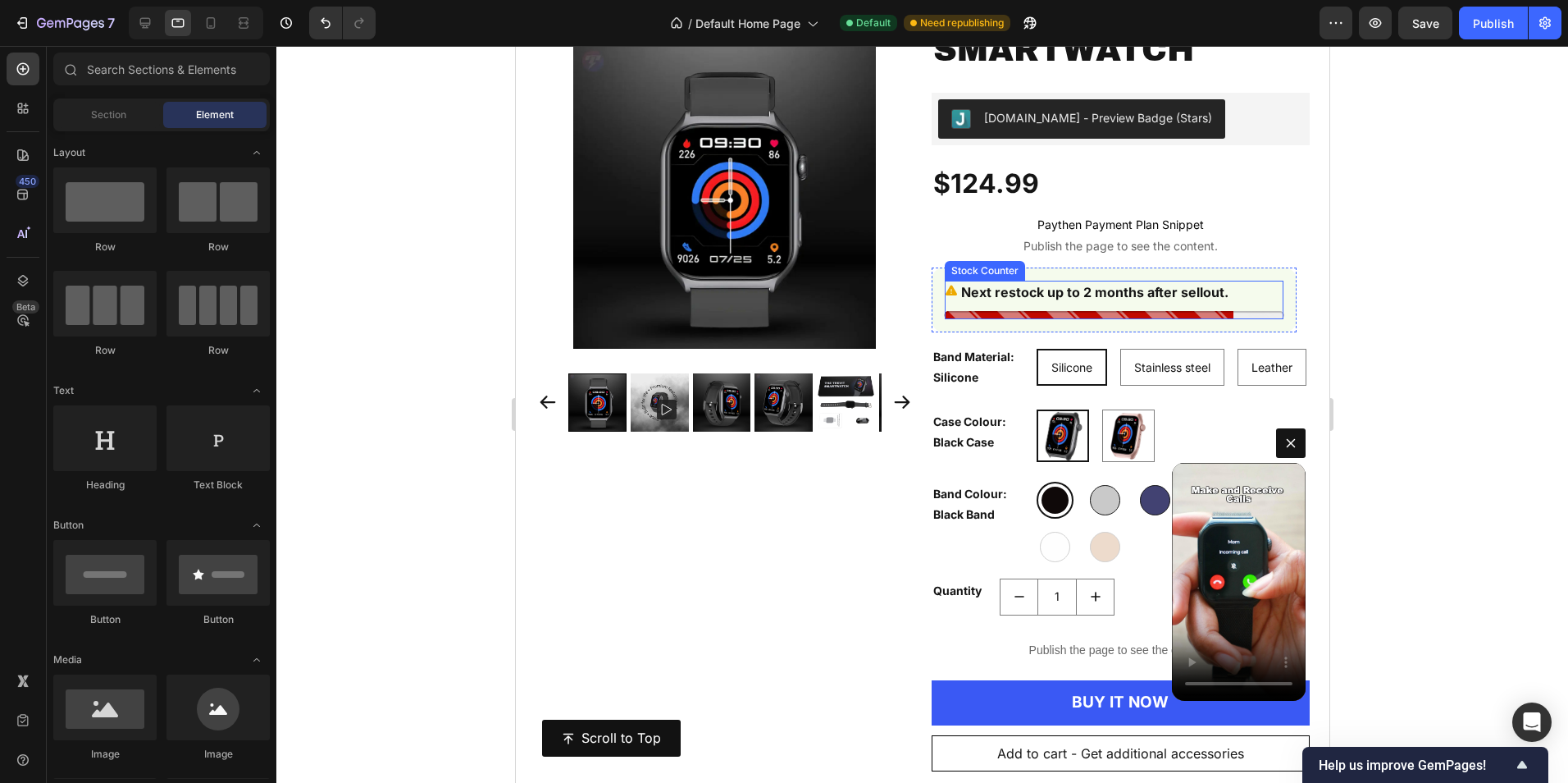
click at [996, 292] on p "Next restock up to 2 months after sellout." at bounding box center [1094, 292] width 268 height 24
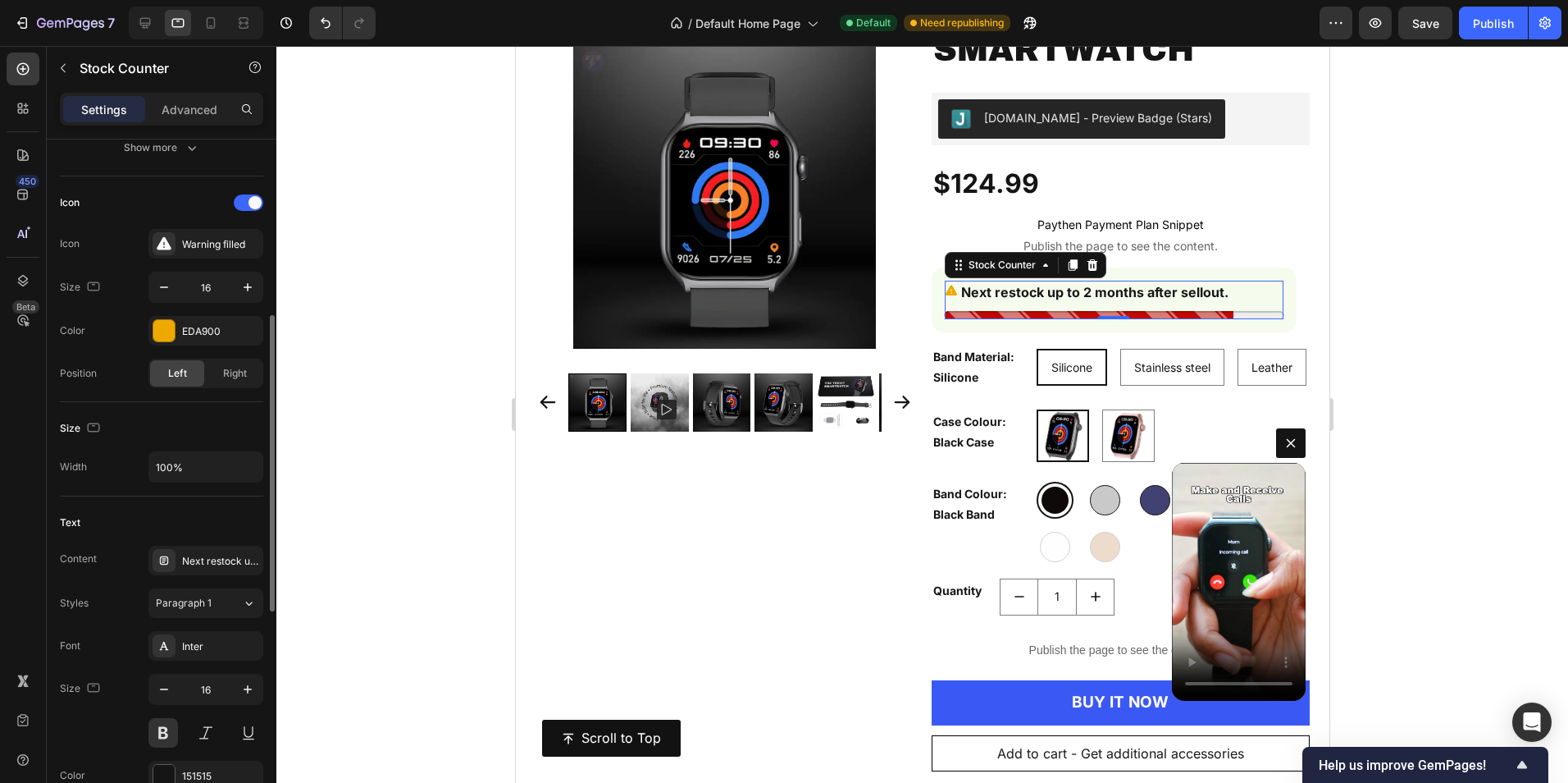
scroll to position [492, 0]
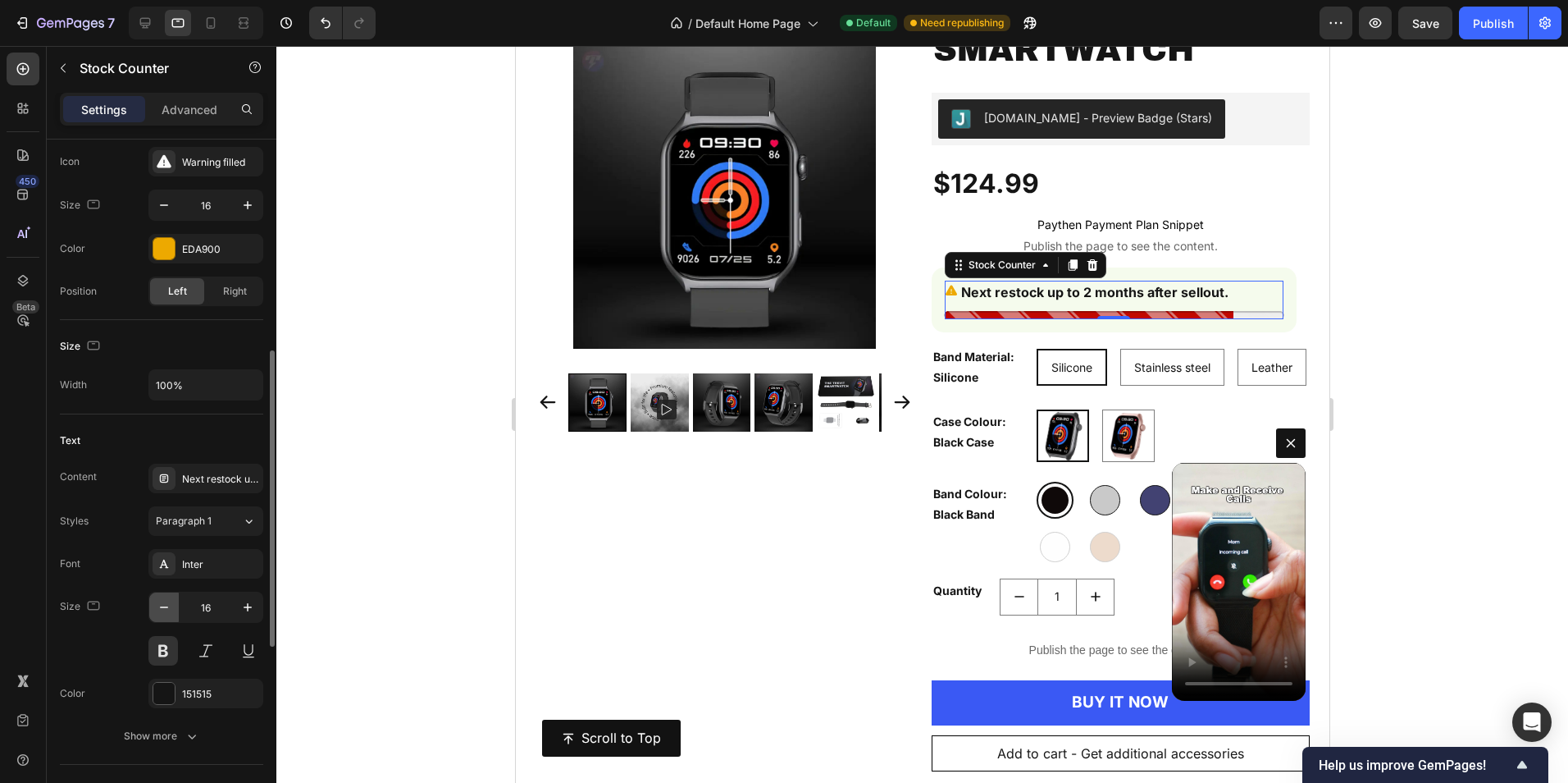
click at [168, 598] on button "button" at bounding box center [163, 607] width 29 height 29
type input "14"
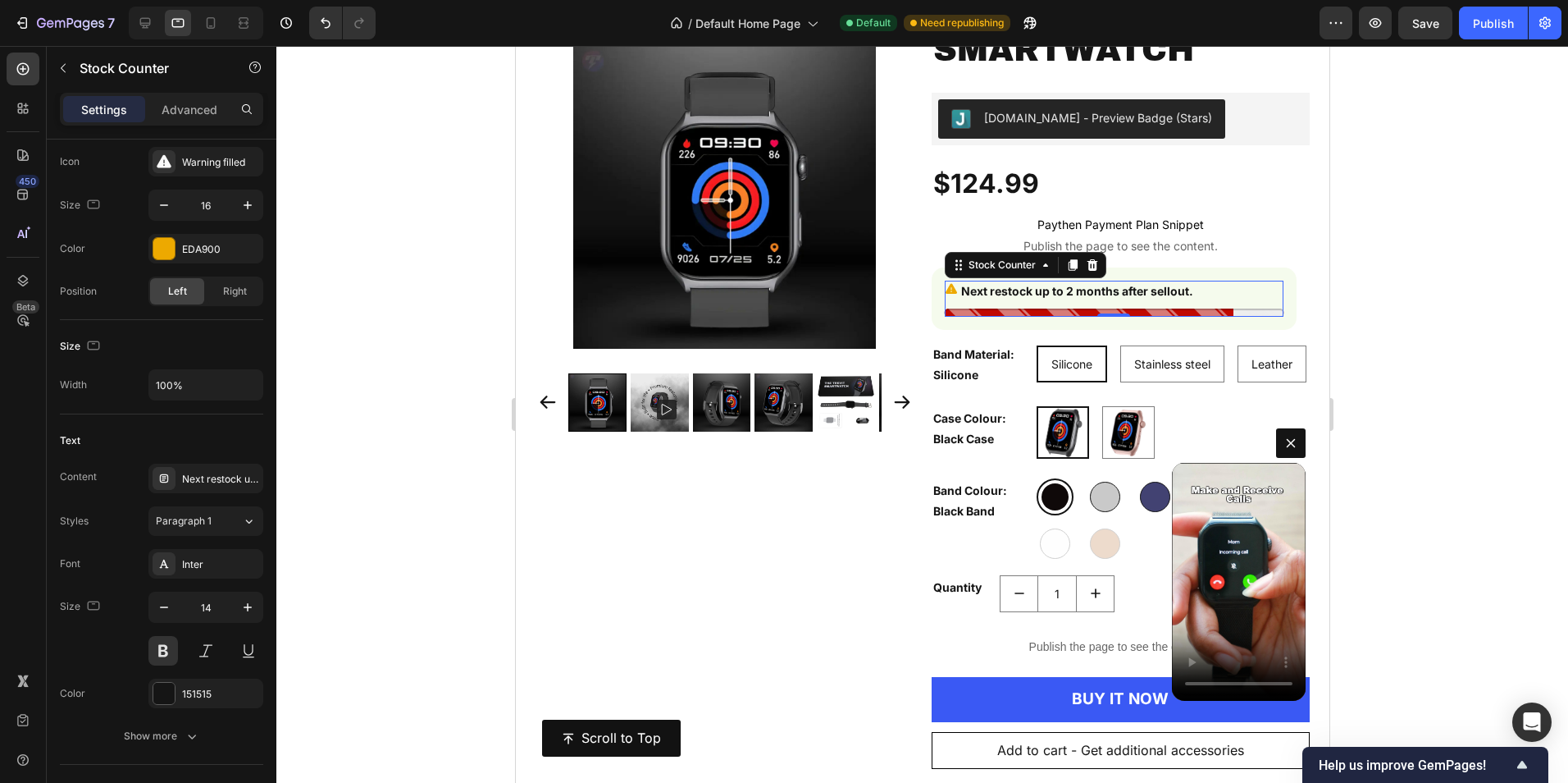
click at [1409, 317] on div at bounding box center [922, 413] width 1292 height 736
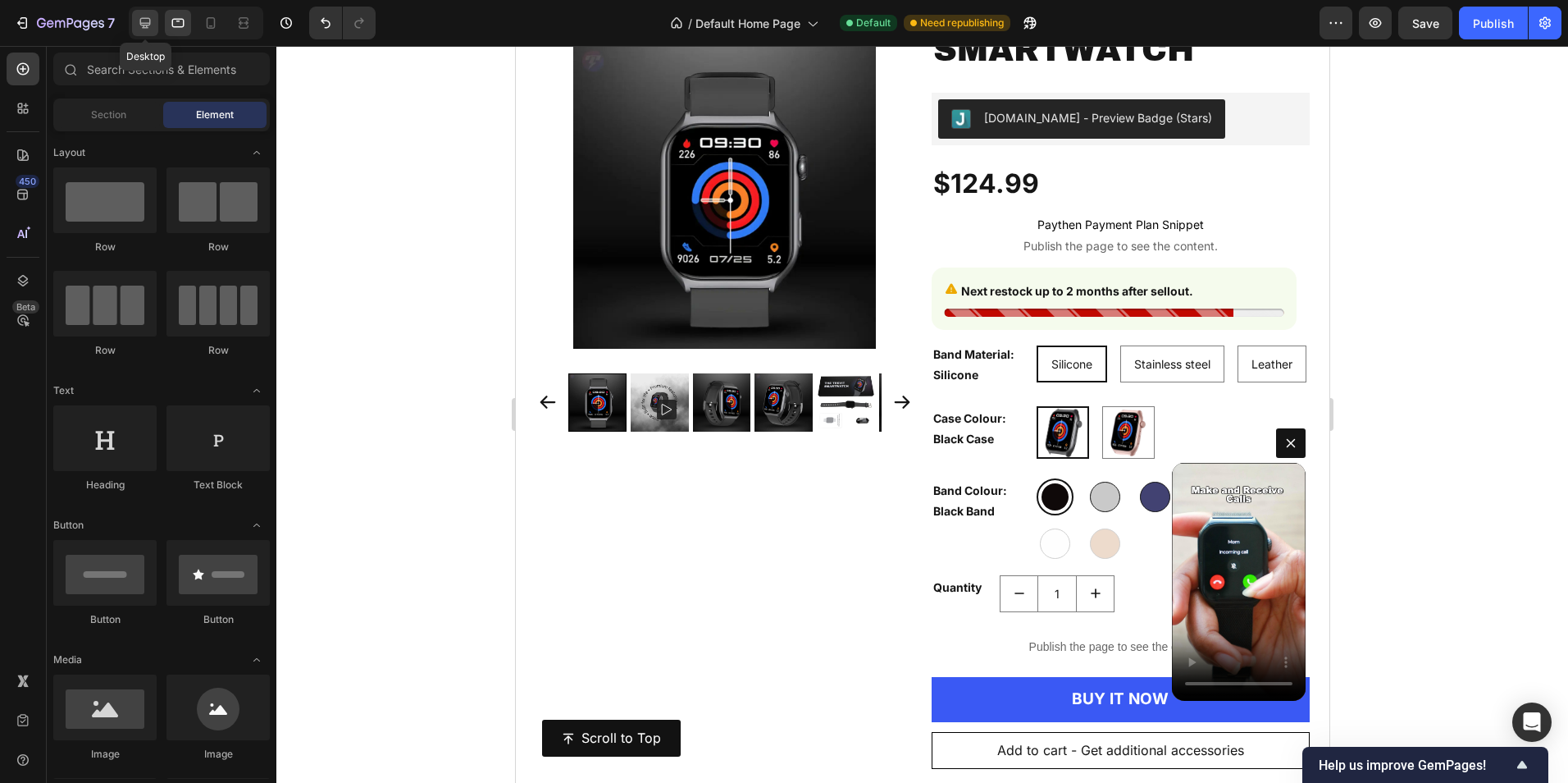
click at [145, 21] on icon at bounding box center [144, 23] width 16 height 16
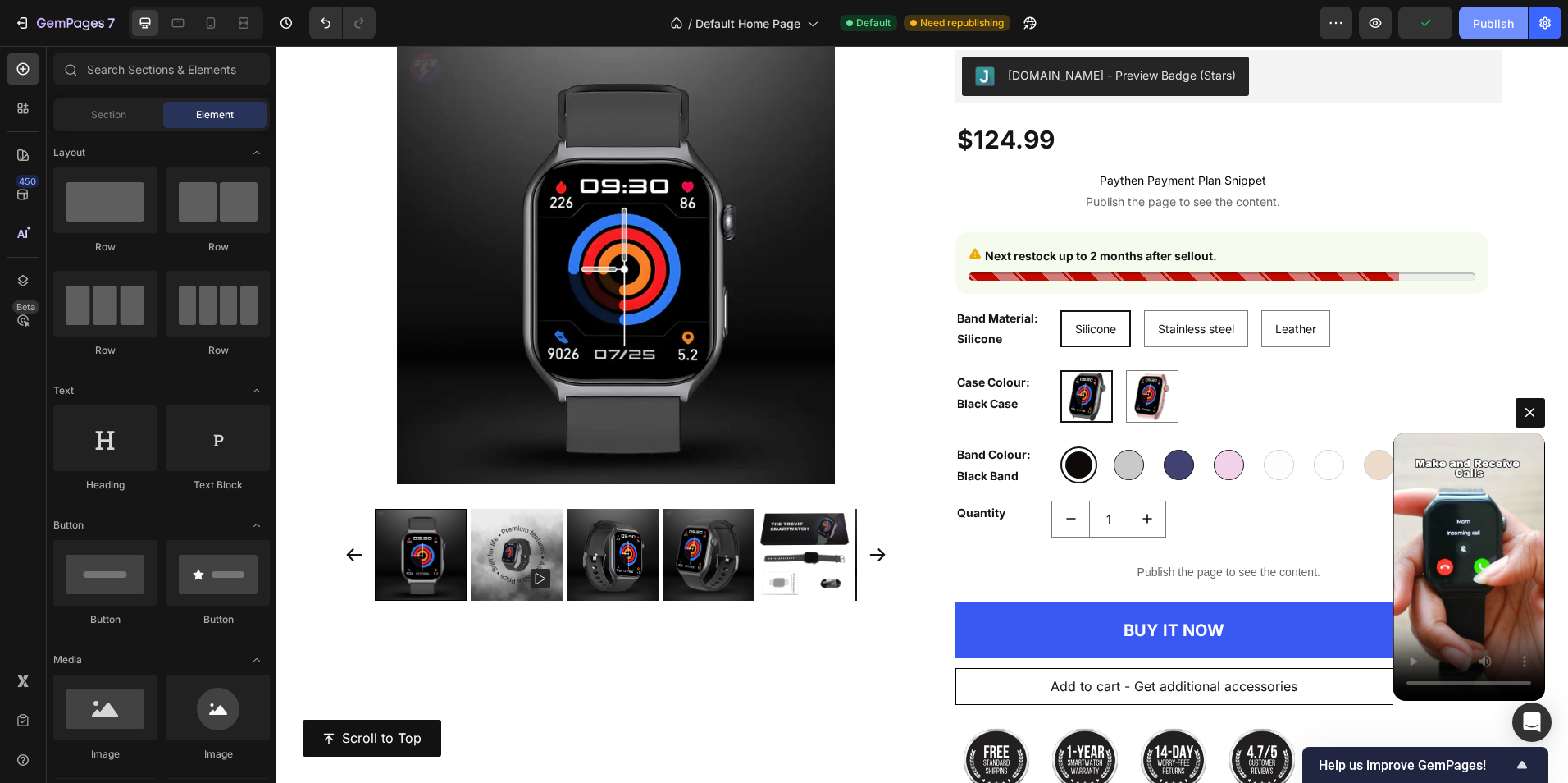
click at [1486, 18] on div "Publish" at bounding box center [1493, 24] width 41 height 17
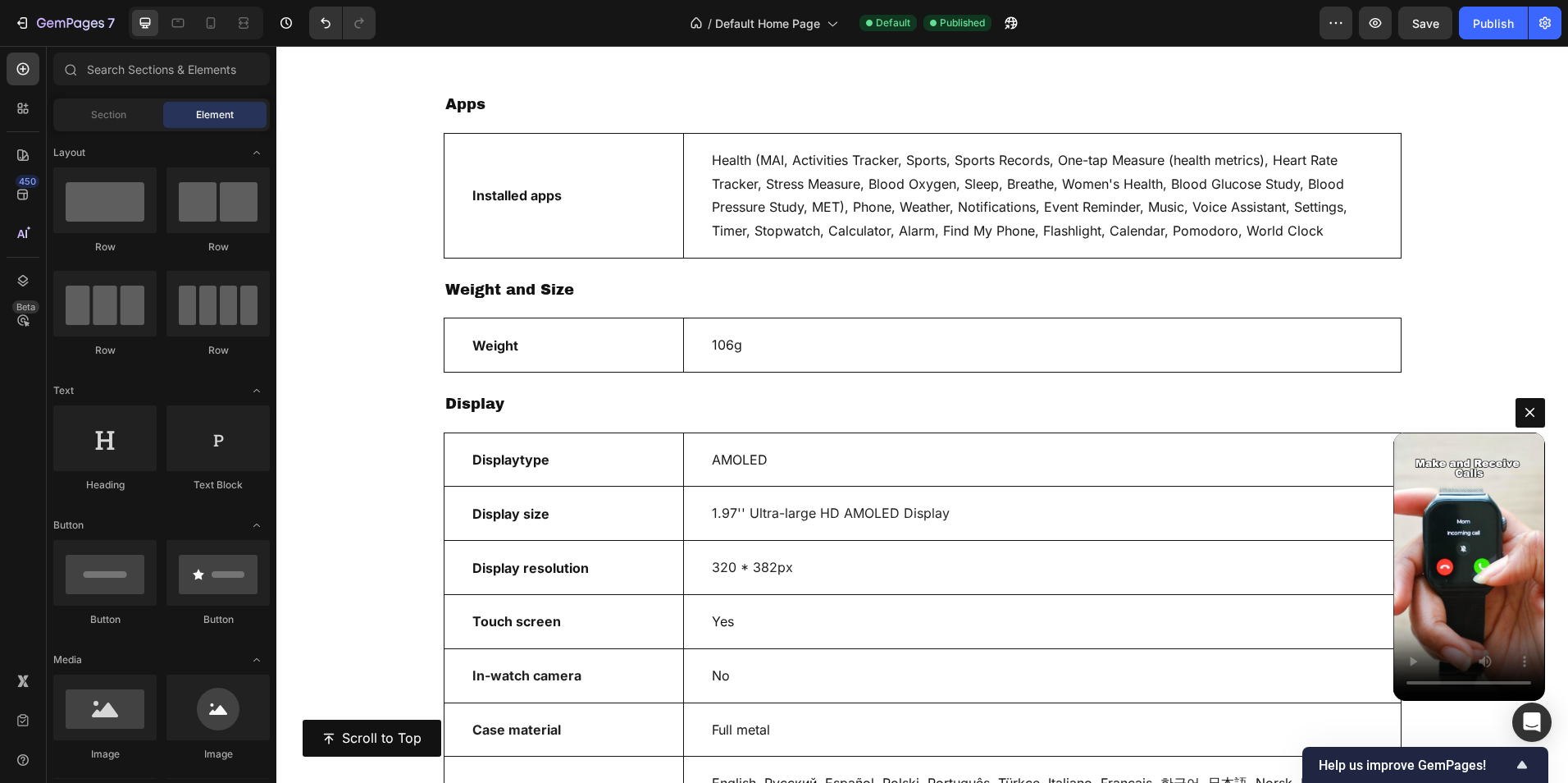
scroll to position [10349, 0]
